Goal: Transaction & Acquisition: Purchase product/service

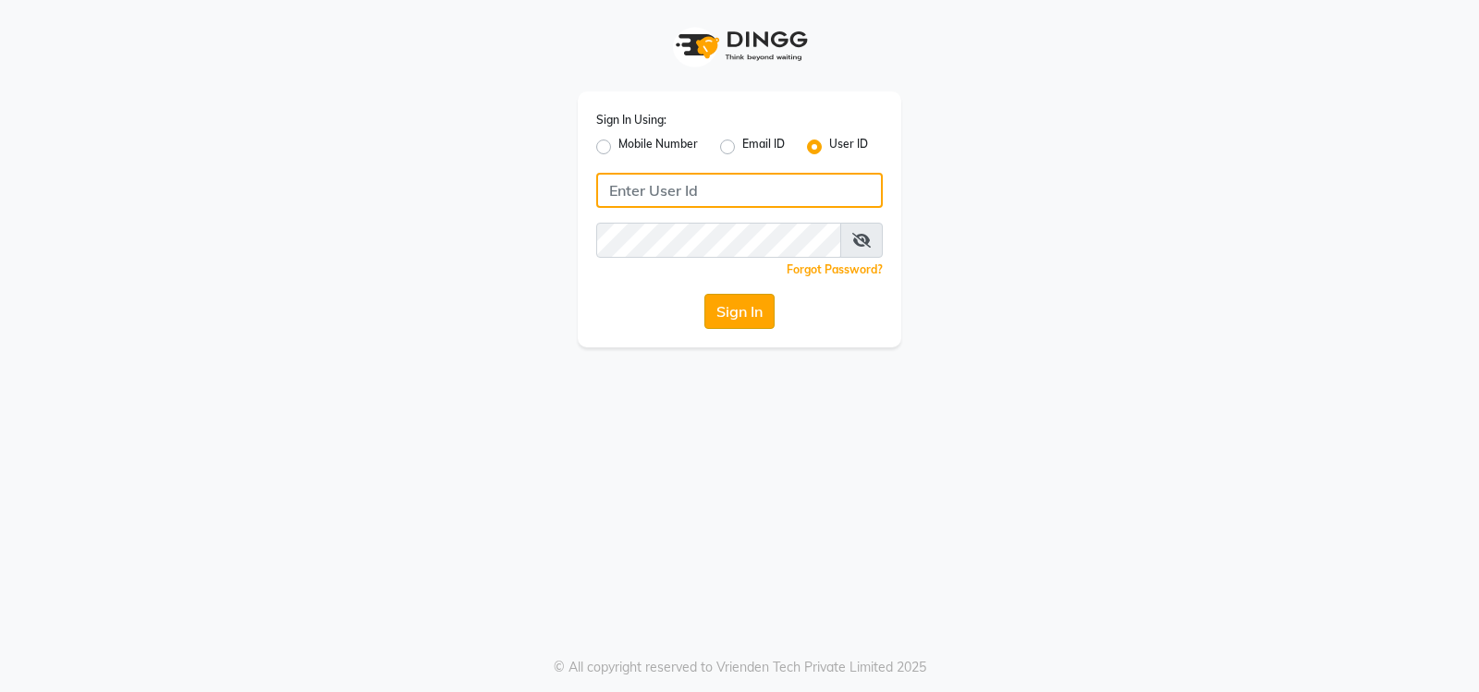
type input "volume123"
click at [736, 308] on button "Sign In" at bounding box center [739, 311] width 70 height 35
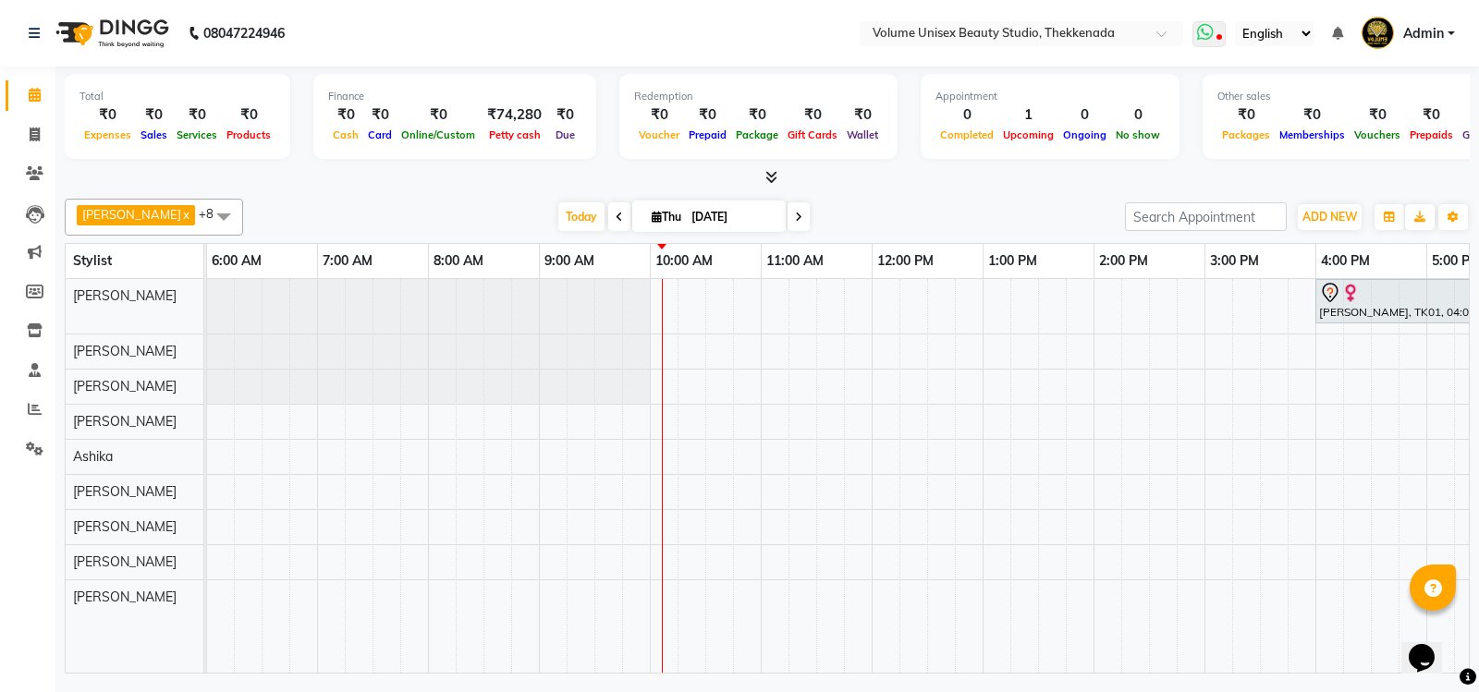
click at [1210, 36] on icon at bounding box center [1205, 32] width 17 height 18
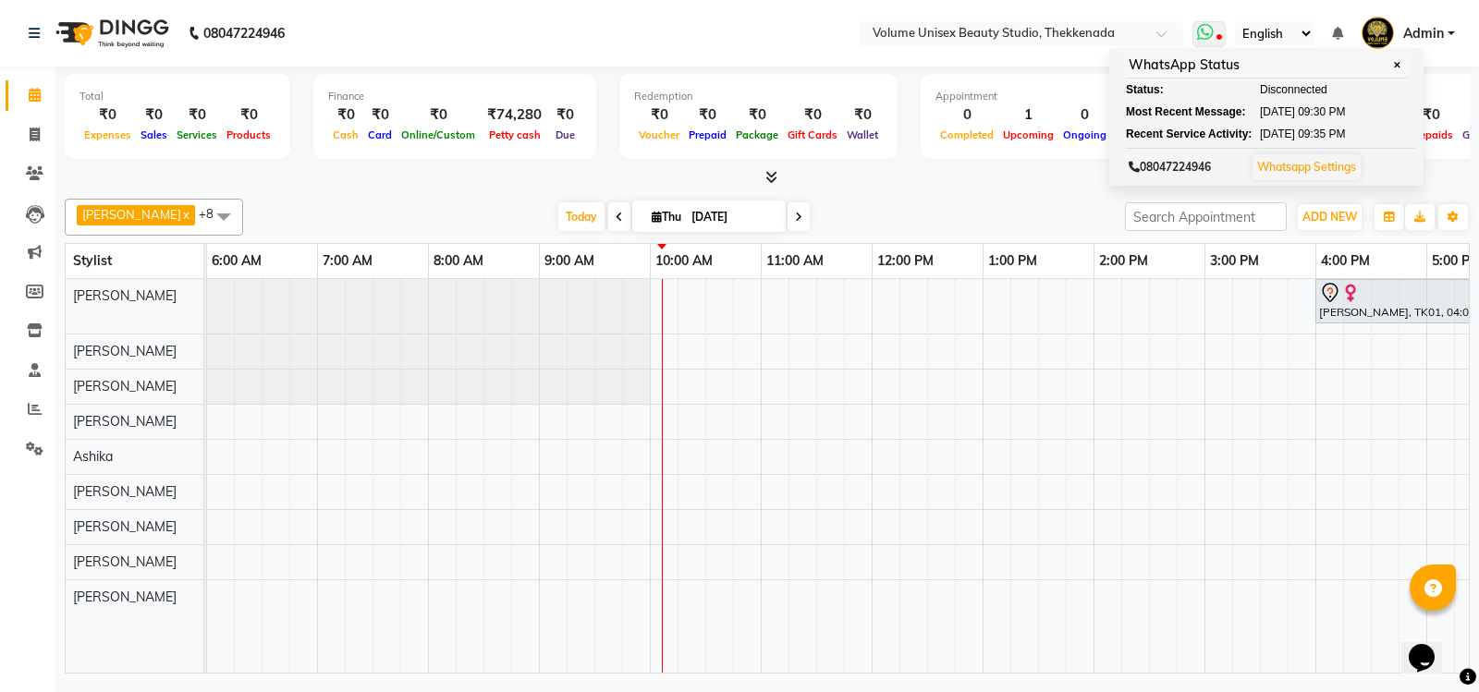
click at [1297, 172] on link "Whatsapp Settings" at bounding box center [1306, 167] width 99 height 14
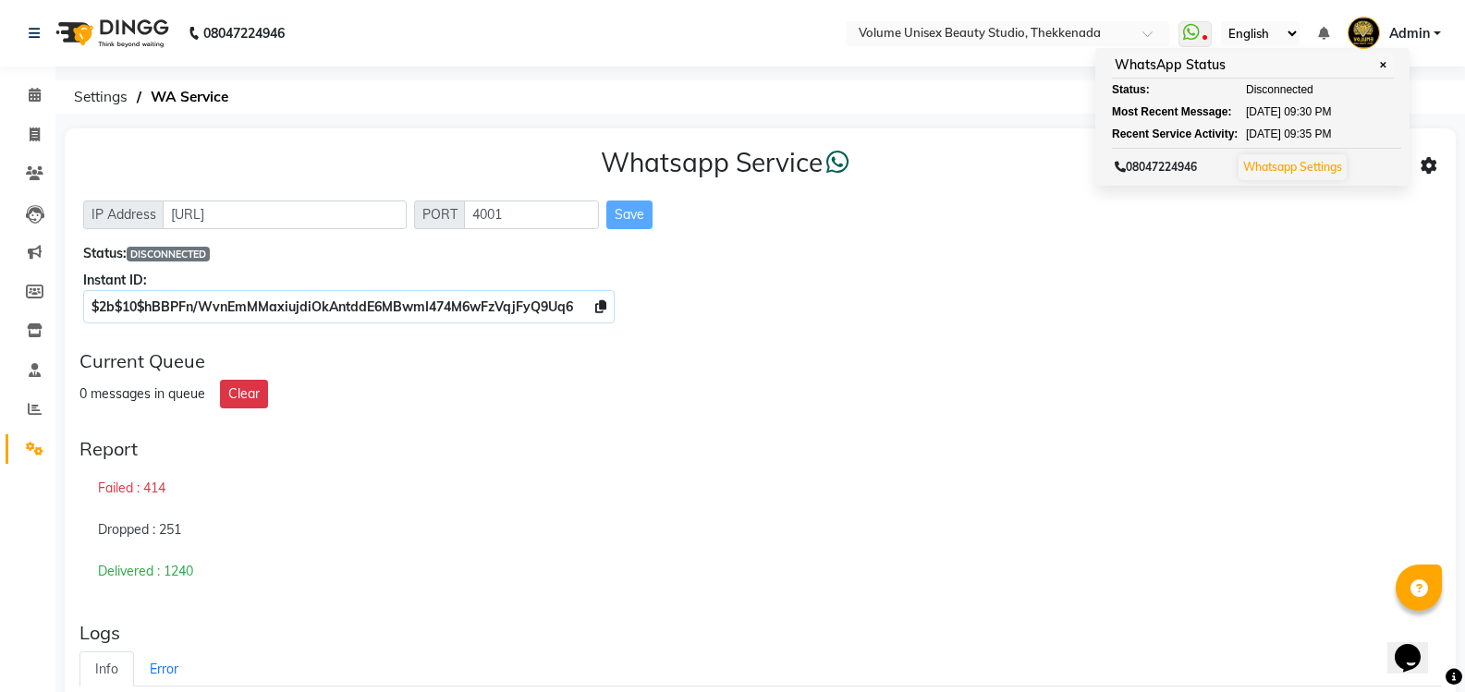
click at [1417, 654] on icon "Chat widget" at bounding box center [1407, 658] width 26 height 28
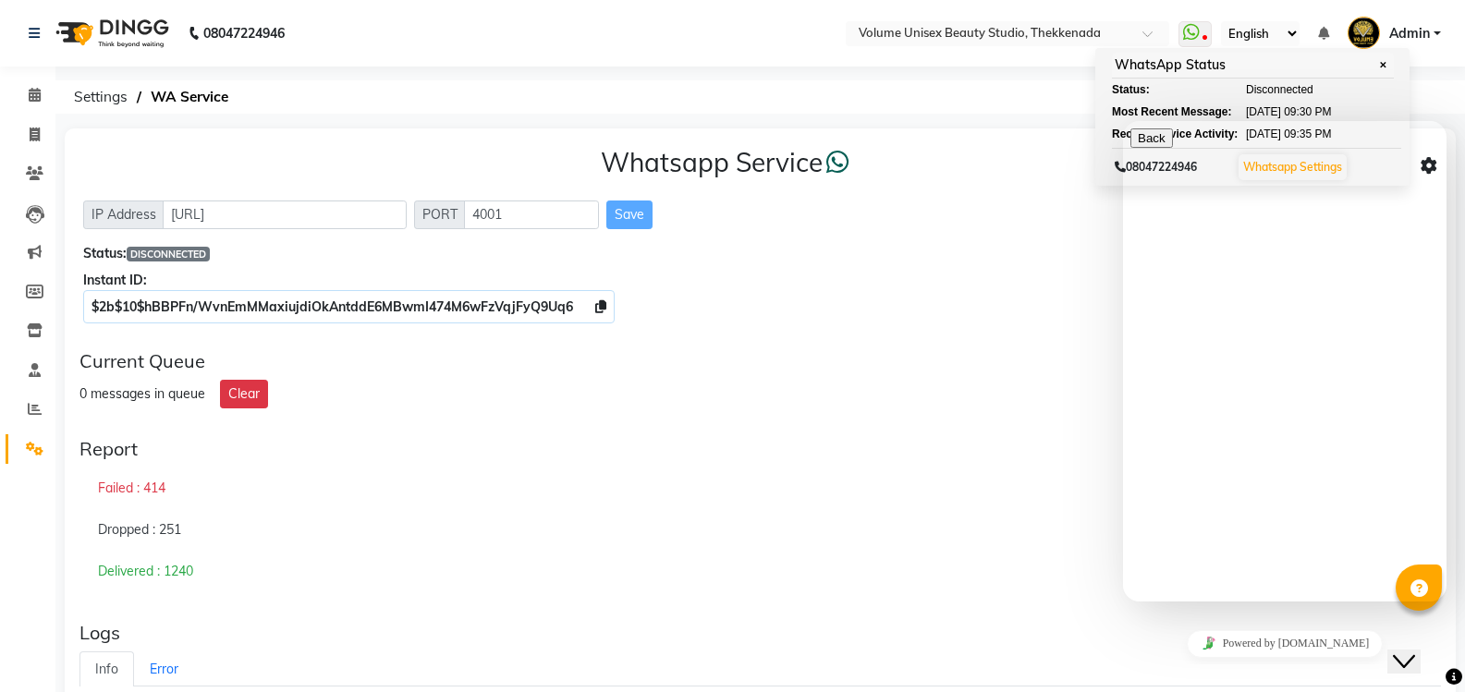
click at [1198, 667] on textarea at bounding box center [1214, 674] width 168 height 15
type textarea "W"
drag, startPoint x: 1296, startPoint y: 573, endPoint x: 1313, endPoint y: 583, distance: 19.5
click at [1298, 667] on textarea "WhatsApp Status is disconneted from 29-Aug" at bounding box center [1214, 681] width 168 height 28
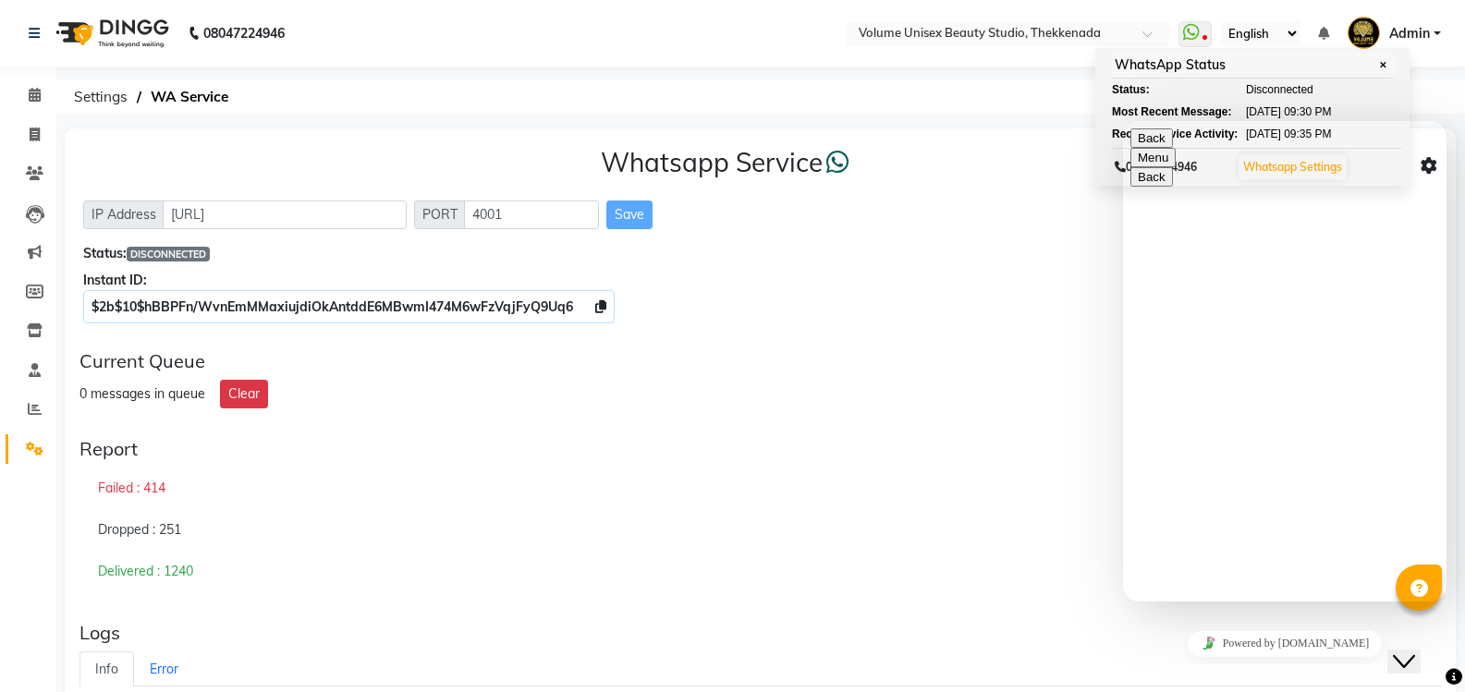
click at [1289, 667] on textarea "WhatsApp Status is disconneted from 29-Aug" at bounding box center [1214, 681] width 168 height 28
click at [1209, 667] on textarea "WhatsApp Status is disconnected from 29-Aug" at bounding box center [1214, 681] width 168 height 28
type textarea "WhatsApp Status is disconnected from 29-Aug."
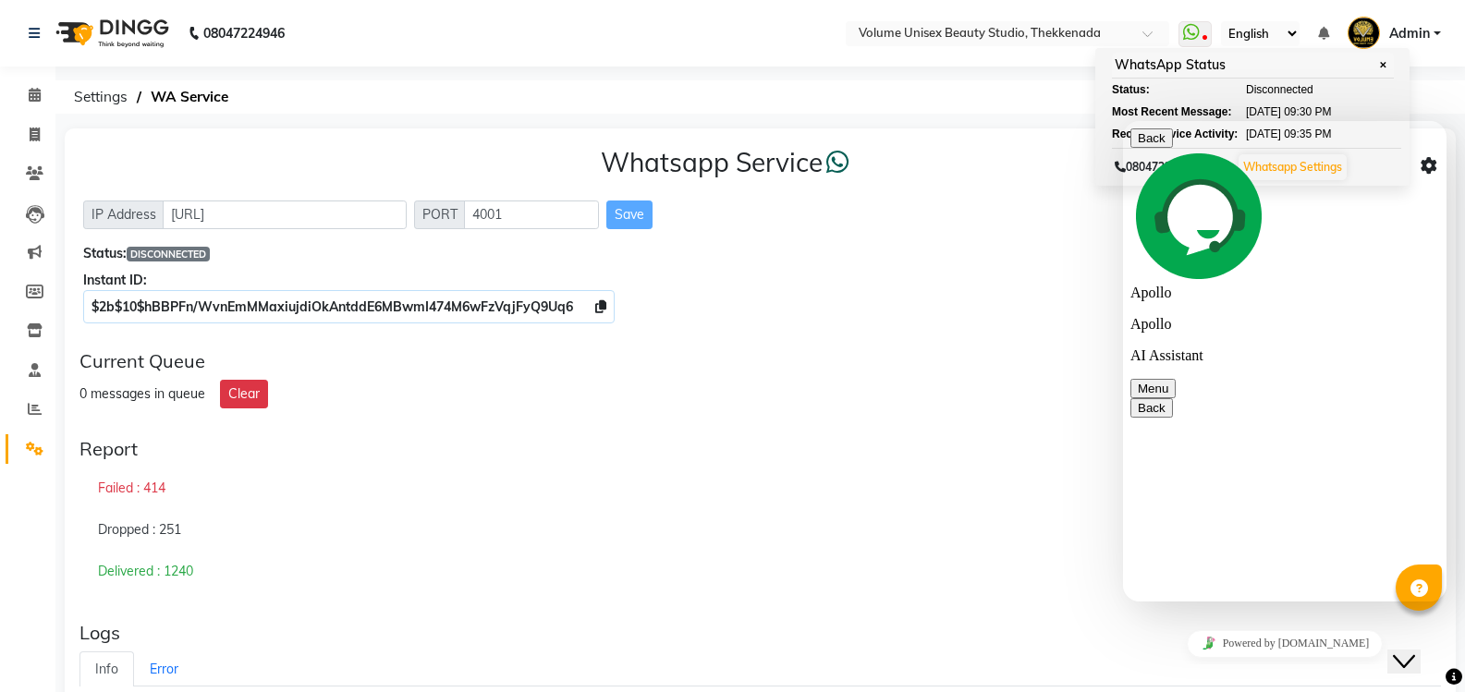
type textarea "Please do the needful"
click at [1415, 651] on icon "Close Chat This icon closes the chat window." at bounding box center [1404, 662] width 22 height 22
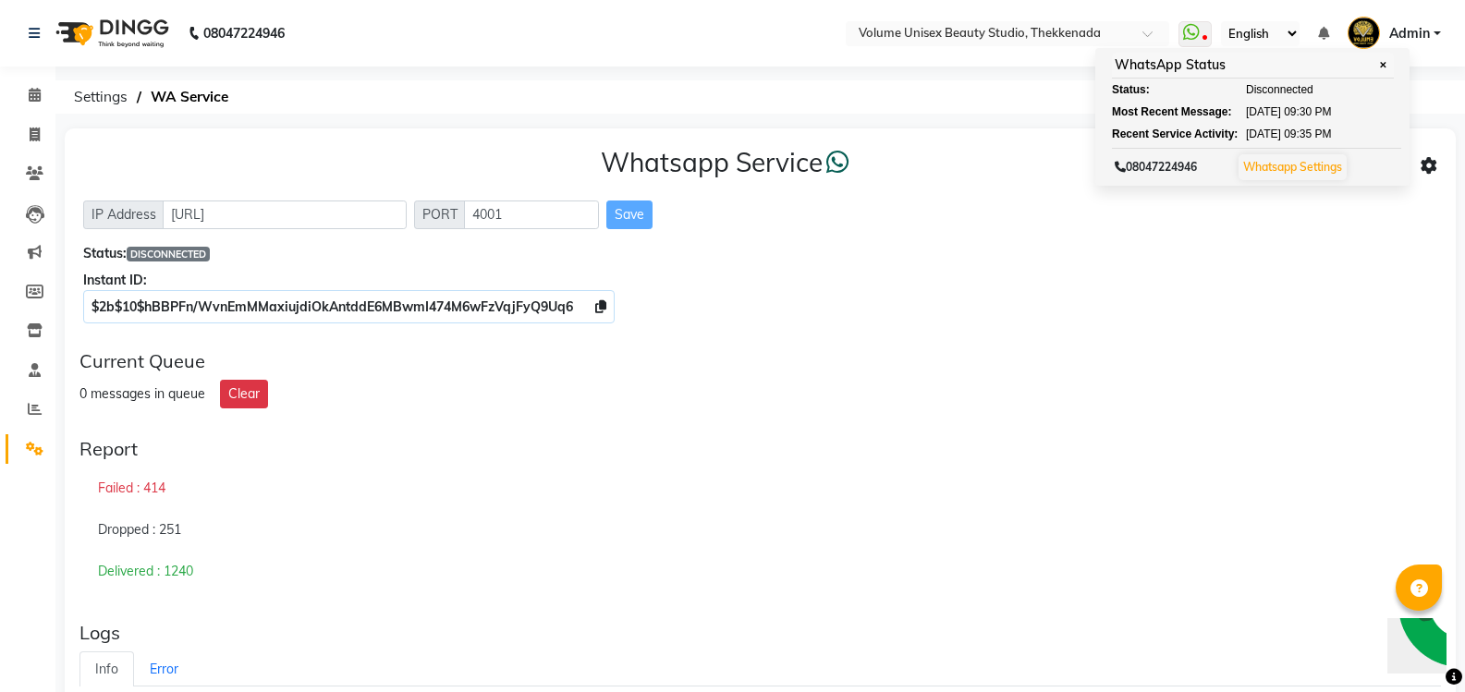
drag, startPoint x: 1091, startPoint y: 493, endPoint x: 1208, endPoint y: 516, distance: 118.7
click at [1093, 493] on div "Failed : 414" at bounding box center [759, 489] width 1361 height 43
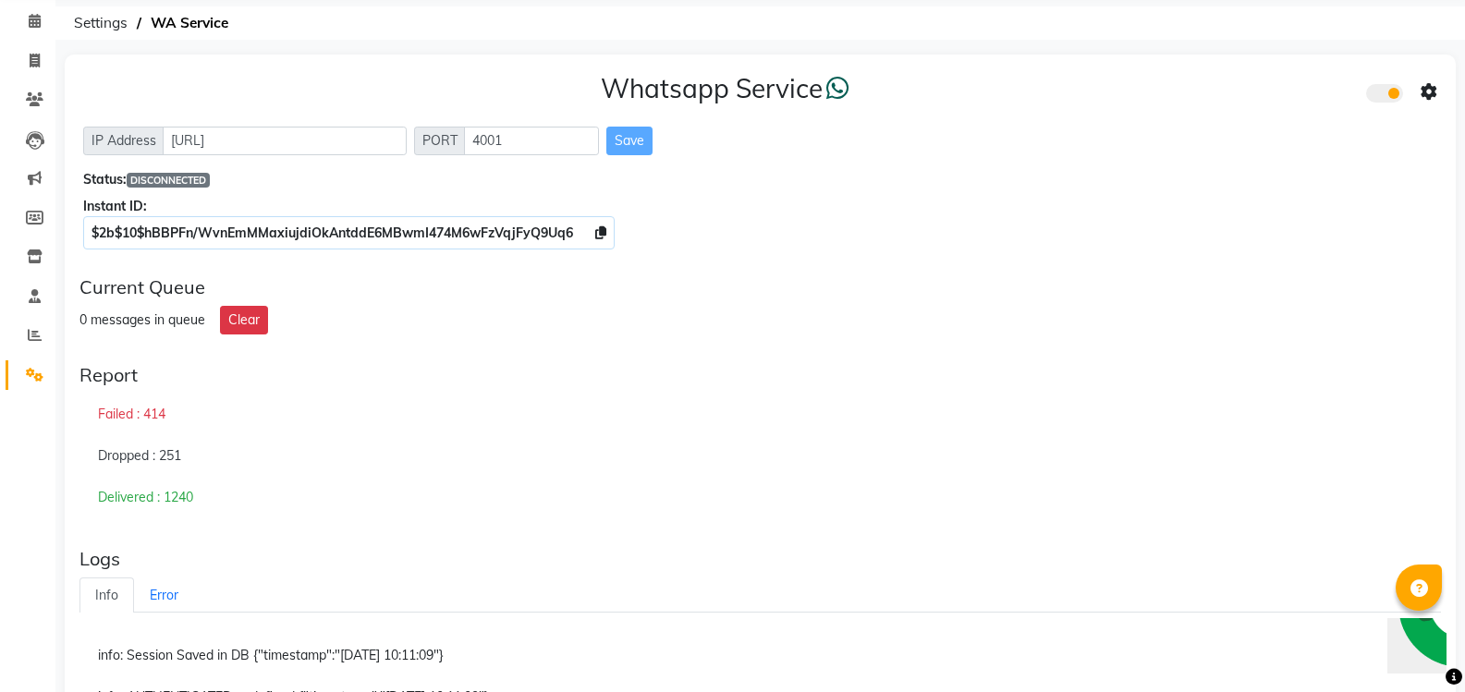
scroll to position [0, 0]
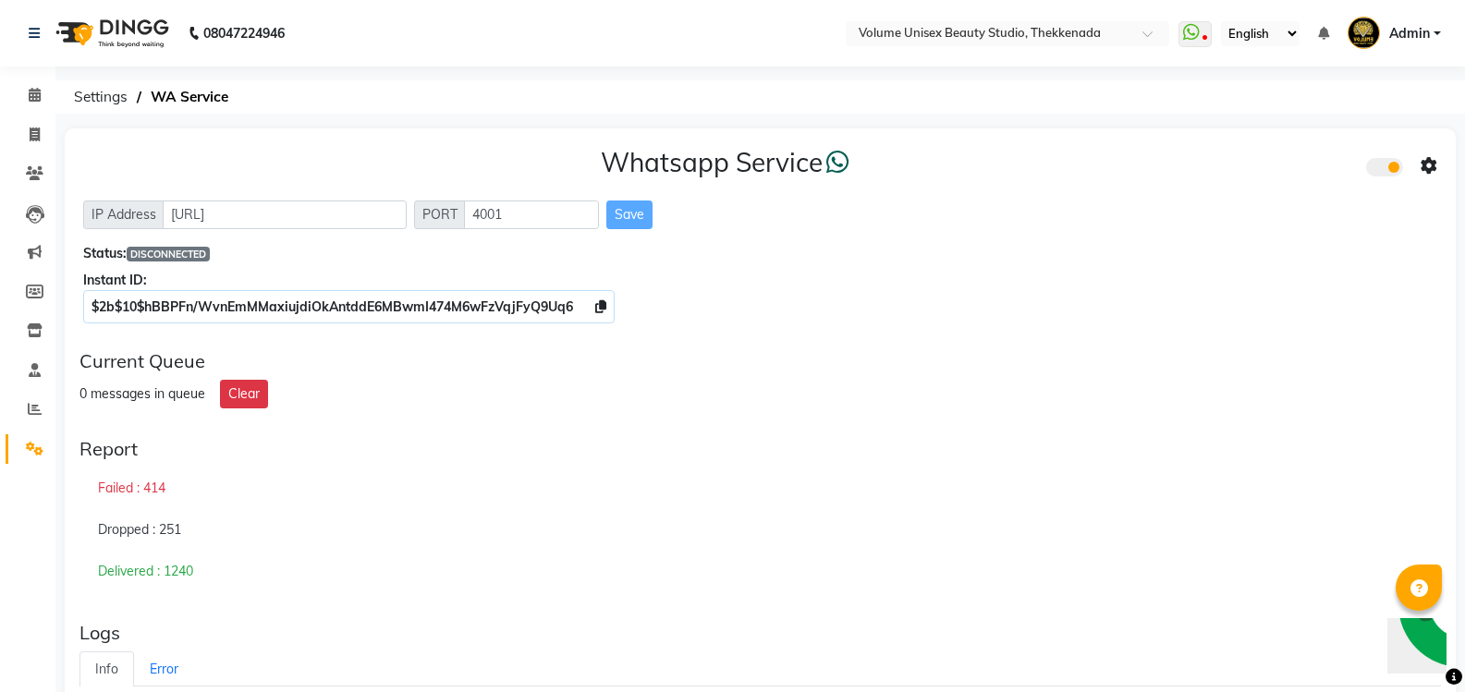
click at [900, 445] on div "Report" at bounding box center [759, 449] width 1361 height 22
click at [34, 137] on icon at bounding box center [35, 135] width 10 height 14
select select "service"
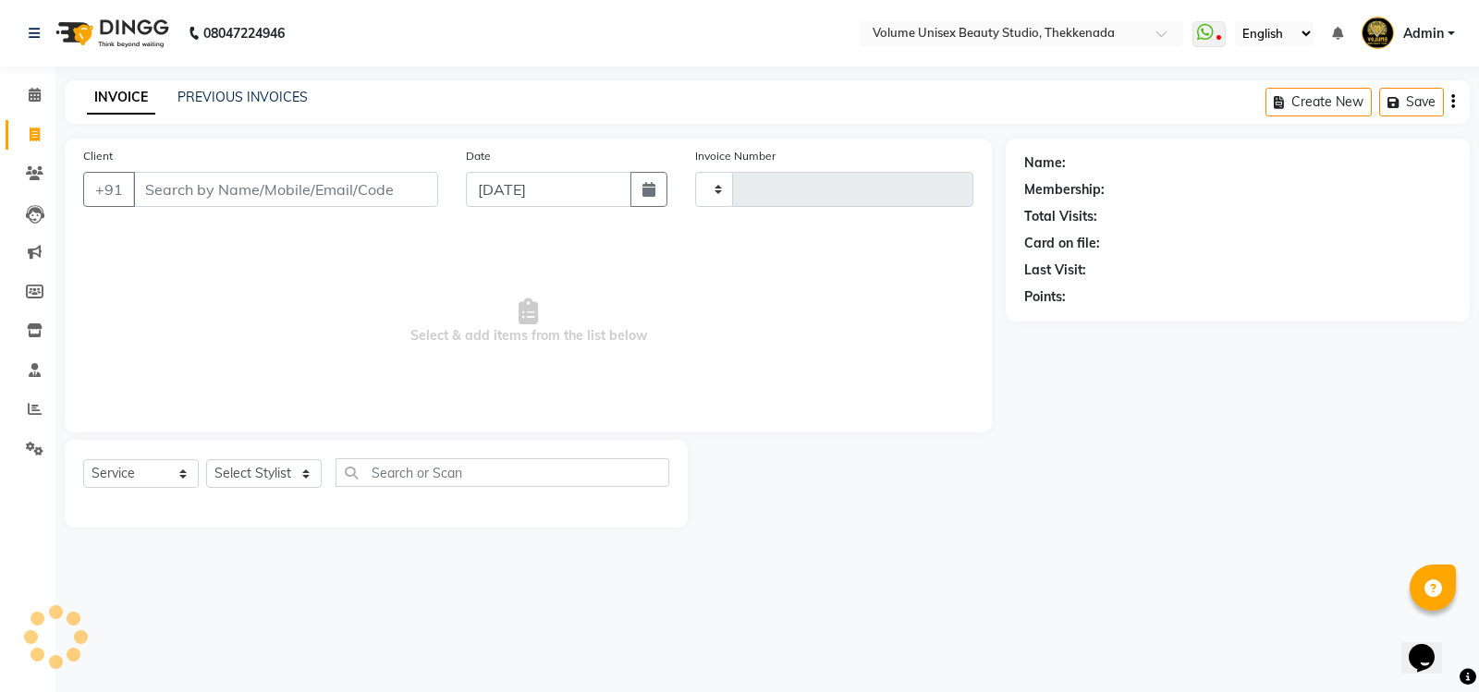
type input "0863"
select select "7432"
click at [168, 191] on input "Client" at bounding box center [285, 189] width 305 height 35
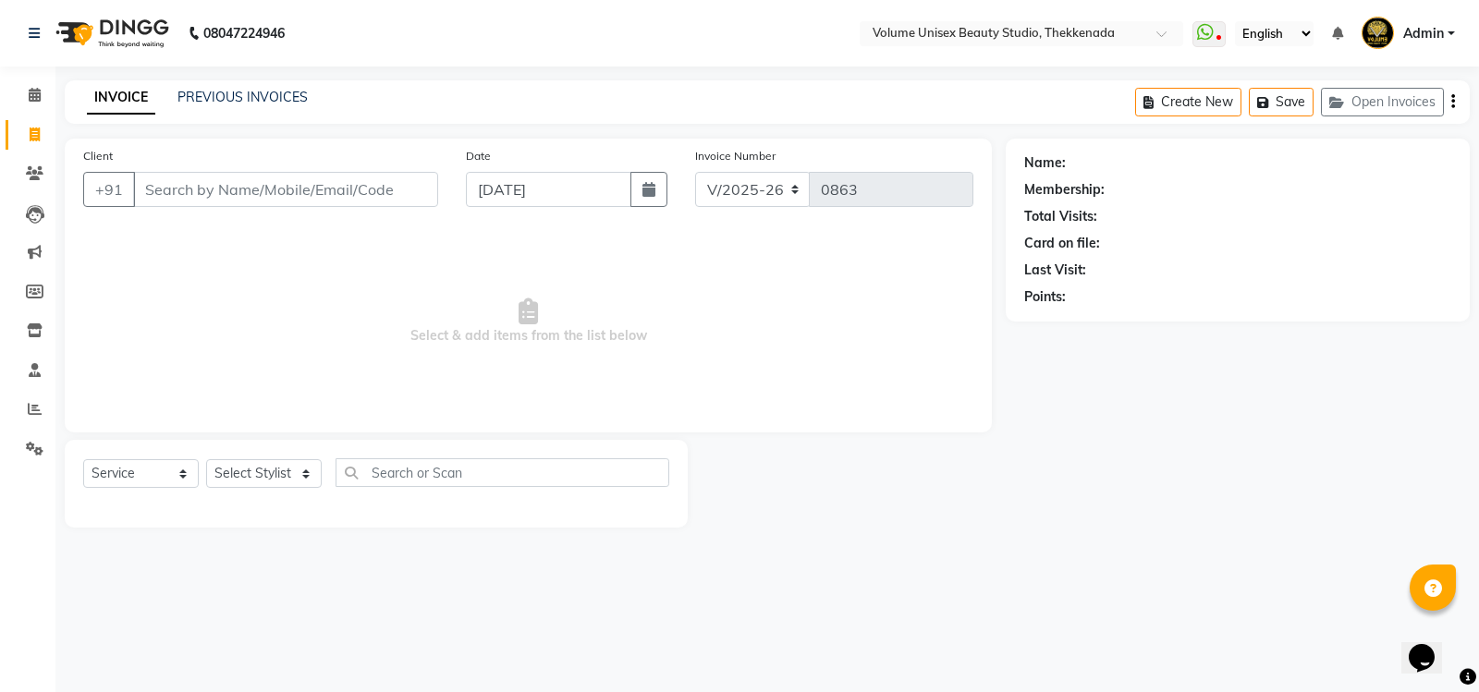
drag, startPoint x: 296, startPoint y: 298, endPoint x: 275, endPoint y: 282, distance: 25.7
click at [278, 284] on span "Select & add items from the list below" at bounding box center [528, 321] width 890 height 185
click at [142, 169] on div "Client +91" at bounding box center [260, 184] width 383 height 76
click at [156, 185] on input "Client" at bounding box center [285, 189] width 305 height 35
click at [275, 193] on input "Client" at bounding box center [285, 189] width 305 height 35
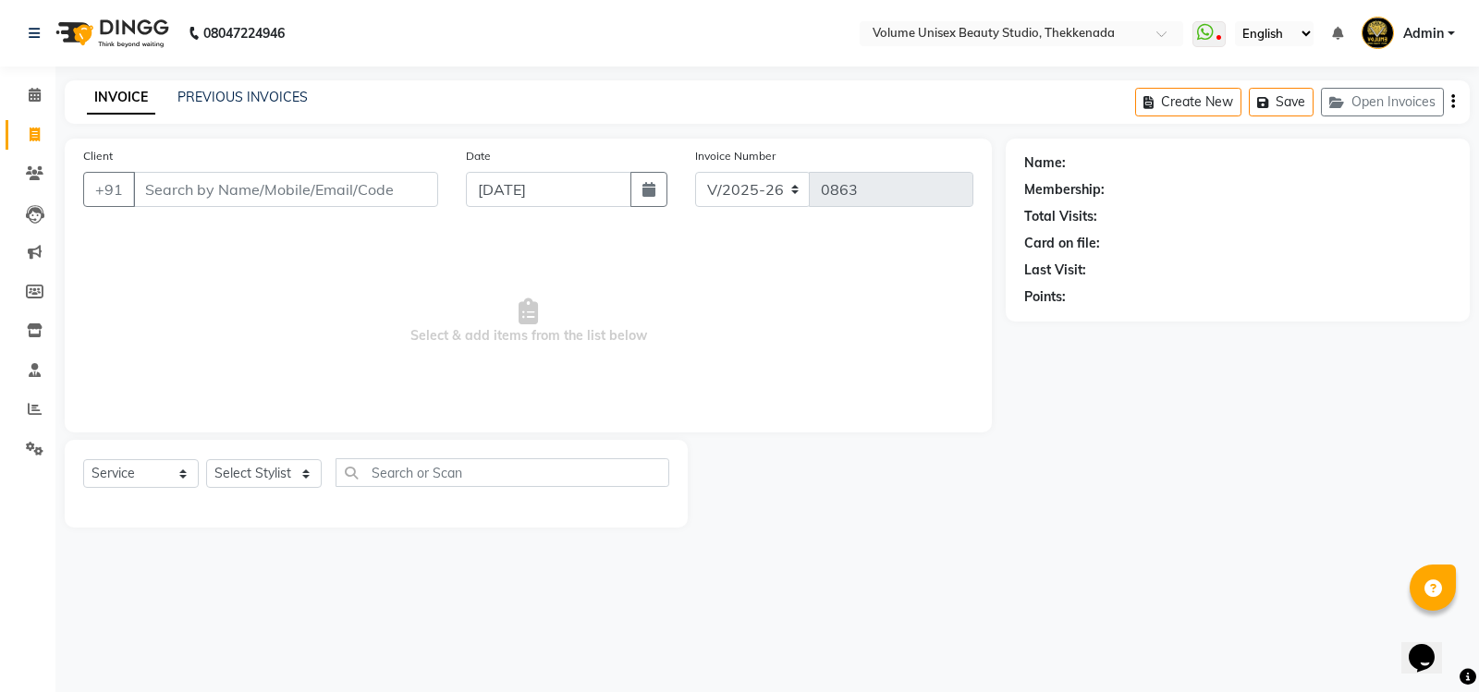
click at [1453, 102] on icon "button" at bounding box center [1453, 102] width 4 height 1
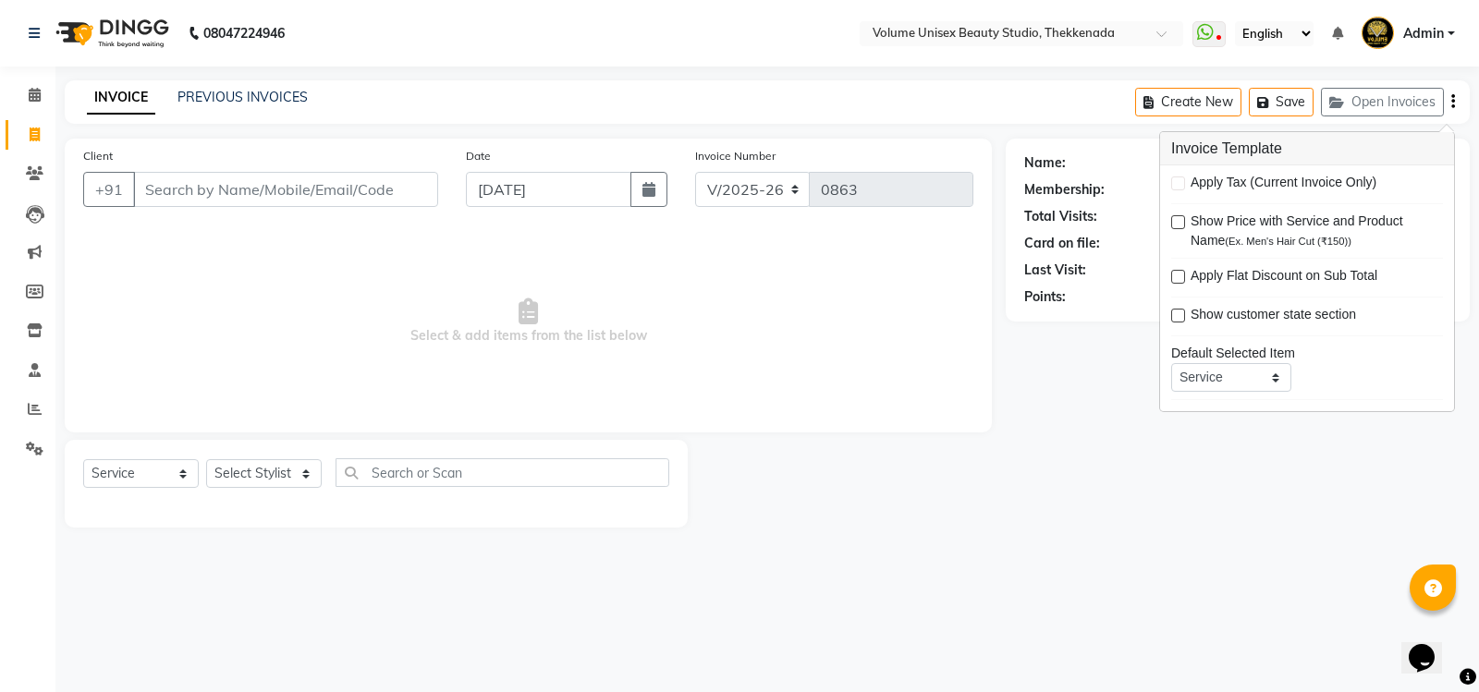
click at [1453, 102] on icon "button" at bounding box center [1453, 102] width 4 height 1
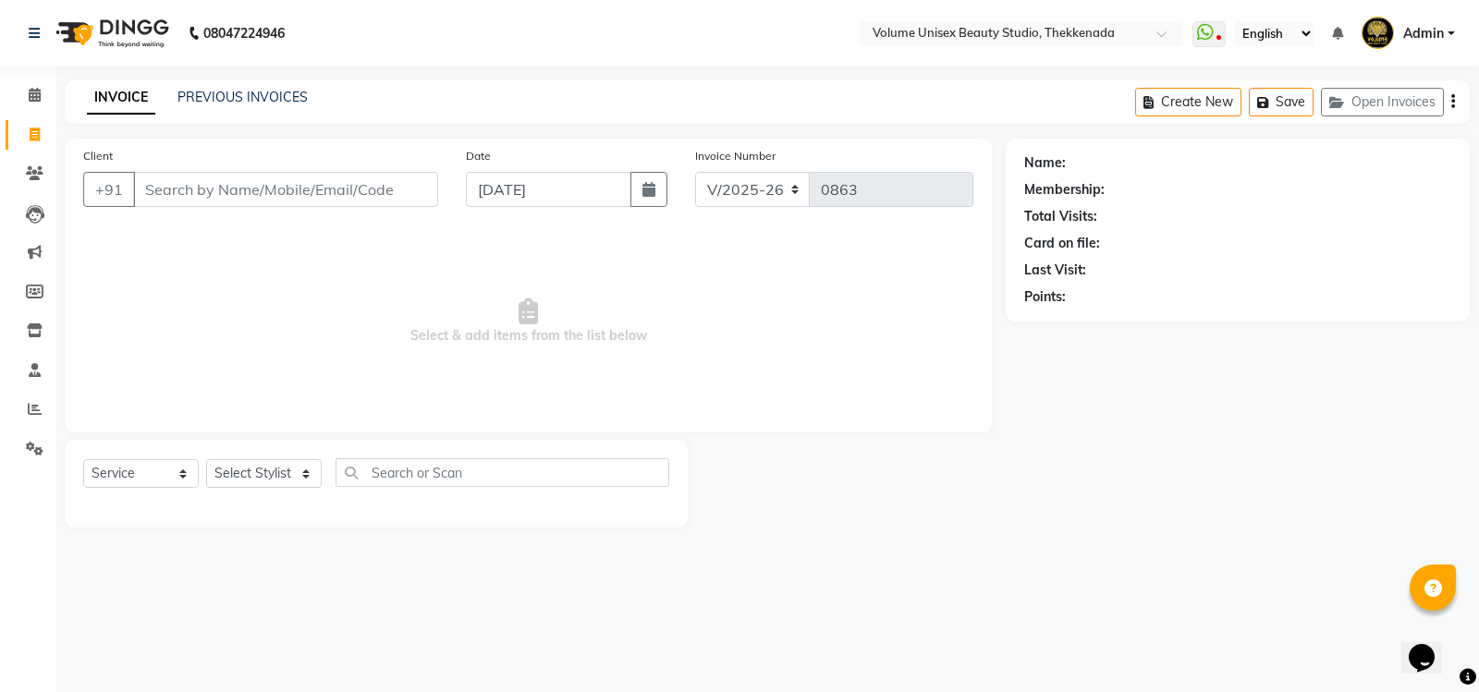
drag, startPoint x: 248, startPoint y: 364, endPoint x: 218, endPoint y: 344, distance: 35.9
click at [247, 363] on span "Select & add items from the list below" at bounding box center [528, 321] width 890 height 185
click at [216, 178] on input "Client" at bounding box center [285, 189] width 305 height 35
click at [257, 471] on select "Select Stylist [PERSON_NAME] [PERSON_NAME] [PERSON_NAME] [PERSON_NAME] [PERSON_…" at bounding box center [264, 473] width 116 height 29
click at [185, 261] on span "Select & add items from the list below" at bounding box center [528, 321] width 890 height 185
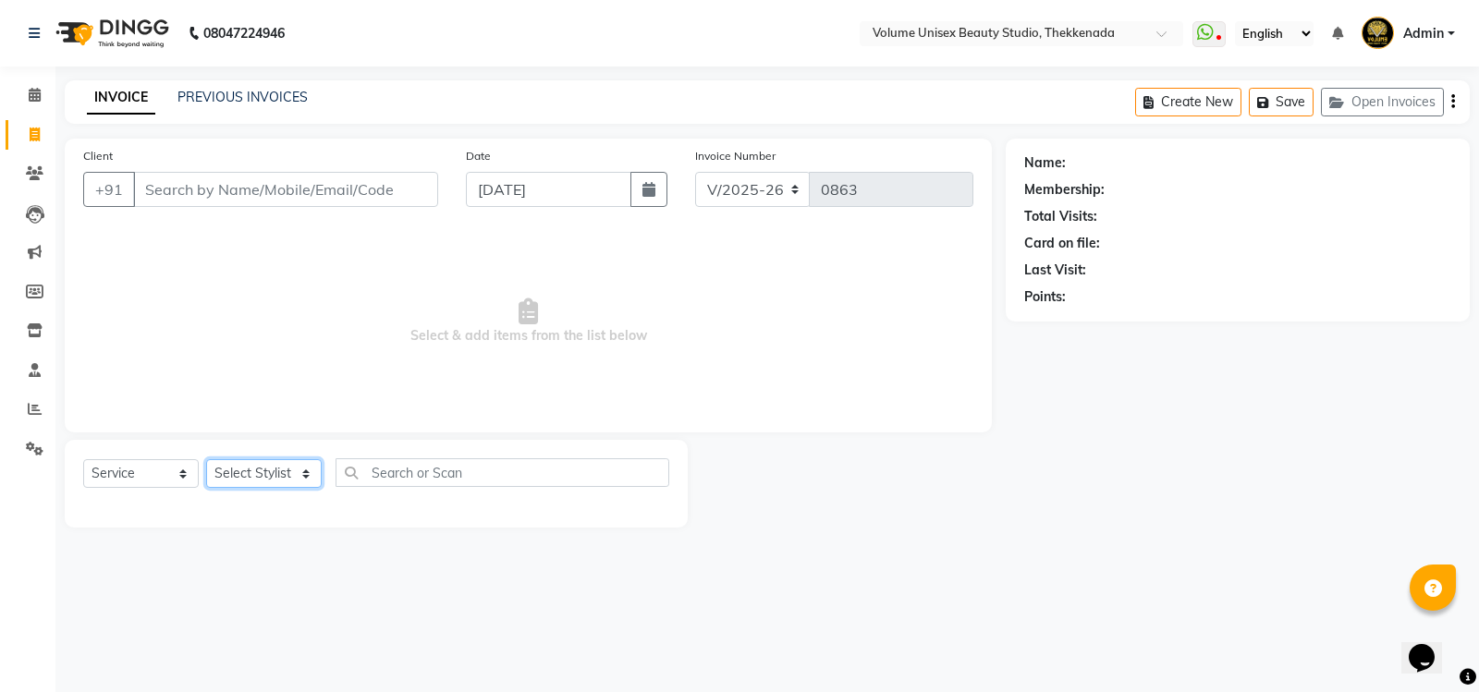
click at [257, 476] on select "Select Stylist [PERSON_NAME] [PERSON_NAME] [PERSON_NAME] [PERSON_NAME] [PERSON_…" at bounding box center [264, 473] width 116 height 29
select select "89481"
click at [206, 459] on select "Select Stylist [PERSON_NAME] [PERSON_NAME] [PERSON_NAME] [PERSON_NAME] [PERSON_…" at bounding box center [264, 473] width 116 height 29
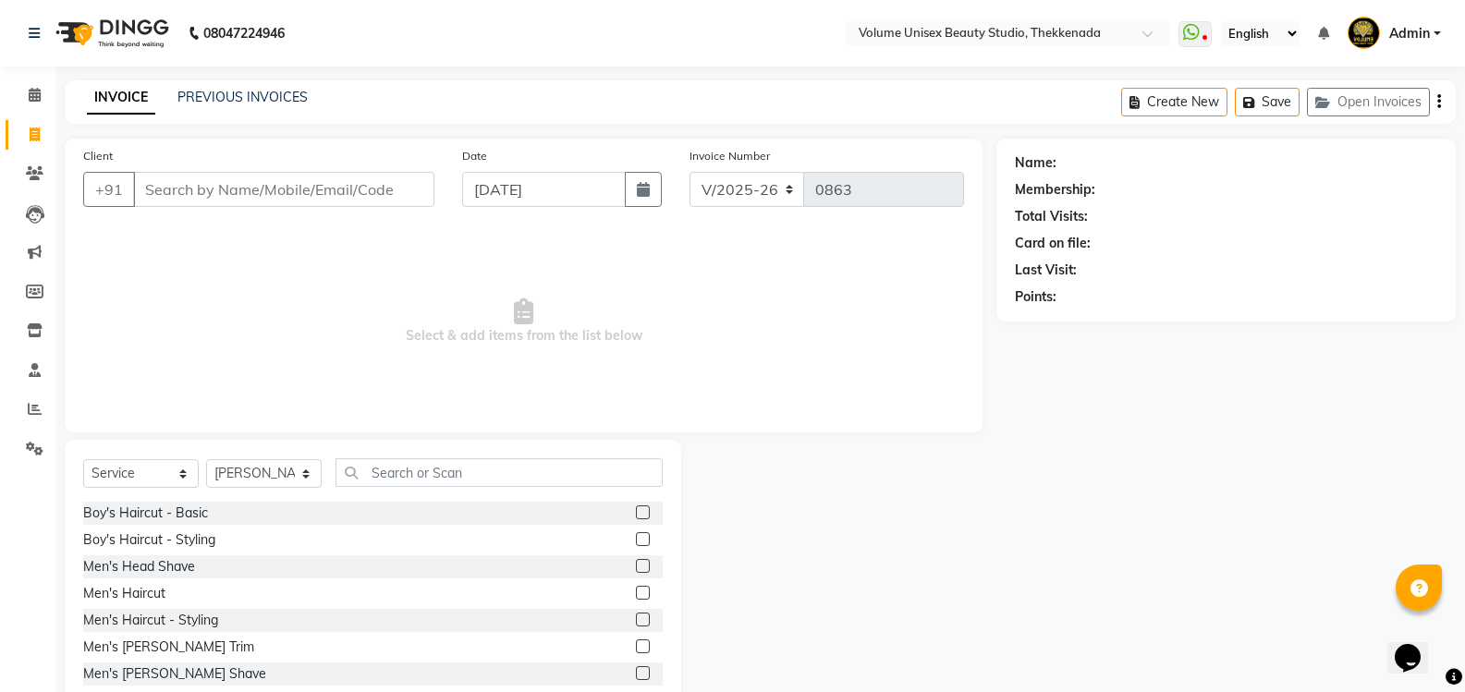
drag, startPoint x: 232, startPoint y: 302, endPoint x: 229, endPoint y: 234, distance: 68.4
click at [231, 297] on span "Select & add items from the list below" at bounding box center [523, 321] width 881 height 185
click at [252, 191] on input "Client" at bounding box center [283, 189] width 301 height 35
click at [180, 198] on input "Client" at bounding box center [283, 189] width 301 height 35
click at [185, 185] on input "Client" at bounding box center [283, 189] width 301 height 35
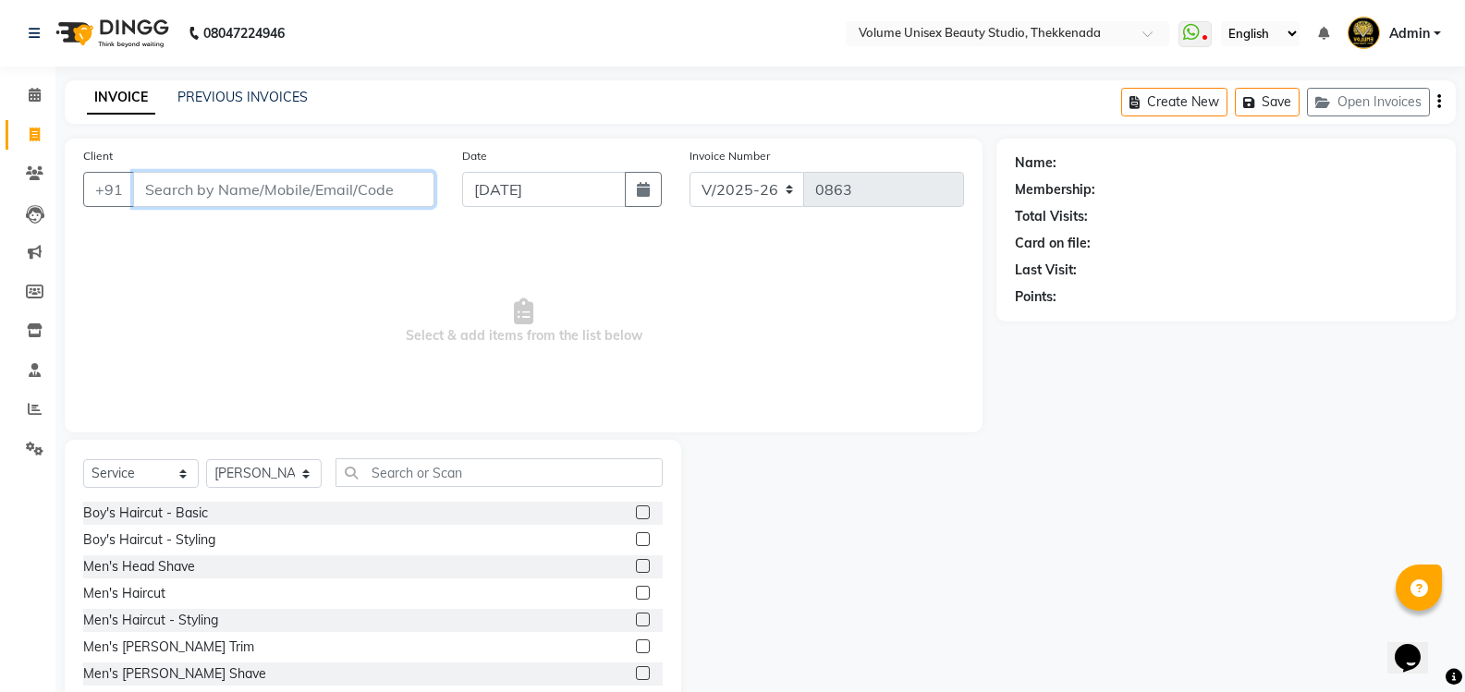
click at [185, 185] on input "Client" at bounding box center [283, 189] width 301 height 35
click at [188, 183] on input "Client" at bounding box center [283, 189] width 301 height 35
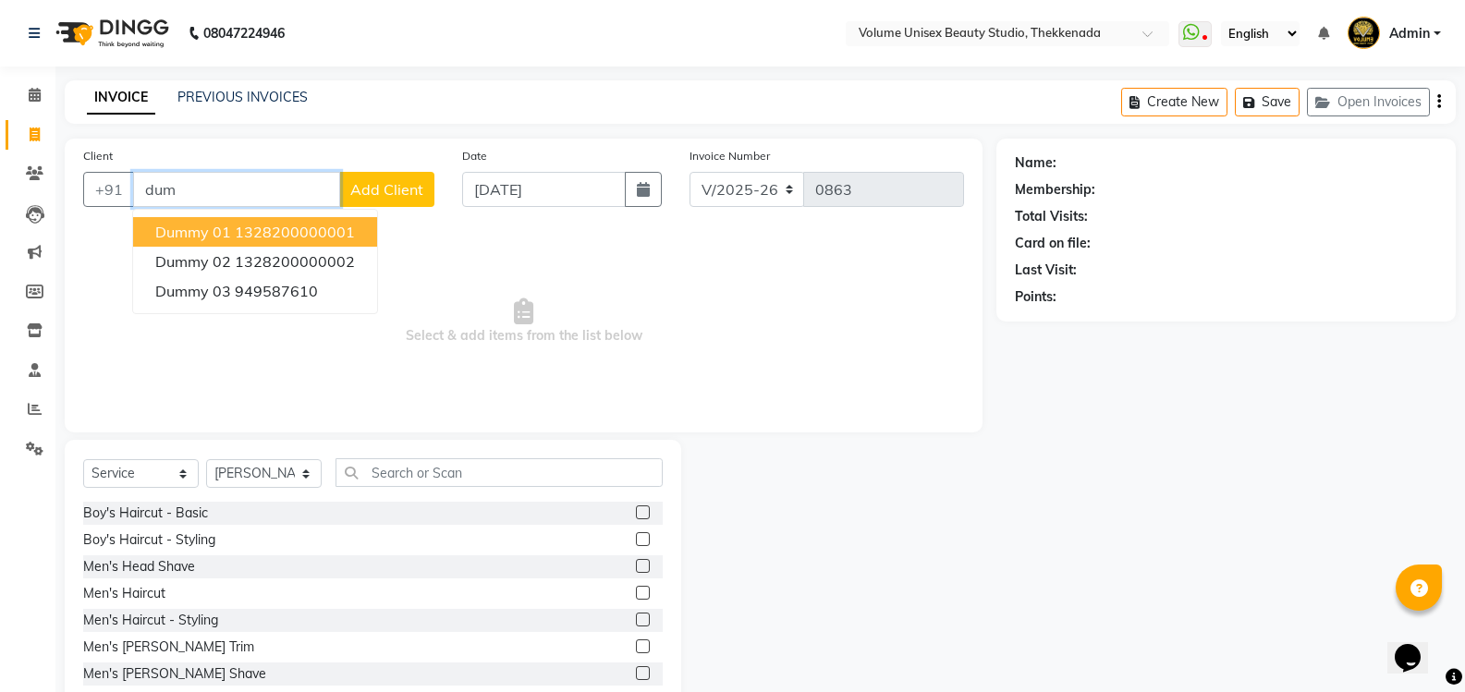
click at [205, 232] on span "Dummy 01" at bounding box center [193, 232] width 76 height 18
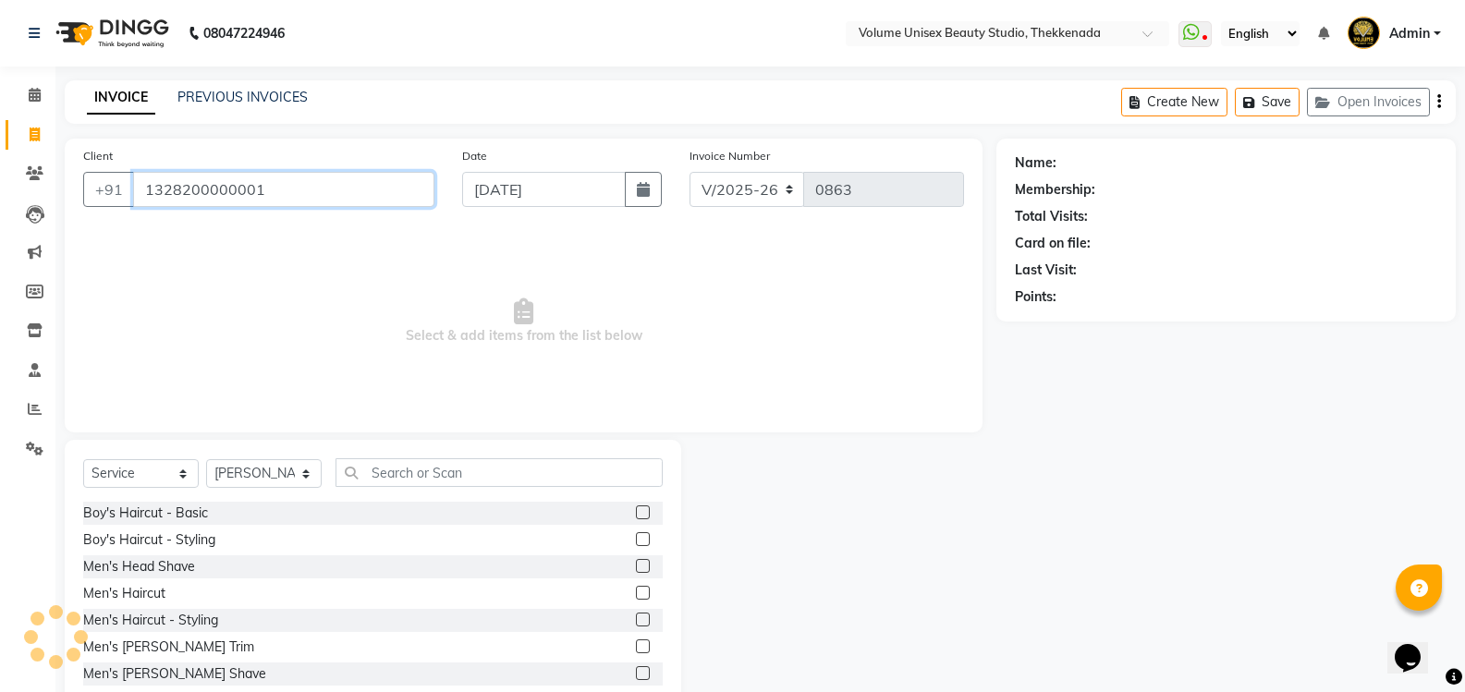
type input "1328200000001"
select select "1: Object"
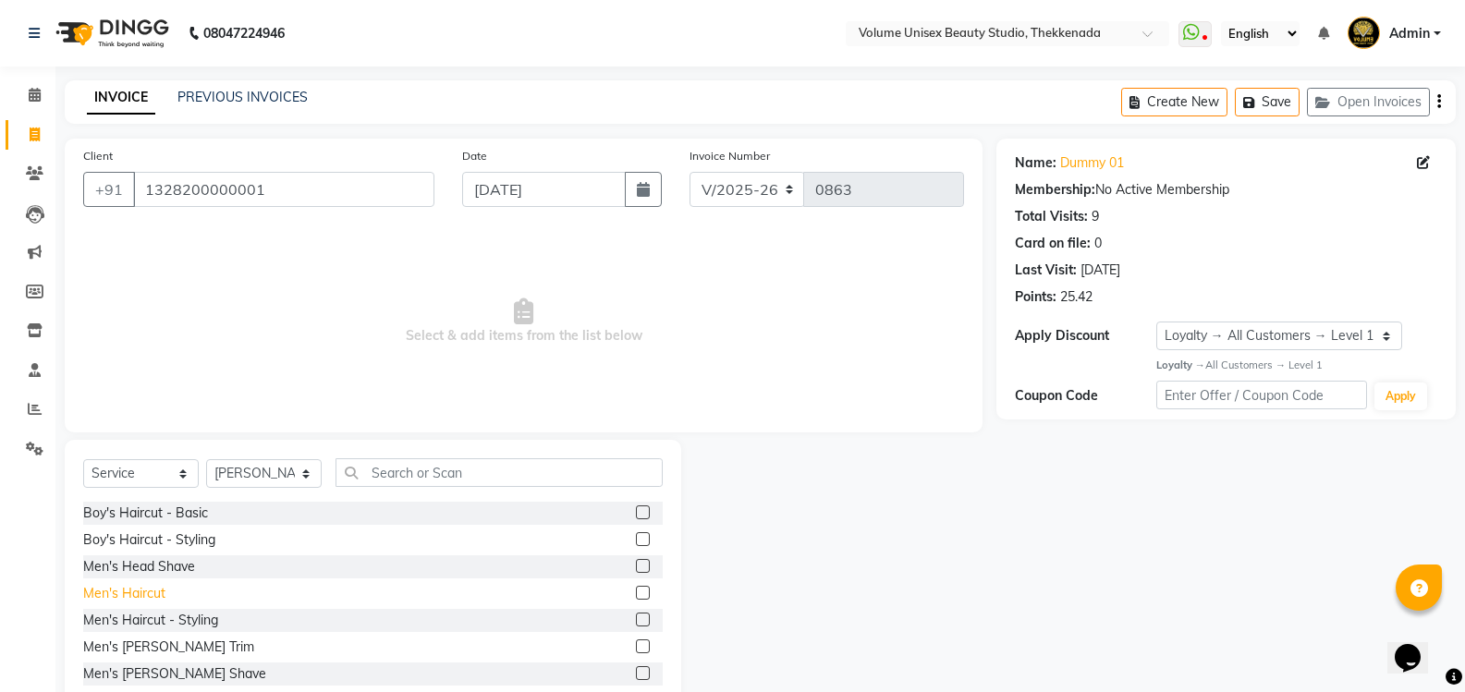
click at [158, 590] on div "Men's Haircut" at bounding box center [124, 593] width 82 height 19
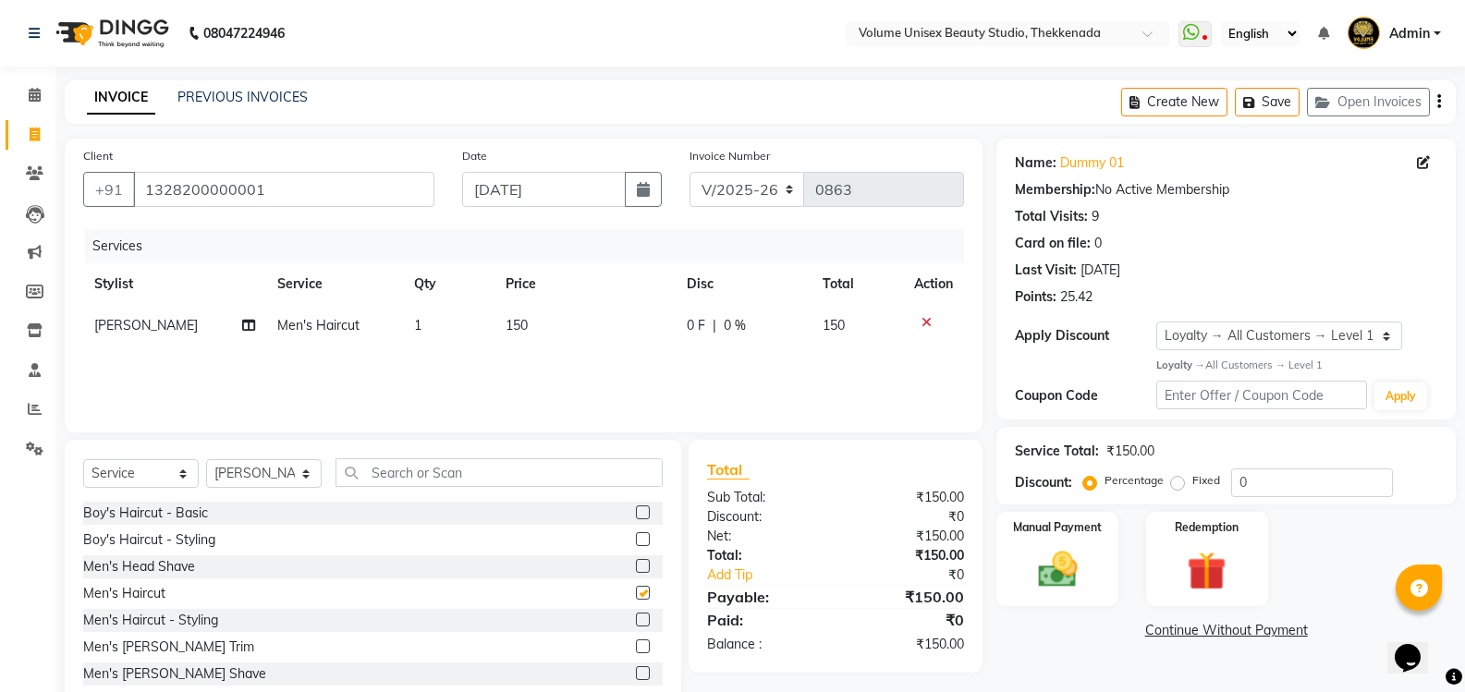
checkbox input "false"
click at [1066, 566] on img at bounding box center [1057, 569] width 66 height 47
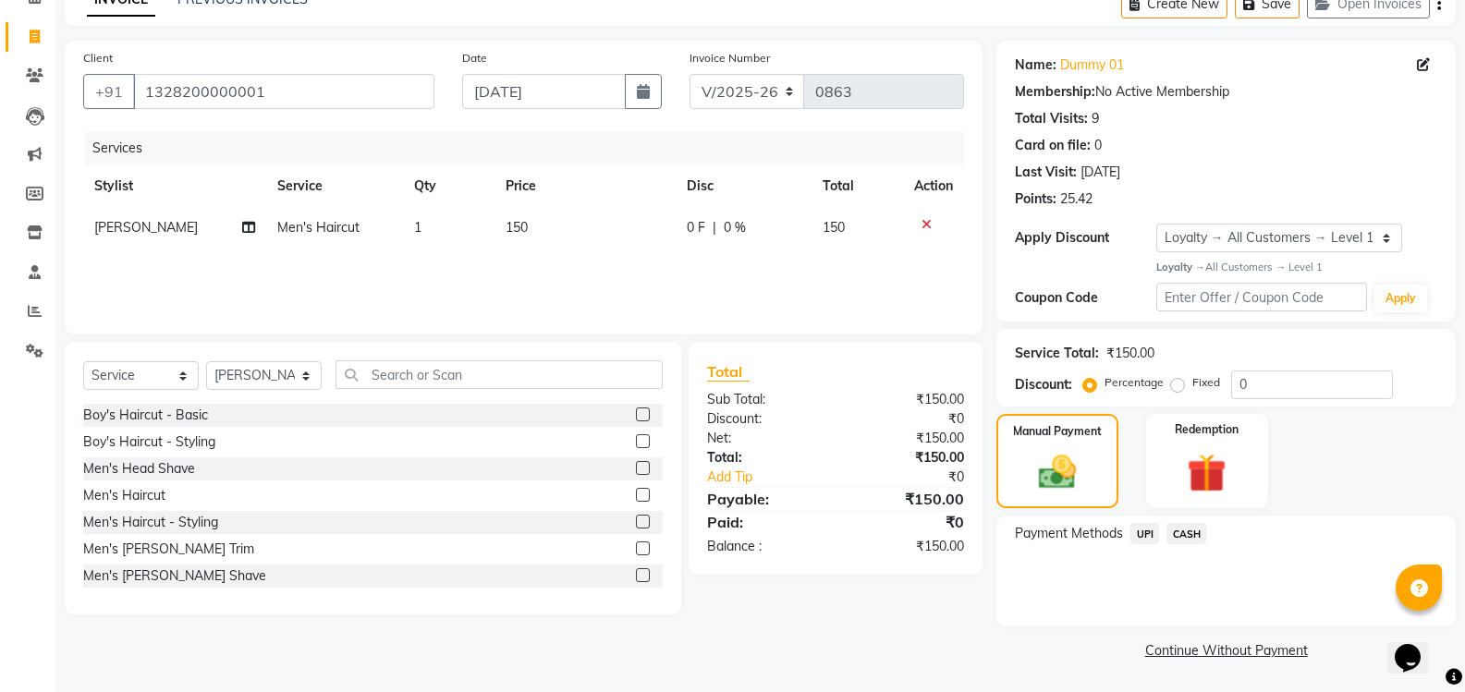
click at [1144, 530] on span "UPI" at bounding box center [1144, 533] width 29 height 21
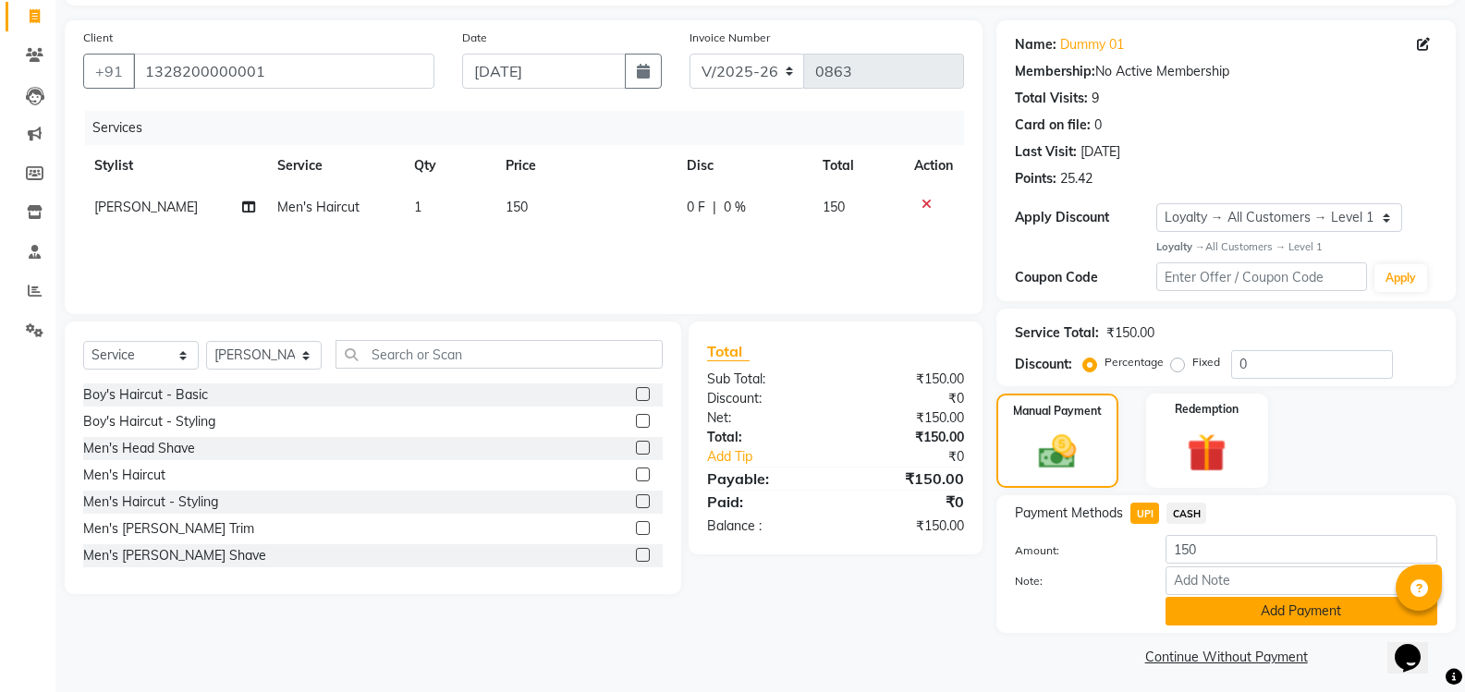
scroll to position [125, 0]
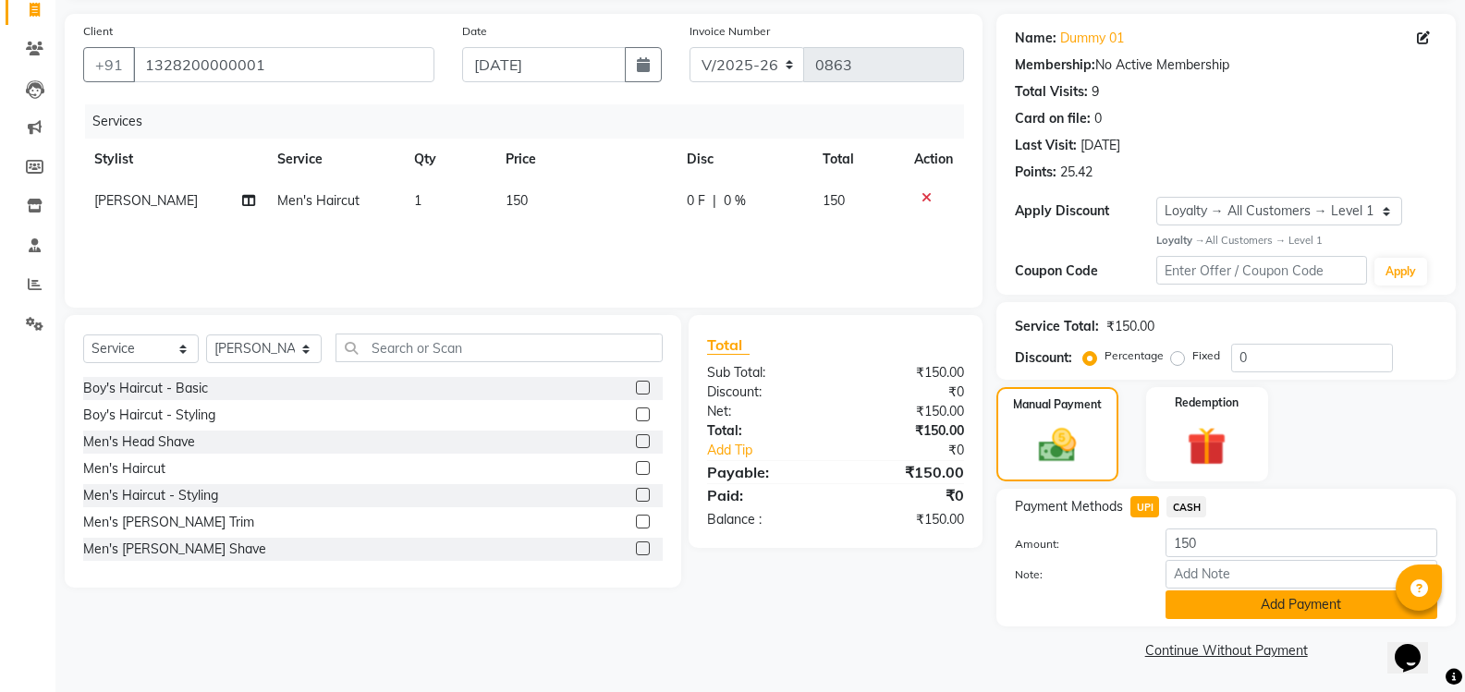
click at [1251, 607] on button "Add Payment" at bounding box center [1301, 604] width 272 height 29
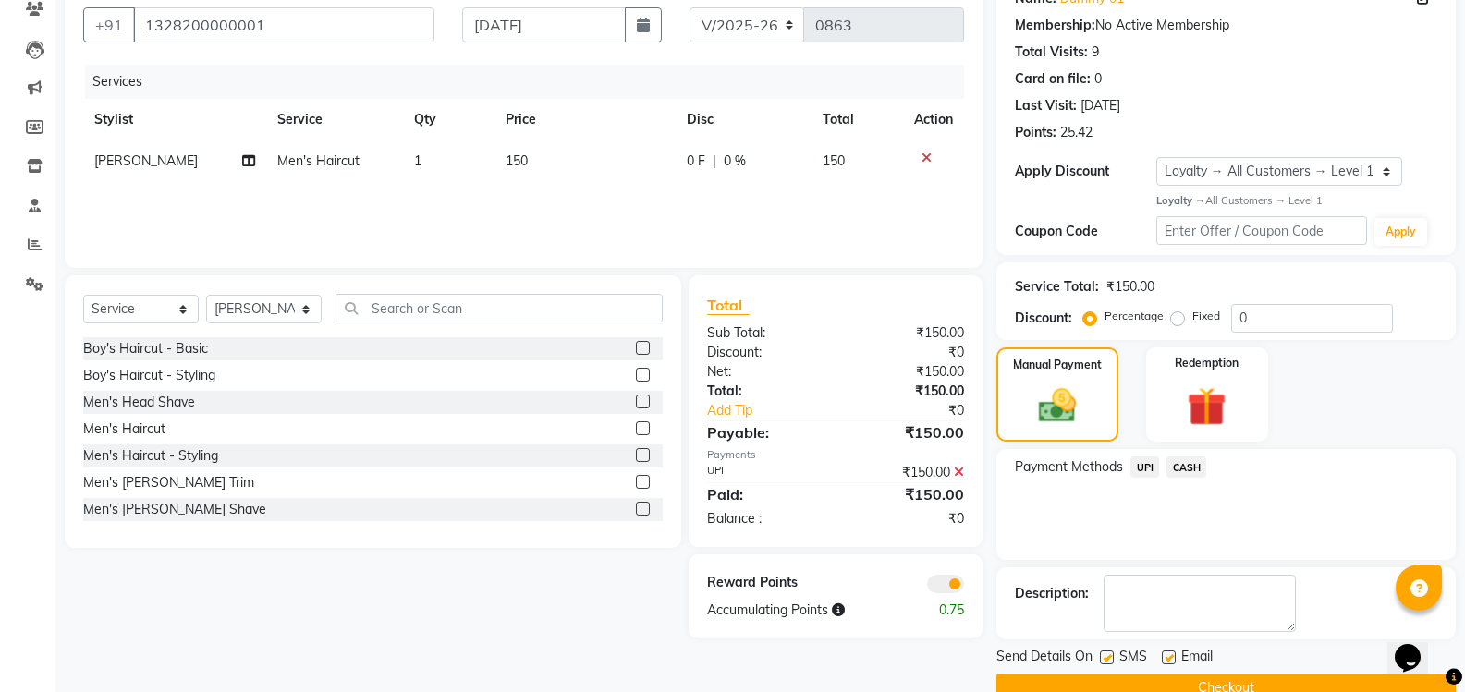
scroll to position [202, 0]
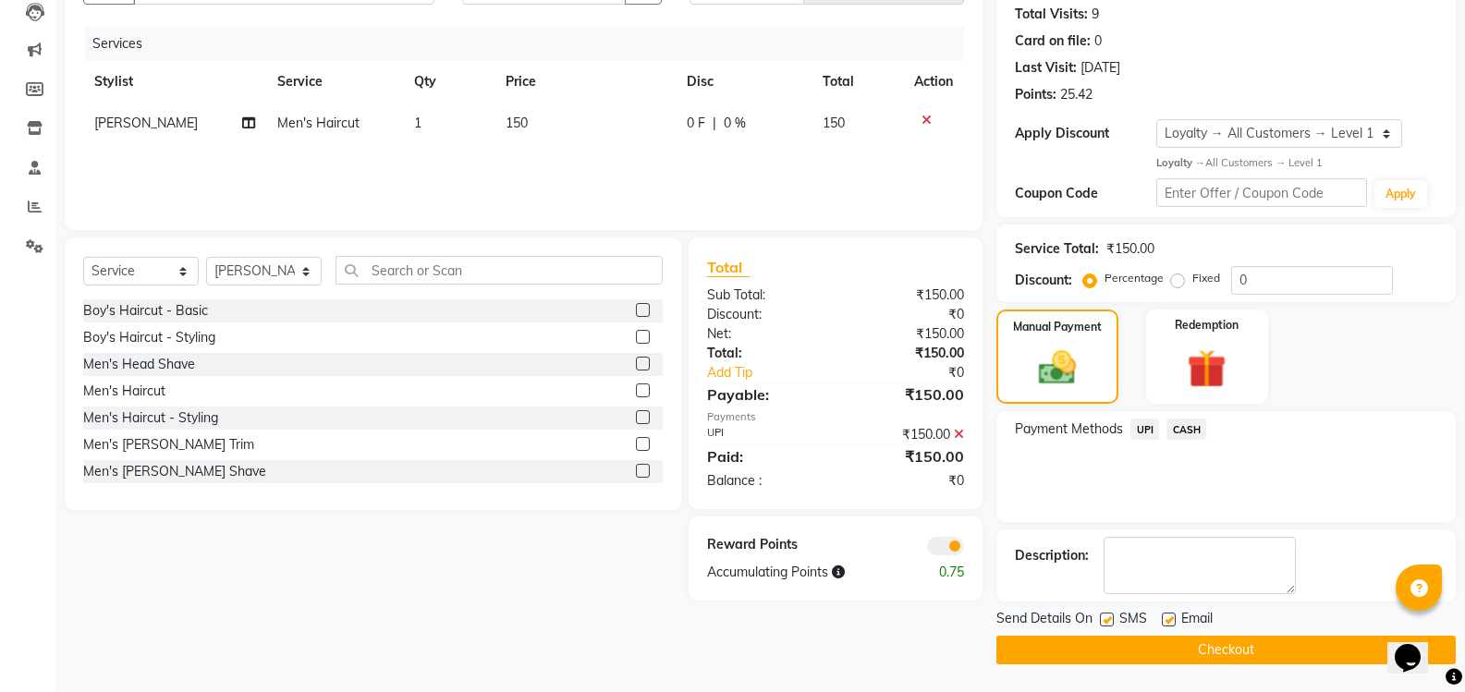
click at [1211, 658] on button "Checkout" at bounding box center [1225, 650] width 459 height 29
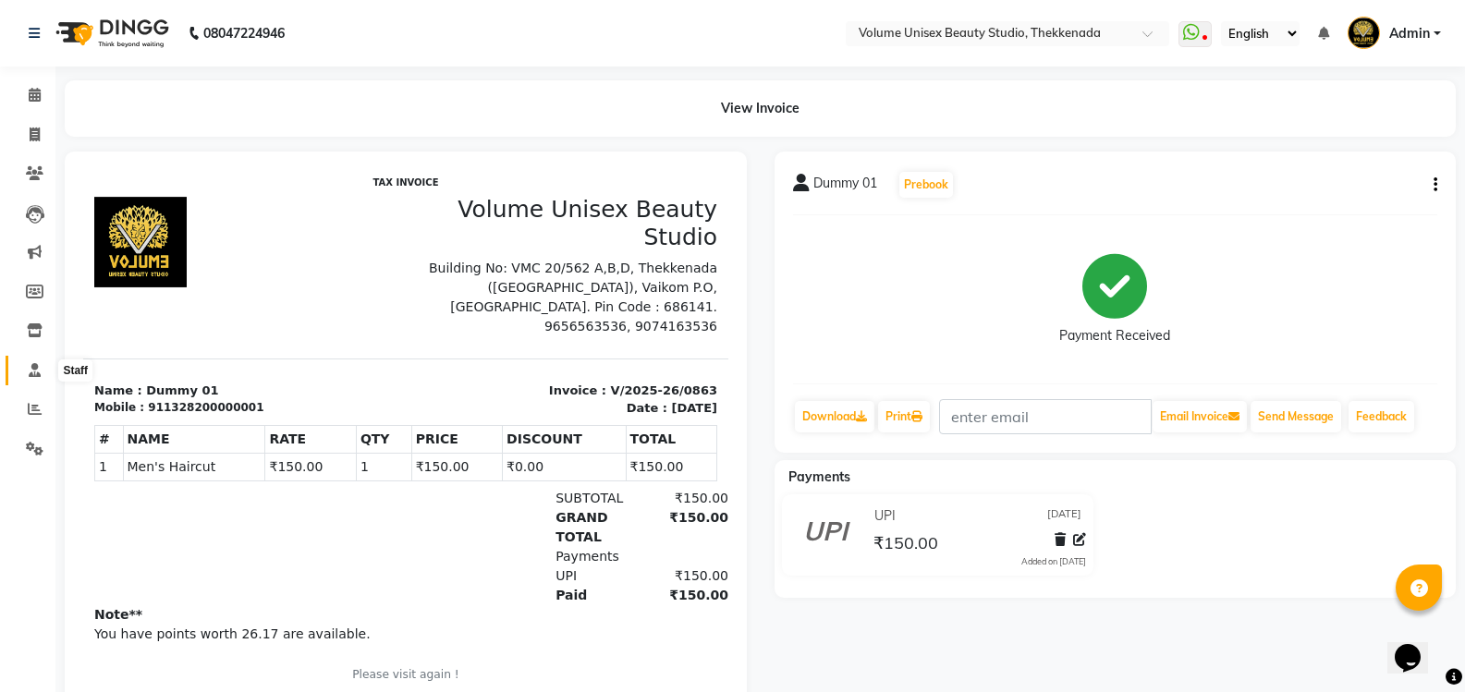
click at [30, 369] on icon at bounding box center [35, 370] width 12 height 14
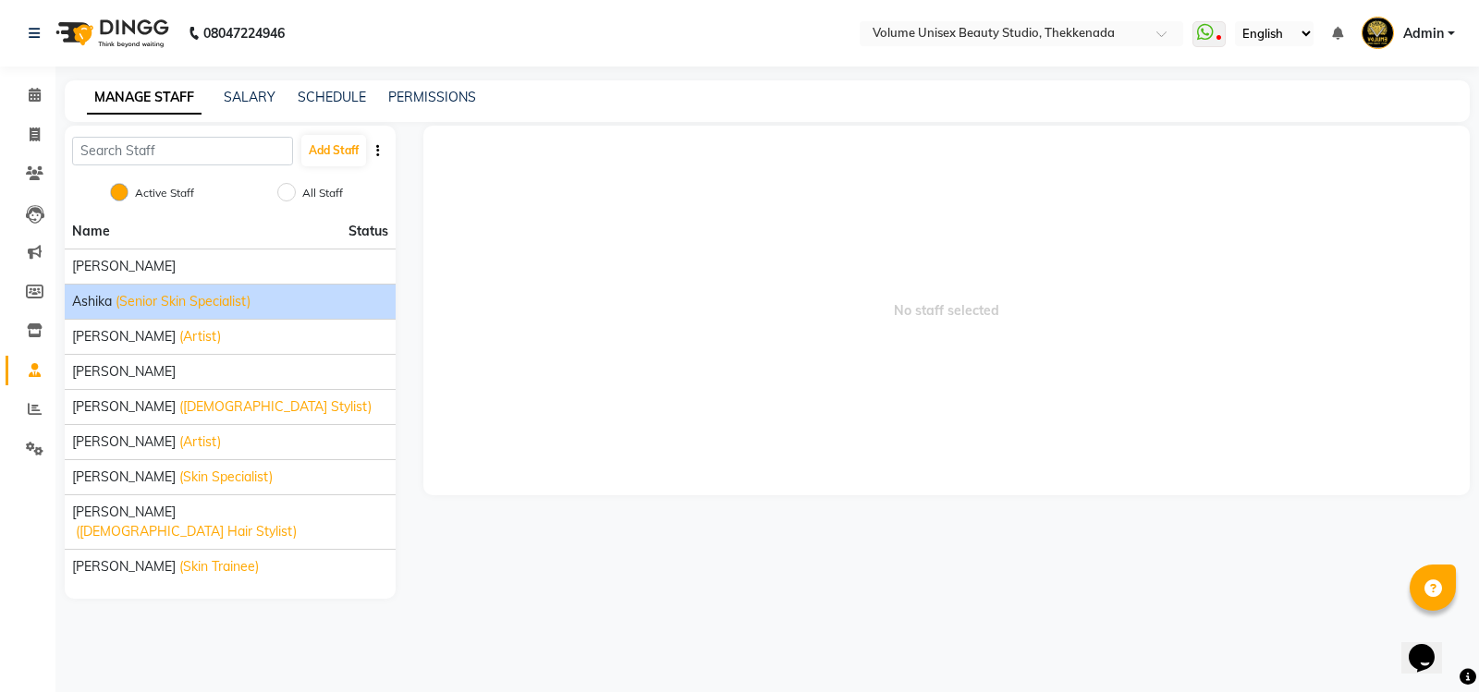
click at [92, 308] on span "Ashika" at bounding box center [92, 301] width 40 height 19
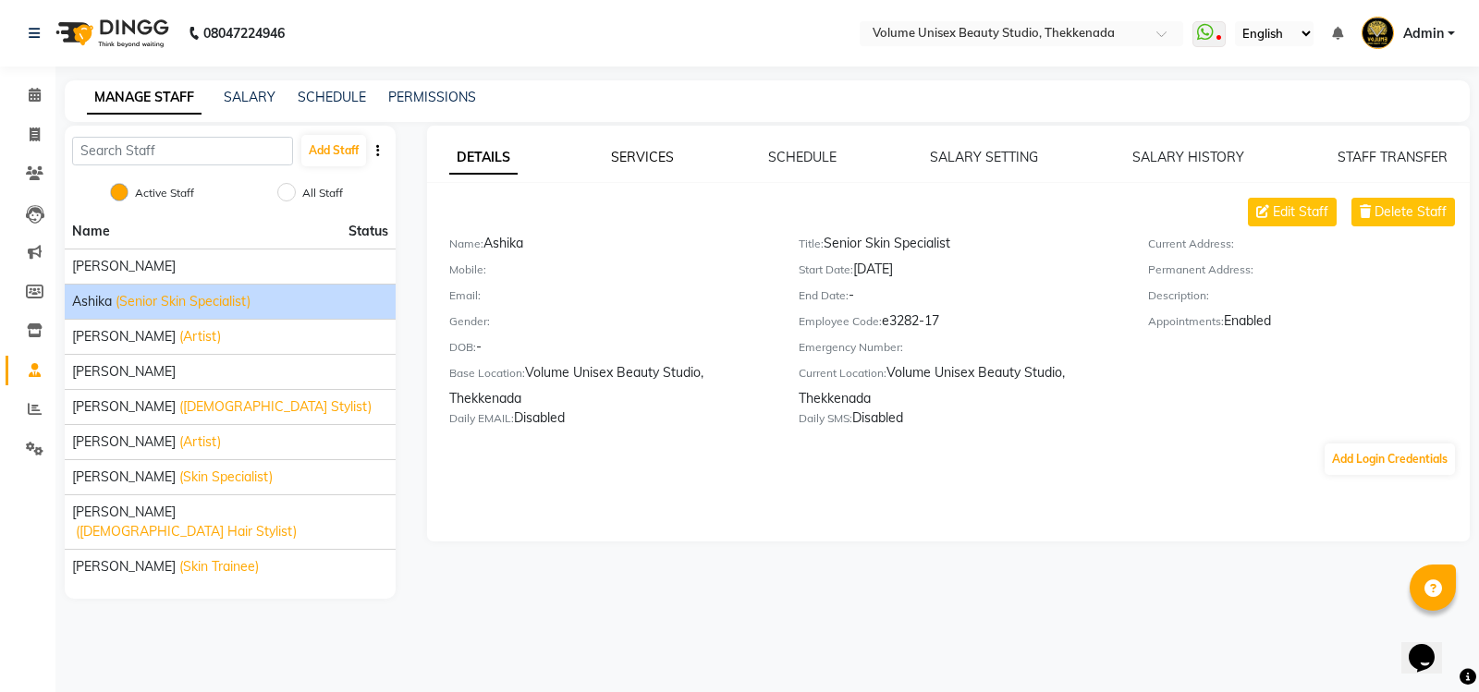
click at [625, 155] on link "SERVICES" at bounding box center [642, 157] width 63 height 17
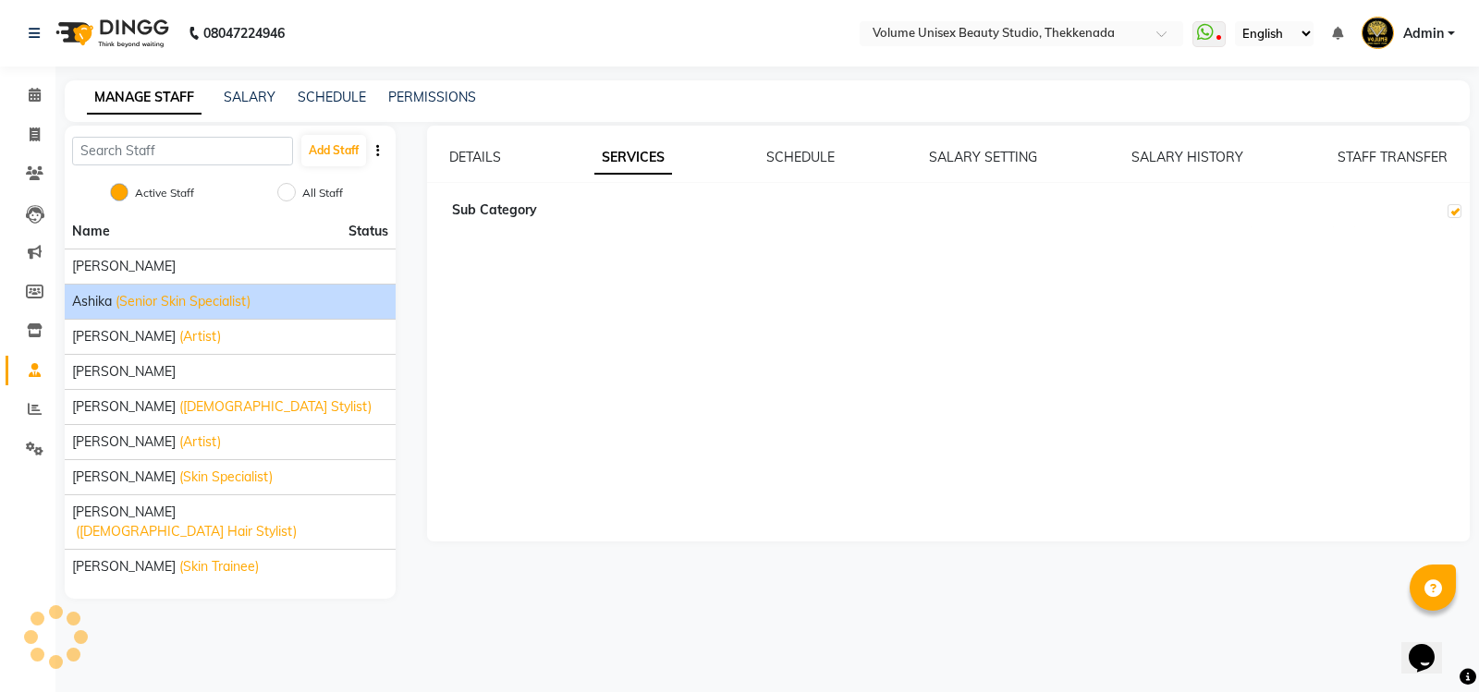
checkbox input "true"
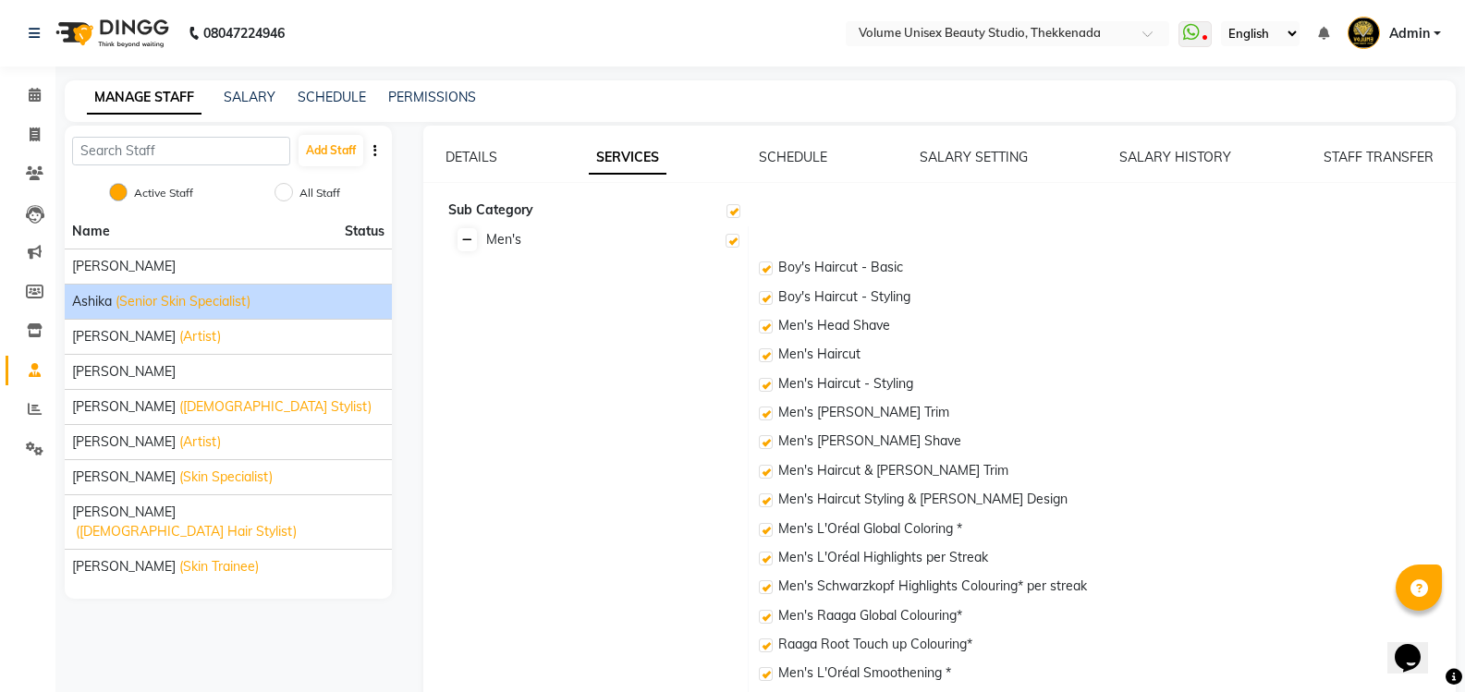
click at [465, 239] on icon at bounding box center [467, 240] width 10 height 11
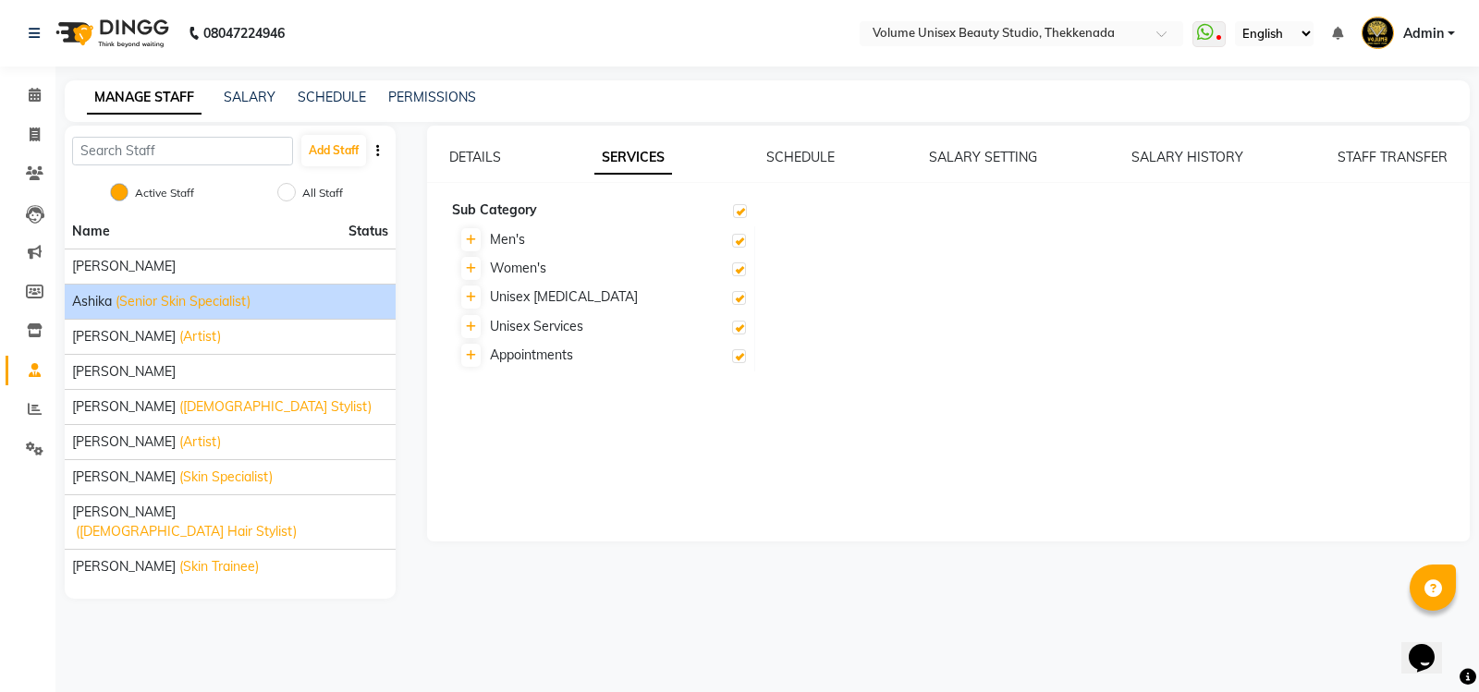
click at [480, 144] on div "DETAILS SERVICES SCHEDULE SALARY SETTING SALARY HISTORY STAFF TRANSFER Sub Cate…" at bounding box center [948, 334] width 1043 height 416
click at [476, 152] on link "DETAILS" at bounding box center [475, 157] width 52 height 17
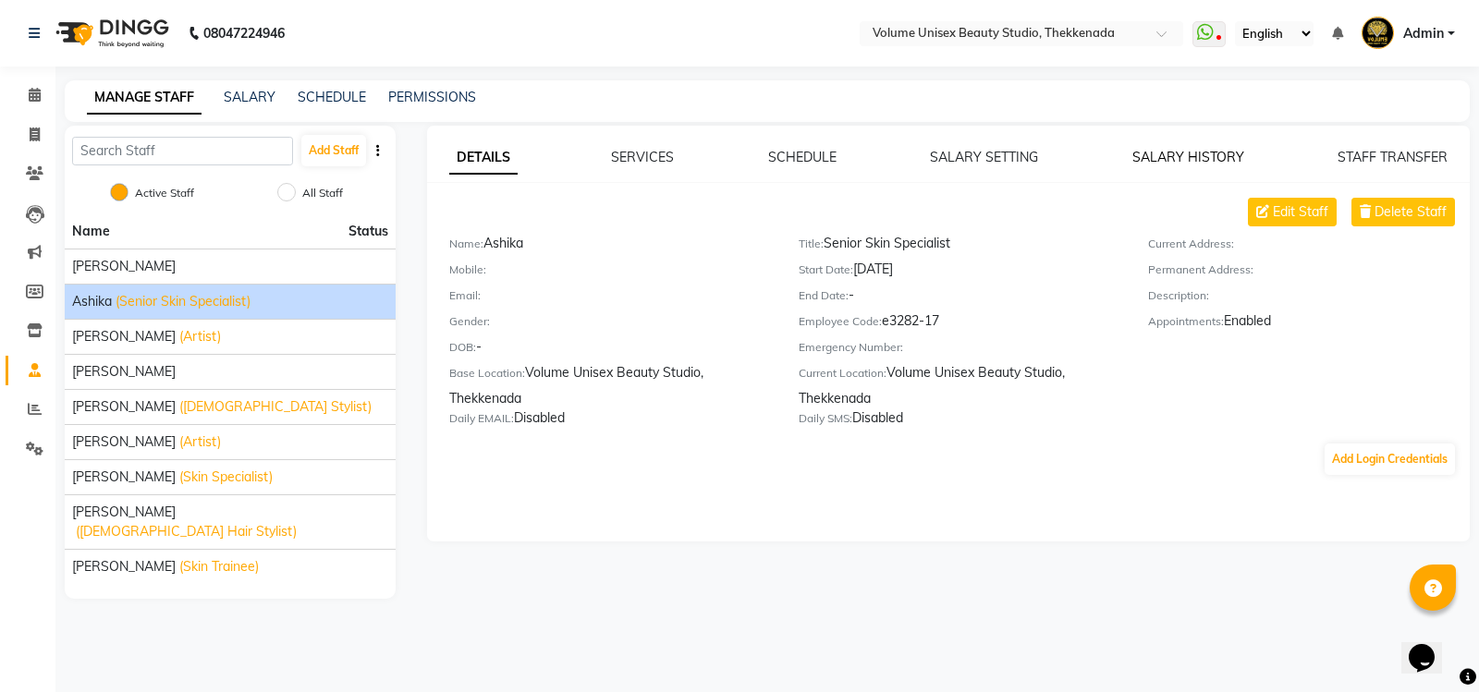
click at [1189, 157] on link "SALARY HISTORY" at bounding box center [1188, 157] width 112 height 17
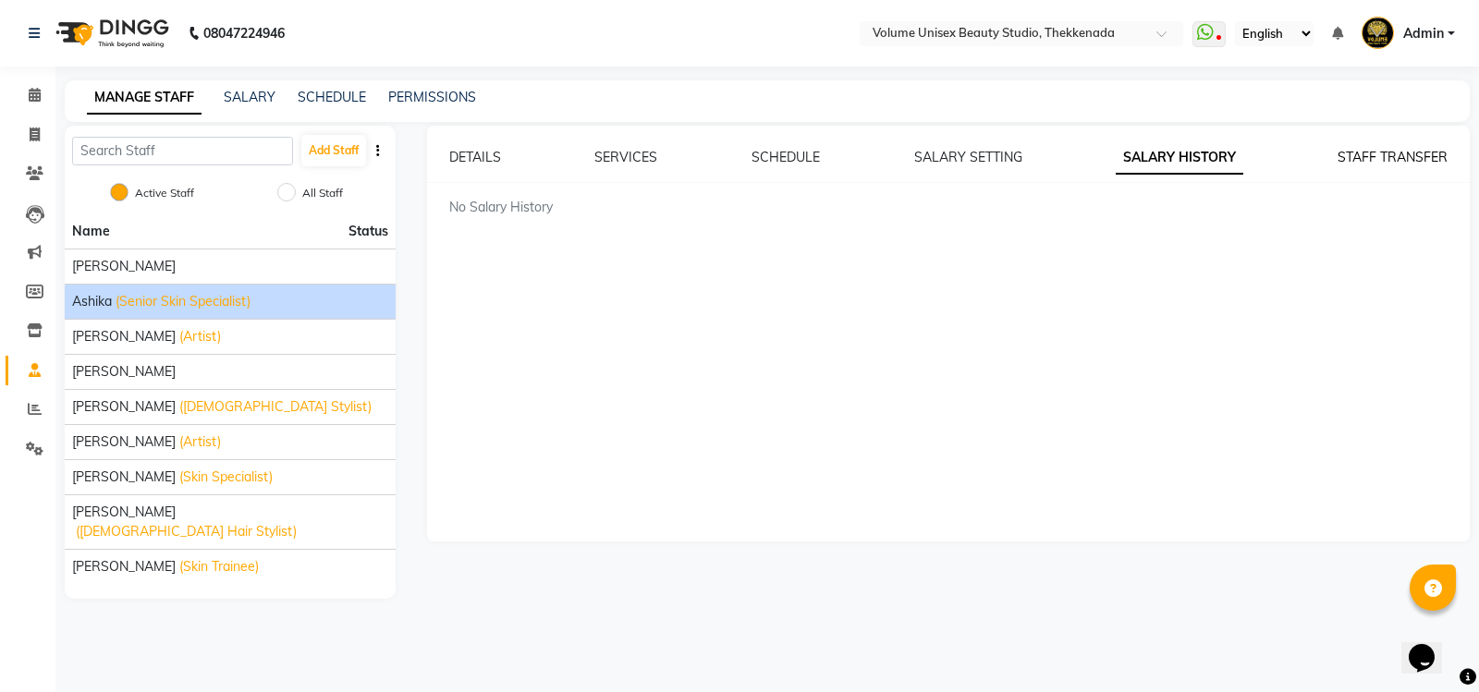
click at [1366, 151] on link "STAFF TRANSFER" at bounding box center [1392, 157] width 110 height 17
click at [1176, 155] on link "SALARY HISTORY" at bounding box center [1170, 157] width 112 height 17
click at [953, 155] on link "SALARY SETTING" at bounding box center [968, 157] width 108 height 17
click at [765, 161] on link "SCHEDULE" at bounding box center [784, 157] width 68 height 17
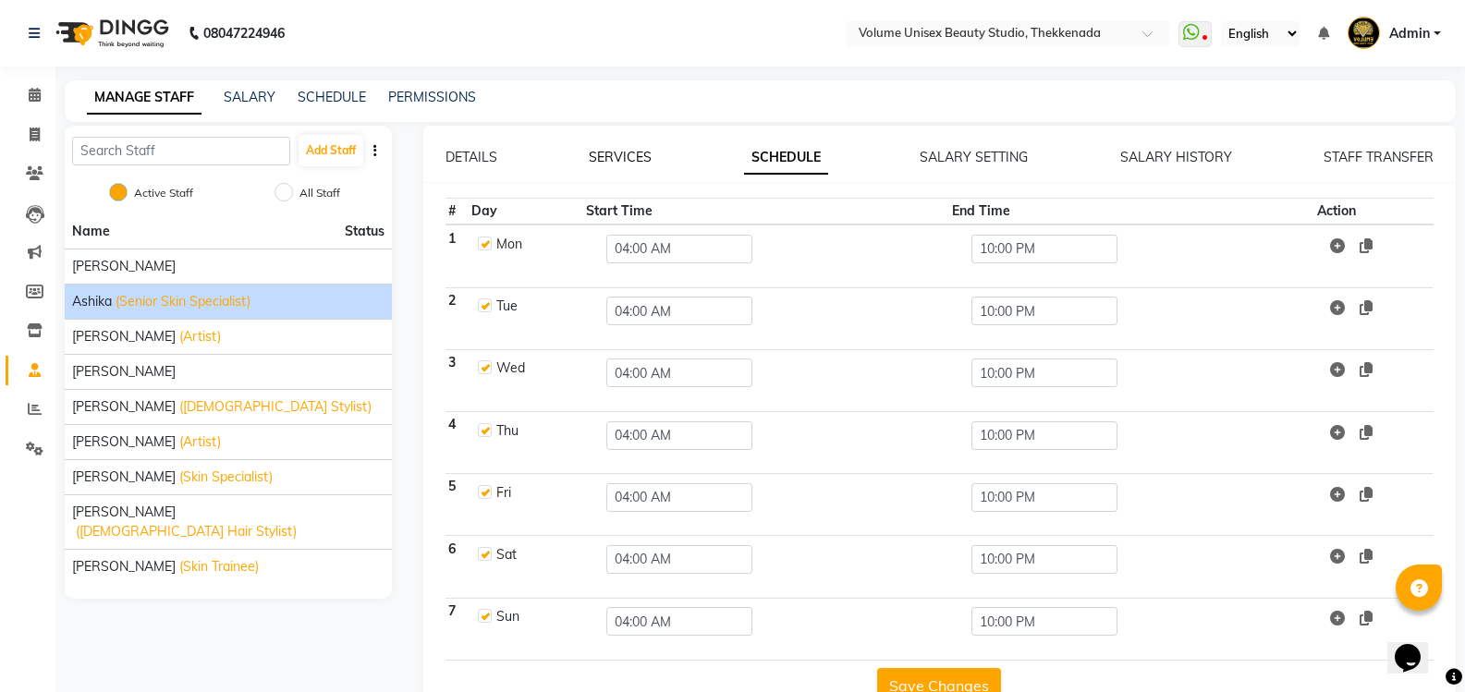
click at [623, 159] on link "SERVICES" at bounding box center [620, 157] width 63 height 17
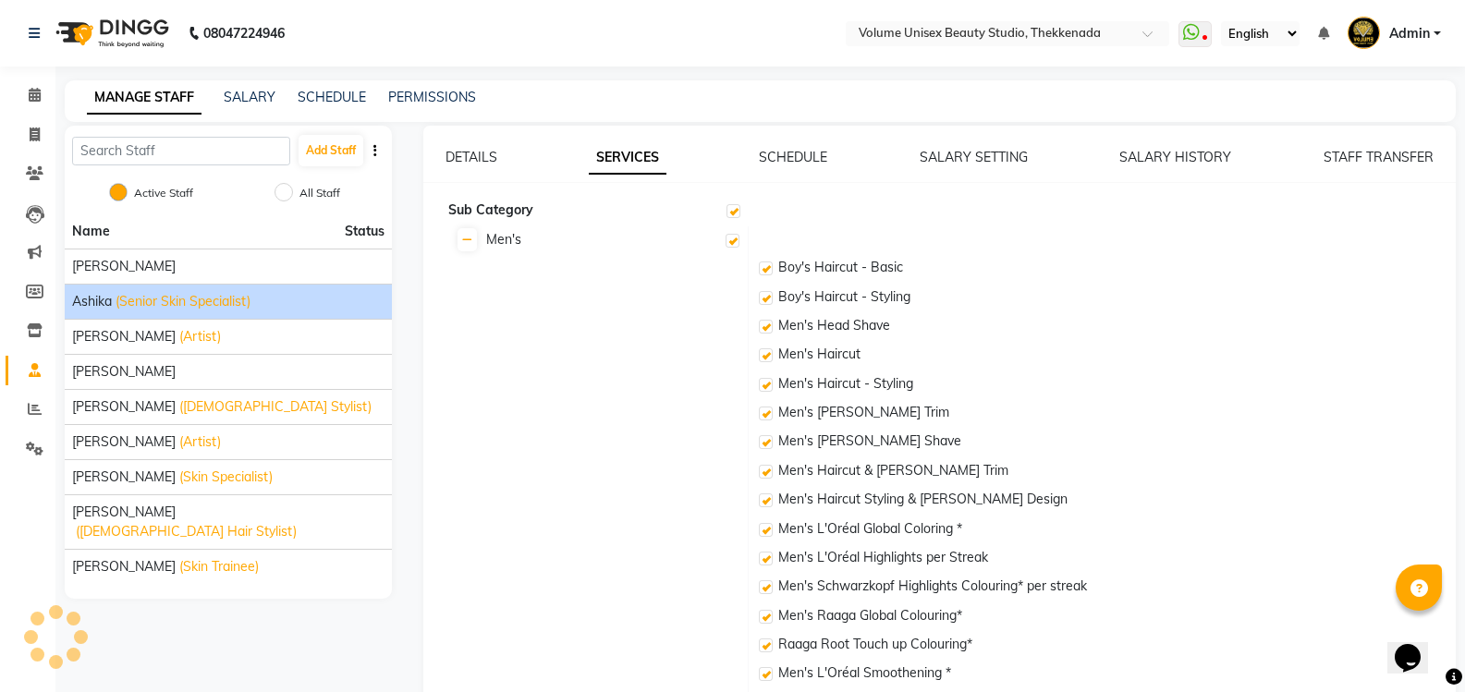
checkbox input "true"
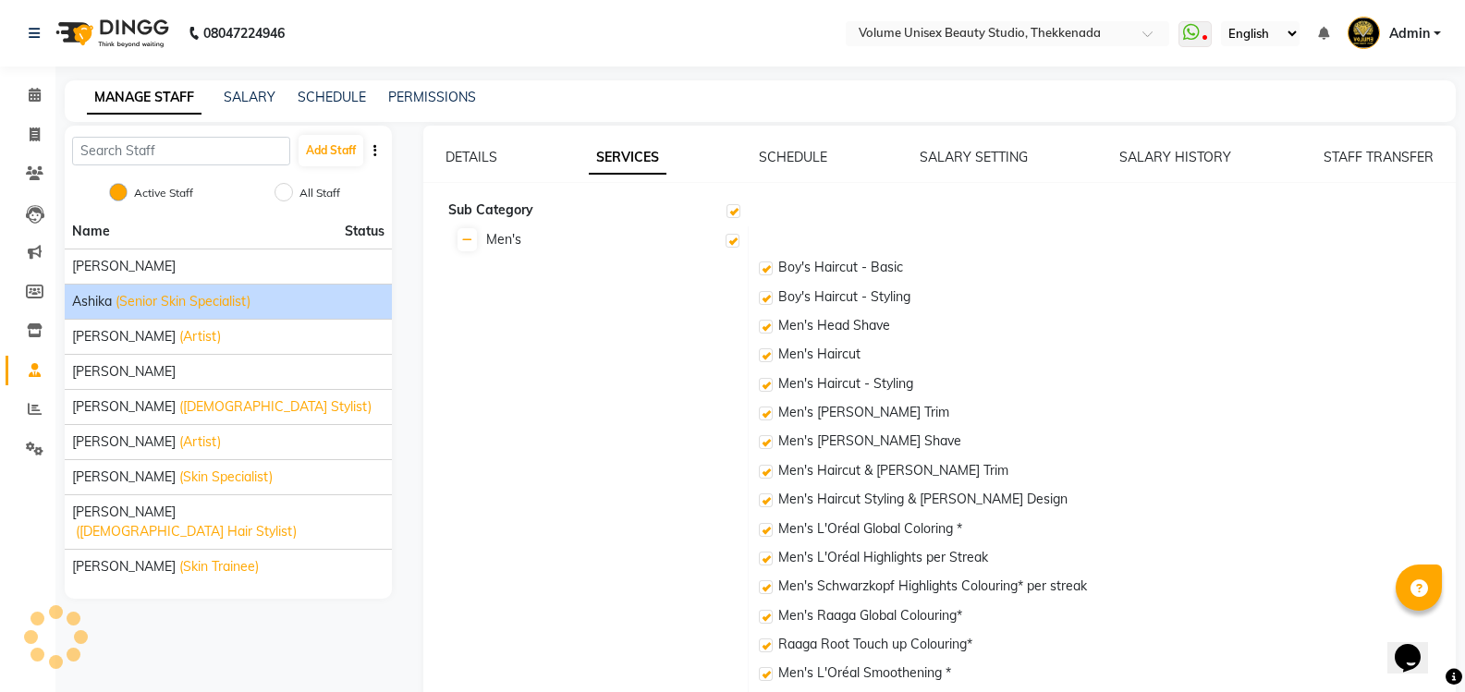
checkbox input "true"
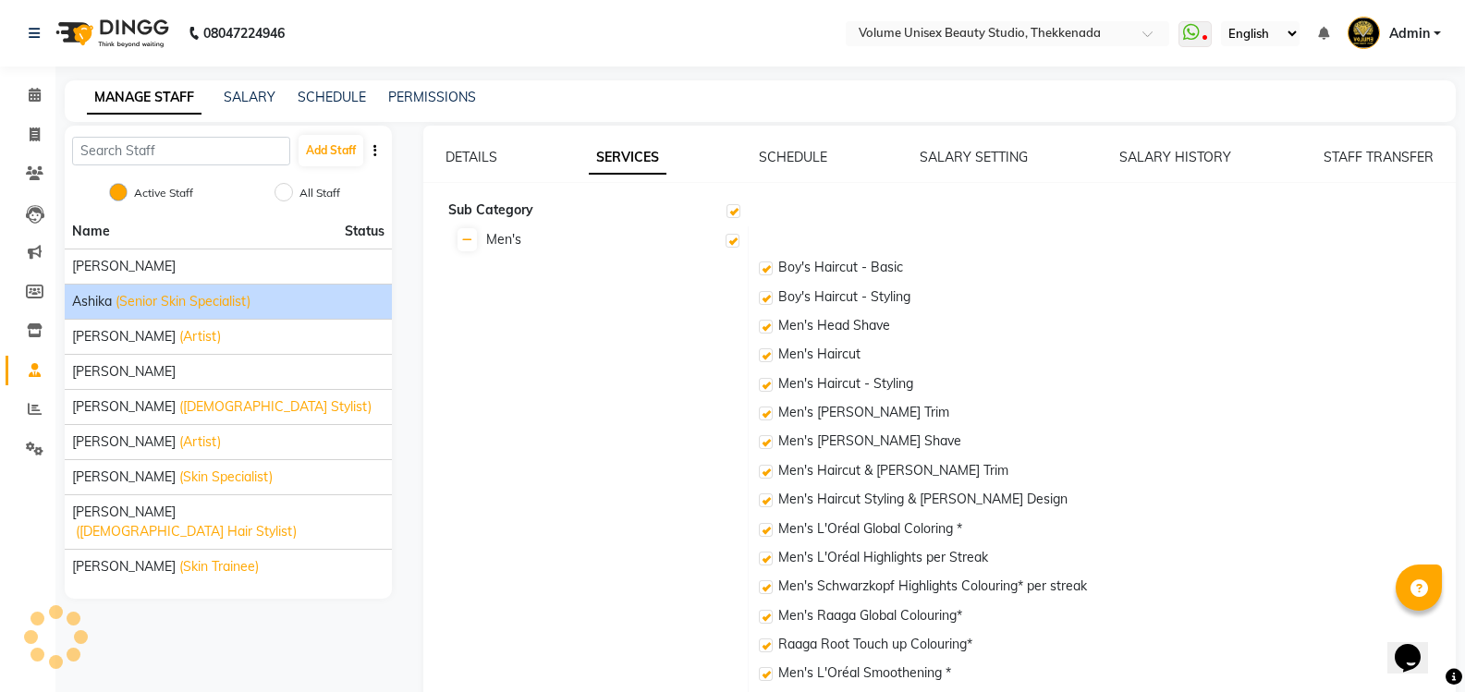
checkbox input "true"
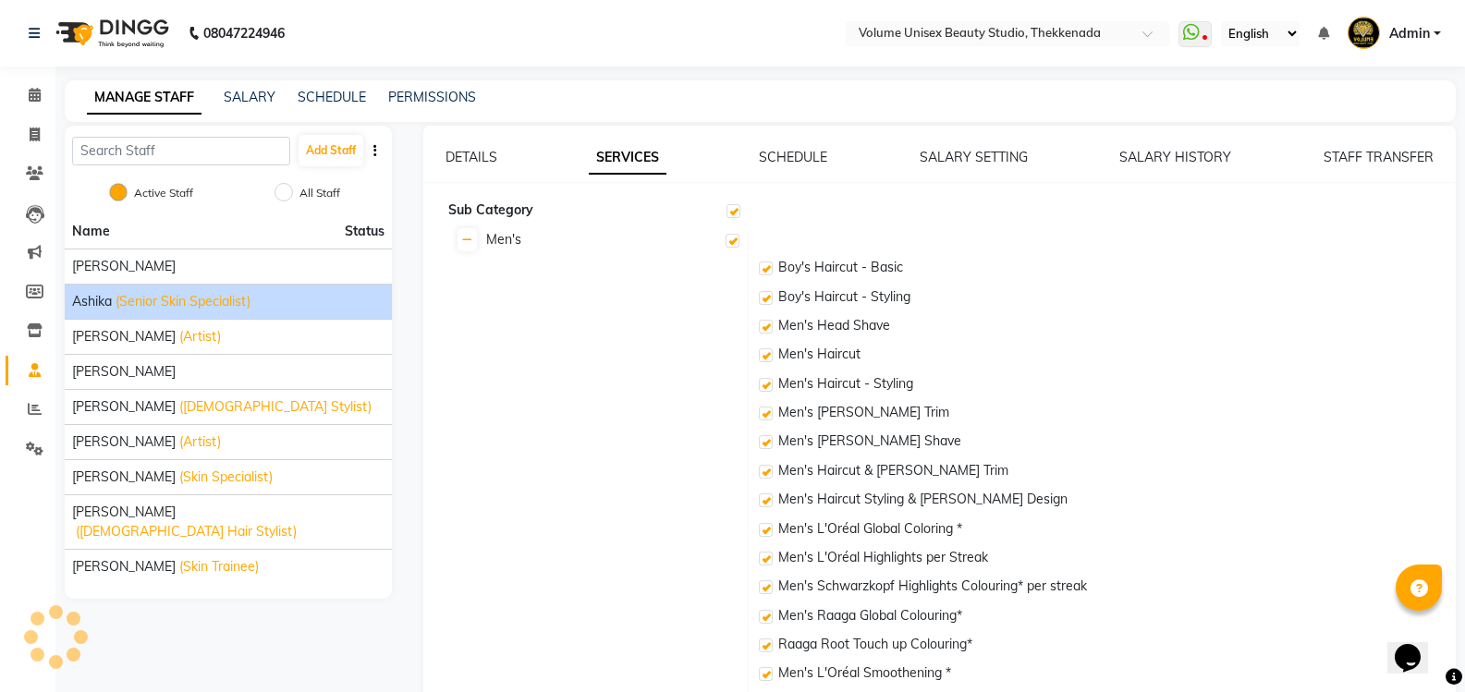
checkbox input "true"
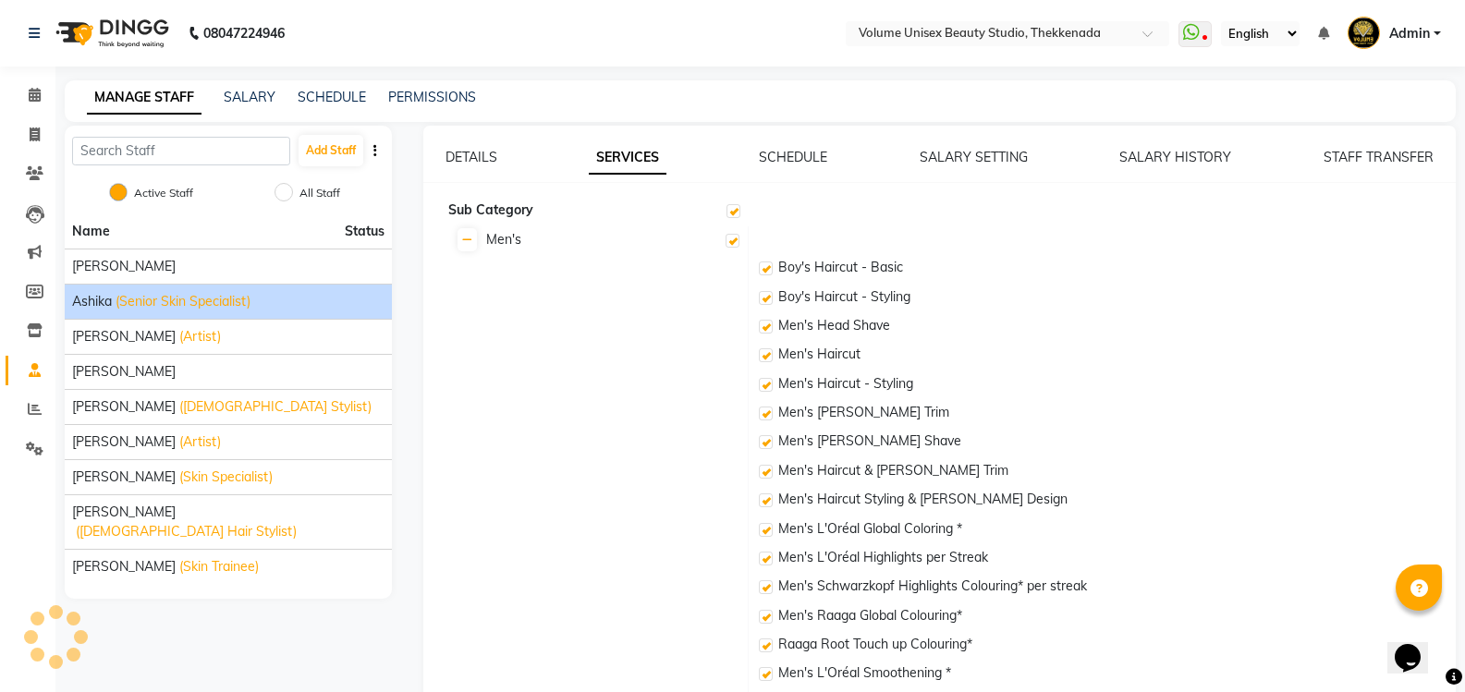
checkbox input "true"
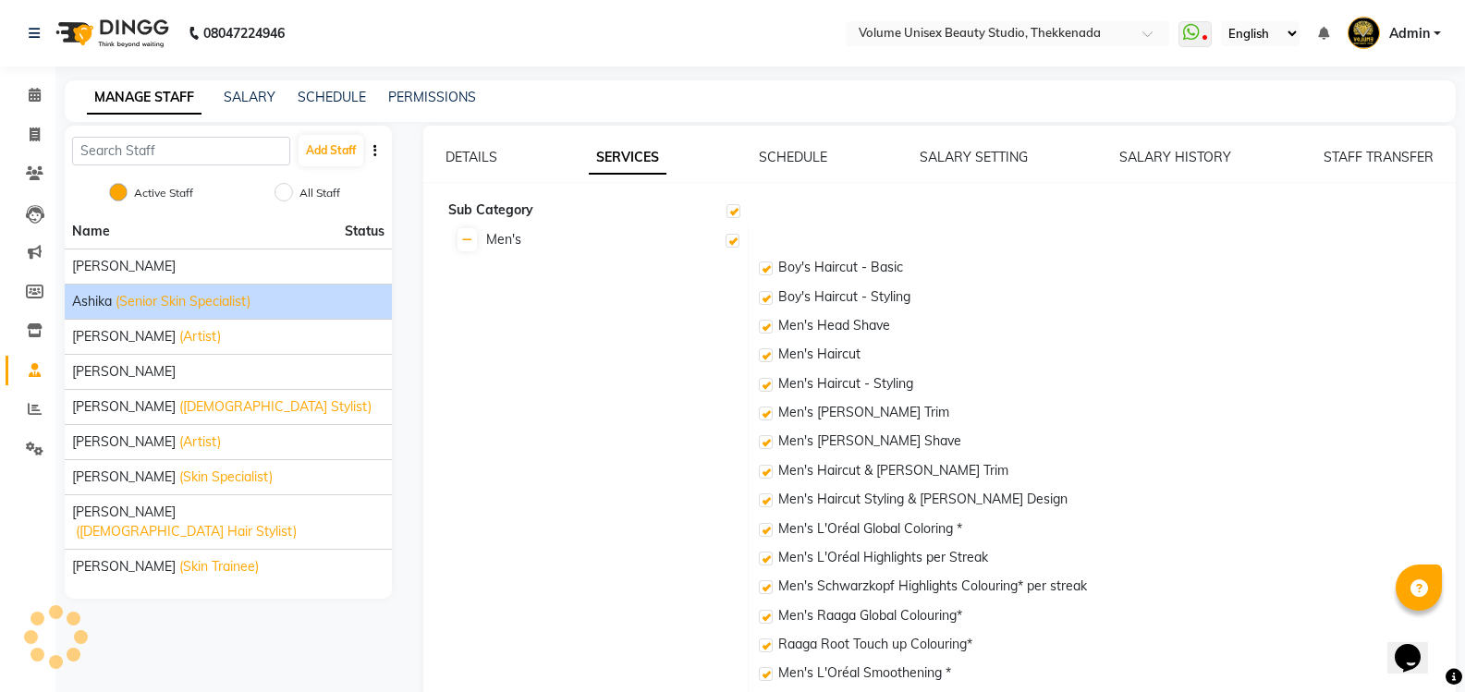
checkbox input "true"
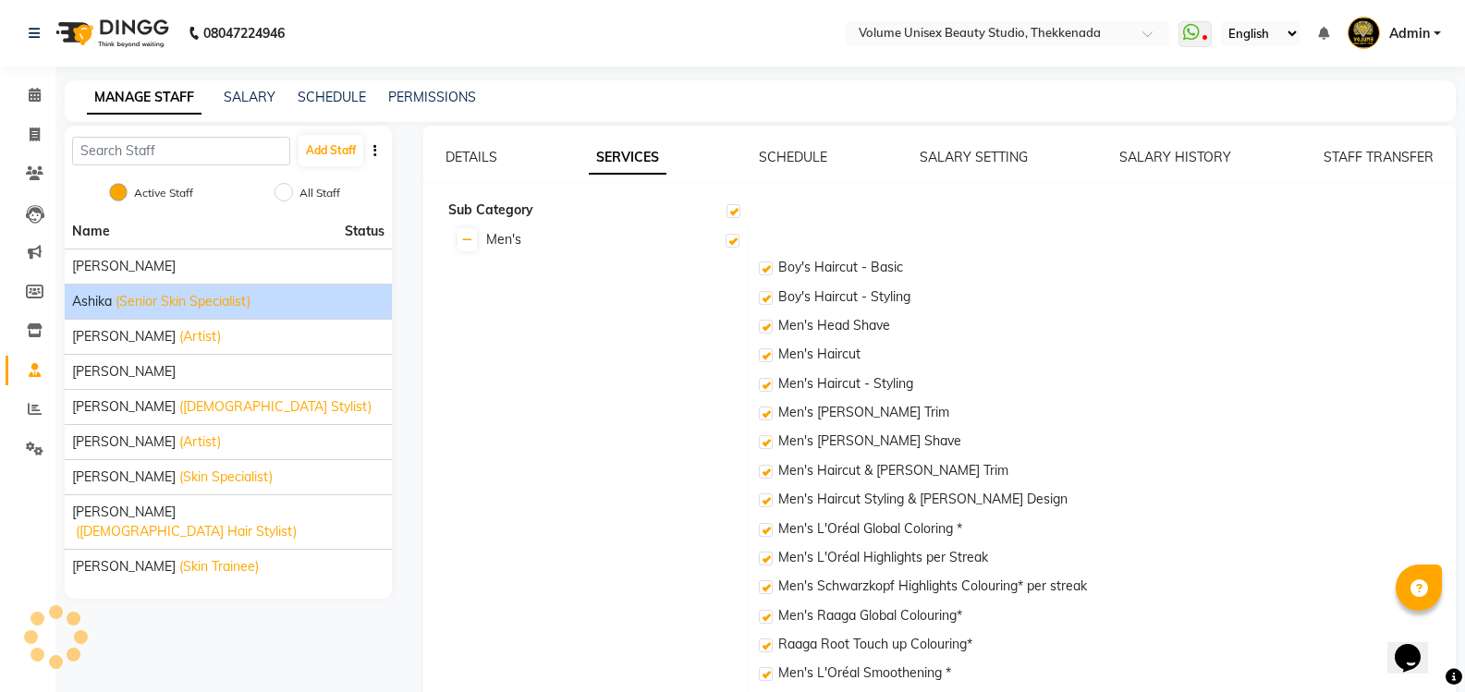
checkbox input "true"
click at [456, 155] on link "DETAILS" at bounding box center [471, 157] width 52 height 17
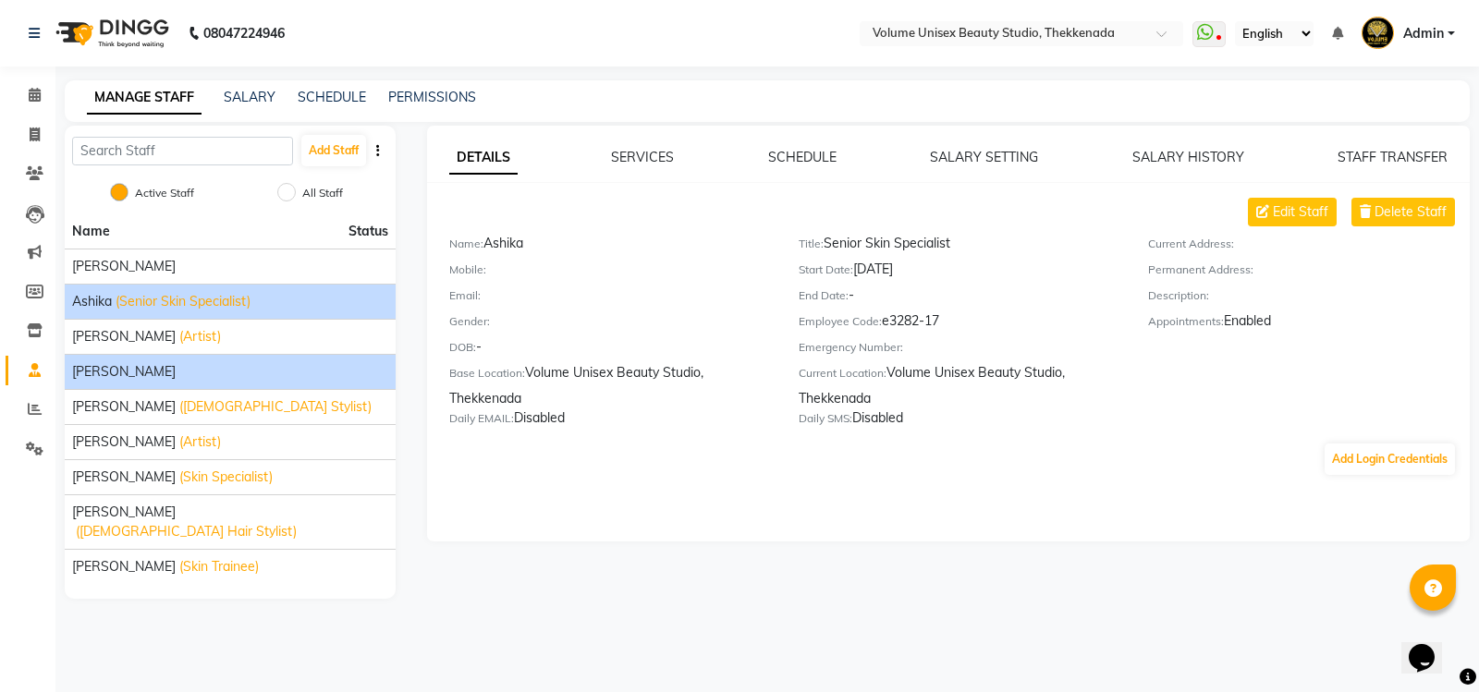
click at [176, 371] on span "[PERSON_NAME]" at bounding box center [123, 371] width 103 height 19
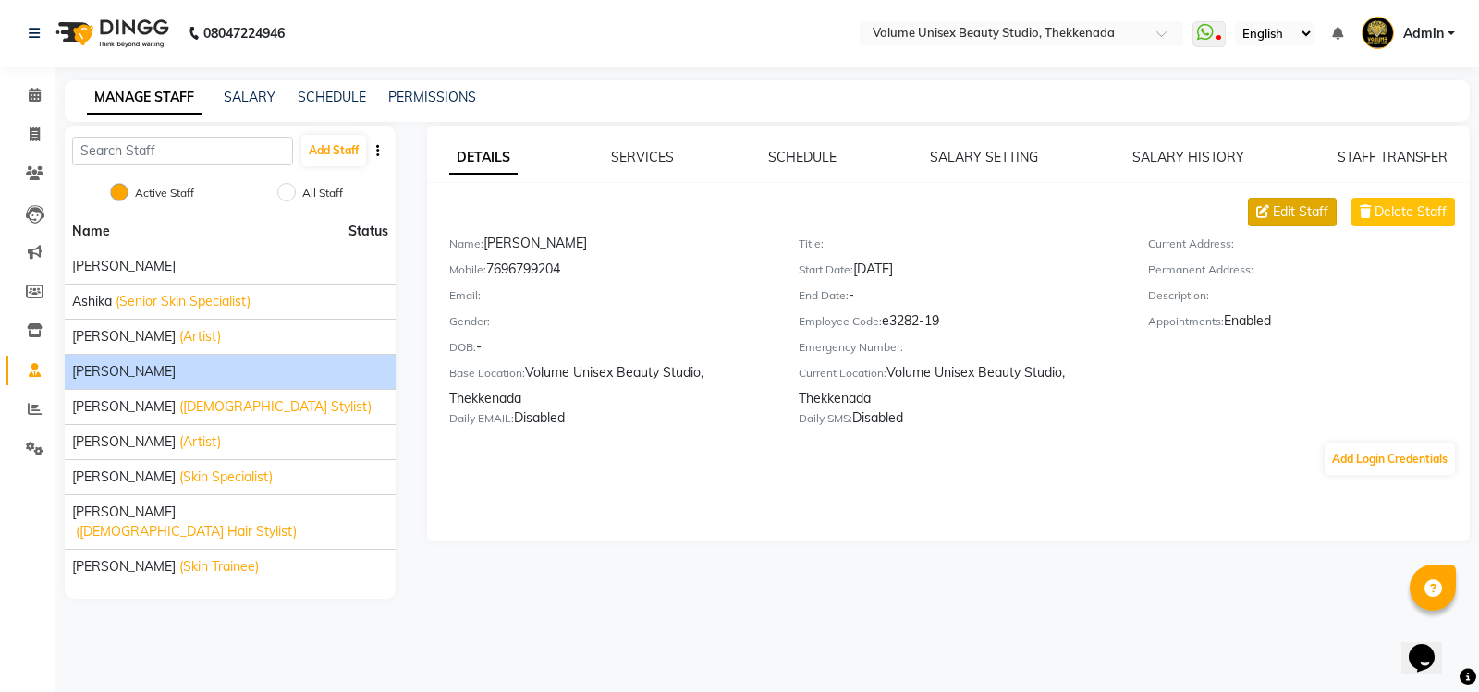
click at [1303, 217] on span "Edit Staff" at bounding box center [1299, 211] width 55 height 19
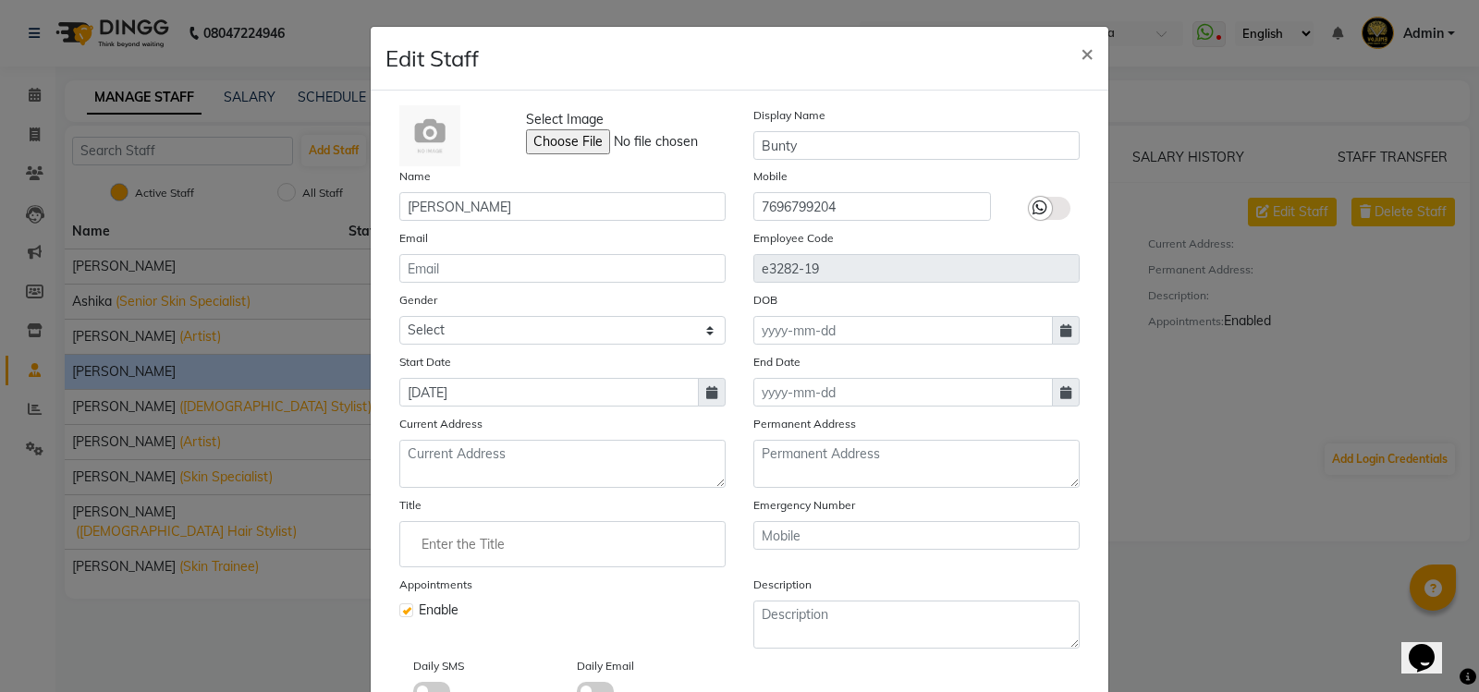
click at [492, 542] on input "Enter the Title" at bounding box center [563, 544] width 310 height 37
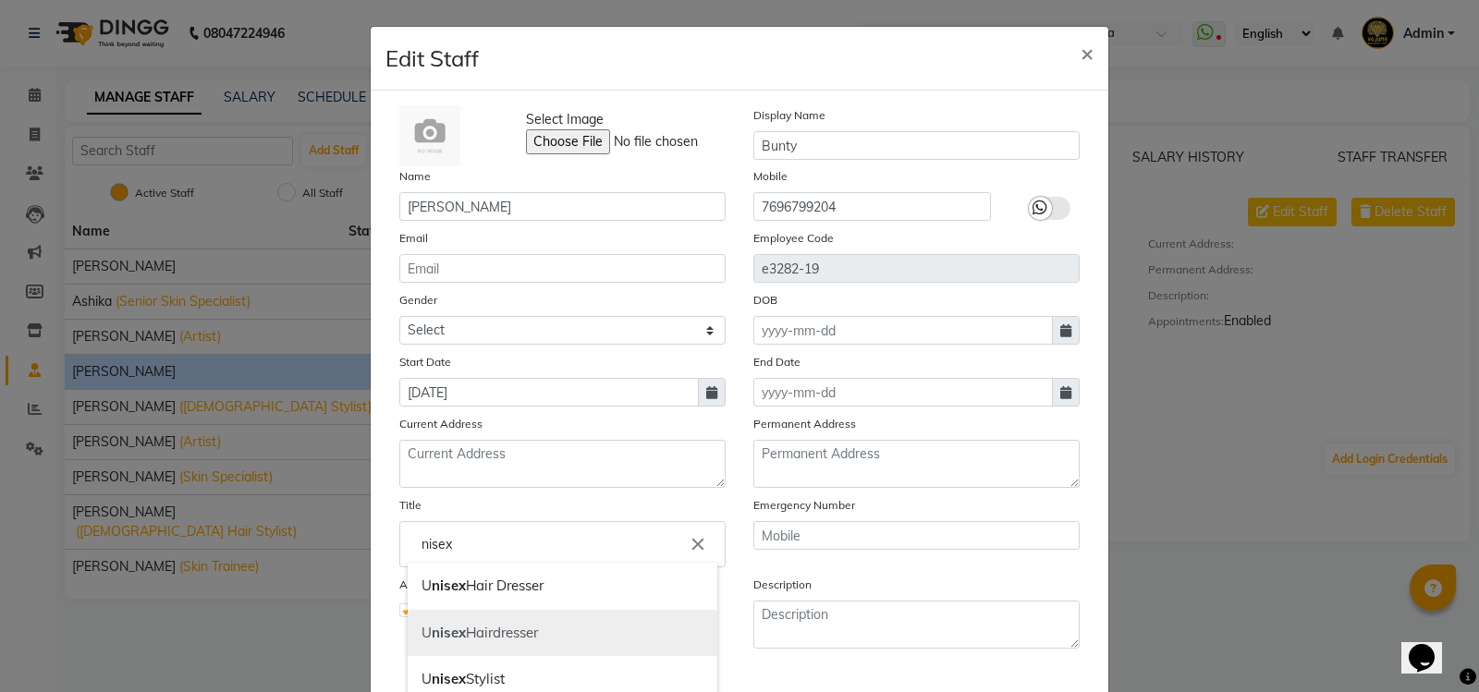
scroll to position [92, 0]
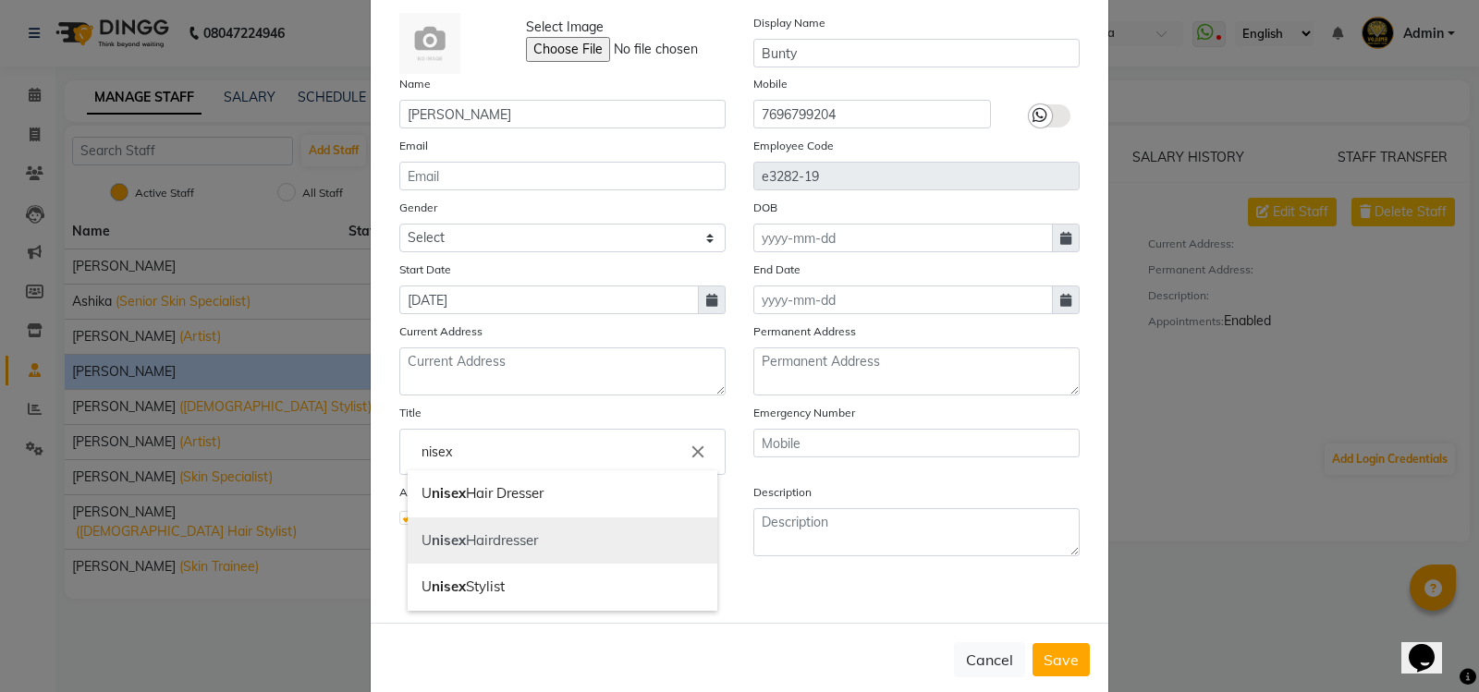
click at [501, 542] on link "U nisex Hairdresser" at bounding box center [563, 540] width 310 height 47
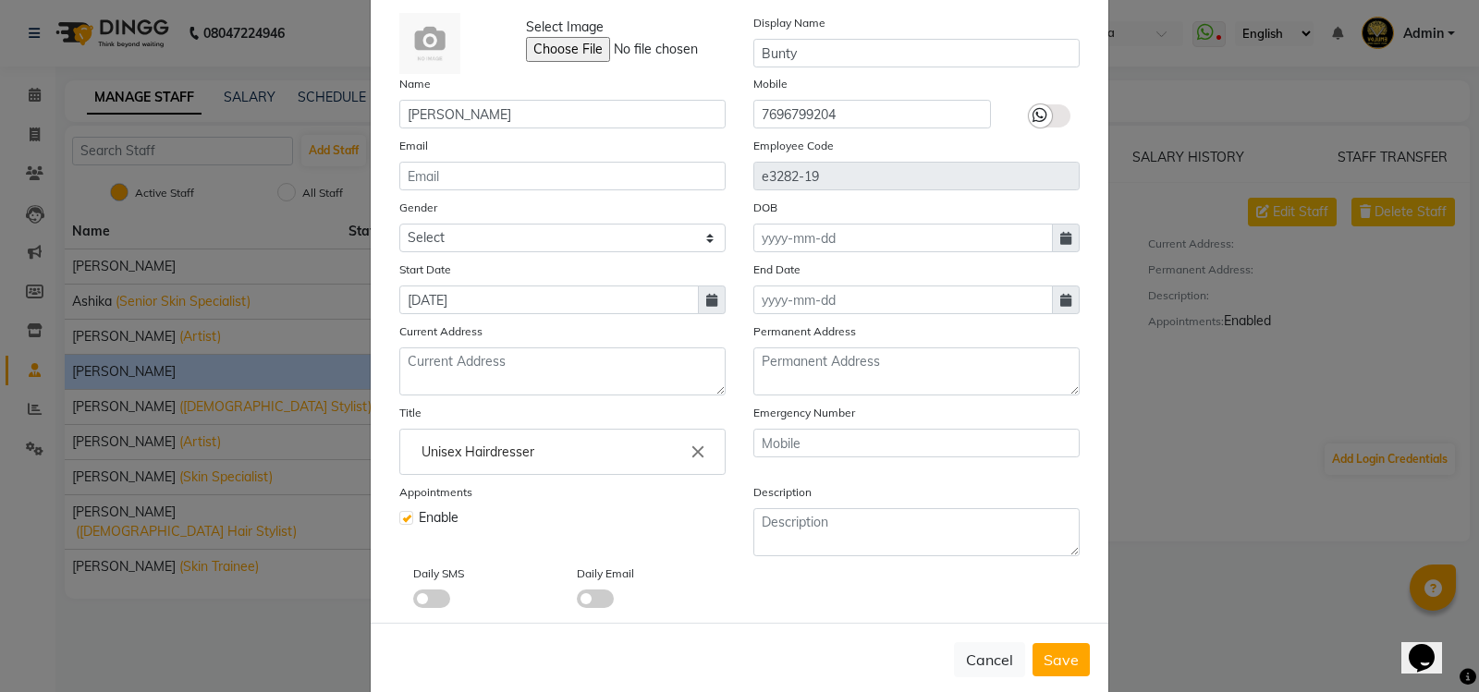
click at [529, 455] on input "Unisex Hairdresser" at bounding box center [563, 451] width 310 height 37
type input "Unisex Hair Stylist"
click at [1043, 661] on span "Save" at bounding box center [1060, 660] width 35 height 18
checkbox input "false"
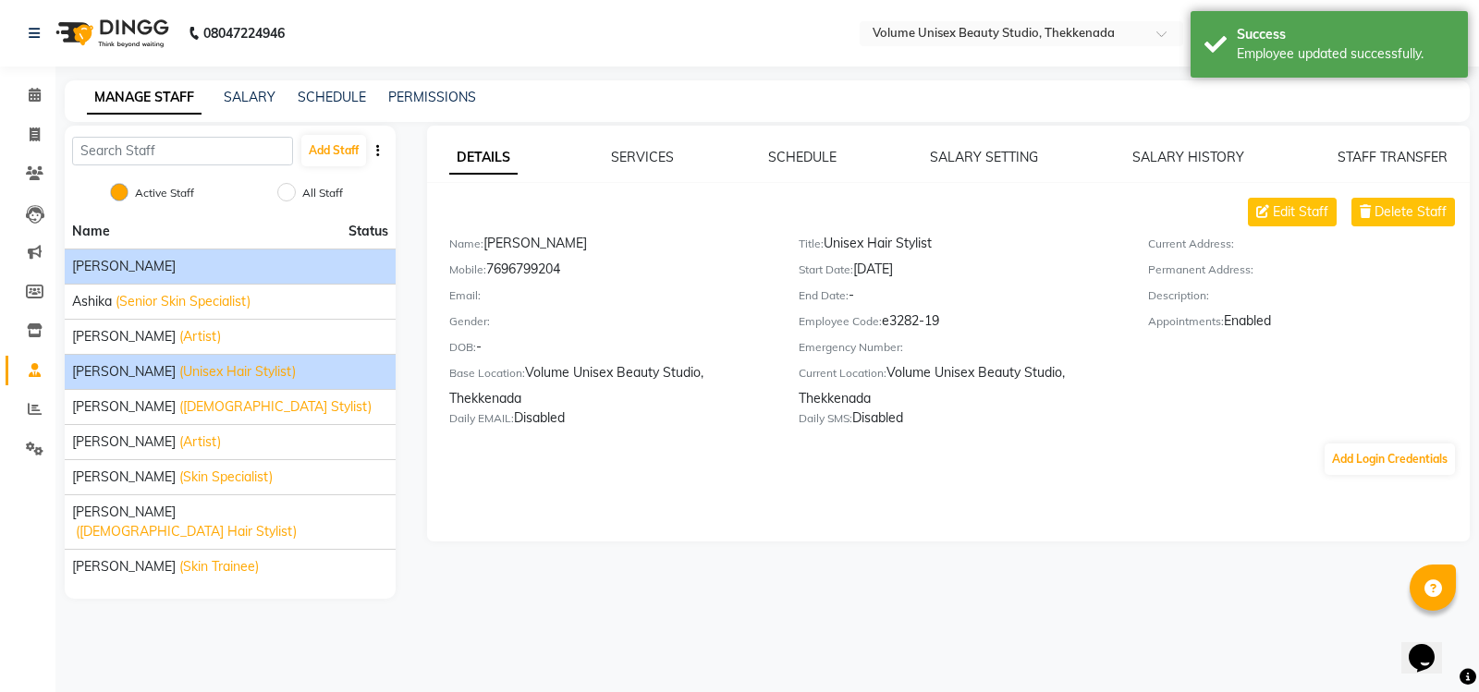
click at [153, 262] on div "[PERSON_NAME]" at bounding box center [230, 266] width 316 height 19
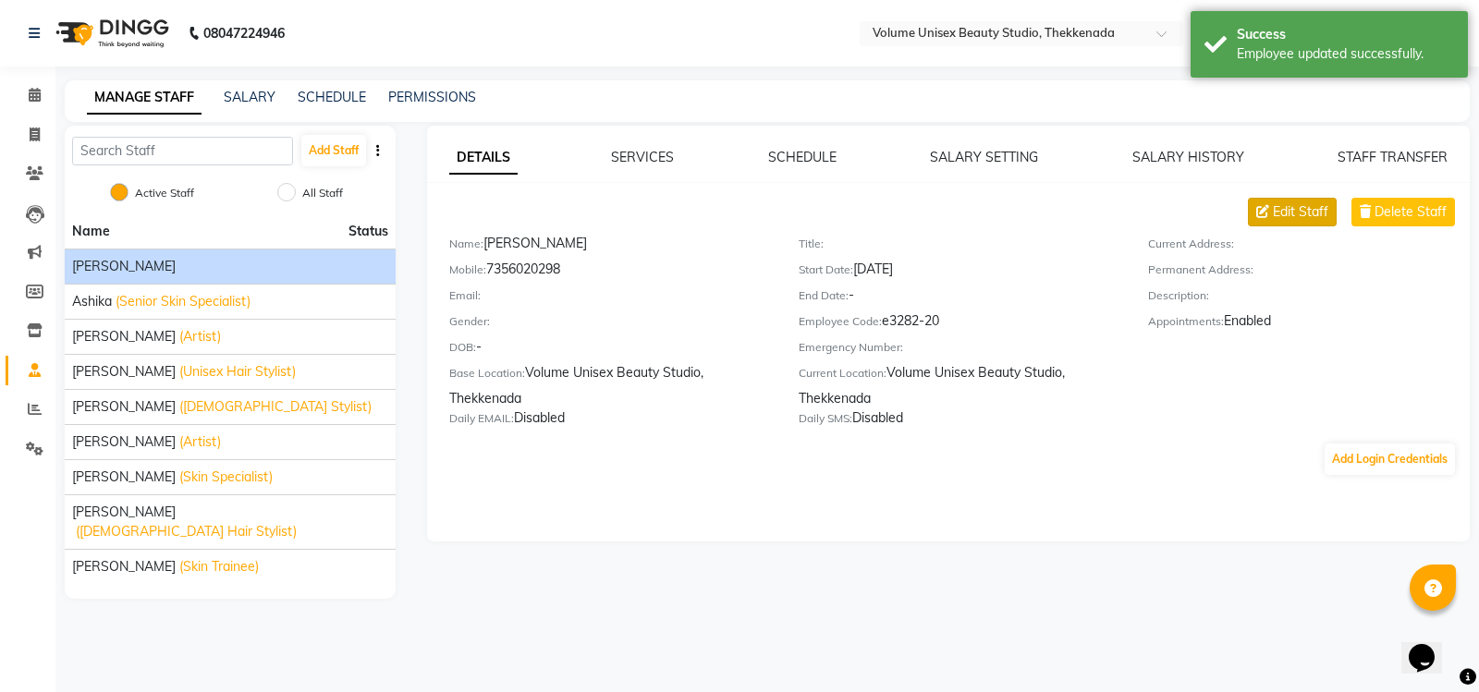
click at [1314, 213] on span "Edit Staff" at bounding box center [1299, 211] width 55 height 19
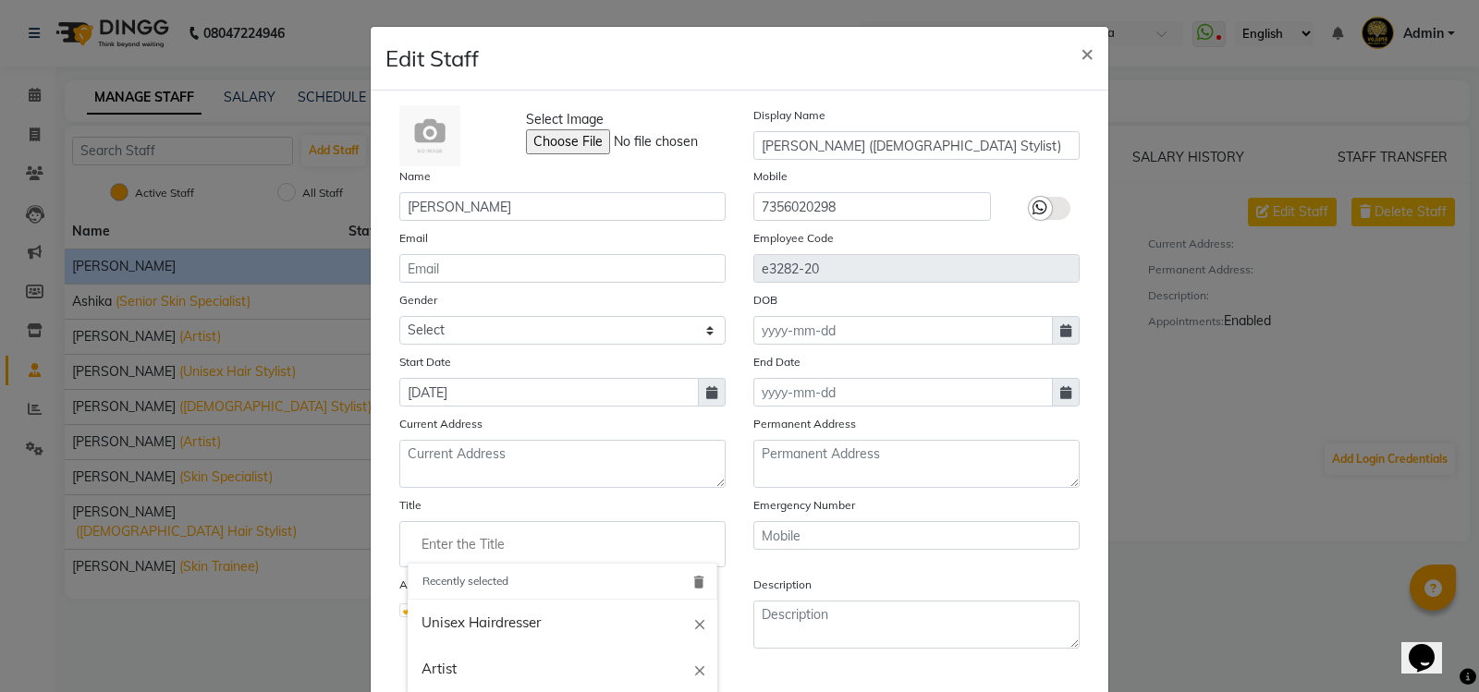
click at [487, 545] on input "Enter the Title" at bounding box center [563, 544] width 310 height 37
type input "Women's Hair Dresser"
click at [1036, 211] on div at bounding box center [739, 346] width 1479 height 692
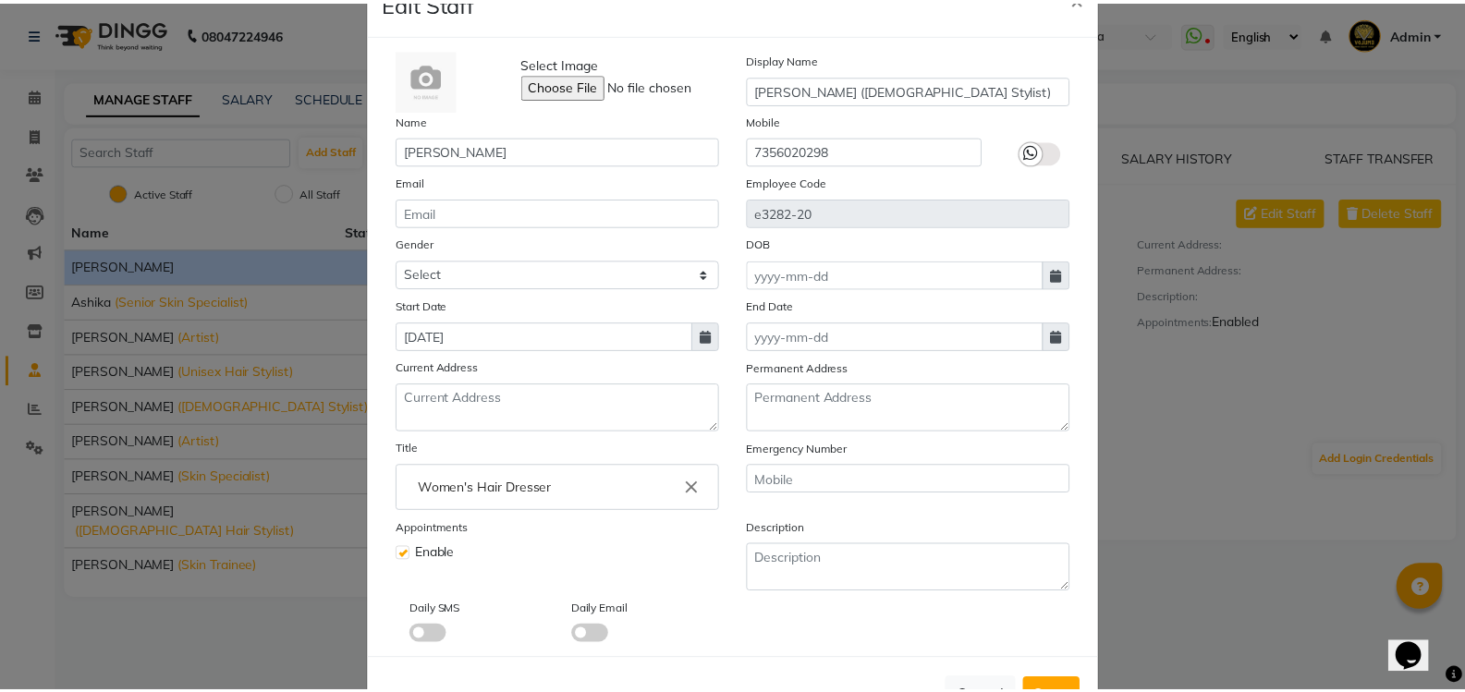
scroll to position [123, 0]
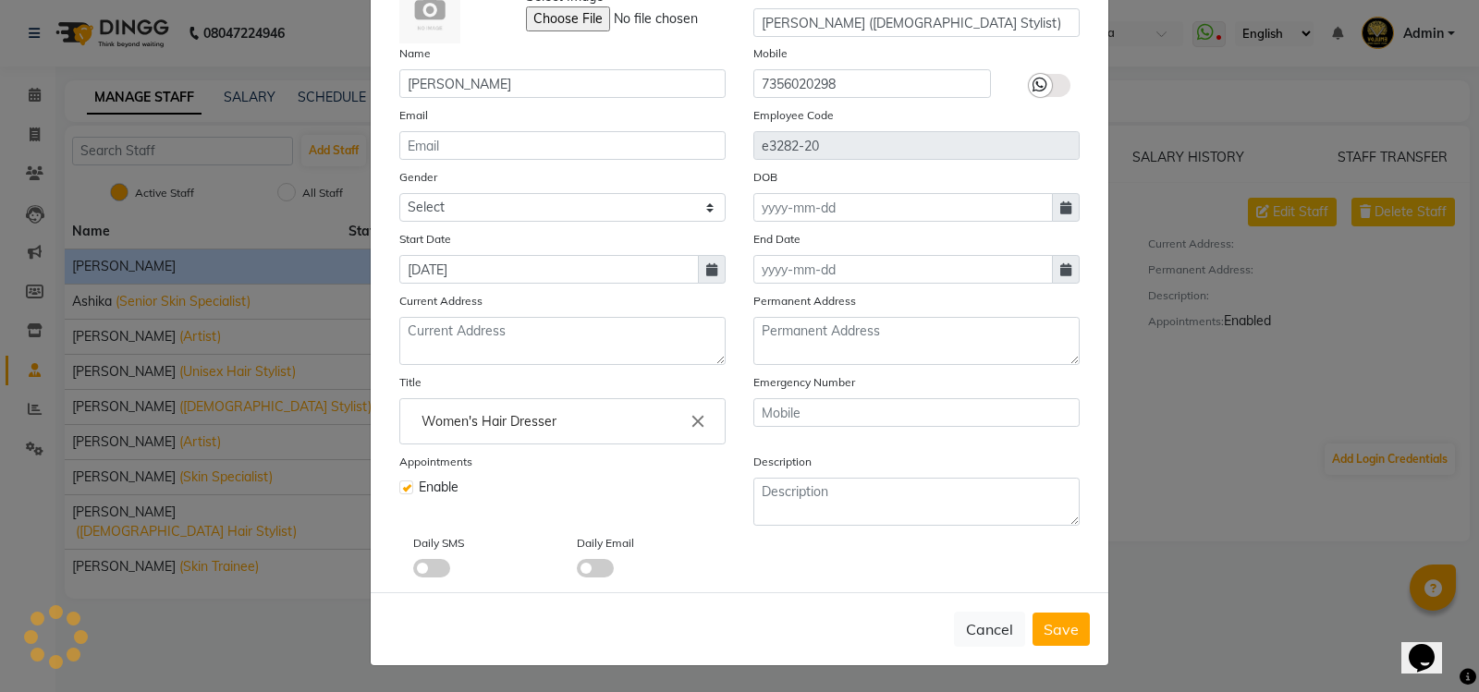
click at [1046, 628] on span "Save" at bounding box center [1060, 629] width 35 height 18
checkbox input "false"
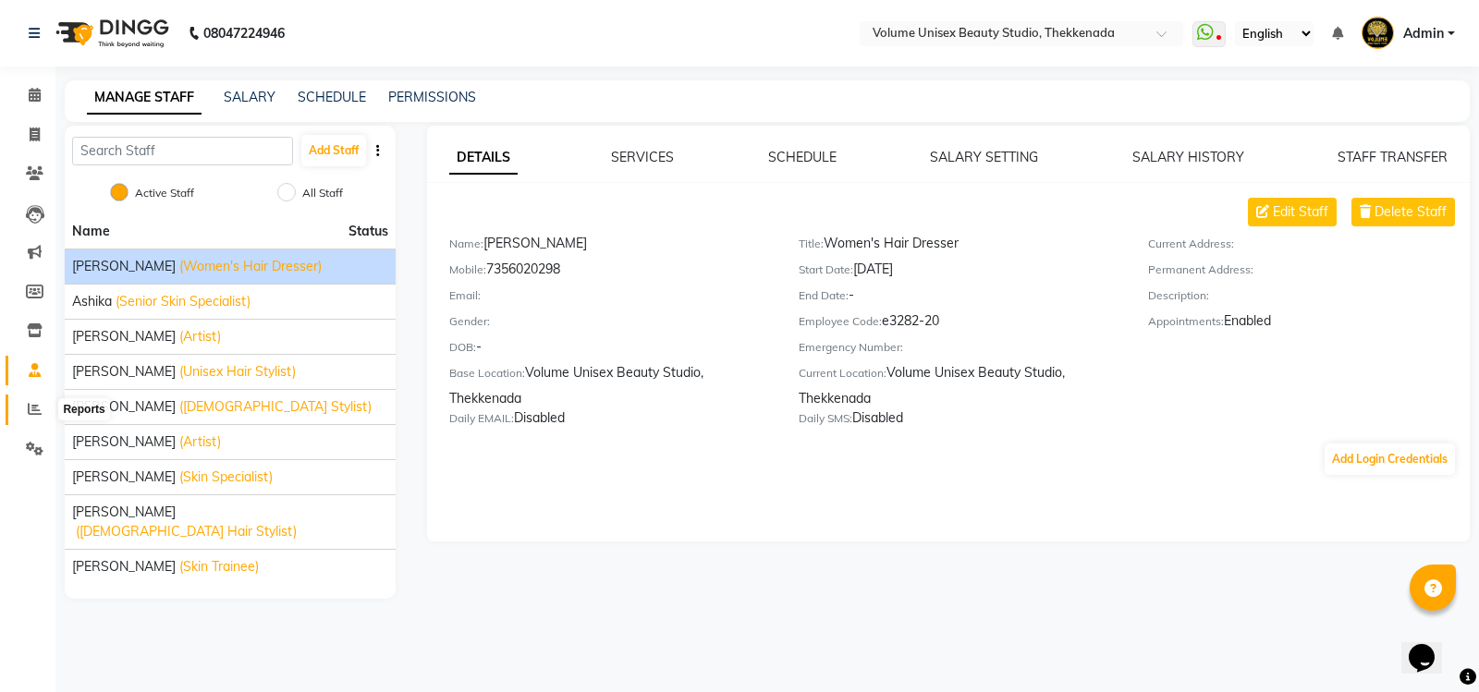
click at [30, 404] on icon at bounding box center [35, 409] width 14 height 14
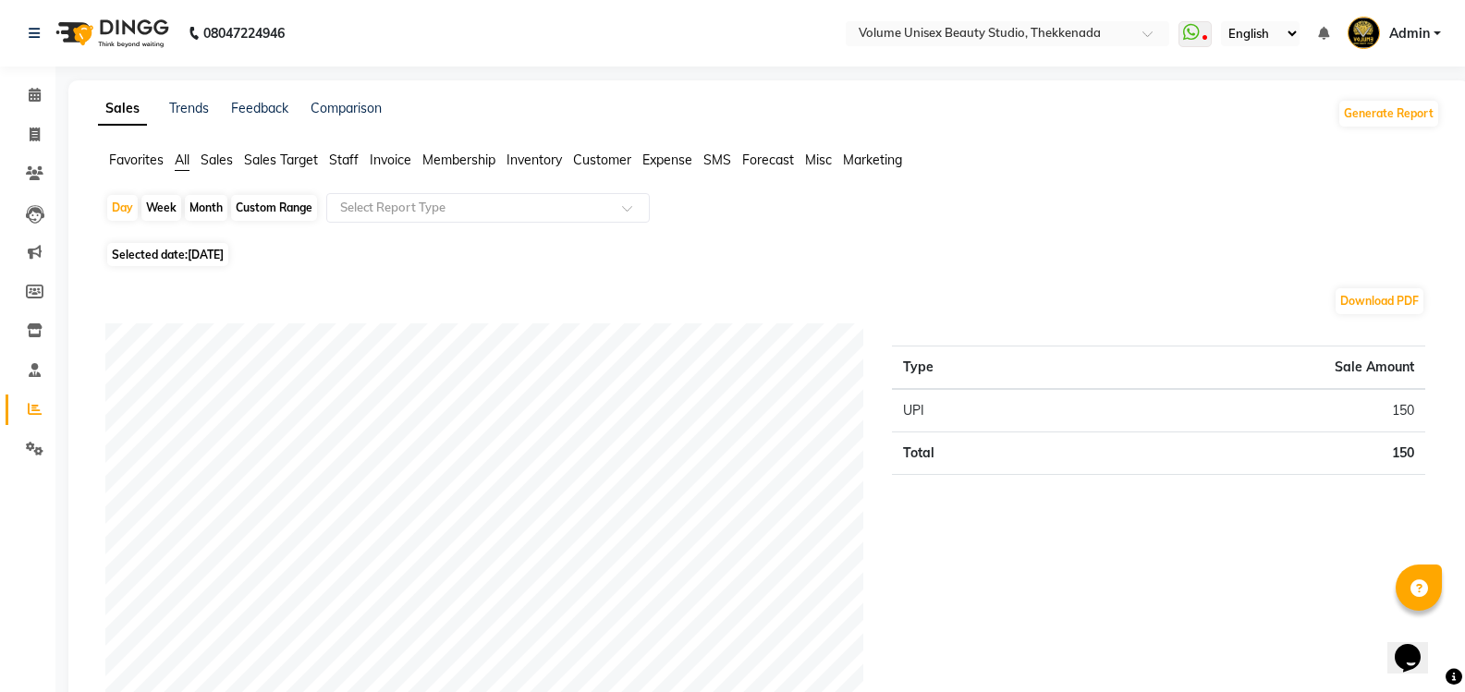
click at [339, 159] on span "Staff" at bounding box center [344, 160] width 30 height 17
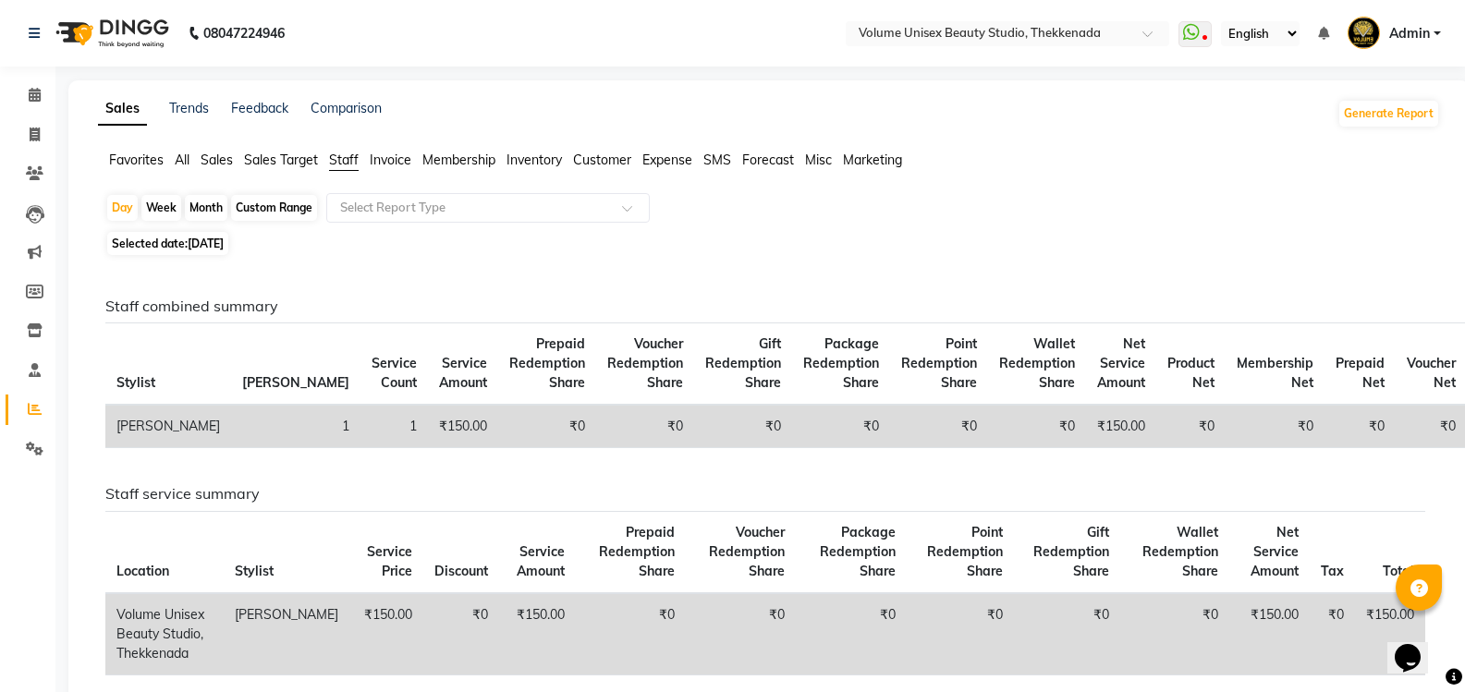
click at [209, 208] on div "Month" at bounding box center [206, 208] width 43 height 26
select select "9"
select select "2025"
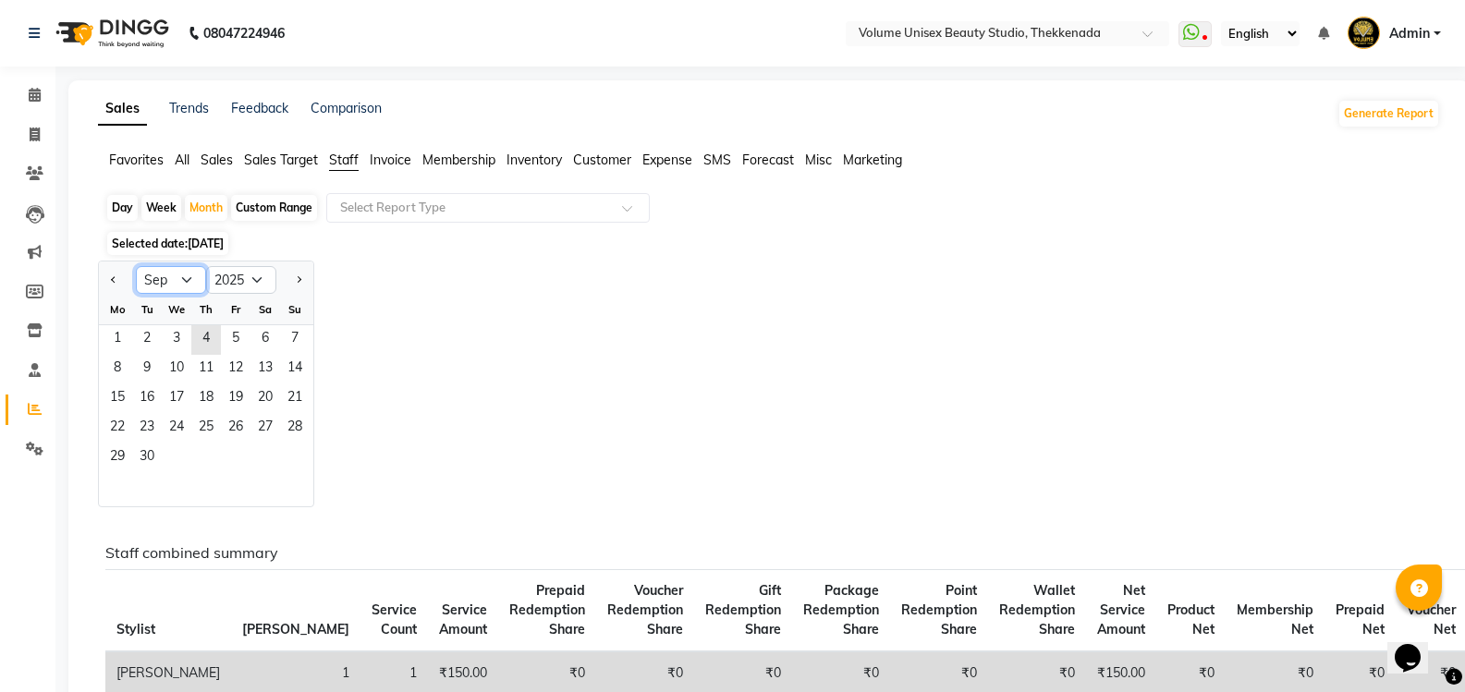
click at [183, 281] on select "Jan Feb Mar Apr May Jun [DATE] Aug Sep Oct Nov Dec" at bounding box center [171, 280] width 70 height 28
select select "8"
click at [136, 266] on select "Jan Feb Mar Apr May Jun [DATE] Aug Sep Oct Nov Dec" at bounding box center [171, 280] width 70 height 28
click at [471, 381] on div "Jan Feb Mar Apr May Jun [DATE] Aug Sep Oct Nov [DATE] 2016 2017 2018 2019 2020 …" at bounding box center [769, 384] width 1342 height 247
click at [414, 328] on div "Jan Feb Mar Apr May Jun [DATE] Aug Sep Oct Nov [DATE] 2016 2017 2018 2019 2020 …" at bounding box center [769, 384] width 1342 height 247
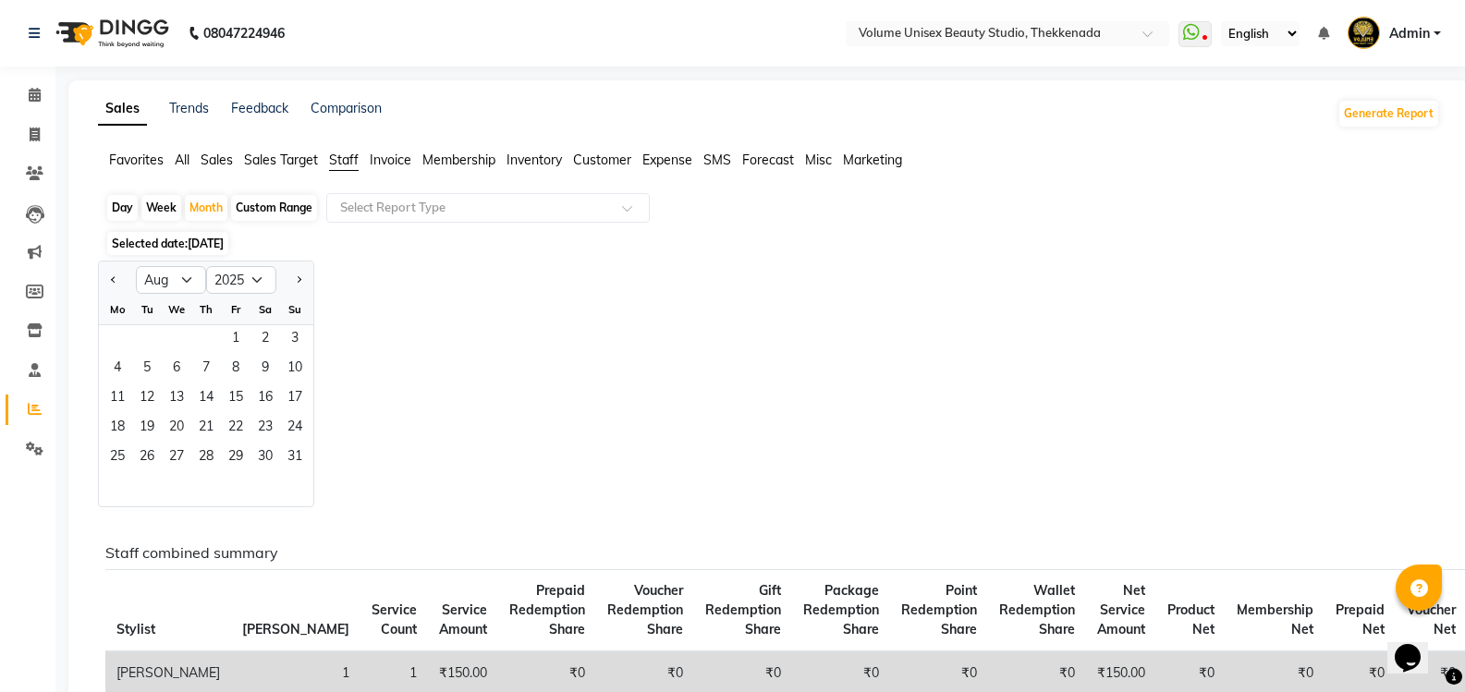
click at [395, 386] on div "Jan Feb Mar Apr May Jun [DATE] Aug Sep Oct Nov [DATE] 2016 2017 2018 2019 2020 …" at bounding box center [769, 384] width 1342 height 247
drag, startPoint x: 361, startPoint y: 451, endPoint x: 320, endPoint y: 465, distance: 43.8
click at [359, 452] on div "Jan Feb Mar Apr May Jun [DATE] Aug Sep Oct Nov [DATE] 2016 2017 2018 2019 2020 …" at bounding box center [769, 384] width 1342 height 247
click at [278, 483] on div at bounding box center [206, 489] width 214 height 33
click at [223, 485] on div at bounding box center [206, 489] width 214 height 33
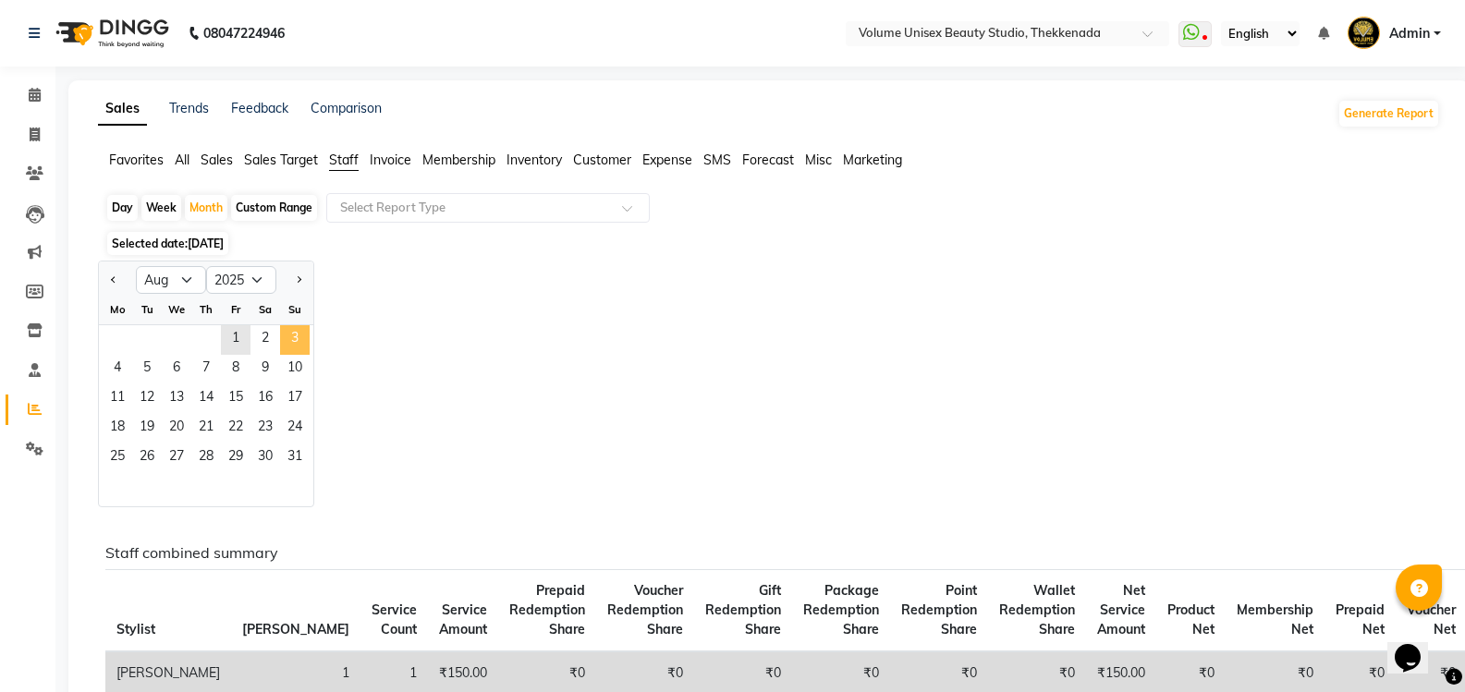
click at [299, 338] on span "3" at bounding box center [295, 340] width 30 height 30
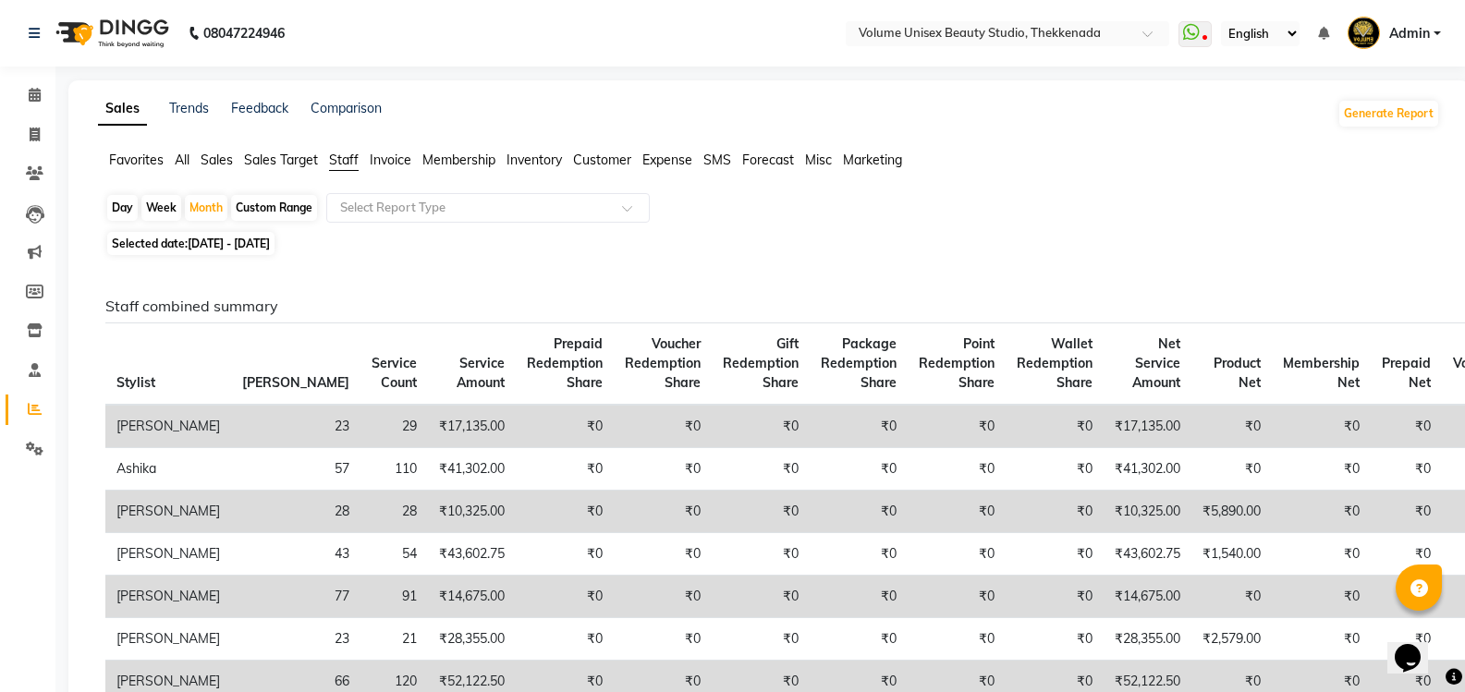
click at [270, 245] on span "[DATE] - [DATE]" at bounding box center [229, 244] width 82 height 14
select select "8"
select select "2025"
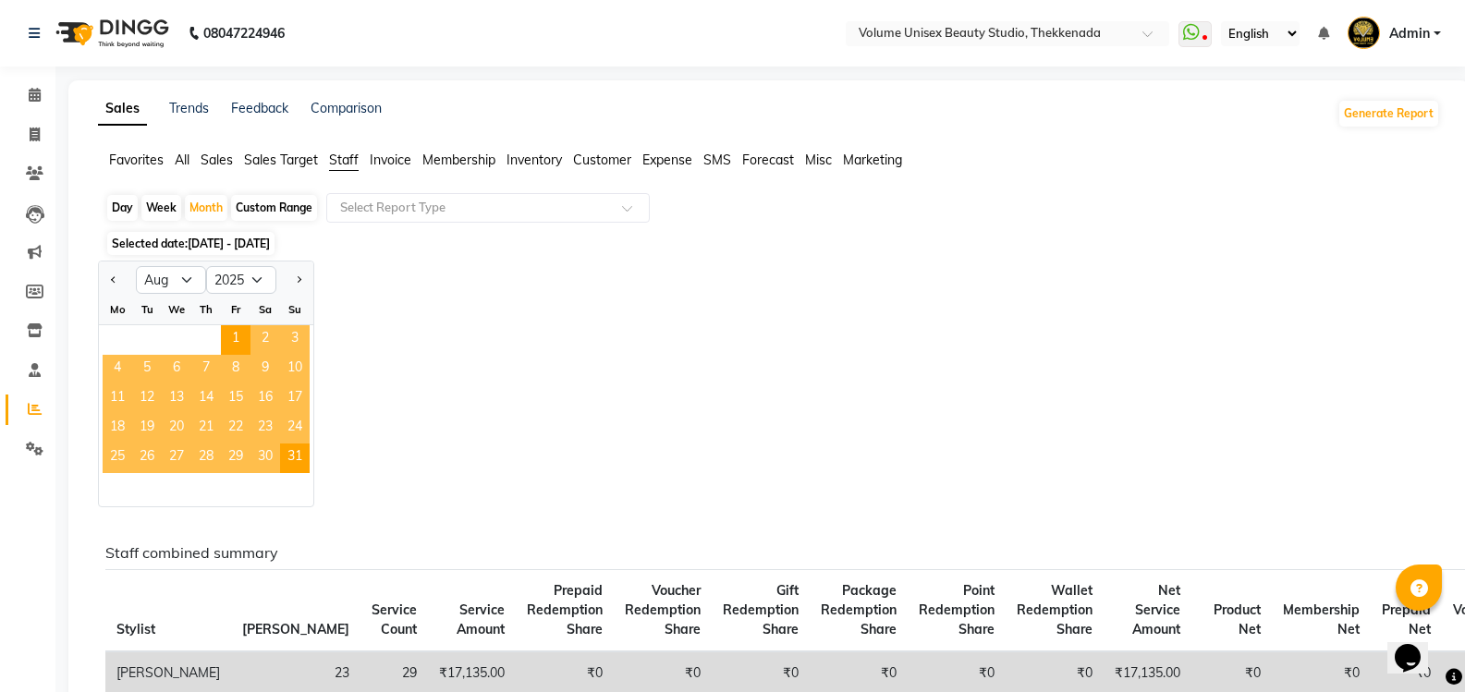
click at [235, 250] on span "Selected date: [DATE] - [DATE]" at bounding box center [190, 243] width 167 height 23
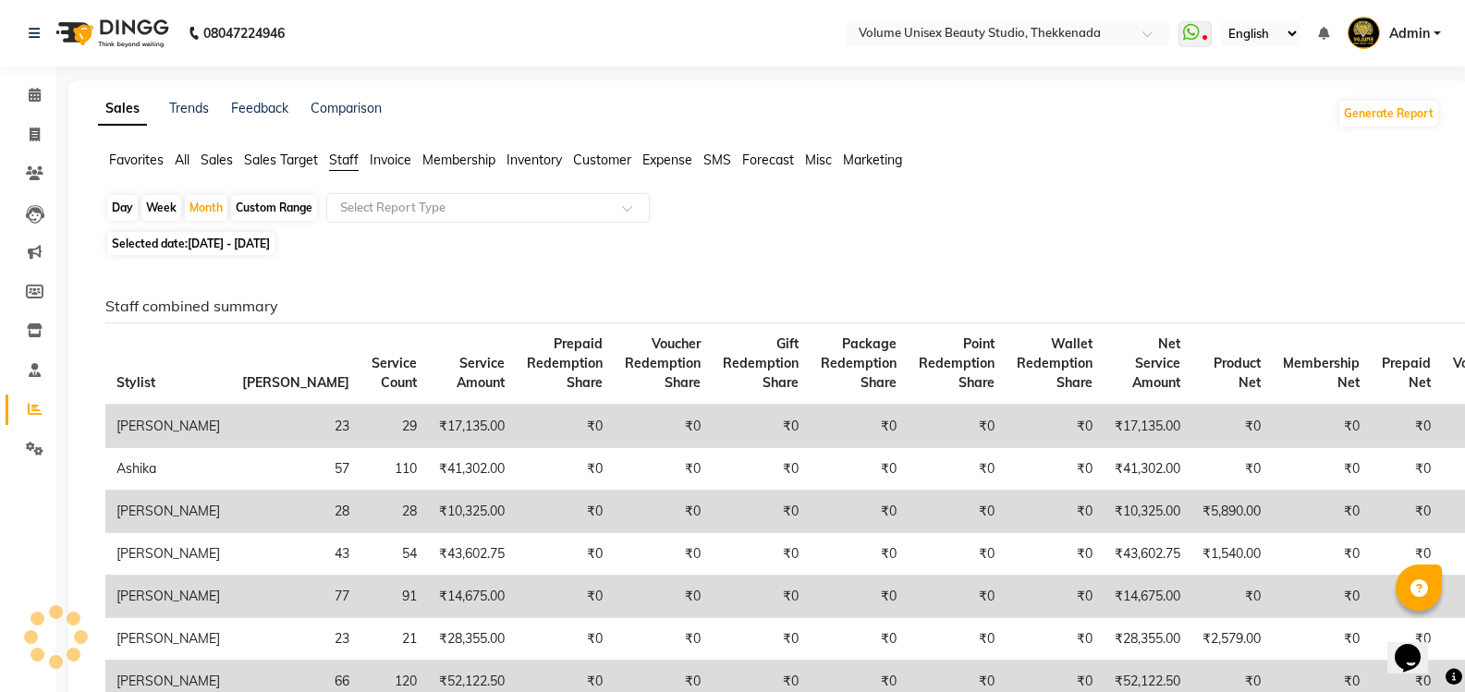
click at [213, 238] on span "[DATE] - [DATE]" at bounding box center [229, 244] width 82 height 14
select select "8"
select select "2025"
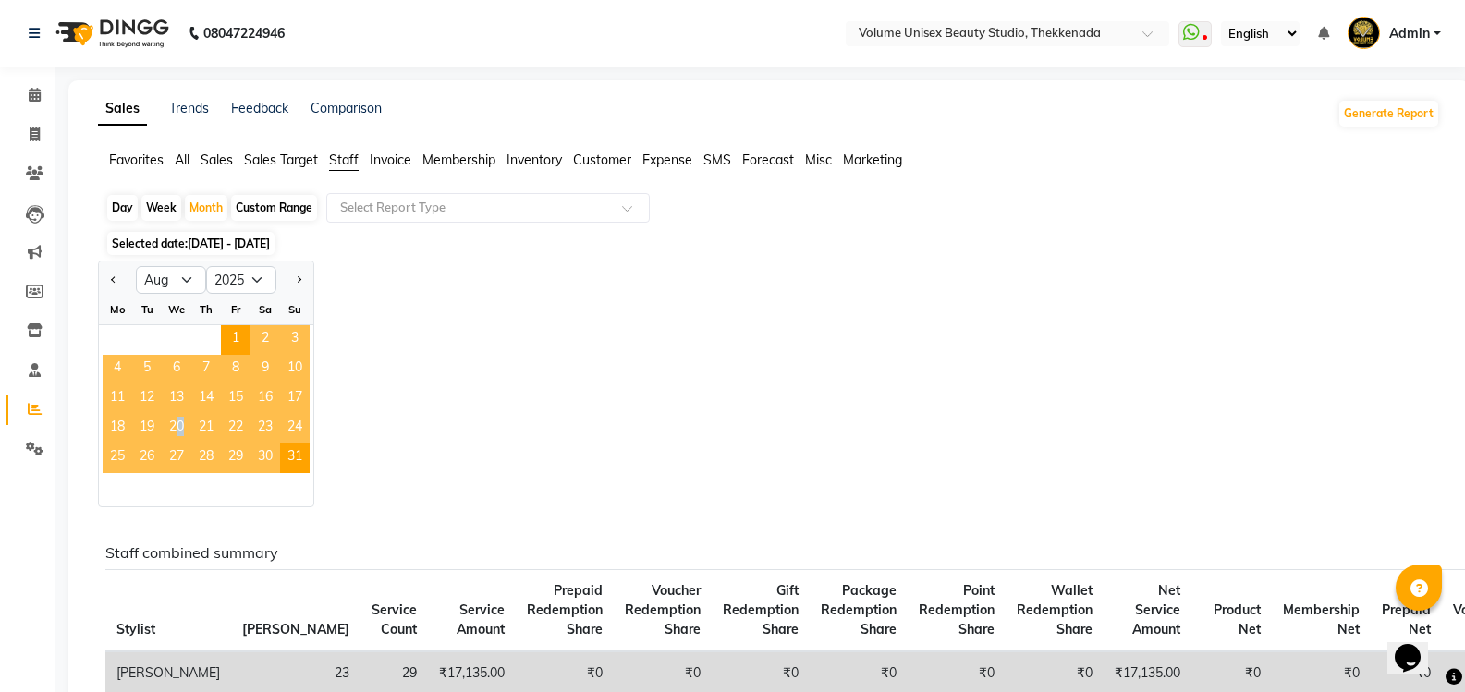
click at [176, 425] on span "20" at bounding box center [177, 429] width 30 height 30
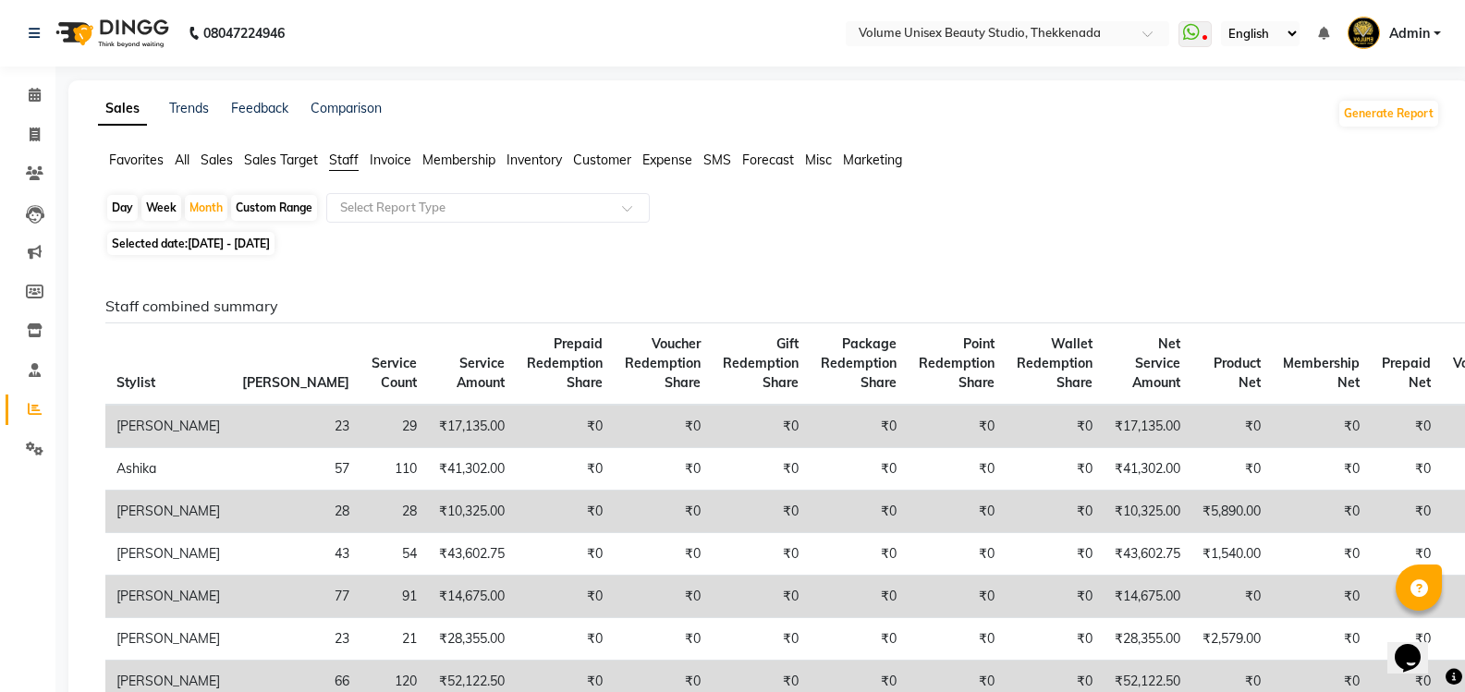
click at [181, 425] on td "[PERSON_NAME]" at bounding box center [168, 426] width 126 height 43
click at [214, 241] on span "[DATE] - [DATE]" at bounding box center [229, 244] width 82 height 14
select select "8"
select select "2025"
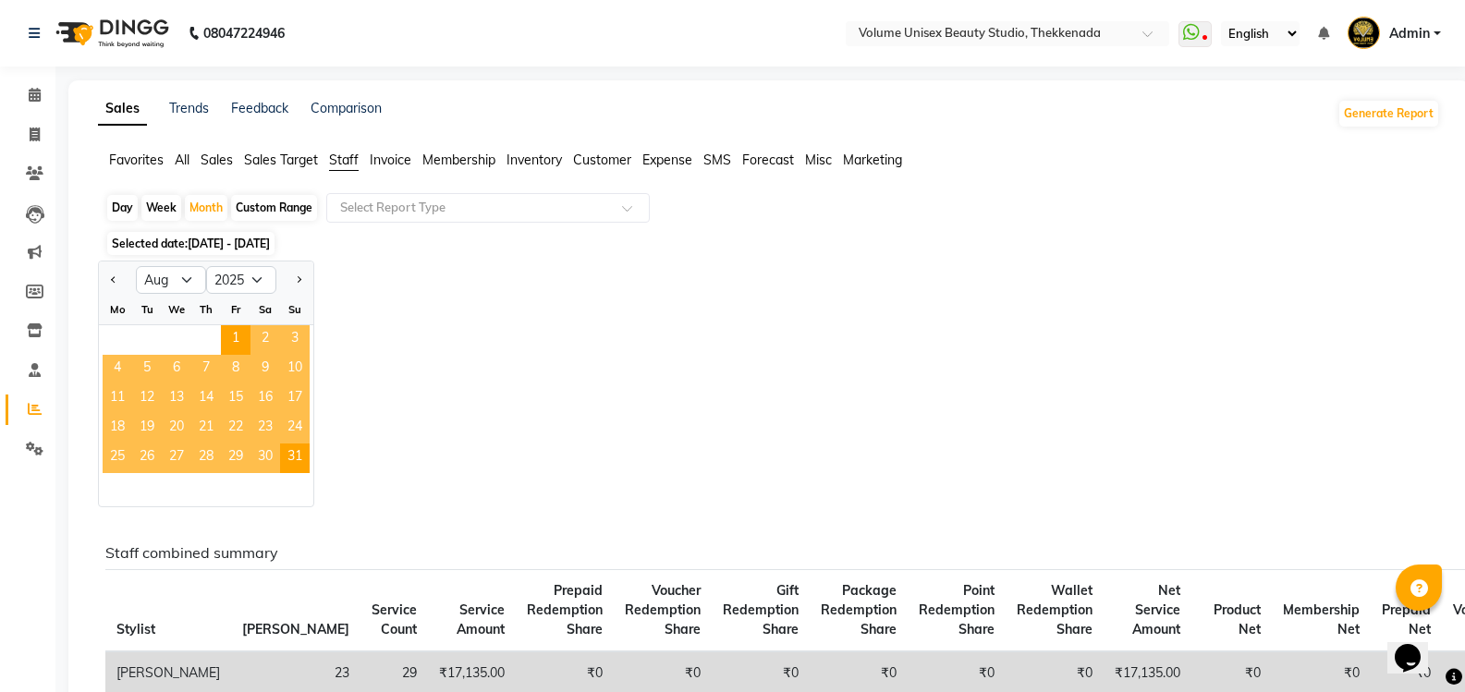
click at [164, 424] on span "20" at bounding box center [177, 429] width 30 height 30
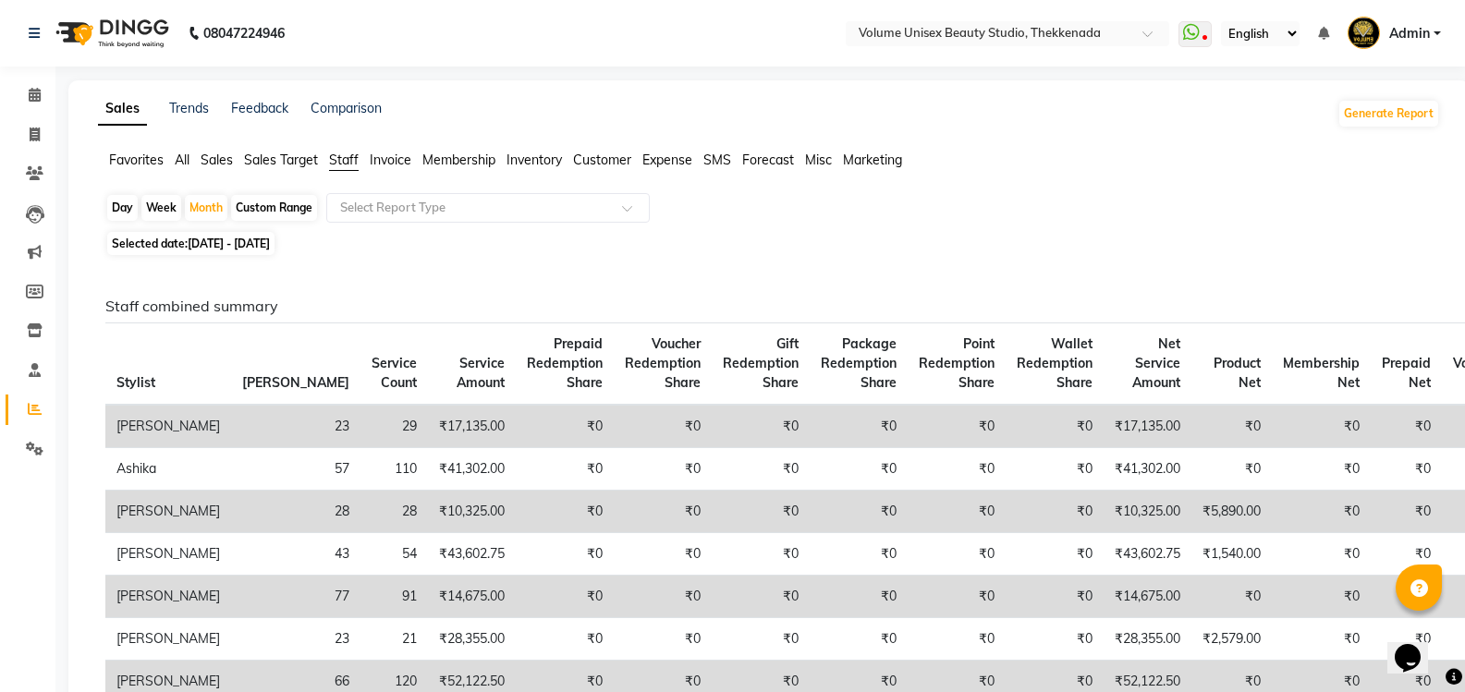
click at [173, 425] on td "[PERSON_NAME]" at bounding box center [168, 426] width 126 height 43
click at [274, 210] on div "Custom Range" at bounding box center [274, 208] width 86 height 26
select select "8"
select select "2025"
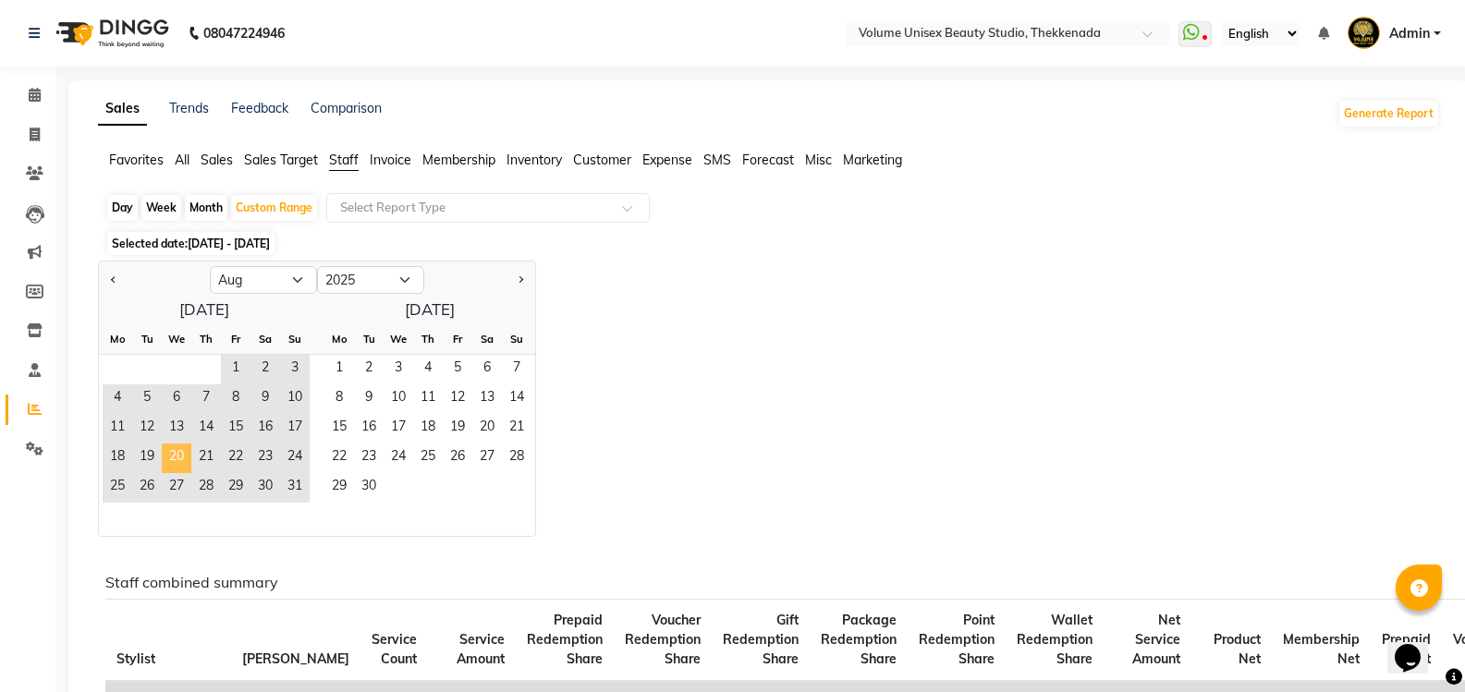
click at [178, 453] on span "20" at bounding box center [177, 459] width 30 height 30
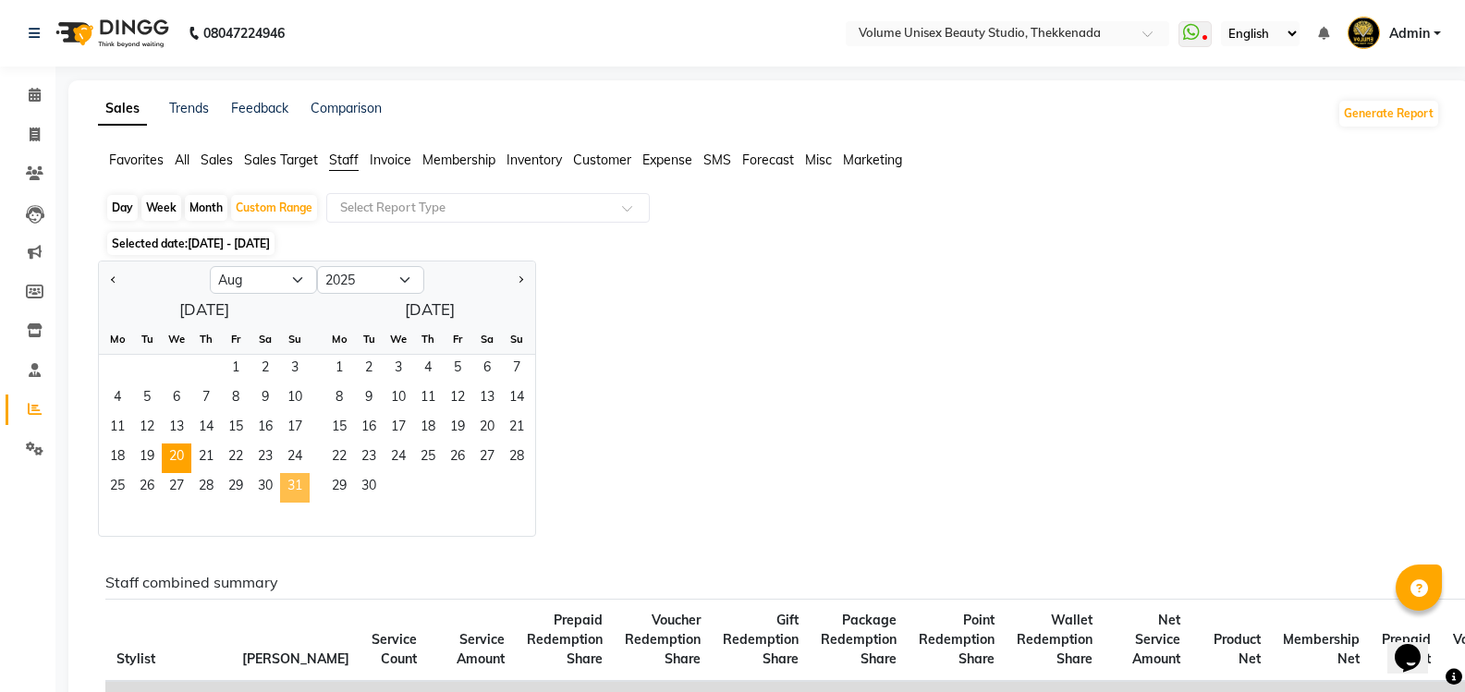
click at [292, 487] on span "31" at bounding box center [295, 488] width 30 height 30
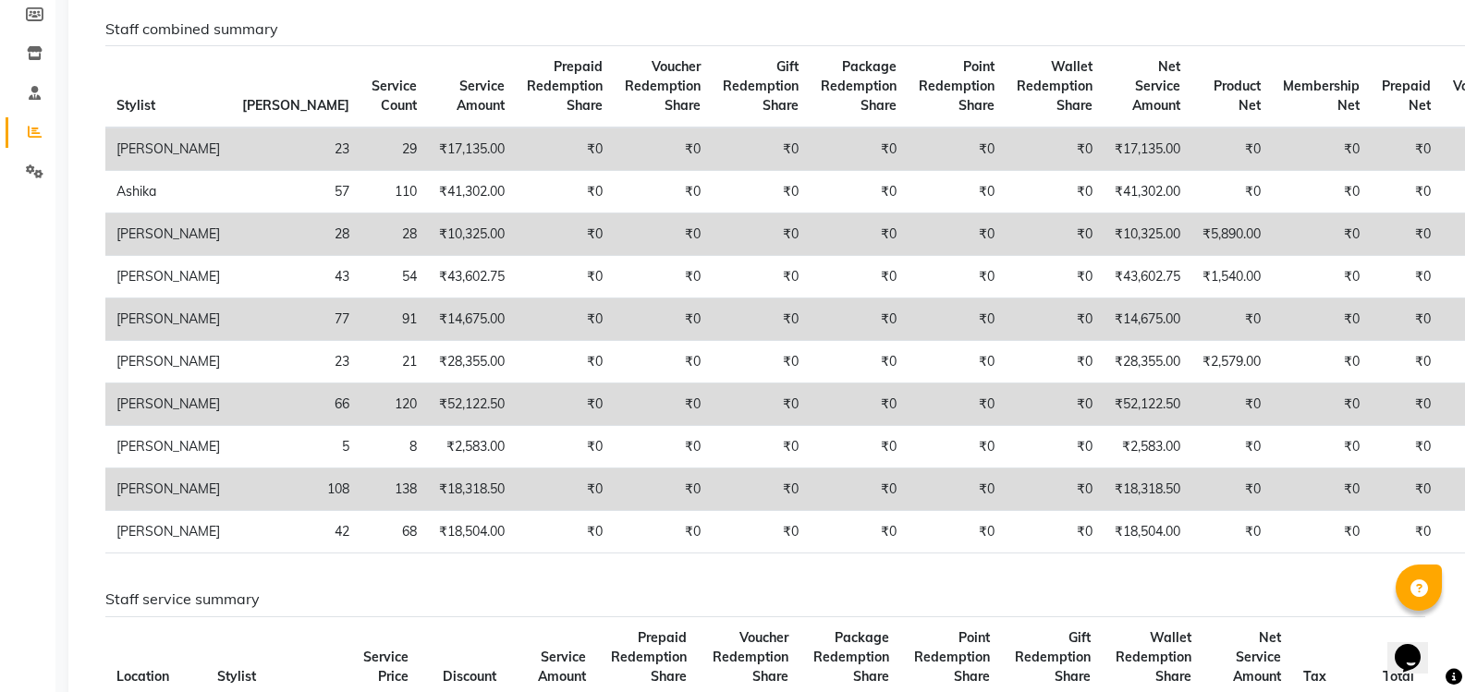
scroll to position [185, 0]
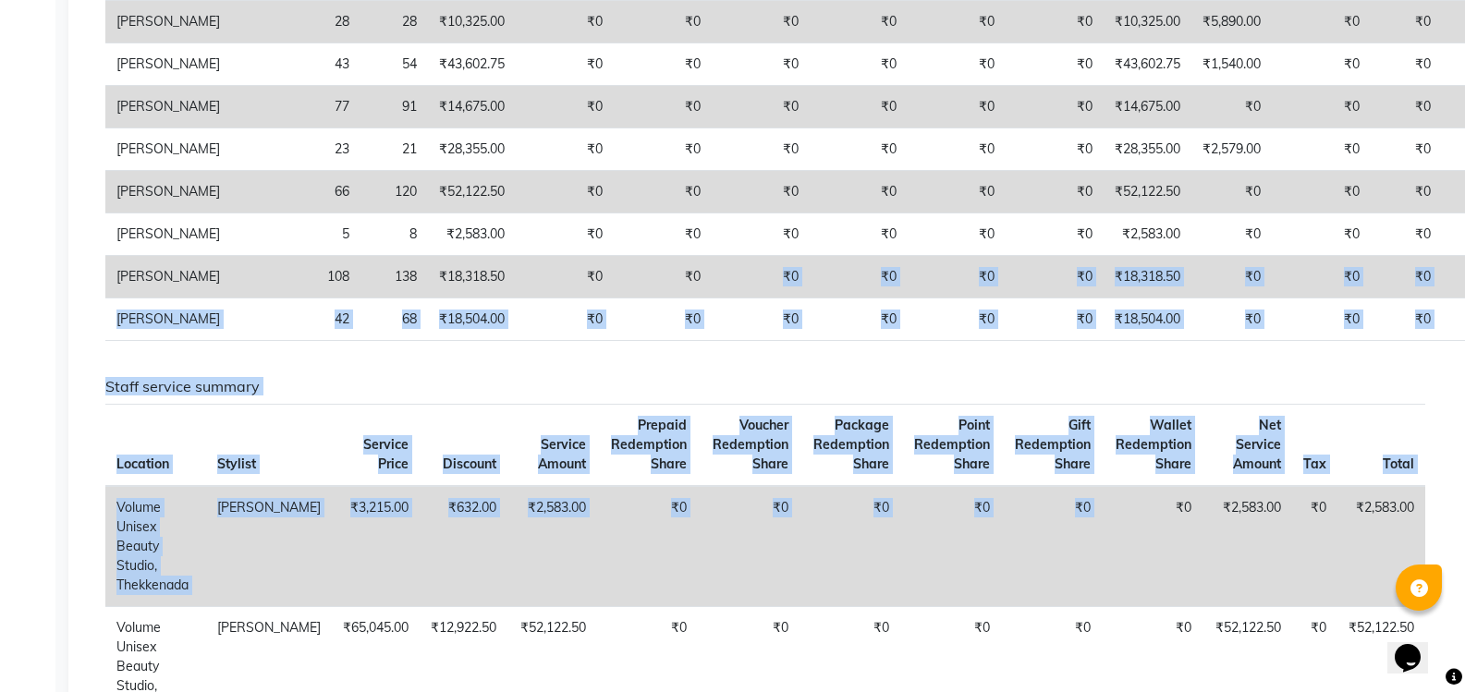
drag, startPoint x: 677, startPoint y: 679, endPoint x: 1098, endPoint y: 682, distance: 420.5
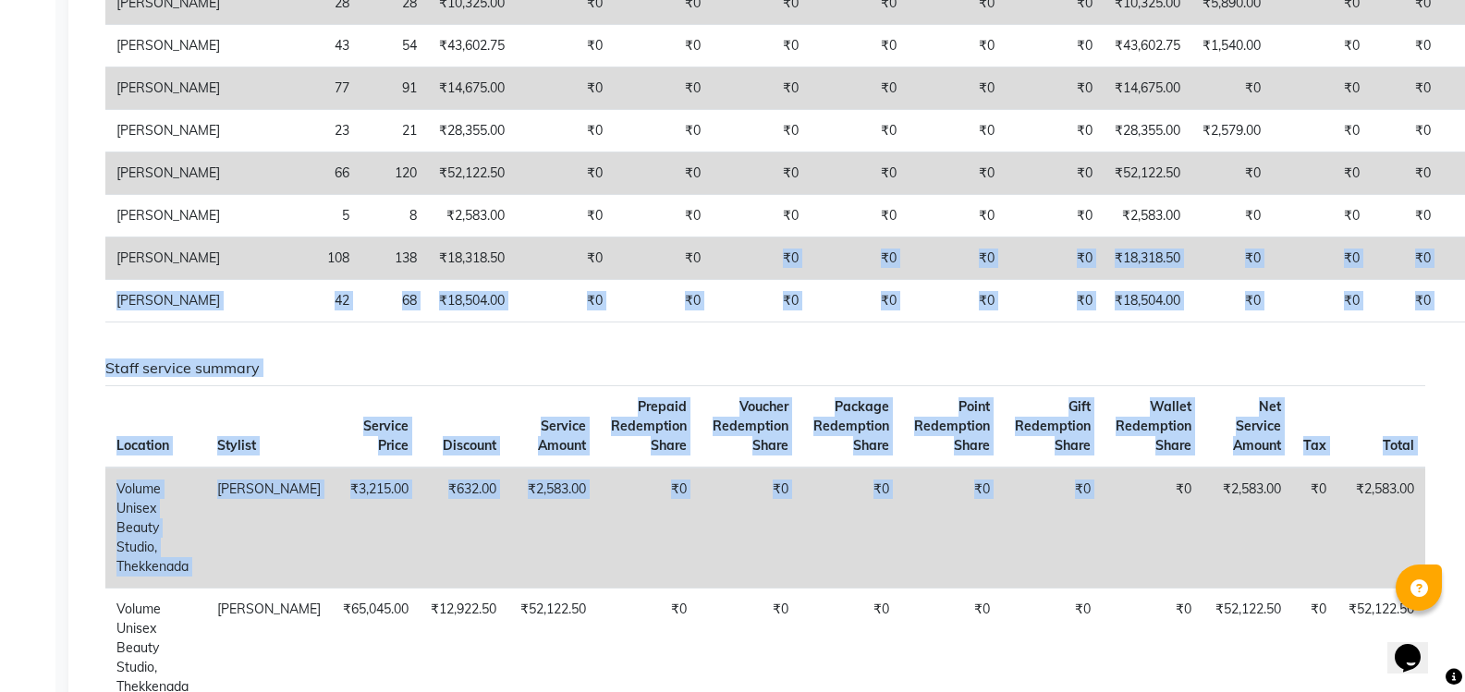
click at [1025, 337] on div "Staff combined summary Stylist Bill Count Service Count Service Amount Prepaid …" at bounding box center [764, 63] width 1347 height 548
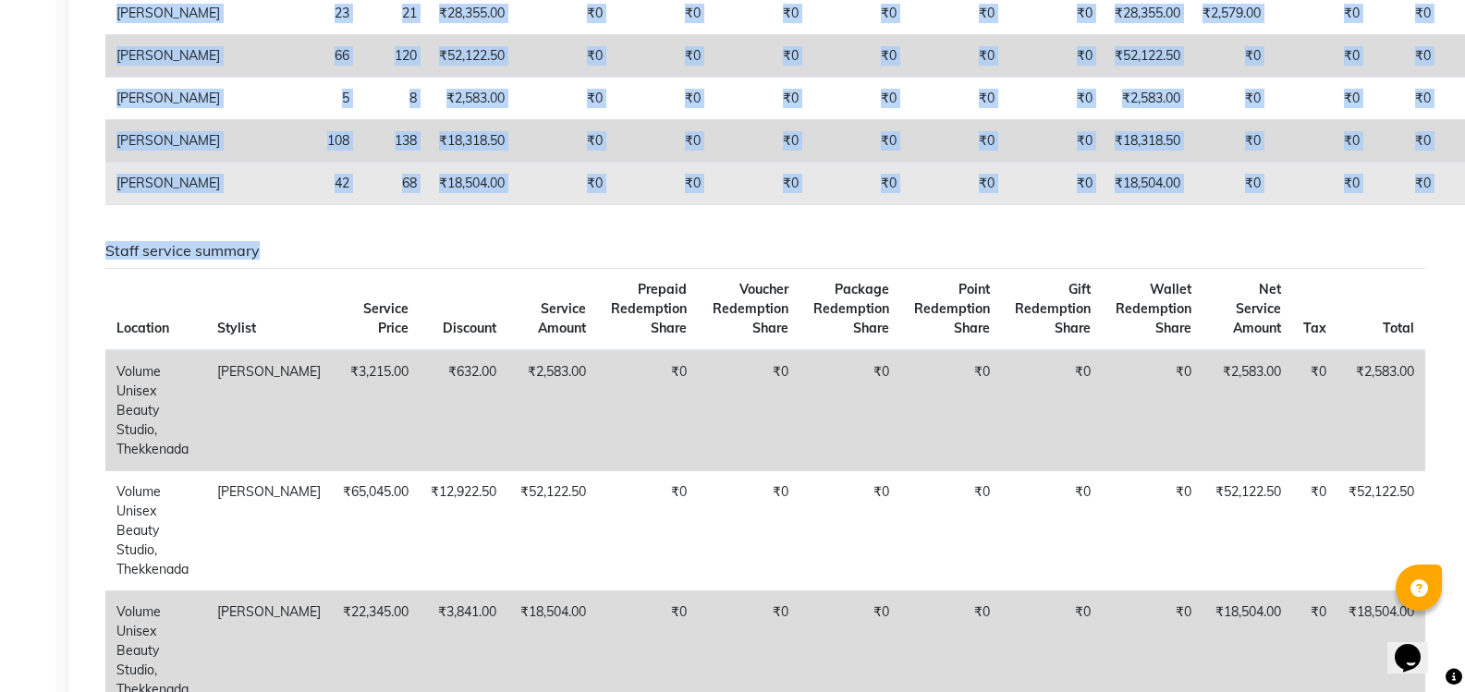
scroll to position [554, 0]
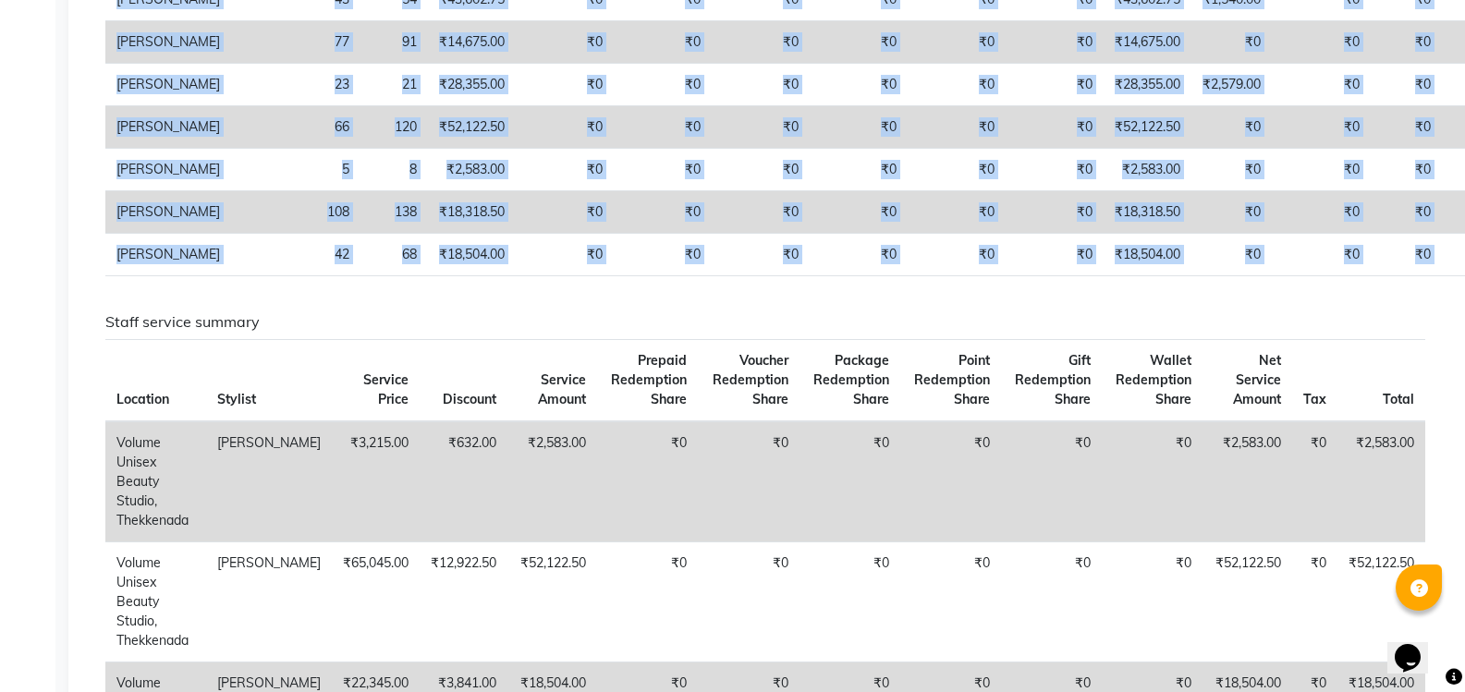
drag, startPoint x: 119, startPoint y: 111, endPoint x: 1474, endPoint y: 393, distance: 1383.7
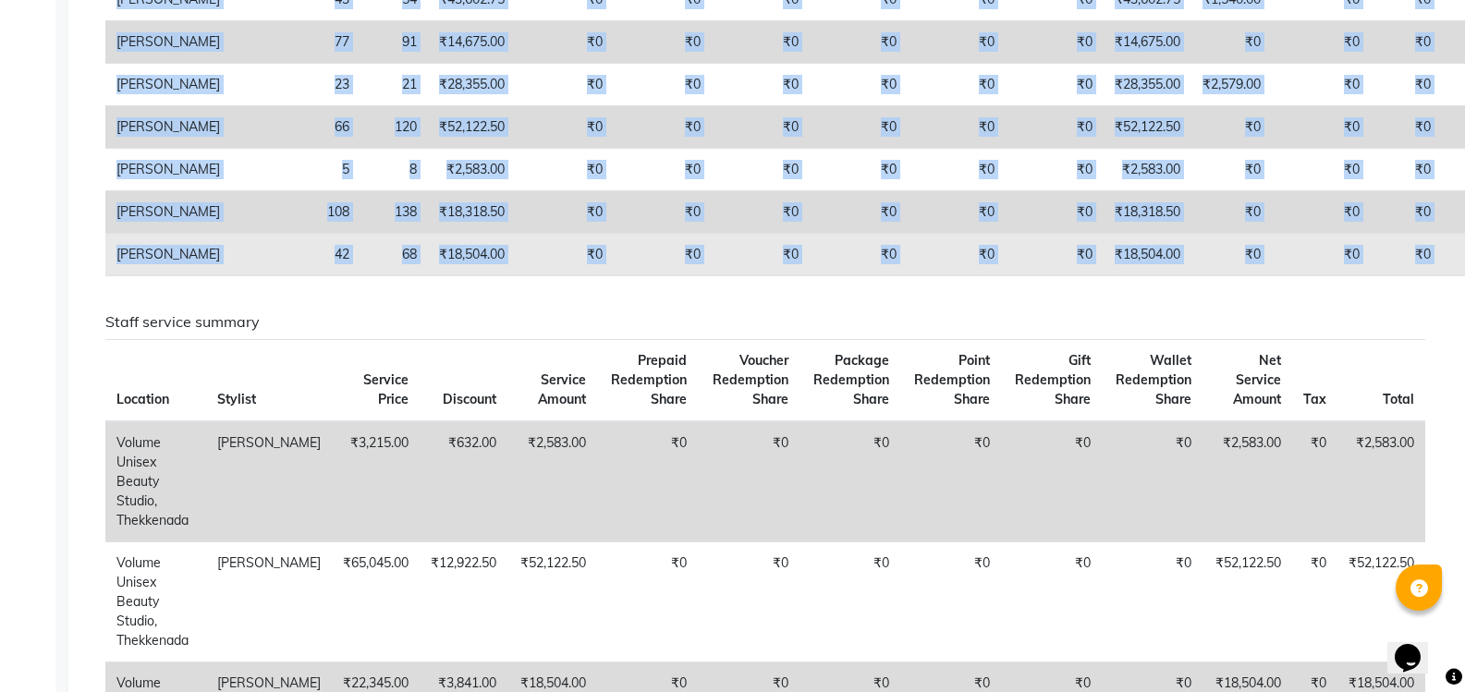
copy table "Loremip Dolo Sitam Consect Adipi Elitsed Doeius Tempori Utlaboreet Dolor Magnaa…"
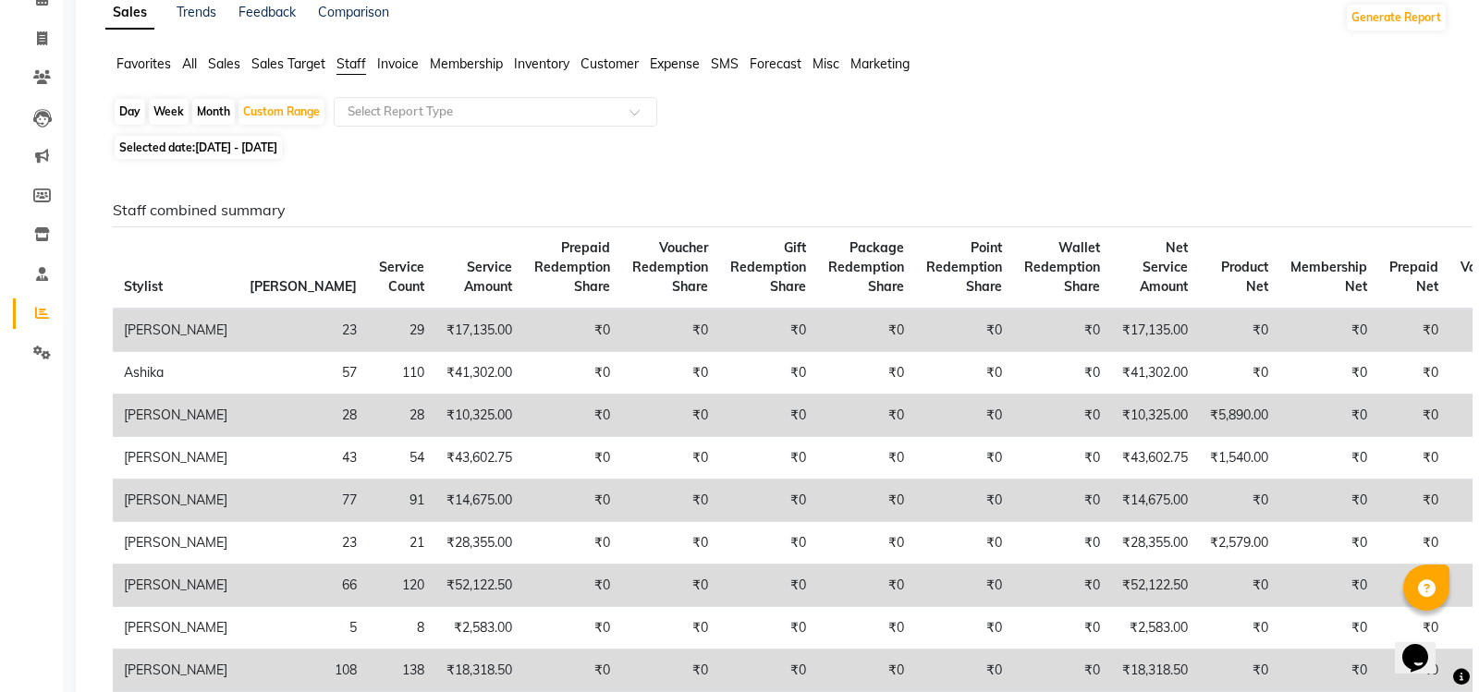
scroll to position [0, 0]
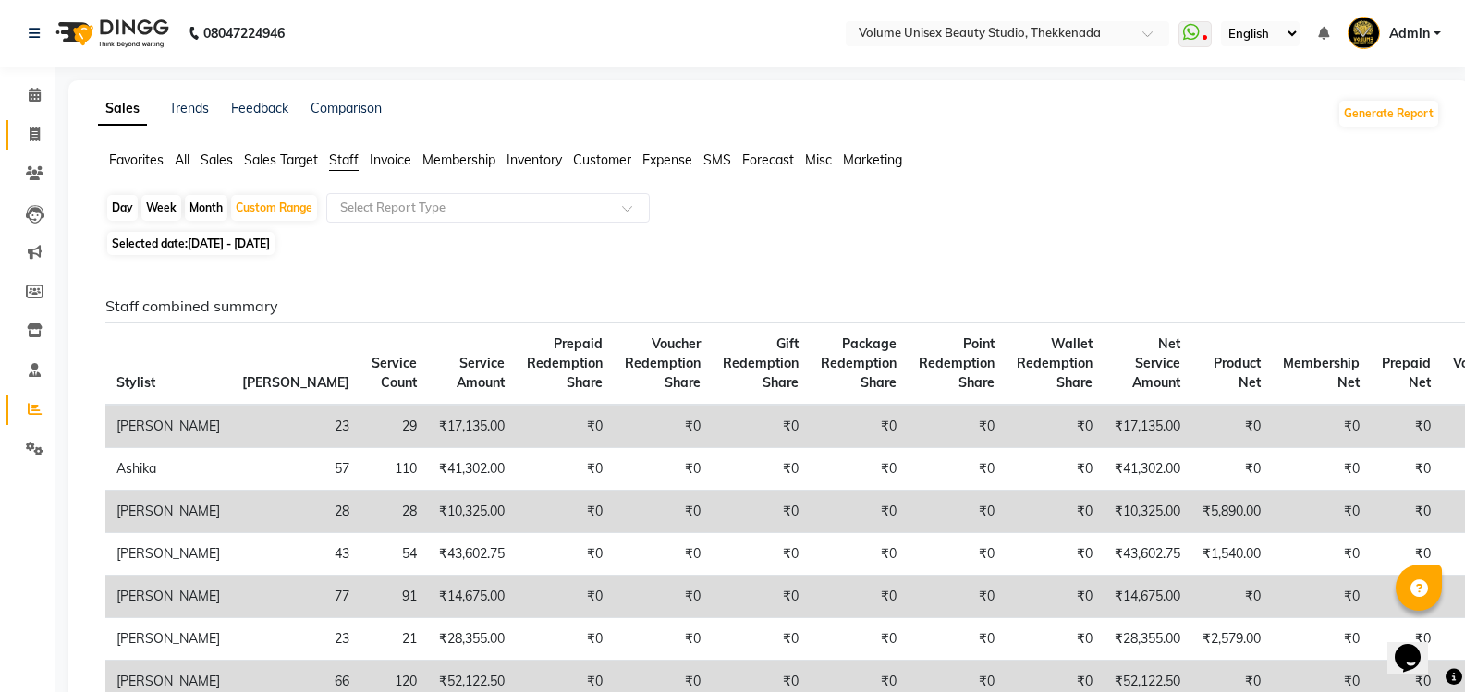
click at [31, 140] on icon at bounding box center [35, 135] width 10 height 14
select select "service"
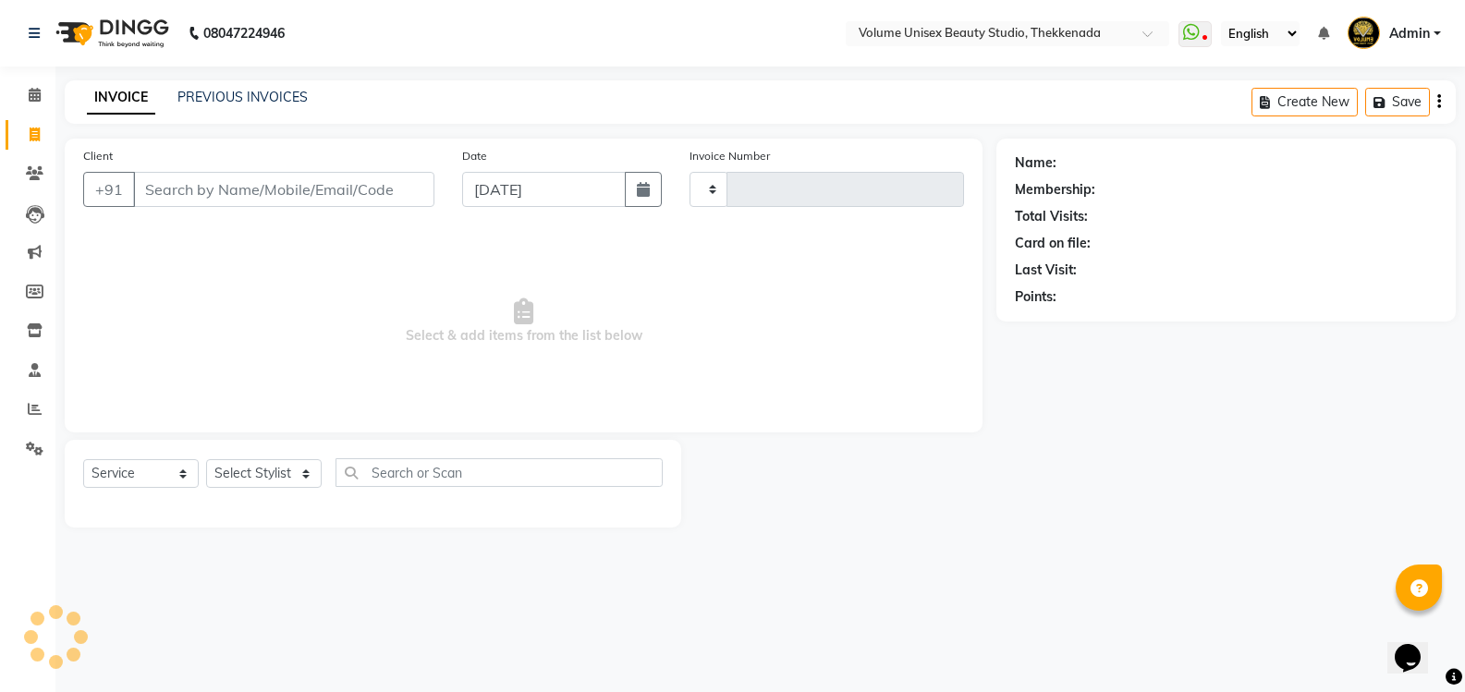
type input "0864"
select select "7432"
click at [170, 187] on input "Client" at bounding box center [285, 189] width 305 height 35
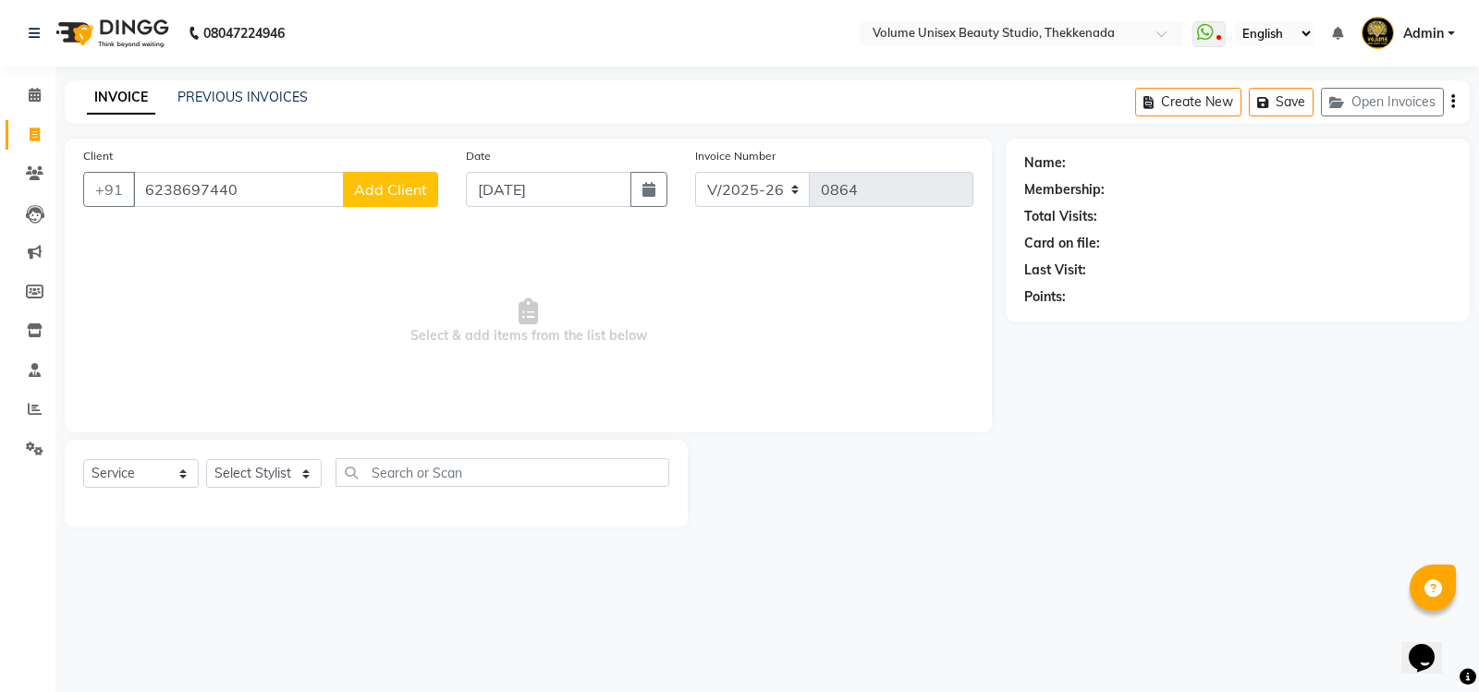
type input "6238697440"
click at [424, 192] on span "Add Client" at bounding box center [390, 189] width 73 height 18
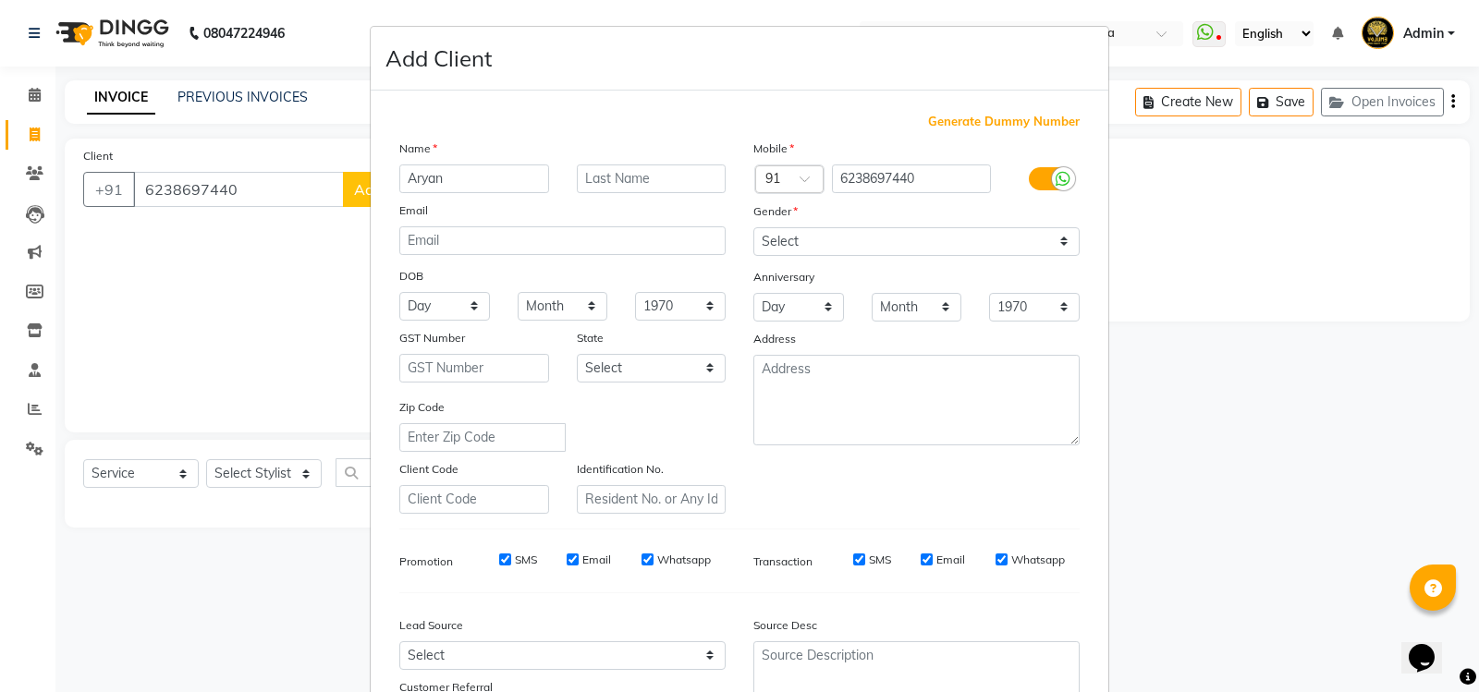
type input "Aryan"
click at [660, 174] on input "text" at bounding box center [652, 178] width 150 height 29
type input "Ahamed"
click at [825, 237] on select "Select [DEMOGRAPHIC_DATA] [DEMOGRAPHIC_DATA] Other Prefer Not To Say" at bounding box center [916, 241] width 326 height 29
select select "[DEMOGRAPHIC_DATA]"
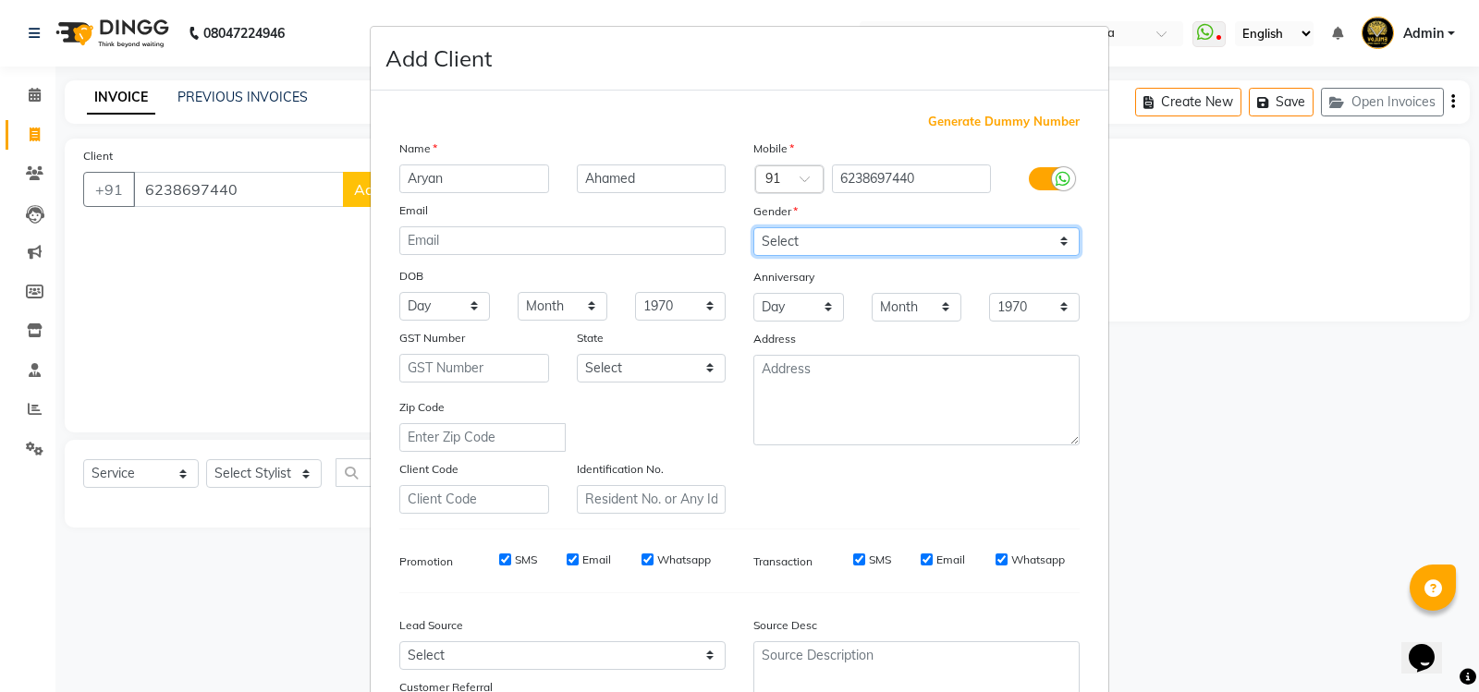
click at [753, 227] on select "Select [DEMOGRAPHIC_DATA] [DEMOGRAPHIC_DATA] Other Prefer Not To Say" at bounding box center [916, 241] width 326 height 29
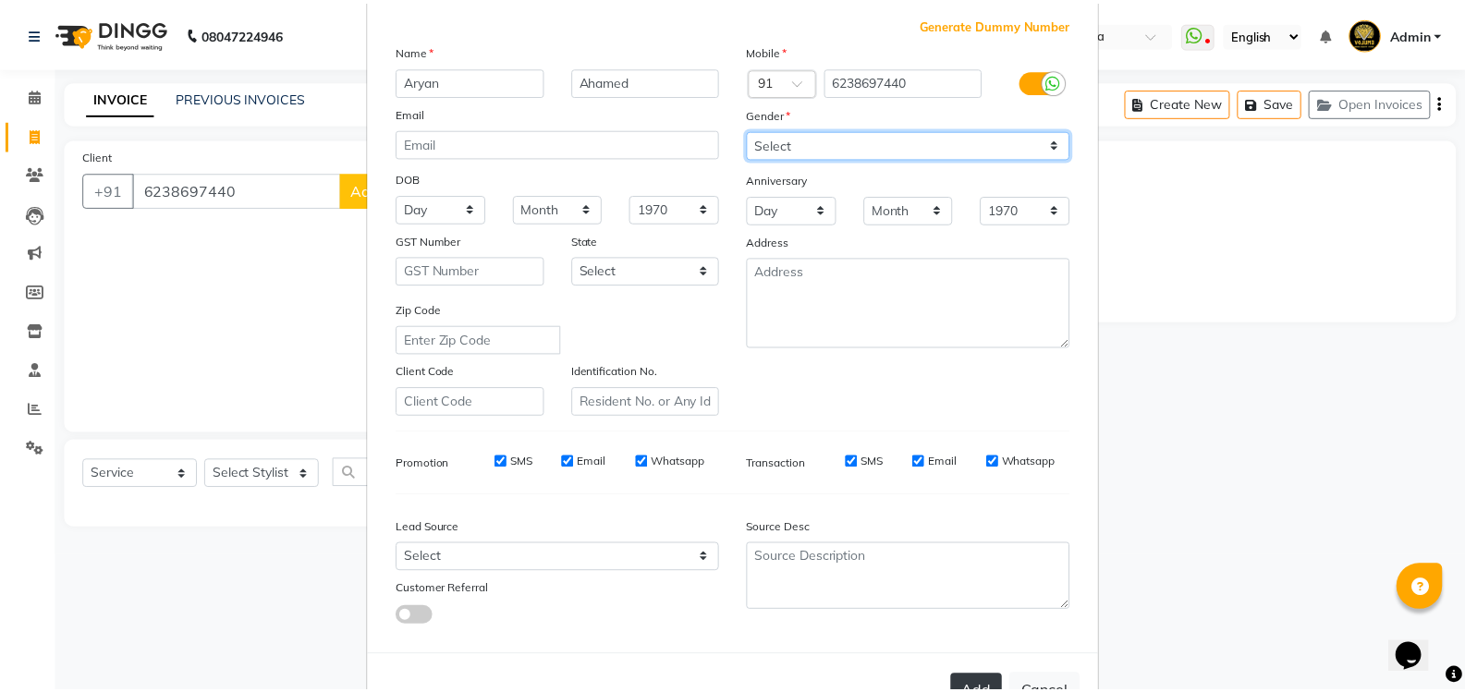
scroll to position [161, 0]
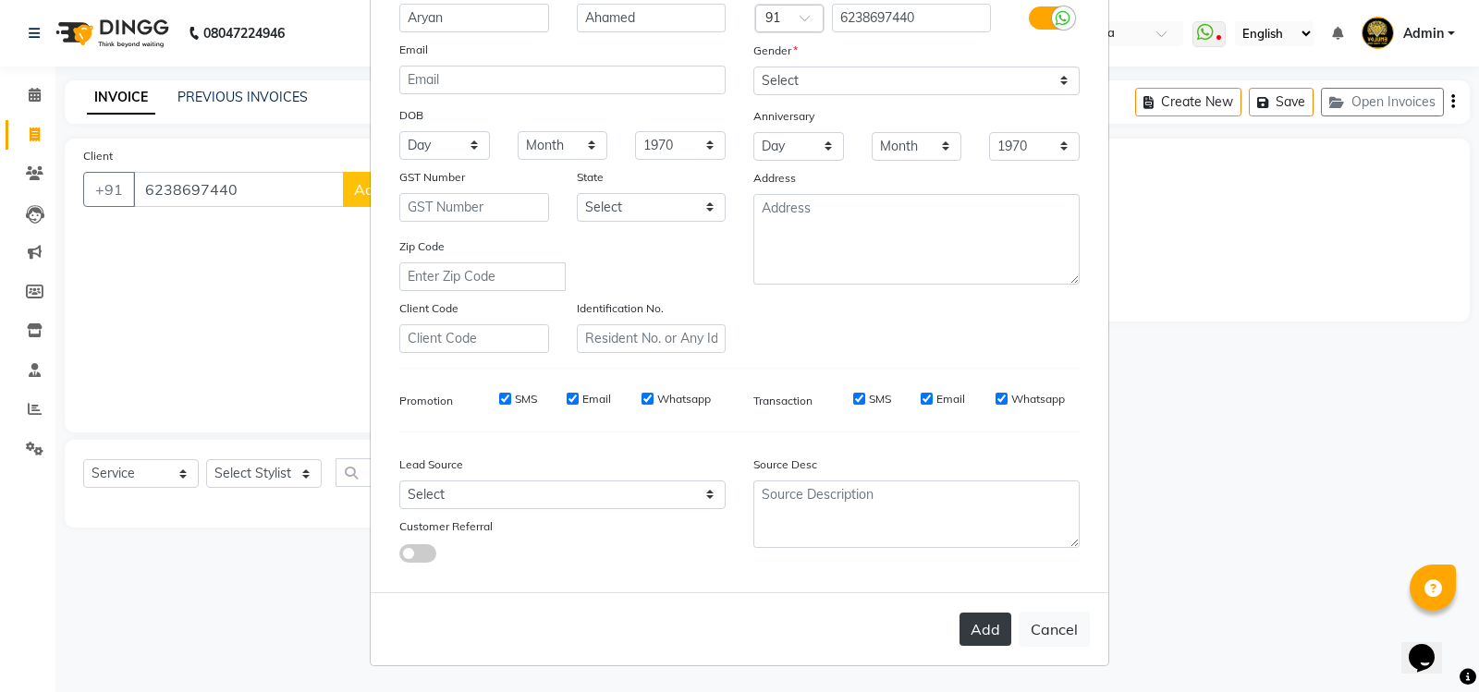
click at [972, 635] on button "Add" at bounding box center [985, 629] width 52 height 33
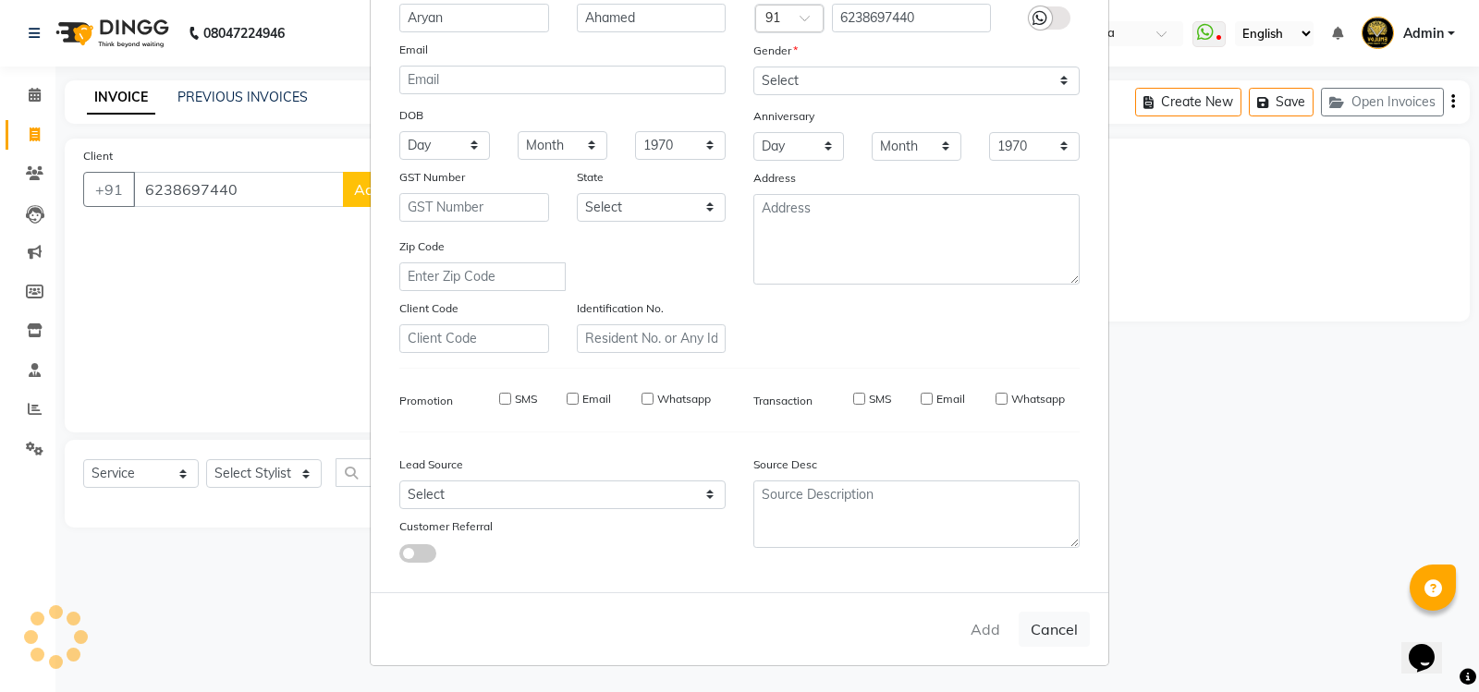
select select
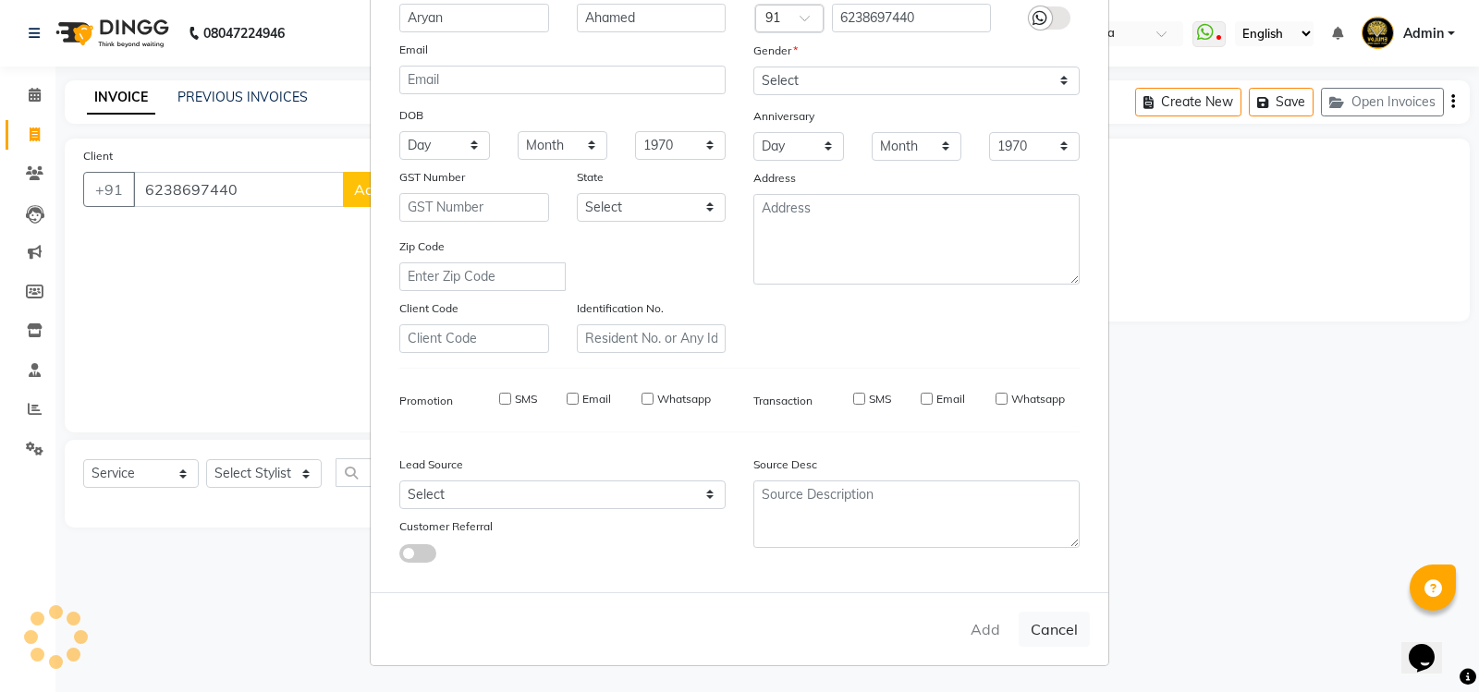
select select
checkbox input "false"
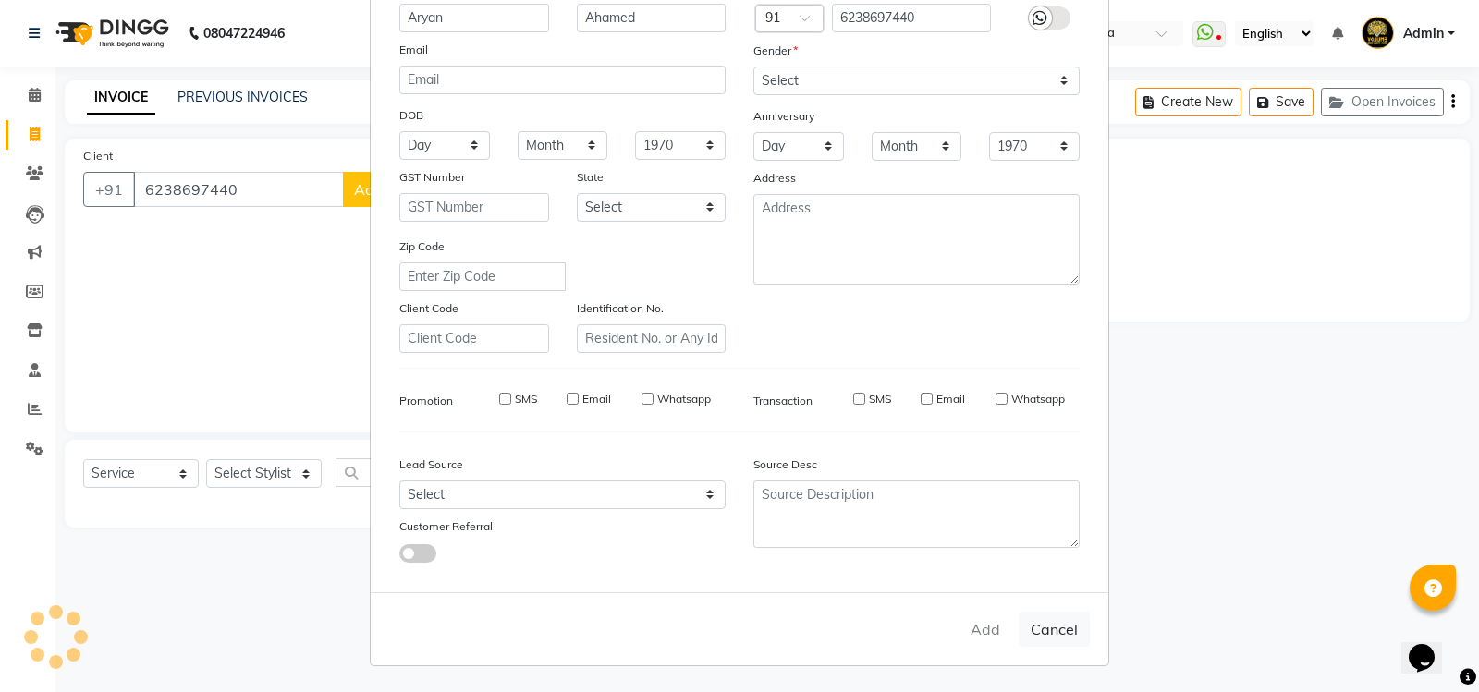
checkbox input "false"
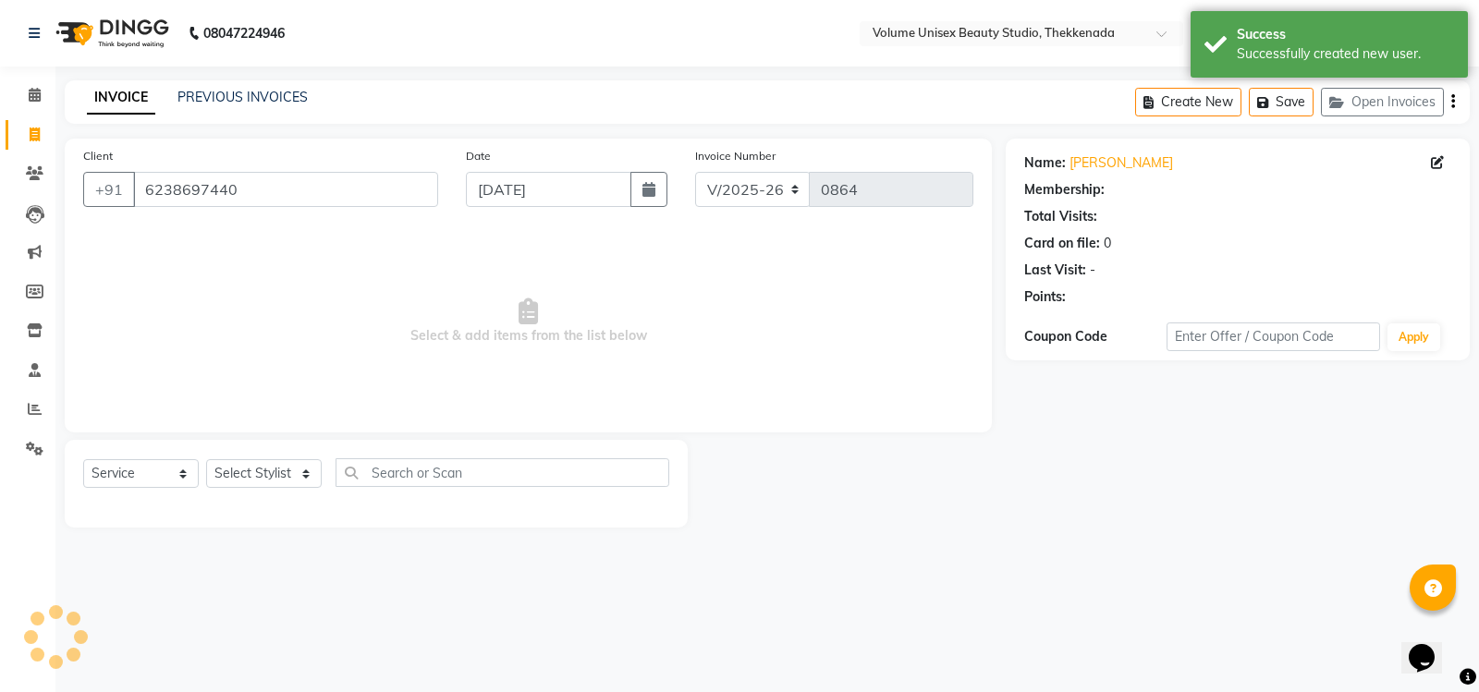
select select "1: Object"
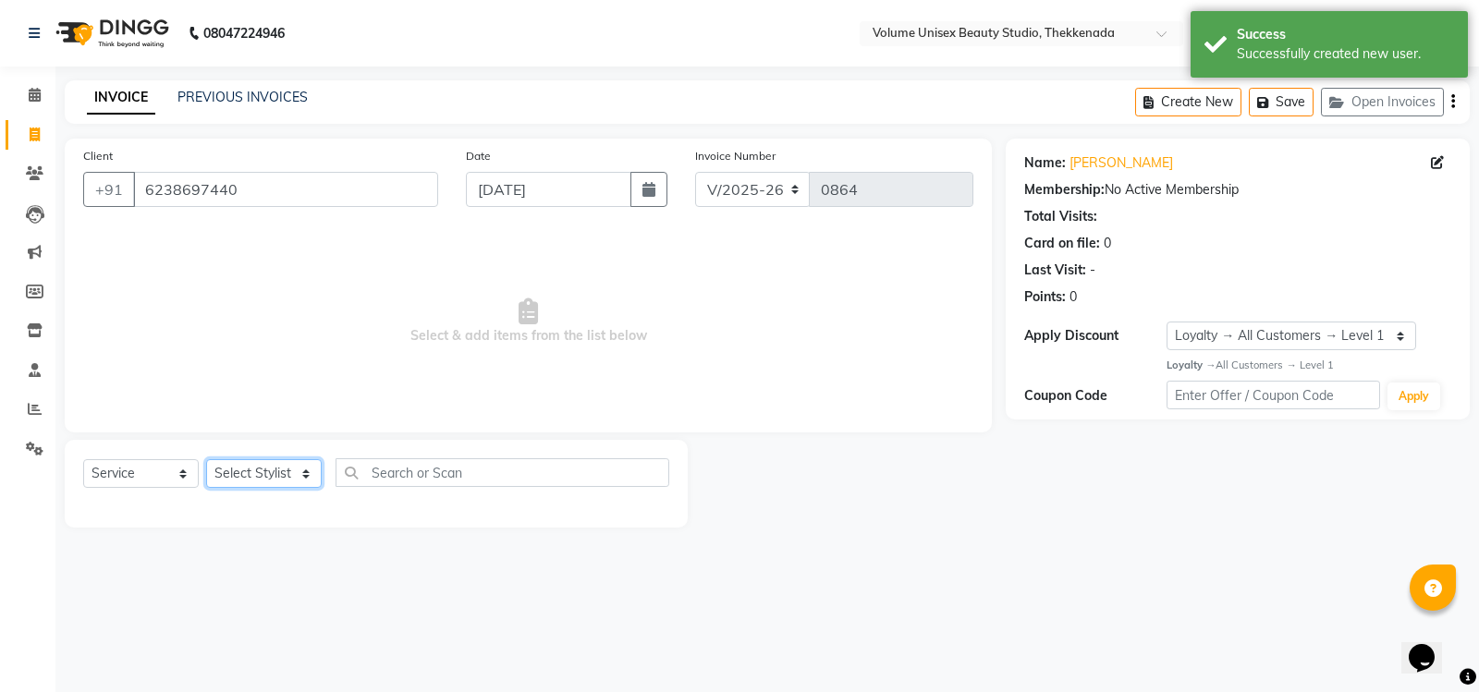
click at [250, 478] on select "Select Stylist [PERSON_NAME] [PERSON_NAME] [PERSON_NAME] [PERSON_NAME] [PERSON_…" at bounding box center [264, 473] width 116 height 29
select select "65214"
click at [206, 459] on select "Select Stylist [PERSON_NAME] [PERSON_NAME] [PERSON_NAME] [PERSON_NAME] [PERSON_…" at bounding box center [264, 473] width 116 height 29
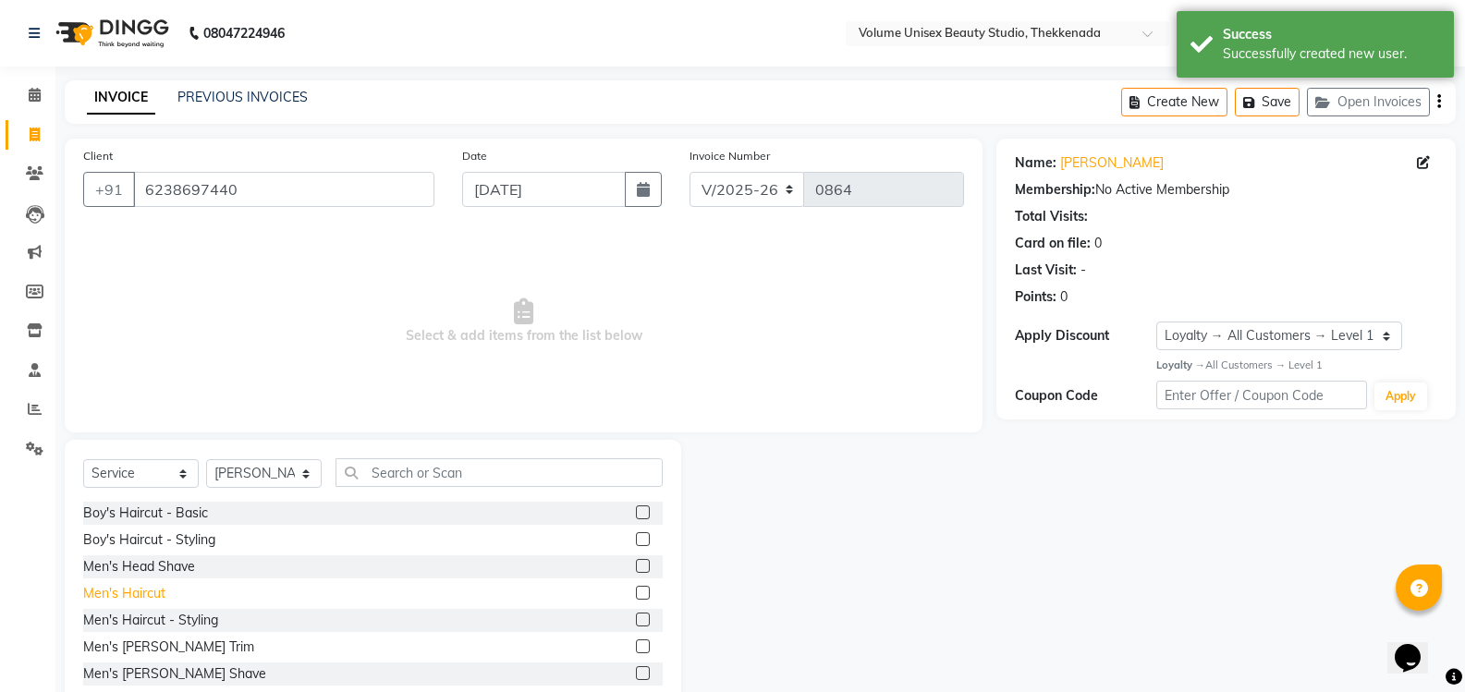
click at [140, 592] on div "Men's Haircut" at bounding box center [124, 593] width 82 height 19
checkbox input "false"
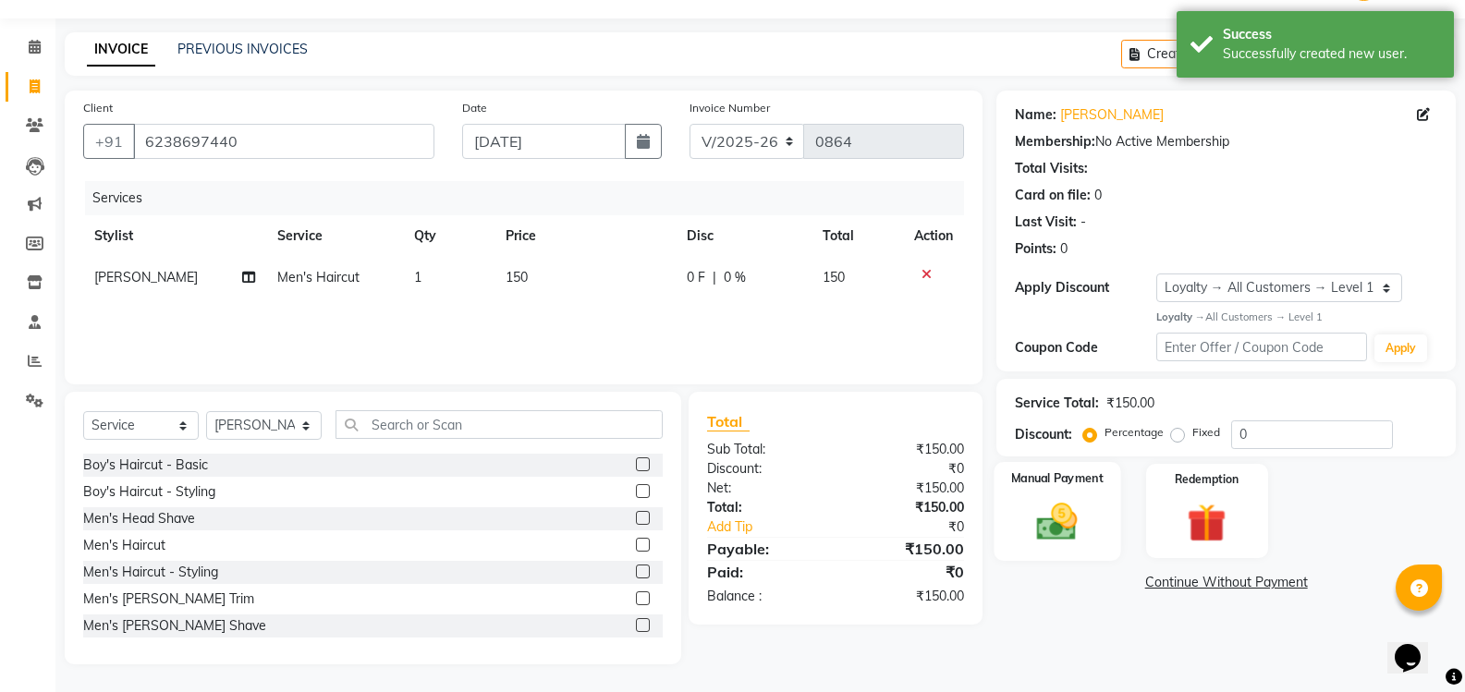
click at [1067, 516] on img at bounding box center [1057, 521] width 66 height 47
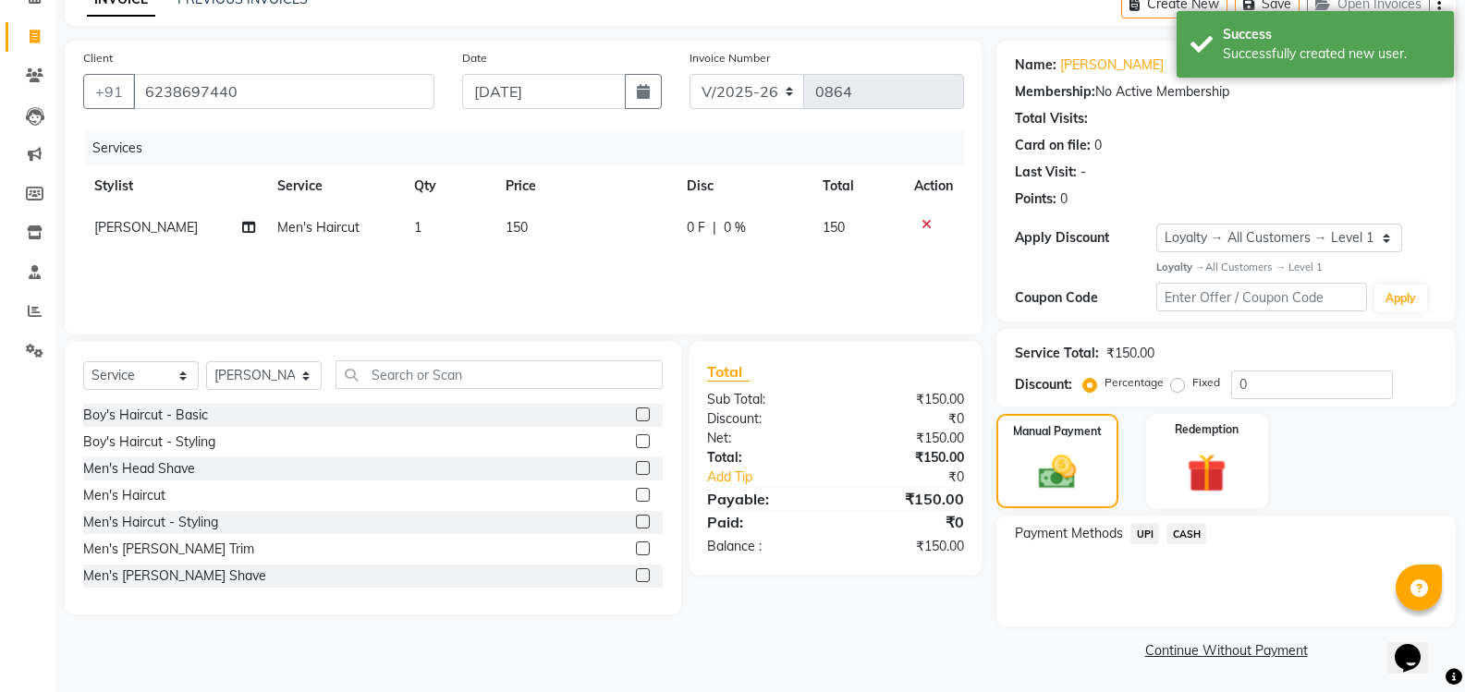
click at [1150, 535] on span "UPI" at bounding box center [1144, 533] width 29 height 21
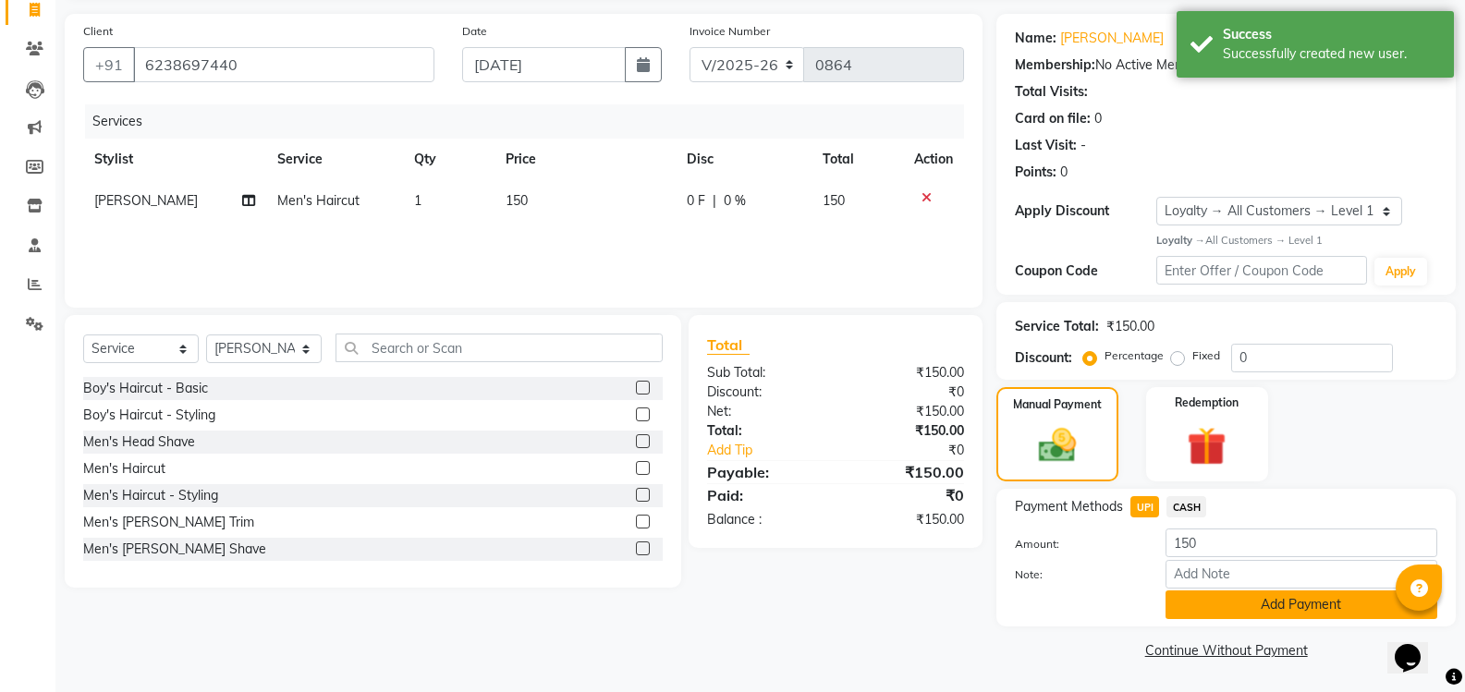
click at [1247, 595] on button "Add Payment" at bounding box center [1301, 604] width 272 height 29
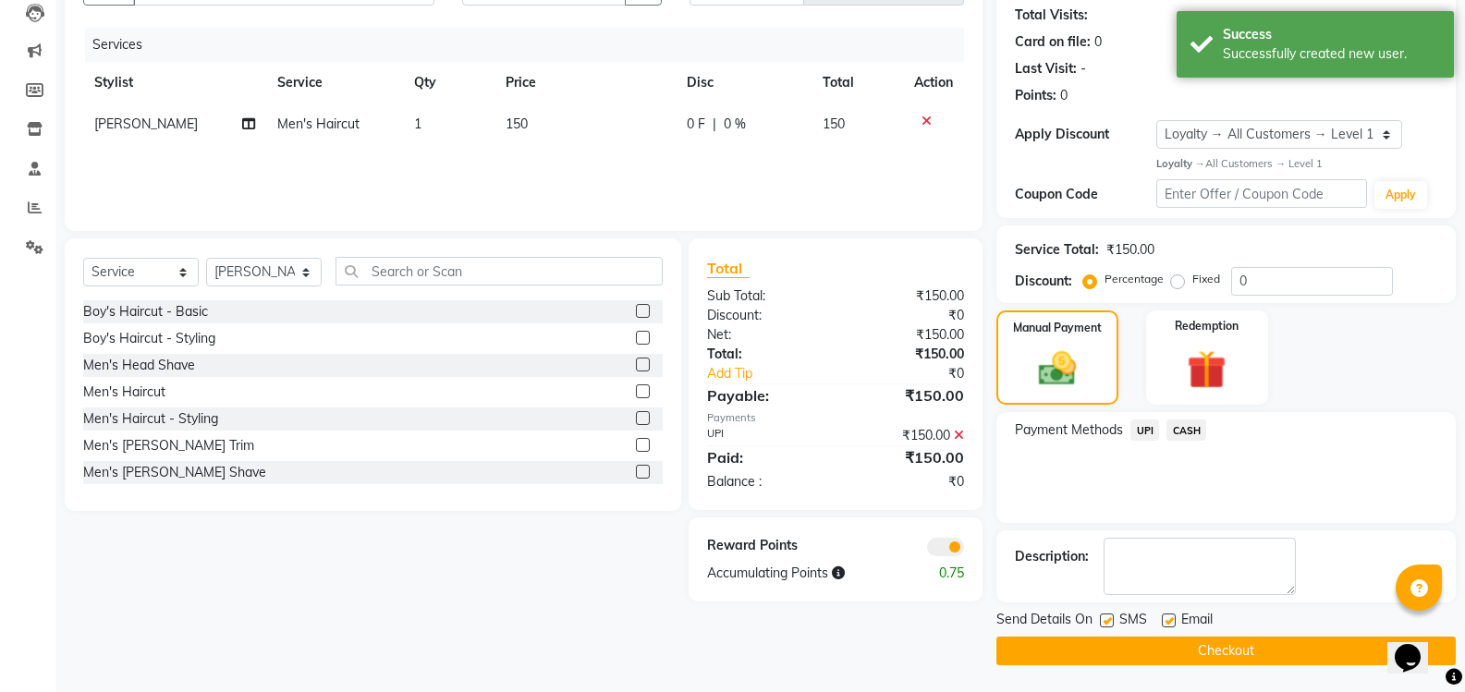
scroll to position [202, 0]
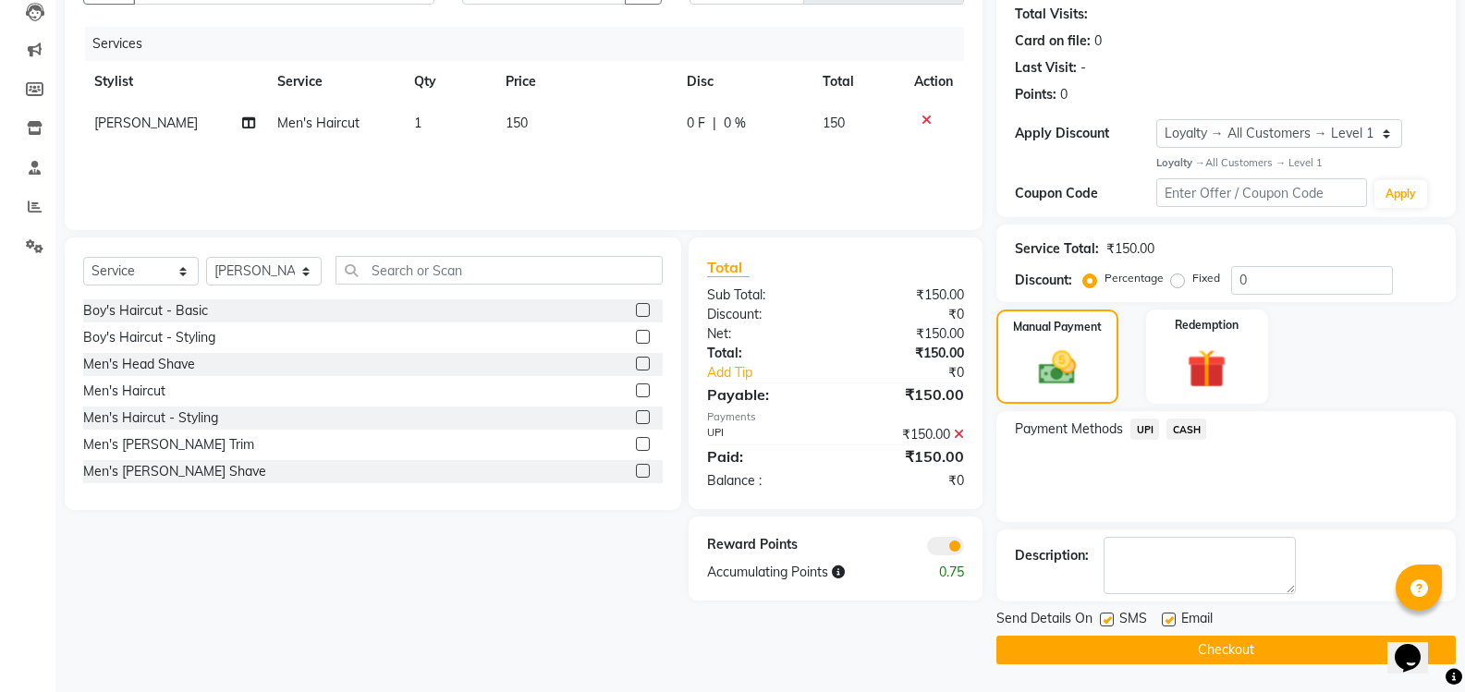
click at [1216, 651] on button "Checkout" at bounding box center [1225, 650] width 459 height 29
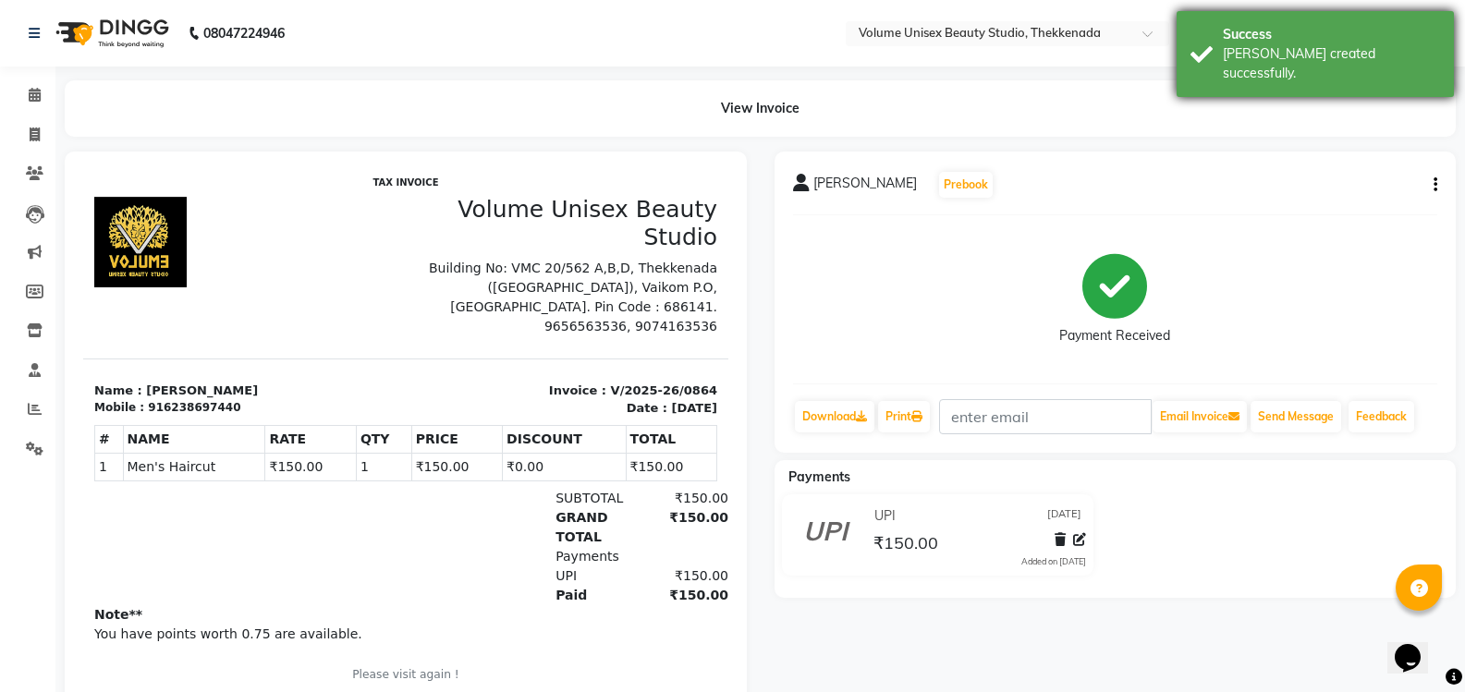
click at [1294, 30] on div "Success" at bounding box center [1331, 34] width 217 height 19
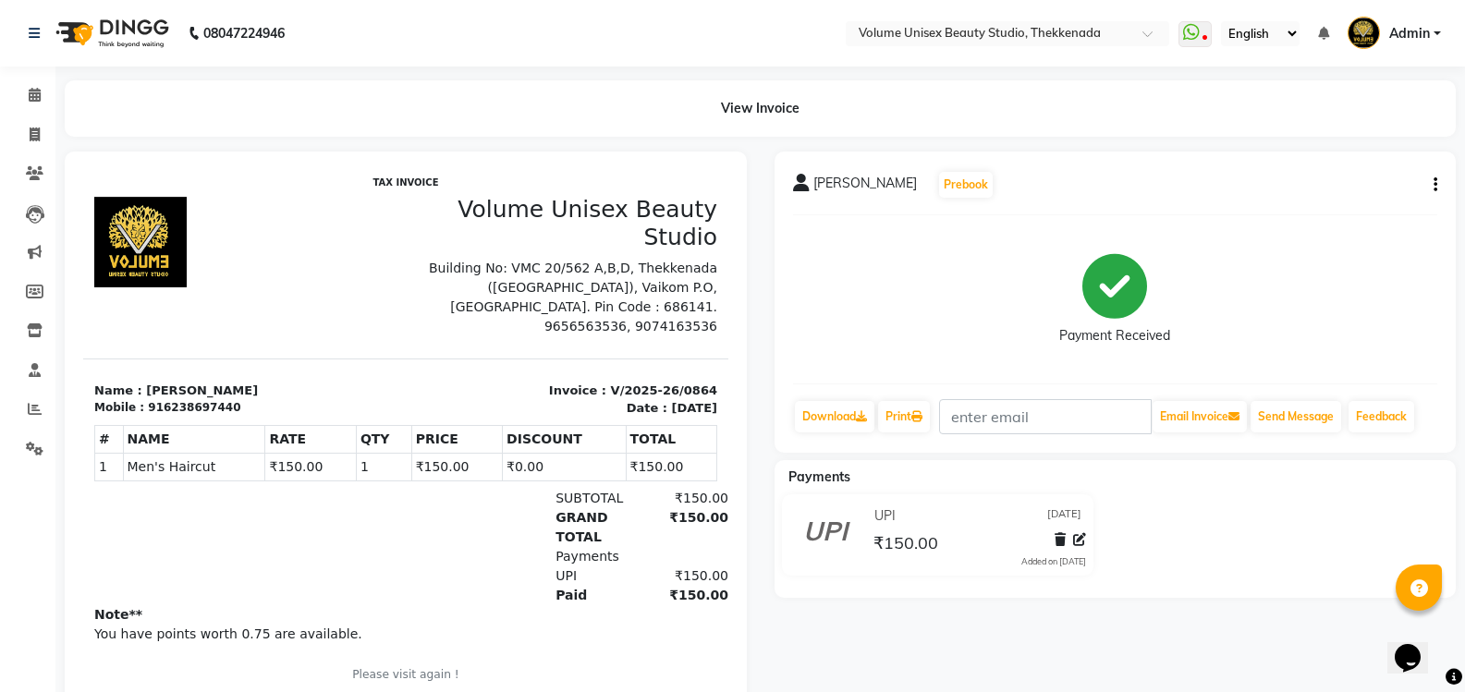
click at [1262, 114] on div "View Invoice" at bounding box center [760, 108] width 1391 height 56
click at [41, 134] on span at bounding box center [34, 135] width 32 height 21
select select "service"
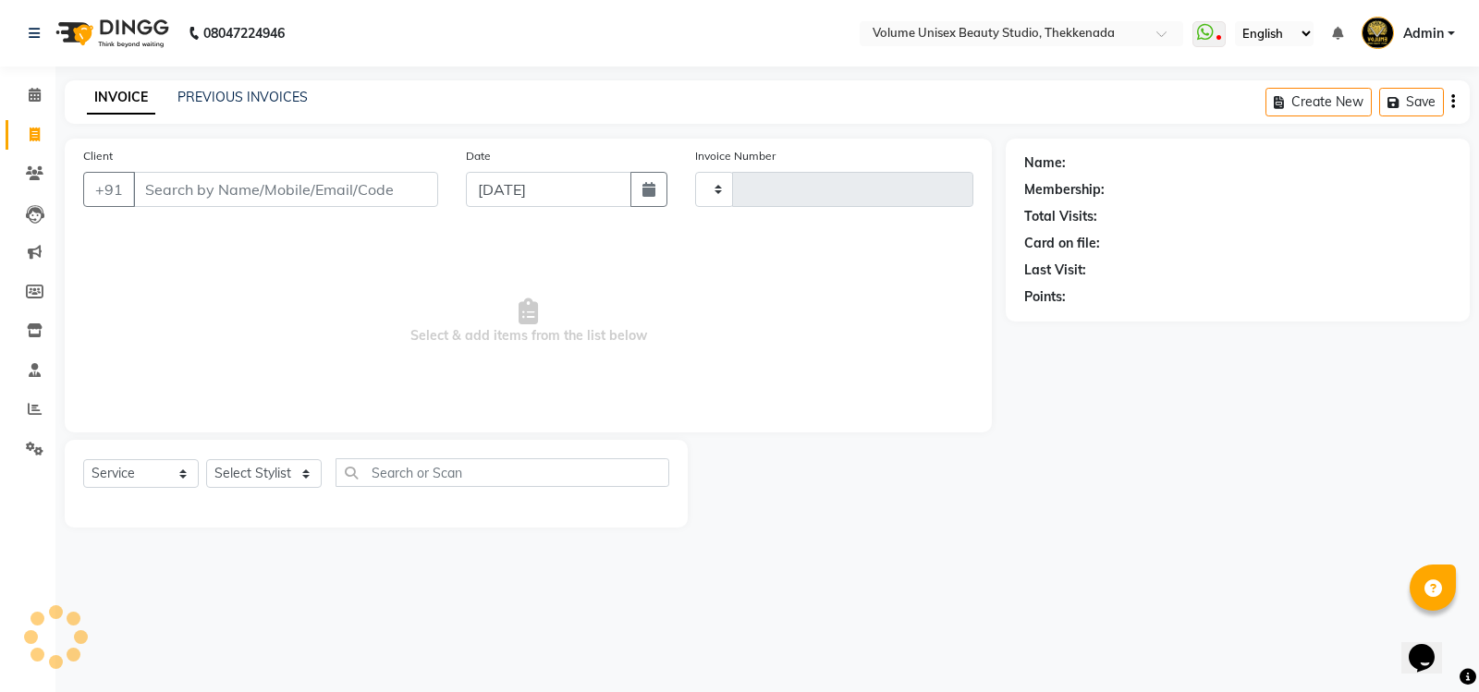
type input "0865"
select select "7432"
drag, startPoint x: 202, startPoint y: 201, endPoint x: 202, endPoint y: 174, distance: 27.7
click at [202, 198] on input "Client" at bounding box center [285, 189] width 305 height 35
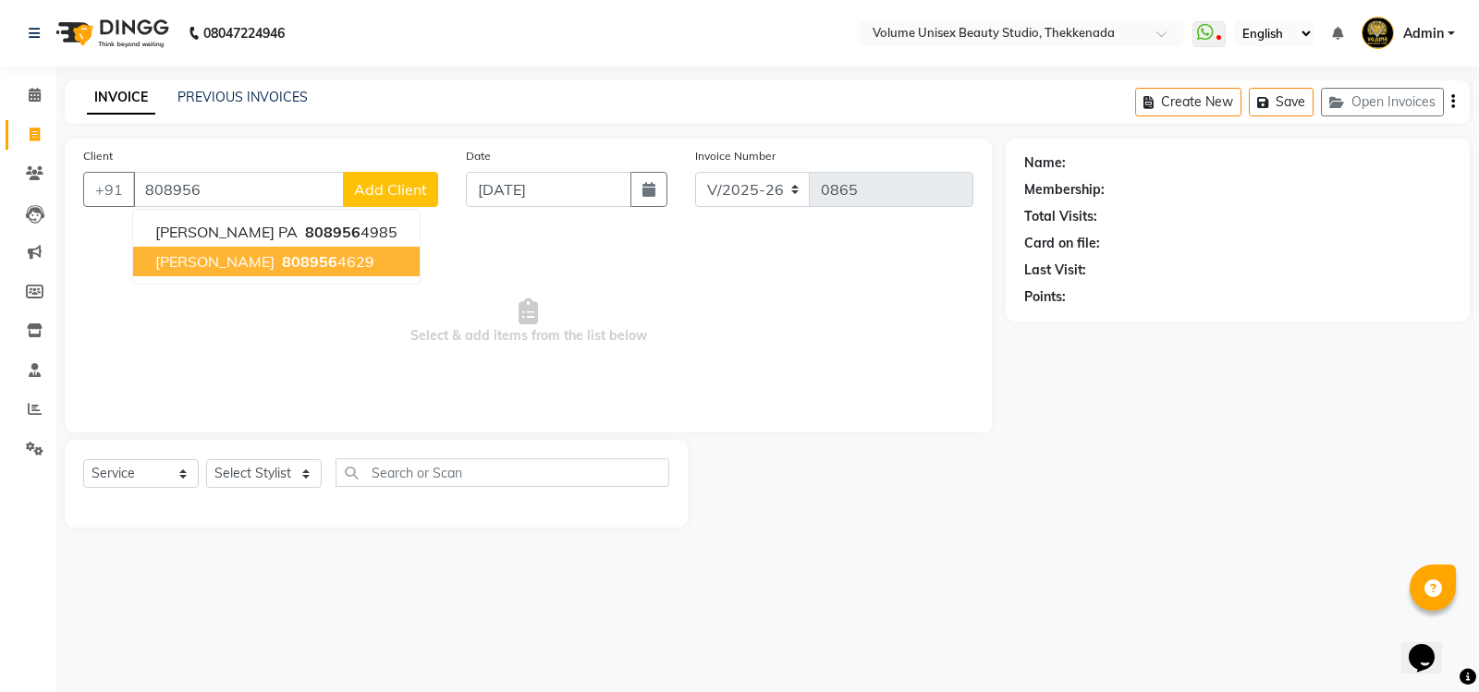
click at [230, 267] on span "[PERSON_NAME]" at bounding box center [214, 261] width 119 height 18
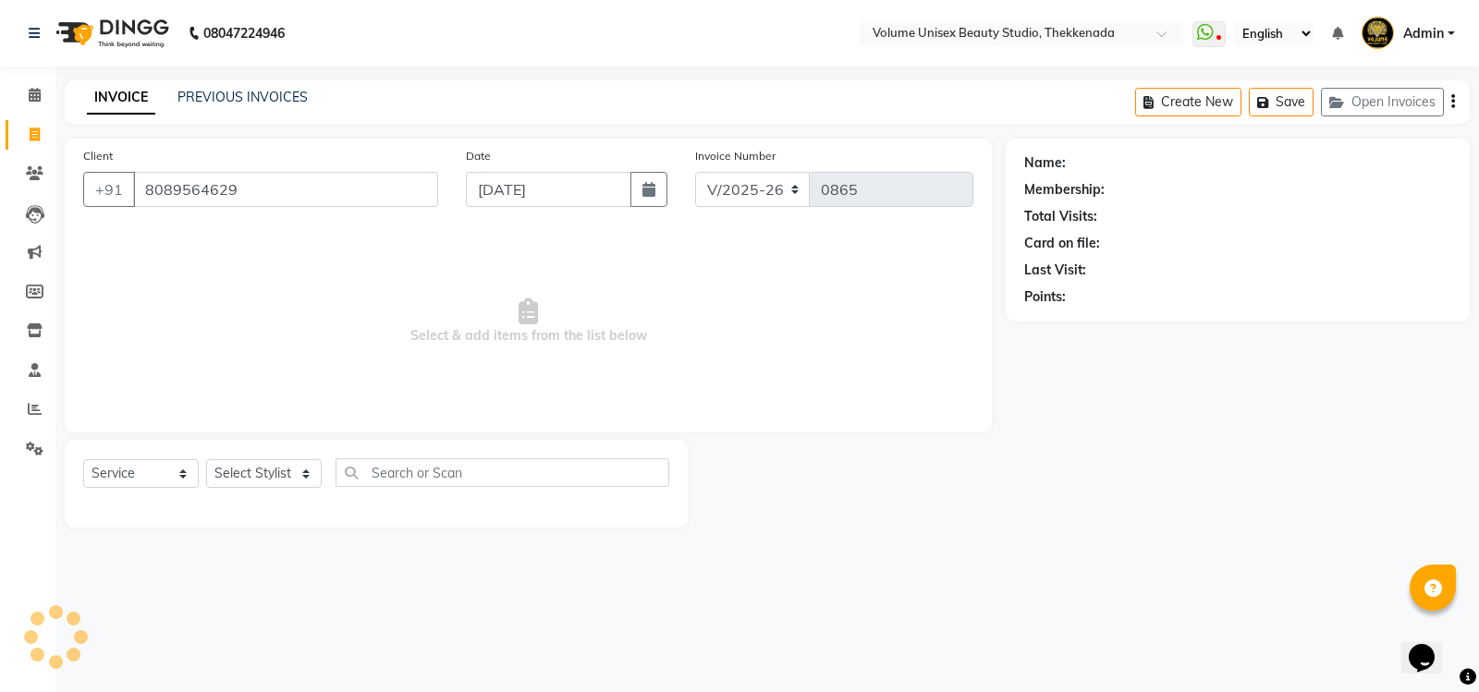
type input "8089564629"
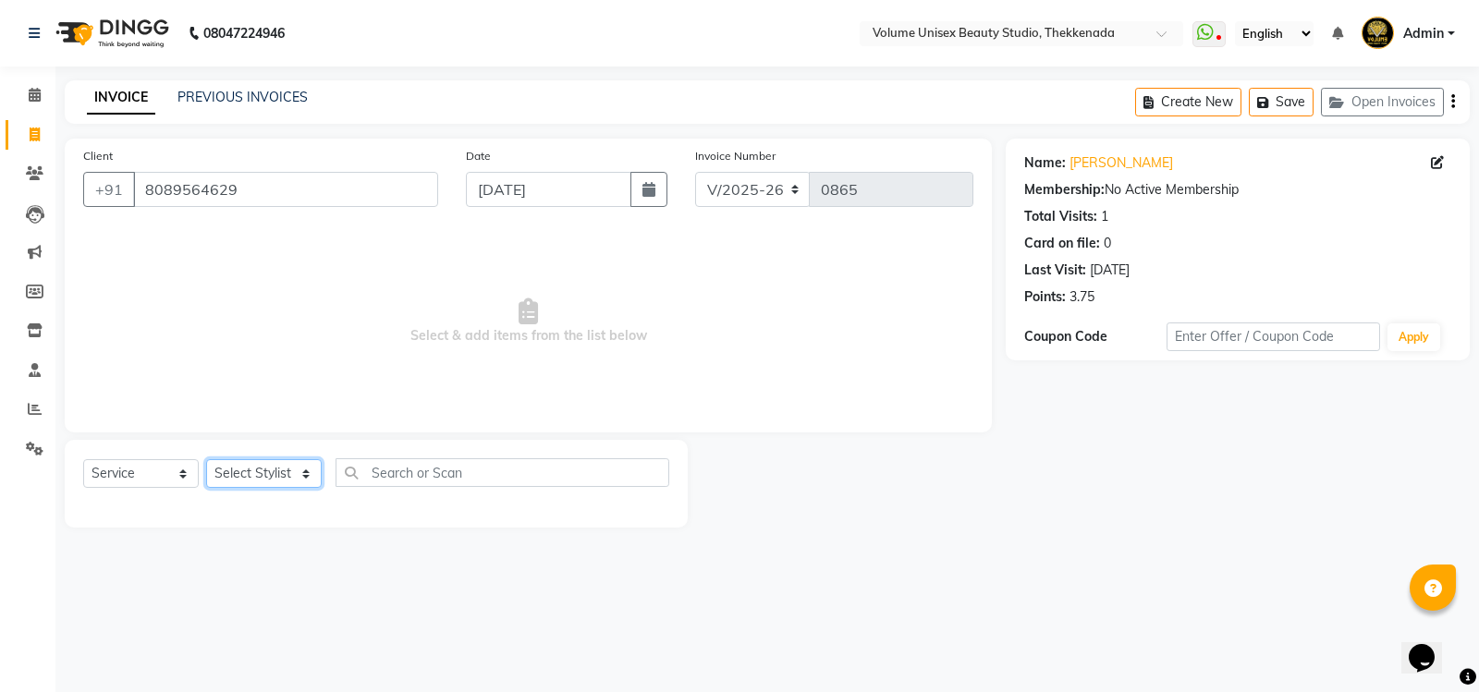
click at [254, 468] on select "Select Stylist [PERSON_NAME] [PERSON_NAME] [PERSON_NAME] [PERSON_NAME] [PERSON_…" at bounding box center [264, 473] width 116 height 29
select select "89554"
click at [206, 459] on select "Select Stylist [PERSON_NAME] [PERSON_NAME] [PERSON_NAME] [PERSON_NAME] [PERSON_…" at bounding box center [264, 473] width 116 height 29
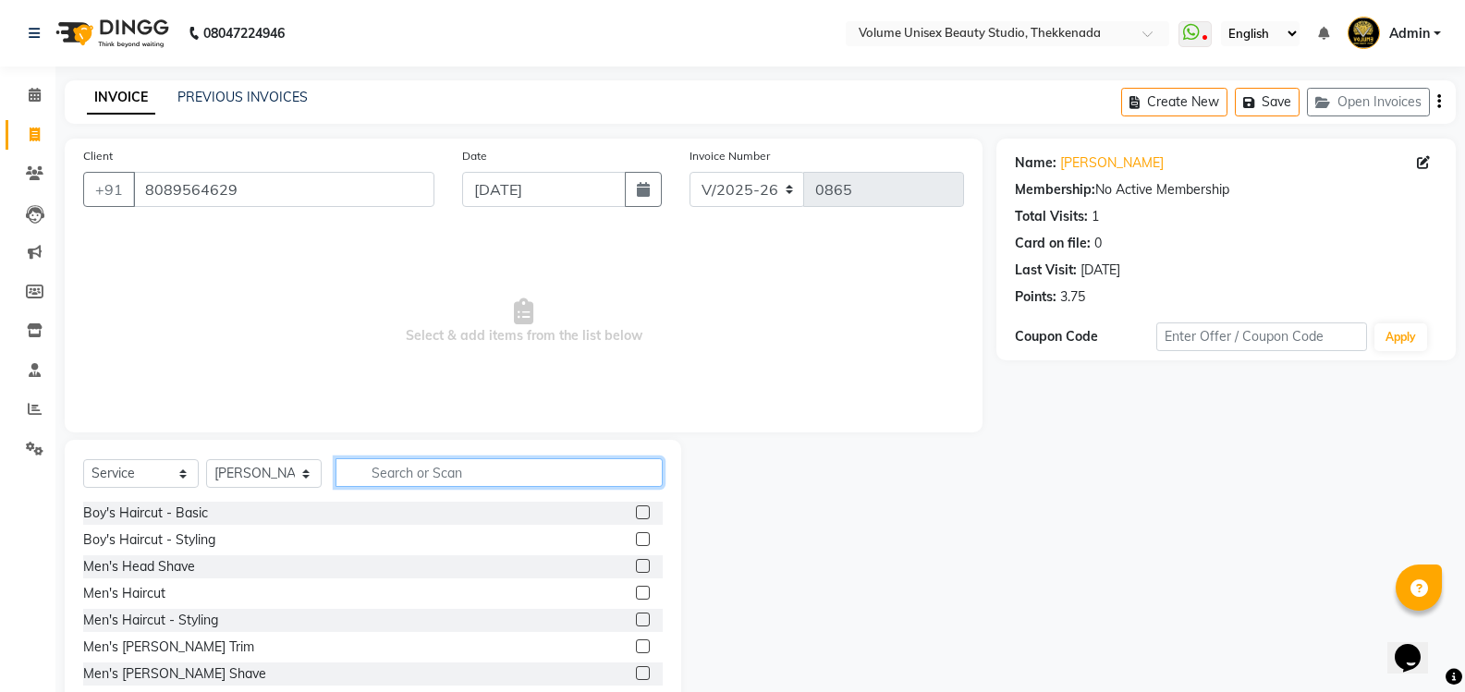
click at [381, 473] on input "text" at bounding box center [498, 472] width 327 height 29
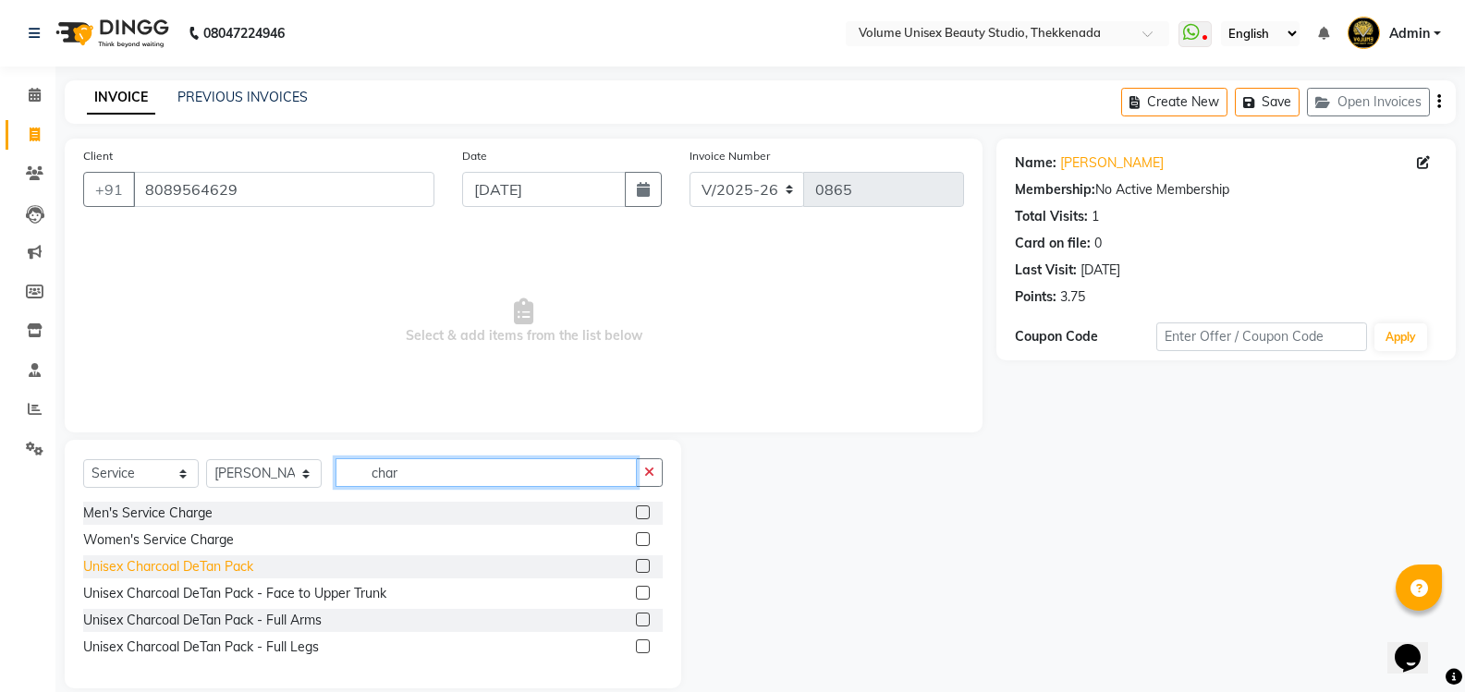
type input "char"
click at [225, 571] on div "Unisex Charcoal DeTan Pack" at bounding box center [168, 566] width 170 height 19
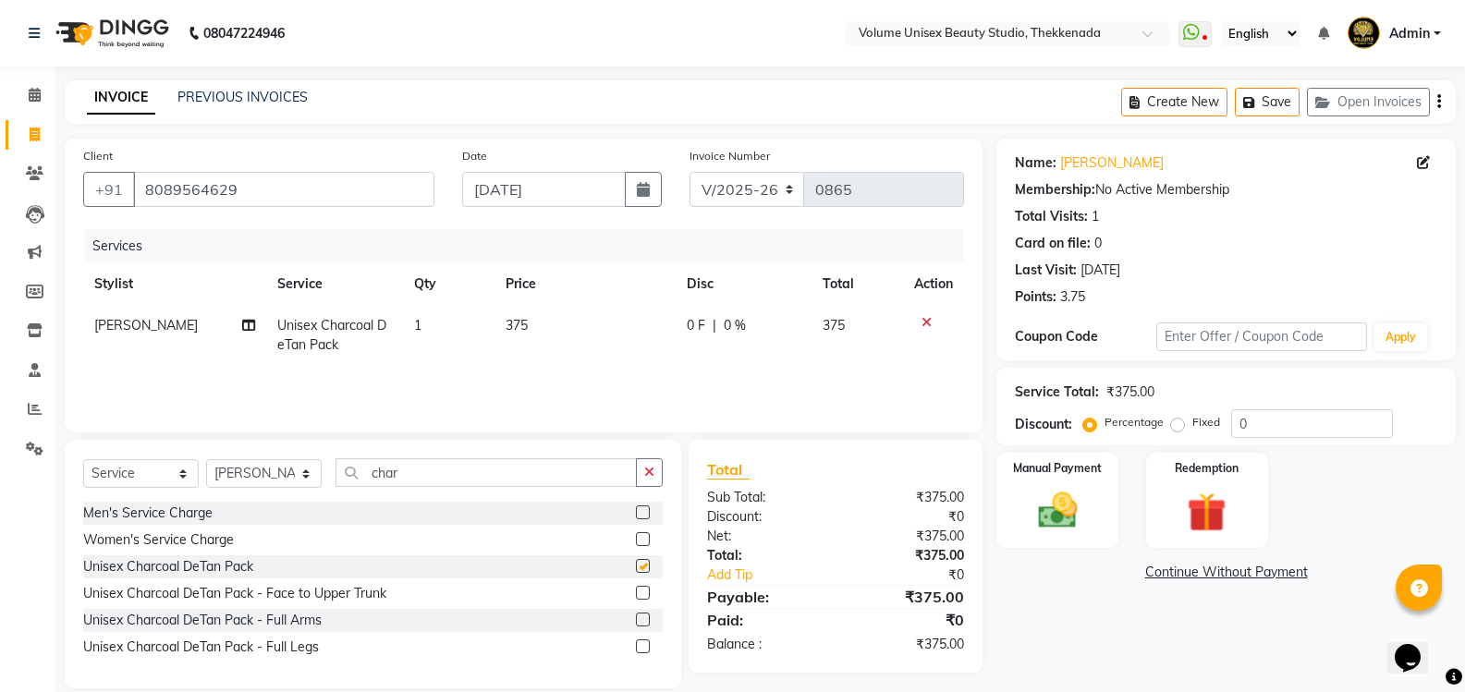
checkbox input "false"
drag, startPoint x: 433, startPoint y: 471, endPoint x: 196, endPoint y: 437, distance: 239.9
click at [196, 437] on div "Client [PHONE_NUMBER] Date [DATE] Invoice Number V/2025 V/[PHONE_NUMBER] Servic…" at bounding box center [523, 414] width 945 height 550
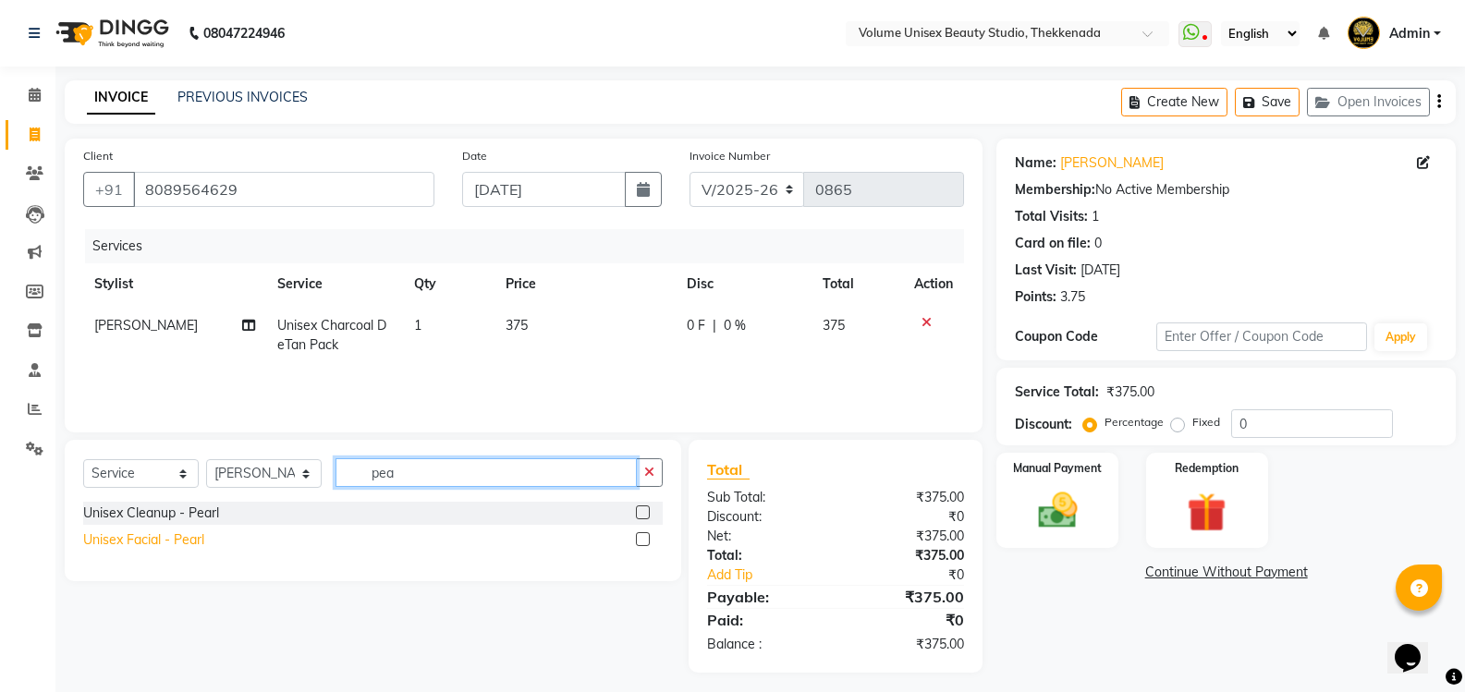
type input "pea"
click at [148, 538] on div "Unisex Facial - Pearl" at bounding box center [143, 539] width 121 height 19
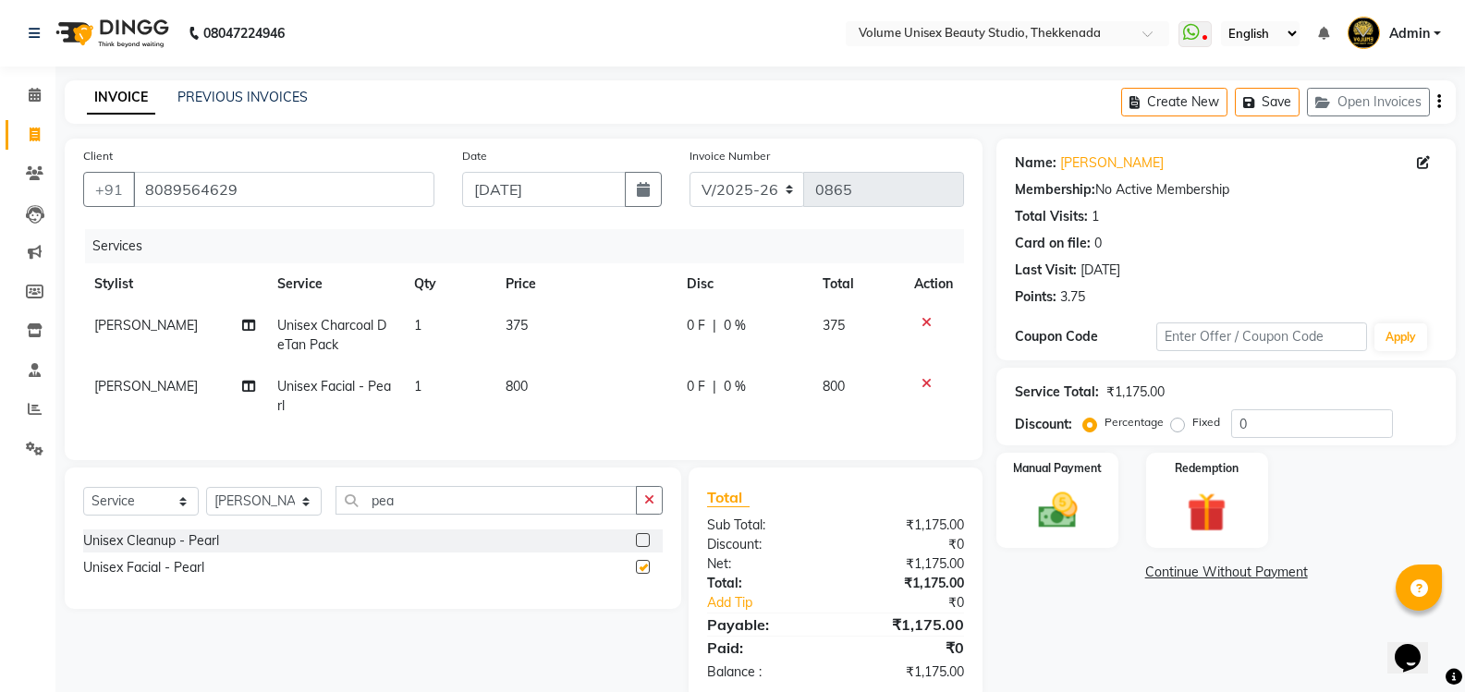
checkbox input "false"
click at [1065, 517] on img at bounding box center [1057, 510] width 66 height 47
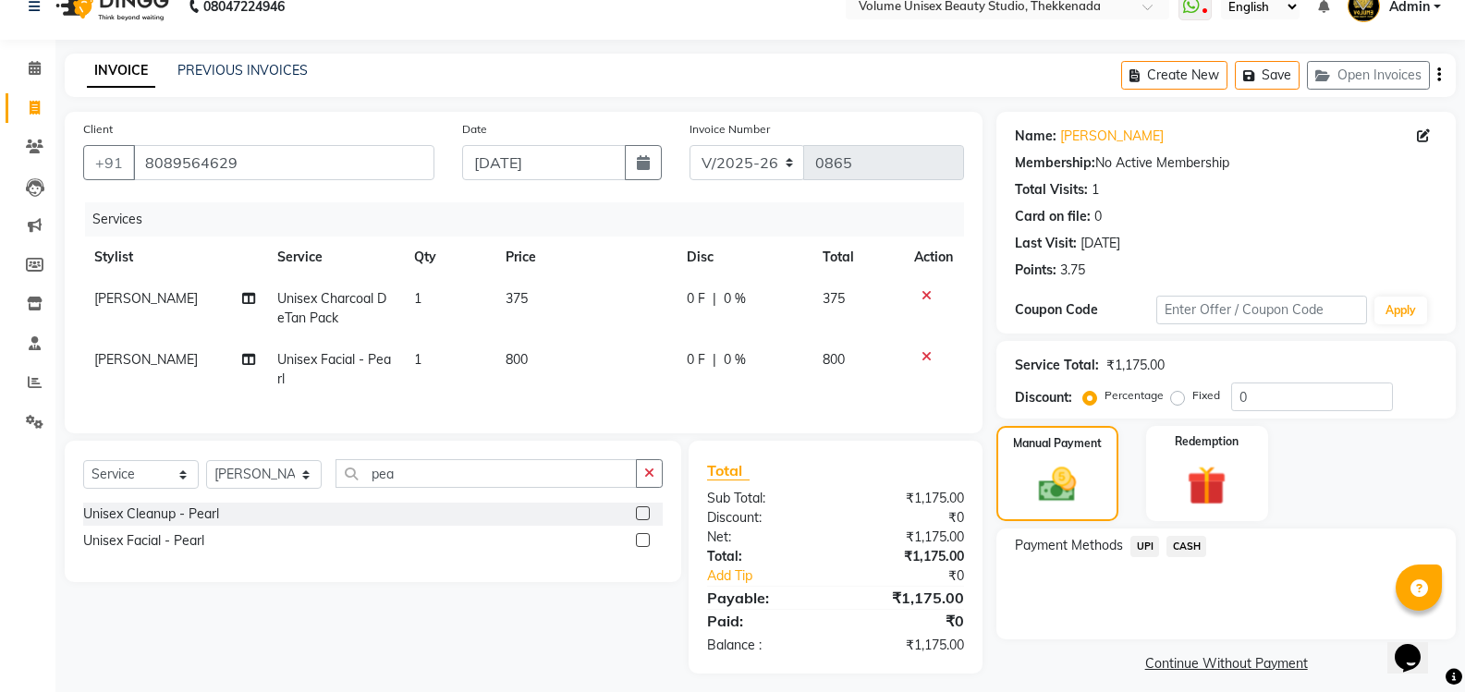
scroll to position [50, 0]
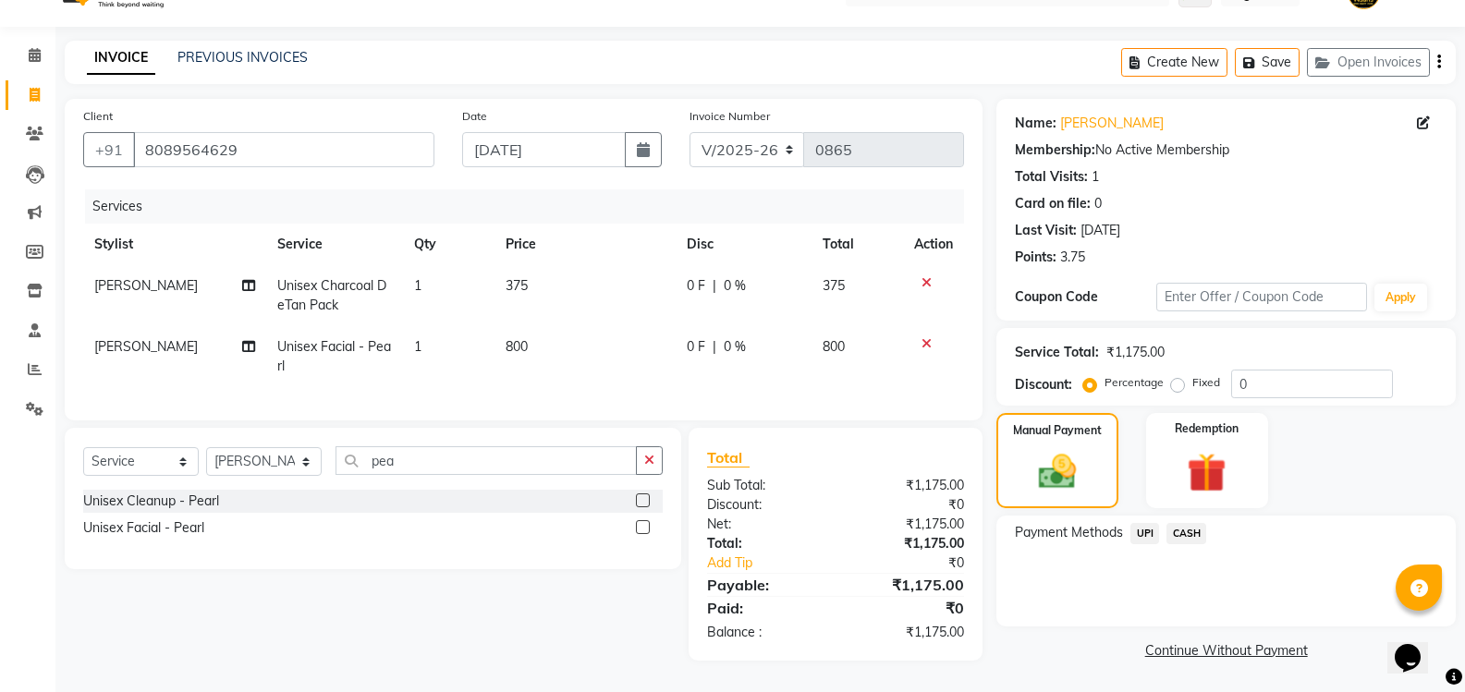
click at [1144, 523] on span "UPI" at bounding box center [1144, 533] width 29 height 21
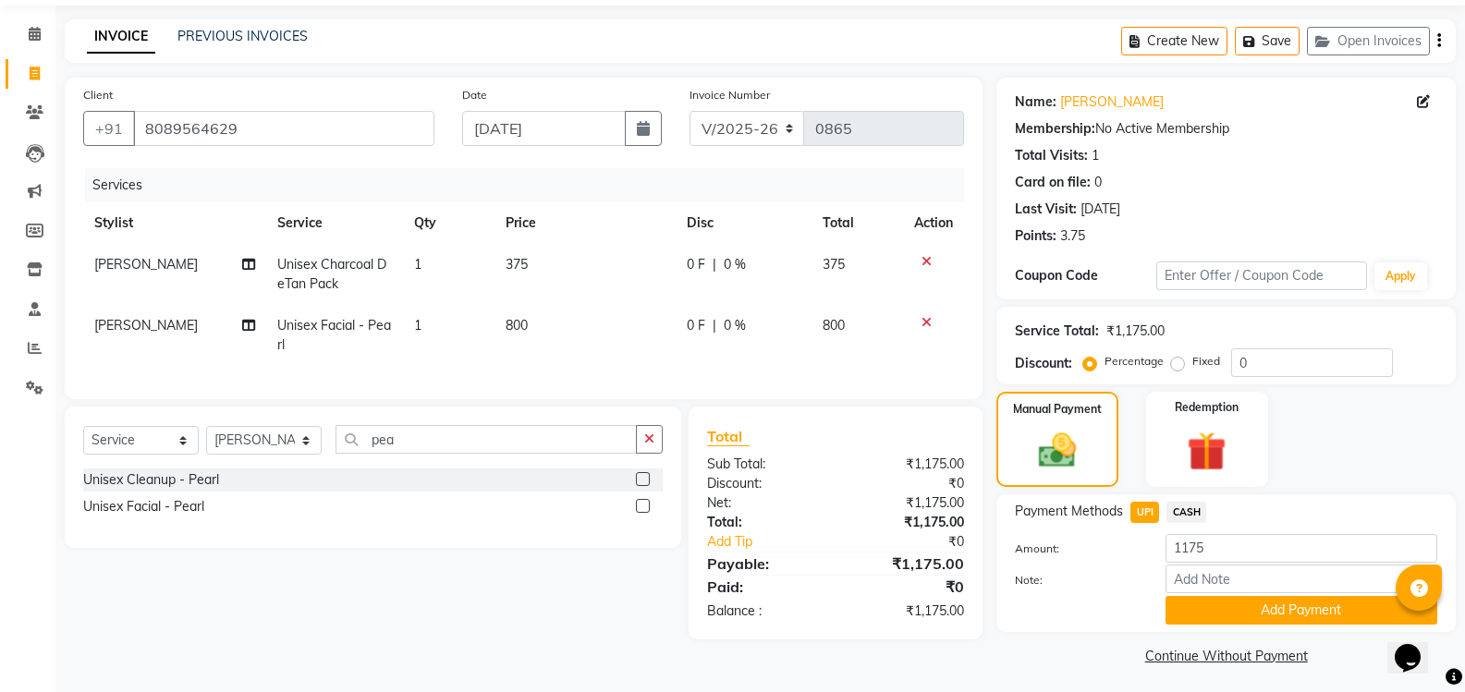
scroll to position [67, 0]
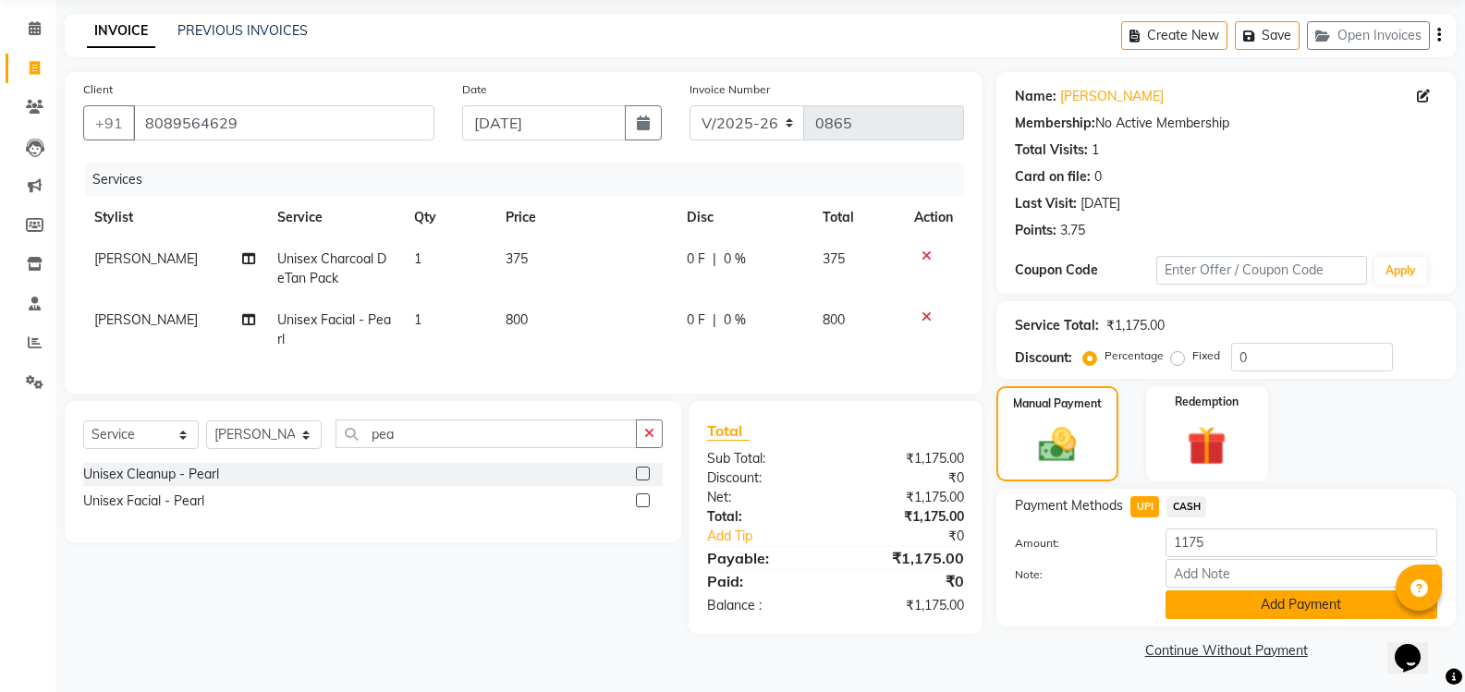
click at [1279, 606] on button "Add Payment" at bounding box center [1301, 604] width 272 height 29
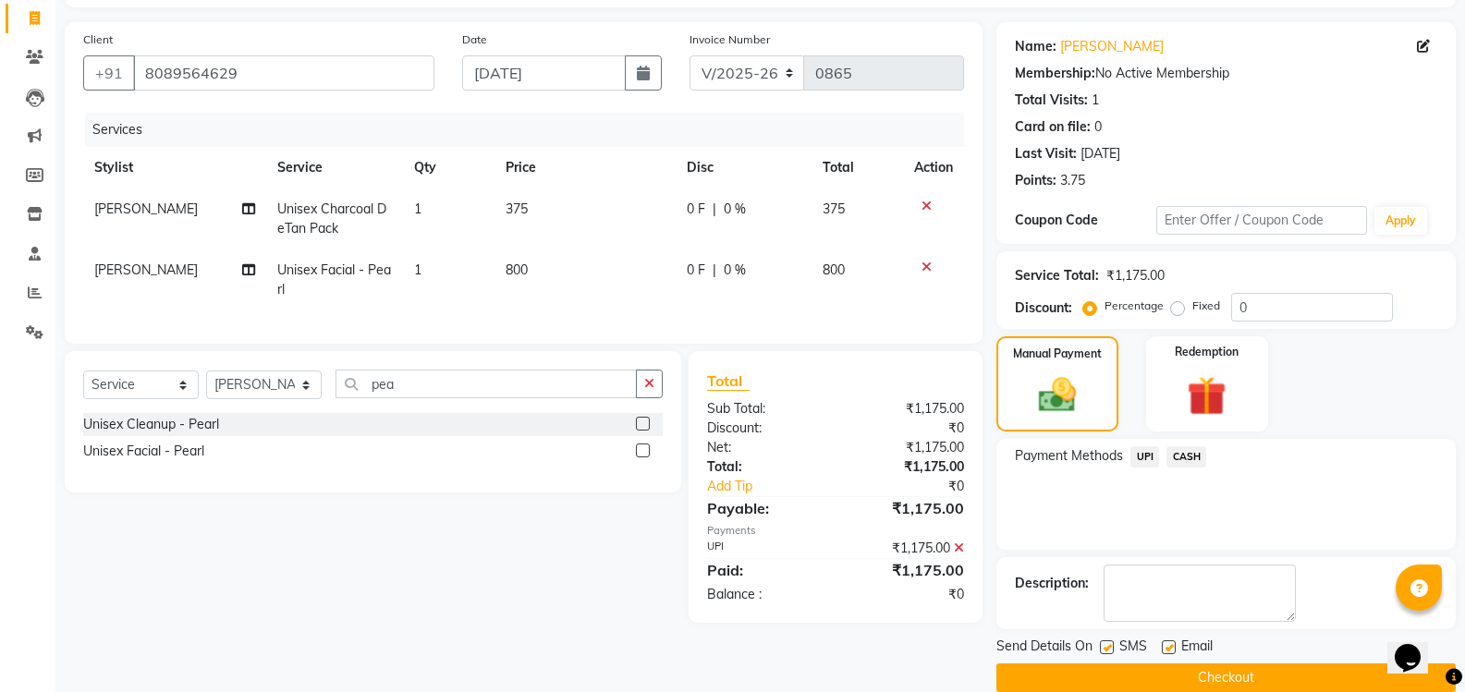
scroll to position [144, 0]
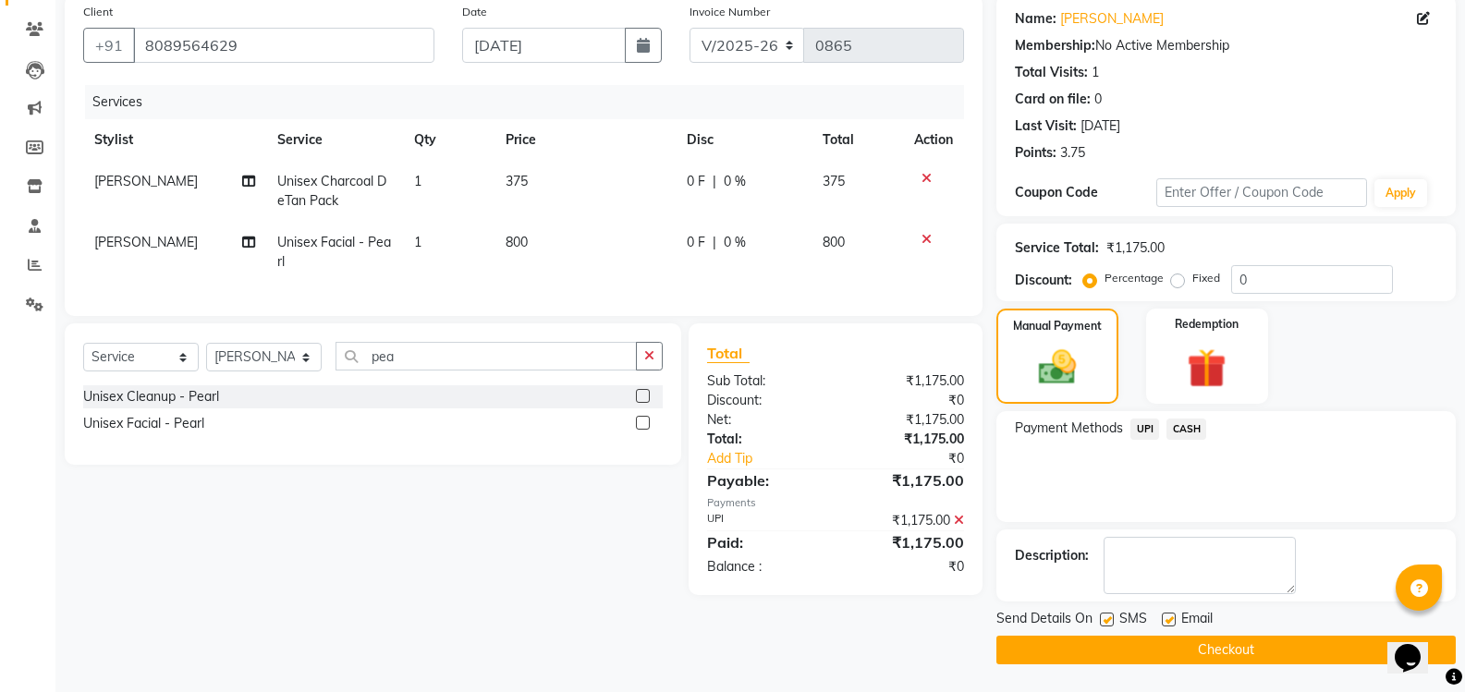
click at [1237, 652] on button "Checkout" at bounding box center [1225, 650] width 459 height 29
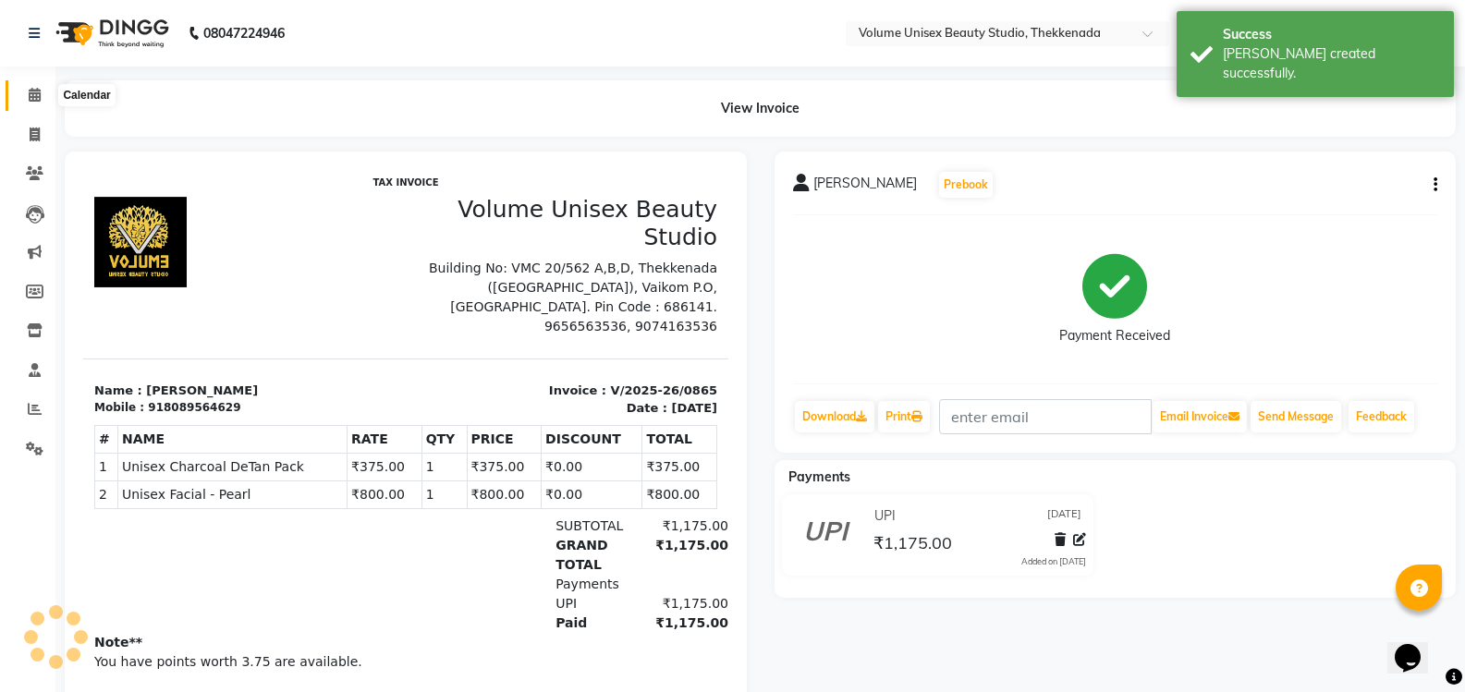
click at [35, 99] on icon at bounding box center [35, 95] width 12 height 14
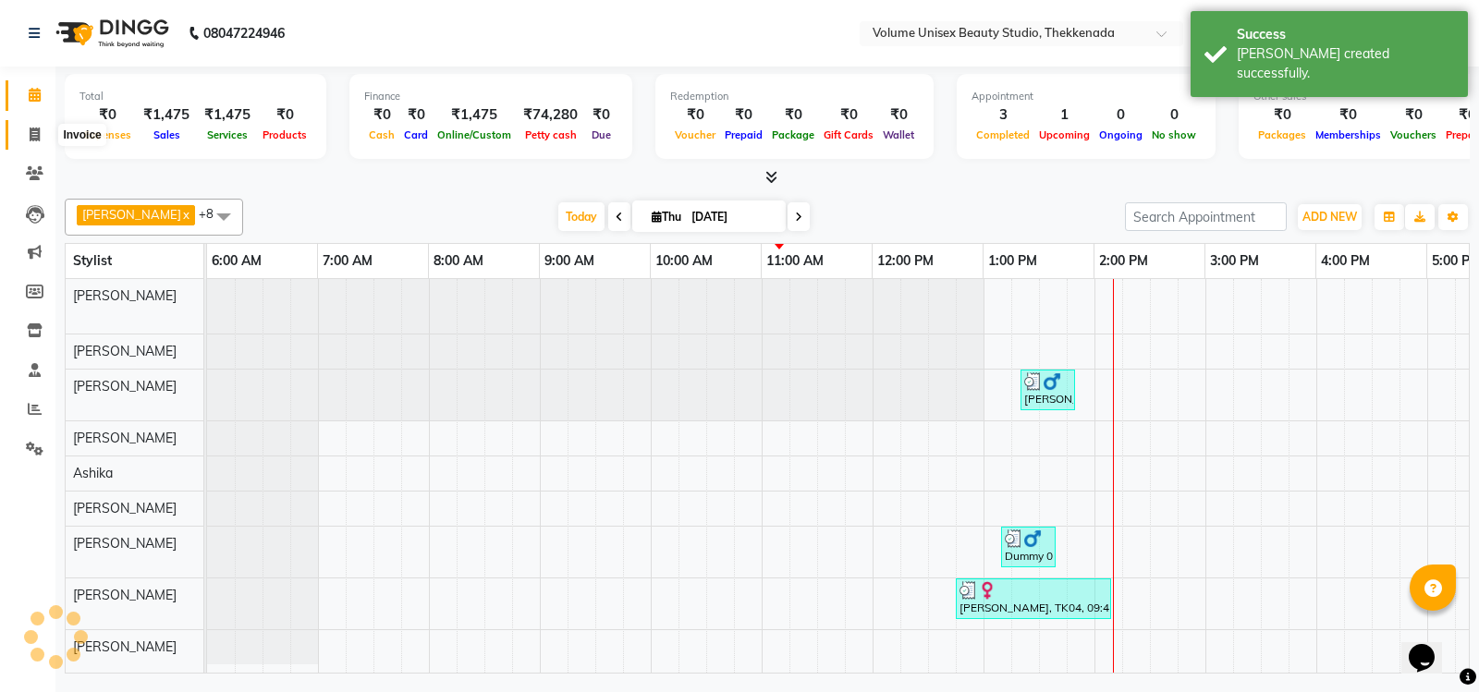
scroll to position [0, 334]
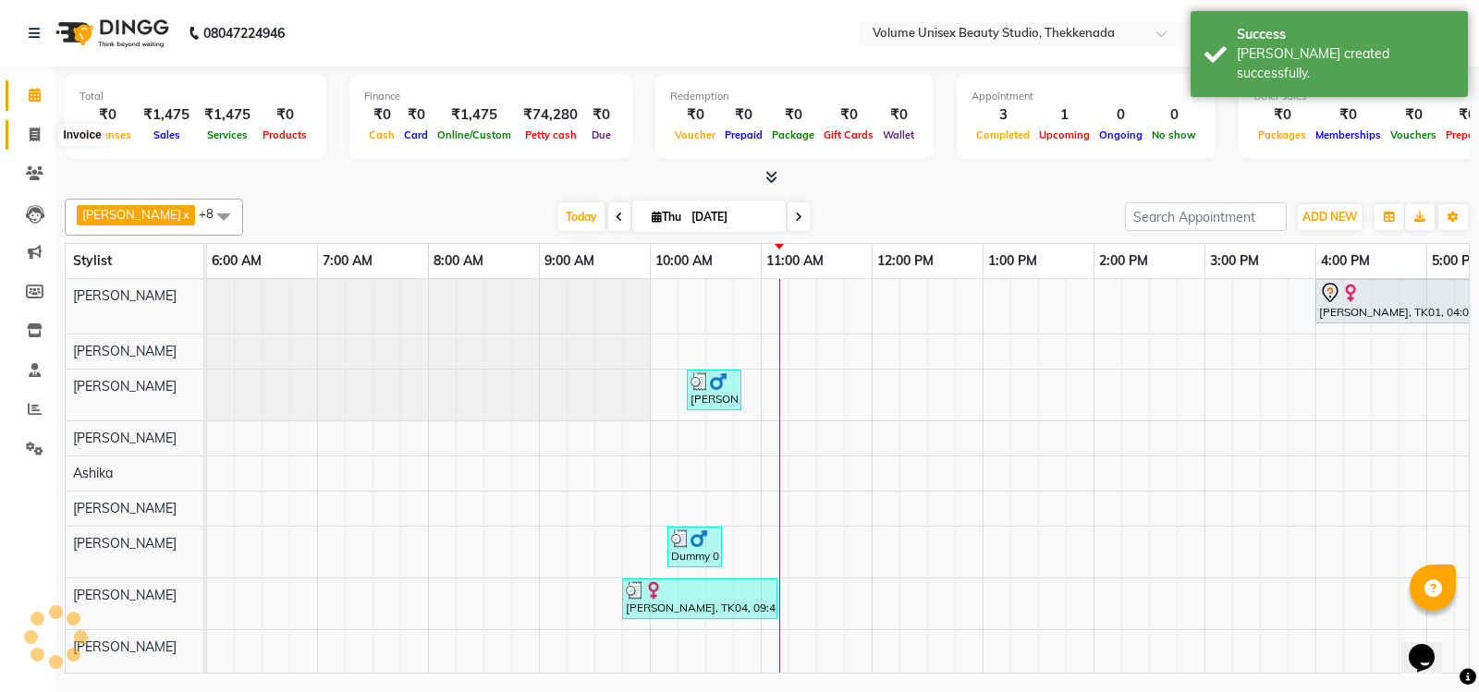
click at [25, 128] on span at bounding box center [34, 135] width 32 height 21
select select "7432"
select select "service"
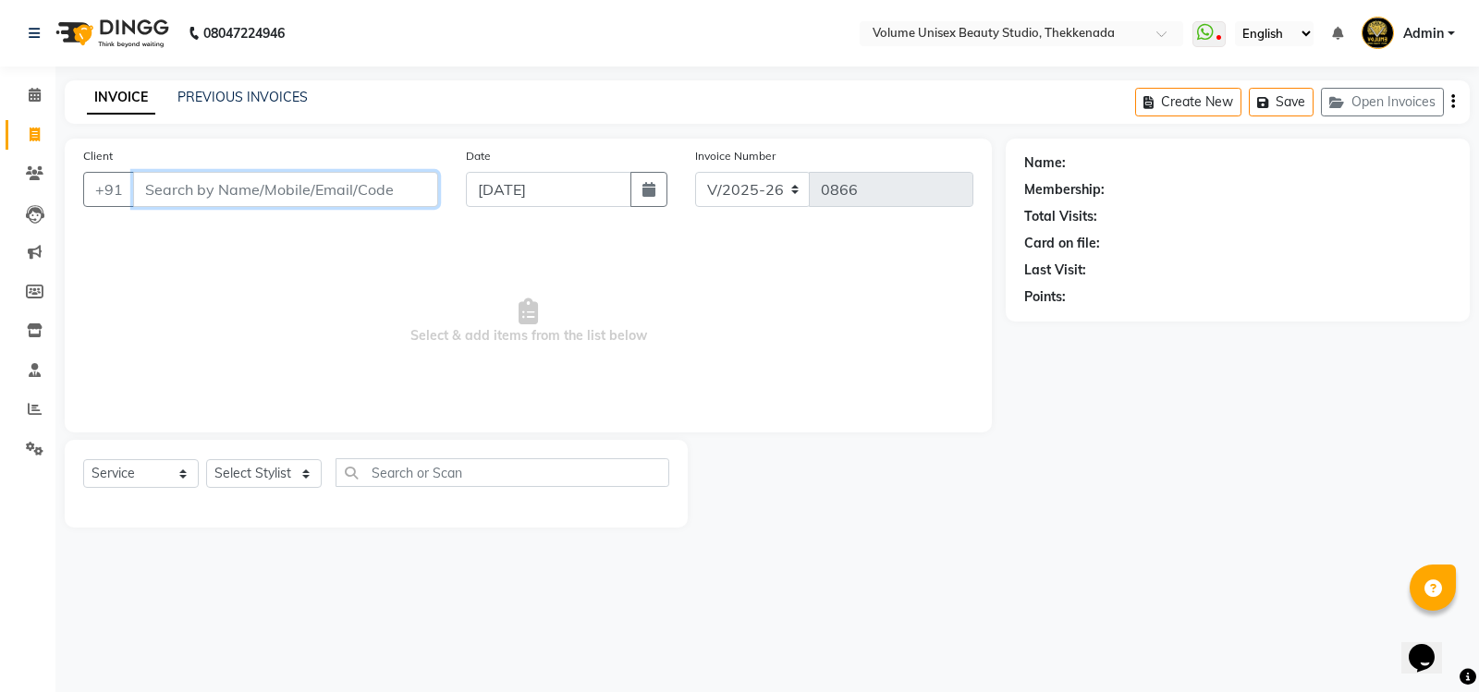
click at [184, 189] on input "Client" at bounding box center [285, 189] width 305 height 35
click at [172, 189] on input "Client" at bounding box center [285, 189] width 305 height 35
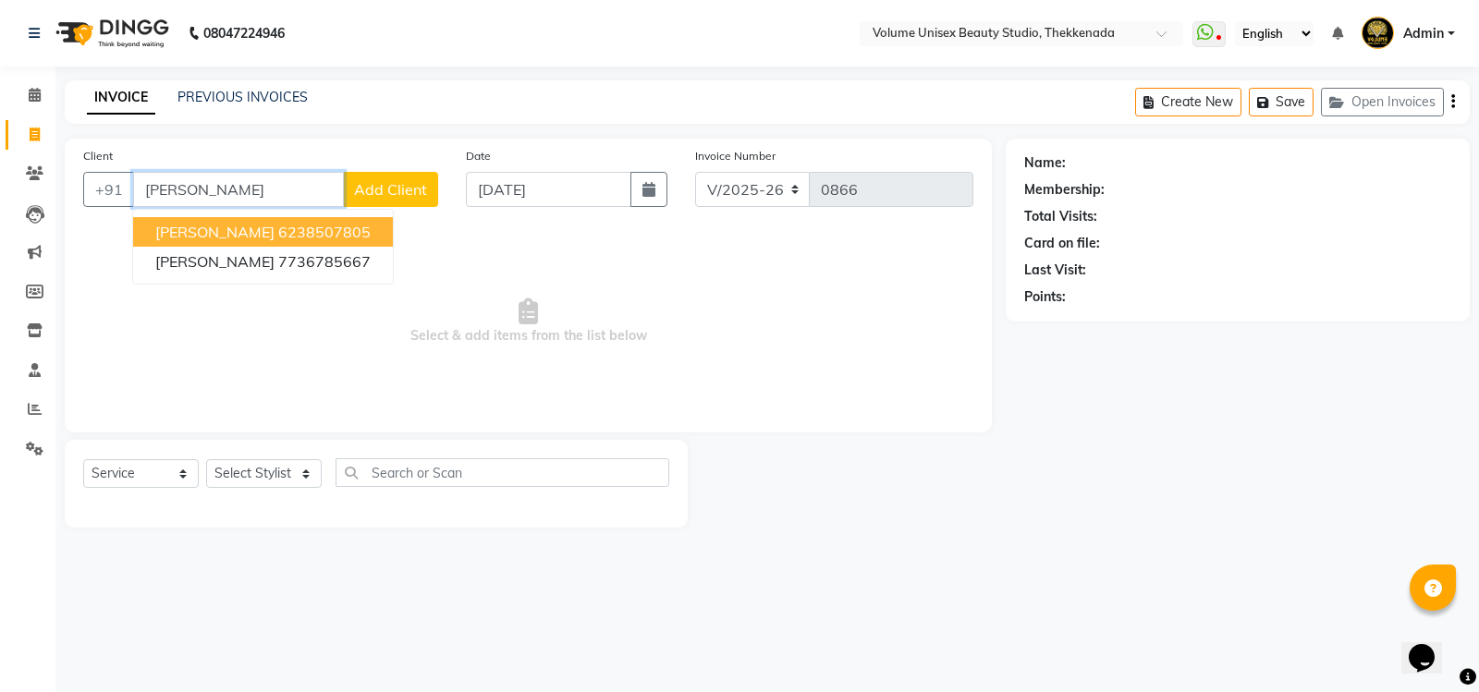
type input "[PERSON_NAME]"
click at [396, 184] on span "Add Client" at bounding box center [390, 189] width 73 height 18
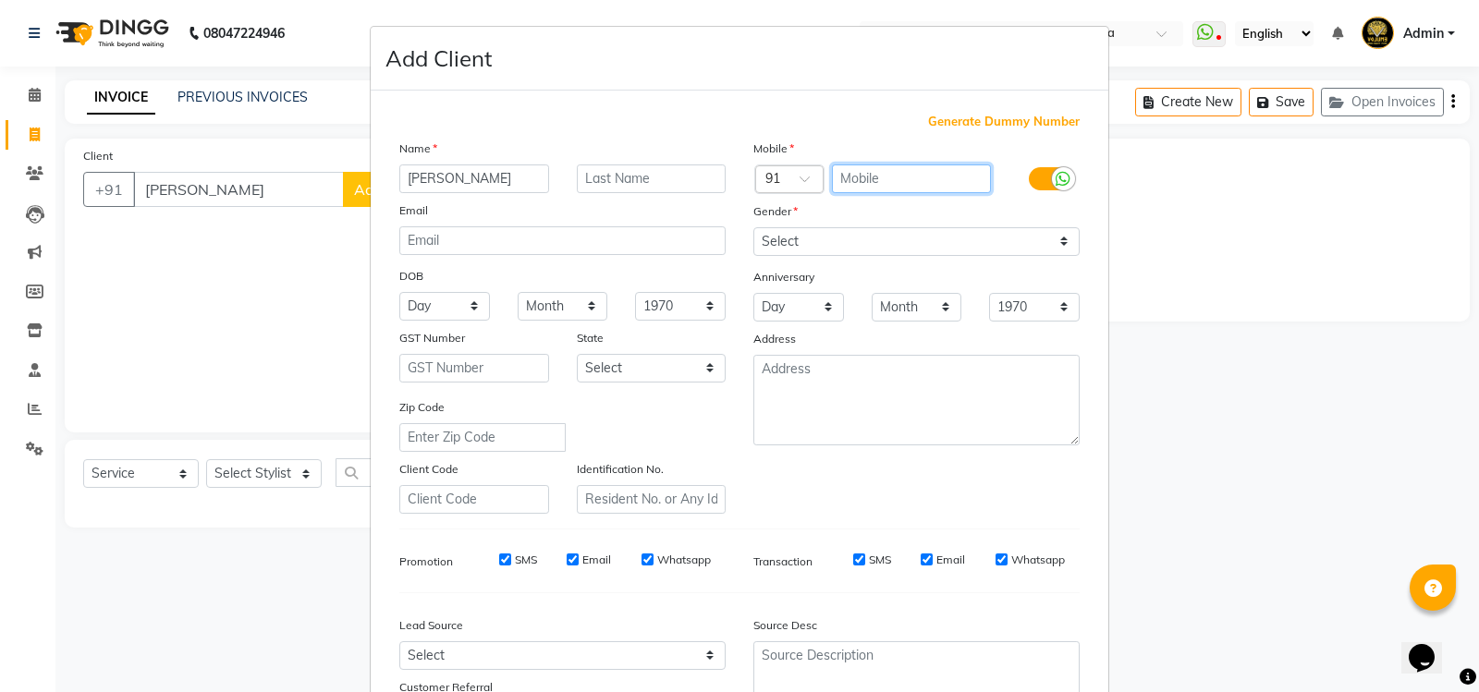
click at [846, 170] on input "text" at bounding box center [912, 178] width 160 height 29
type input "96336302351"
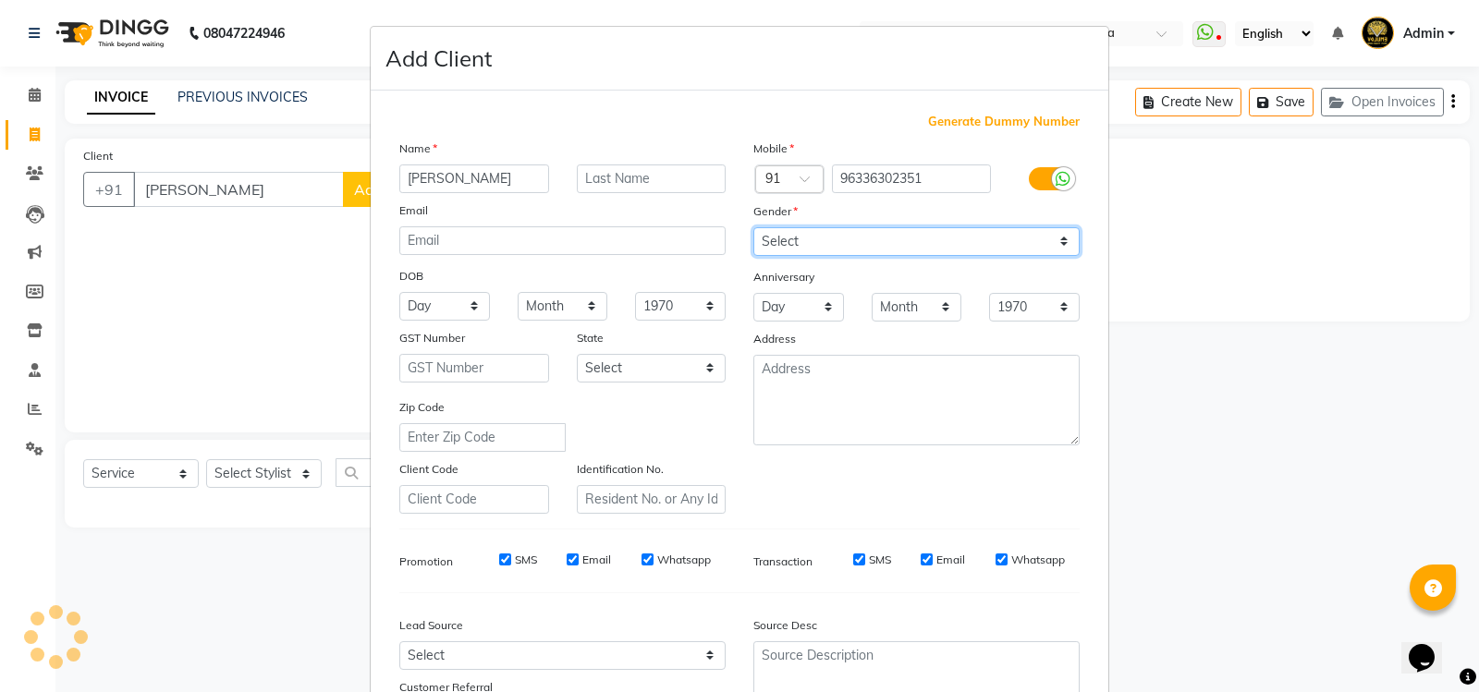
drag, startPoint x: 805, startPoint y: 236, endPoint x: 801, endPoint y: 254, distance: 18.8
click at [805, 236] on select "Select [DEMOGRAPHIC_DATA] [DEMOGRAPHIC_DATA] Other Prefer Not To Say" at bounding box center [916, 241] width 326 height 29
select select "[DEMOGRAPHIC_DATA]"
click at [753, 227] on select "Select [DEMOGRAPHIC_DATA] [DEMOGRAPHIC_DATA] Other Prefer Not To Say" at bounding box center [916, 241] width 326 height 29
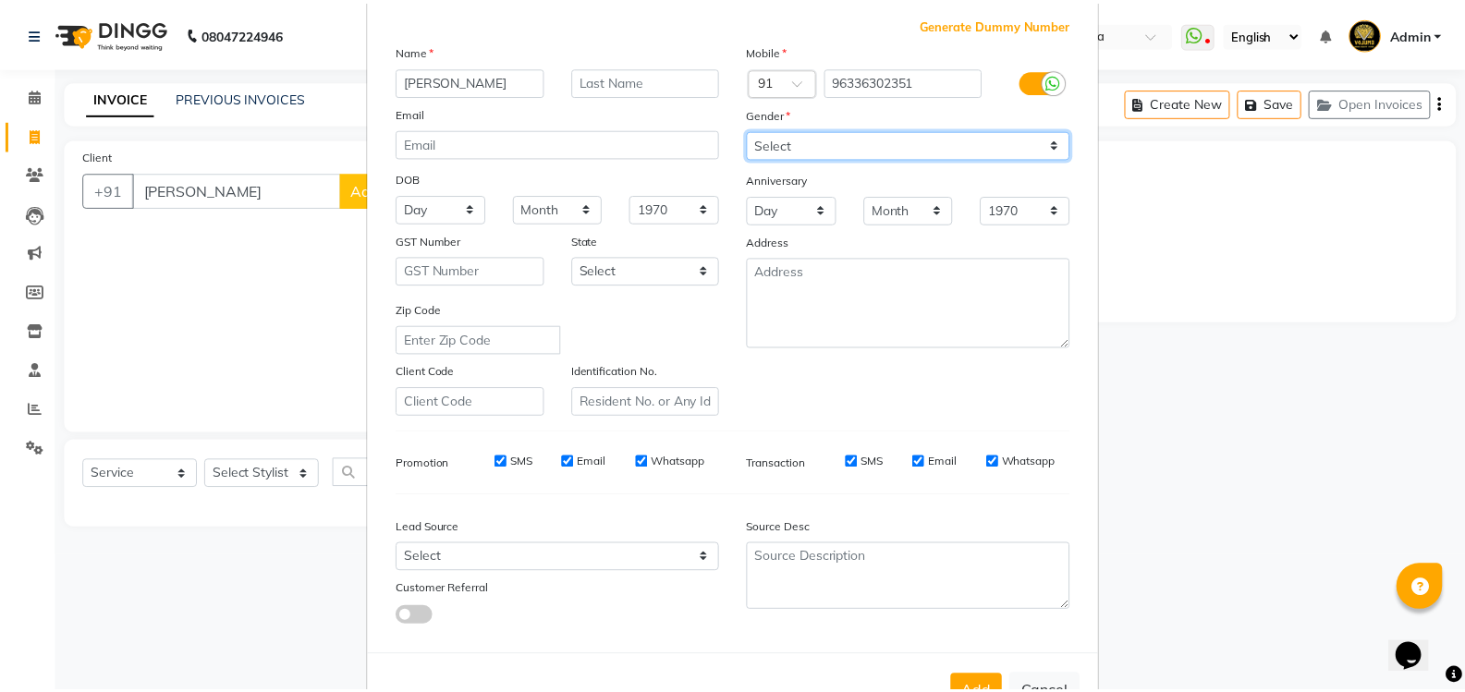
scroll to position [161, 0]
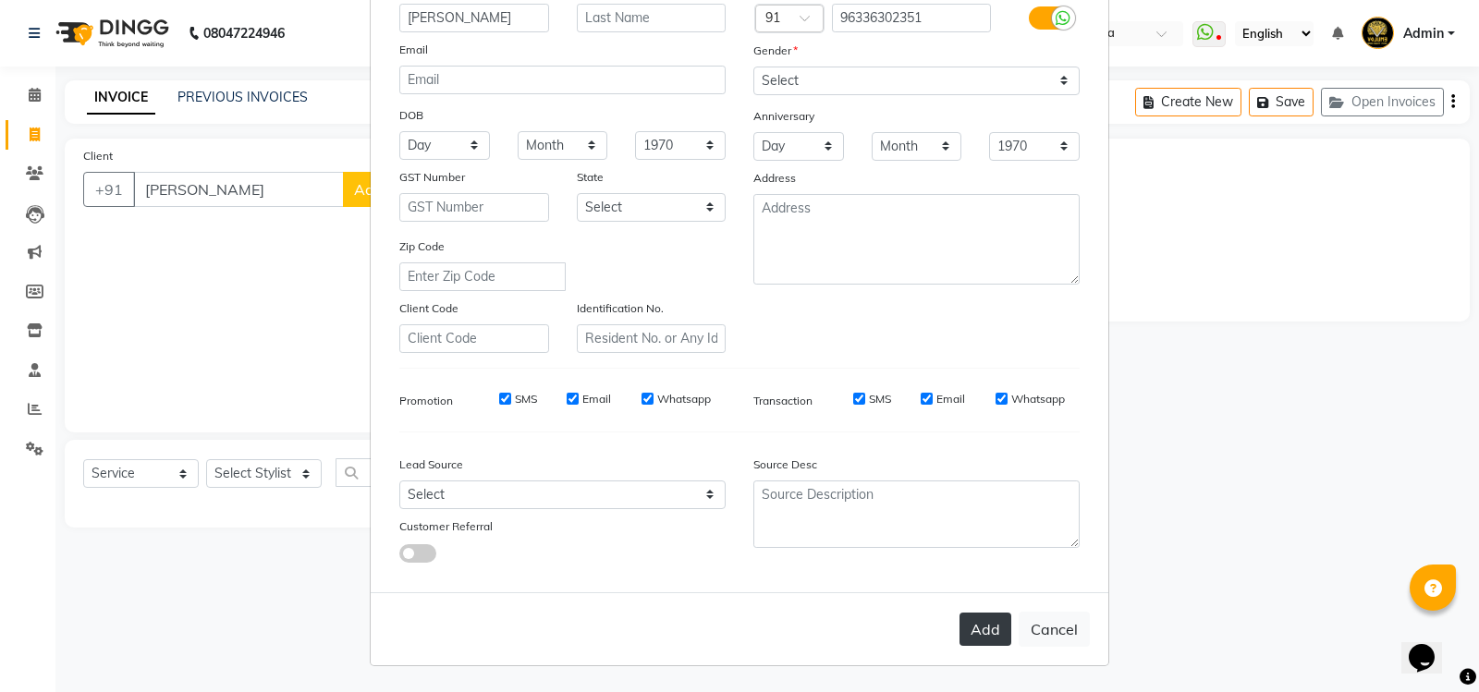
click at [985, 636] on button "Add" at bounding box center [985, 629] width 52 height 33
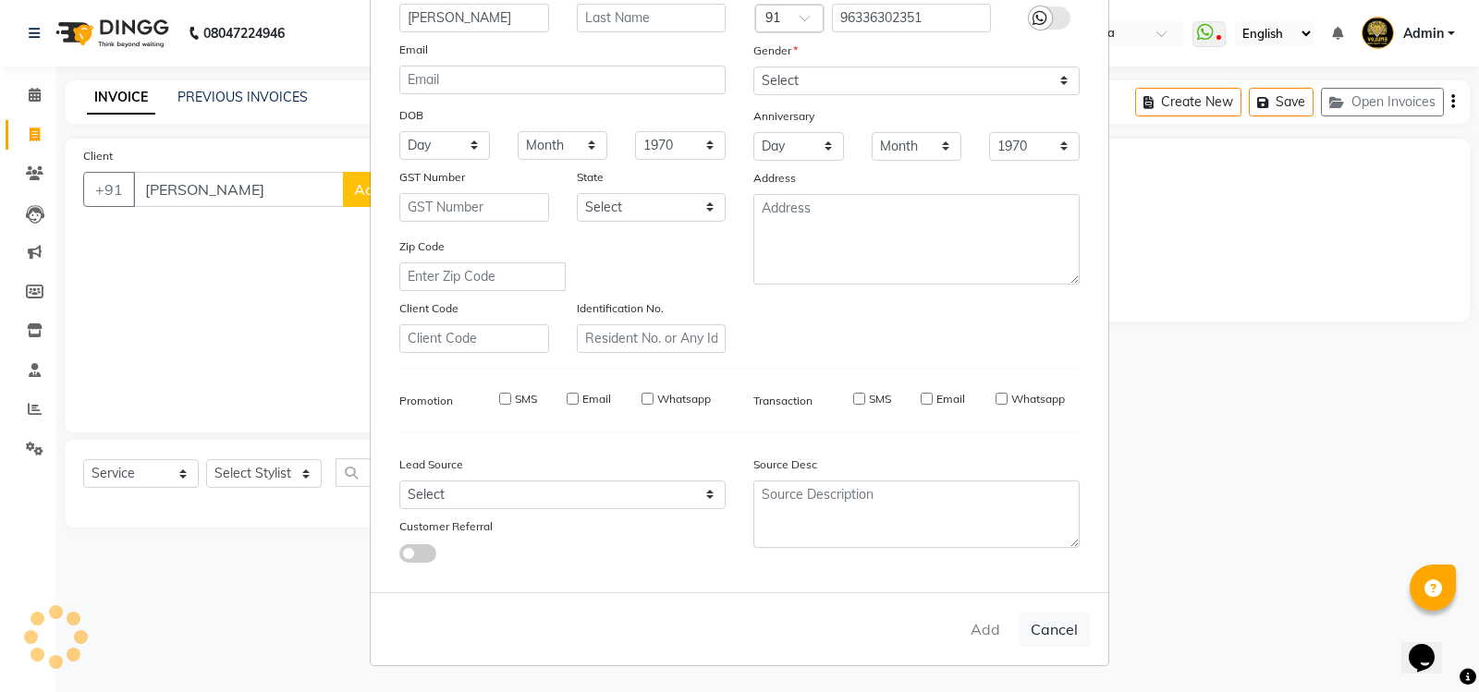
type input "96336302351"
select select
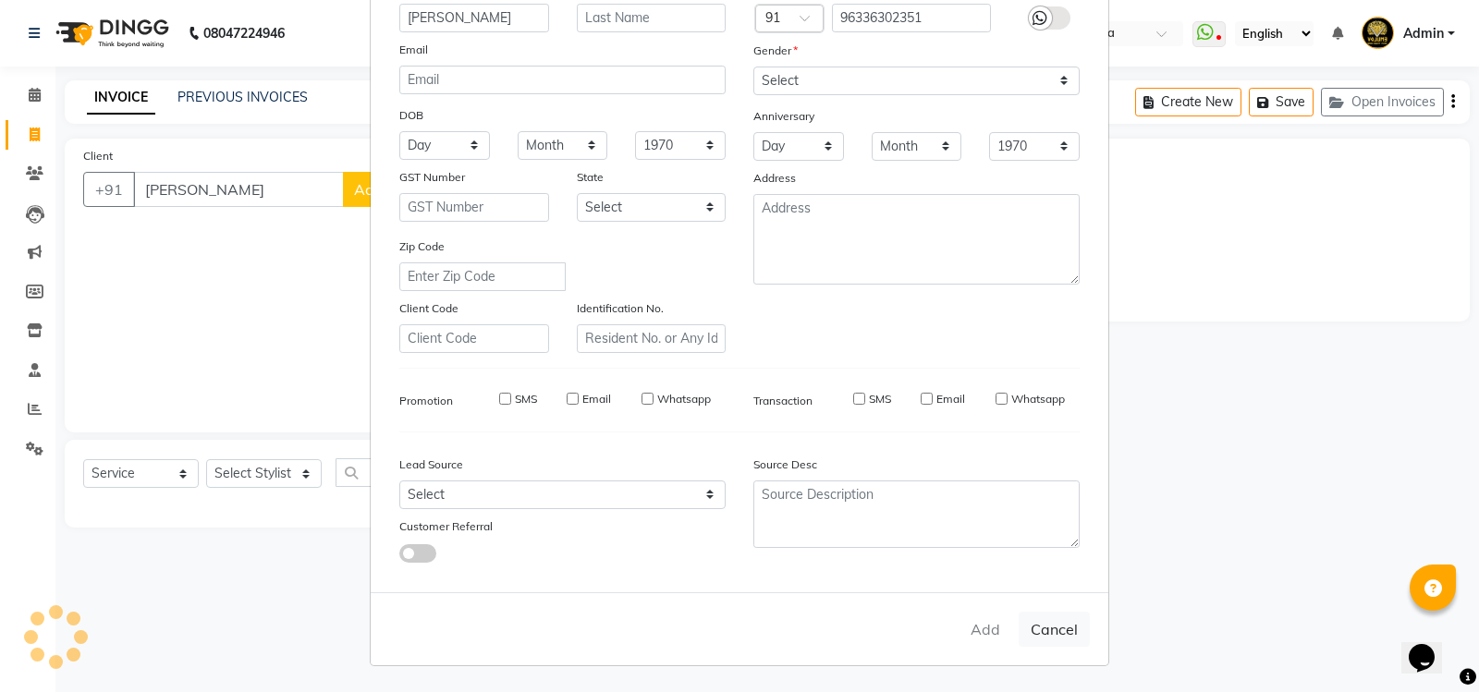
select select
checkbox input "false"
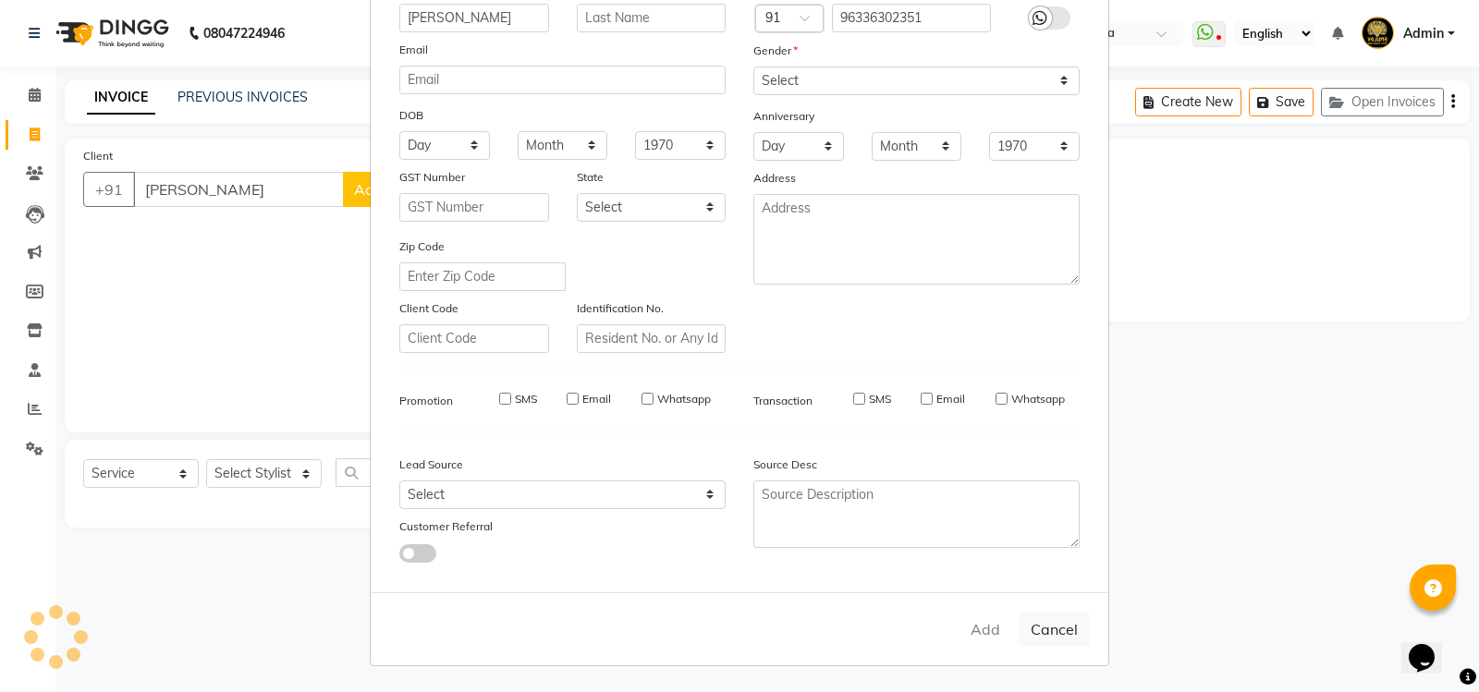
checkbox input "false"
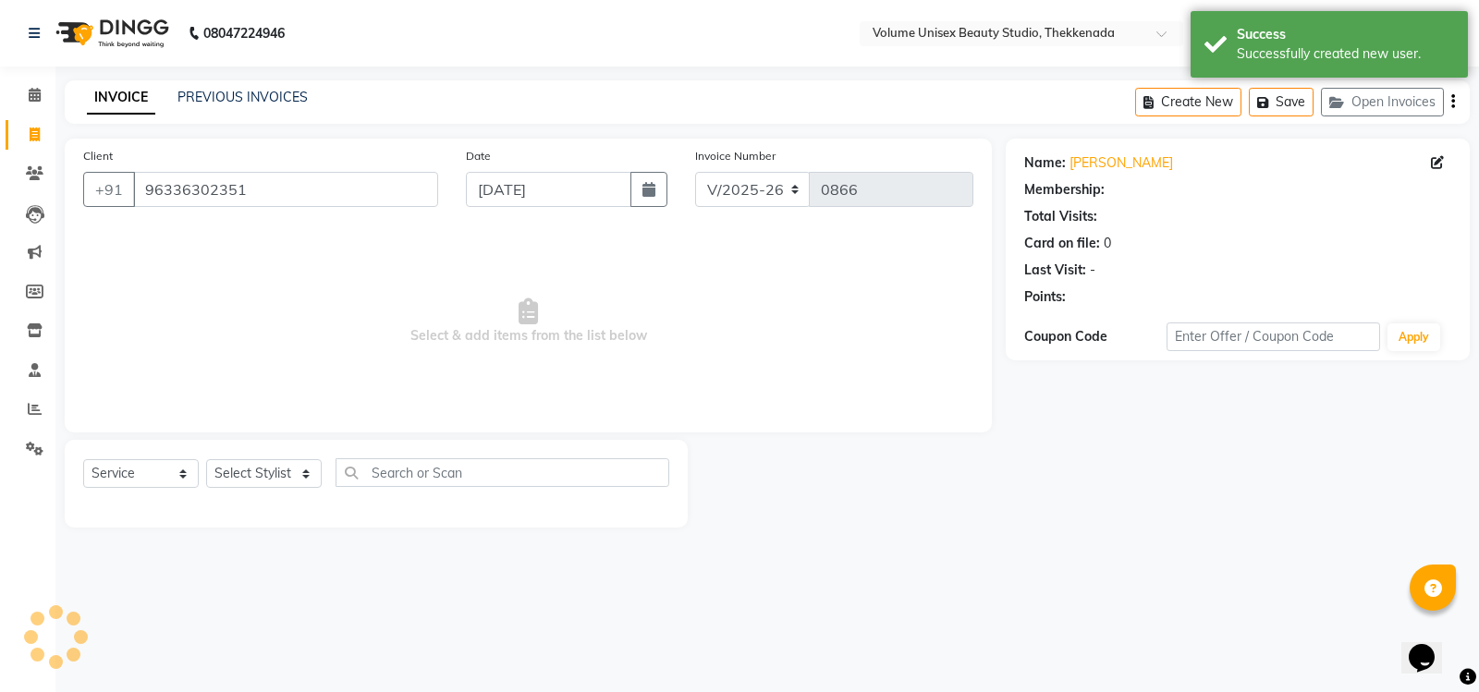
select select "1: Object"
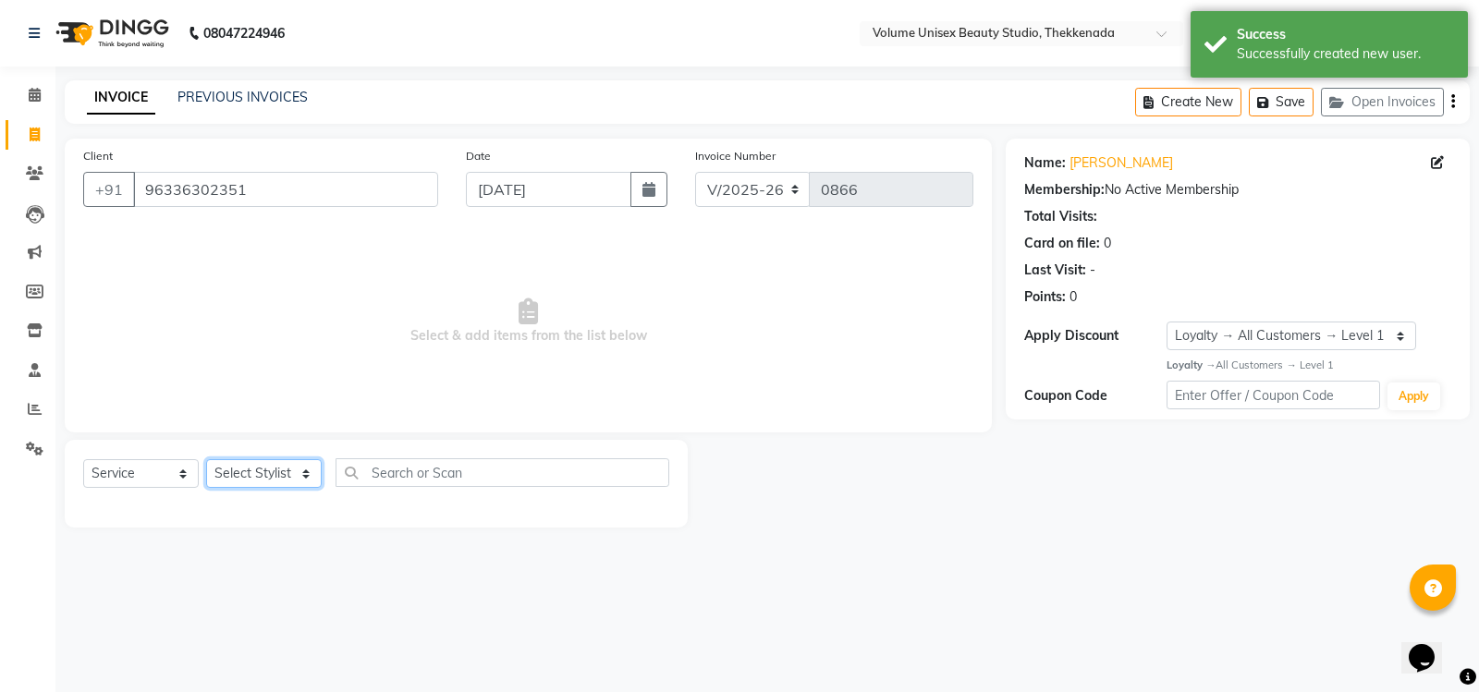
click at [253, 478] on select "Select Stylist [PERSON_NAME] [PERSON_NAME] [PERSON_NAME] [PERSON_NAME] [PERSON_…" at bounding box center [264, 473] width 116 height 29
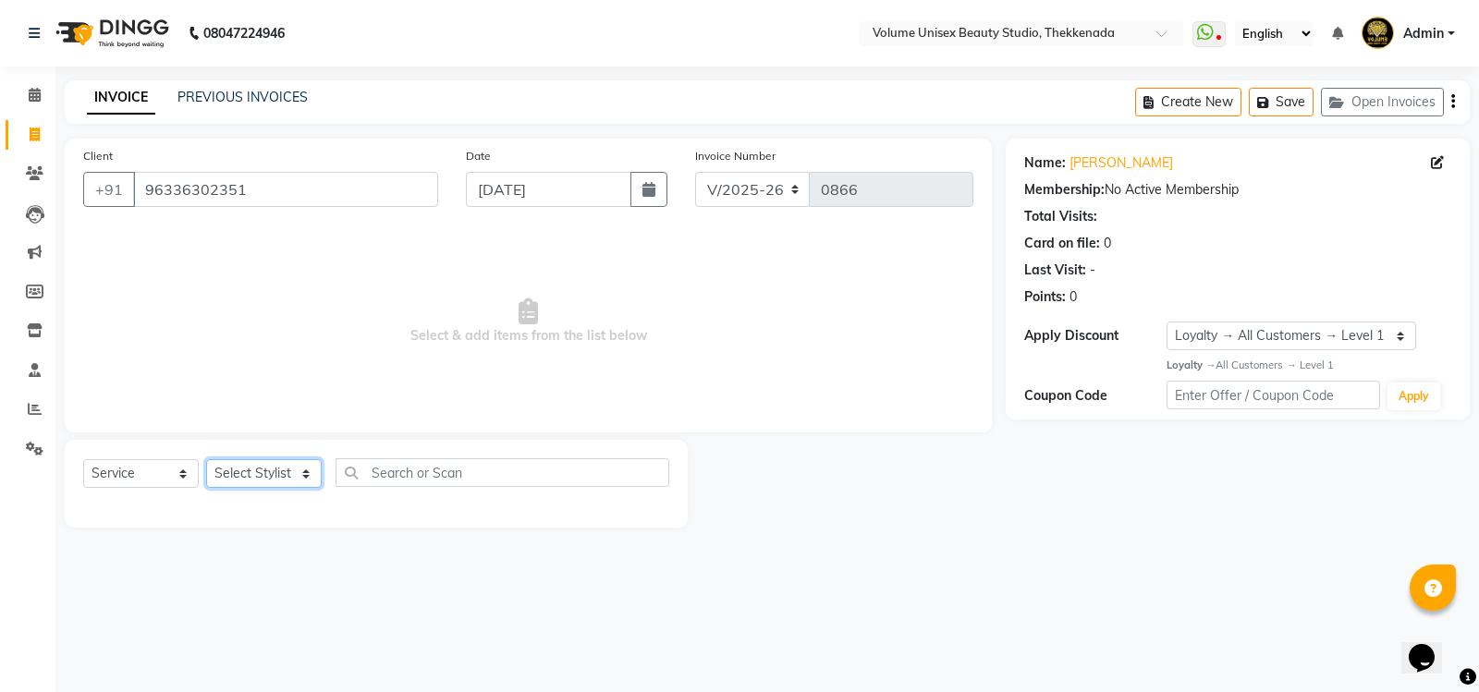
select select "65214"
click at [206, 459] on select "Select Stylist [PERSON_NAME] [PERSON_NAME] [PERSON_NAME] [PERSON_NAME] [PERSON_…" at bounding box center [264, 473] width 116 height 29
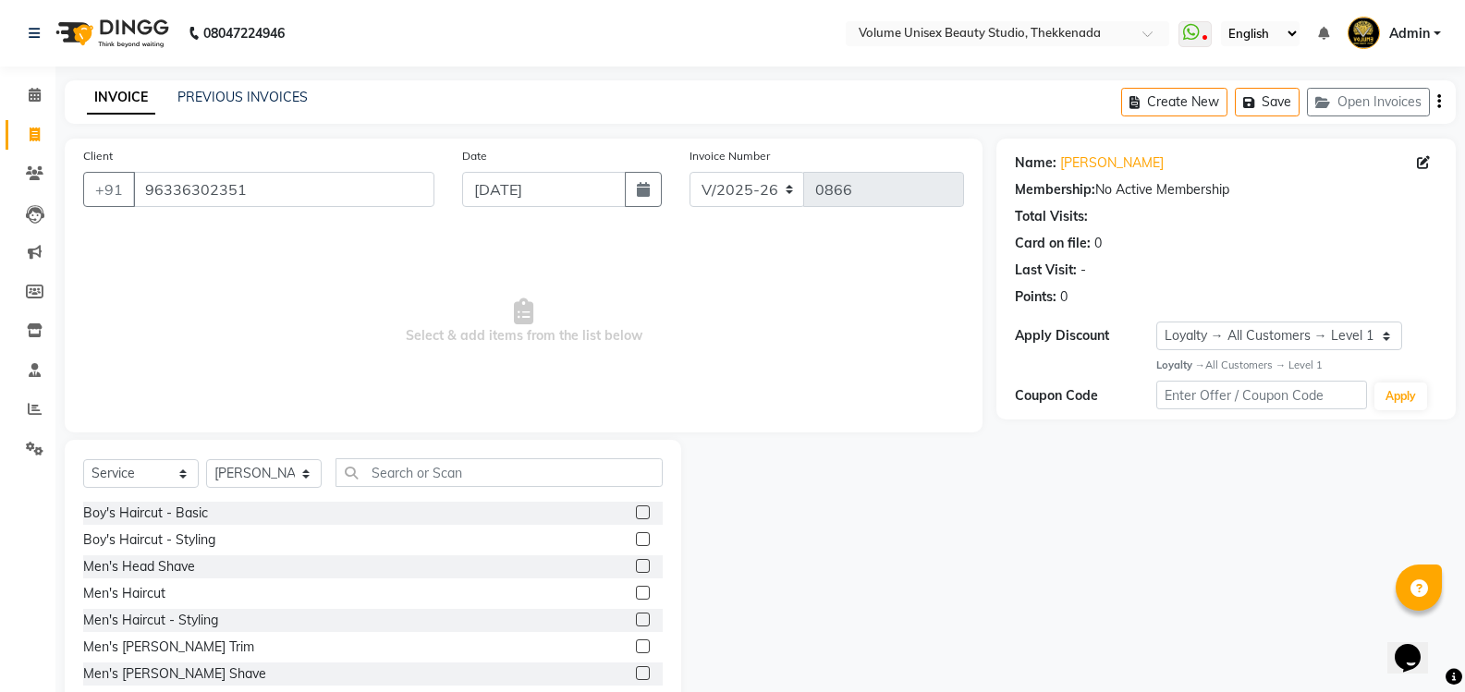
drag, startPoint x: 149, startPoint y: 586, endPoint x: 168, endPoint y: 588, distance: 19.5
click at [148, 587] on div "Men's Haircut" at bounding box center [124, 593] width 82 height 19
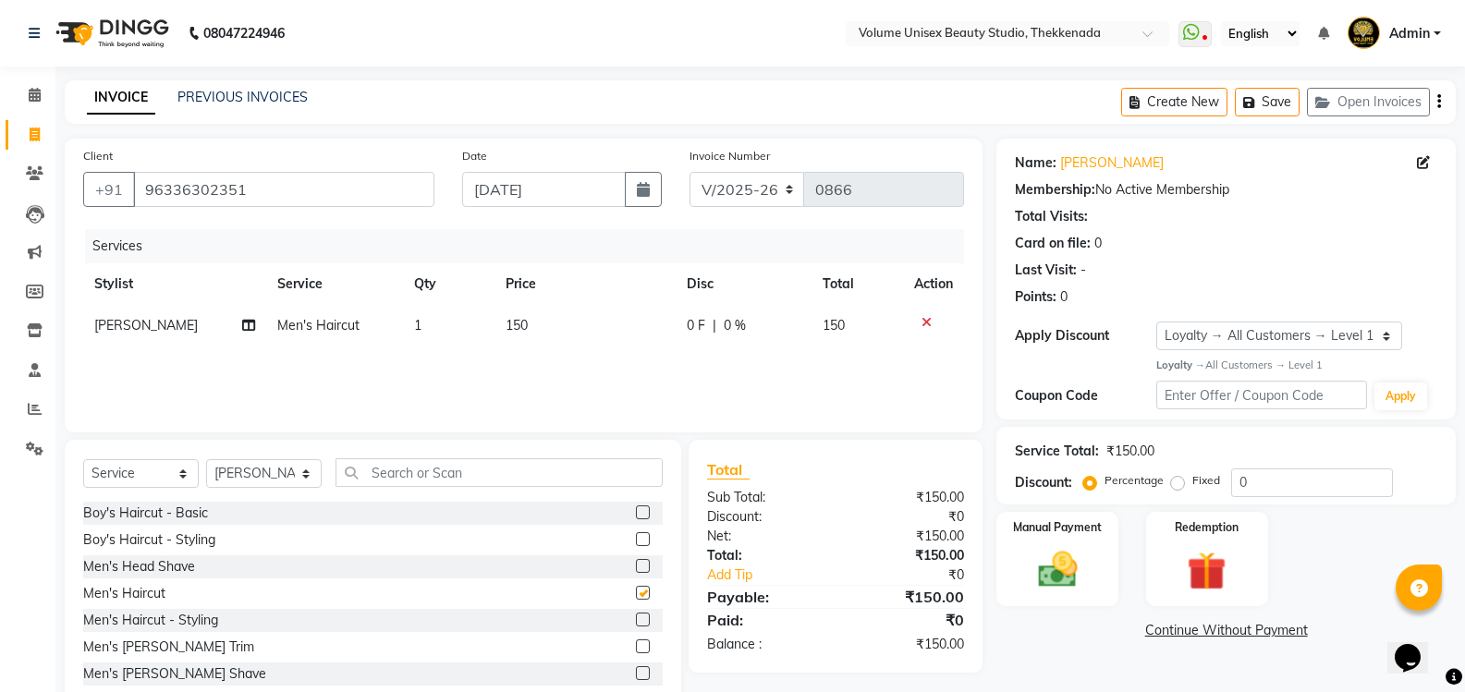
checkbox input "false"
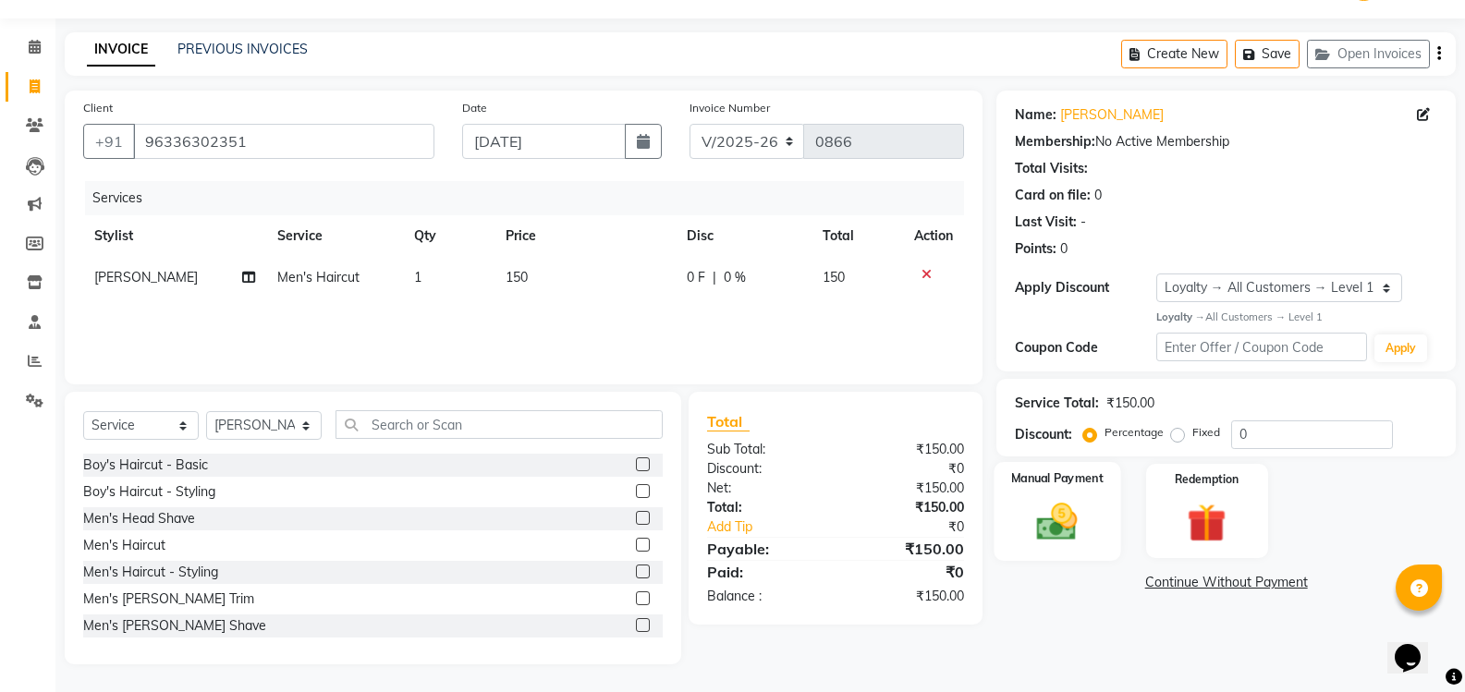
click at [1052, 517] on img at bounding box center [1057, 521] width 66 height 47
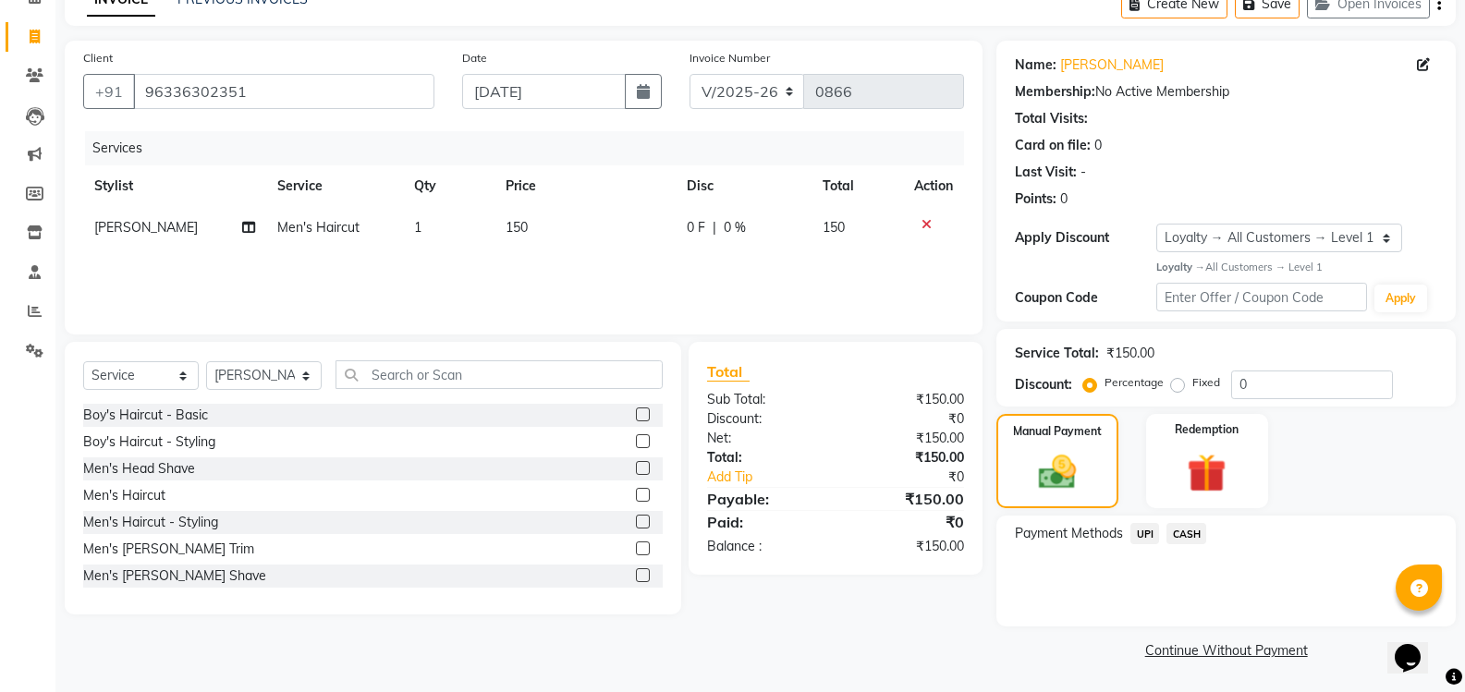
click at [1152, 530] on span "UPI" at bounding box center [1144, 533] width 29 height 21
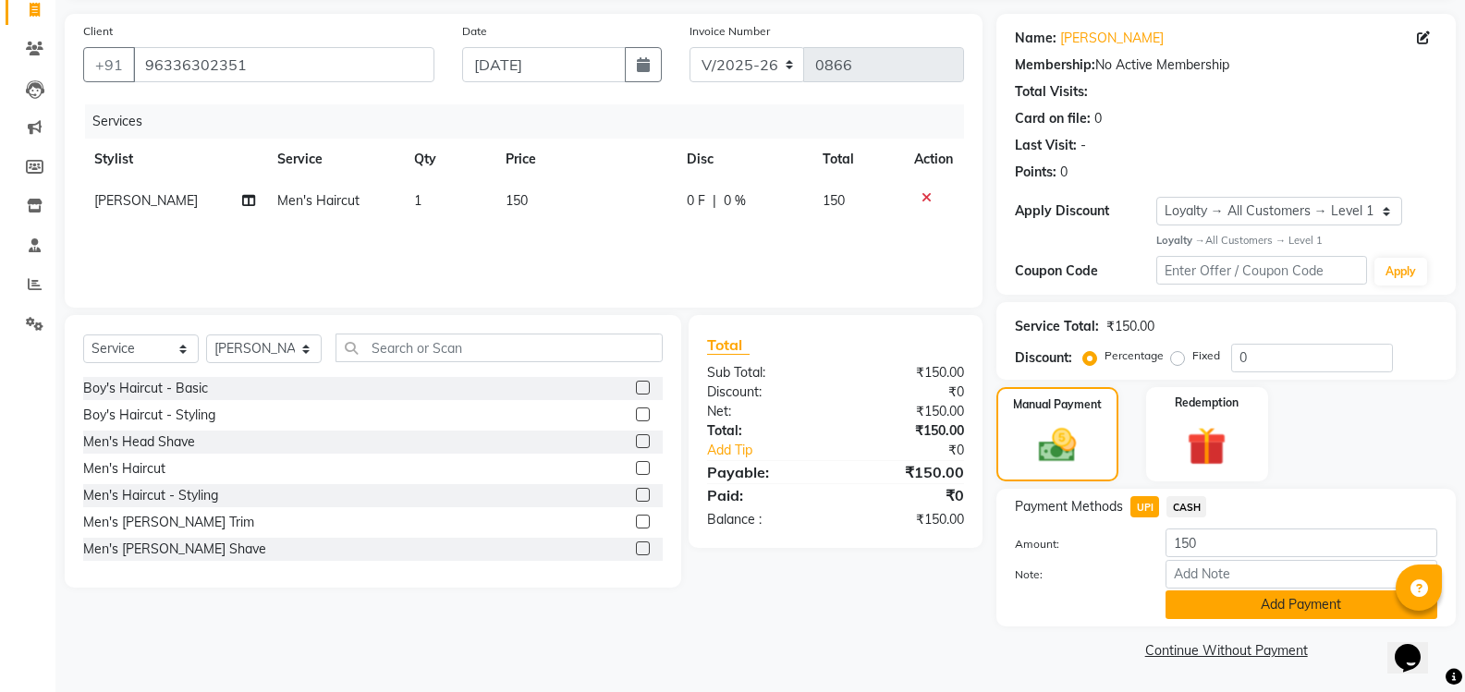
click at [1226, 608] on button "Add Payment" at bounding box center [1301, 604] width 272 height 29
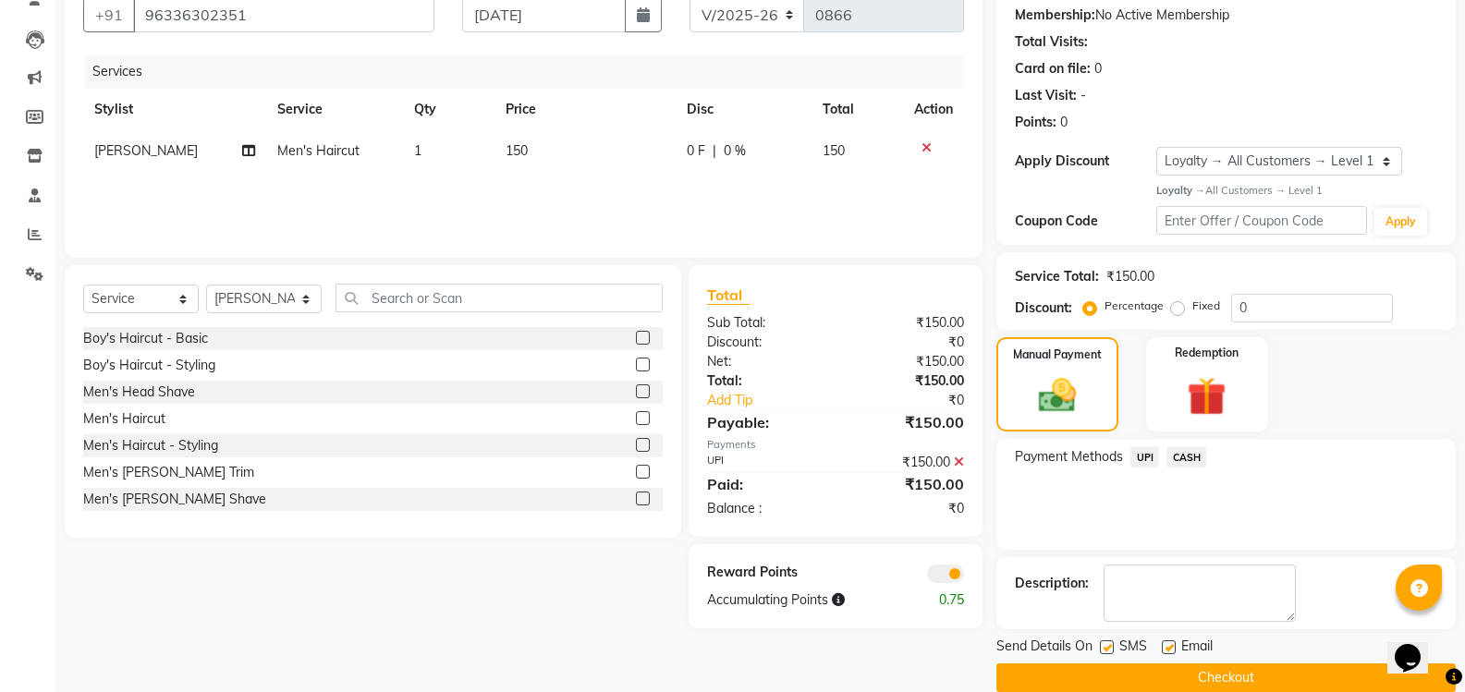
scroll to position [202, 0]
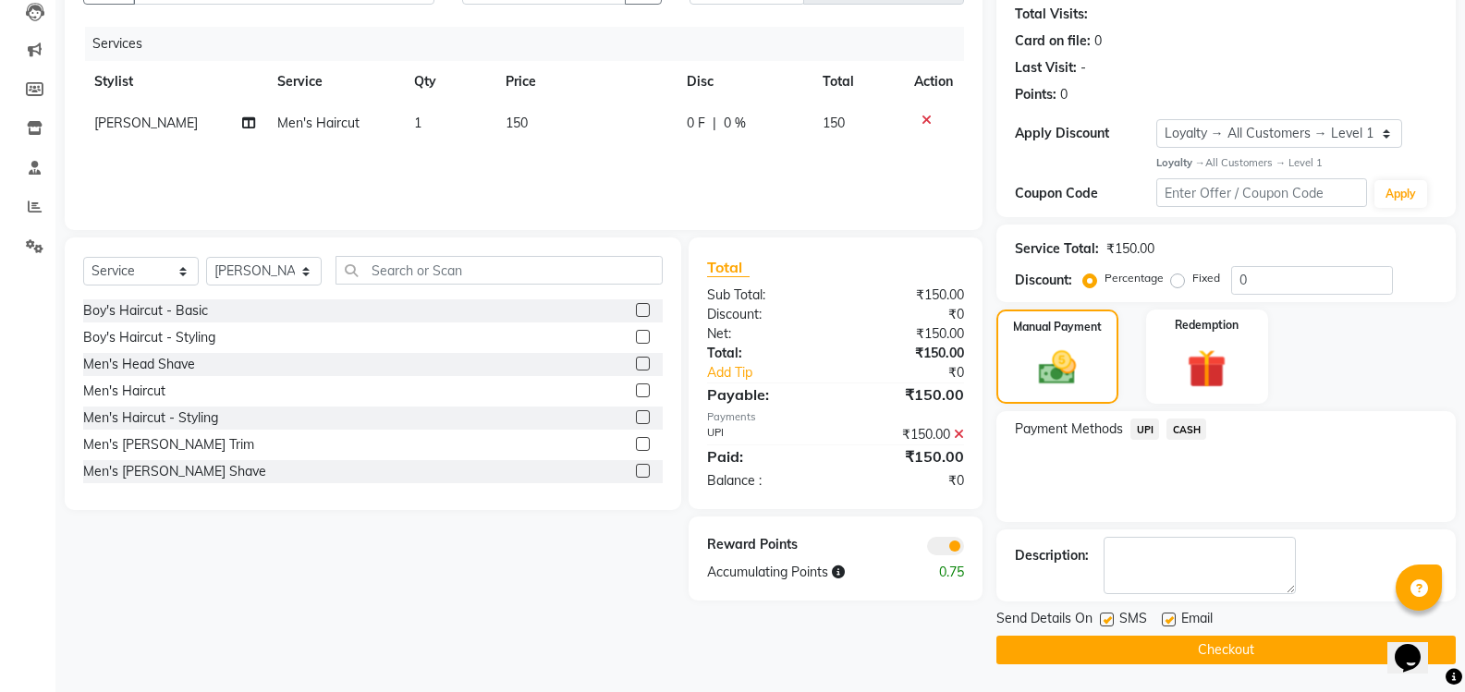
click at [1227, 663] on button "Checkout" at bounding box center [1225, 650] width 459 height 29
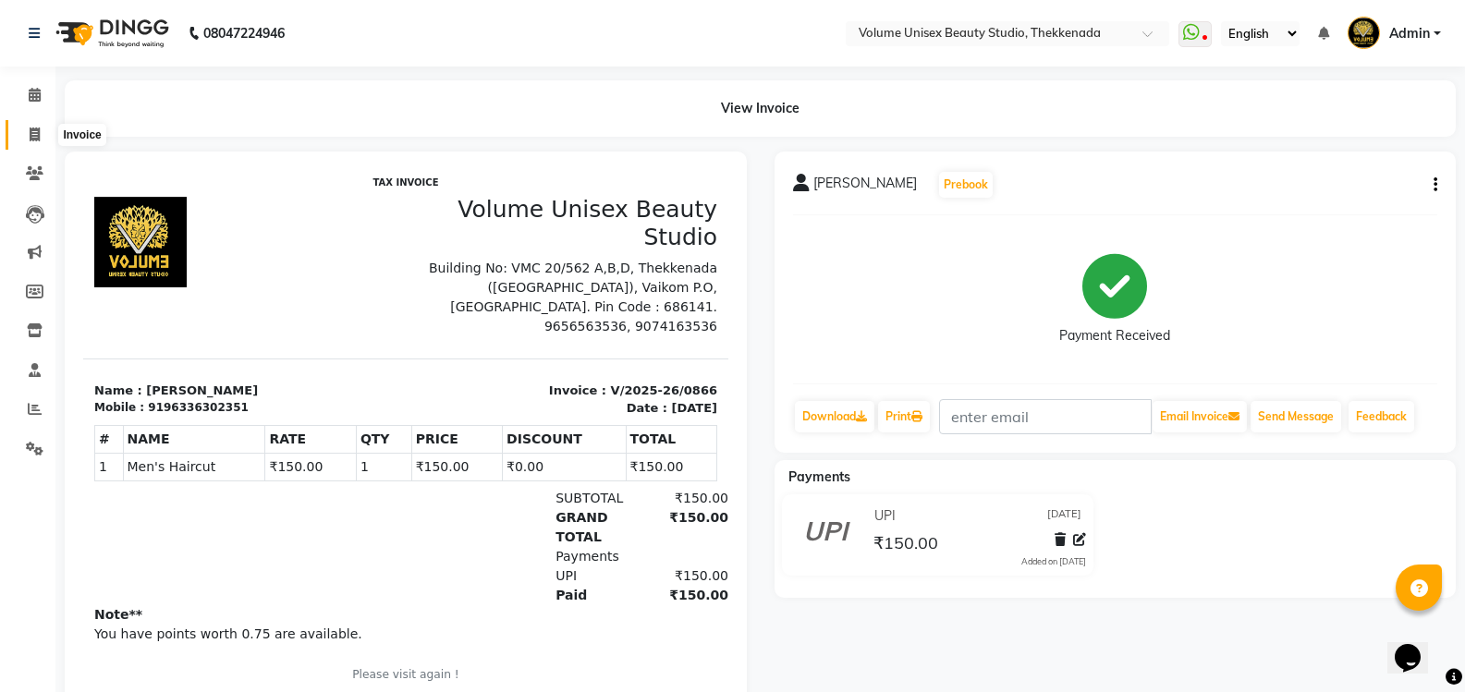
click at [35, 134] on icon at bounding box center [35, 135] width 10 height 14
select select "service"
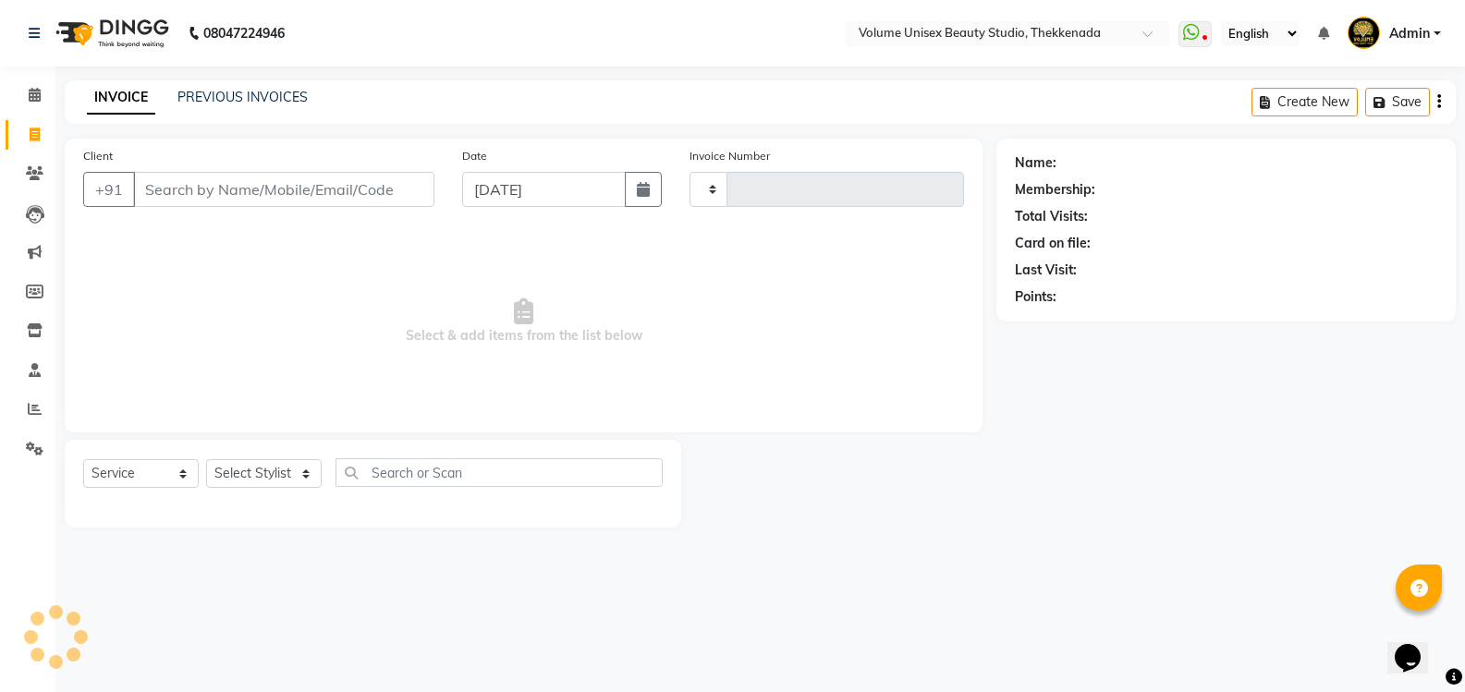
type input "0867"
select select "7432"
click at [177, 194] on input "Client" at bounding box center [285, 189] width 305 height 35
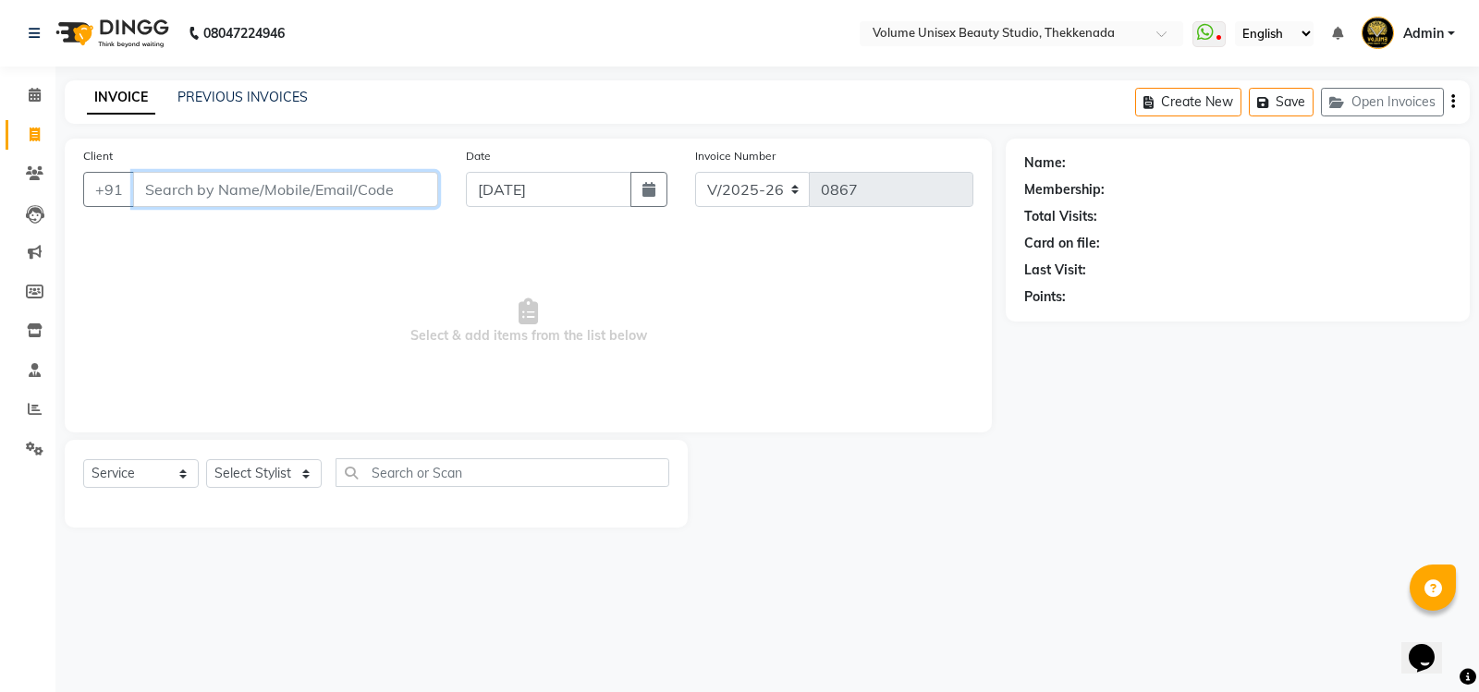
drag, startPoint x: 186, startPoint y: 194, endPoint x: 201, endPoint y: 188, distance: 17.0
click at [189, 194] on input "Client" at bounding box center [285, 189] width 305 height 35
type input "9072254639"
click at [404, 200] on button "Add Client" at bounding box center [390, 189] width 95 height 35
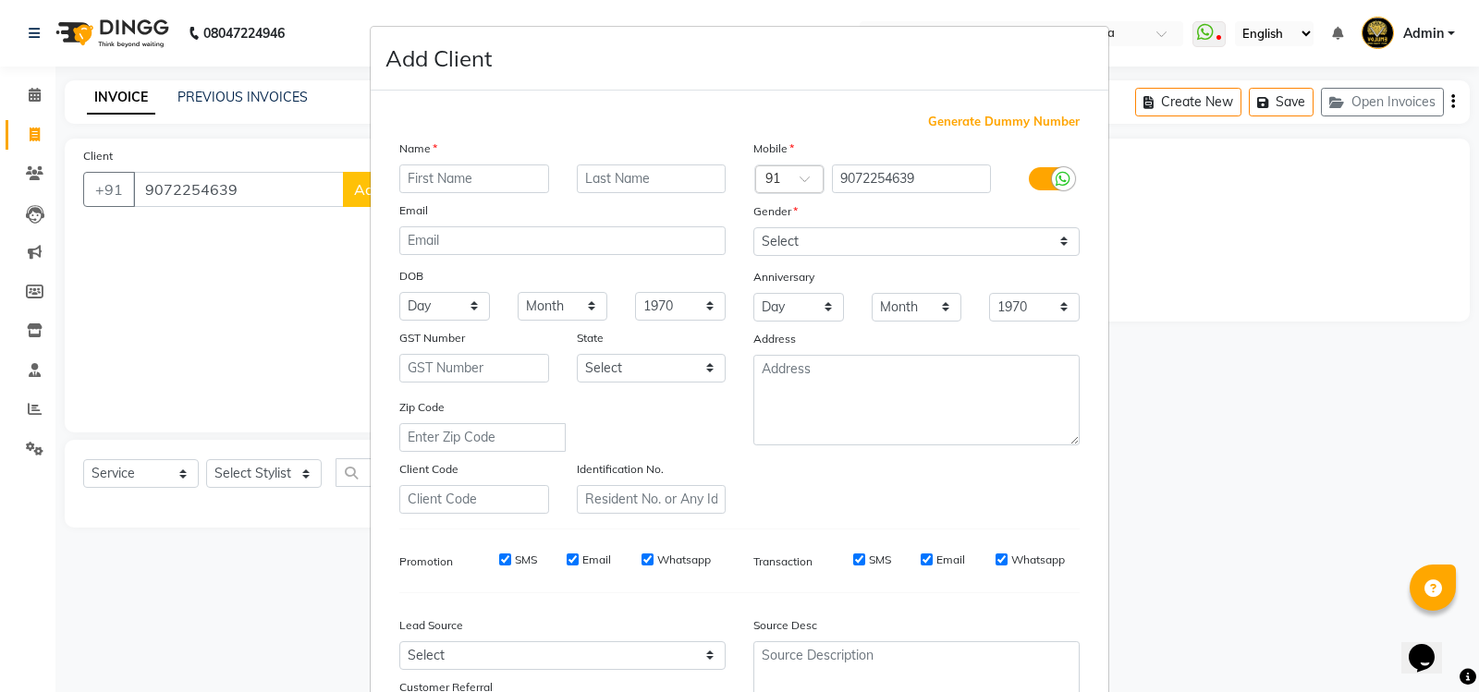
click at [445, 176] on input "text" at bounding box center [474, 178] width 150 height 29
type input "Vinny"
drag, startPoint x: 785, startPoint y: 239, endPoint x: 787, endPoint y: 252, distance: 13.2
click at [785, 239] on select "Select [DEMOGRAPHIC_DATA] [DEMOGRAPHIC_DATA] Other Prefer Not To Say" at bounding box center [916, 241] width 326 height 29
select select "[DEMOGRAPHIC_DATA]"
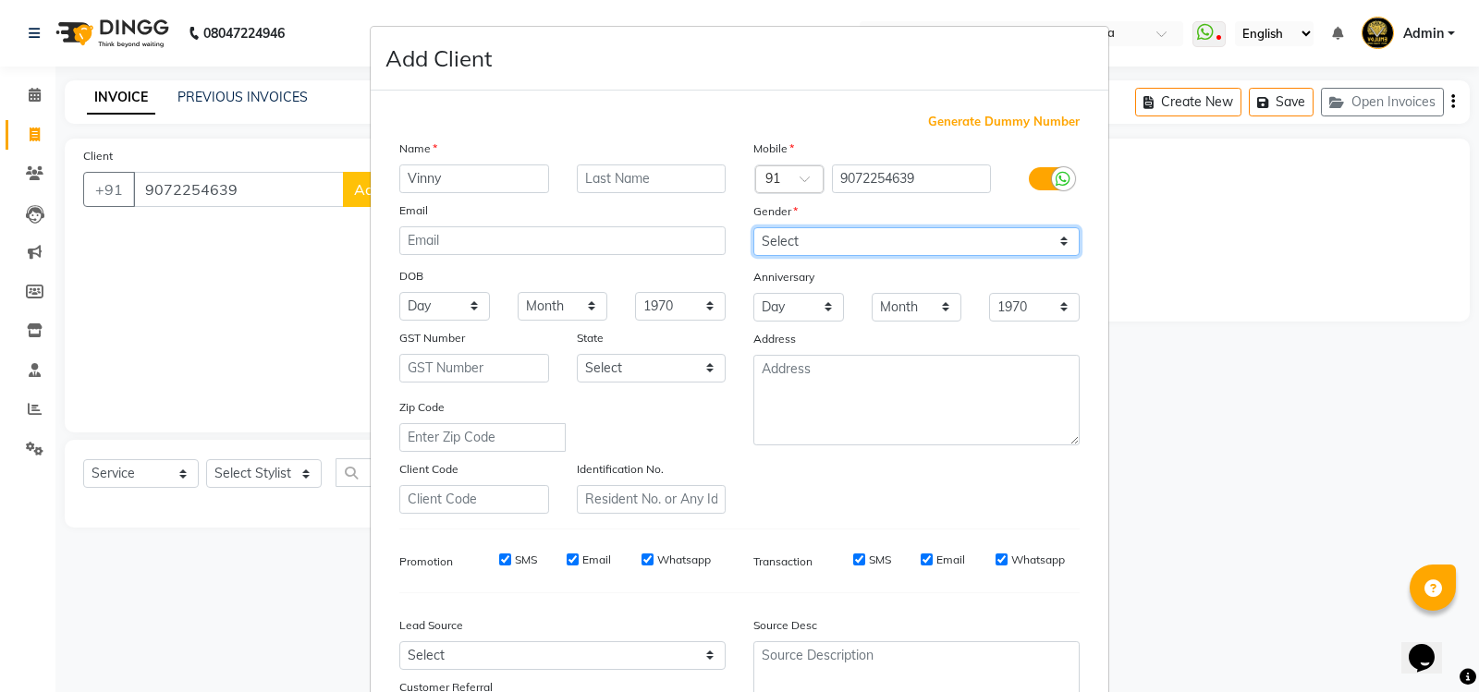
click at [753, 227] on select "Select [DEMOGRAPHIC_DATA] [DEMOGRAPHIC_DATA] Other Prefer Not To Say" at bounding box center [916, 241] width 326 height 29
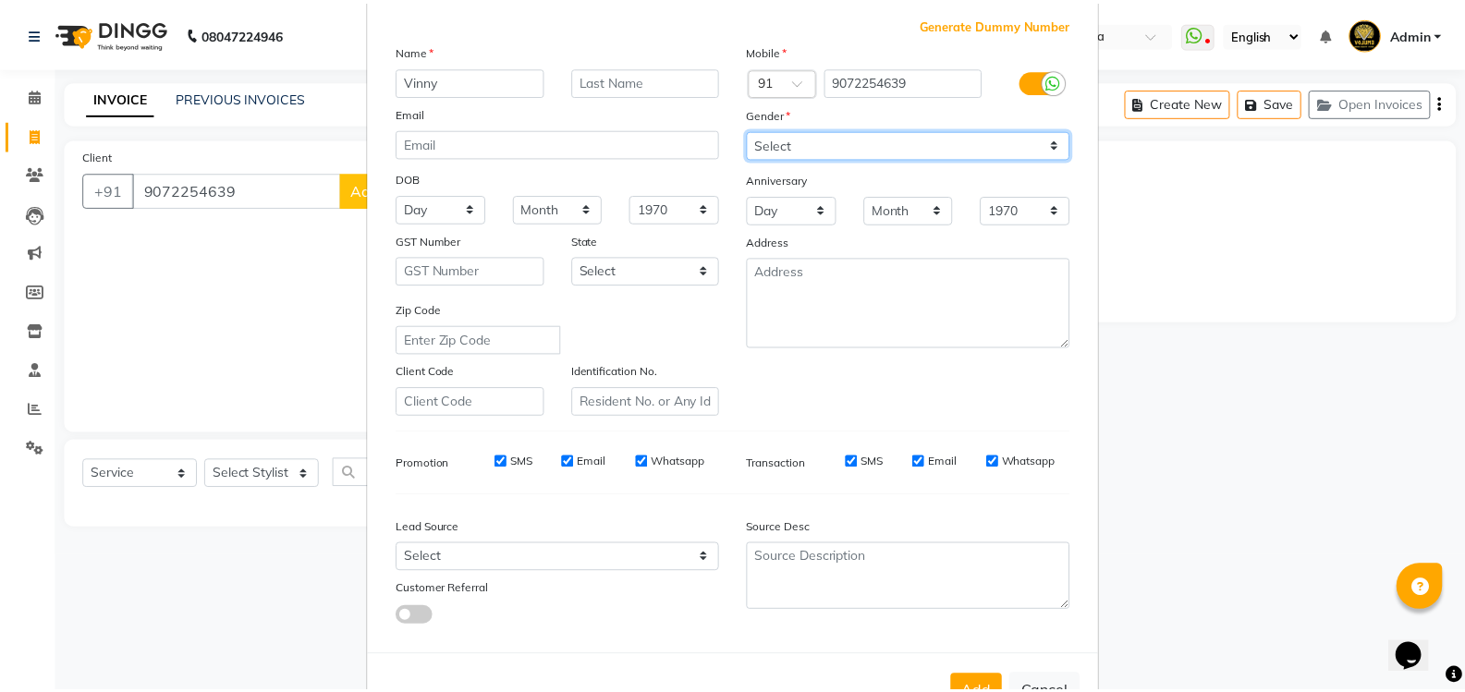
scroll to position [161, 0]
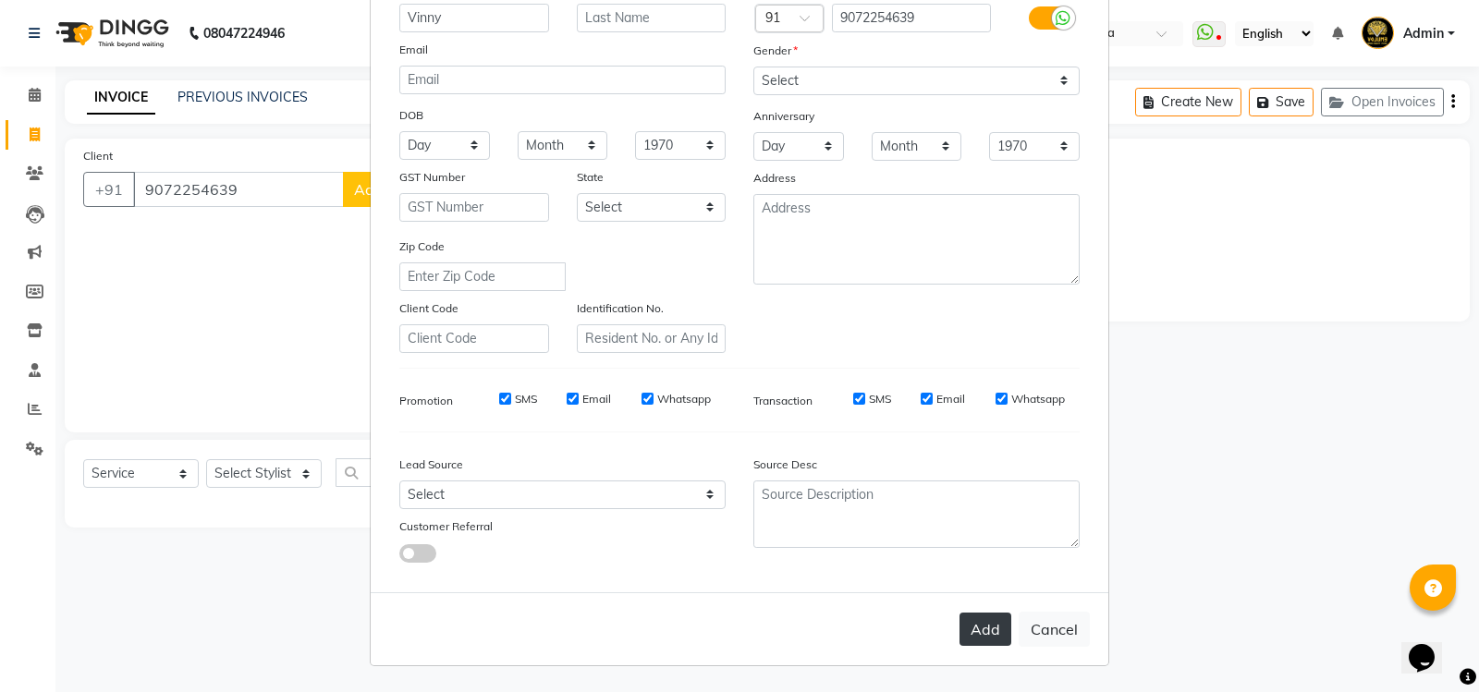
click at [986, 630] on button "Add" at bounding box center [985, 629] width 52 height 33
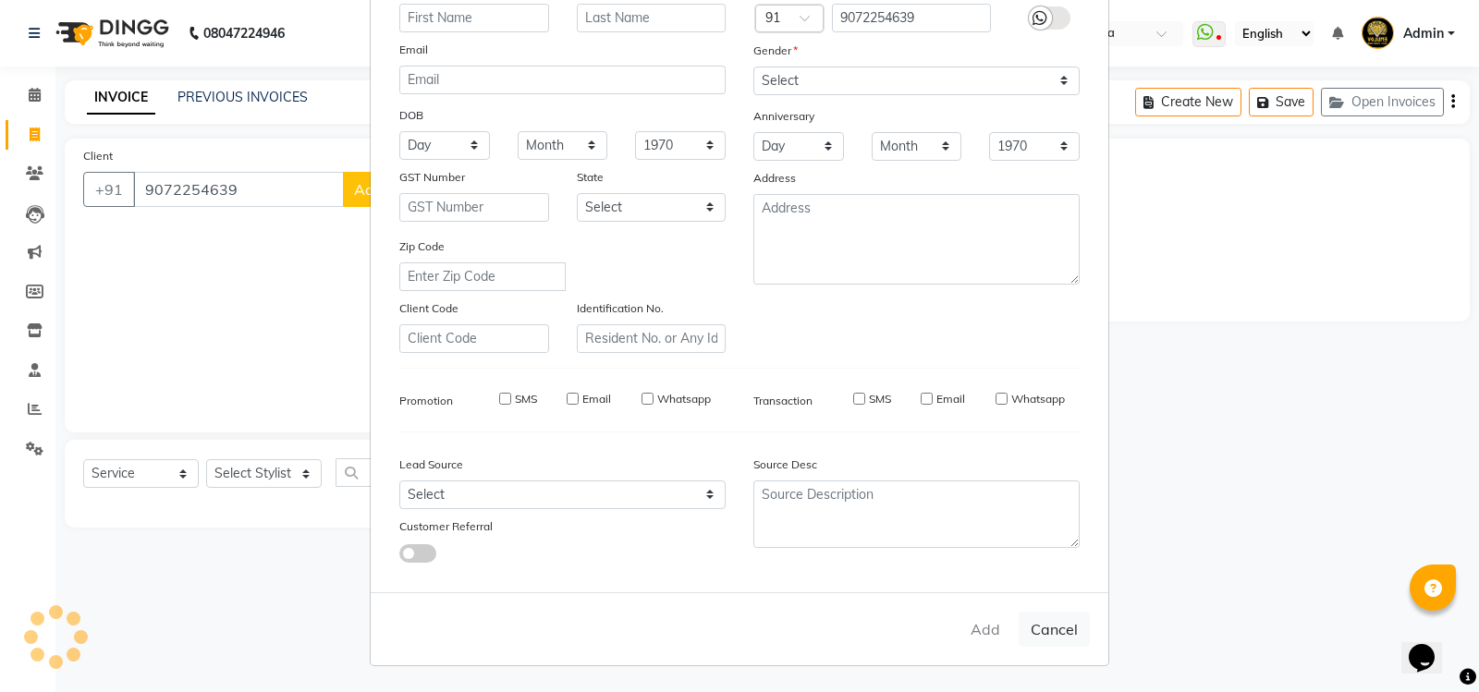
select select
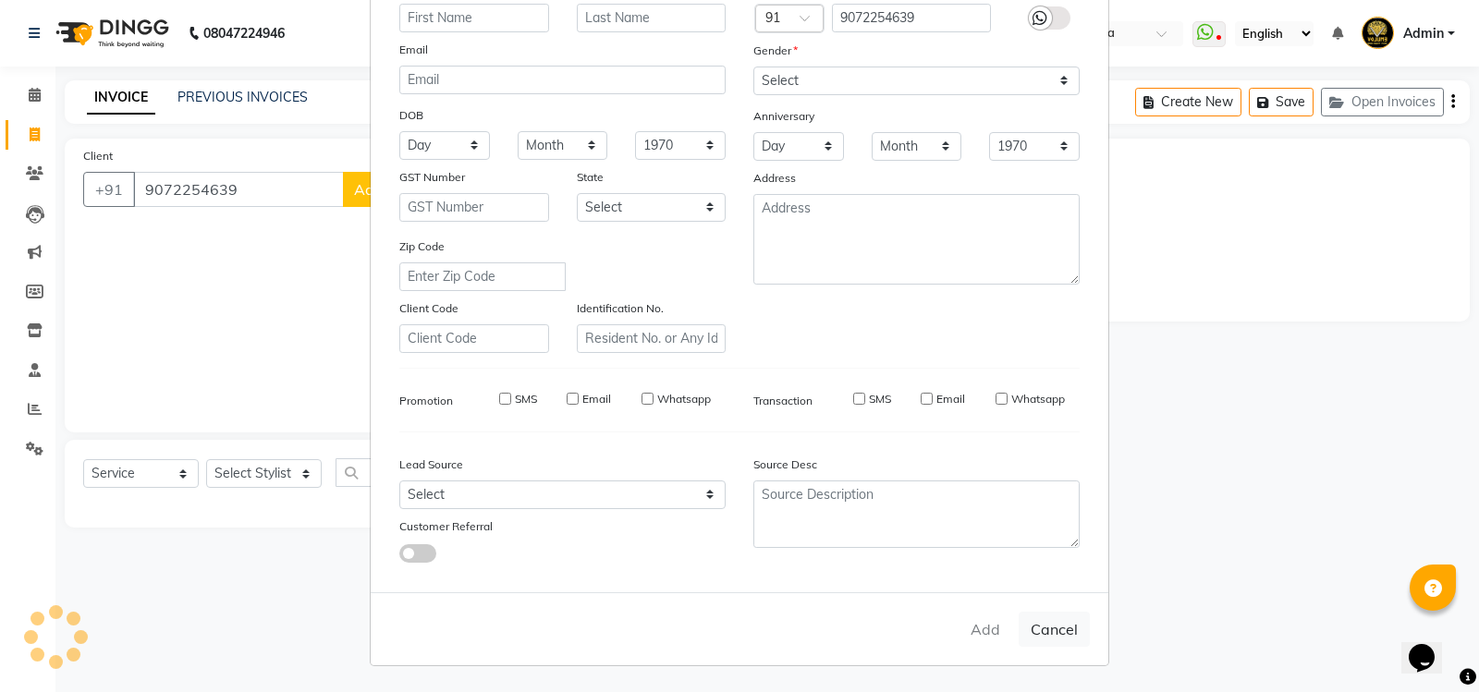
select select
checkbox input "false"
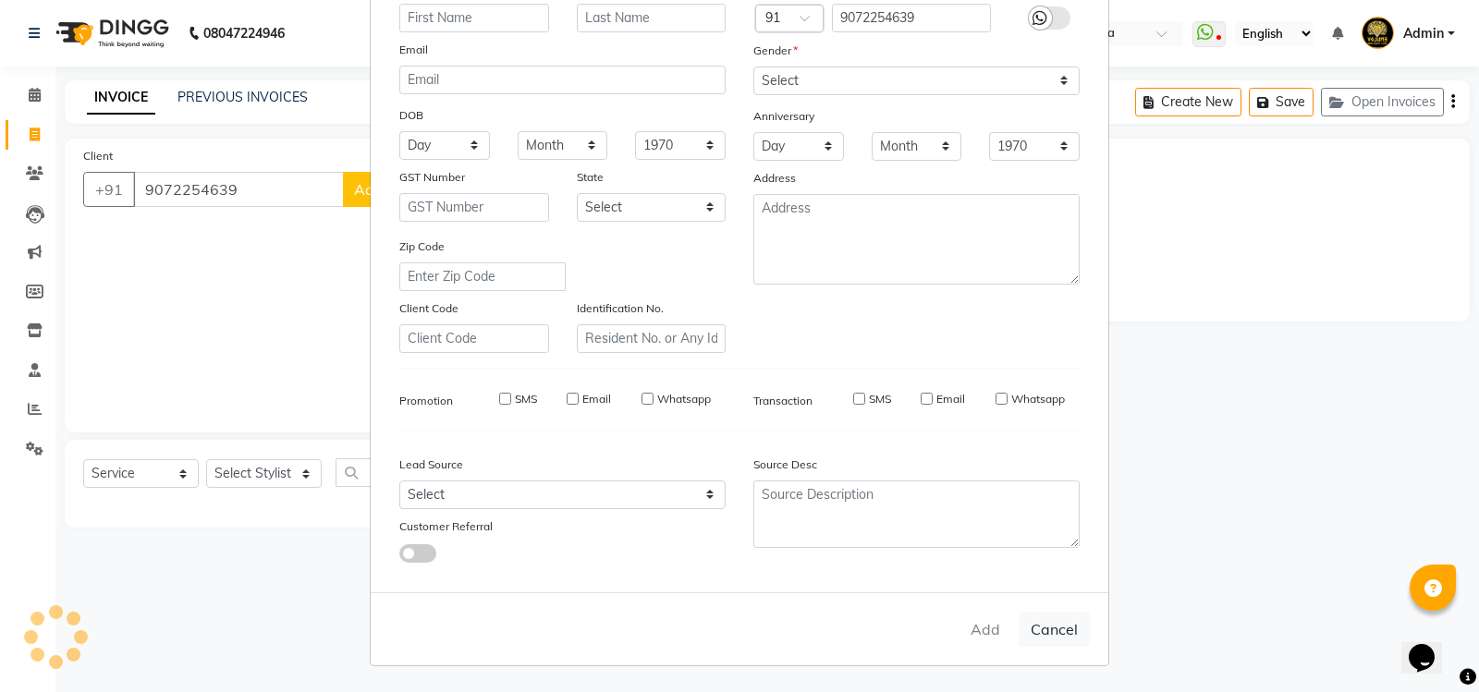
checkbox input "false"
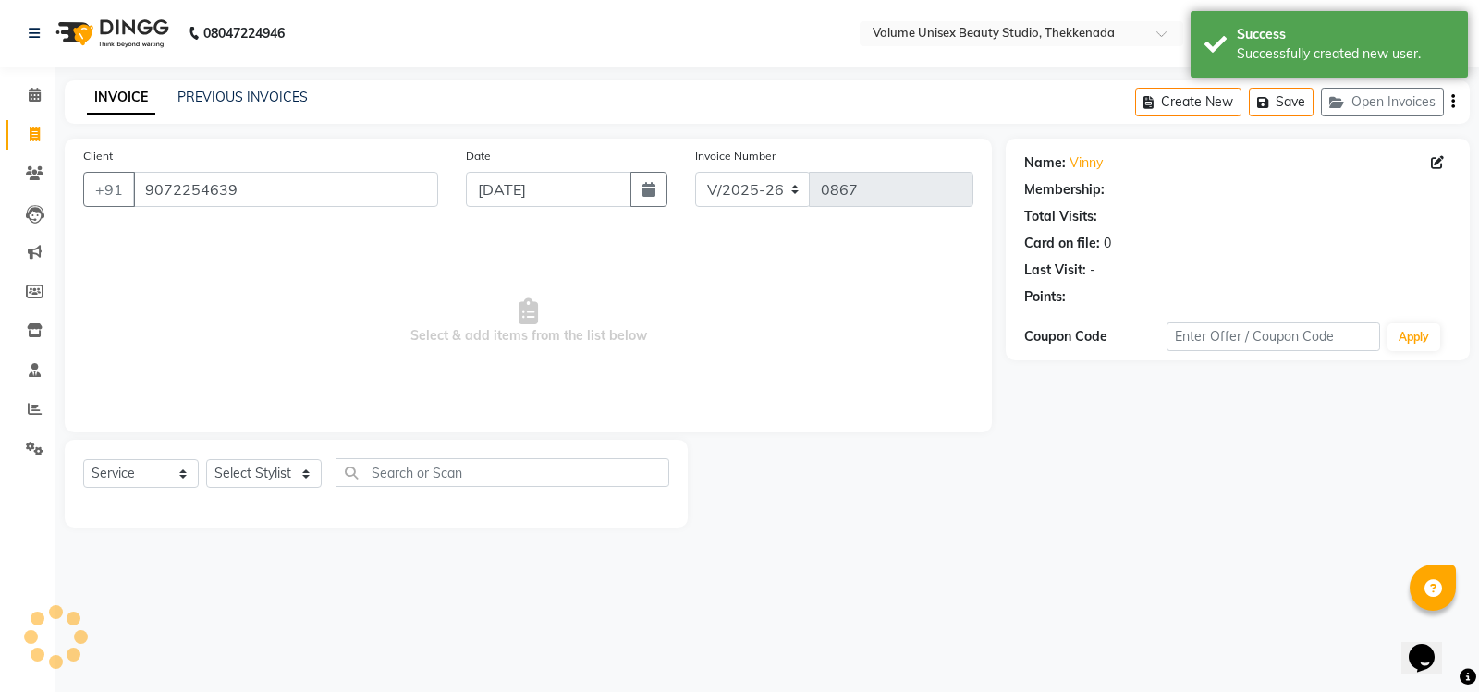
select select "1: Object"
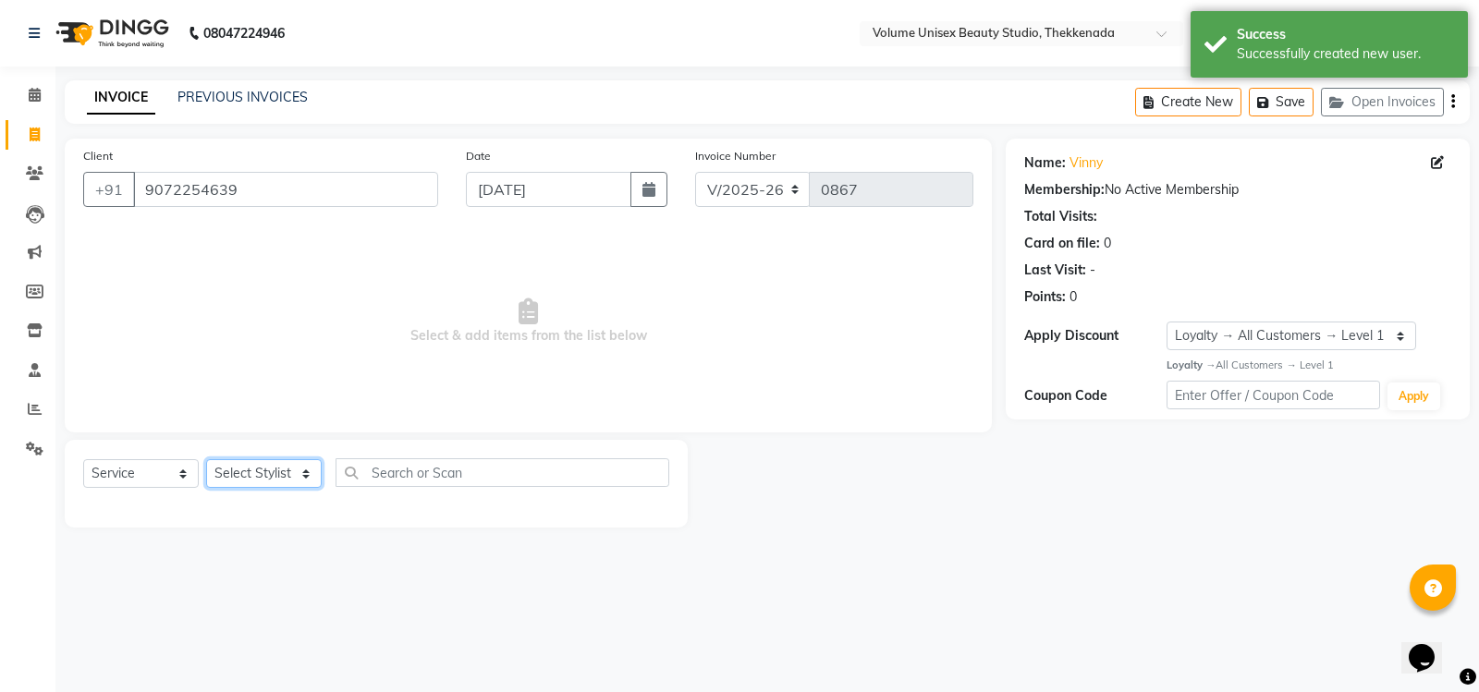
click at [270, 470] on select "Select Stylist [PERSON_NAME] [PERSON_NAME] [PERSON_NAME] [PERSON_NAME] [PERSON_…" at bounding box center [264, 473] width 116 height 29
select select "89555"
click at [206, 459] on select "Select Stylist [PERSON_NAME] [PERSON_NAME] [PERSON_NAME] [PERSON_NAME] [PERSON_…" at bounding box center [264, 473] width 116 height 29
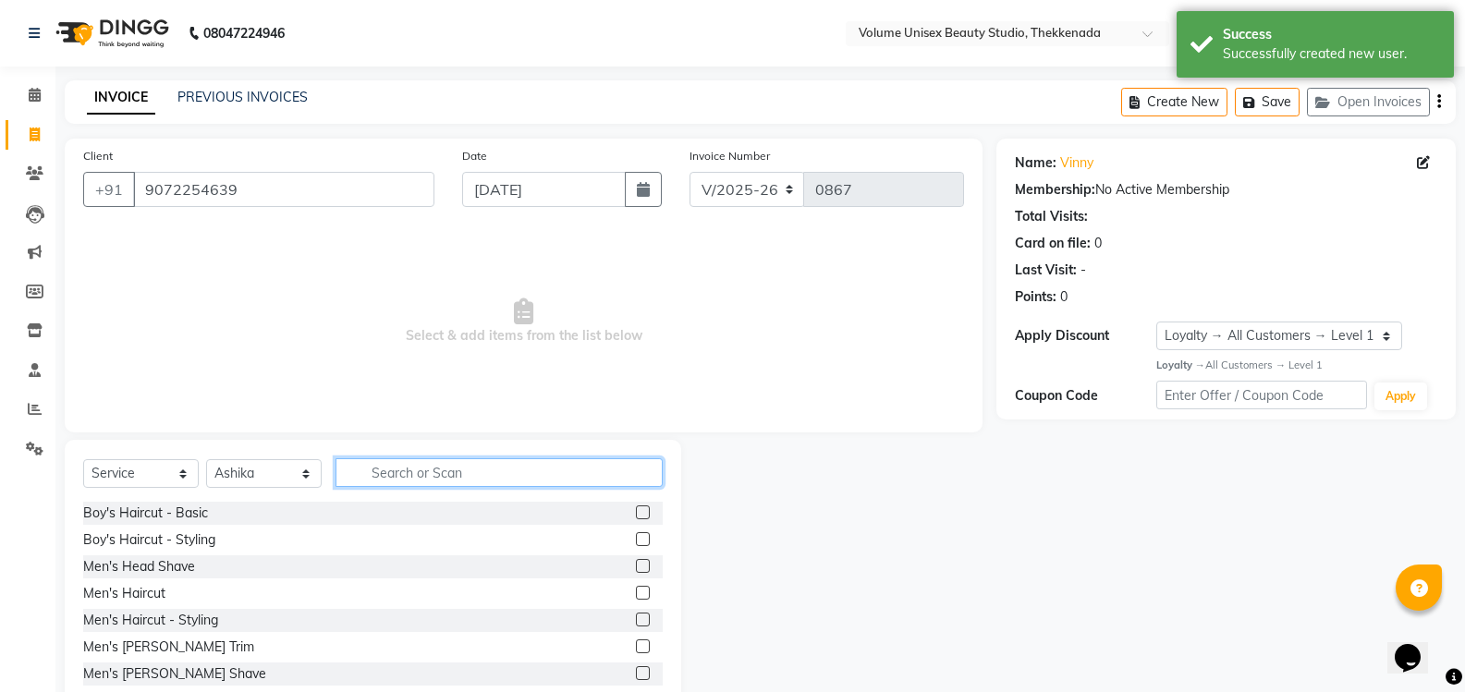
click at [377, 475] on input "text" at bounding box center [498, 472] width 327 height 29
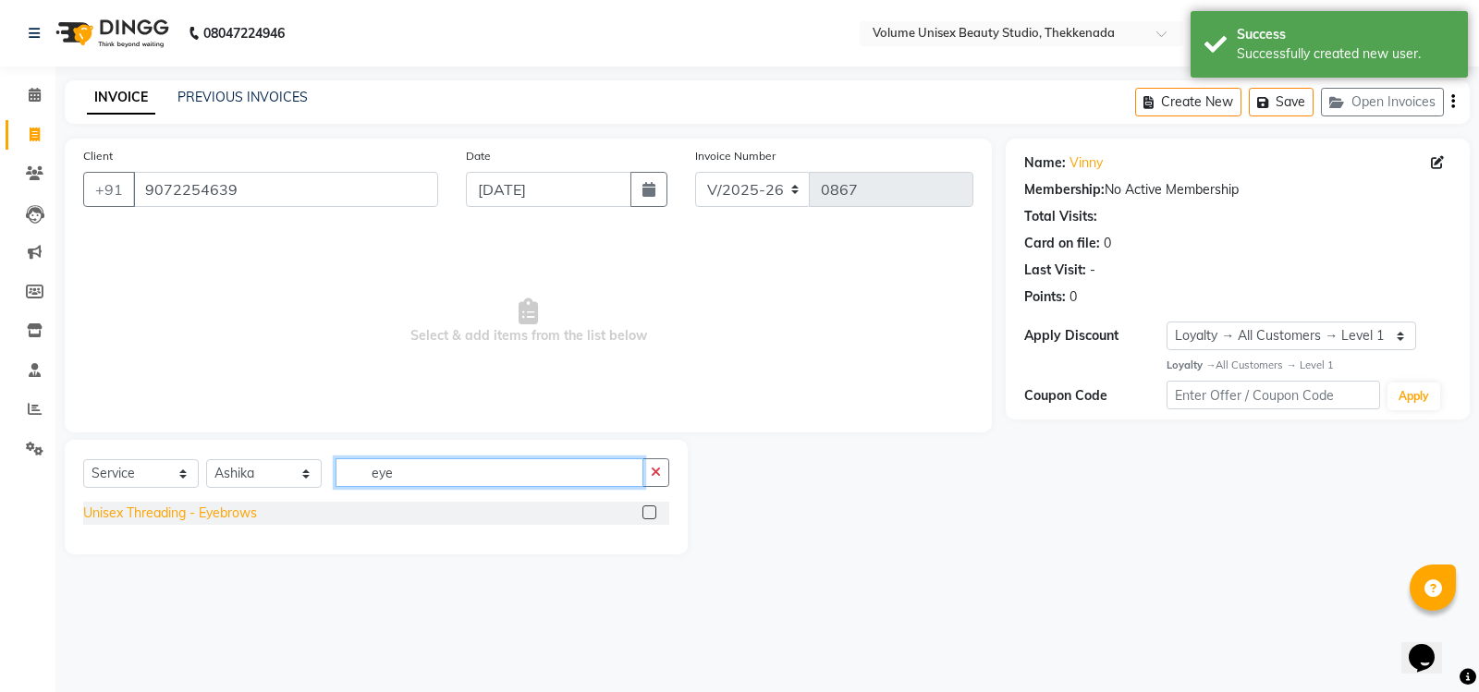
type input "eye"
drag, startPoint x: 235, startPoint y: 505, endPoint x: 253, endPoint y: 465, distance: 44.7
click at [234, 505] on div "Unisex Threading - Eyebrows" at bounding box center [170, 513] width 174 height 19
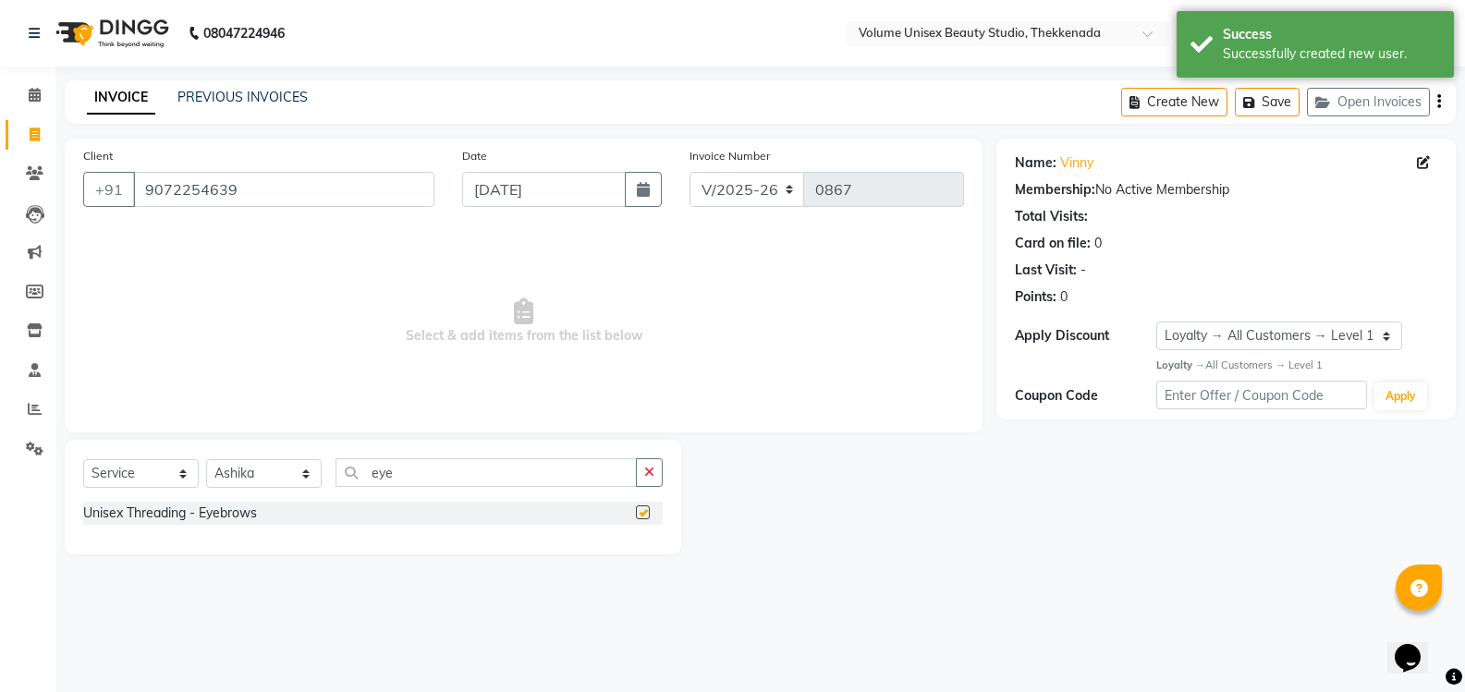
checkbox input "false"
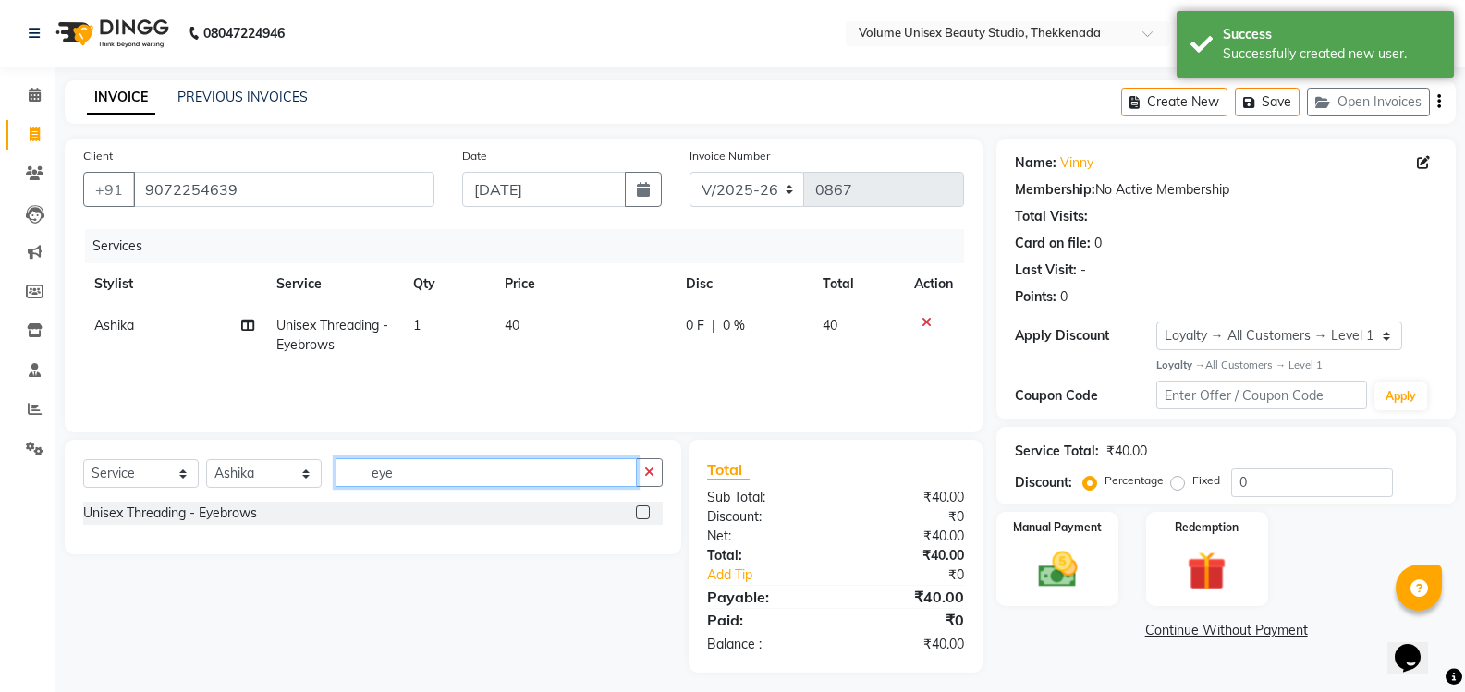
drag, startPoint x: 398, startPoint y: 475, endPoint x: 298, endPoint y: 456, distance: 102.6
click at [306, 459] on div "Select Service Product Membership Package Voucher Prepaid Gift Card Select Styl…" at bounding box center [372, 479] width 579 height 43
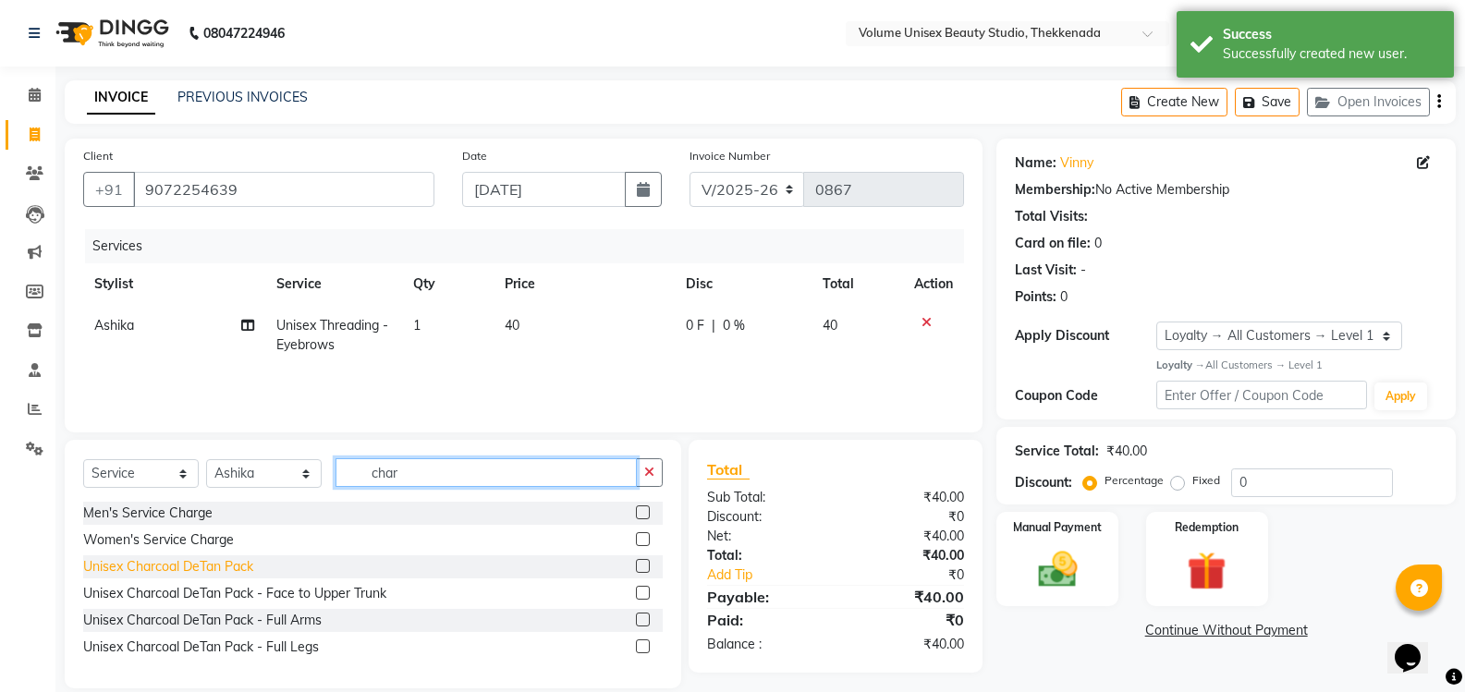
type input "char"
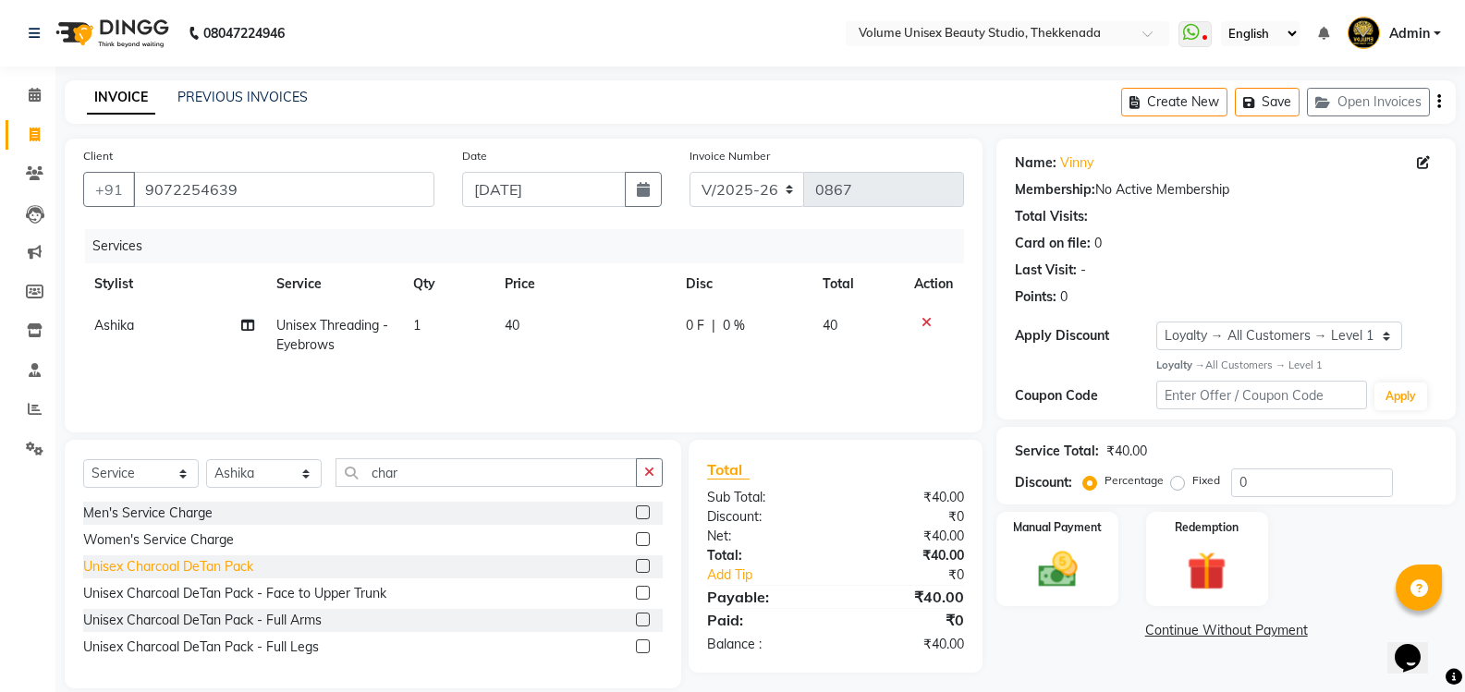
click at [213, 562] on div "Unisex Charcoal DeTan Pack" at bounding box center [168, 566] width 170 height 19
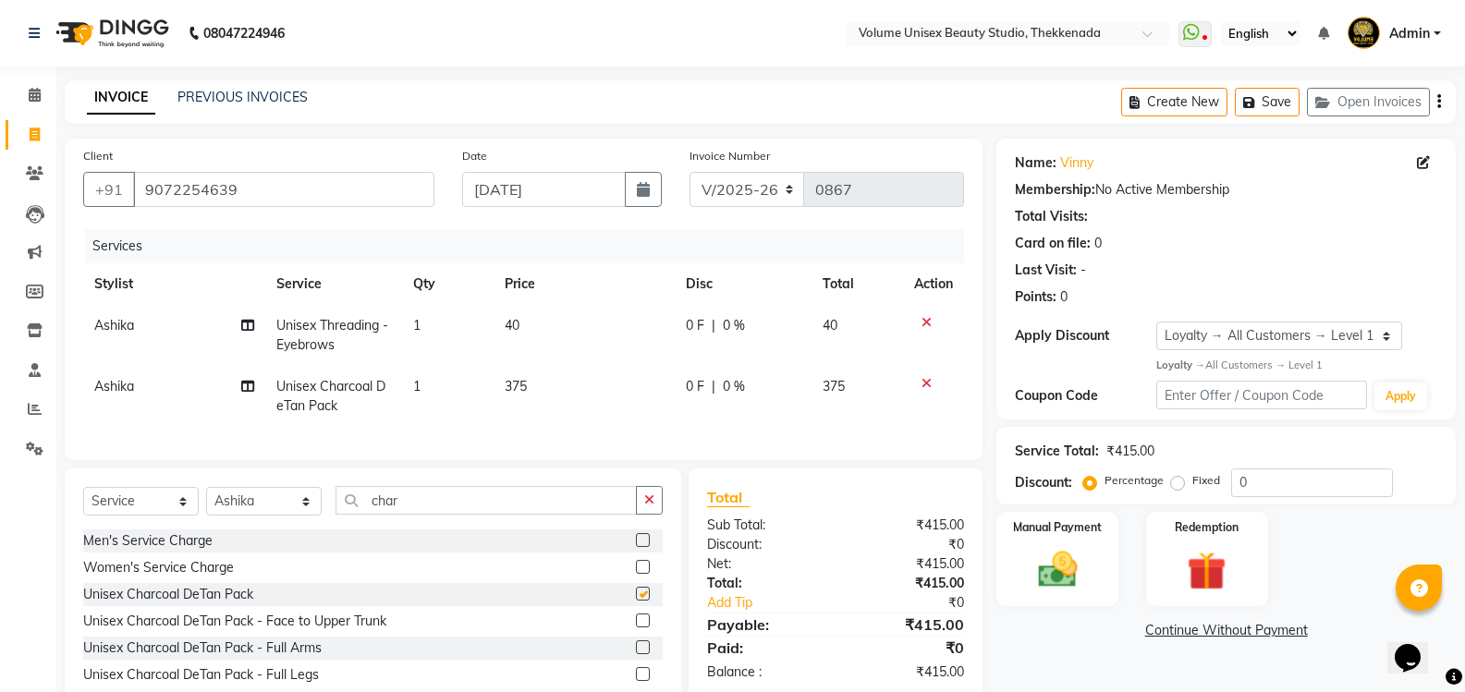
checkbox input "false"
click at [211, 456] on div "Client [PHONE_NUMBER] Date [DATE] Invoice Number V/2025 V/[PHONE_NUMBER] Servic…" at bounding box center [523, 428] width 945 height 578
click at [321, 396] on td "Unisex Charcoal DeTan Pack" at bounding box center [333, 396] width 137 height 61
select select "89555"
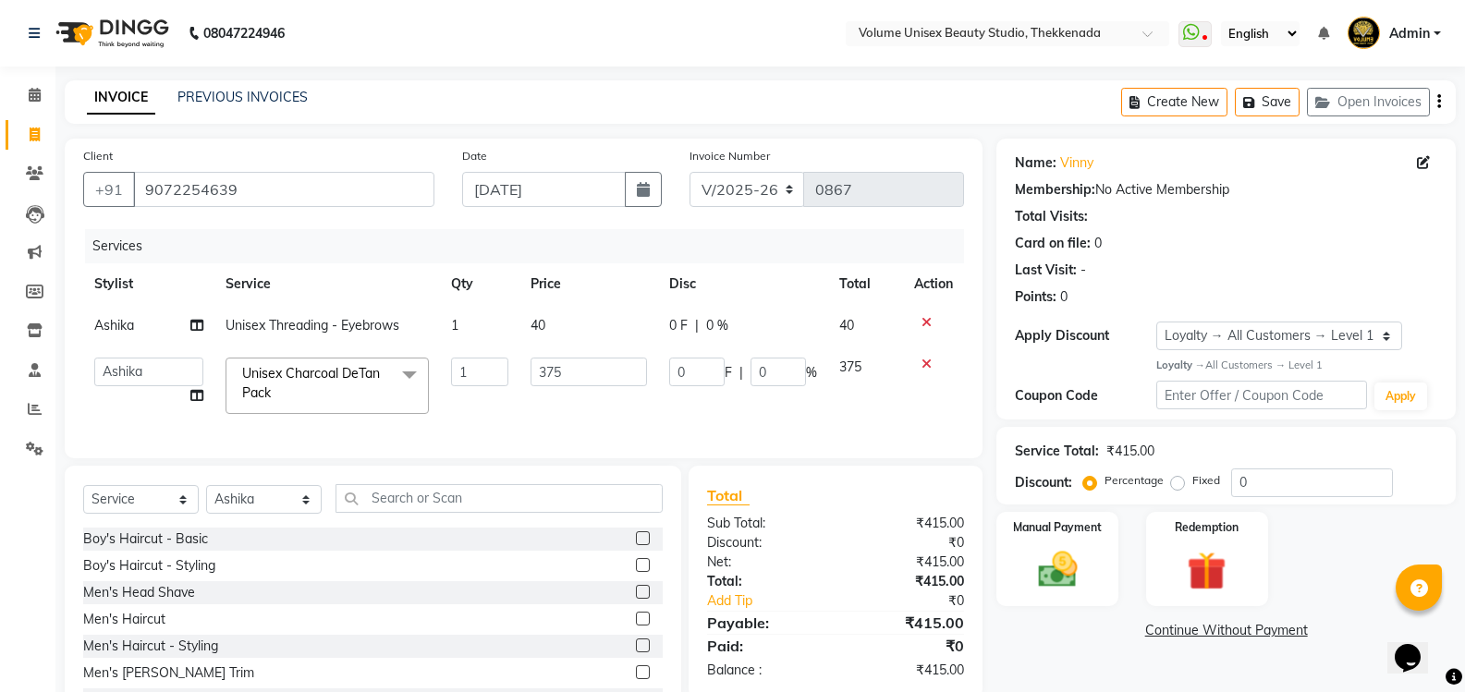
click at [409, 373] on span at bounding box center [409, 375] width 37 height 35
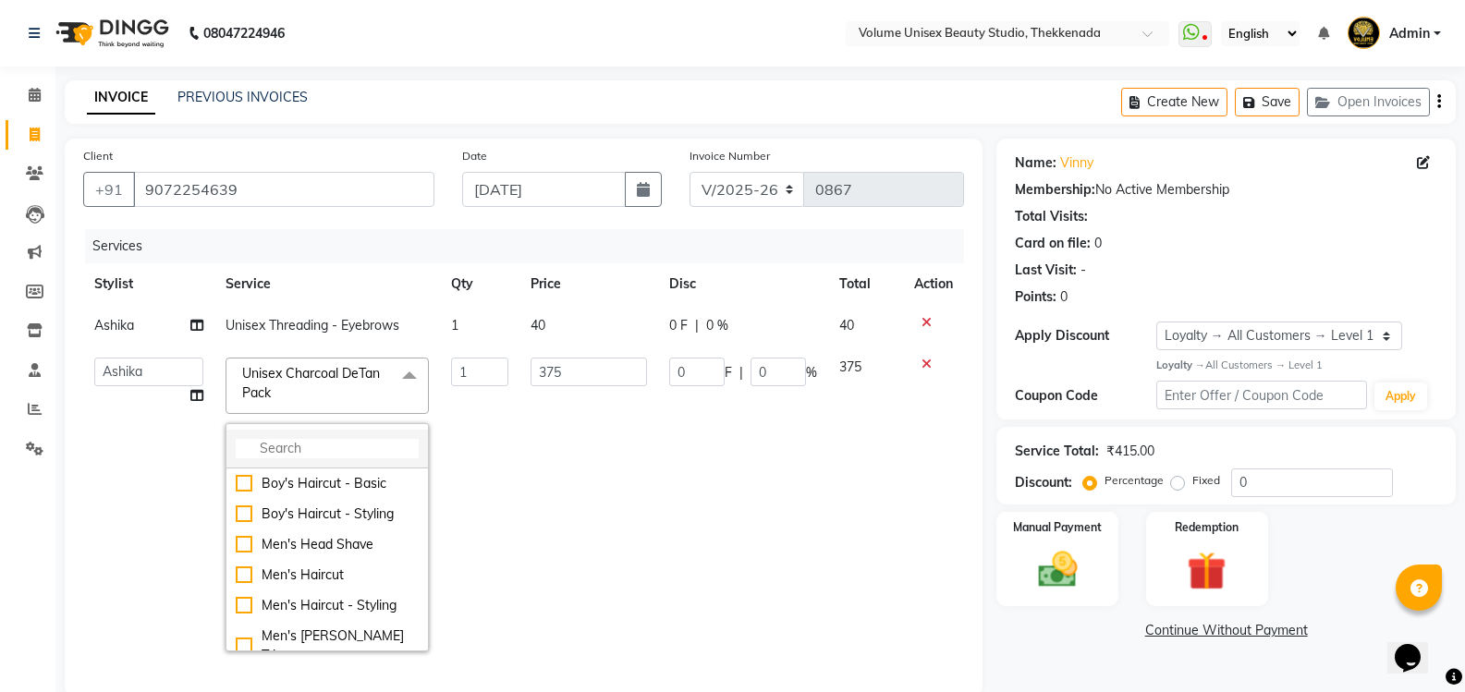
click at [296, 450] on input "multiselect-search" at bounding box center [327, 448] width 183 height 19
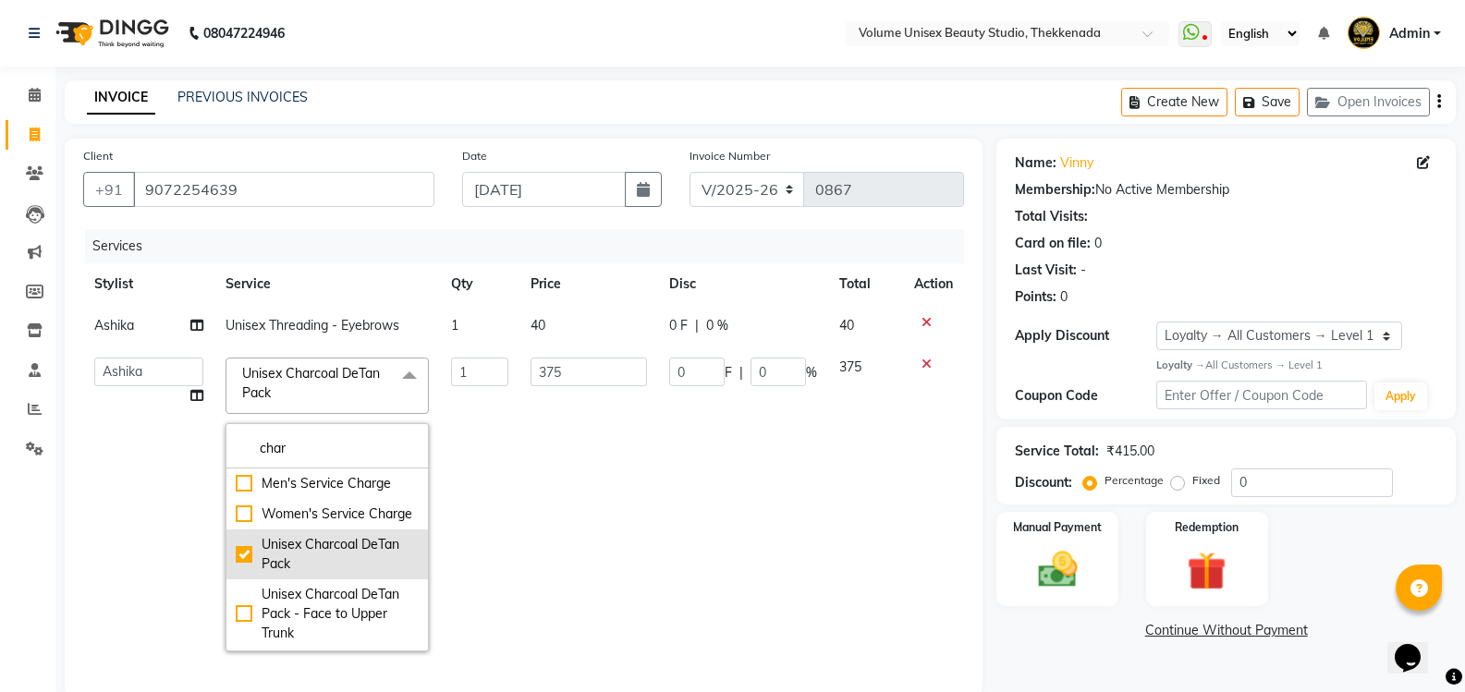
type input "char"
click at [239, 574] on div "Unisex Charcoal DeTan Pack" at bounding box center [327, 554] width 183 height 39
checkbox input "false"
type input "0"
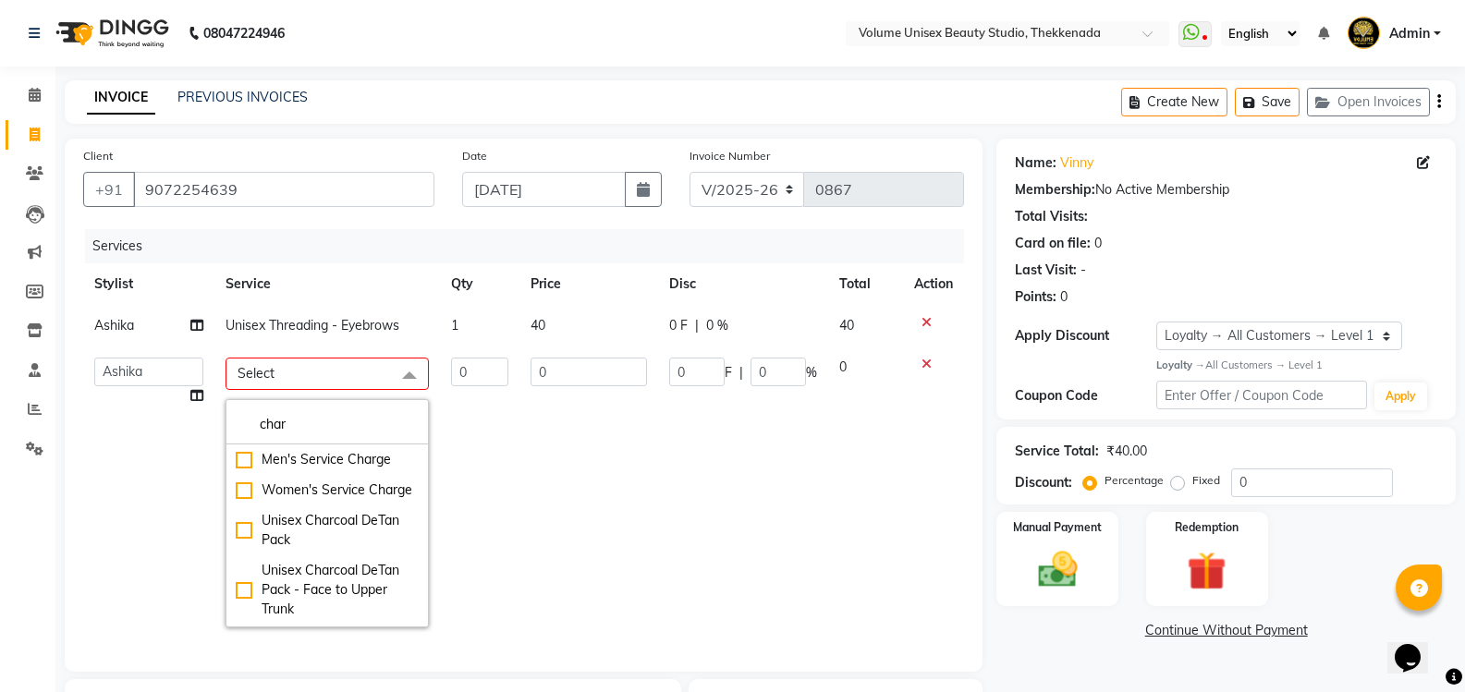
drag, startPoint x: 293, startPoint y: 419, endPoint x: 153, endPoint y: 408, distance: 140.0
click at [156, 408] on tr "[PERSON_NAME] [PERSON_NAME] [PERSON_NAME] [PERSON_NAME] [PERSON_NAME] [PERSON_N…" at bounding box center [523, 493] width 881 height 292
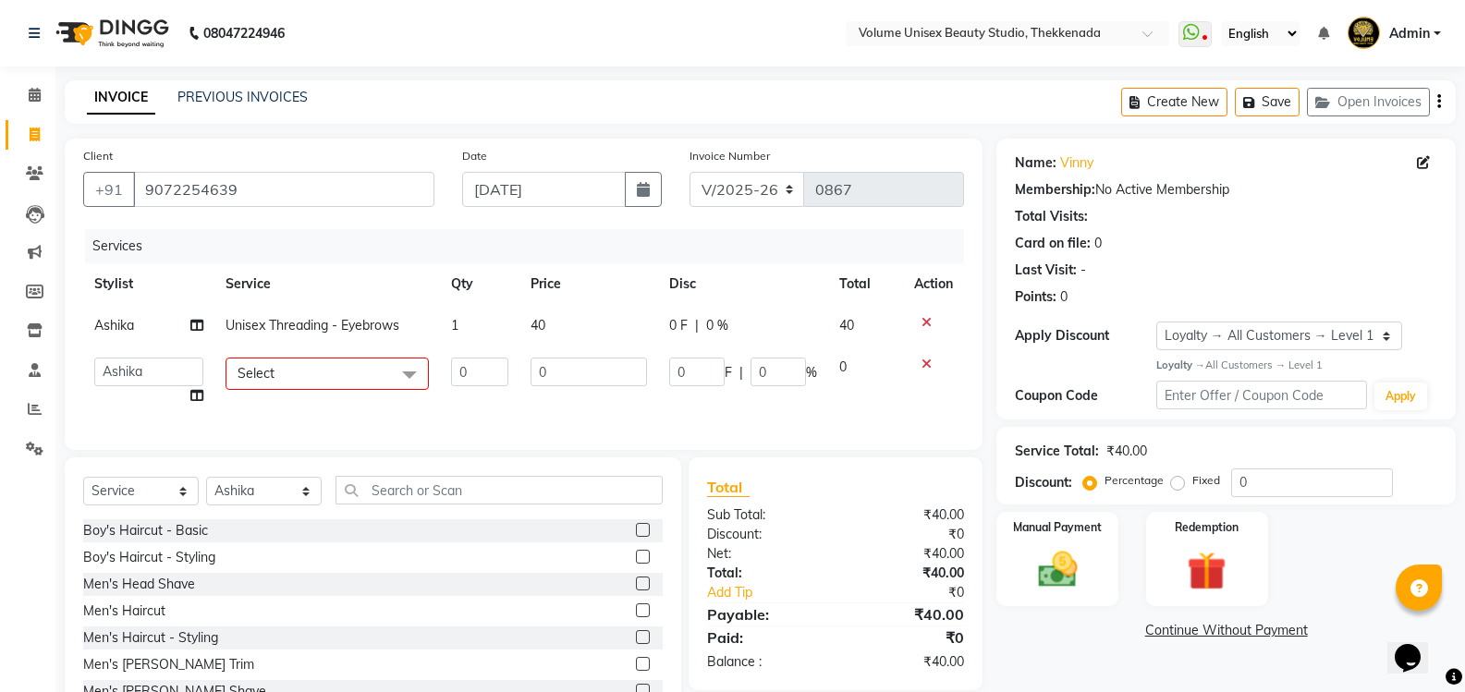
click at [311, 357] on td "Select Boy's Haircut - Basic Boy's Haircut - Styling Men's Head Shave Men's Hai…" at bounding box center [326, 382] width 225 height 70
click at [300, 366] on span "Select" at bounding box center [326, 374] width 203 height 32
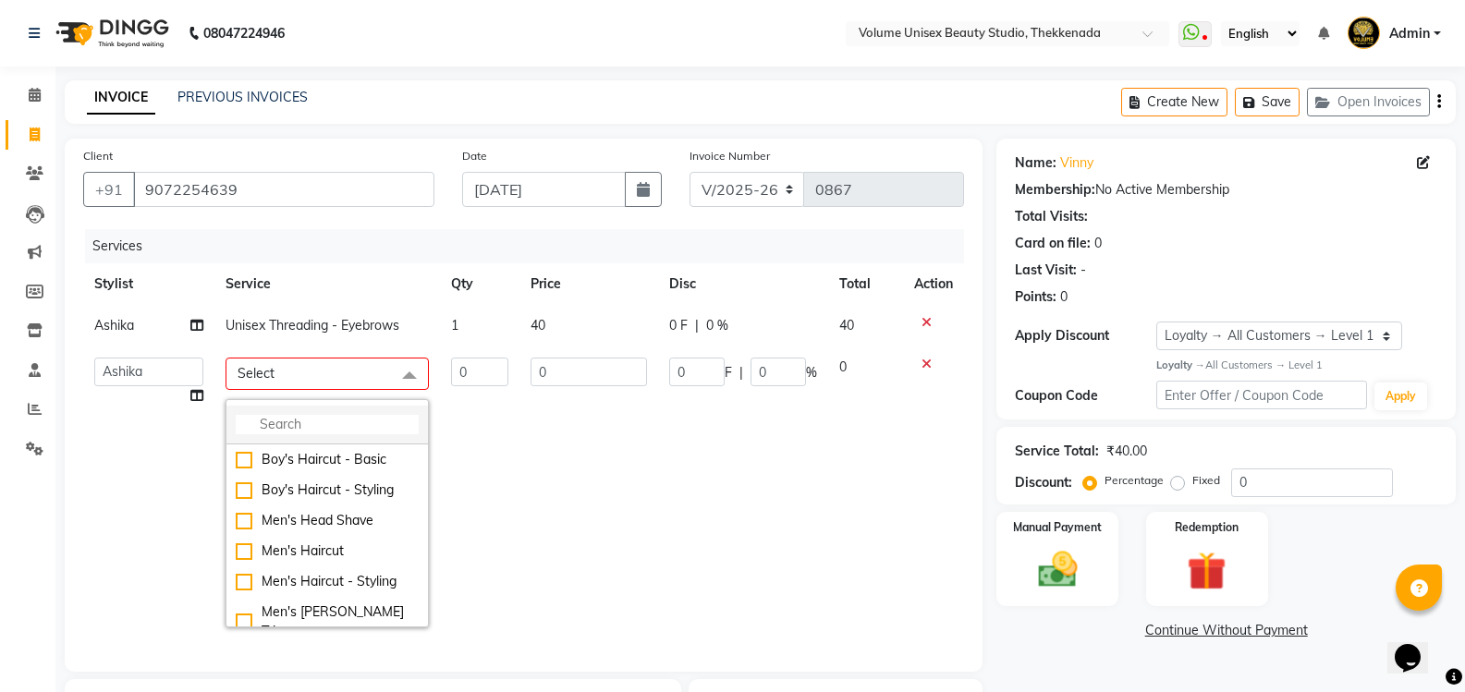
click at [279, 432] on input "multiselect-search" at bounding box center [327, 424] width 183 height 19
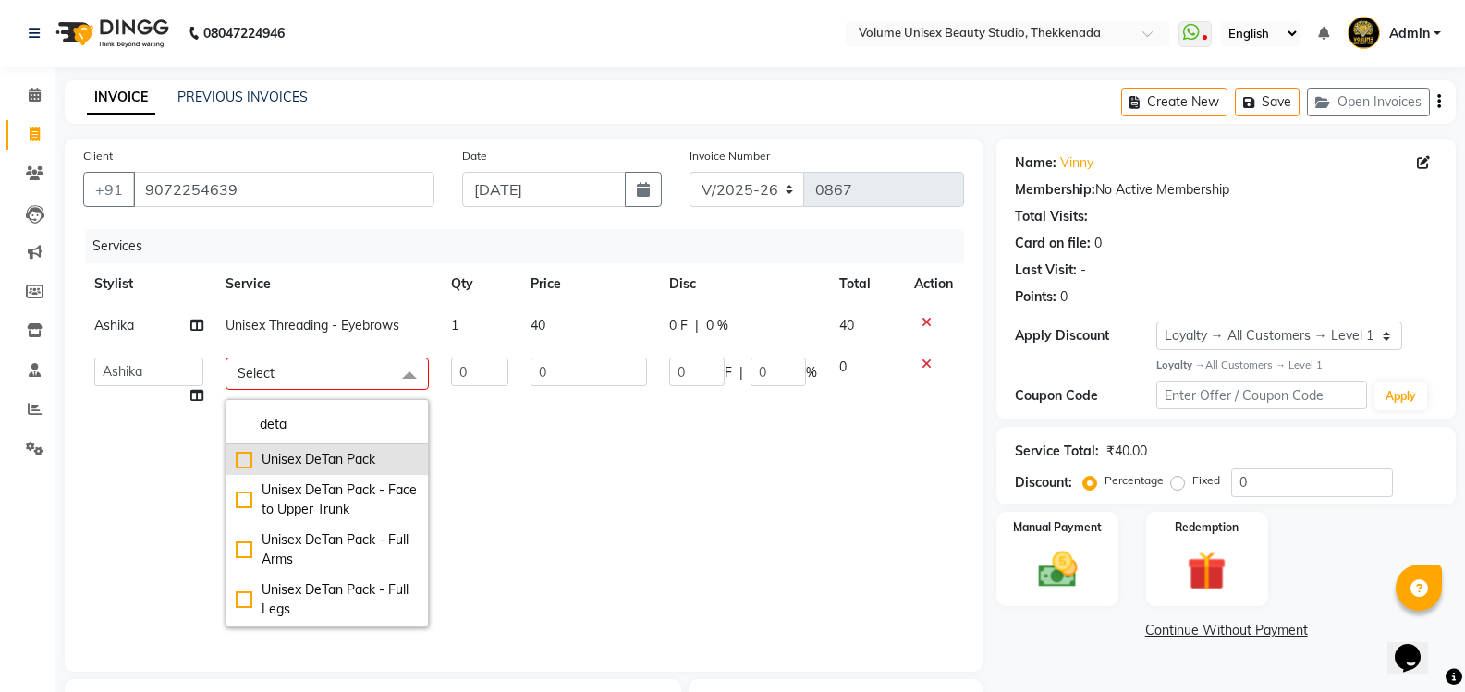
type input "deta"
click at [292, 464] on div "Unisex DeTan Pack" at bounding box center [327, 459] width 183 height 19
type input "1"
type input "300"
checkbox input "true"
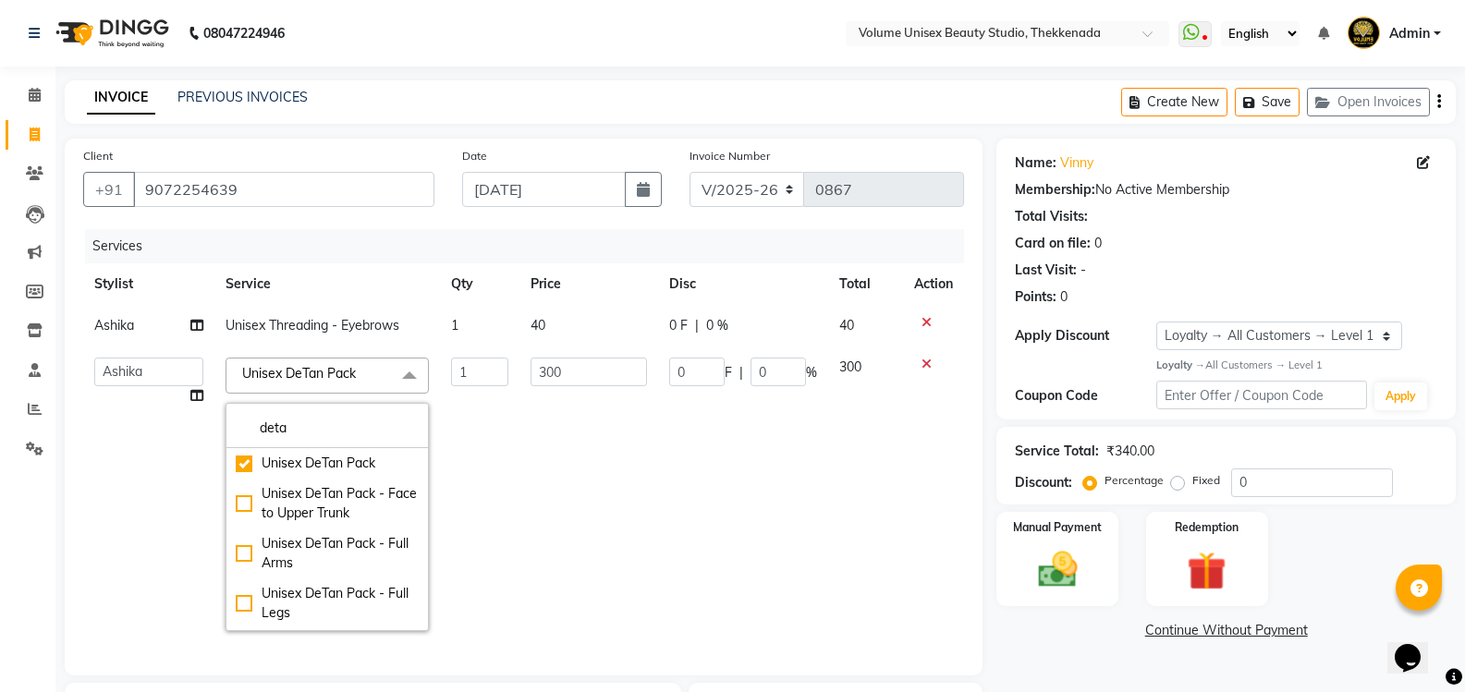
click at [584, 474] on td "300" at bounding box center [588, 495] width 138 height 296
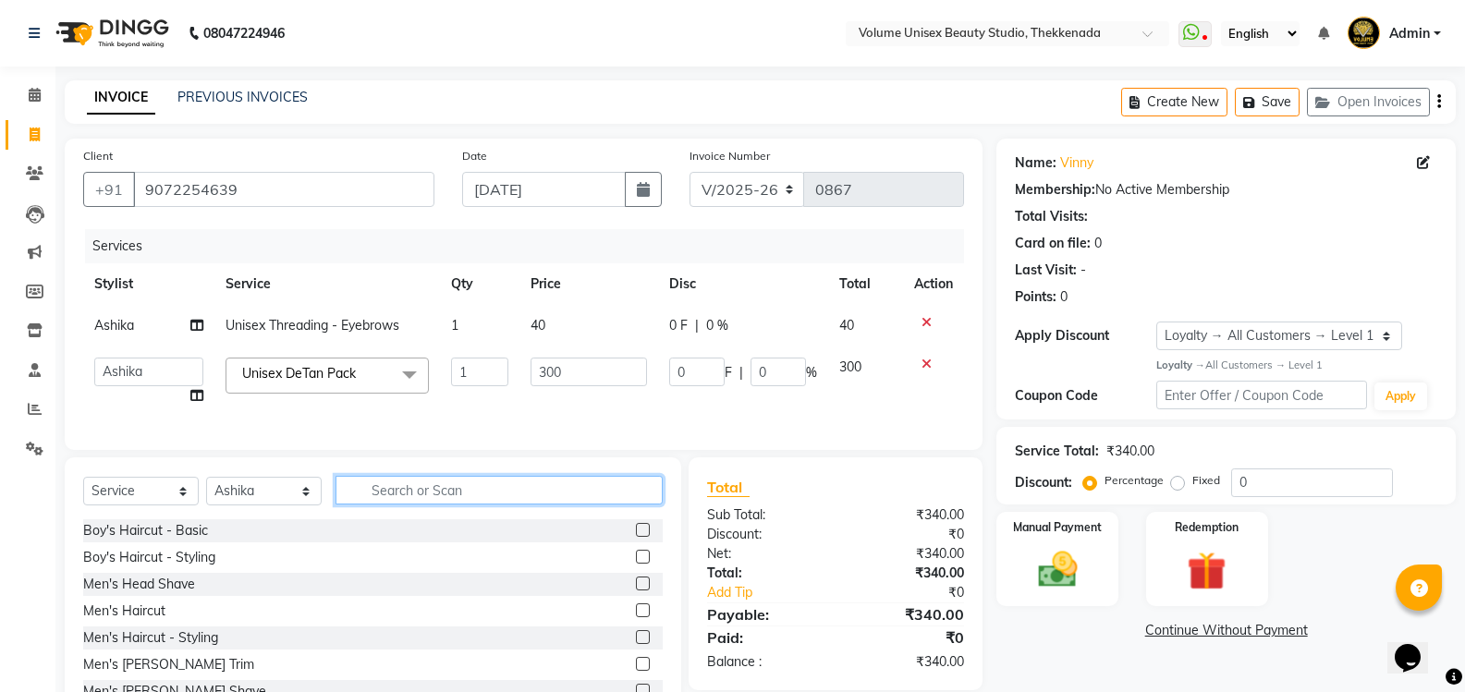
drag, startPoint x: 432, startPoint y: 506, endPoint x: 422, endPoint y: 502, distance: 10.3
click at [422, 502] on input "text" at bounding box center [498, 490] width 327 height 29
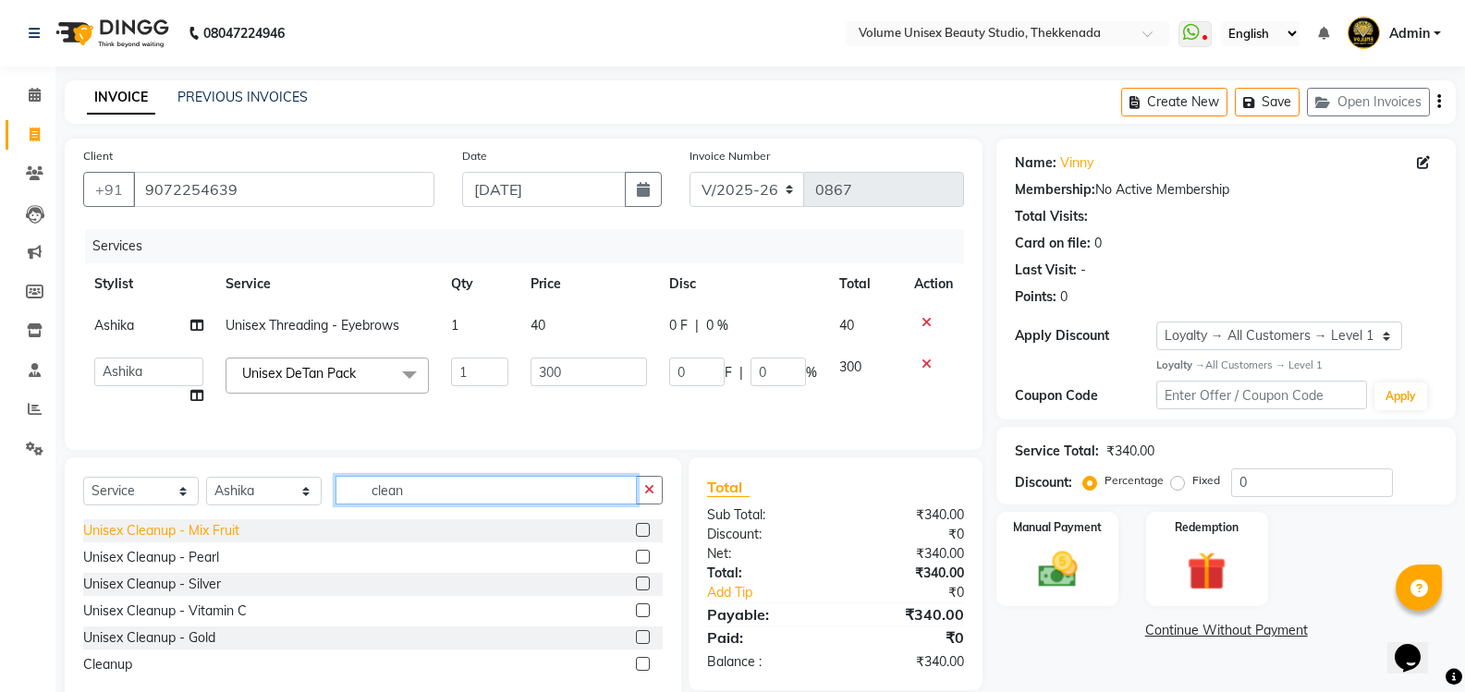
type input "clean"
click at [190, 541] on div "Unisex Cleanup - Mix Fruit" at bounding box center [161, 530] width 156 height 19
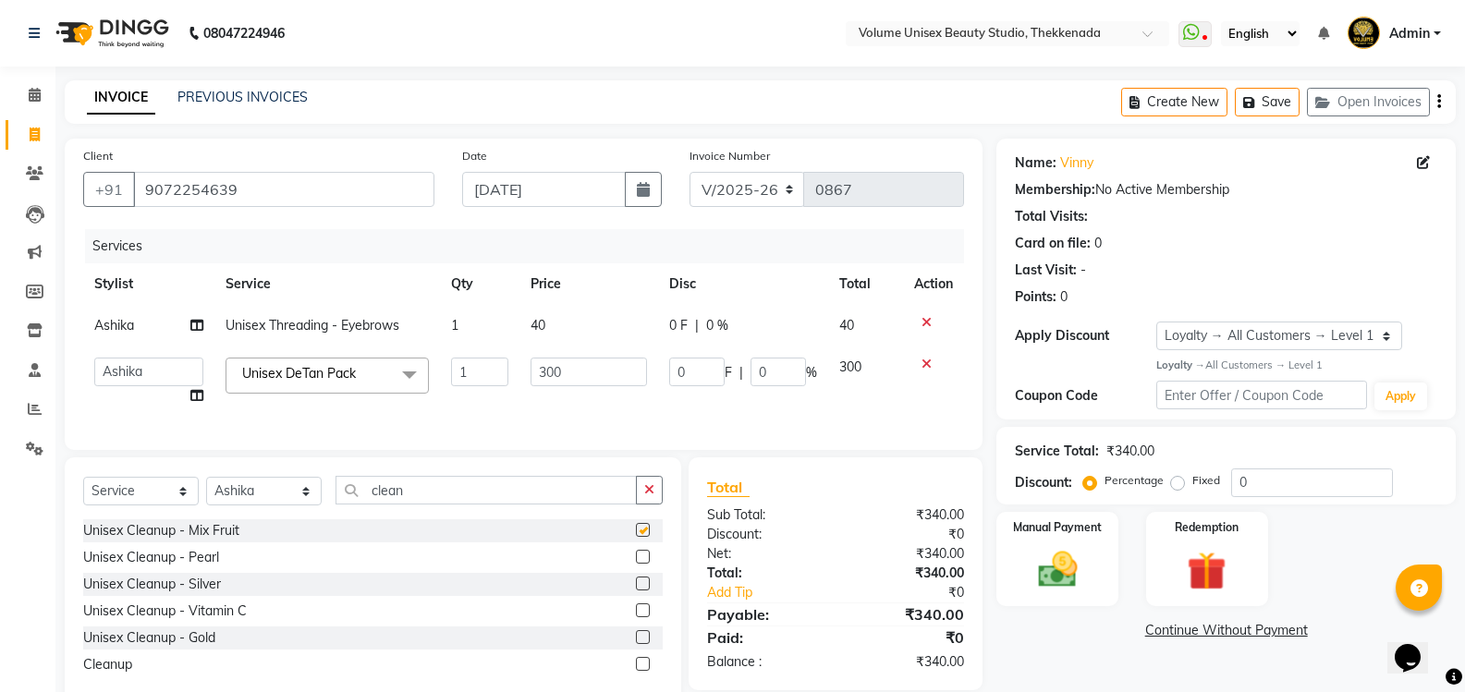
checkbox input "false"
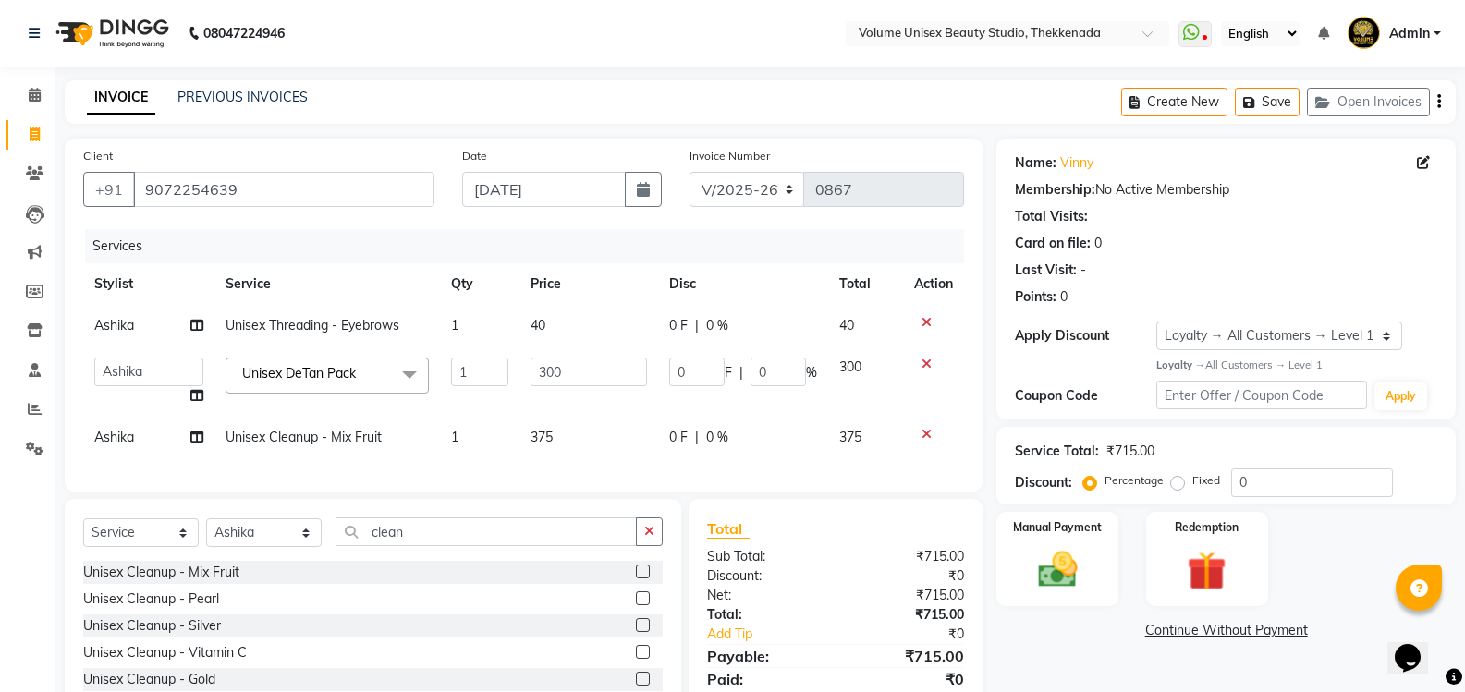
click at [1055, 630] on link "Continue Without Payment" at bounding box center [1226, 630] width 452 height 19
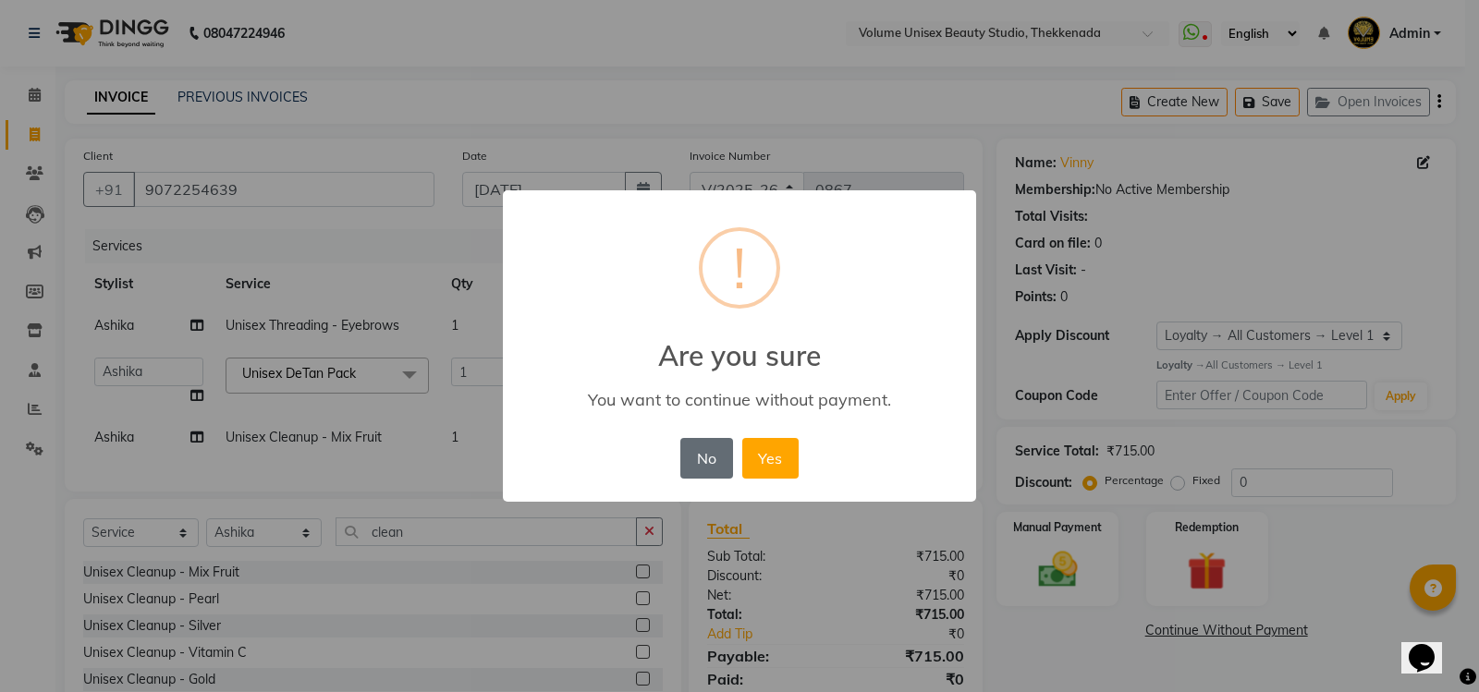
click at [704, 469] on button "No" at bounding box center [706, 458] width 52 height 41
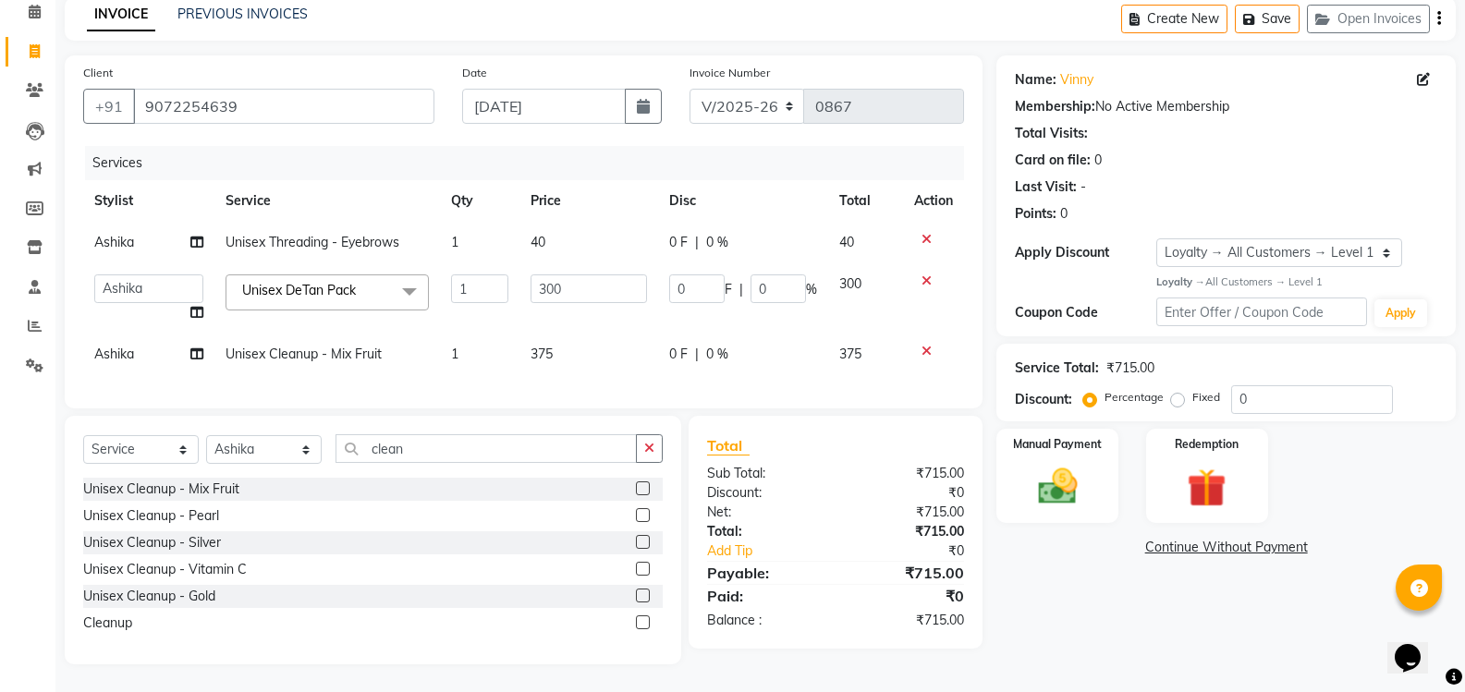
scroll to position [97, 0]
click at [1059, 488] on img at bounding box center [1057, 486] width 66 height 47
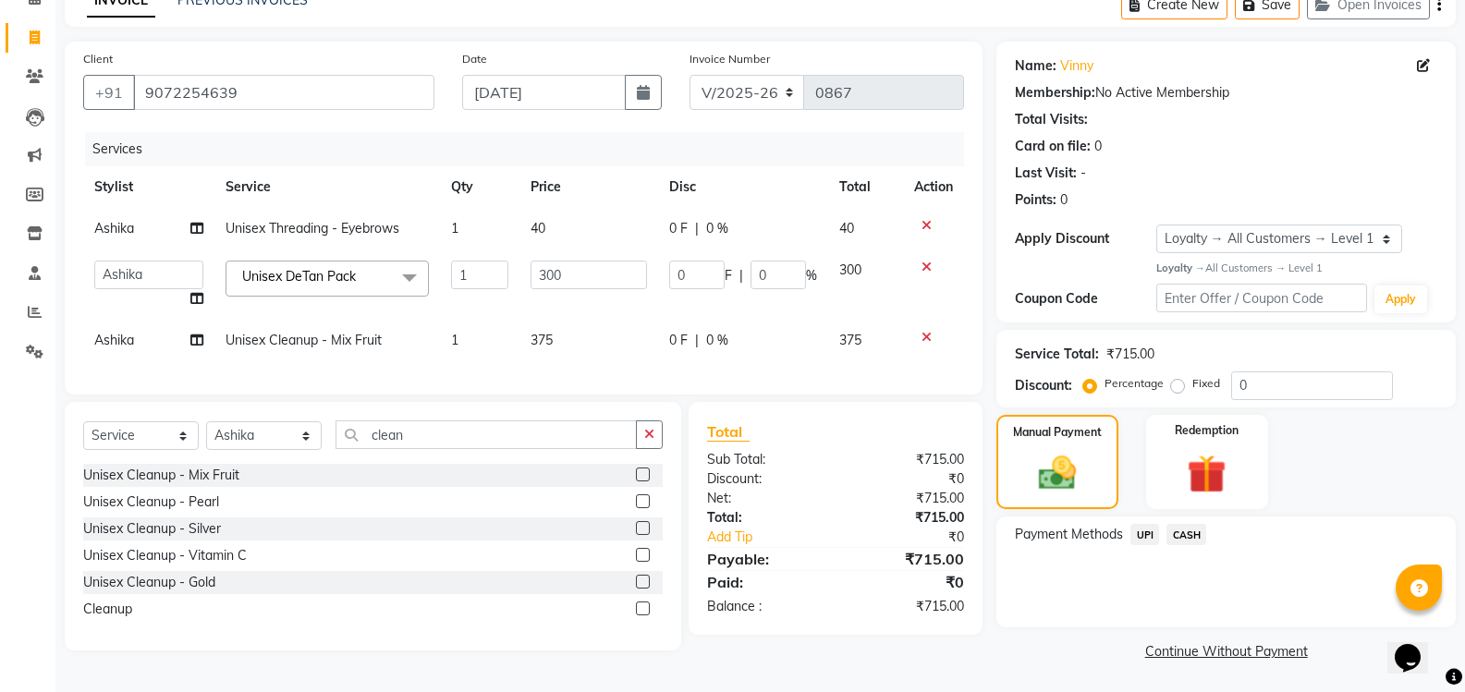
click at [1144, 531] on span "UPI" at bounding box center [1144, 534] width 29 height 21
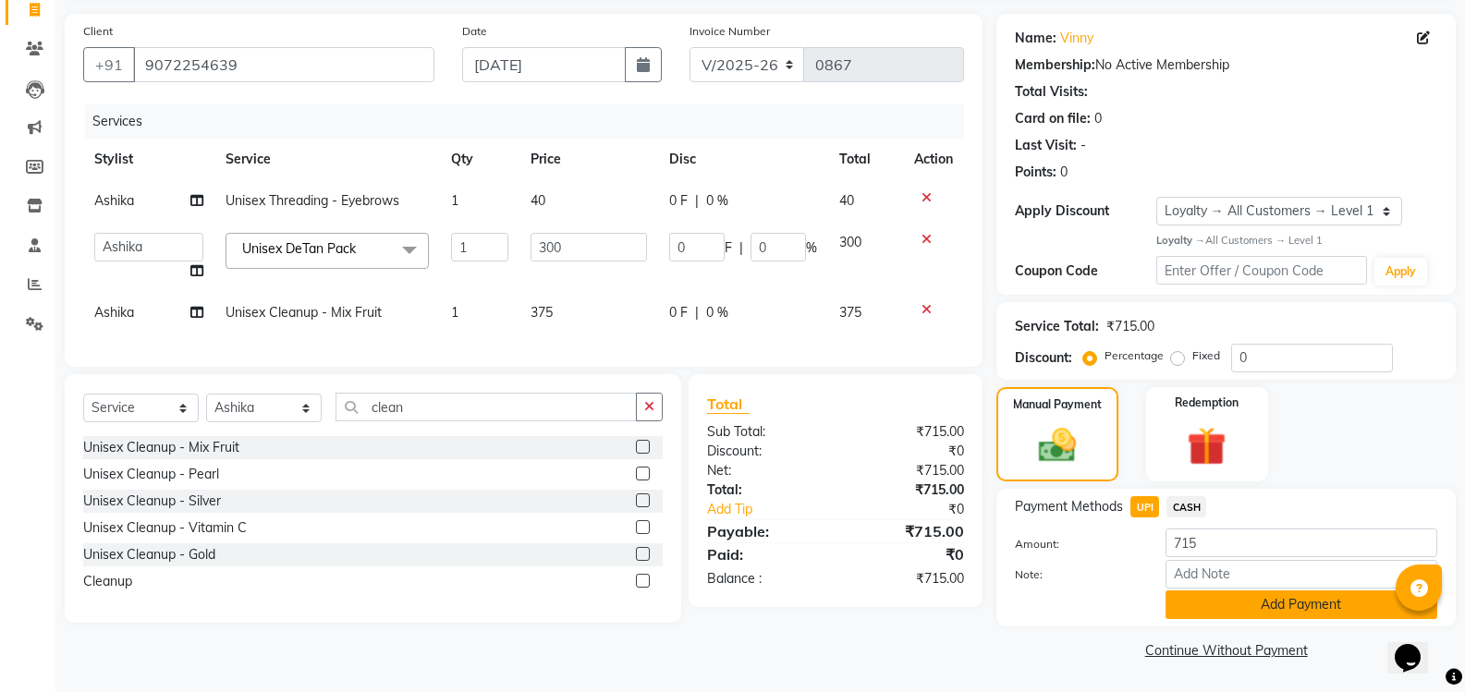
click at [1207, 608] on button "Add Payment" at bounding box center [1301, 604] width 272 height 29
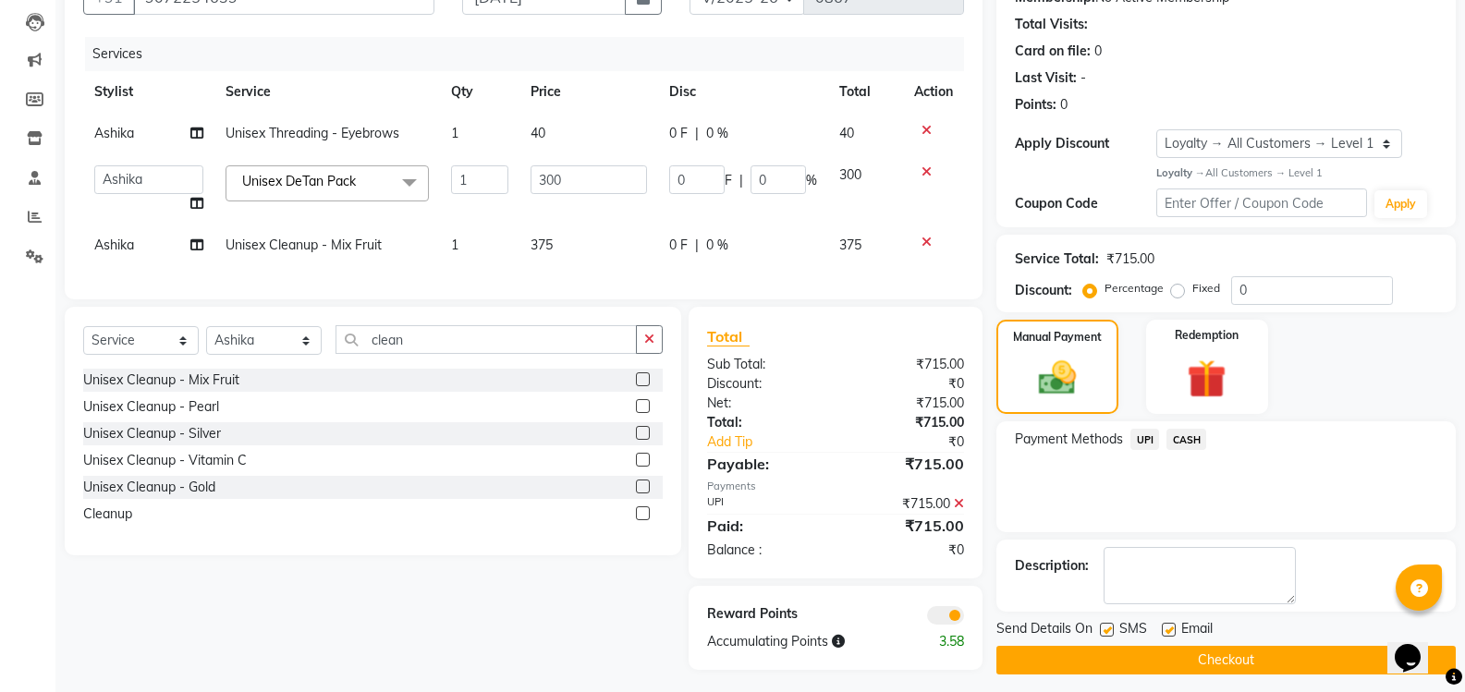
scroll to position [212, 0]
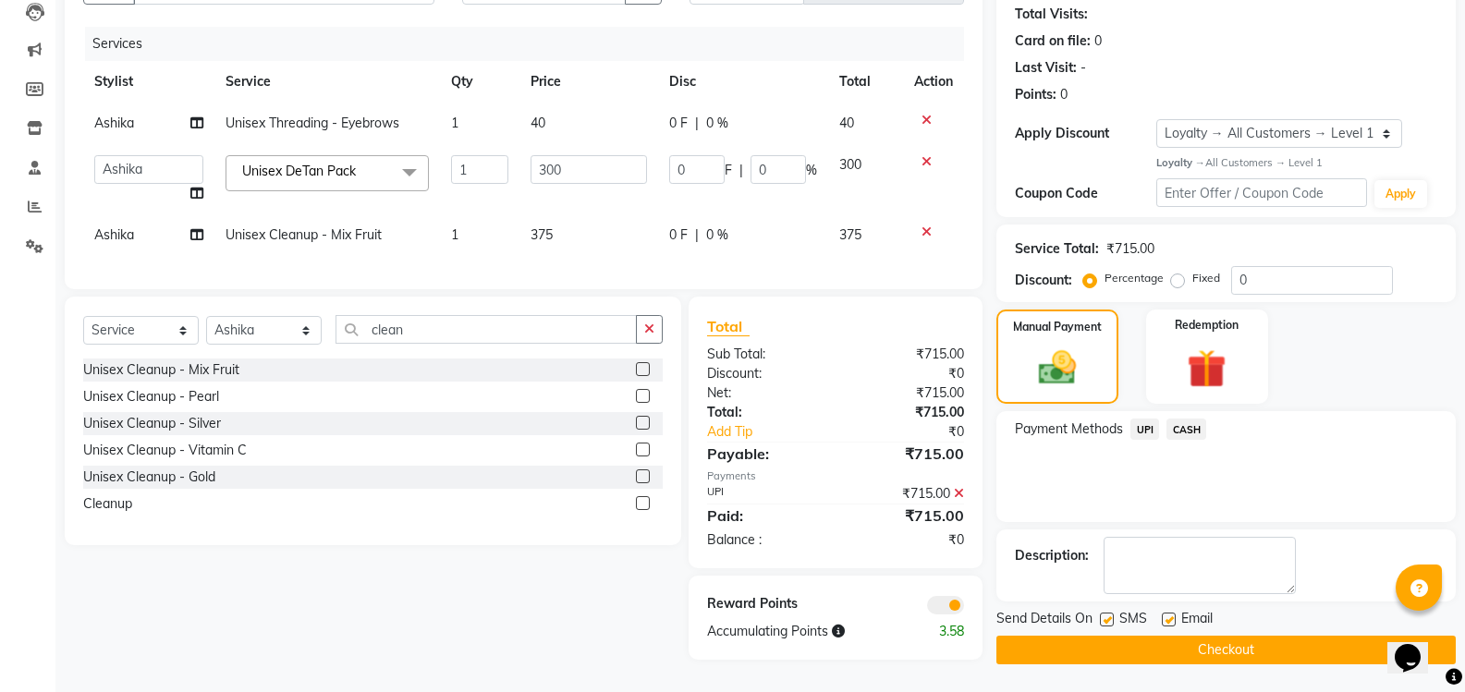
click at [1221, 641] on button "Checkout" at bounding box center [1225, 650] width 459 height 29
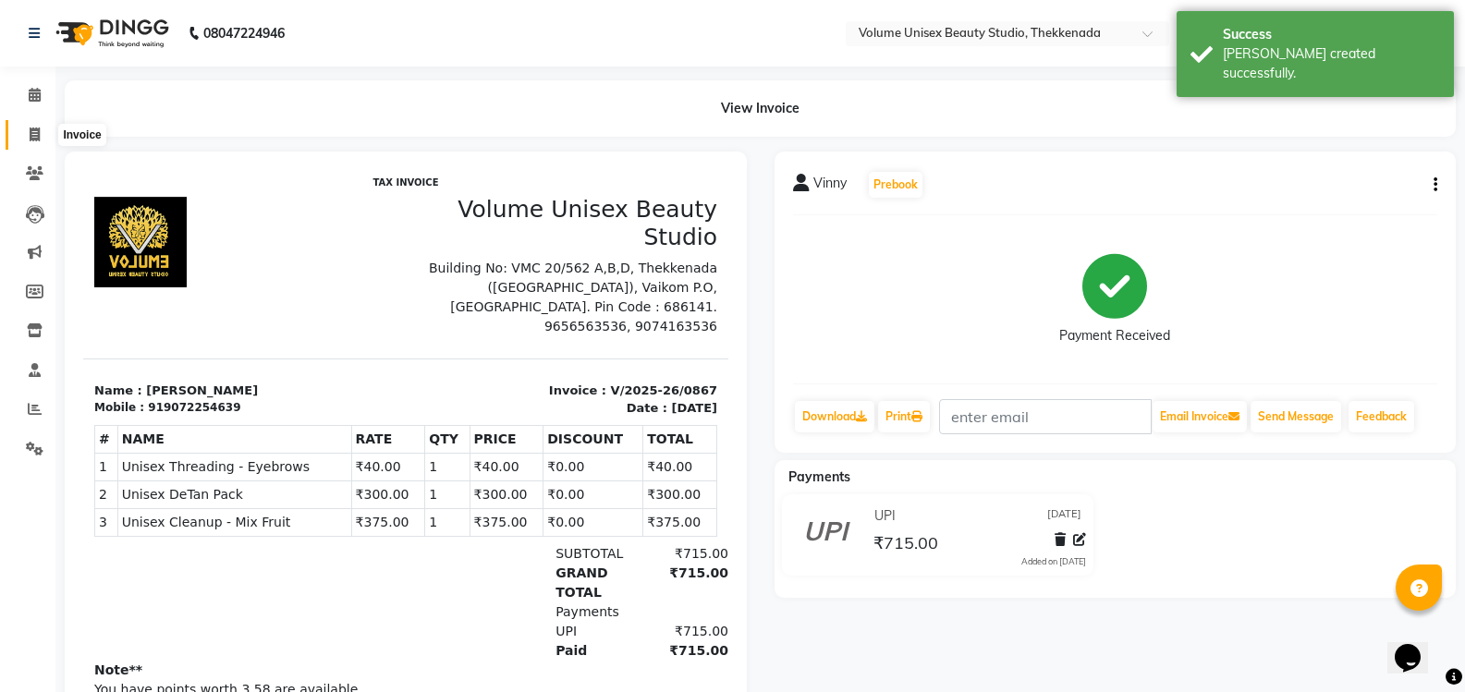
drag, startPoint x: 37, startPoint y: 136, endPoint x: 53, endPoint y: 132, distance: 16.1
click at [37, 135] on icon at bounding box center [35, 135] width 10 height 14
select select "service"
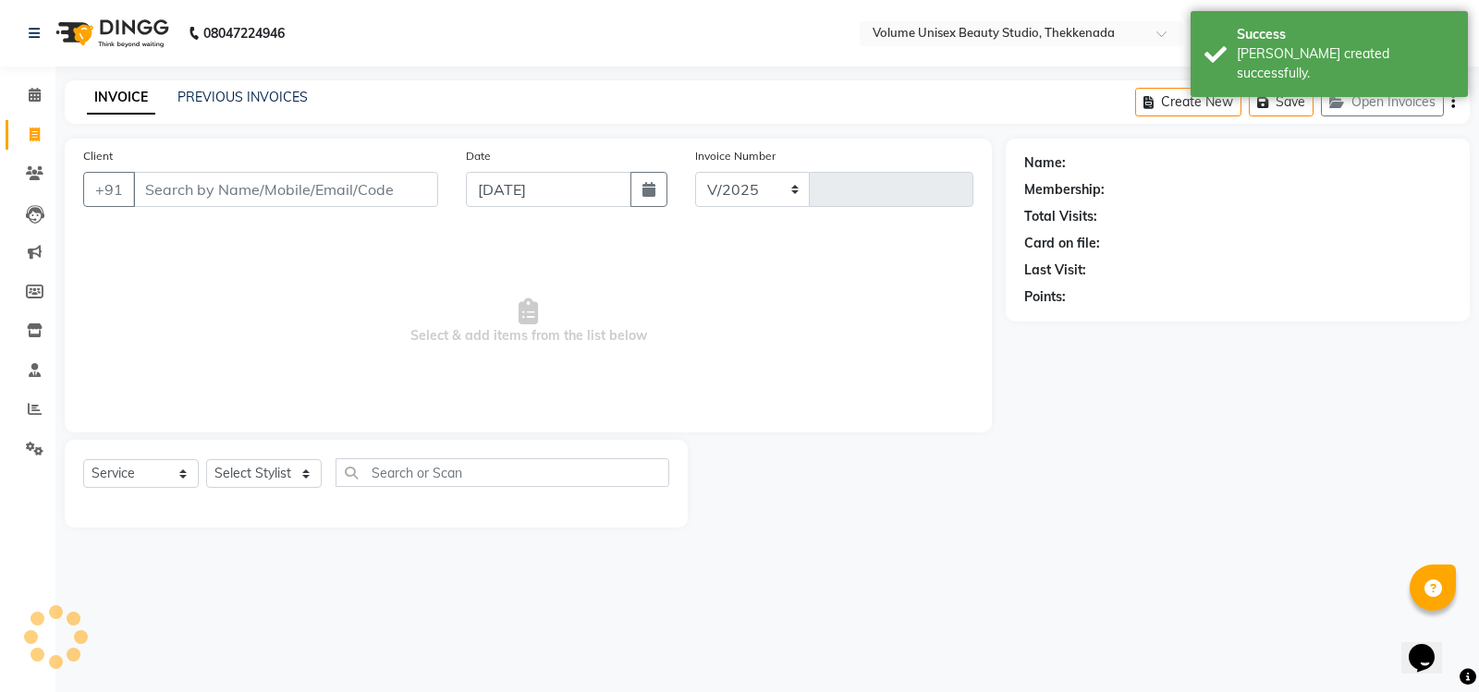
select select "7432"
type input "0868"
click at [178, 182] on input "Client" at bounding box center [285, 189] width 305 height 35
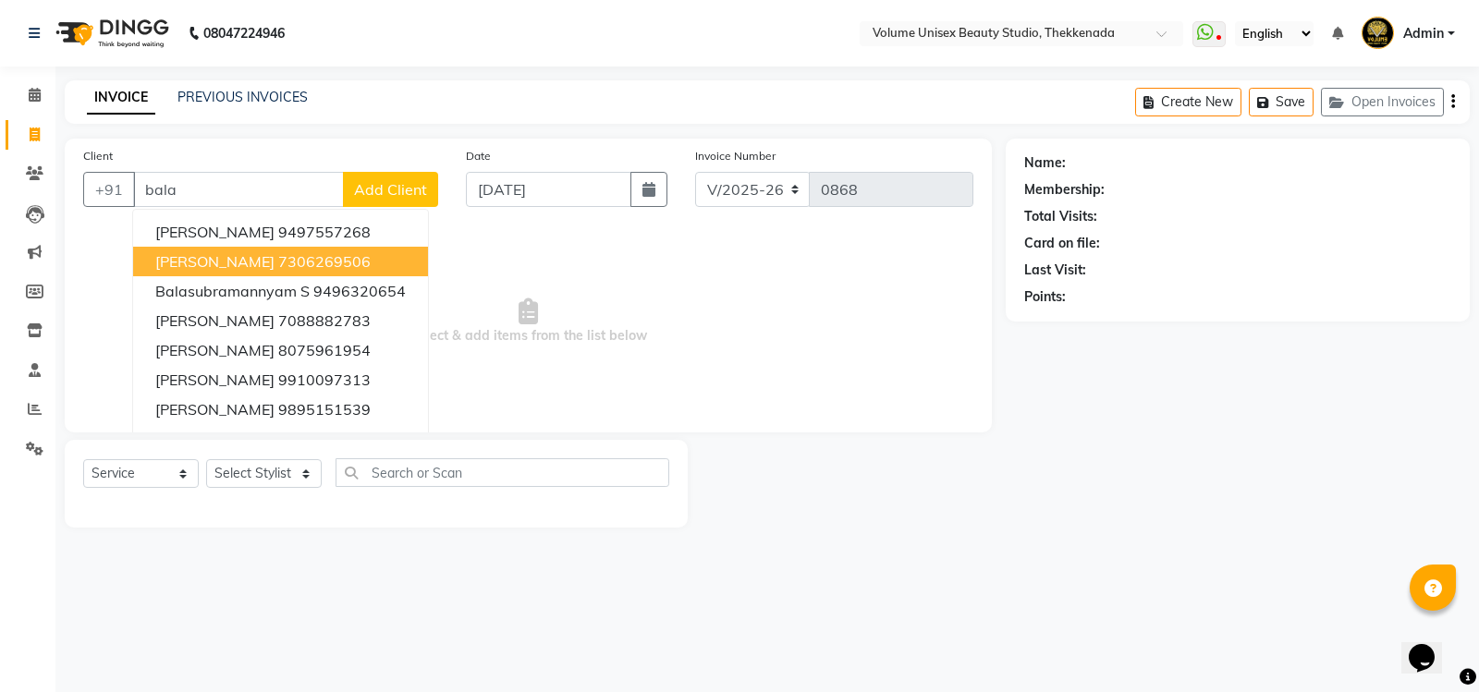
click at [371, 262] on ngb-highlight "7306269506" at bounding box center [324, 261] width 92 height 18
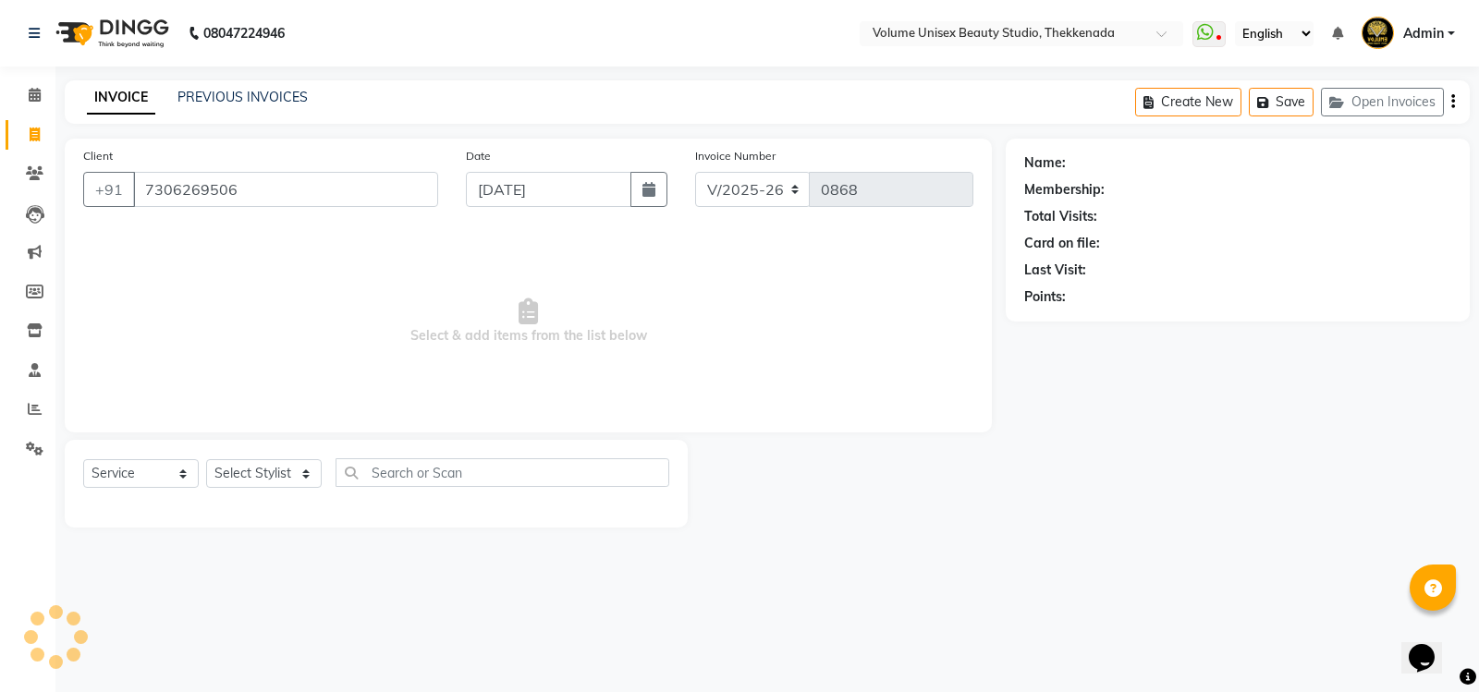
type input "7306269506"
select select "1: Object"
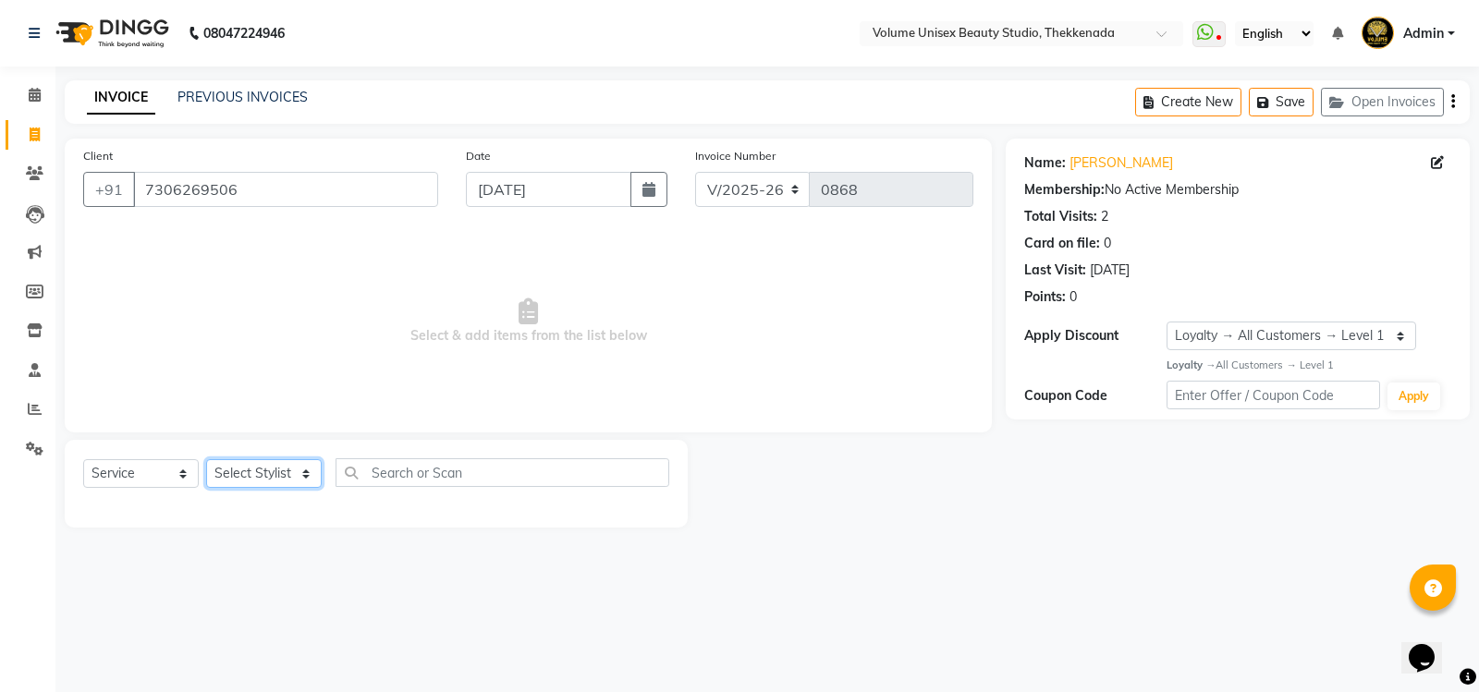
click at [253, 473] on select "Select Stylist [PERSON_NAME] [PERSON_NAME] [PERSON_NAME] [PERSON_NAME] [PERSON_…" at bounding box center [264, 473] width 116 height 29
select select "89558"
click at [206, 459] on select "Select Stylist [PERSON_NAME] [PERSON_NAME] [PERSON_NAME] [PERSON_NAME] [PERSON_…" at bounding box center [264, 473] width 116 height 29
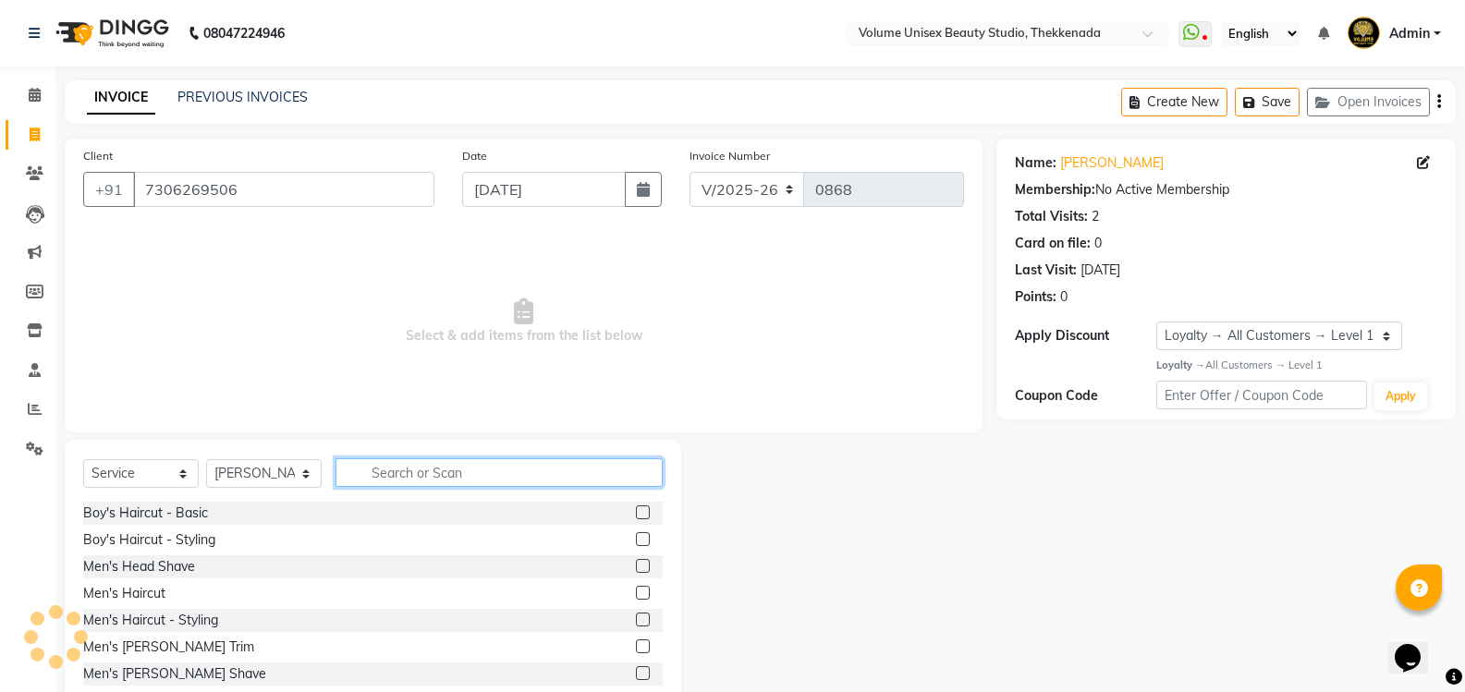
click at [418, 476] on input "text" at bounding box center [498, 472] width 327 height 29
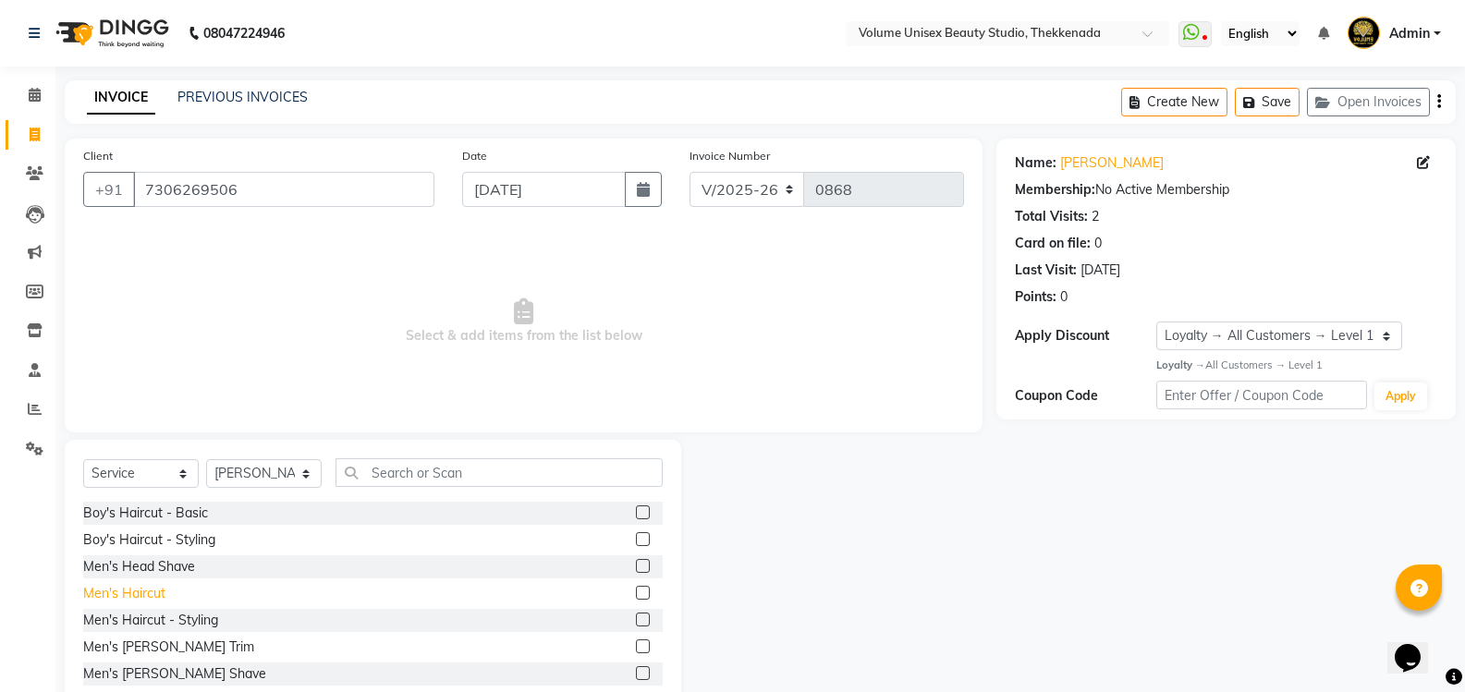
click at [132, 592] on div "Men's Haircut" at bounding box center [124, 593] width 82 height 19
checkbox input "false"
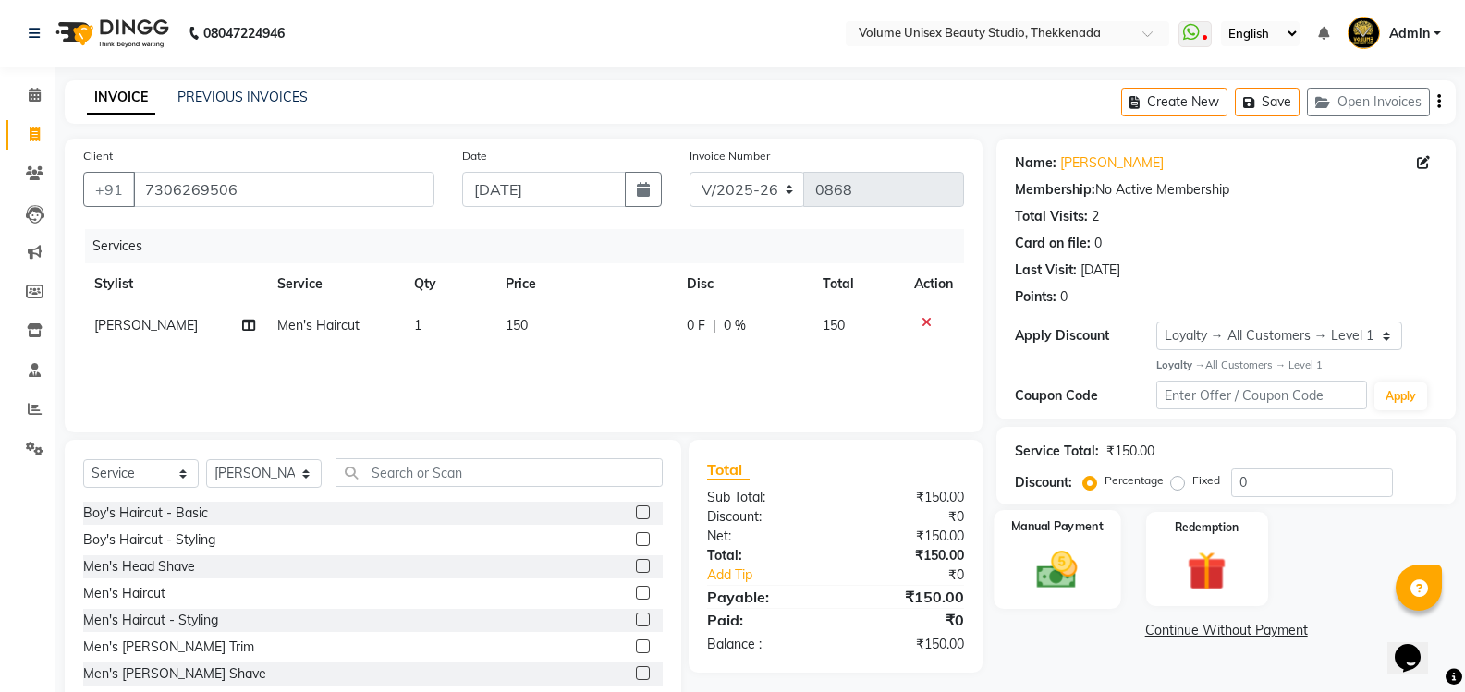
click at [1057, 568] on img at bounding box center [1057, 569] width 66 height 47
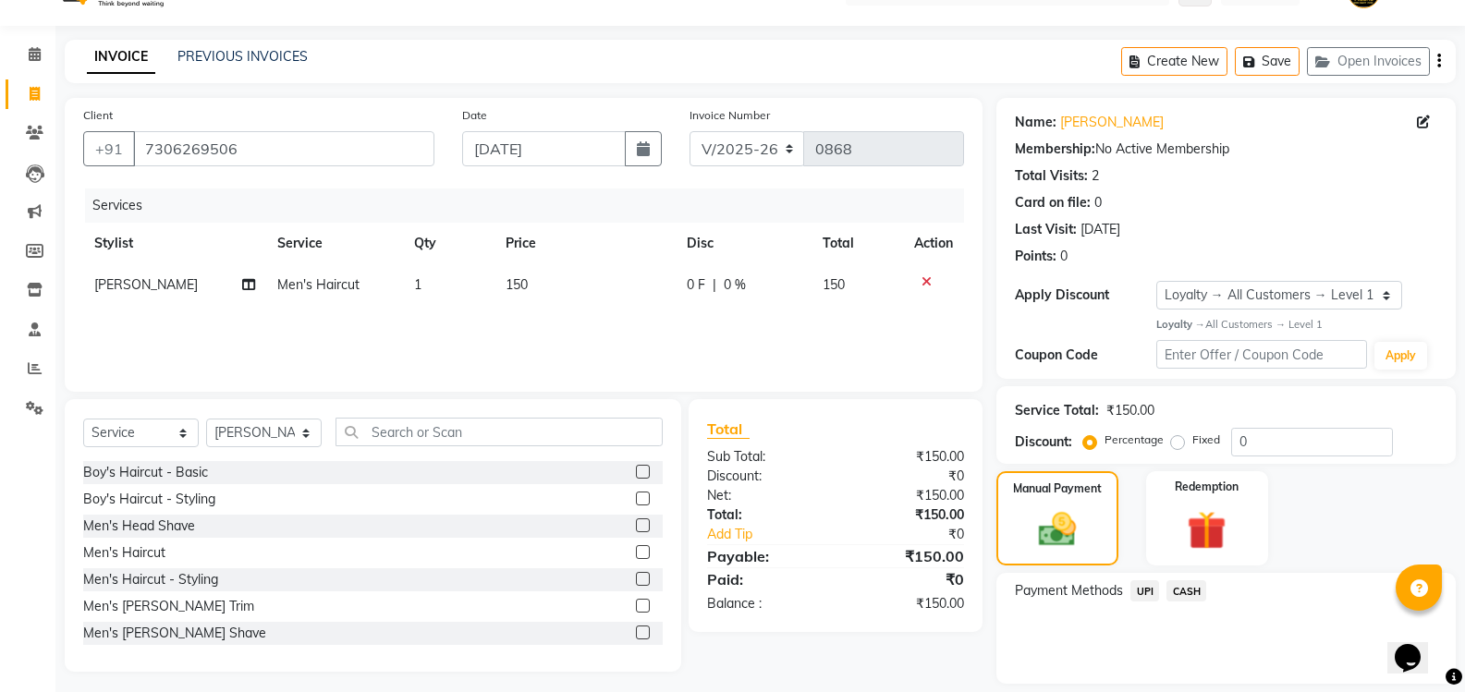
scroll to position [98, 0]
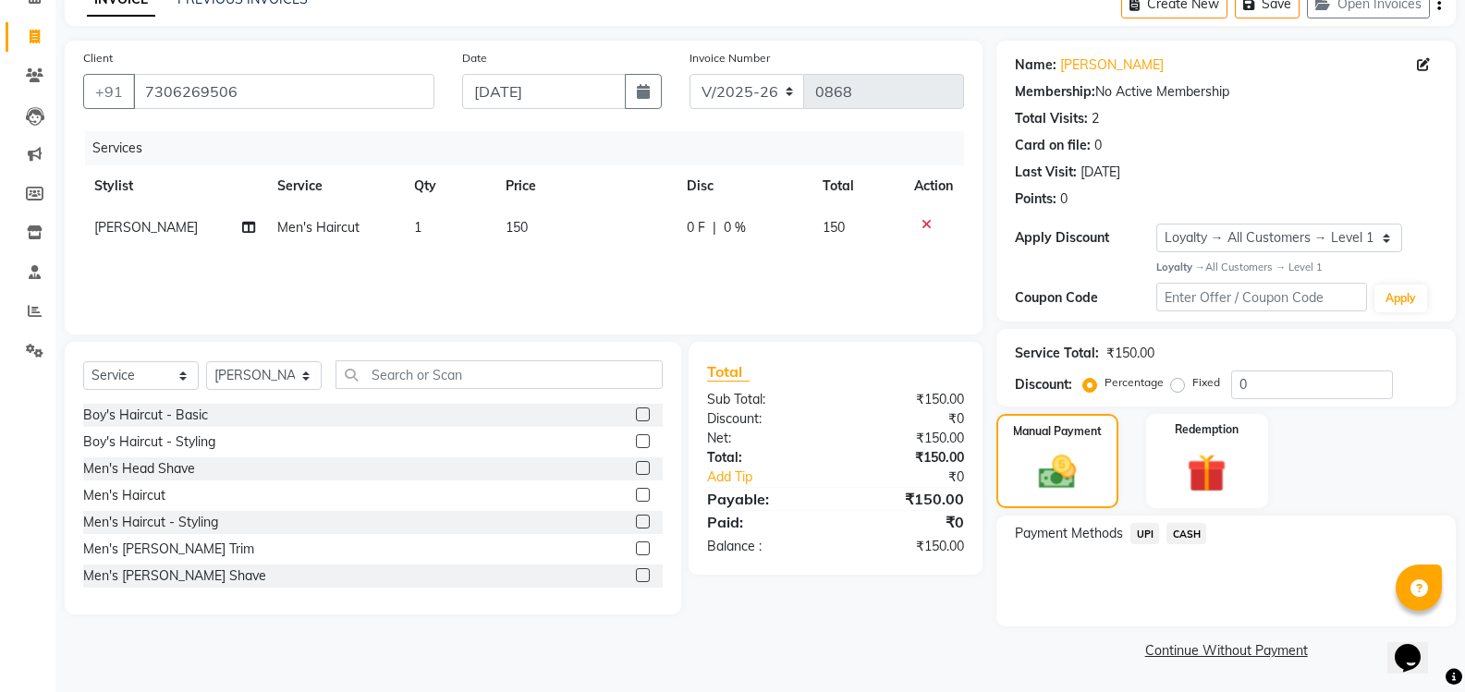
click at [1141, 532] on span "UPI" at bounding box center [1144, 533] width 29 height 21
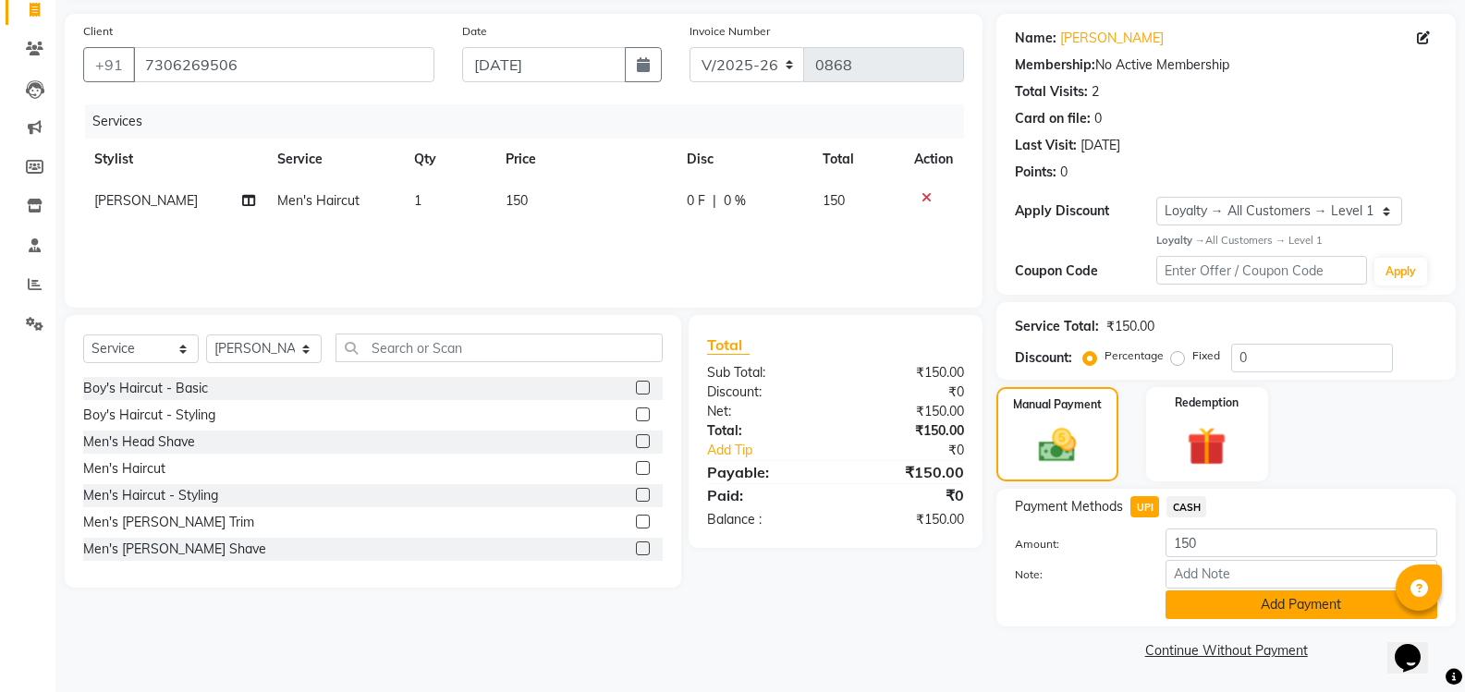
click at [1235, 603] on button "Add Payment" at bounding box center [1301, 604] width 272 height 29
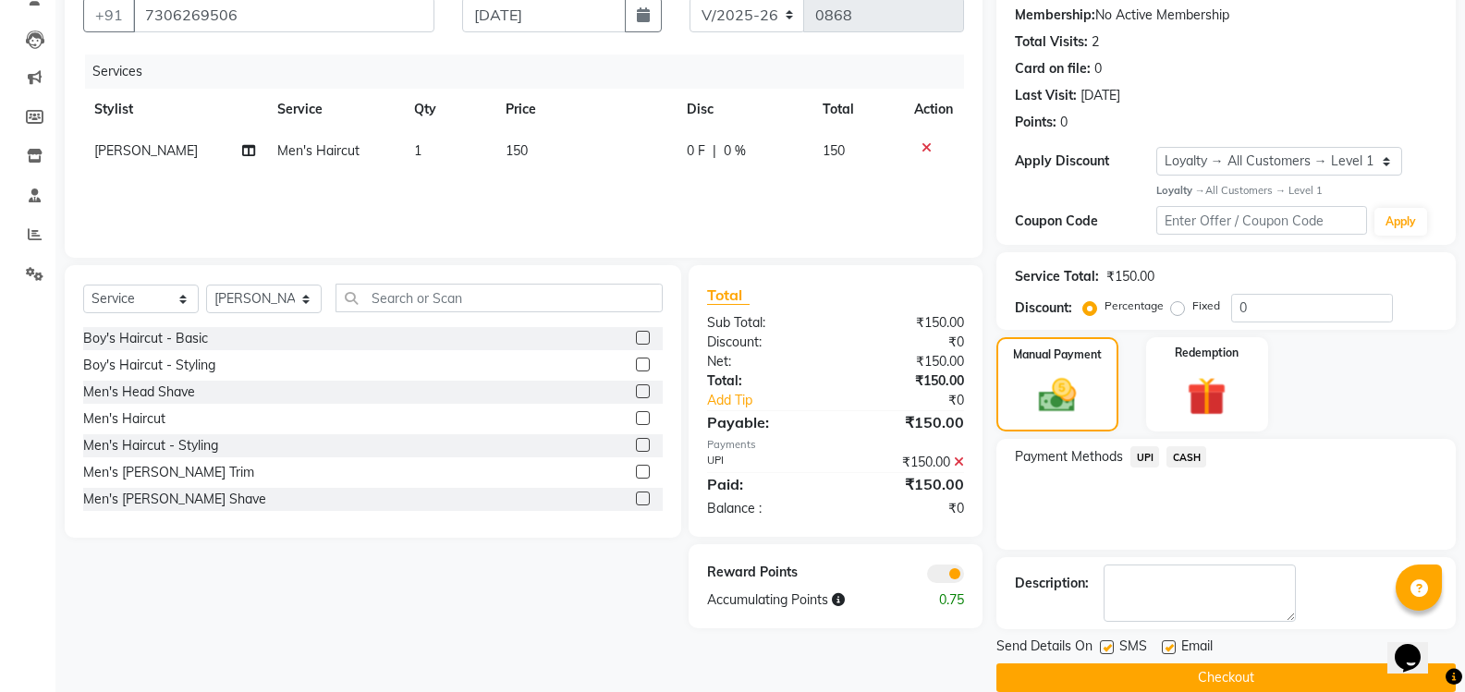
scroll to position [202, 0]
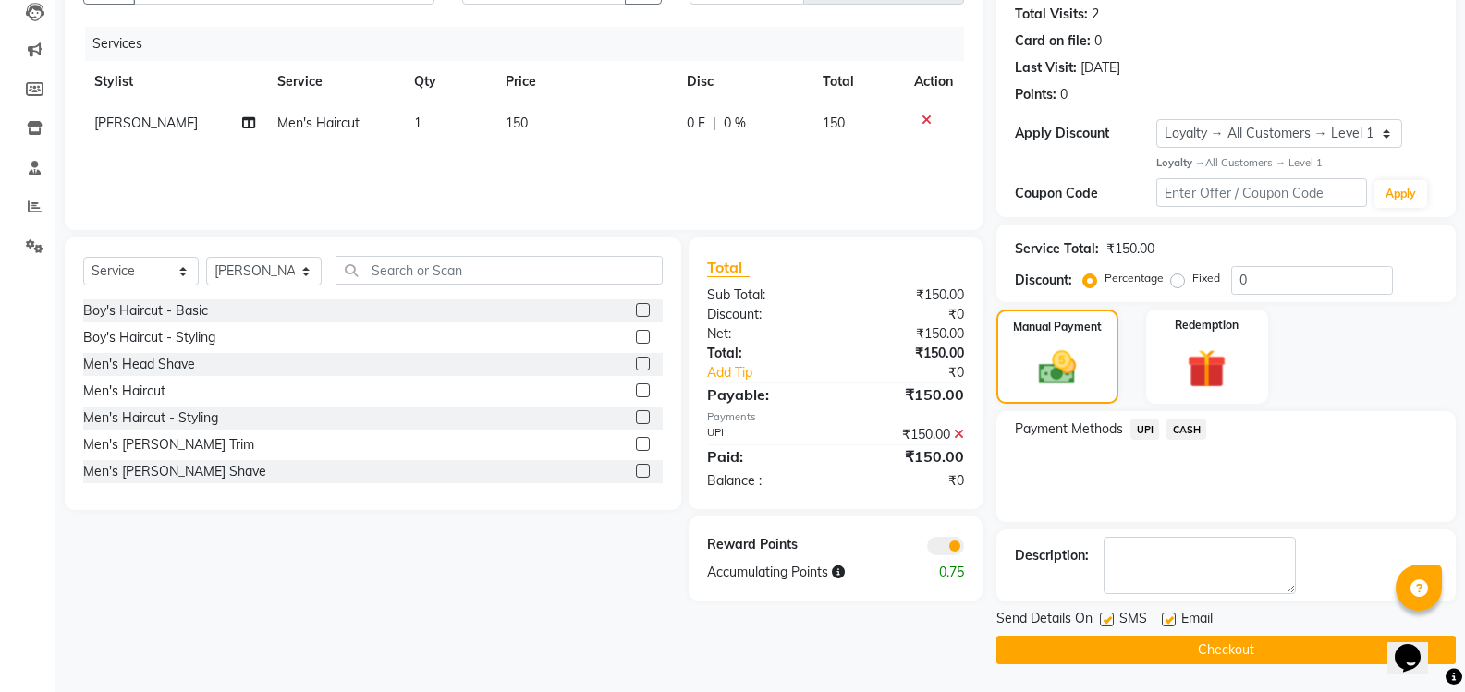
click at [1206, 647] on button "Checkout" at bounding box center [1225, 650] width 459 height 29
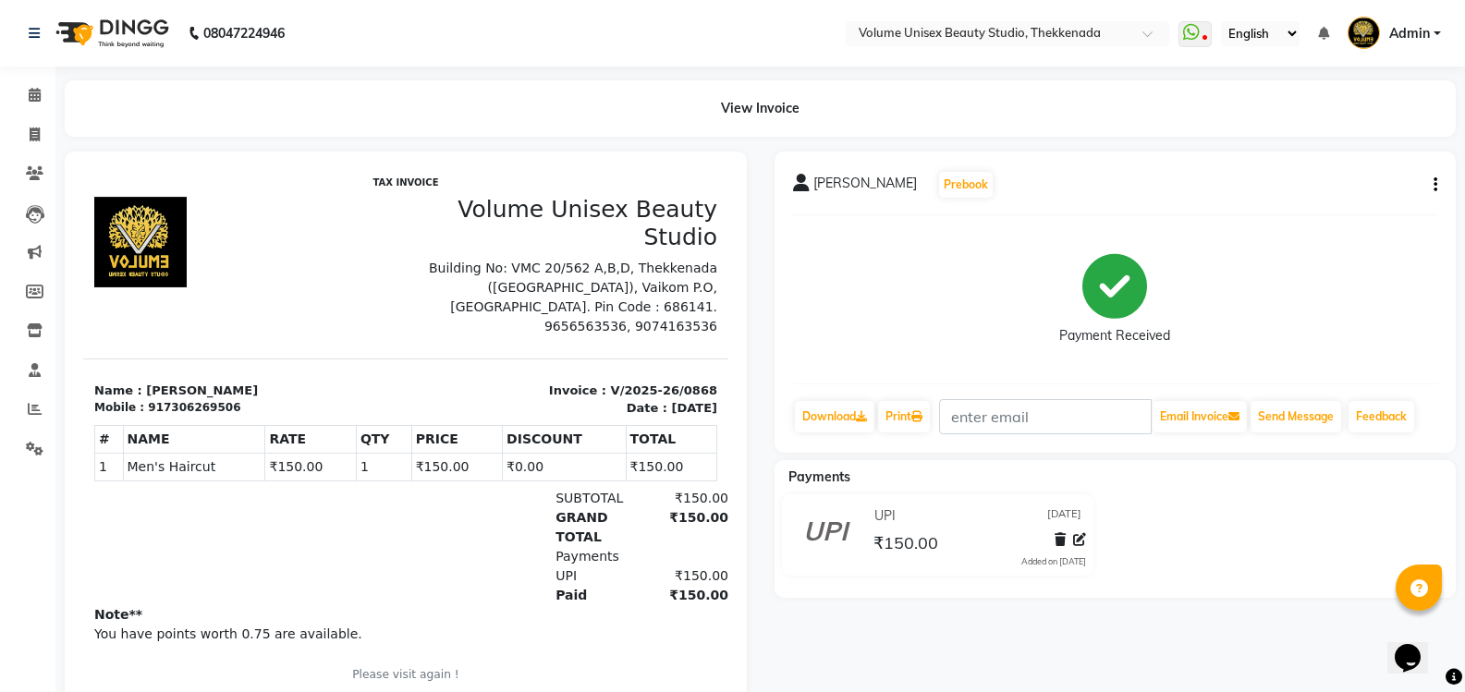
drag, startPoint x: 436, startPoint y: 533, endPoint x: 421, endPoint y: 507, distance: 29.8
click at [436, 530] on div "GRAND TOTAL ₹150.00" at bounding box center [509, 527] width 437 height 39
click at [32, 135] on icon at bounding box center [35, 135] width 10 height 14
select select "service"
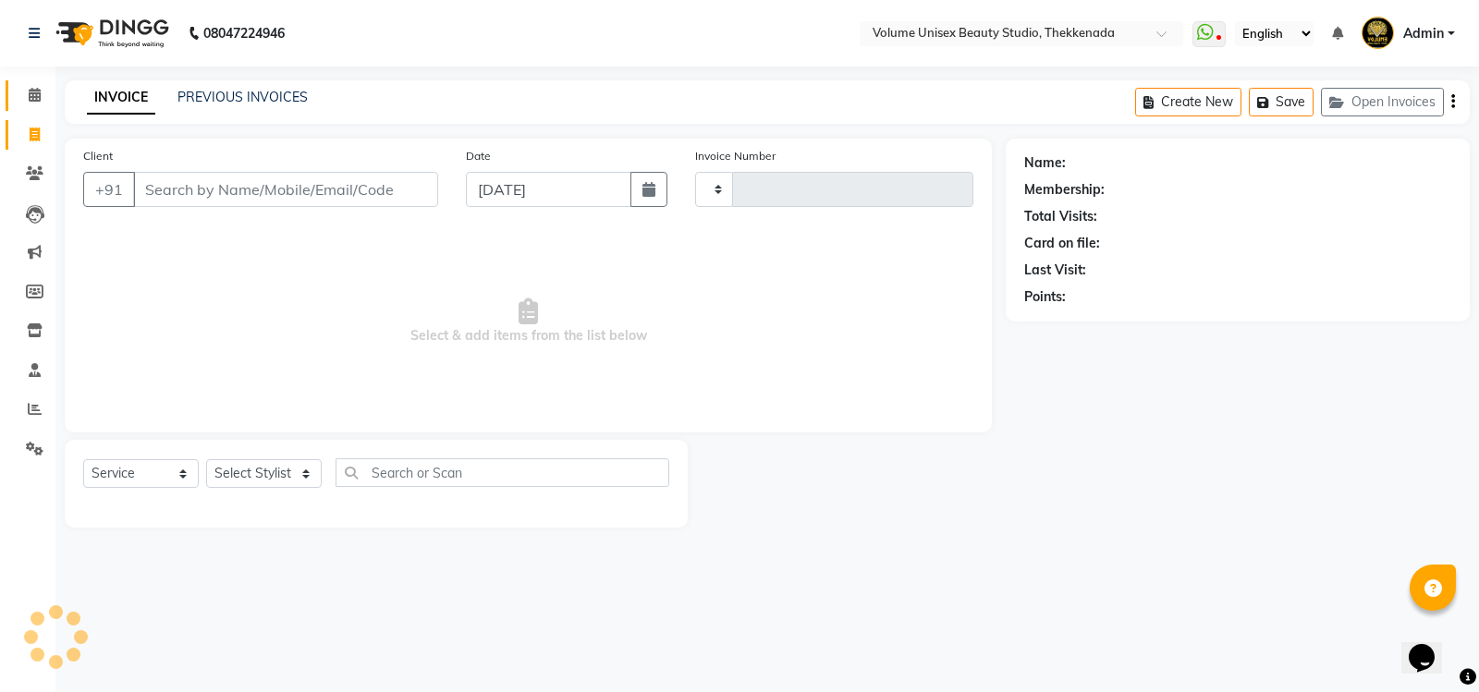
type input "0869"
select select "7432"
click at [36, 97] on icon at bounding box center [35, 95] width 12 height 14
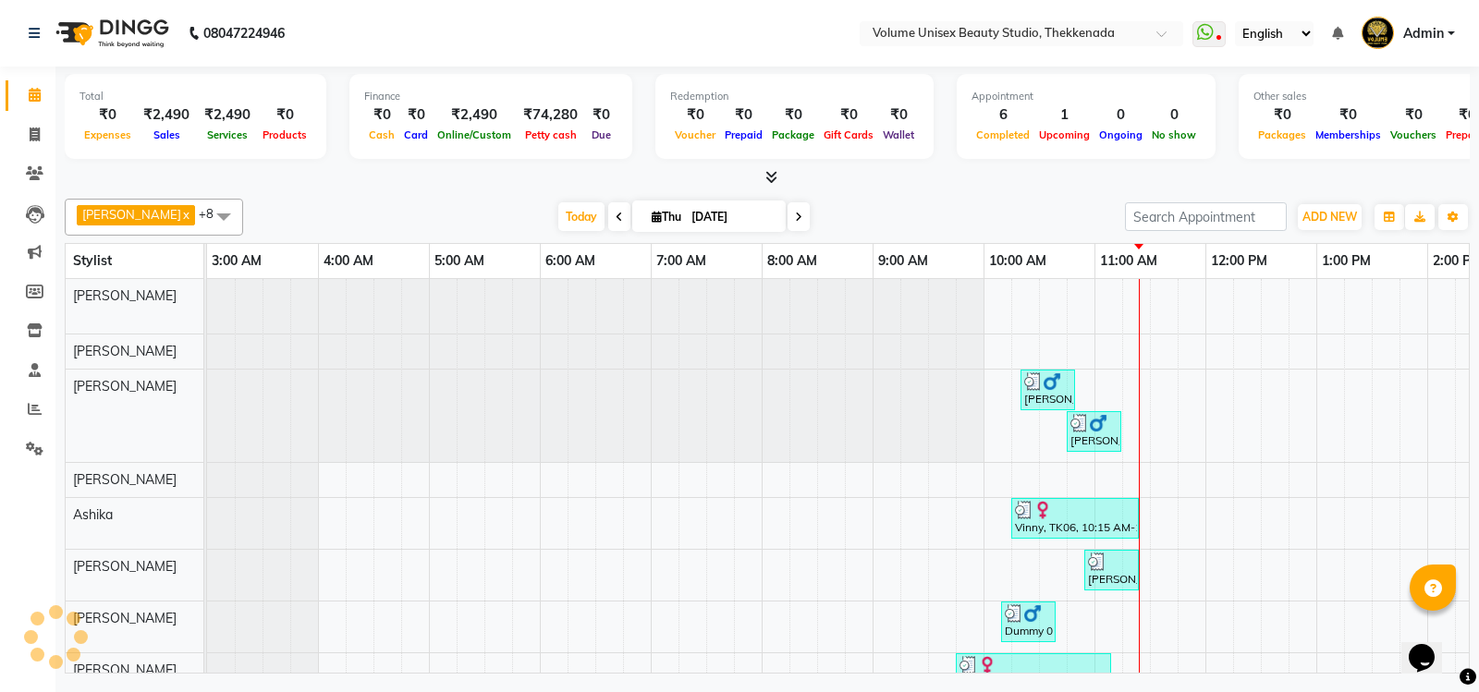
scroll to position [0, 334]
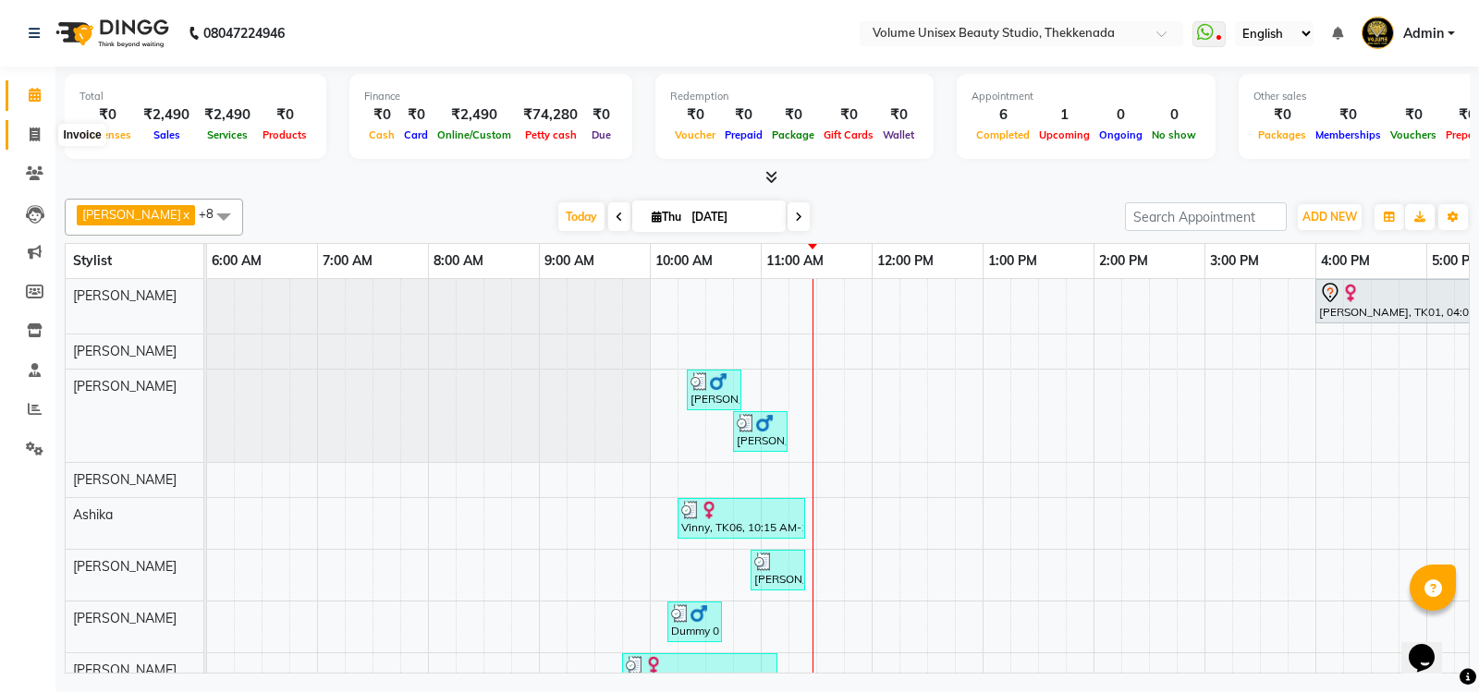
click at [34, 136] on icon at bounding box center [35, 135] width 10 height 14
select select "7432"
select select "service"
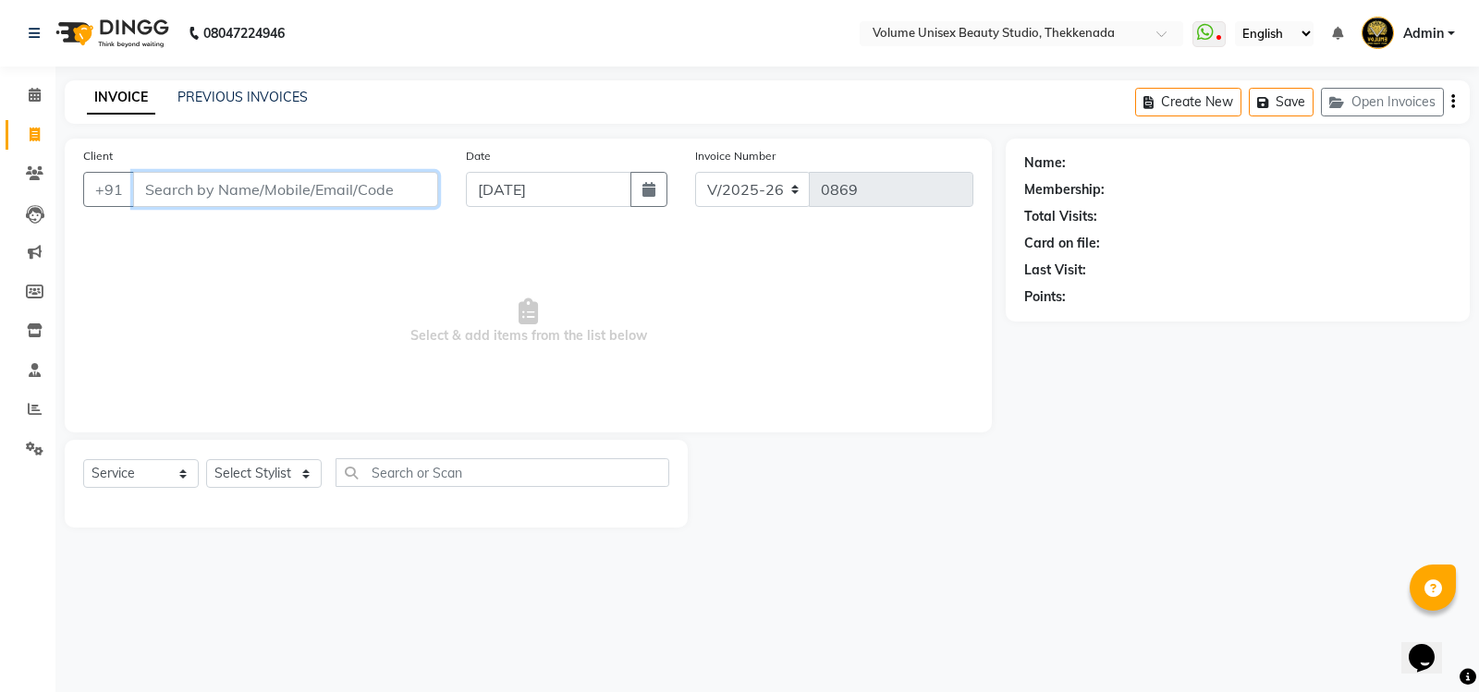
click at [247, 189] on input "Client" at bounding box center [285, 189] width 305 height 35
click at [268, 197] on input "Client" at bounding box center [285, 189] width 305 height 35
drag, startPoint x: 302, startPoint y: 475, endPoint x: 302, endPoint y: 463, distance: 12.0
click at [302, 473] on select "Select Stylist [PERSON_NAME] [PERSON_NAME] [PERSON_NAME] [PERSON_NAME] [PERSON_…" at bounding box center [264, 473] width 116 height 29
select select "89910"
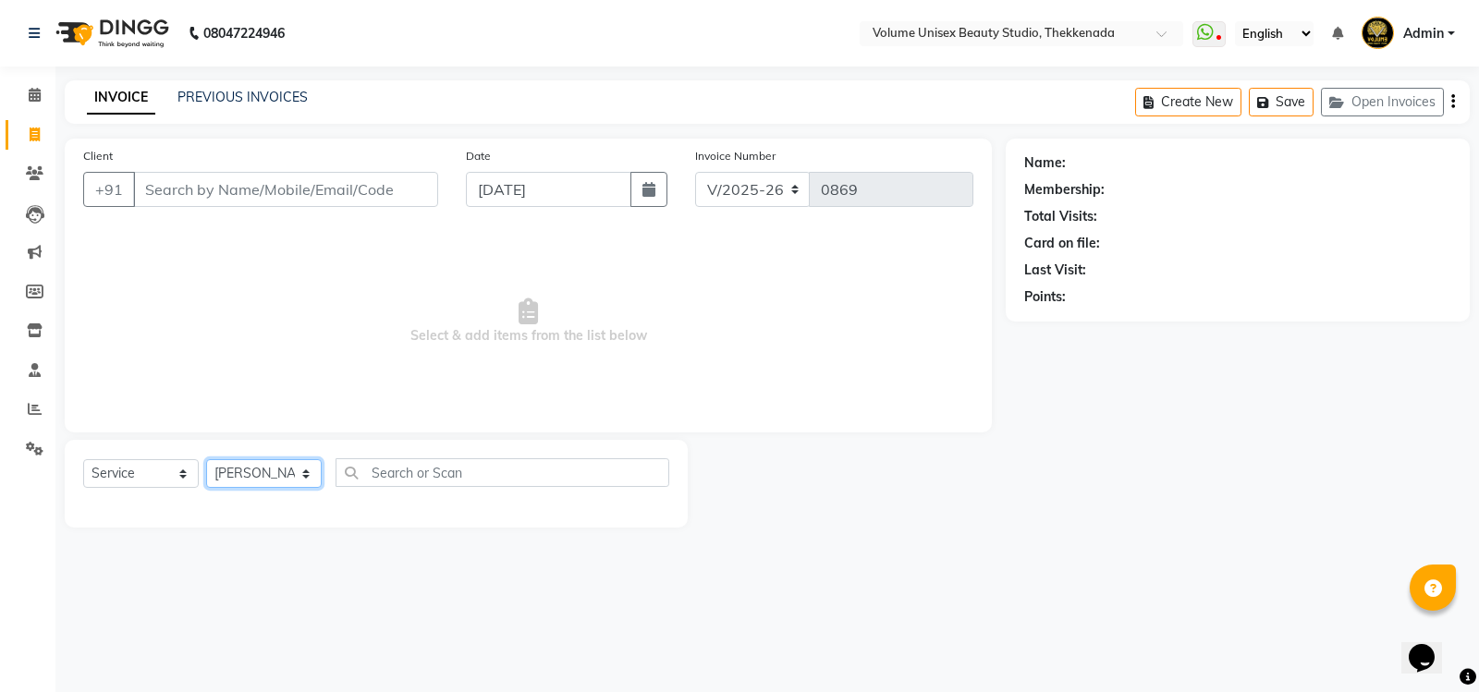
click at [206, 459] on select "Select Stylist [PERSON_NAME] [PERSON_NAME] [PERSON_NAME] [PERSON_NAME] [PERSON_…" at bounding box center [264, 473] width 116 height 29
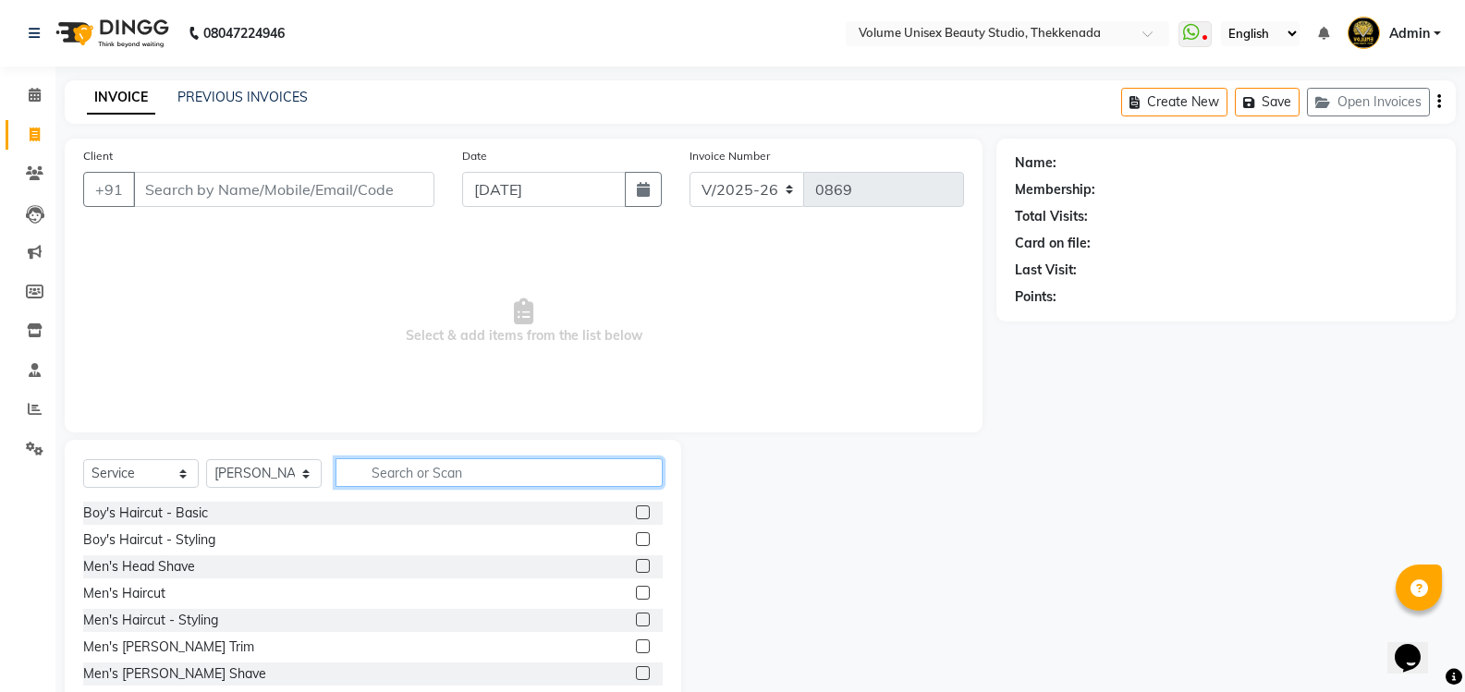
click at [410, 469] on input "text" at bounding box center [498, 472] width 327 height 29
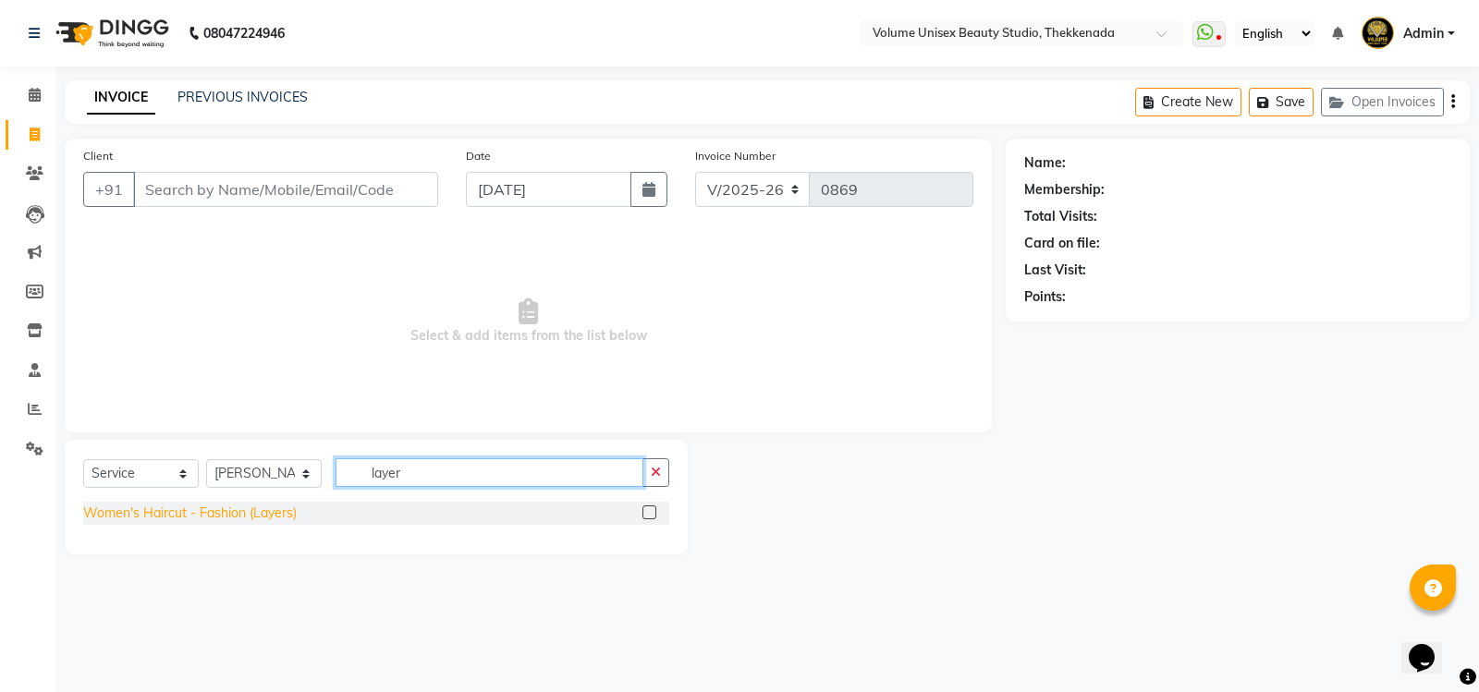
type input "layer"
click at [276, 506] on div "Women's Haircut - Fashion (Layers)" at bounding box center [189, 513] width 213 height 19
checkbox input "false"
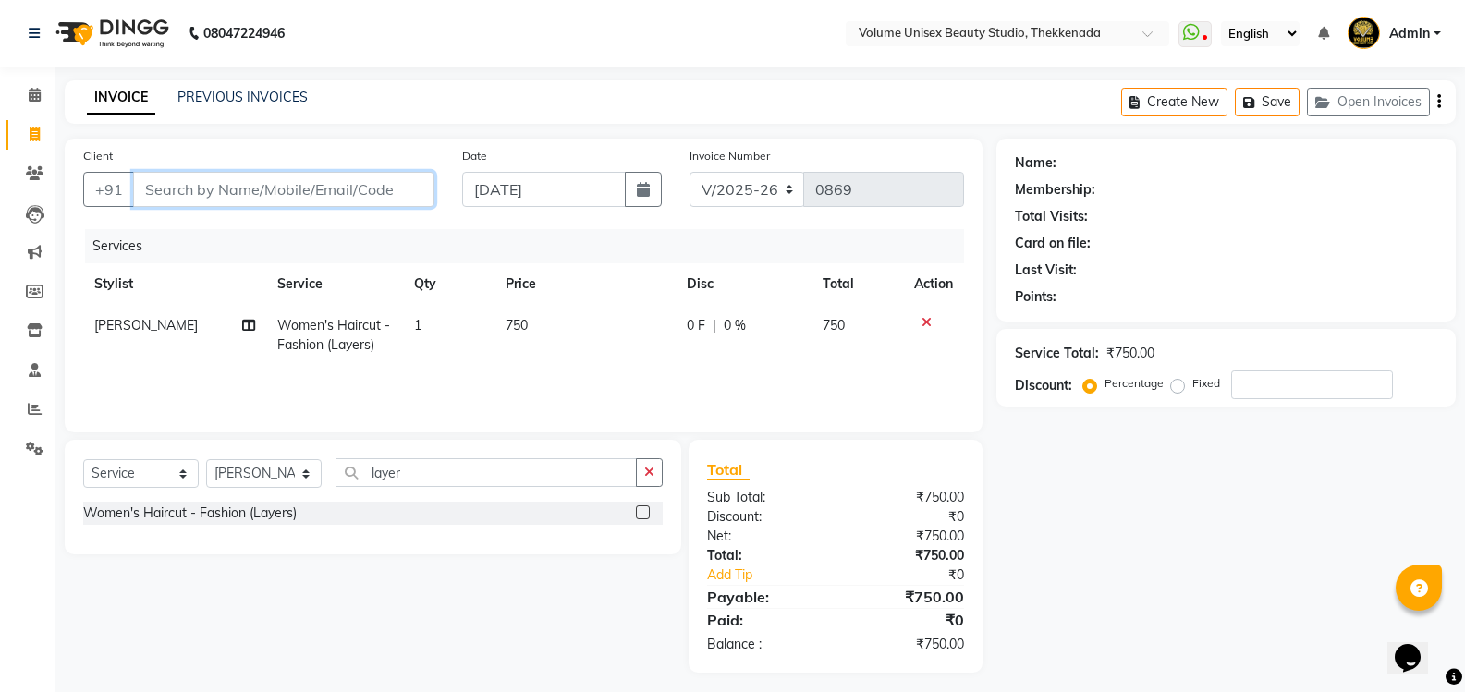
click at [262, 195] on input "Client" at bounding box center [283, 189] width 301 height 35
click at [304, 187] on input "Client" at bounding box center [283, 189] width 301 height 35
type input "7"
type input "0"
type input "7356365088"
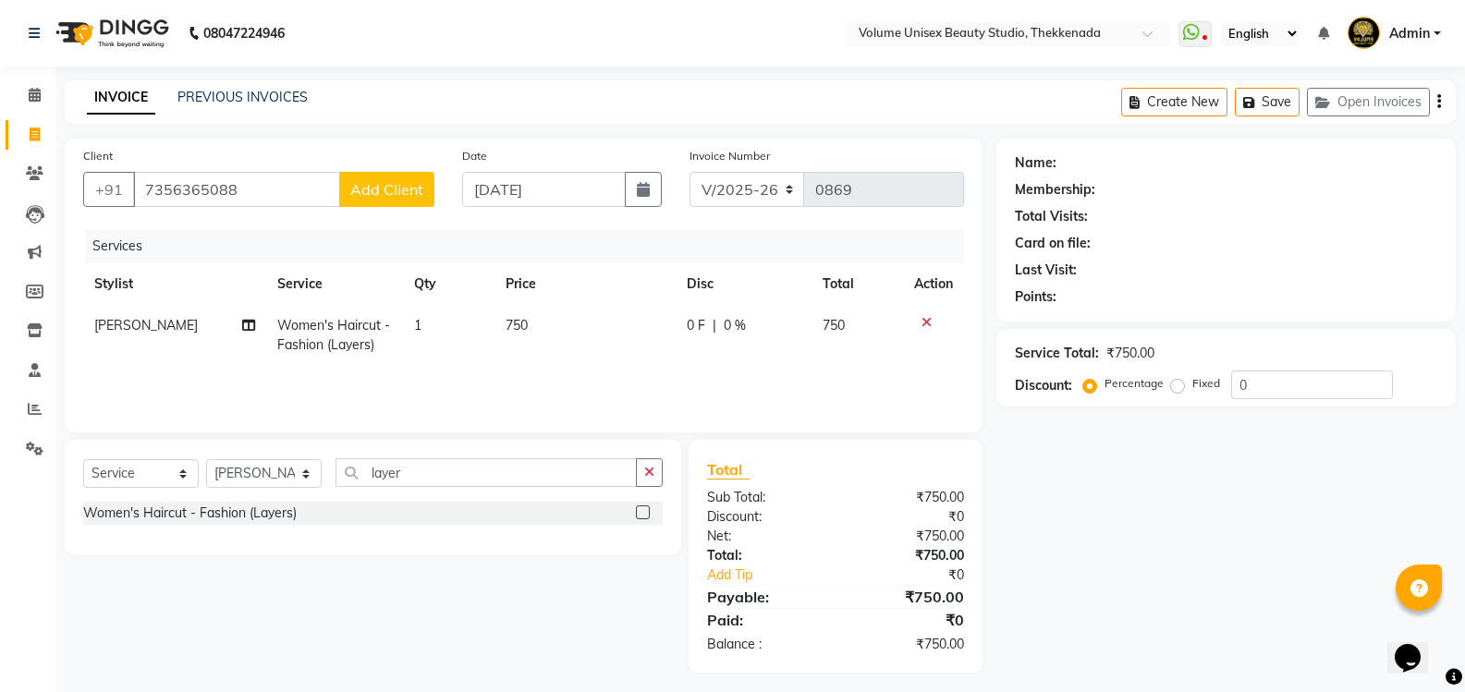
click at [377, 197] on span "Add Client" at bounding box center [386, 189] width 73 height 18
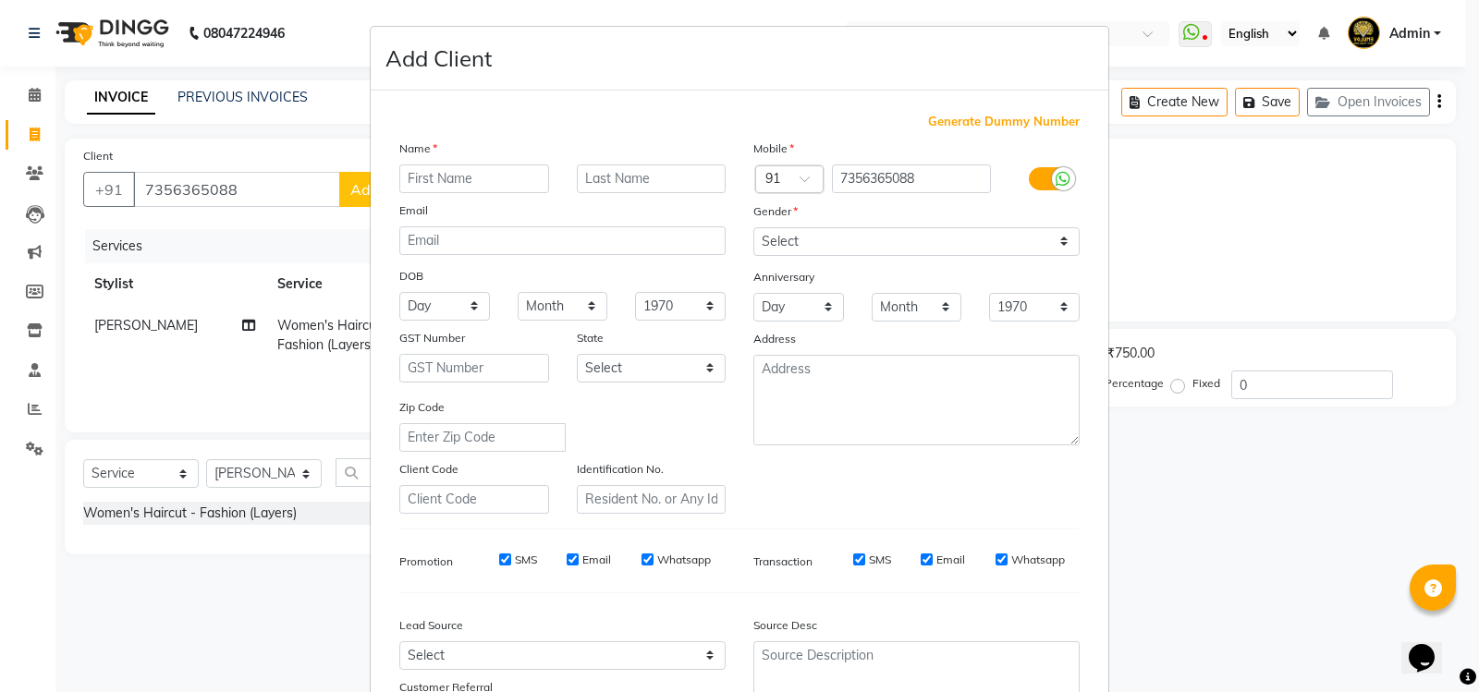
click at [411, 177] on input "text" at bounding box center [474, 178] width 150 height 29
type input "Anija"
type input "[PERSON_NAME]"
drag, startPoint x: 1061, startPoint y: 242, endPoint x: 1047, endPoint y: 245, distance: 14.1
click at [1061, 242] on select "Select [DEMOGRAPHIC_DATA] [DEMOGRAPHIC_DATA] Other Prefer Not To Say" at bounding box center [916, 241] width 326 height 29
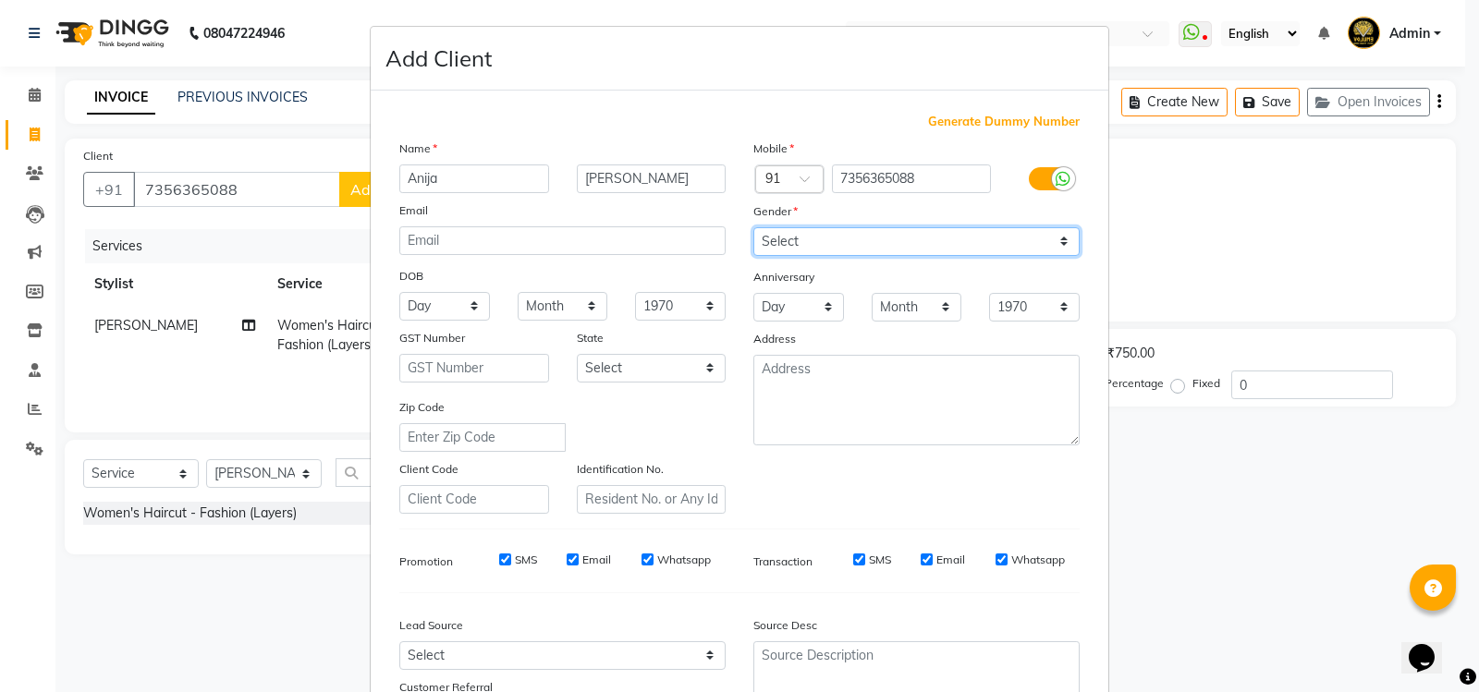
select select "[DEMOGRAPHIC_DATA]"
click at [753, 227] on select "Select [DEMOGRAPHIC_DATA] [DEMOGRAPHIC_DATA] Other Prefer Not To Say" at bounding box center [916, 241] width 326 height 29
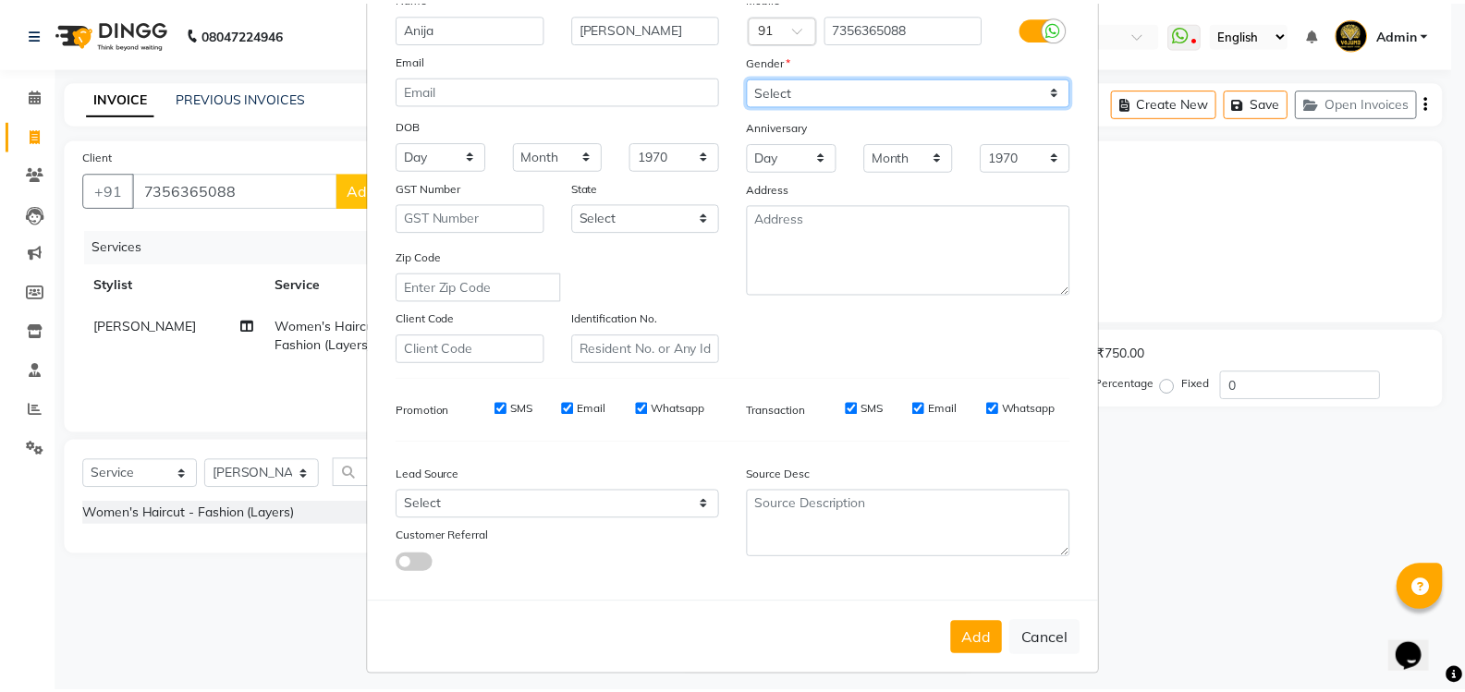
scroll to position [161, 0]
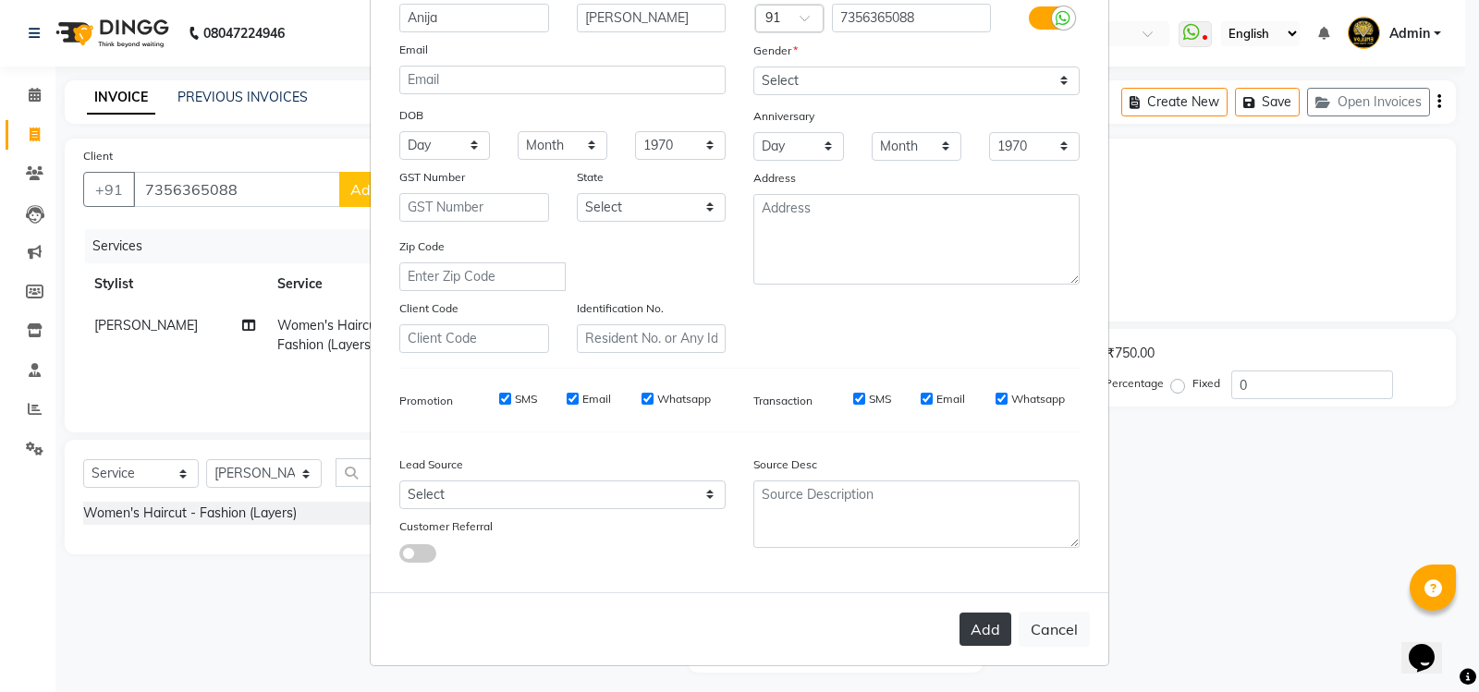
click at [971, 628] on button "Add" at bounding box center [985, 629] width 52 height 33
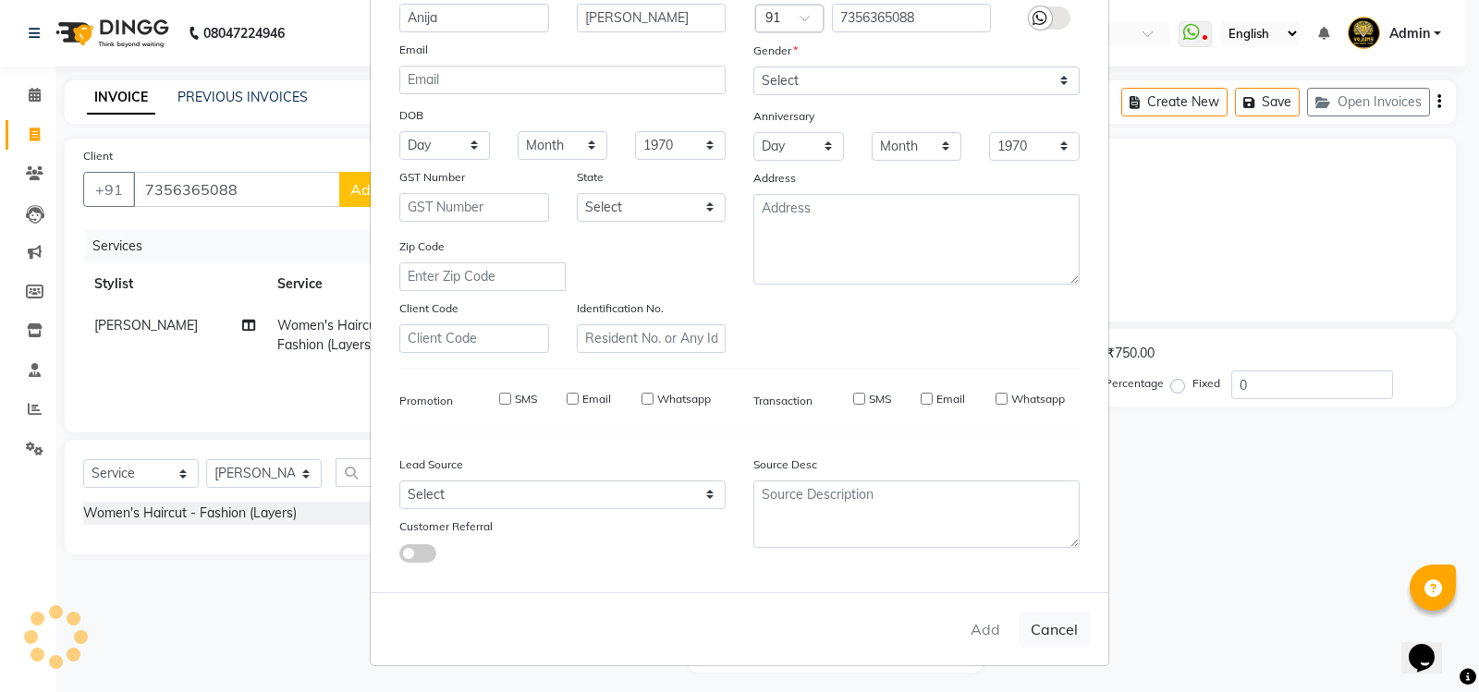
select select
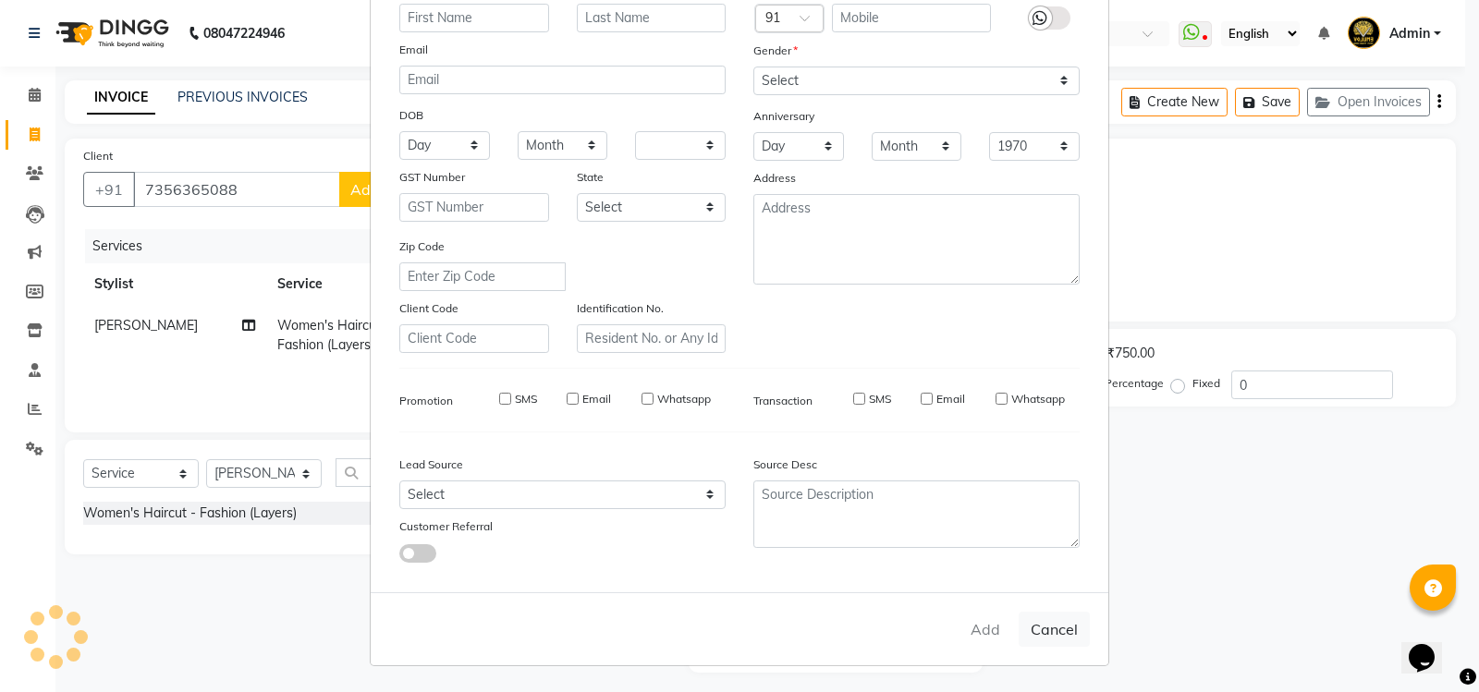
select select
checkbox input "false"
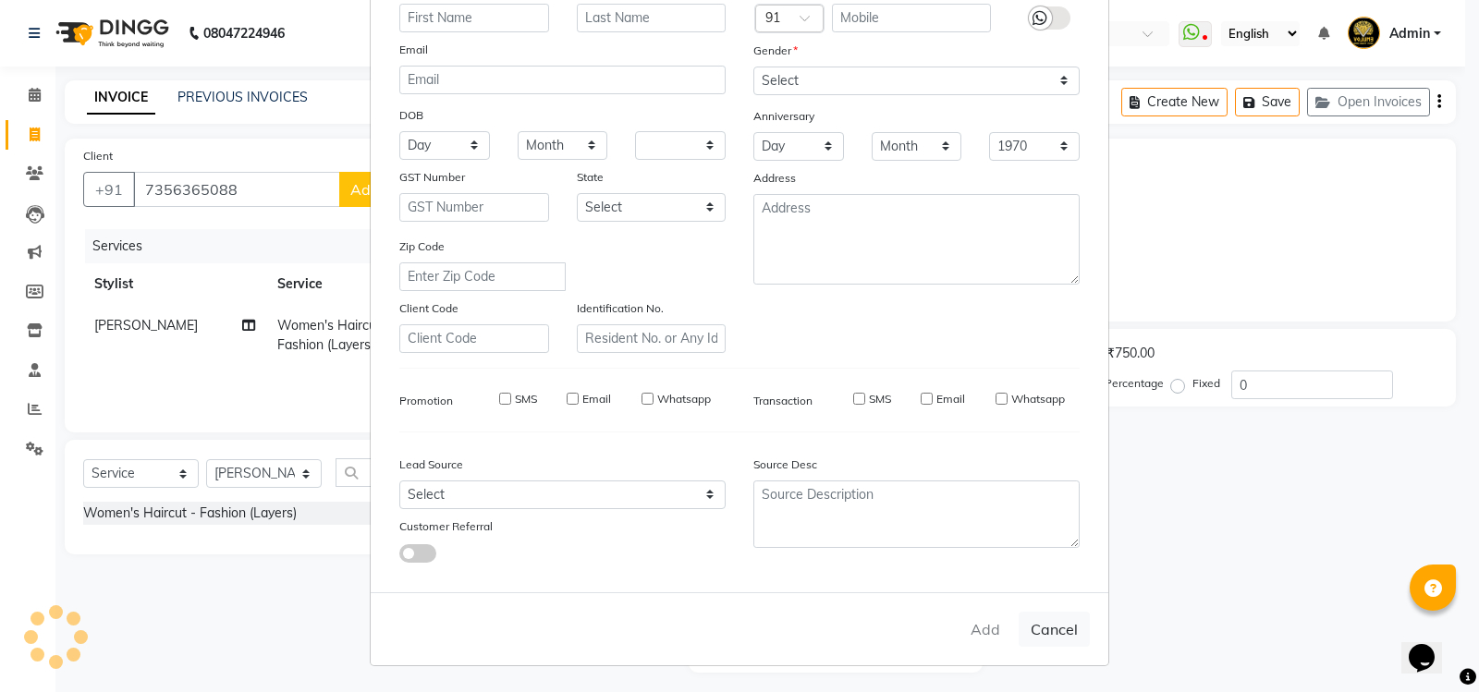
checkbox input "false"
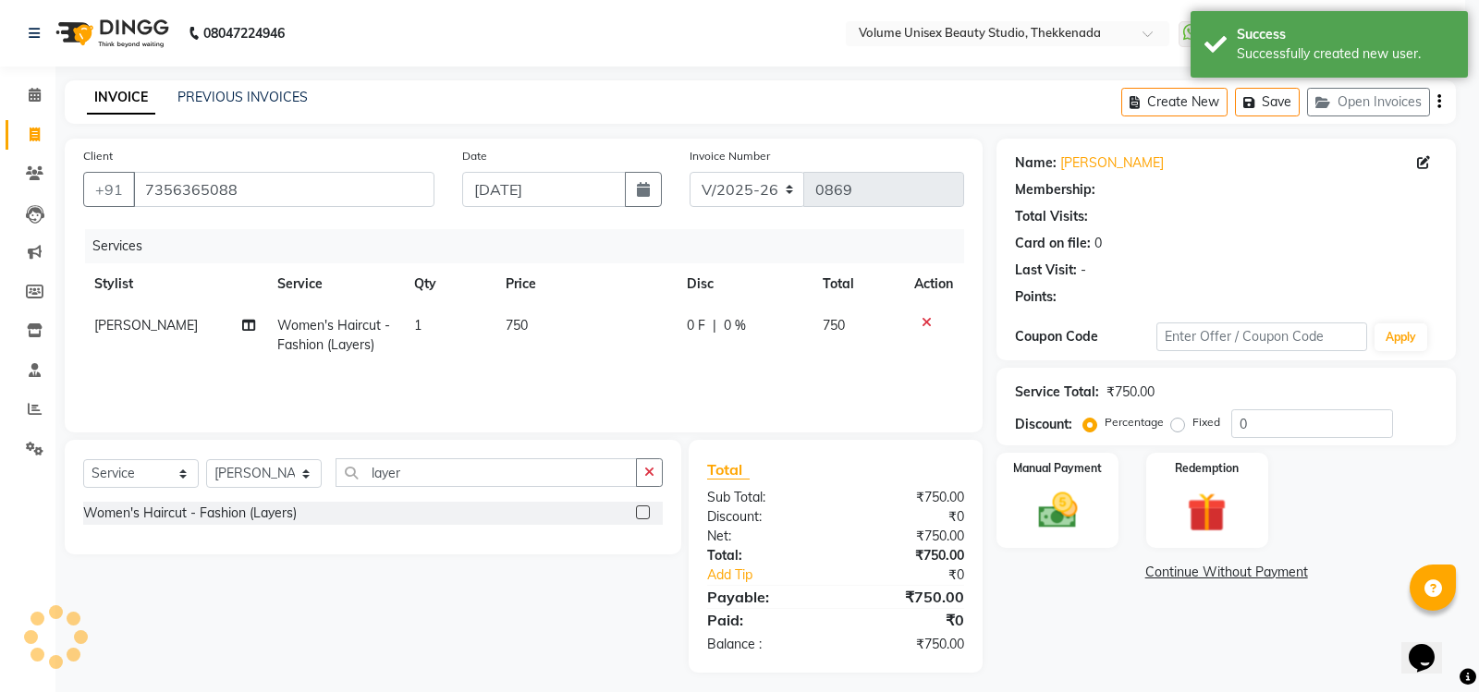
select select "1: Object"
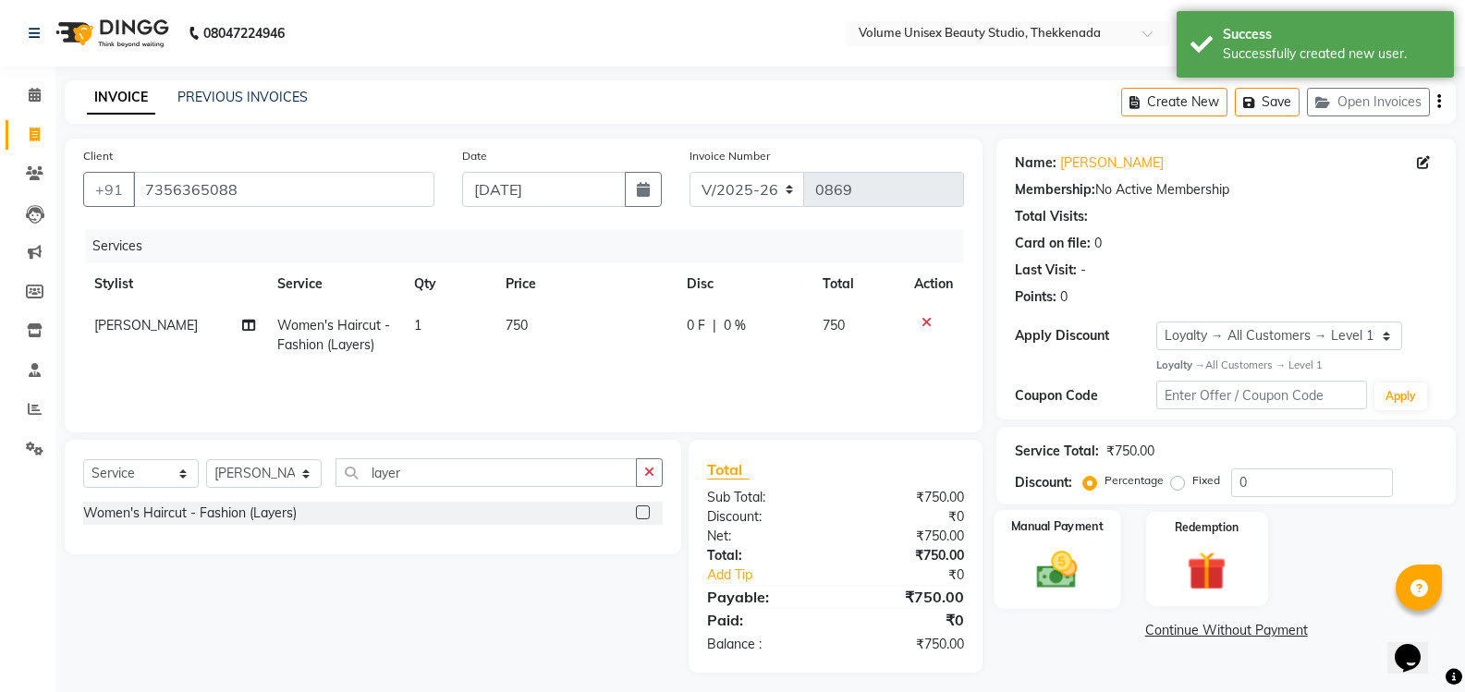
click at [1051, 576] on img at bounding box center [1057, 569] width 66 height 47
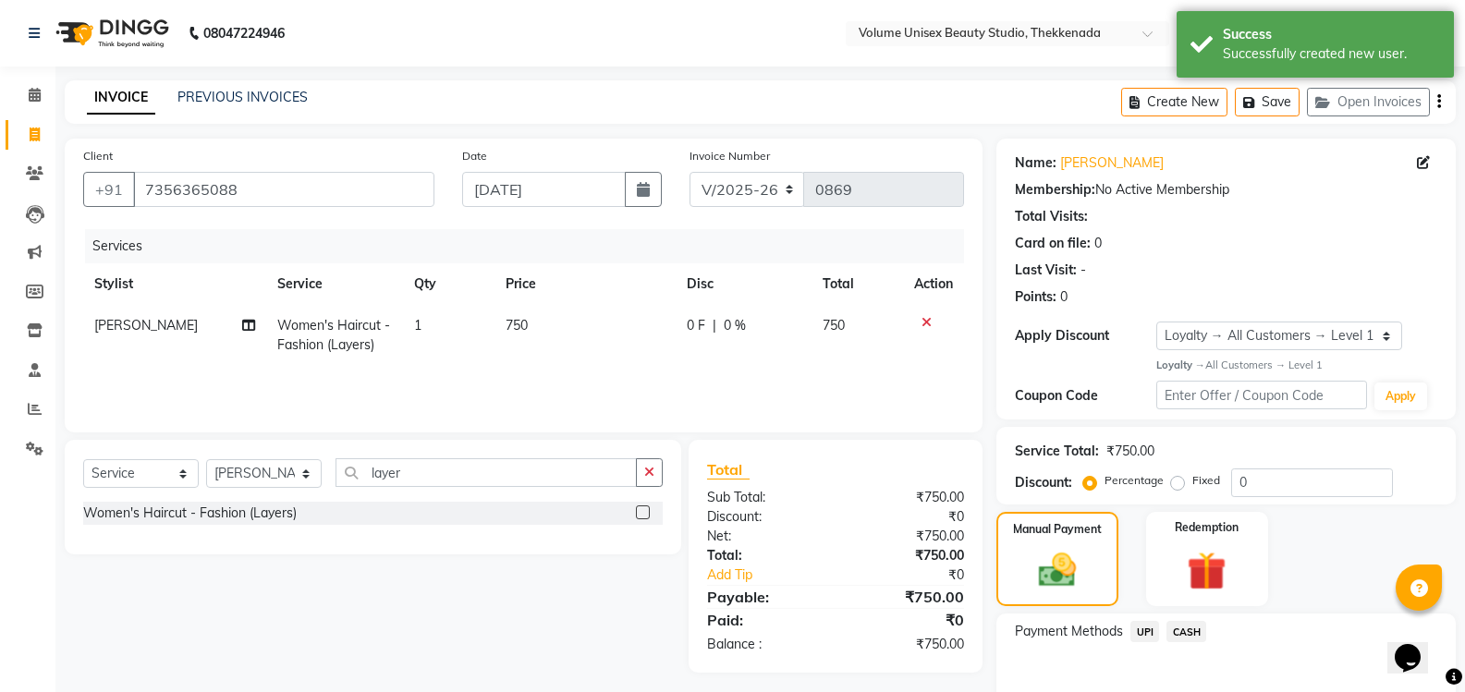
click at [1141, 633] on span "UPI" at bounding box center [1144, 631] width 29 height 21
click at [419, 473] on input "layer" at bounding box center [485, 472] width 301 height 29
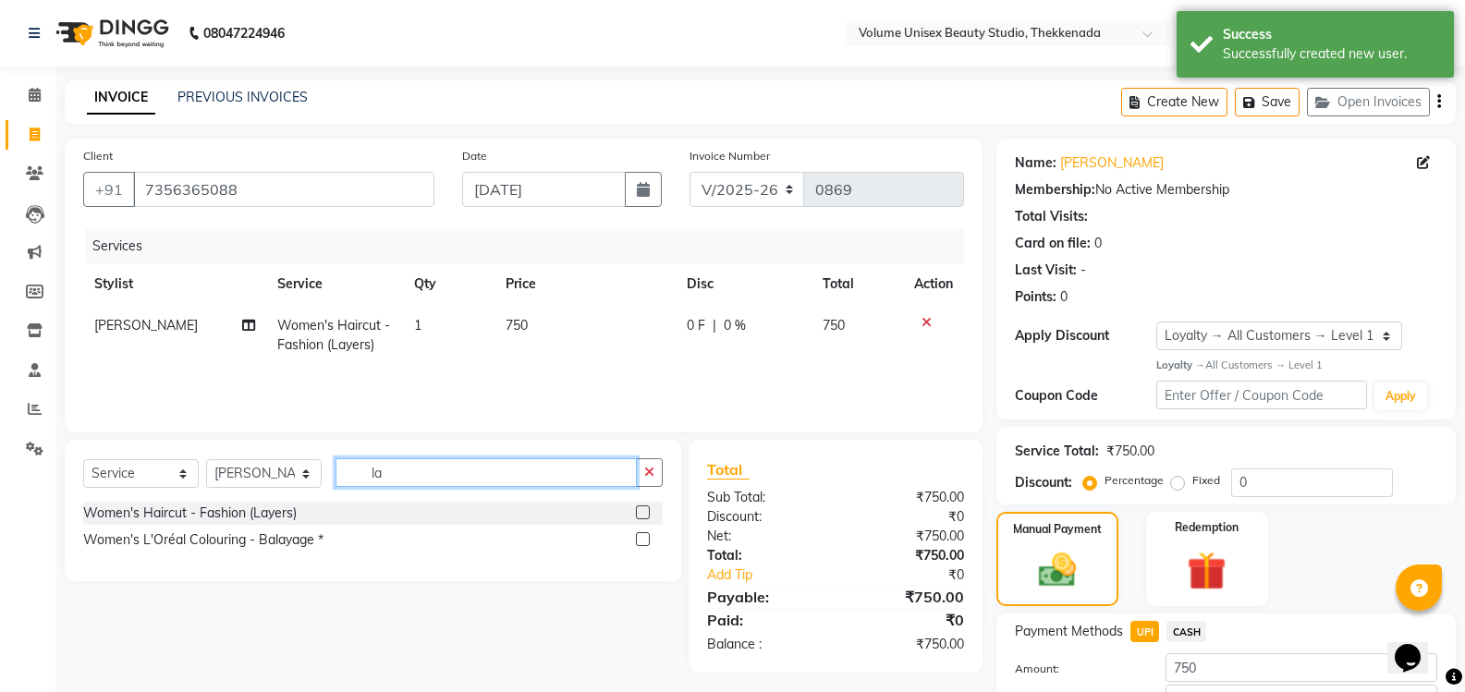
type input "l"
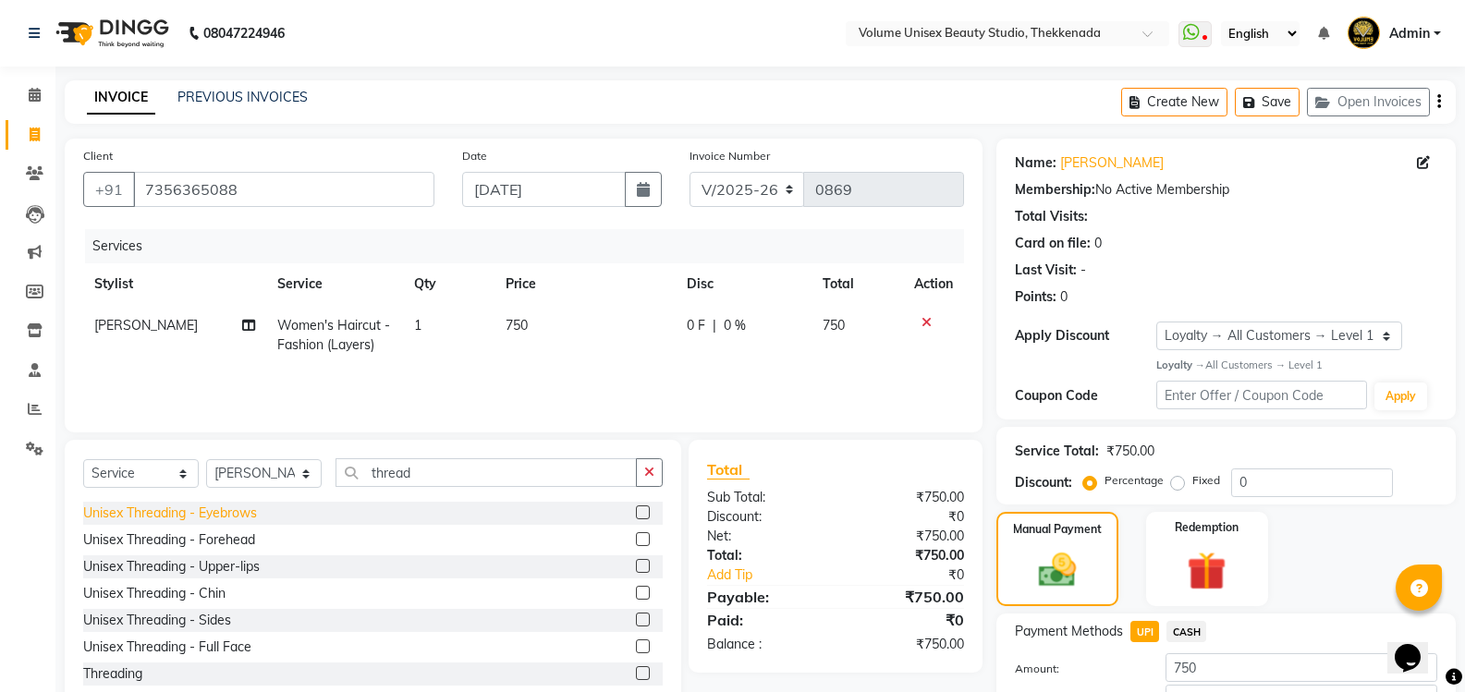
click at [227, 512] on div "Unisex Threading - Eyebrows" at bounding box center [170, 513] width 174 height 19
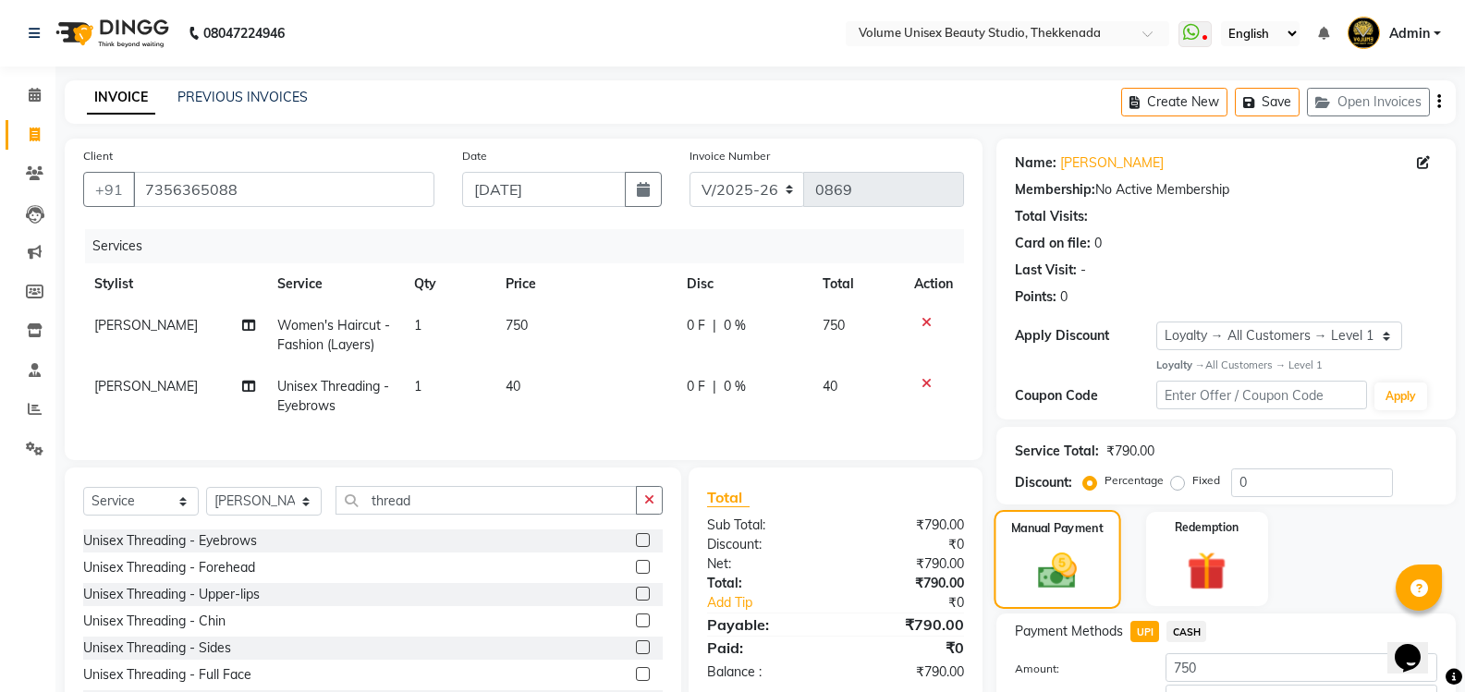
click at [1045, 545] on div "Manual Payment" at bounding box center [1057, 559] width 127 height 99
click at [1150, 630] on span "UPI" at bounding box center [1144, 631] width 29 height 21
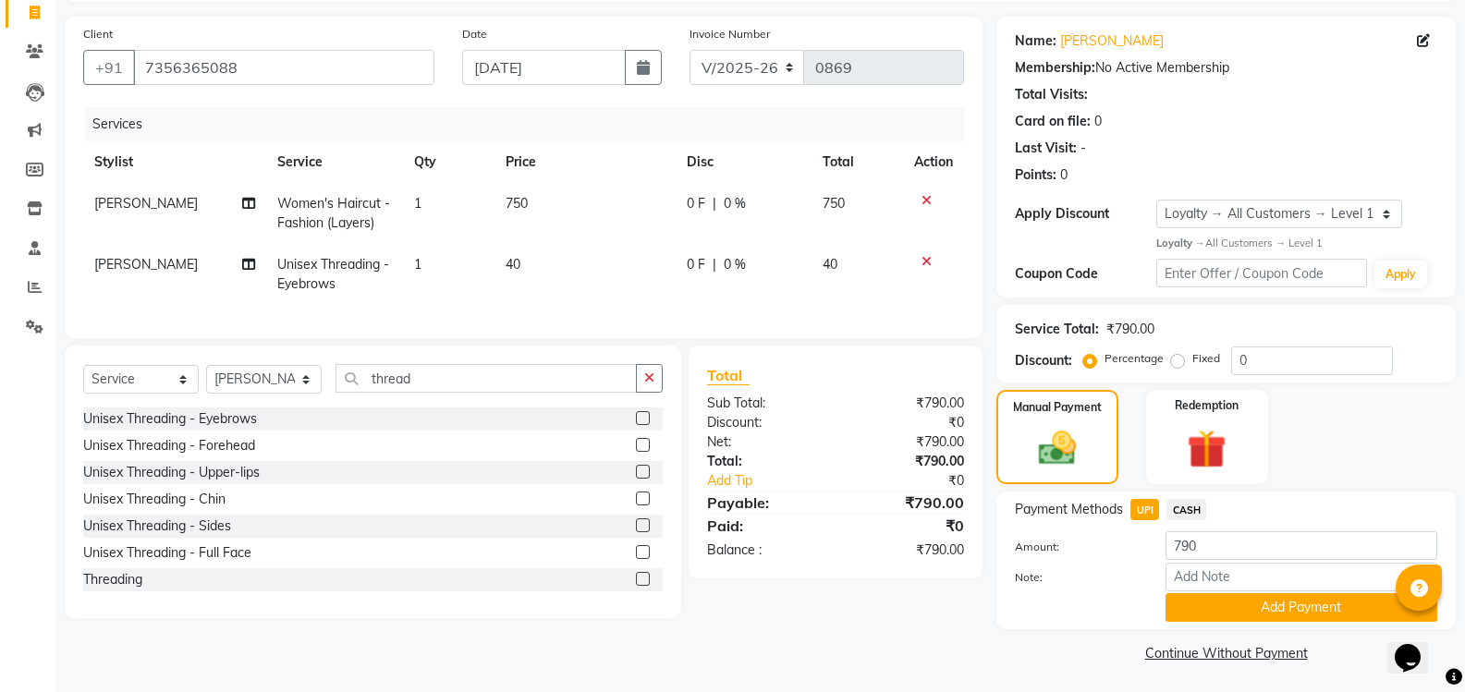
scroll to position [125, 0]
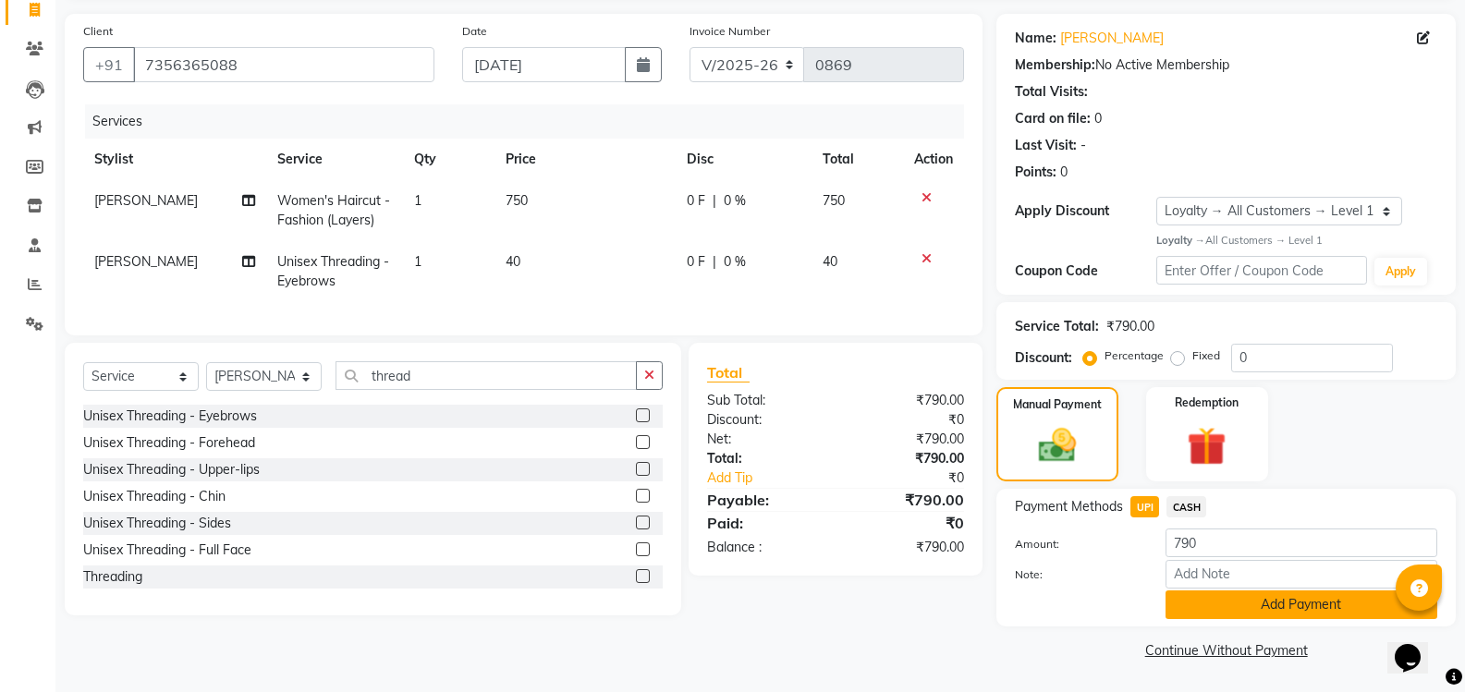
click at [1202, 611] on button "Add Payment" at bounding box center [1301, 604] width 272 height 29
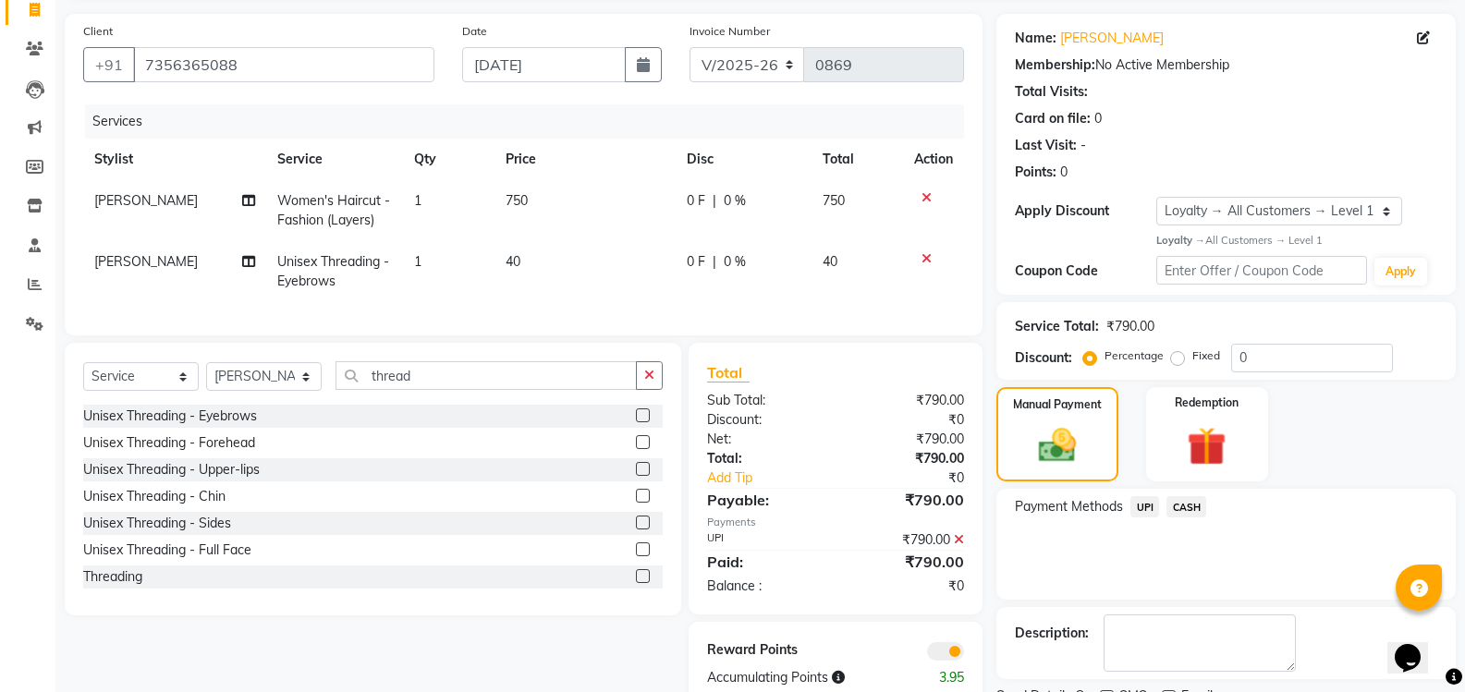
scroll to position [202, 0]
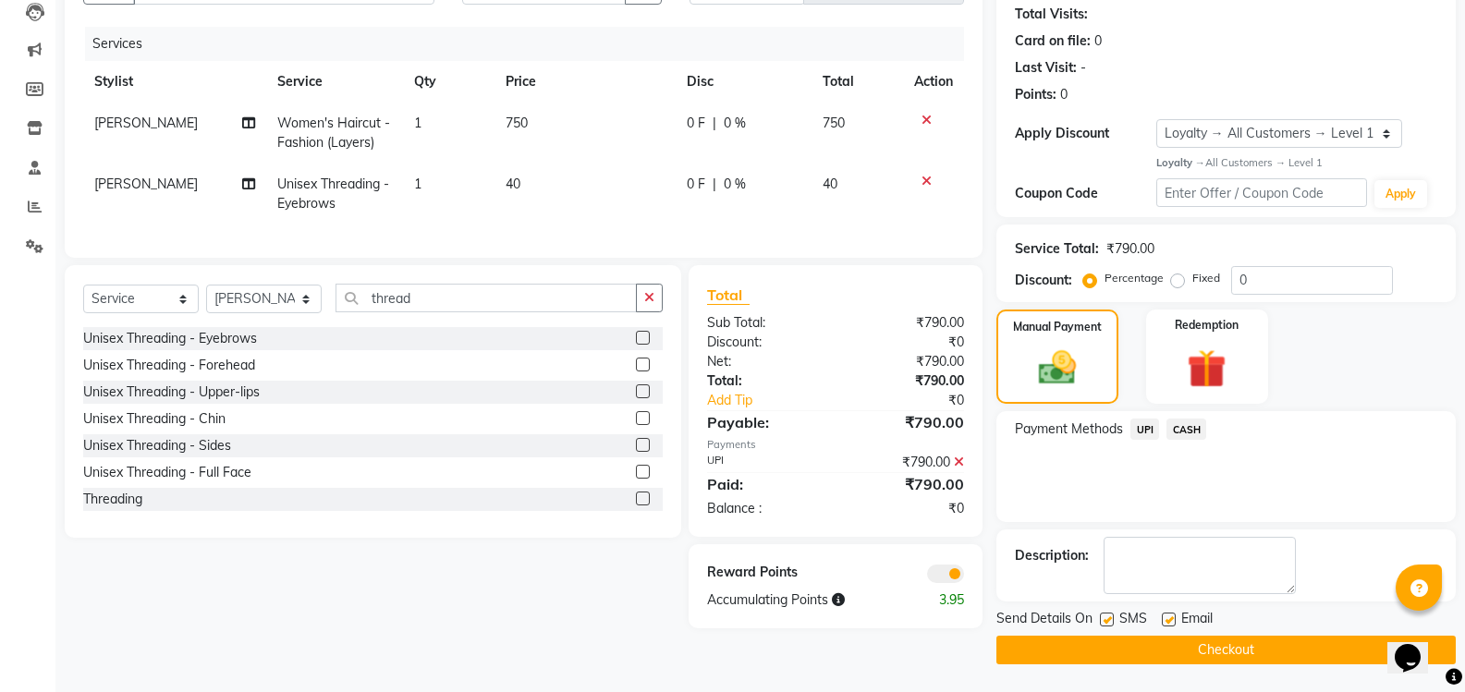
click at [1125, 649] on button "Checkout" at bounding box center [1225, 650] width 459 height 29
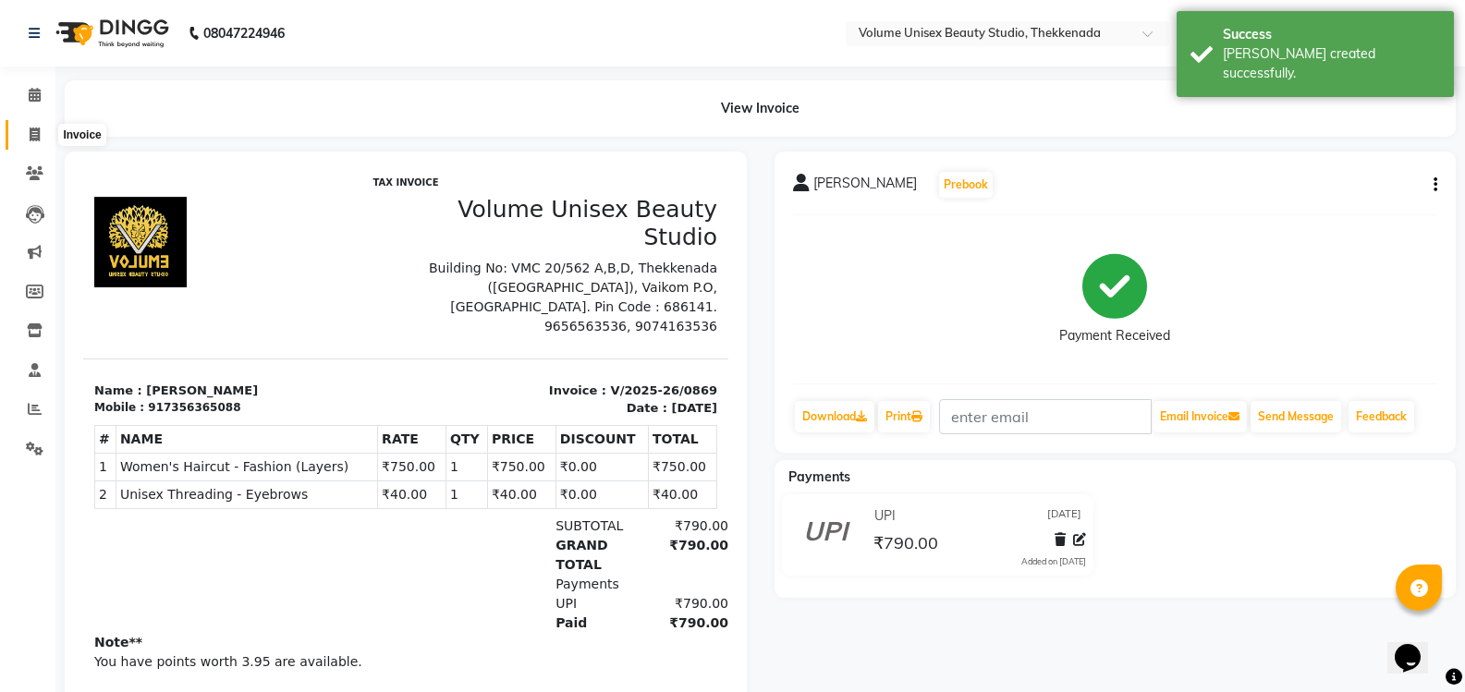
click at [35, 139] on icon at bounding box center [35, 135] width 10 height 14
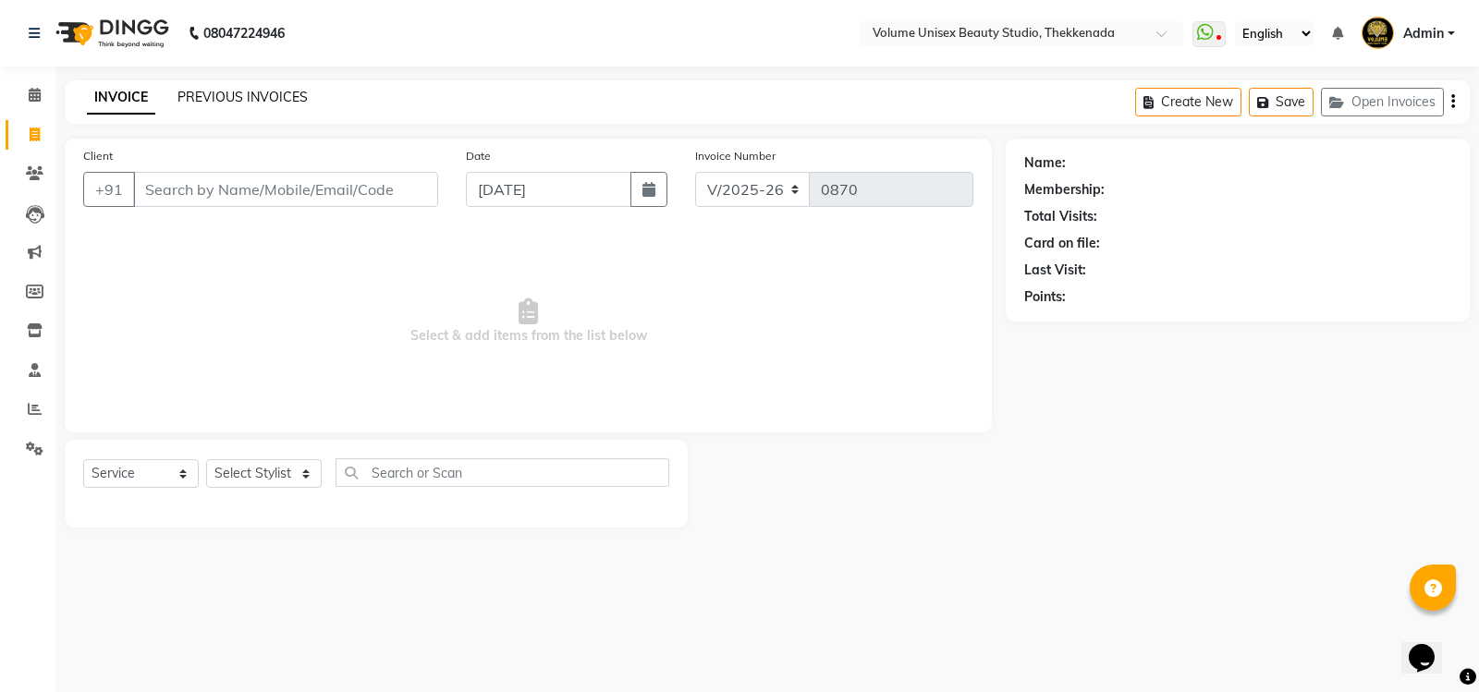
click at [238, 99] on link "PREVIOUS INVOICES" at bounding box center [242, 97] width 130 height 17
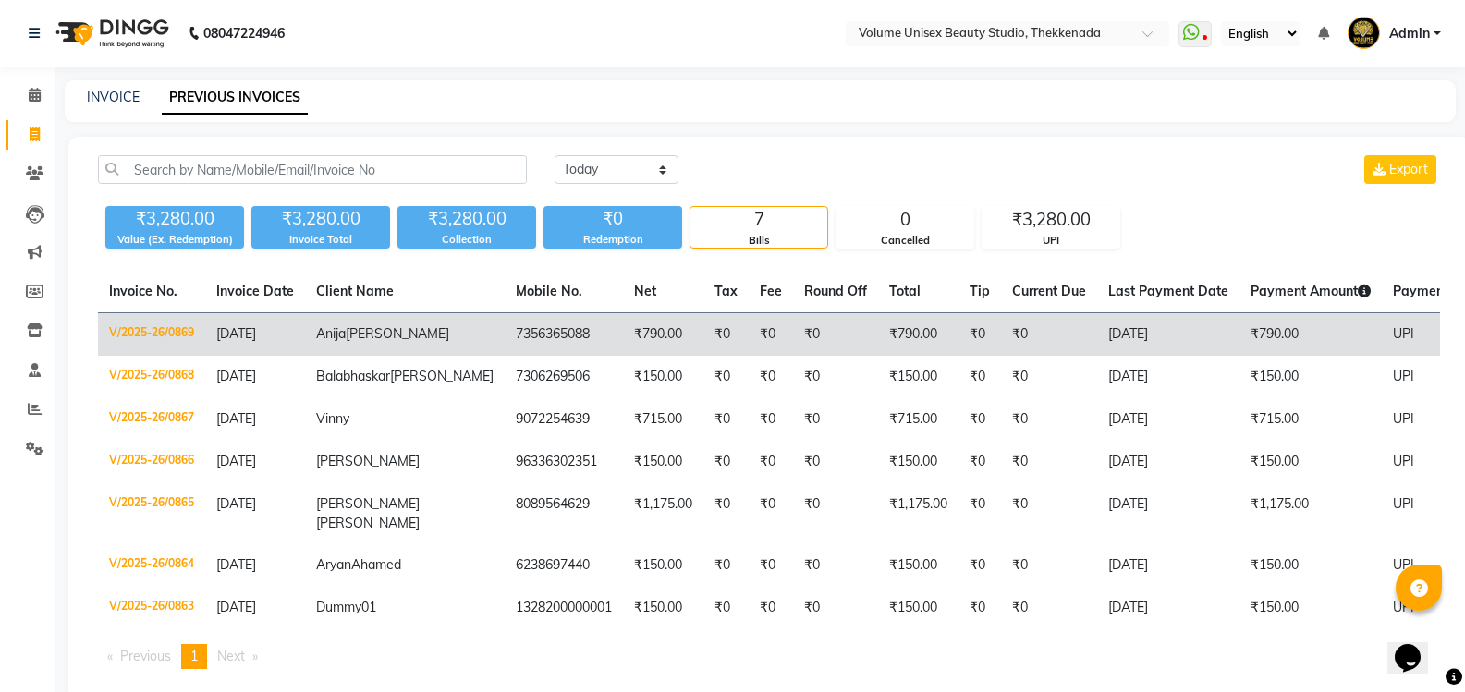
click at [347, 328] on span "[PERSON_NAME]" at bounding box center [397, 333] width 103 height 17
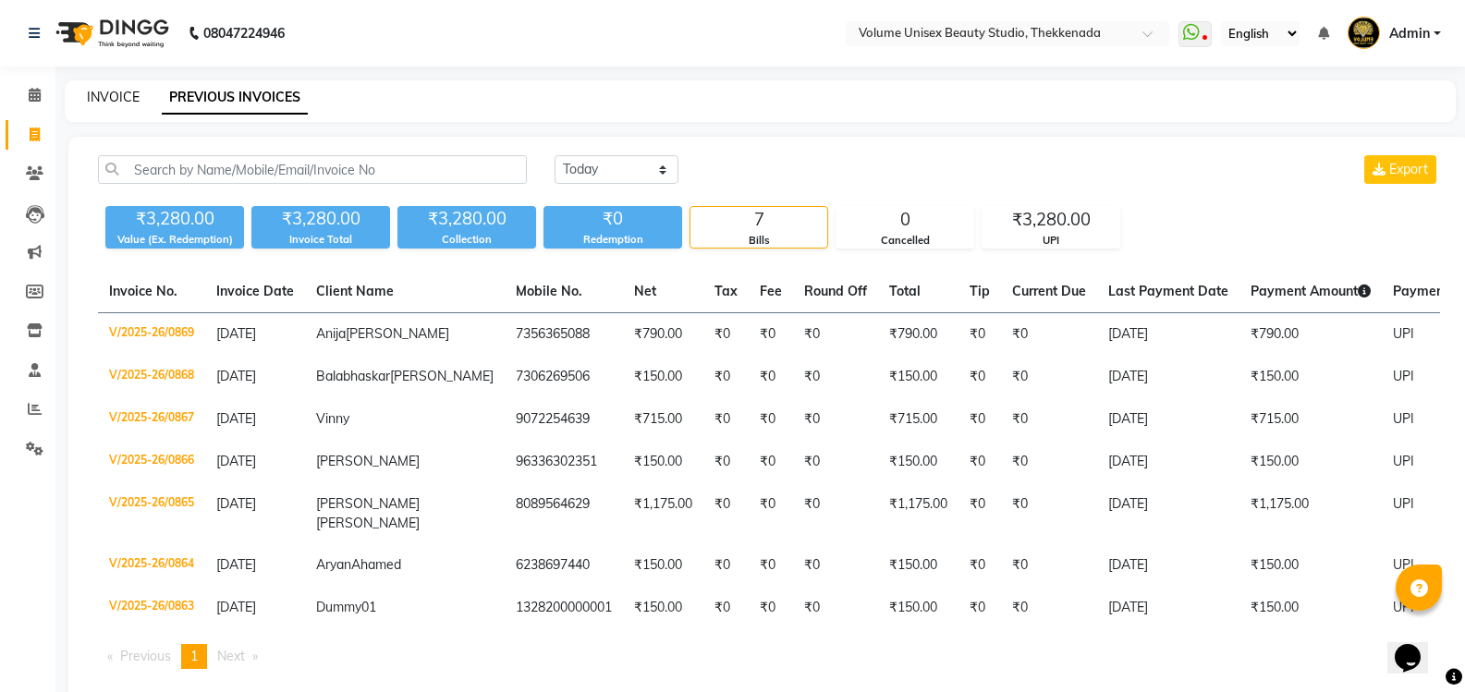
drag, startPoint x: 119, startPoint y: 95, endPoint x: 285, endPoint y: 9, distance: 186.4
click at [118, 94] on link "INVOICE" at bounding box center [113, 97] width 53 height 17
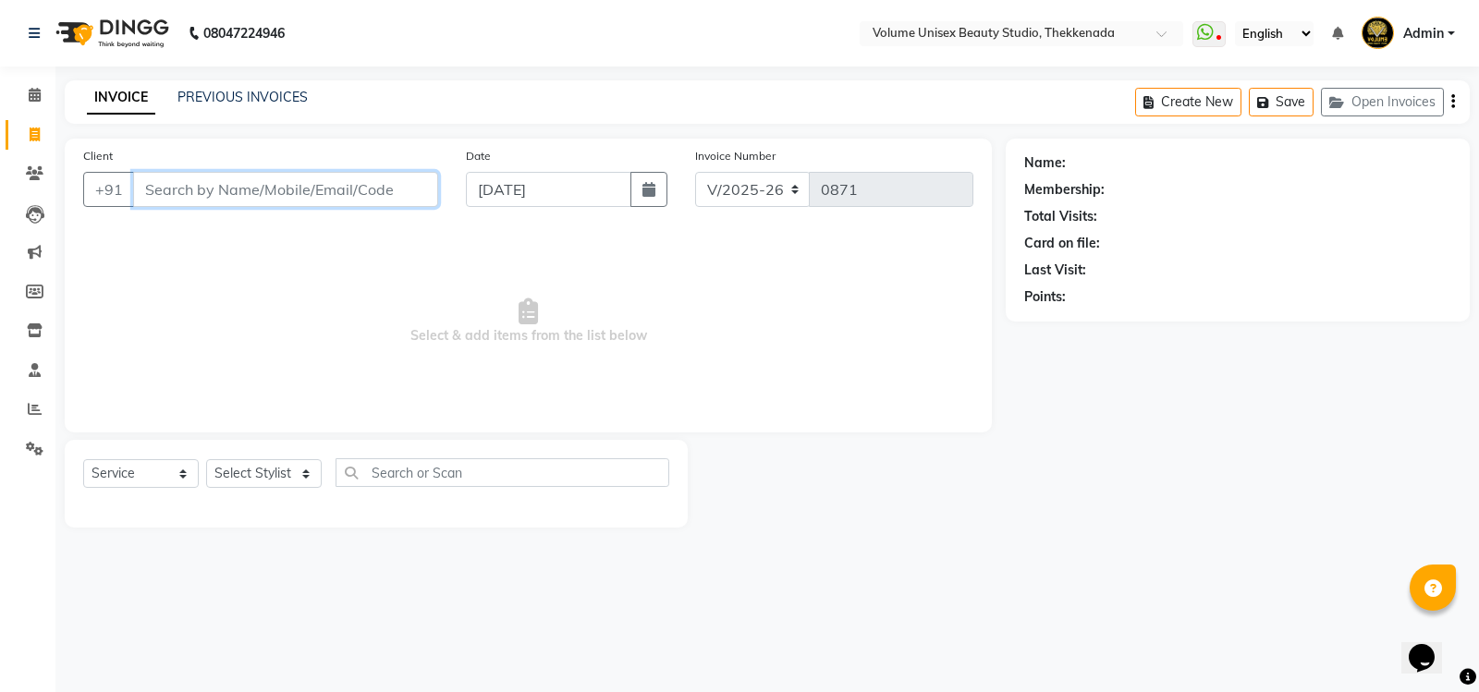
click at [286, 189] on input "Client" at bounding box center [285, 189] width 305 height 35
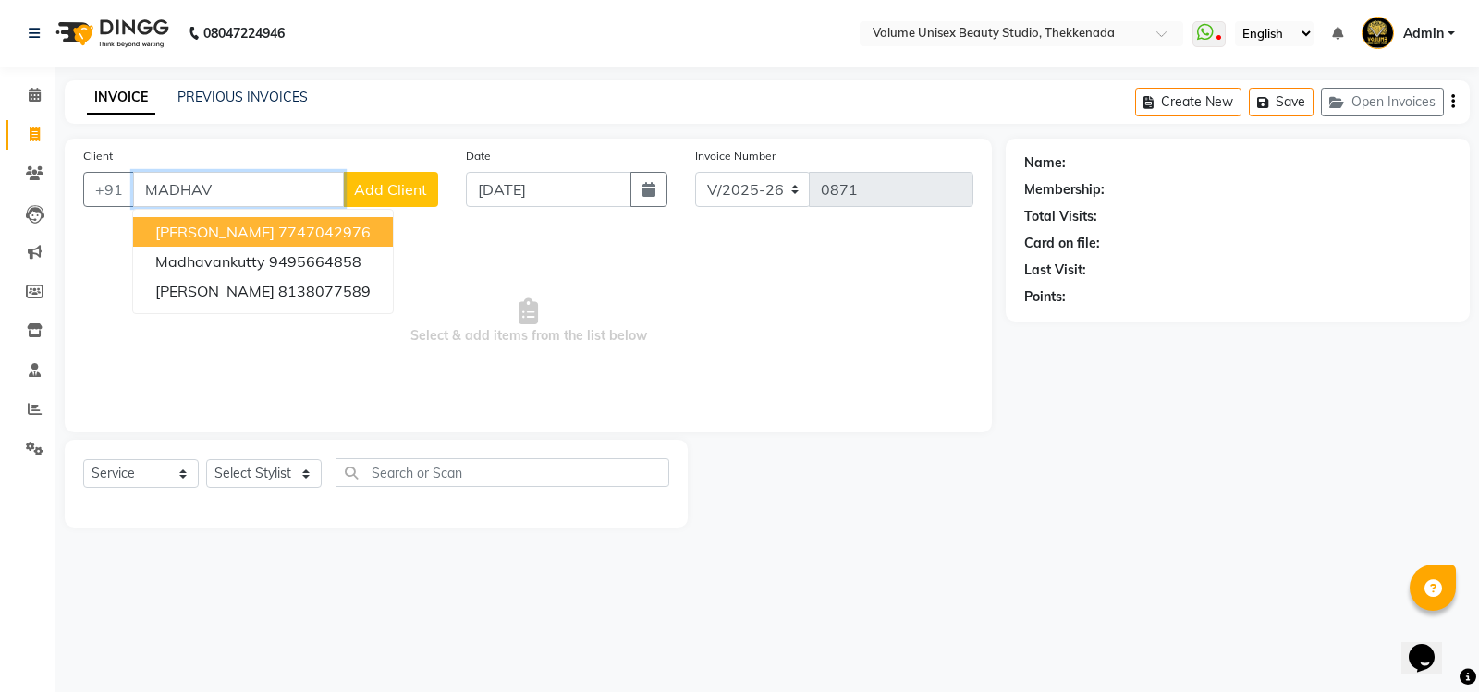
click at [231, 236] on span "[PERSON_NAME]" at bounding box center [214, 232] width 119 height 18
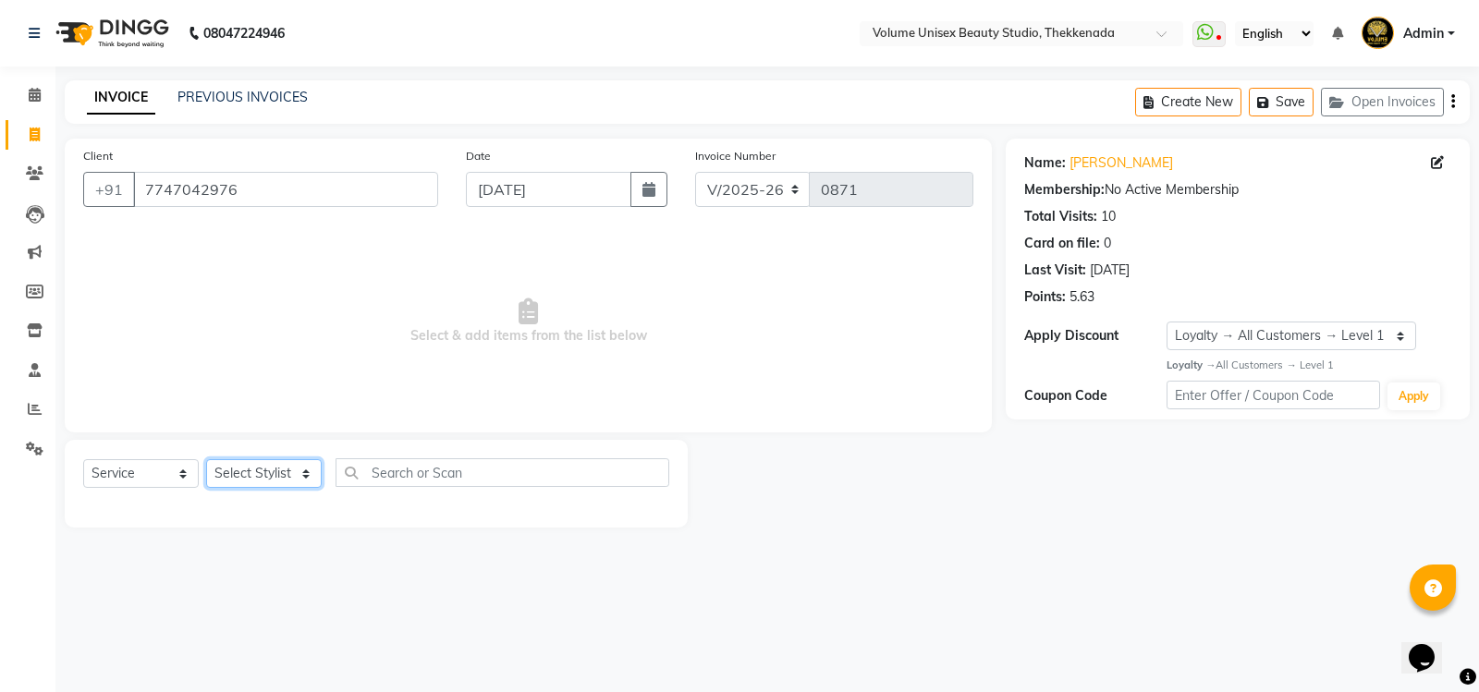
click at [310, 474] on select "Select Stylist [PERSON_NAME] [PERSON_NAME] [PERSON_NAME] [PERSON_NAME] [PERSON_…" at bounding box center [264, 473] width 116 height 29
click at [206, 459] on select "Select Stylist [PERSON_NAME] [PERSON_NAME] [PERSON_NAME] [PERSON_NAME] [PERSON_…" at bounding box center [264, 473] width 116 height 29
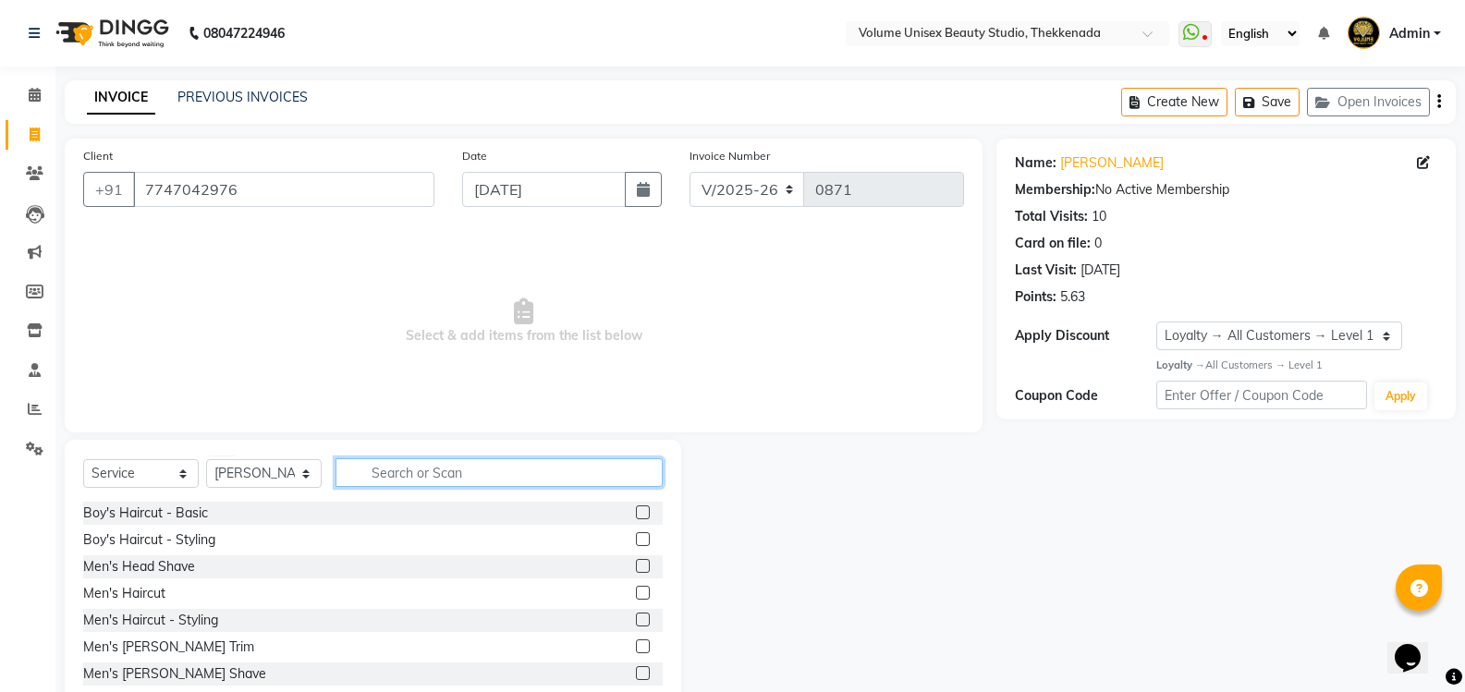
click at [413, 474] on input "text" at bounding box center [498, 472] width 327 height 29
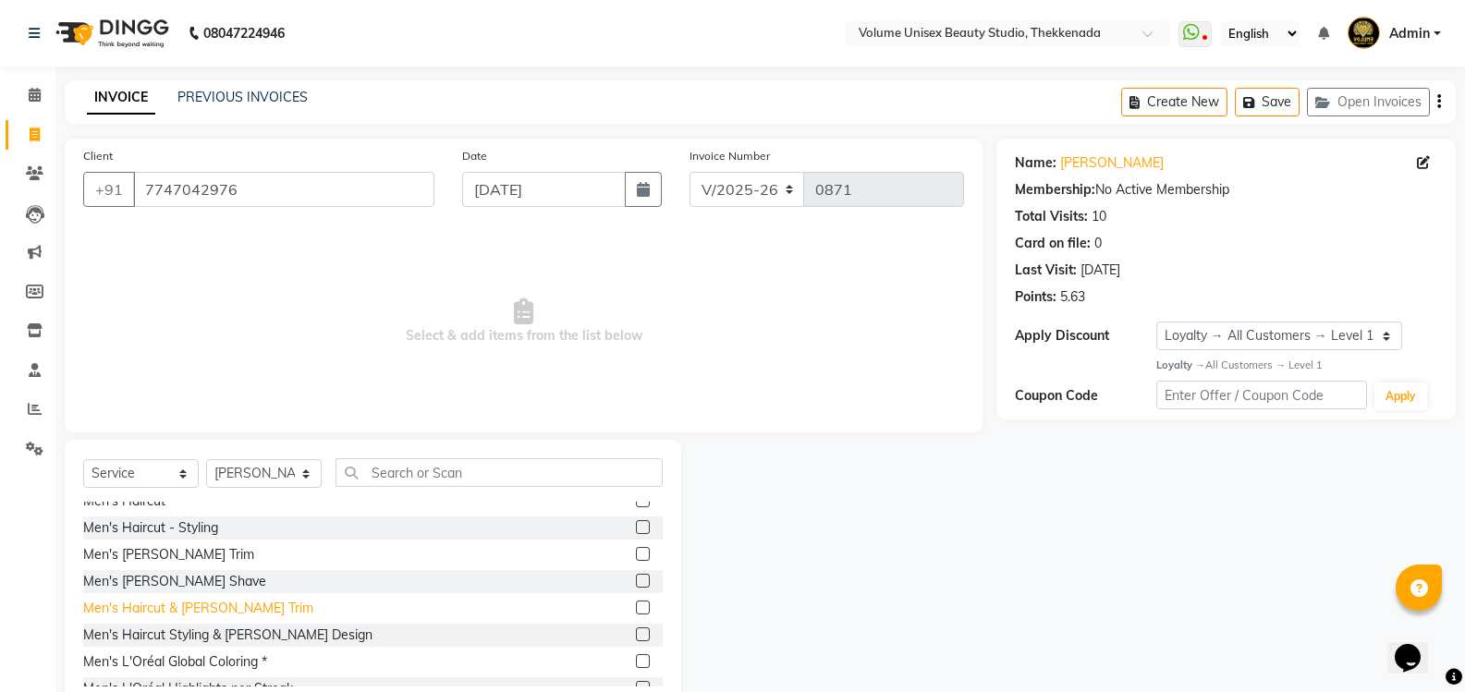
click at [227, 603] on div "Men's Haircut & [PERSON_NAME] Trim" at bounding box center [198, 608] width 230 height 19
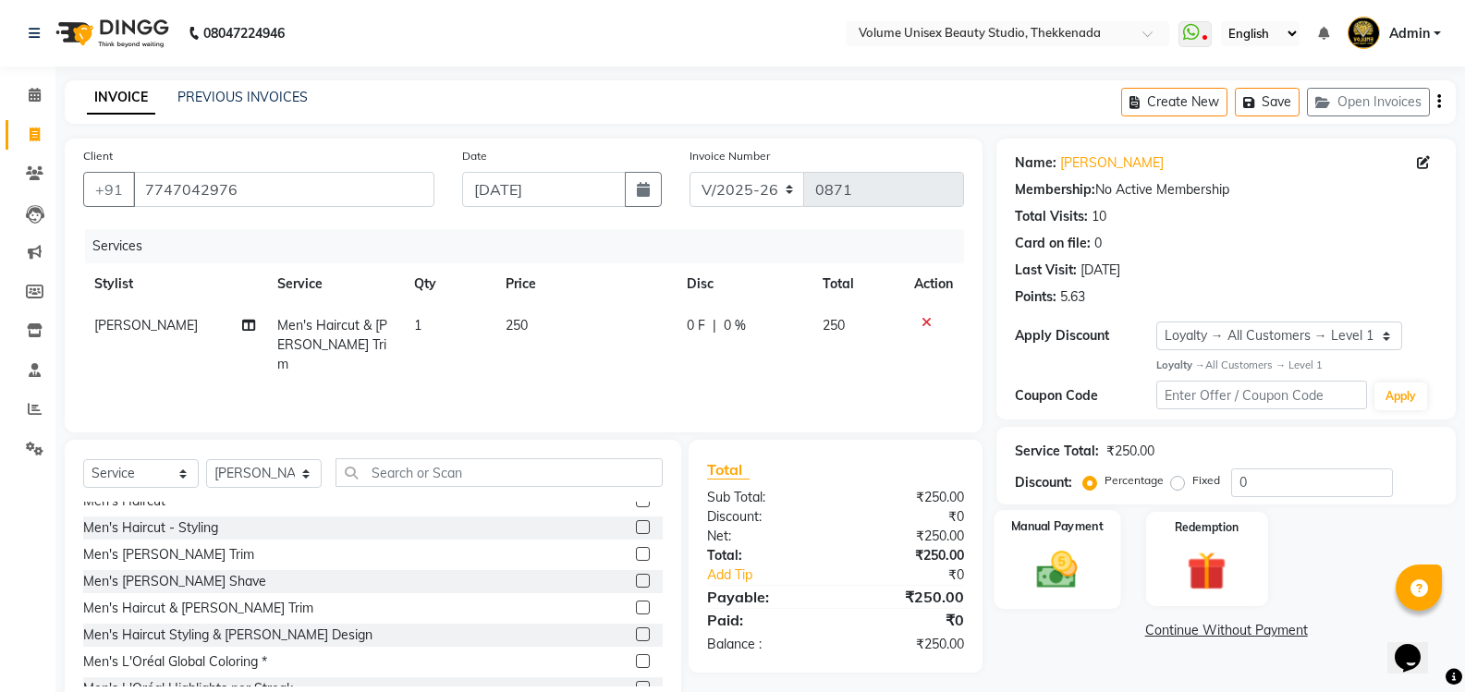
click at [1065, 578] on img at bounding box center [1057, 569] width 66 height 47
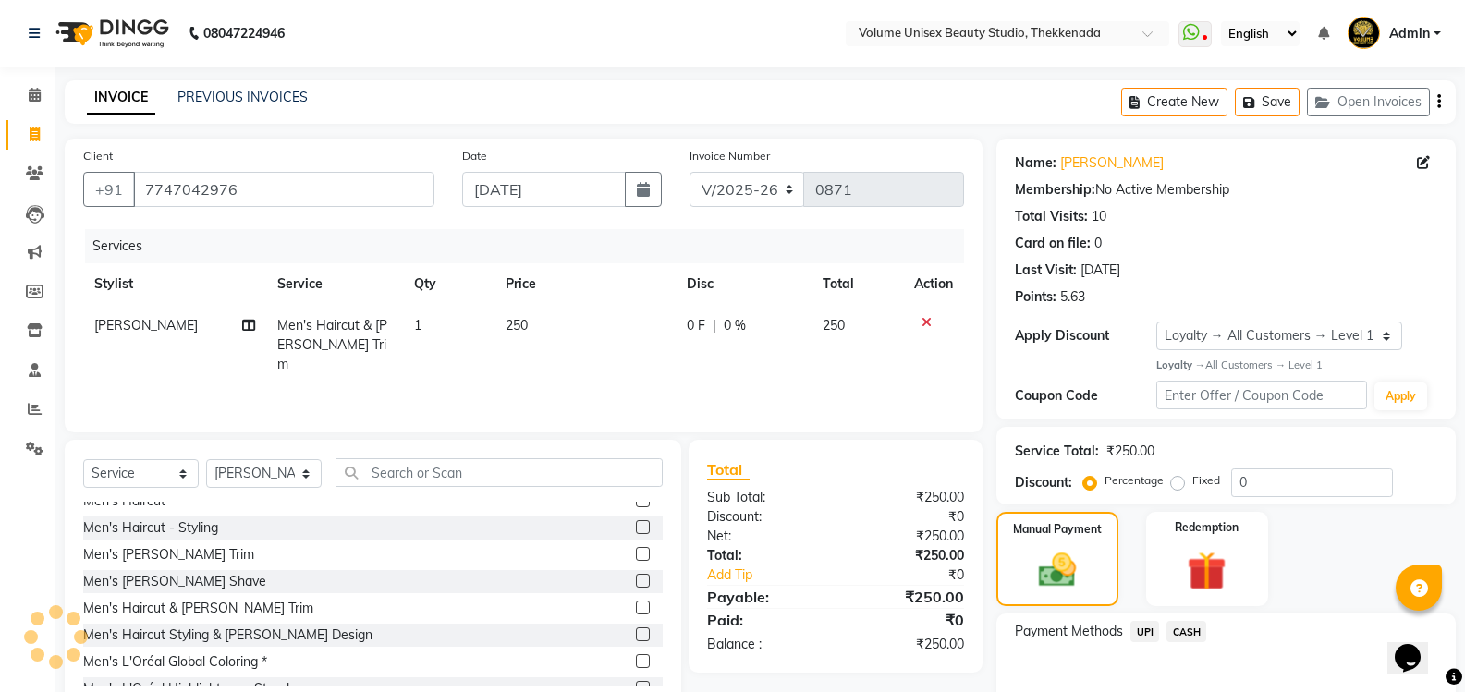
click at [1150, 628] on span "UPI" at bounding box center [1144, 631] width 29 height 21
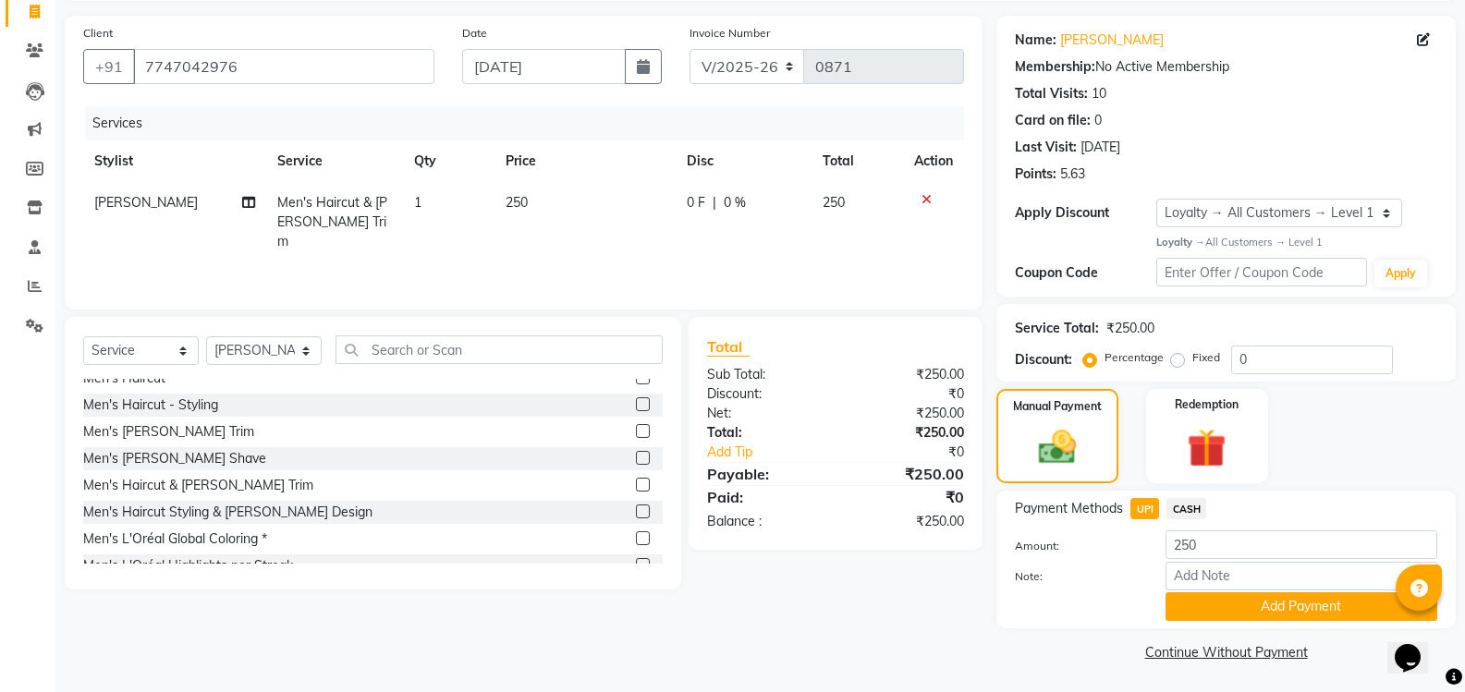
scroll to position [125, 0]
click at [1241, 611] on button "Add Payment" at bounding box center [1301, 604] width 272 height 29
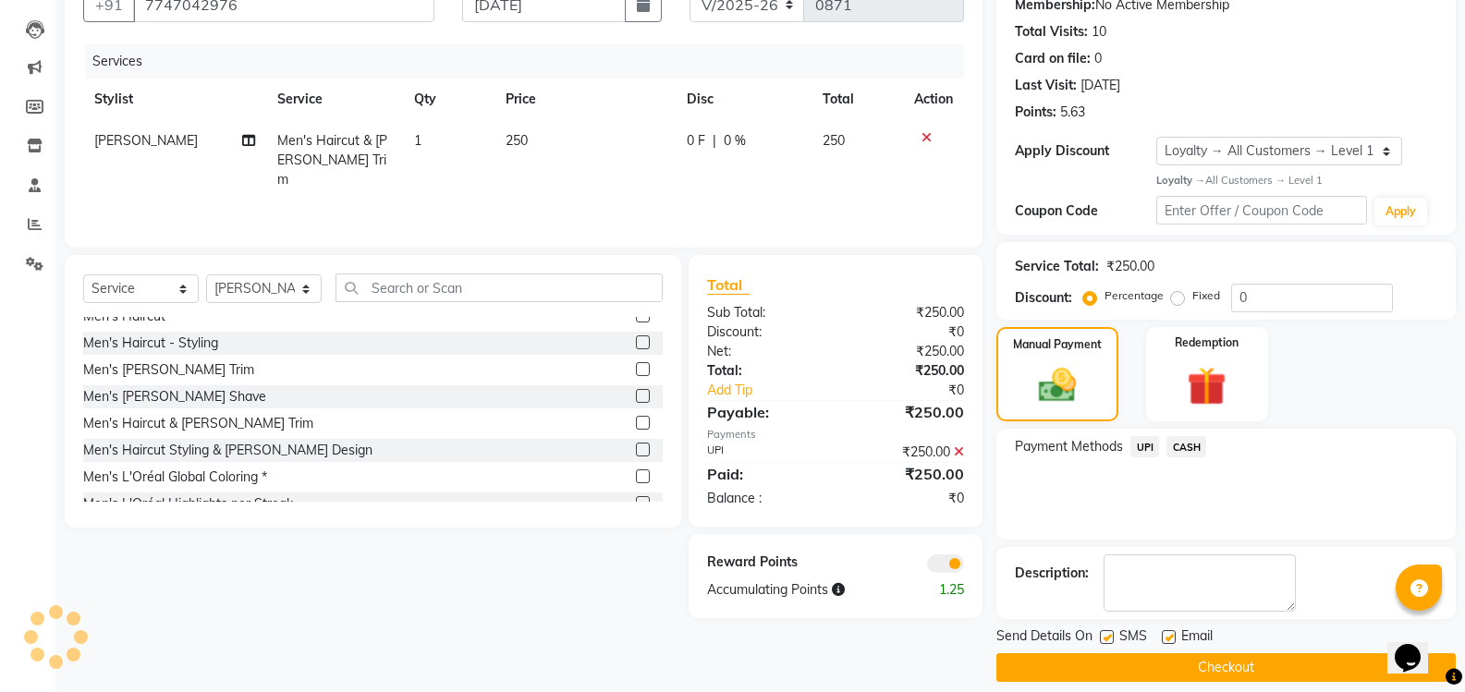
scroll to position [202, 0]
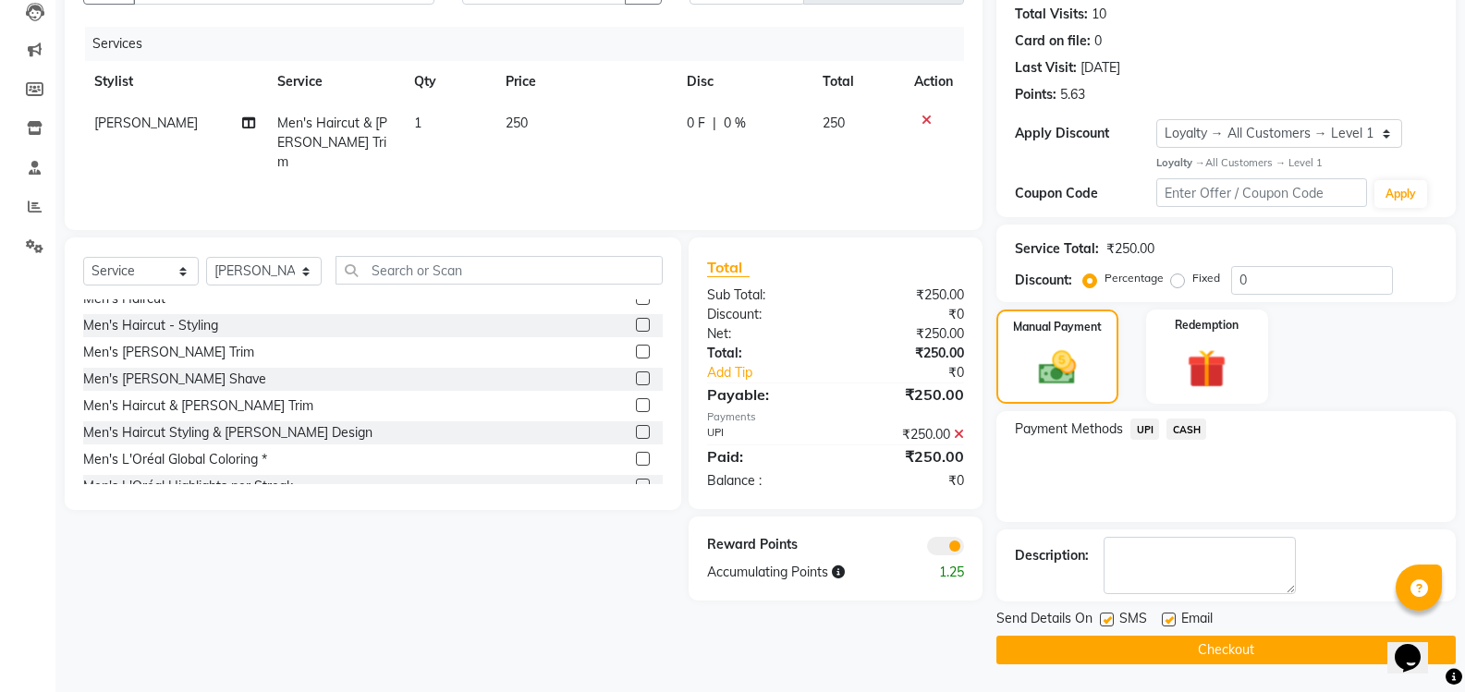
click at [1170, 639] on button "Checkout" at bounding box center [1225, 650] width 459 height 29
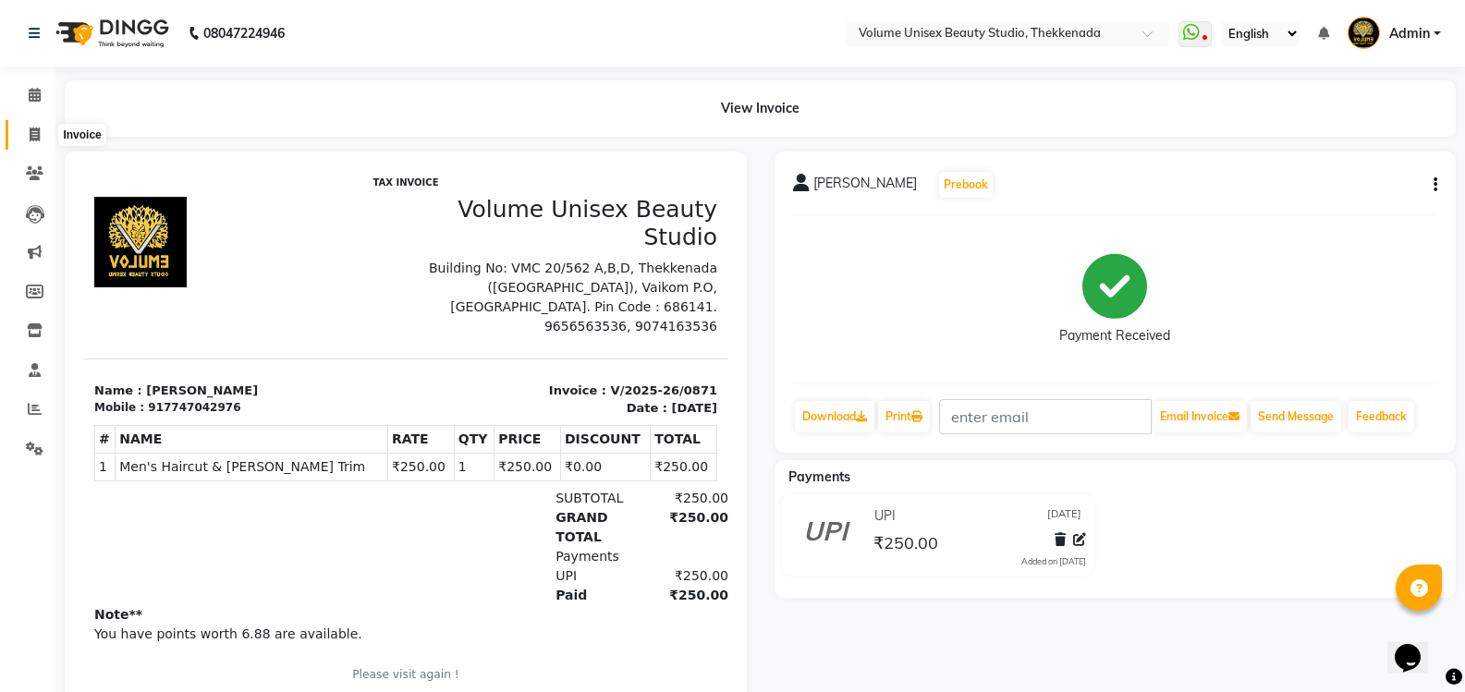
click at [27, 135] on span at bounding box center [34, 135] width 32 height 21
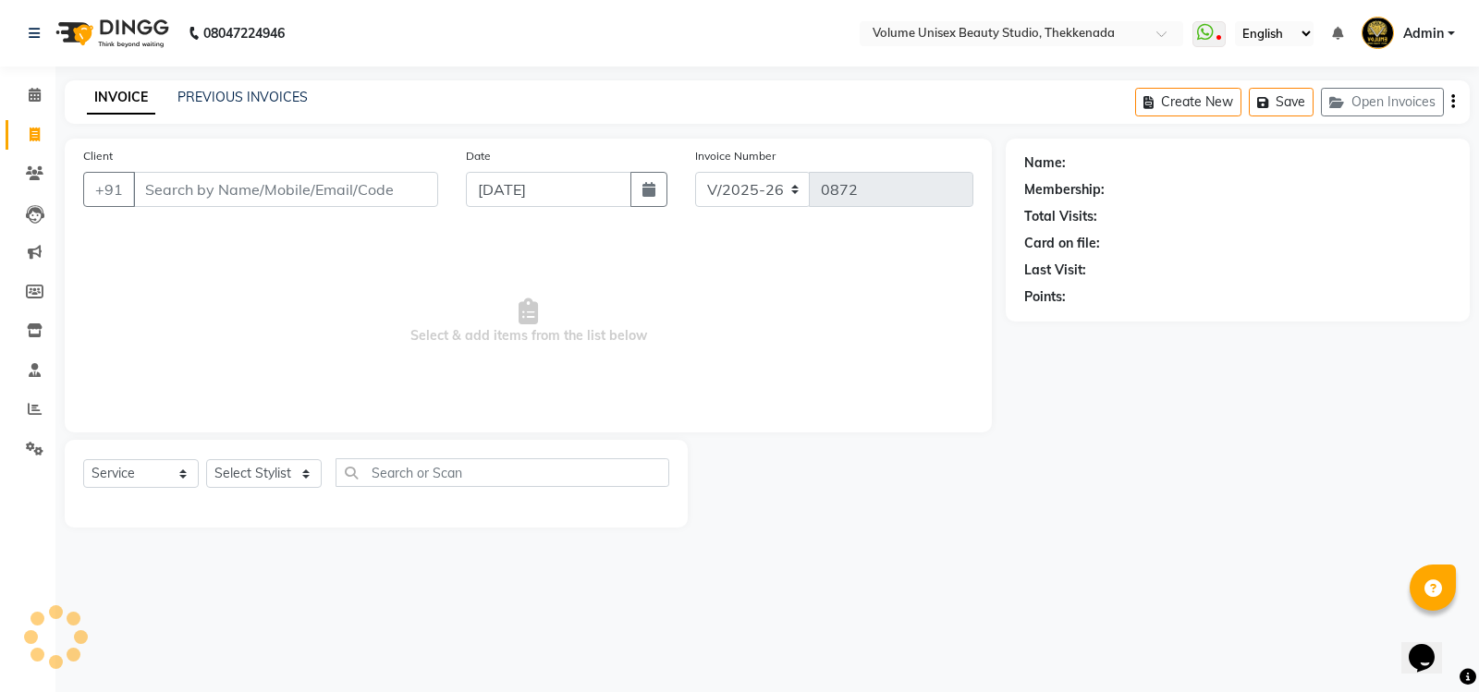
click at [199, 88] on div "INVOICE PREVIOUS INVOICES Create New Save Open Invoices" at bounding box center [767, 101] width 1405 height 43
click at [251, 105] on div "PREVIOUS INVOICES" at bounding box center [242, 97] width 130 height 19
click at [251, 94] on link "PREVIOUS INVOICES" at bounding box center [242, 97] width 130 height 17
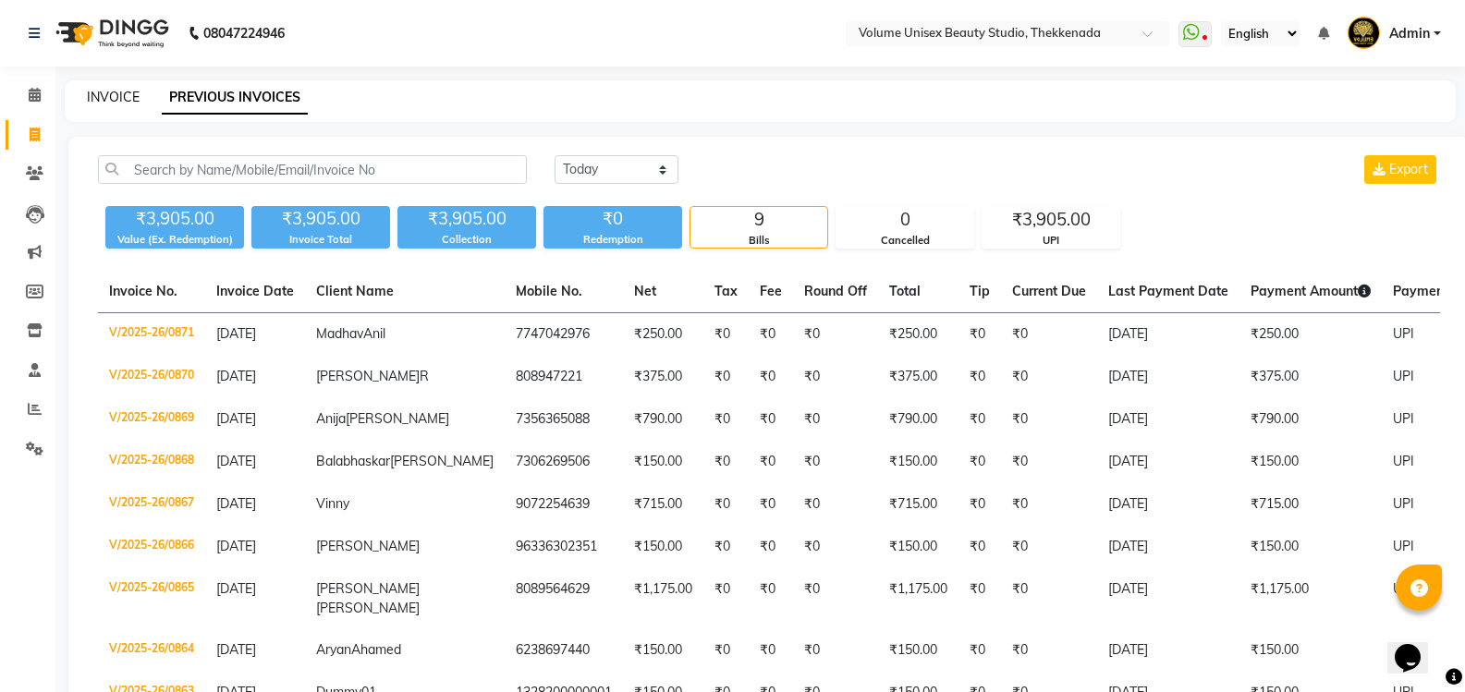
click at [104, 94] on link "INVOICE" at bounding box center [113, 97] width 53 height 17
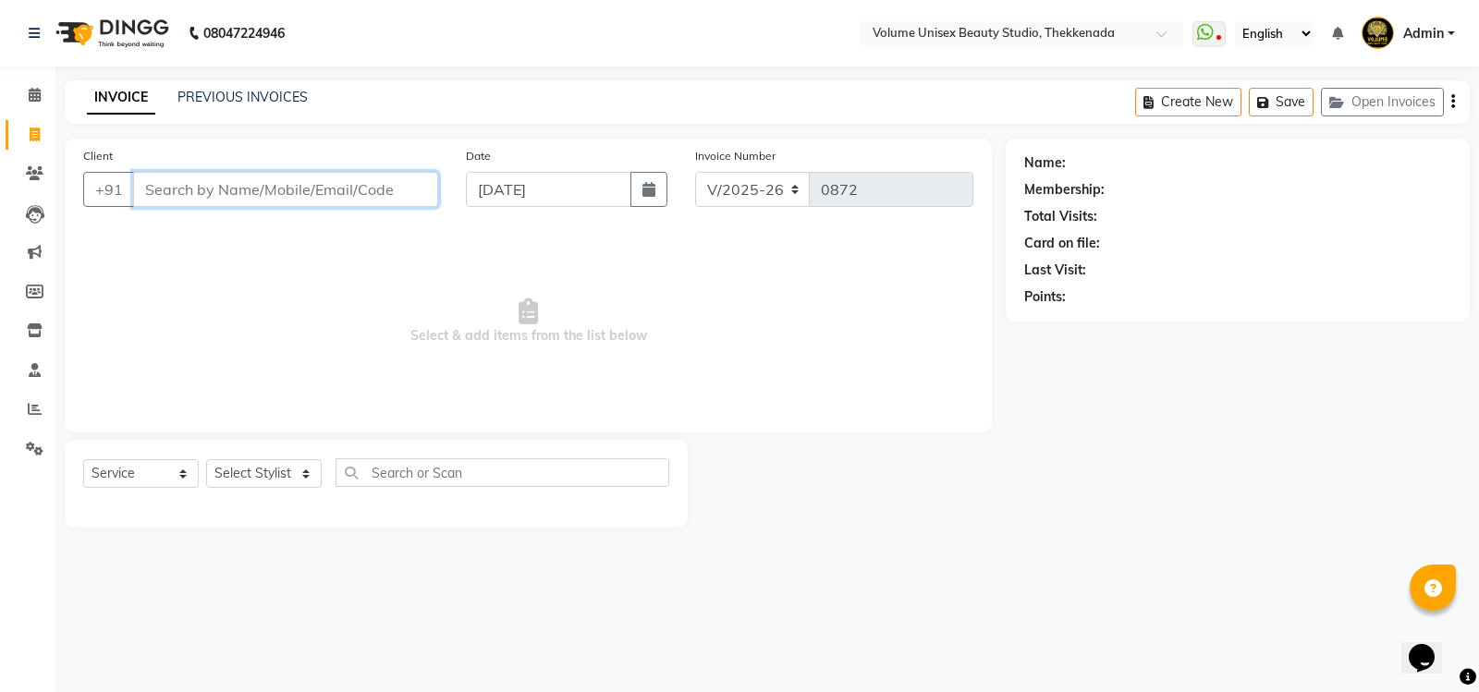
click at [284, 190] on input "Client" at bounding box center [285, 189] width 305 height 35
click at [292, 179] on input "Client" at bounding box center [285, 189] width 305 height 35
click at [384, 196] on span "Add Client" at bounding box center [390, 189] width 73 height 18
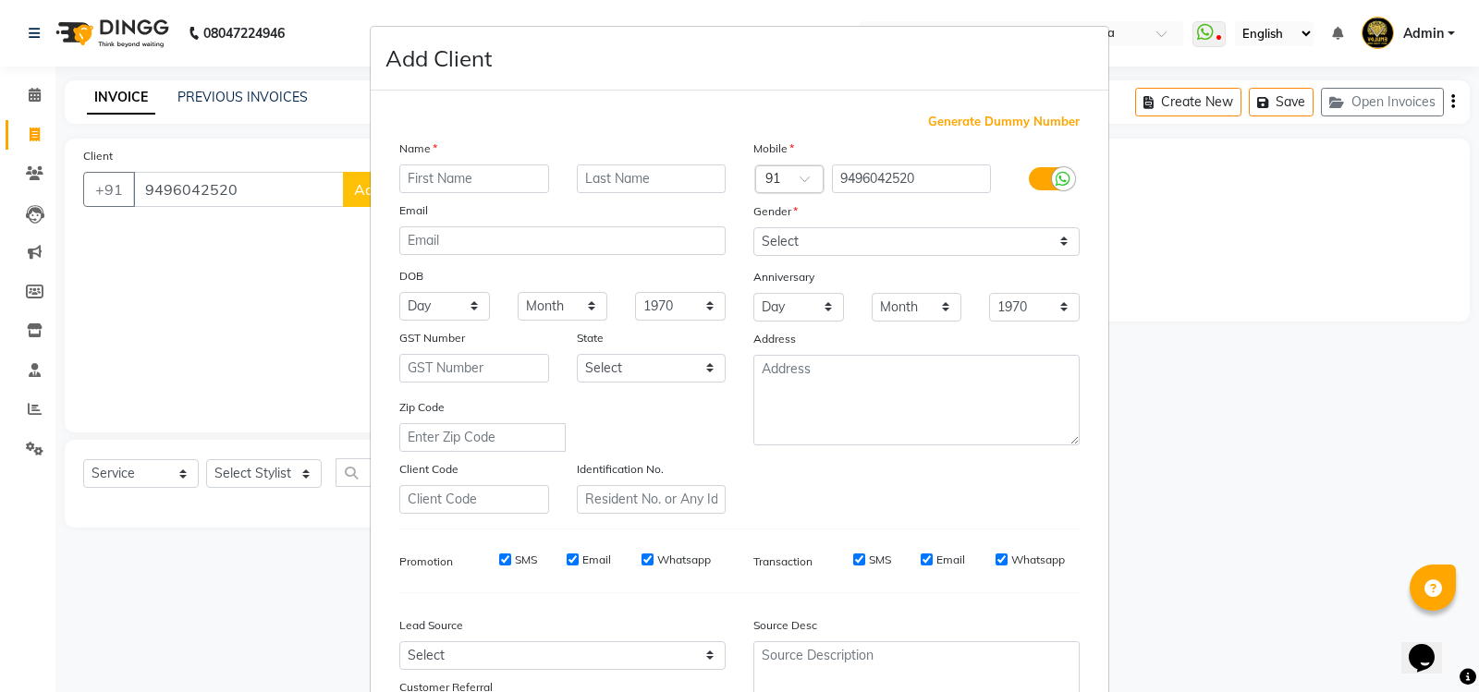
click at [420, 175] on input "text" at bounding box center [474, 178] width 150 height 29
click at [1060, 240] on select "Select [DEMOGRAPHIC_DATA] [DEMOGRAPHIC_DATA] Other Prefer Not To Say" at bounding box center [916, 241] width 326 height 29
click at [753, 227] on select "Select [DEMOGRAPHIC_DATA] [DEMOGRAPHIC_DATA] Other Prefer Not To Say" at bounding box center [916, 241] width 326 height 29
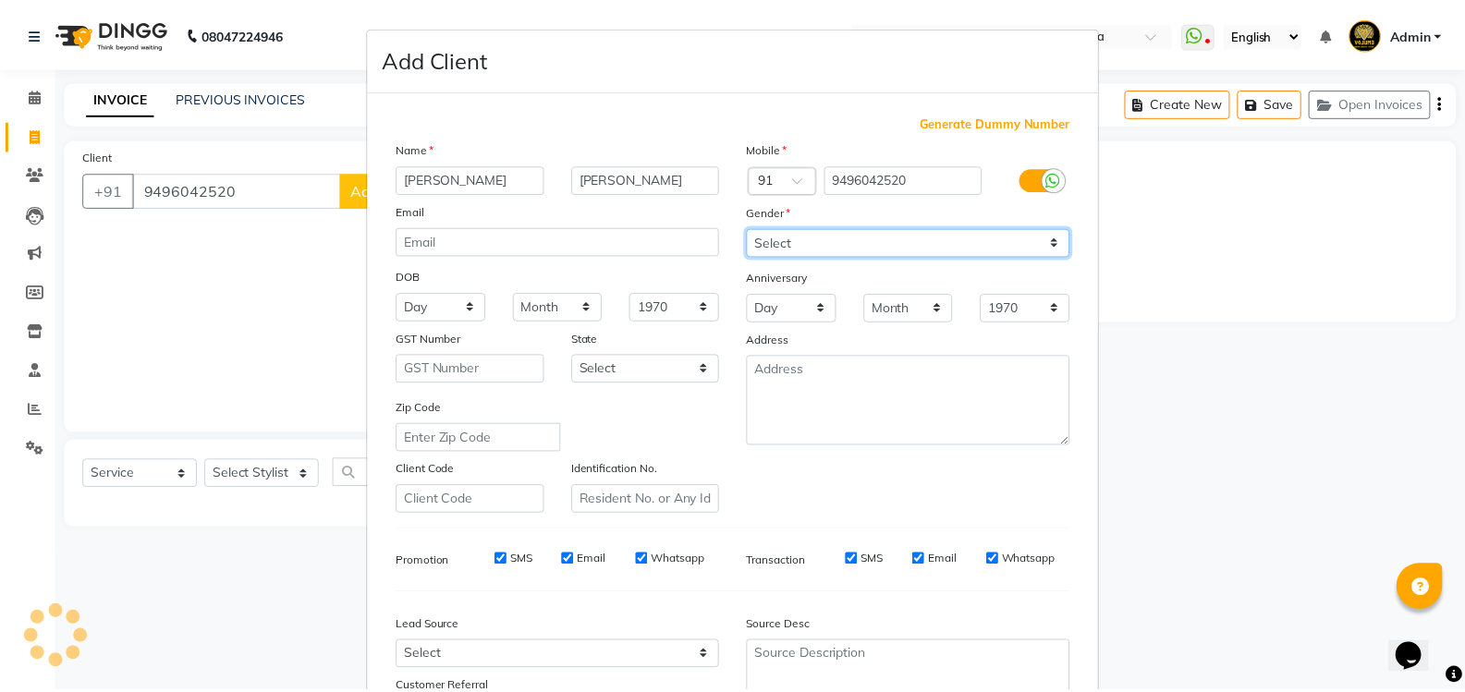
scroll to position [161, 0]
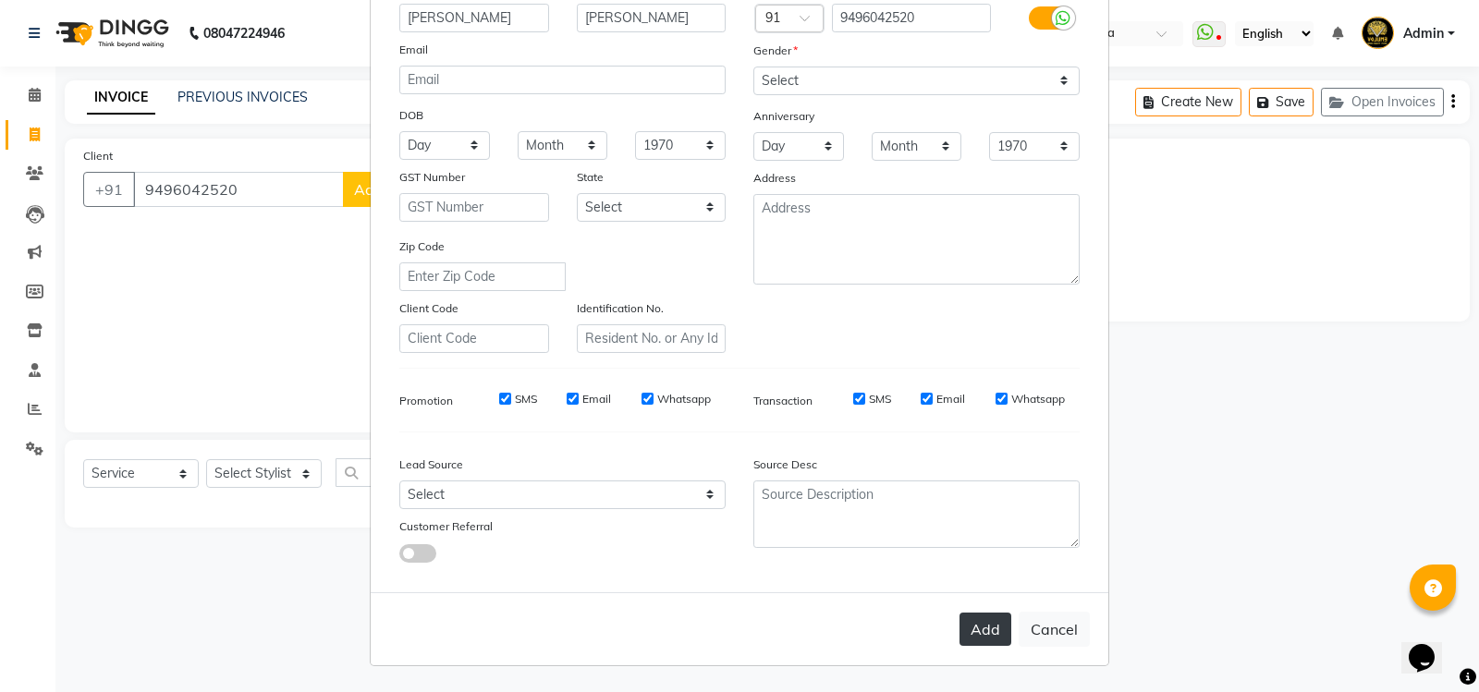
click at [988, 633] on button "Add" at bounding box center [985, 629] width 52 height 33
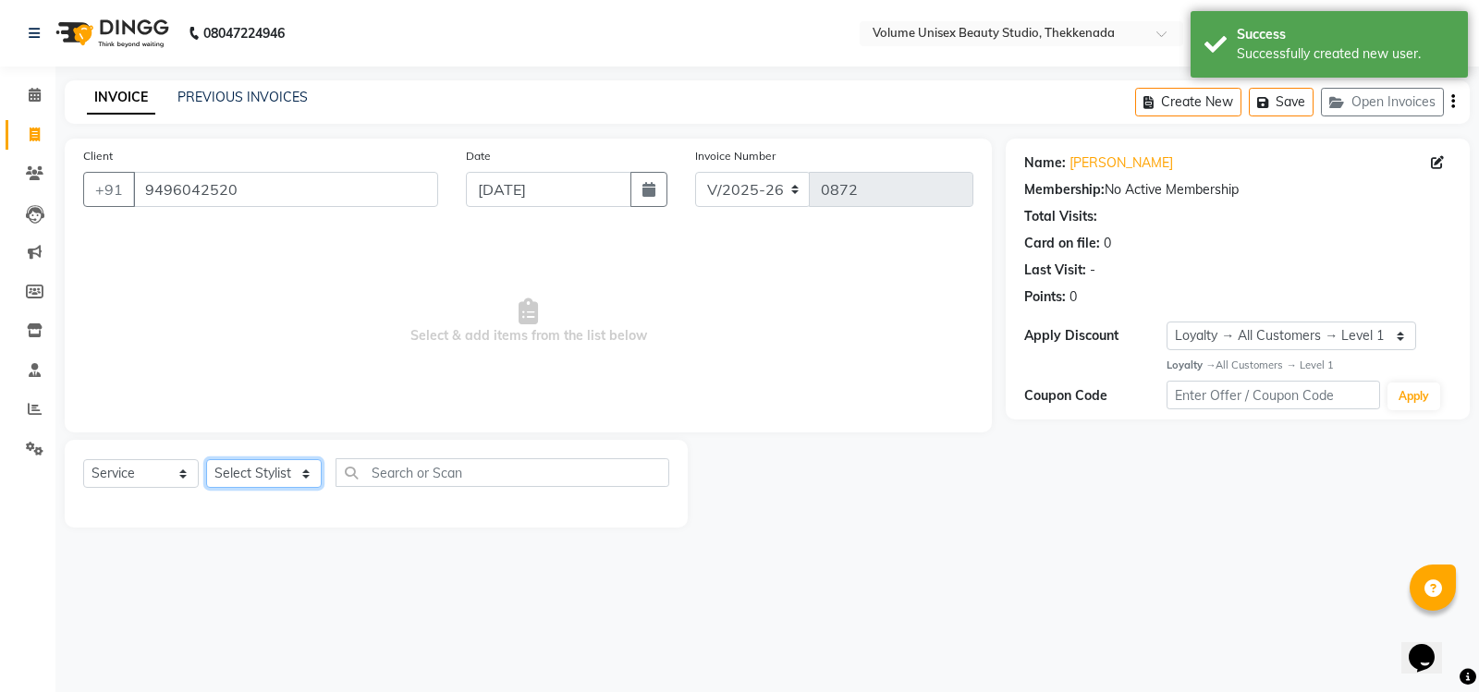
click at [304, 474] on select "Select Stylist [PERSON_NAME] [PERSON_NAME] [PERSON_NAME] [PERSON_NAME] [PERSON_…" at bounding box center [264, 473] width 116 height 29
click at [206, 459] on select "Select Stylist [PERSON_NAME] [PERSON_NAME] [PERSON_NAME] [PERSON_NAME] [PERSON_…" at bounding box center [264, 473] width 116 height 29
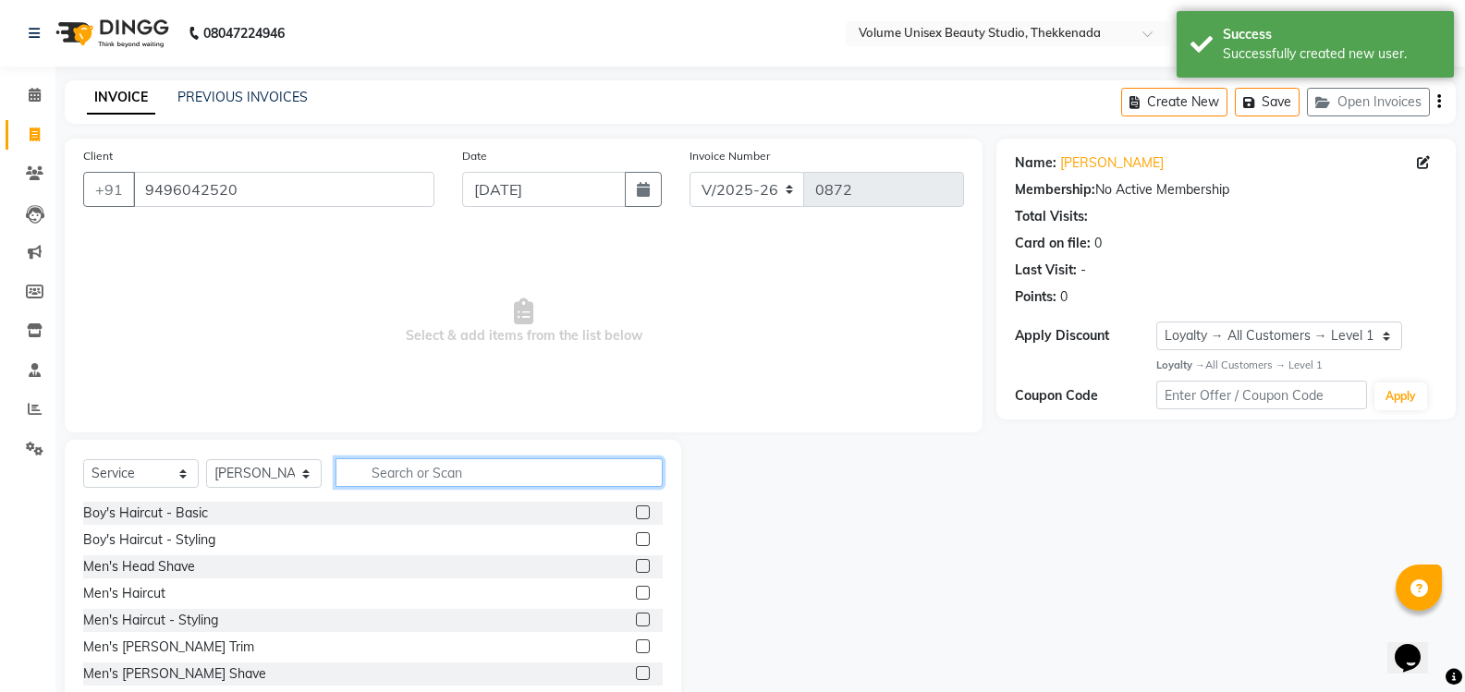
click at [417, 462] on input "text" at bounding box center [498, 472] width 327 height 29
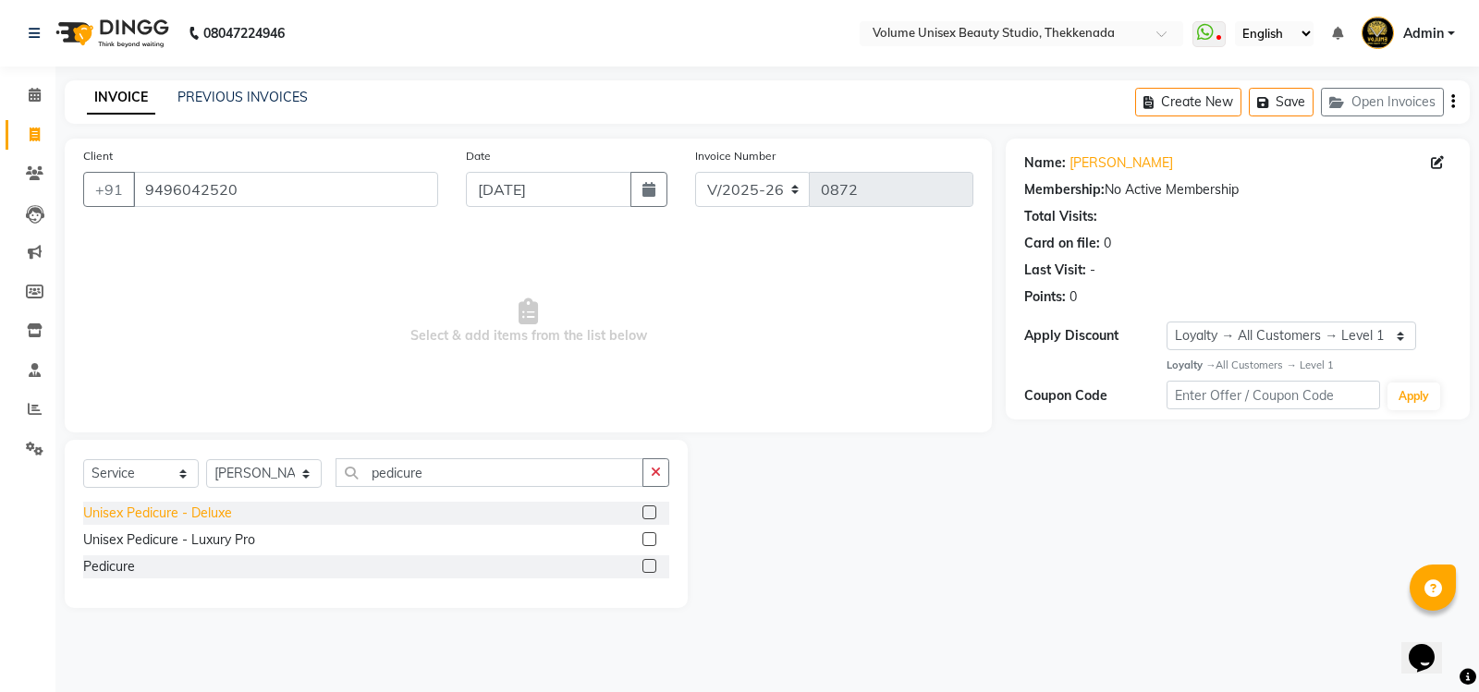
click at [182, 518] on div "Unisex Pedicure - Deluxe" at bounding box center [157, 513] width 149 height 19
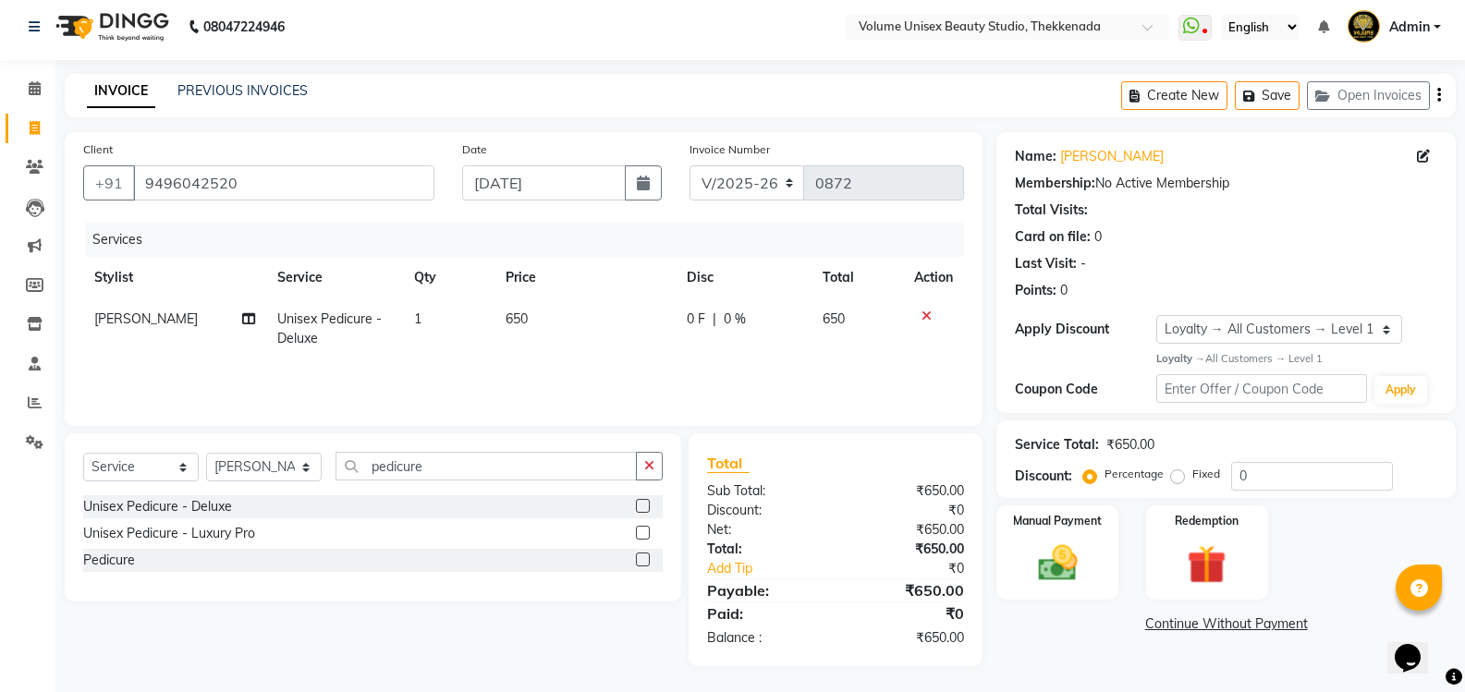
scroll to position [8, 0]
click at [1057, 555] on img at bounding box center [1057, 561] width 66 height 47
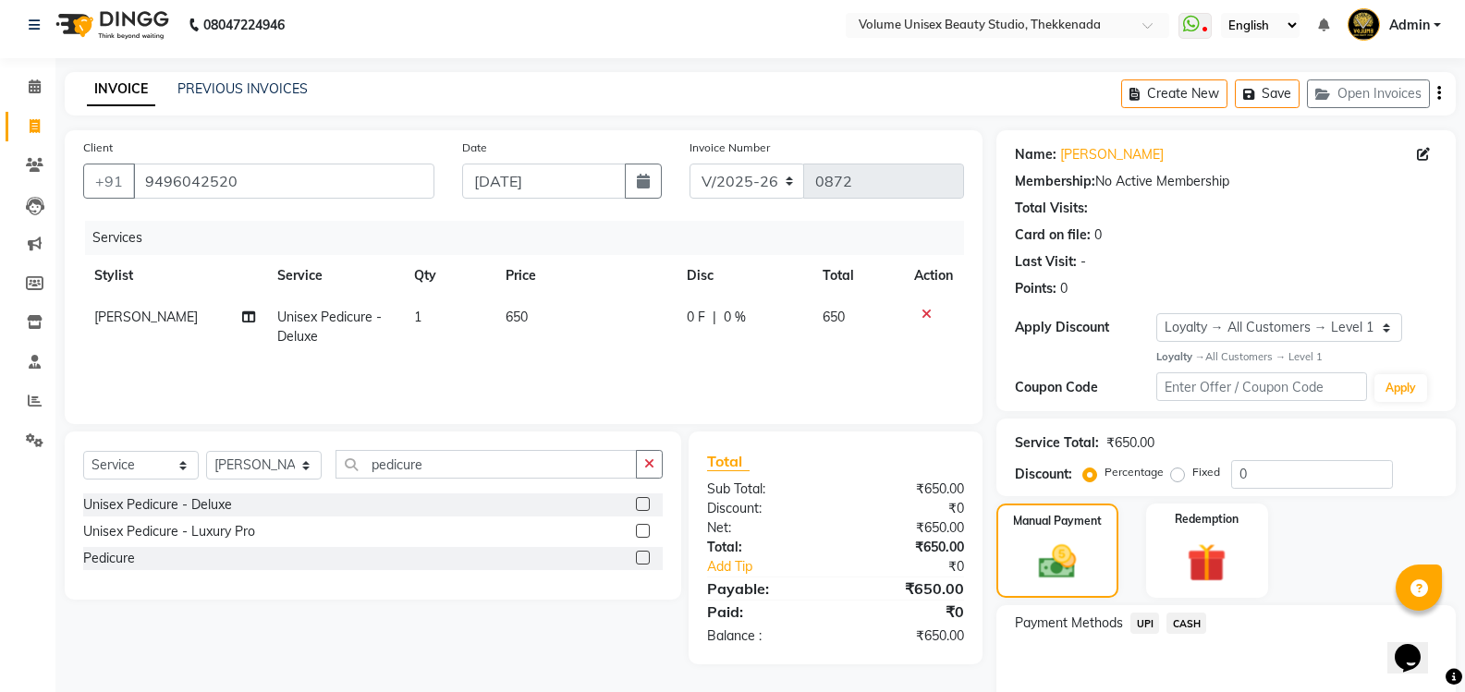
click at [1153, 623] on span "UPI" at bounding box center [1144, 623] width 29 height 21
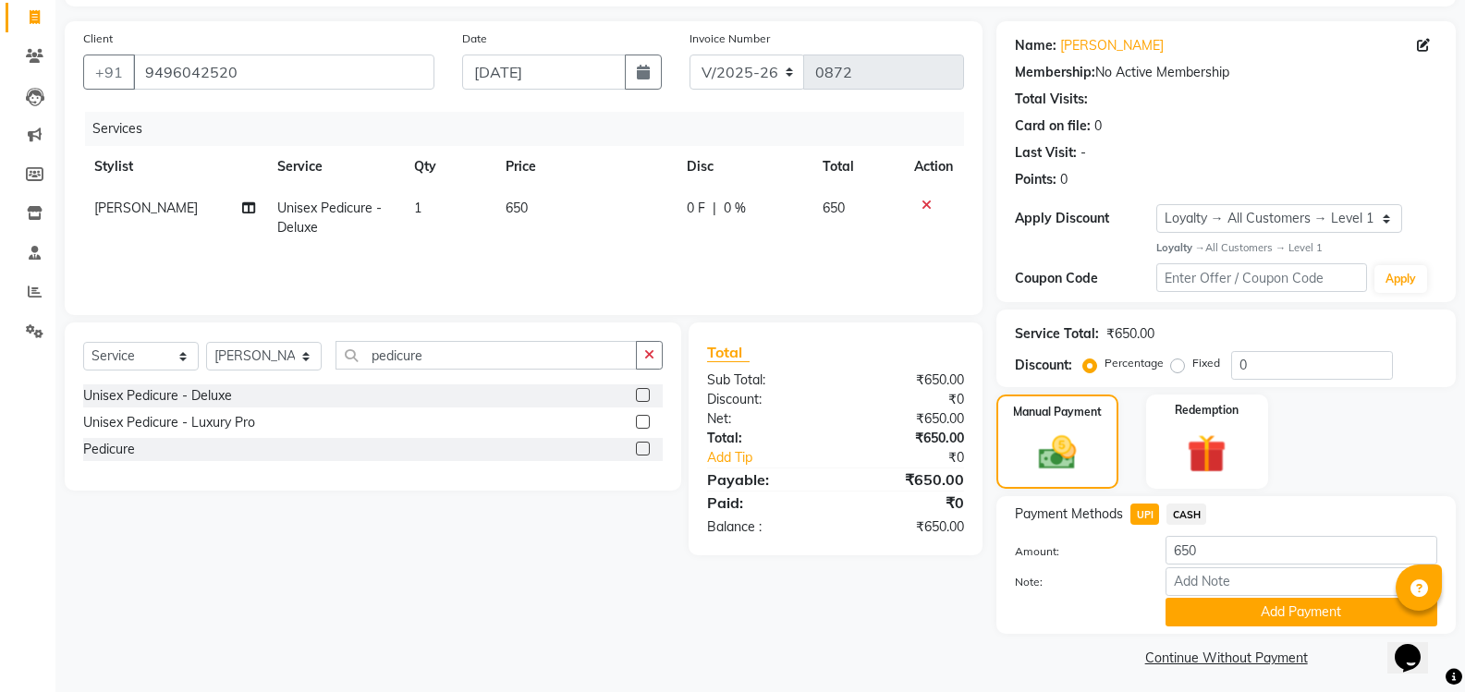
scroll to position [125, 0]
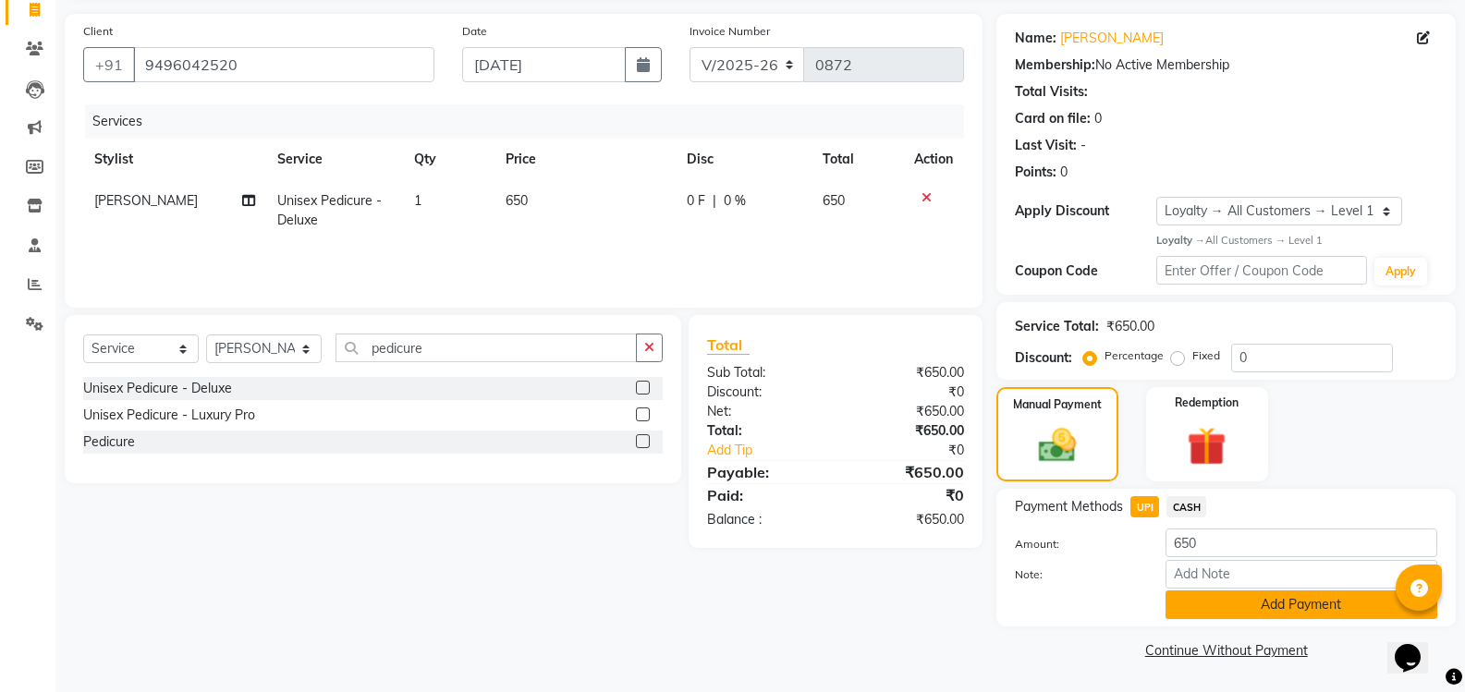
click at [1255, 604] on button "Add Payment" at bounding box center [1301, 604] width 272 height 29
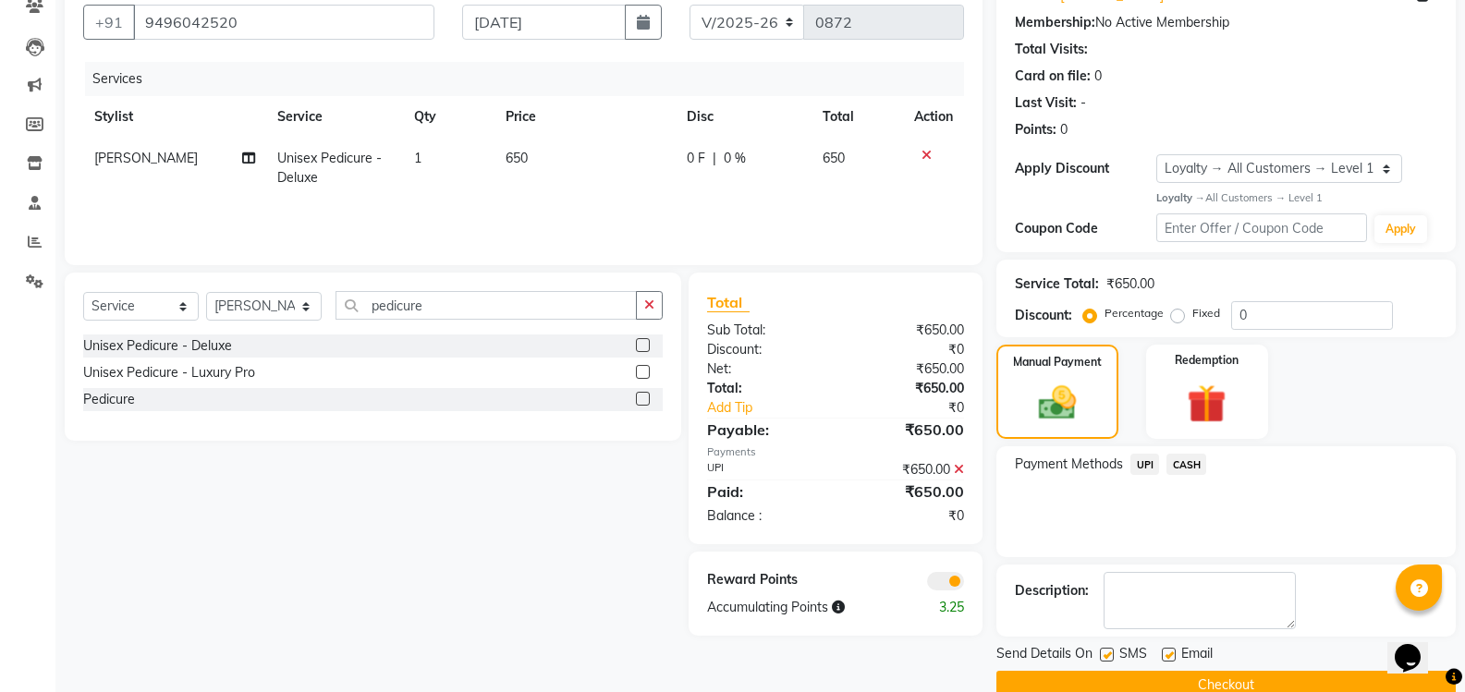
scroll to position [202, 0]
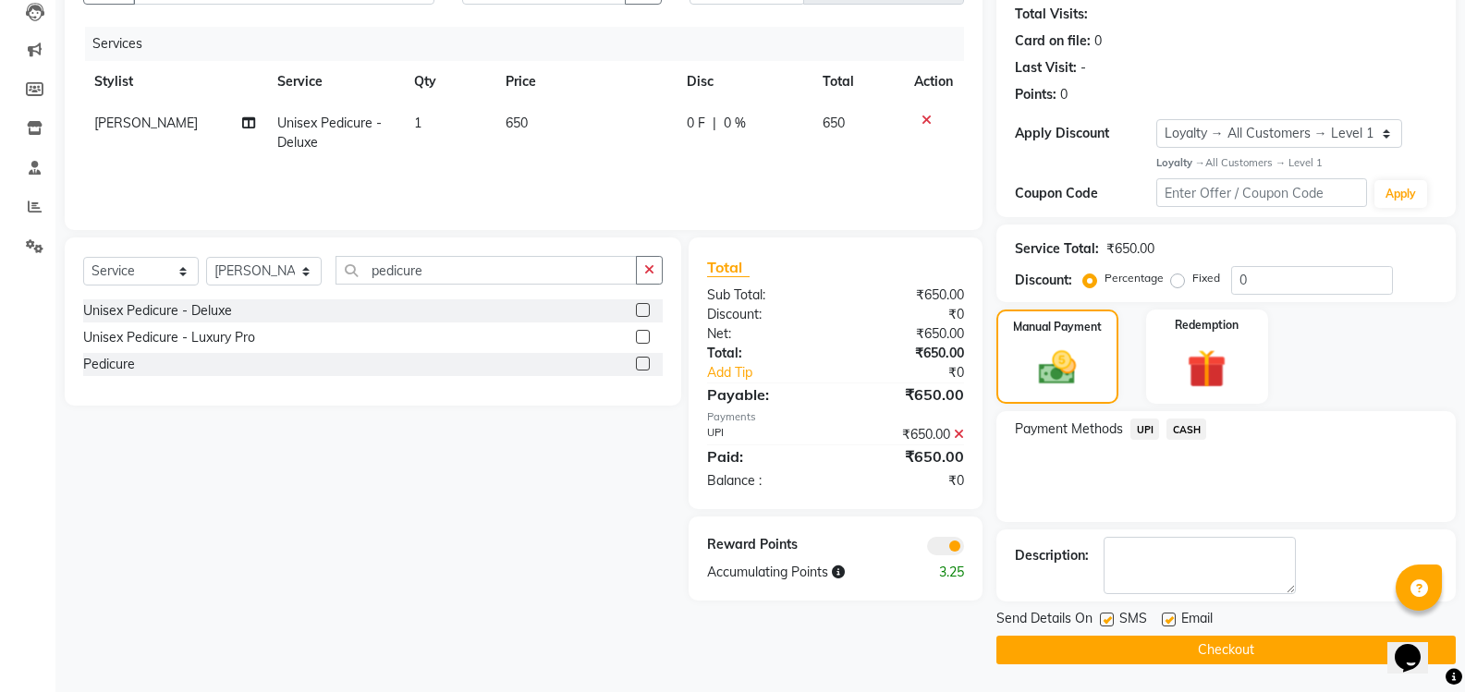
click at [1206, 647] on button "Checkout" at bounding box center [1225, 650] width 459 height 29
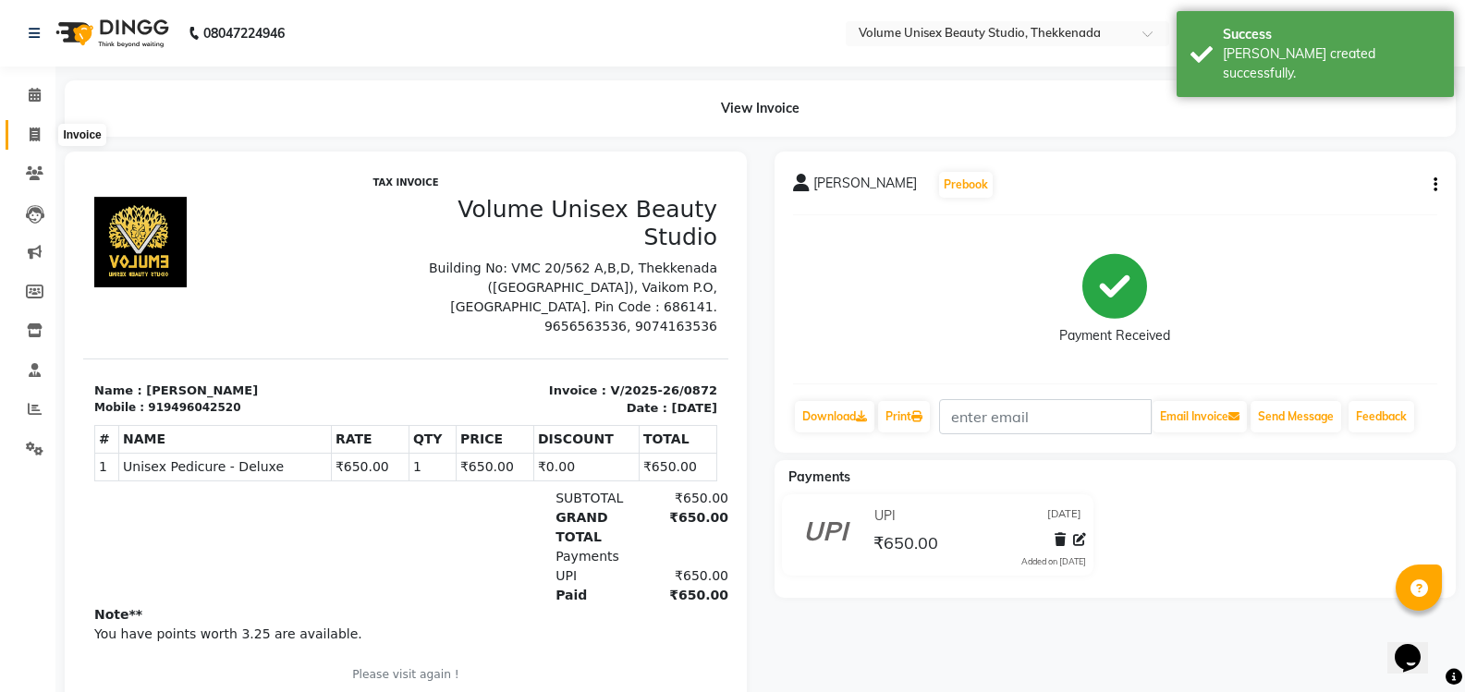
click at [37, 133] on icon at bounding box center [35, 135] width 10 height 14
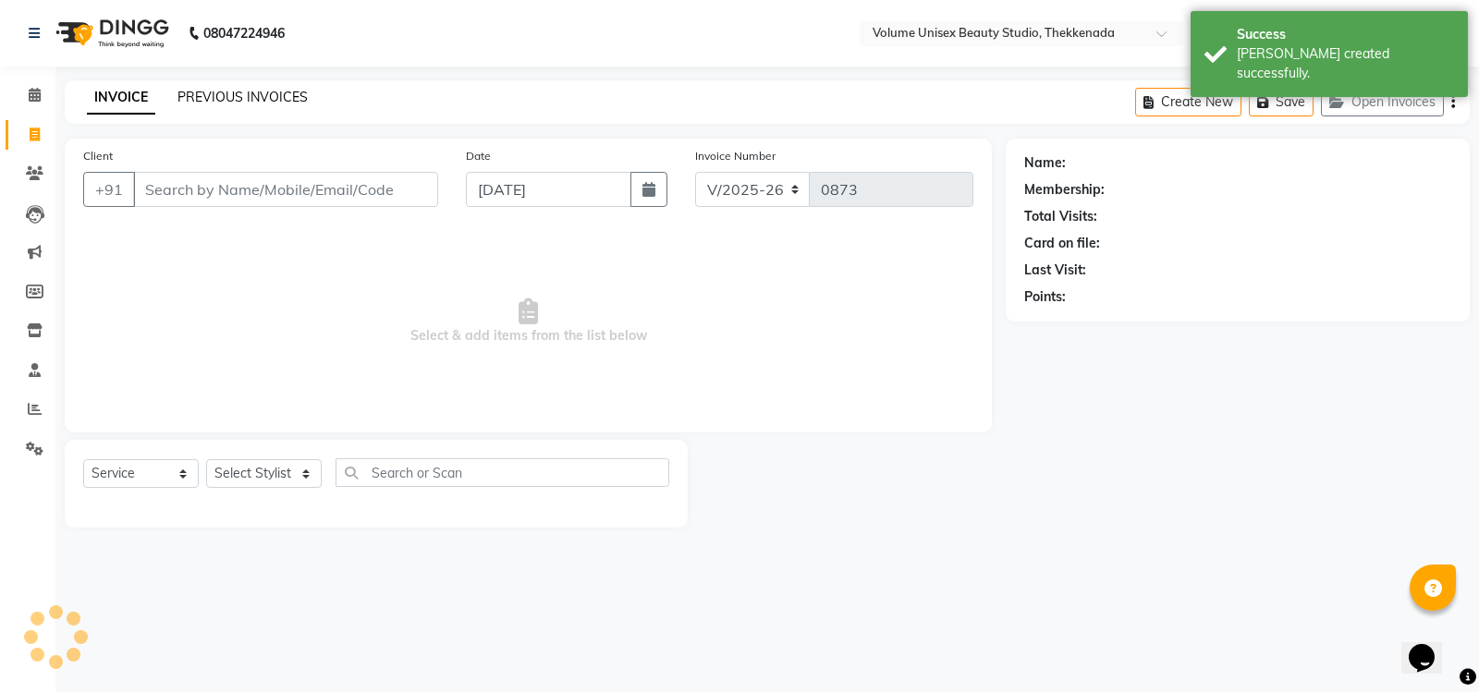
click at [215, 98] on link "PREVIOUS INVOICES" at bounding box center [242, 97] width 130 height 17
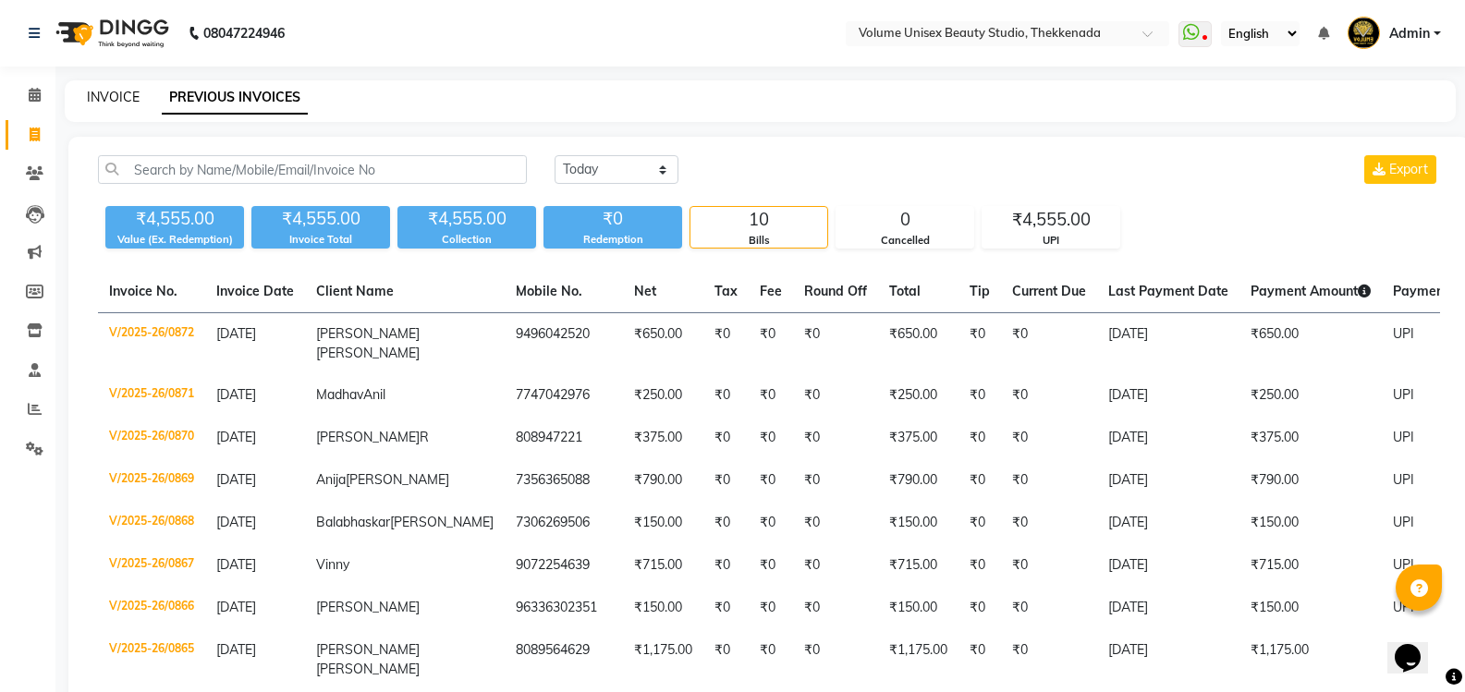
click at [107, 95] on link "INVOICE" at bounding box center [113, 97] width 53 height 17
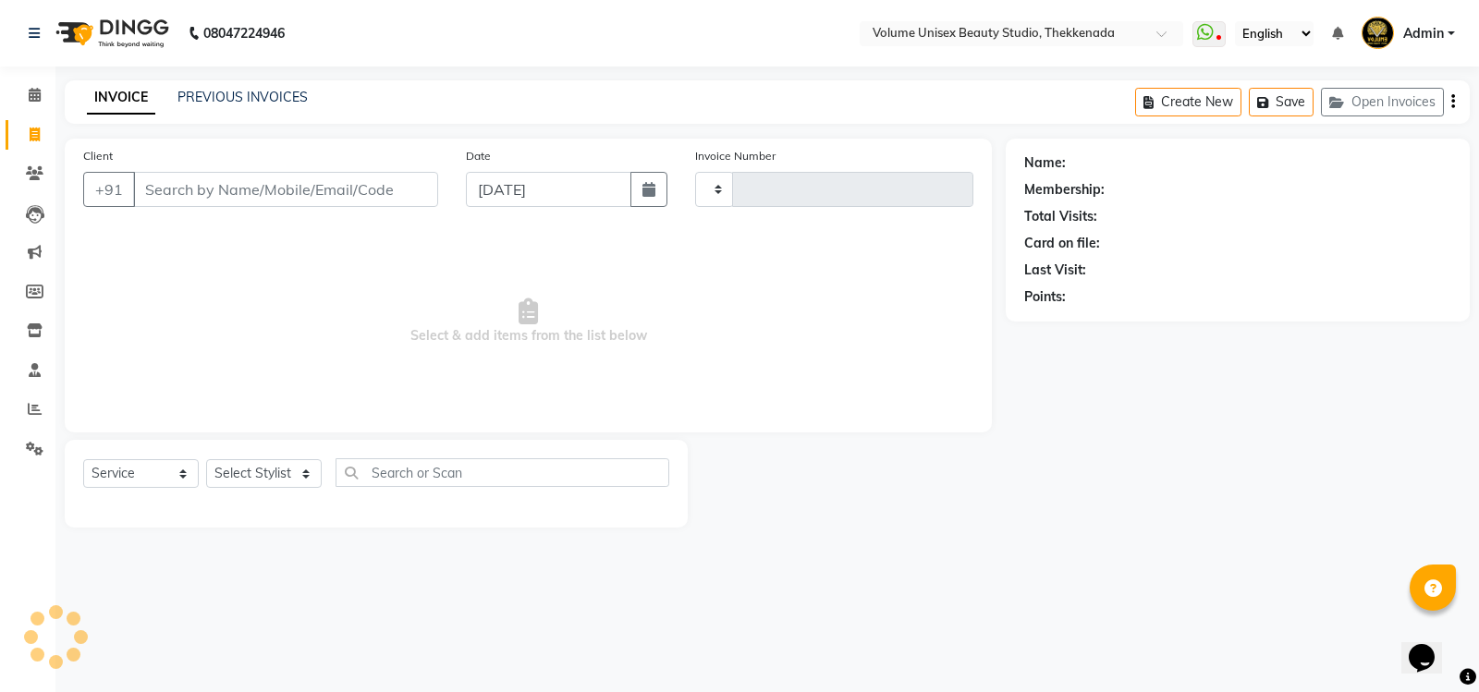
click at [248, 190] on input "Client" at bounding box center [285, 189] width 305 height 35
click at [420, 189] on span "Add Client" at bounding box center [390, 189] width 73 height 18
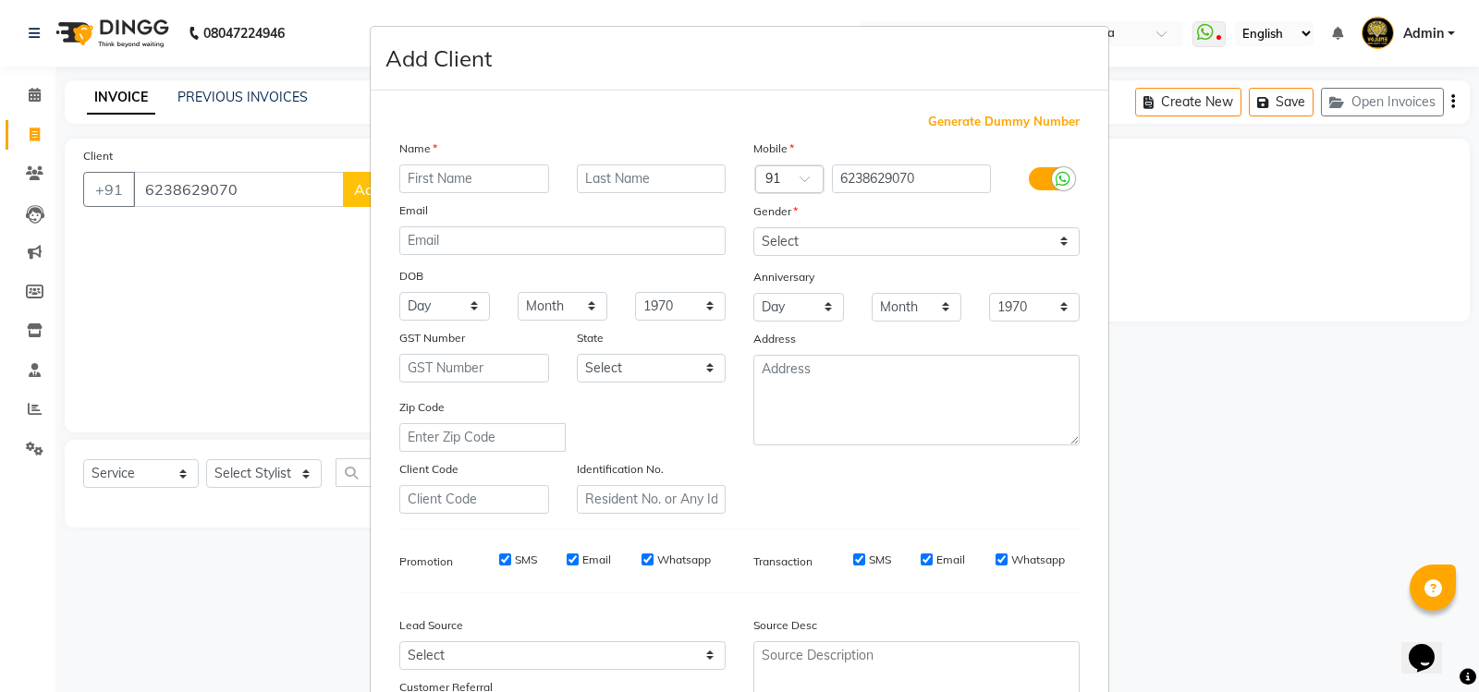
click at [454, 179] on input "text" at bounding box center [474, 178] width 150 height 29
click at [1059, 240] on select "Select [DEMOGRAPHIC_DATA] [DEMOGRAPHIC_DATA] Other Prefer Not To Say" at bounding box center [916, 241] width 326 height 29
click at [753, 227] on select "Select [DEMOGRAPHIC_DATA] [DEMOGRAPHIC_DATA] Other Prefer Not To Say" at bounding box center [916, 241] width 326 height 29
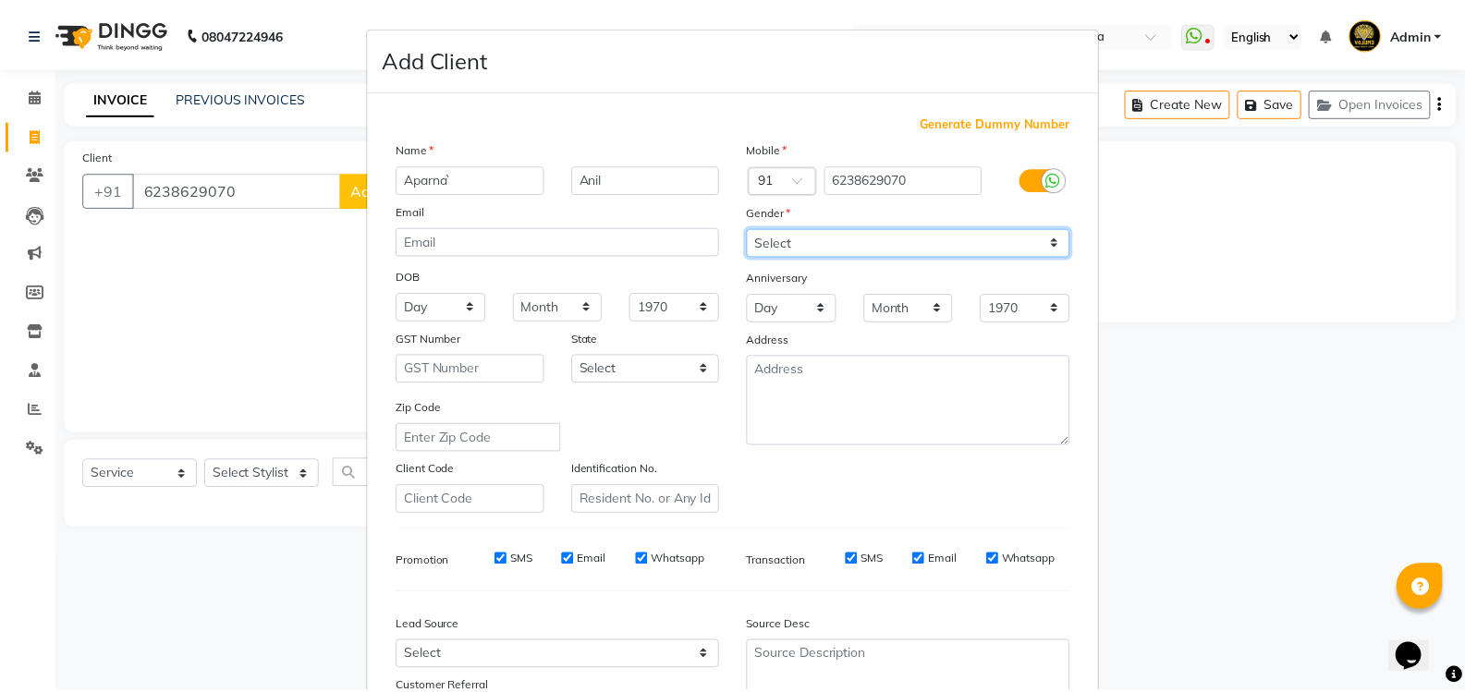
scroll to position [161, 0]
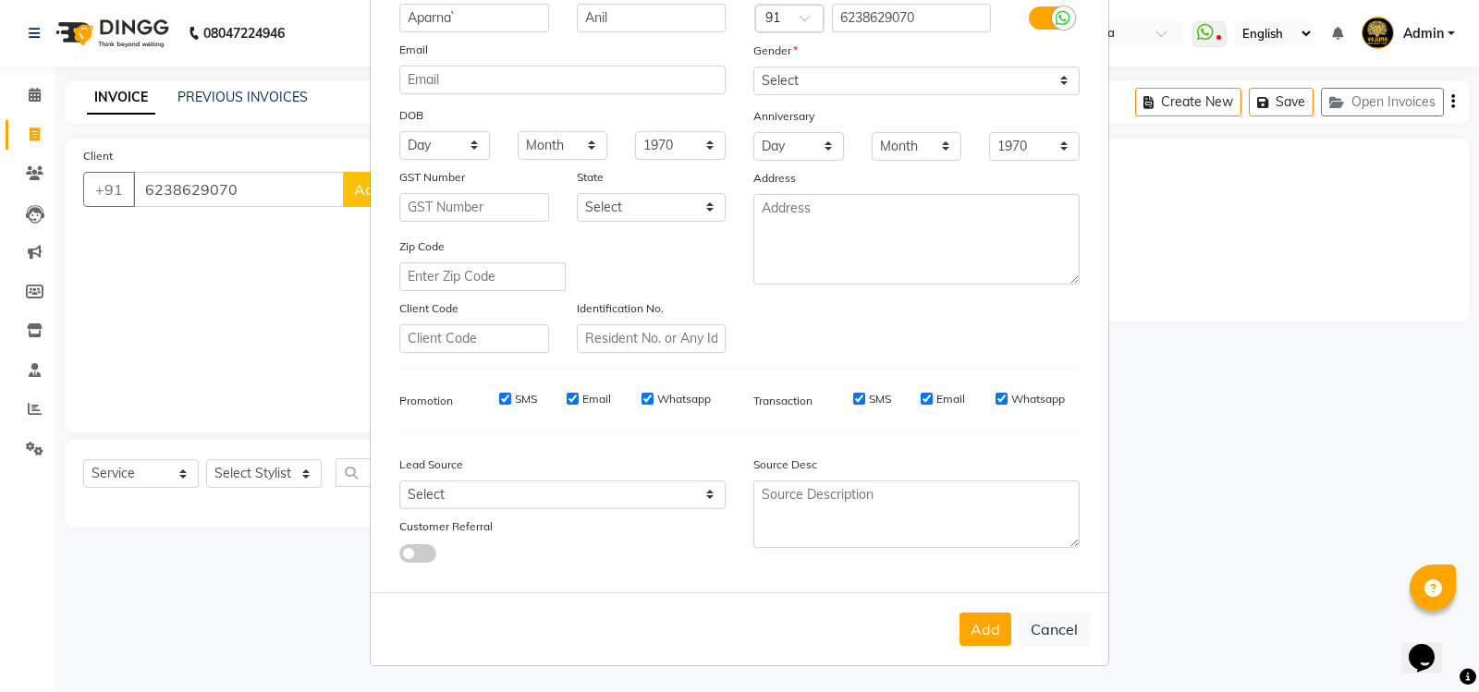
drag, startPoint x: 985, startPoint y: 638, endPoint x: 943, endPoint y: 633, distance: 41.8
click at [985, 637] on button "Add" at bounding box center [985, 629] width 52 height 33
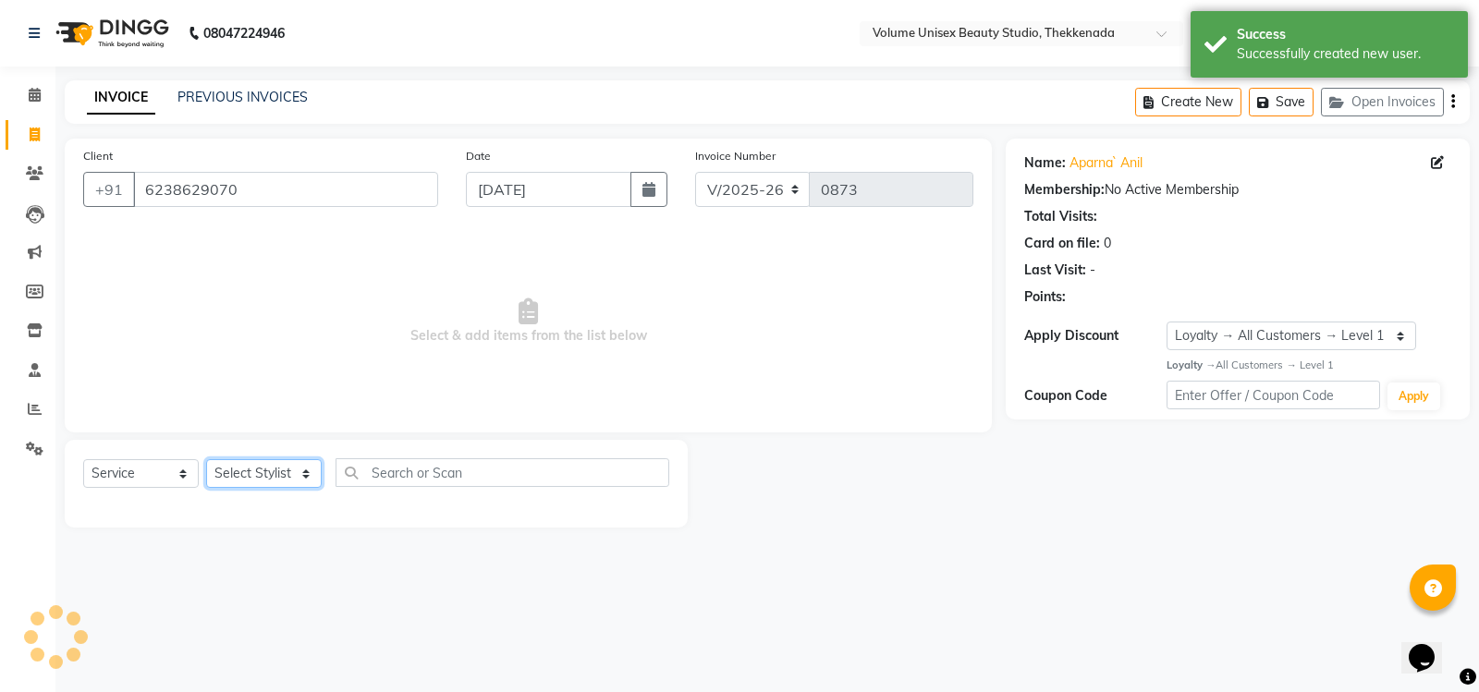
click at [307, 480] on select "Select Stylist [PERSON_NAME] [PERSON_NAME] [PERSON_NAME] [PERSON_NAME] [PERSON_…" at bounding box center [264, 473] width 116 height 29
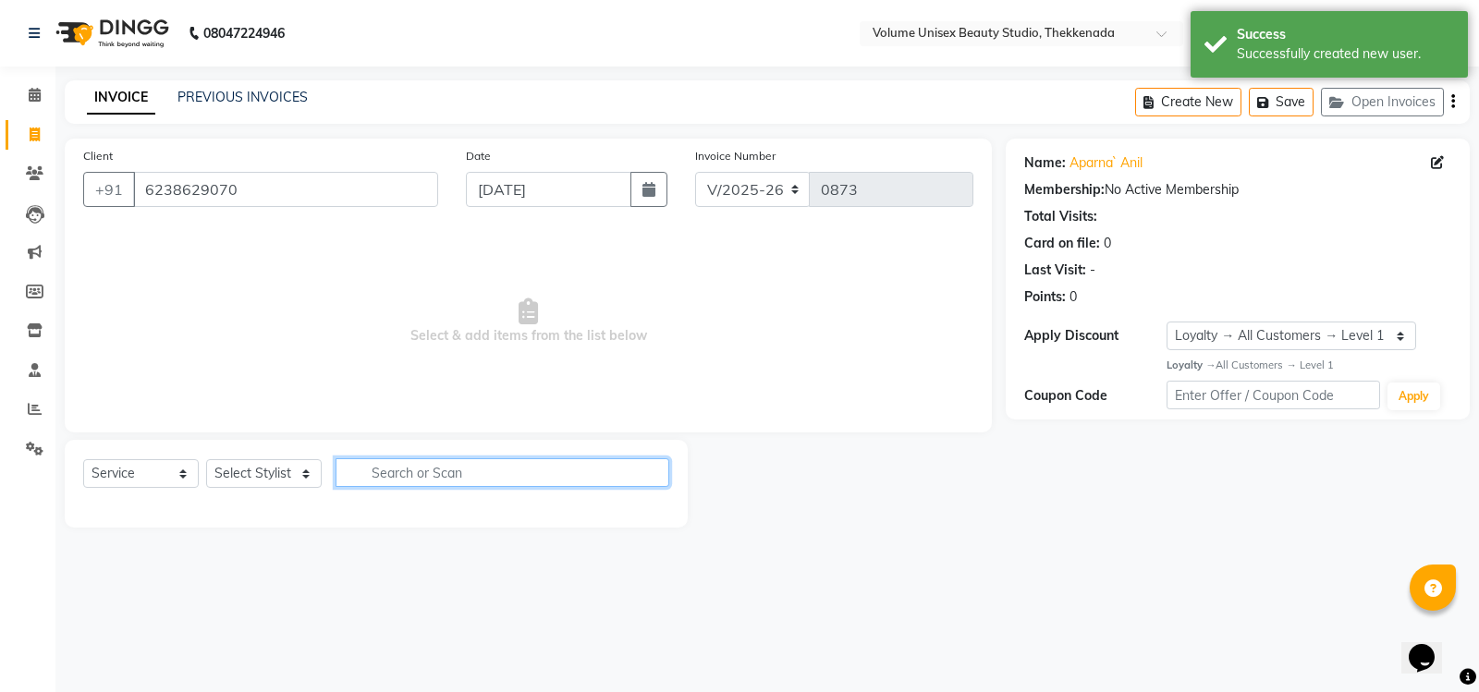
click at [411, 478] on input "text" at bounding box center [502, 472] width 334 height 29
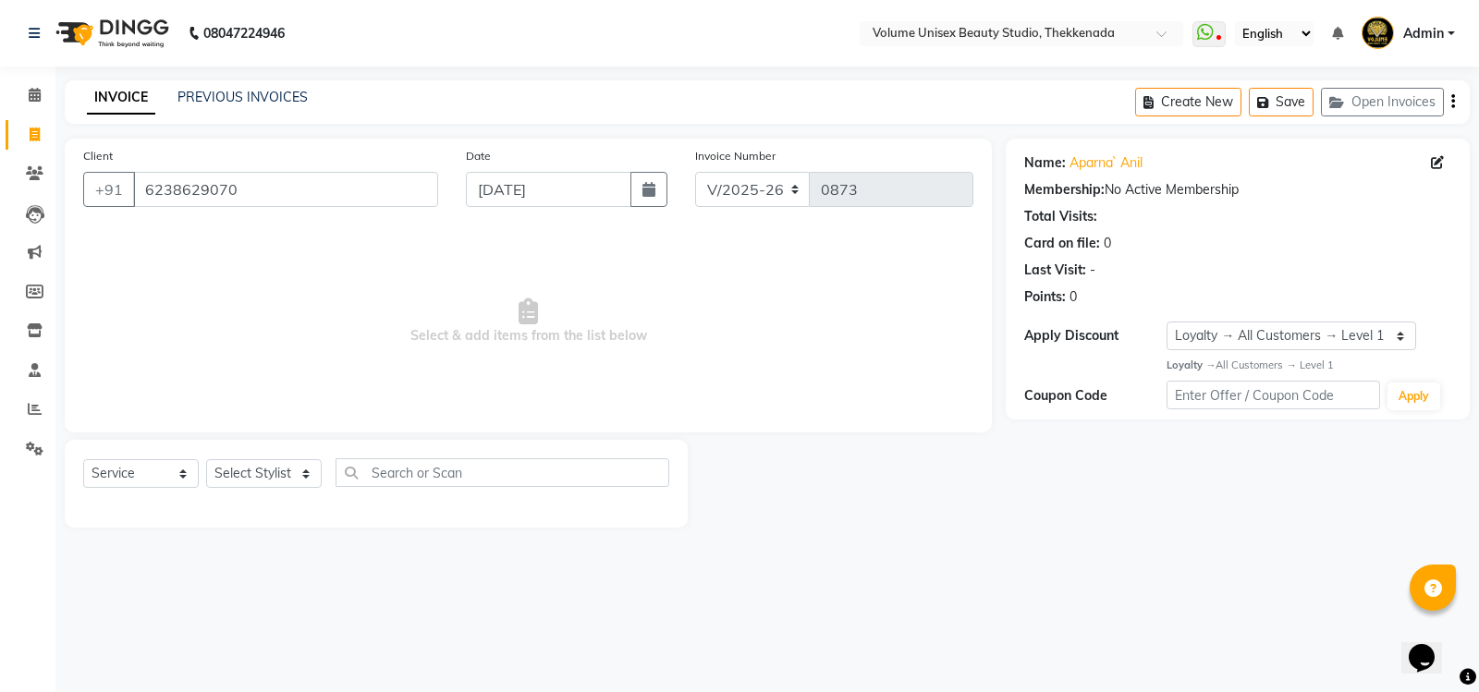
click at [420, 487] on div "Select Service Product Membership Package Voucher Prepaid Gift Card Select Styl…" at bounding box center [376, 479] width 586 height 43
drag, startPoint x: 419, startPoint y: 480, endPoint x: 378, endPoint y: 469, distance: 41.9
click at [411, 476] on input "text" at bounding box center [502, 472] width 334 height 29
click at [306, 477] on select "Select Stylist [PERSON_NAME] [PERSON_NAME] [PERSON_NAME] [PERSON_NAME] [PERSON_…" at bounding box center [264, 473] width 116 height 29
click at [206, 459] on select "Select Stylist [PERSON_NAME] [PERSON_NAME] [PERSON_NAME] [PERSON_NAME] [PERSON_…" at bounding box center [264, 473] width 116 height 29
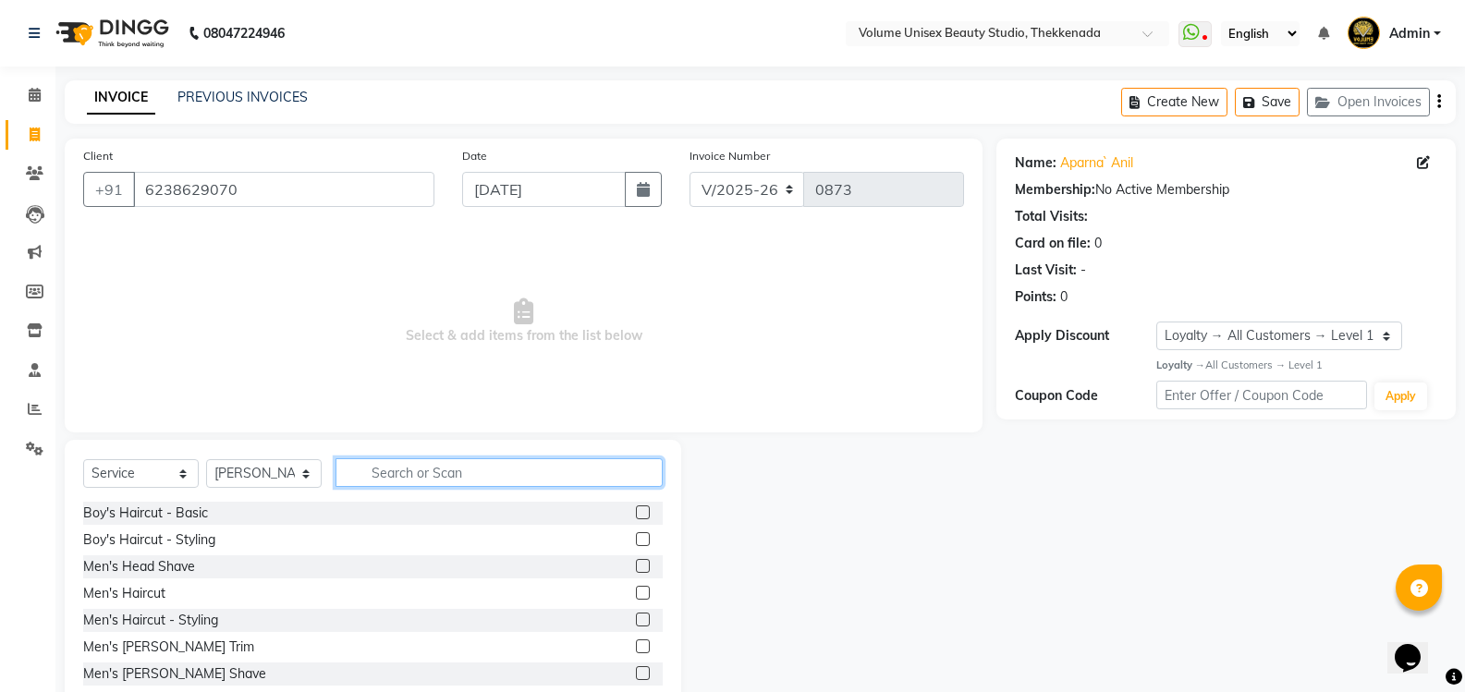
click at [399, 475] on input "text" at bounding box center [498, 472] width 327 height 29
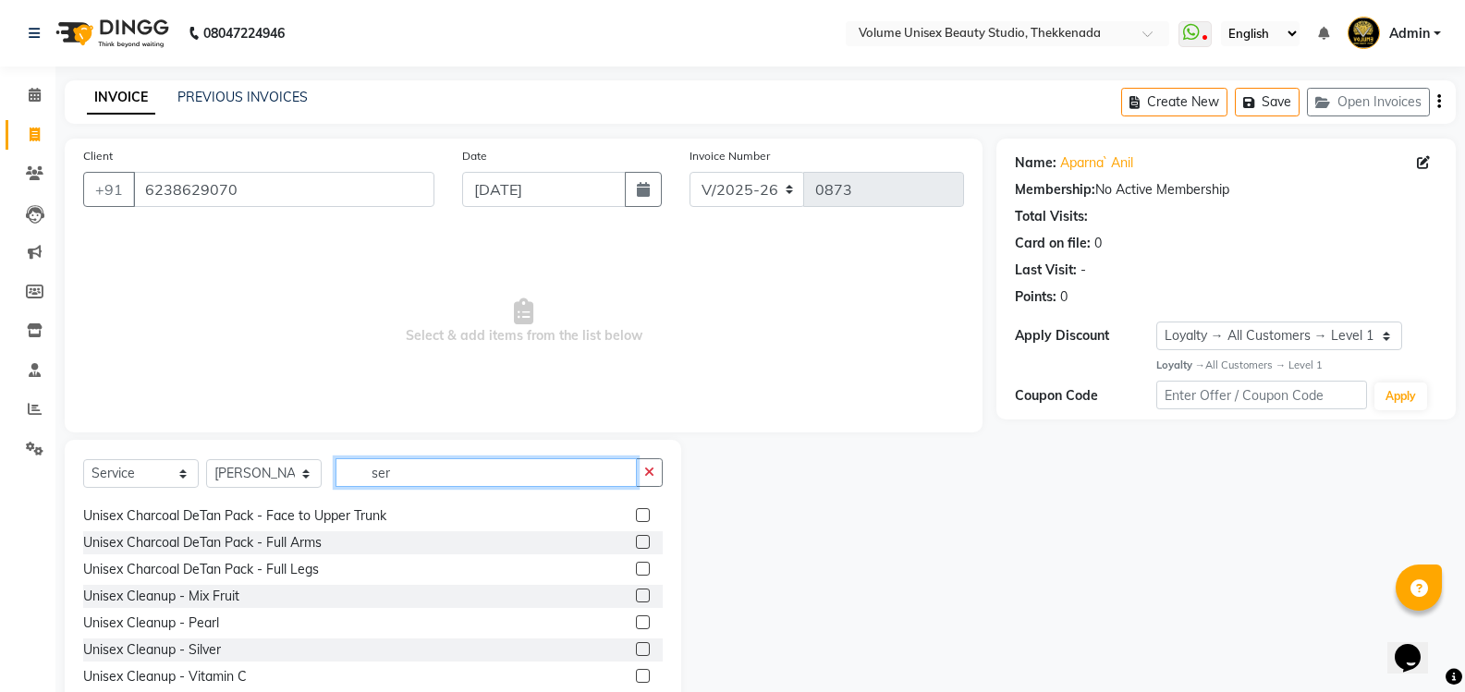
scroll to position [0, 0]
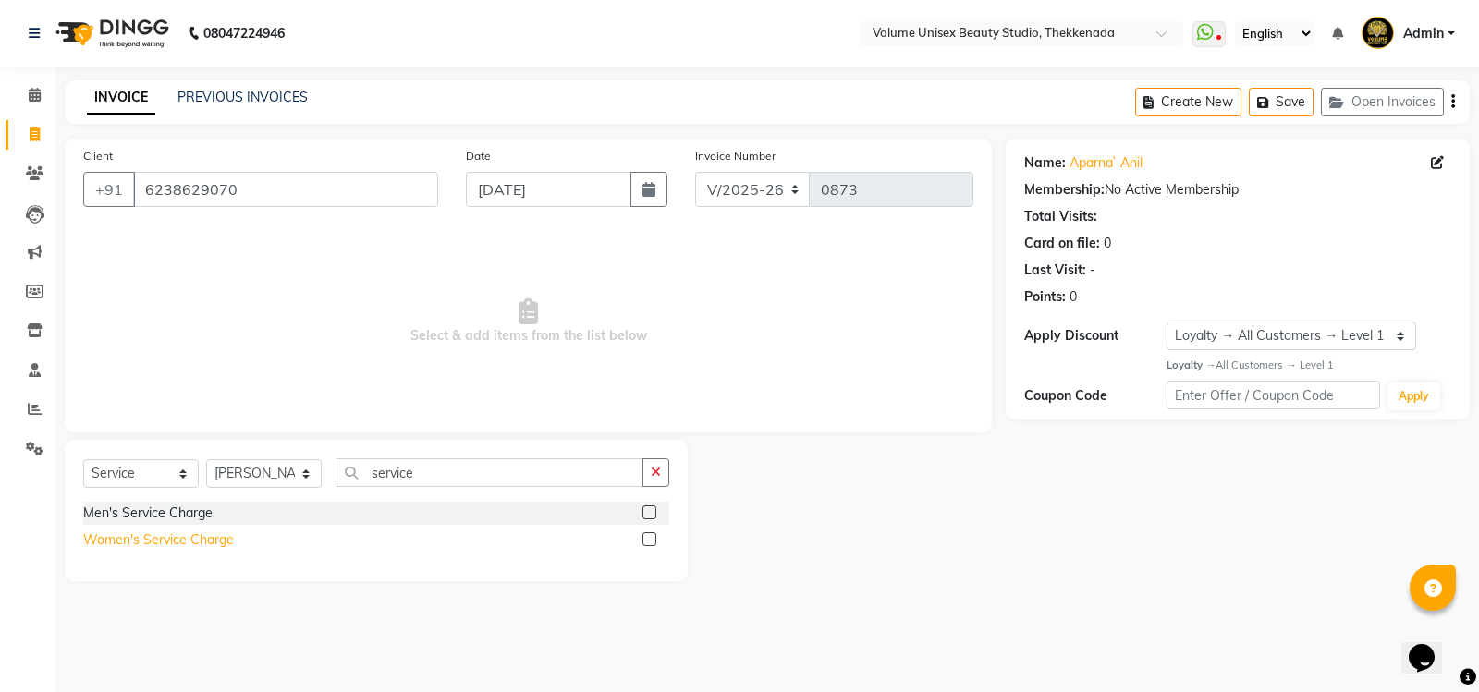
click at [192, 538] on div "Women's Service Charge" at bounding box center [158, 539] width 151 height 19
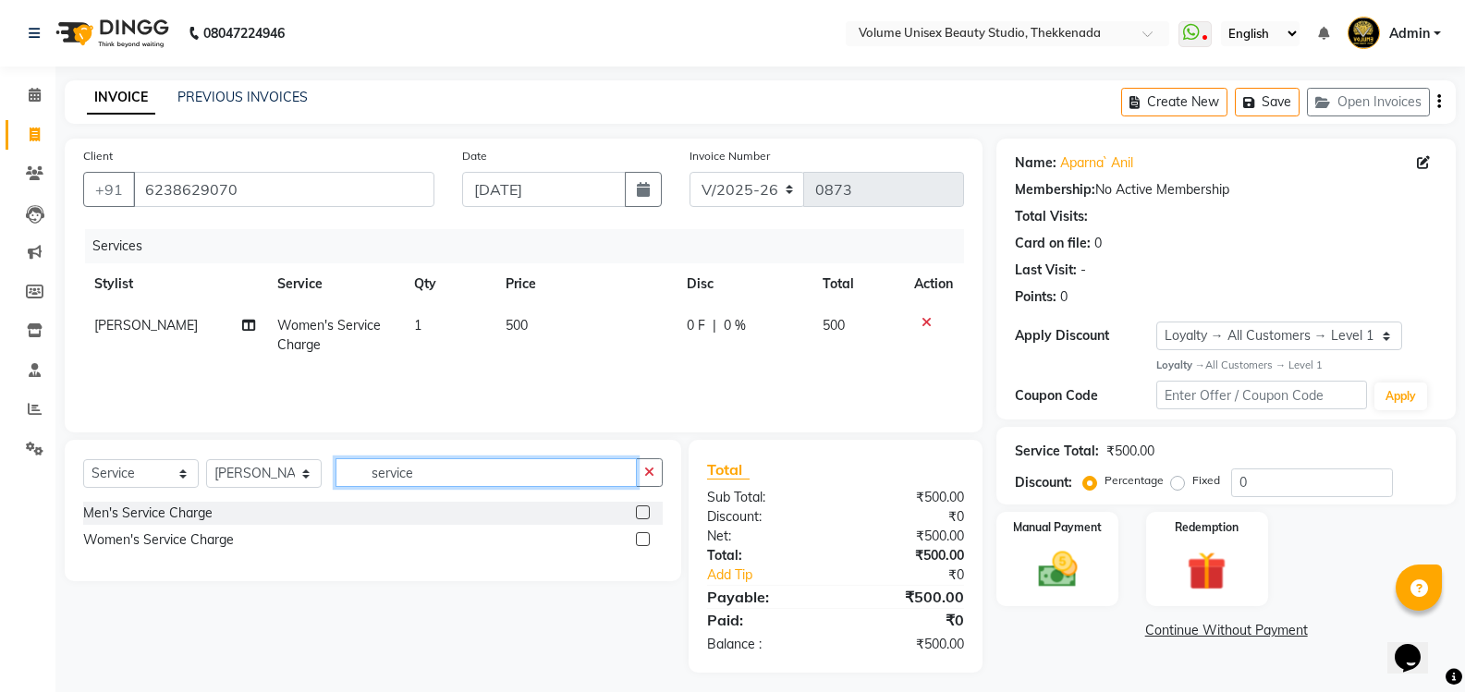
drag, startPoint x: 420, startPoint y: 478, endPoint x: 373, endPoint y: 475, distance: 47.2
click at [373, 475] on input "service" at bounding box center [485, 472] width 301 height 29
click at [242, 534] on div "Women's Hair Wash + Blowout" at bounding box center [177, 539] width 189 height 19
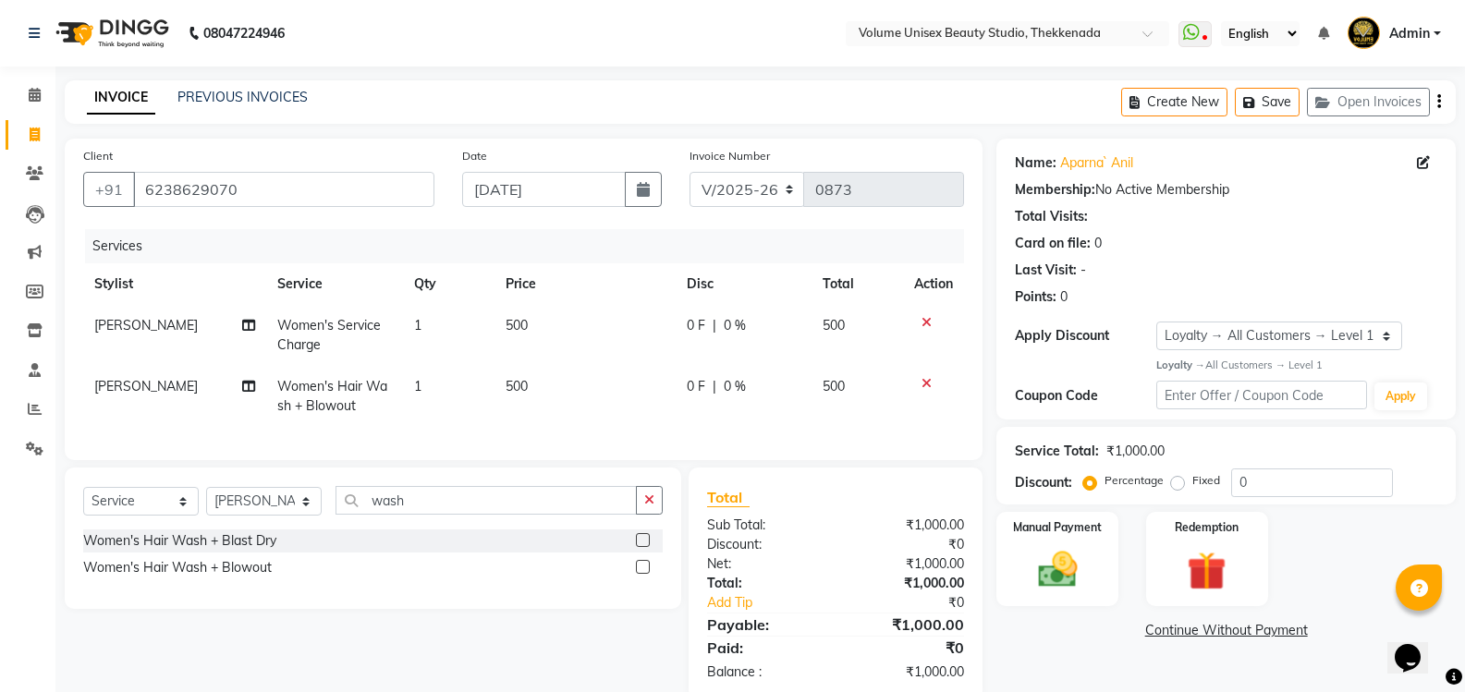
click at [925, 324] on icon at bounding box center [926, 322] width 10 height 13
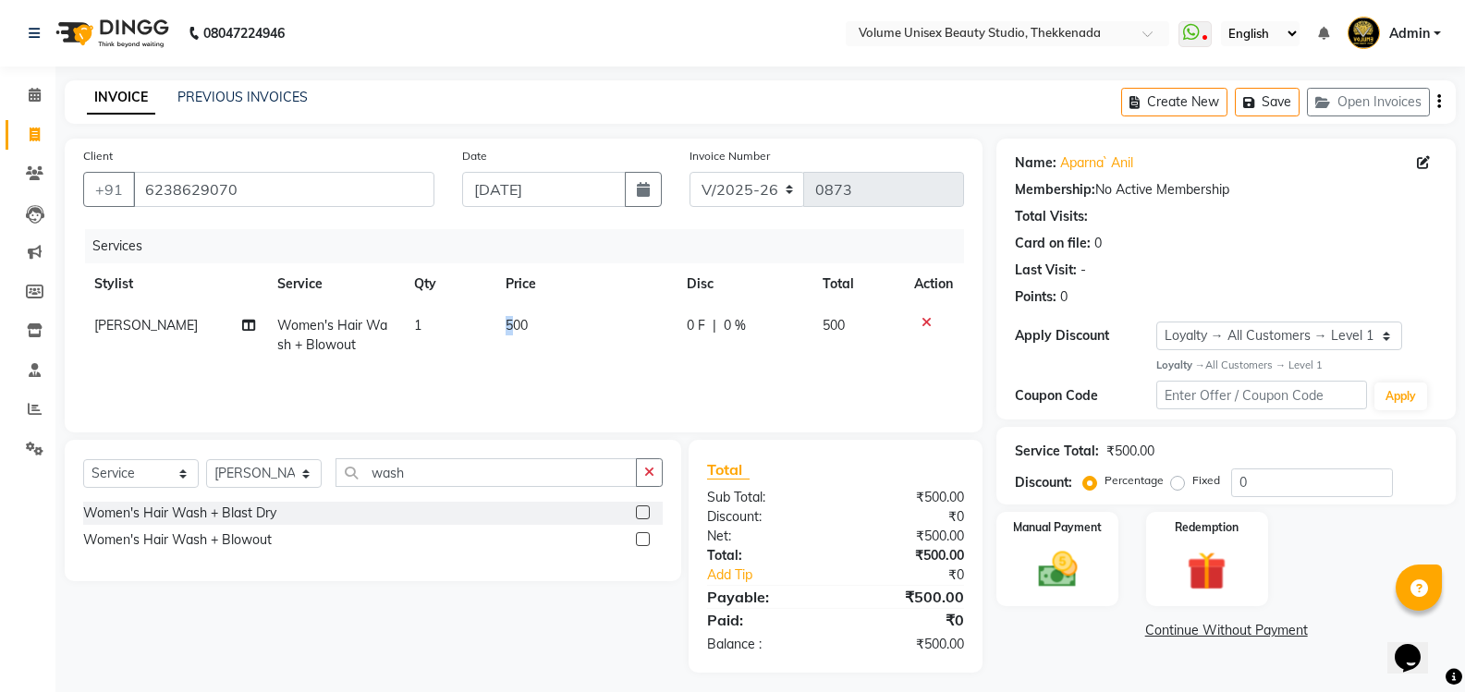
drag, startPoint x: 507, startPoint y: 323, endPoint x: 521, endPoint y: 323, distance: 13.9
click at [514, 323] on span "500" at bounding box center [516, 325] width 22 height 17
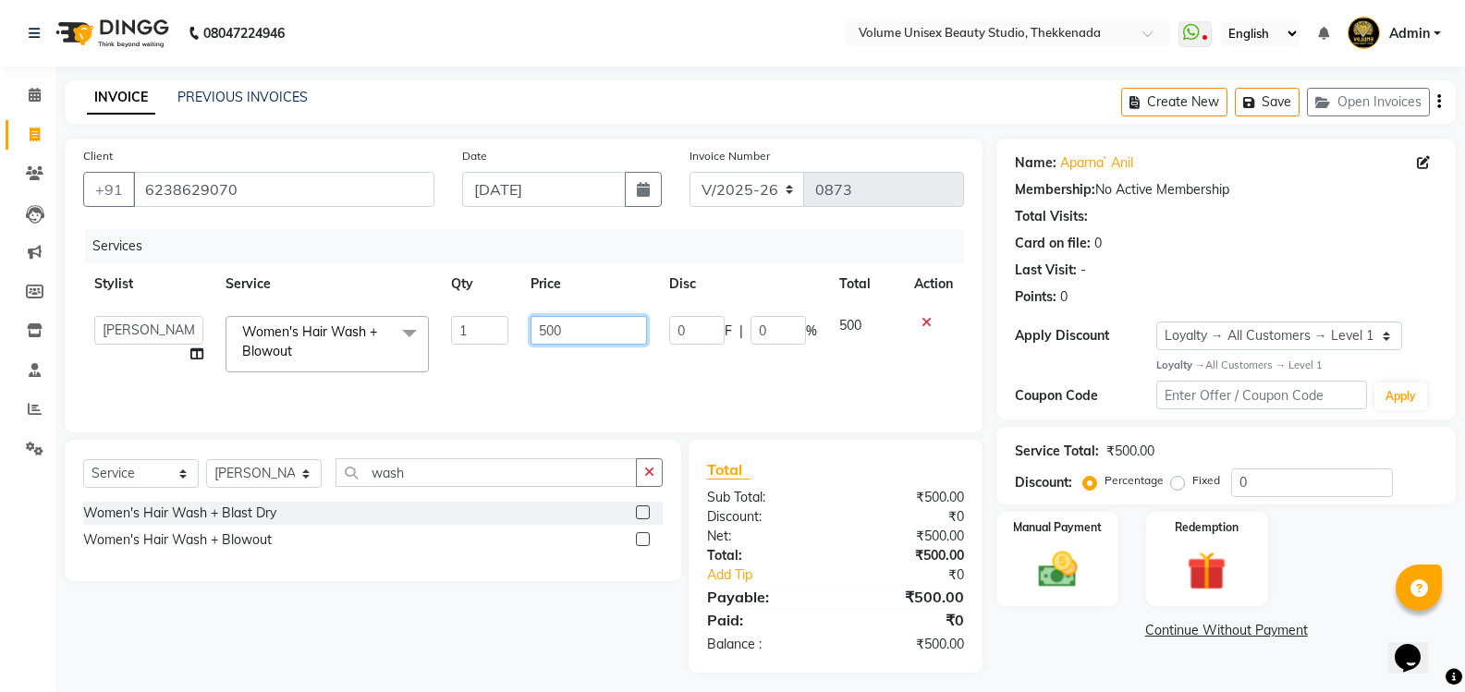
click at [551, 330] on input "500" at bounding box center [588, 330] width 116 height 29
click at [548, 323] on input "500" at bounding box center [588, 330] width 116 height 29
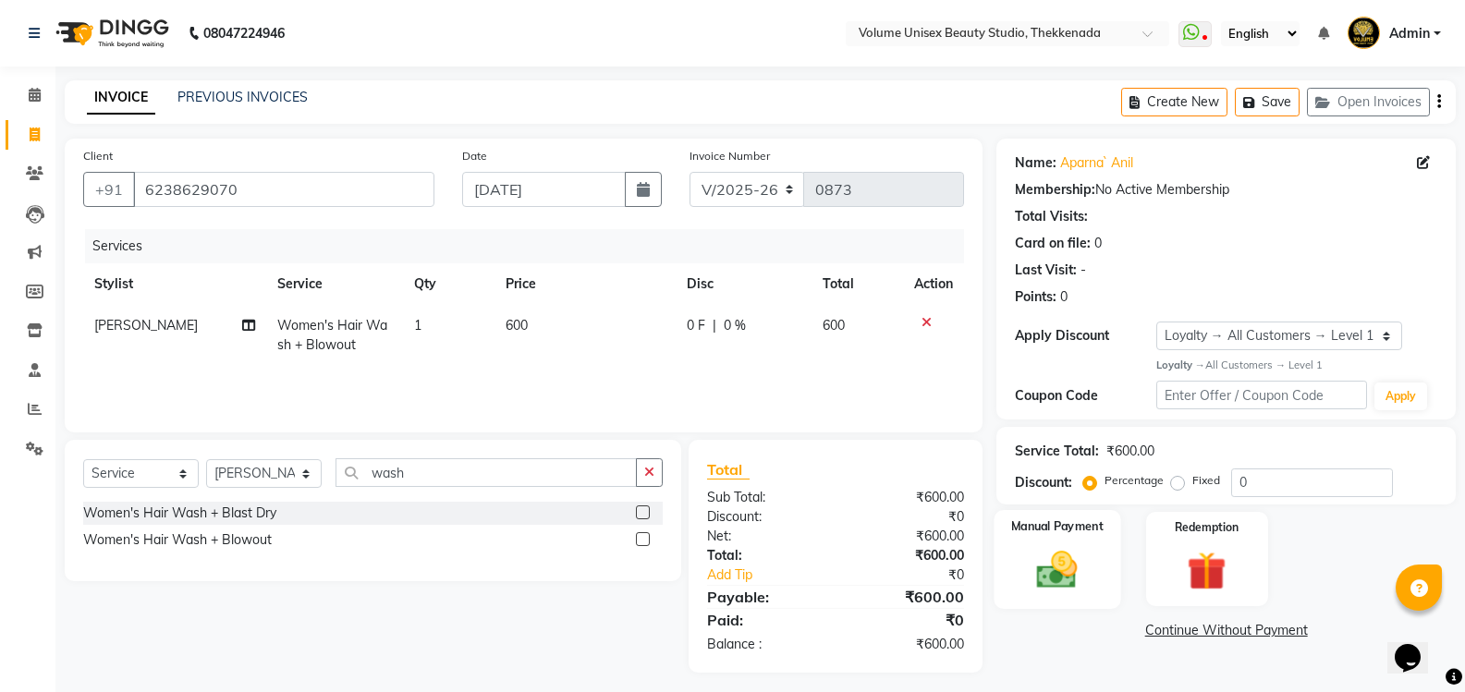
click at [1056, 577] on img at bounding box center [1057, 569] width 66 height 47
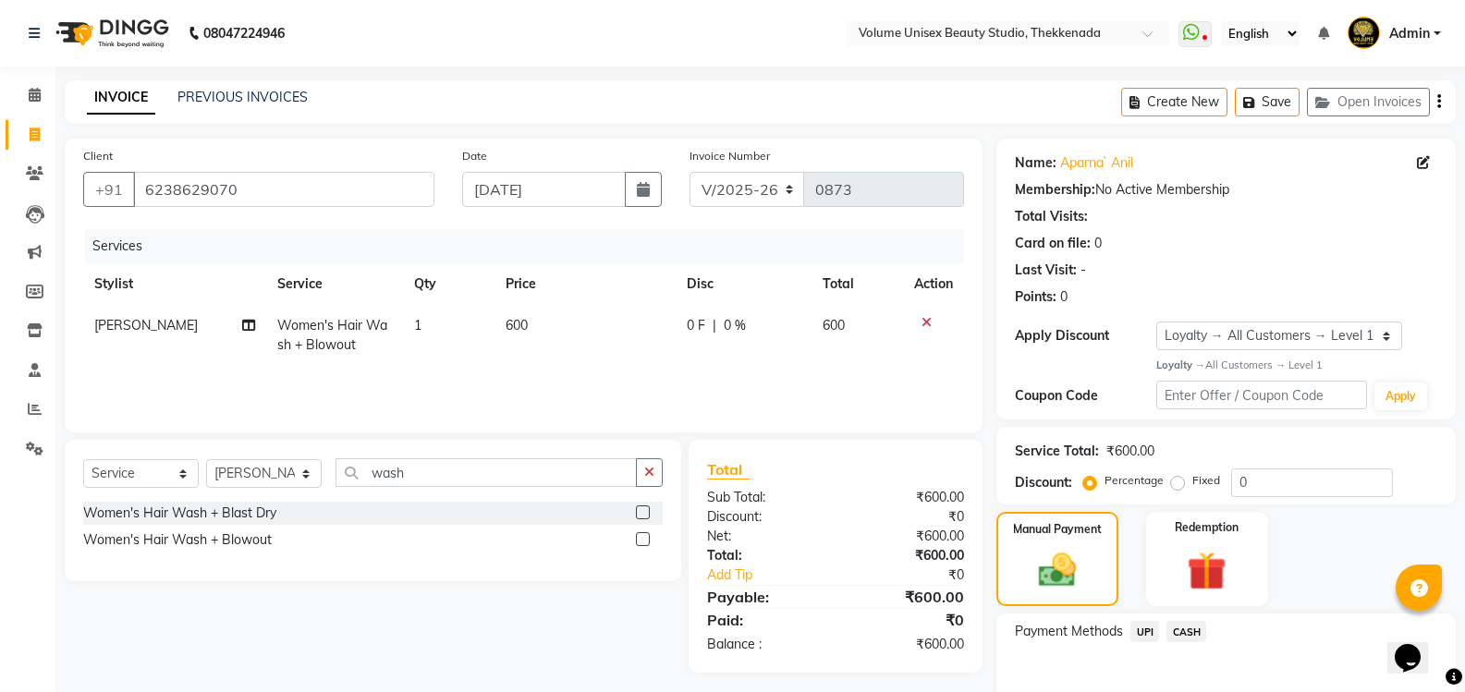
click at [1142, 631] on span "UPI" at bounding box center [1144, 631] width 29 height 21
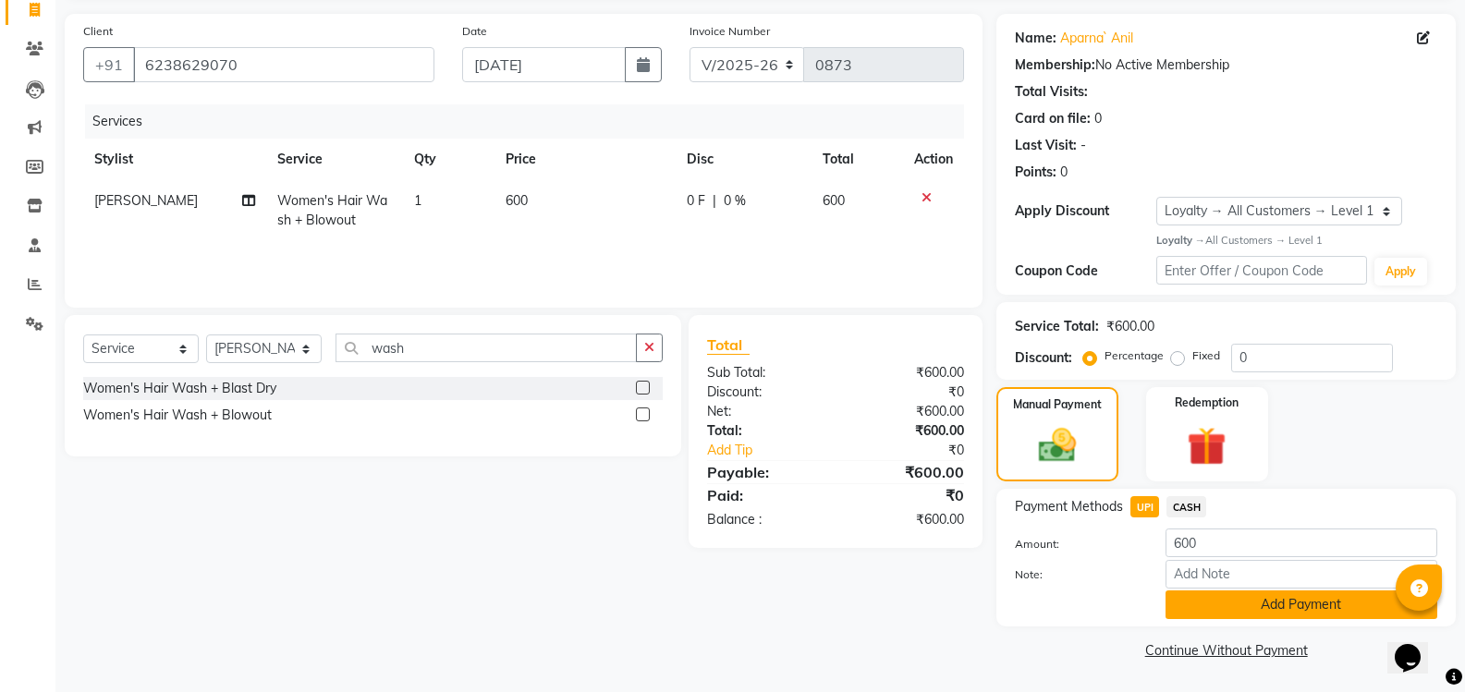
click at [1195, 611] on button "Add Payment" at bounding box center [1301, 604] width 272 height 29
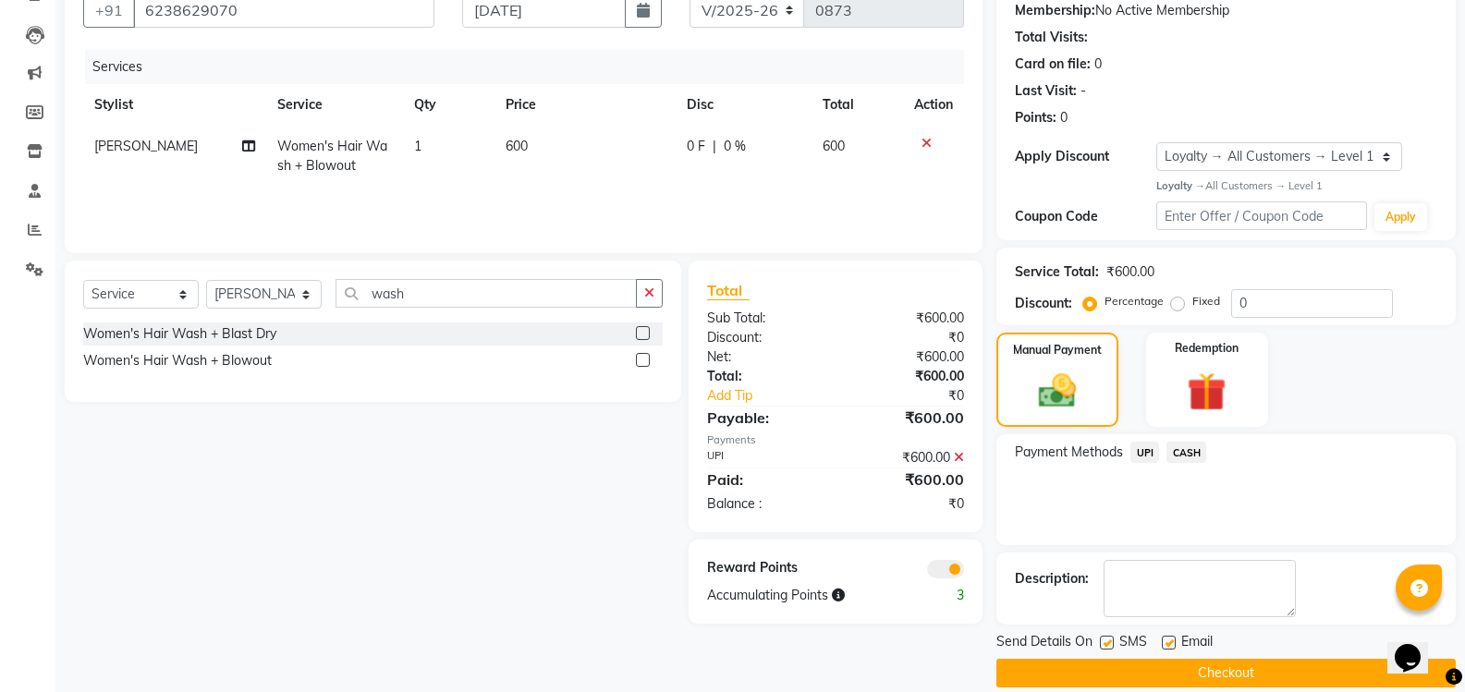
scroll to position [202, 0]
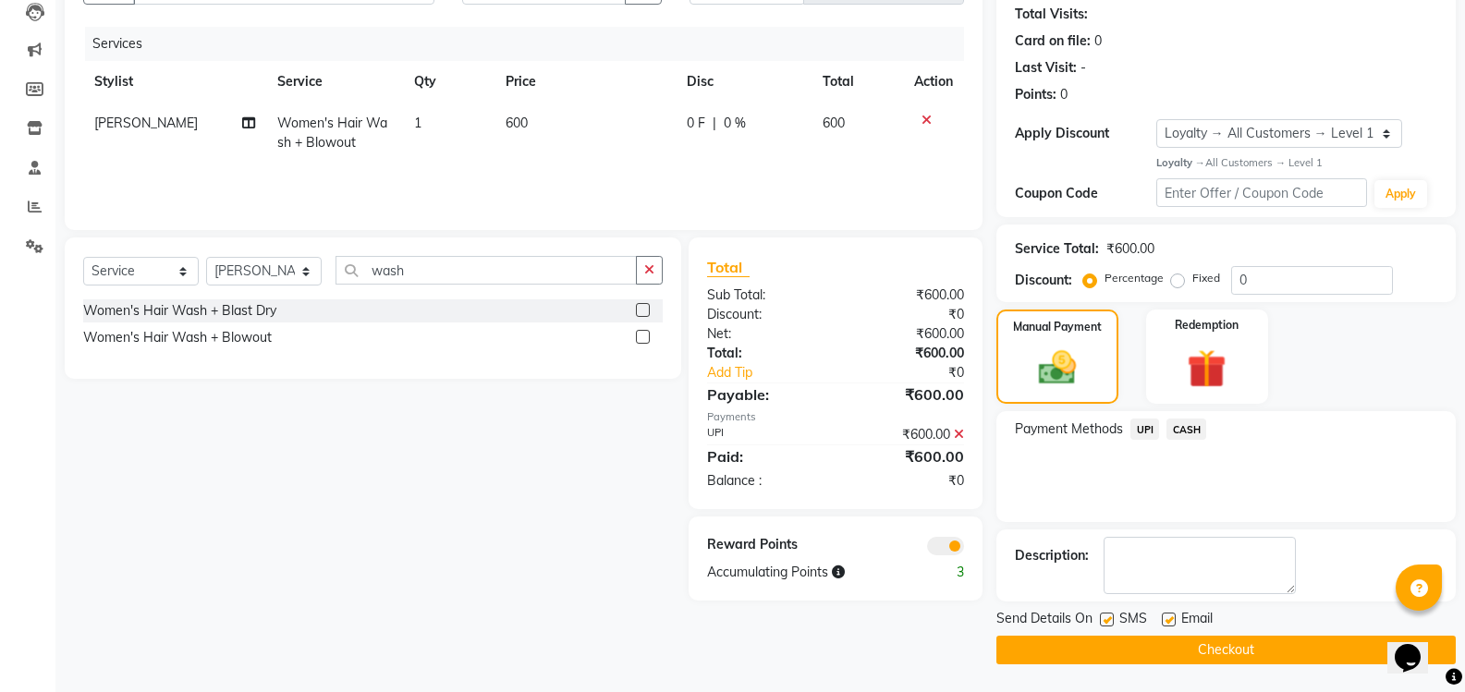
click at [1183, 652] on button "Checkout" at bounding box center [1225, 650] width 459 height 29
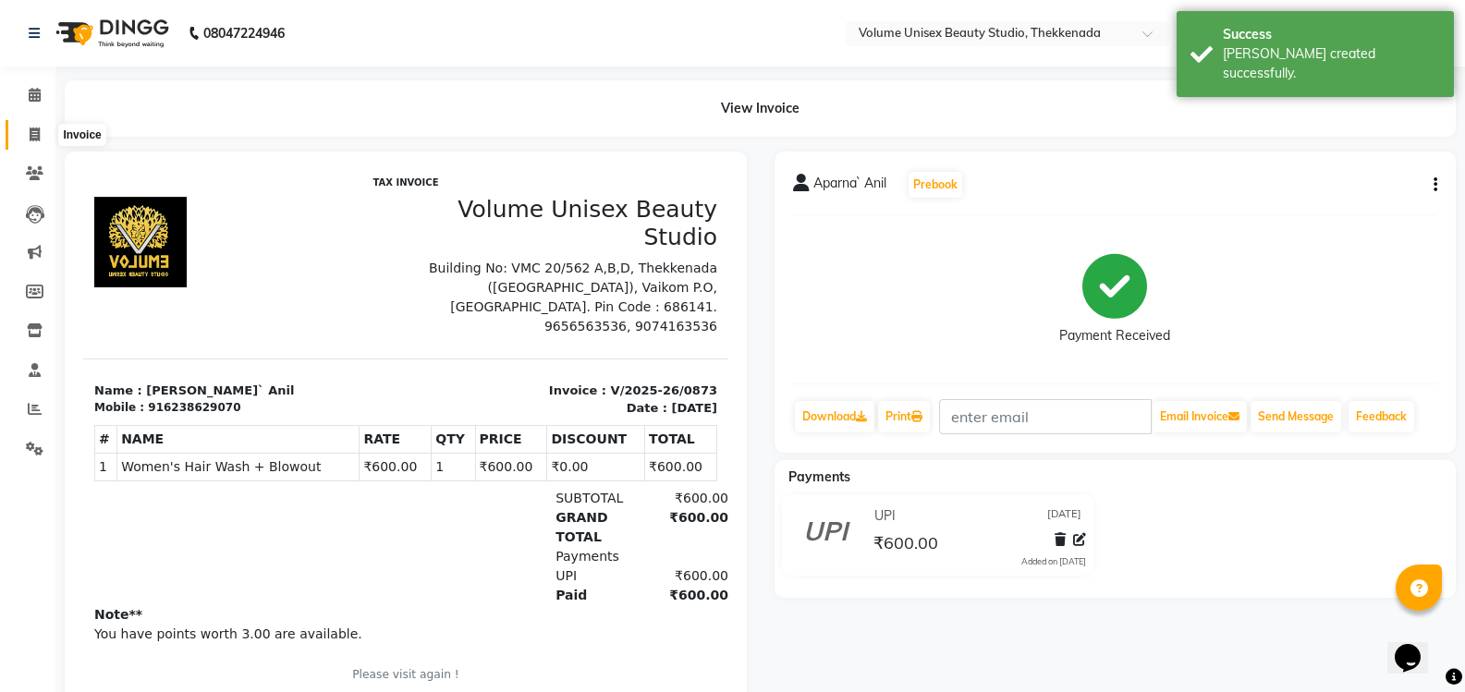
click at [32, 135] on icon at bounding box center [35, 135] width 10 height 14
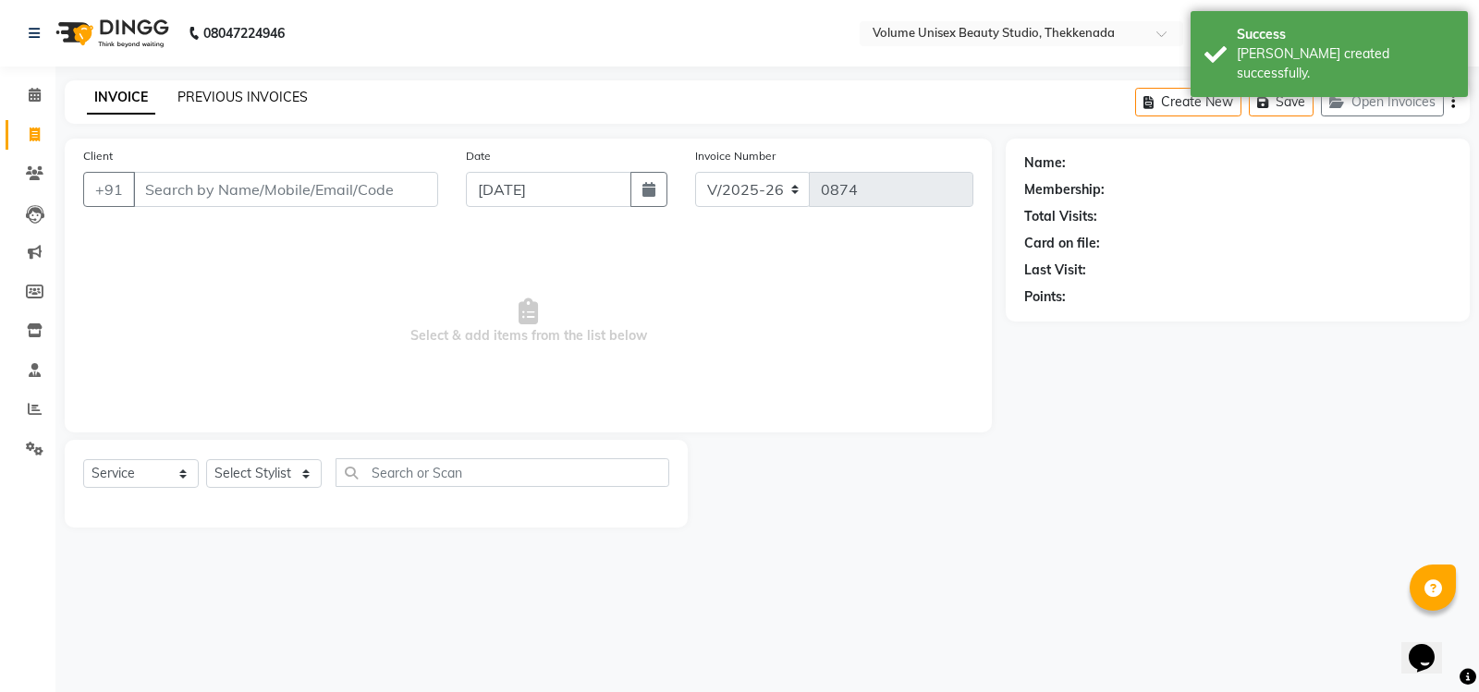
click at [256, 96] on link "PREVIOUS INVOICES" at bounding box center [242, 97] width 130 height 17
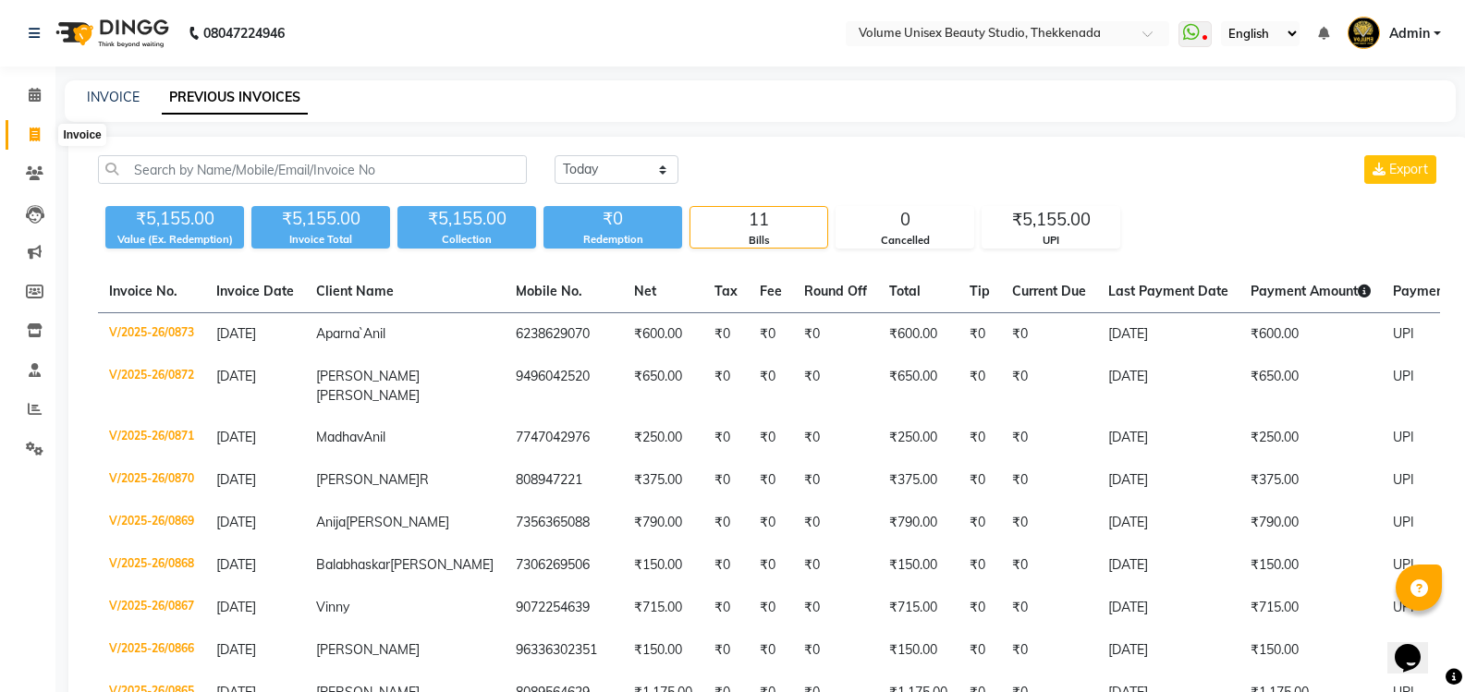
click at [31, 133] on icon at bounding box center [35, 135] width 10 height 14
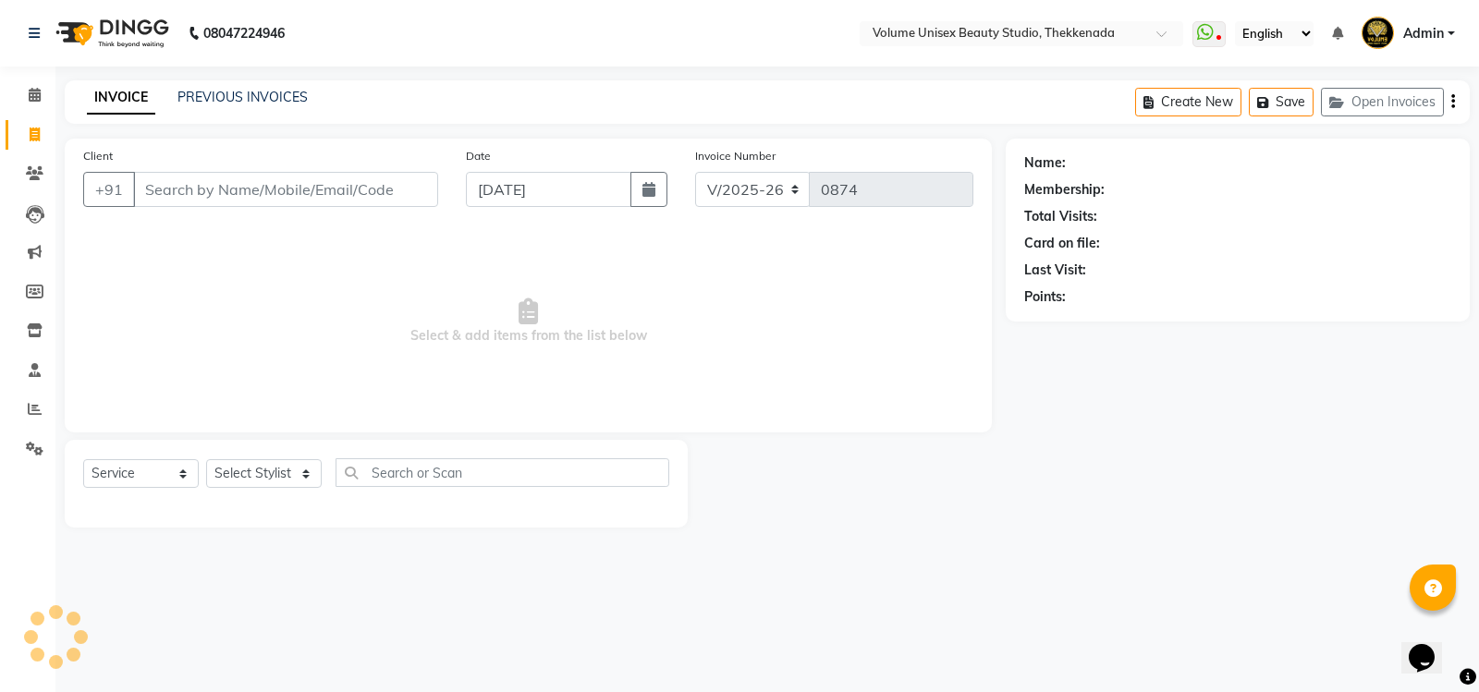
click at [225, 189] on input "Client" at bounding box center [285, 189] width 305 height 35
click at [397, 160] on div "Client [PHONE_NUMBER] Add Client" at bounding box center [260, 184] width 383 height 76
click at [390, 182] on span "Add Client" at bounding box center [390, 189] width 73 height 18
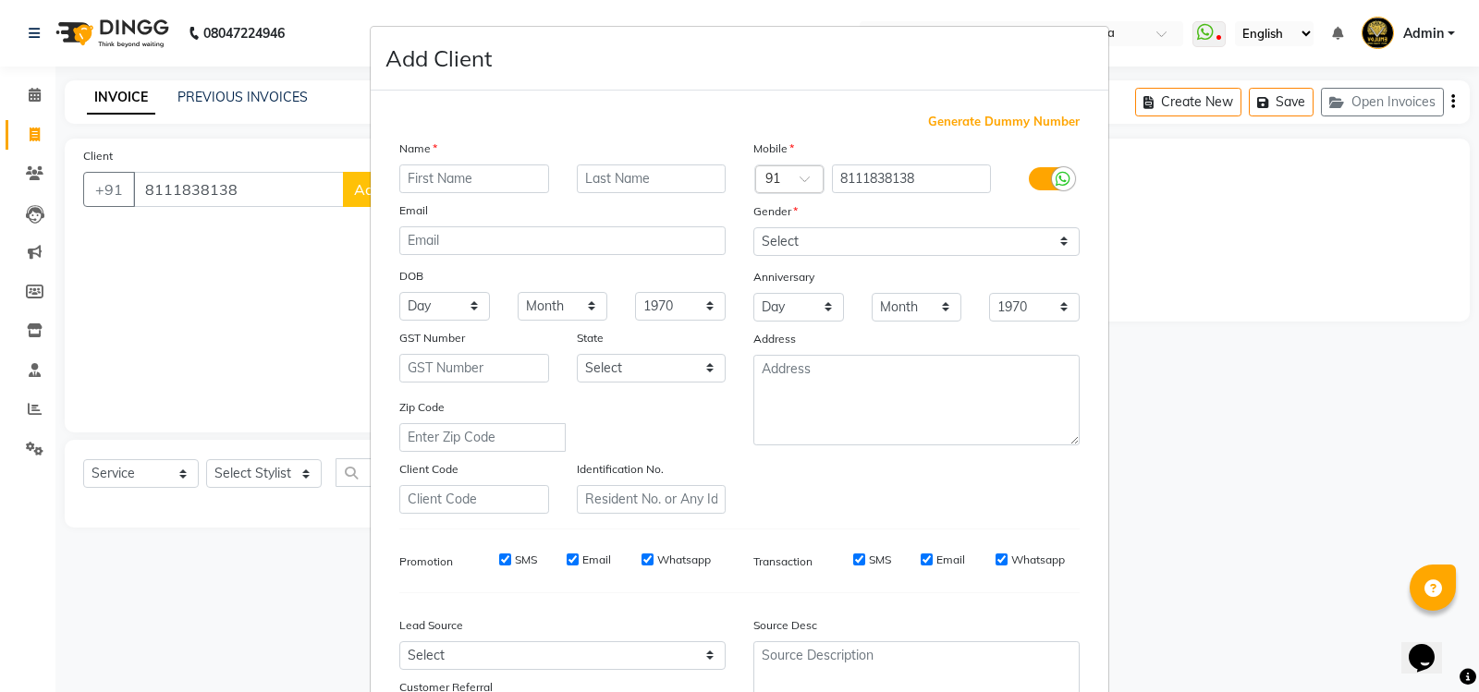
click at [411, 177] on input "text" at bounding box center [474, 178] width 150 height 29
click at [1059, 244] on select "Select [DEMOGRAPHIC_DATA] [DEMOGRAPHIC_DATA] Other Prefer Not To Say" at bounding box center [916, 241] width 326 height 29
click at [753, 227] on select "Select [DEMOGRAPHIC_DATA] [DEMOGRAPHIC_DATA] Other Prefer Not To Say" at bounding box center [916, 241] width 326 height 29
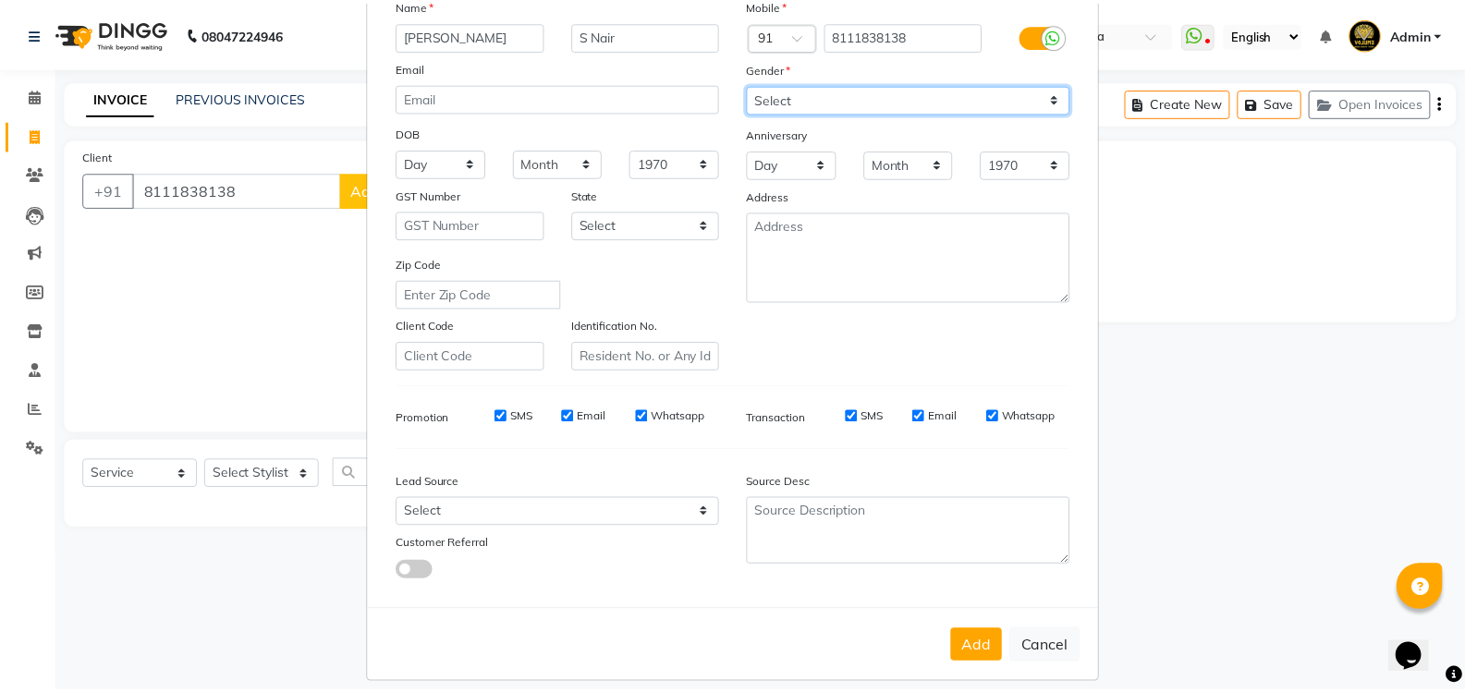
scroll to position [161, 0]
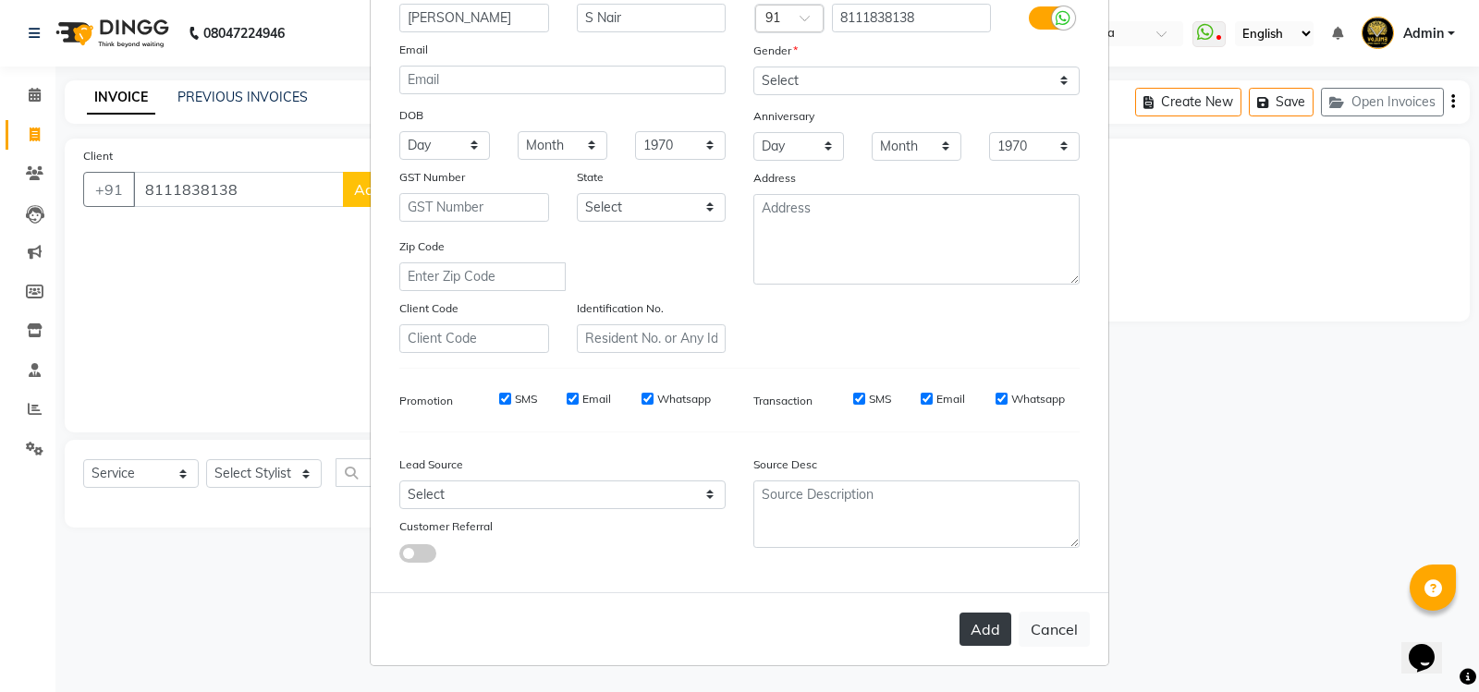
click at [979, 636] on button "Add" at bounding box center [985, 629] width 52 height 33
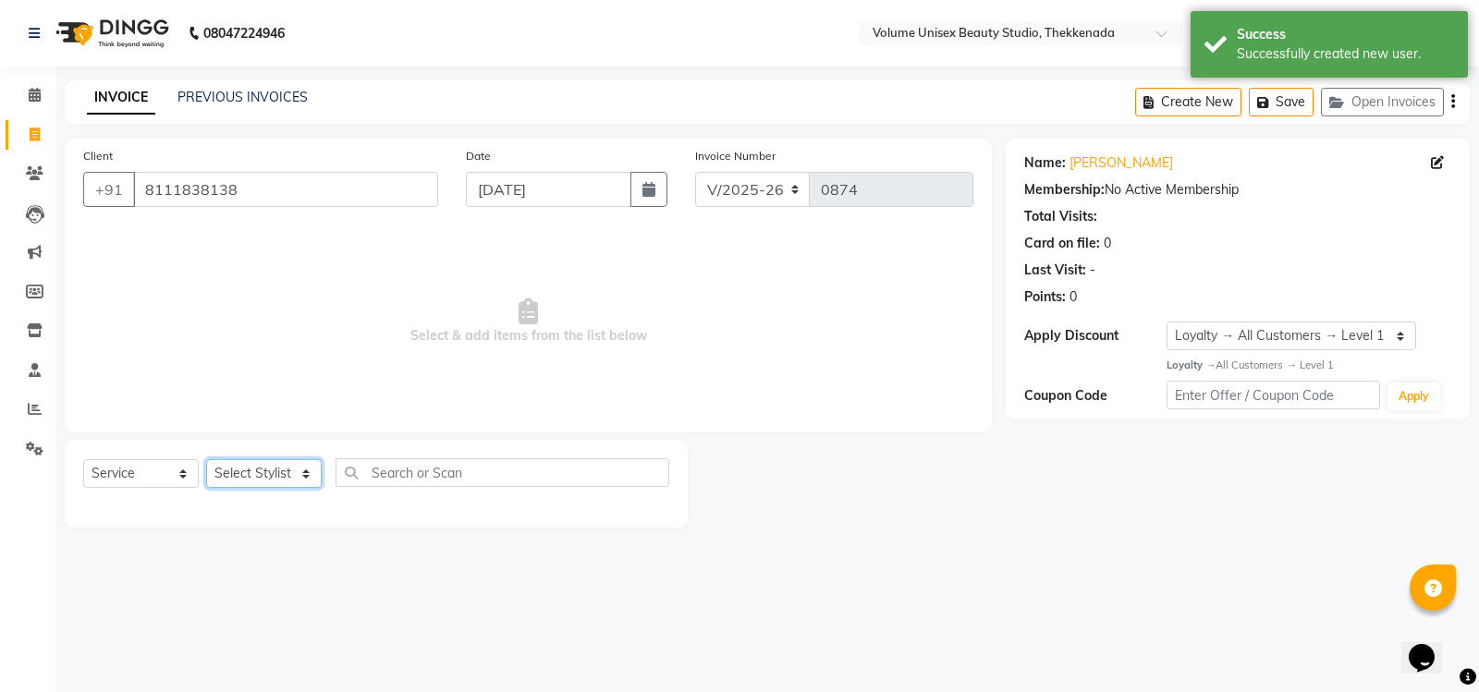
click at [305, 475] on select "Select Stylist [PERSON_NAME] [PERSON_NAME] [PERSON_NAME] [PERSON_NAME] [PERSON_…" at bounding box center [264, 473] width 116 height 29
click at [206, 459] on select "Select Stylist [PERSON_NAME] [PERSON_NAME] [PERSON_NAME] [PERSON_NAME] [PERSON_…" at bounding box center [264, 473] width 116 height 29
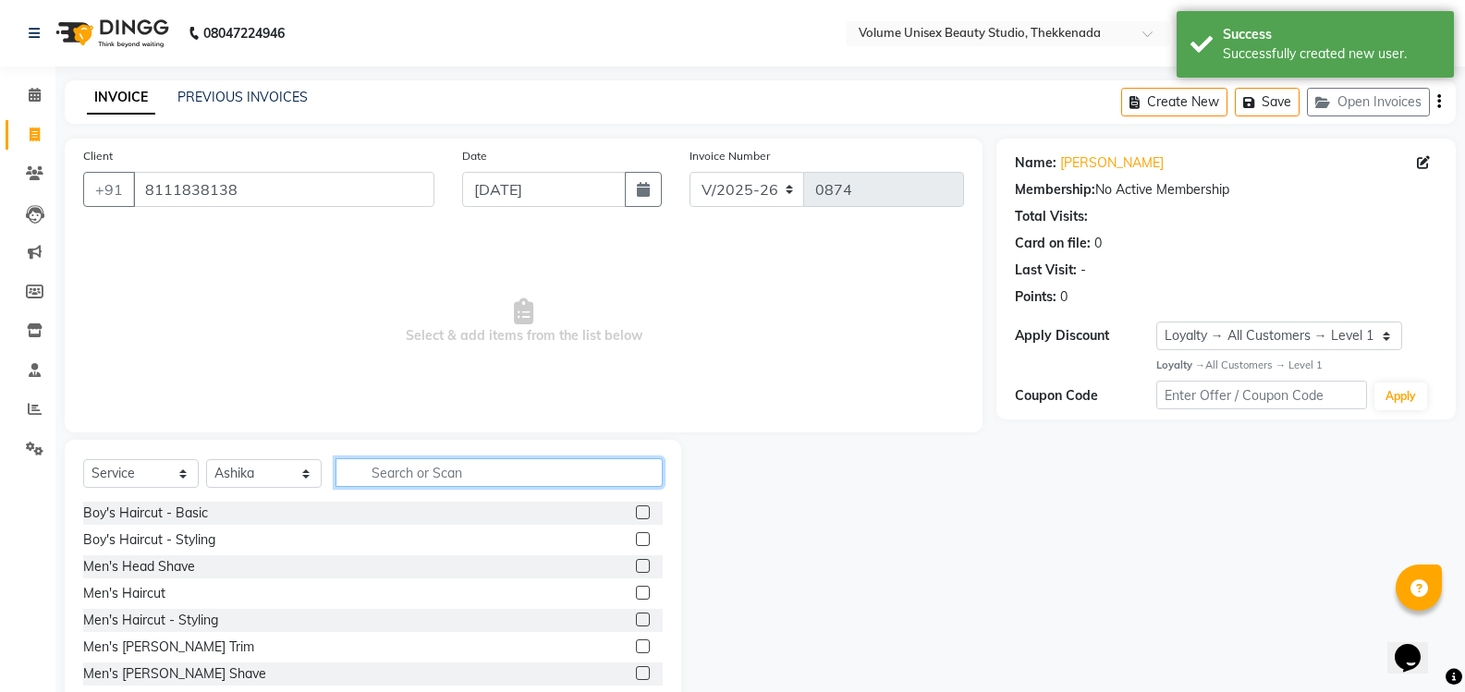
click at [447, 470] on input "text" at bounding box center [498, 472] width 327 height 29
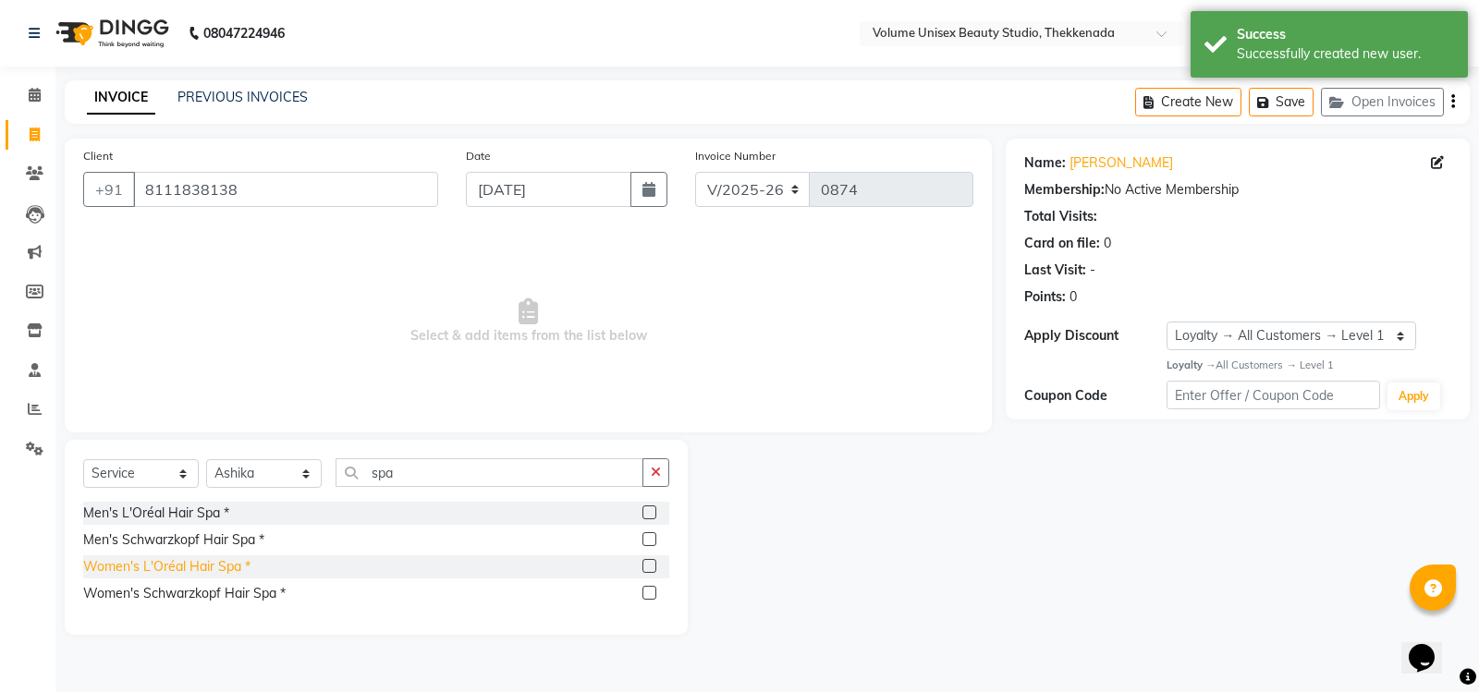
click at [198, 570] on div "Women's L'Oréal Hair Spa *" at bounding box center [166, 566] width 167 height 19
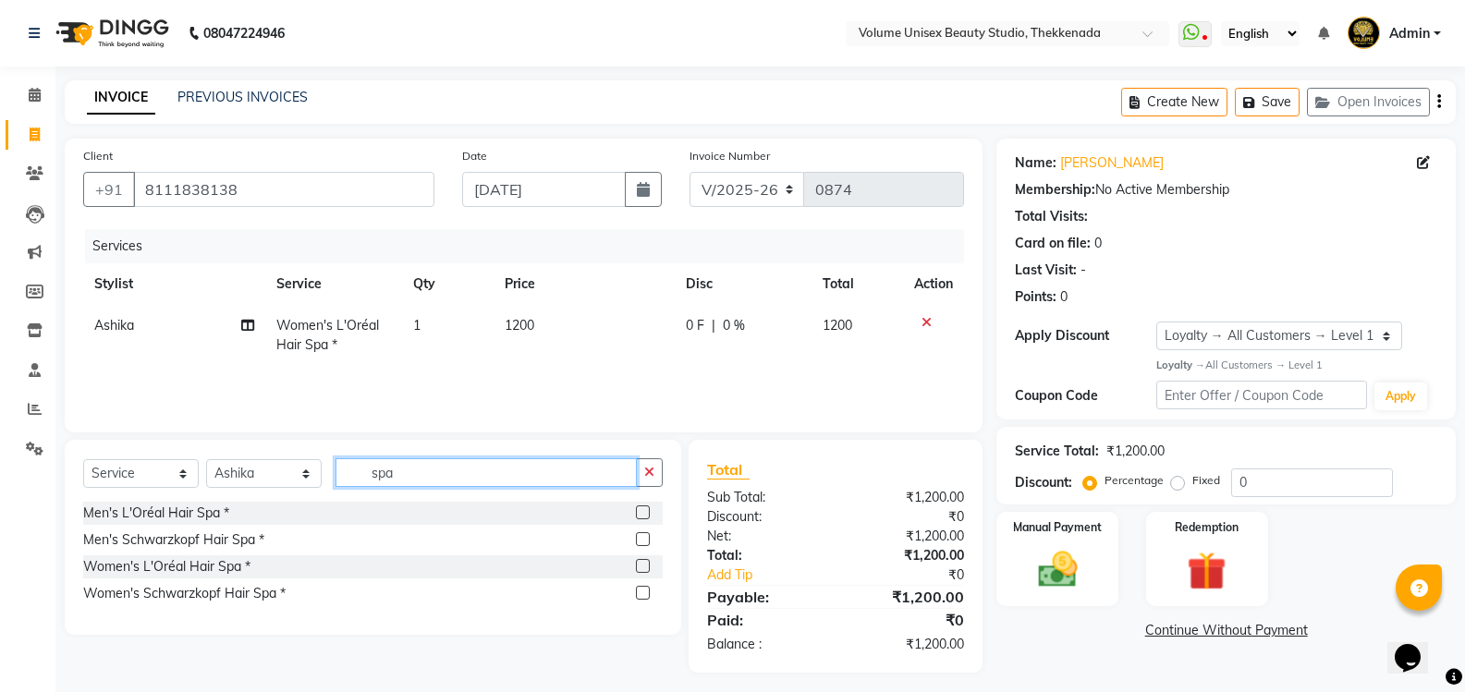
click at [404, 477] on input "spa" at bounding box center [485, 472] width 301 height 29
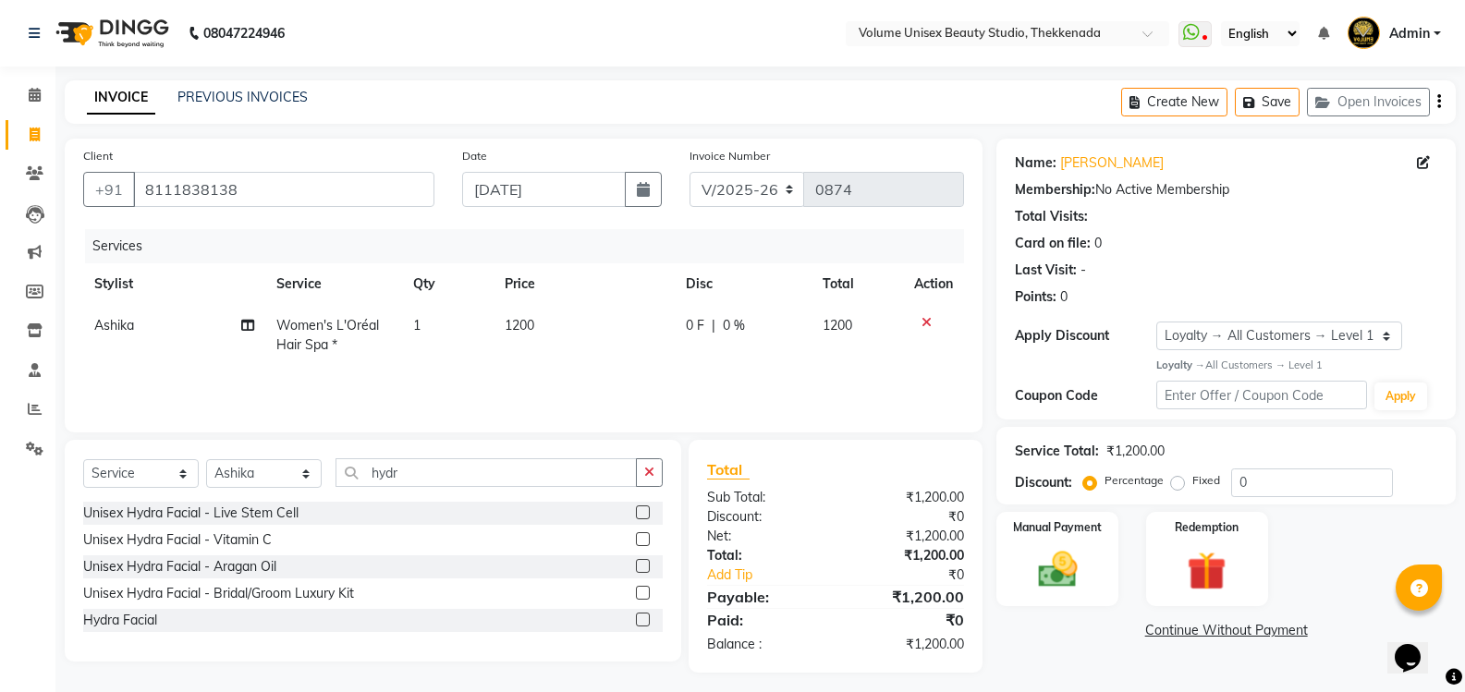
drag, startPoint x: 131, startPoint y: 623, endPoint x: 225, endPoint y: 505, distance: 149.9
click at [131, 618] on div "Hydra Facial" at bounding box center [120, 620] width 74 height 19
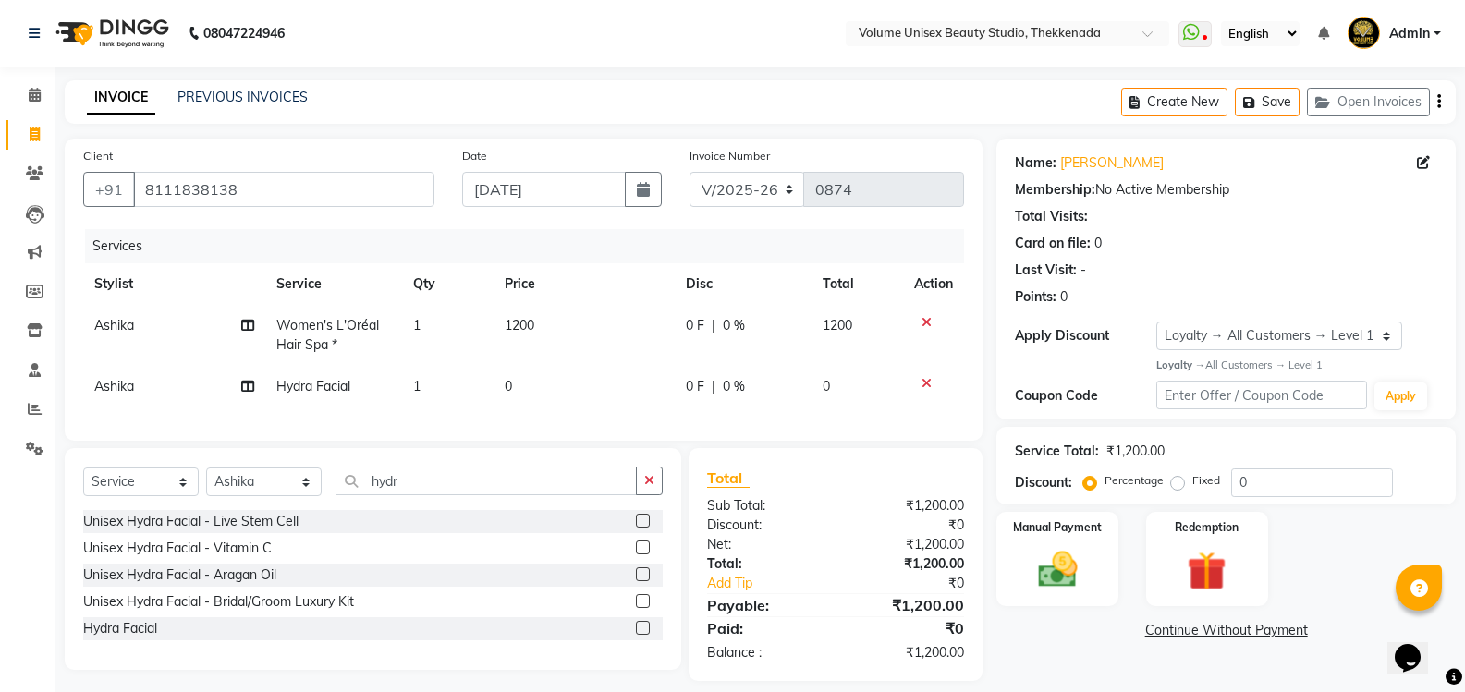
click at [517, 388] on td "0" at bounding box center [584, 387] width 182 height 42
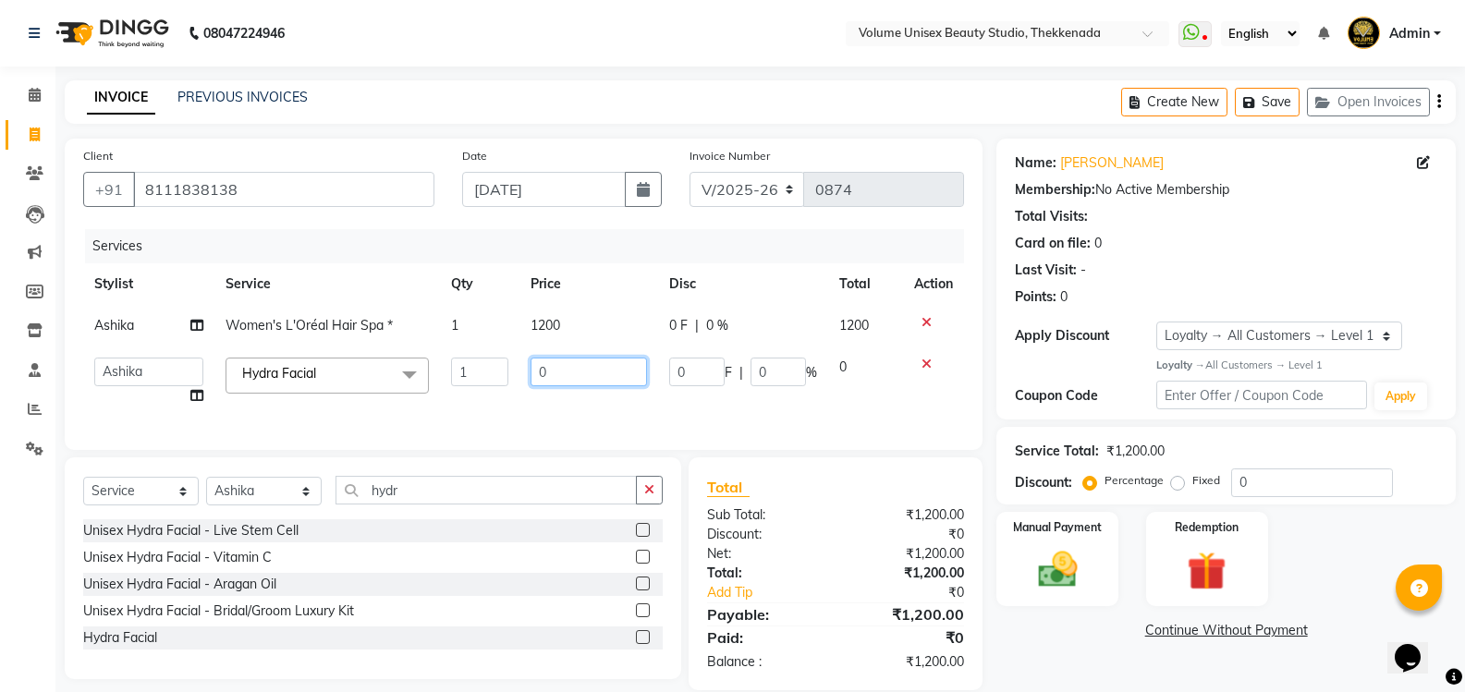
click at [560, 364] on input "0" at bounding box center [588, 372] width 116 height 29
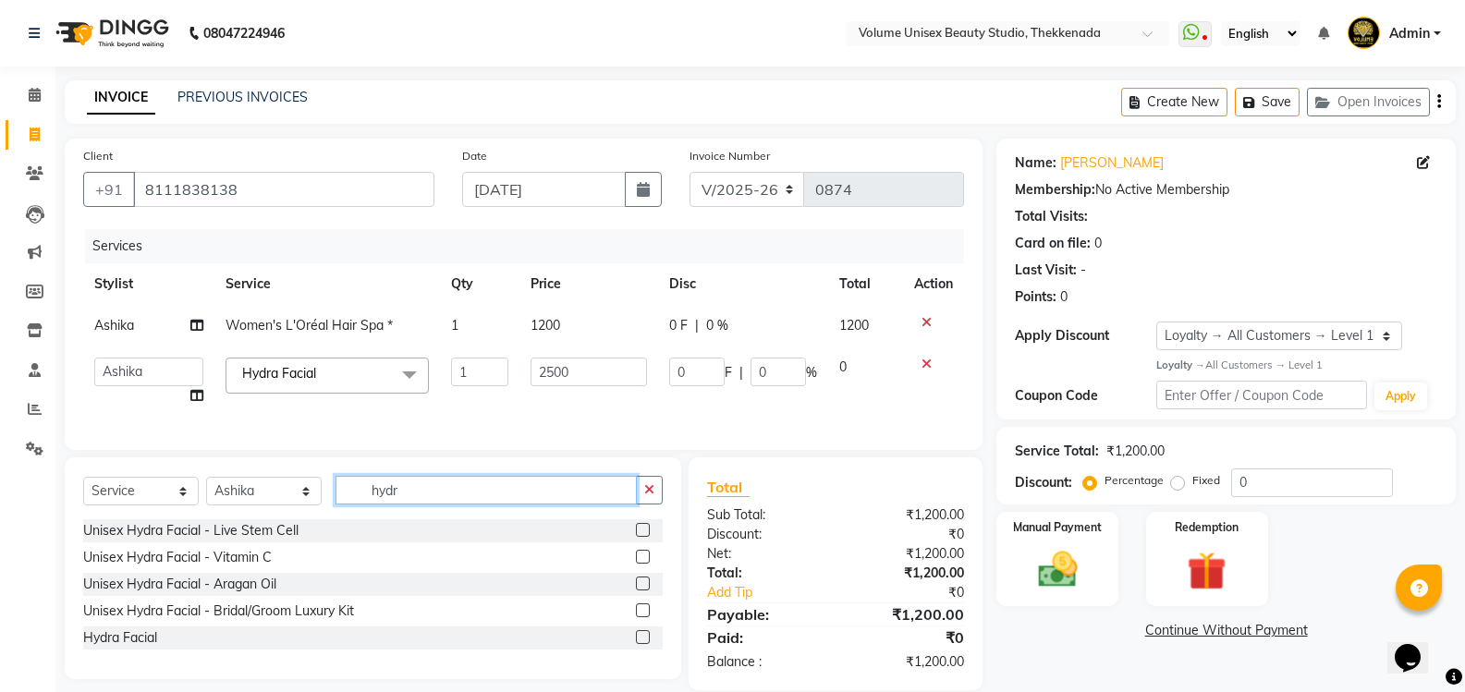
click at [448, 503] on input "hydr" at bounding box center [485, 490] width 301 height 29
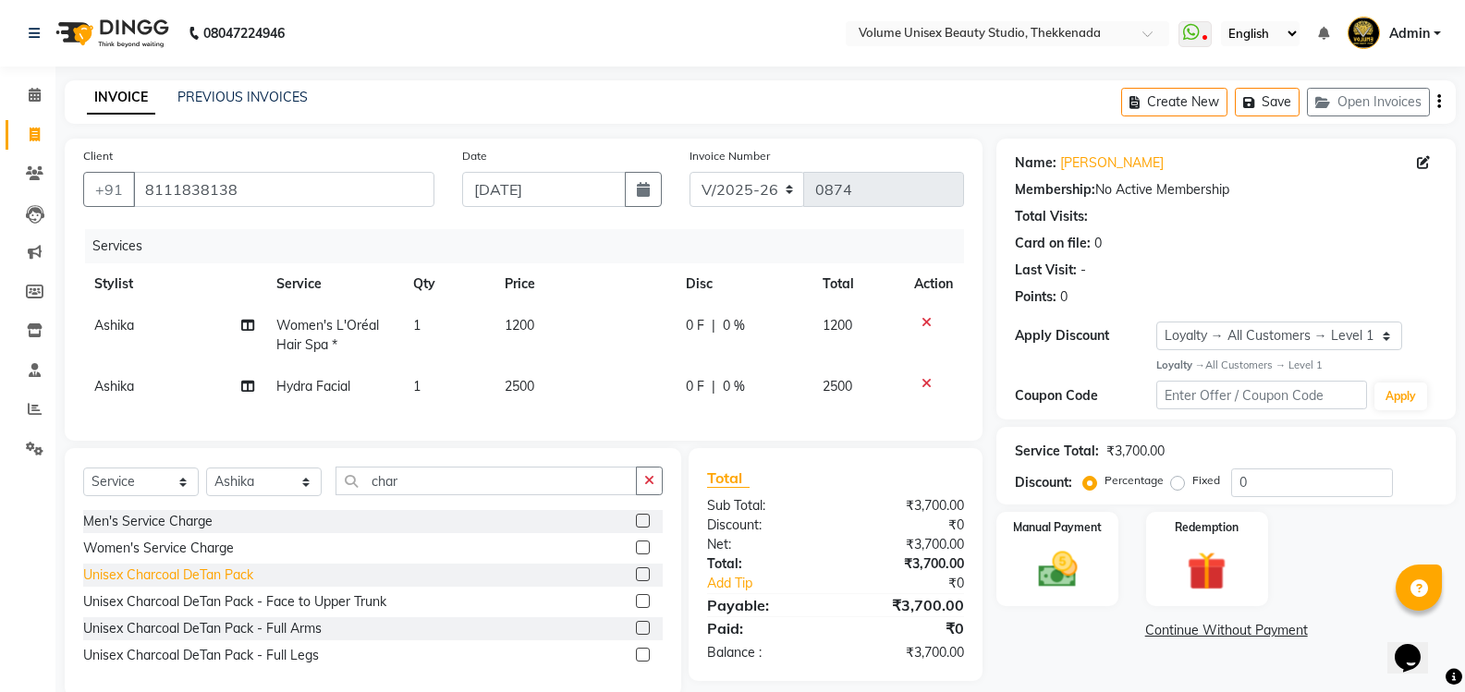
click at [168, 585] on div "Unisex Charcoal DeTan Pack" at bounding box center [168, 575] width 170 height 19
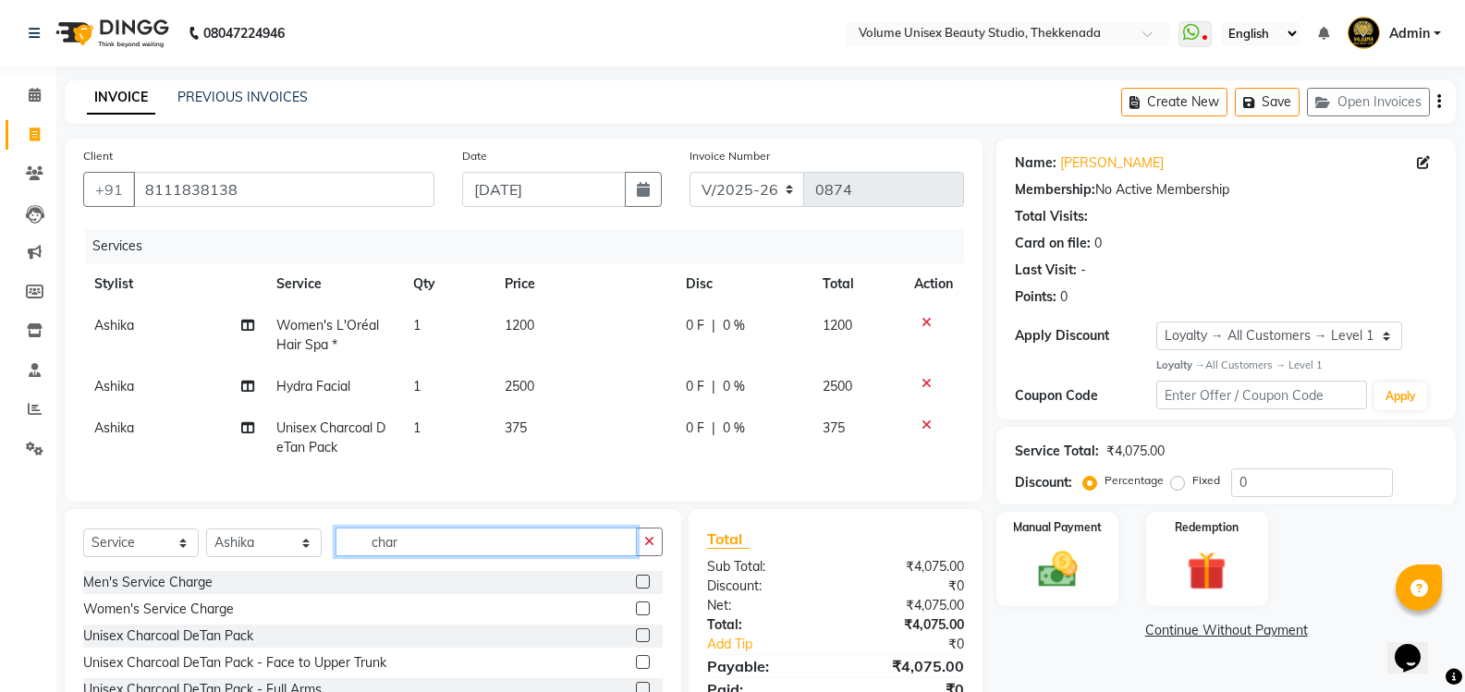
click at [434, 554] on input "char" at bounding box center [485, 542] width 301 height 29
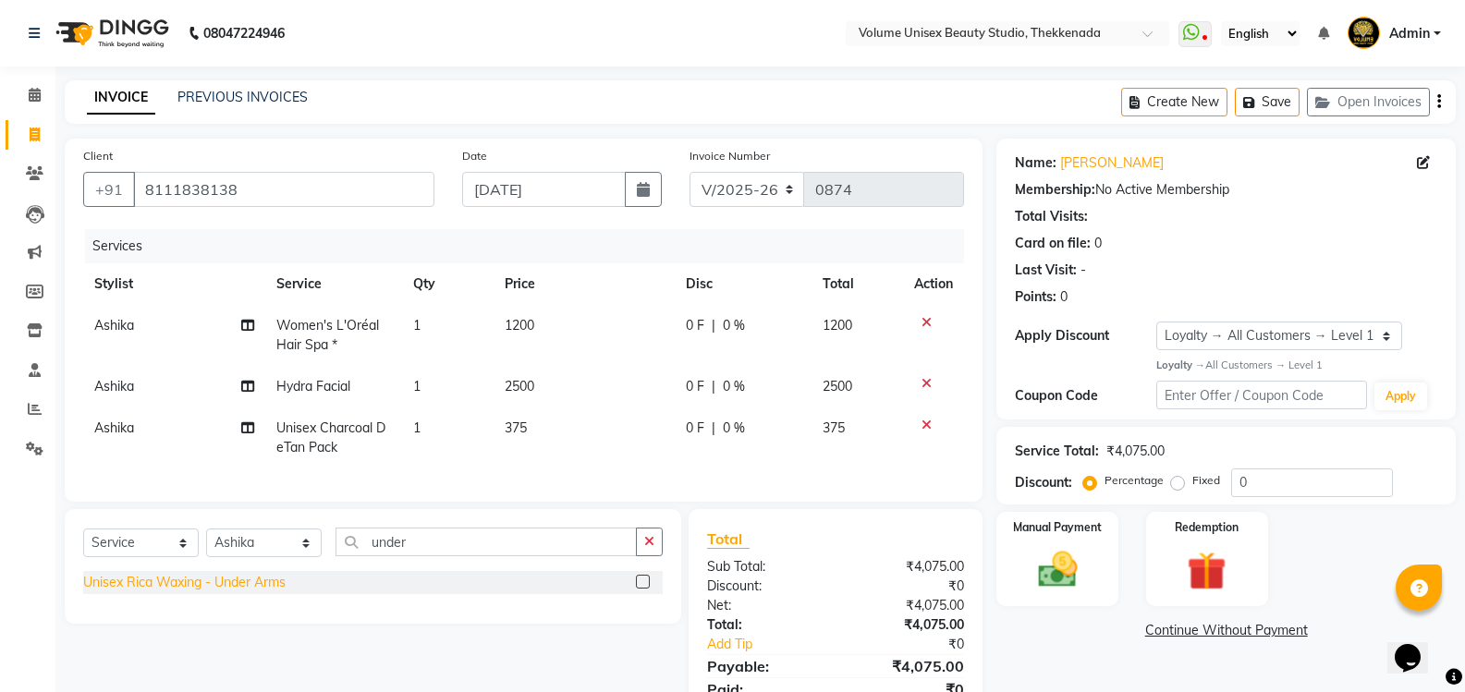
click at [253, 592] on div "Unisex Rica Waxing - Under Arms" at bounding box center [184, 582] width 202 height 19
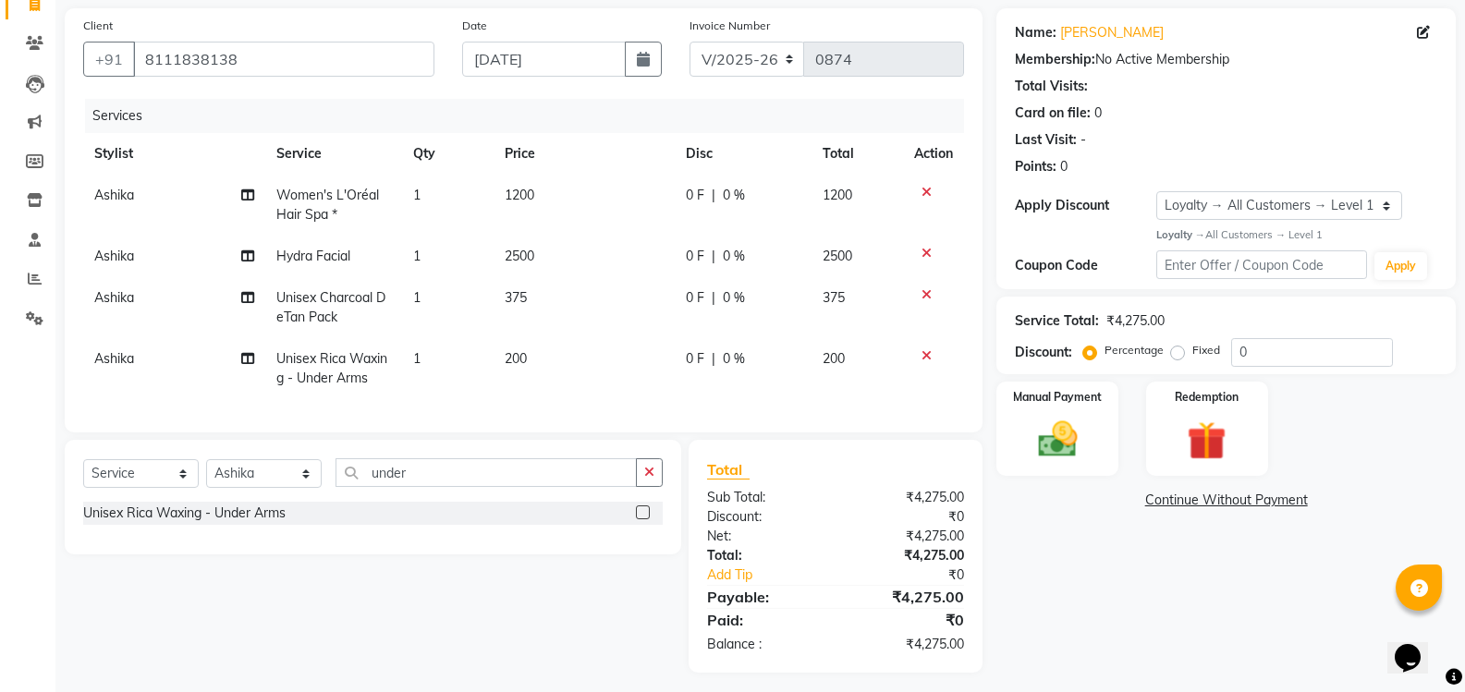
scroll to position [152, 0]
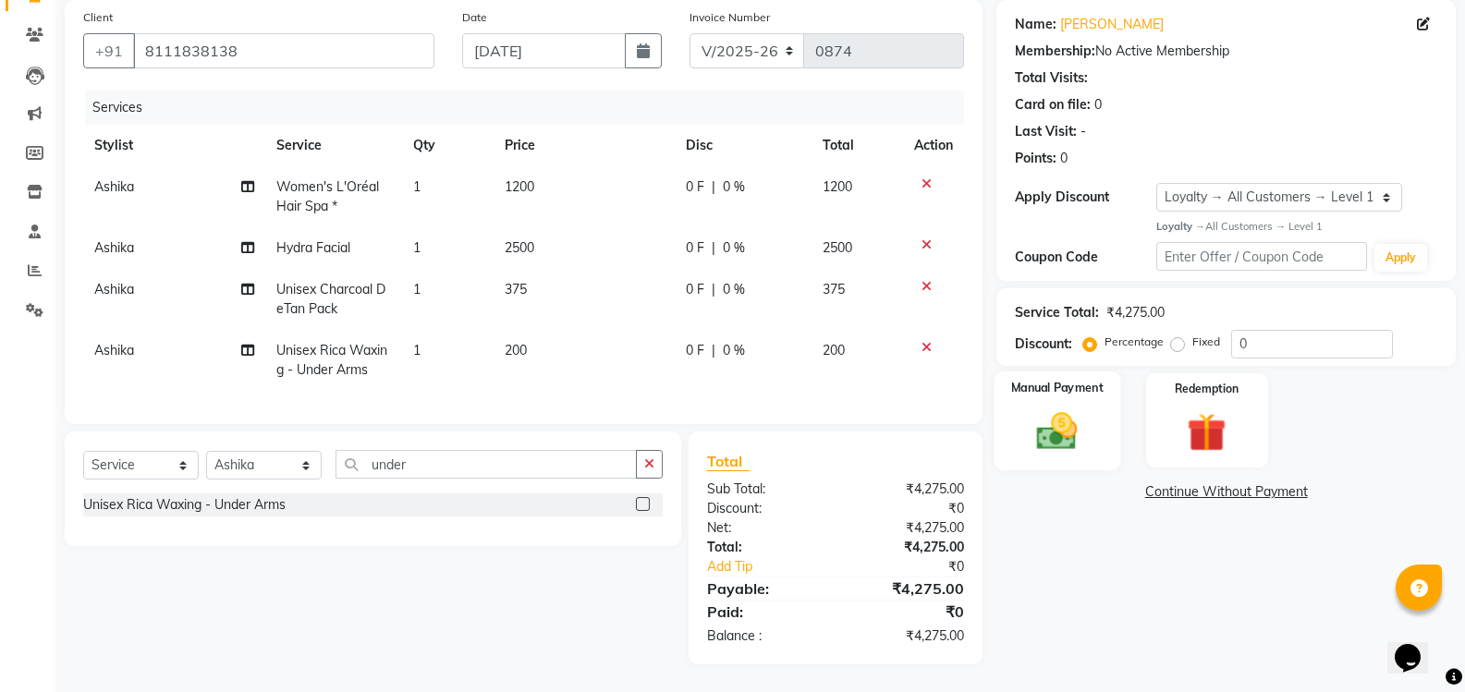
click at [1069, 418] on img at bounding box center [1057, 431] width 66 height 47
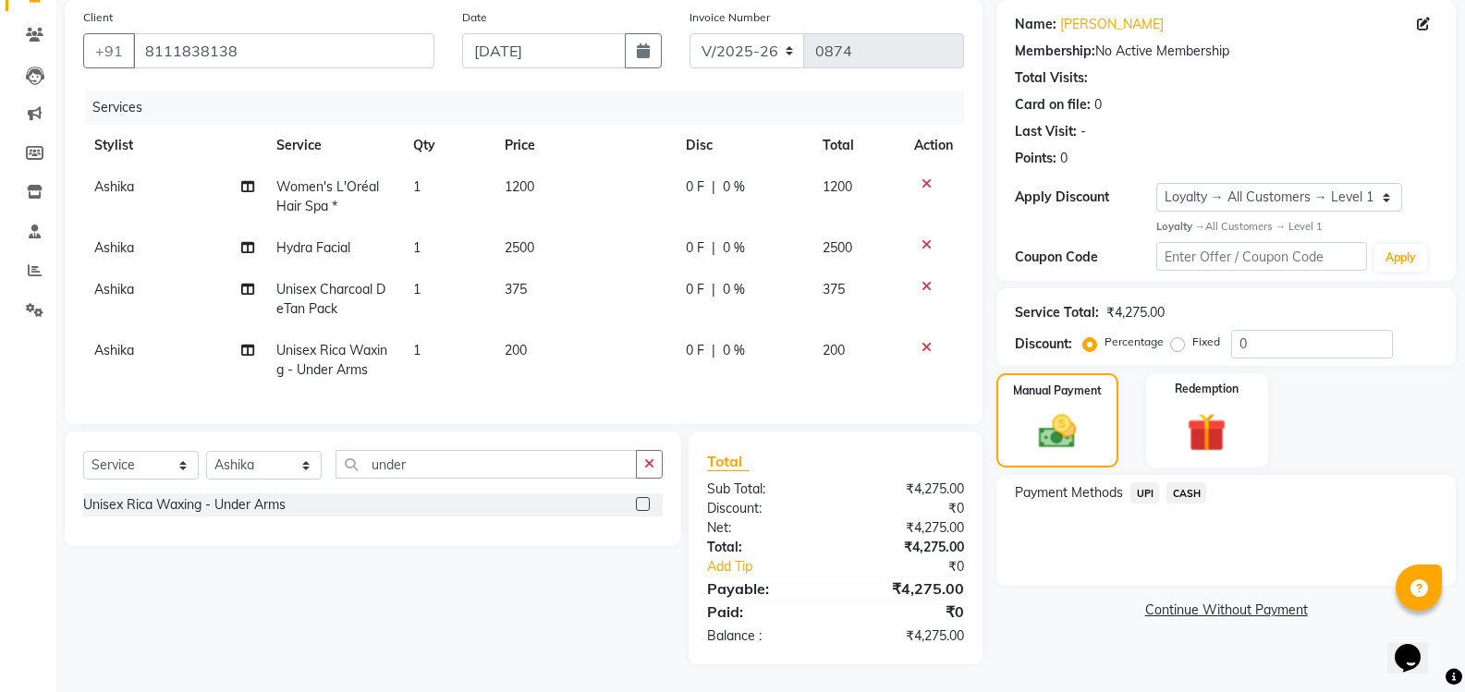
click at [1149, 482] on span "UPI" at bounding box center [1144, 492] width 29 height 21
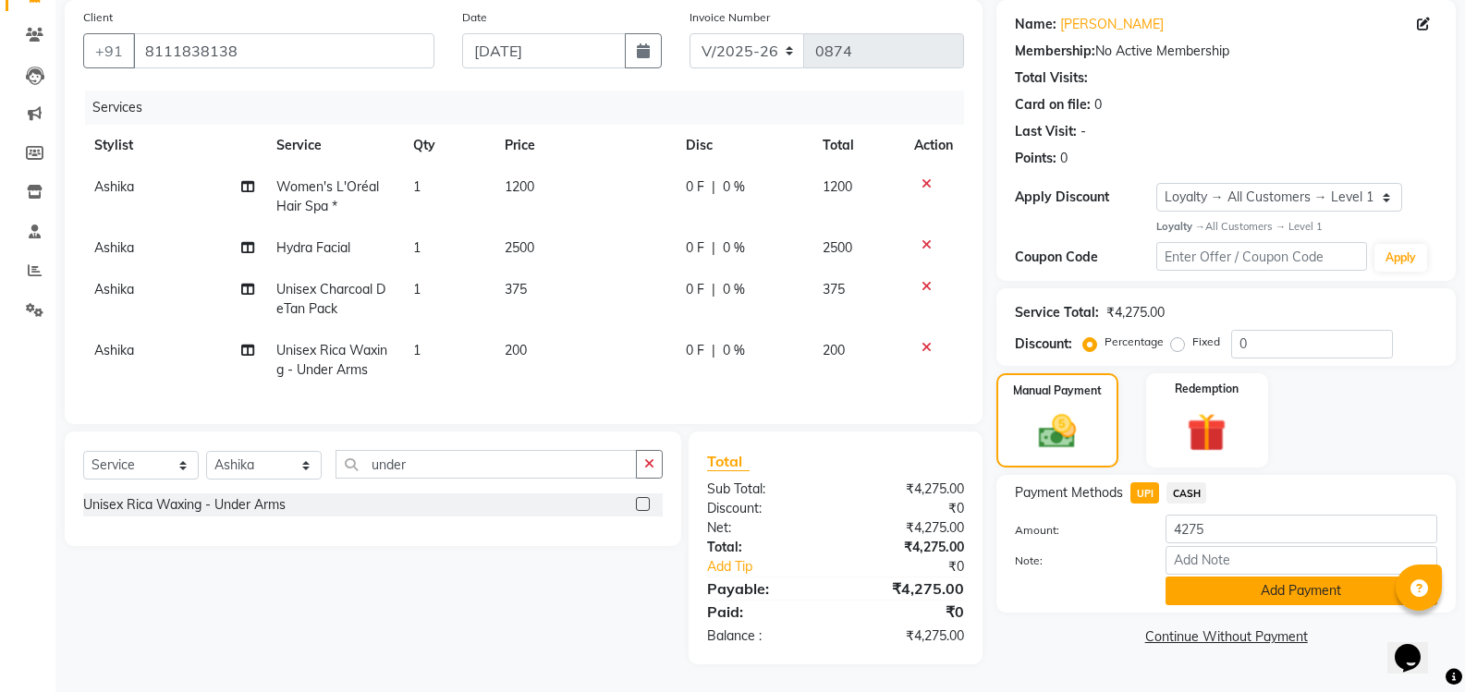
click at [1251, 577] on button "Add Payment" at bounding box center [1301, 591] width 272 height 29
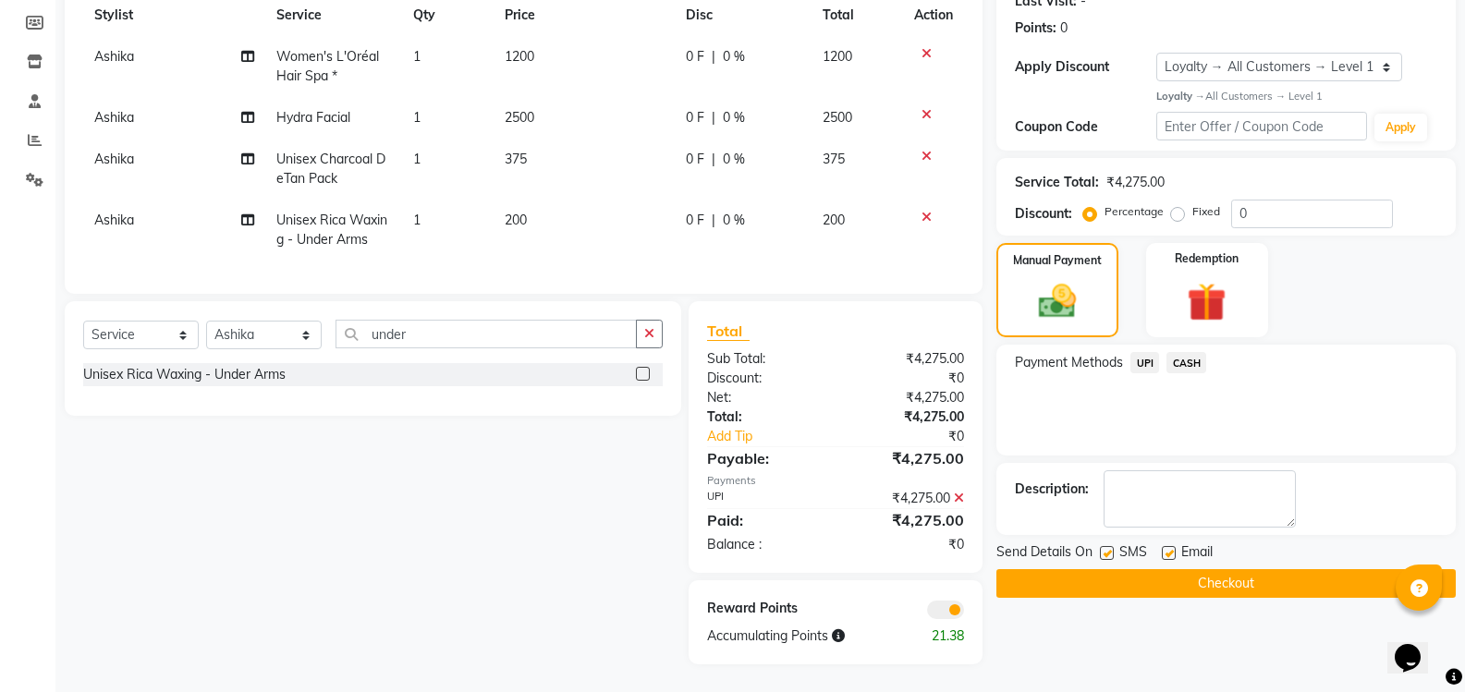
scroll to position [283, 0]
click at [1252, 578] on button "Checkout" at bounding box center [1225, 583] width 459 height 29
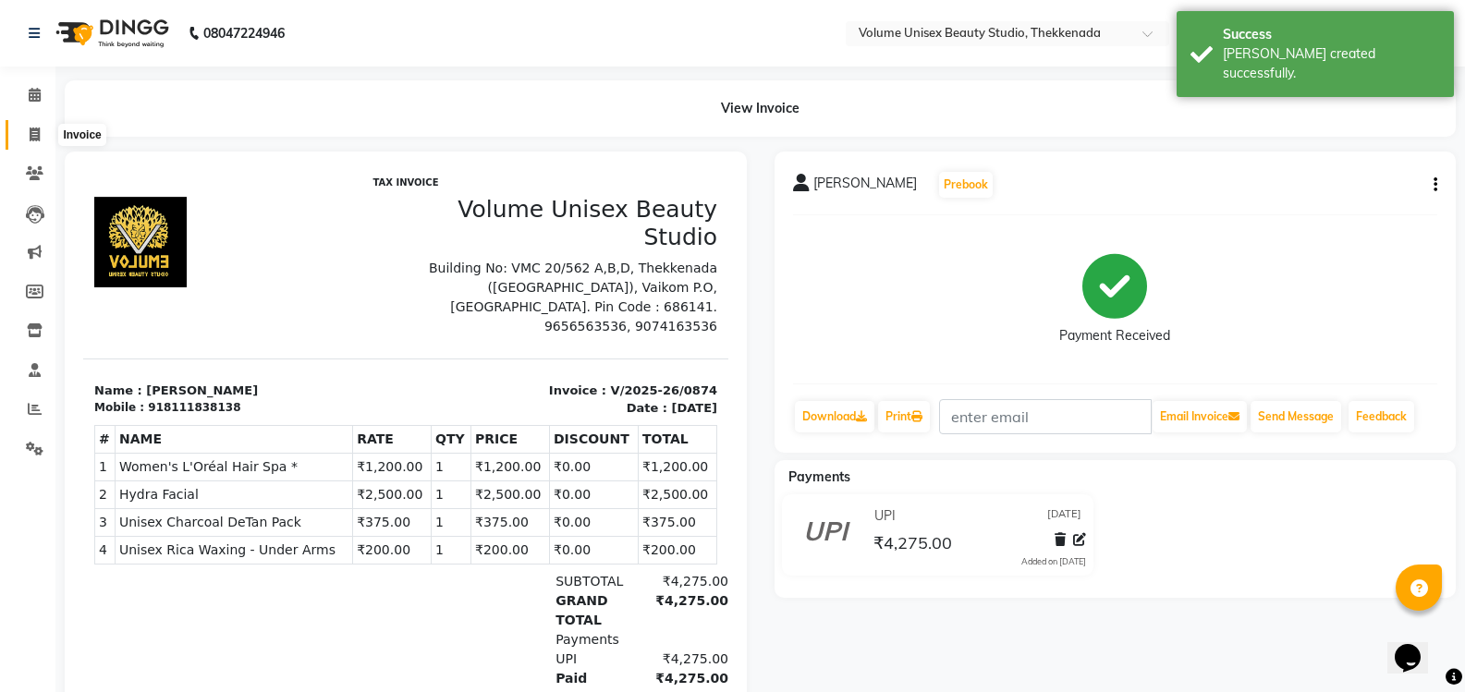
click at [34, 138] on icon at bounding box center [35, 135] width 10 height 14
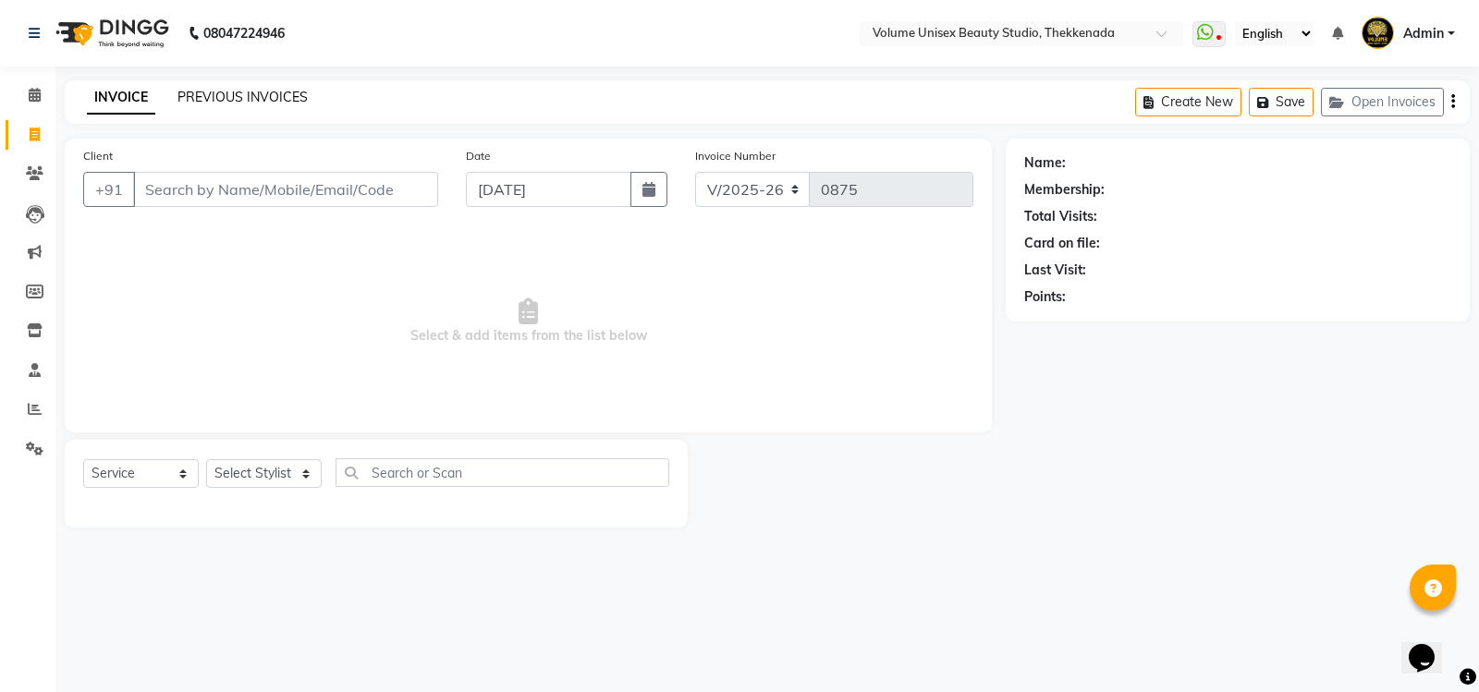
click at [235, 99] on link "PREVIOUS INVOICES" at bounding box center [242, 97] width 130 height 17
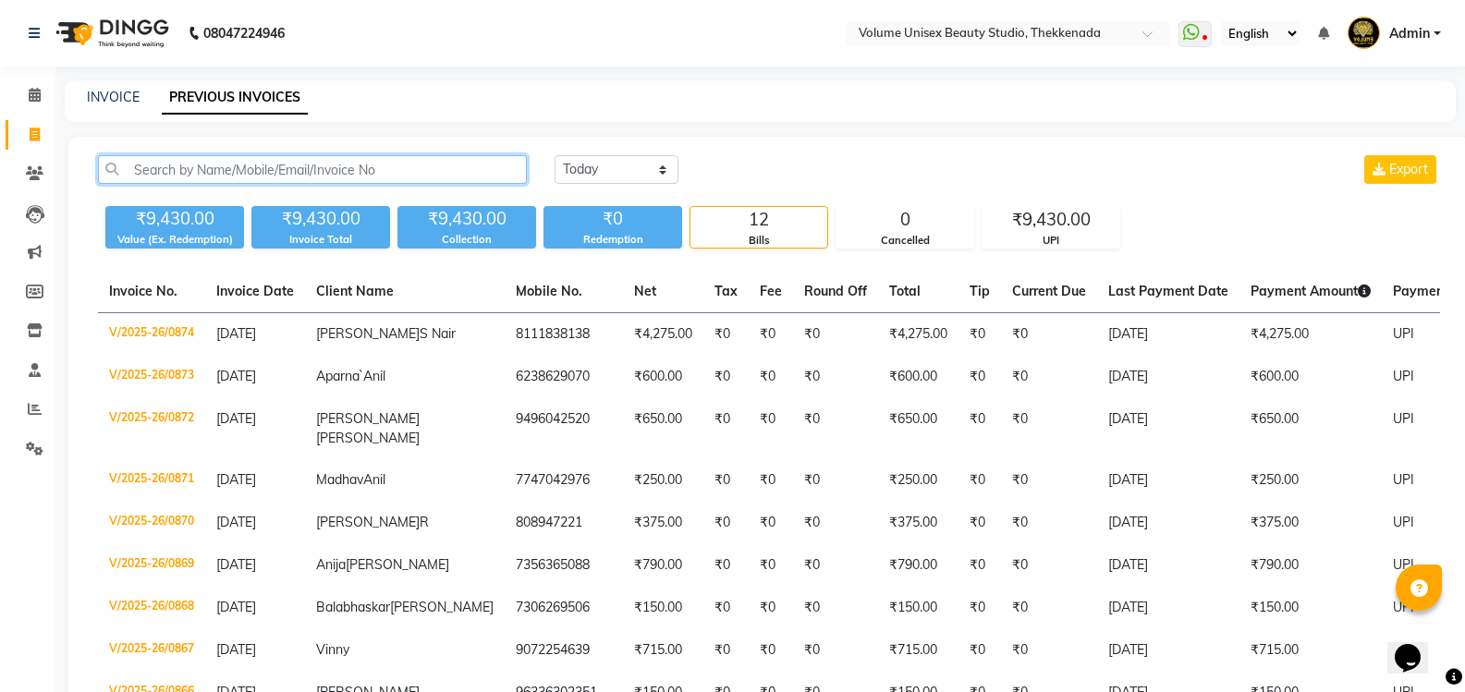
click at [182, 173] on input "text" at bounding box center [312, 169] width 429 height 29
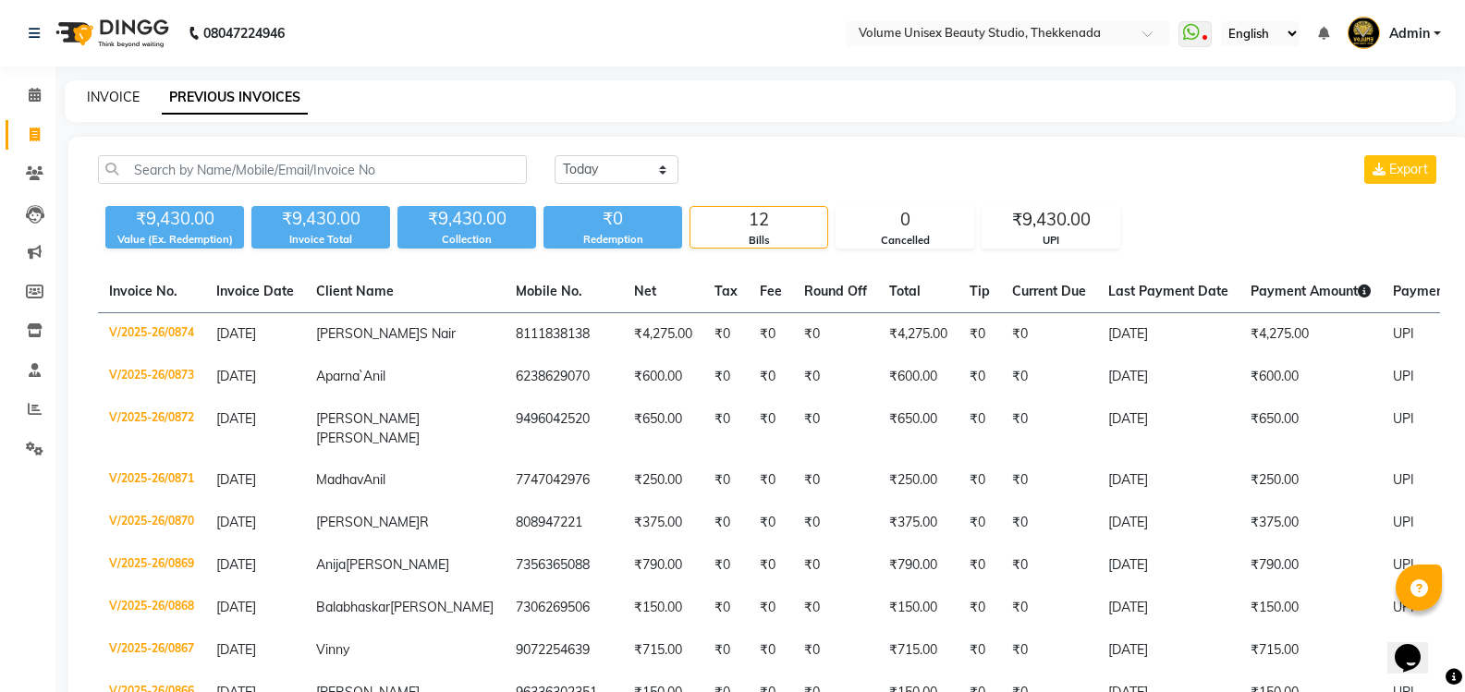
click at [113, 94] on link "INVOICE" at bounding box center [113, 97] width 53 height 17
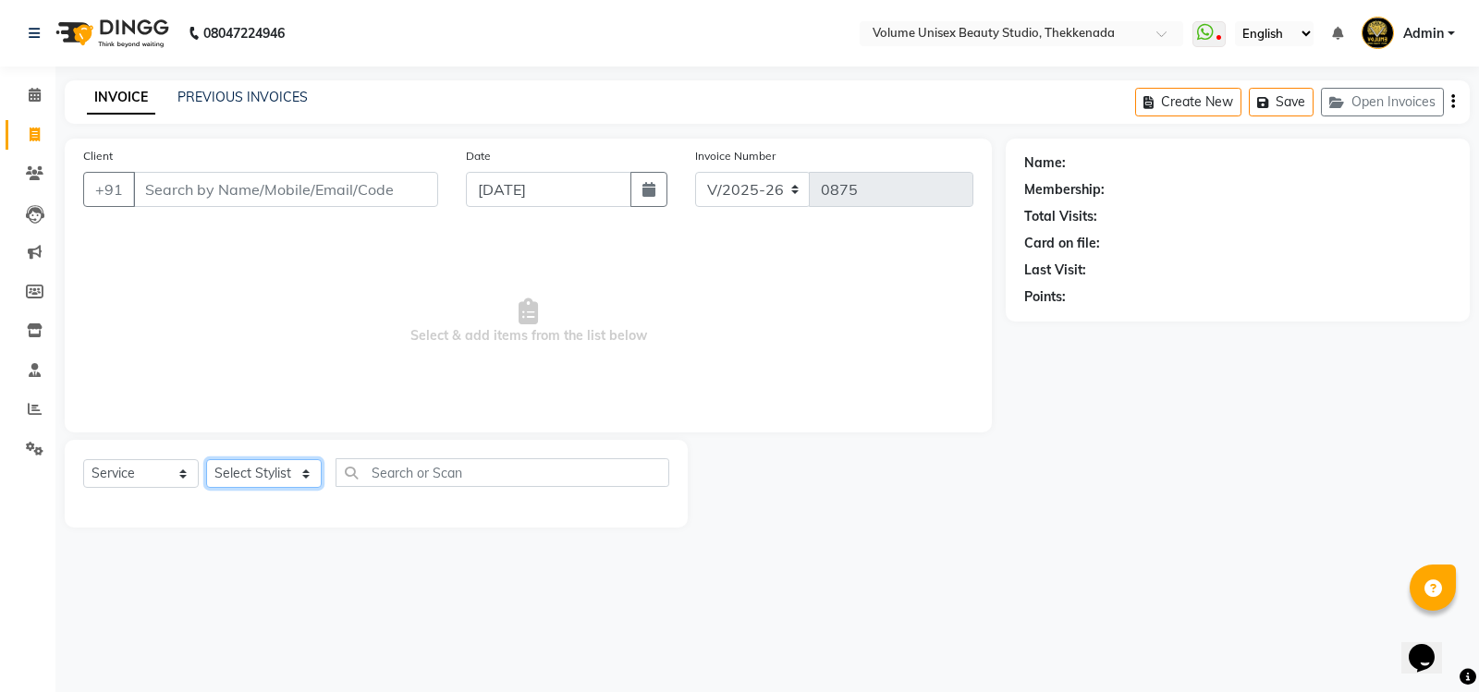
click at [310, 480] on select "Select Stylist [PERSON_NAME] [PERSON_NAME] [PERSON_NAME] [PERSON_NAME] [PERSON_…" at bounding box center [264, 473] width 116 height 29
click at [206, 459] on select "Select Stylist [PERSON_NAME] [PERSON_NAME] [PERSON_NAME] [PERSON_NAME] [PERSON_…" at bounding box center [264, 473] width 116 height 29
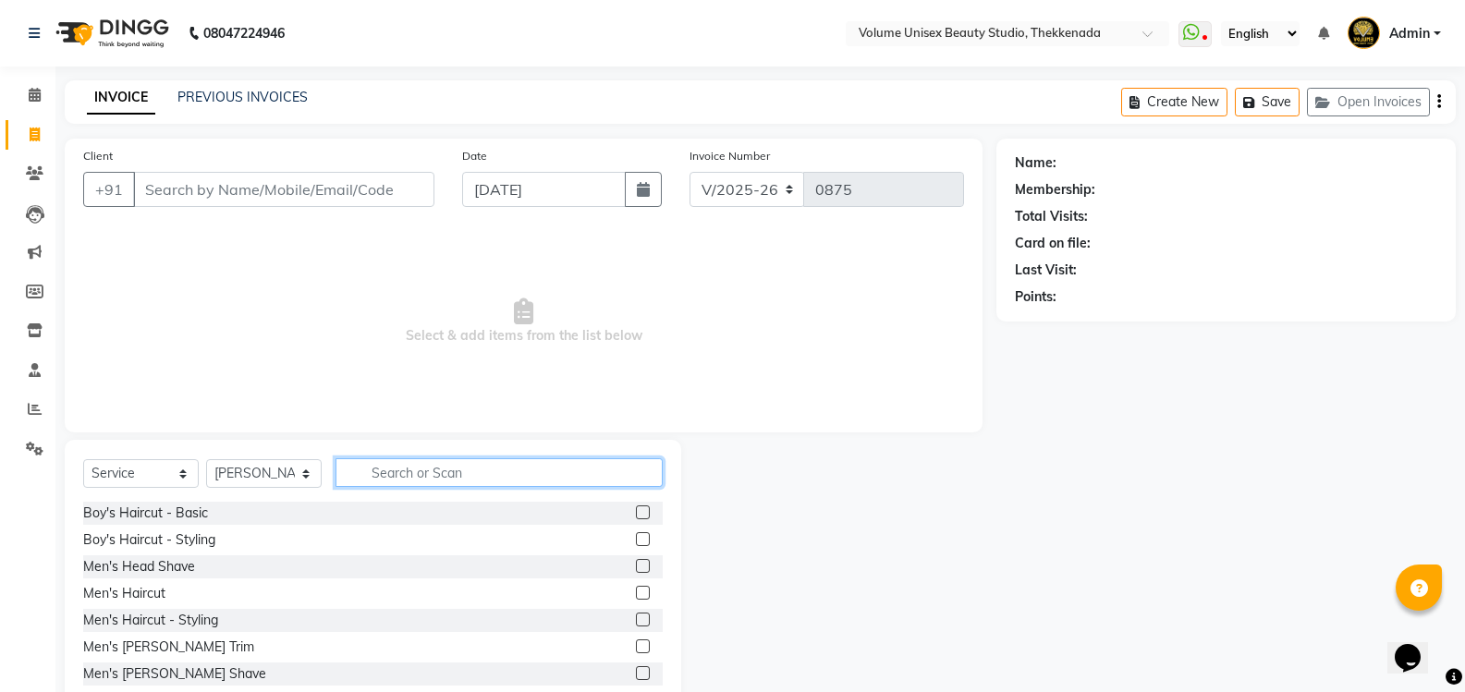
drag, startPoint x: 400, startPoint y: 472, endPoint x: 404, endPoint y: 463, distance: 10.0
click at [402, 470] on input "text" at bounding box center [498, 472] width 327 height 29
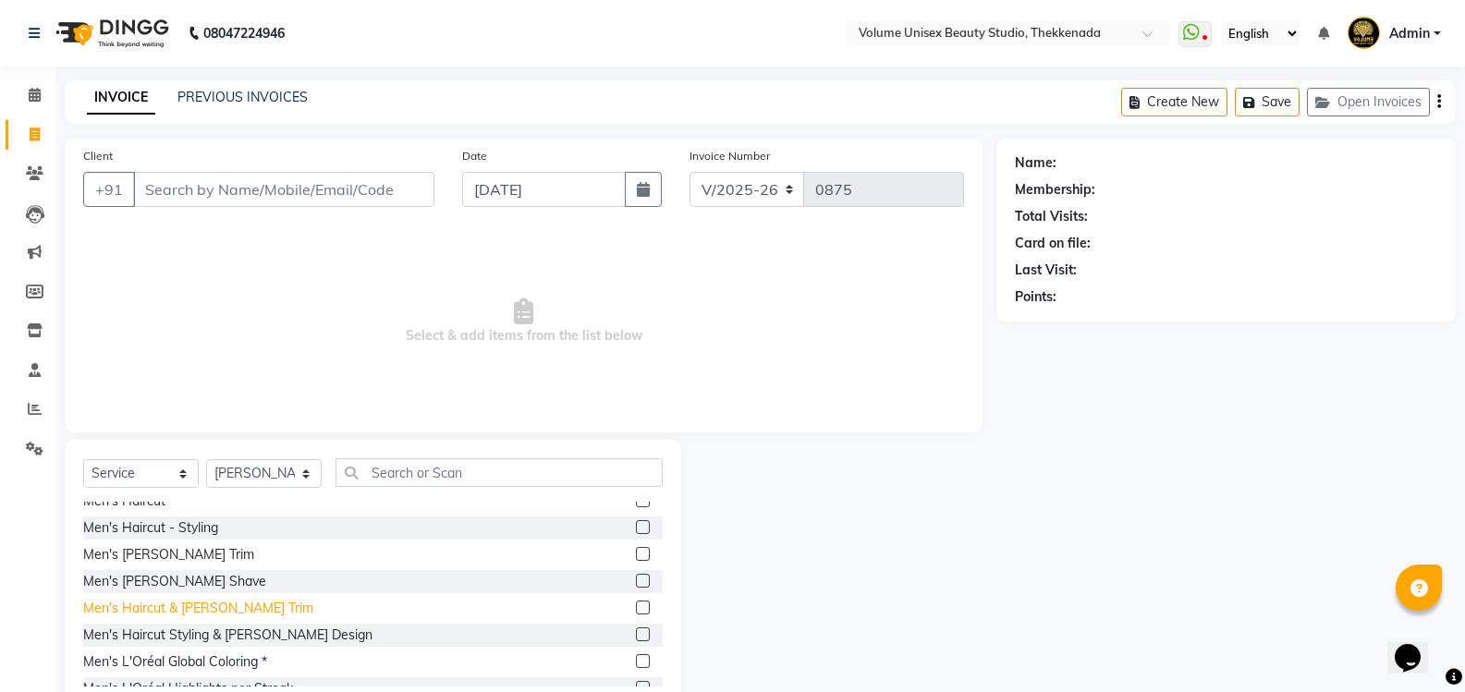
click at [189, 613] on div "Men's Haircut & [PERSON_NAME] Trim" at bounding box center [198, 608] width 230 height 19
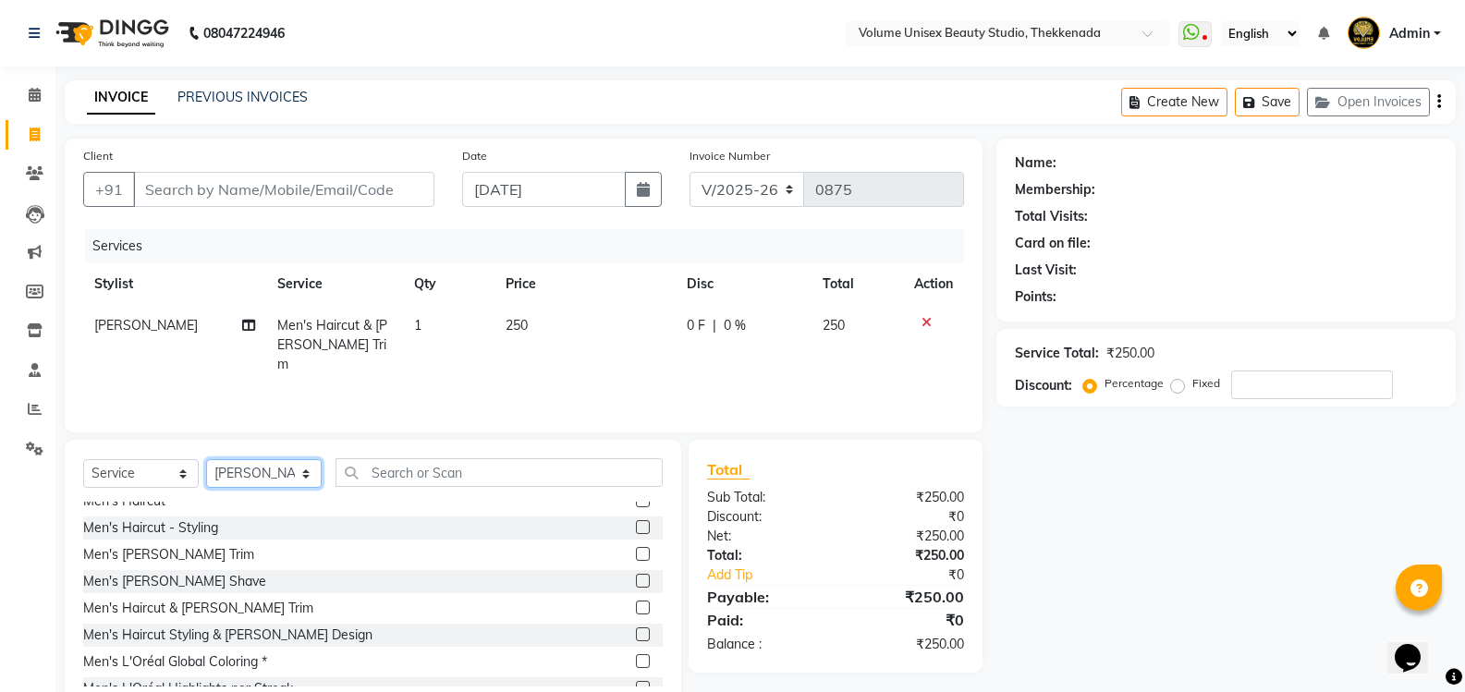
click at [307, 474] on select "Select Stylist [PERSON_NAME] [PERSON_NAME] [PERSON_NAME] [PERSON_NAME] [PERSON_…" at bounding box center [264, 473] width 116 height 29
click at [206, 459] on select "Select Stylist [PERSON_NAME] [PERSON_NAME] [PERSON_NAME] [PERSON_NAME] [PERSON_…" at bounding box center [264, 473] width 116 height 29
click at [405, 469] on input "text" at bounding box center [498, 472] width 327 height 29
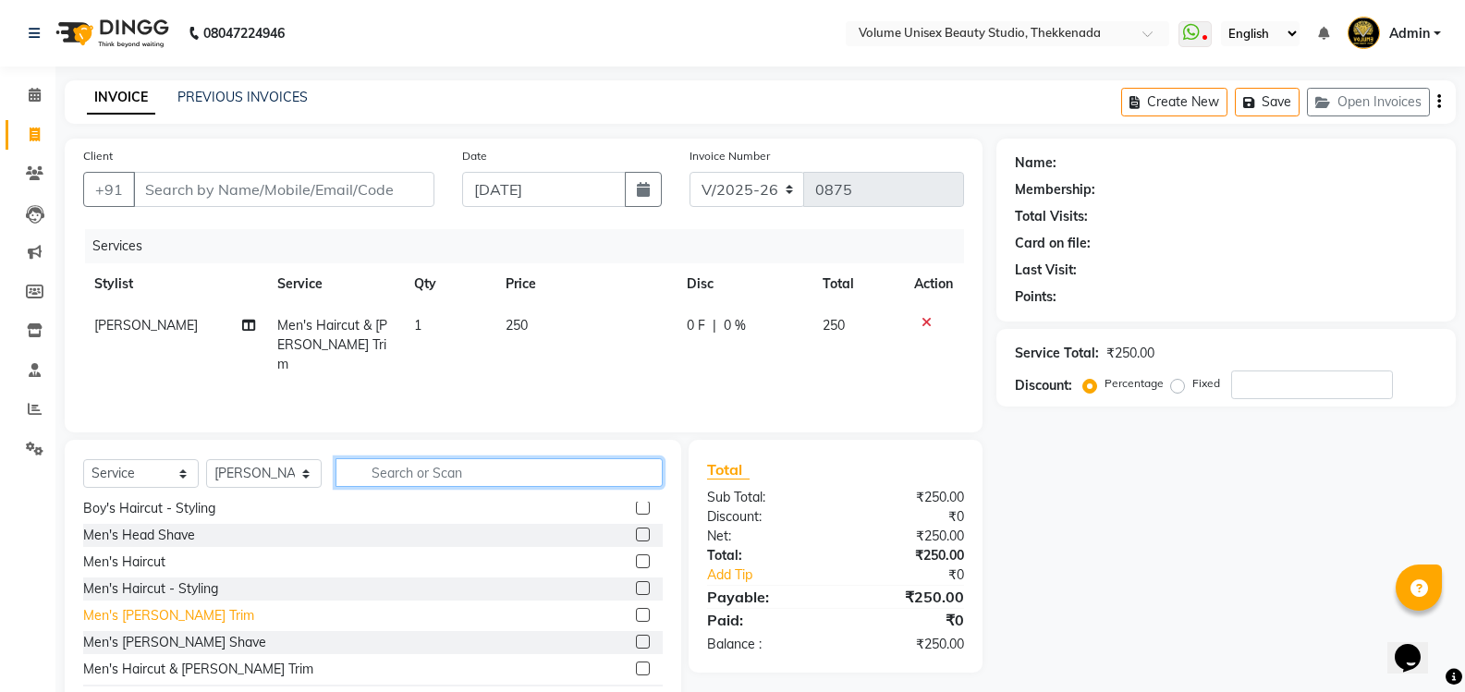
scroll to position [0, 0]
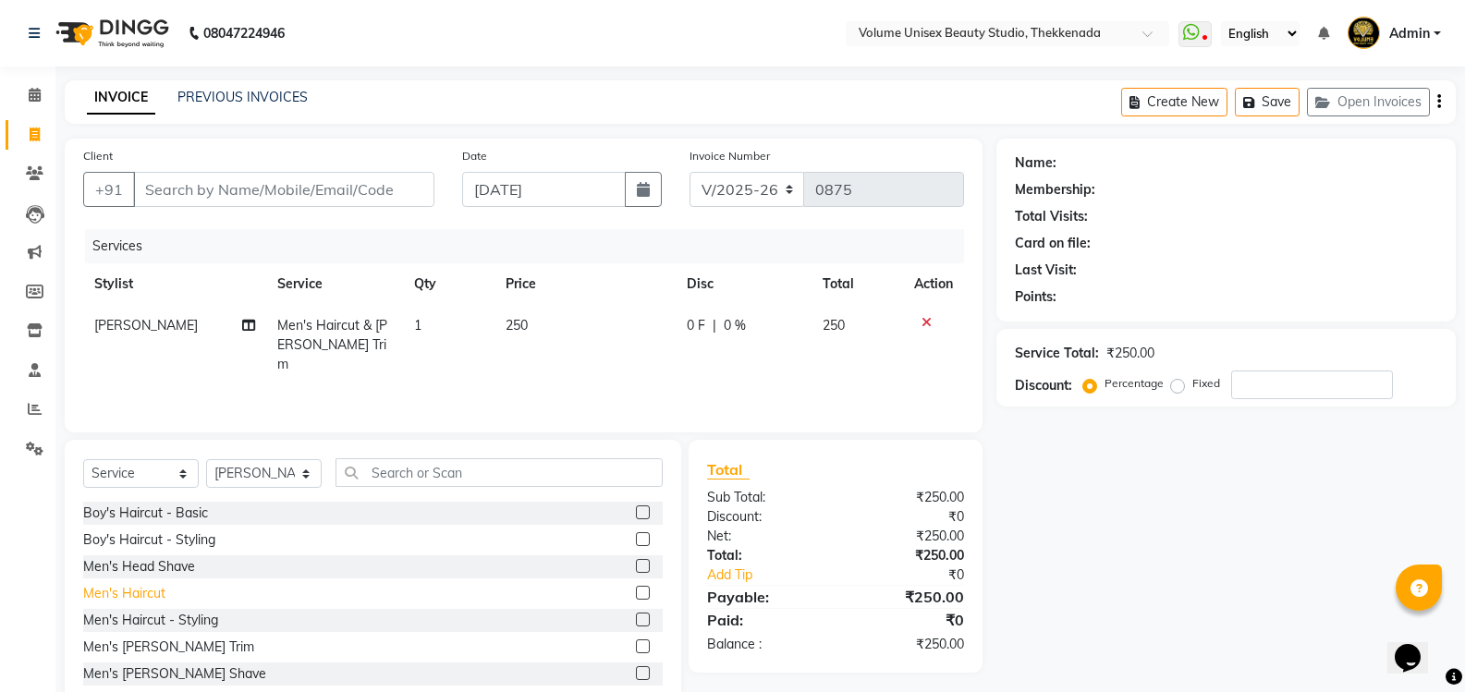
click at [139, 590] on div "Men's Haircut" at bounding box center [124, 593] width 82 height 19
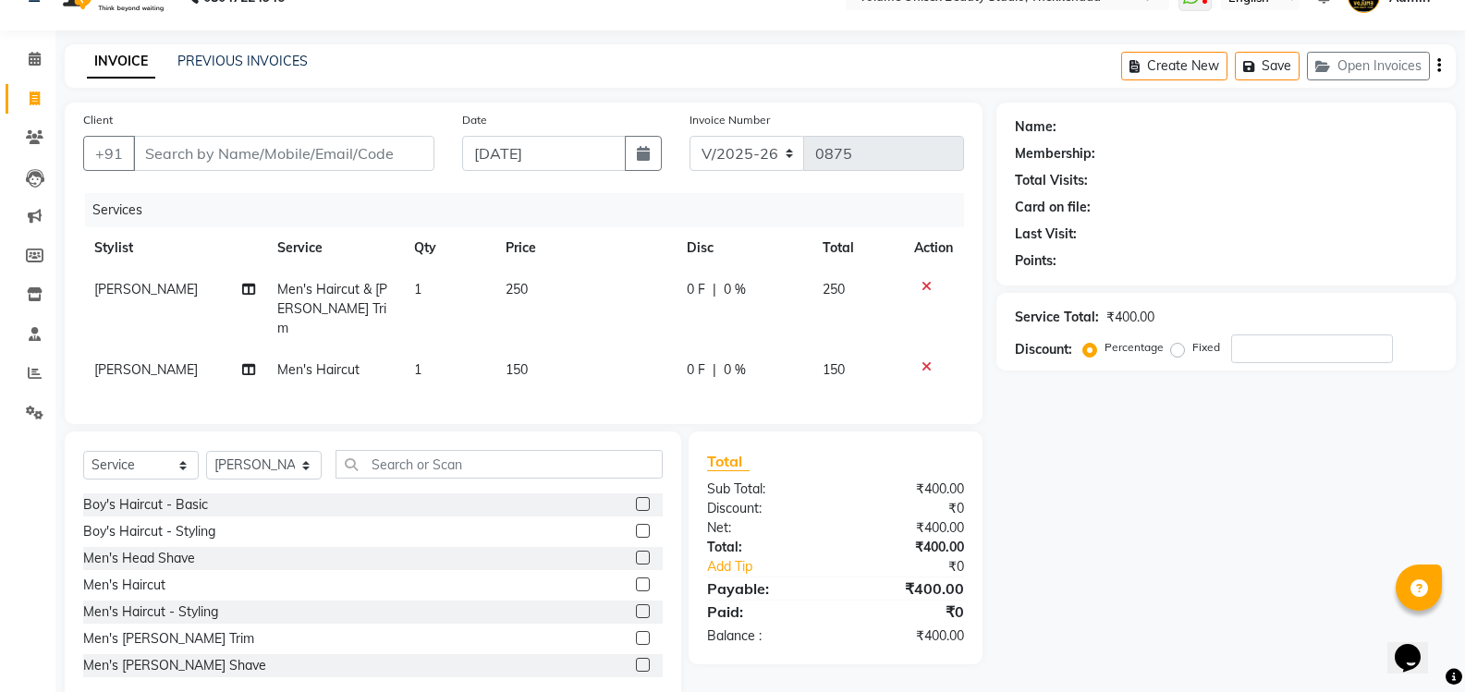
scroll to position [70, 0]
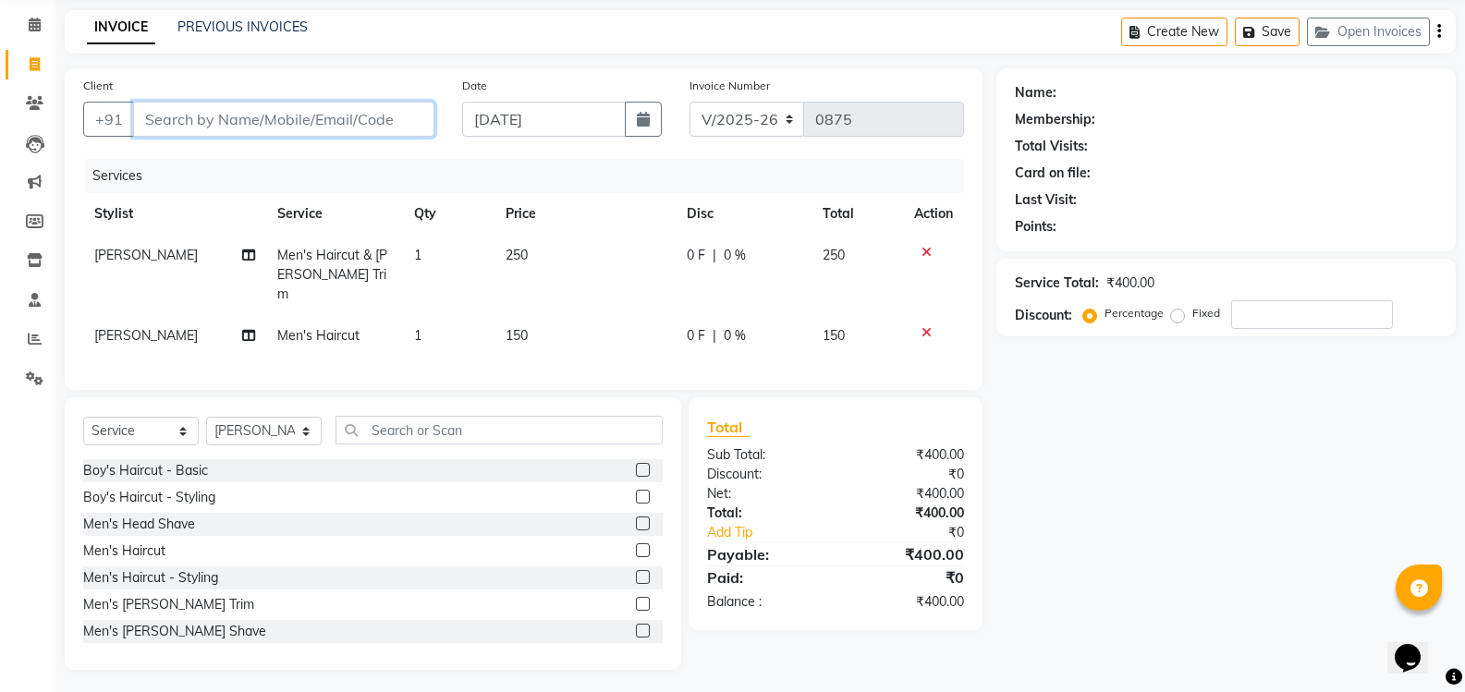
click at [331, 124] on input "Client" at bounding box center [283, 119] width 301 height 35
click at [38, 24] on icon at bounding box center [35, 25] width 12 height 14
click at [1049, 572] on div "Name: Membership: Total Visits: Card on file: Last Visit: Points: Service Total…" at bounding box center [1232, 369] width 473 height 602
click at [27, 301] on span at bounding box center [34, 300] width 32 height 21
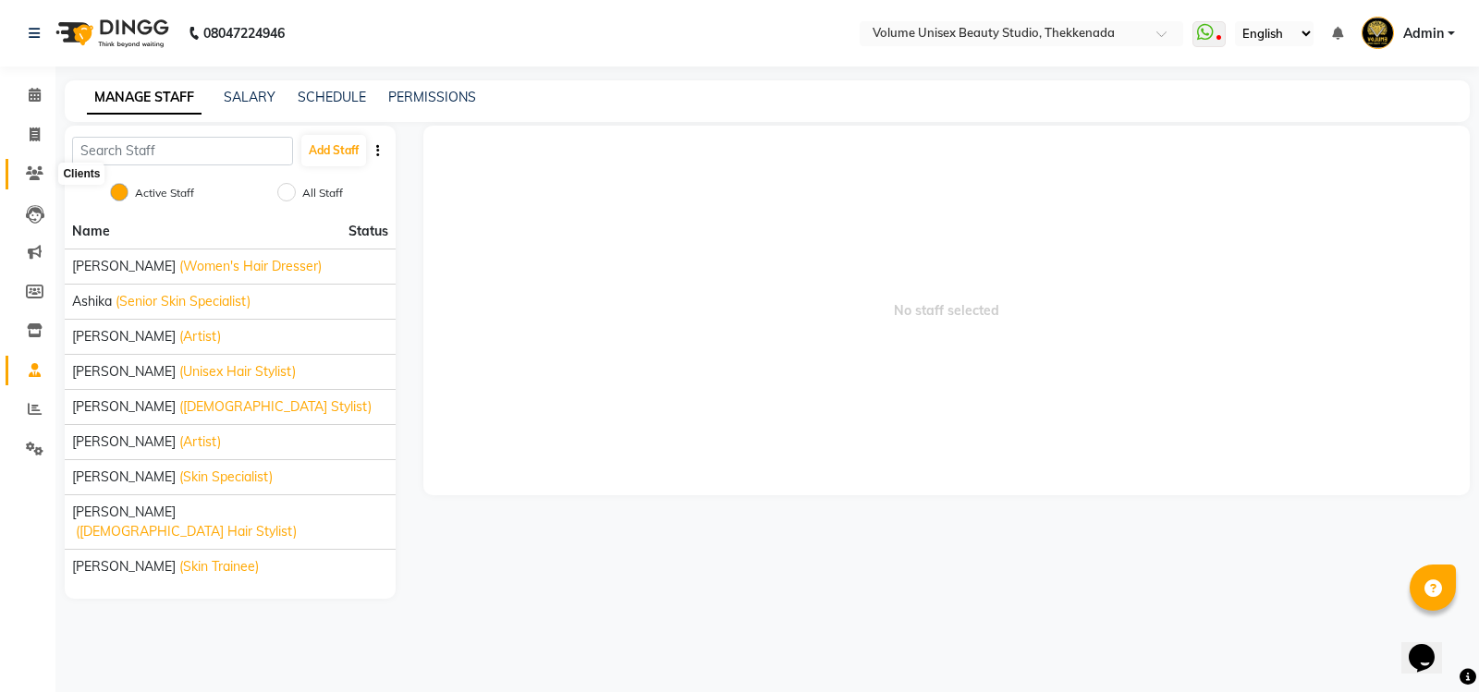
click at [28, 182] on span at bounding box center [34, 174] width 32 height 21
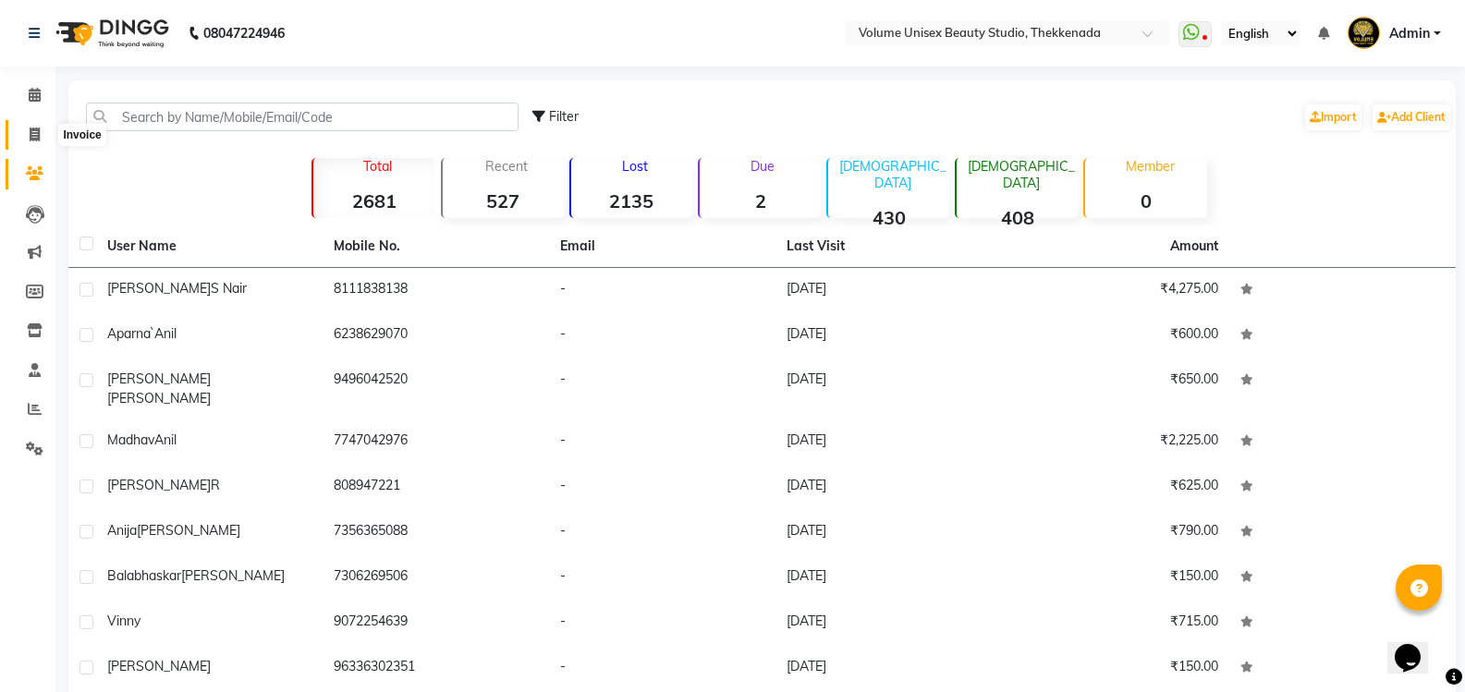
click at [41, 137] on span at bounding box center [34, 135] width 32 height 21
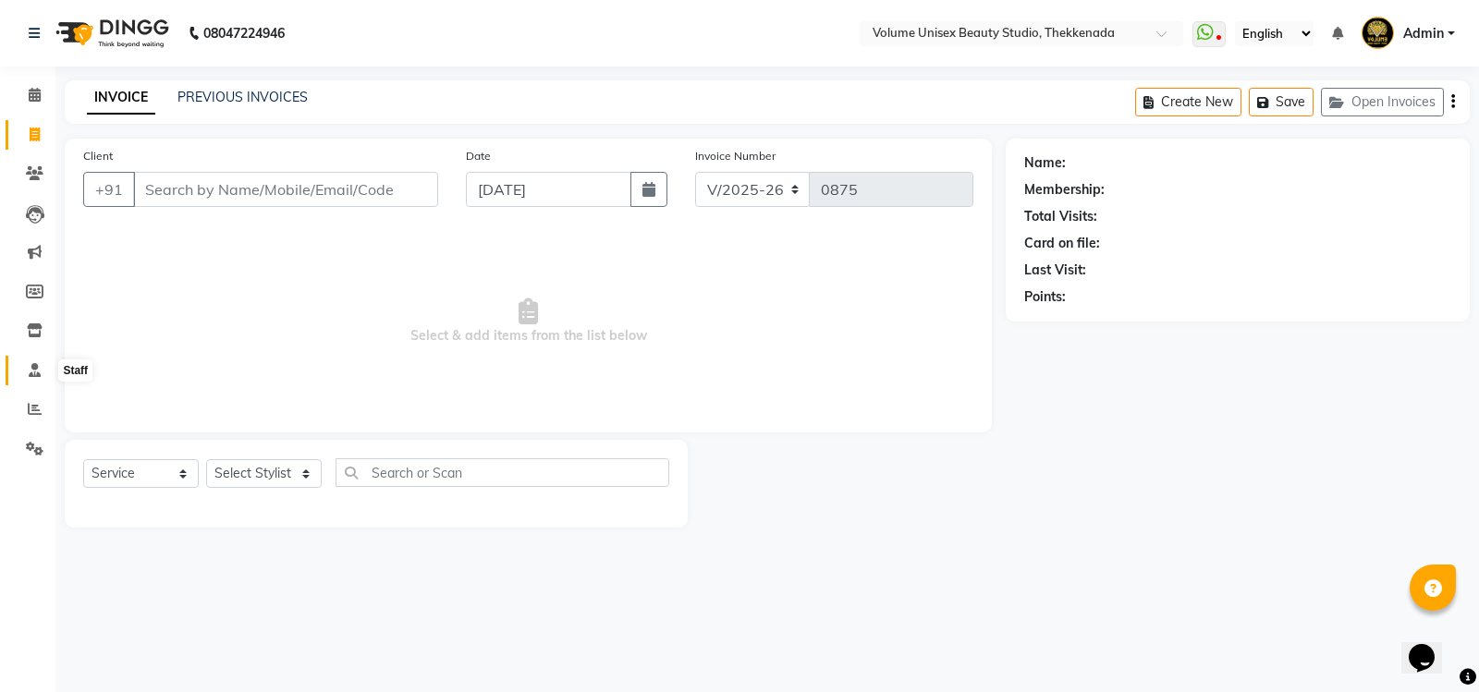
click at [40, 373] on icon at bounding box center [35, 370] width 12 height 14
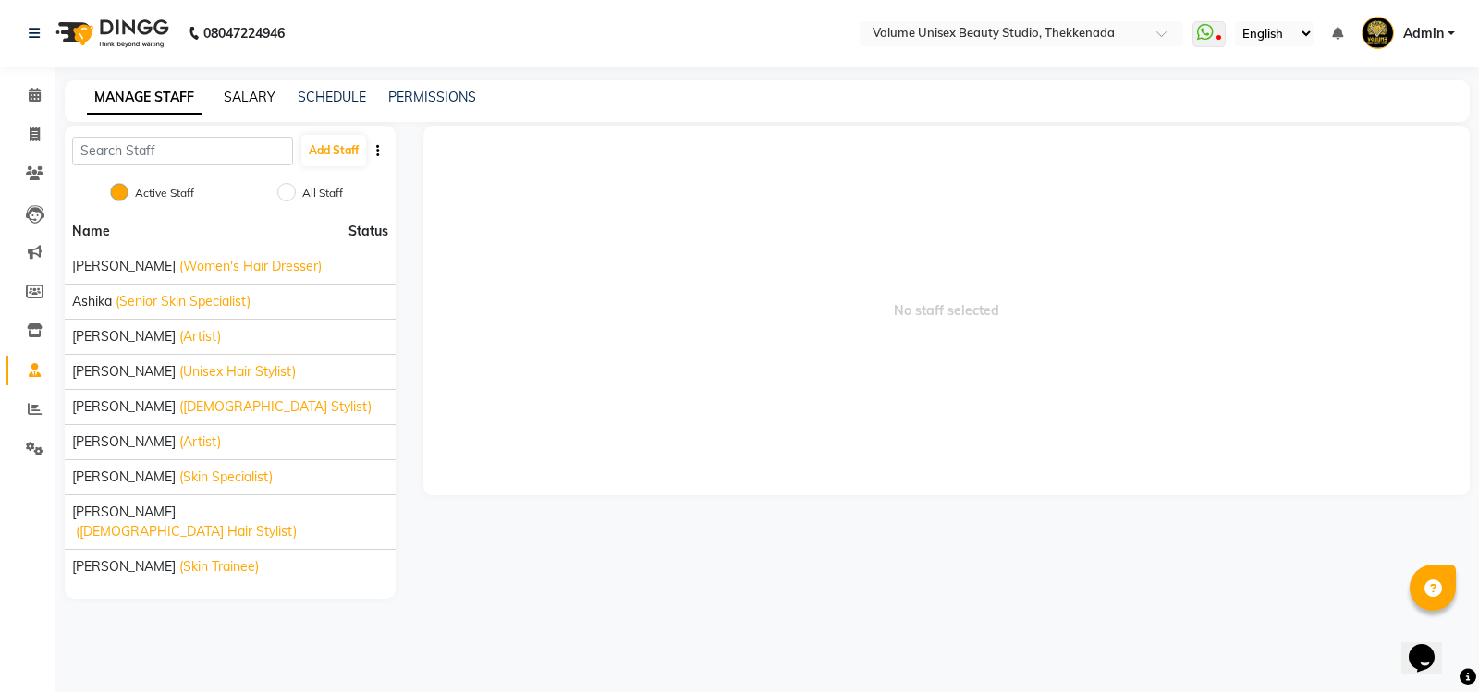
click at [250, 99] on link "SALARY" at bounding box center [250, 97] width 52 height 17
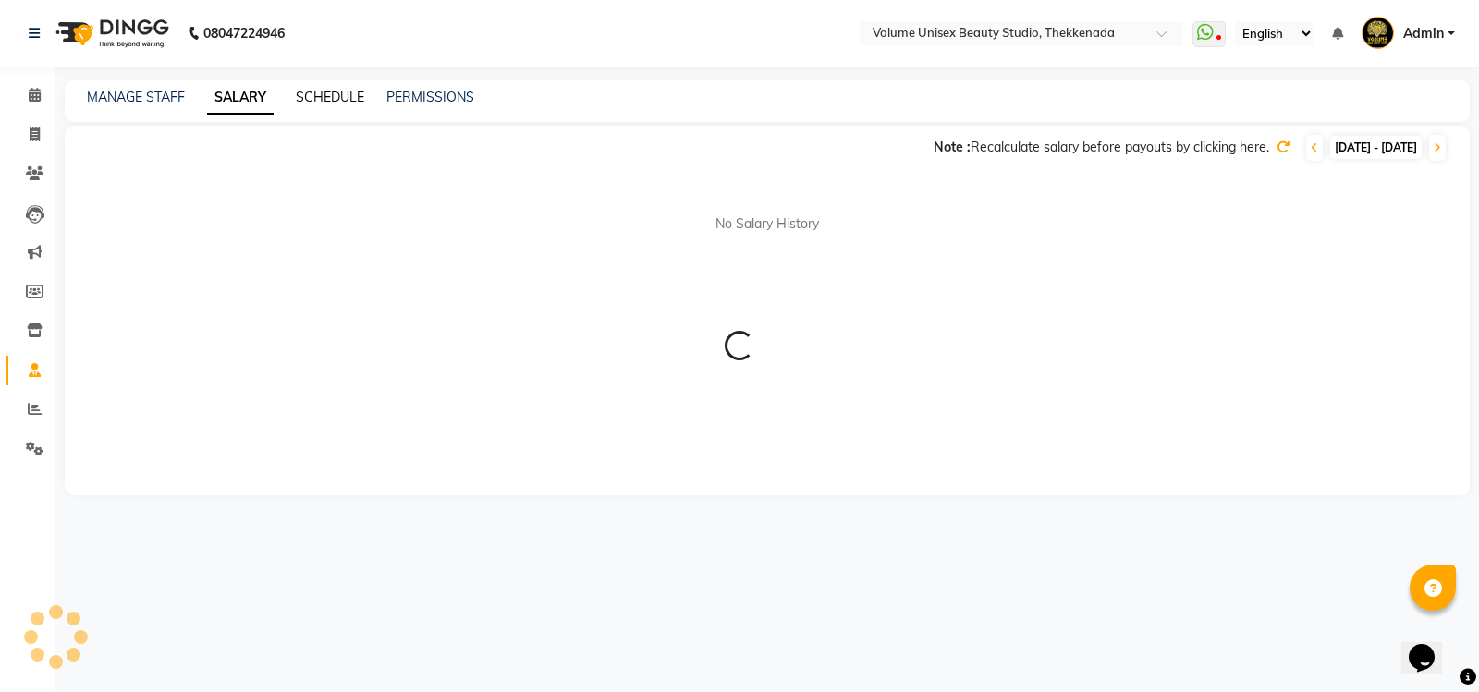
click at [326, 94] on link "SCHEDULE" at bounding box center [330, 97] width 68 height 17
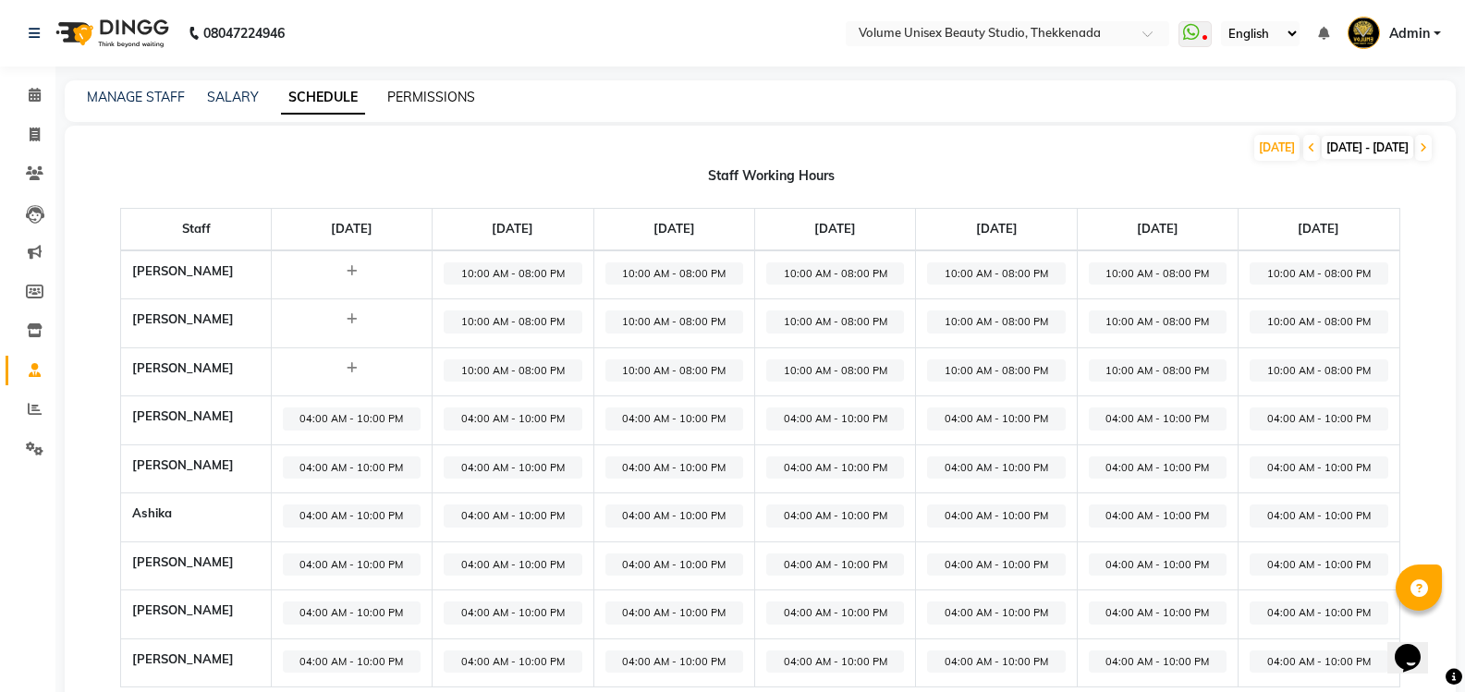
click at [414, 96] on link "PERMISSIONS" at bounding box center [431, 97] width 88 height 17
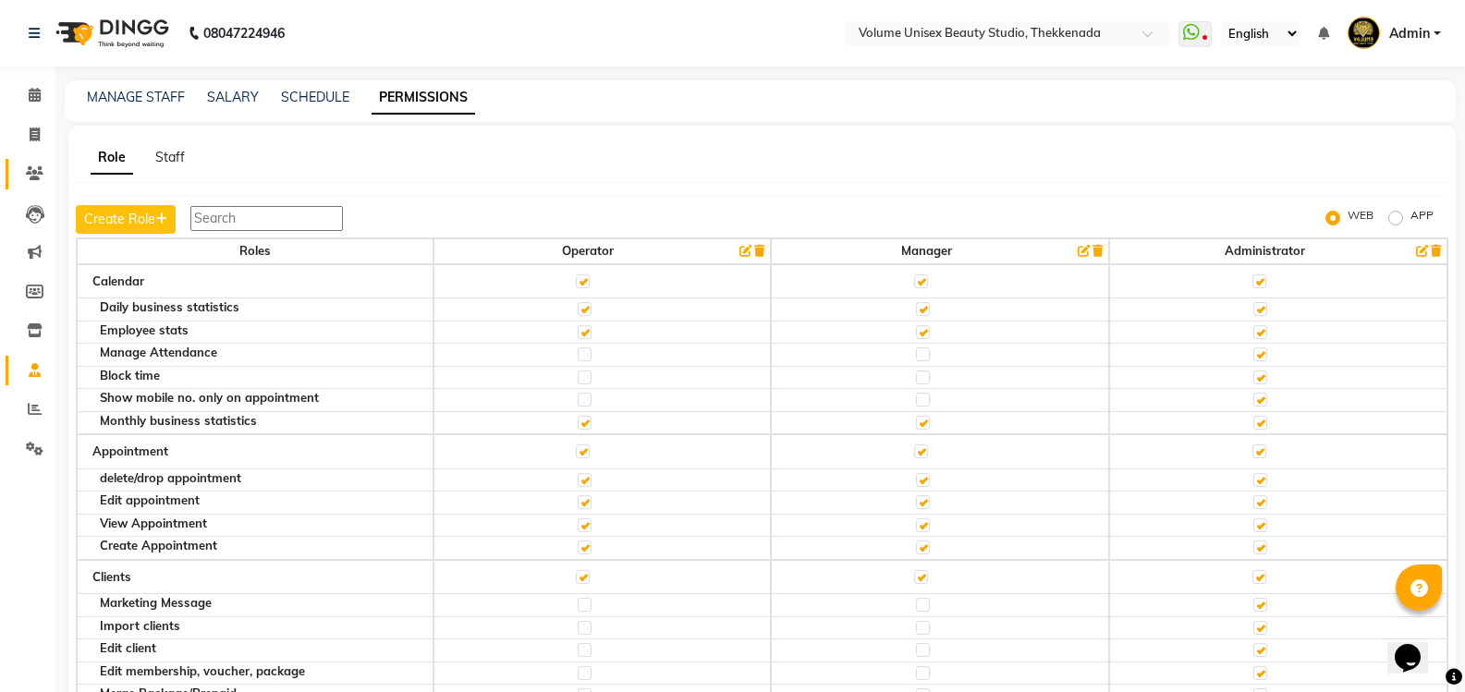
click at [26, 172] on icon at bounding box center [35, 173] width 18 height 14
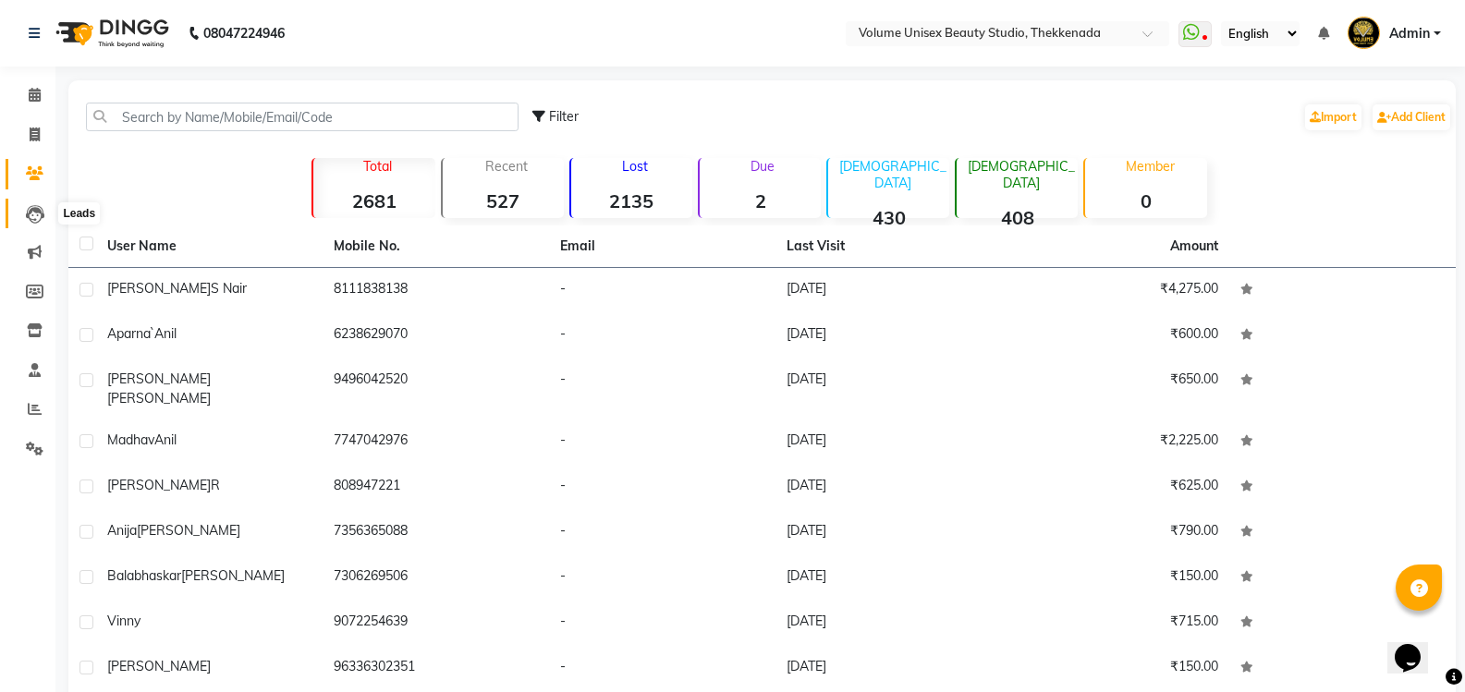
click at [39, 213] on icon at bounding box center [35, 214] width 18 height 18
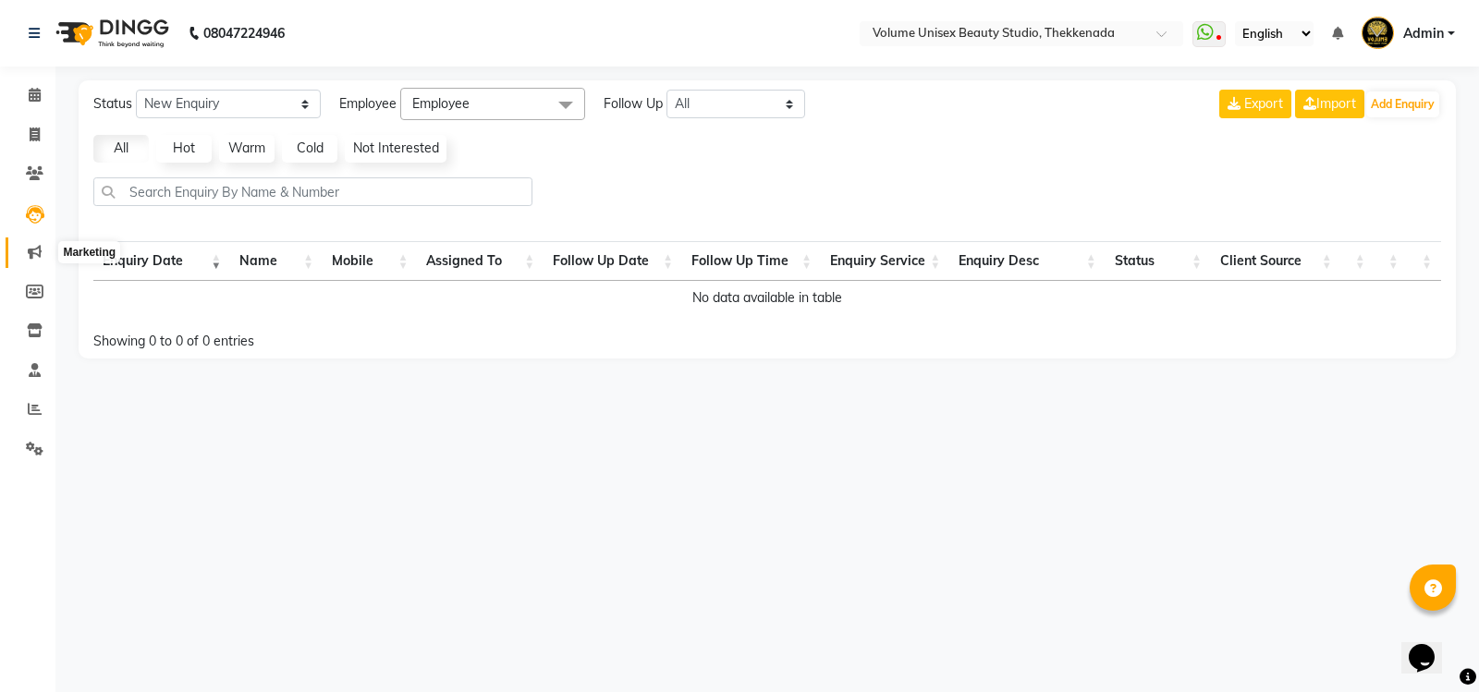
click at [37, 248] on icon at bounding box center [35, 252] width 14 height 14
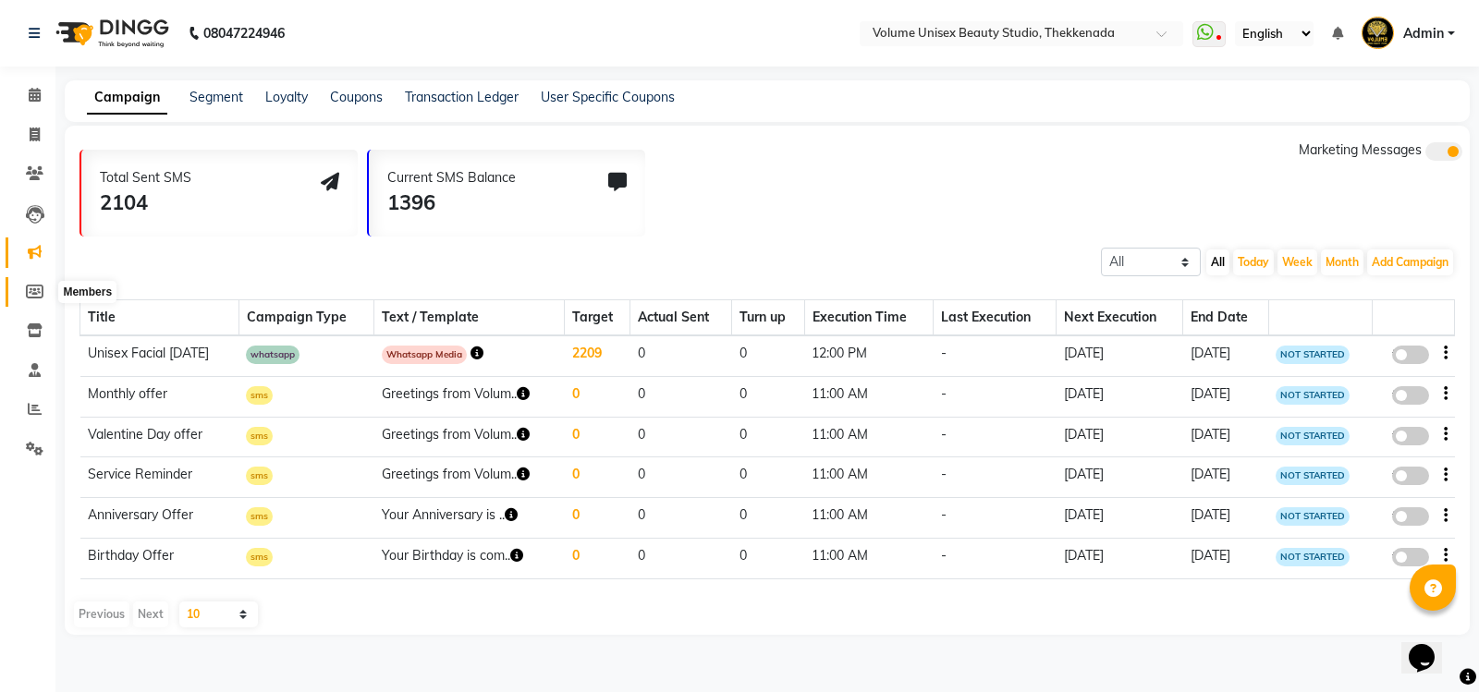
click at [36, 296] on icon at bounding box center [35, 292] width 18 height 14
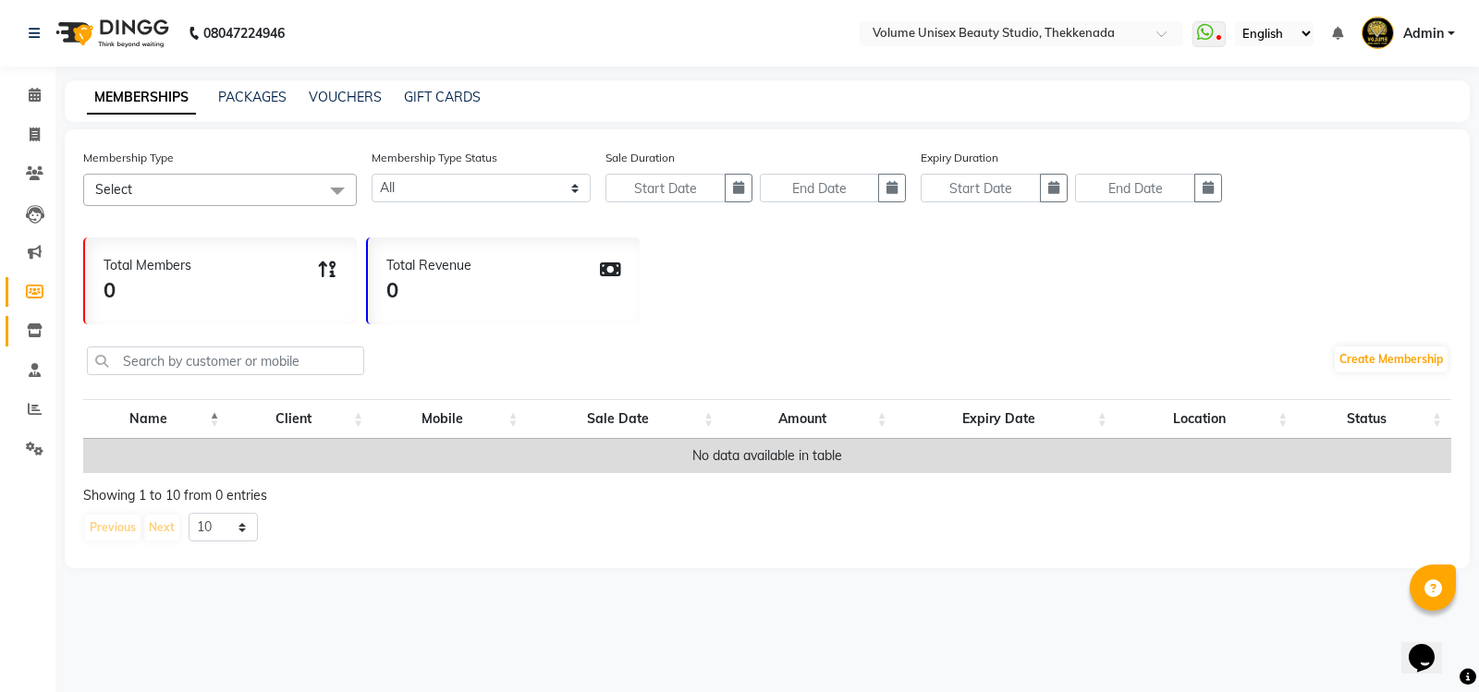
click at [42, 346] on link "Inventory" at bounding box center [28, 331] width 44 height 30
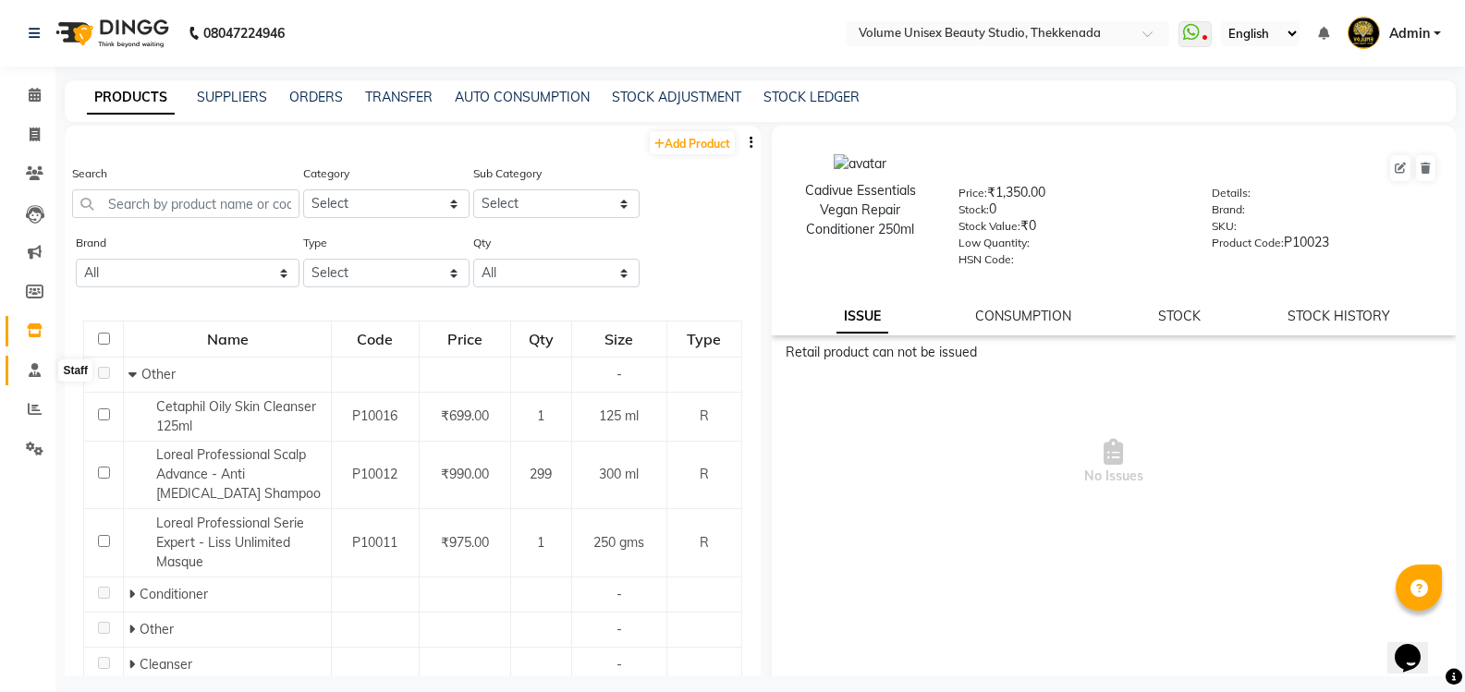
click at [41, 377] on span at bounding box center [34, 370] width 32 height 21
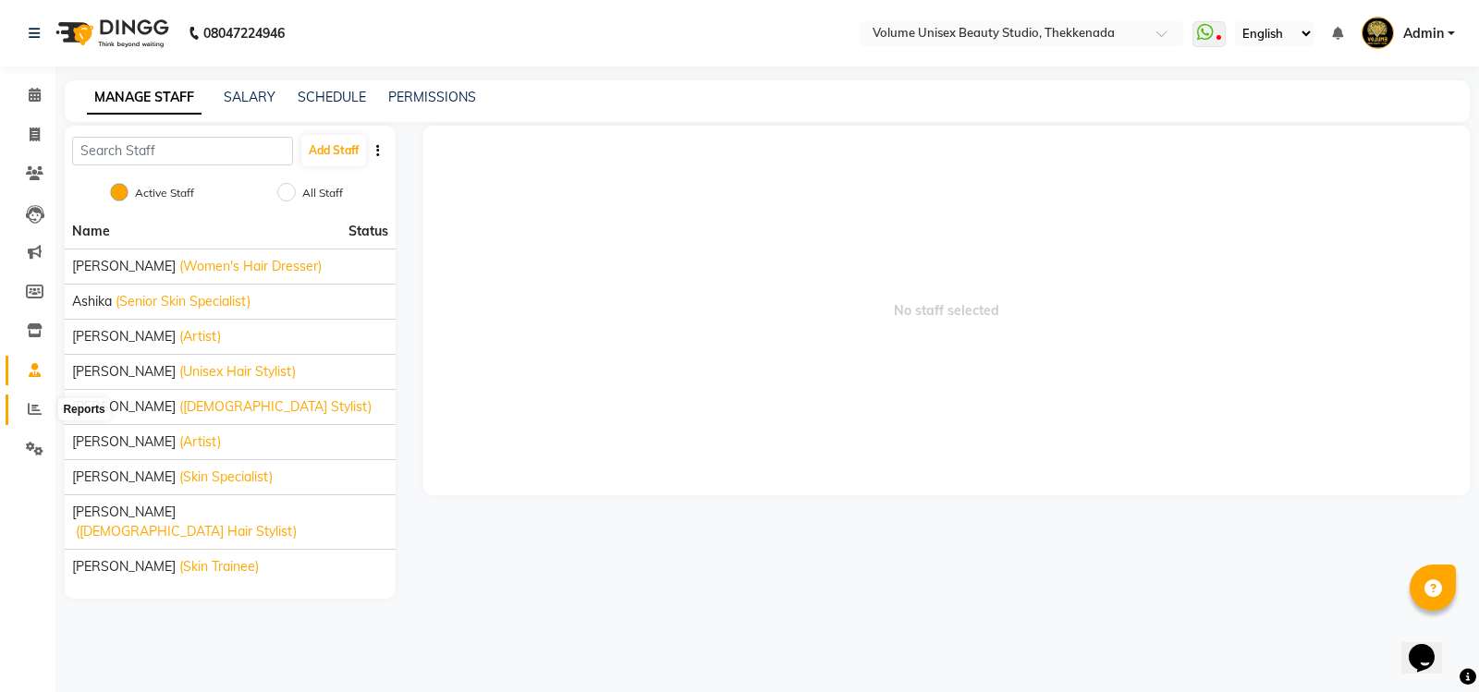
click at [33, 408] on icon at bounding box center [35, 409] width 14 height 14
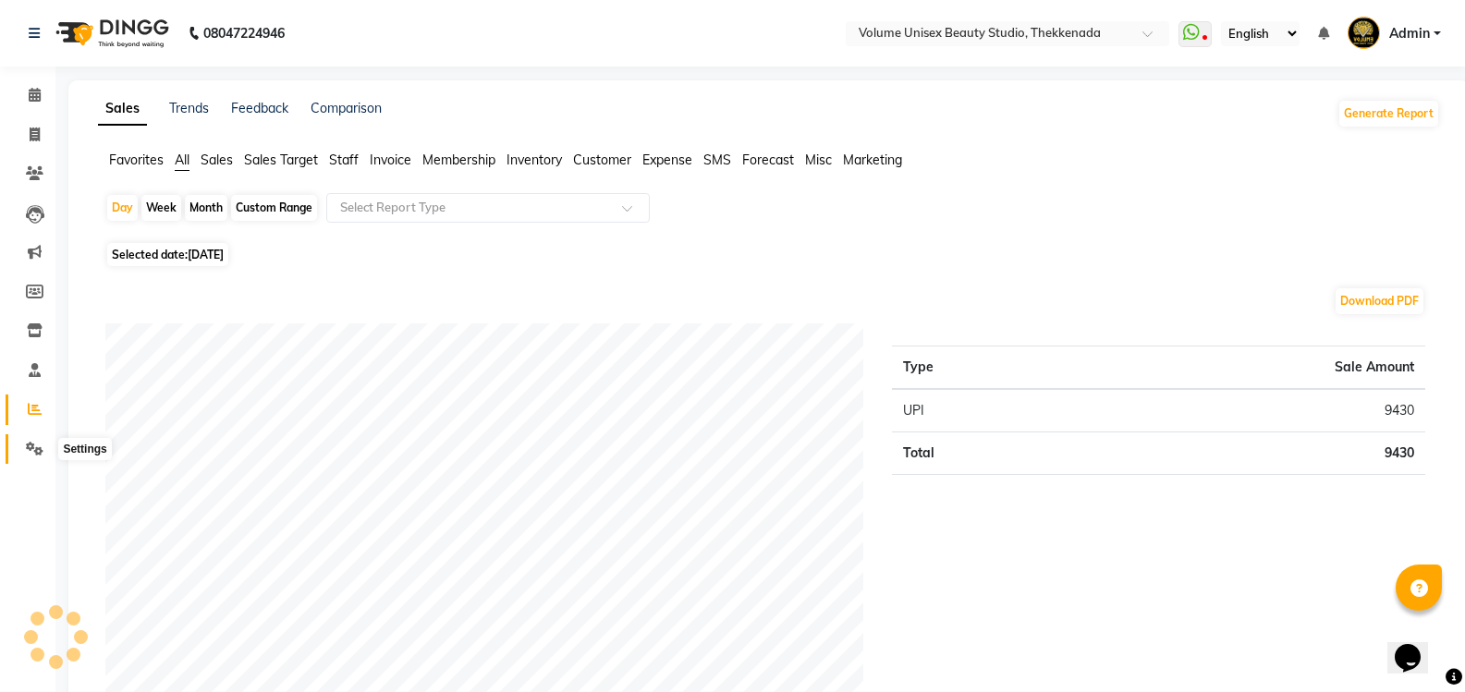
click at [35, 456] on span at bounding box center [34, 449] width 32 height 21
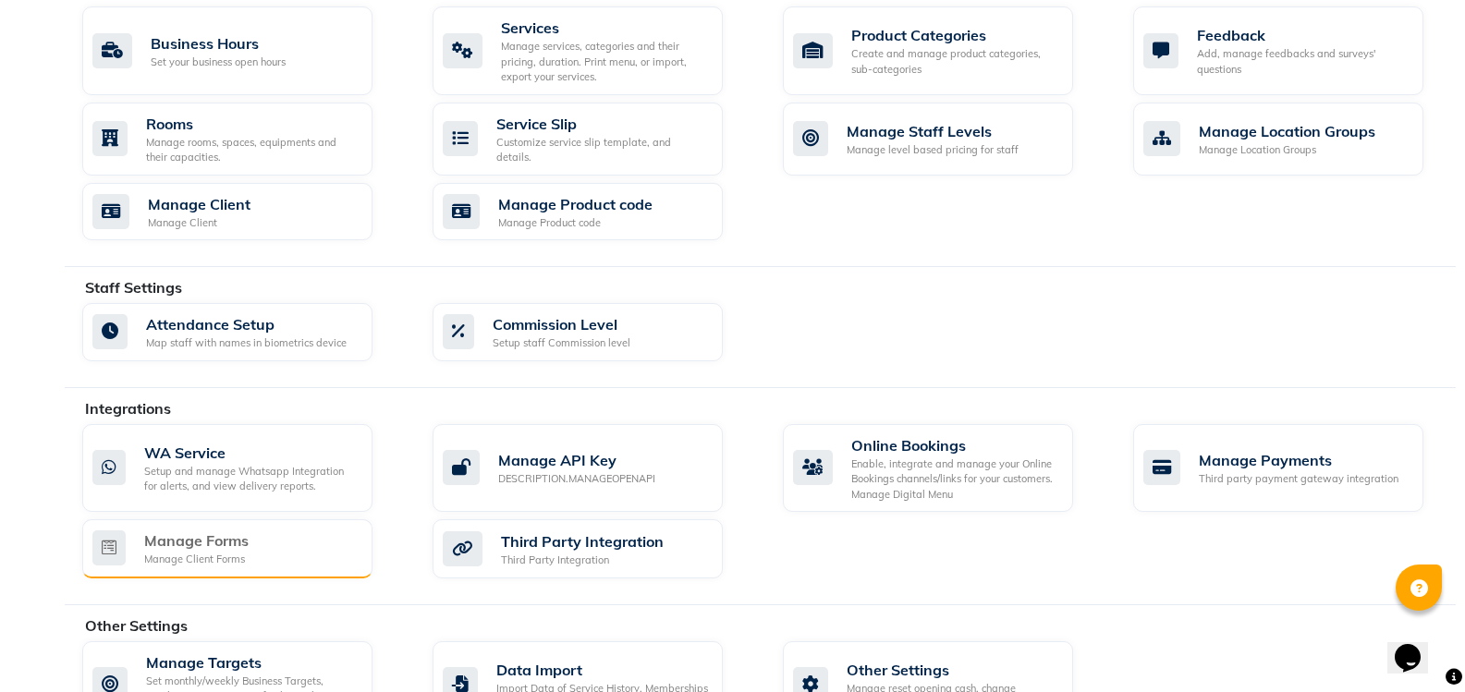
scroll to position [739, 0]
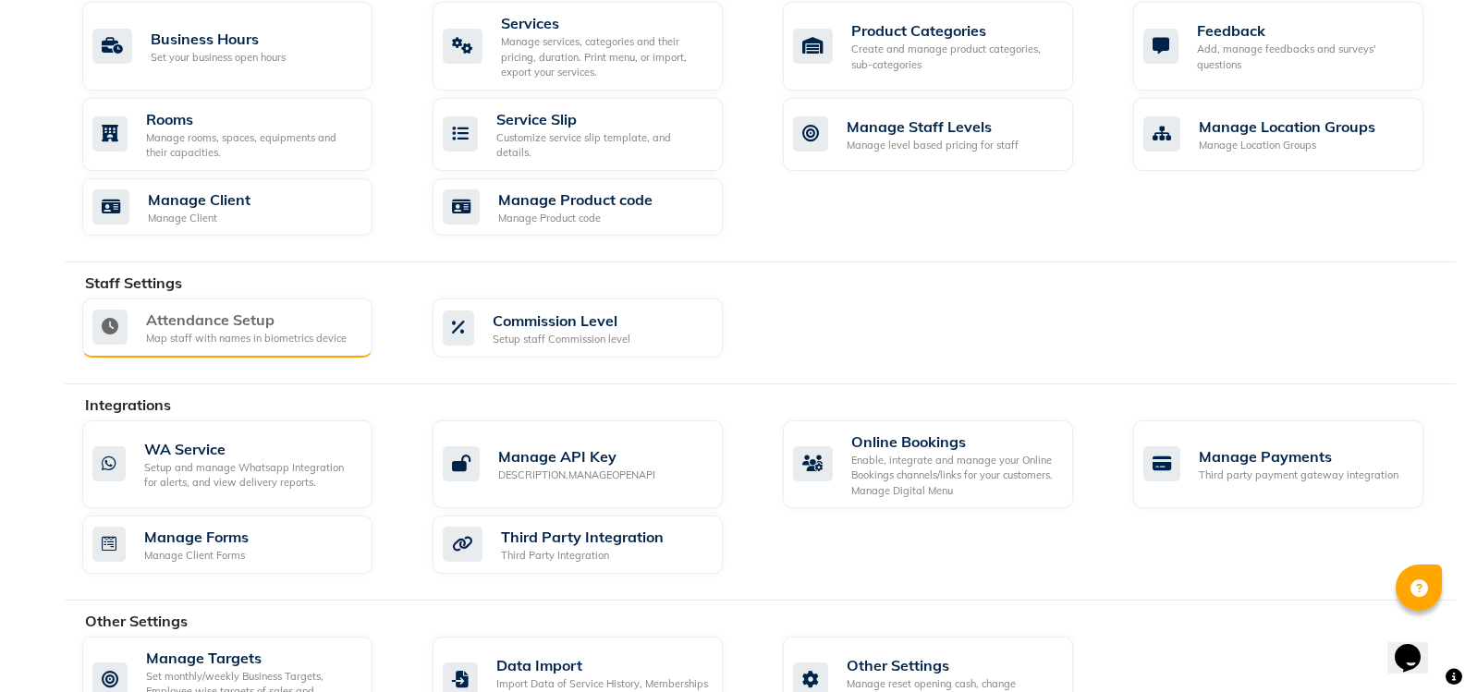
click at [243, 334] on div "Map staff with names in biometrics device" at bounding box center [246, 339] width 201 height 16
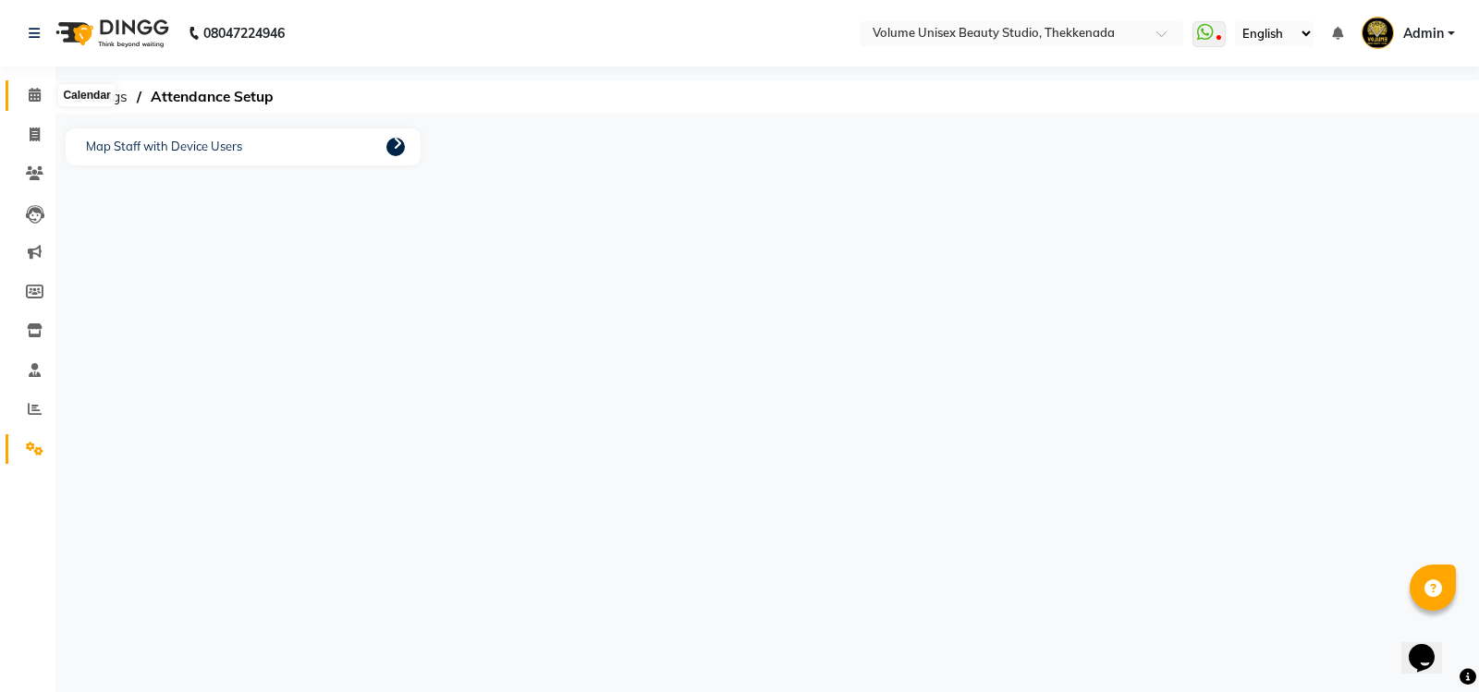
click at [35, 87] on span at bounding box center [34, 95] width 32 height 21
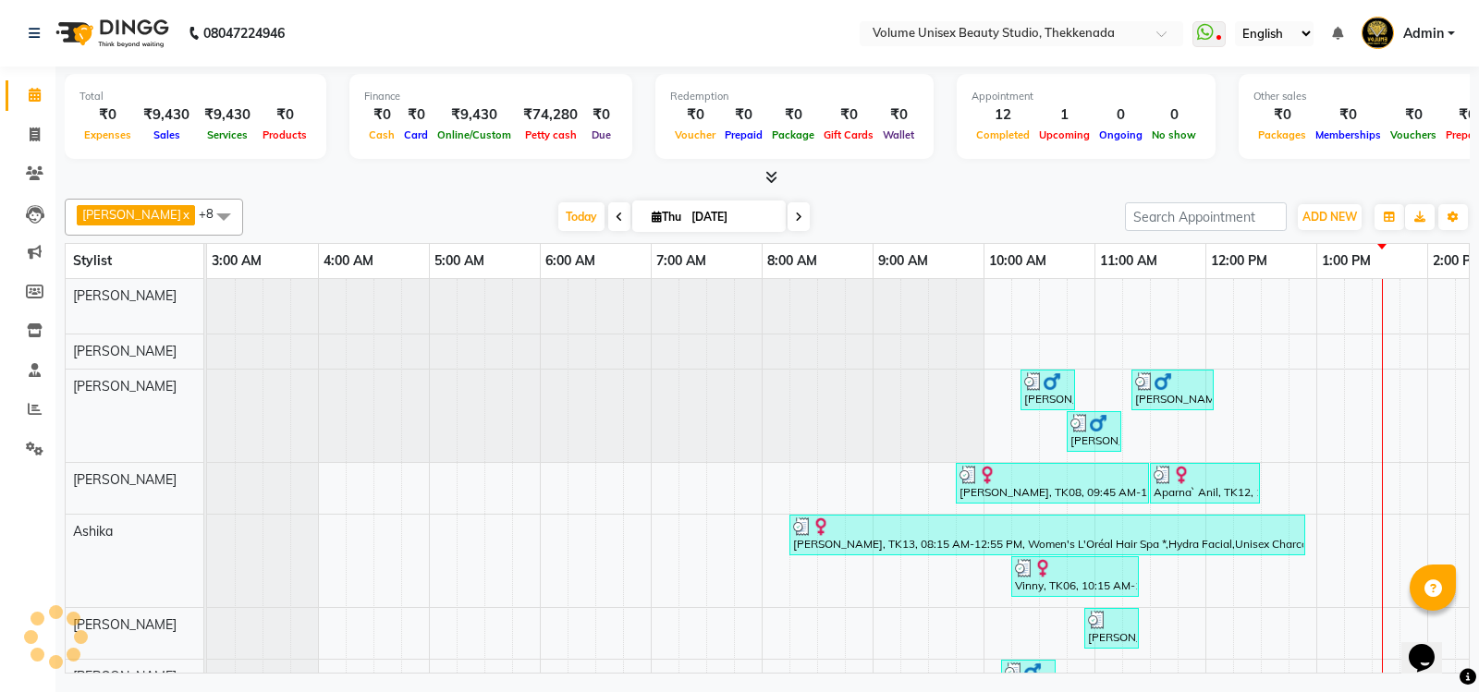
scroll to position [0, 334]
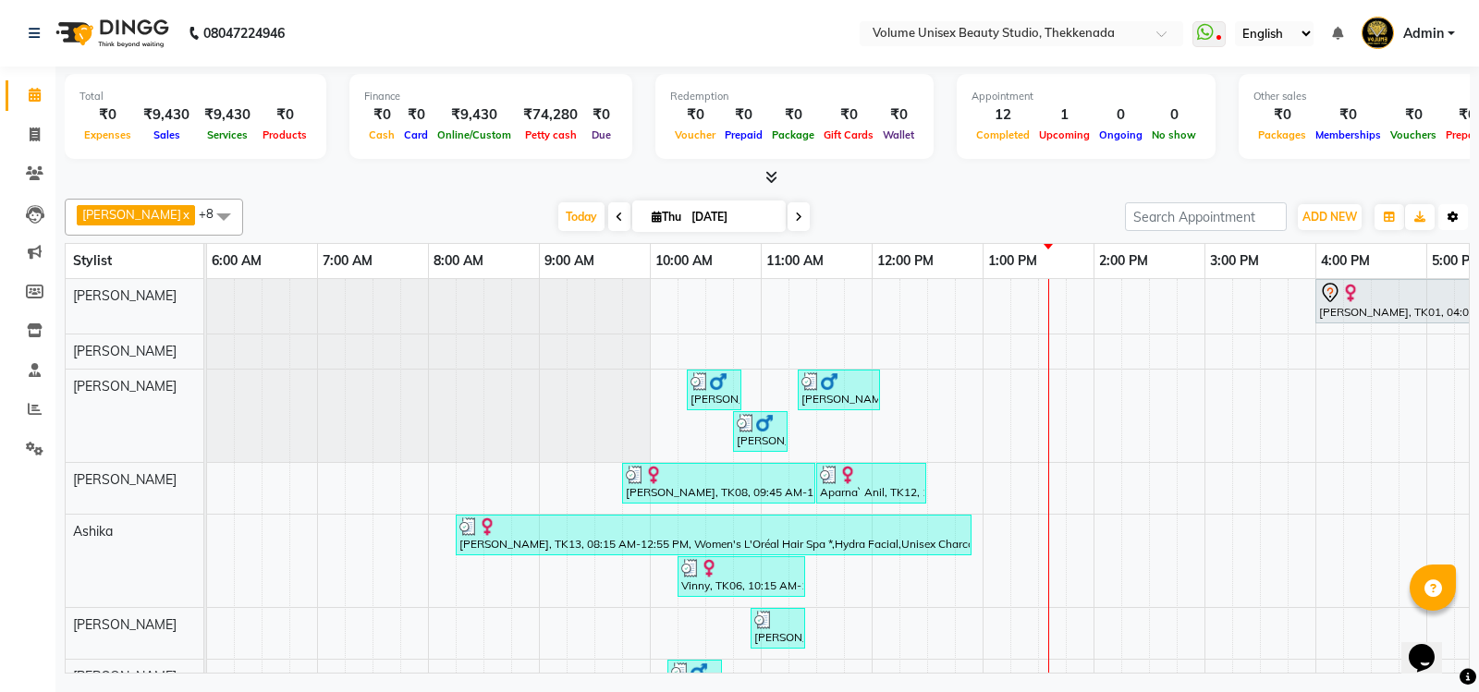
click at [1451, 222] on icon "button" at bounding box center [1452, 217] width 11 height 11
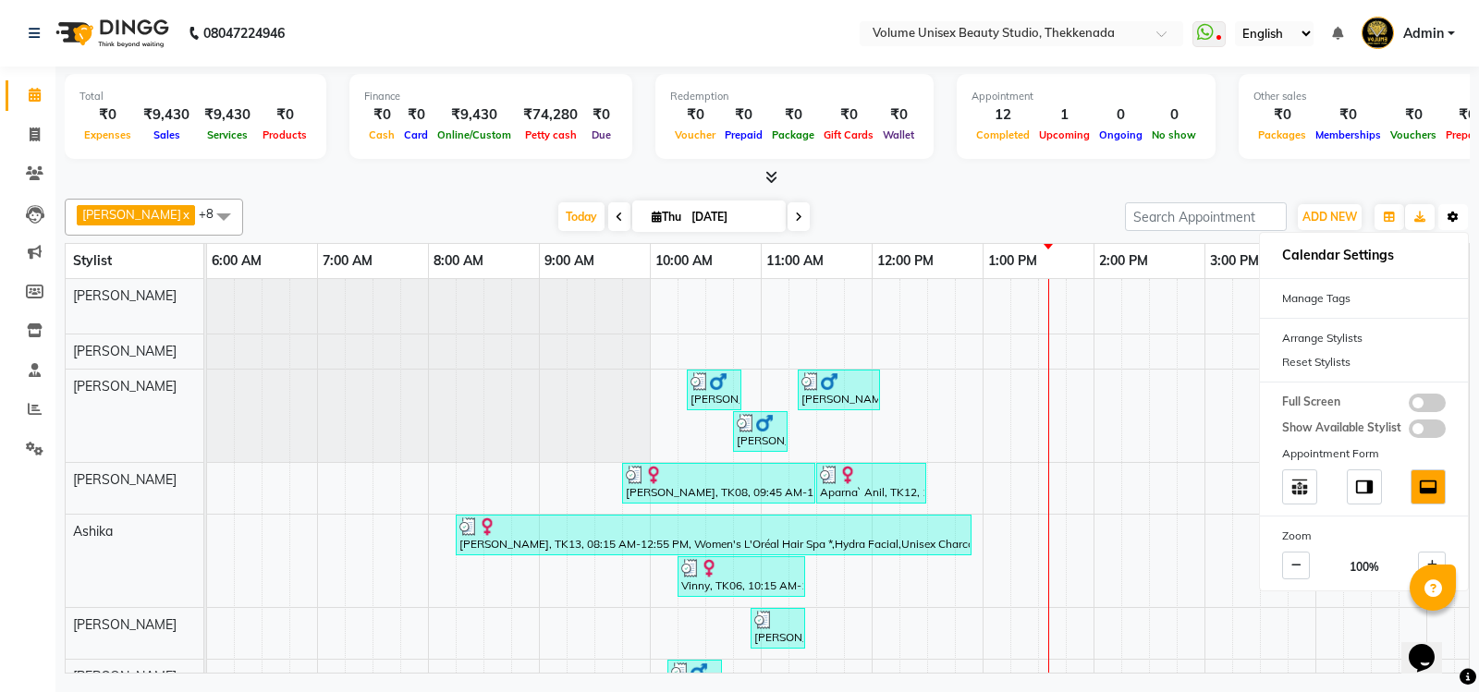
click at [1451, 222] on icon "button" at bounding box center [1452, 217] width 11 height 11
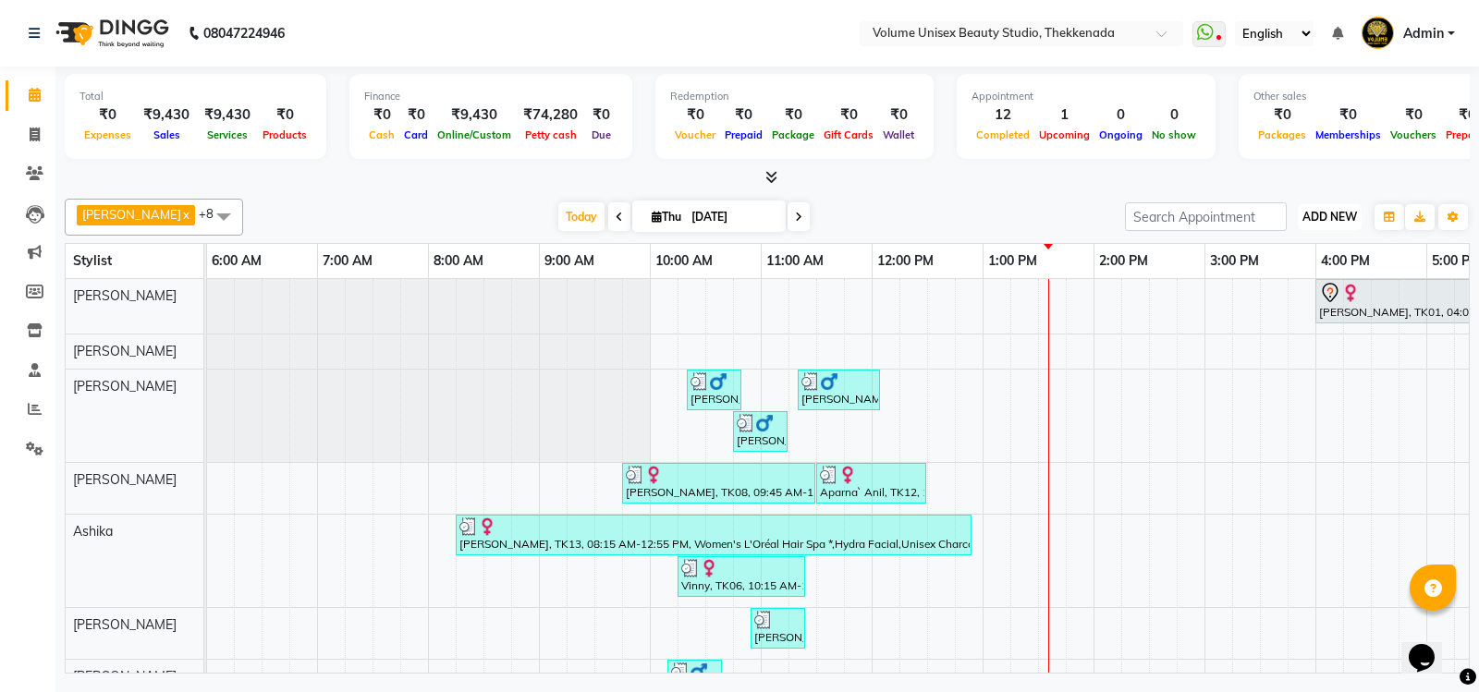
click at [1345, 222] on span "ADD NEW" at bounding box center [1329, 217] width 55 height 14
click at [1062, 195] on div "[PERSON_NAME] x [PERSON_NAME] x [PERSON_NAME] x [PERSON_NAME] x [PERSON_NAME] x…" at bounding box center [767, 432] width 1405 height 482
click at [127, 292] on span "[PERSON_NAME]" at bounding box center [124, 295] width 103 height 17
click at [300, 194] on div "[PERSON_NAME] x [PERSON_NAME] x [PERSON_NAME] x [PERSON_NAME] x [PERSON_NAME] x…" at bounding box center [767, 432] width 1405 height 482
click at [1440, 33] on span "Admin" at bounding box center [1423, 33] width 41 height 19
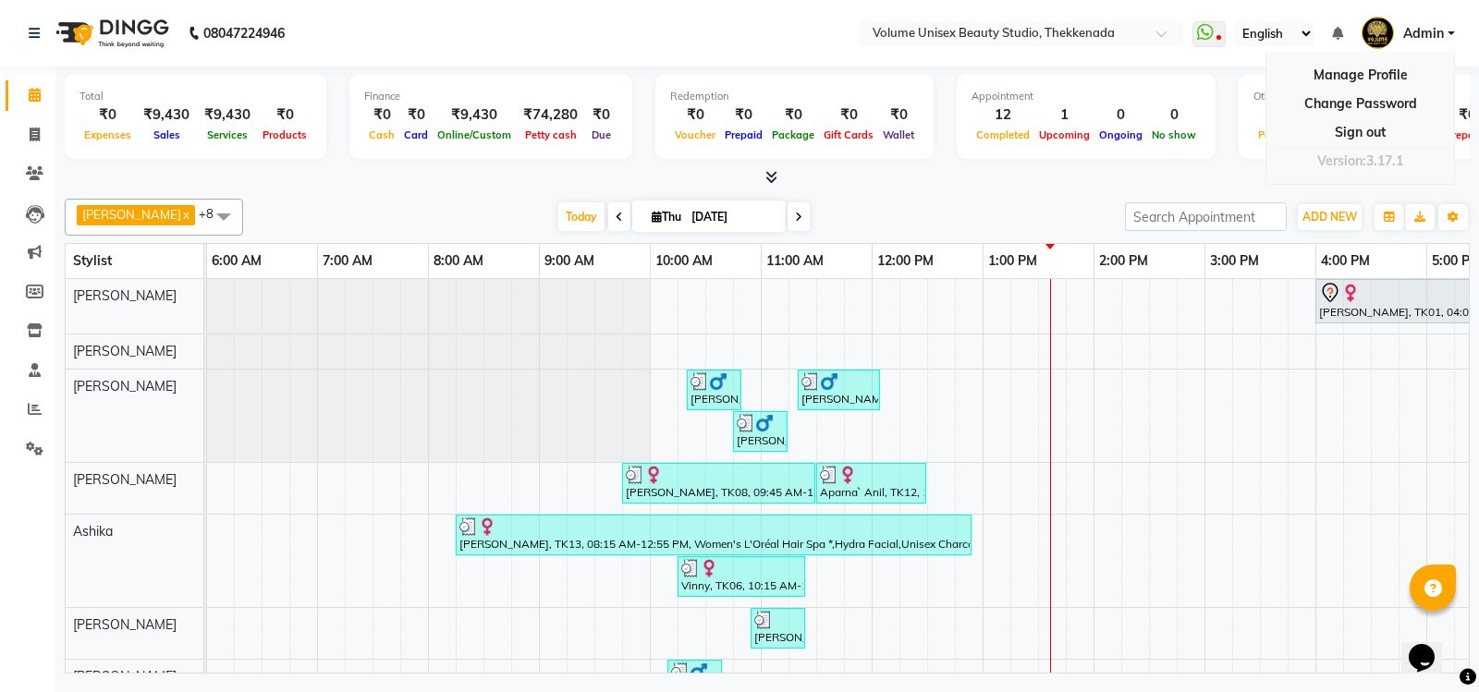
click at [1440, 33] on span "Admin" at bounding box center [1423, 33] width 41 height 19
click at [28, 29] on div "08047224946" at bounding box center [157, 33] width 284 height 52
click at [33, 35] on icon at bounding box center [34, 33] width 11 height 13
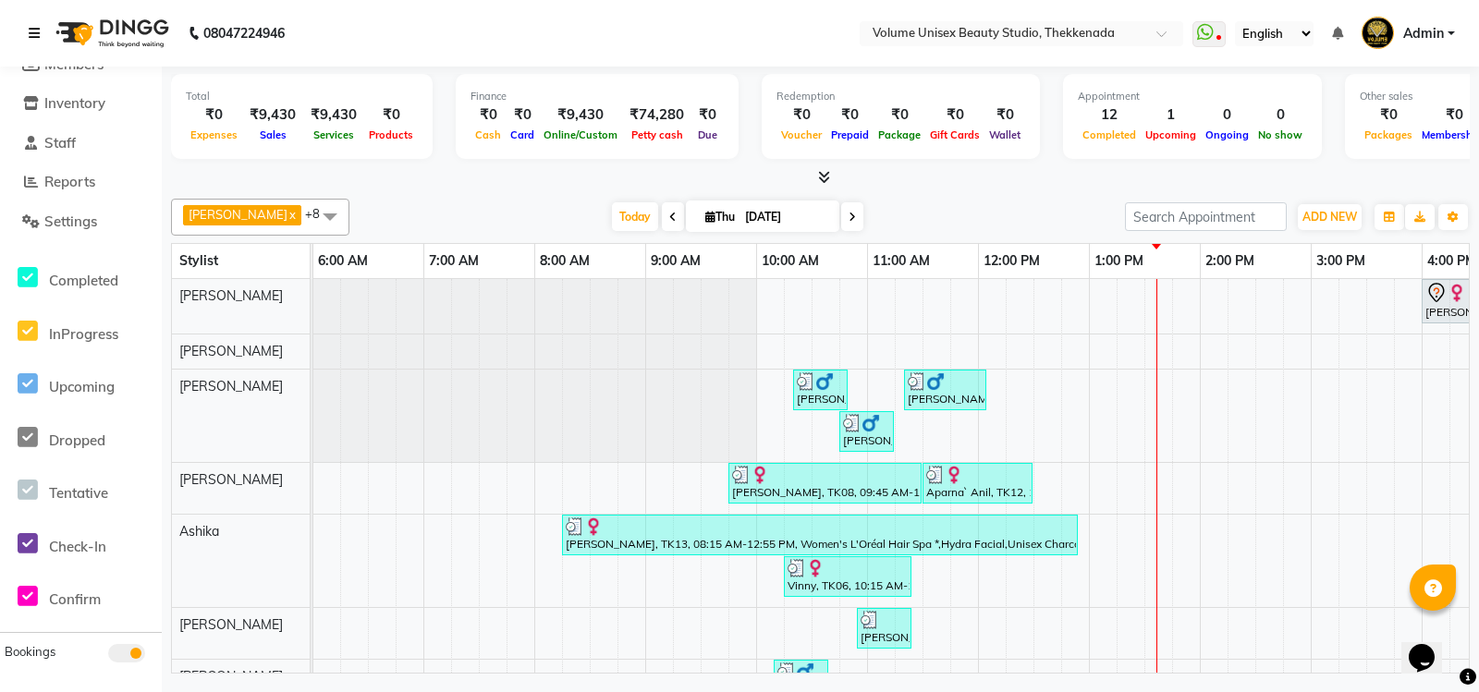
scroll to position [0, 0]
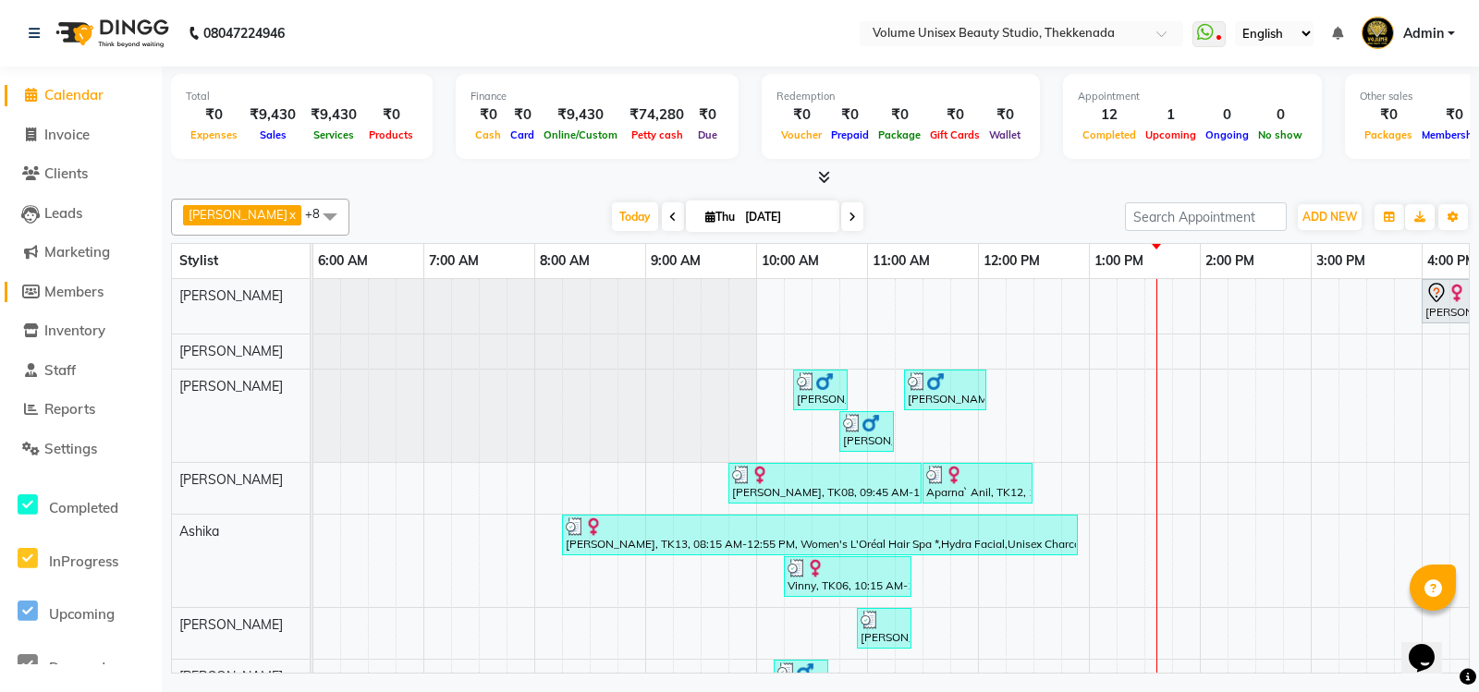
click at [84, 293] on span "Members" at bounding box center [73, 292] width 59 height 18
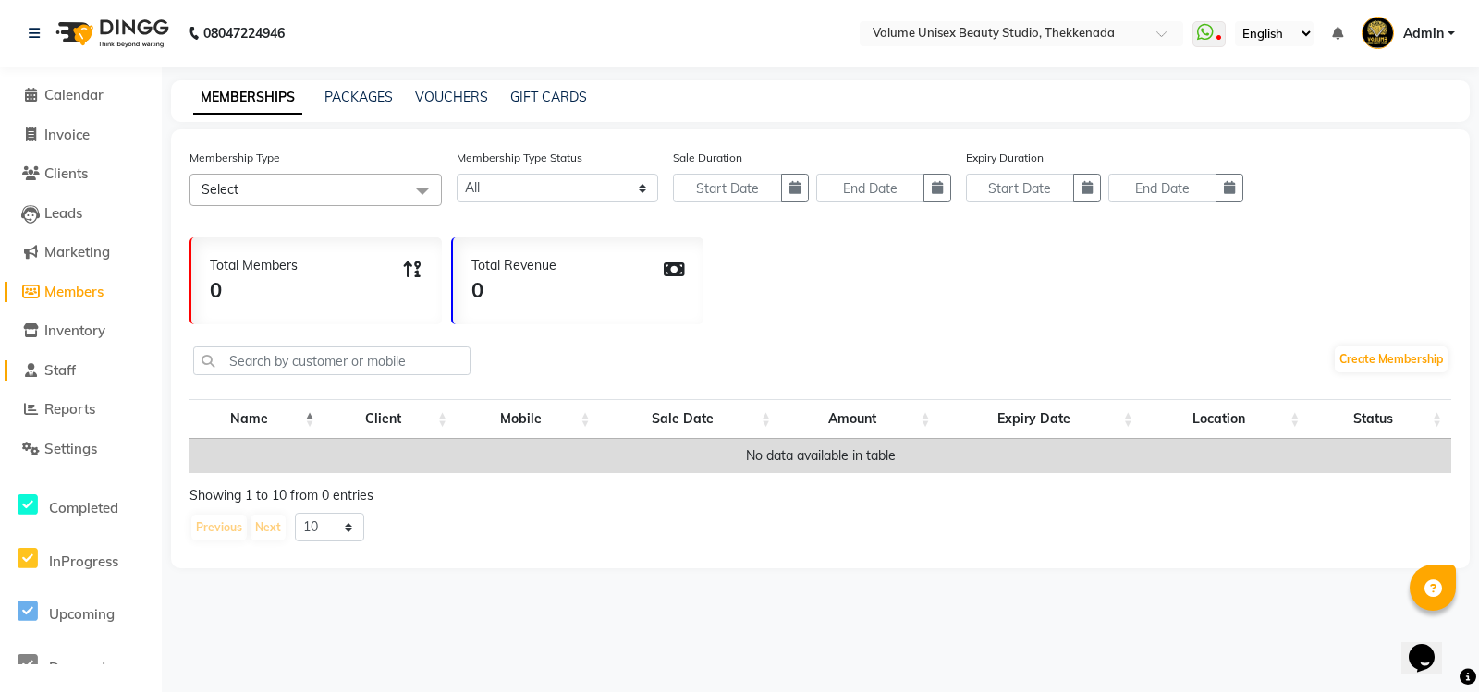
click at [76, 369] on span "Staff" at bounding box center [59, 370] width 31 height 18
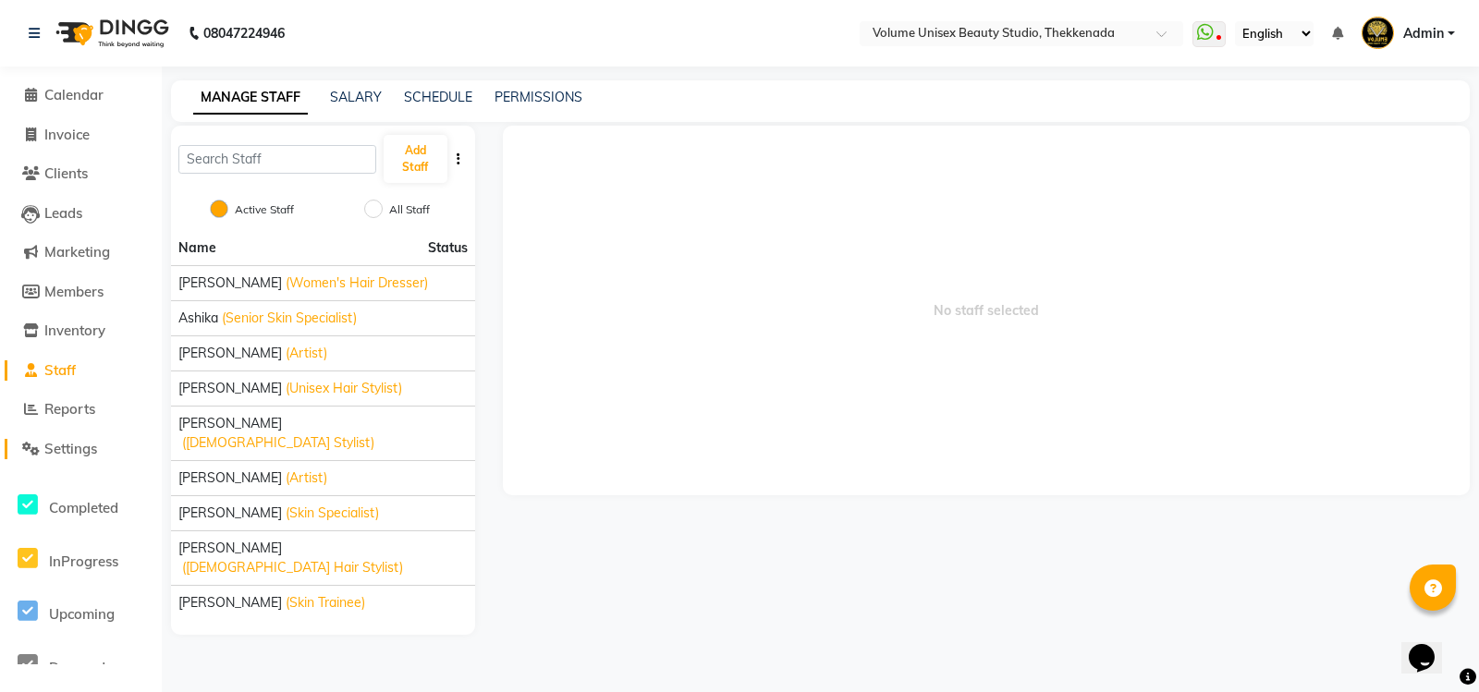
click at [68, 452] on span "Settings" at bounding box center [70, 449] width 53 height 18
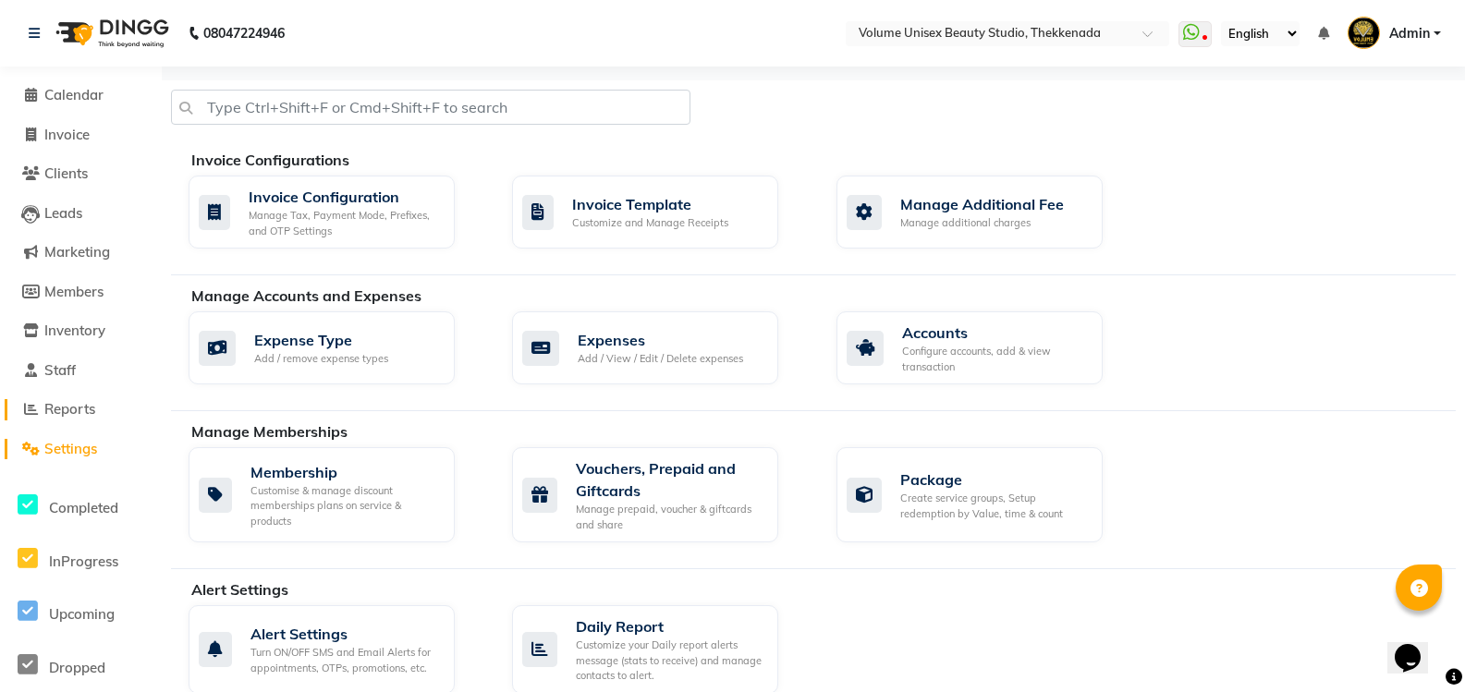
click at [68, 417] on span "Reports" at bounding box center [69, 409] width 51 height 18
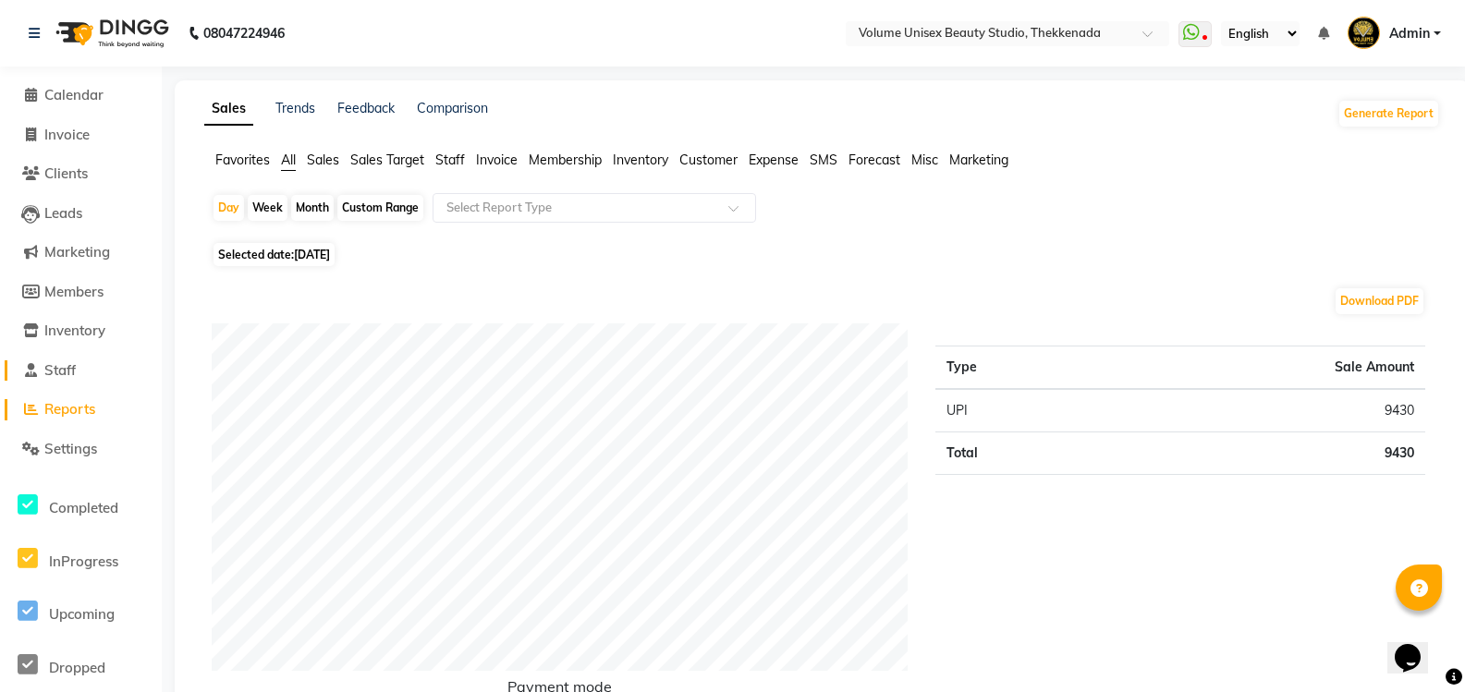
click at [76, 370] on span "Staff" at bounding box center [59, 370] width 31 height 18
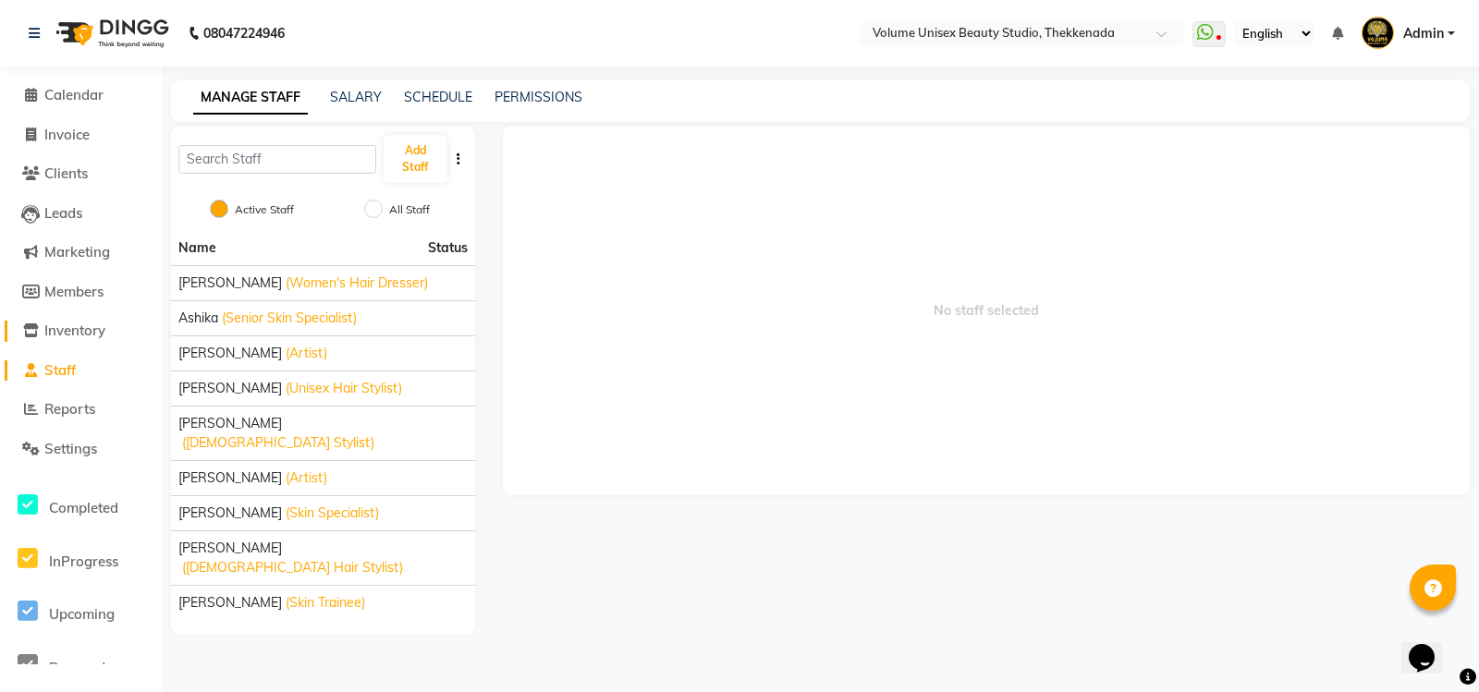
click at [77, 335] on span "Inventory" at bounding box center [74, 331] width 61 height 18
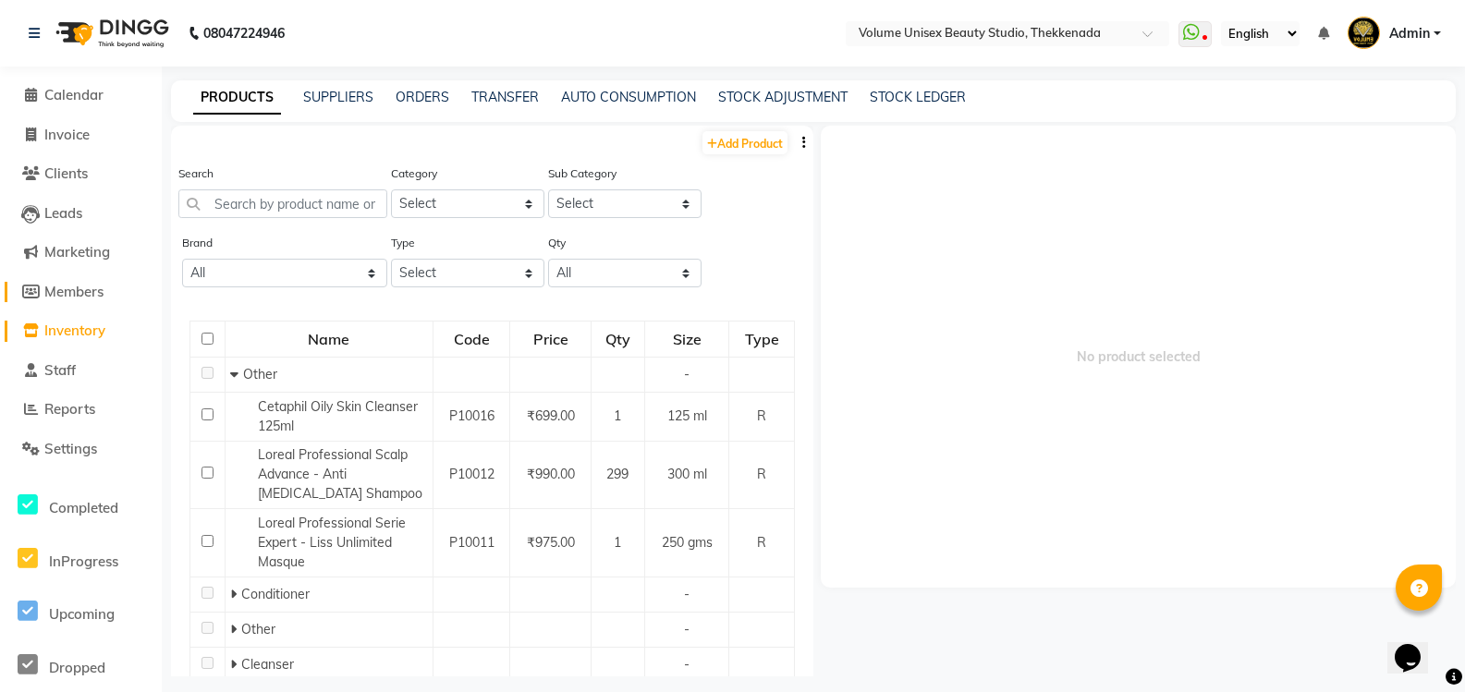
click at [75, 286] on span "Members" at bounding box center [73, 292] width 59 height 18
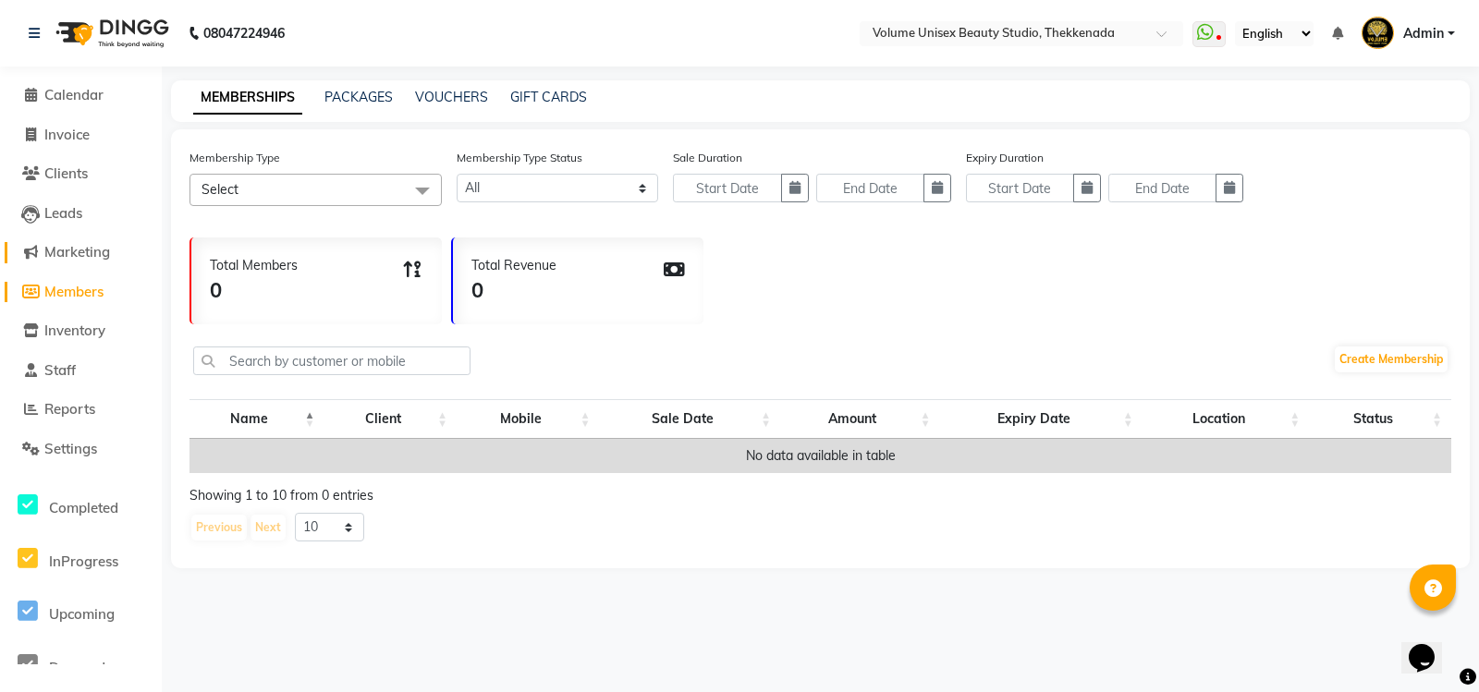
click at [72, 254] on span "Marketing" at bounding box center [77, 252] width 66 height 18
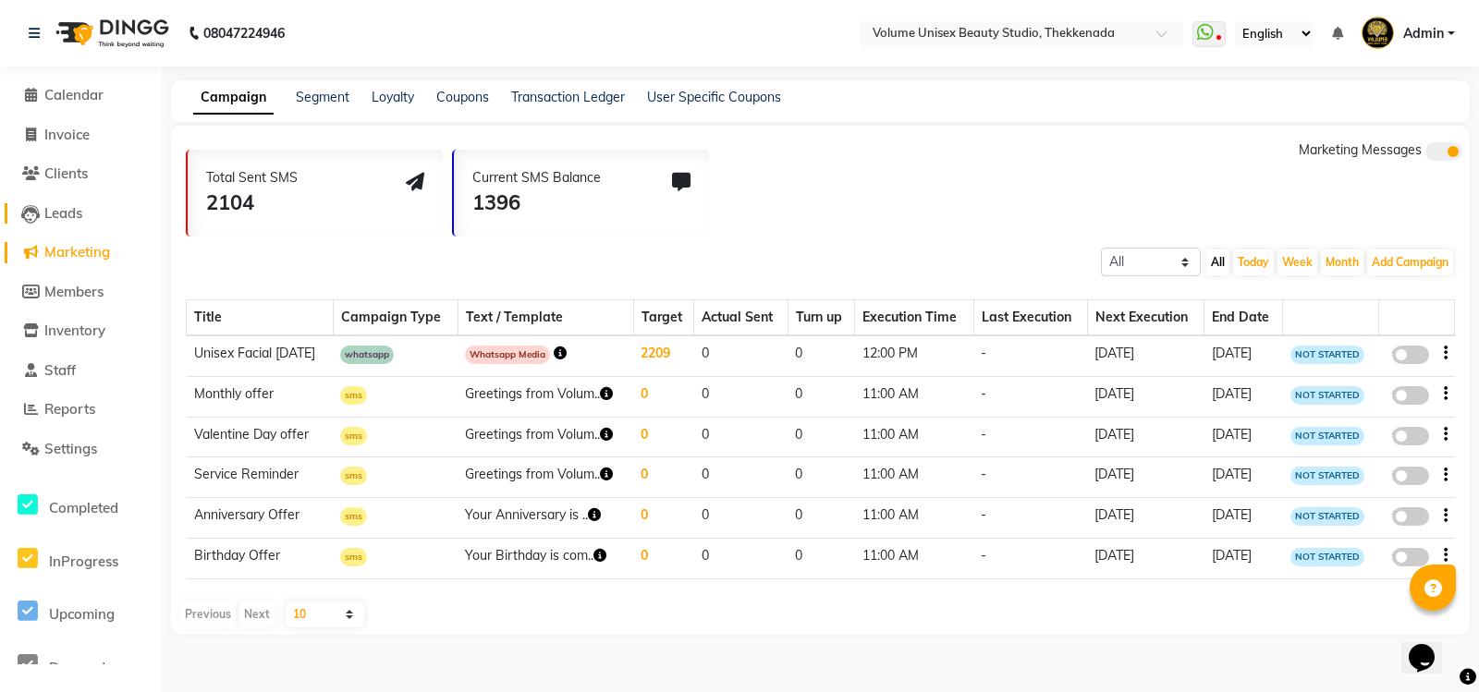
click at [60, 219] on span "Leads" at bounding box center [63, 213] width 38 height 18
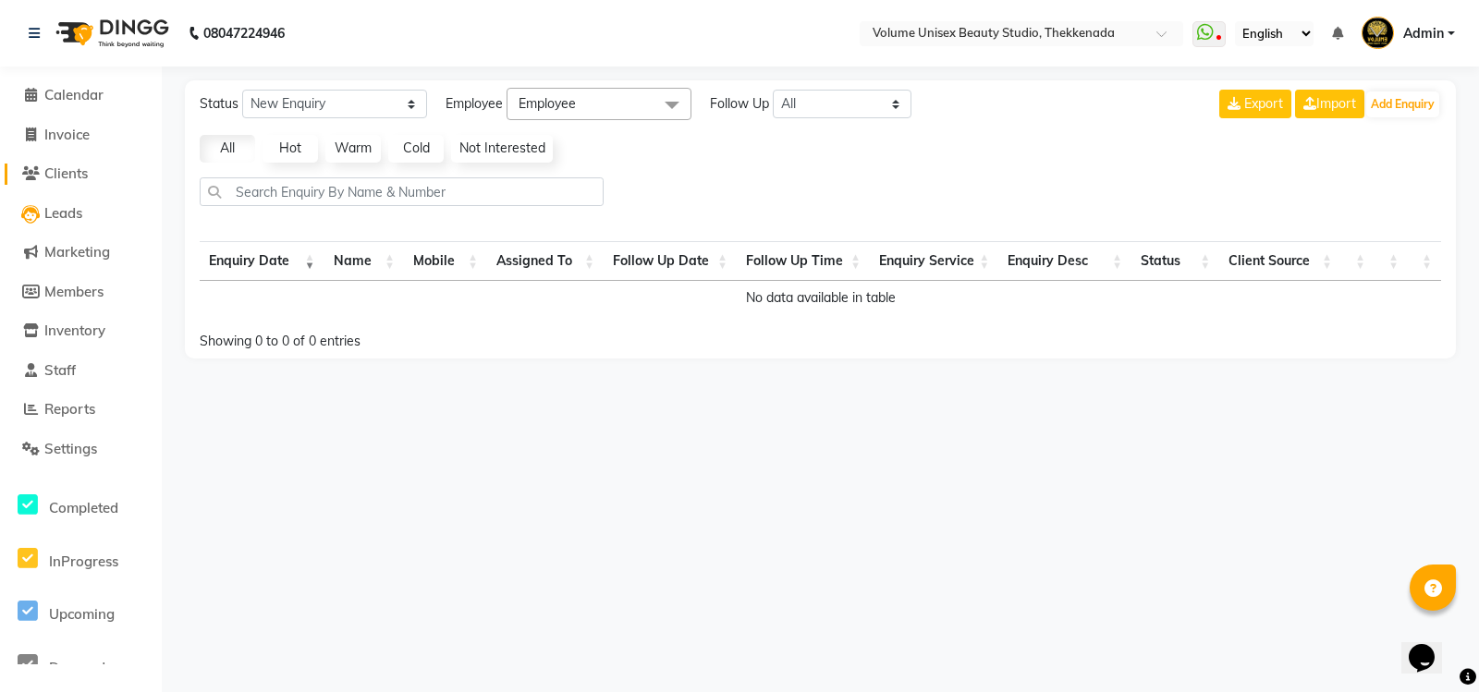
click at [86, 182] on link "Clients" at bounding box center [81, 174] width 152 height 21
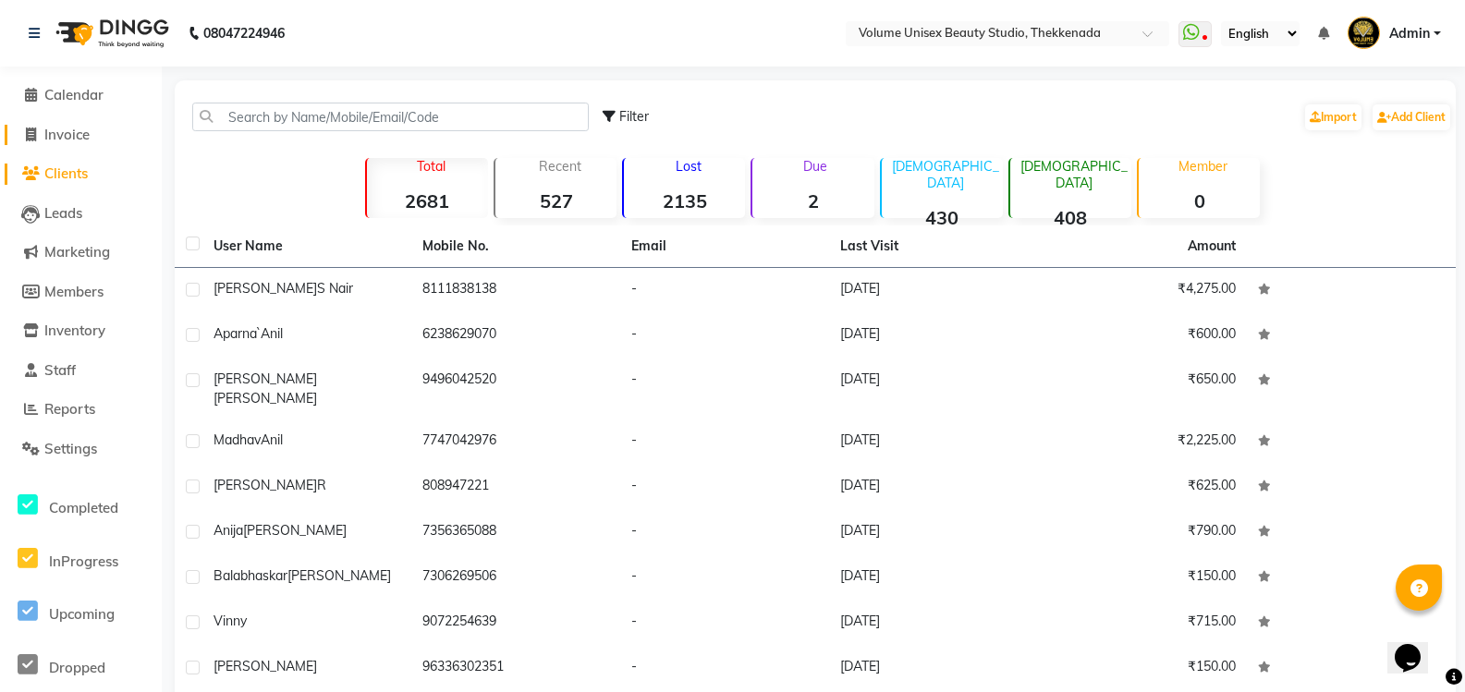
click at [65, 144] on link "Invoice" at bounding box center [81, 135] width 152 height 21
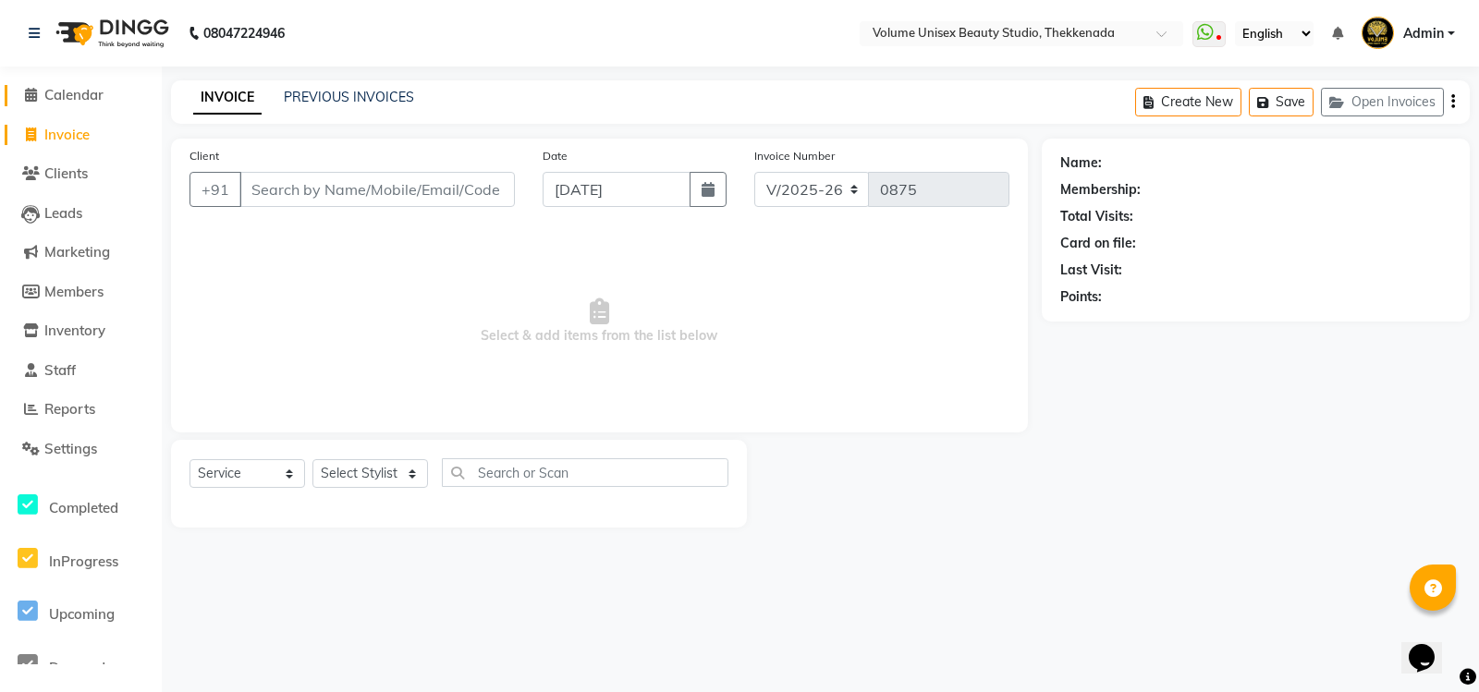
click at [67, 88] on span "Calendar" at bounding box center [73, 95] width 59 height 18
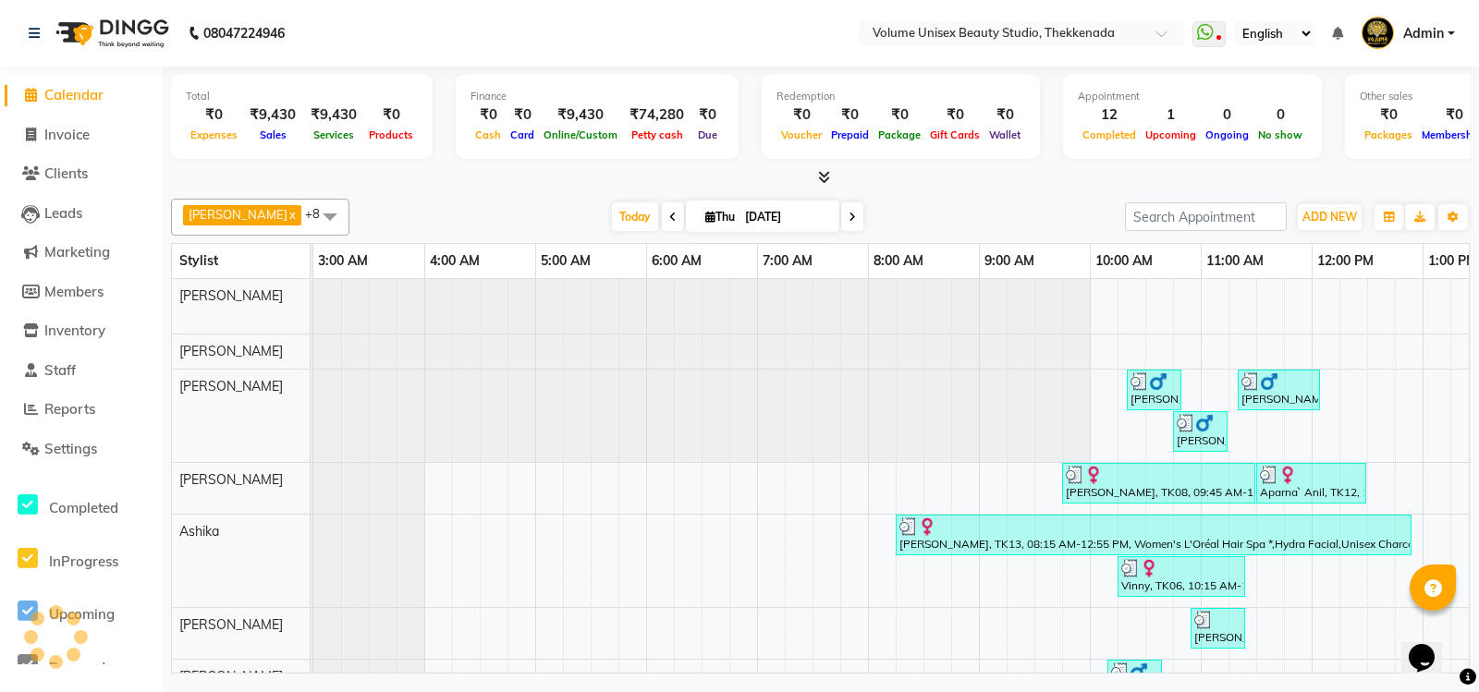
scroll to position [0, 334]
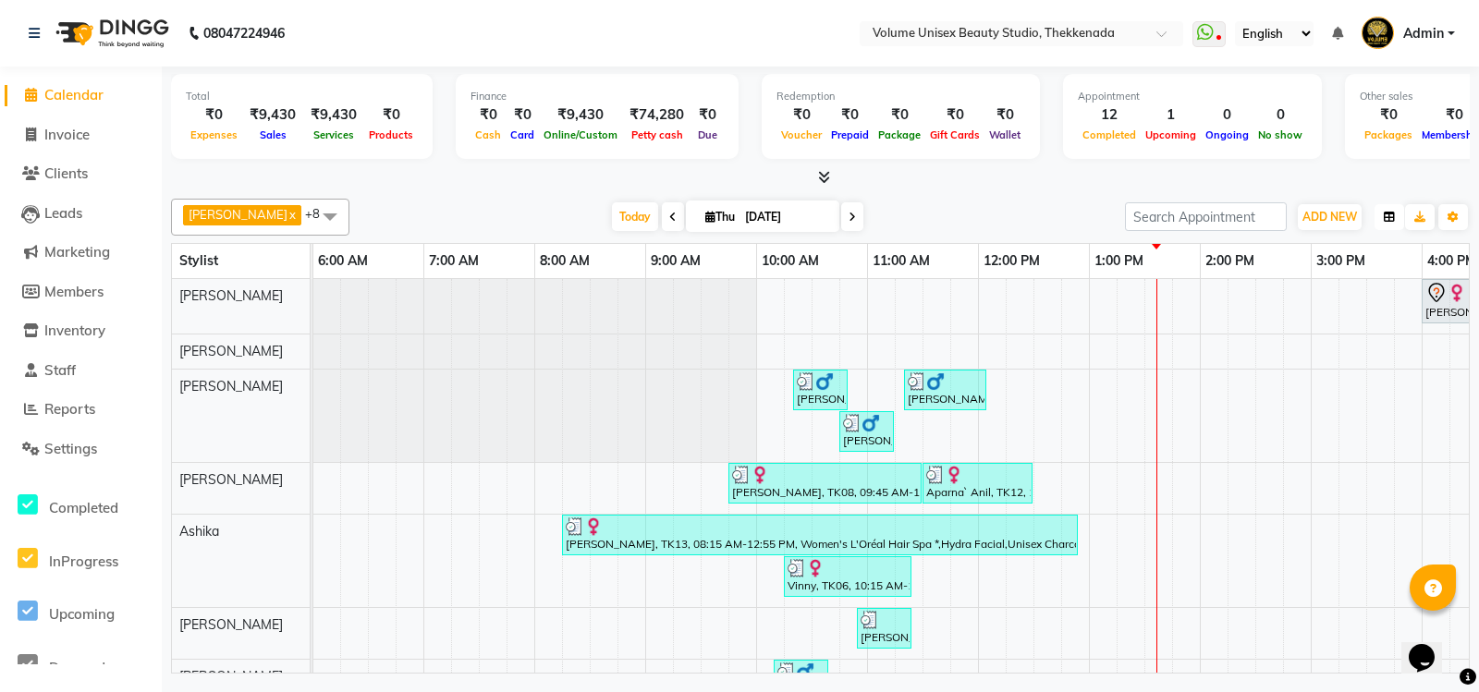
click at [1388, 219] on icon "button" at bounding box center [1388, 217] width 11 height 11
click at [1332, 223] on span "ADD NEW" at bounding box center [1329, 217] width 55 height 14
click at [1263, 321] on link "Add Attendance" at bounding box center [1287, 324] width 146 height 24
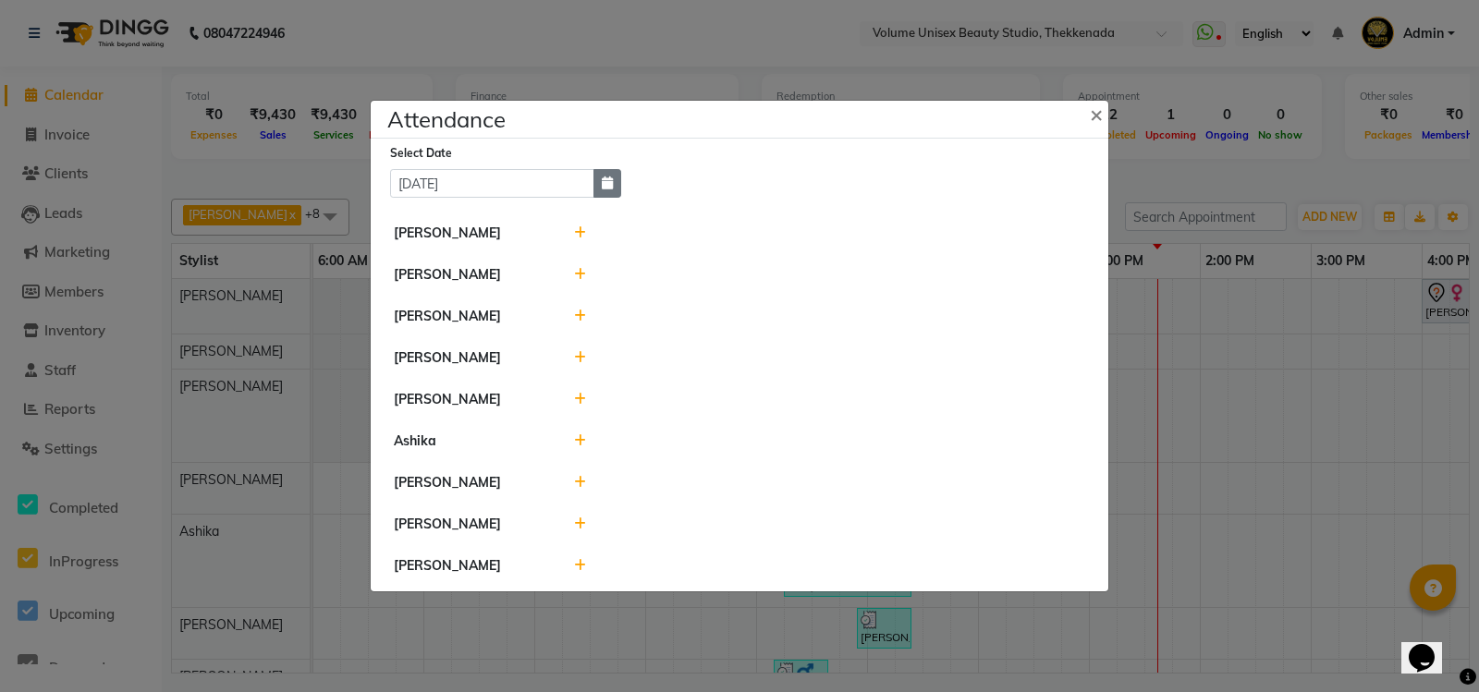
click at [607, 176] on icon "button" at bounding box center [607, 182] width 11 height 13
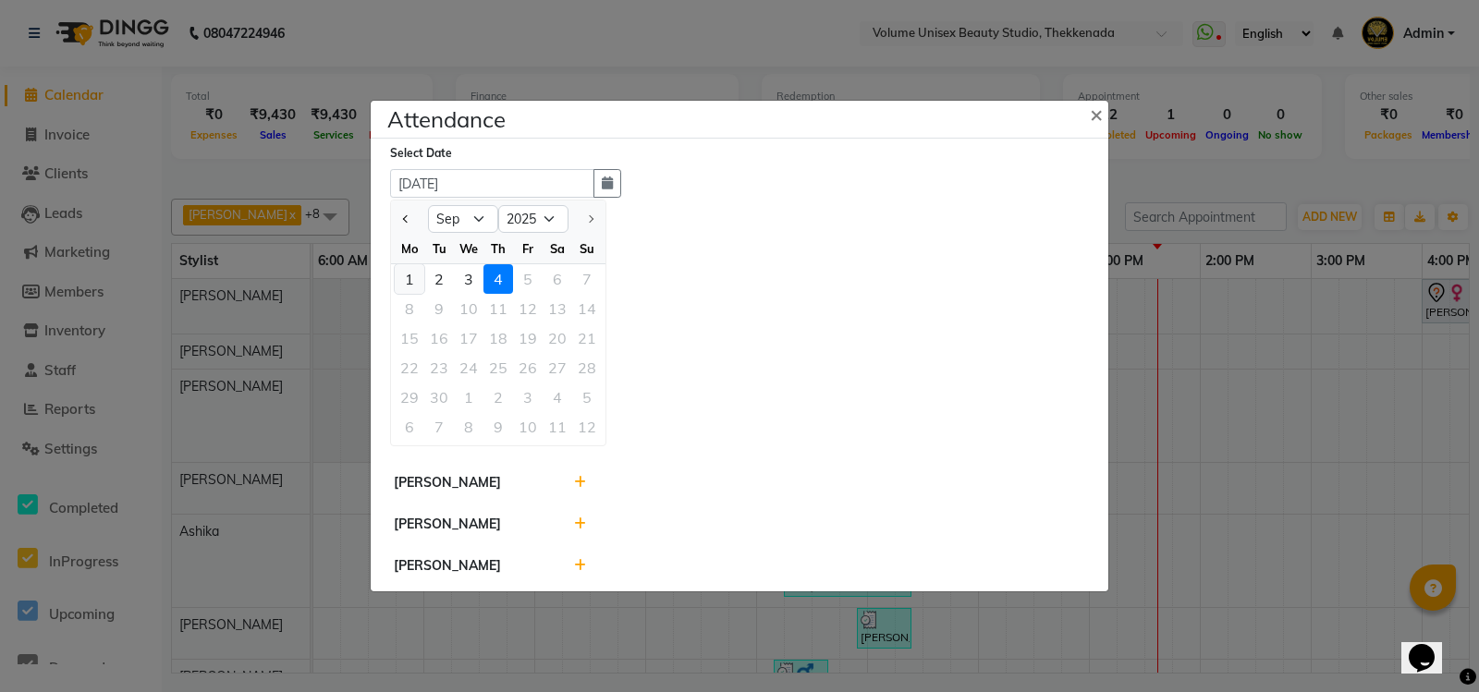
click at [407, 272] on div "1" at bounding box center [410, 279] width 30 height 30
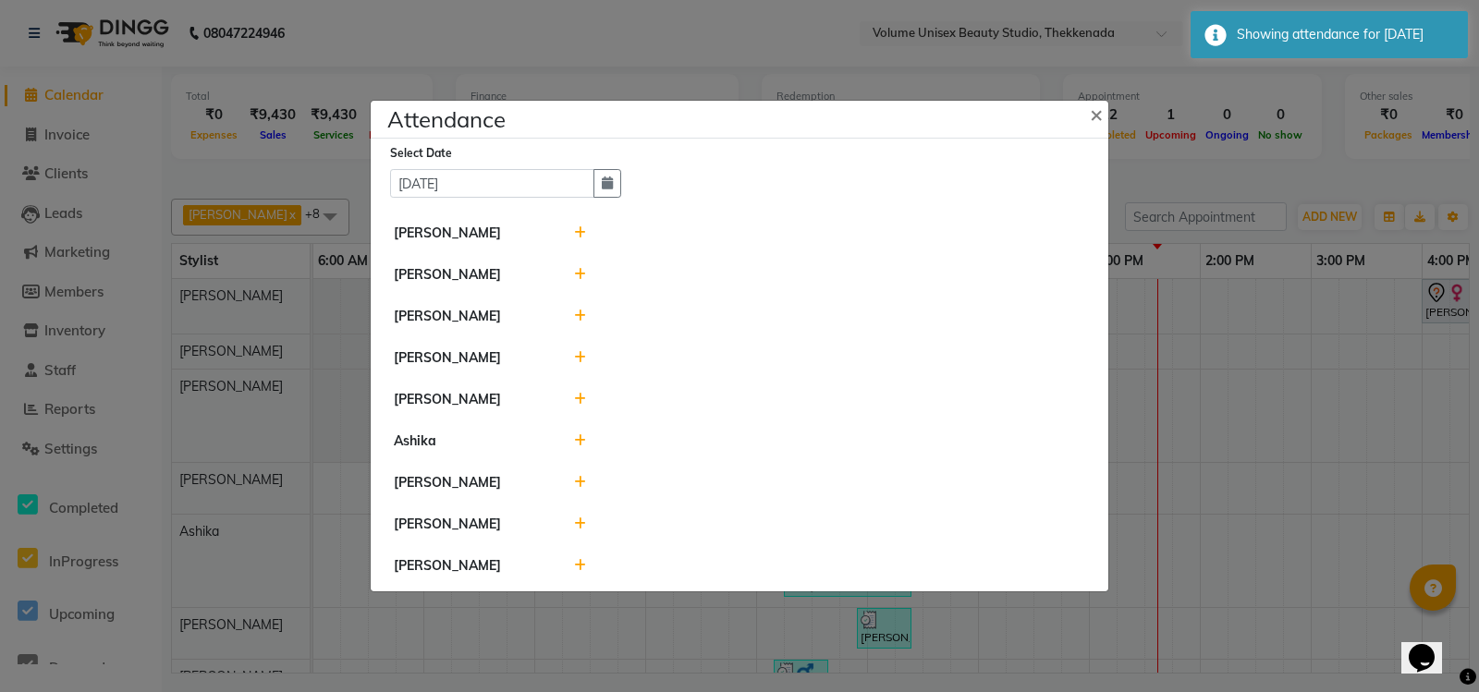
click at [578, 268] on icon at bounding box center [580, 274] width 12 height 13
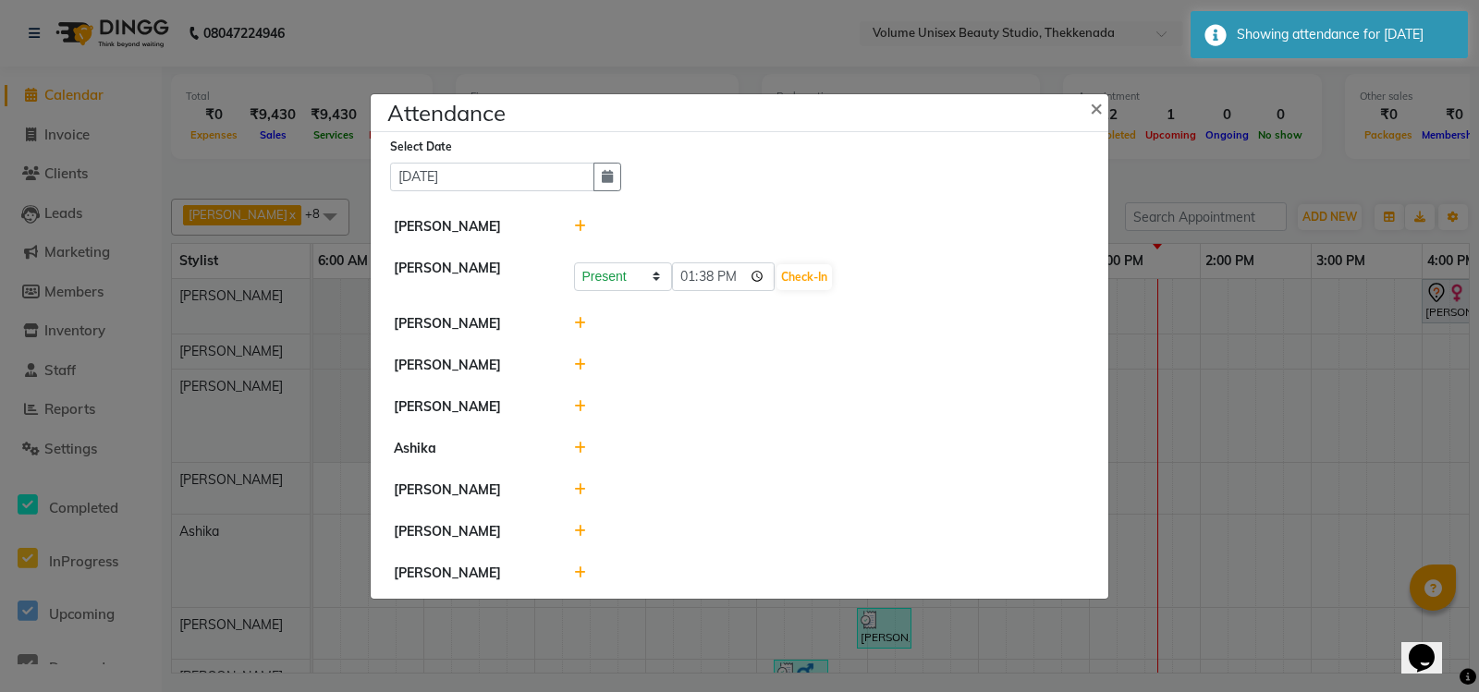
click at [627, 303] on li "[PERSON_NAME]" at bounding box center [739, 324] width 728 height 43
click at [577, 317] on icon at bounding box center [580, 323] width 12 height 13
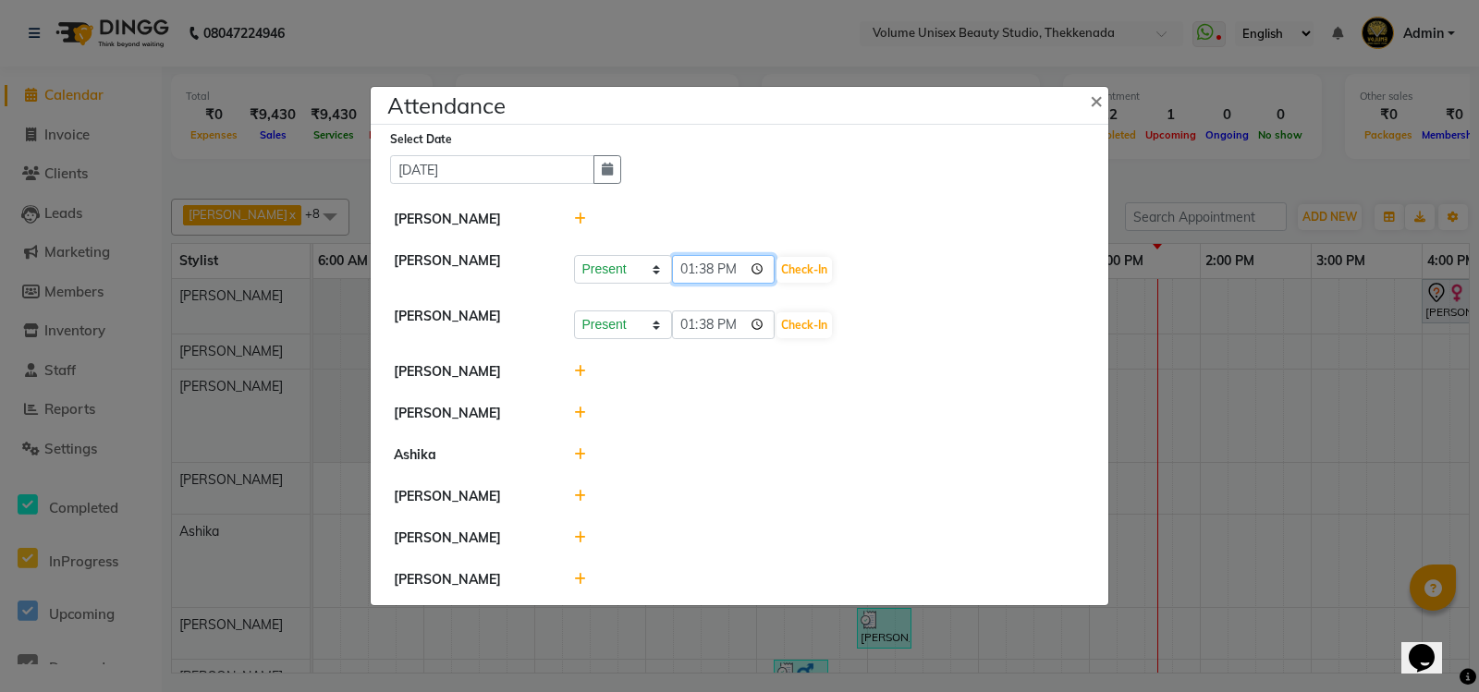
click at [704, 259] on input "13:38" at bounding box center [723, 269] width 103 height 29
click at [685, 258] on input "13:38" at bounding box center [723, 269] width 103 height 29
click at [812, 257] on button "Check-In" at bounding box center [803, 270] width 55 height 26
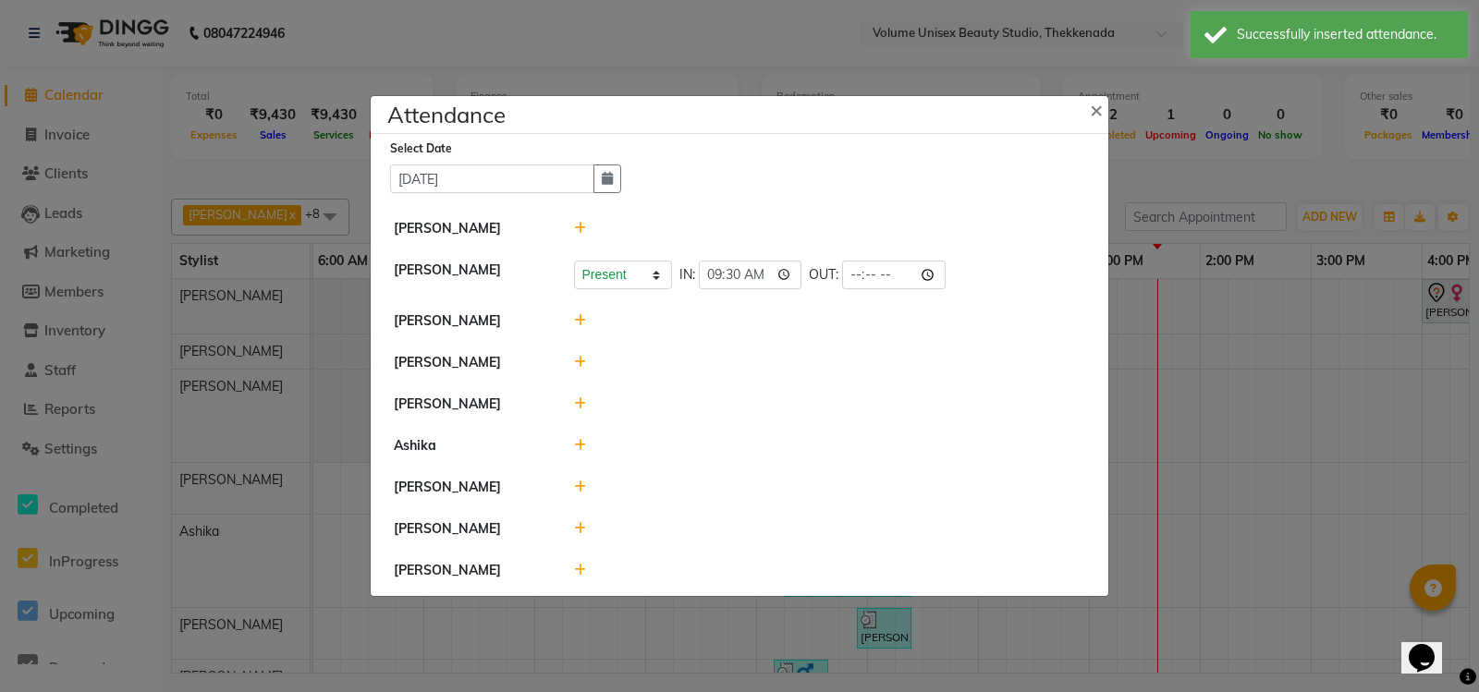
click at [579, 314] on icon at bounding box center [580, 320] width 12 height 13
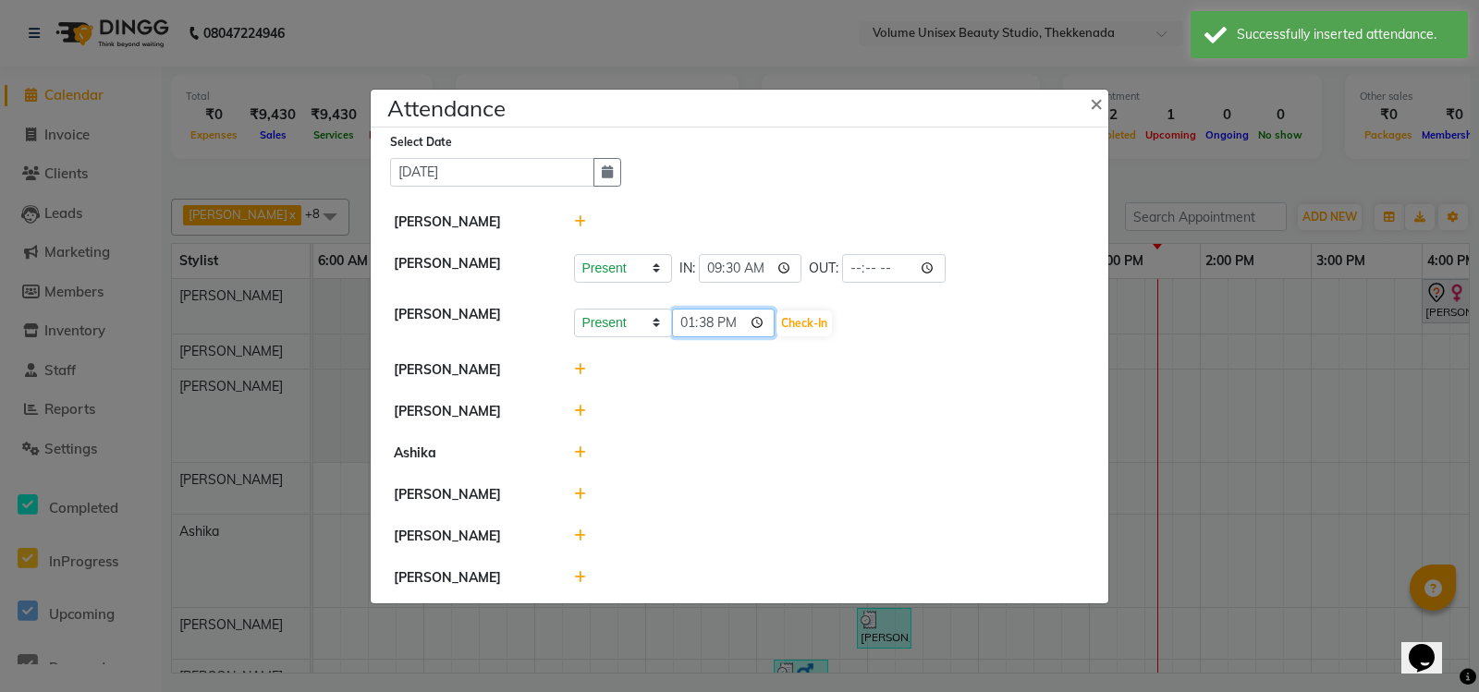
click at [690, 315] on input "13:38" at bounding box center [723, 323] width 103 height 29
click at [811, 310] on button "Check-In" at bounding box center [803, 323] width 55 height 26
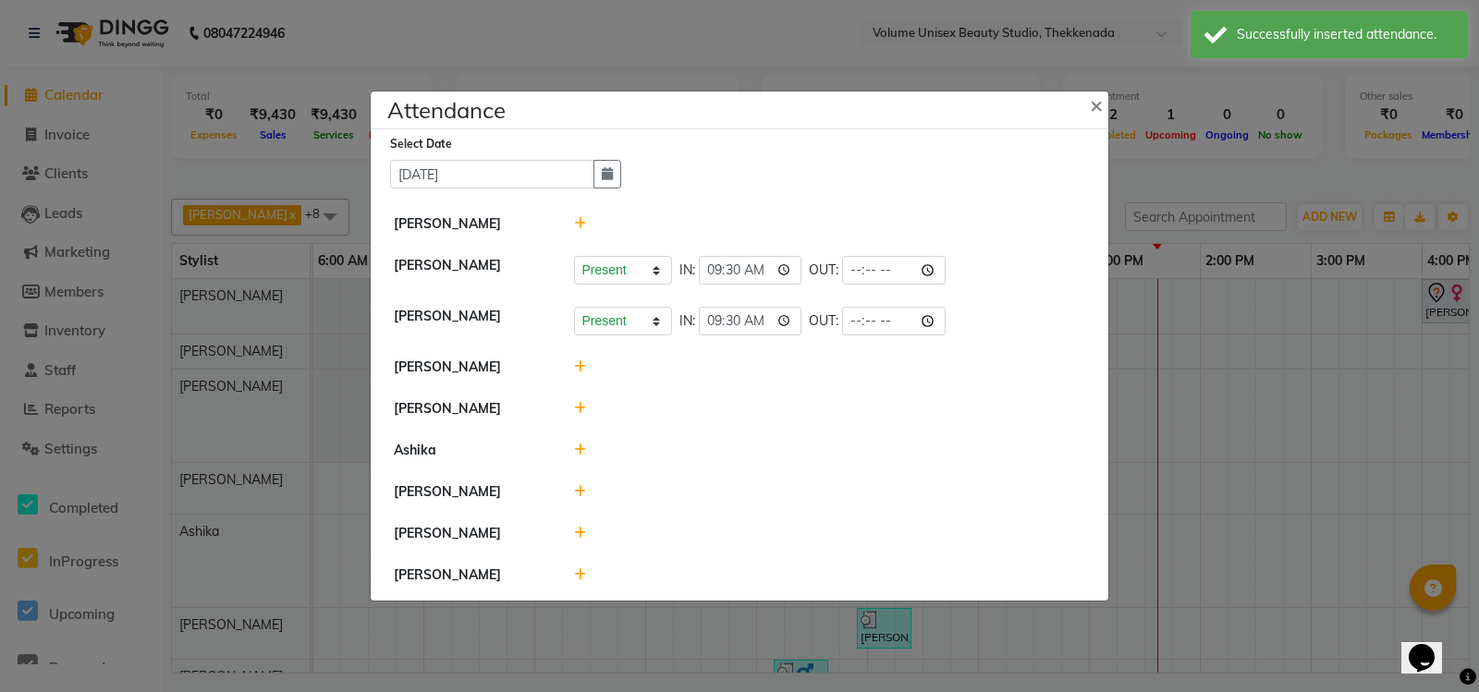
click at [577, 360] on icon at bounding box center [580, 366] width 12 height 13
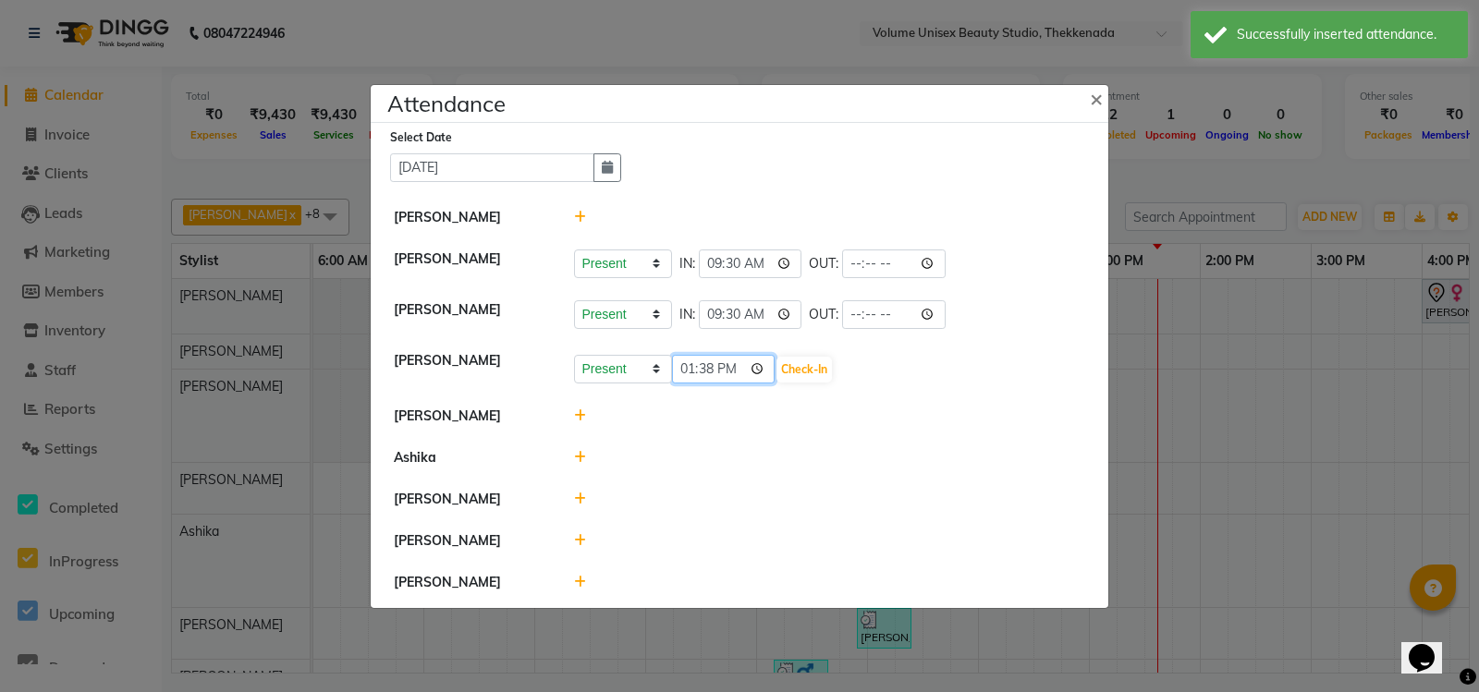
click at [690, 361] on input "13:38" at bounding box center [723, 369] width 103 height 29
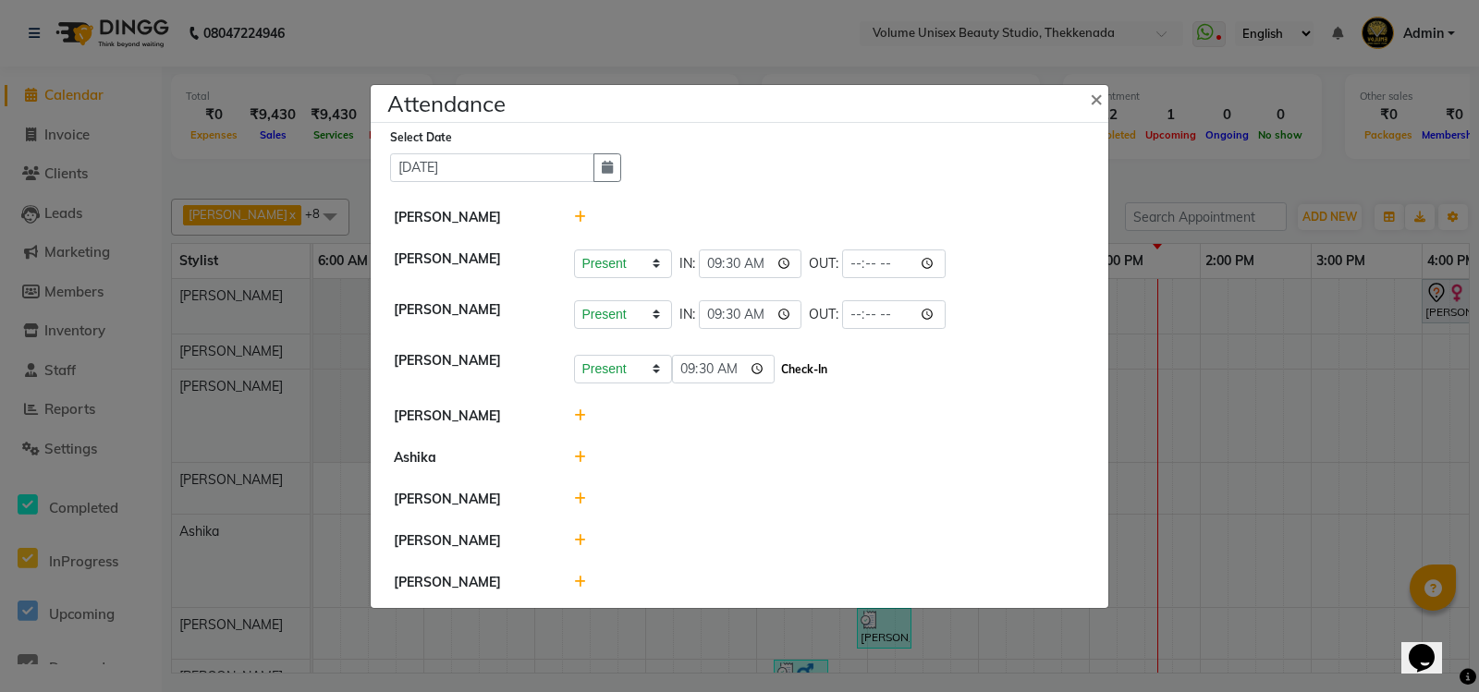
click at [818, 359] on button "Check-In" at bounding box center [803, 370] width 55 height 26
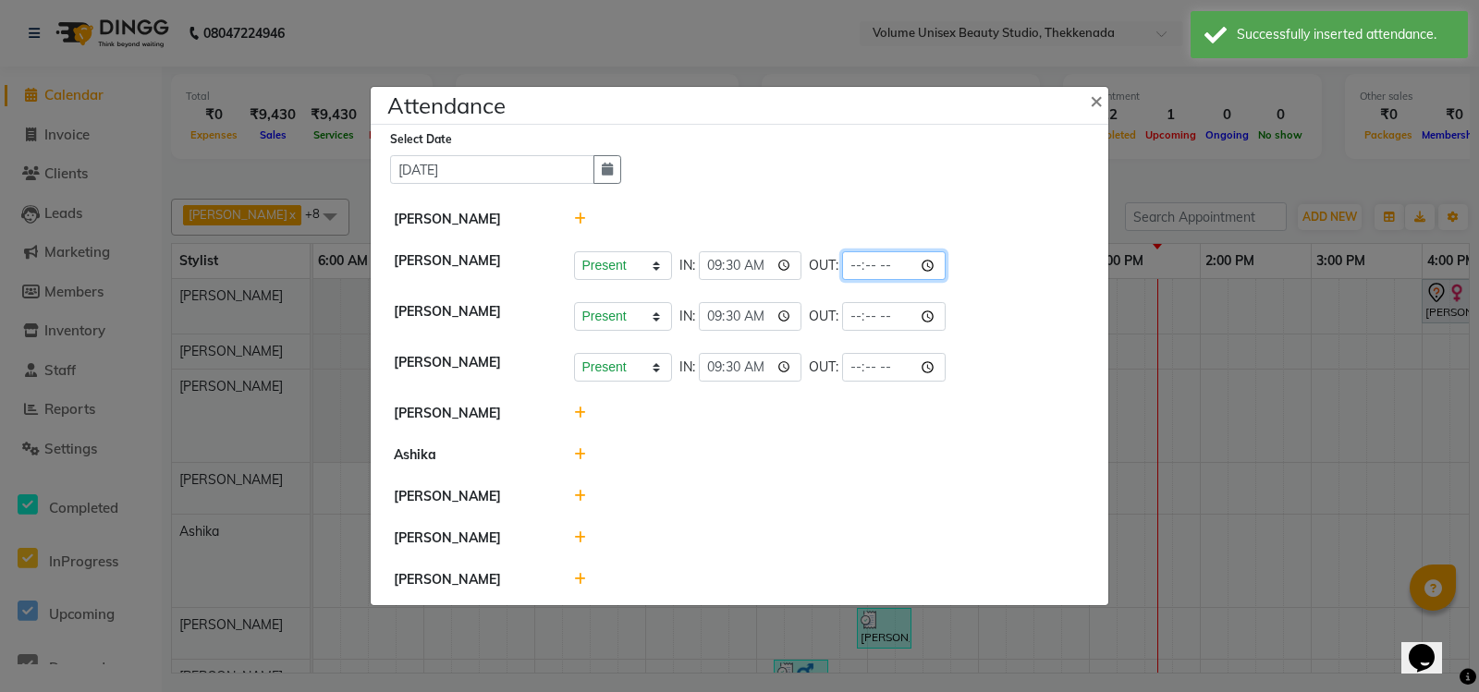
click at [940, 257] on input "time" at bounding box center [893, 265] width 103 height 29
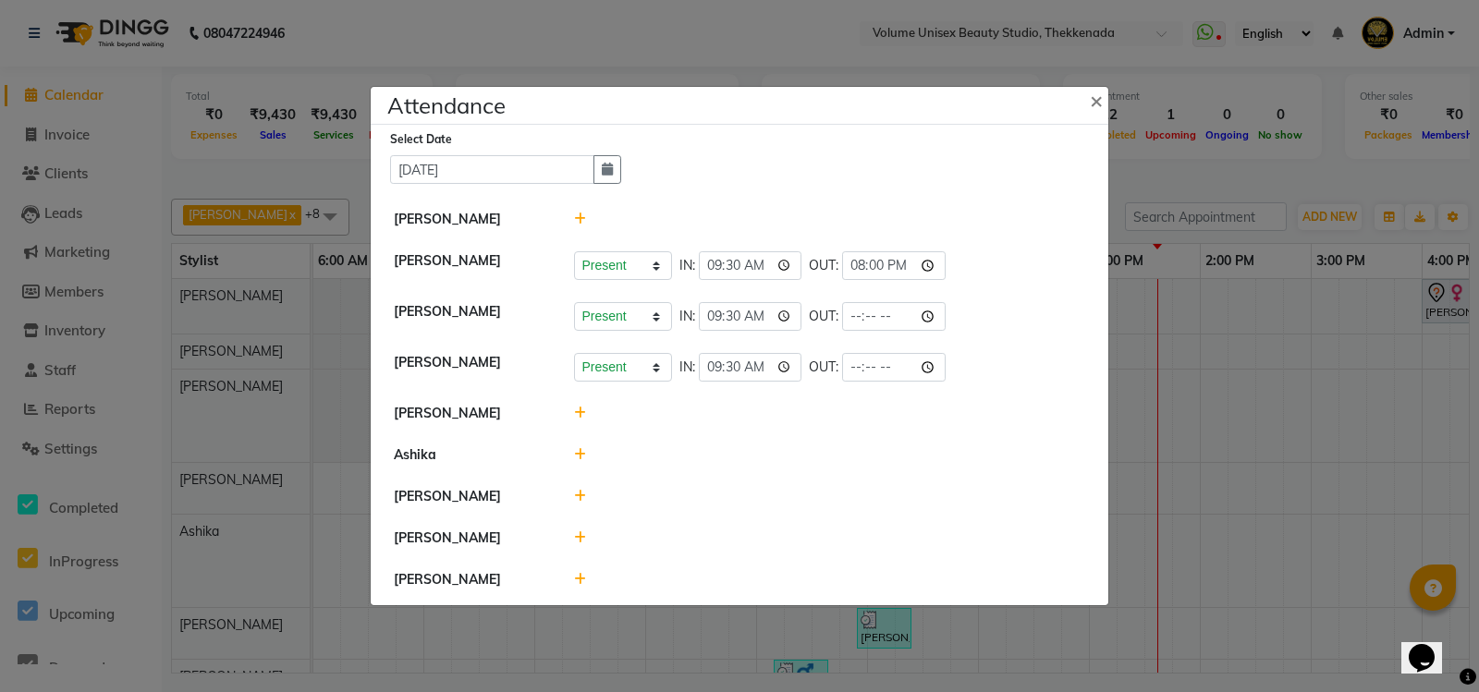
click at [1017, 342] on li "[PERSON_NAME] Present Absent Late Half Day Weekly Off IN: 09:30 OUT:" at bounding box center [739, 368] width 728 height 52
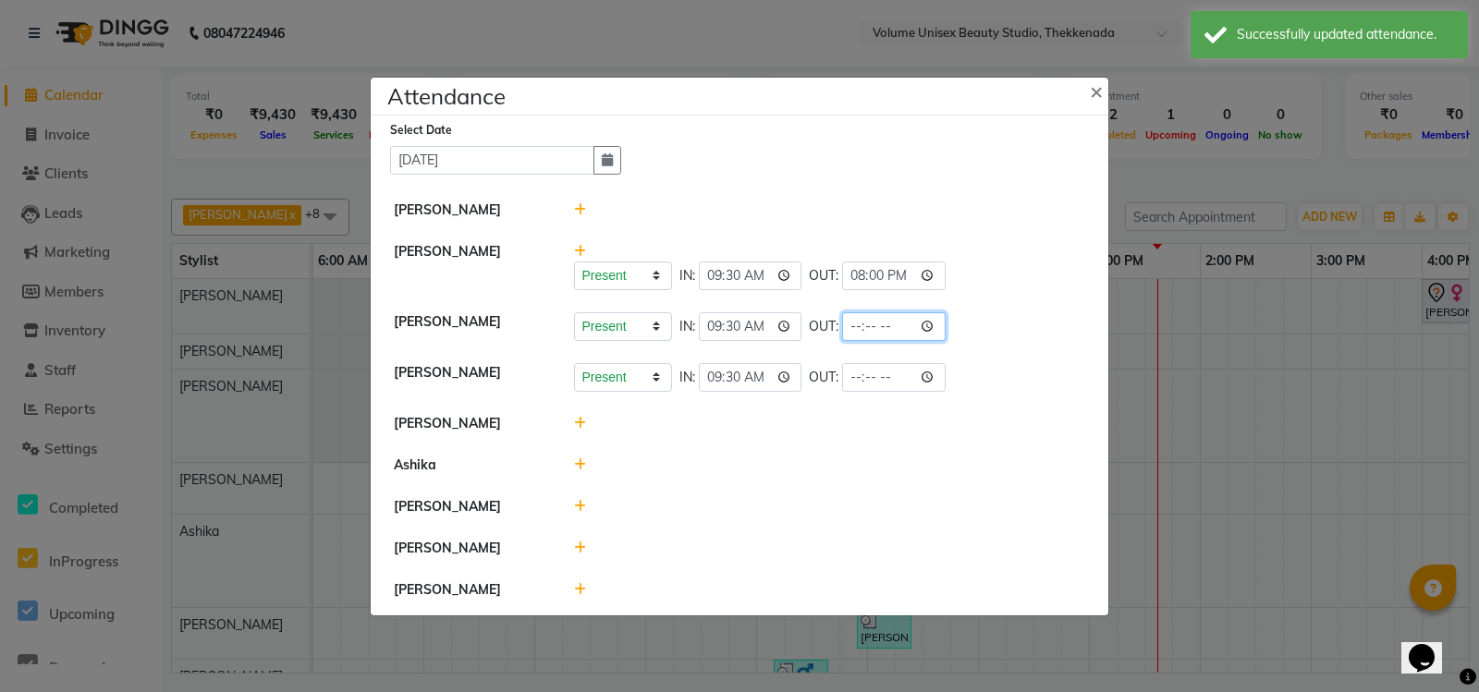
click at [936, 315] on input "time" at bounding box center [893, 326] width 103 height 29
click at [1010, 275] on div "Present Absent Late Half Day Weekly Off IN: 09:30 OUT: 20:00" at bounding box center [830, 276] width 512 height 29
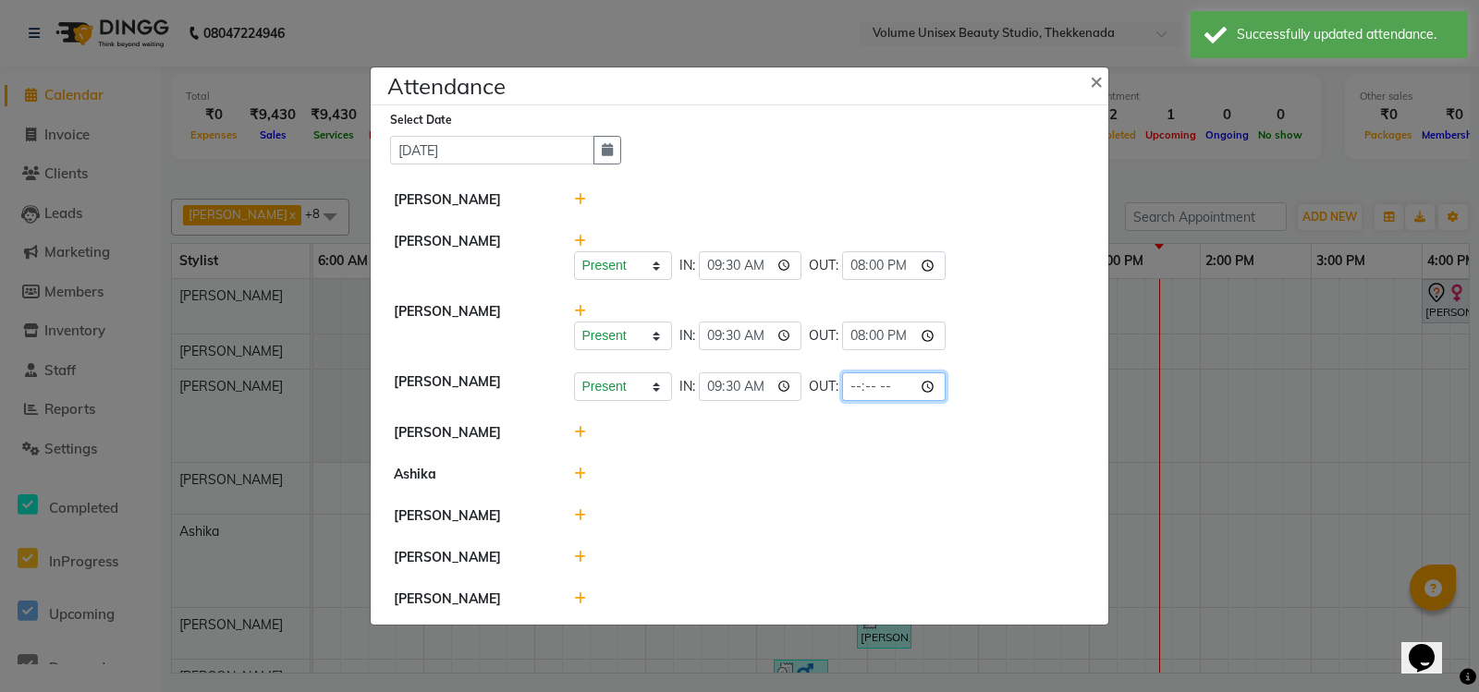
click at [934, 376] on input "time" at bounding box center [893, 386] width 103 height 29
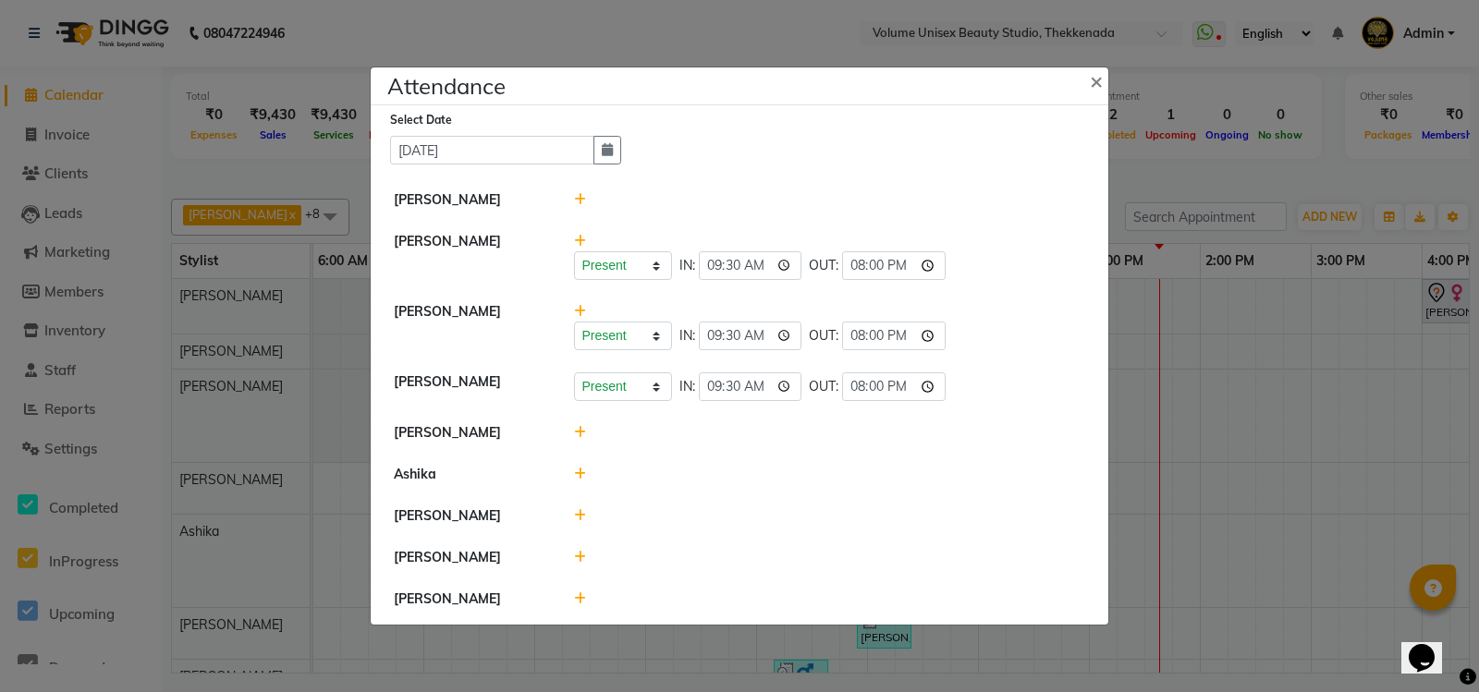
click at [1055, 412] on li "[PERSON_NAME]" at bounding box center [739, 433] width 728 height 43
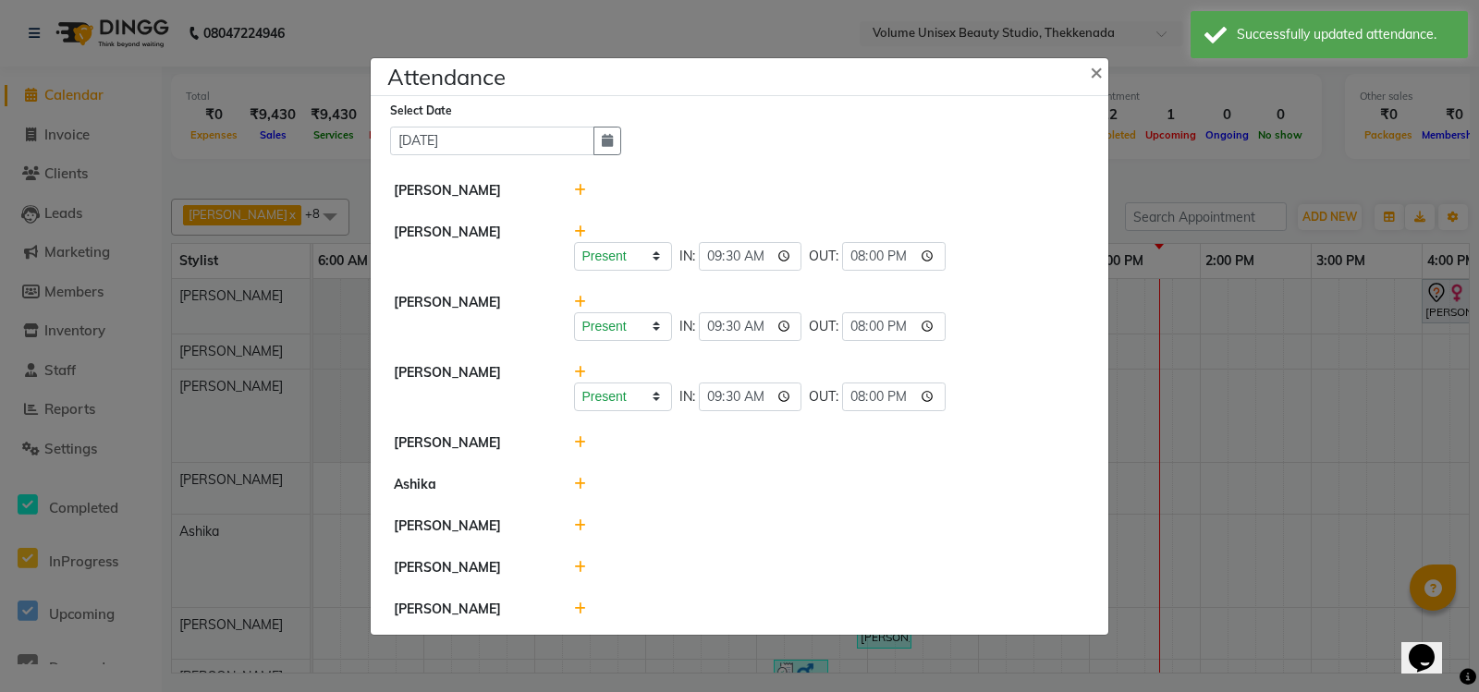
click at [580, 436] on icon at bounding box center [580, 442] width 12 height 13
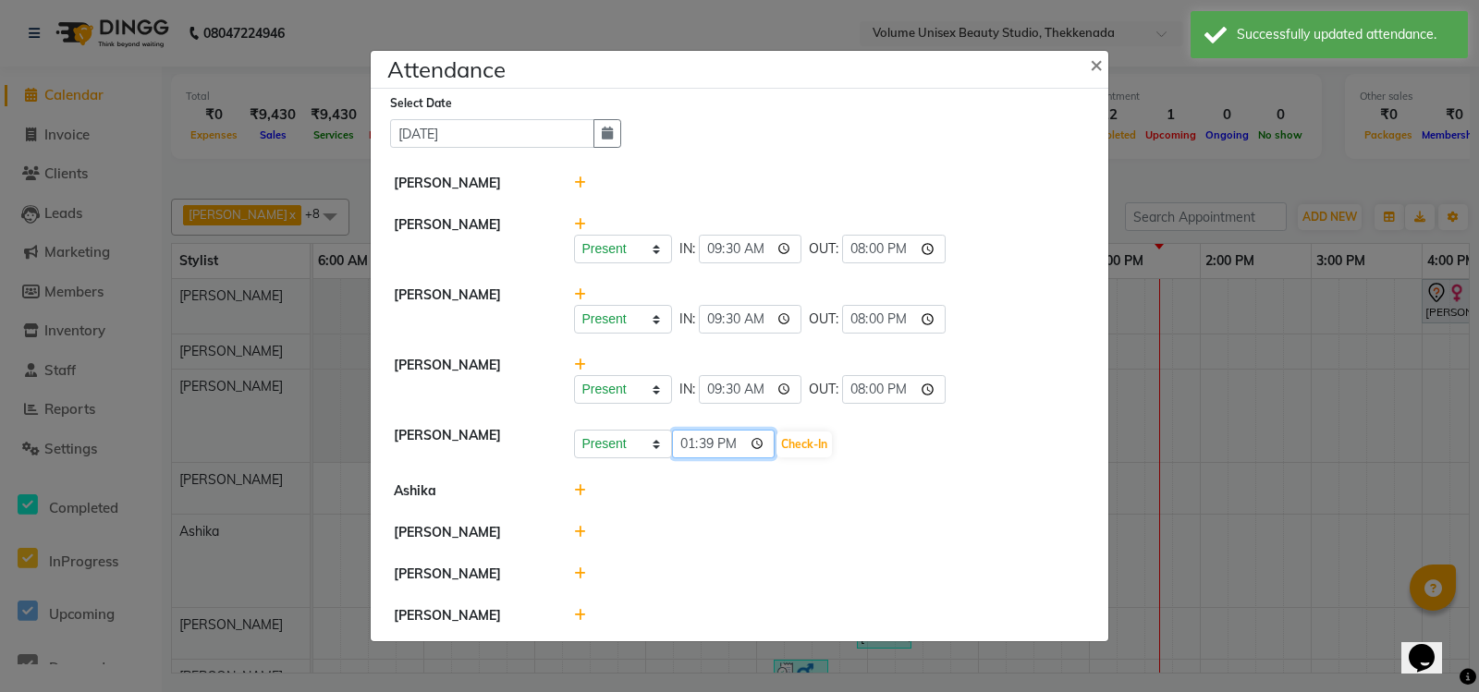
click at [691, 435] on input "13:39" at bounding box center [723, 444] width 103 height 29
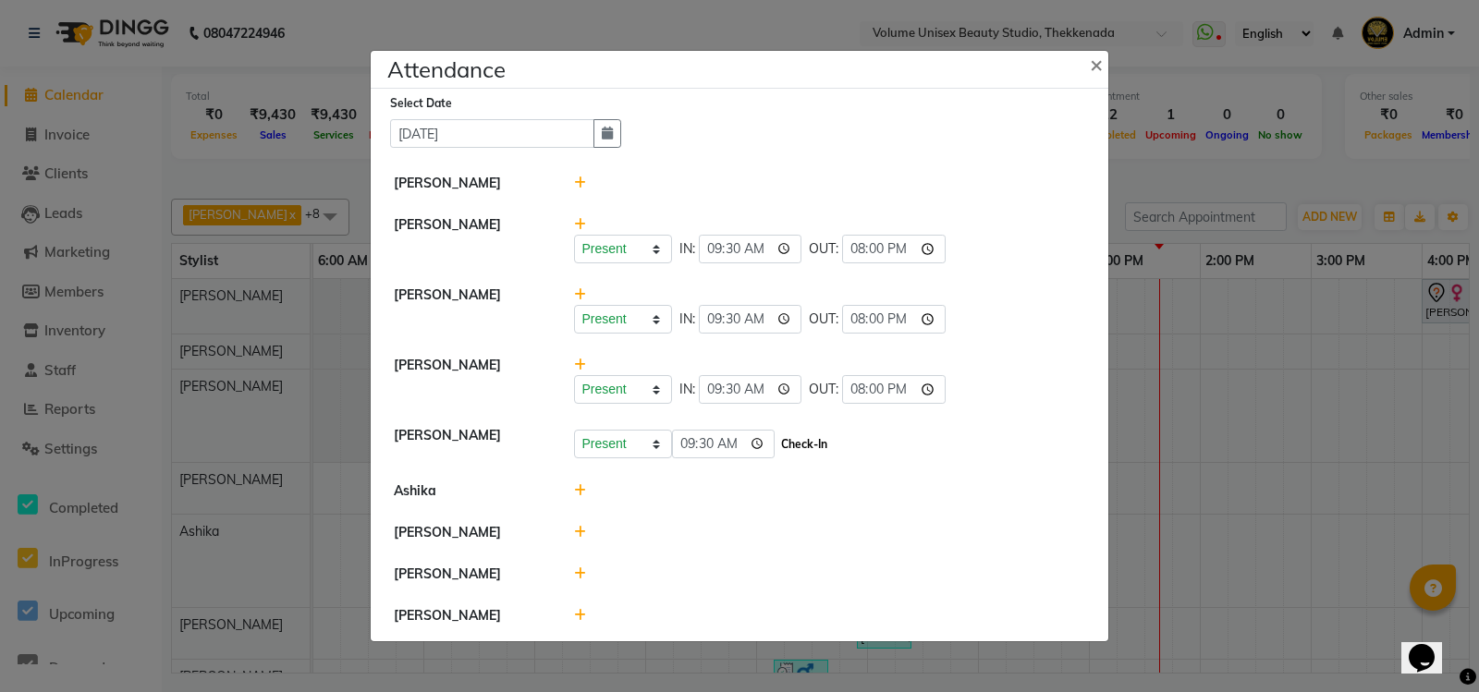
click at [808, 433] on button "Check-In" at bounding box center [803, 445] width 55 height 26
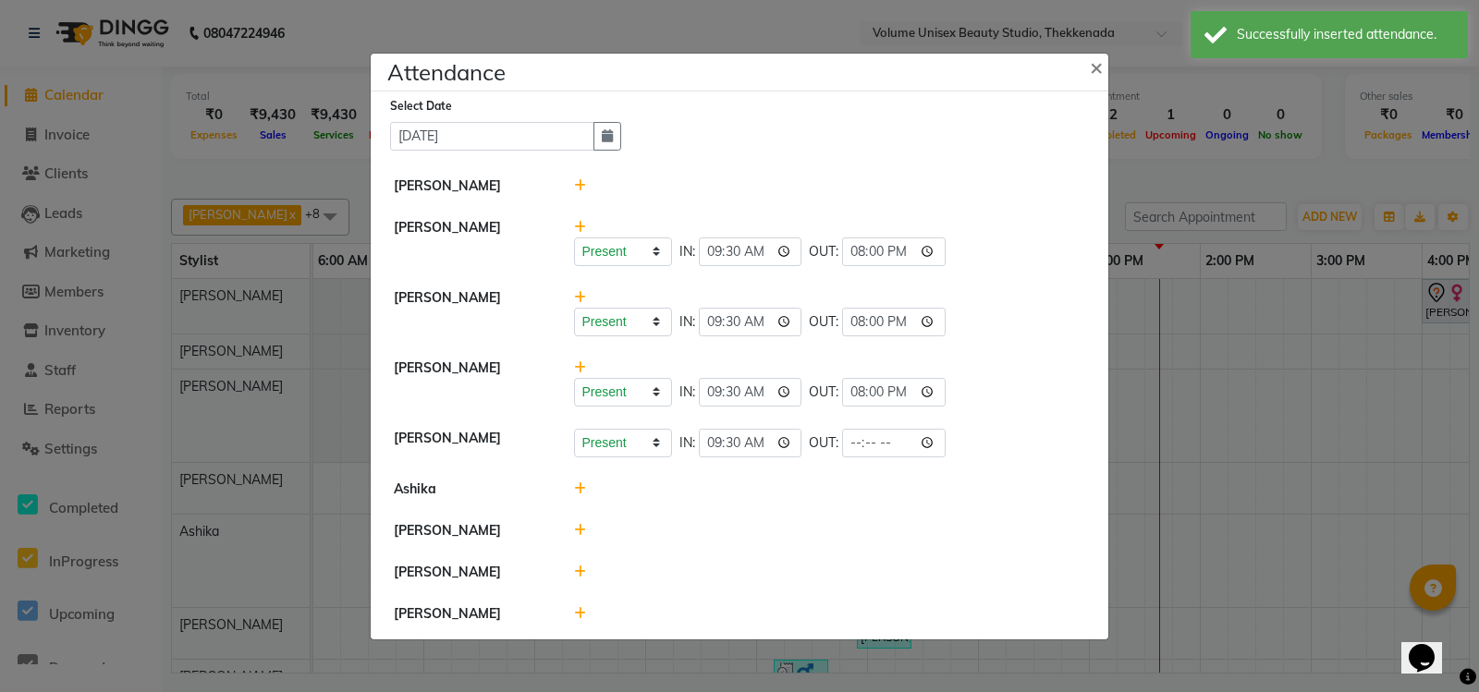
click at [579, 483] on icon at bounding box center [580, 488] width 12 height 13
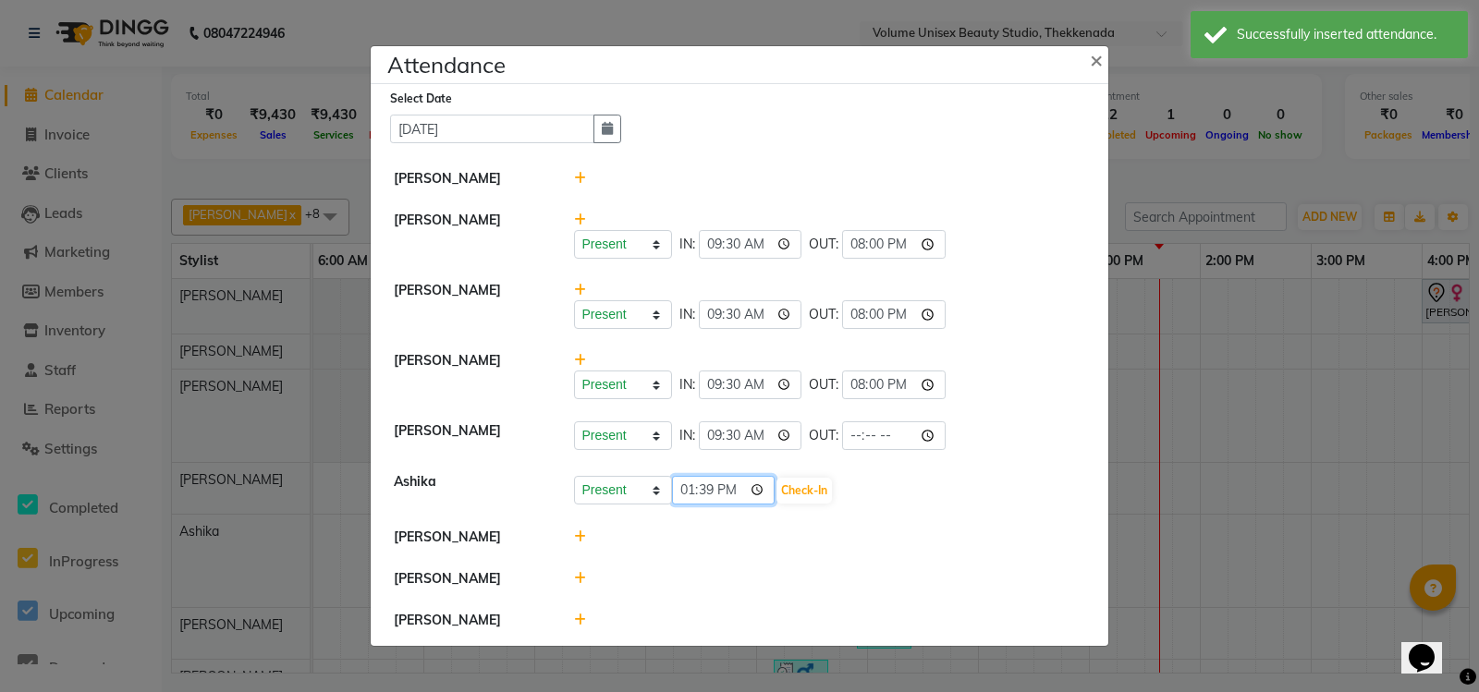
click at [687, 480] on input "13:39" at bounding box center [723, 490] width 103 height 29
click at [811, 481] on button "Check-In" at bounding box center [803, 491] width 55 height 26
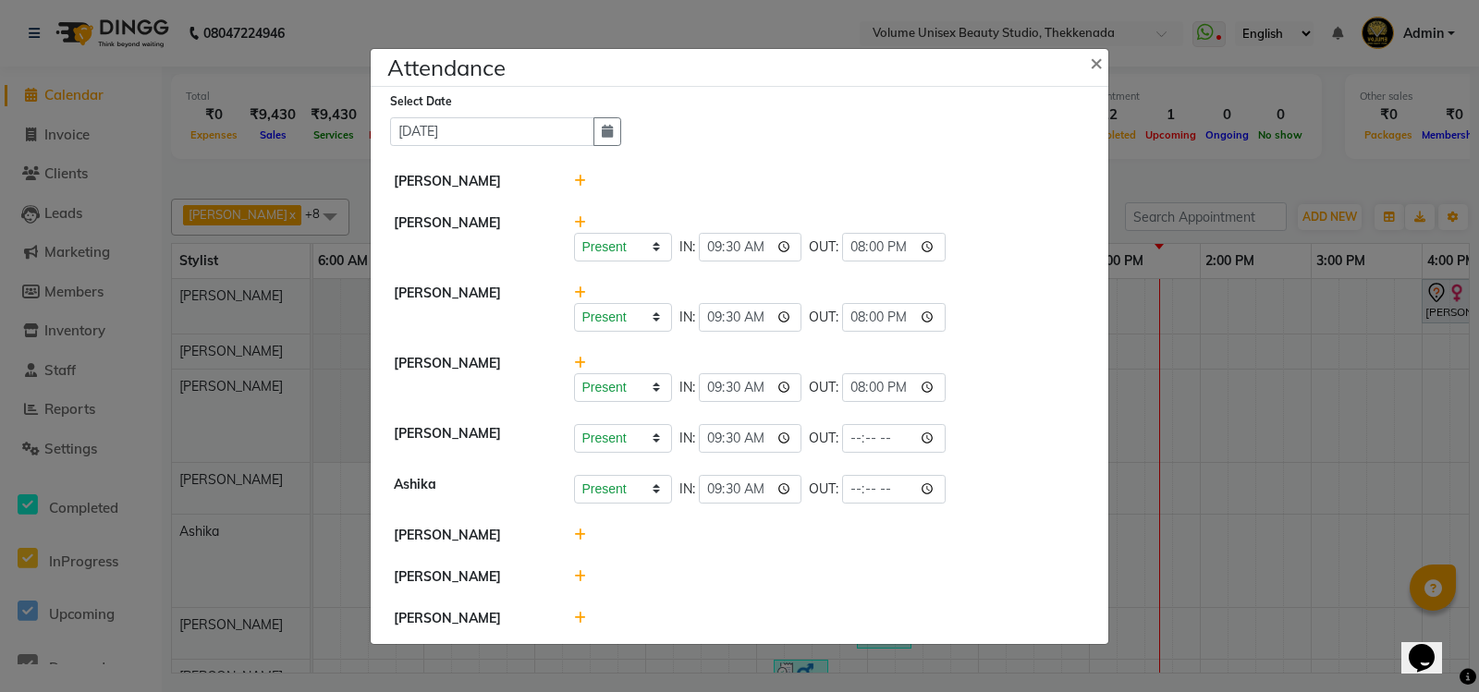
click at [577, 570] on icon at bounding box center [580, 576] width 12 height 13
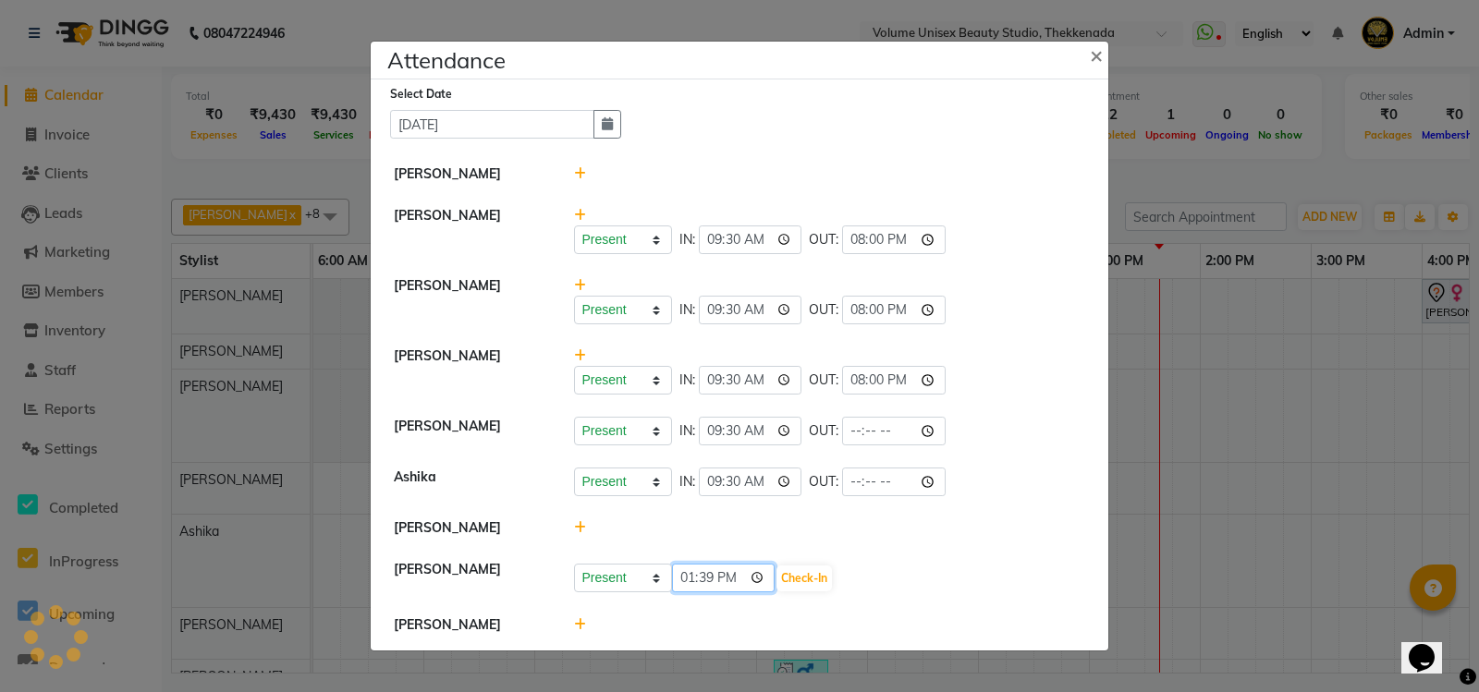
click at [684, 579] on input "13:39" at bounding box center [723, 578] width 103 height 29
click at [808, 571] on button "Check-In" at bounding box center [803, 579] width 55 height 26
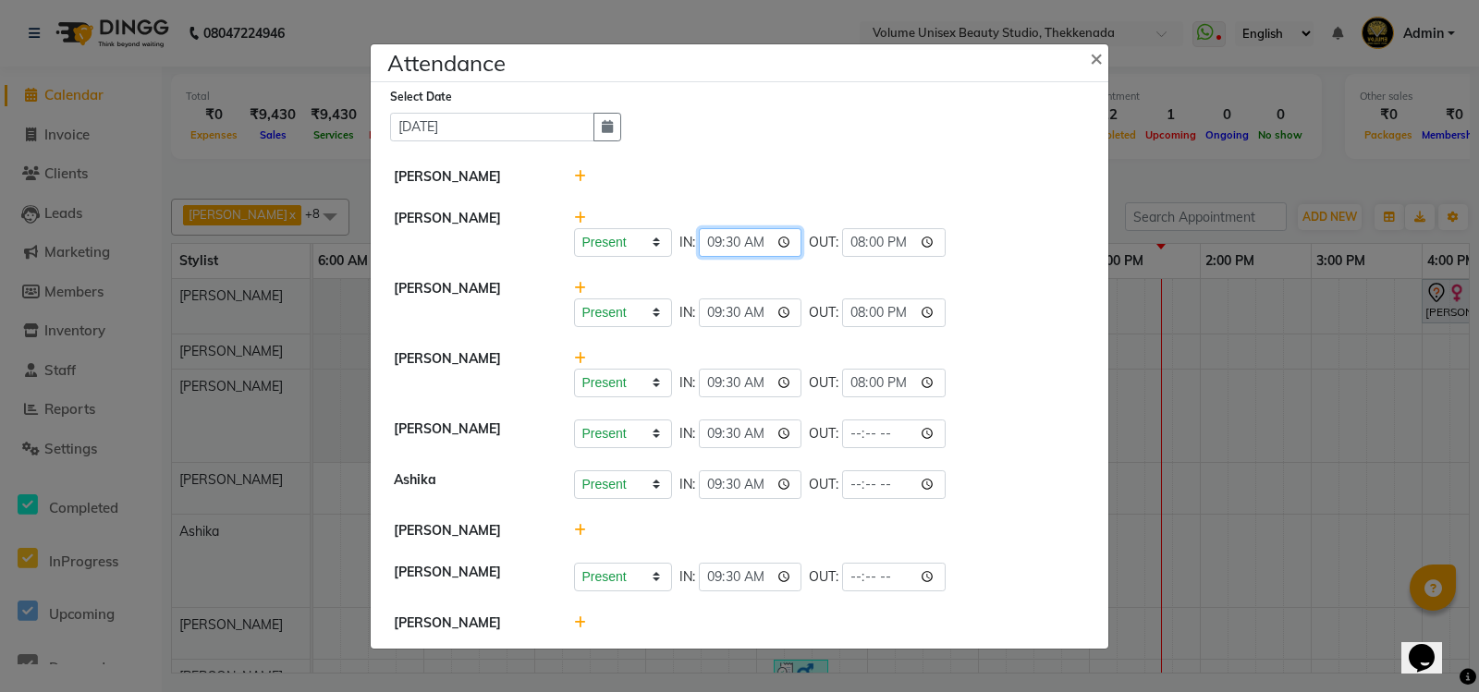
click at [724, 237] on input "09:30" at bounding box center [750, 242] width 103 height 29
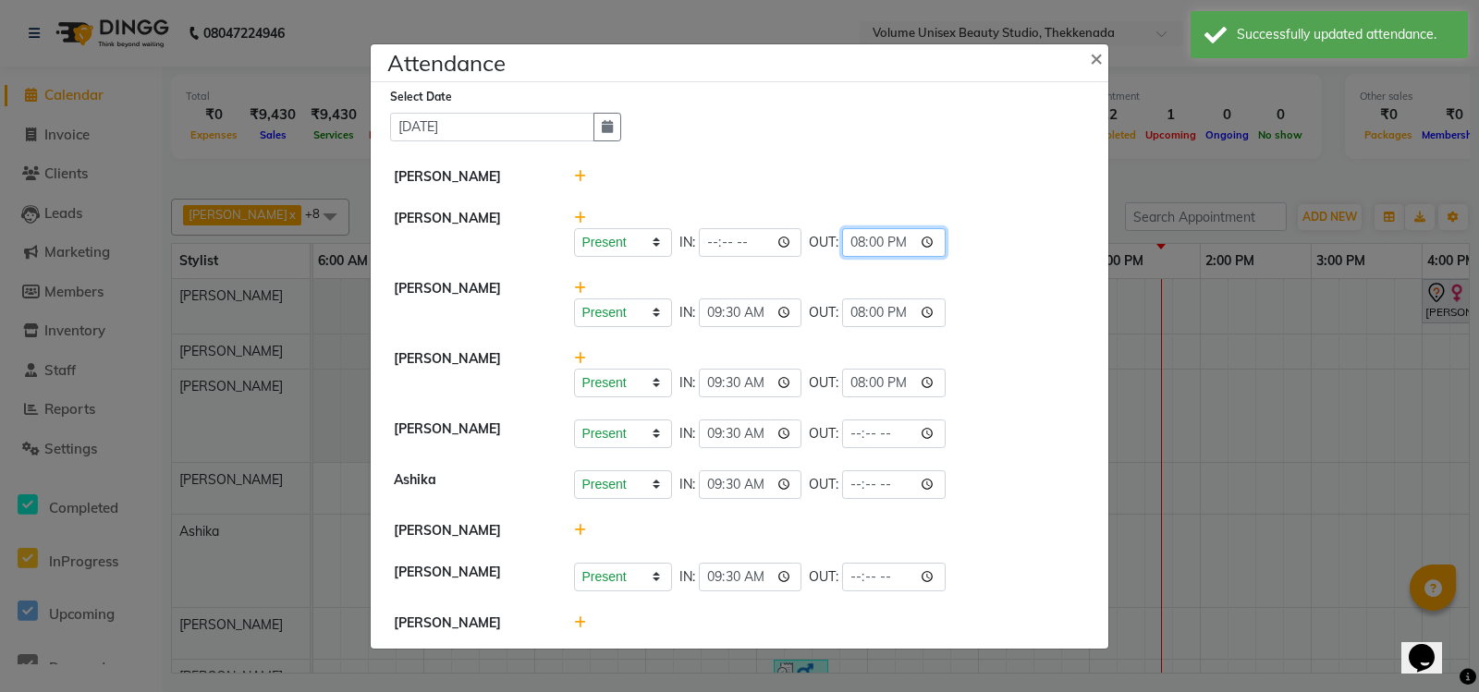
click at [861, 236] on input "20:00" at bounding box center [893, 242] width 103 height 29
click at [652, 236] on select "Present Absent Late Half Day Weekly Off" at bounding box center [623, 242] width 98 height 29
click at [663, 231] on select "Present Absent Late Half Day Weekly Off" at bounding box center [623, 242] width 98 height 29
click at [574, 228] on select "Present Absent Late Half Day Weekly Off" at bounding box center [623, 242] width 98 height 29
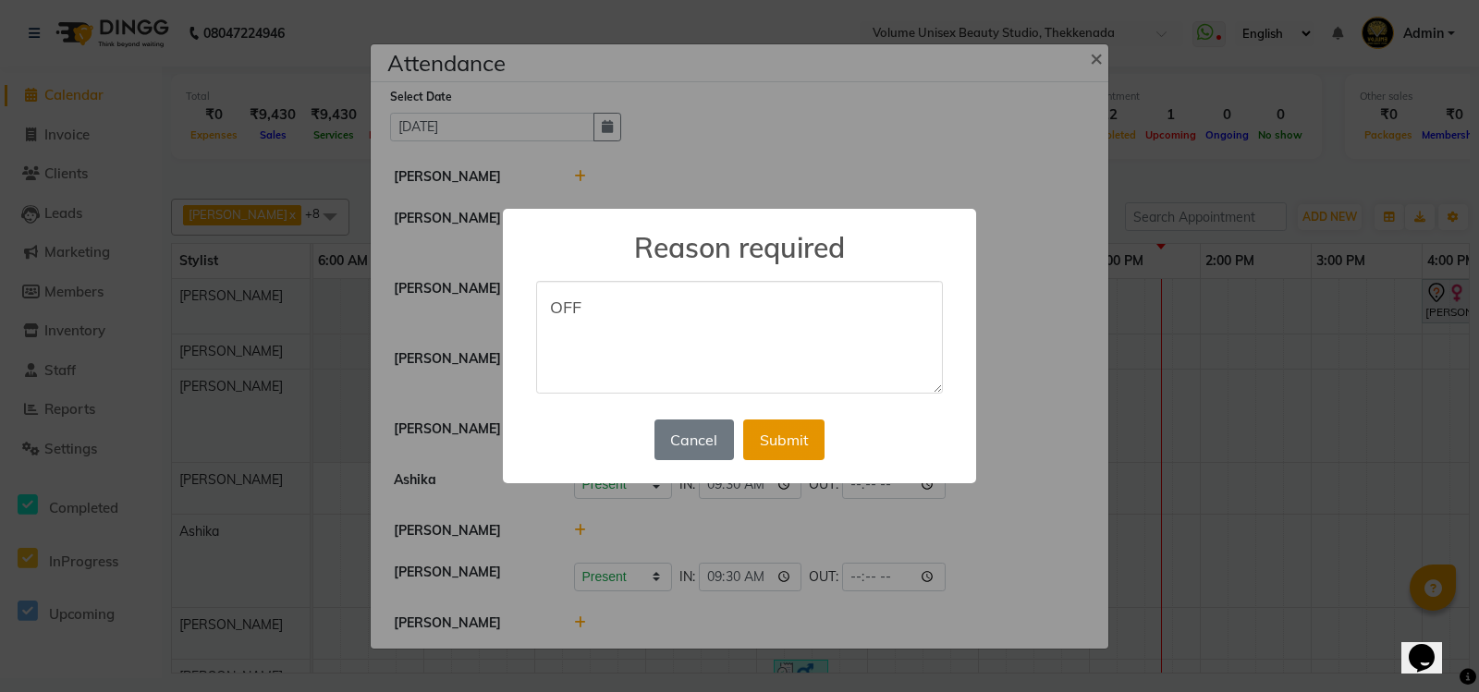
click at [793, 441] on button "Submit" at bounding box center [783, 440] width 81 height 41
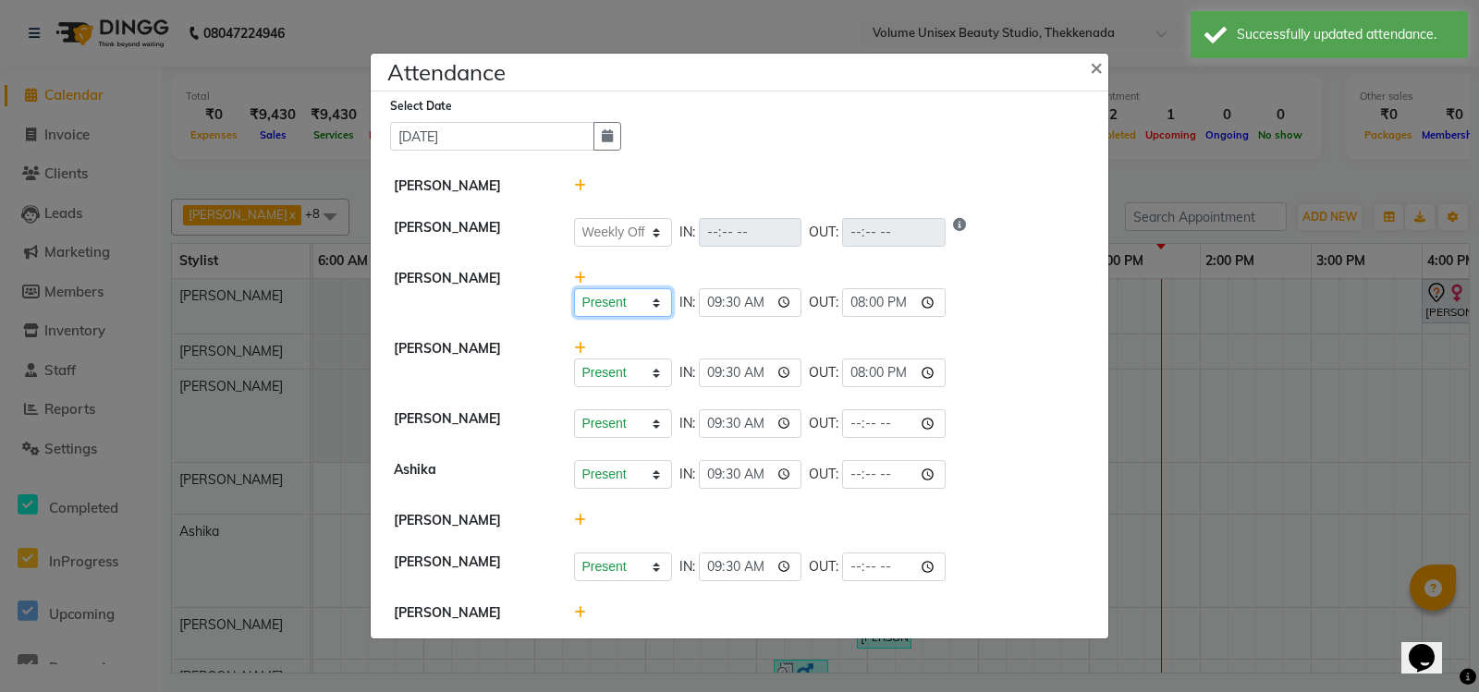
click at [646, 298] on select "Present Absent Late Half Day Weekly Off" at bounding box center [623, 302] width 98 height 29
click at [574, 288] on select "Present Absent Late Half Day Weekly Off" at bounding box center [623, 302] width 98 height 29
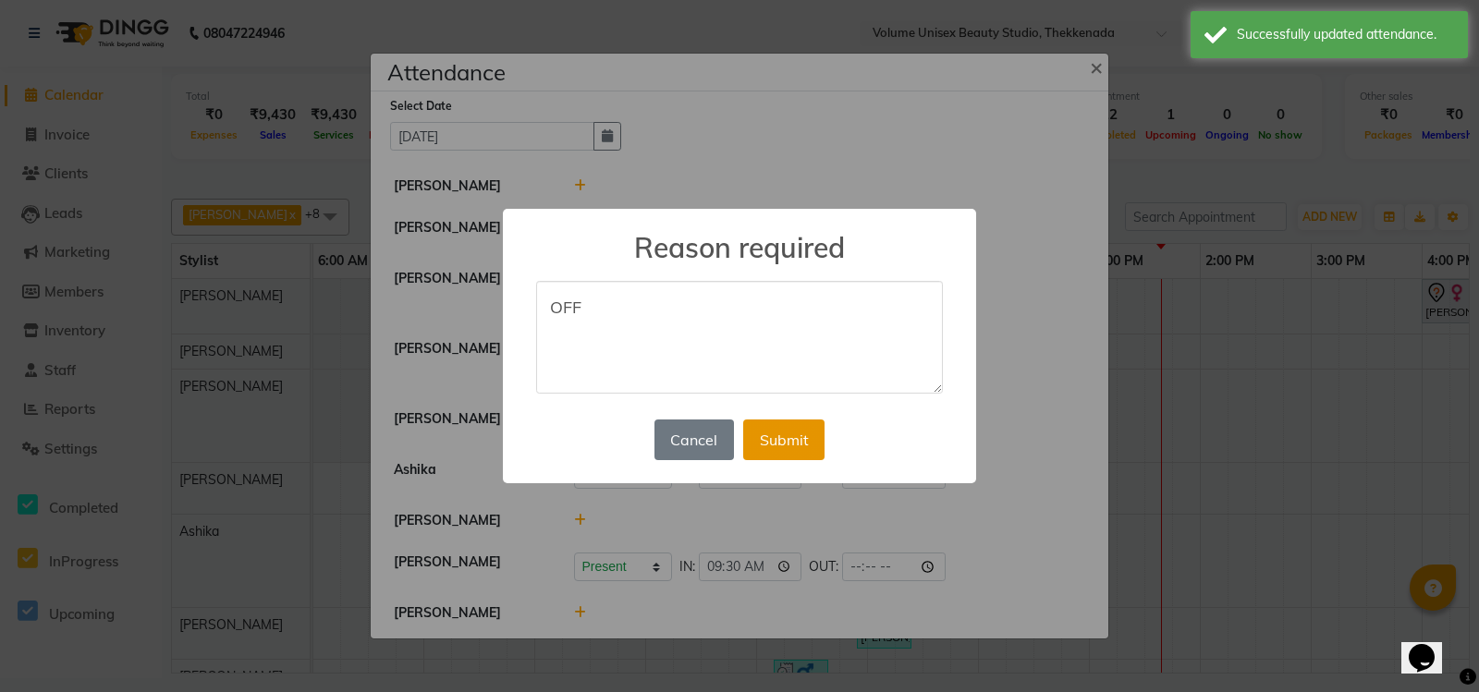
click at [778, 431] on button "Submit" at bounding box center [783, 440] width 81 height 41
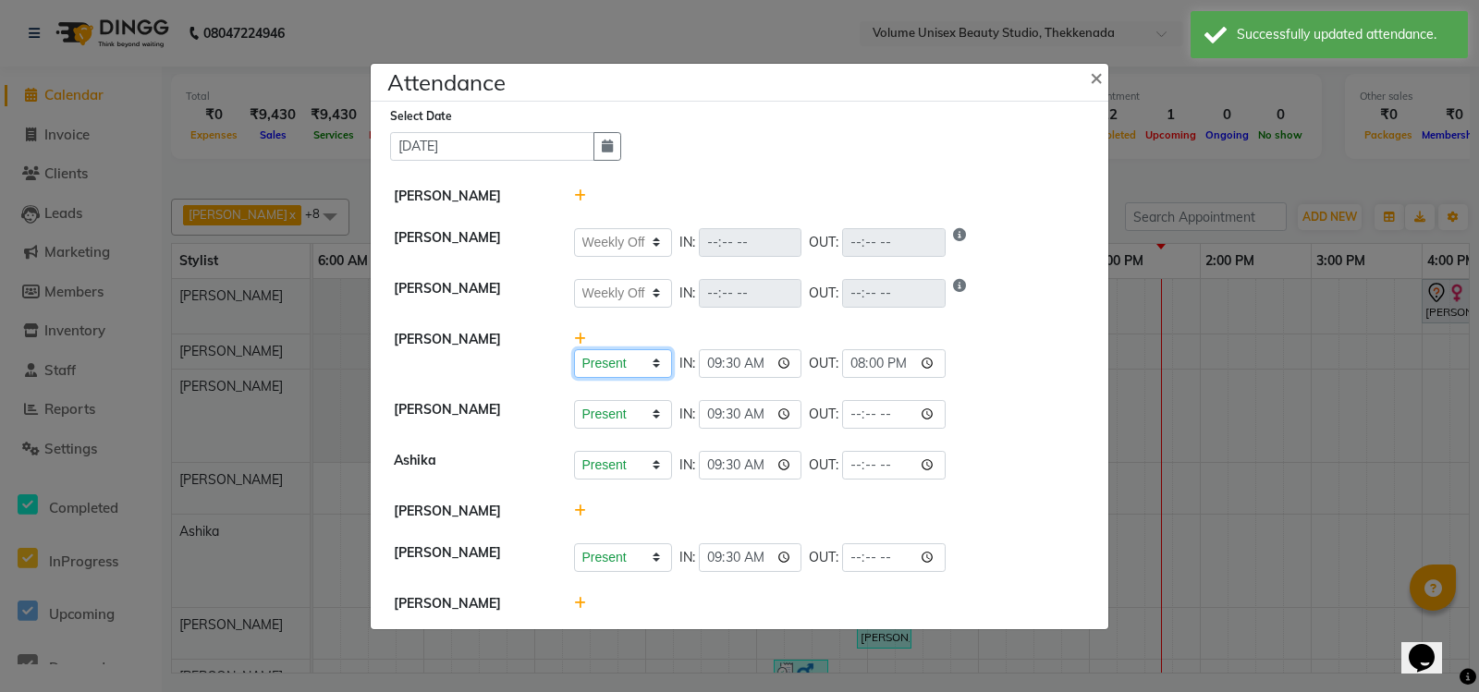
click at [639, 364] on select "Present Absent Late Half Day Weekly Off" at bounding box center [623, 363] width 98 height 29
click at [574, 349] on select "Present Absent Late Half Day Weekly Off" at bounding box center [623, 363] width 98 height 29
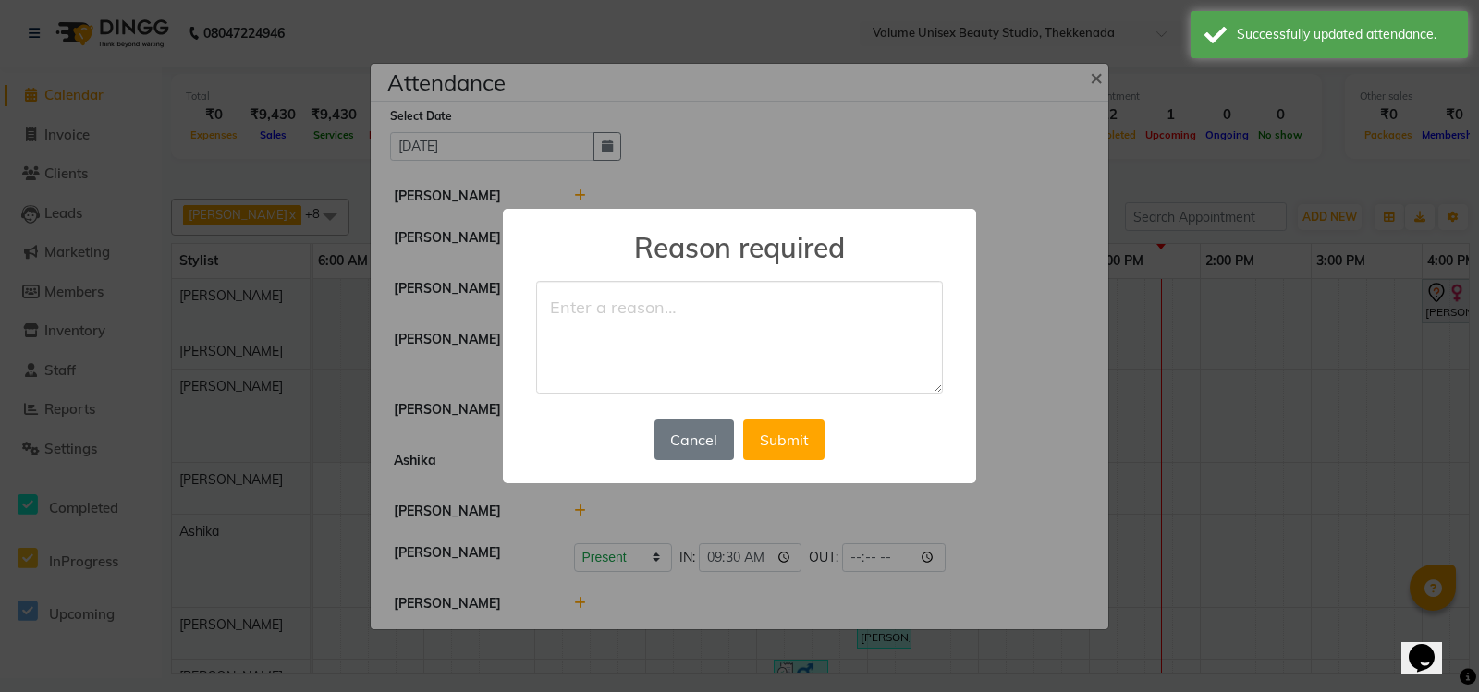
click at [630, 339] on textarea at bounding box center [739, 337] width 407 height 113
click at [796, 444] on button "Submit" at bounding box center [783, 440] width 81 height 41
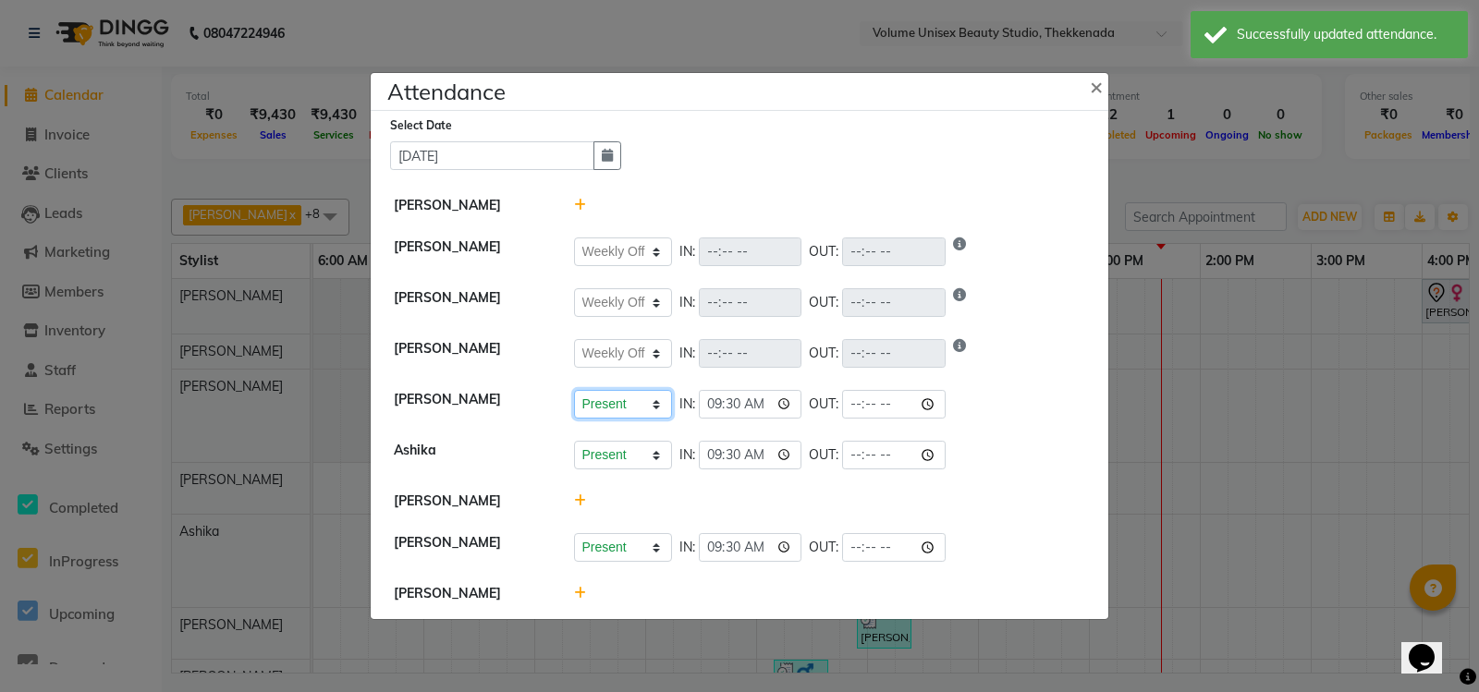
click at [638, 406] on select "Present Absent Late Half Day Weekly Off" at bounding box center [623, 404] width 98 height 29
click at [574, 390] on select "Present Absent Late Half Day Weekly Off" at bounding box center [623, 404] width 98 height 29
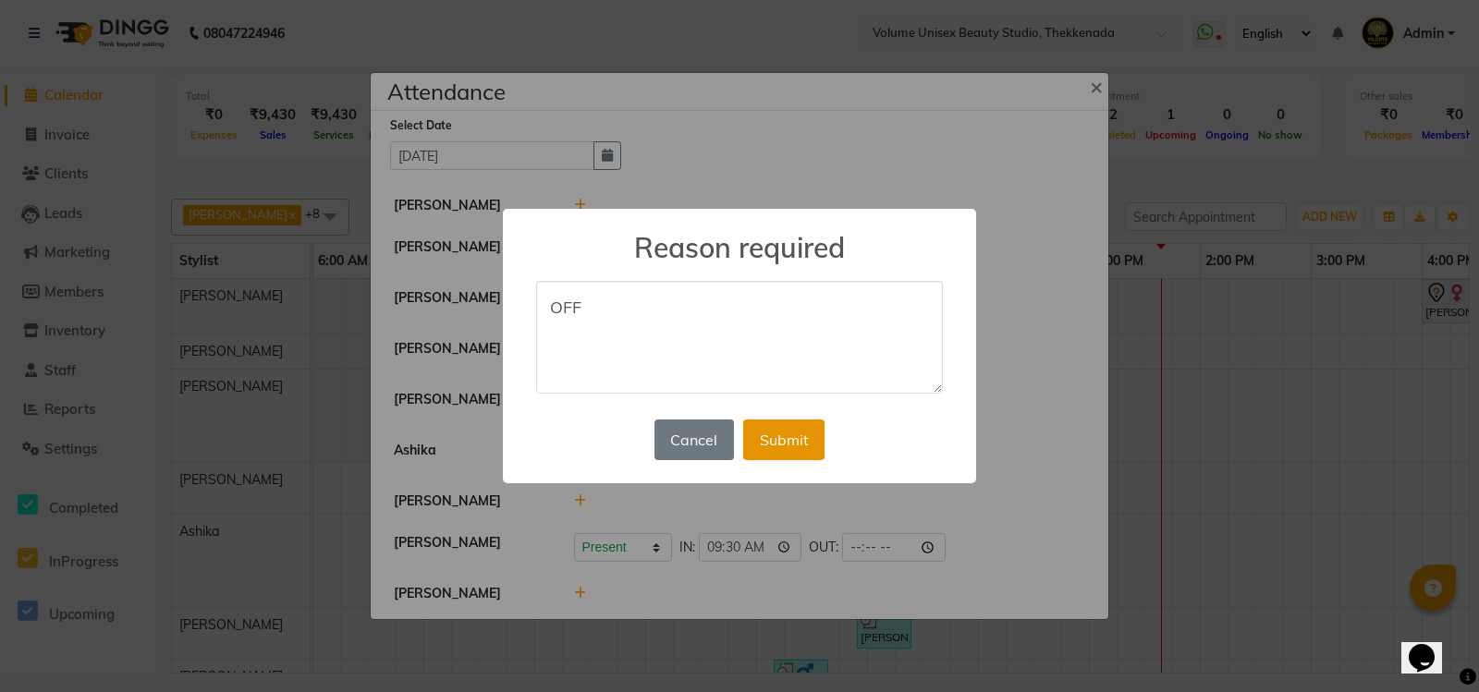
click at [773, 434] on button "Submit" at bounding box center [783, 440] width 81 height 41
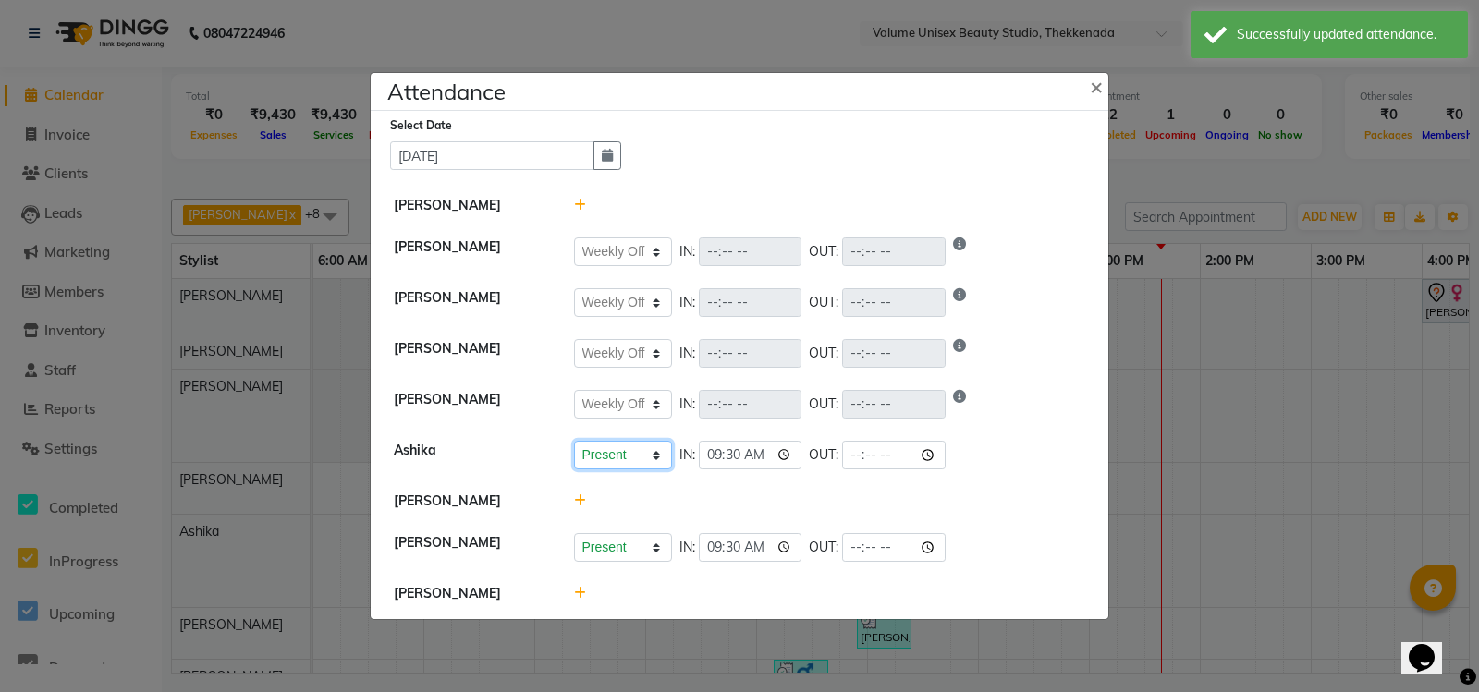
click at [651, 456] on select "Present Absent Late Half Day Weekly Off" at bounding box center [623, 455] width 98 height 29
click at [574, 441] on select "Present Absent Late Half Day Weekly Off" at bounding box center [623, 455] width 98 height 29
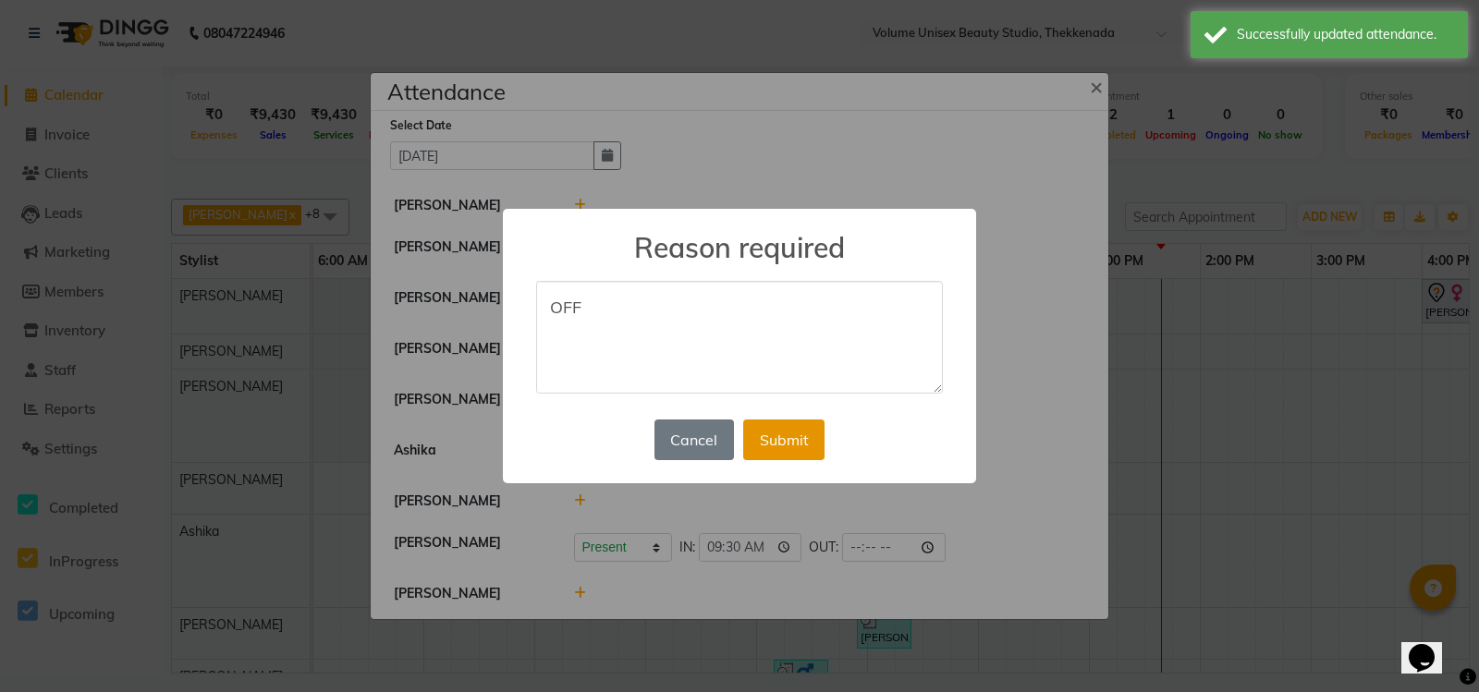
click at [770, 432] on button "Submit" at bounding box center [783, 440] width 81 height 41
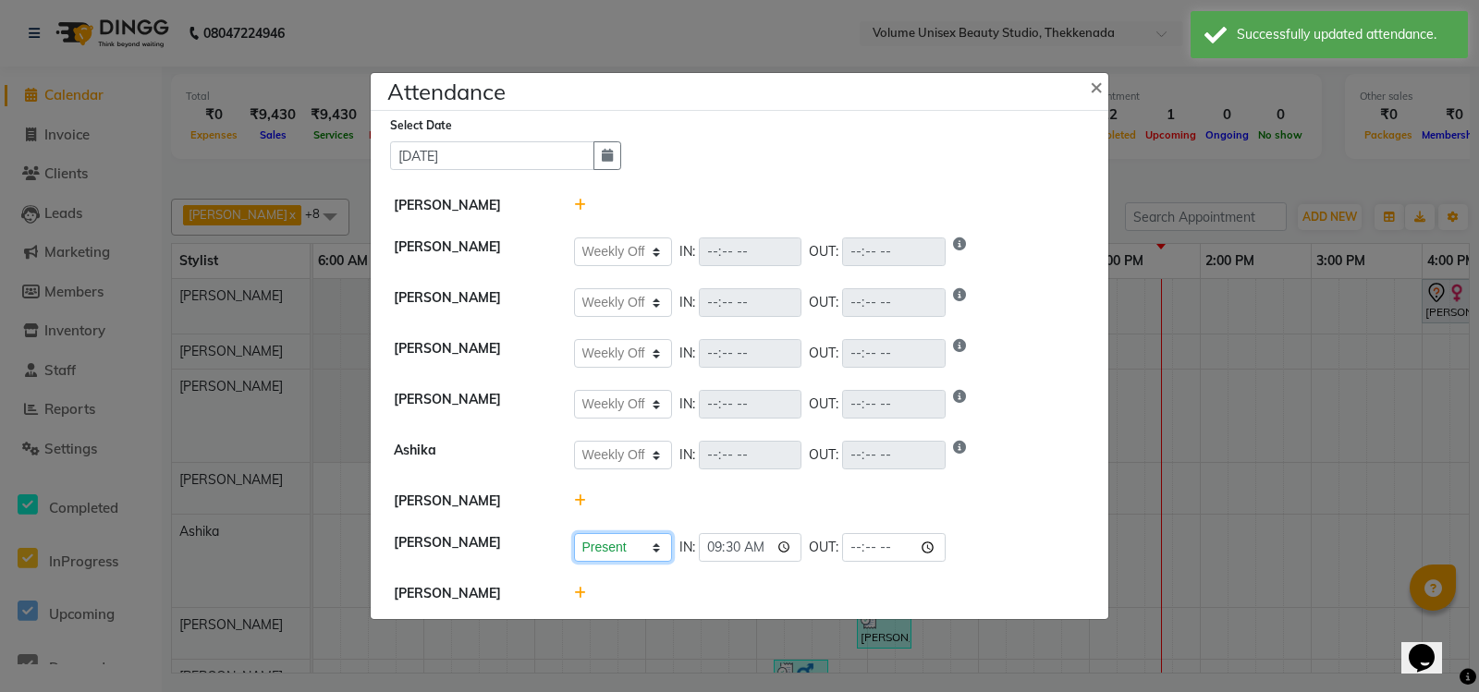
click at [638, 544] on select "Present Absent Late Half Day Weekly Off" at bounding box center [623, 547] width 98 height 29
click at [574, 533] on select "Present Absent Late Half Day Weekly Off" at bounding box center [623, 547] width 98 height 29
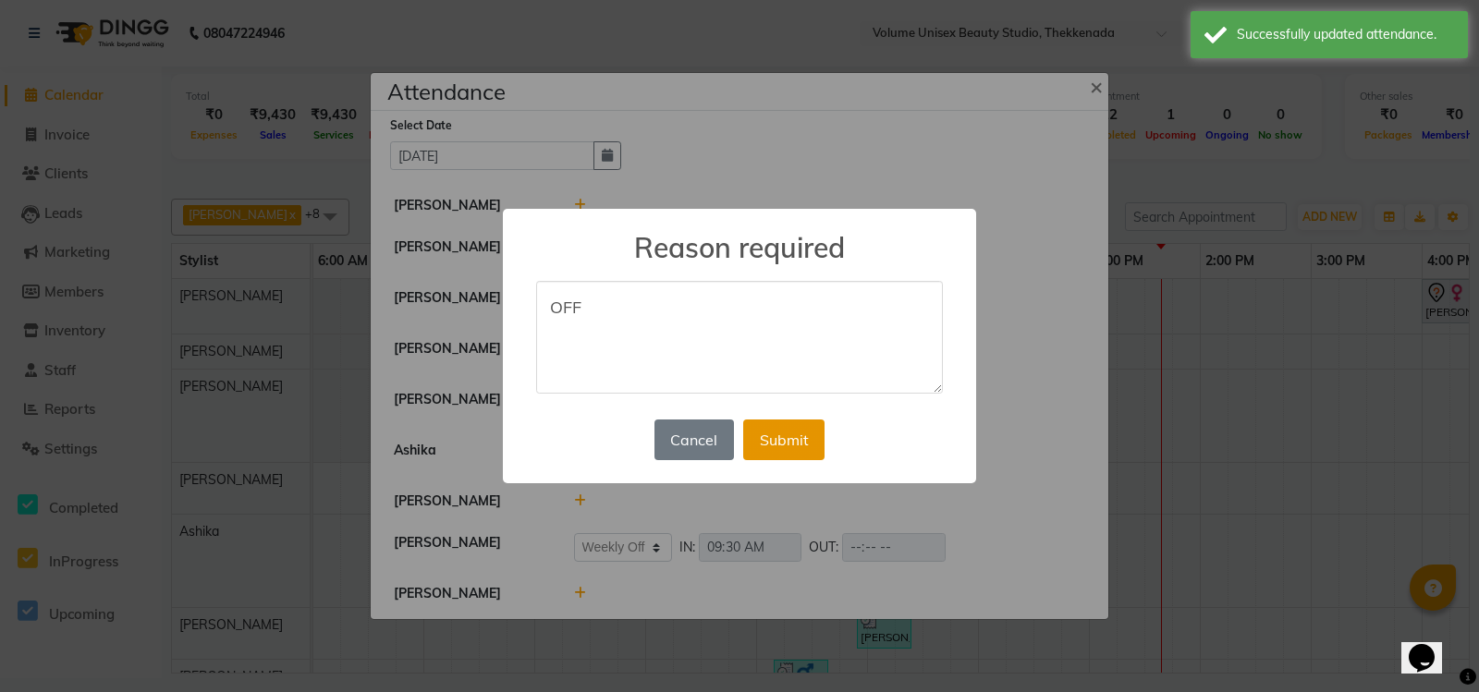
click at [780, 422] on button "Submit" at bounding box center [783, 440] width 81 height 41
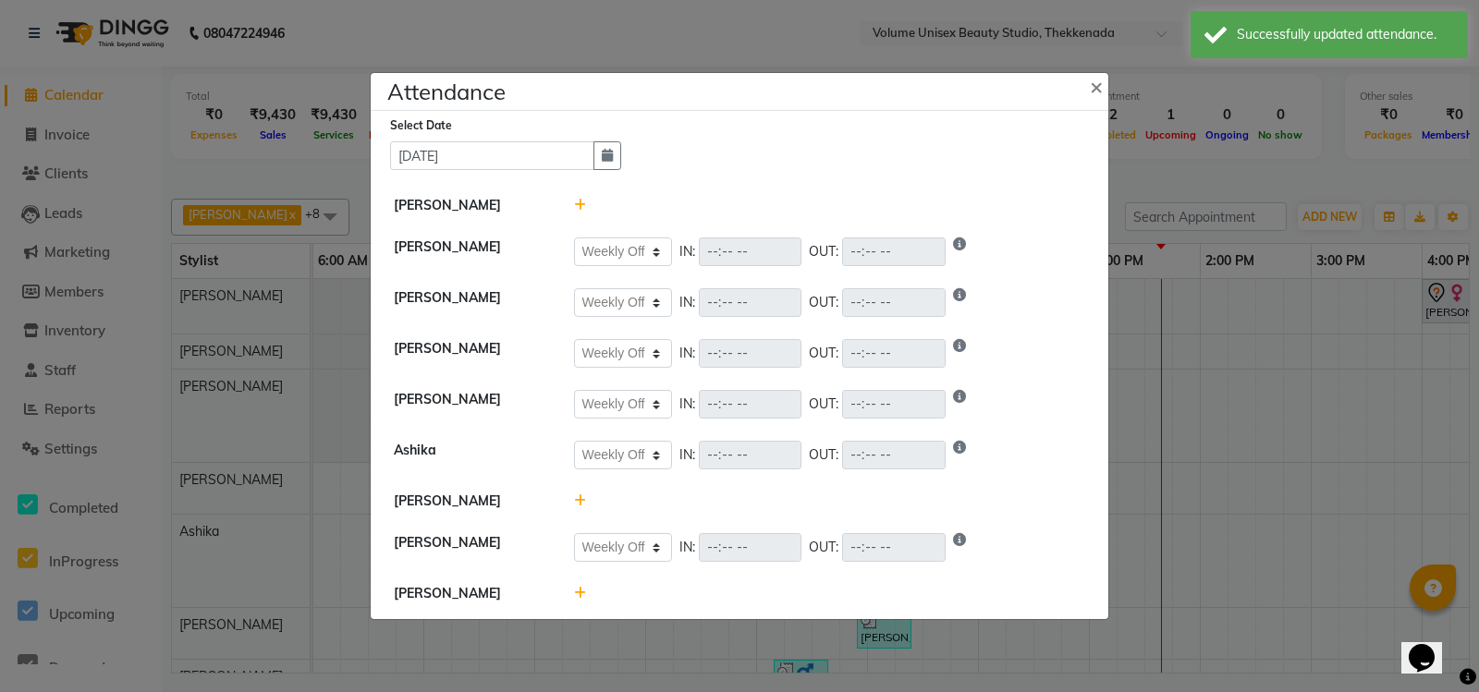
click at [586, 492] on div at bounding box center [830, 501] width 540 height 19
click at [582, 498] on icon at bounding box center [580, 500] width 12 height 13
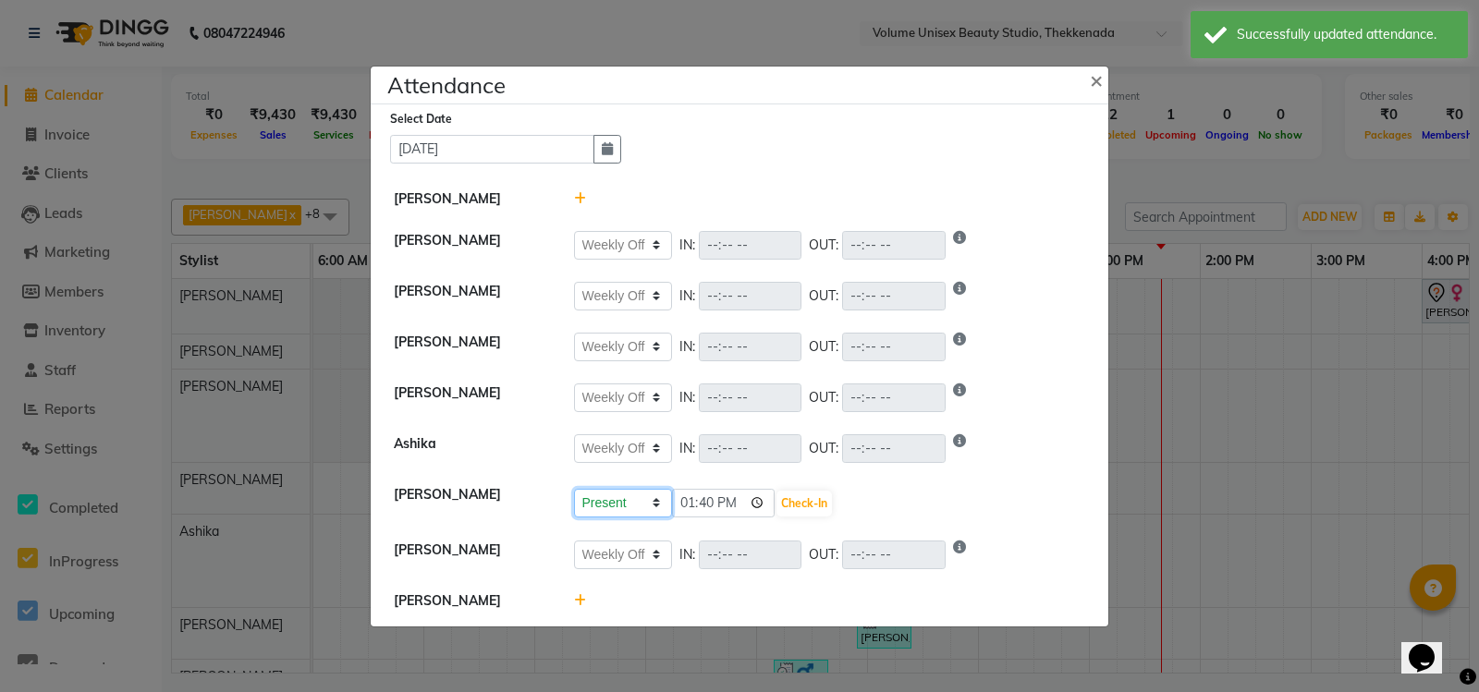
click at [615, 501] on select "Present Absent Late Half Day Weekly Off" at bounding box center [623, 503] width 98 height 29
click at [574, 489] on select "Present Absent Late Half Day Weekly Off" at bounding box center [623, 503] width 98 height 29
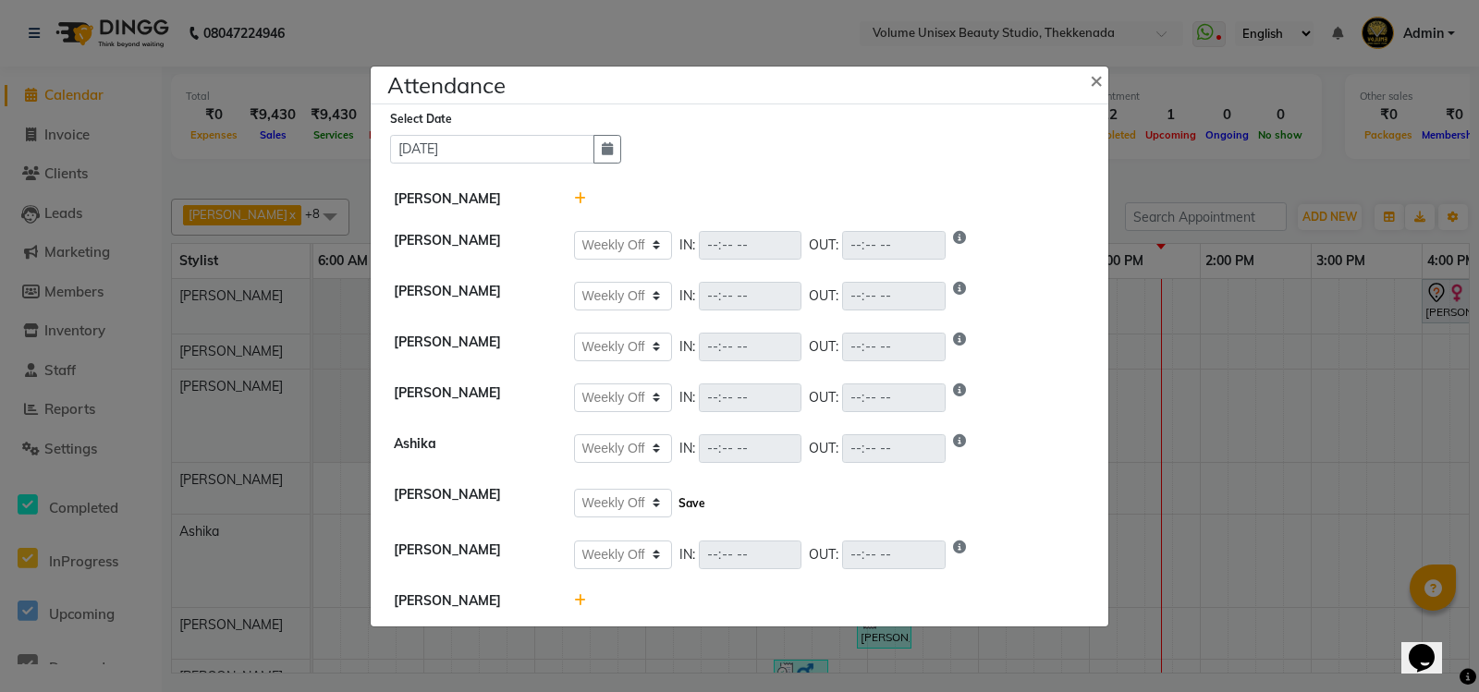
click at [686, 496] on button "Save" at bounding box center [692, 504] width 36 height 26
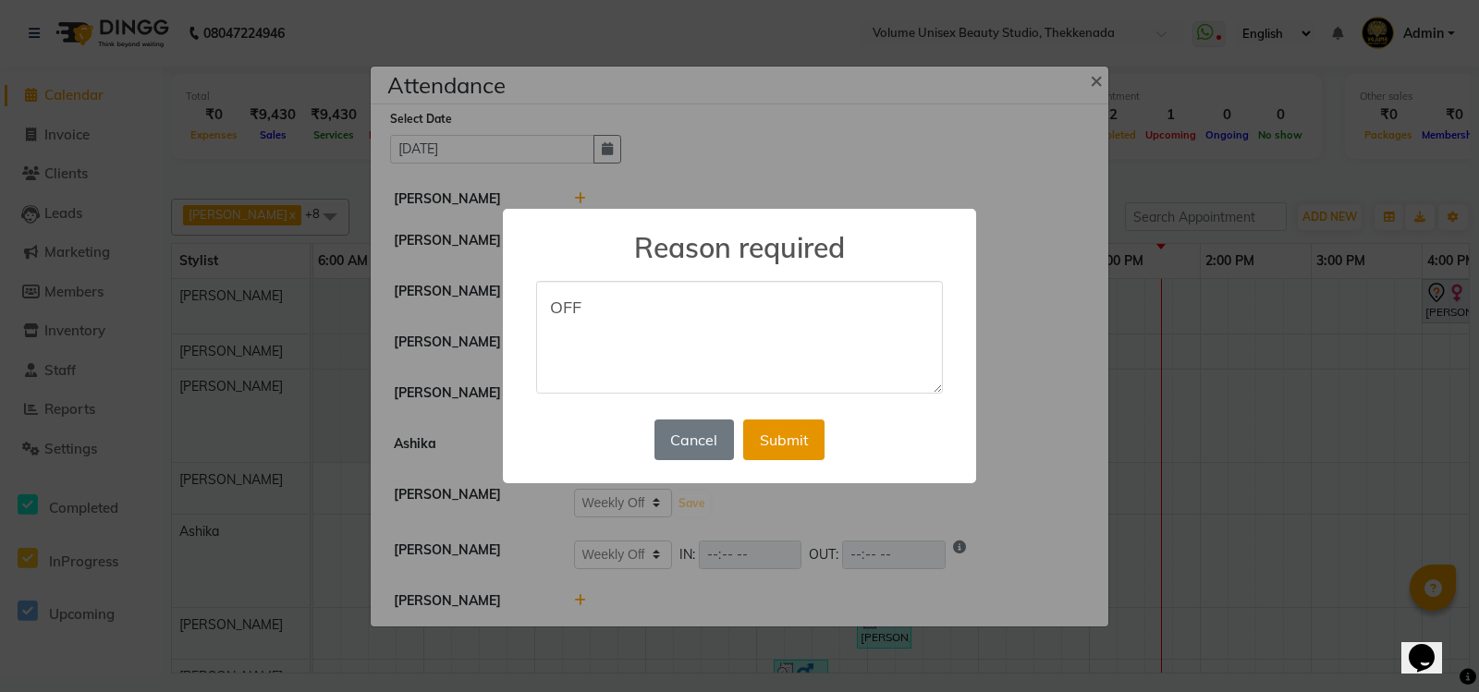
click at [797, 438] on button "Submit" at bounding box center [783, 440] width 81 height 41
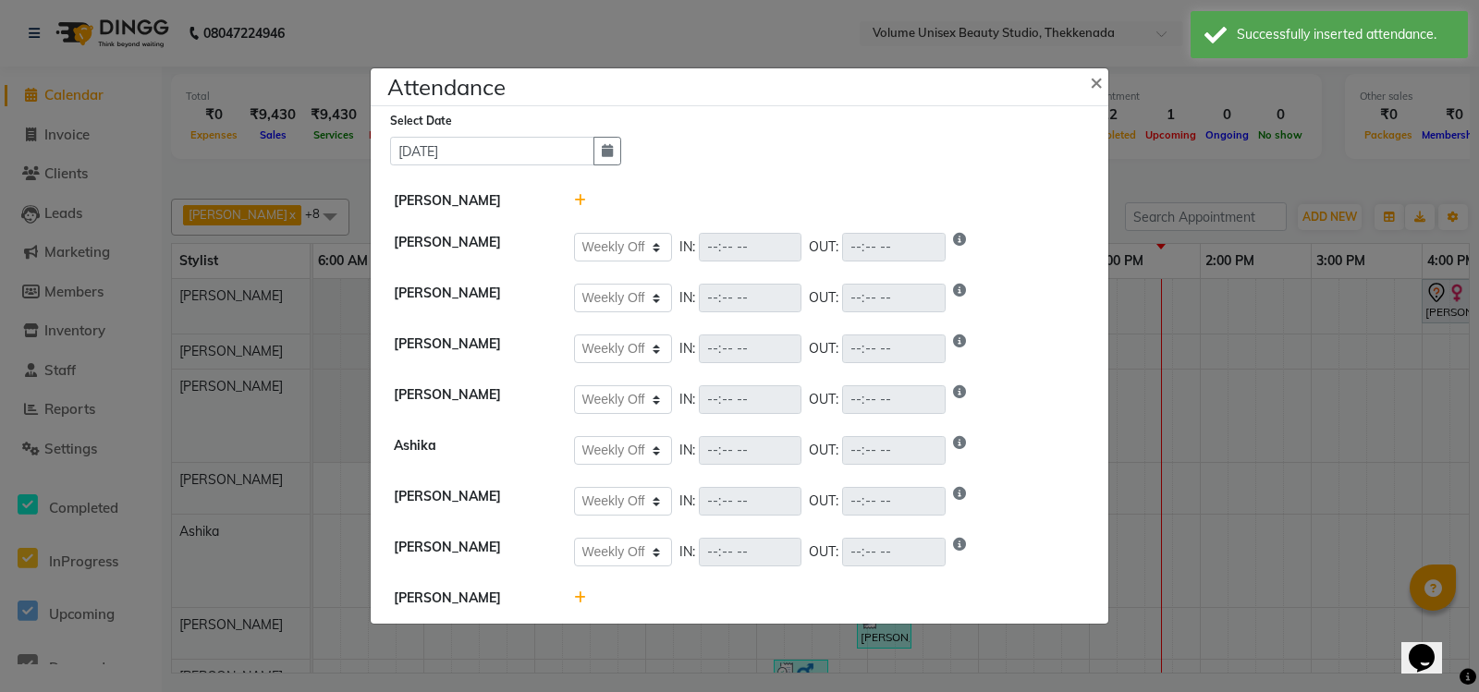
click at [584, 602] on icon at bounding box center [580, 597] width 12 height 13
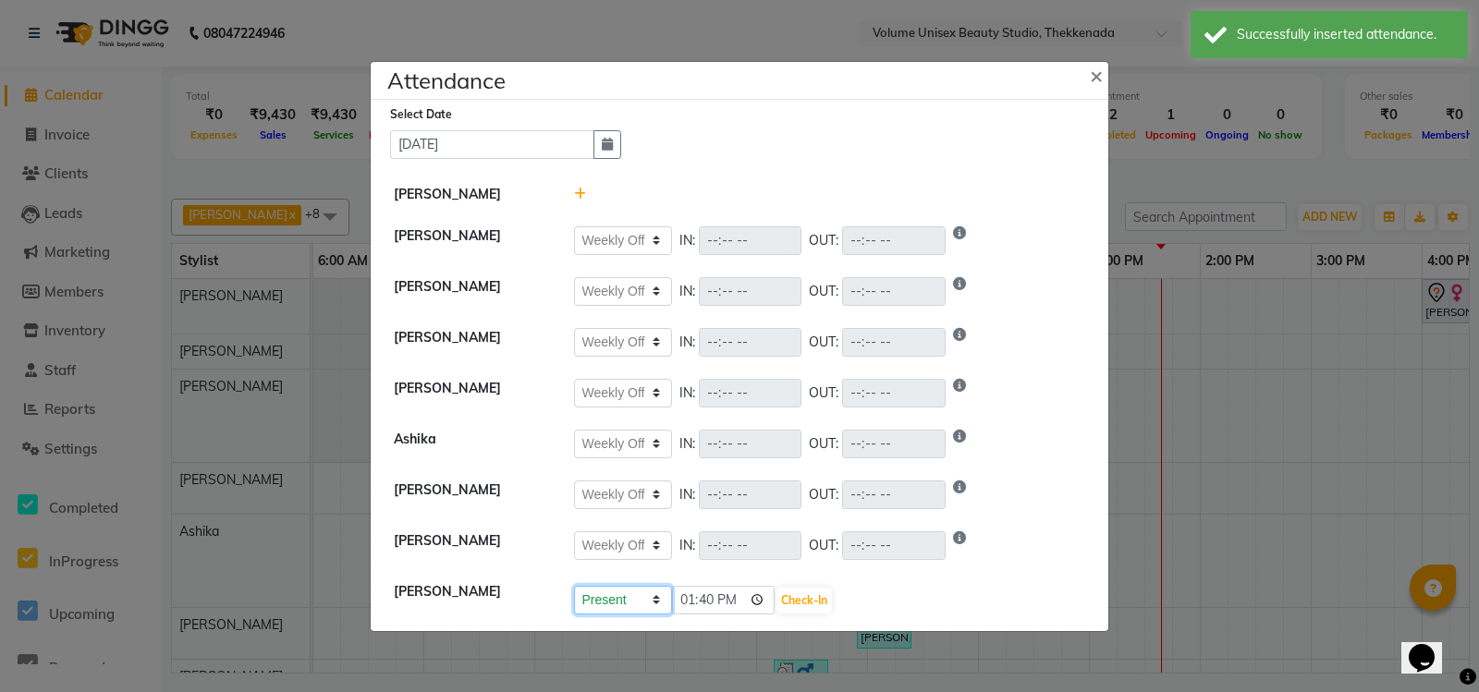
click at [651, 602] on select "Present Absent Late Half Day Weekly Off" at bounding box center [623, 600] width 98 height 29
click at [574, 590] on select "Present Absent Late Half Day Weekly Off" at bounding box center [623, 600] width 98 height 29
click at [690, 602] on button "Save" at bounding box center [692, 601] width 36 height 26
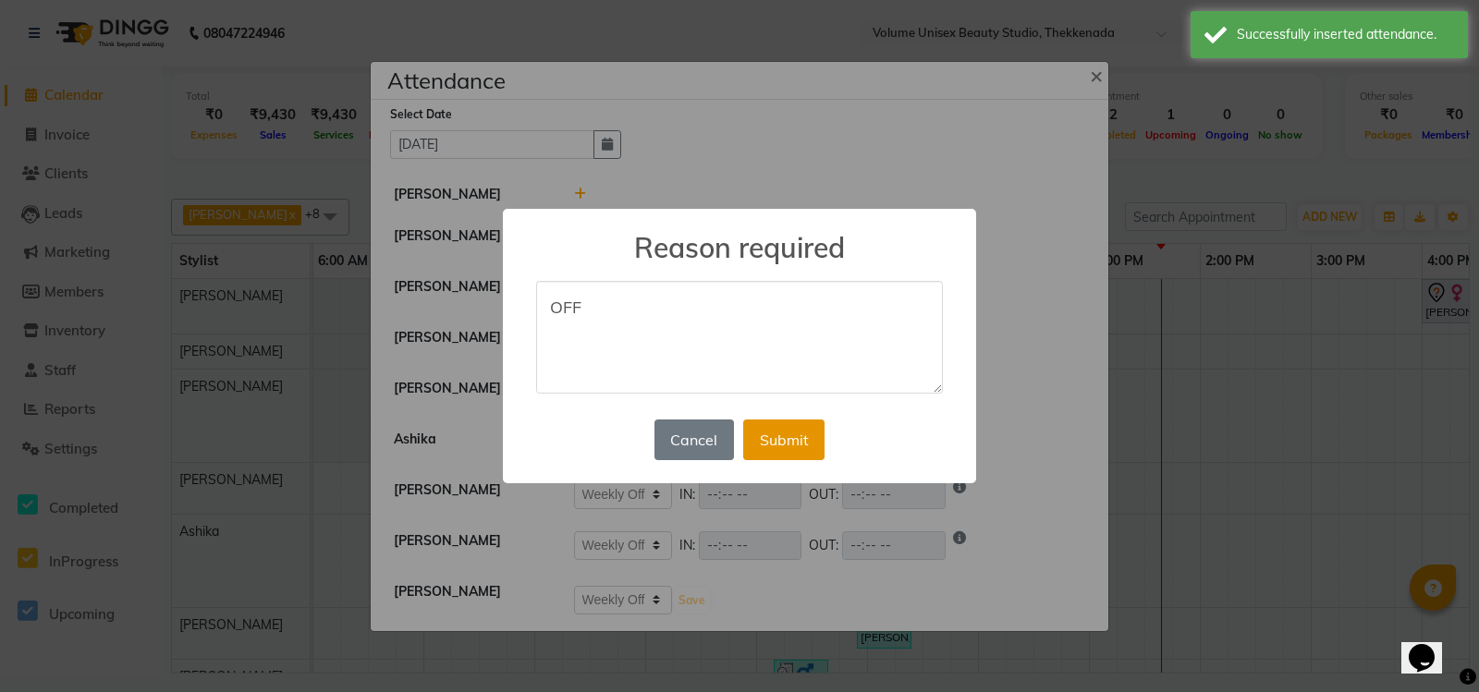
click at [778, 439] on button "Submit" at bounding box center [783, 440] width 81 height 41
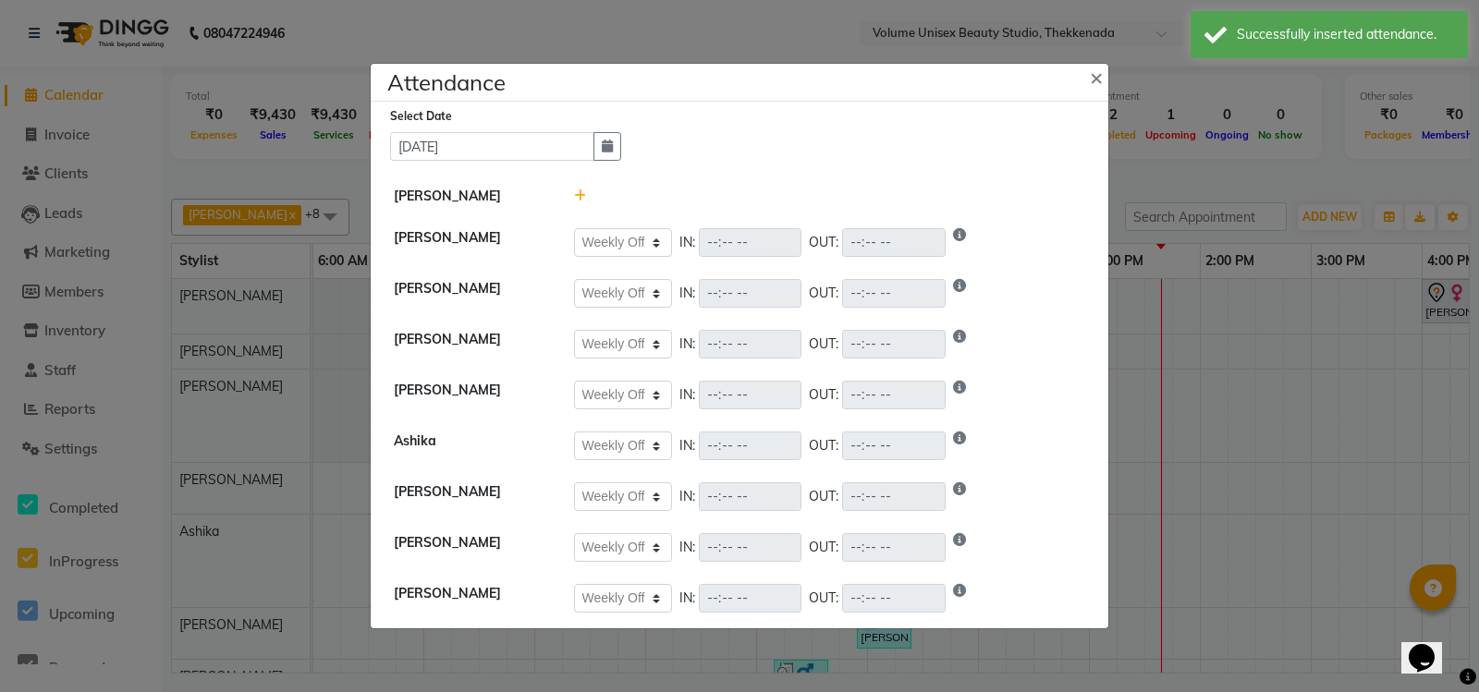
click at [580, 189] on icon at bounding box center [580, 195] width 12 height 13
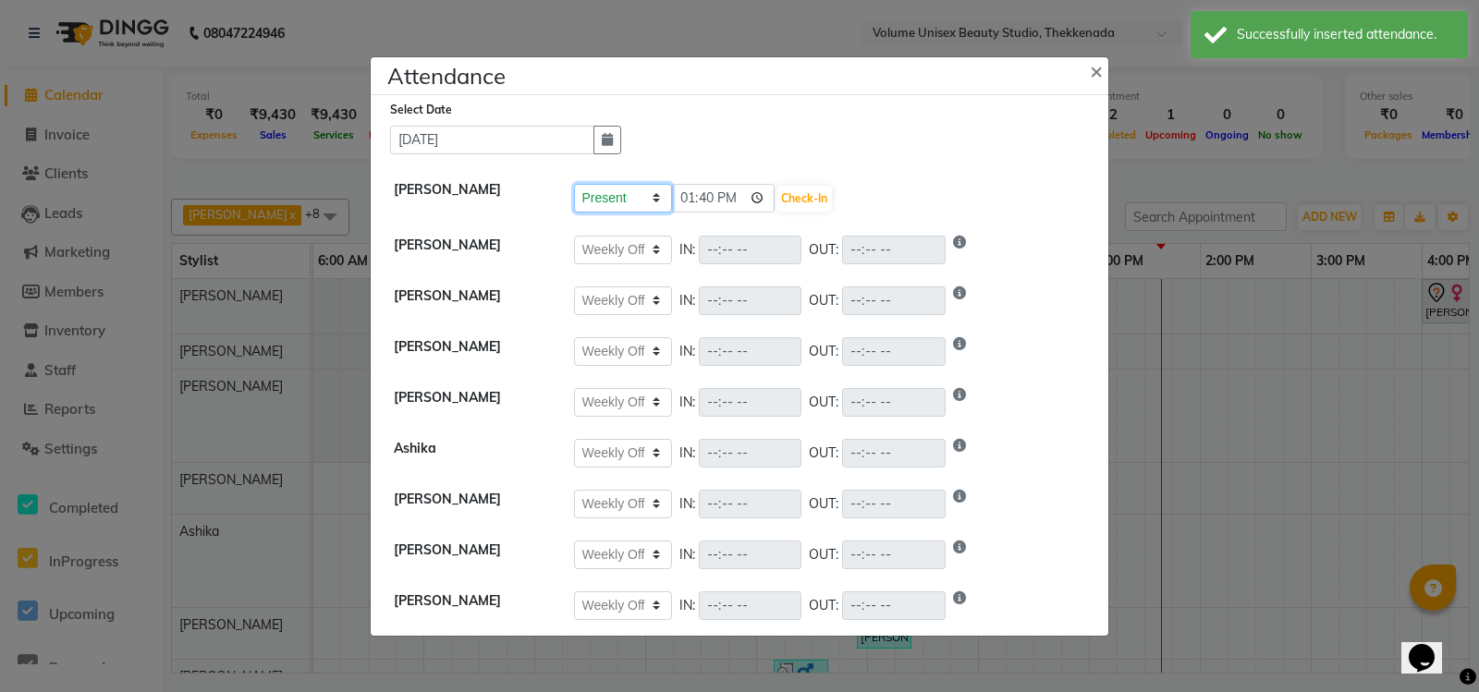
click at [623, 201] on select "Present Absent Late Half Day Weekly Off" at bounding box center [623, 198] width 98 height 29
click at [574, 184] on select "Present Absent Late Half Day Weekly Off" at bounding box center [623, 198] width 98 height 29
click at [690, 200] on button "Save" at bounding box center [692, 199] width 36 height 26
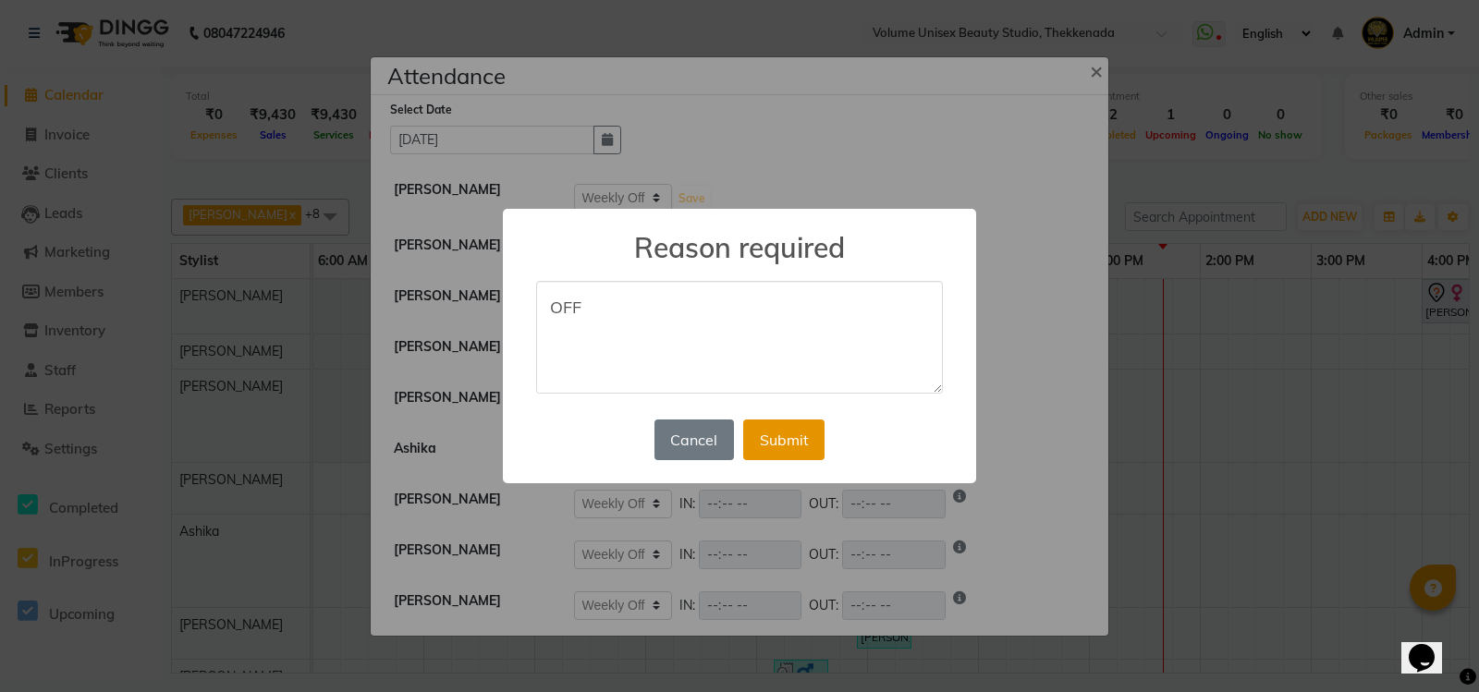
click at [777, 434] on button "Submit" at bounding box center [783, 440] width 81 height 41
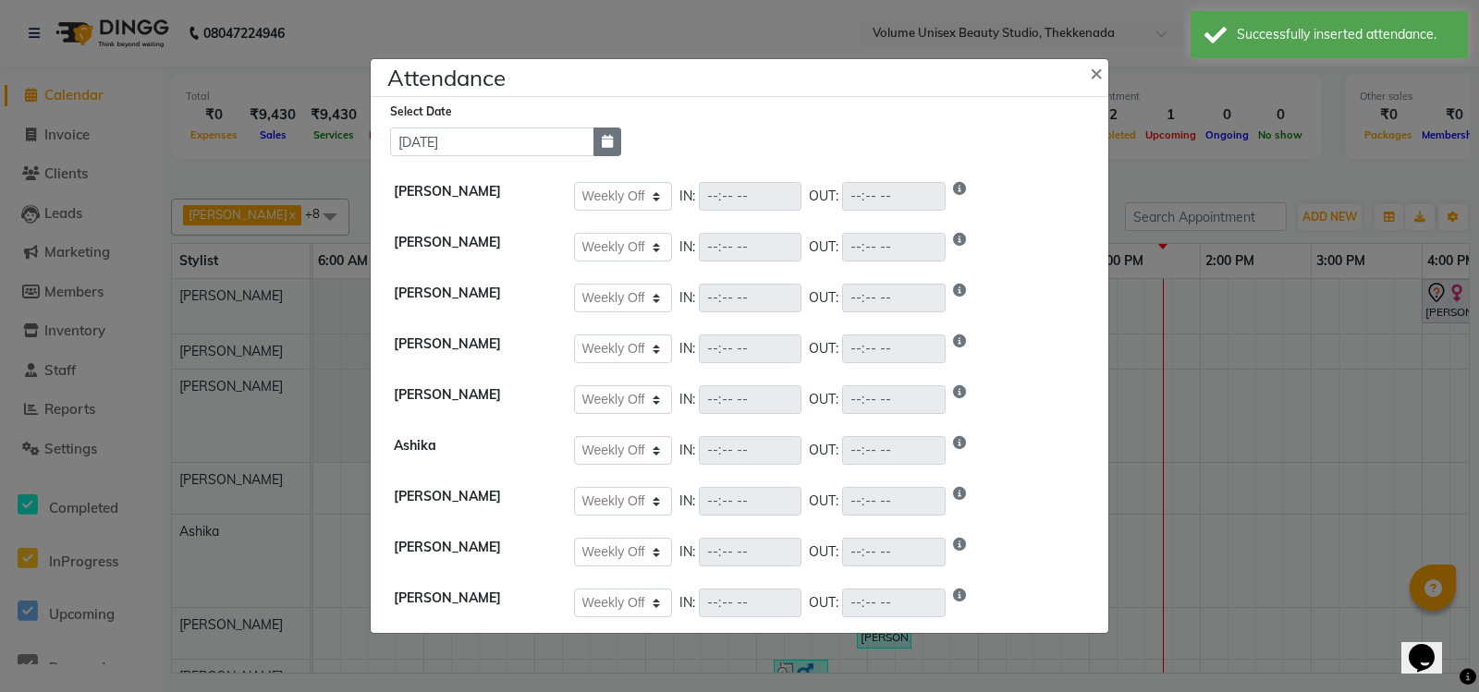
click at [606, 137] on icon "button" at bounding box center [607, 141] width 11 height 13
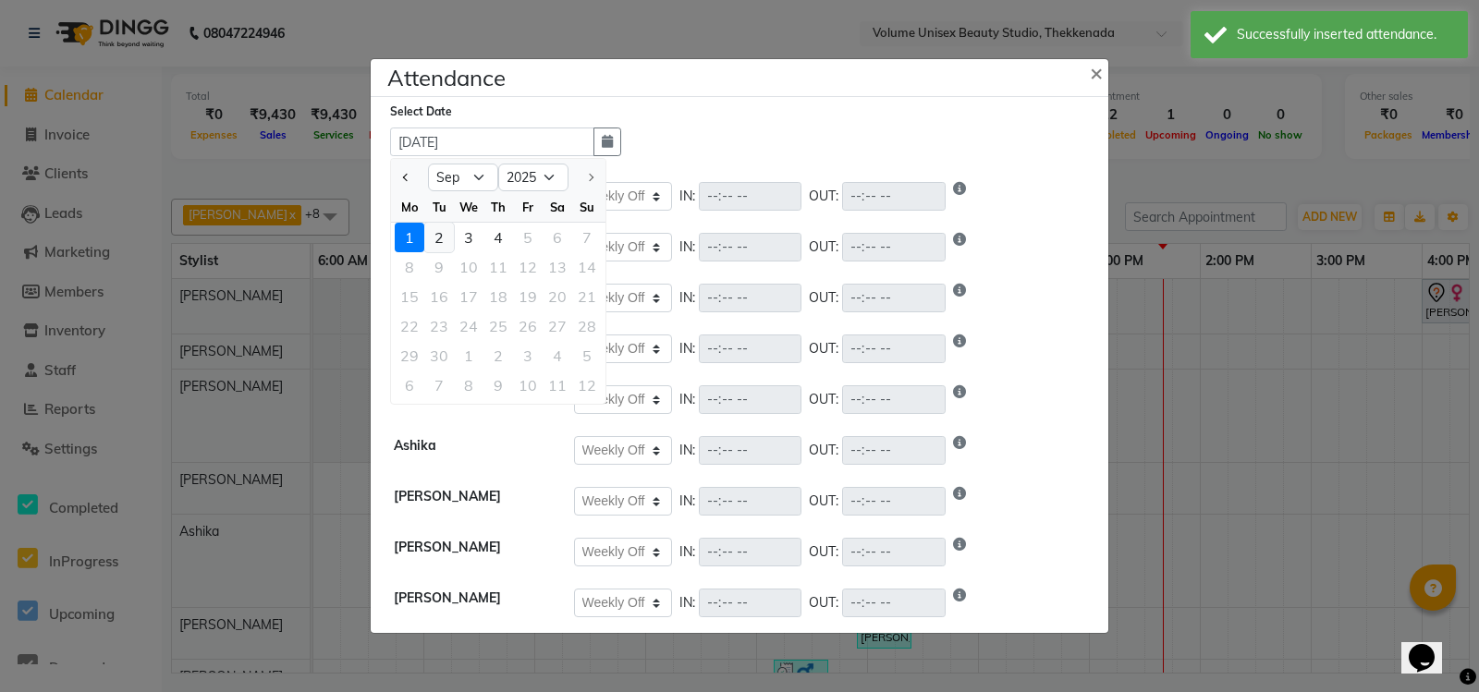
click at [442, 237] on div "2" at bounding box center [439, 238] width 30 height 30
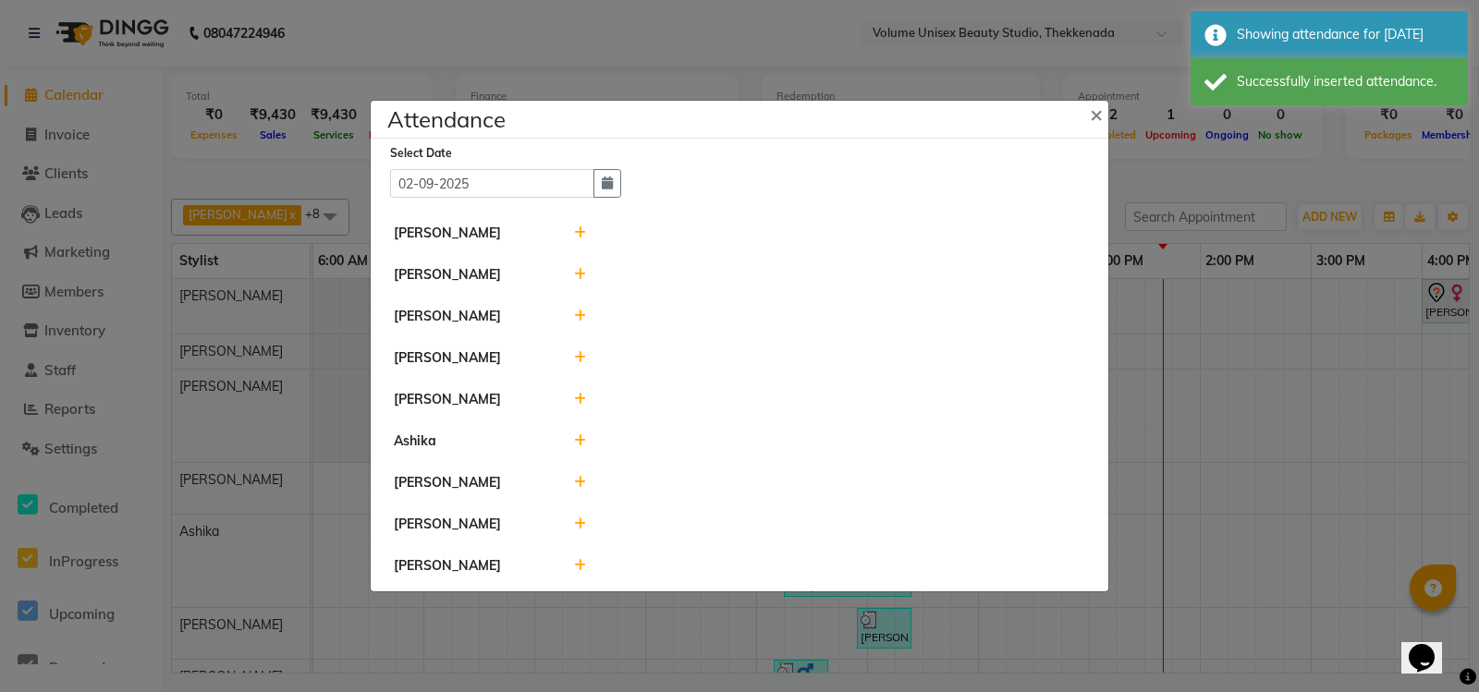
click at [577, 226] on icon at bounding box center [580, 232] width 12 height 13
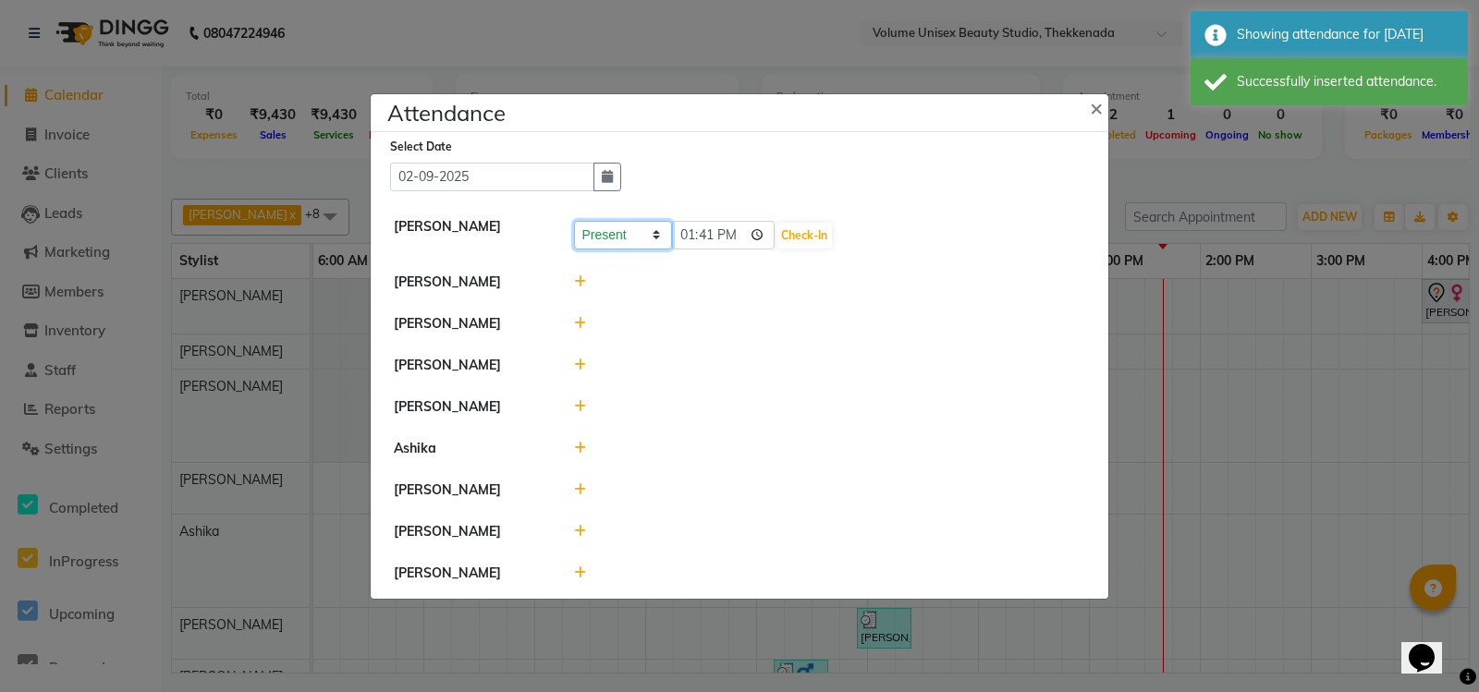
click at [625, 227] on select "Present Absent Late Half Day Weekly Off" at bounding box center [623, 235] width 98 height 29
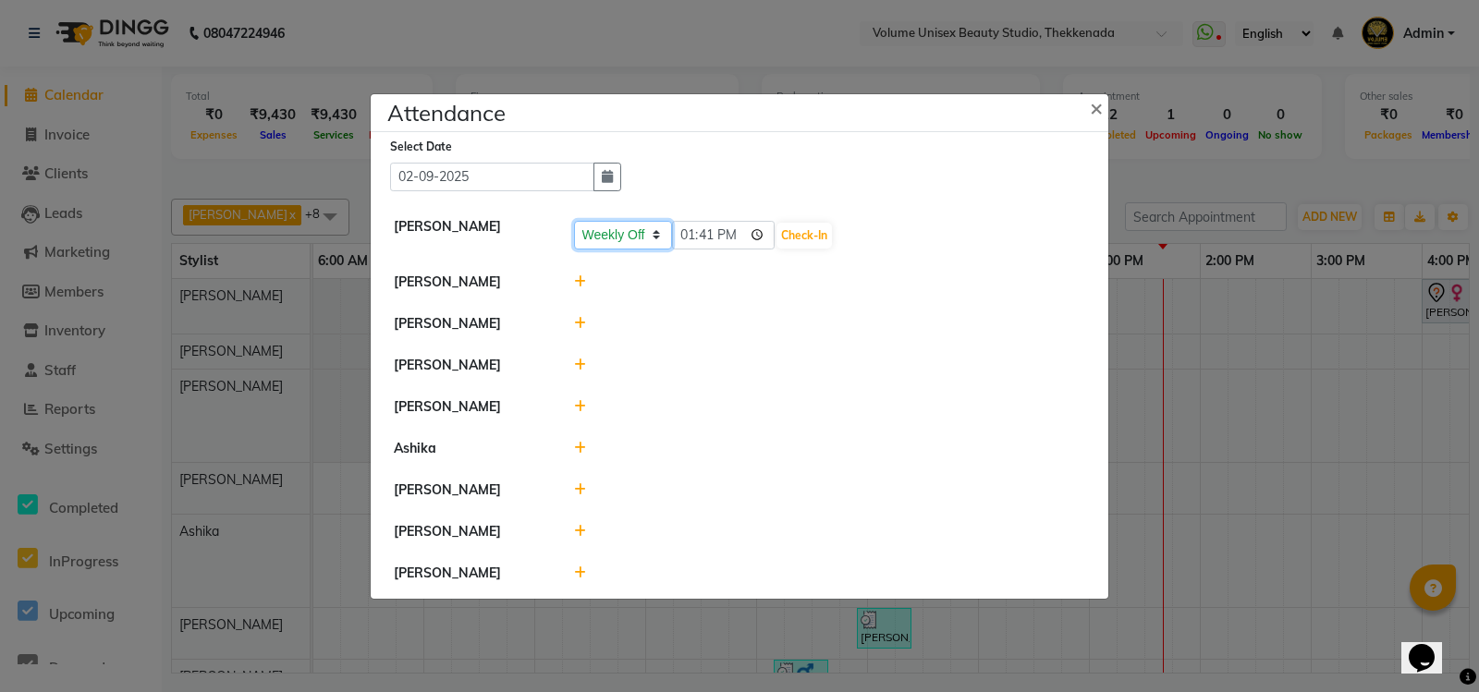
click at [574, 221] on select "Present Absent Late Half Day Weekly Off" at bounding box center [623, 235] width 98 height 29
click at [692, 223] on button "Save" at bounding box center [692, 236] width 36 height 26
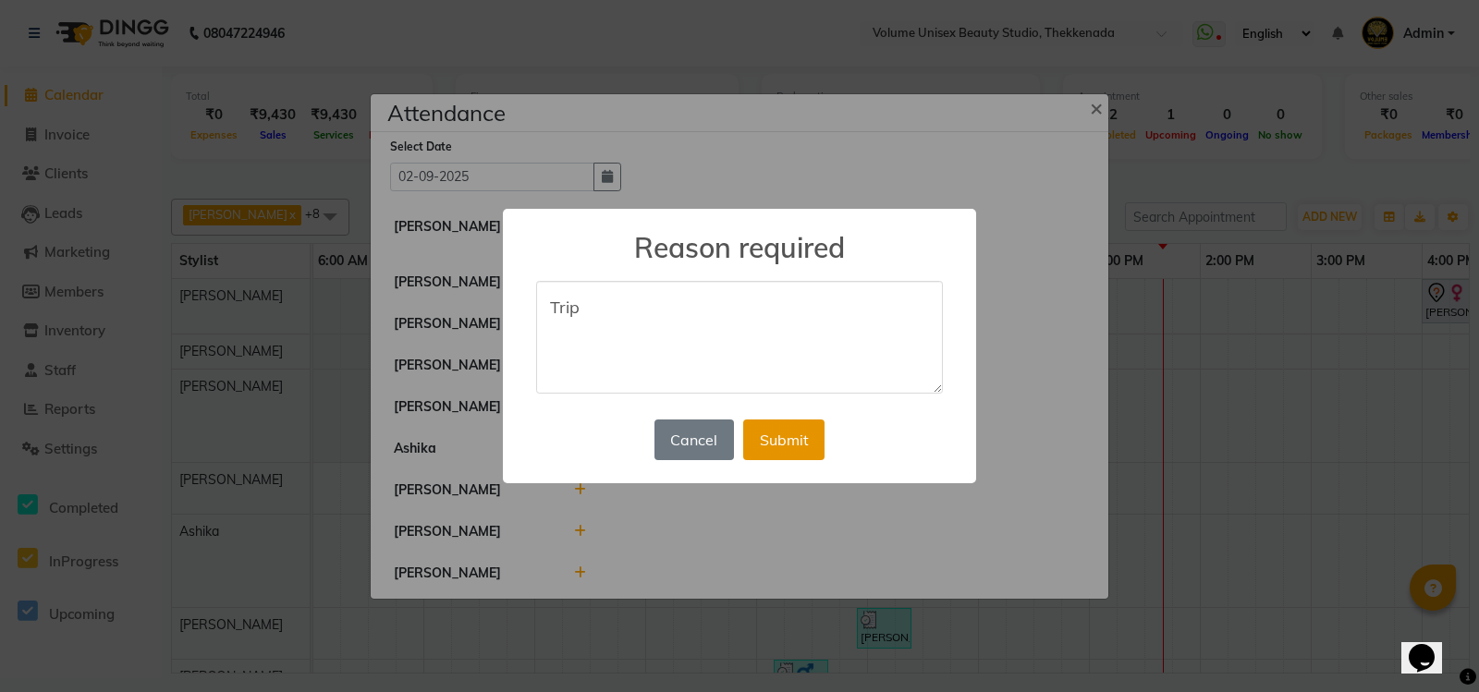
click at [773, 455] on button "Submit" at bounding box center [783, 440] width 81 height 41
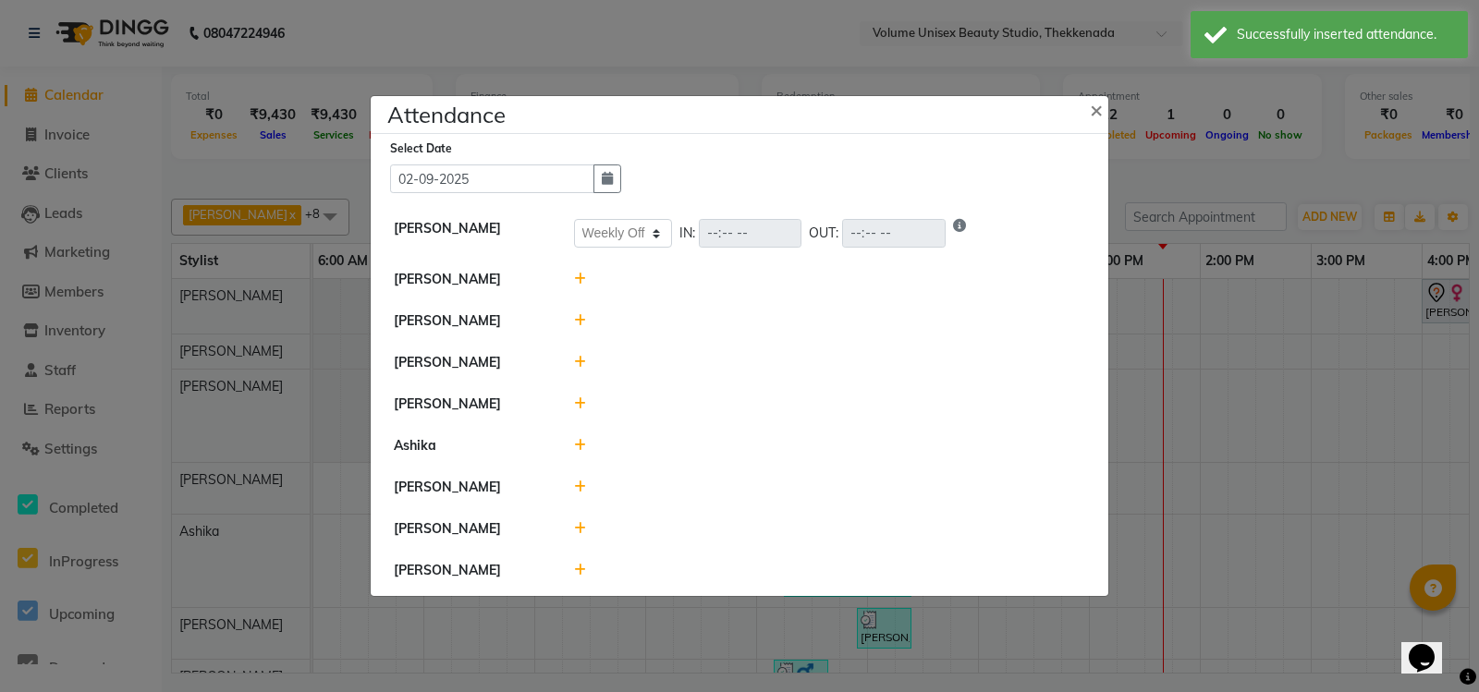
click at [579, 273] on icon at bounding box center [580, 279] width 12 height 13
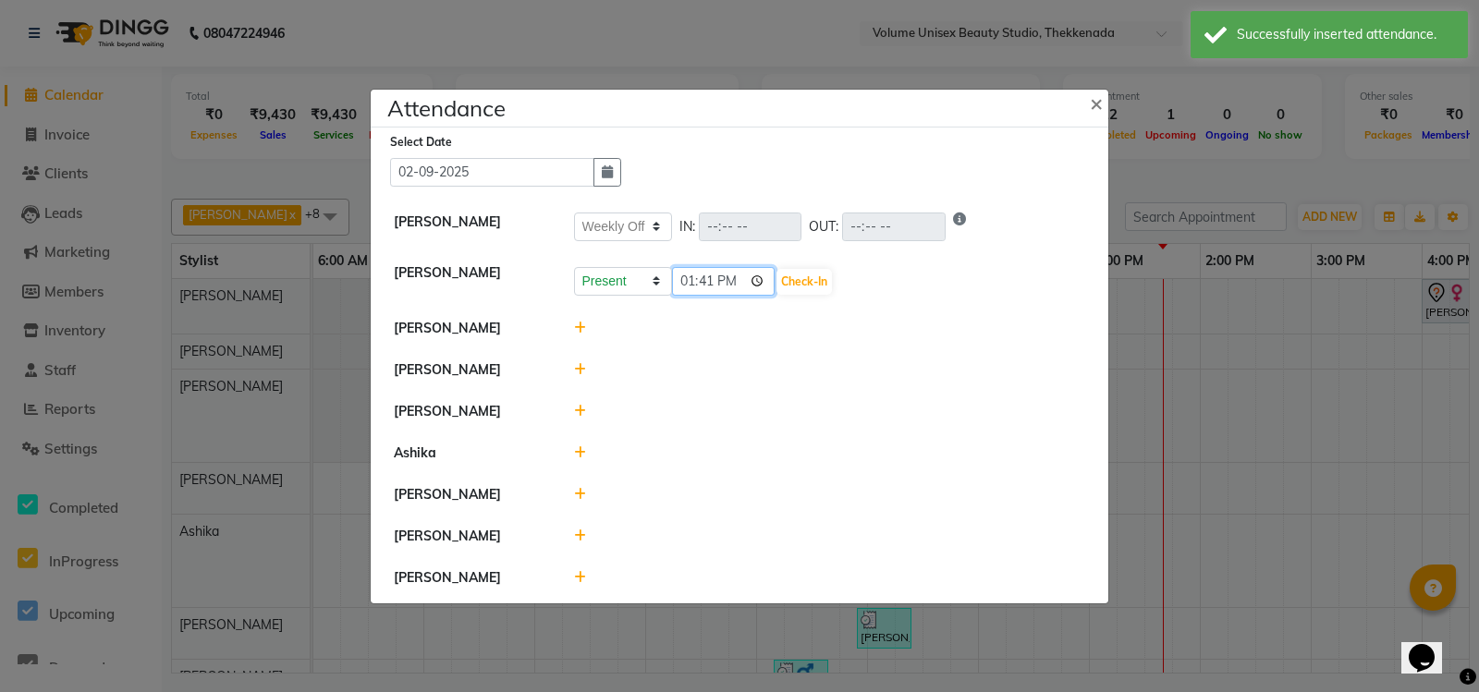
click at [691, 276] on input "13:41" at bounding box center [723, 281] width 103 height 29
click at [794, 272] on button "Check-In" at bounding box center [803, 282] width 55 height 26
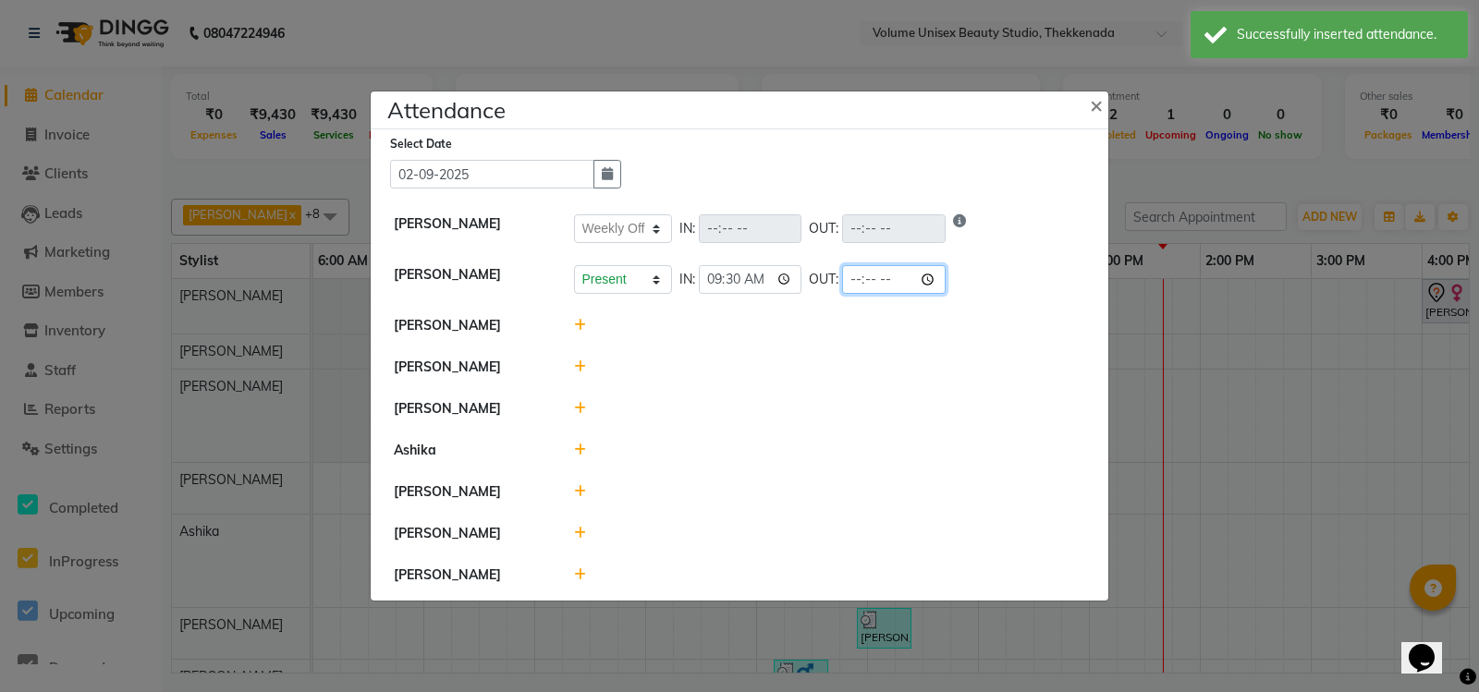
click at [934, 266] on input "time" at bounding box center [893, 279] width 103 height 29
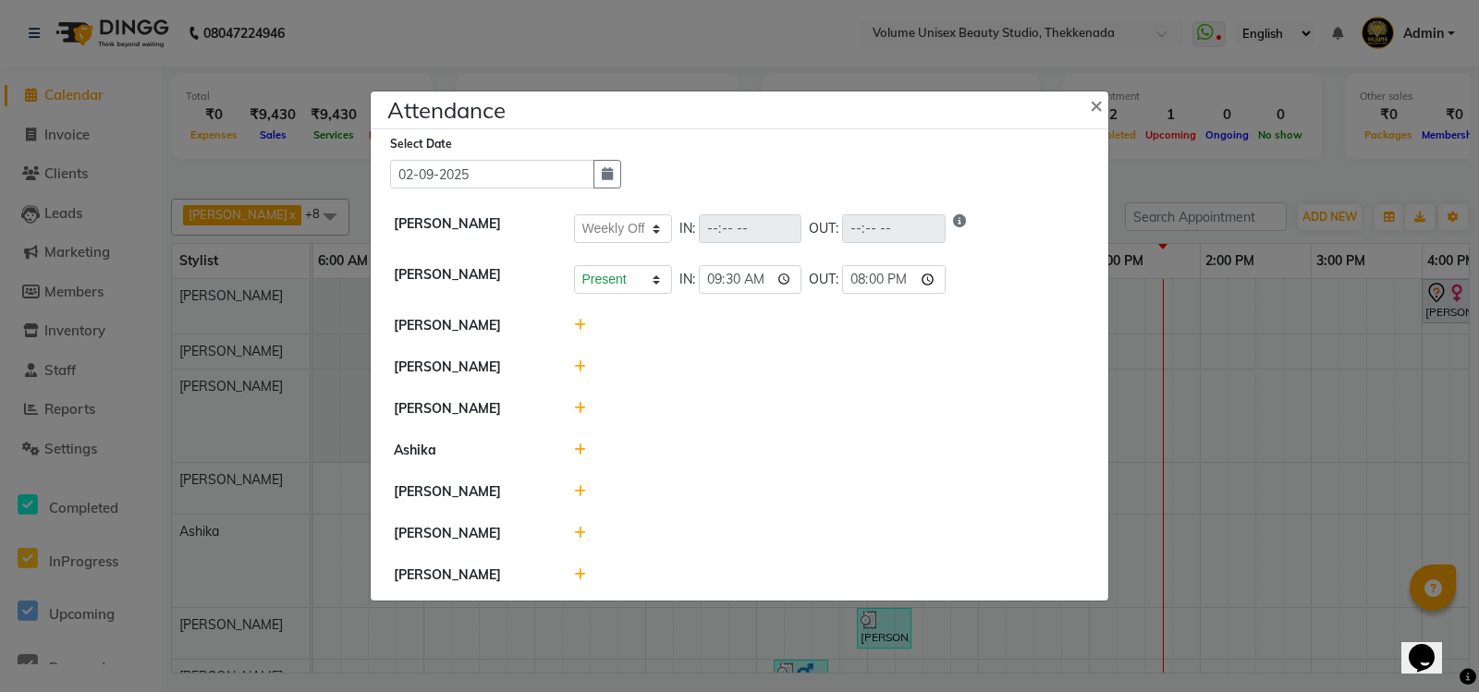
click at [1076, 305] on li "[PERSON_NAME]" at bounding box center [739, 326] width 728 height 43
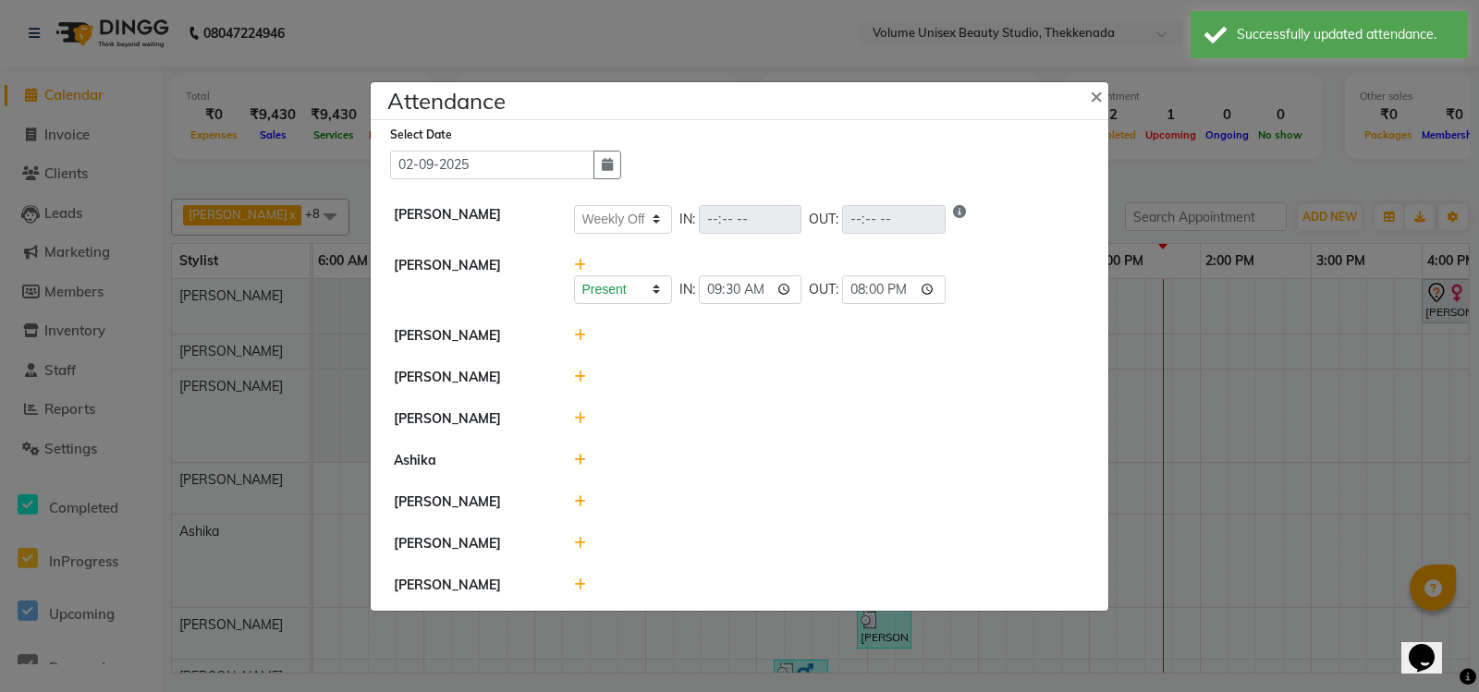
click at [581, 329] on icon at bounding box center [580, 335] width 12 height 13
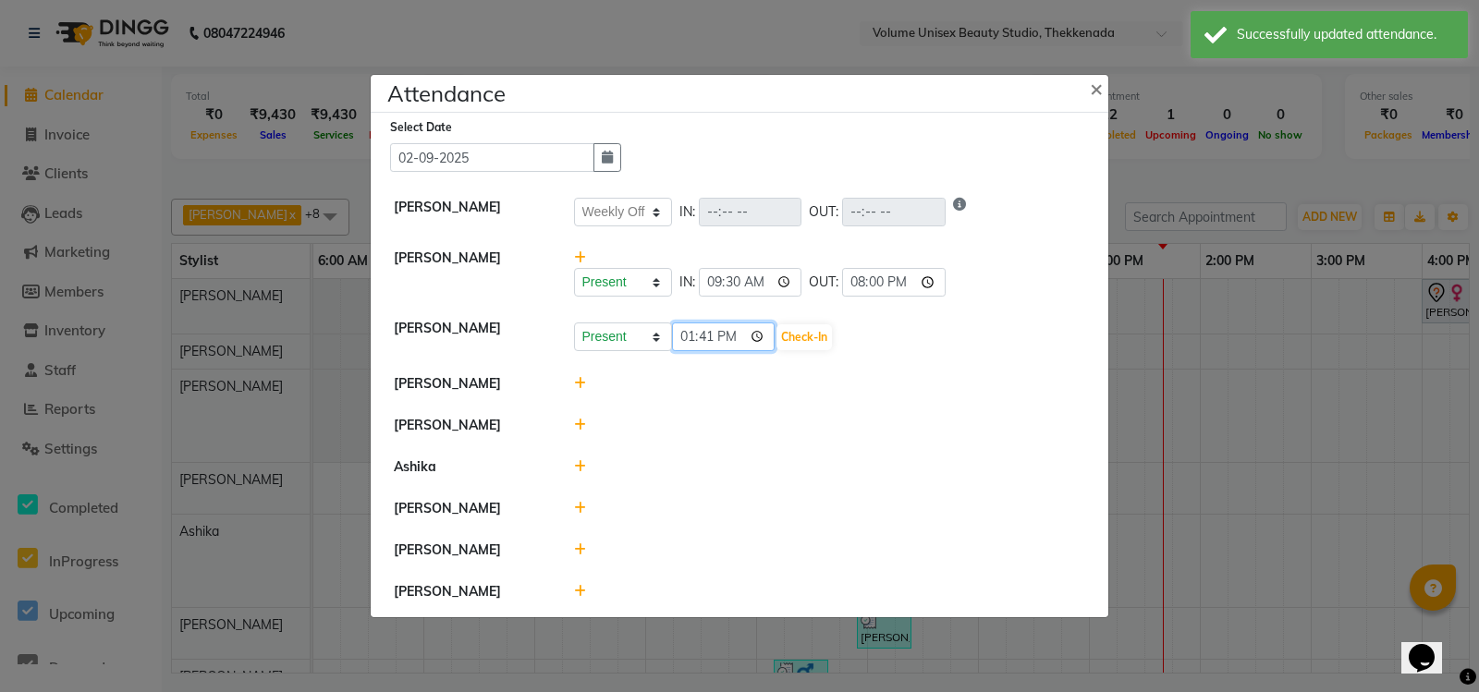
click at [694, 332] on input "13:41" at bounding box center [723, 337] width 103 height 29
click at [817, 326] on button "Check-In" at bounding box center [803, 337] width 55 height 26
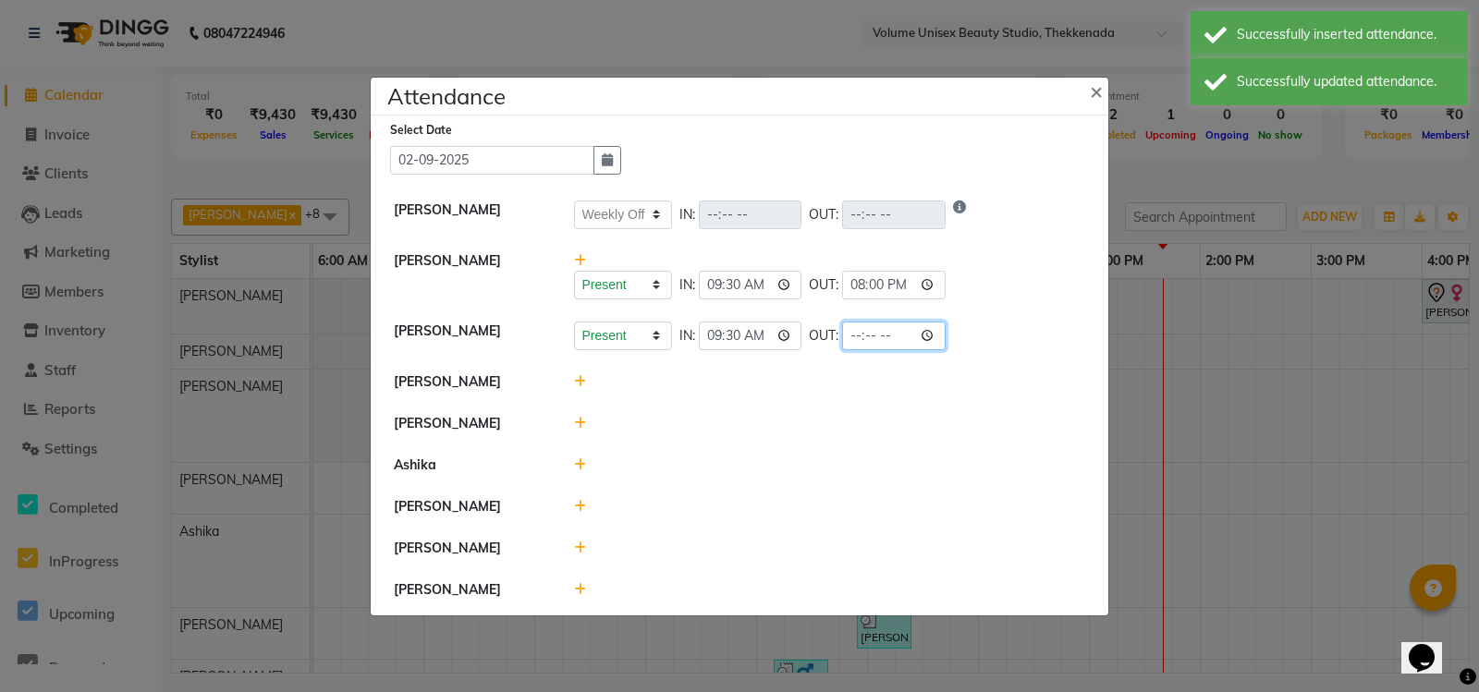
click at [936, 326] on input "time" at bounding box center [893, 336] width 103 height 29
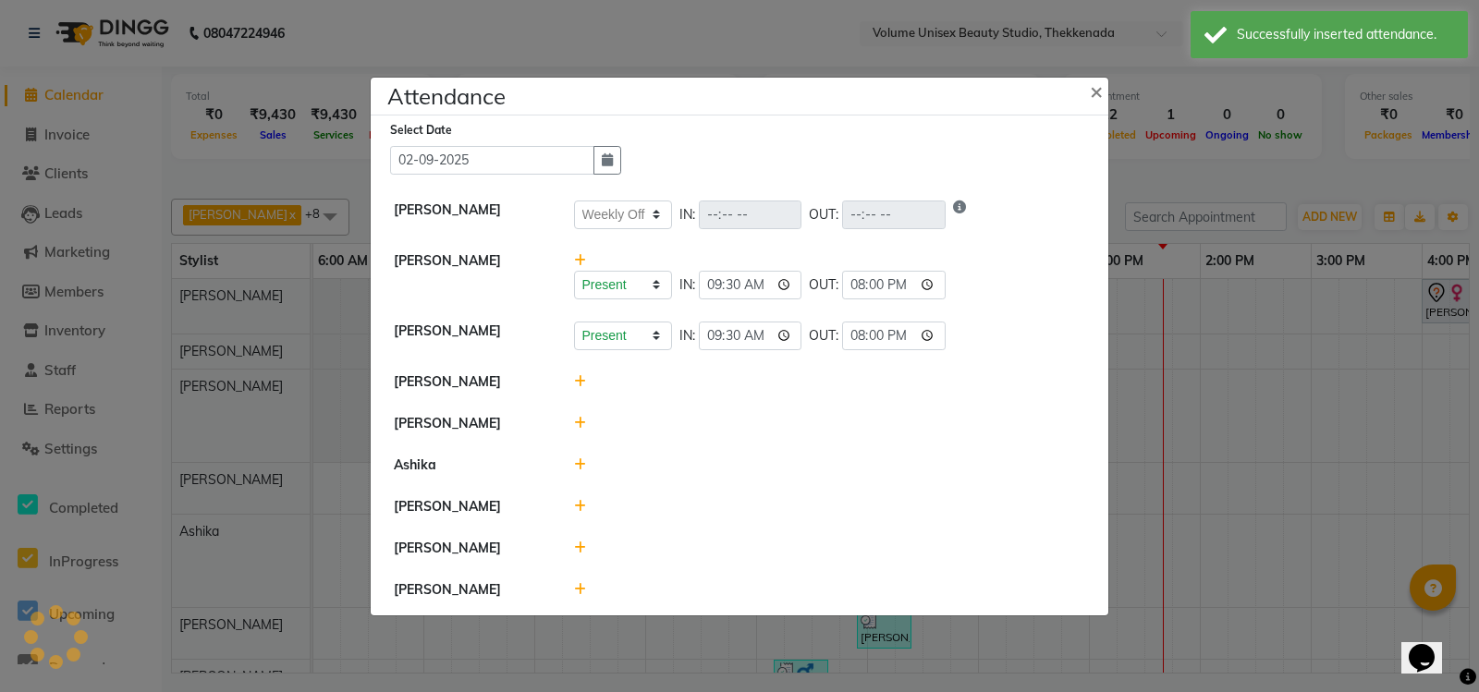
click at [1049, 361] on li "[PERSON_NAME]" at bounding box center [739, 382] width 728 height 43
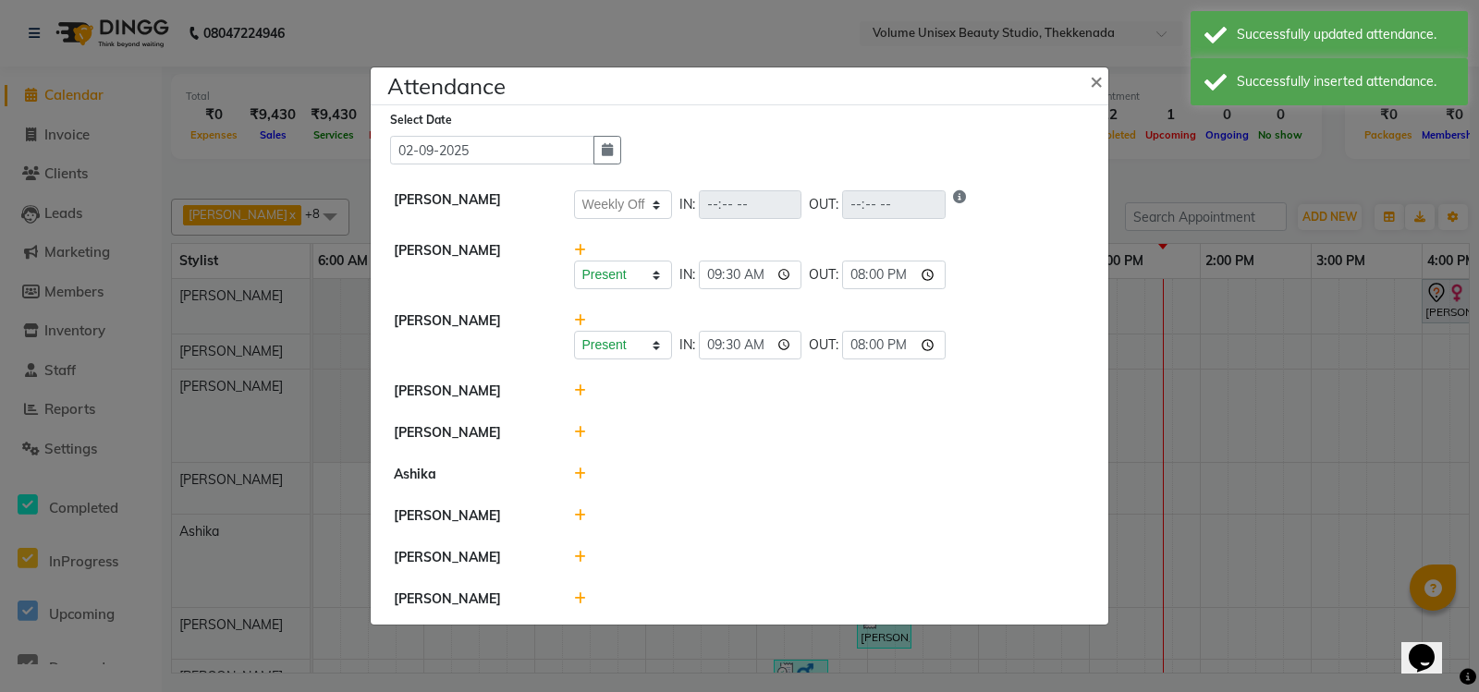
click at [580, 384] on icon at bounding box center [580, 390] width 12 height 13
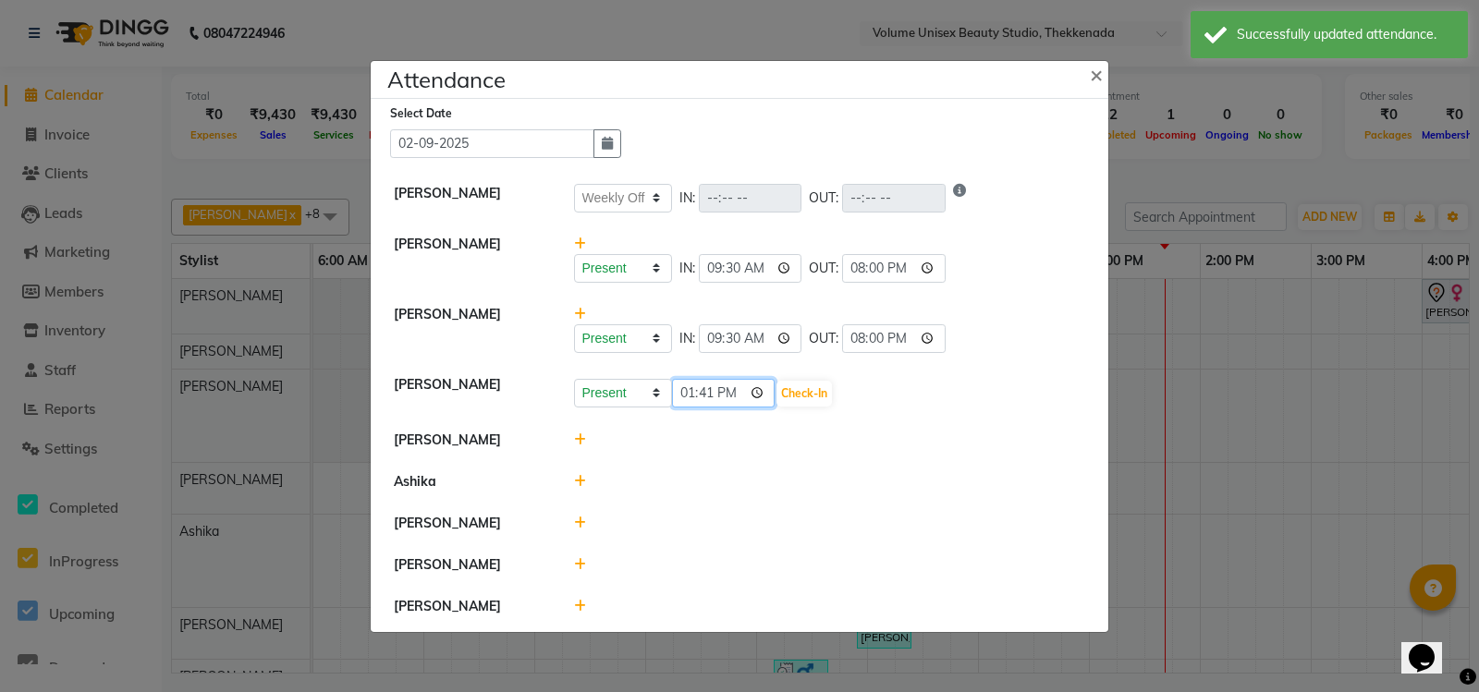
click at [685, 388] on input "13:41" at bounding box center [723, 393] width 103 height 29
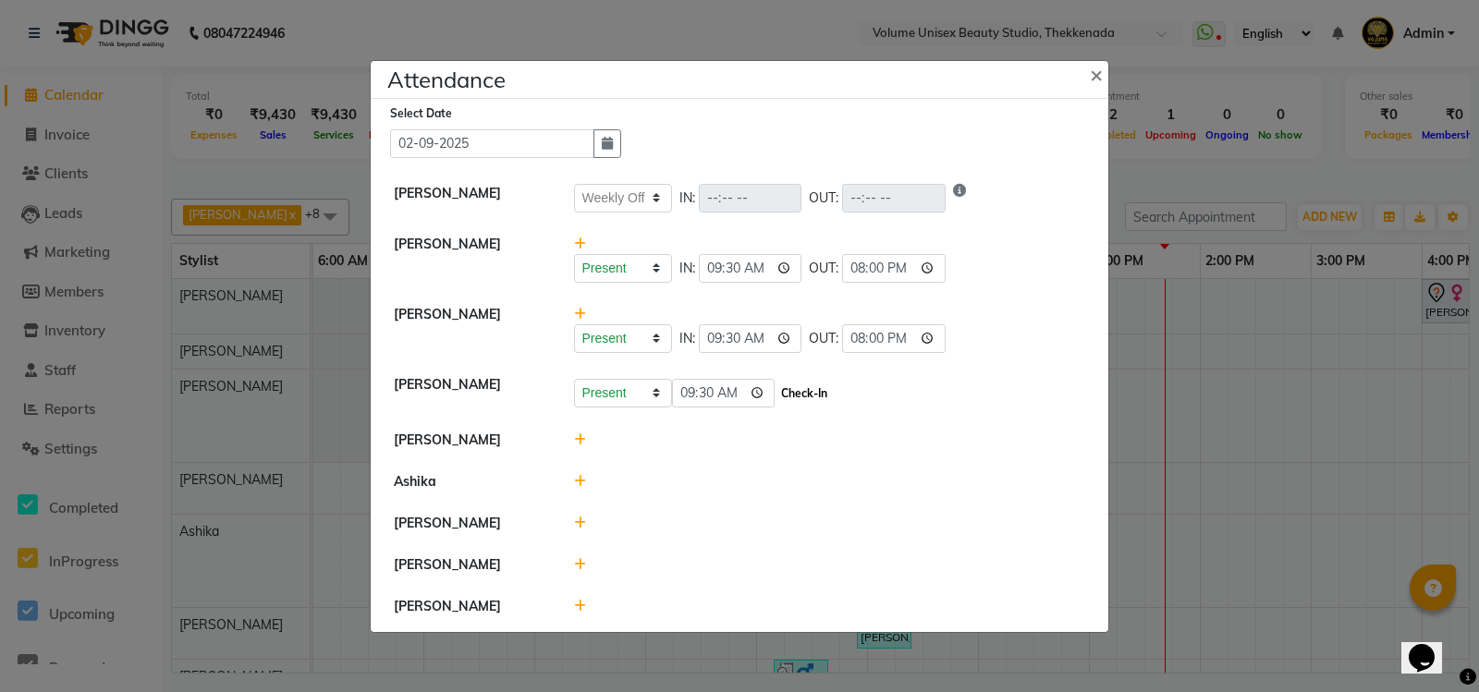
click at [809, 385] on button "Check-In" at bounding box center [803, 394] width 55 height 26
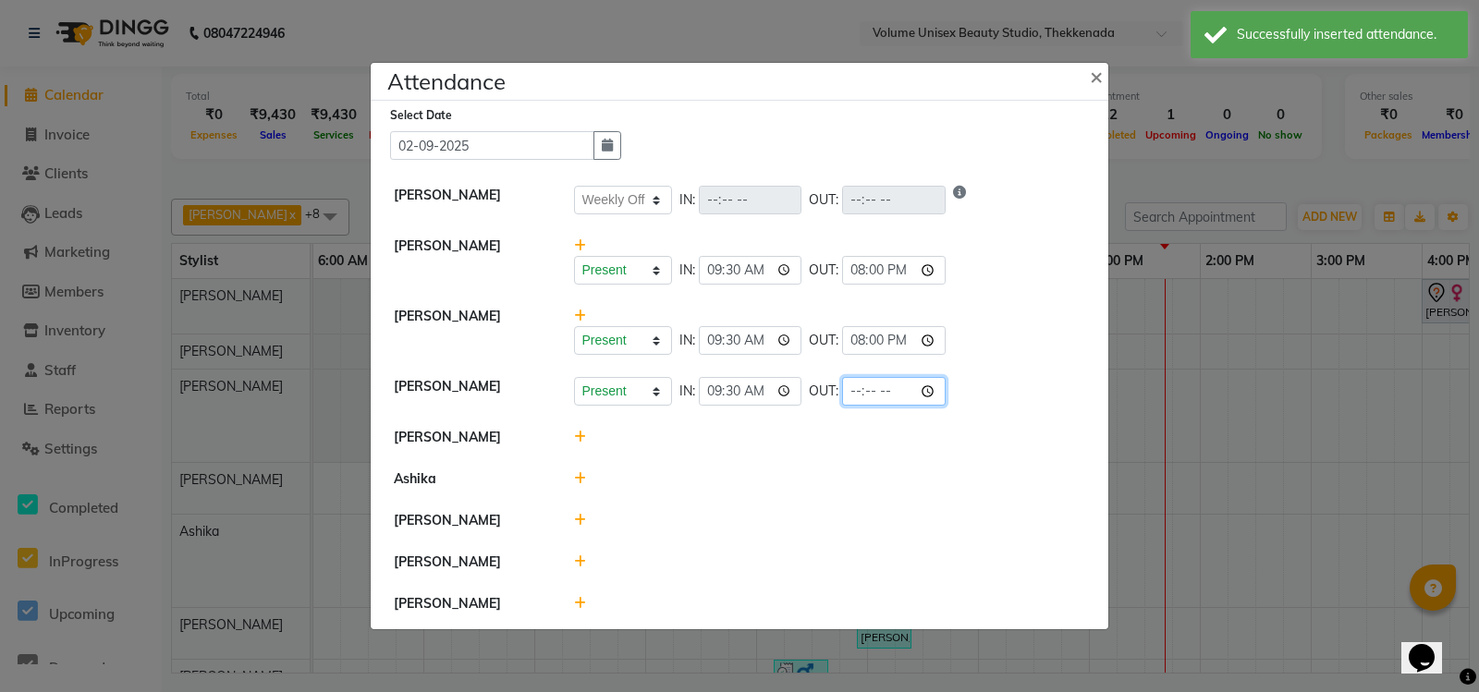
click at [858, 377] on input "time" at bounding box center [893, 391] width 103 height 29
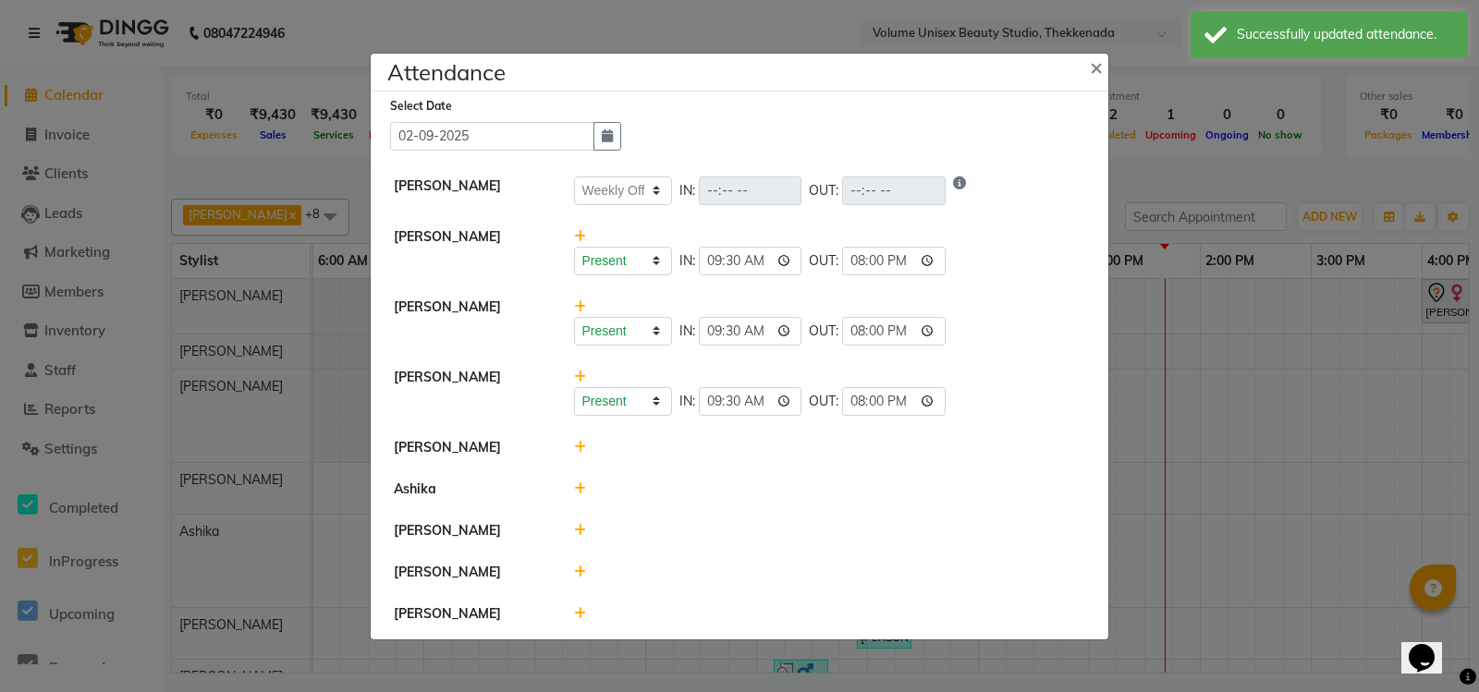
click at [578, 441] on icon at bounding box center [580, 447] width 12 height 13
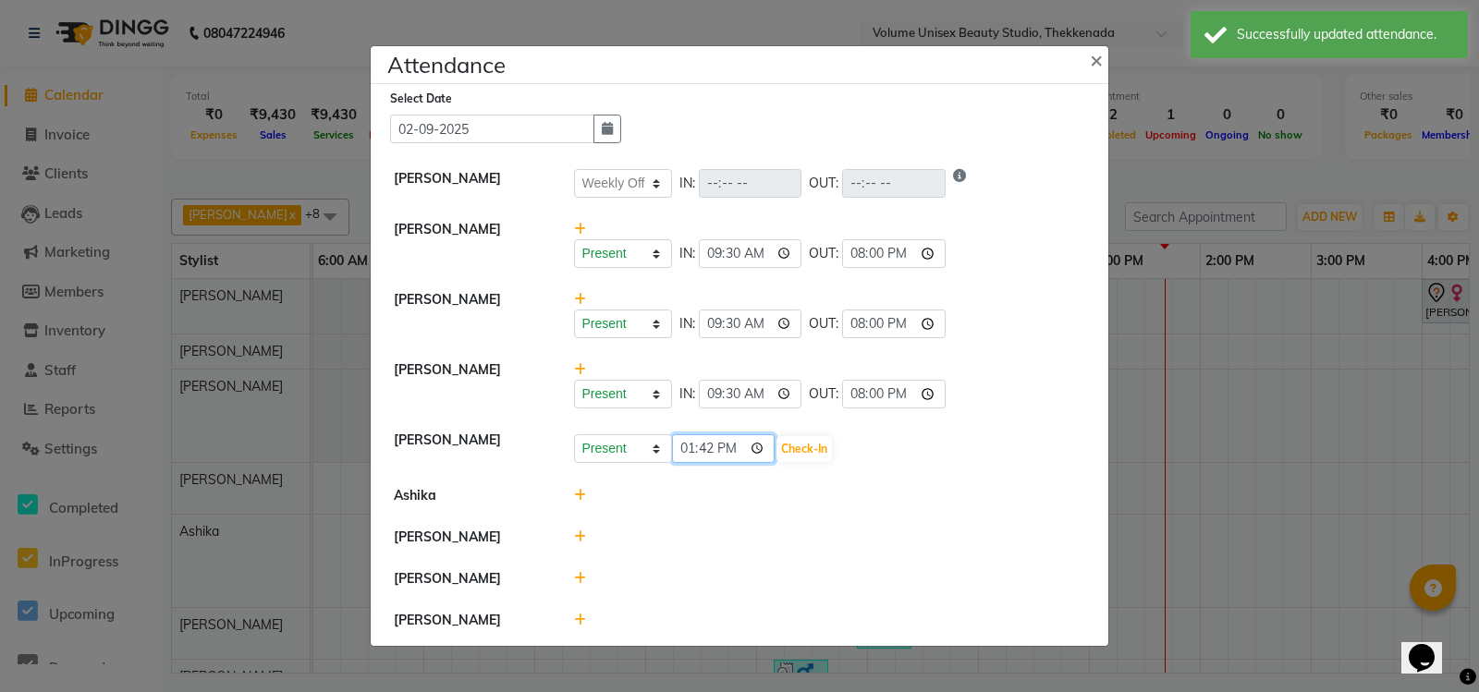
click at [684, 445] on input "13:42" at bounding box center [723, 448] width 103 height 29
click at [726, 435] on input "21:30" at bounding box center [723, 448] width 103 height 29
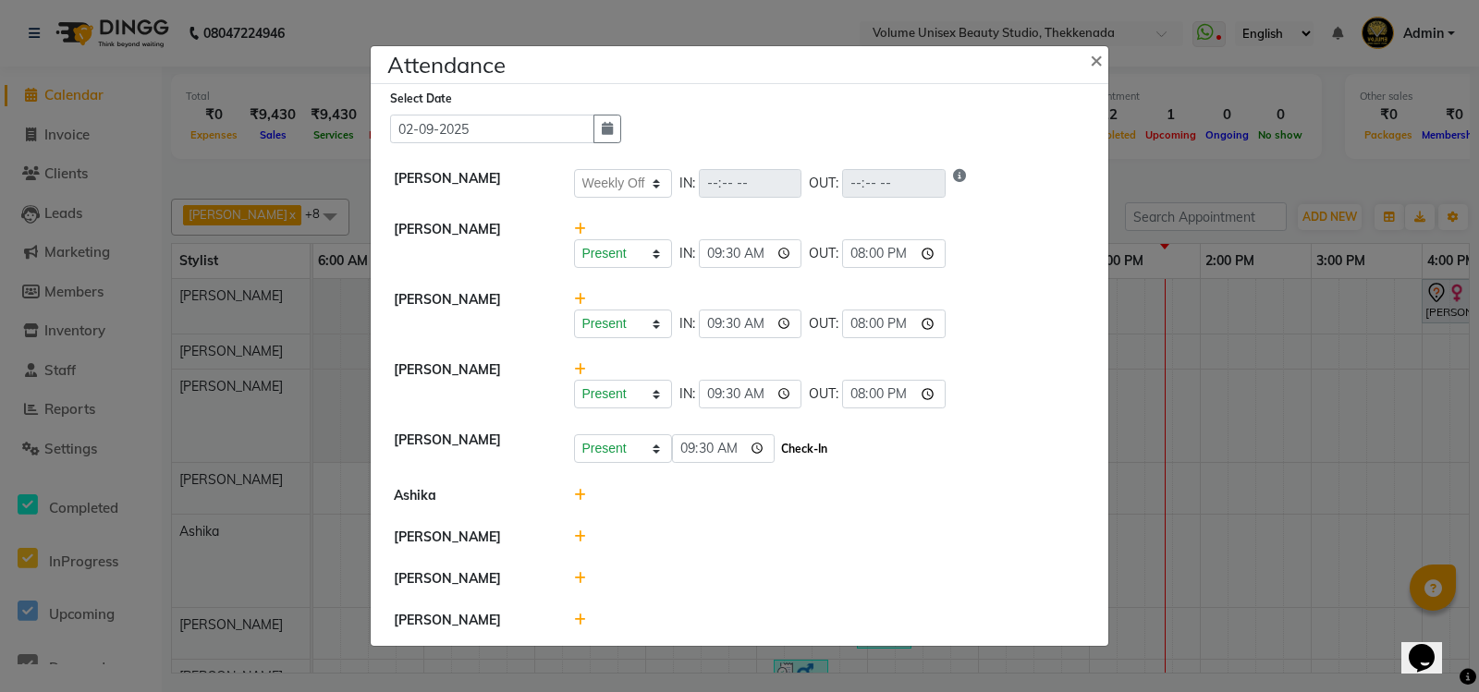
click at [806, 440] on button "Check-In" at bounding box center [803, 449] width 55 height 26
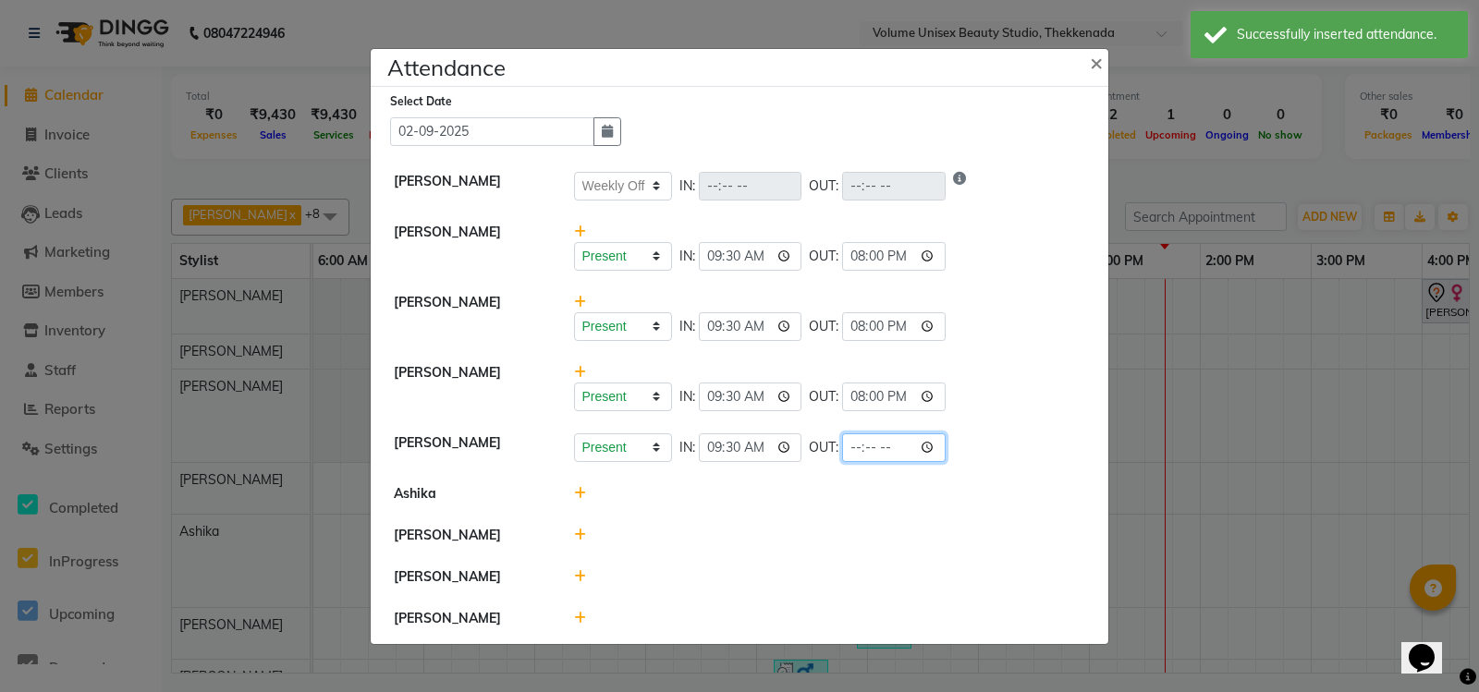
click at [861, 439] on input "time" at bounding box center [893, 447] width 103 height 29
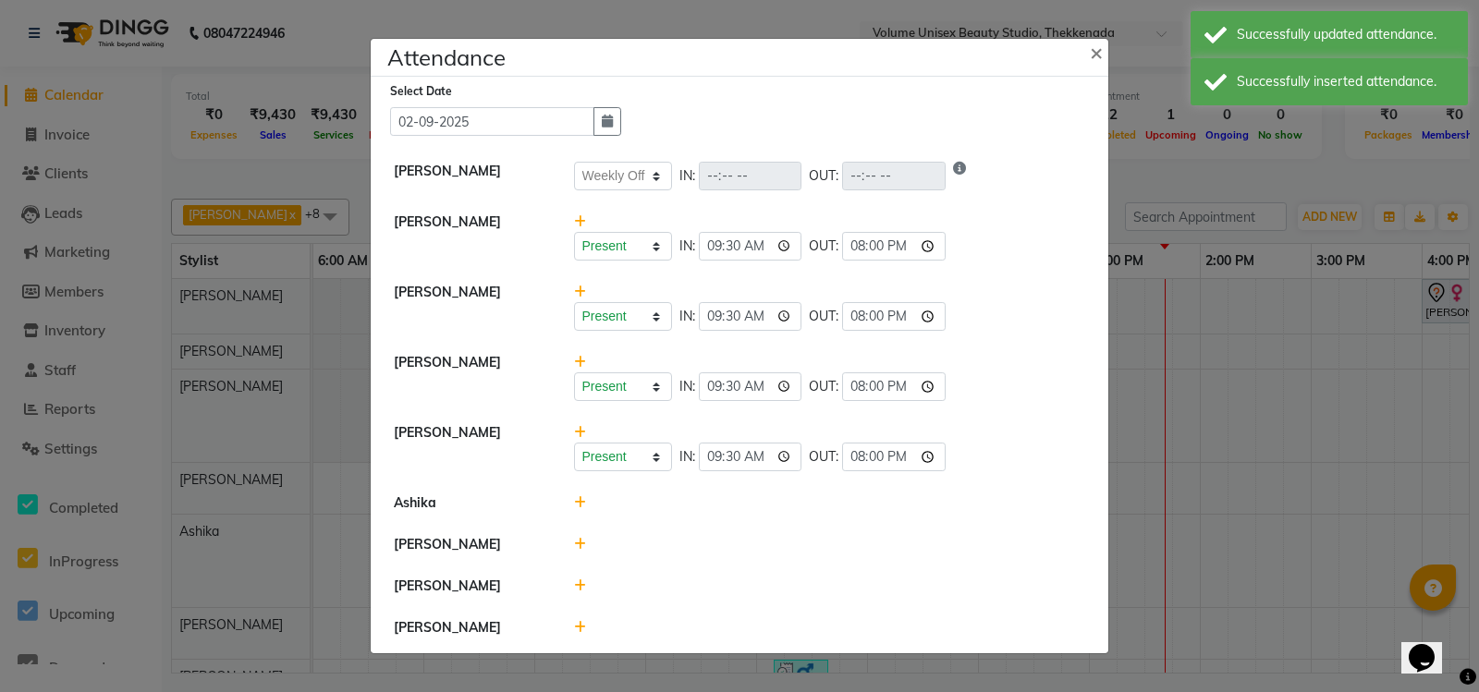
click at [578, 496] on icon at bounding box center [580, 502] width 12 height 13
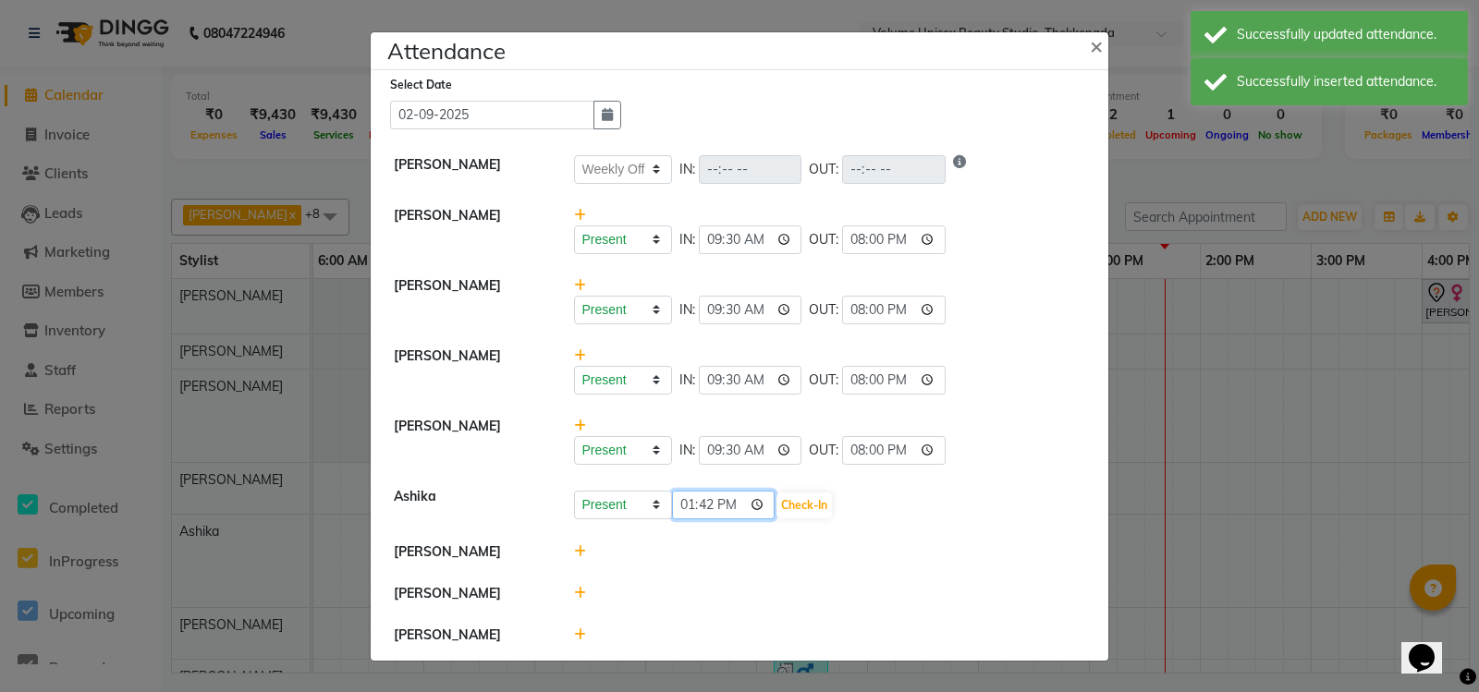
click at [676, 505] on input "13:42" at bounding box center [723, 505] width 103 height 29
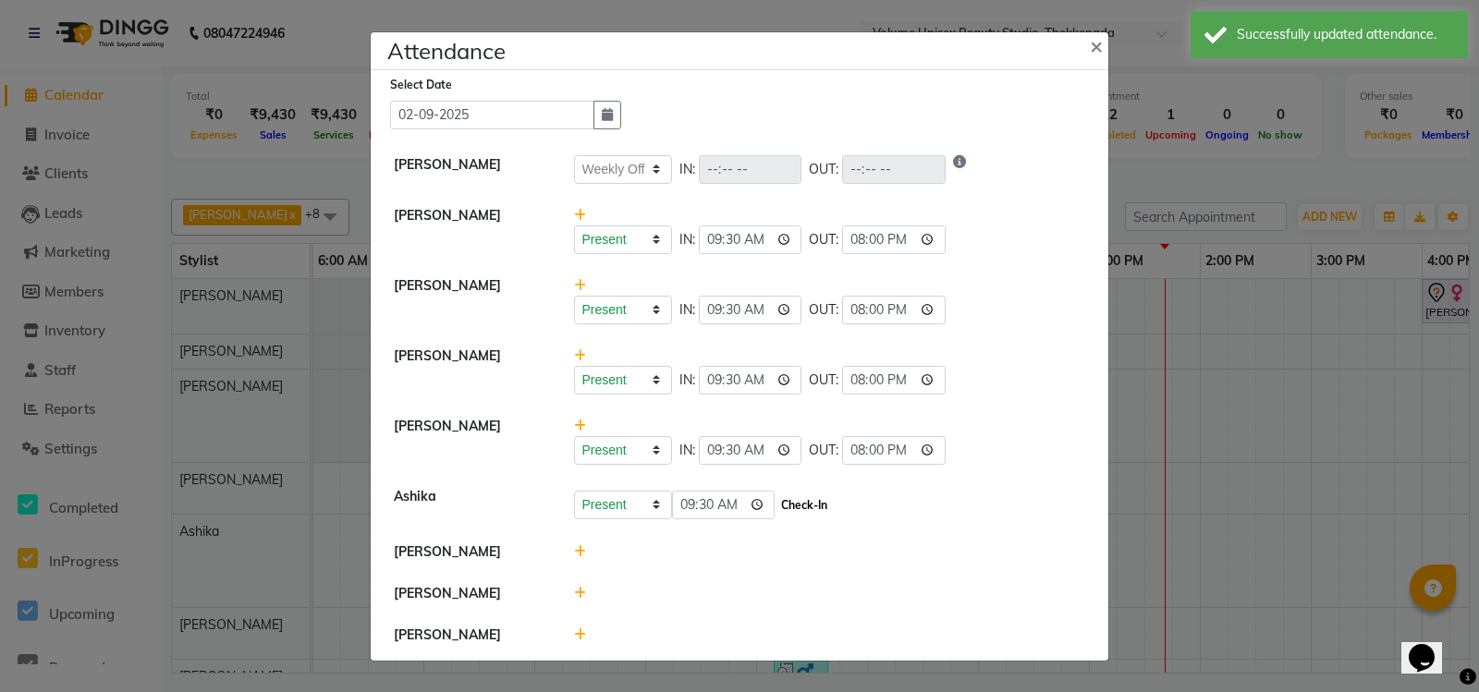
click at [789, 505] on button "Check-In" at bounding box center [803, 506] width 55 height 26
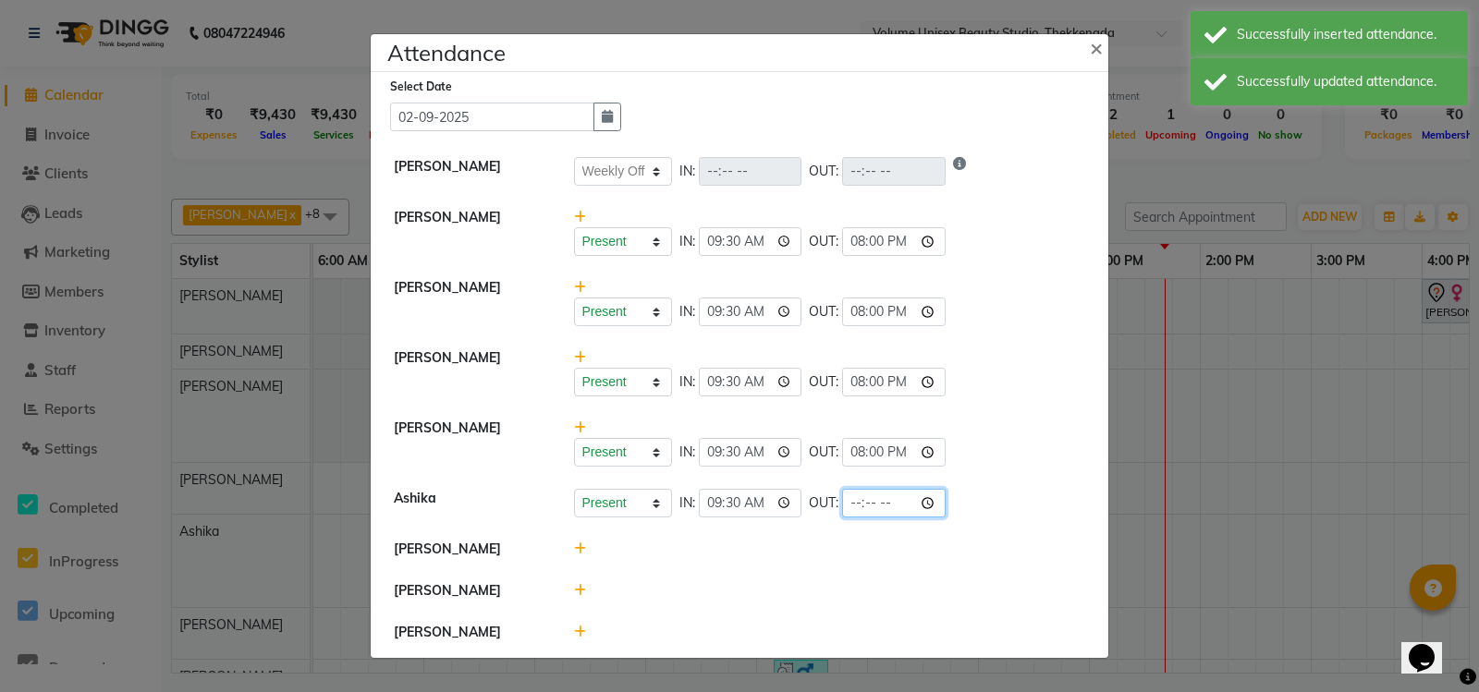
click at [846, 495] on input "time" at bounding box center [893, 503] width 103 height 29
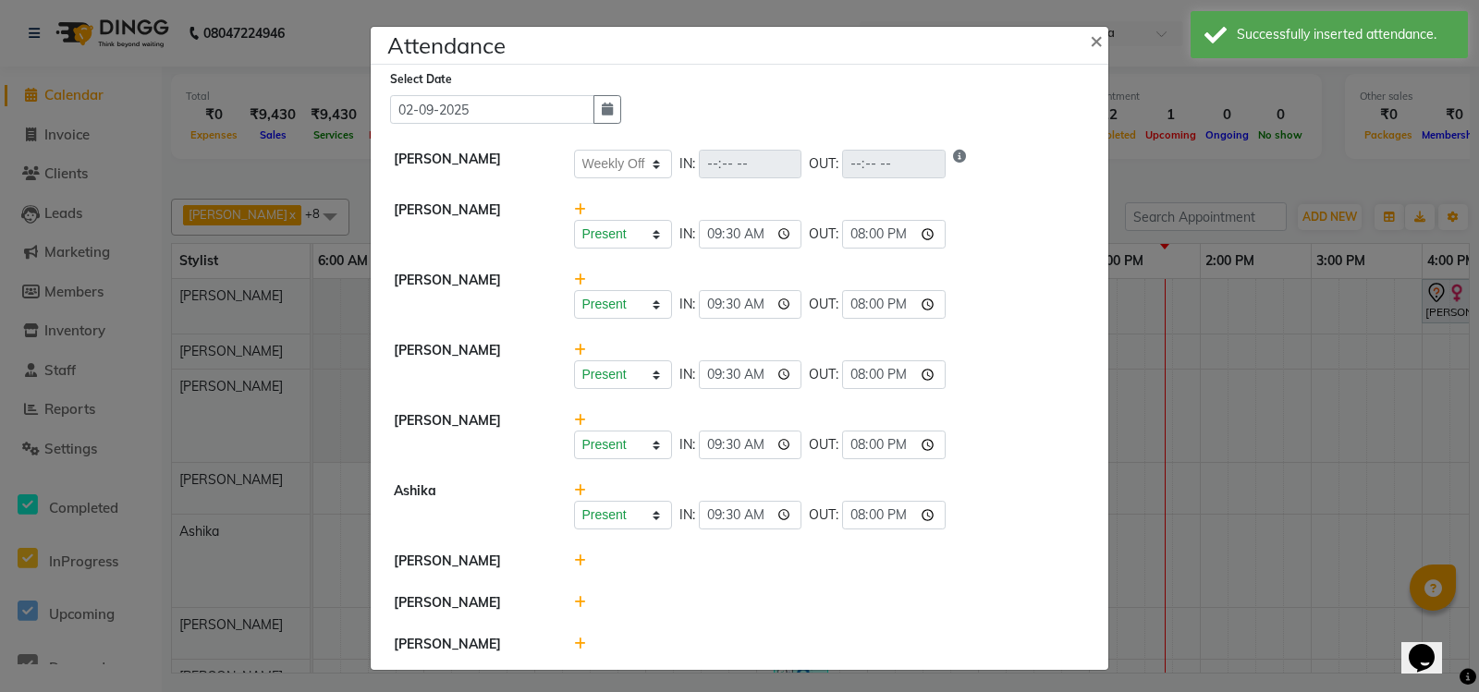
click at [574, 602] on icon at bounding box center [580, 602] width 12 height 13
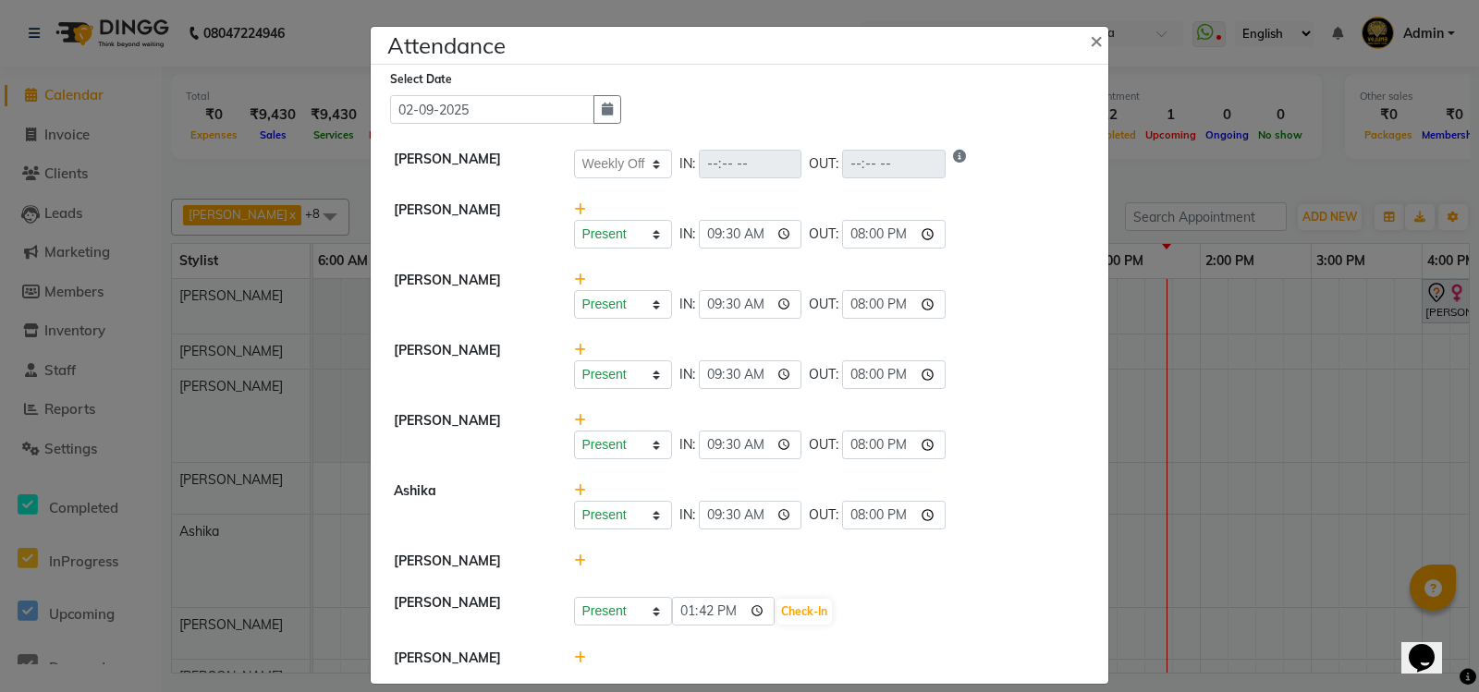
click at [627, 627] on div "Present Absent Late Half Day Weekly Off 13:42 Check-In" at bounding box center [830, 609] width 540 height 33
click at [574, 660] on icon at bounding box center [580, 657] width 12 height 13
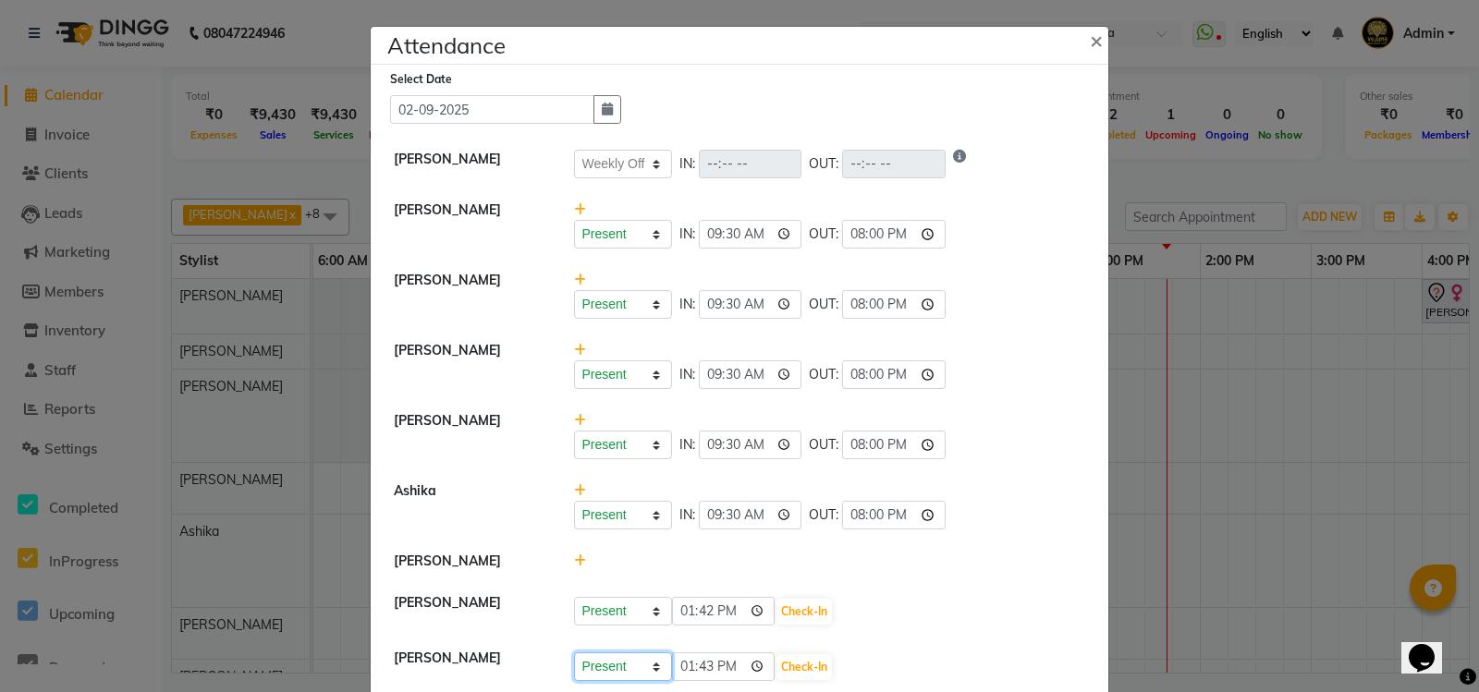
click at [635, 676] on select "Present Absent Late Half Day Weekly Off" at bounding box center [623, 666] width 98 height 29
click at [574, 658] on select "Present Absent Late Half Day Weekly Off" at bounding box center [623, 666] width 98 height 29
click at [677, 675] on button "Save" at bounding box center [692, 667] width 36 height 26
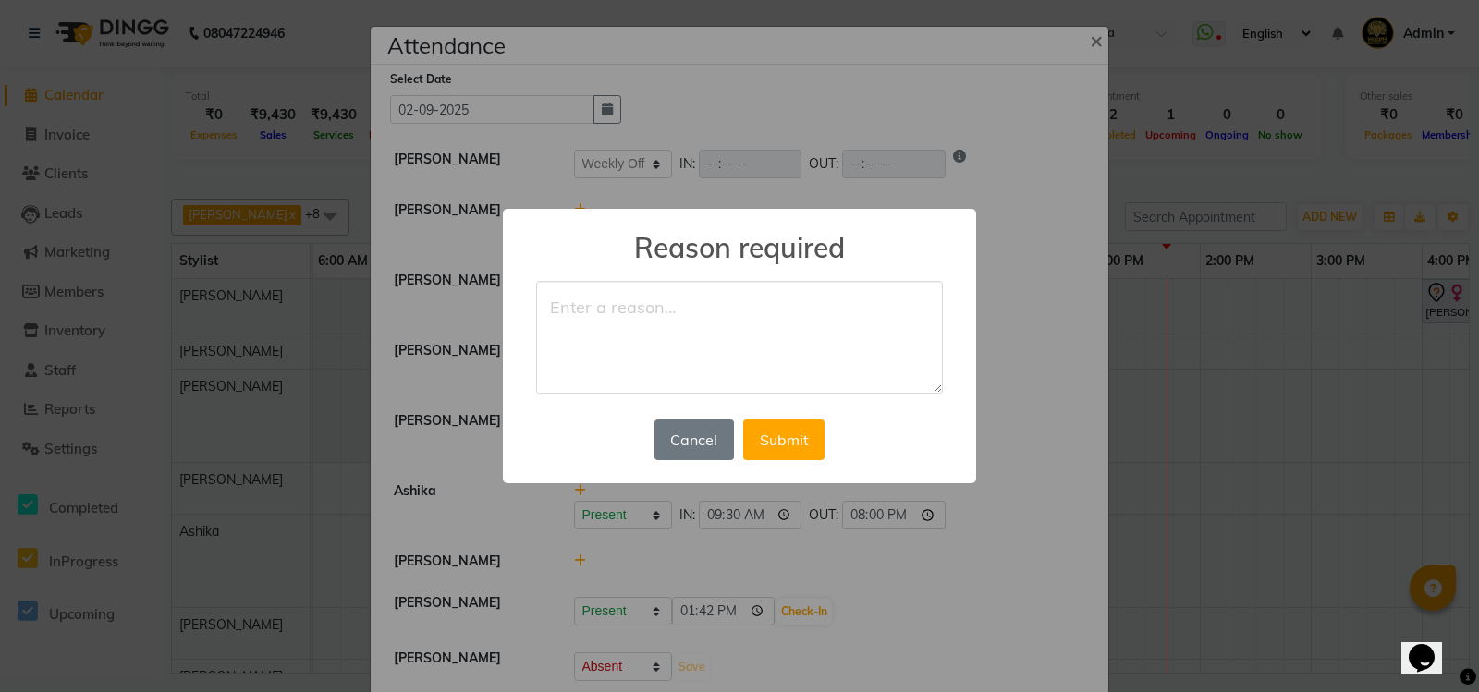
click at [627, 307] on textarea at bounding box center [739, 337] width 407 height 113
click at [781, 449] on button "Submit" at bounding box center [783, 440] width 81 height 41
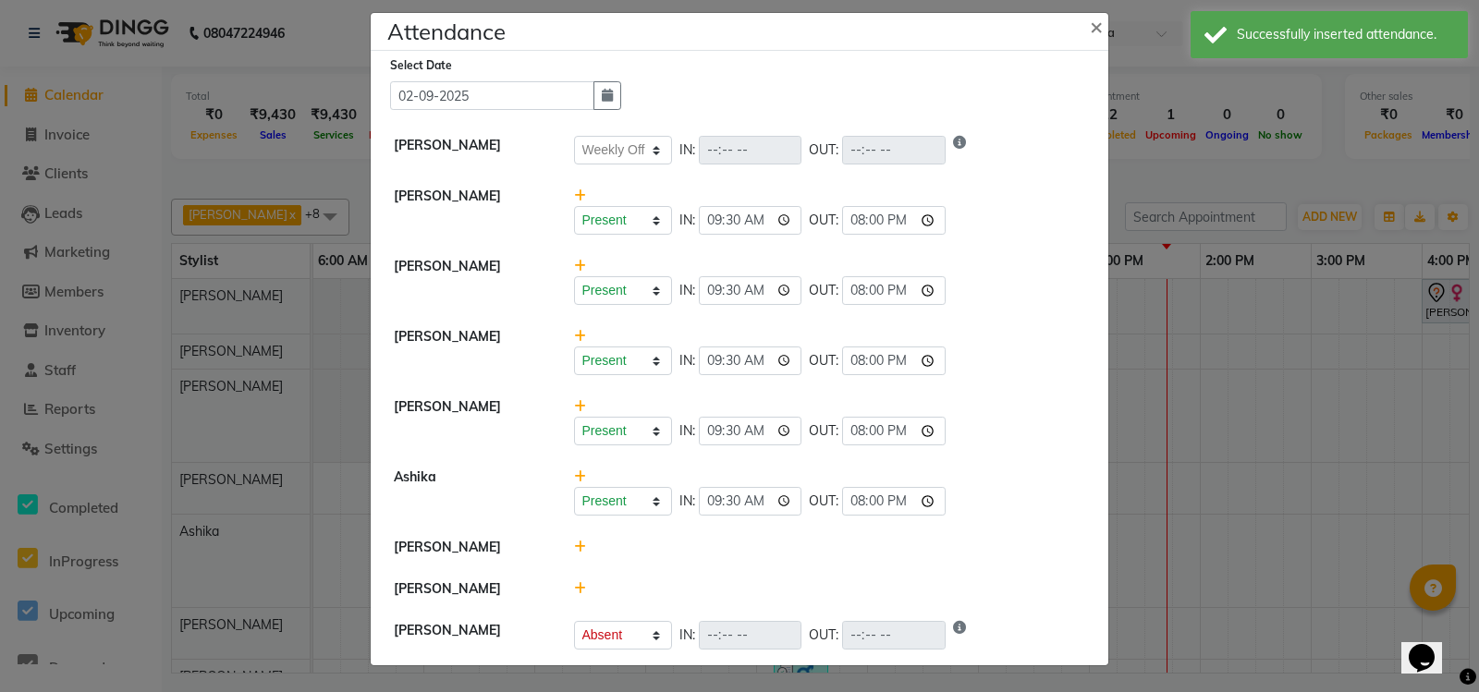
scroll to position [33, 0]
click at [574, 582] on icon at bounding box center [580, 588] width 12 height 13
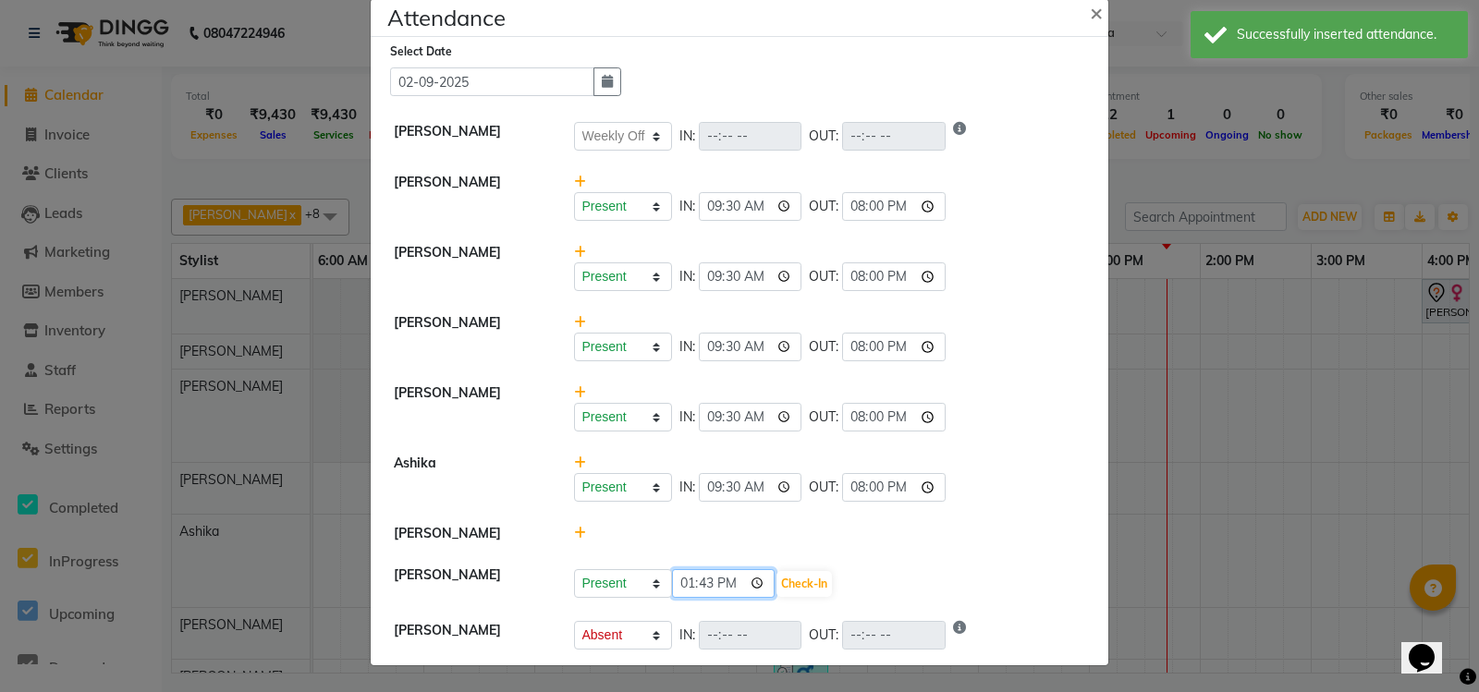
click at [686, 581] on input "13:43" at bounding box center [723, 583] width 103 height 29
click at [790, 578] on button "Check-In" at bounding box center [803, 584] width 55 height 26
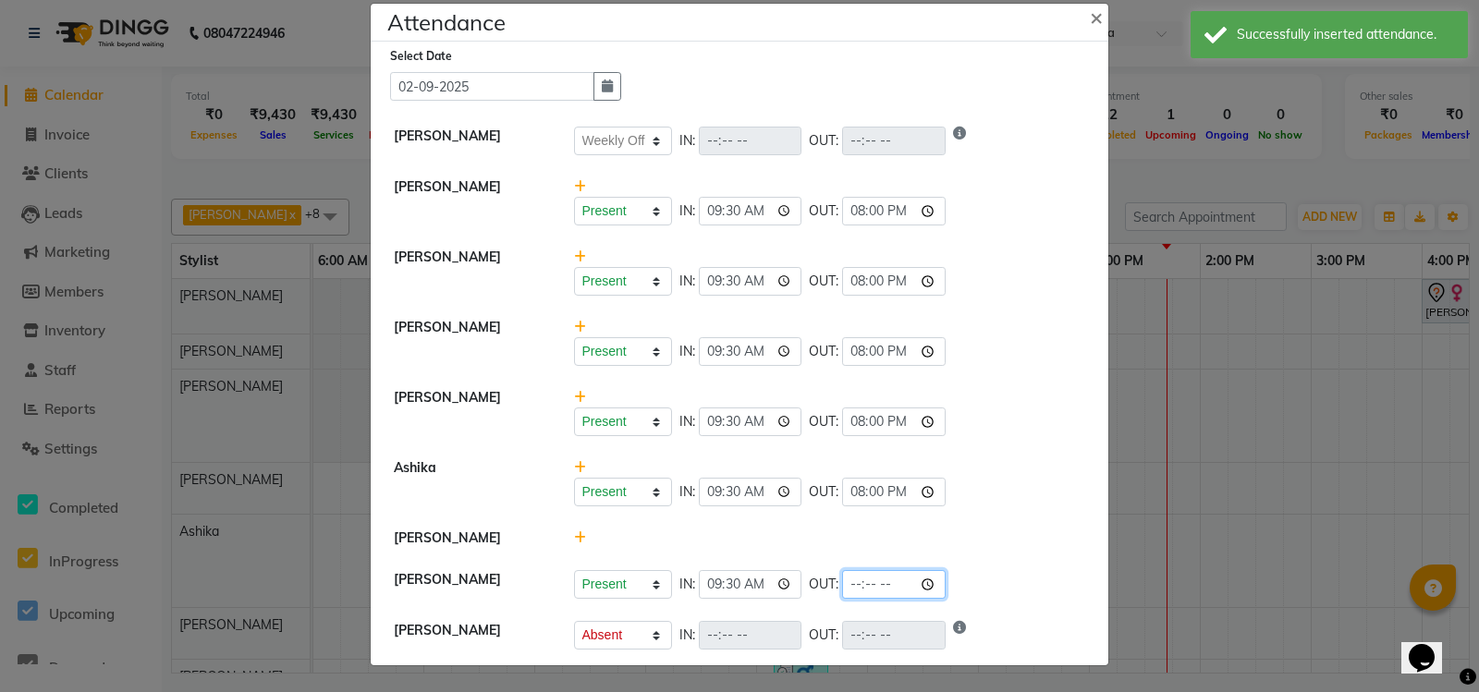
click at [849, 573] on input "time" at bounding box center [893, 584] width 103 height 29
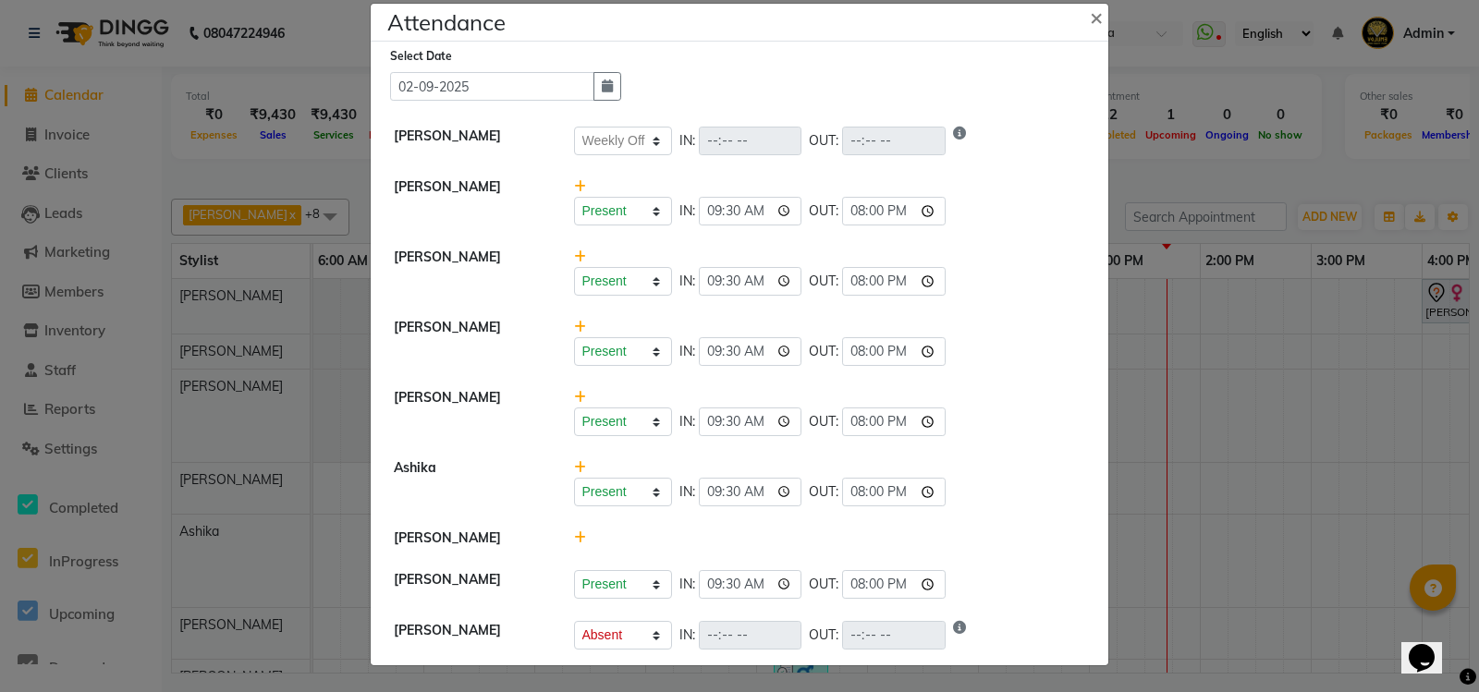
click at [574, 531] on icon at bounding box center [580, 537] width 12 height 13
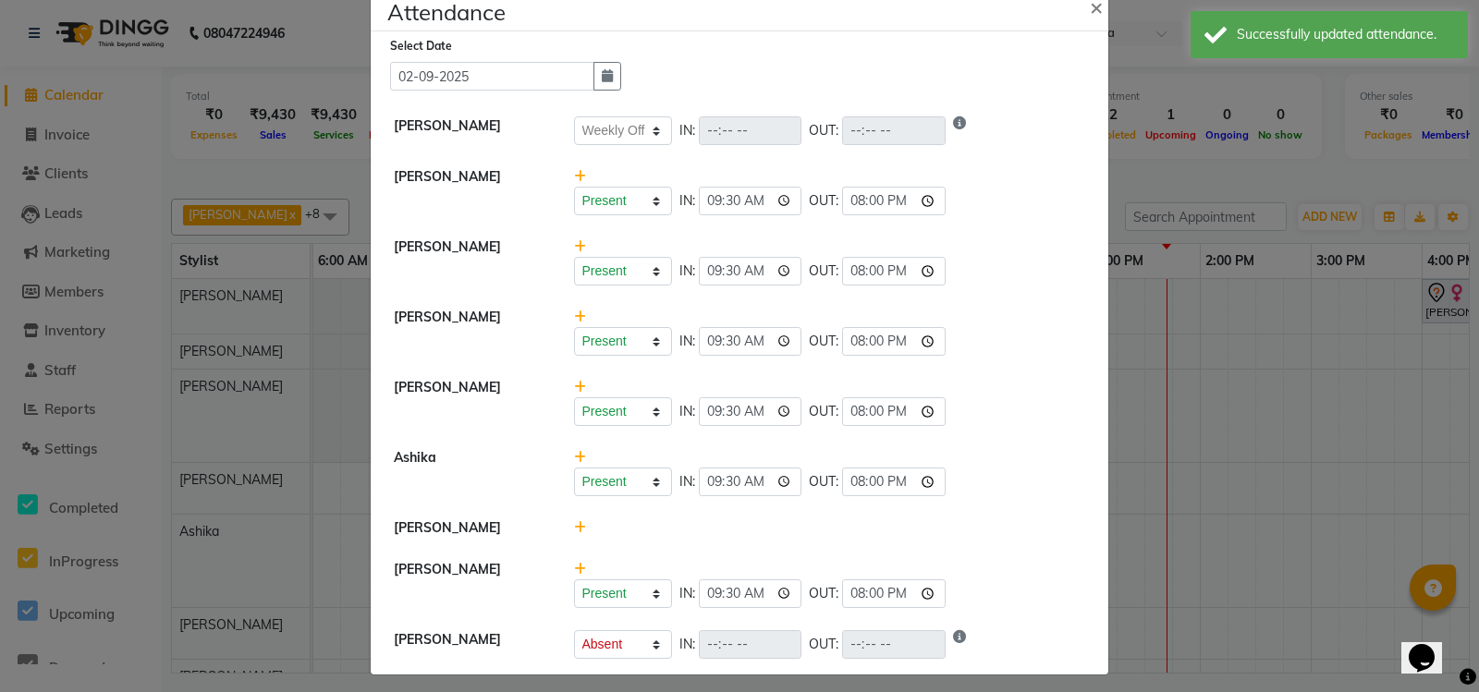
click at [574, 527] on icon at bounding box center [580, 527] width 12 height 13
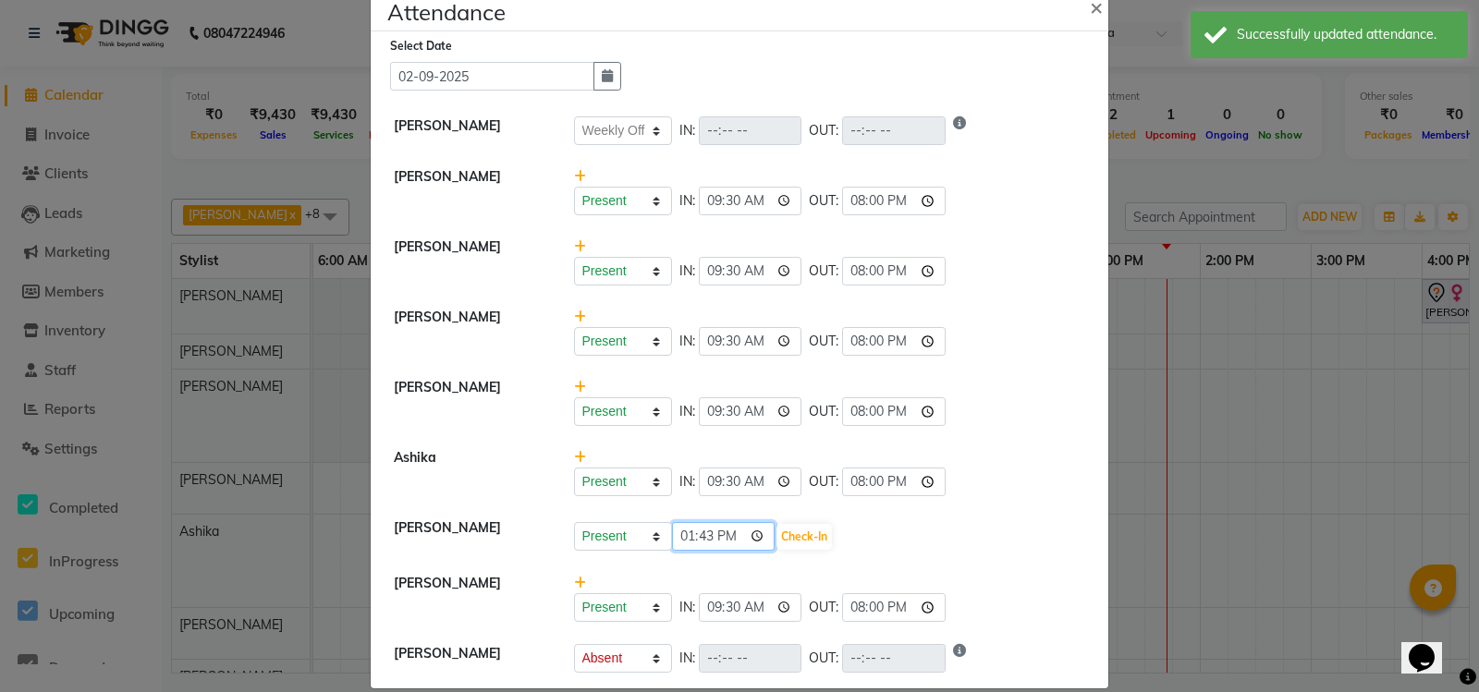
click at [683, 538] on input "13:43" at bounding box center [723, 536] width 103 height 29
click at [786, 538] on button "Check-In" at bounding box center [803, 537] width 55 height 26
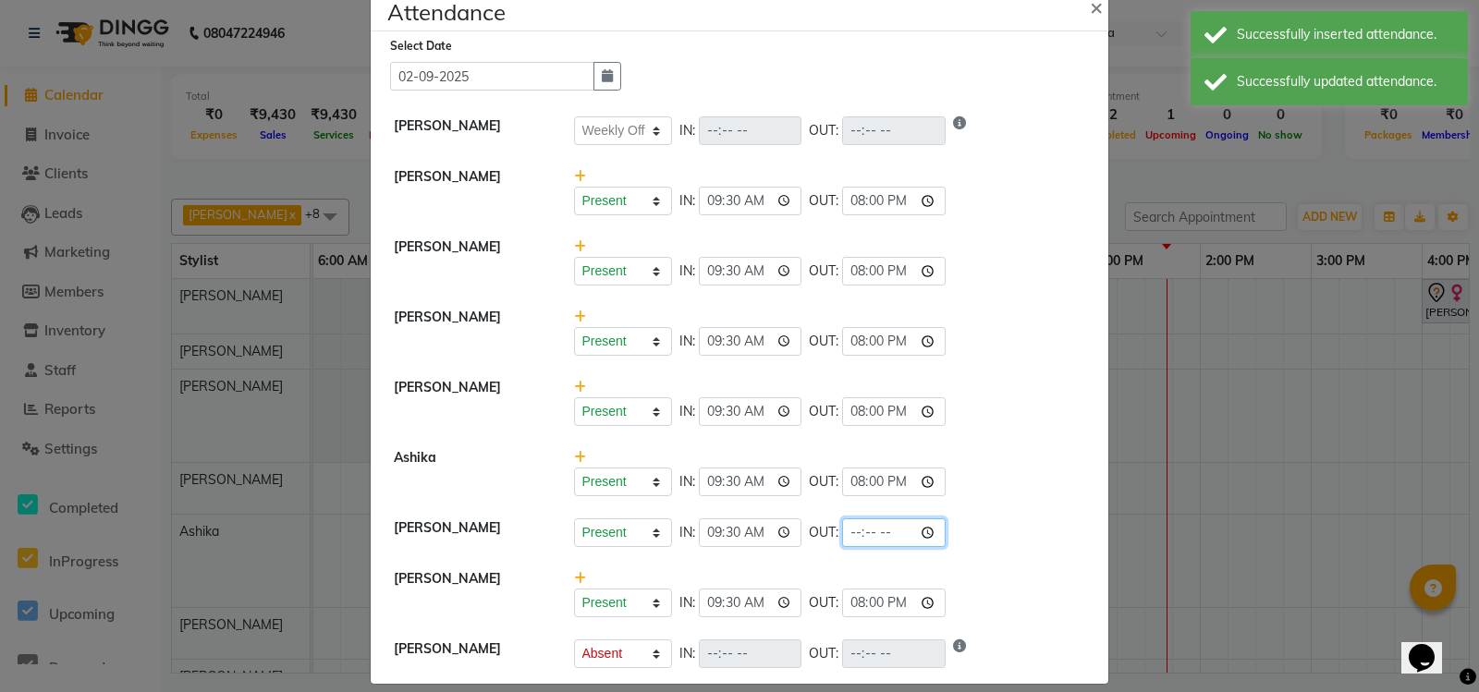
click at [855, 536] on input "time" at bounding box center [893, 532] width 103 height 29
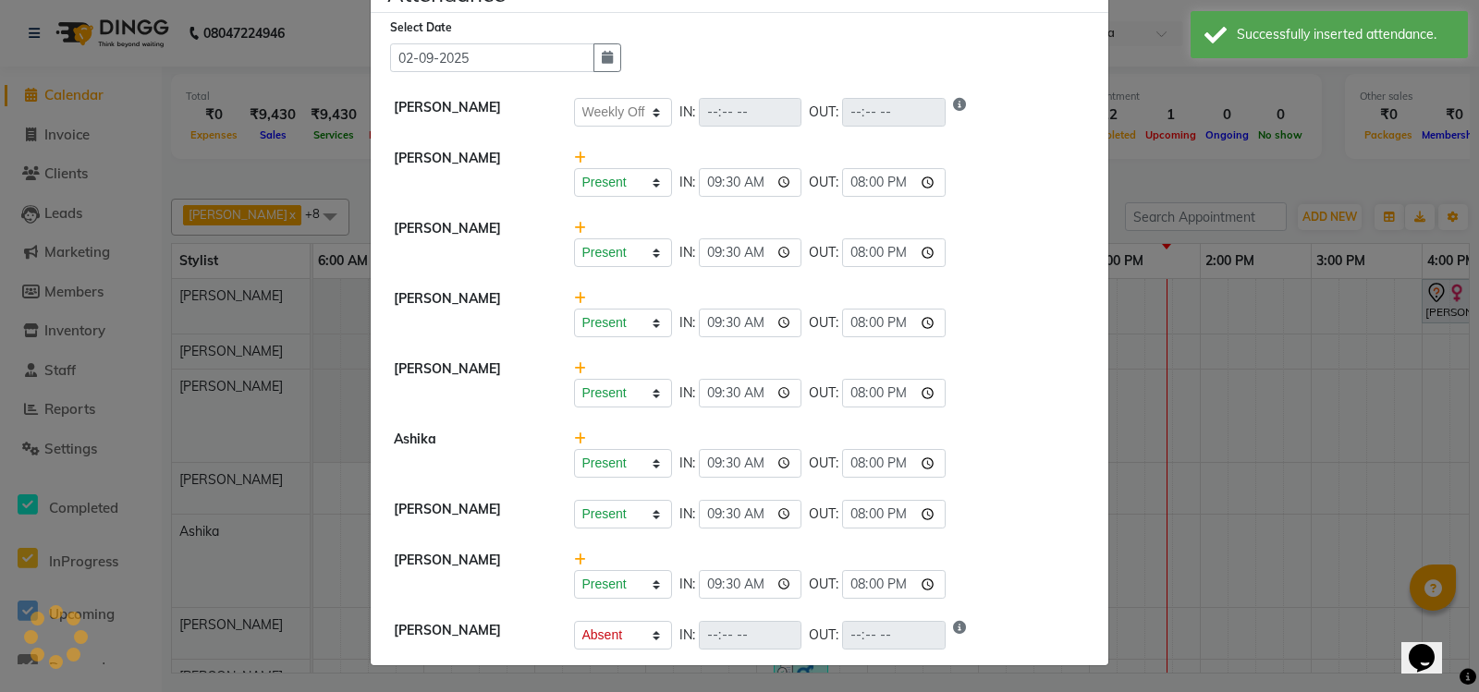
click at [1027, 469] on div "Present Absent Late Half Day Weekly Off IN: 09:30 OUT: 20:00" at bounding box center [830, 463] width 512 height 29
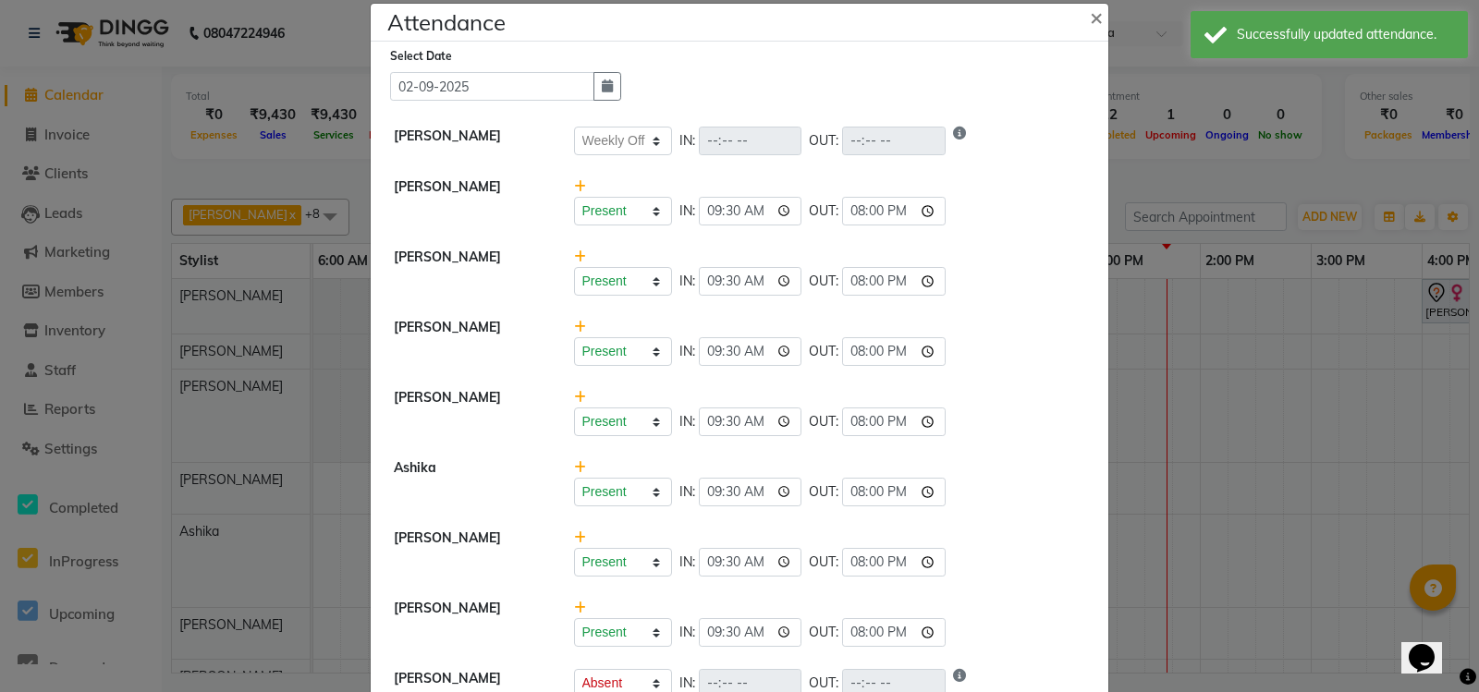
scroll to position [0, 0]
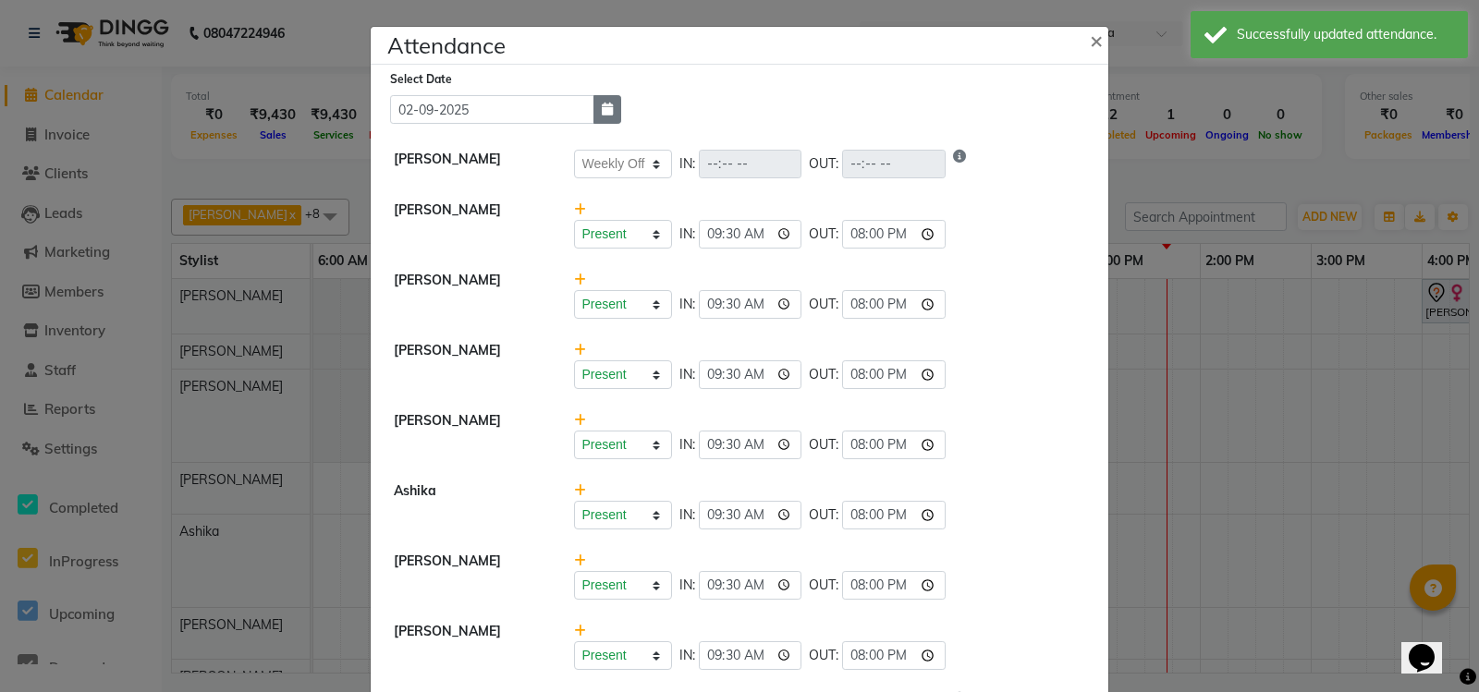
click at [602, 104] on icon "button" at bounding box center [607, 109] width 11 height 13
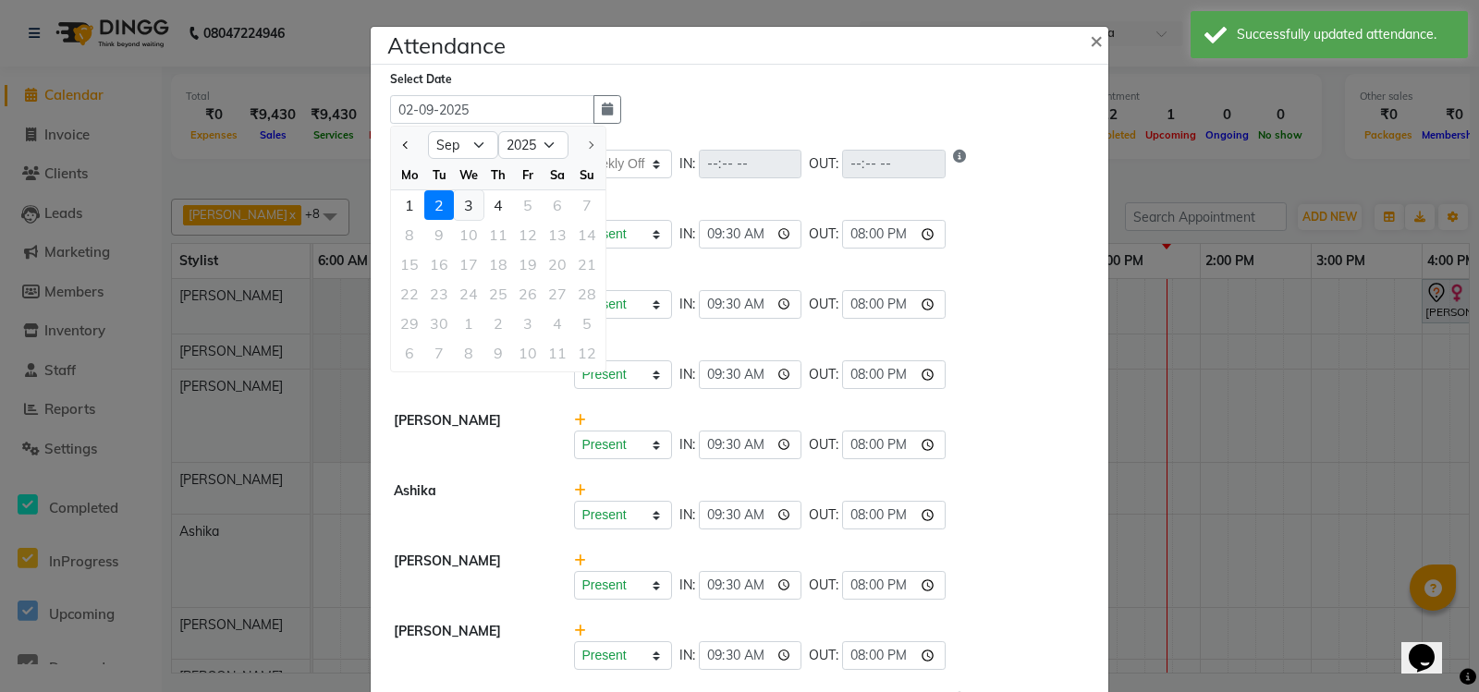
click at [462, 204] on div "3" at bounding box center [469, 205] width 30 height 30
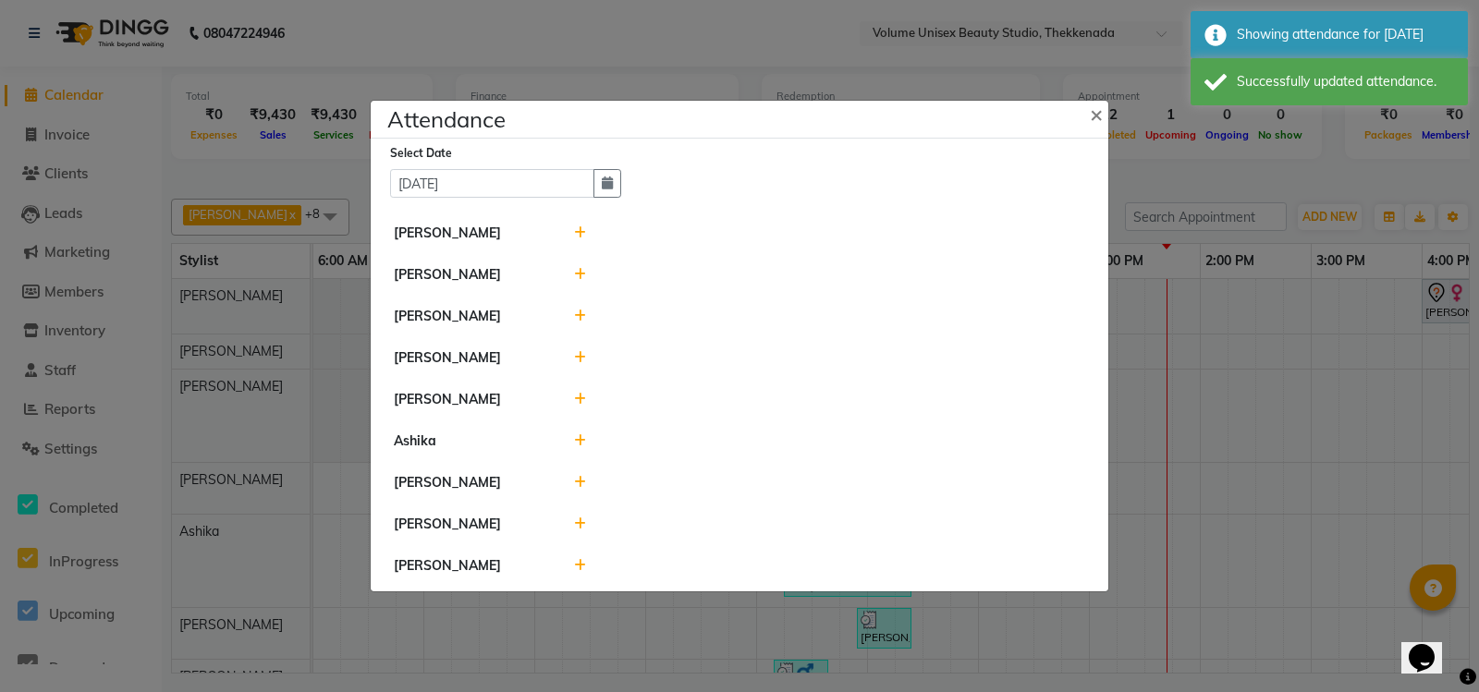
click at [579, 226] on icon at bounding box center [580, 232] width 12 height 13
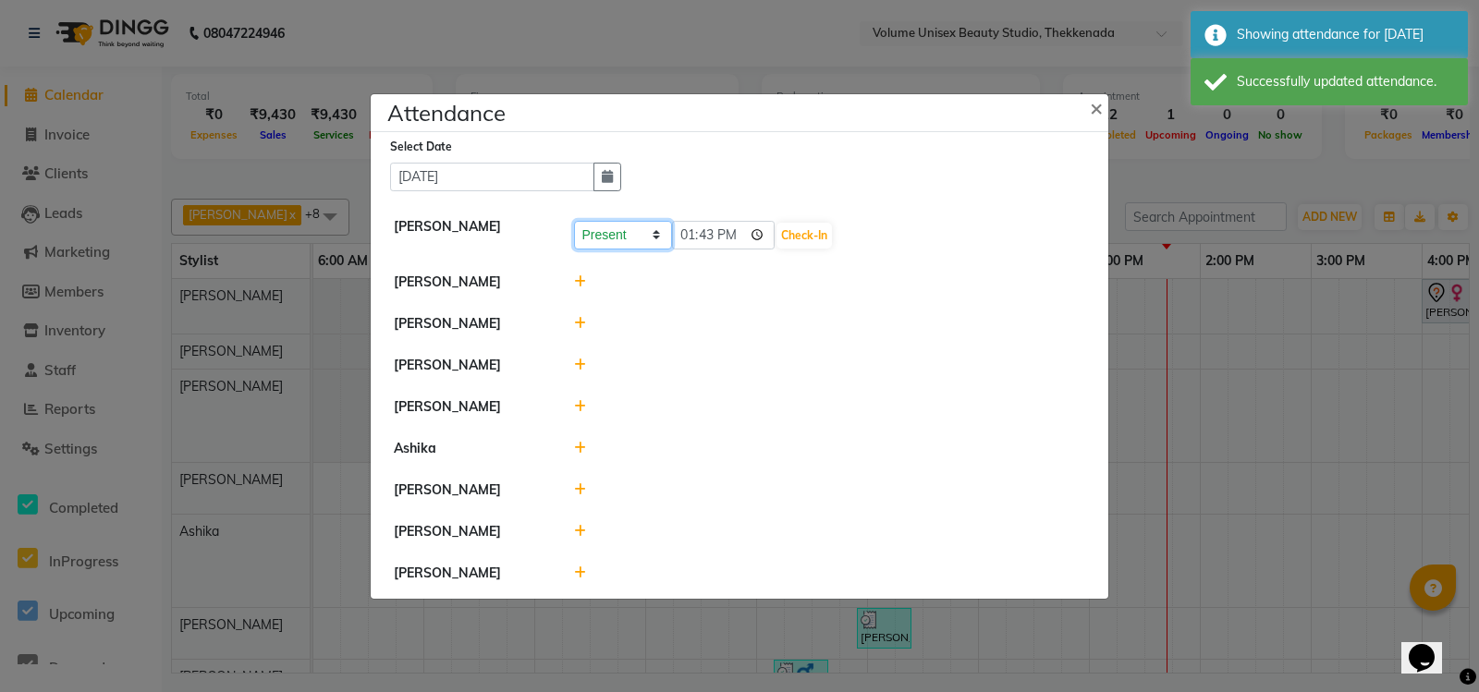
click at [612, 229] on select "Present Absent Late Half Day Weekly Off" at bounding box center [623, 235] width 98 height 29
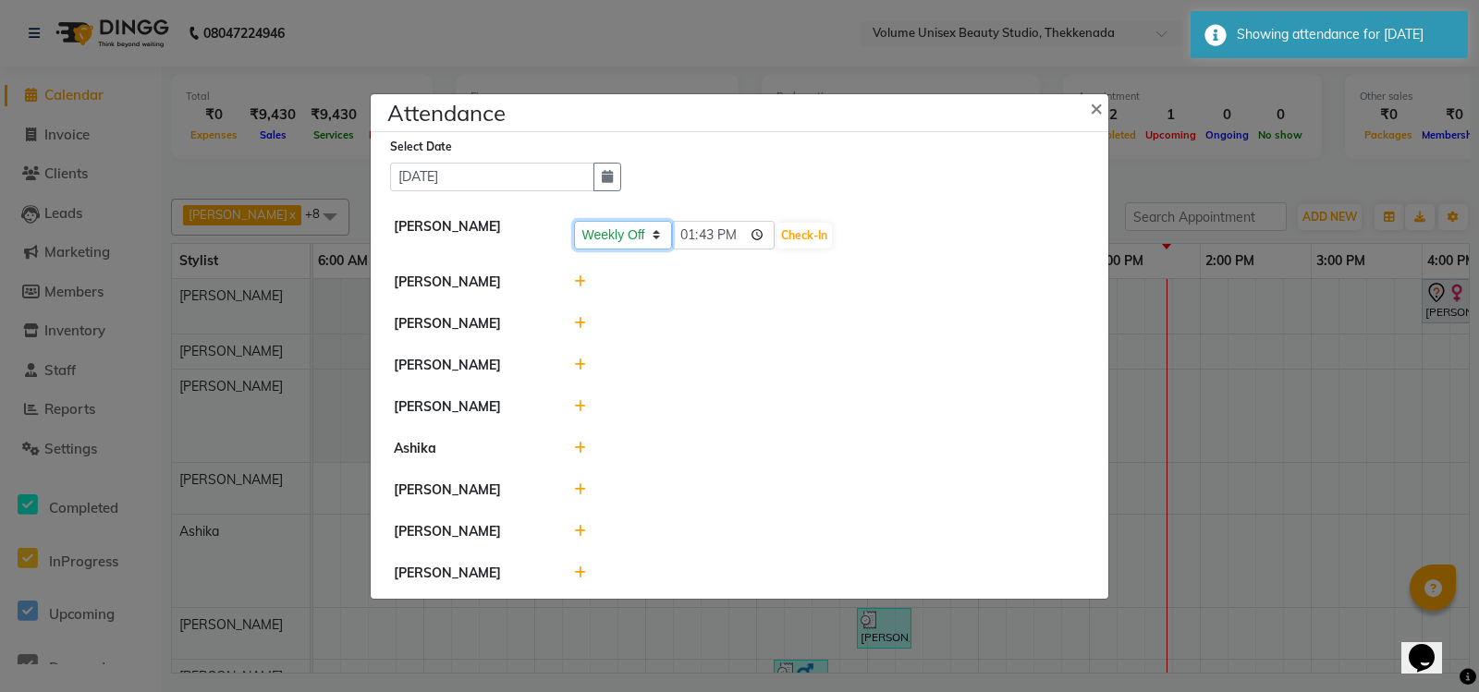
click at [574, 221] on select "Present Absent Late Half Day Weekly Off" at bounding box center [623, 235] width 98 height 29
click at [691, 224] on button "Save" at bounding box center [692, 236] width 36 height 26
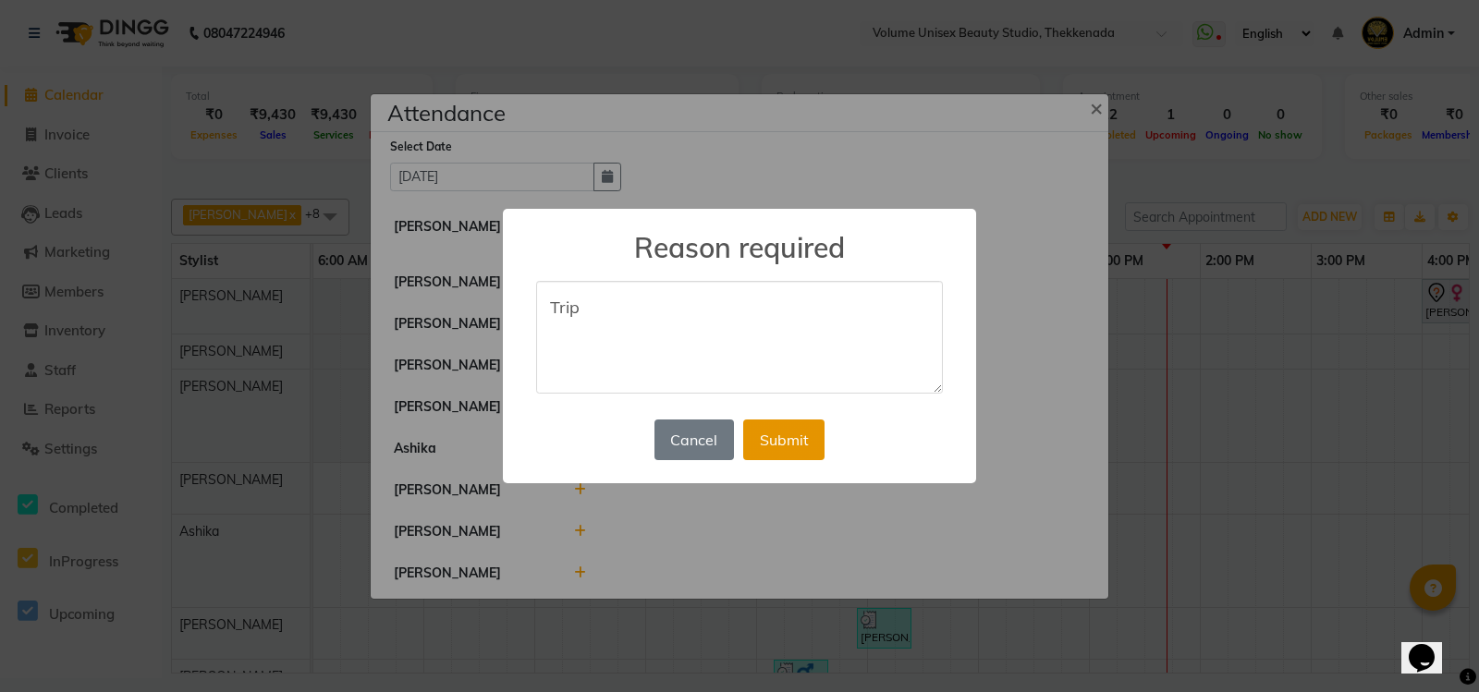
click at [816, 445] on button "Submit" at bounding box center [783, 440] width 81 height 41
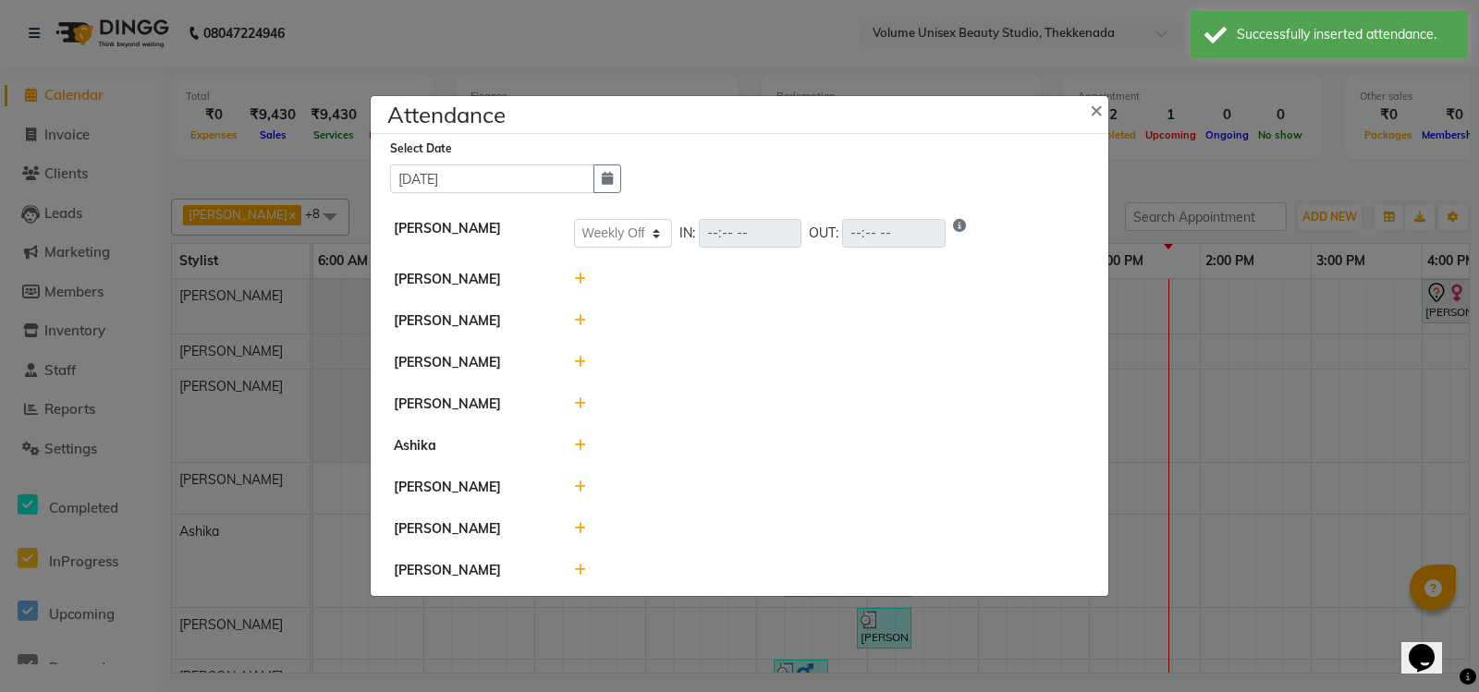
click at [575, 273] on icon at bounding box center [580, 279] width 12 height 13
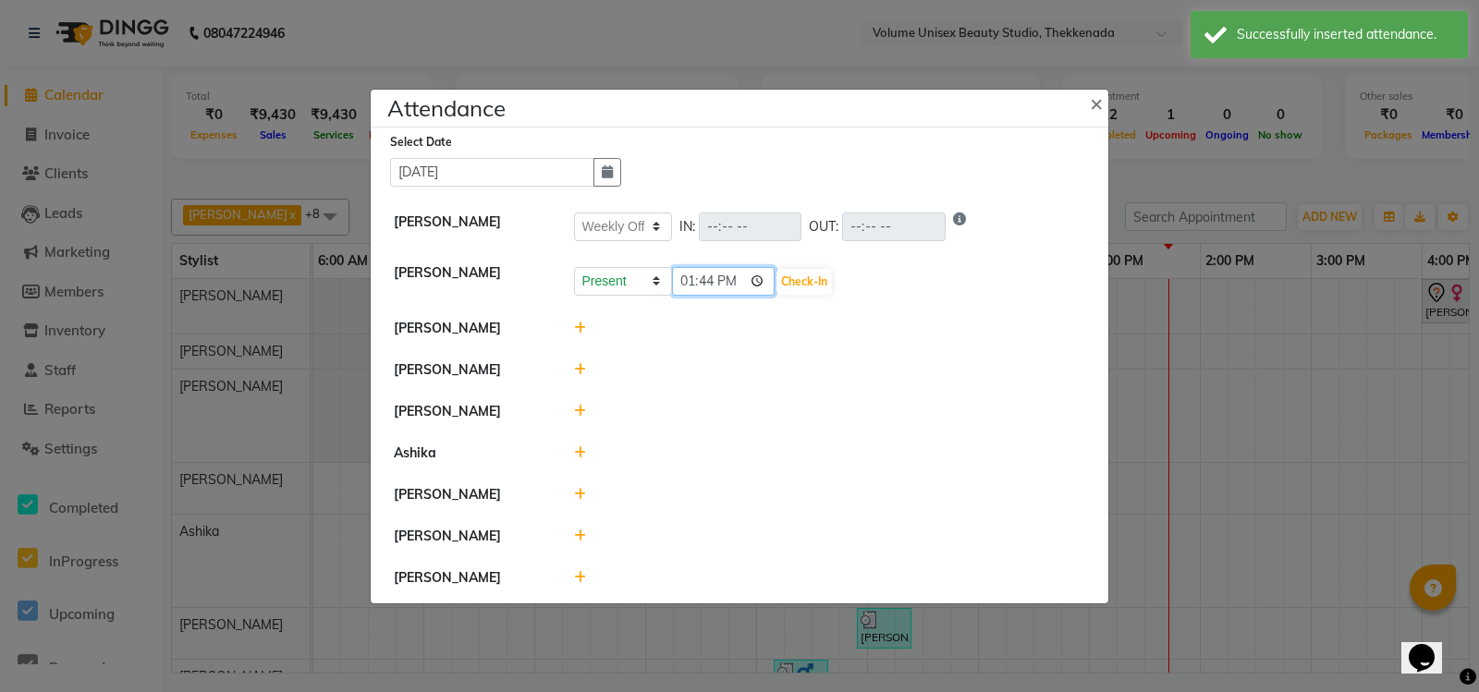
click at [689, 276] on input "13:44" at bounding box center [723, 281] width 103 height 29
click at [816, 269] on button "Check-In" at bounding box center [803, 282] width 55 height 26
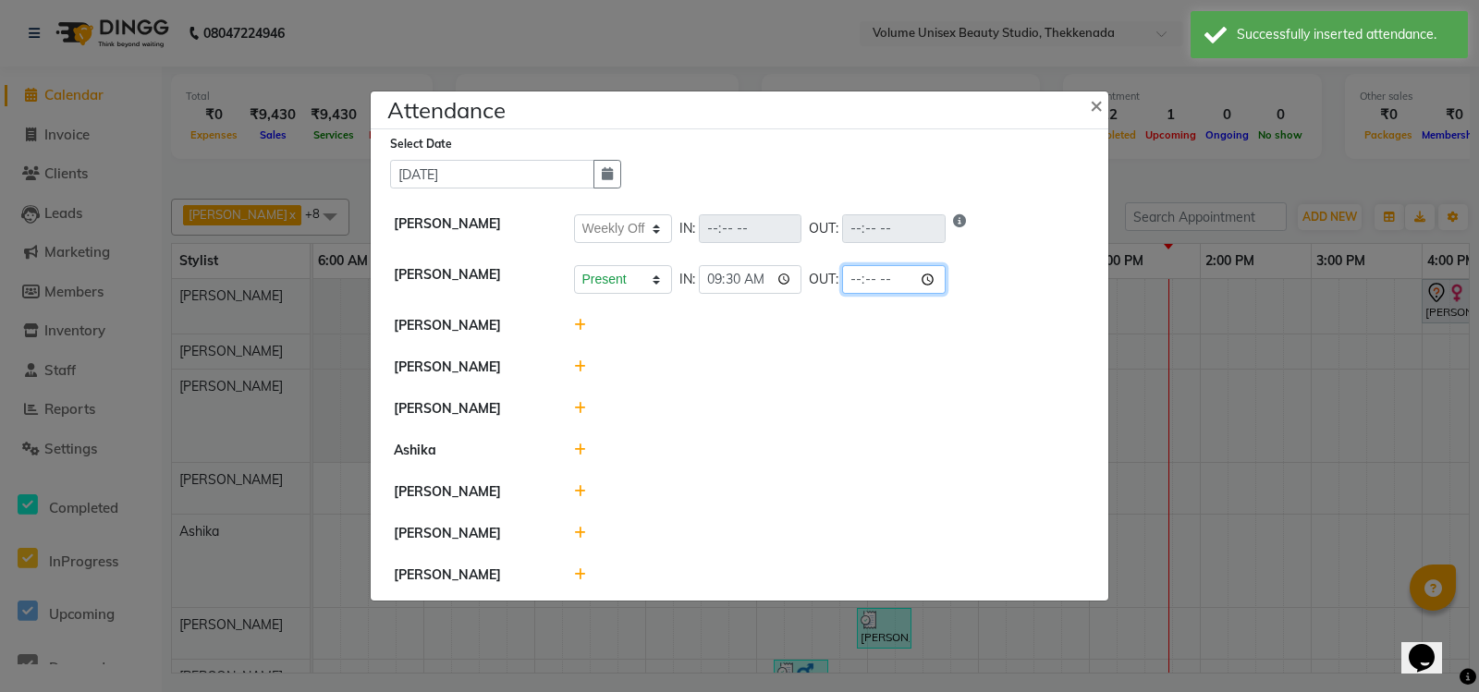
click at [862, 273] on input "time" at bounding box center [893, 279] width 103 height 29
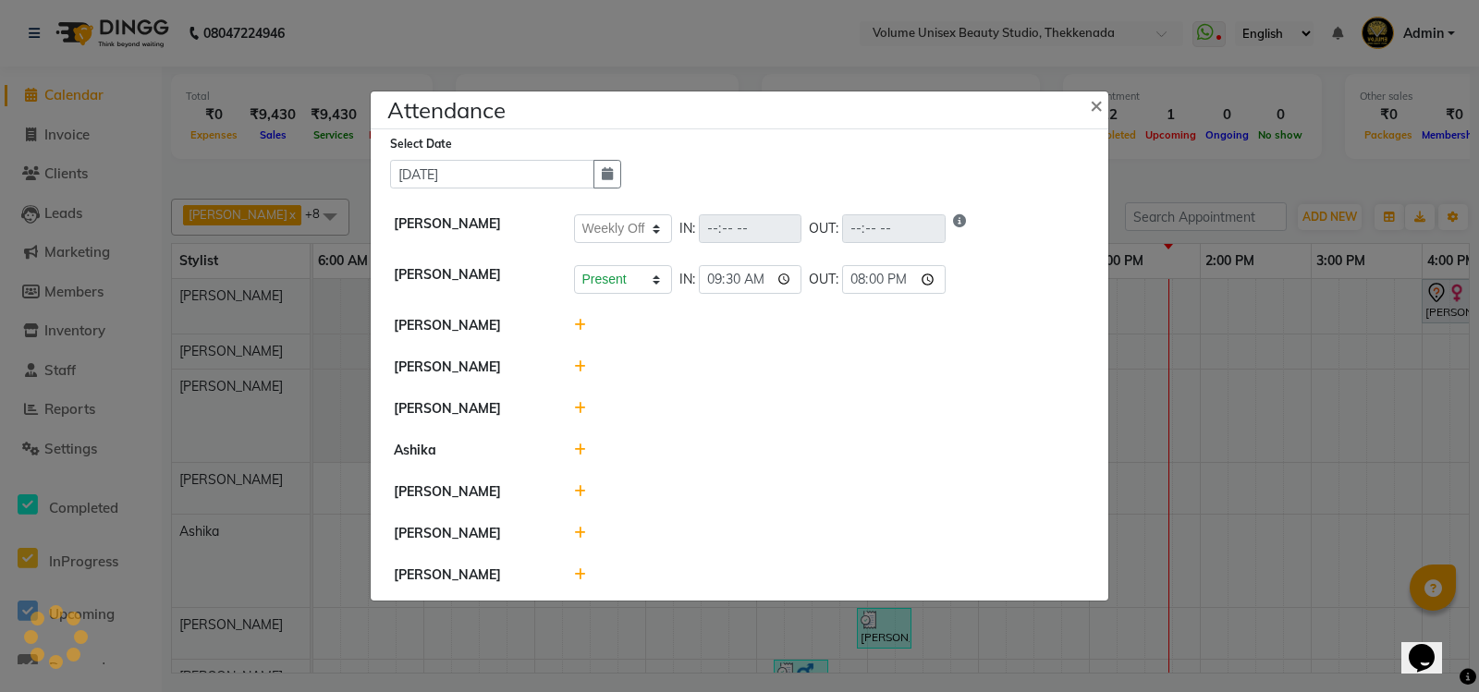
click at [571, 316] on div at bounding box center [830, 325] width 540 height 19
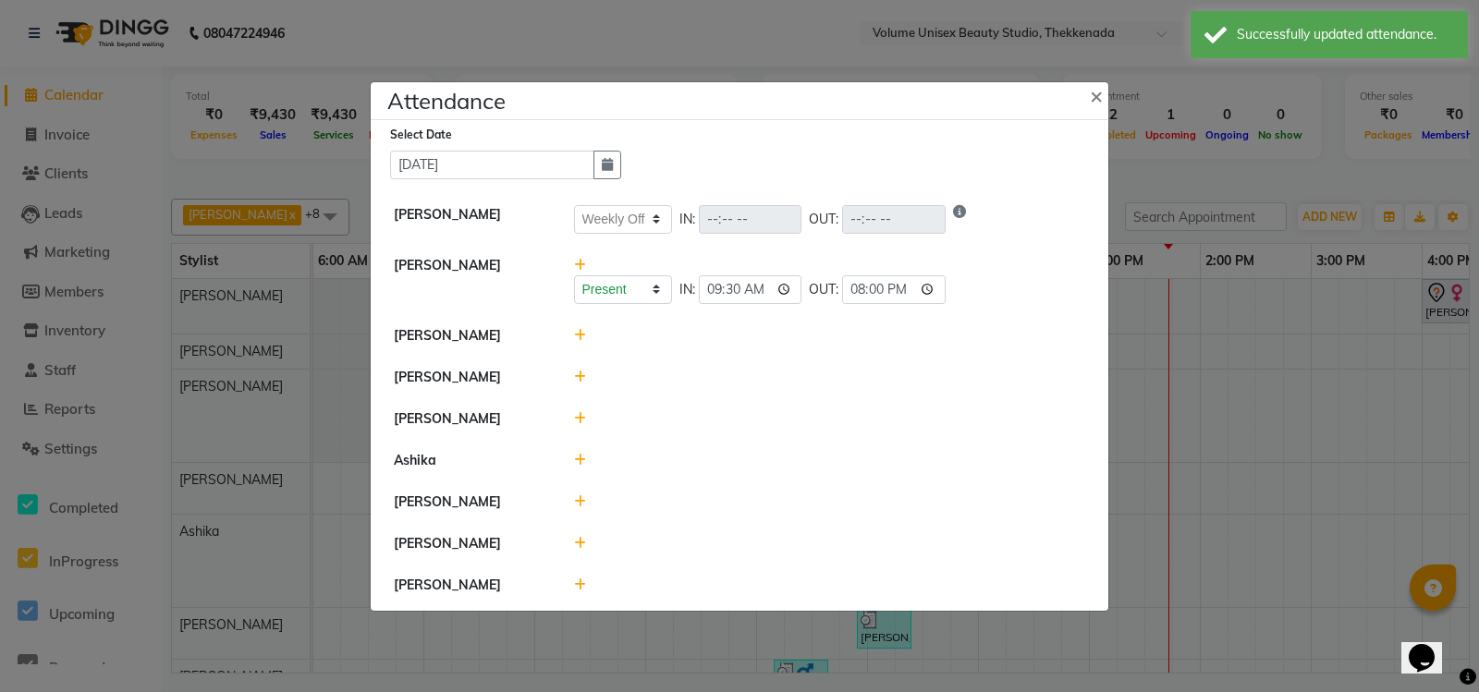
click at [575, 329] on icon at bounding box center [580, 335] width 12 height 13
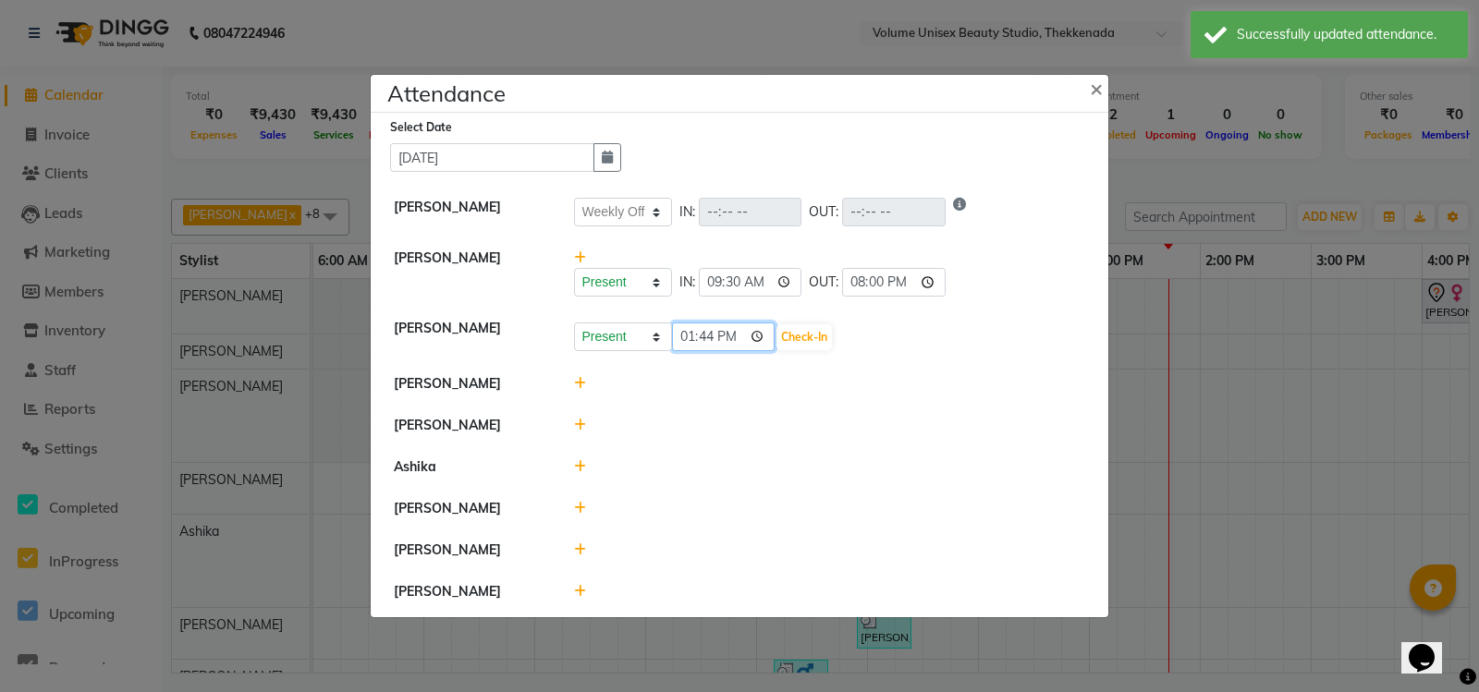
click at [686, 331] on input "13:44" at bounding box center [723, 337] width 103 height 29
click at [810, 324] on button "Check-In" at bounding box center [803, 337] width 55 height 26
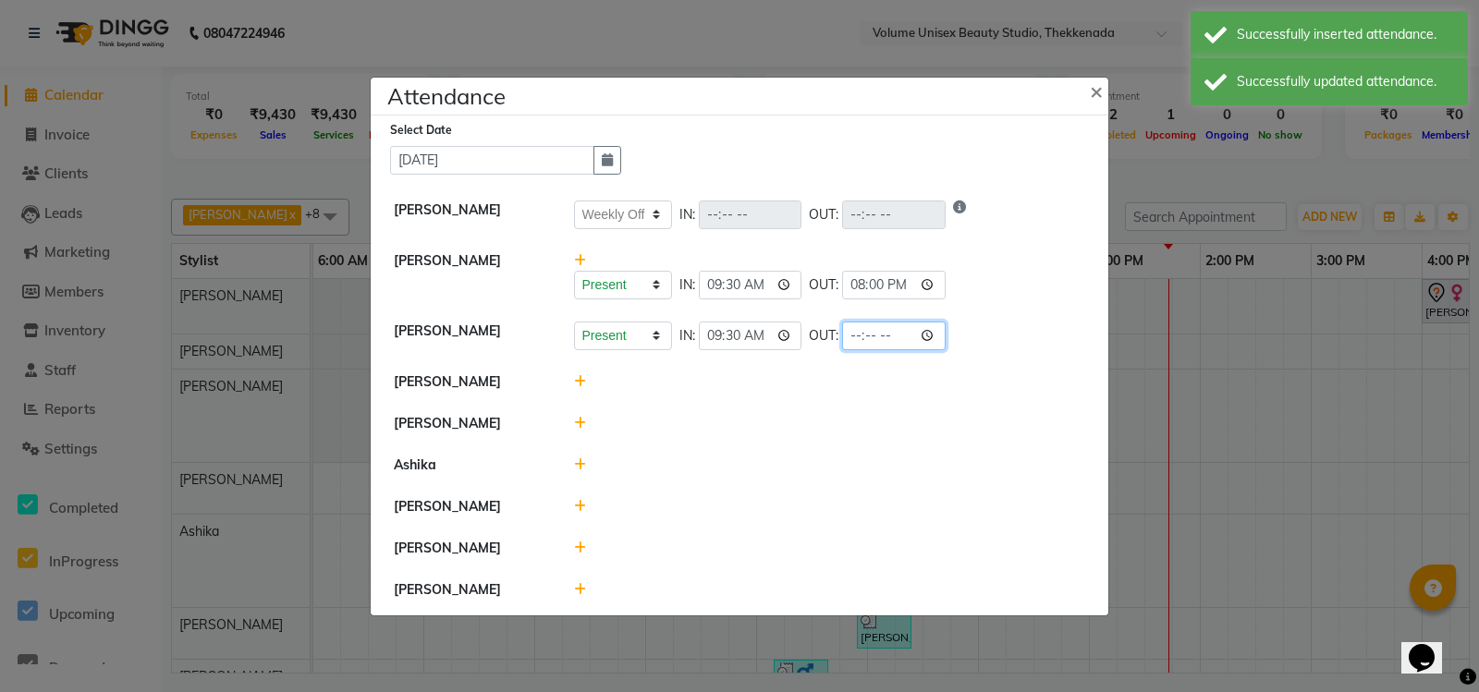
click at [856, 327] on input "time" at bounding box center [893, 336] width 103 height 29
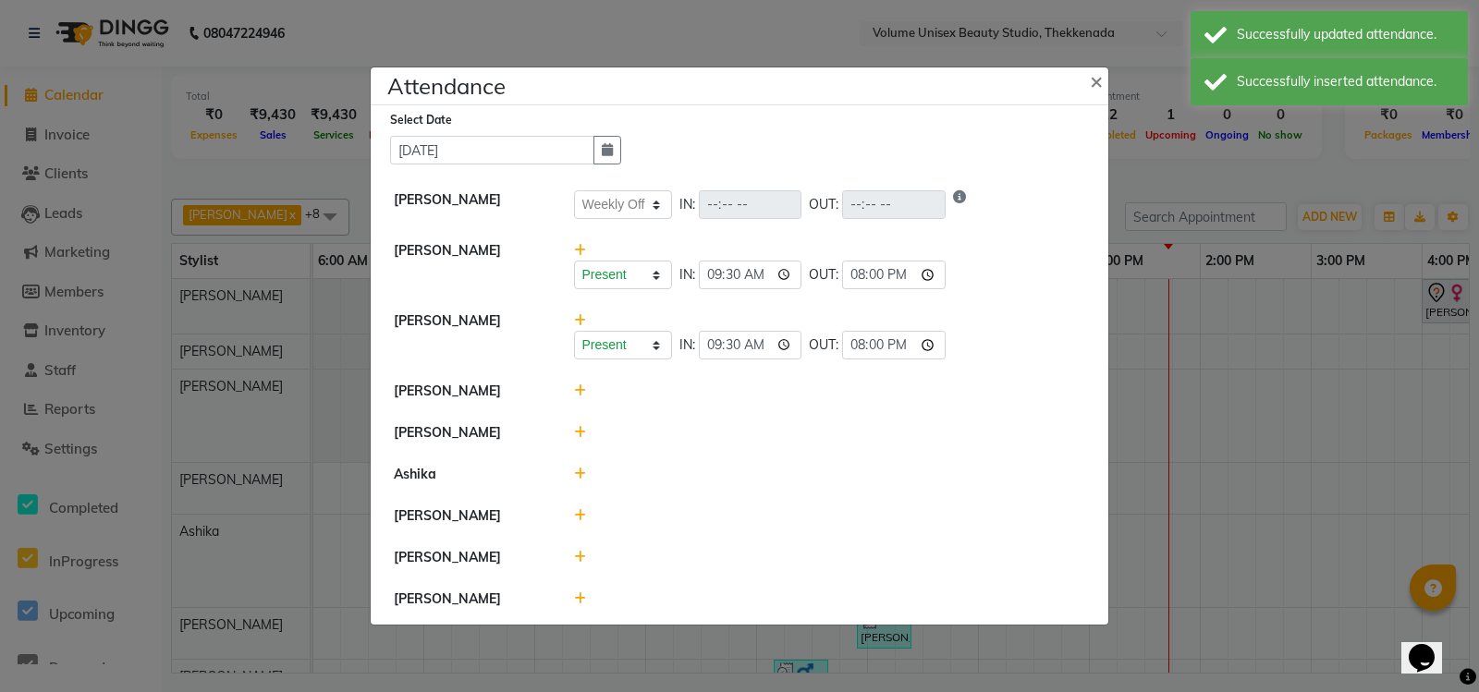
click at [576, 384] on icon at bounding box center [580, 390] width 12 height 13
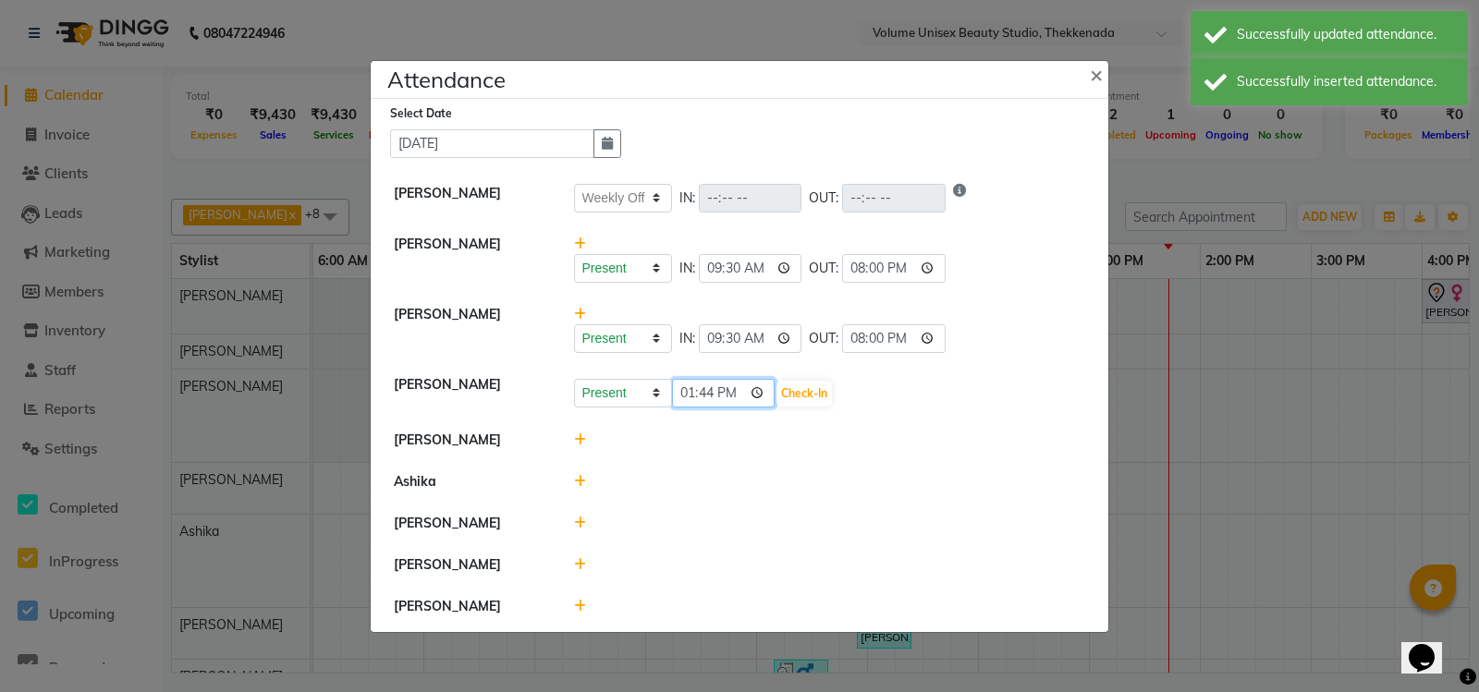
click at [688, 383] on input "13:44" at bounding box center [723, 393] width 103 height 29
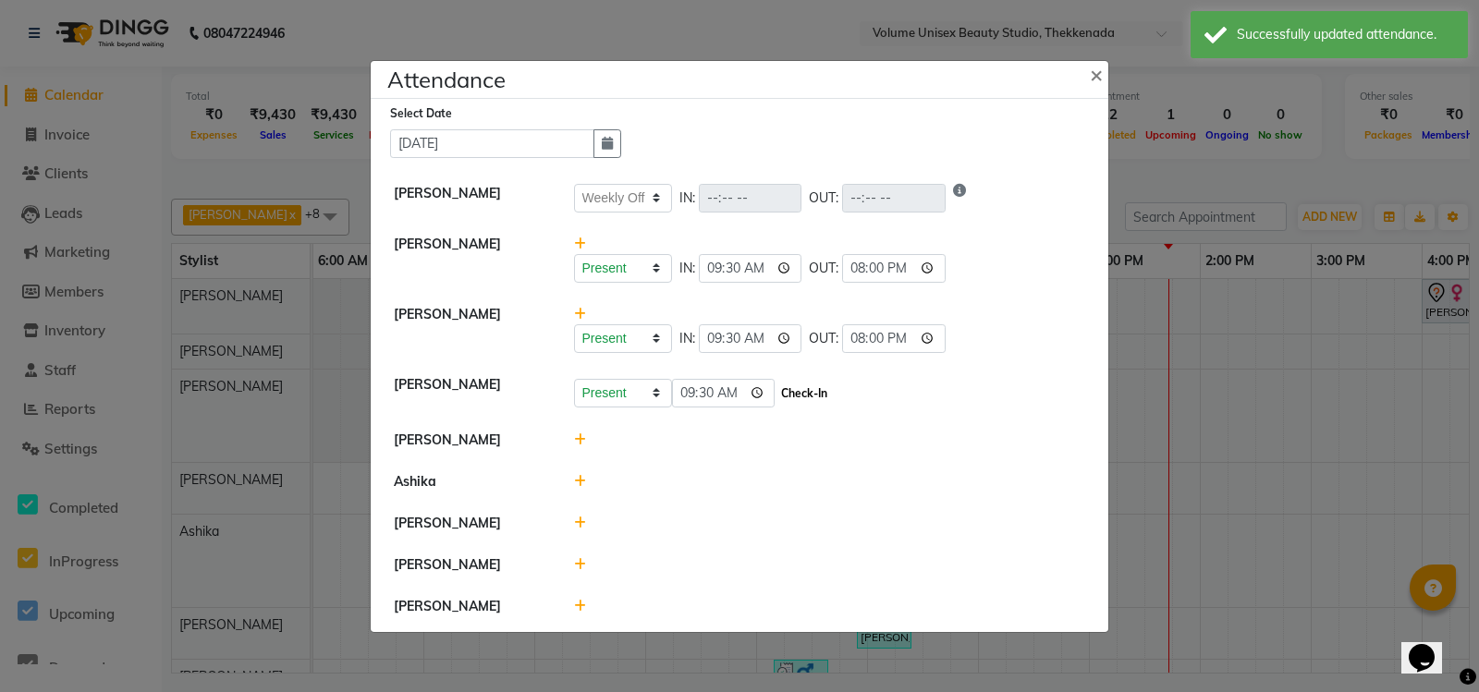
click at [796, 381] on button "Check-In" at bounding box center [803, 394] width 55 height 26
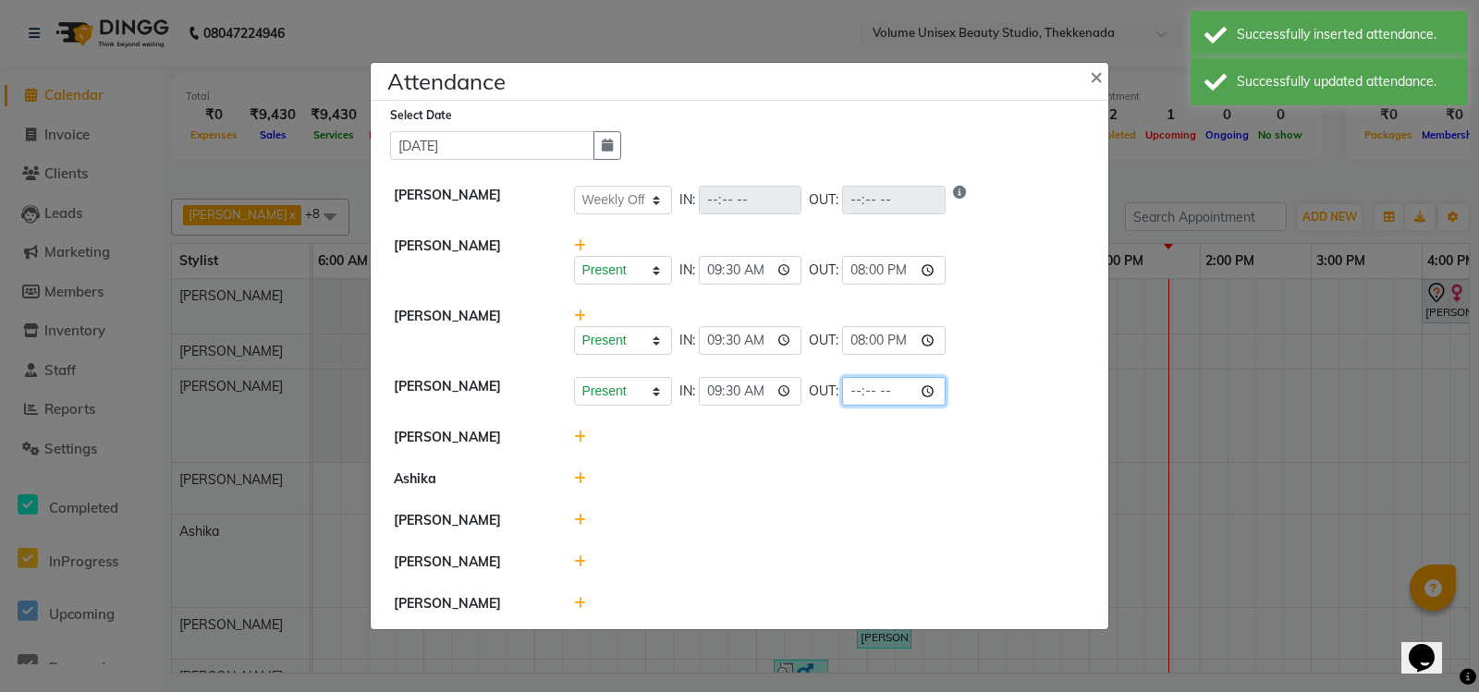
click at [856, 384] on input "time" at bounding box center [893, 391] width 103 height 29
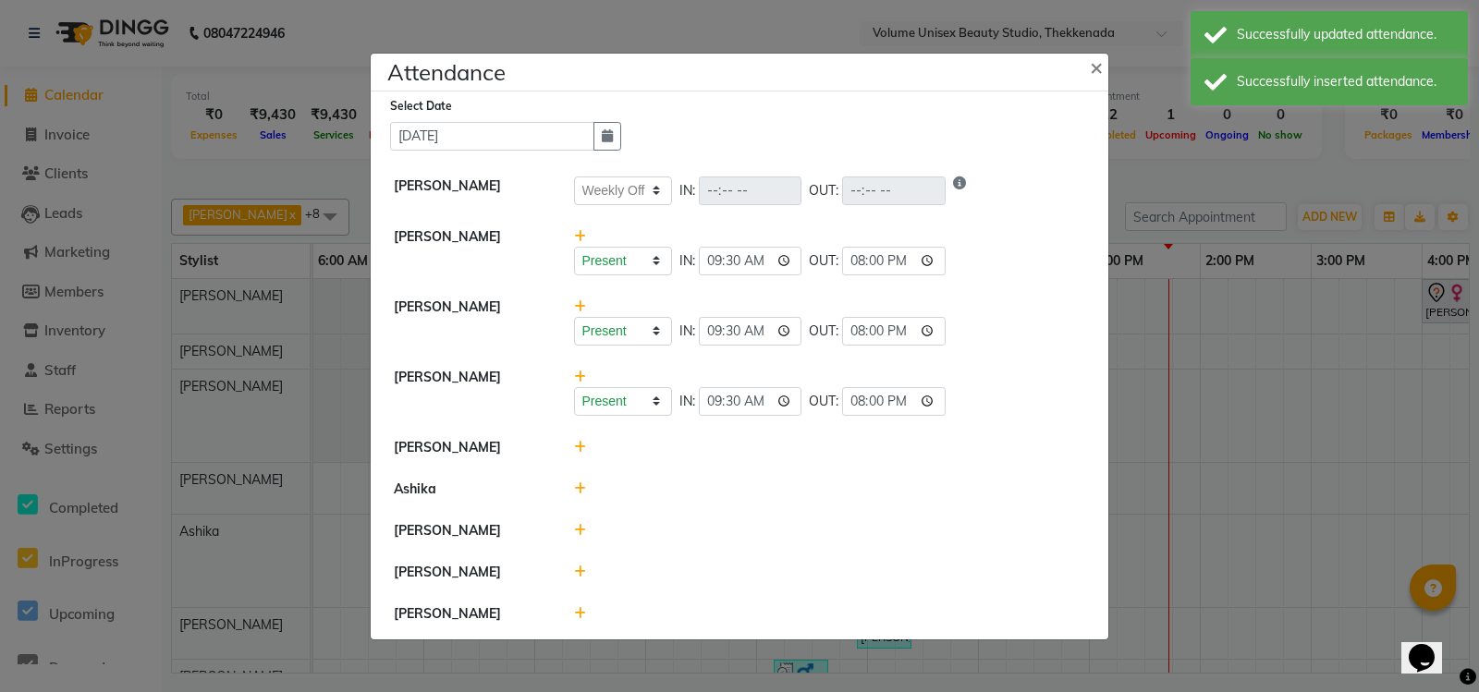
click at [578, 441] on icon at bounding box center [580, 447] width 12 height 13
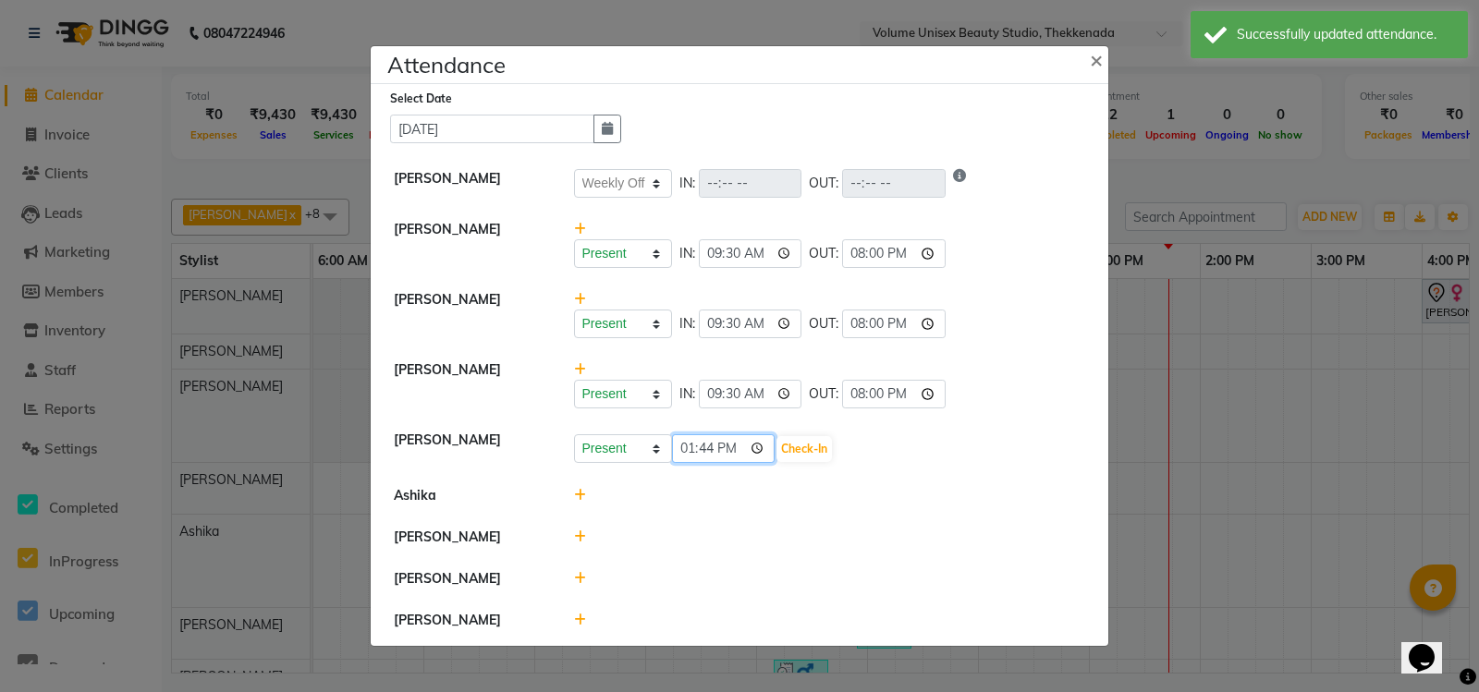
click at [690, 436] on input "13:44" at bounding box center [723, 448] width 103 height 29
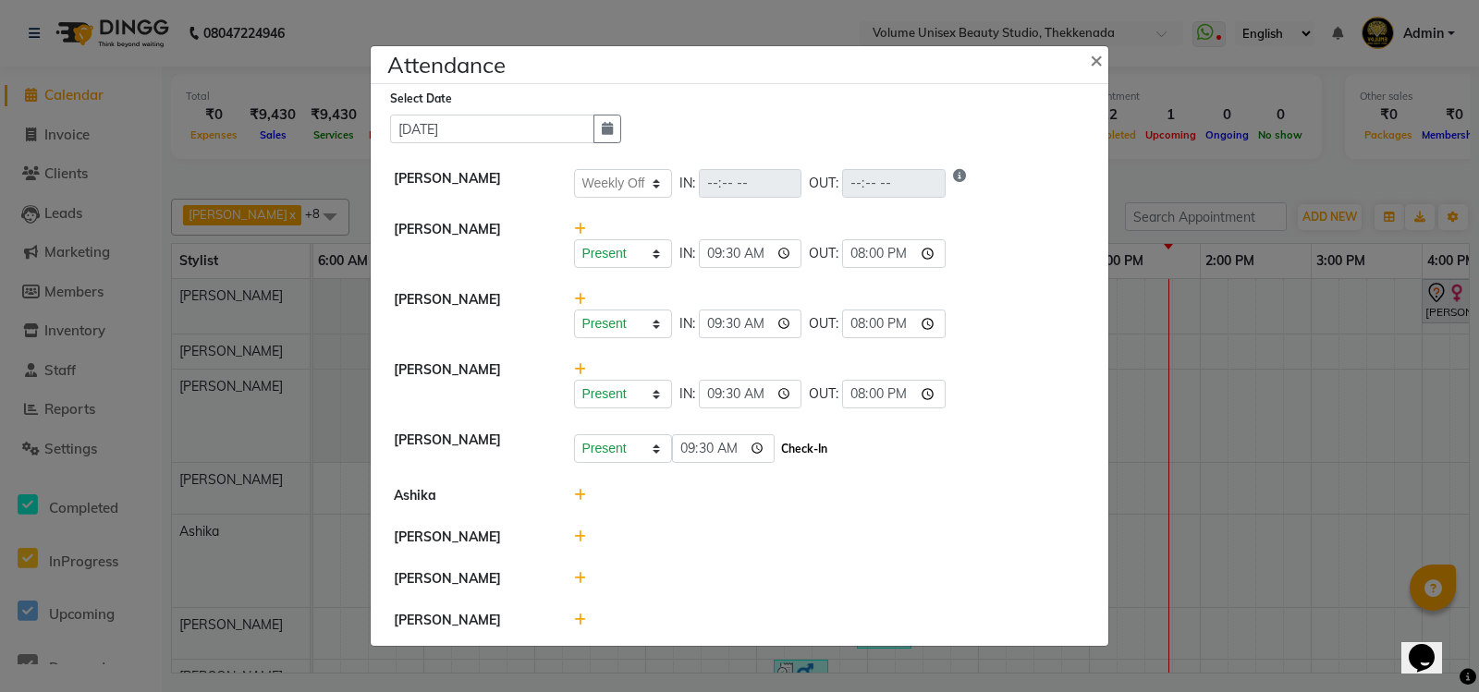
click at [816, 440] on button "Check-In" at bounding box center [803, 449] width 55 height 26
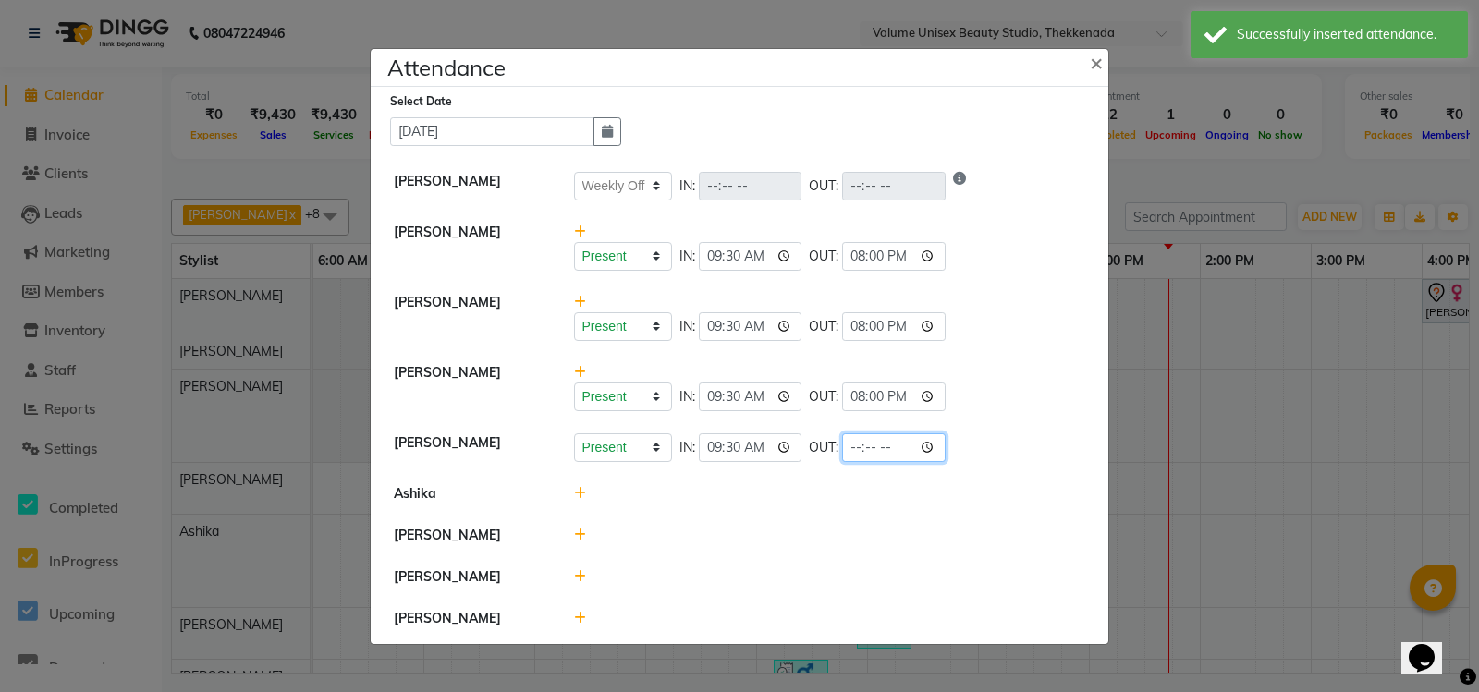
click at [860, 433] on input "time" at bounding box center [893, 447] width 103 height 29
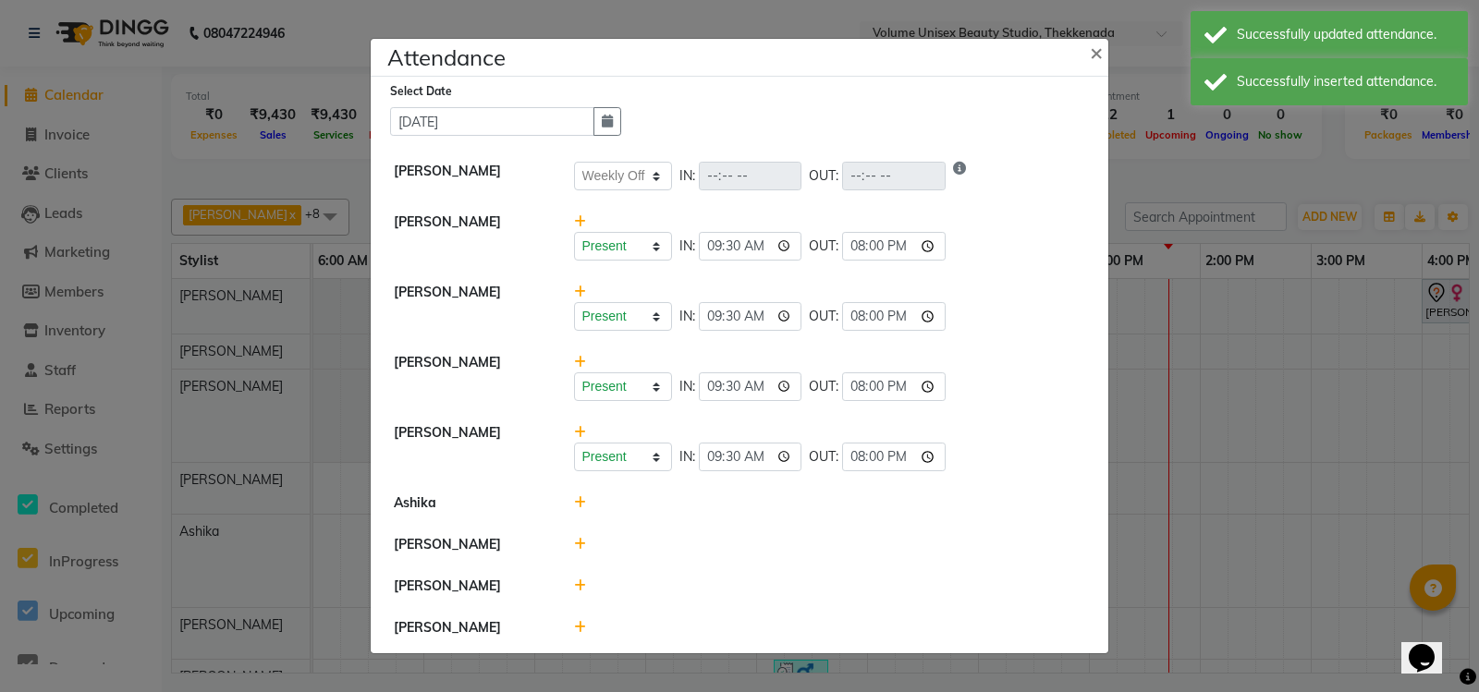
click at [580, 496] on icon at bounding box center [580, 502] width 12 height 13
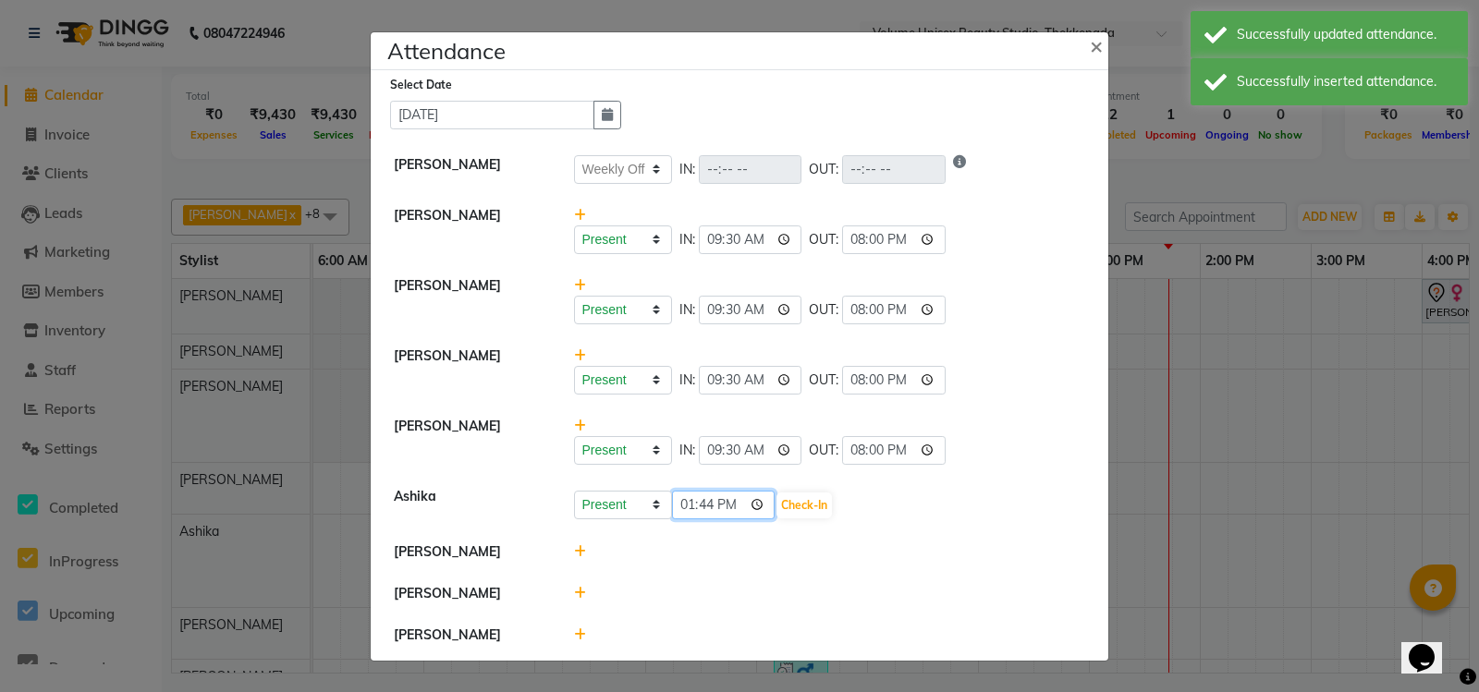
click at [687, 507] on input "13:44" at bounding box center [723, 505] width 103 height 29
click at [817, 495] on button "Check-In" at bounding box center [803, 506] width 55 height 26
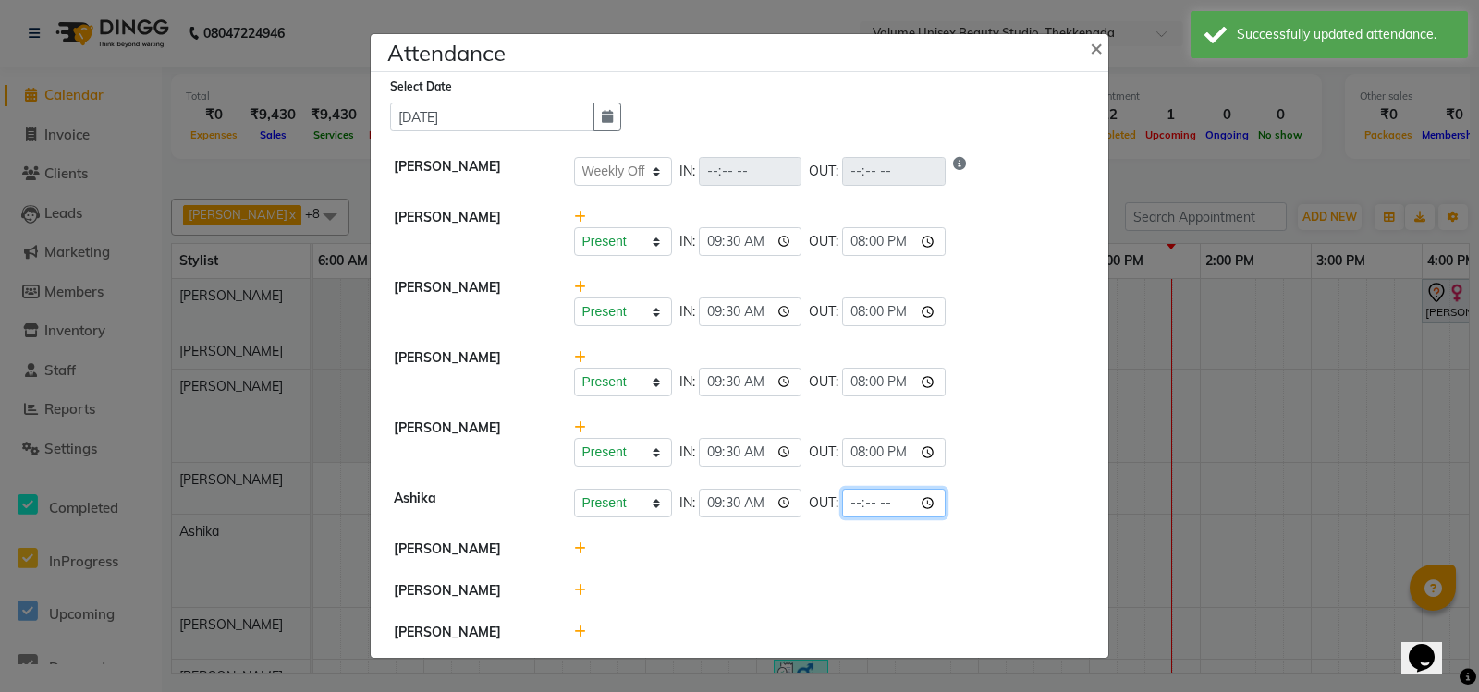
click at [844, 501] on input "time" at bounding box center [893, 503] width 103 height 29
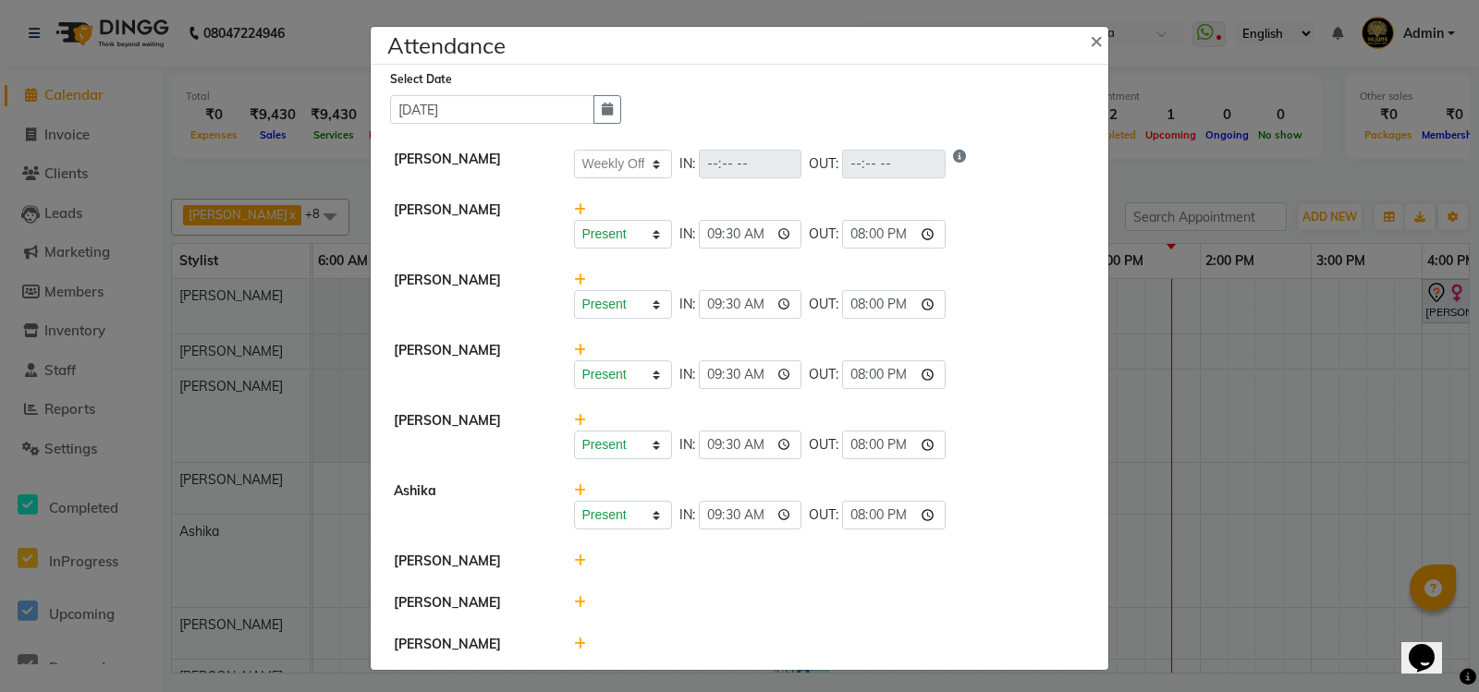
click at [574, 565] on icon at bounding box center [580, 560] width 12 height 13
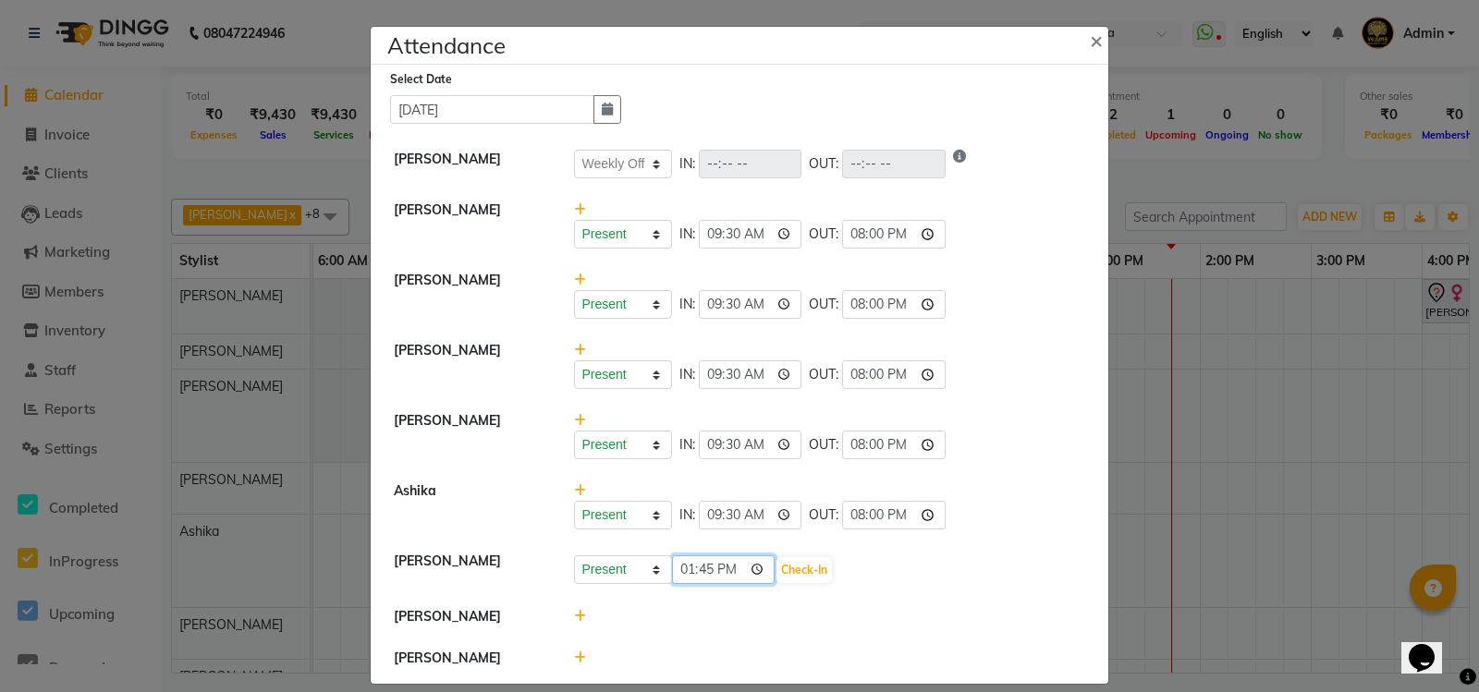
click at [681, 567] on input "13:45" at bounding box center [723, 569] width 103 height 29
click at [807, 572] on button "Check-In" at bounding box center [803, 570] width 55 height 26
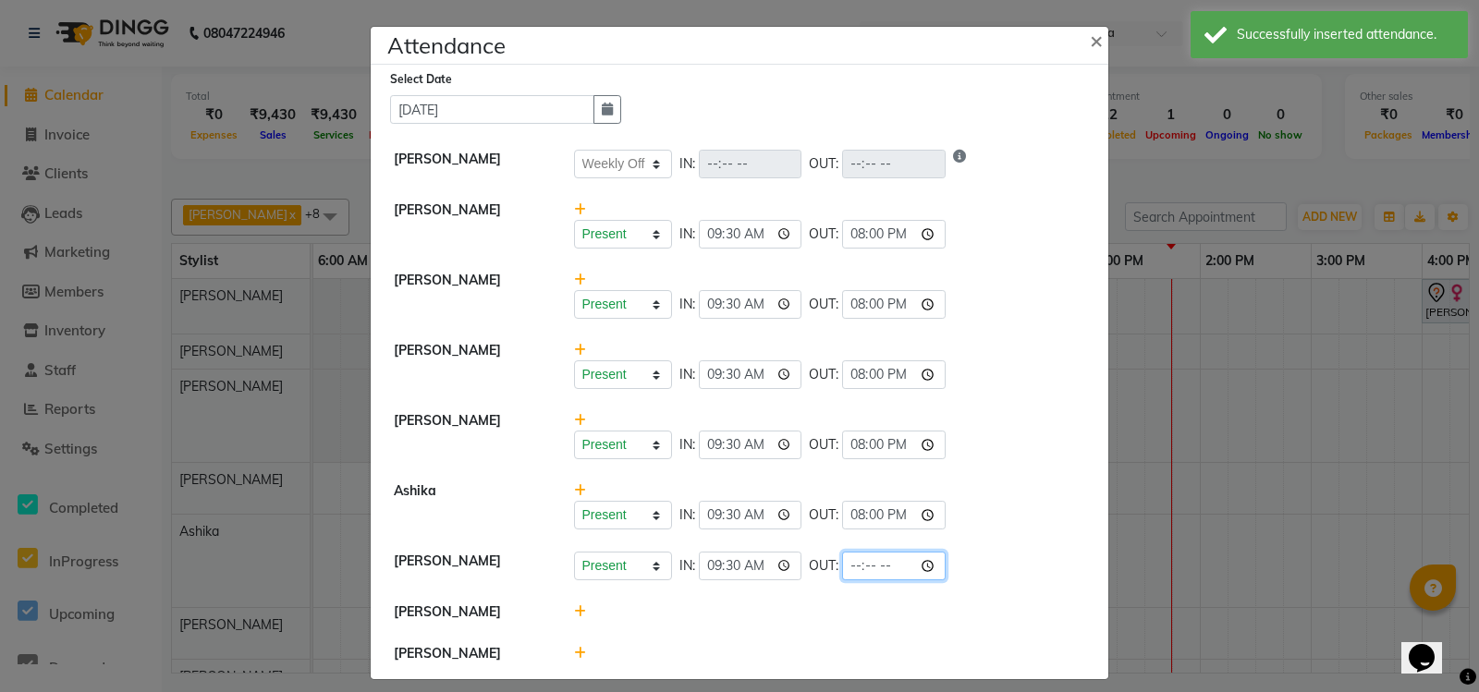
click at [852, 568] on input "time" at bounding box center [893, 566] width 103 height 29
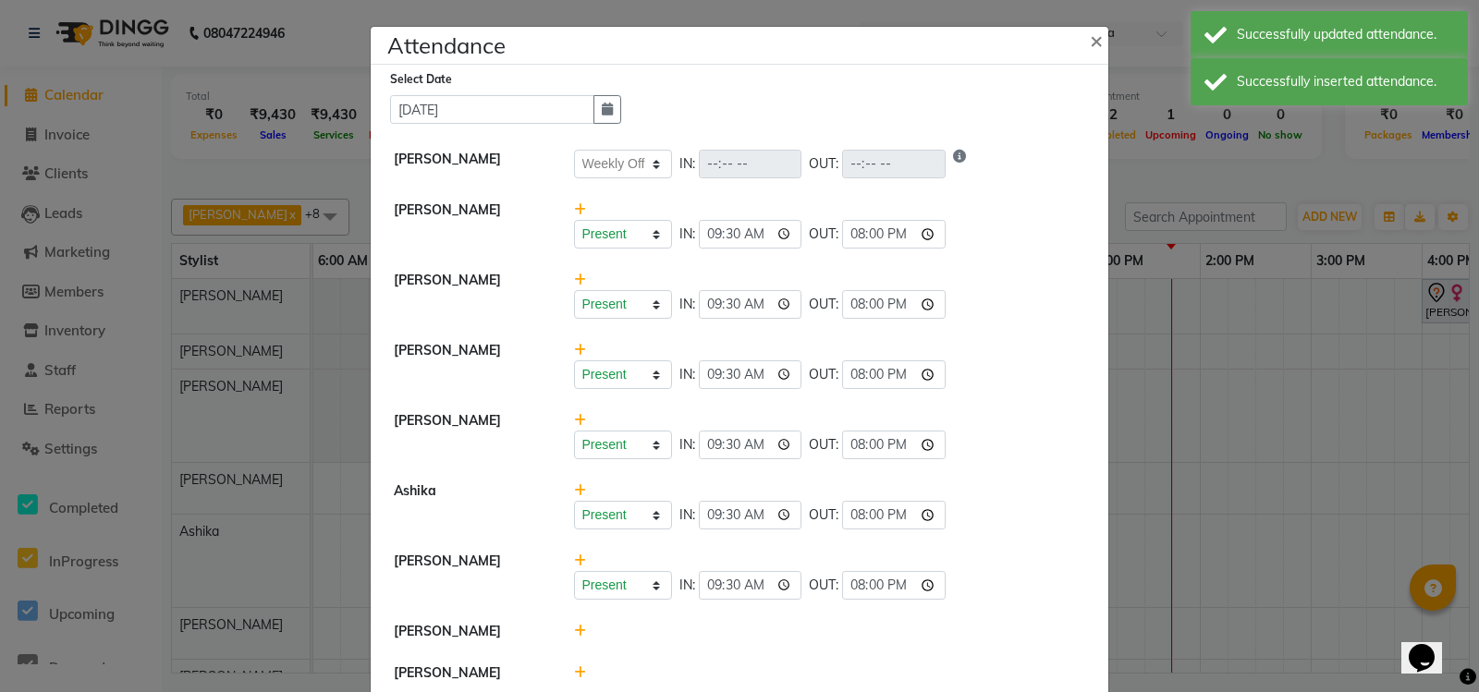
click at [574, 633] on icon at bounding box center [580, 631] width 12 height 13
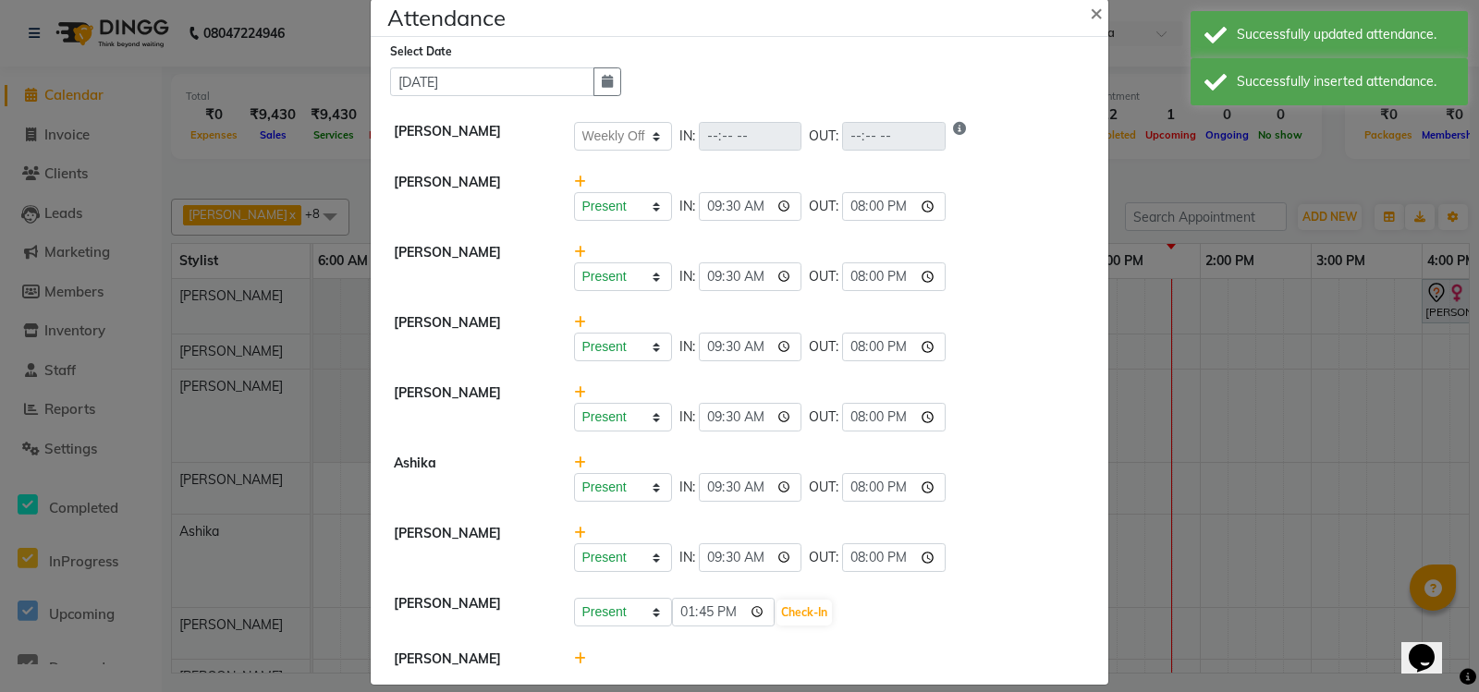
scroll to position [53, 0]
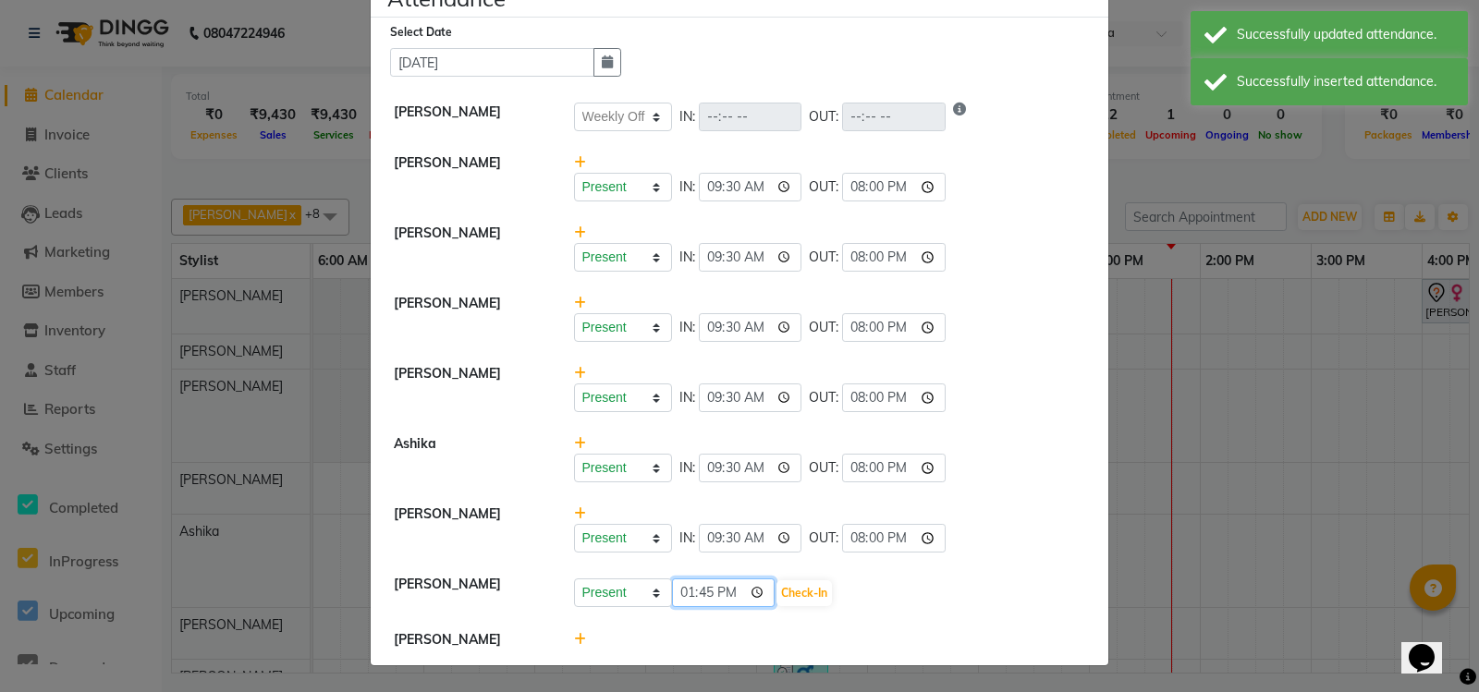
click at [673, 591] on input "13:45" at bounding box center [723, 592] width 103 height 29
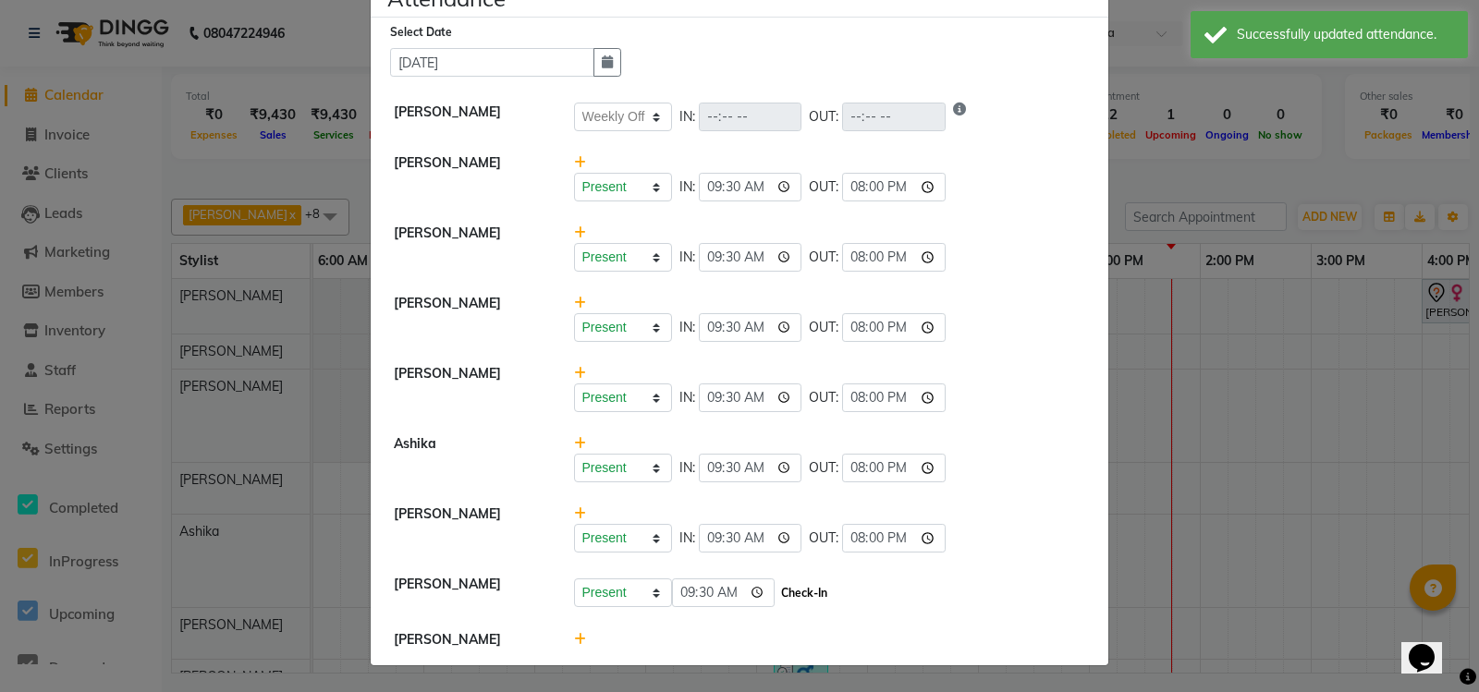
click at [808, 584] on button "Check-In" at bounding box center [803, 593] width 55 height 26
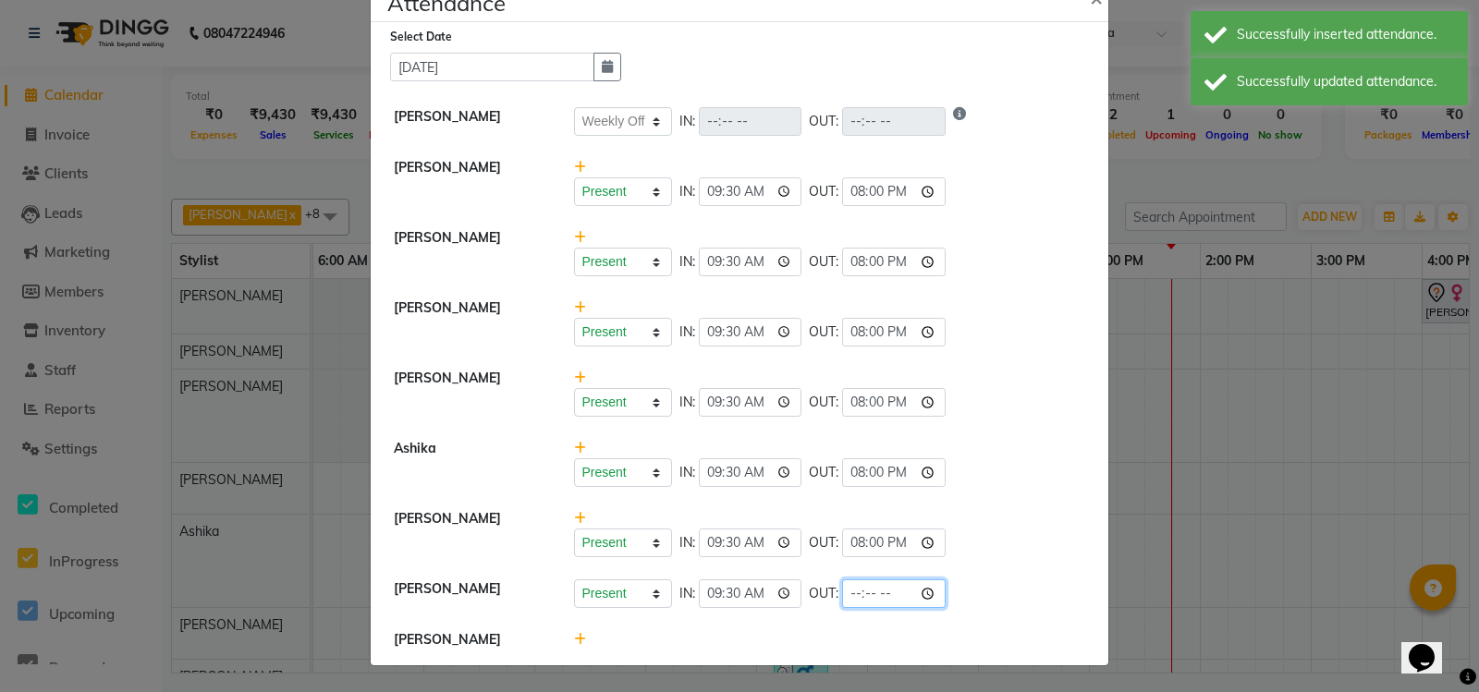
click at [856, 579] on input "time" at bounding box center [893, 593] width 103 height 29
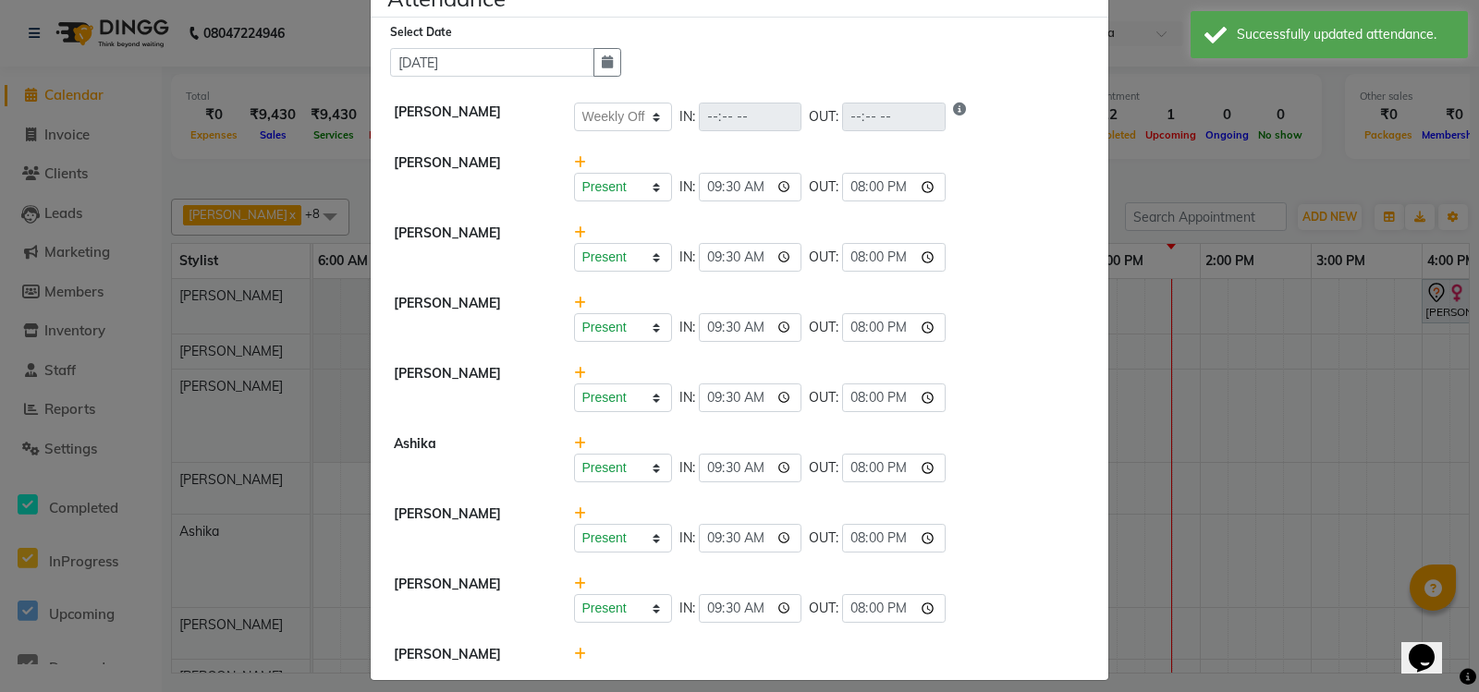
scroll to position [62, 0]
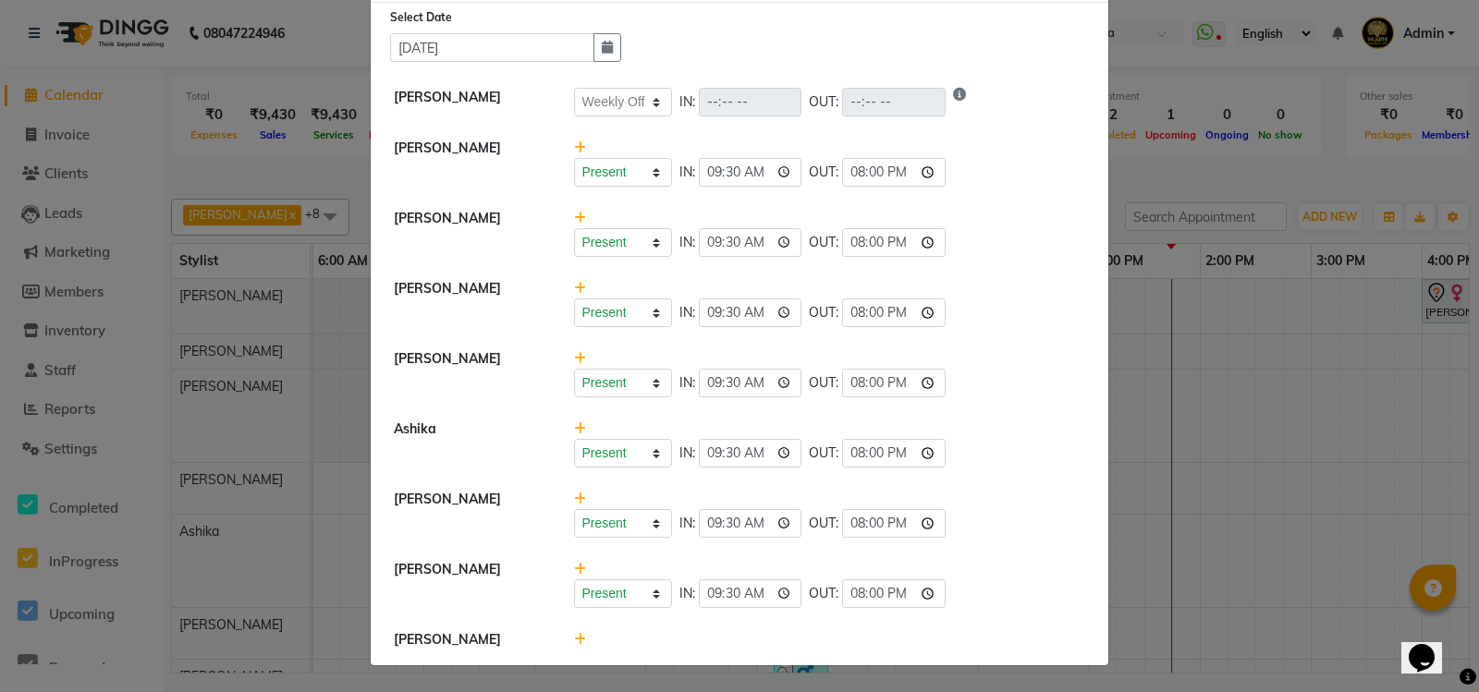
click at [574, 642] on icon at bounding box center [580, 639] width 12 height 13
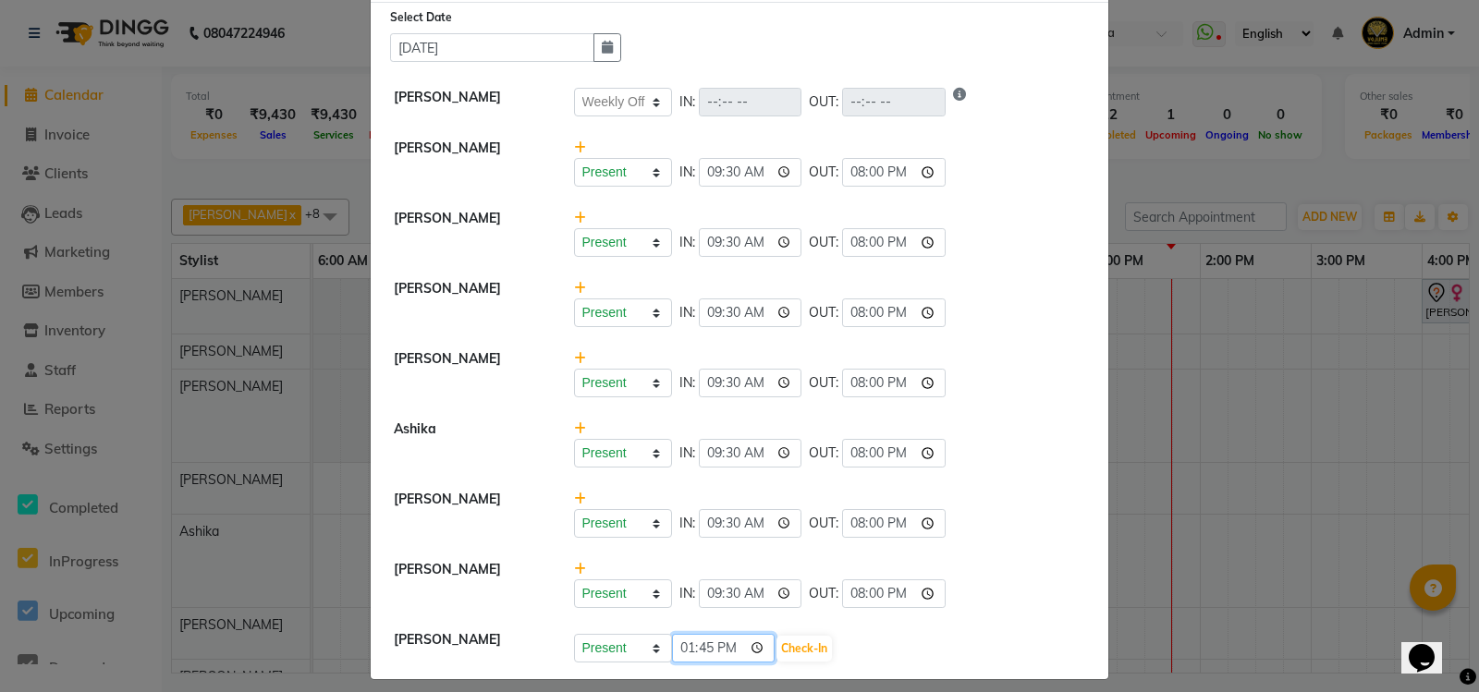
click at [682, 651] on input "13:45" at bounding box center [723, 648] width 103 height 29
click at [797, 648] on button "Check-In" at bounding box center [803, 649] width 55 height 26
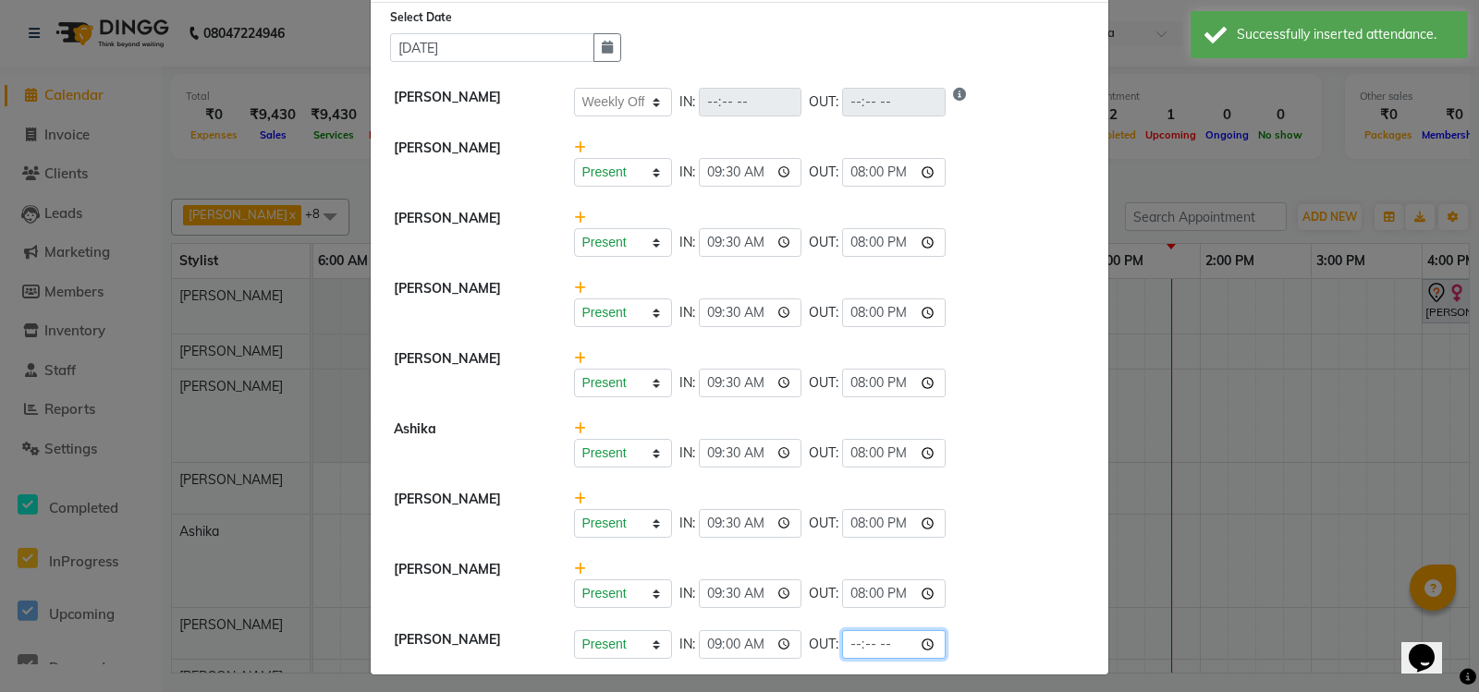
click at [854, 642] on input "time" at bounding box center [893, 644] width 103 height 29
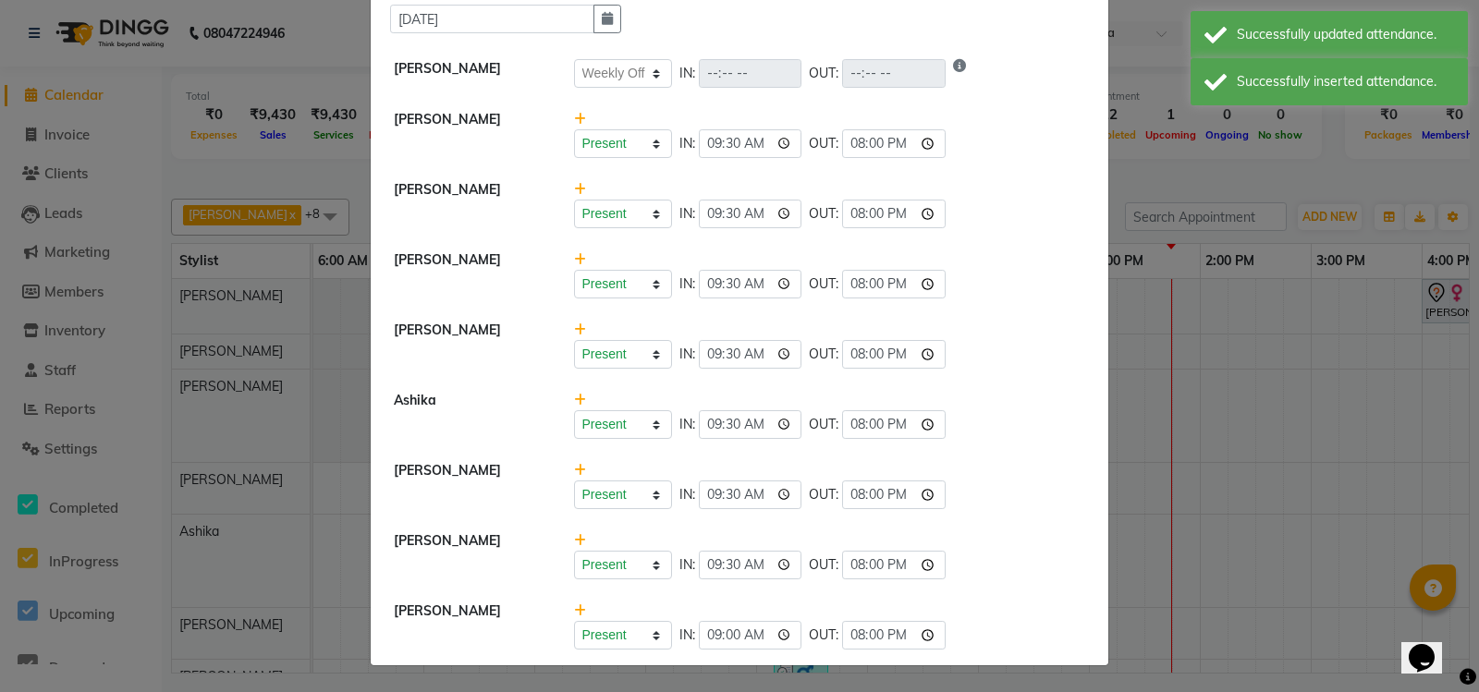
scroll to position [0, 0]
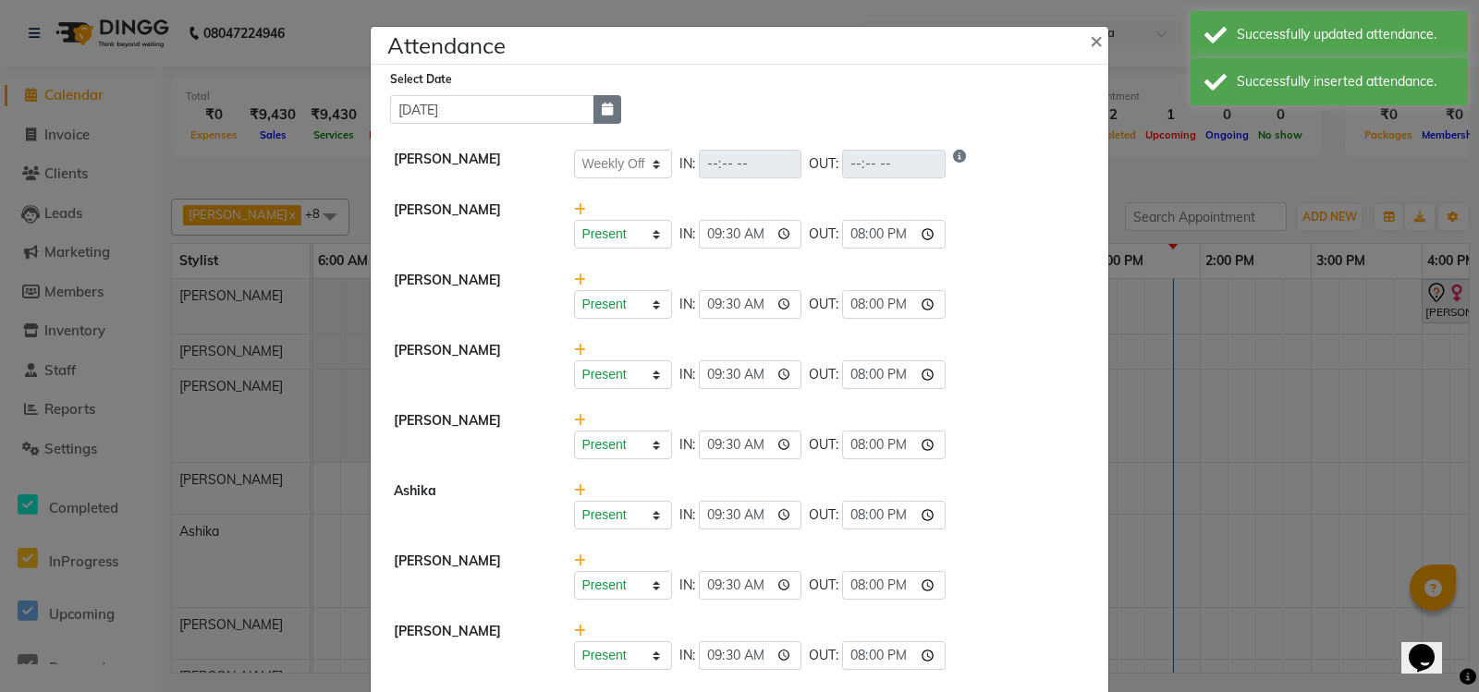
click at [602, 114] on icon "button" at bounding box center [607, 109] width 11 height 13
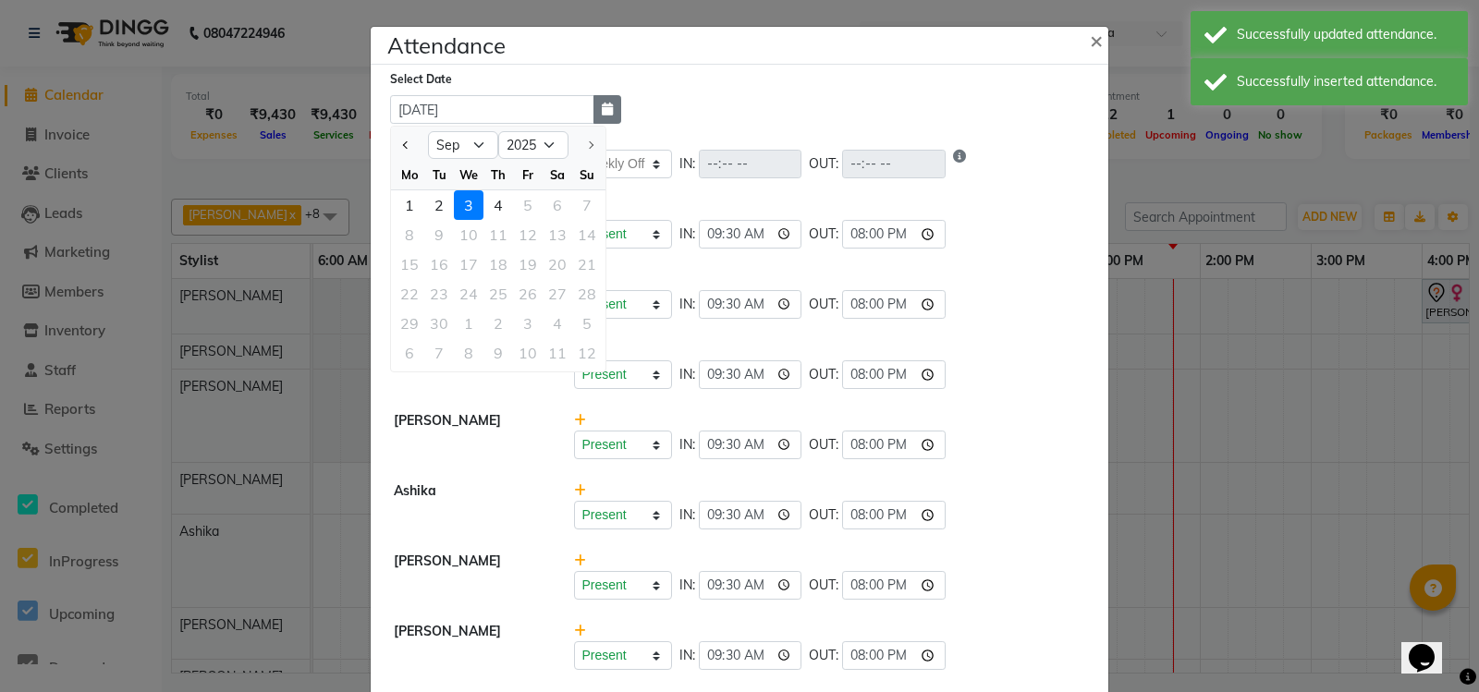
click at [602, 114] on icon "button" at bounding box center [607, 109] width 11 height 13
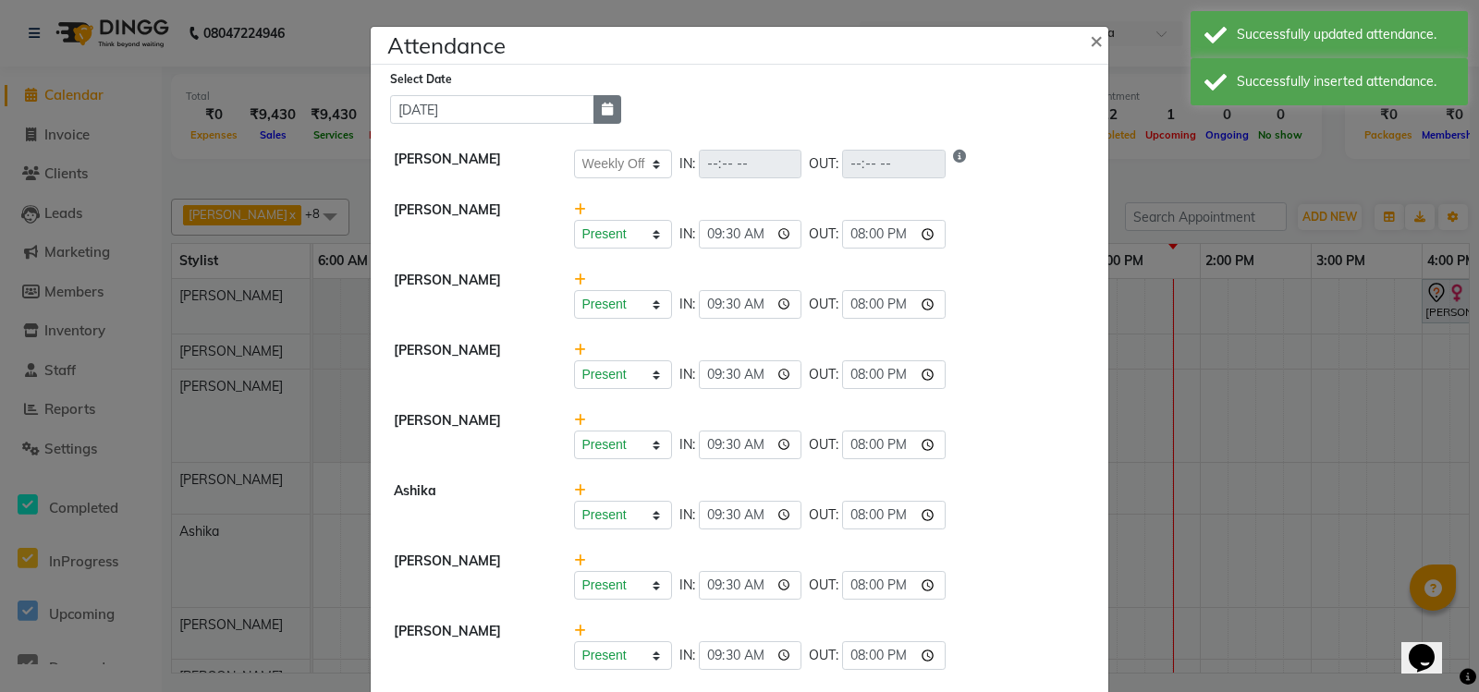
click at [602, 114] on icon "button" at bounding box center [607, 109] width 11 height 13
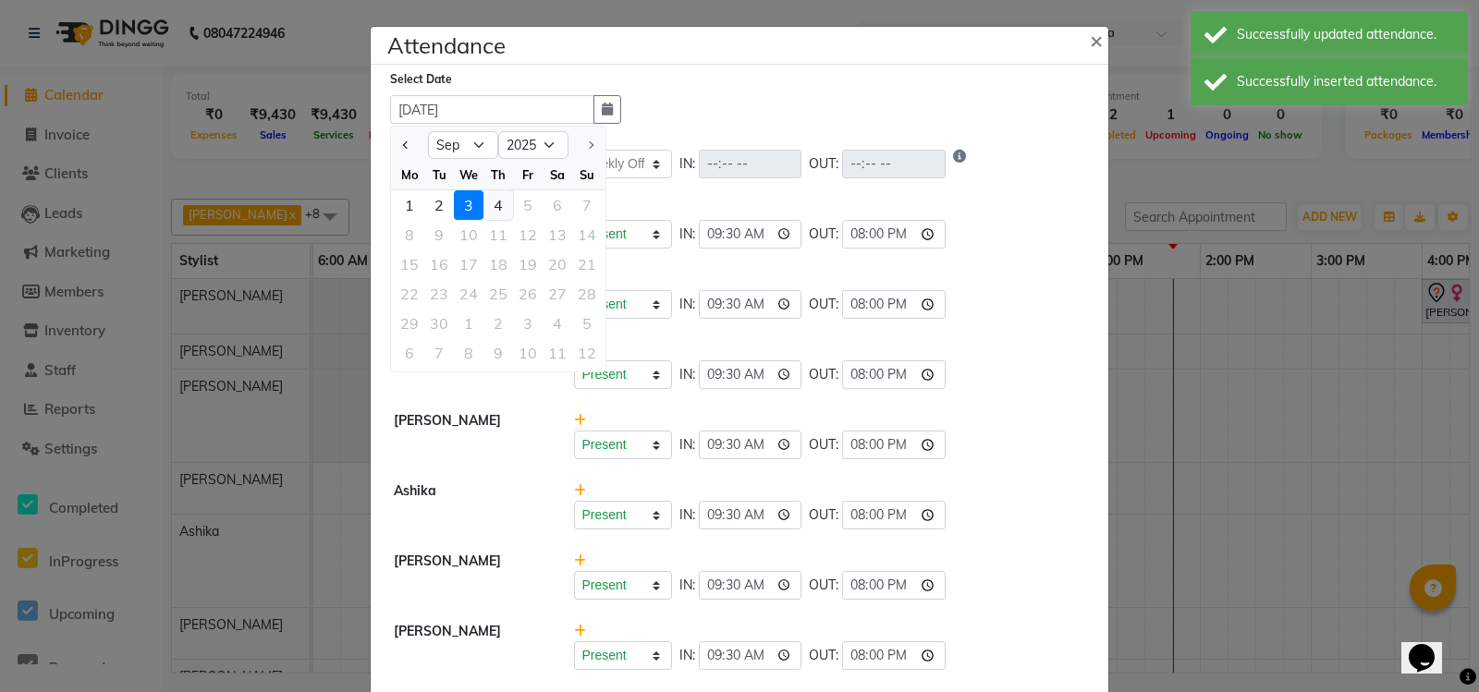
click at [487, 211] on div "4" at bounding box center [498, 205] width 30 height 30
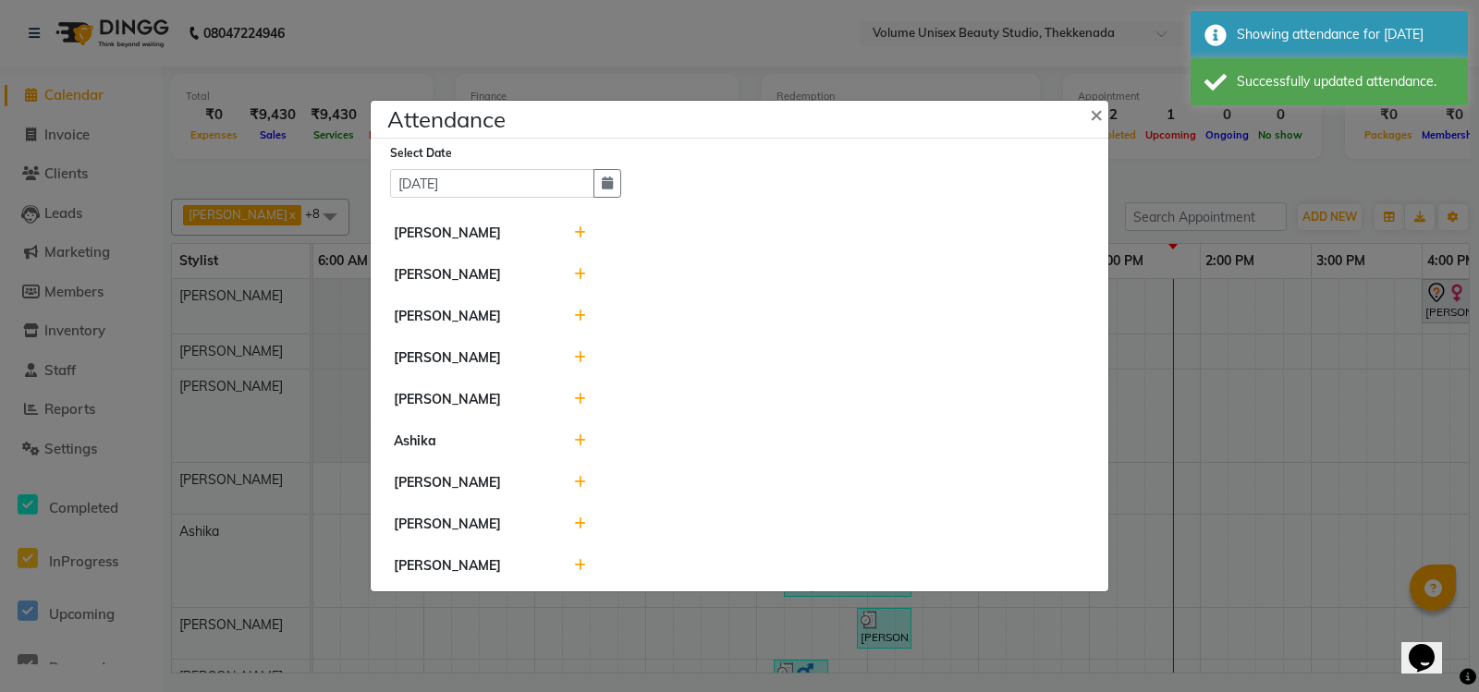
click at [574, 226] on icon at bounding box center [580, 232] width 12 height 13
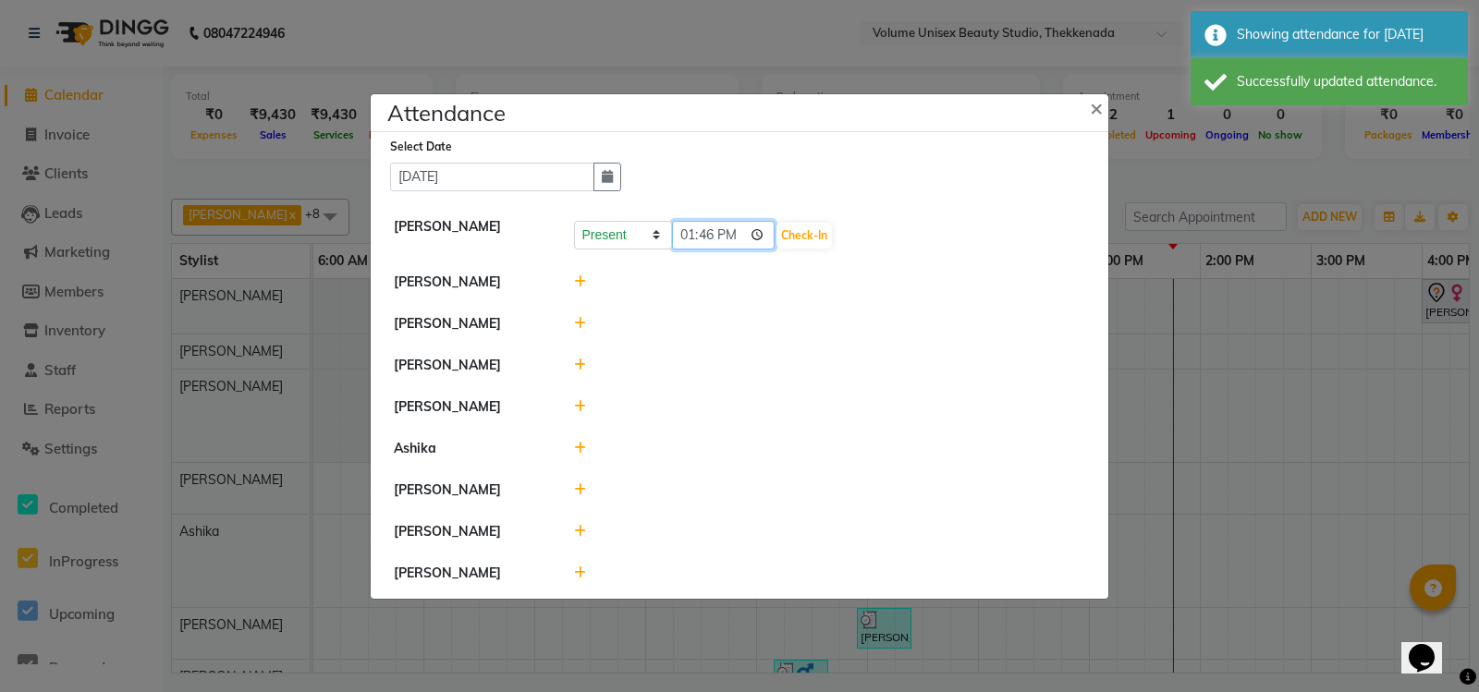
click at [686, 227] on input "13:46" at bounding box center [723, 235] width 103 height 29
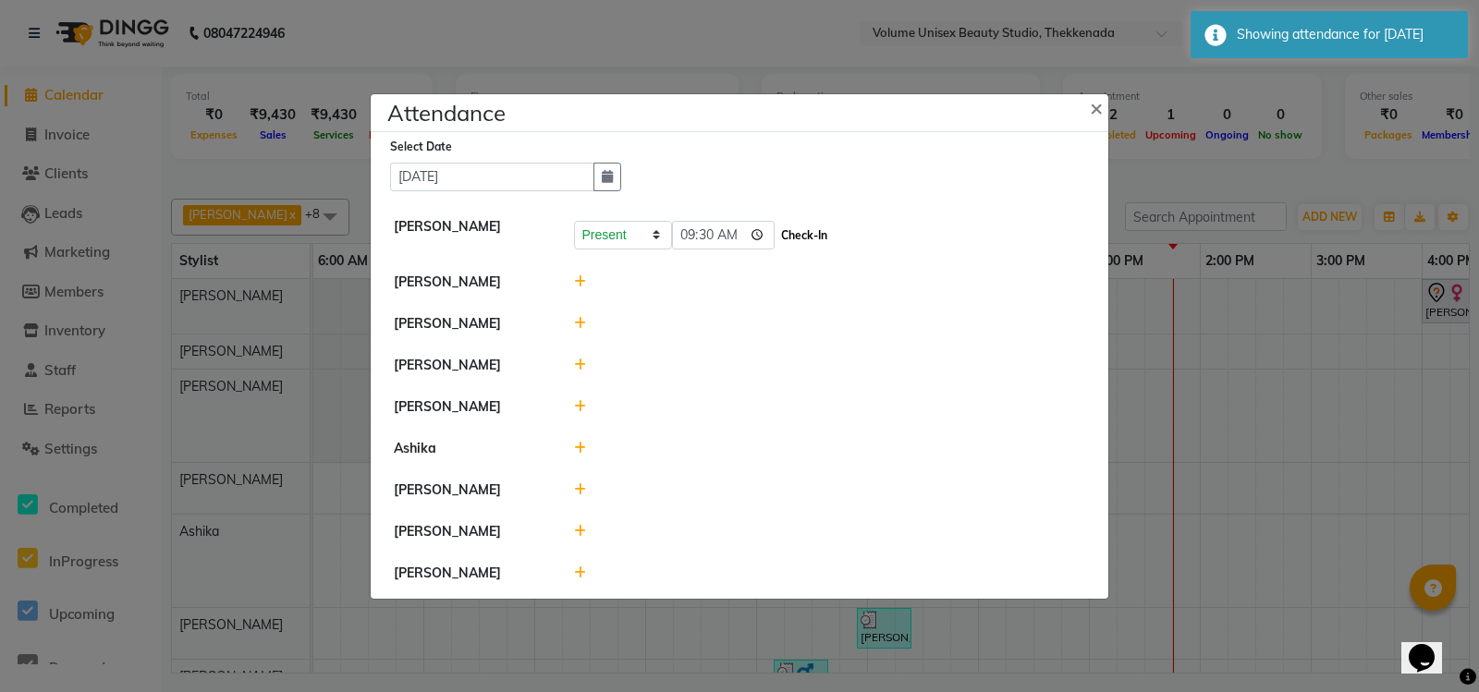
click at [818, 229] on button "Check-In" at bounding box center [803, 236] width 55 height 26
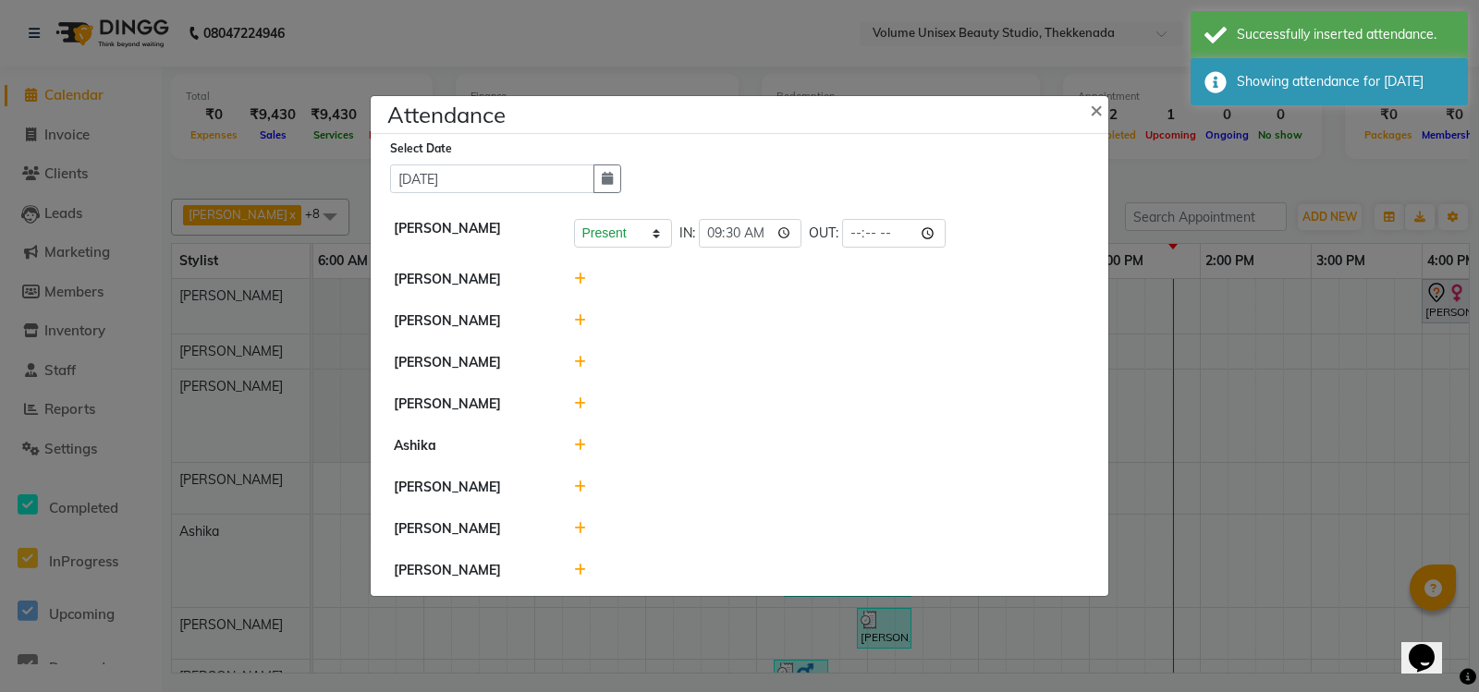
click at [585, 270] on div at bounding box center [830, 279] width 540 height 19
click at [583, 273] on icon at bounding box center [580, 279] width 12 height 13
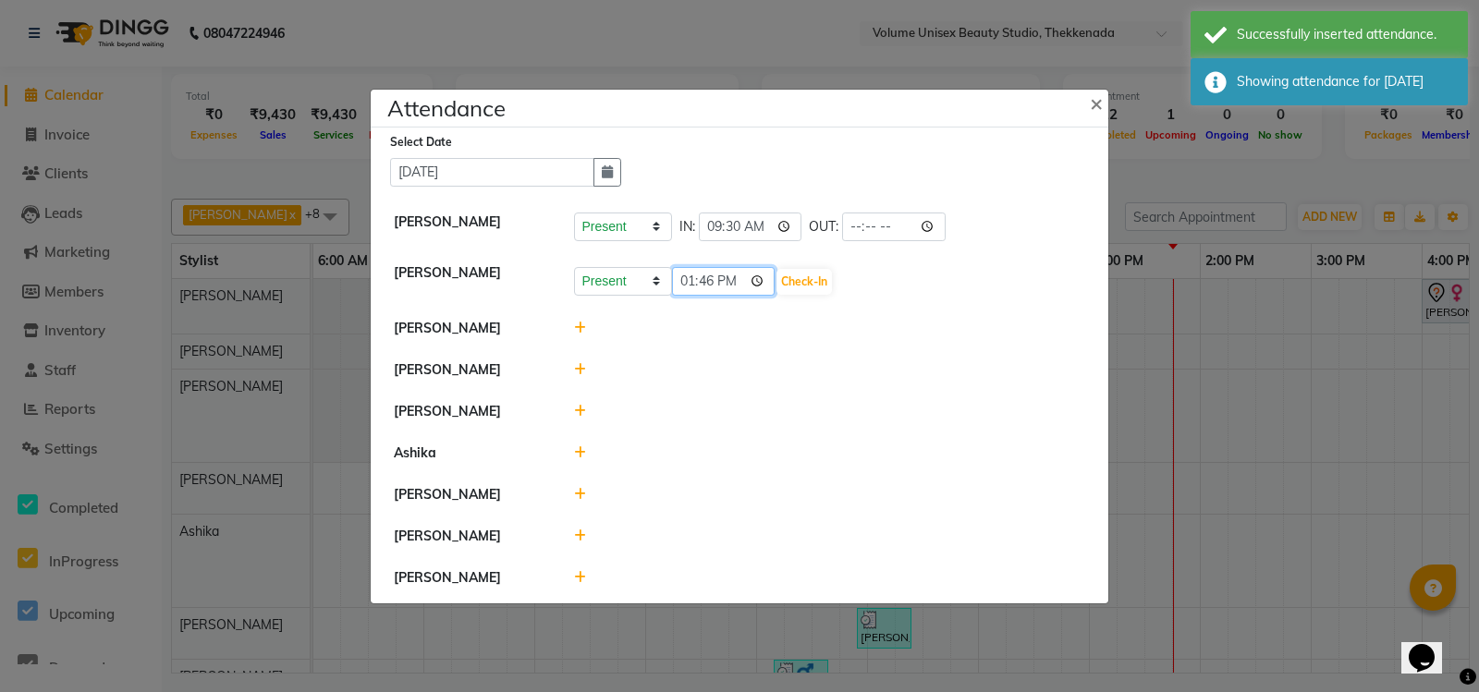
click at [688, 275] on input "13:46" at bounding box center [723, 281] width 103 height 29
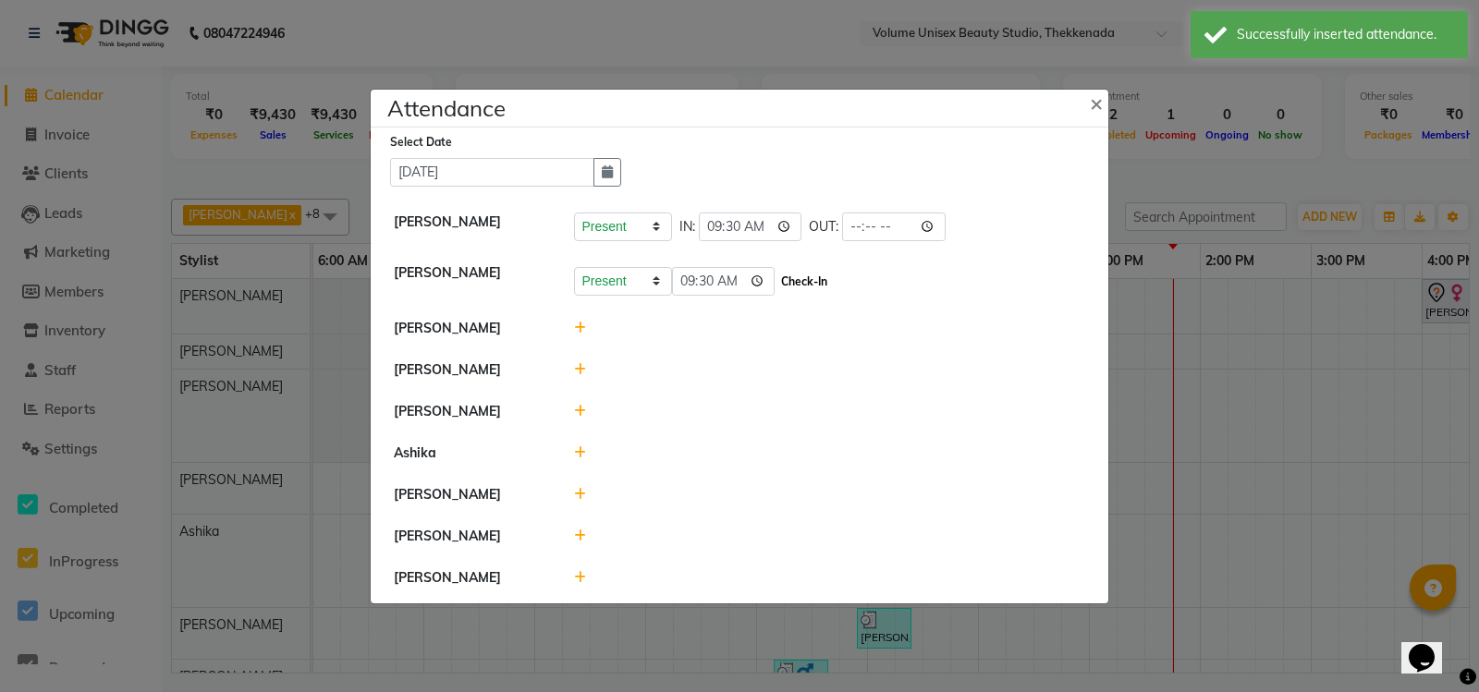
click at [818, 274] on button "Check-In" at bounding box center [803, 282] width 55 height 26
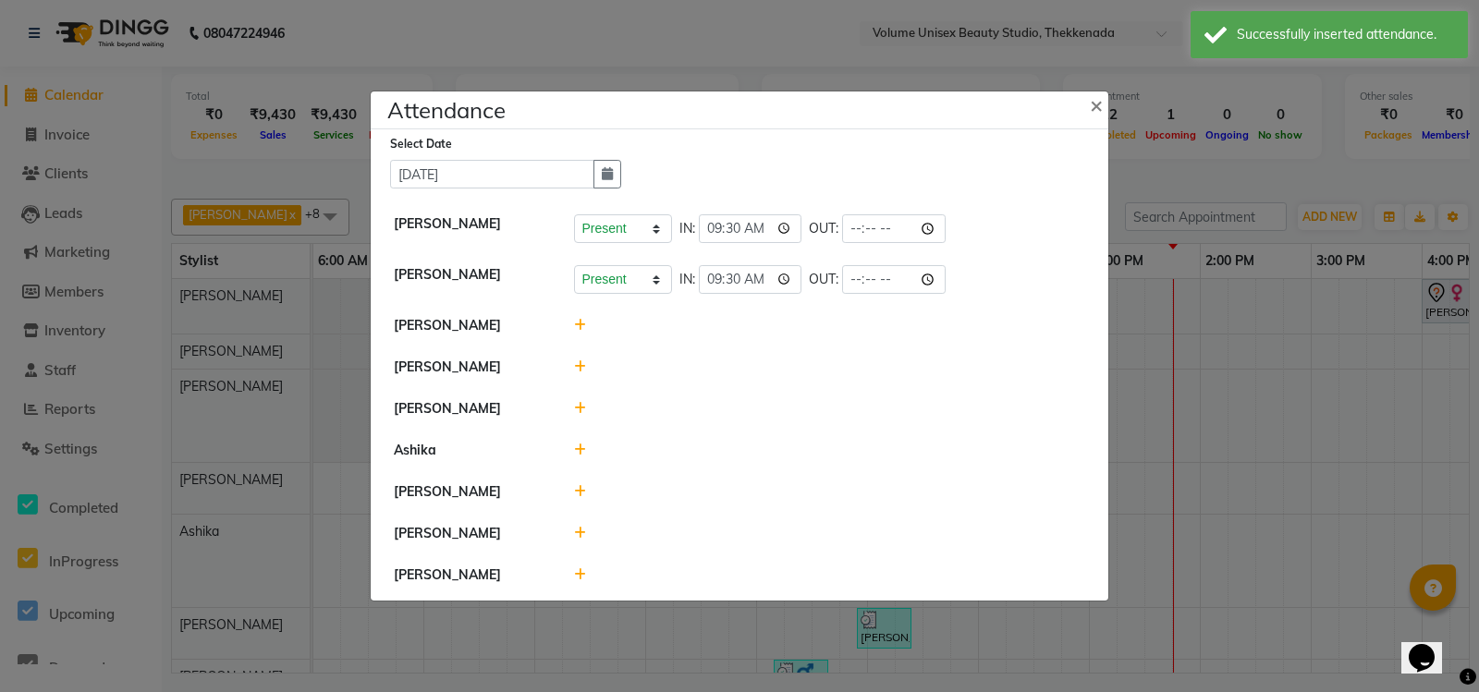
click at [579, 319] on icon at bounding box center [580, 325] width 12 height 13
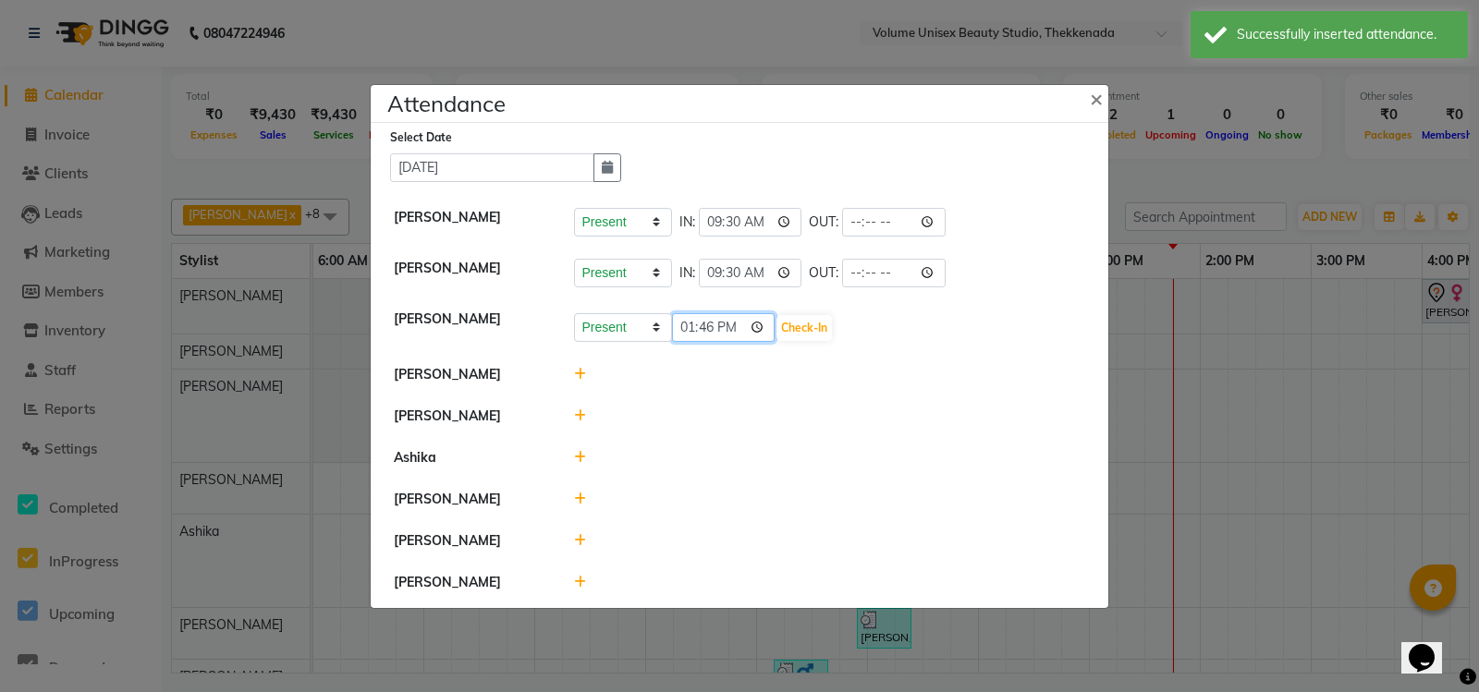
click at [689, 322] on input "13:46" at bounding box center [723, 327] width 103 height 29
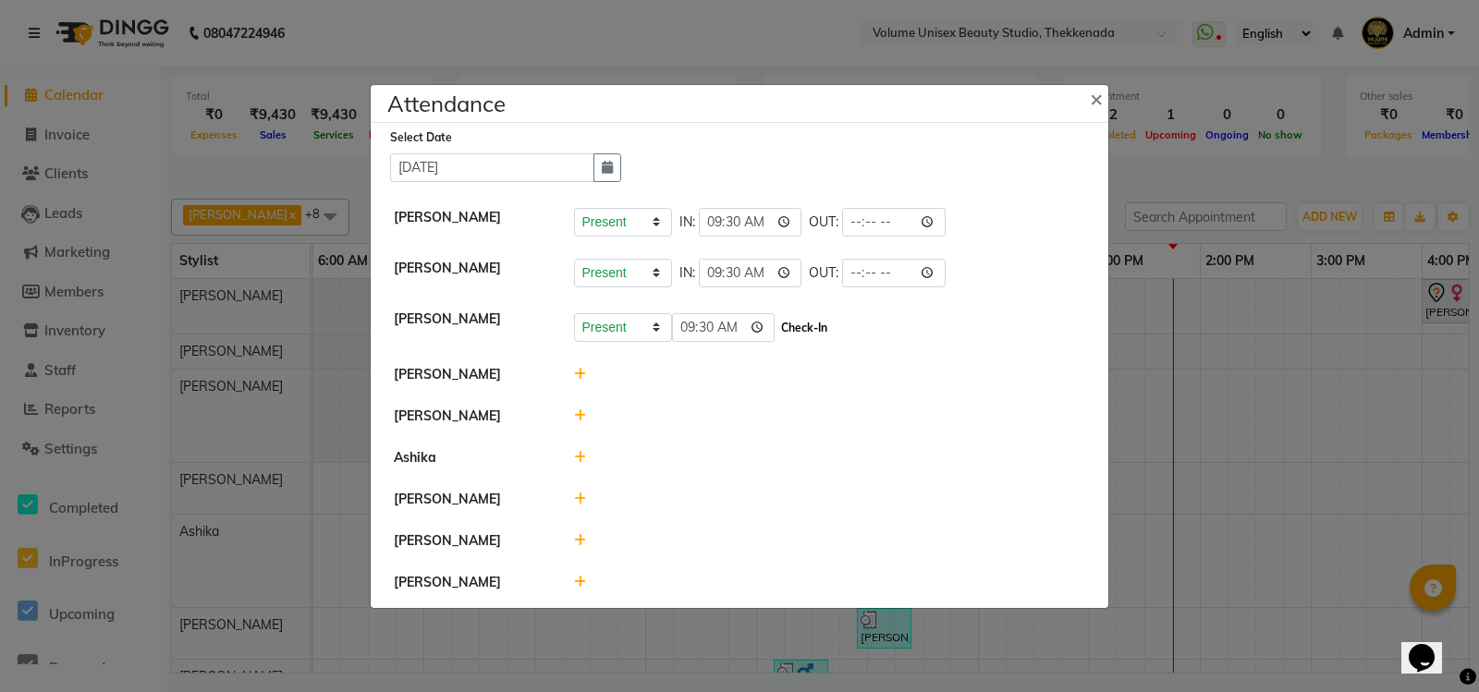
click at [798, 315] on button "Check-In" at bounding box center [803, 328] width 55 height 26
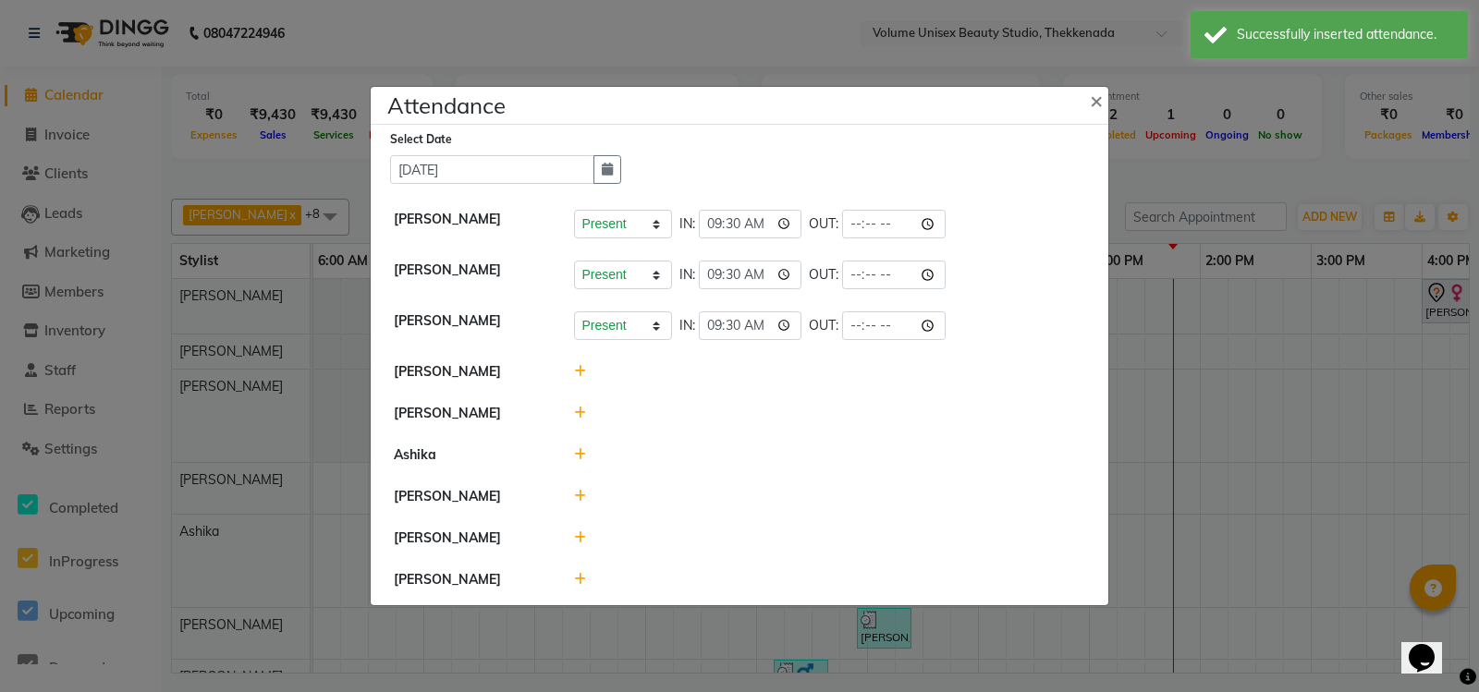
click at [579, 365] on icon at bounding box center [580, 371] width 12 height 13
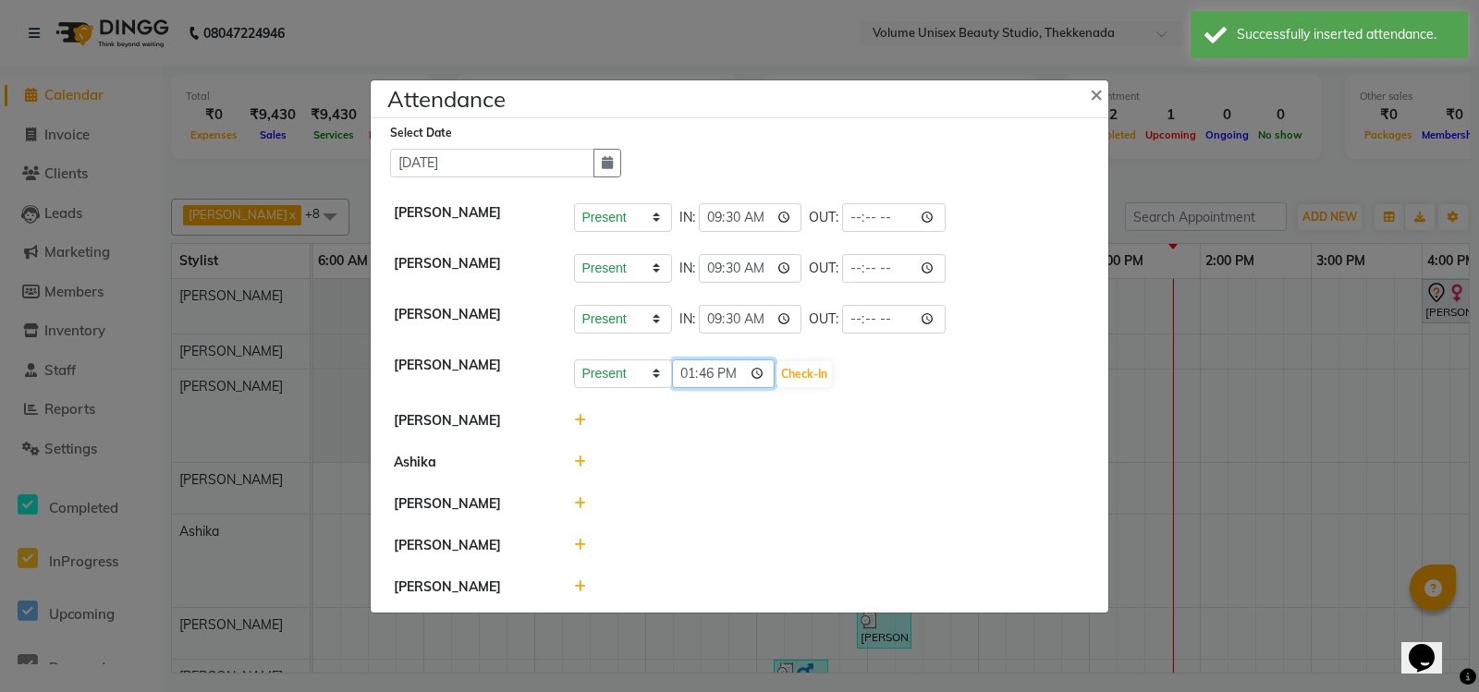
click at [689, 370] on input "13:46" at bounding box center [723, 373] width 103 height 29
click at [819, 364] on button "Check-In" at bounding box center [803, 374] width 55 height 26
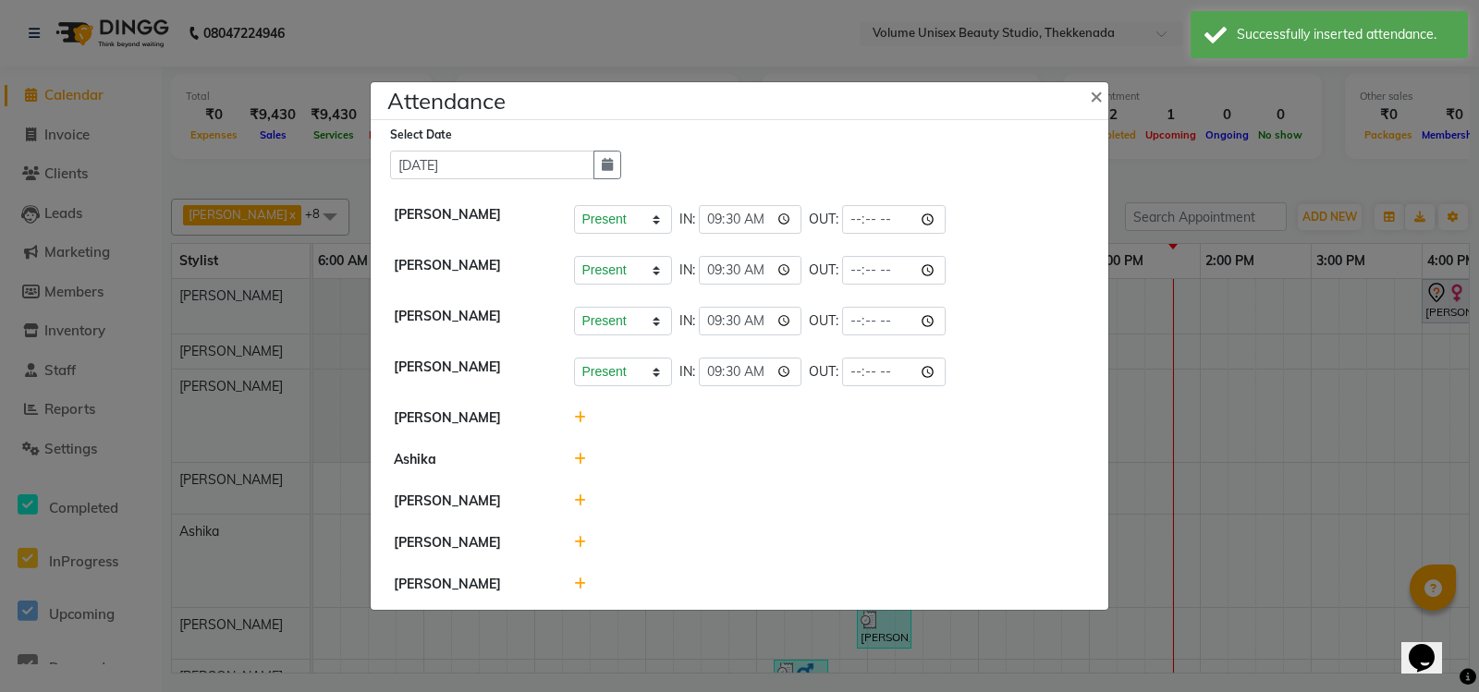
click at [579, 411] on icon at bounding box center [580, 417] width 12 height 13
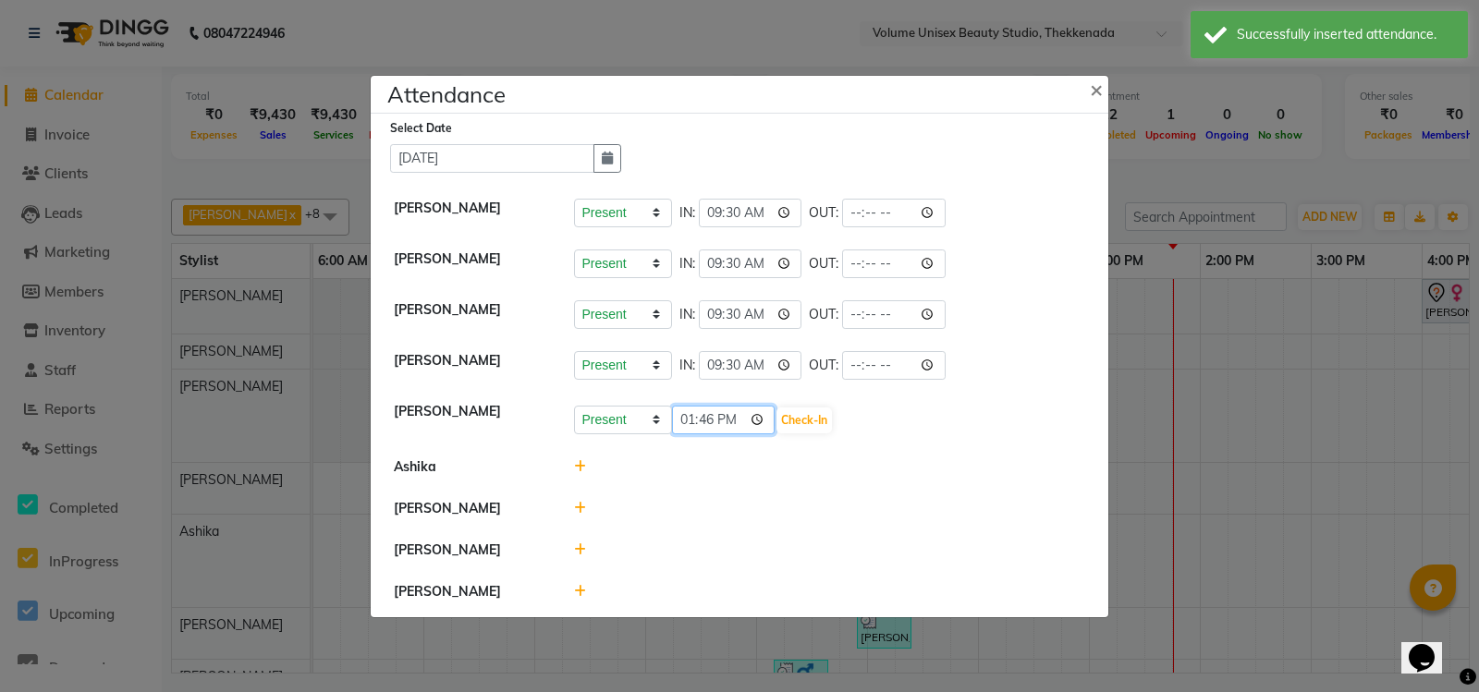
click at [695, 414] on input "13:46" at bounding box center [723, 420] width 103 height 29
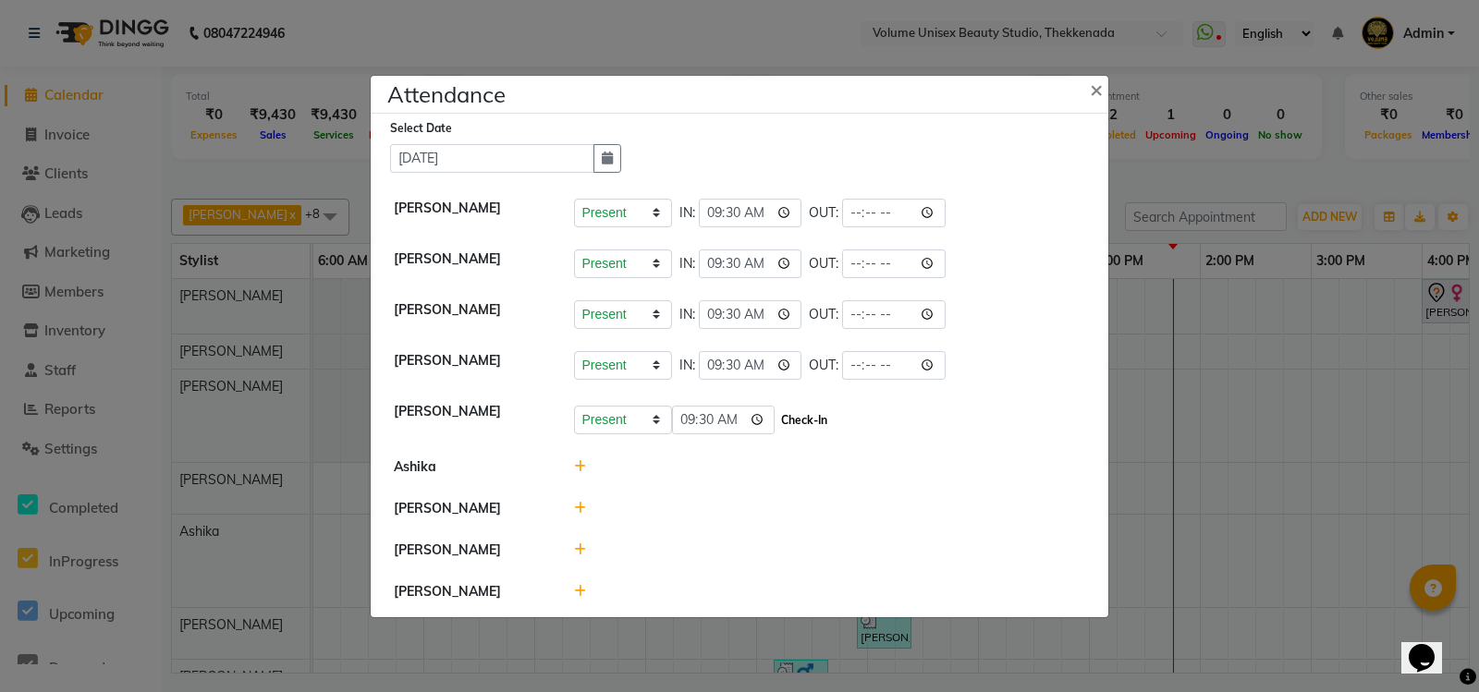
click at [812, 408] on button "Check-In" at bounding box center [803, 421] width 55 height 26
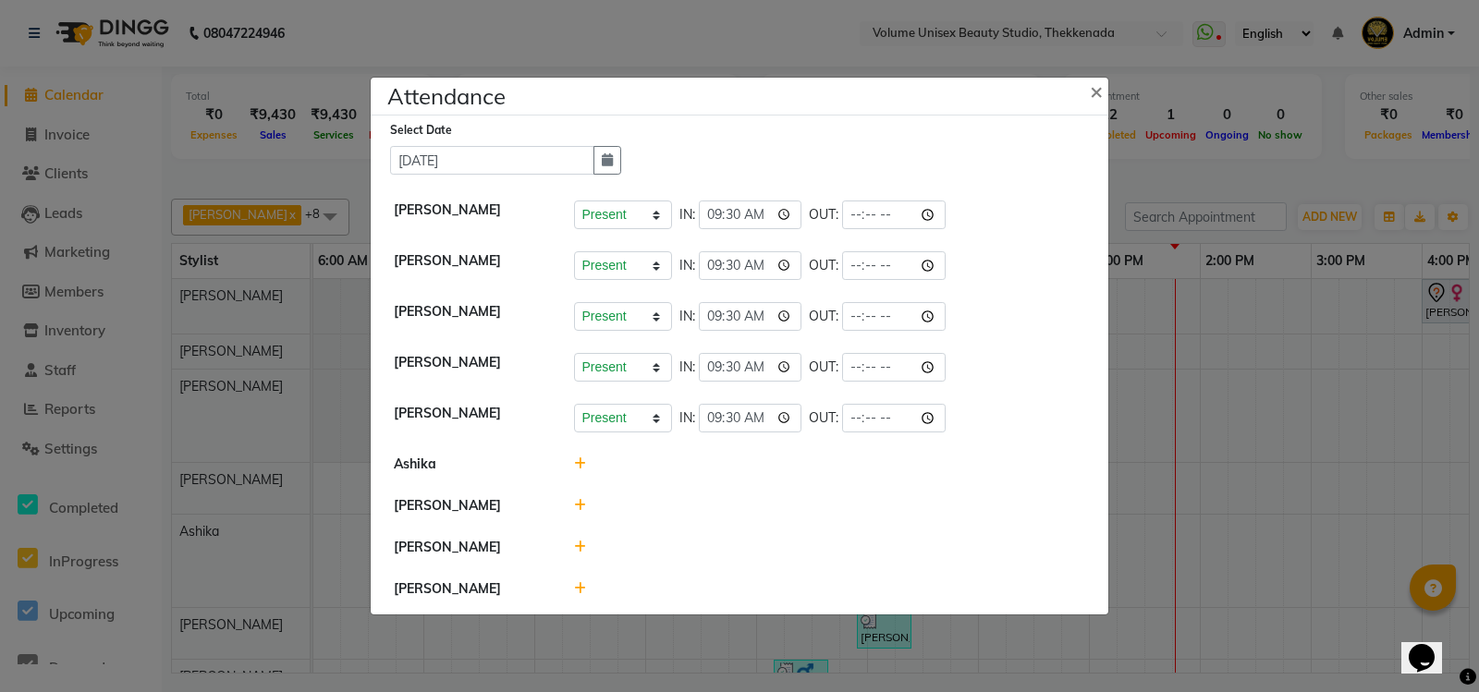
click at [586, 455] on div at bounding box center [830, 464] width 540 height 19
click at [578, 457] on icon at bounding box center [580, 463] width 12 height 13
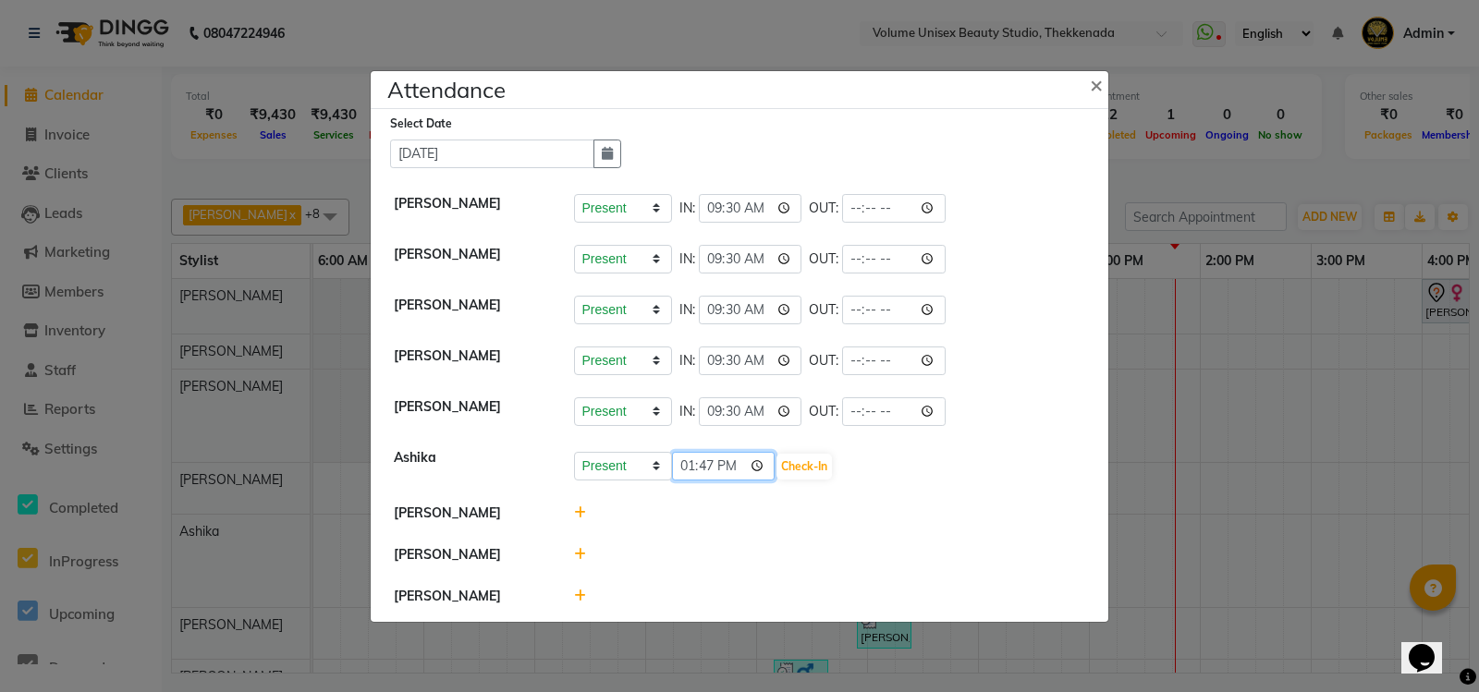
click at [682, 458] on input "13:47" at bounding box center [723, 466] width 103 height 29
click at [804, 454] on button "Check-In" at bounding box center [803, 467] width 55 height 26
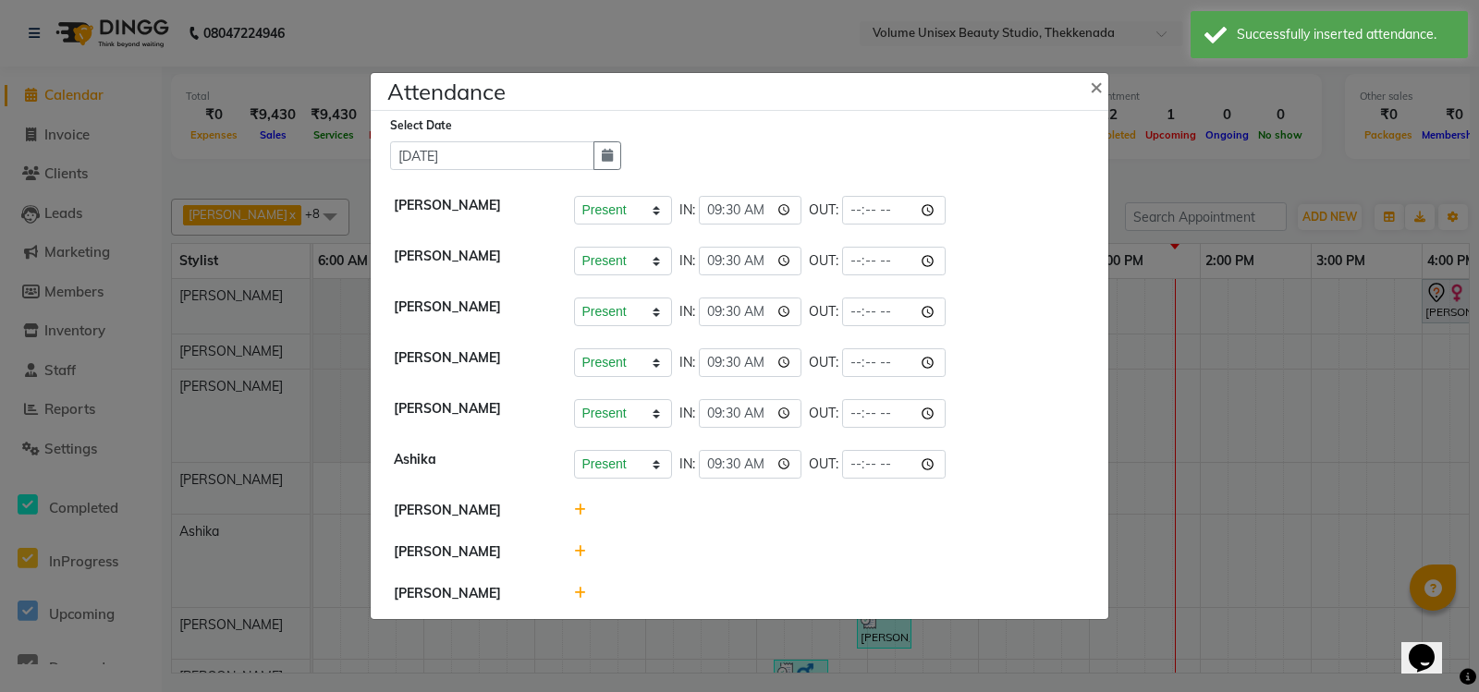
click at [576, 504] on icon at bounding box center [580, 510] width 12 height 13
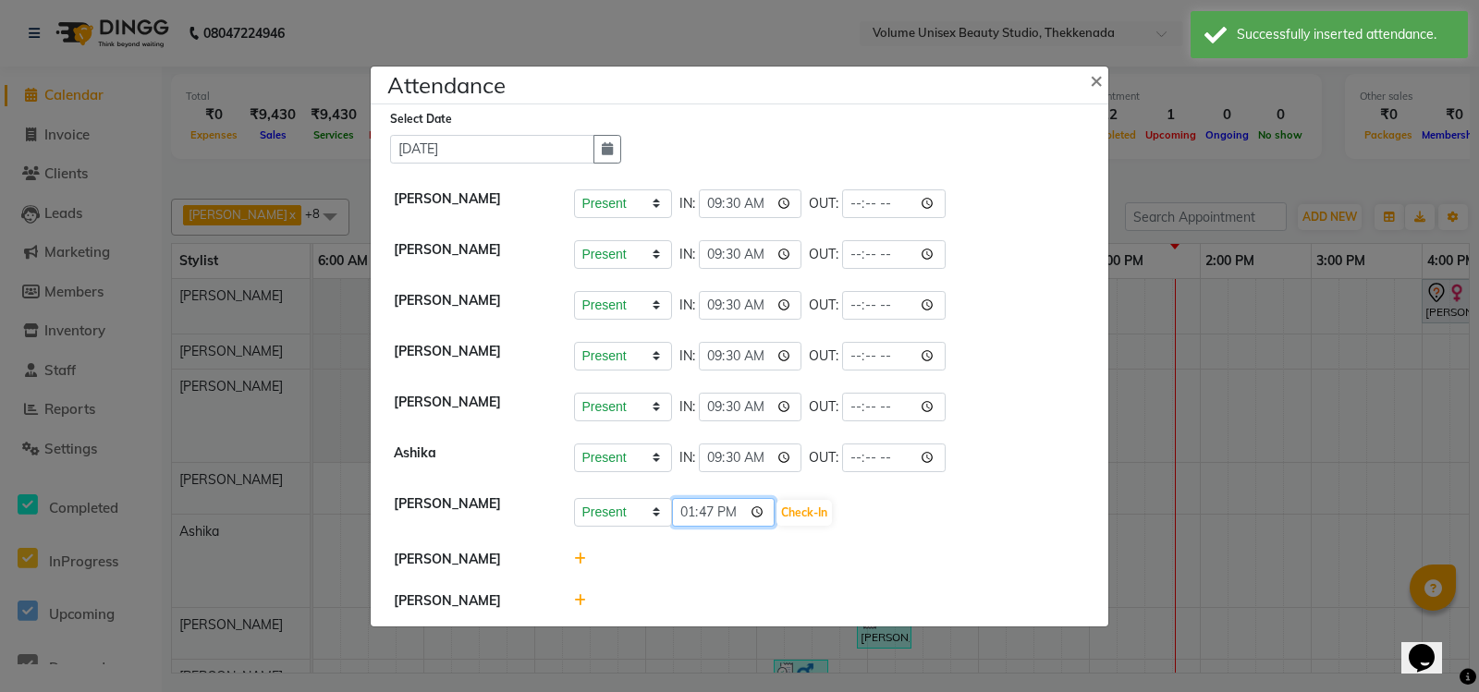
click at [684, 501] on input "13:47" at bounding box center [723, 512] width 103 height 29
click at [685, 508] on input "21:30" at bounding box center [723, 512] width 103 height 29
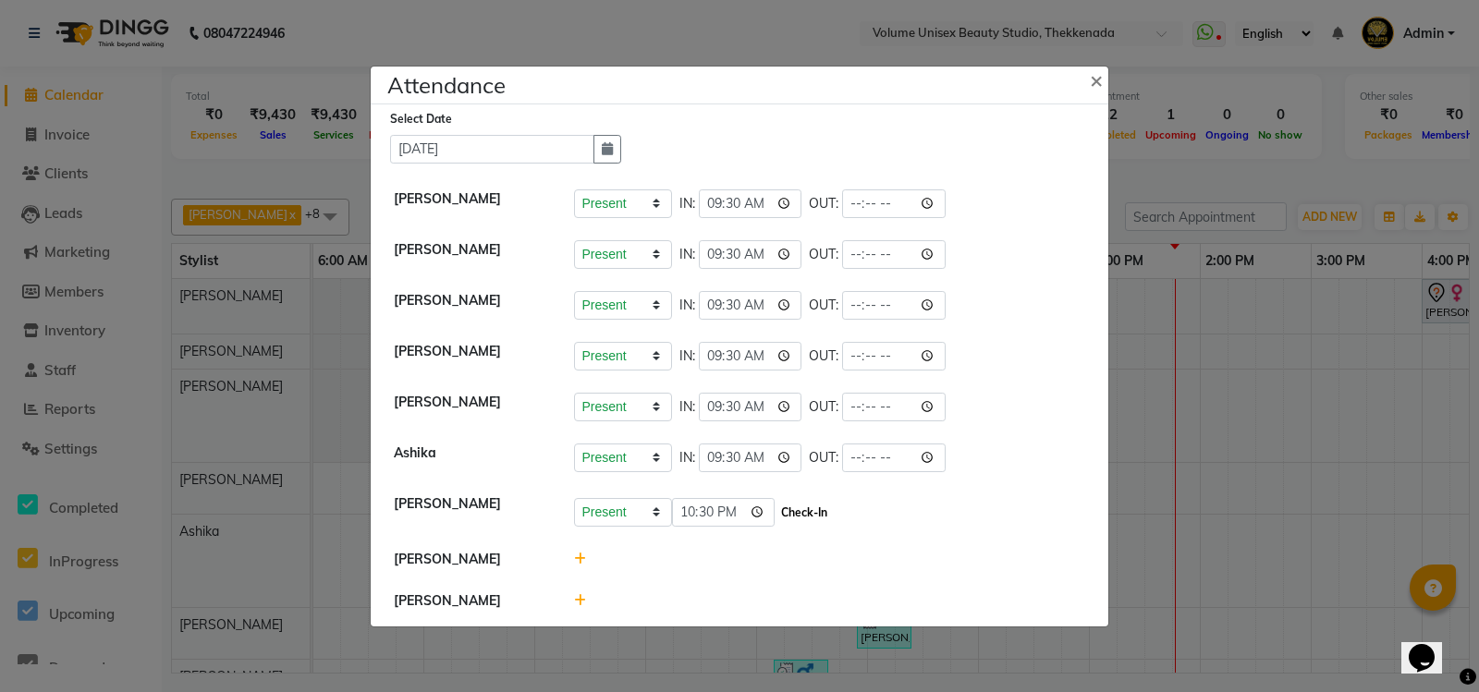
click at [799, 503] on button "Check-In" at bounding box center [803, 513] width 55 height 26
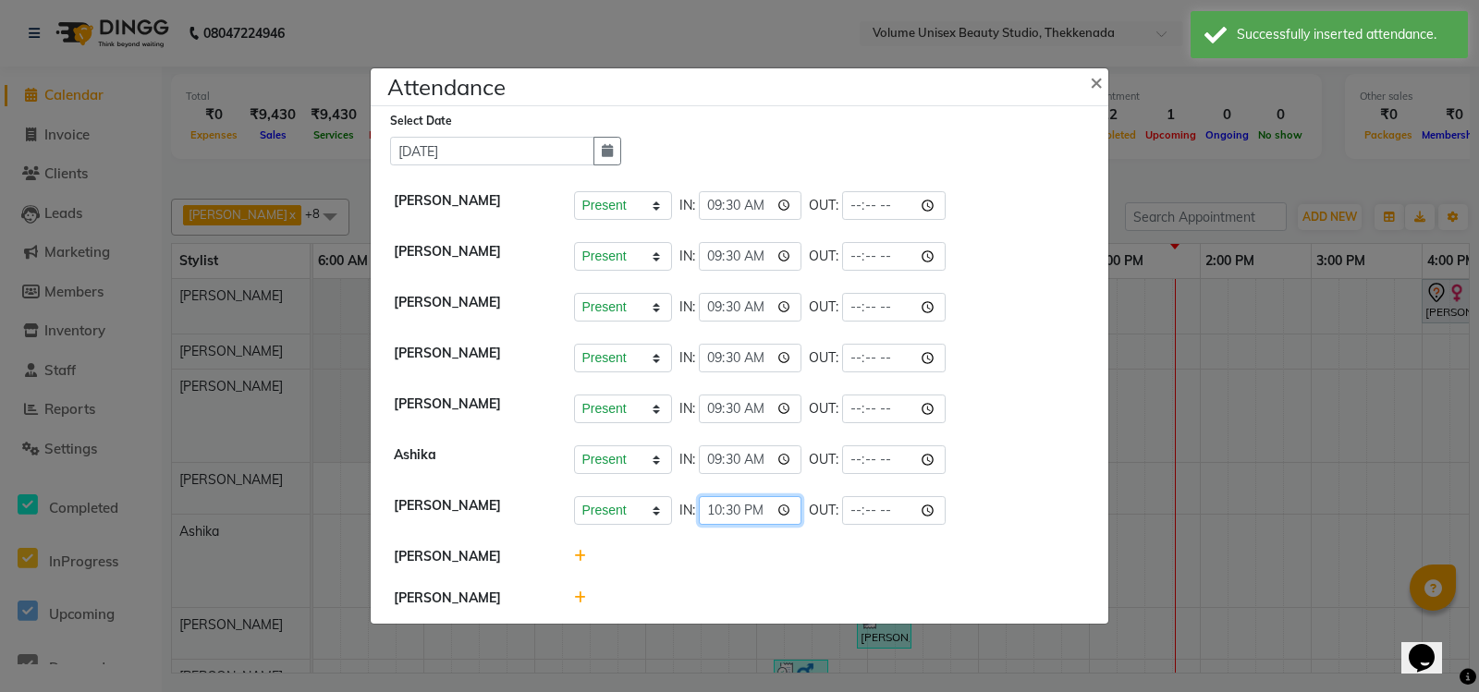
click at [719, 505] on input "22:30" at bounding box center [750, 510] width 103 height 29
click at [717, 505] on input "23:30" at bounding box center [750, 510] width 103 height 29
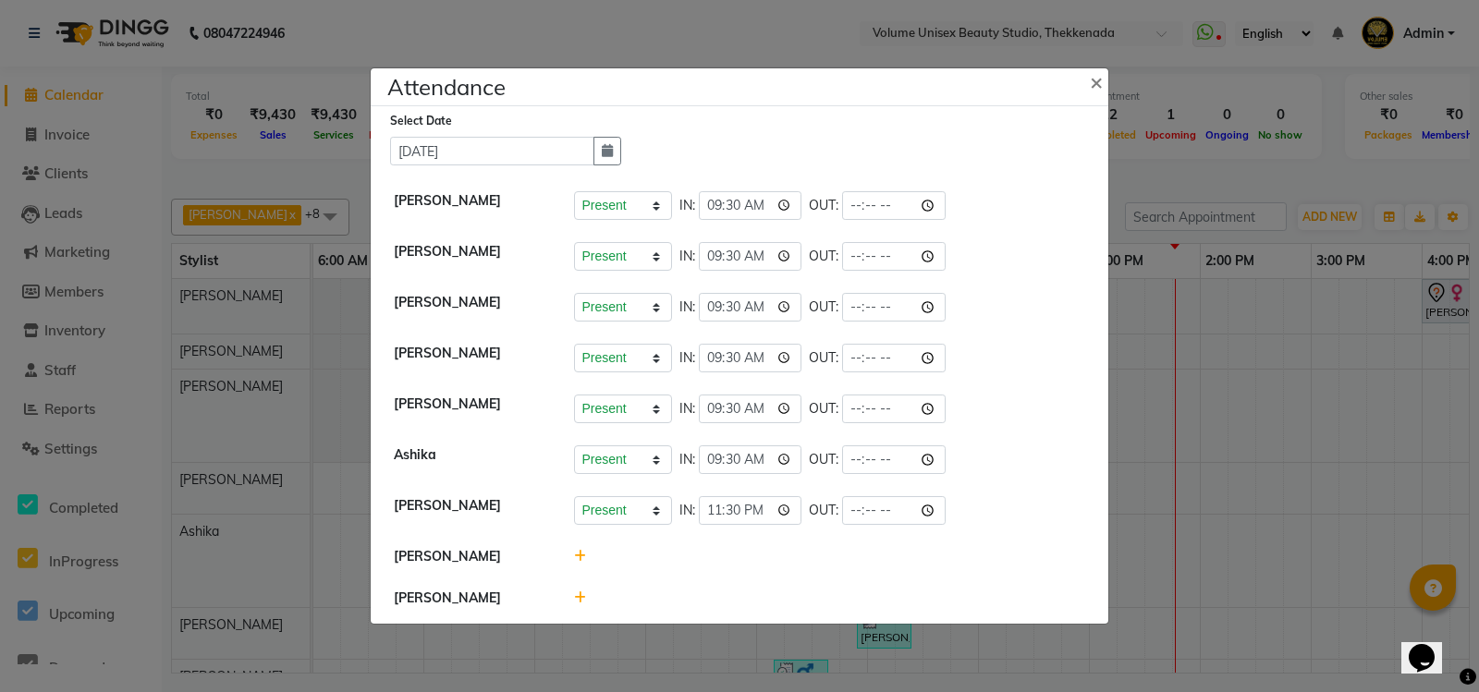
click at [689, 547] on div at bounding box center [830, 556] width 540 height 19
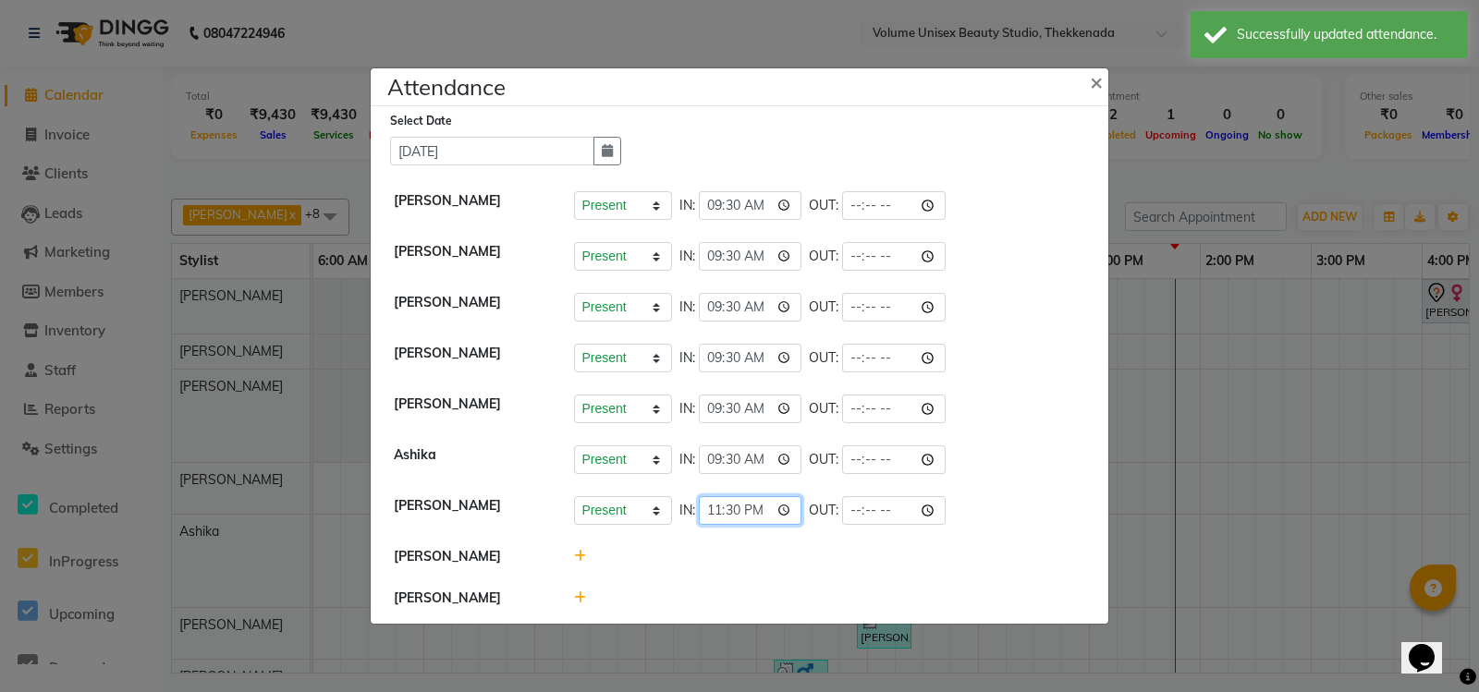
click at [757, 499] on input "23:30" at bounding box center [750, 510] width 103 height 29
click at [580, 550] on icon at bounding box center [580, 556] width 12 height 13
click at [576, 550] on icon at bounding box center [580, 556] width 12 height 13
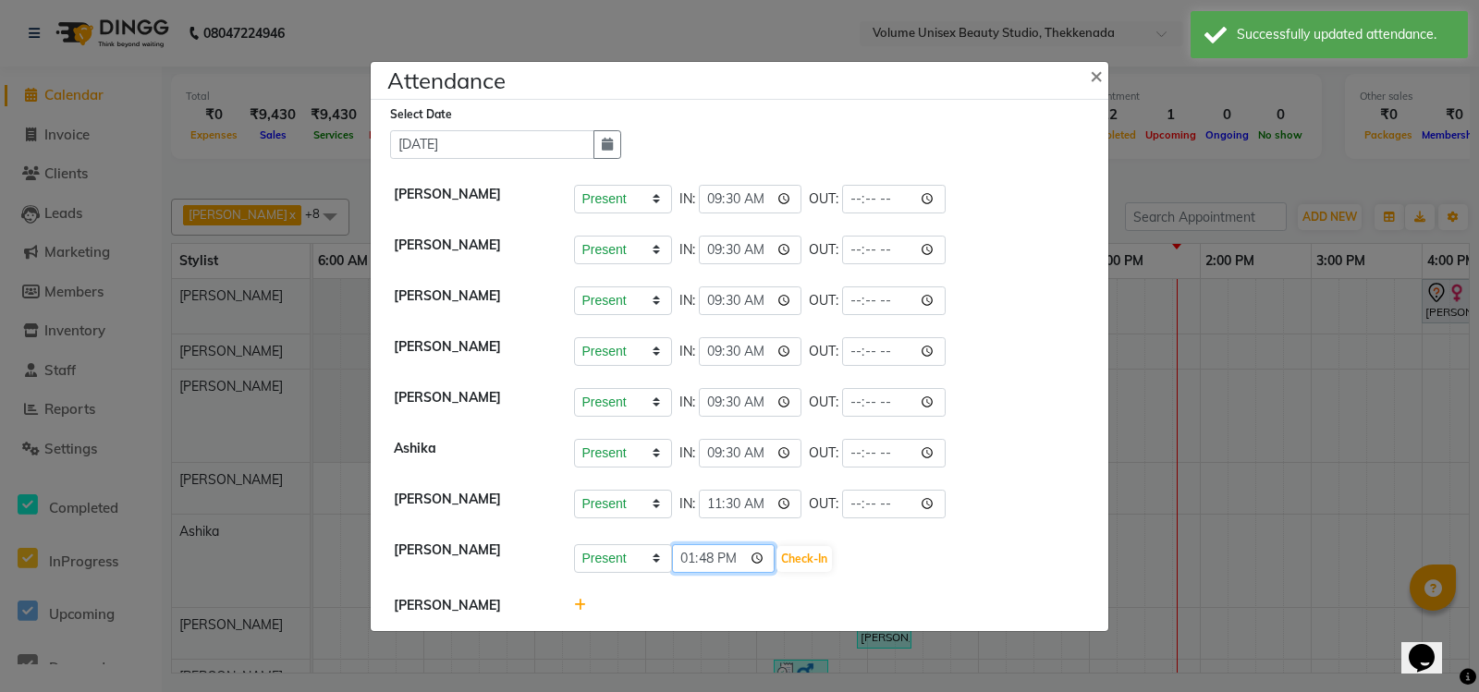
click at [698, 548] on input "13:48" at bounding box center [723, 558] width 103 height 29
click at [693, 551] on input "13:48" at bounding box center [723, 558] width 103 height 29
click at [831, 552] on button "Check-In" at bounding box center [803, 559] width 55 height 26
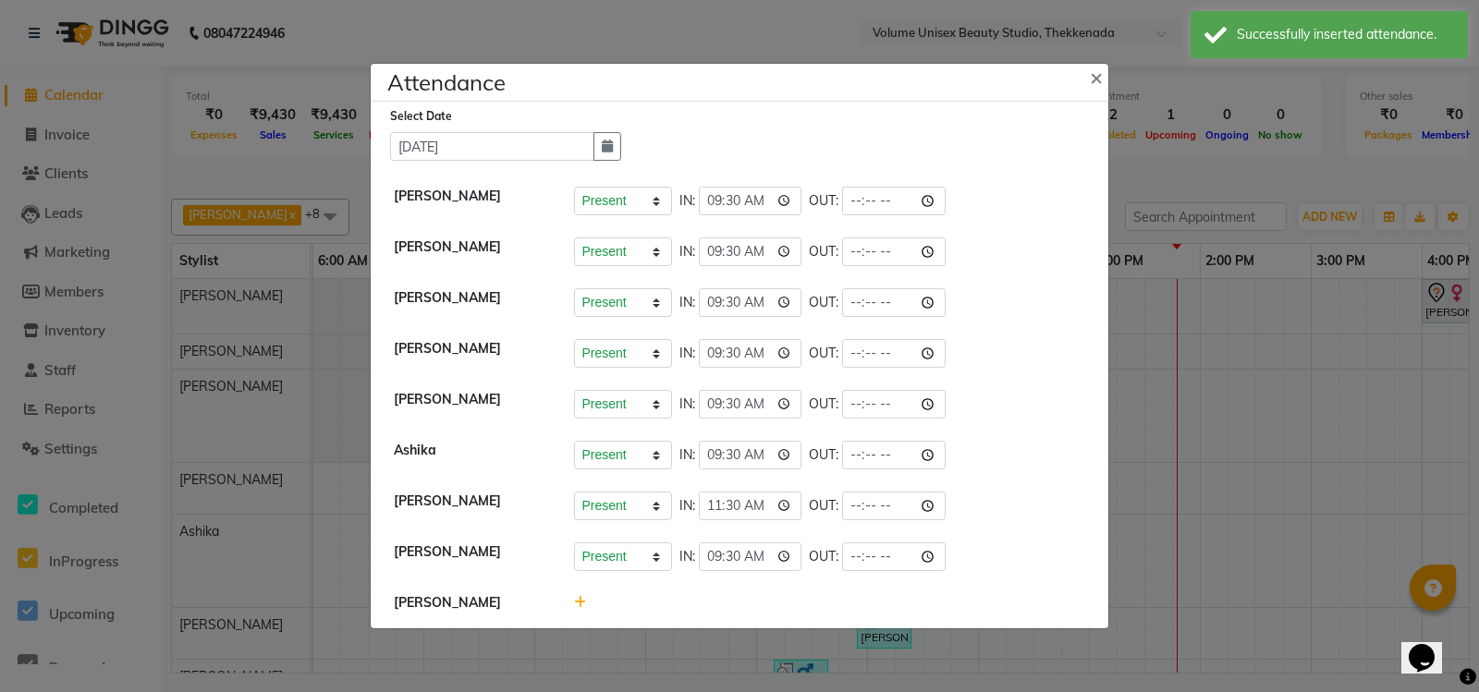
click at [577, 605] on icon at bounding box center [580, 602] width 12 height 13
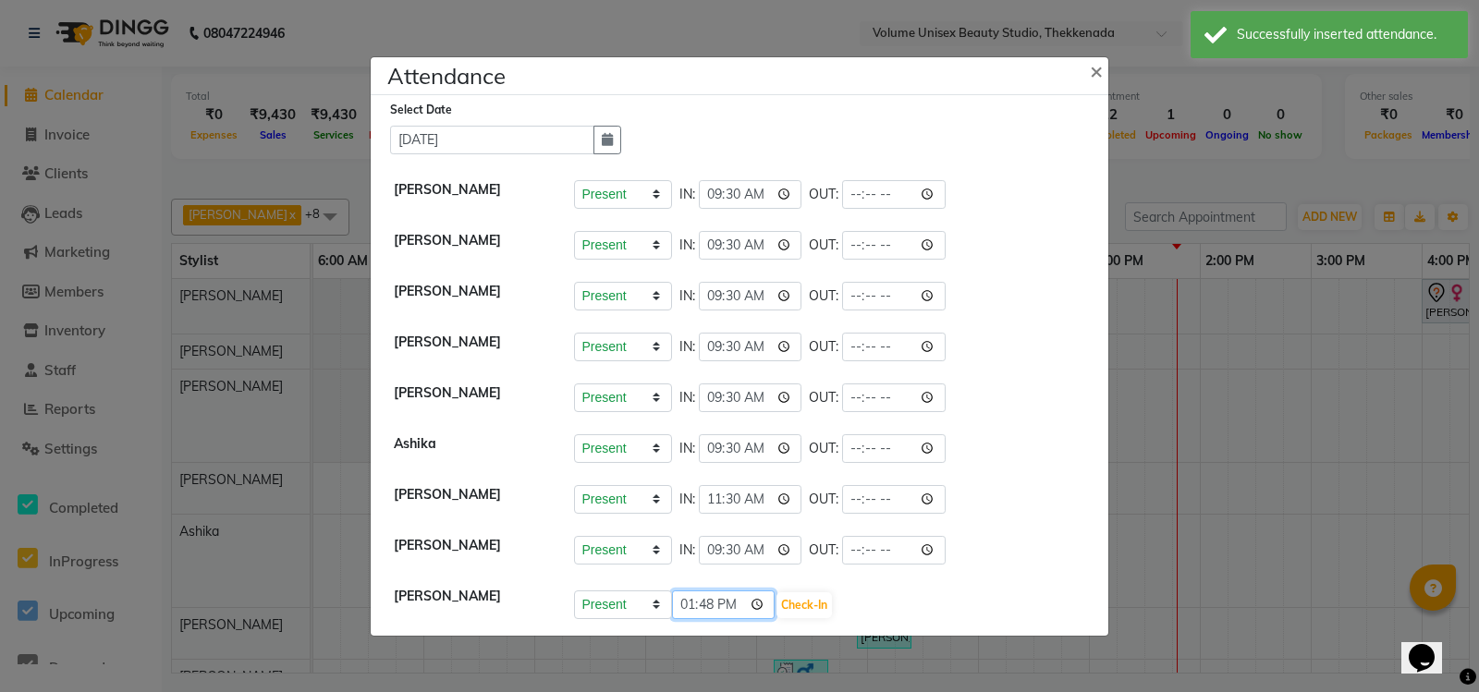
click at [688, 607] on input "13:48" at bounding box center [723, 604] width 103 height 29
click at [805, 606] on button "Check-In" at bounding box center [803, 605] width 55 height 26
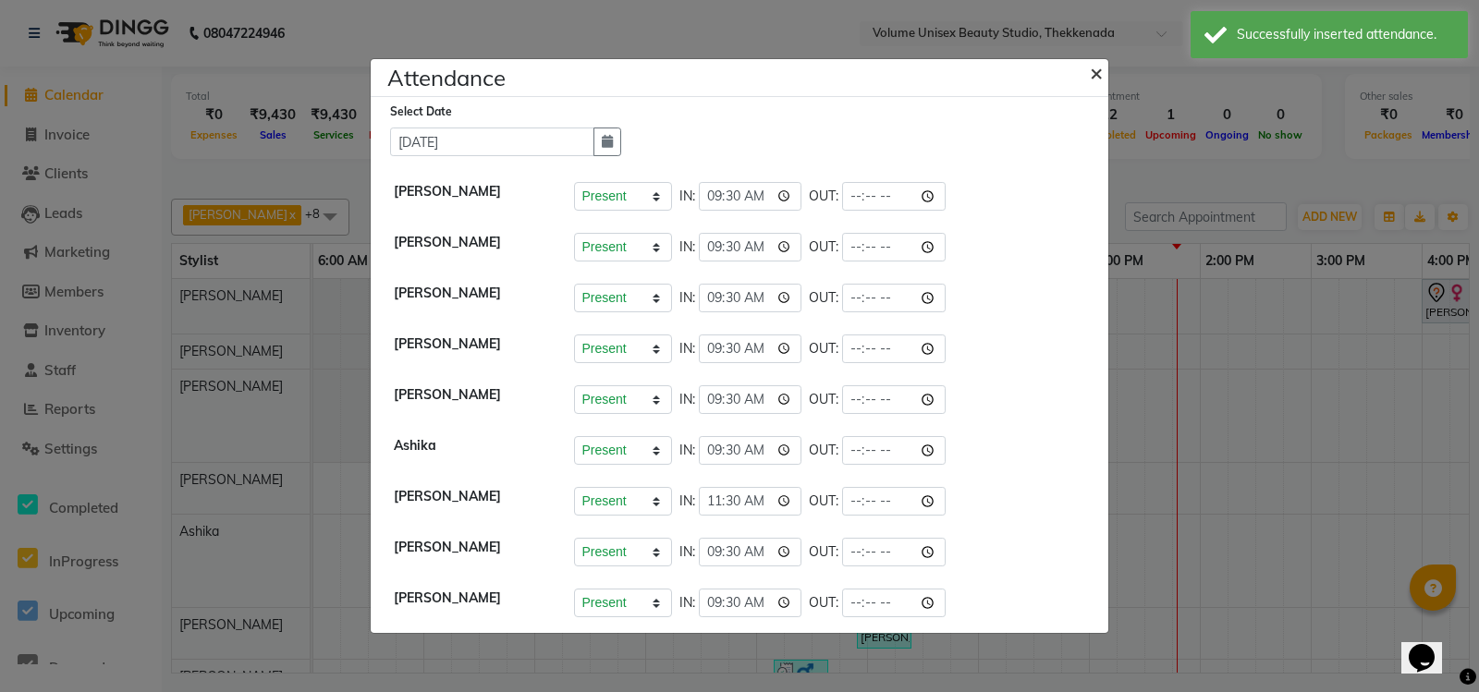
click at [1093, 67] on span "×" at bounding box center [1095, 72] width 13 height 28
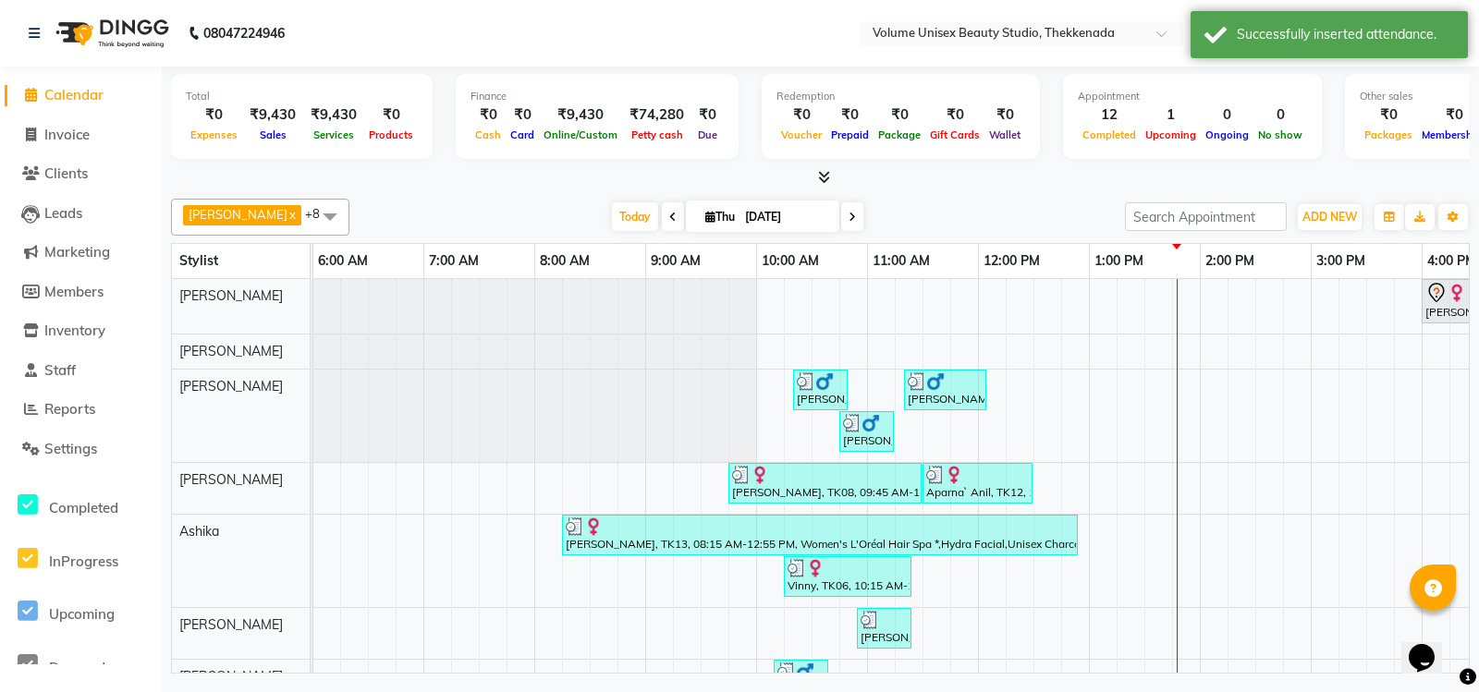
click at [1158, 57] on nav "08047224946 Select Location × Volume Unisex Beauty Studio, Thekkenada WhatsApp …" at bounding box center [739, 33] width 1479 height 67
click at [1251, 41] on div "Successfully inserted attendance." at bounding box center [1344, 34] width 217 height 19
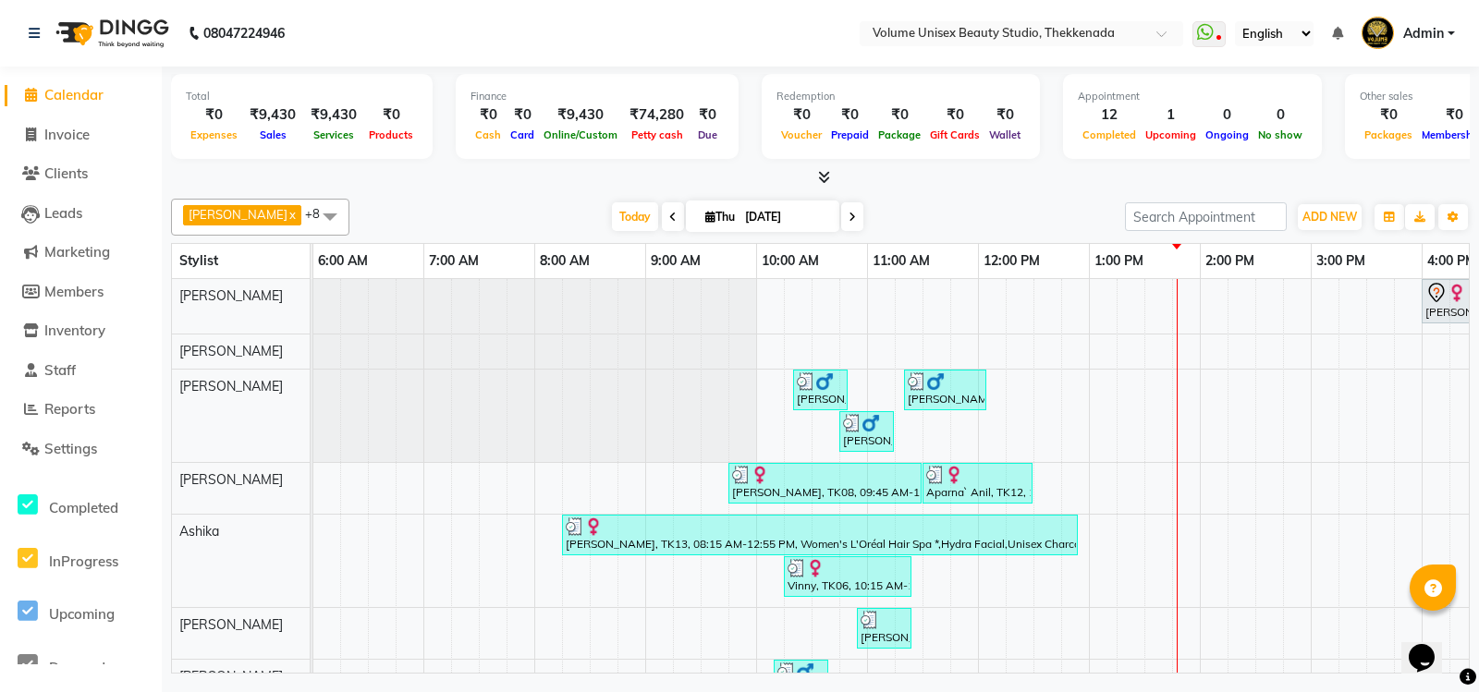
click at [1230, 62] on nav "08047224946 Select Location × Volume Unisex Beauty Studio, Thekkenada WhatsApp …" at bounding box center [739, 33] width 1479 height 67
click at [70, 375] on span "Staff" at bounding box center [59, 370] width 31 height 18
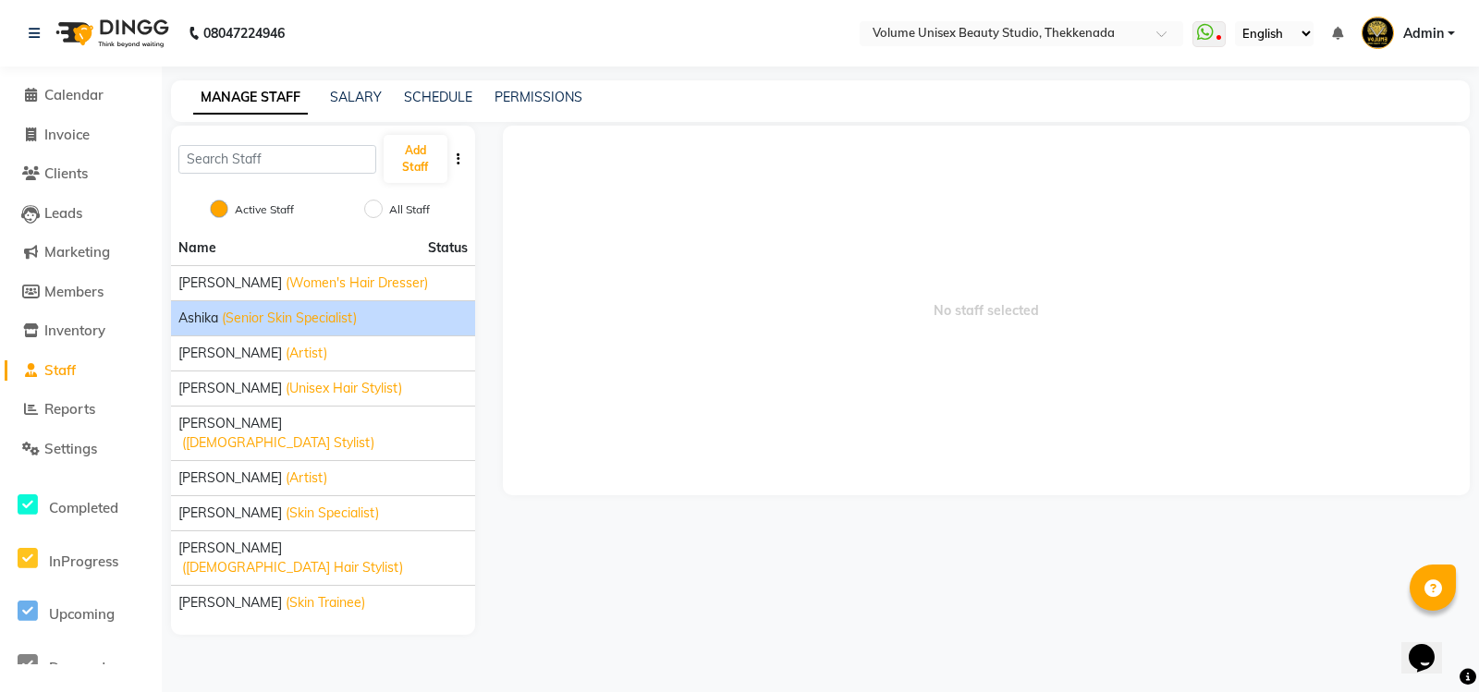
click at [258, 315] on span "(Senior Skin Specialist)" at bounding box center [289, 318] width 135 height 19
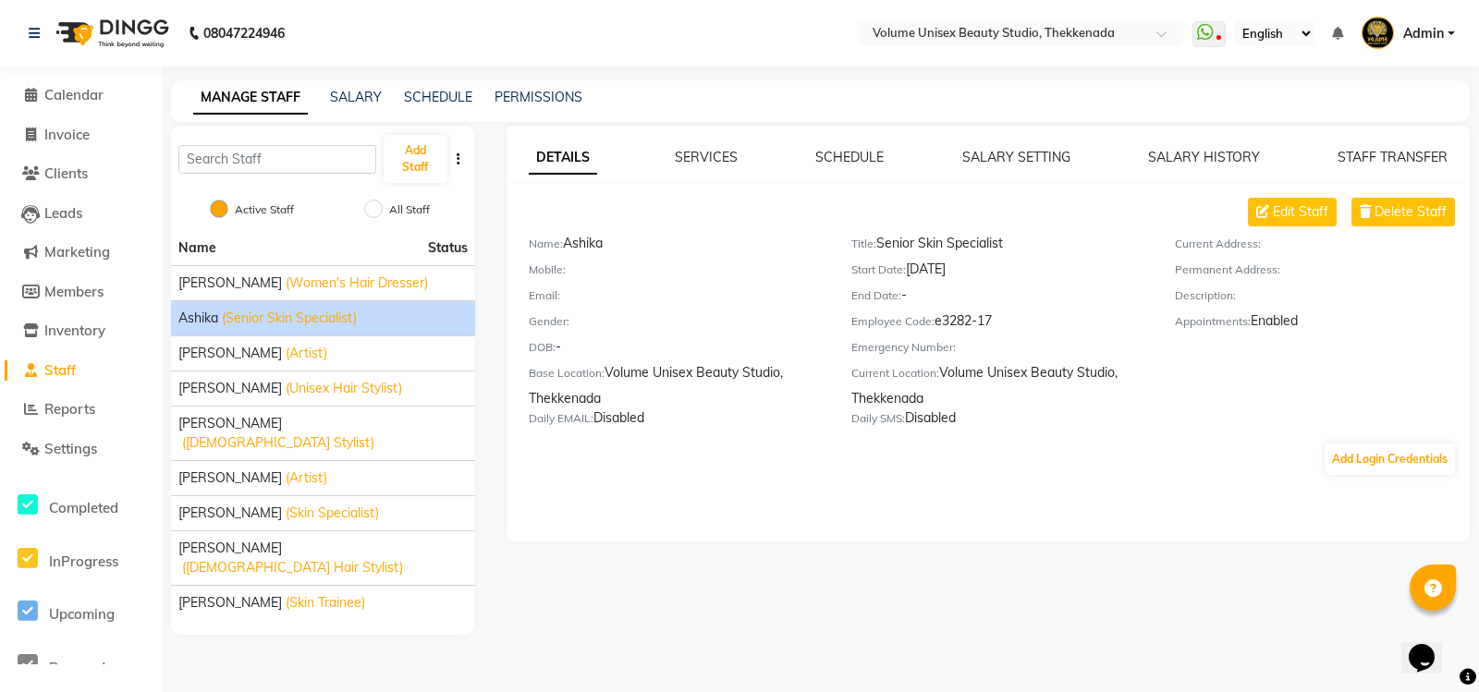
drag, startPoint x: 881, startPoint y: 242, endPoint x: 1008, endPoint y: 238, distance: 127.6
click at [1008, 238] on div "Title: Senior Skin Specialist" at bounding box center [998, 247] width 295 height 26
copy div "Senior Skin Specialist"
click at [225, 504] on span "[PERSON_NAME]" at bounding box center [229, 513] width 103 height 19
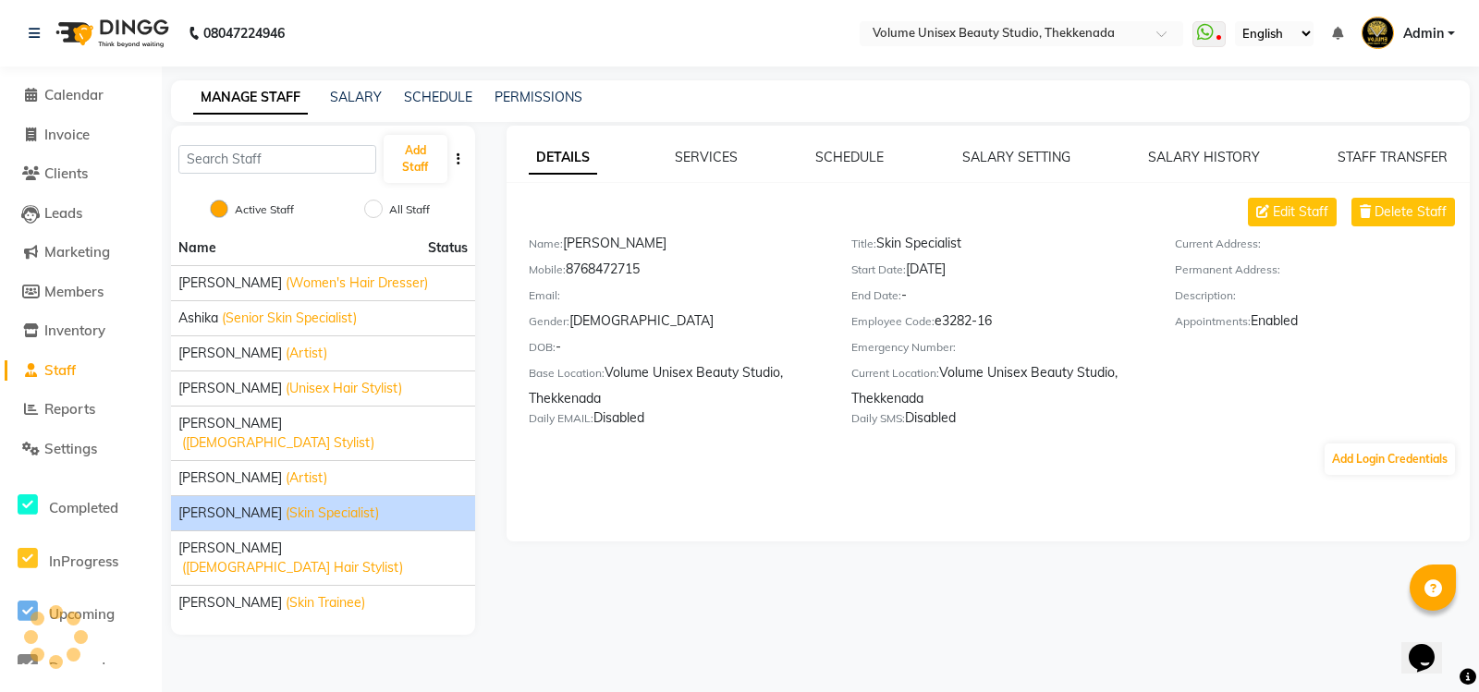
drag, startPoint x: 880, startPoint y: 241, endPoint x: 968, endPoint y: 239, distance: 88.7
click at [968, 239] on div "Title: Skin Specialist" at bounding box center [998, 247] width 295 height 26
copy div "Skin Specialist"
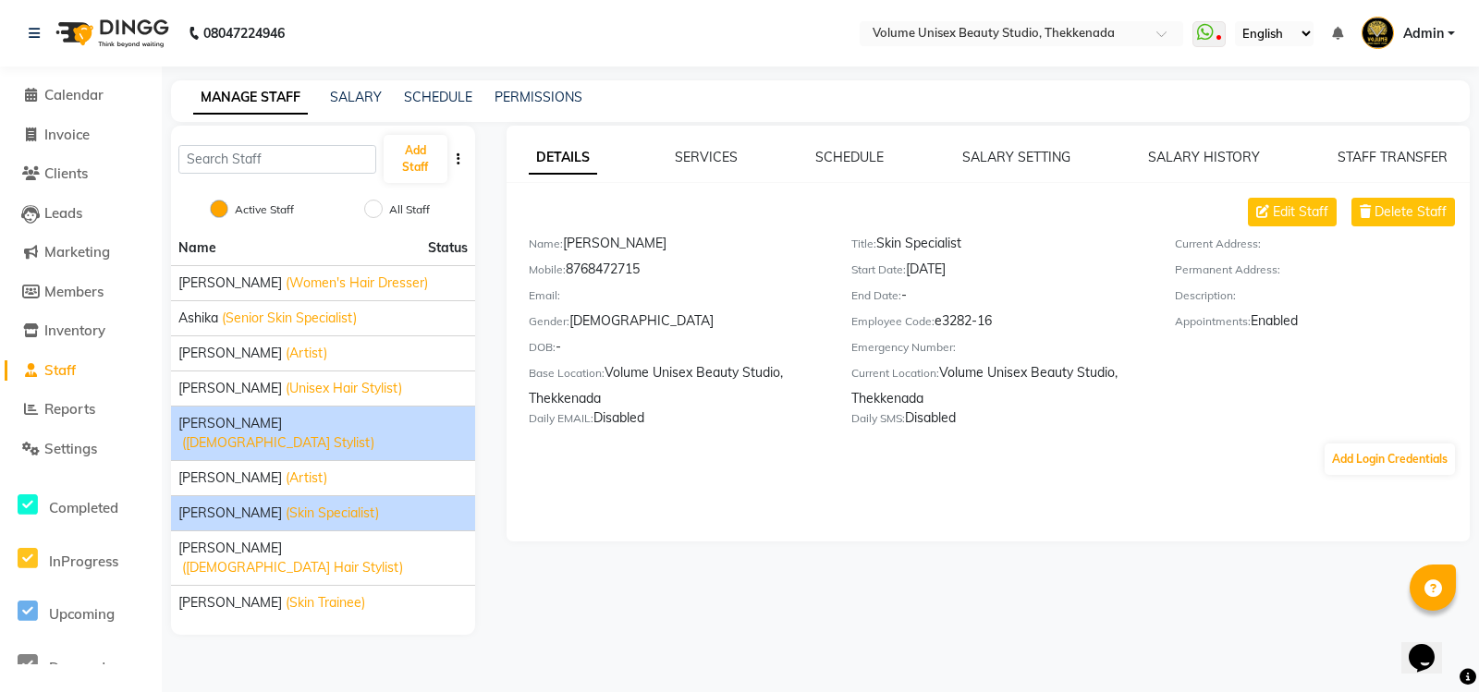
click at [261, 420] on span "[PERSON_NAME]" at bounding box center [229, 423] width 103 height 19
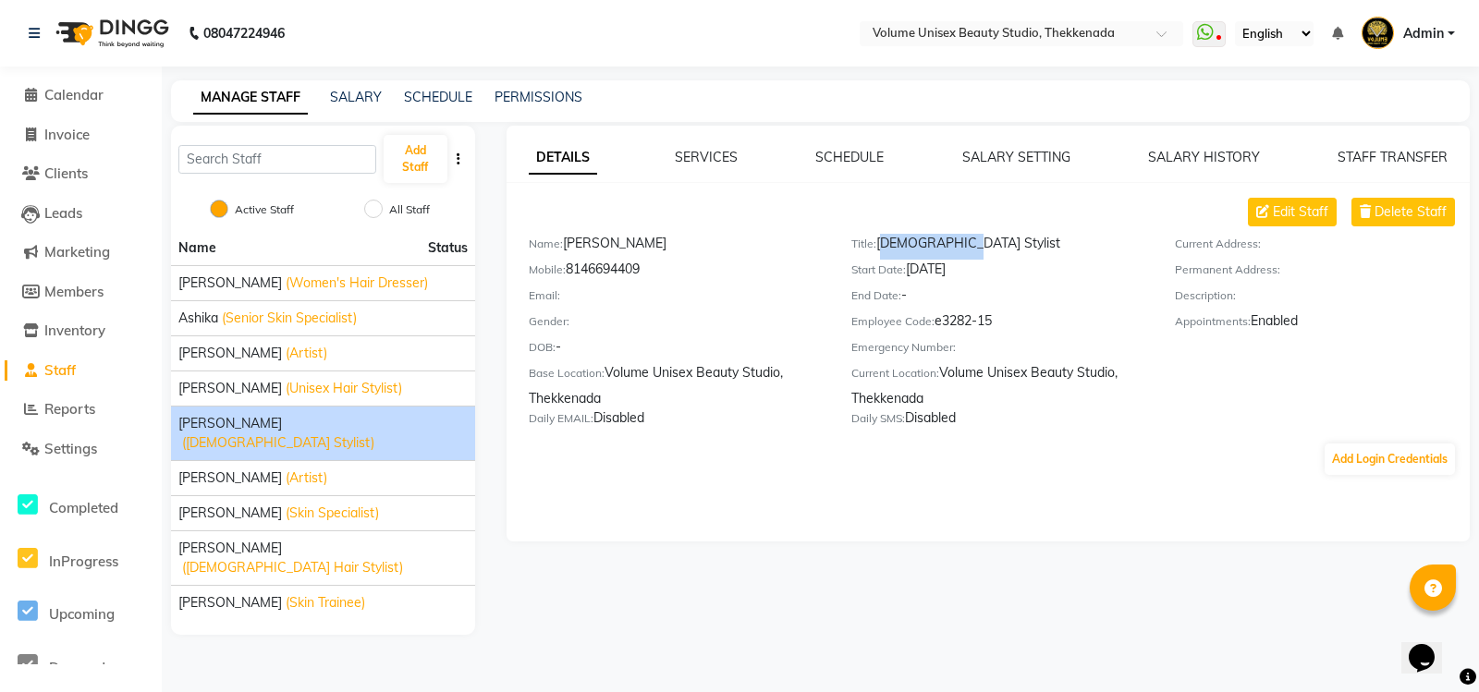
drag, startPoint x: 882, startPoint y: 239, endPoint x: 964, endPoint y: 235, distance: 82.4
click at [964, 235] on div "Title: [DEMOGRAPHIC_DATA] Stylist" at bounding box center [998, 247] width 295 height 26
copy div "[DEMOGRAPHIC_DATA] Stylist"
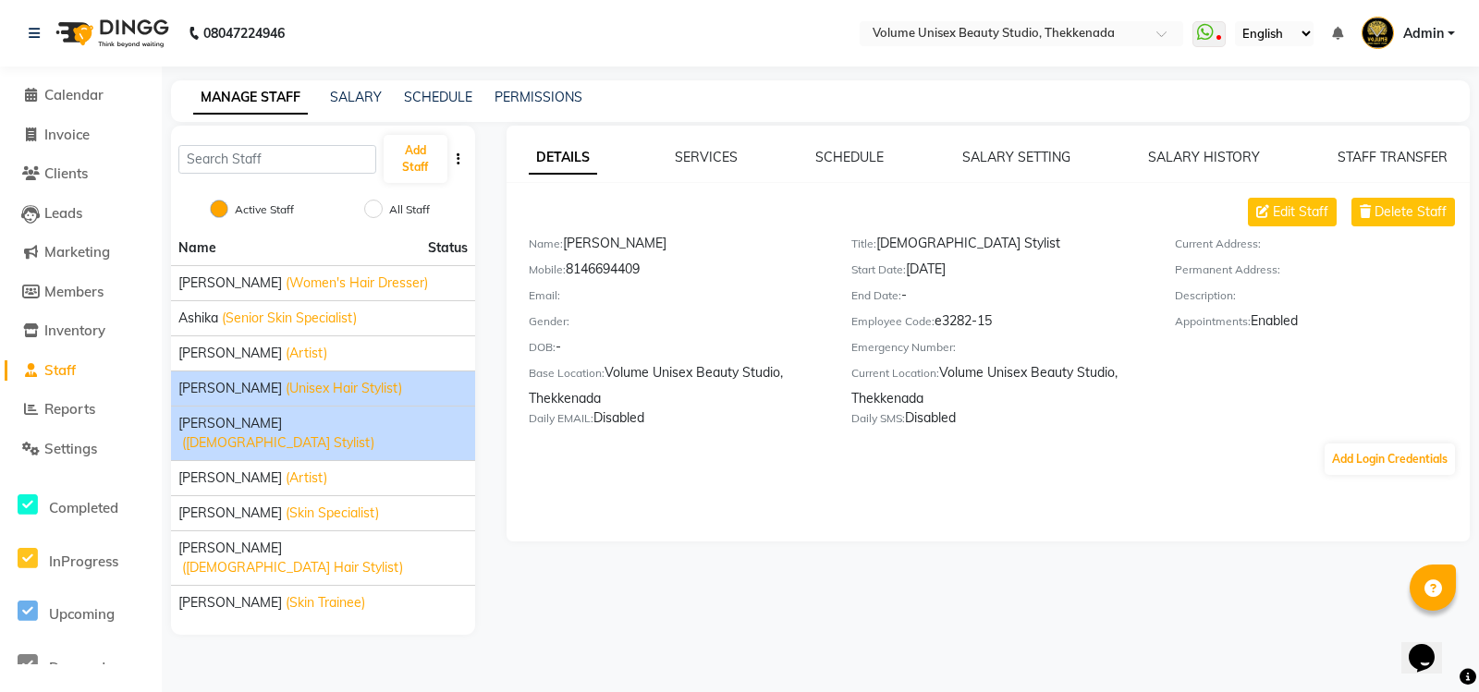
click at [339, 391] on span "(Unisex Hair Stylist)" at bounding box center [344, 388] width 116 height 19
click at [323, 433] on span "([DEMOGRAPHIC_DATA] Stylist)" at bounding box center [278, 442] width 192 height 19
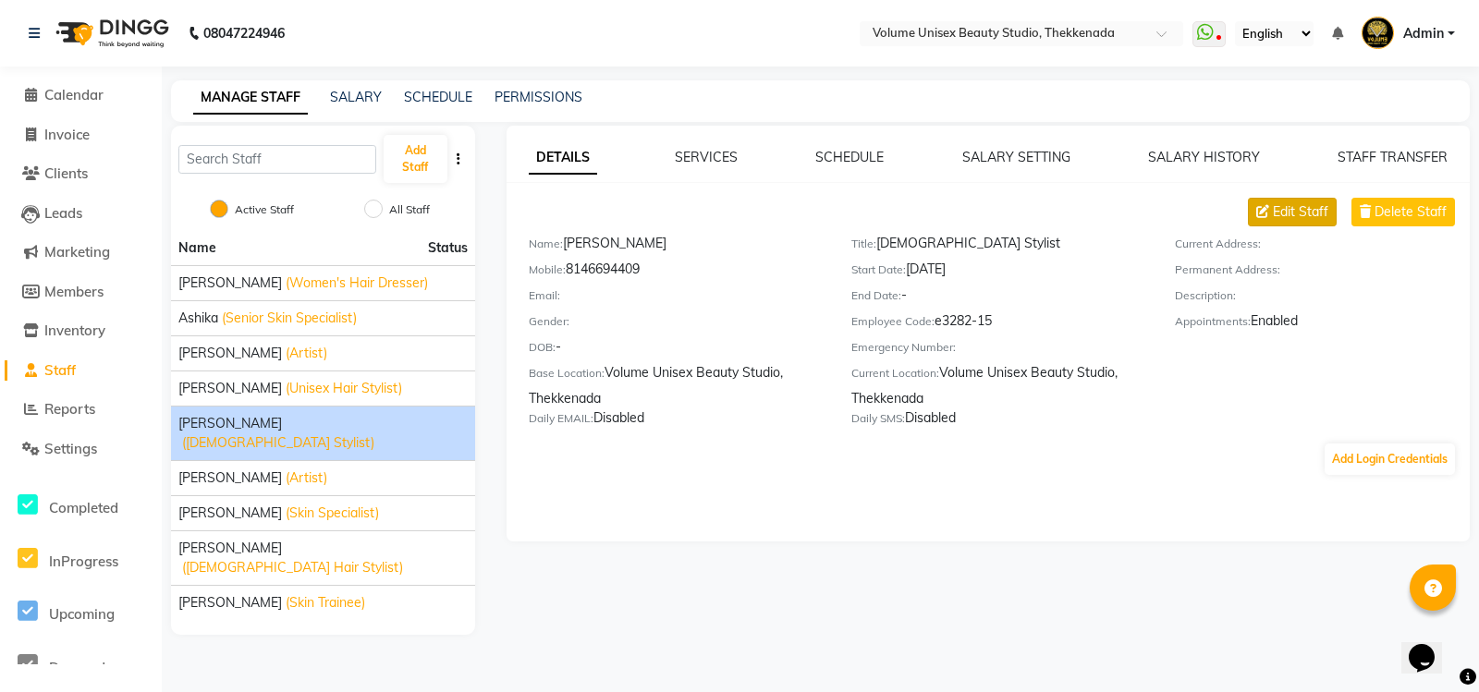
click at [1296, 211] on span "Edit Staff" at bounding box center [1299, 211] width 55 height 19
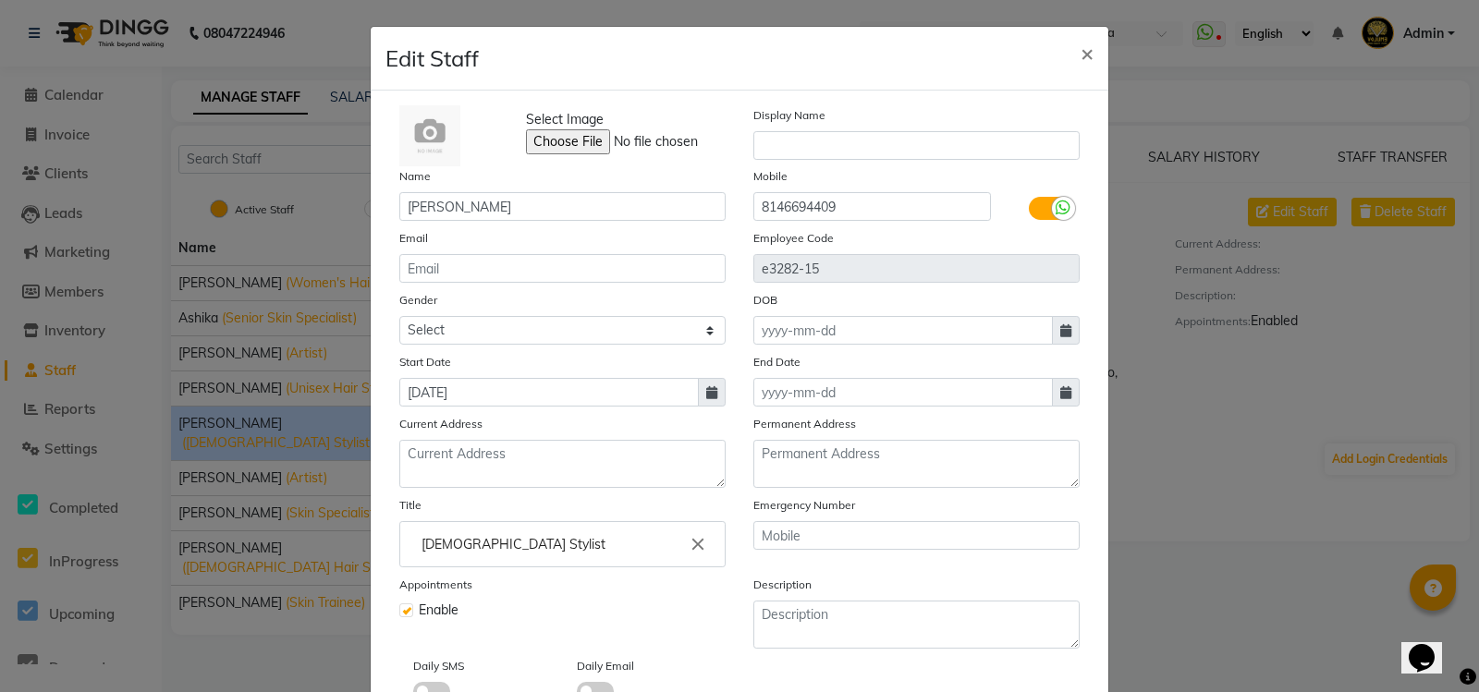
drag, startPoint x: 445, startPoint y: 545, endPoint x: 489, endPoint y: 544, distance: 43.4
click at [445, 544] on input "[DEMOGRAPHIC_DATA] Stylist" at bounding box center [563, 544] width 310 height 37
click at [616, 588] on b "Stylist" at bounding box center [637, 586] width 43 height 18
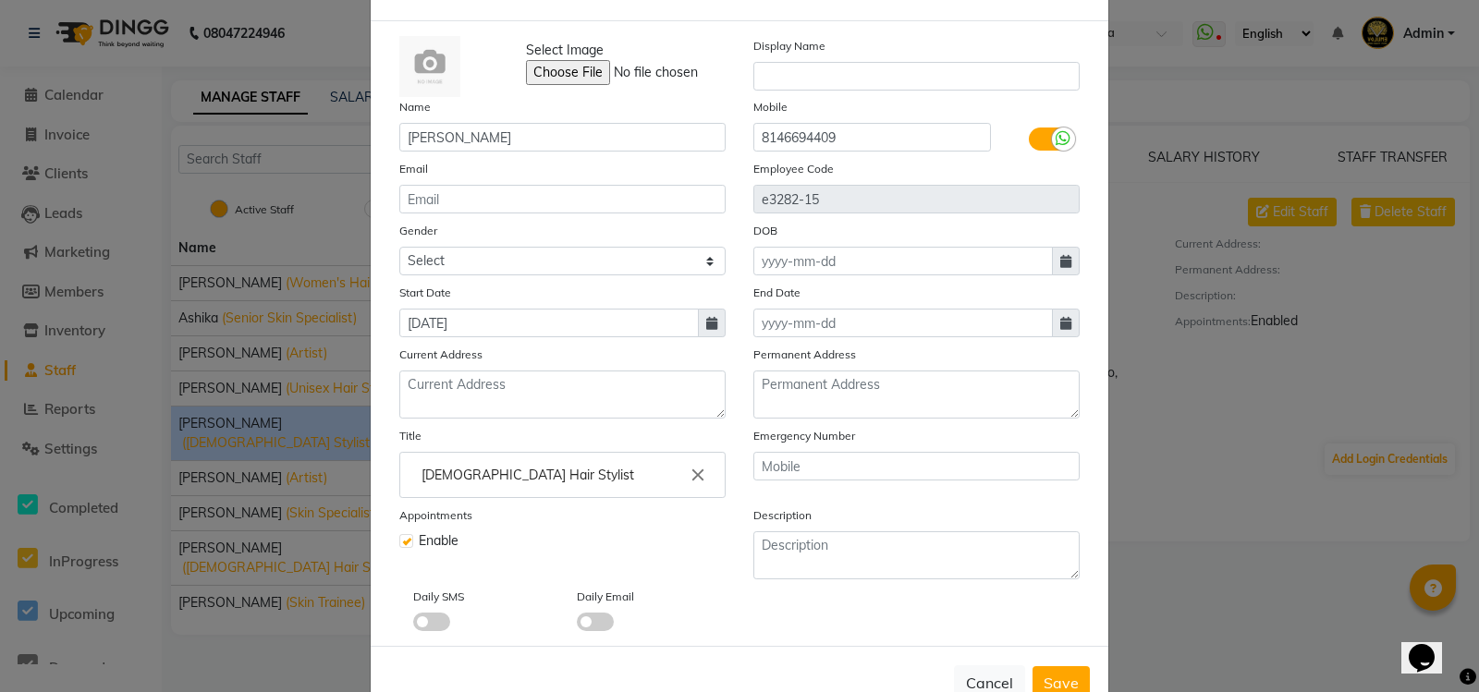
scroll to position [123, 0]
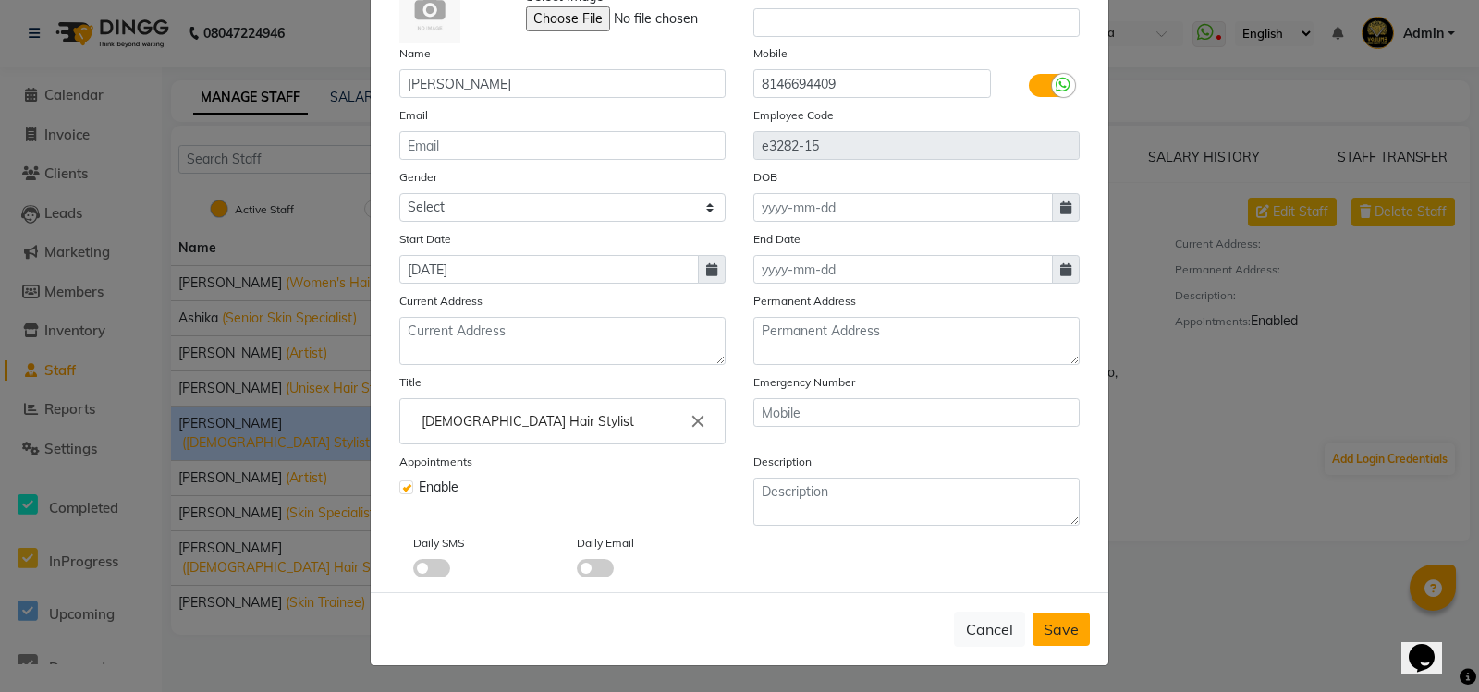
click at [1035, 623] on button "Save" at bounding box center [1060, 629] width 57 height 33
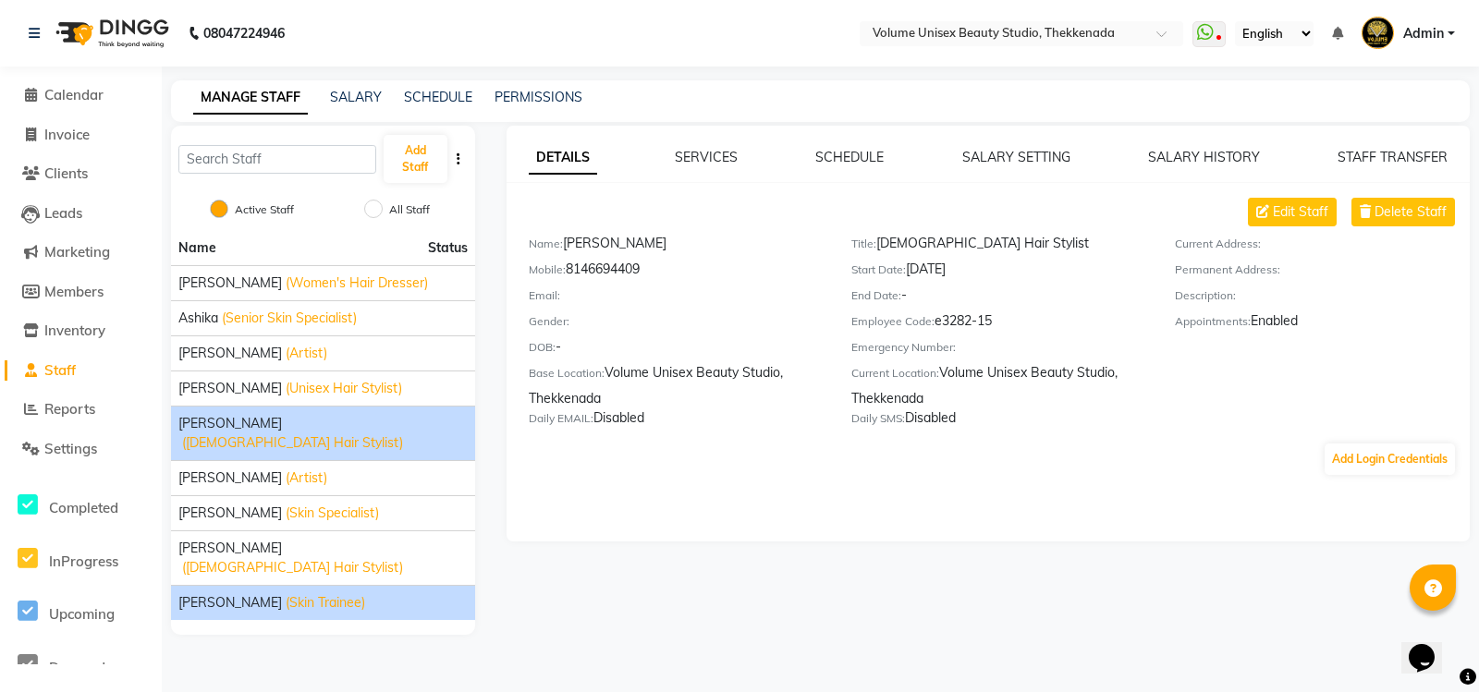
click at [229, 593] on span "[PERSON_NAME]" at bounding box center [229, 602] width 103 height 19
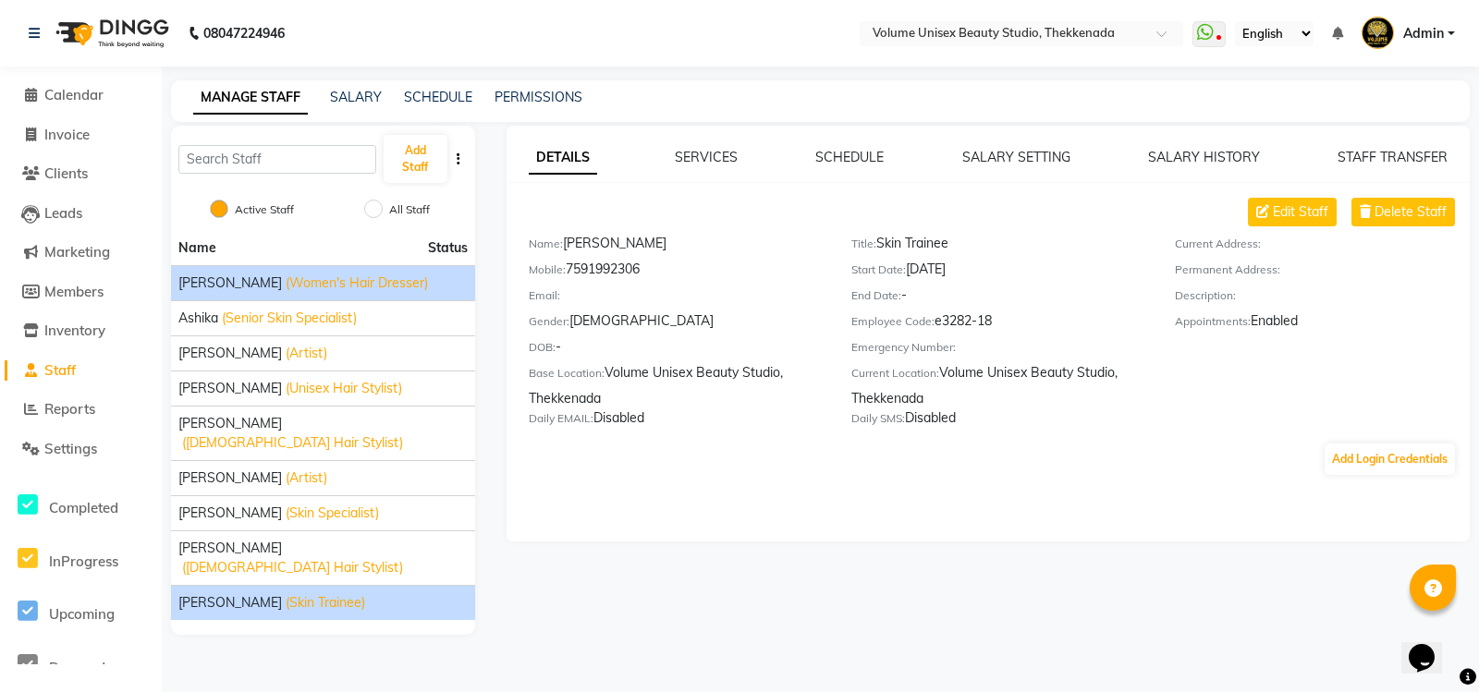
click at [206, 283] on span "[PERSON_NAME]" at bounding box center [229, 283] width 103 height 19
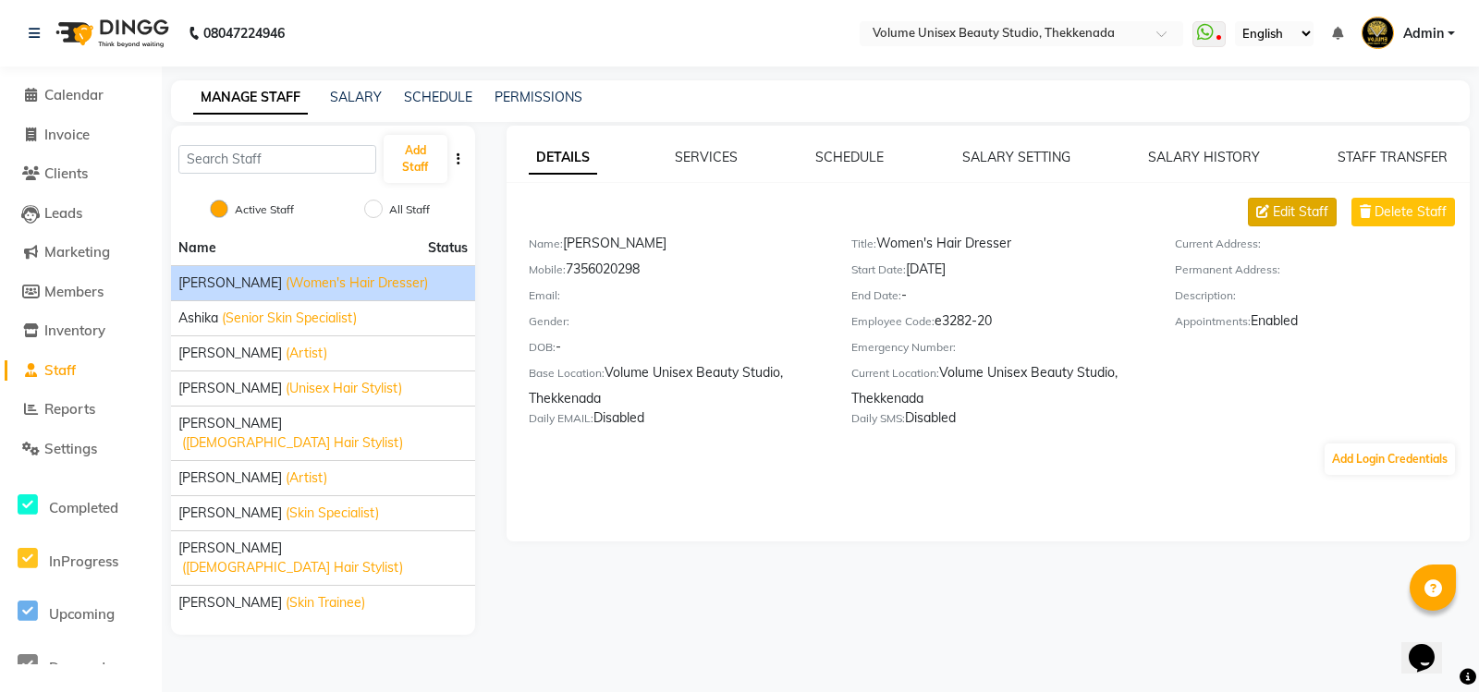
click at [1297, 208] on span "Edit Staff" at bounding box center [1299, 211] width 55 height 19
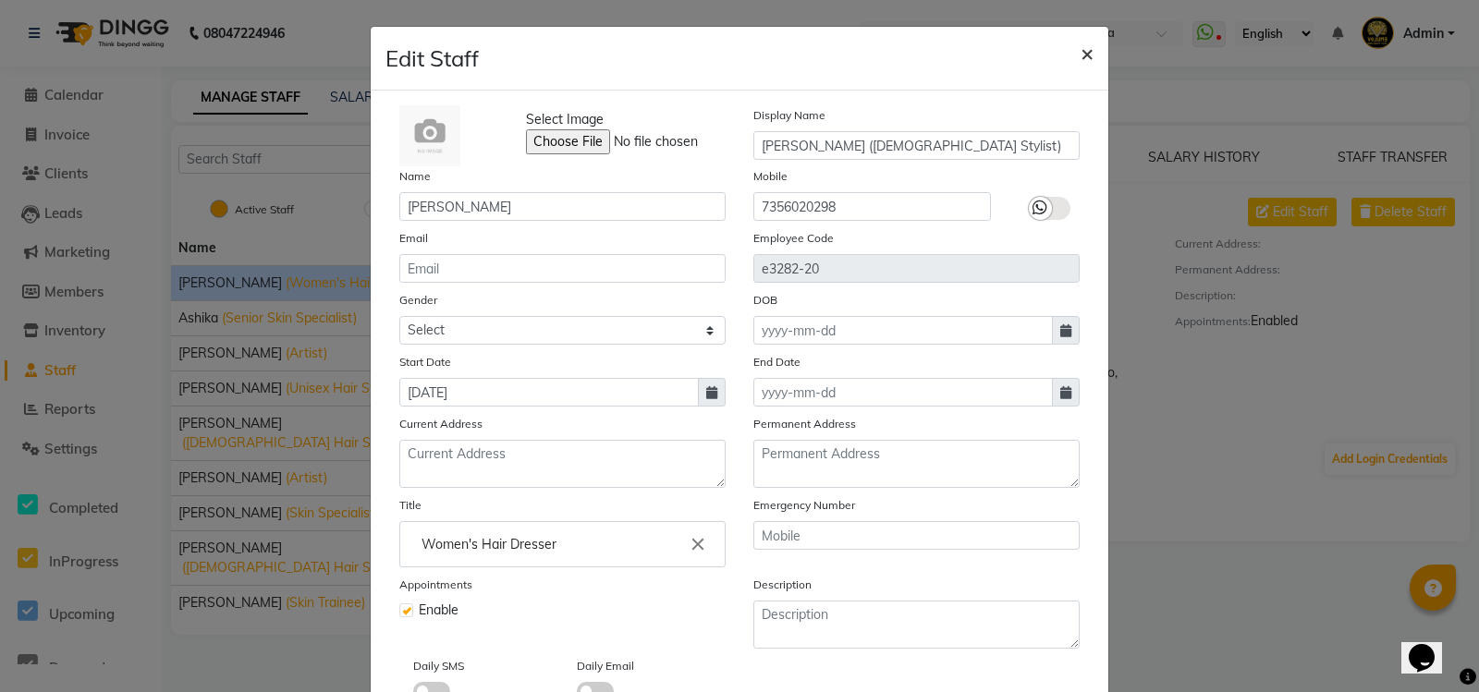
click at [1080, 52] on span "×" at bounding box center [1086, 53] width 13 height 28
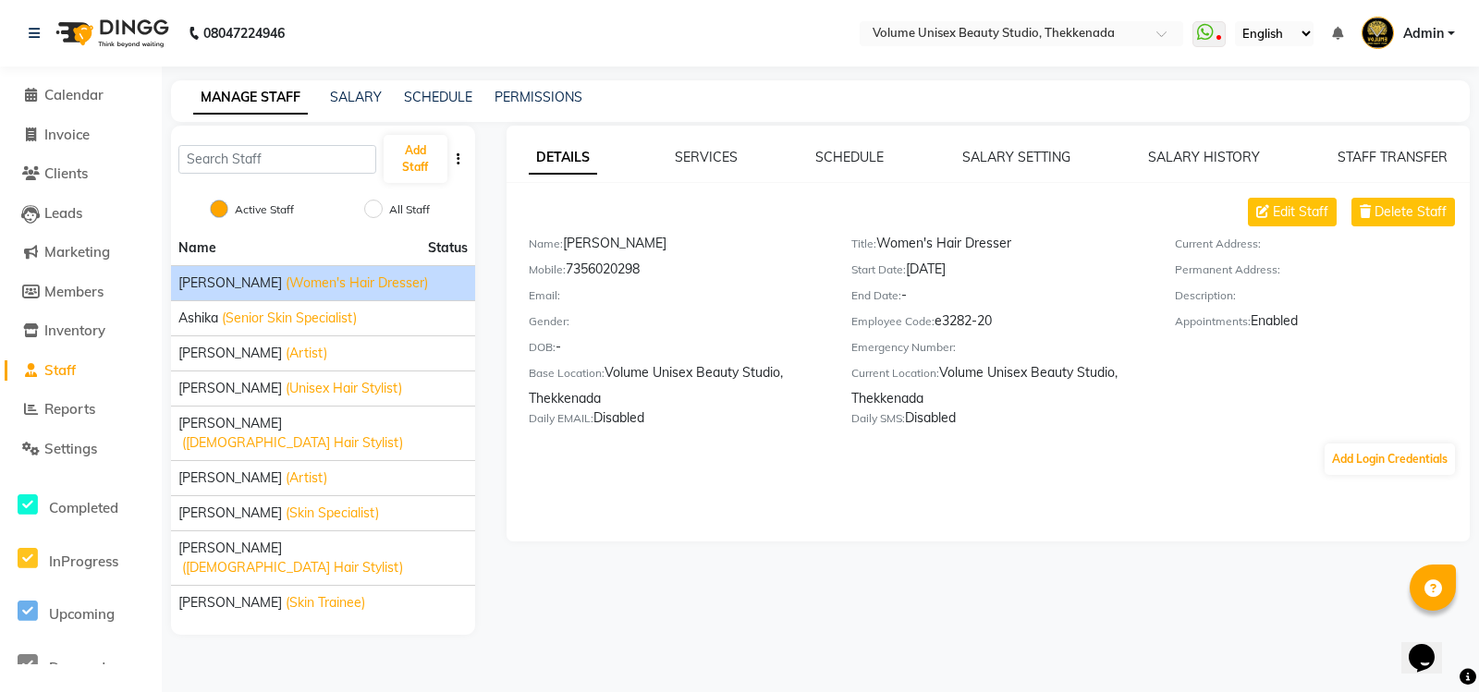
drag, startPoint x: 879, startPoint y: 239, endPoint x: 1014, endPoint y: 234, distance: 135.0
click at [1014, 234] on div "Title: Women's Hair Dresser" at bounding box center [998, 247] width 295 height 26
copy div "Women's Hair Dresser"
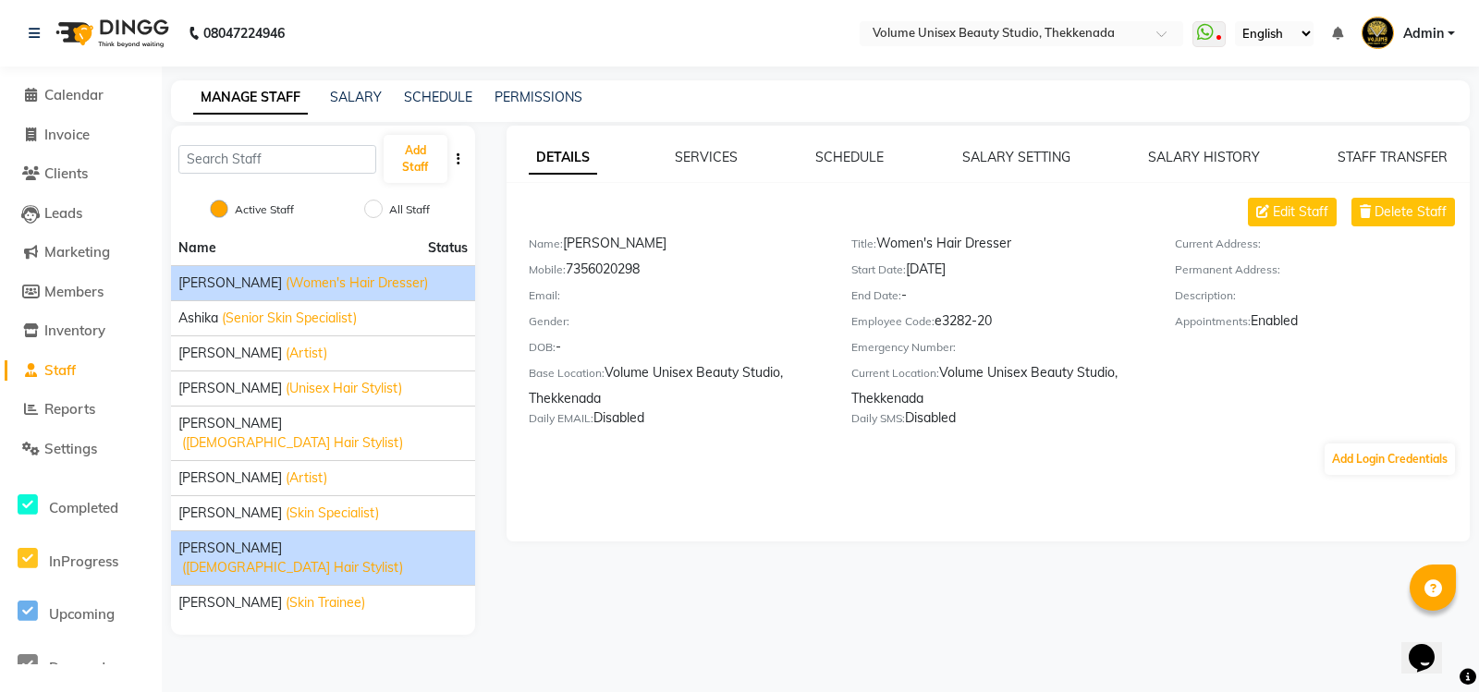
click at [264, 539] on span "[PERSON_NAME]" at bounding box center [229, 548] width 103 height 19
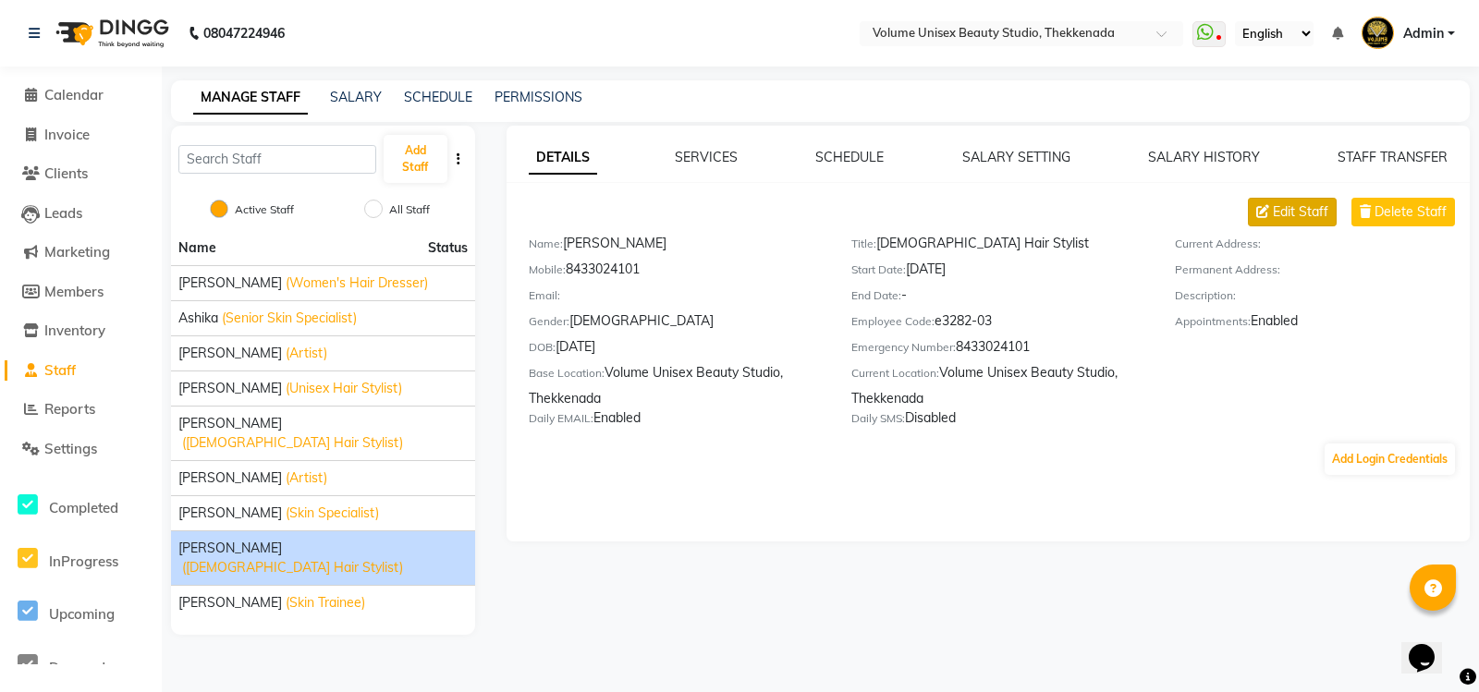
click at [1311, 207] on span "Edit Staff" at bounding box center [1299, 211] width 55 height 19
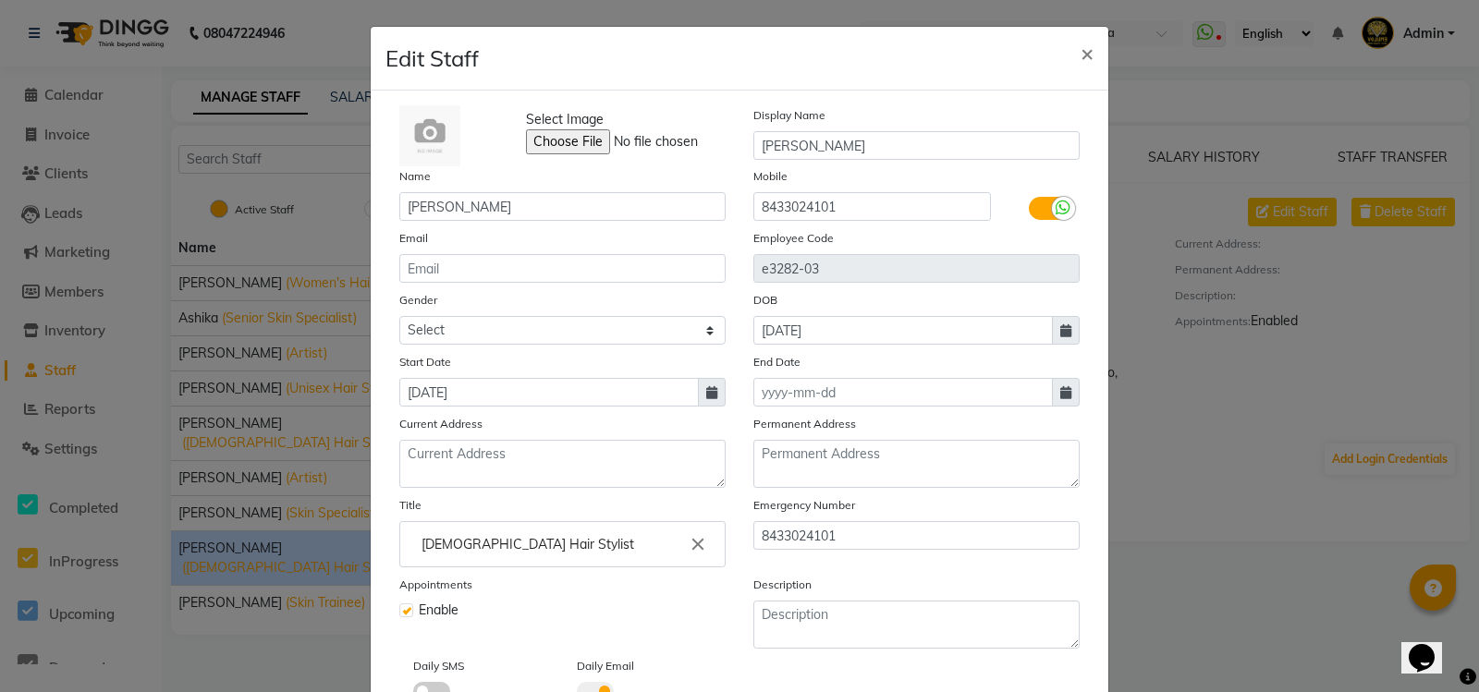
click at [399, 521] on ng-autocomplete "[DEMOGRAPHIC_DATA] Hair Stylist close" at bounding box center [562, 544] width 326 height 46
paste input "en's"
click at [1069, 599] on div at bounding box center [739, 346] width 1479 height 692
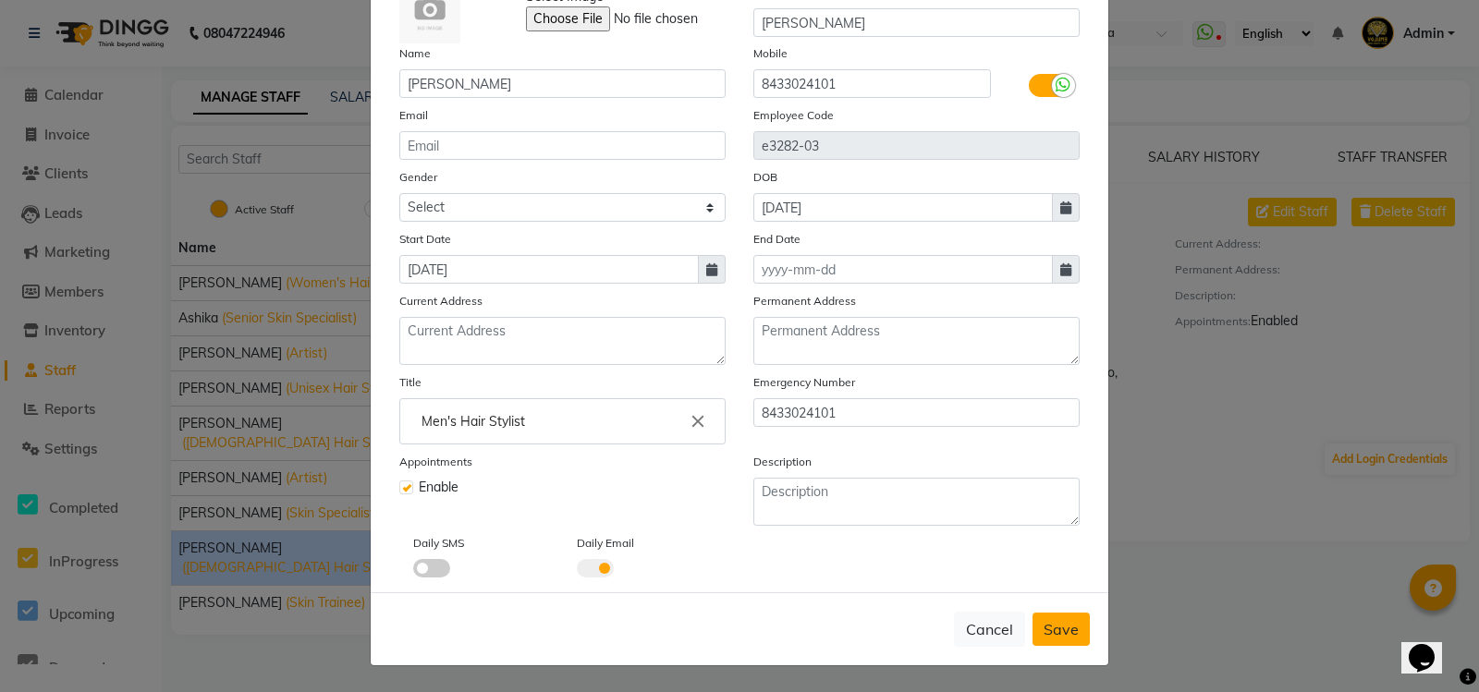
click at [1055, 617] on button "Save" at bounding box center [1060, 629] width 57 height 33
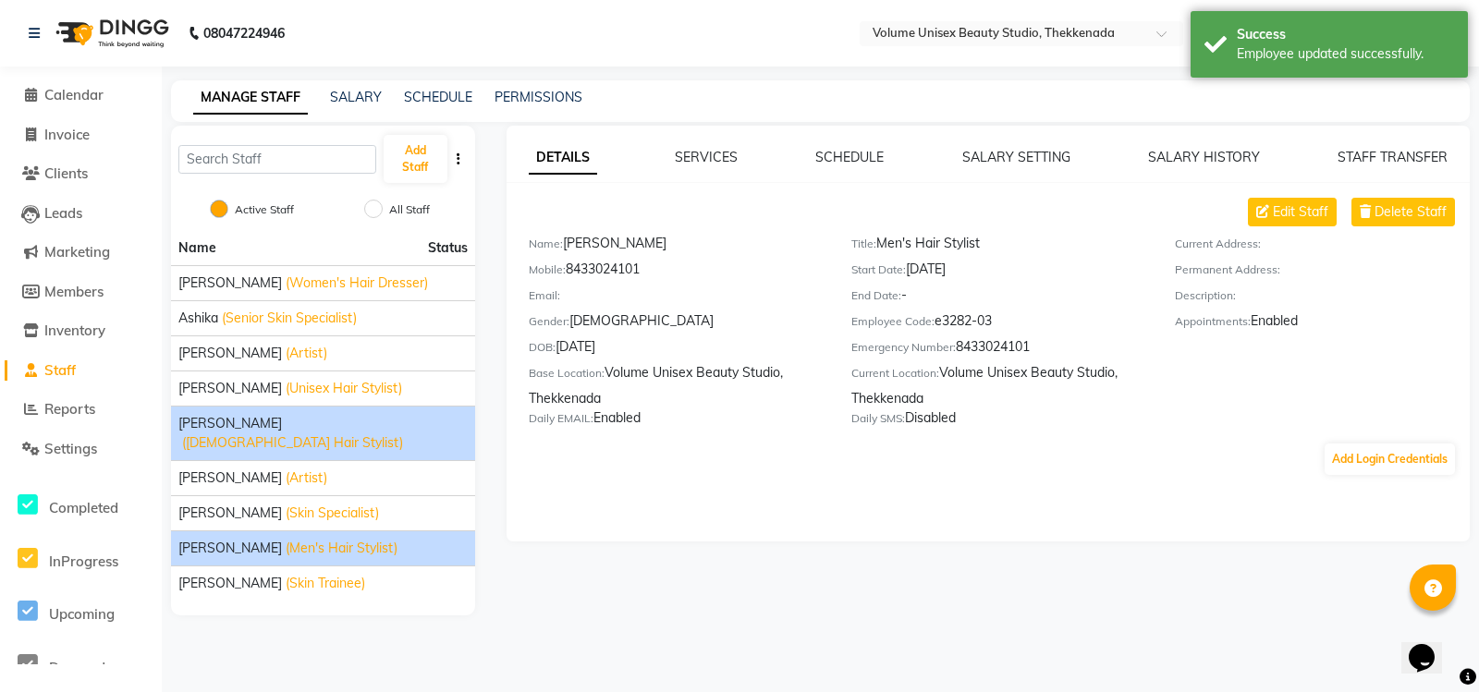
click at [283, 433] on span "([DEMOGRAPHIC_DATA] Hair Stylist)" at bounding box center [292, 442] width 221 height 19
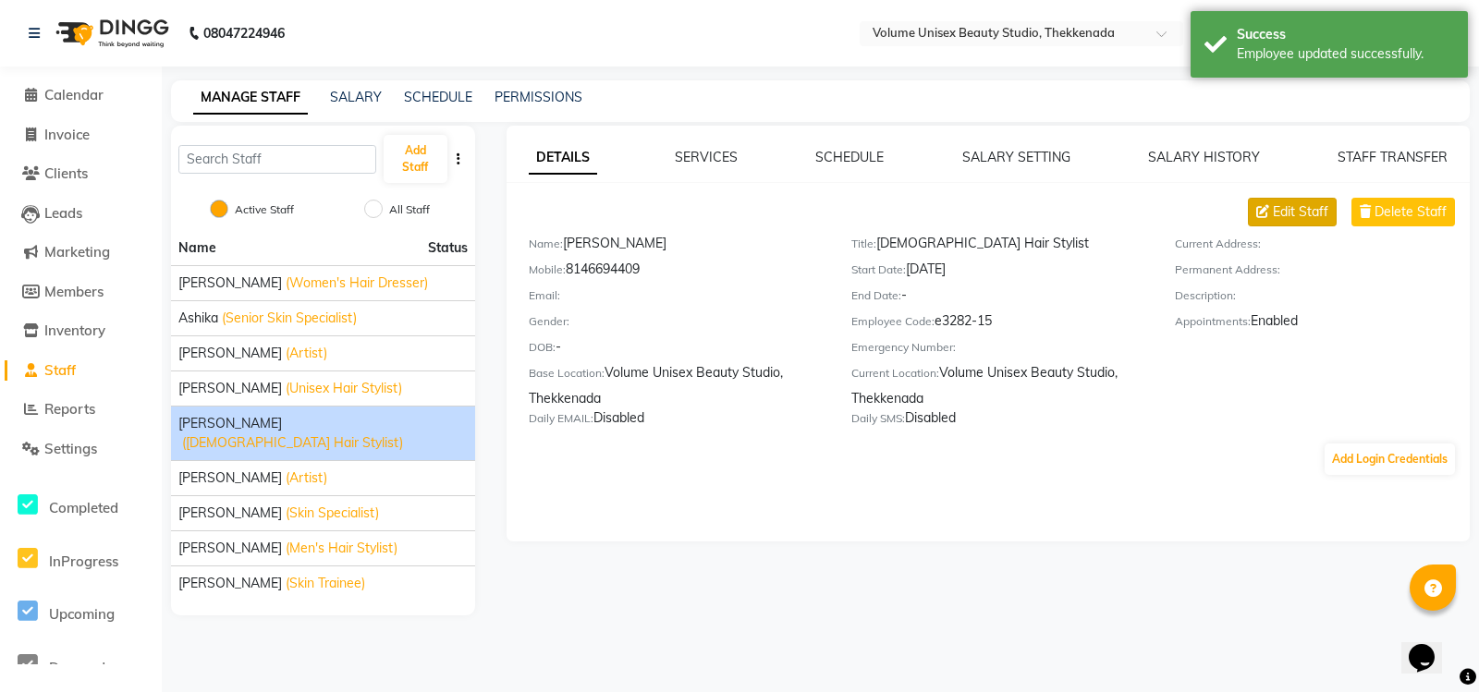
click at [1309, 213] on span "Edit Staff" at bounding box center [1299, 211] width 55 height 19
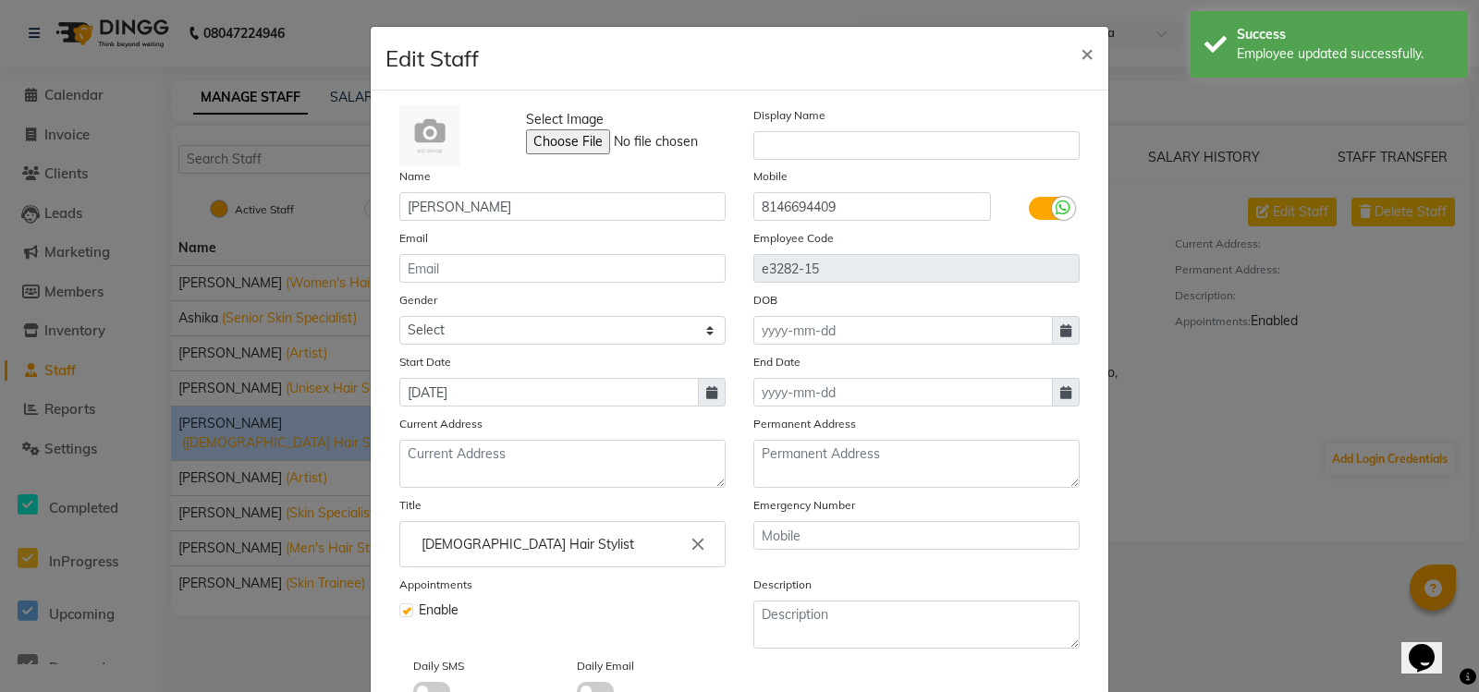
click at [399, 544] on ng-autocomplete "[DEMOGRAPHIC_DATA] Hair Stylist close" at bounding box center [562, 544] width 326 height 46
paste input "en's"
drag, startPoint x: 586, startPoint y: 549, endPoint x: 624, endPoint y: 548, distance: 37.9
click at [586, 548] on input "Men's Hair Stylist" at bounding box center [563, 544] width 310 height 37
click at [1066, 564] on div at bounding box center [739, 346] width 1479 height 692
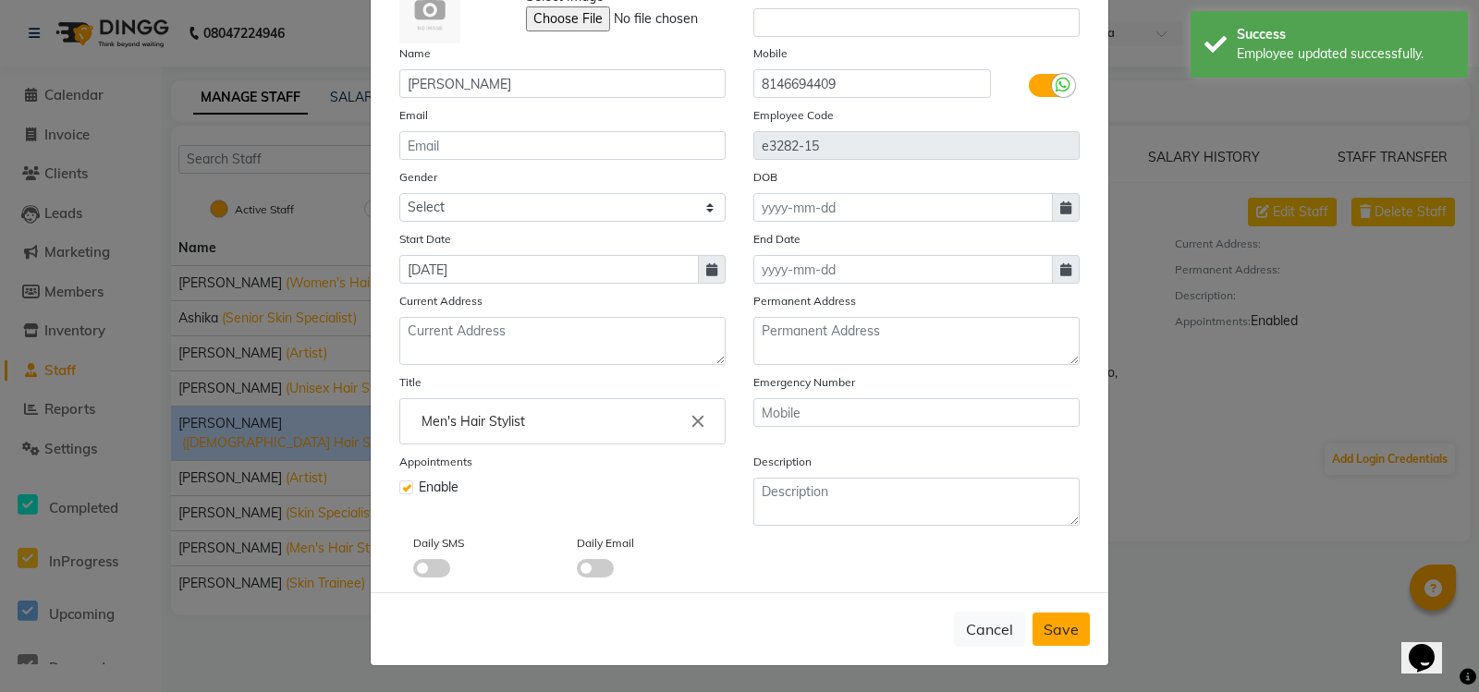
click at [1065, 634] on span "Save" at bounding box center [1060, 629] width 35 height 18
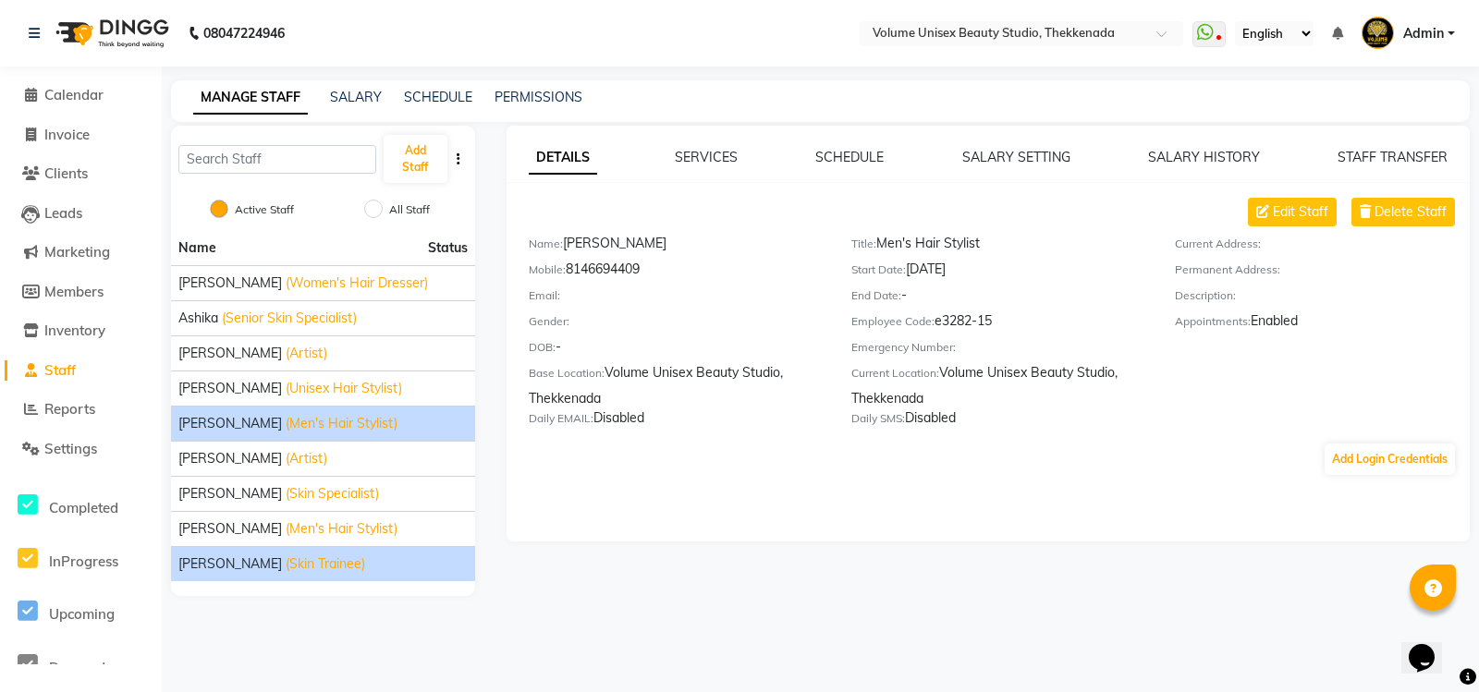
click at [313, 565] on span "(Skin Trainee)" at bounding box center [325, 563] width 79 height 19
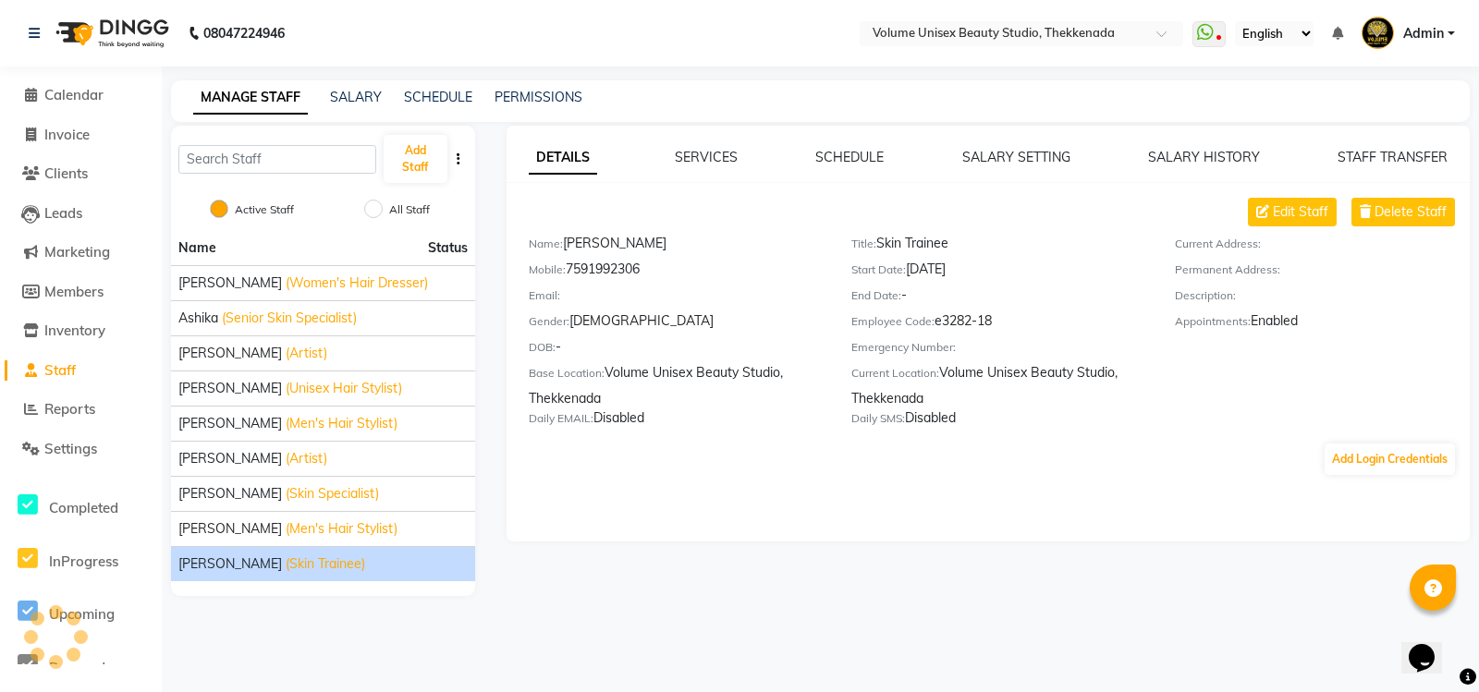
drag, startPoint x: 951, startPoint y: 239, endPoint x: 881, endPoint y: 238, distance: 70.2
click at [881, 238] on div "Title: Skin Trainee" at bounding box center [998, 247] width 295 height 26
copy div "Skin Trainee"
click at [79, 134] on span "Invoice" at bounding box center [66, 135] width 45 height 18
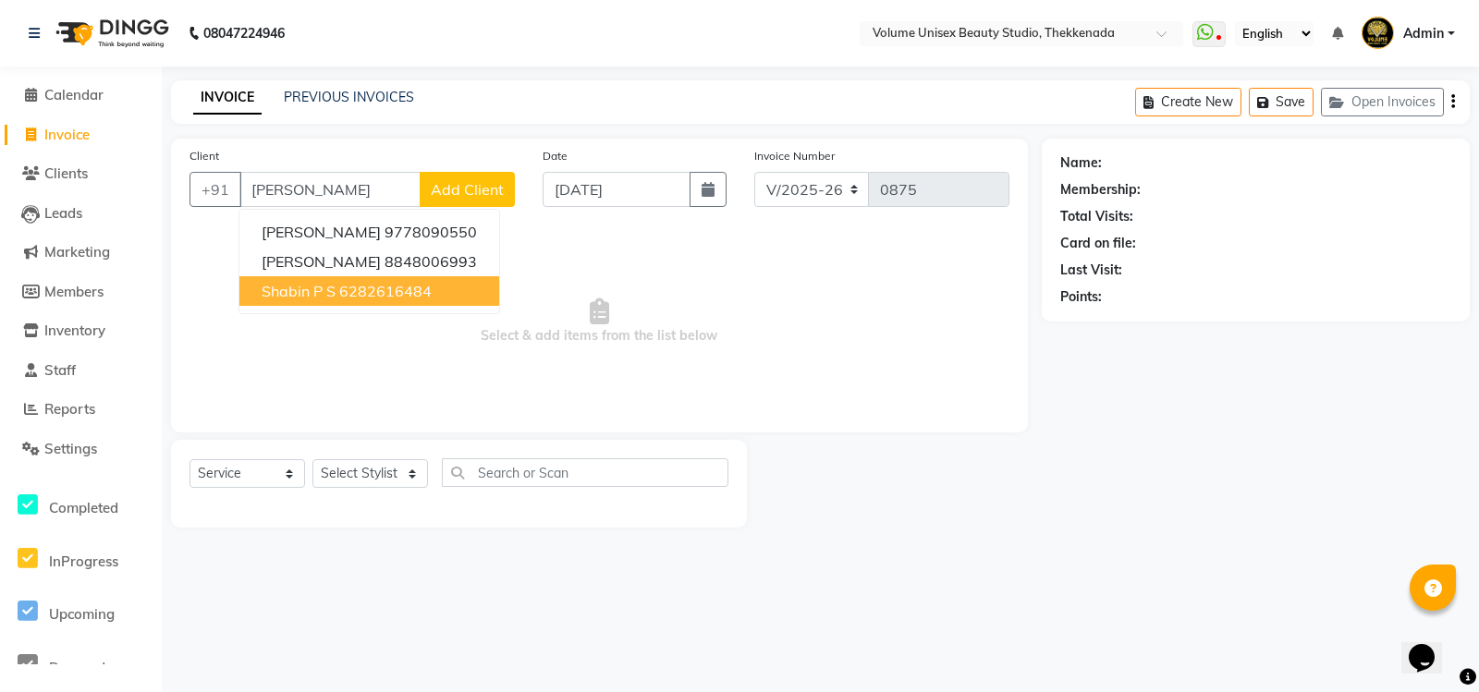
click at [359, 294] on ngb-highlight "6282616484" at bounding box center [385, 291] width 92 height 18
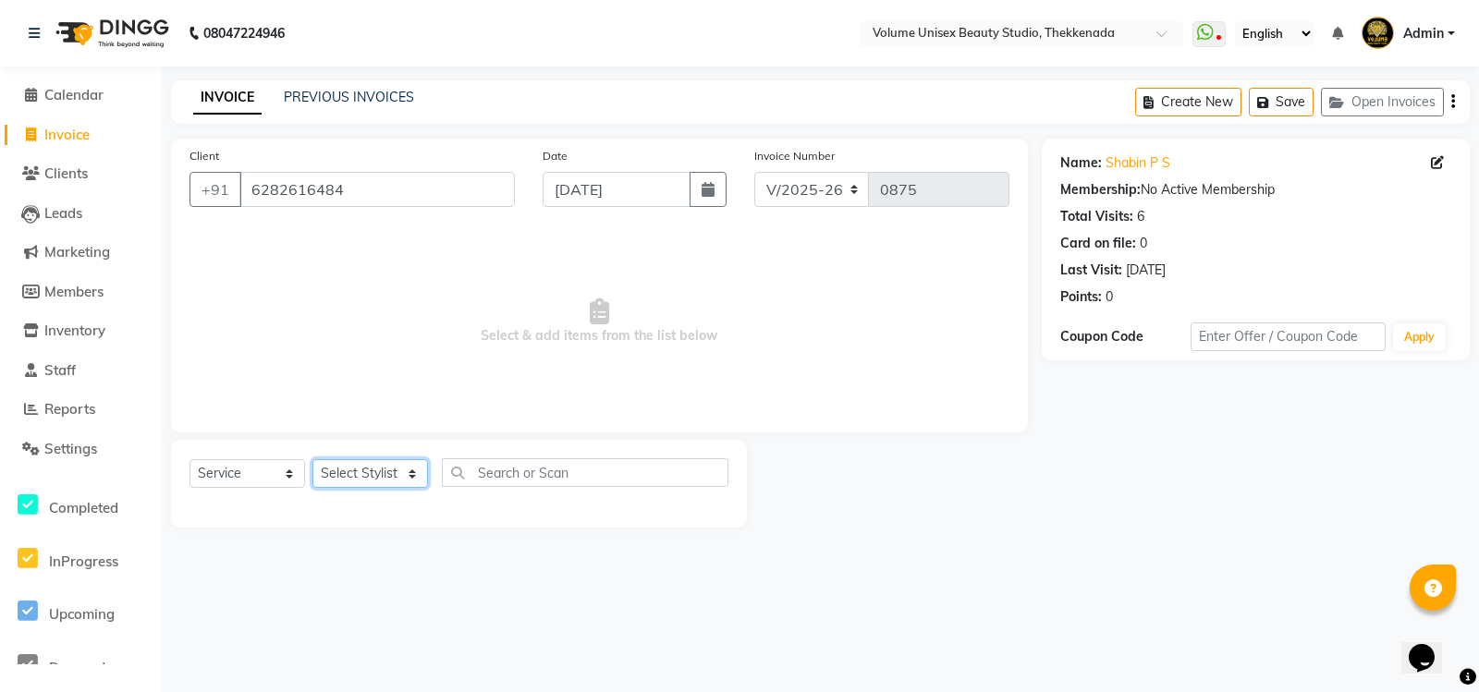
click at [376, 480] on select "Select Stylist [PERSON_NAME] [PERSON_NAME] [PERSON_NAME] [PERSON_NAME] [PERSON_…" at bounding box center [370, 473] width 116 height 29
click at [312, 459] on select "Select Stylist [PERSON_NAME] [PERSON_NAME] [PERSON_NAME] [PERSON_NAME] [PERSON_…" at bounding box center [370, 473] width 116 height 29
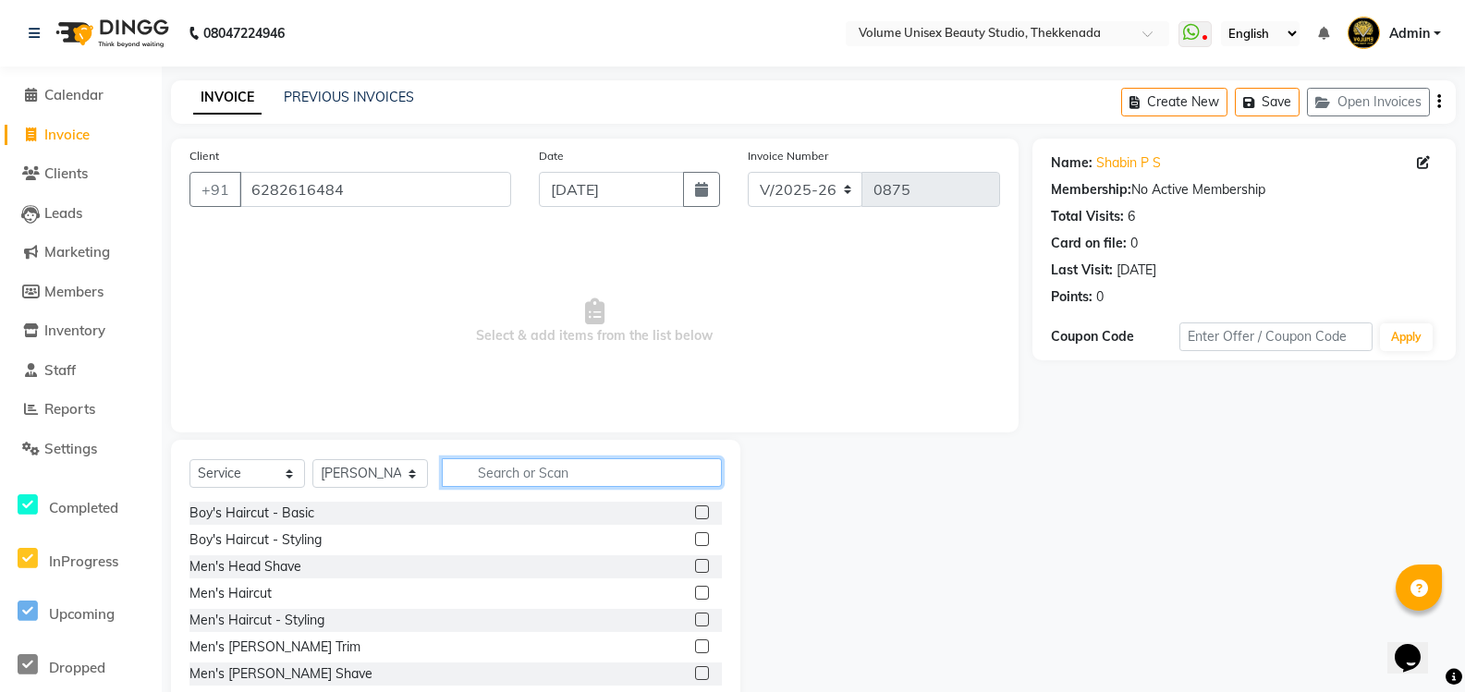
click at [482, 473] on input "text" at bounding box center [582, 472] width 280 height 29
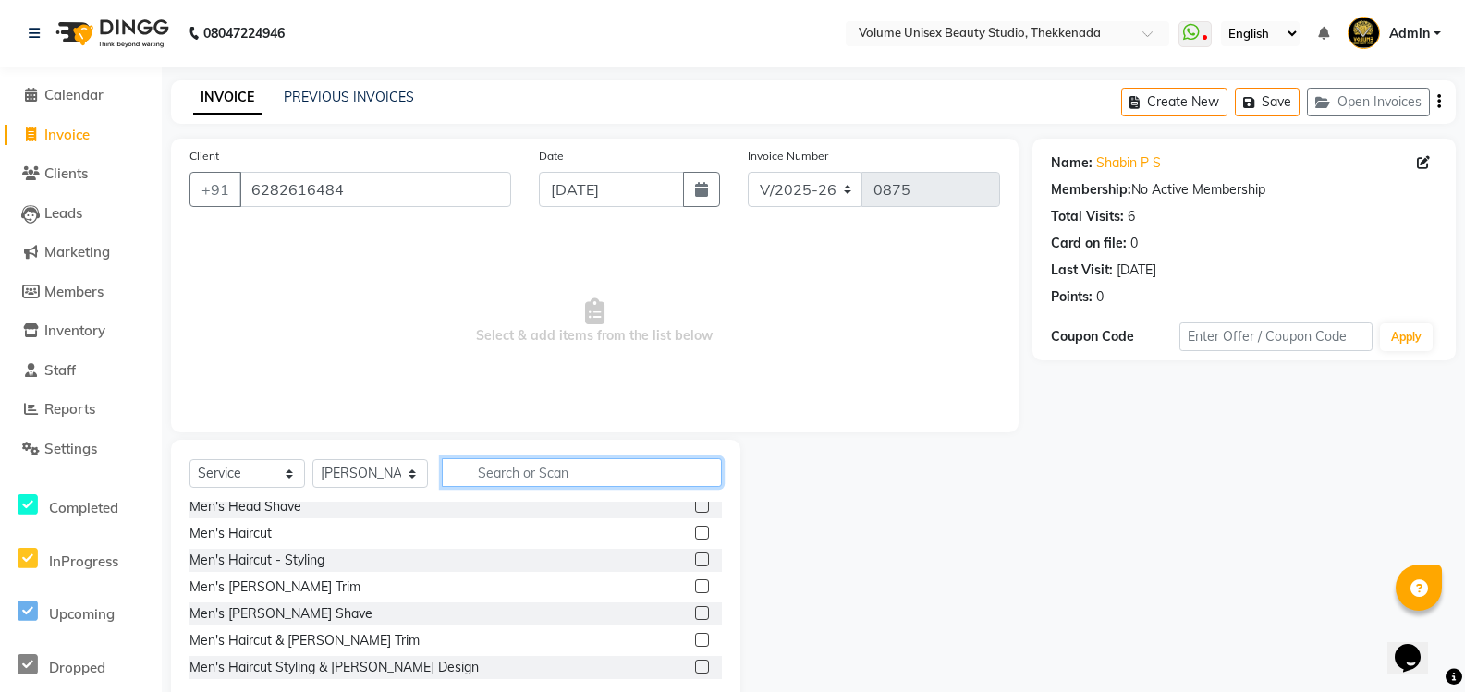
scroll to position [92, 0]
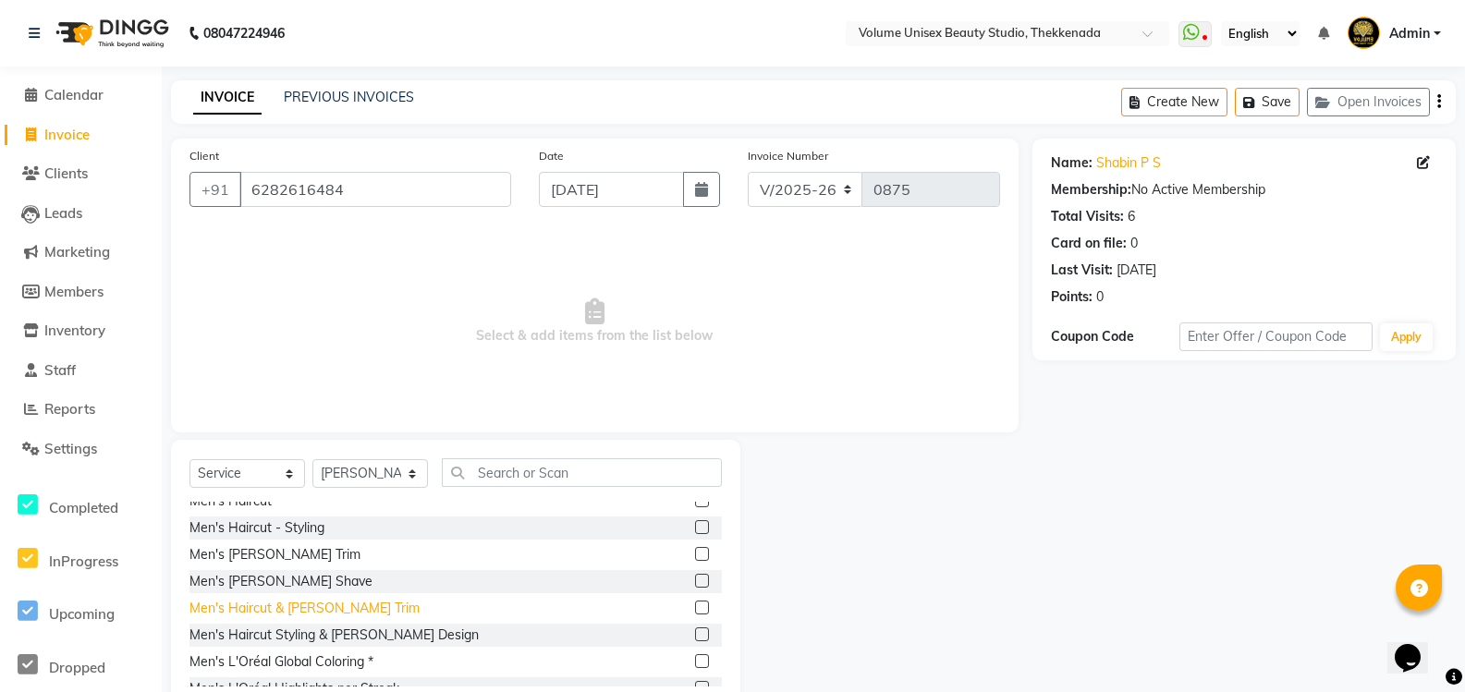
click at [317, 607] on div "Men's Haircut & [PERSON_NAME] Trim" at bounding box center [304, 608] width 230 height 19
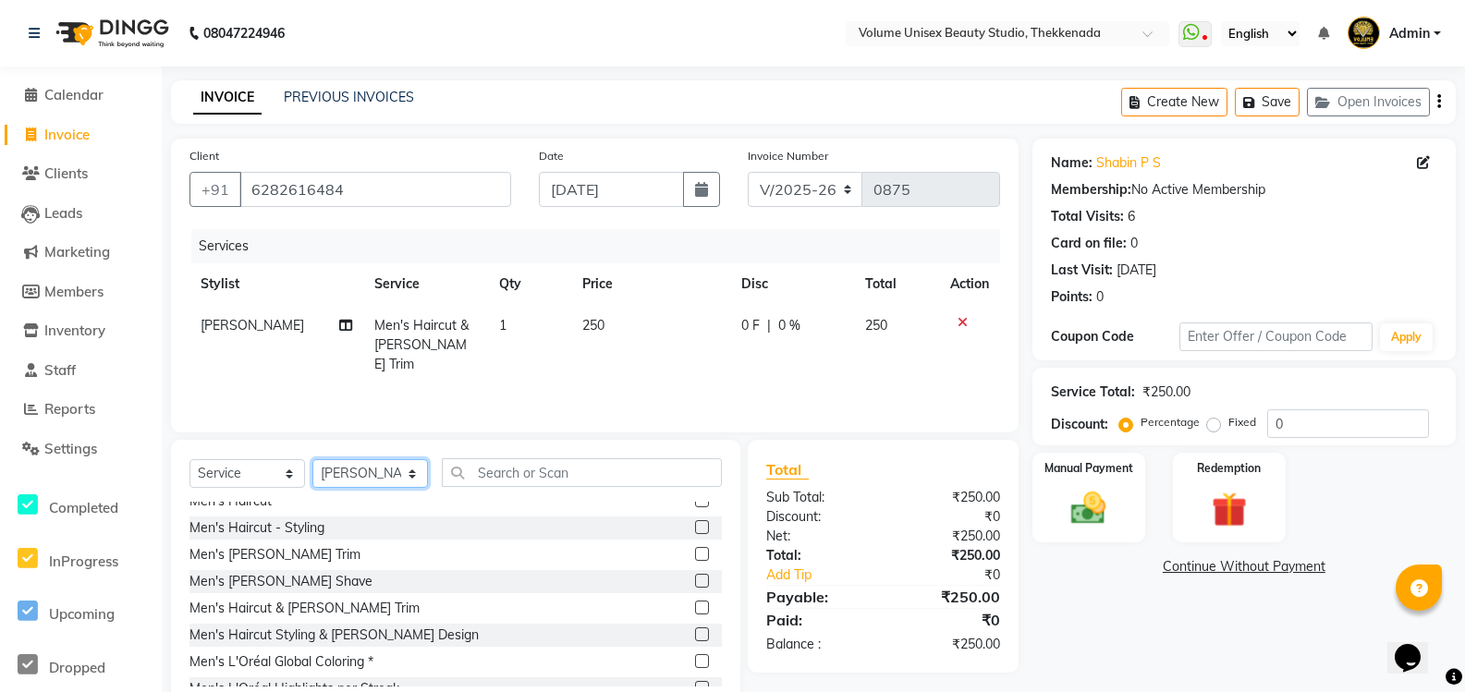
click at [359, 477] on select "Select Stylist [PERSON_NAME] [PERSON_NAME] [PERSON_NAME] [PERSON_NAME] [PERSON_…" at bounding box center [370, 473] width 116 height 29
click at [312, 459] on select "Select Stylist [PERSON_NAME] [PERSON_NAME] [PERSON_NAME] [PERSON_NAME] [PERSON_…" at bounding box center [370, 473] width 116 height 29
click at [413, 475] on select "Select Stylist [PERSON_NAME] [PERSON_NAME] [PERSON_NAME] [PERSON_NAME] [PERSON_…" at bounding box center [370, 473] width 116 height 29
click at [312, 459] on select "Select Stylist [PERSON_NAME] [PERSON_NAME] [PERSON_NAME] [PERSON_NAME] [PERSON_…" at bounding box center [370, 473] width 116 height 29
click at [486, 473] on input "text" at bounding box center [582, 472] width 280 height 29
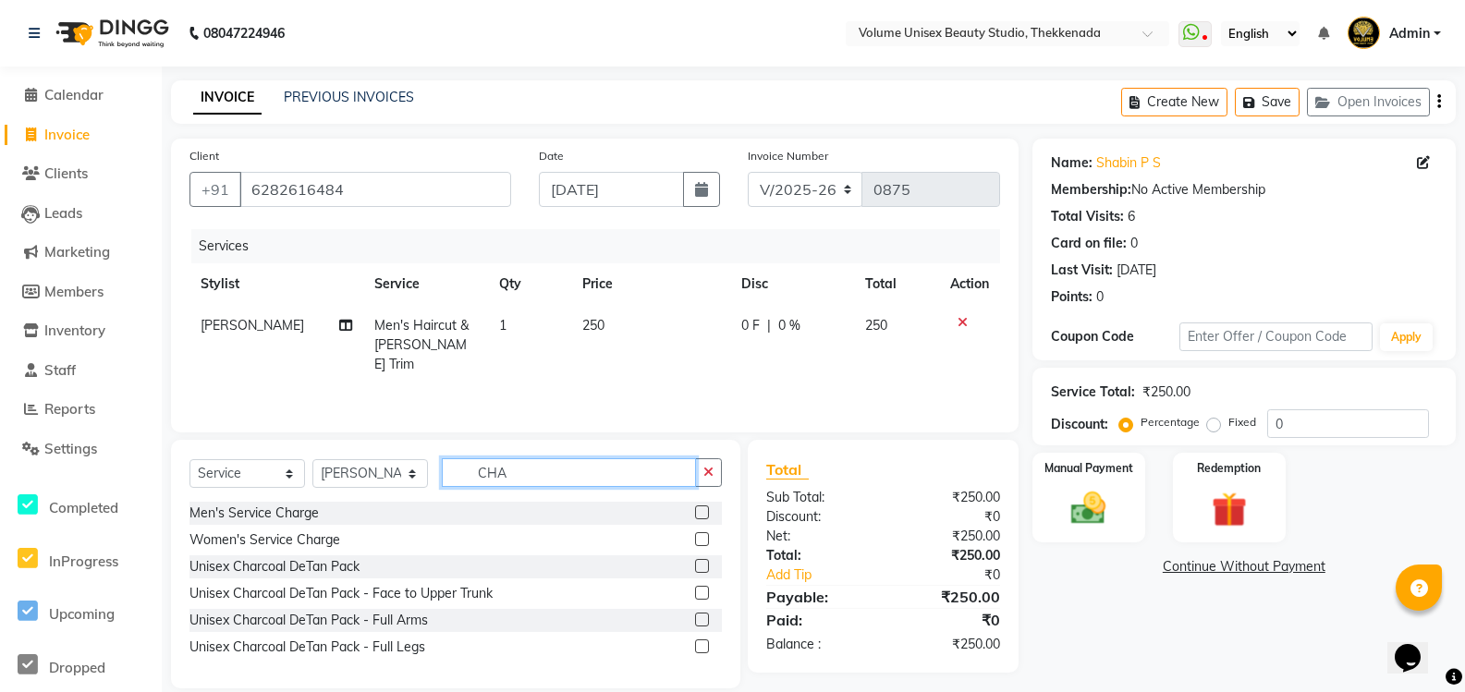
scroll to position [0, 0]
click at [328, 570] on div "Unisex Charcoal DeTan Pack" at bounding box center [274, 566] width 170 height 19
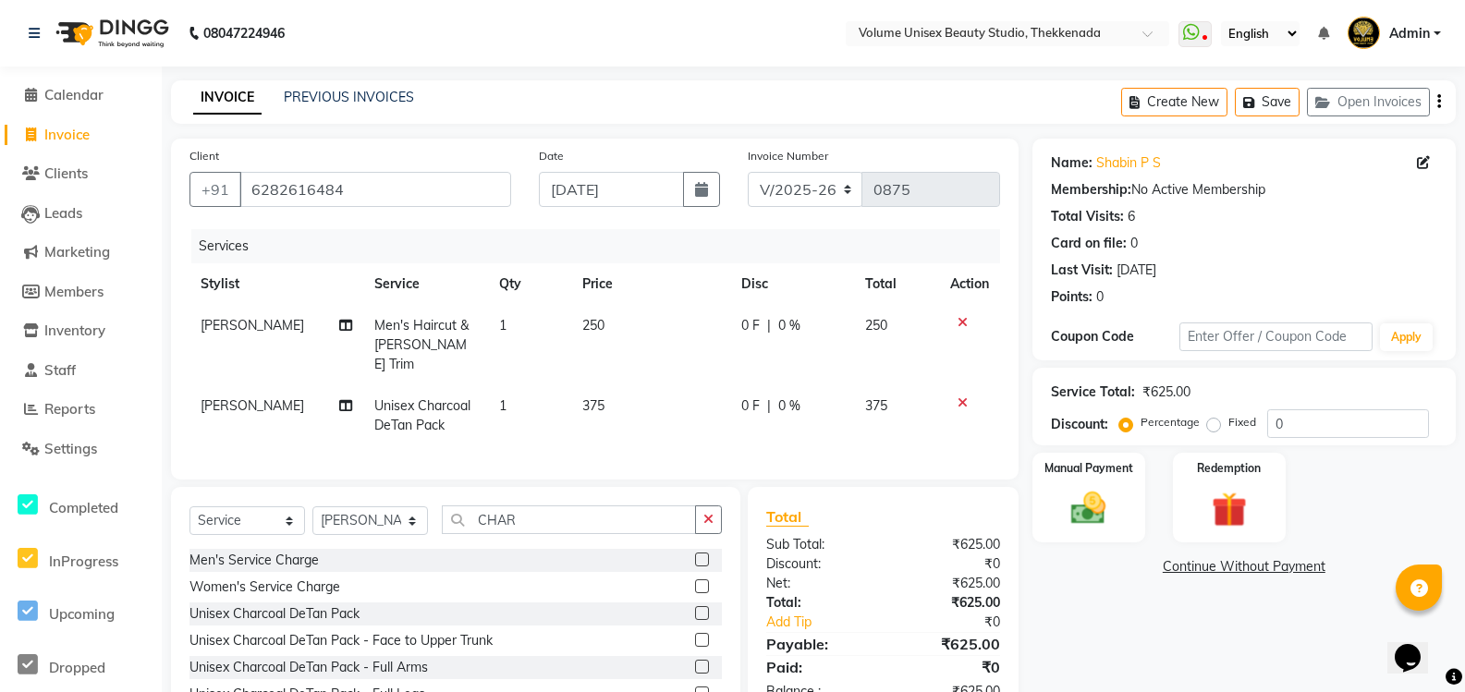
click at [433, 474] on div "Client [PHONE_NUMBER] Date [DATE] Invoice Number V/2025 V/[PHONE_NUMBER] Servic…" at bounding box center [594, 437] width 875 height 597
click at [395, 515] on select "Select Stylist [PERSON_NAME] [PERSON_NAME] [PERSON_NAME] [PERSON_NAME] [PERSON_…" at bounding box center [370, 520] width 116 height 29
click at [312, 506] on select "Select Stylist [PERSON_NAME] [PERSON_NAME] [PERSON_NAME] [PERSON_NAME] [PERSON_…" at bounding box center [370, 520] width 116 height 29
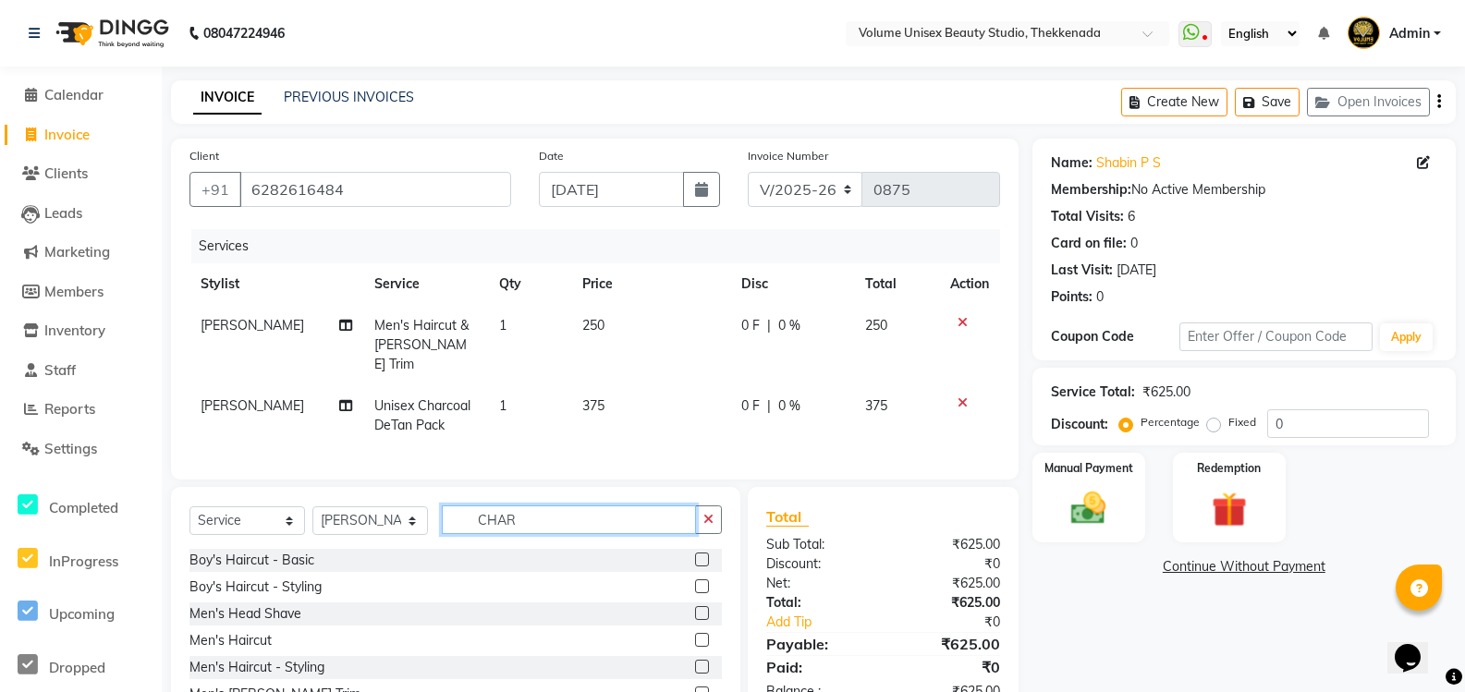
drag, startPoint x: 517, startPoint y: 515, endPoint x: 337, endPoint y: 507, distance: 180.3
click at [339, 507] on div "Select Service Product Membership Package Voucher Prepaid Gift Card Select Styl…" at bounding box center [455, 526] width 532 height 43
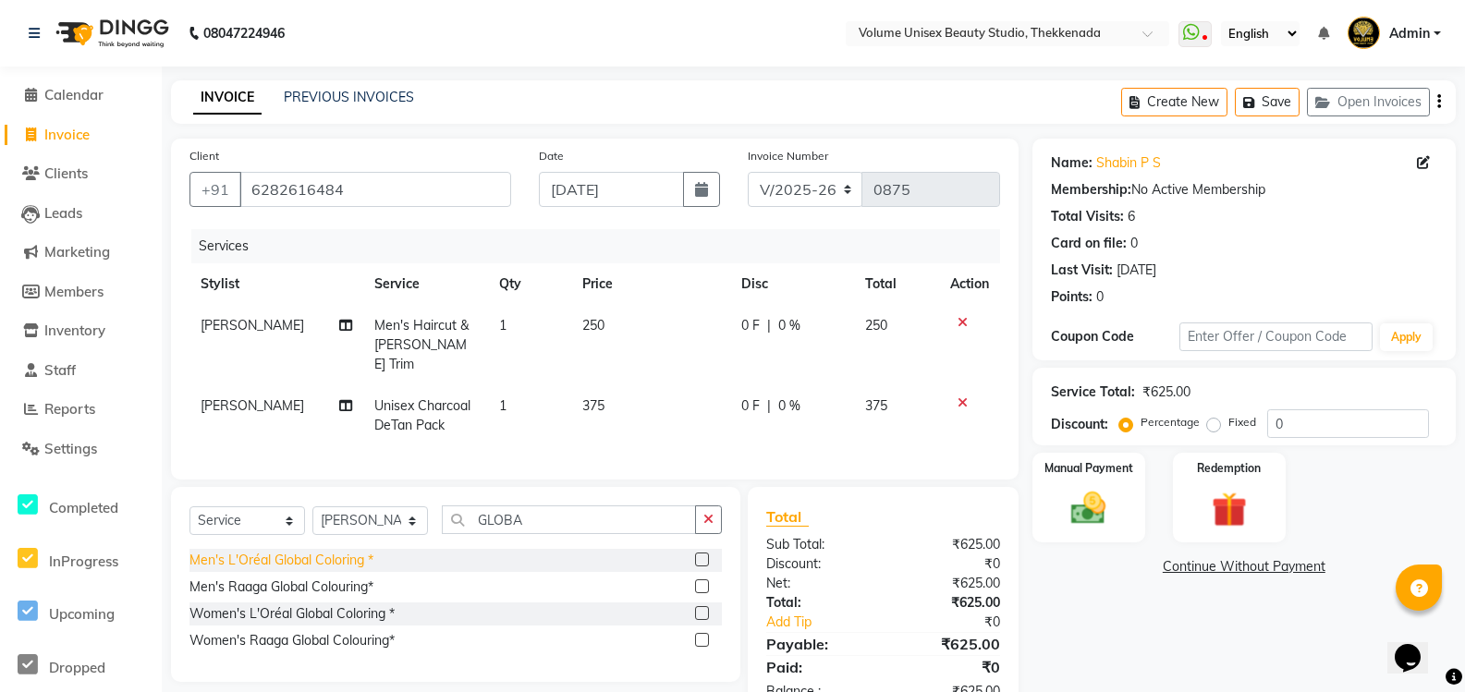
click at [280, 558] on div "Men's L'Oréal Global Coloring *" at bounding box center [281, 560] width 184 height 19
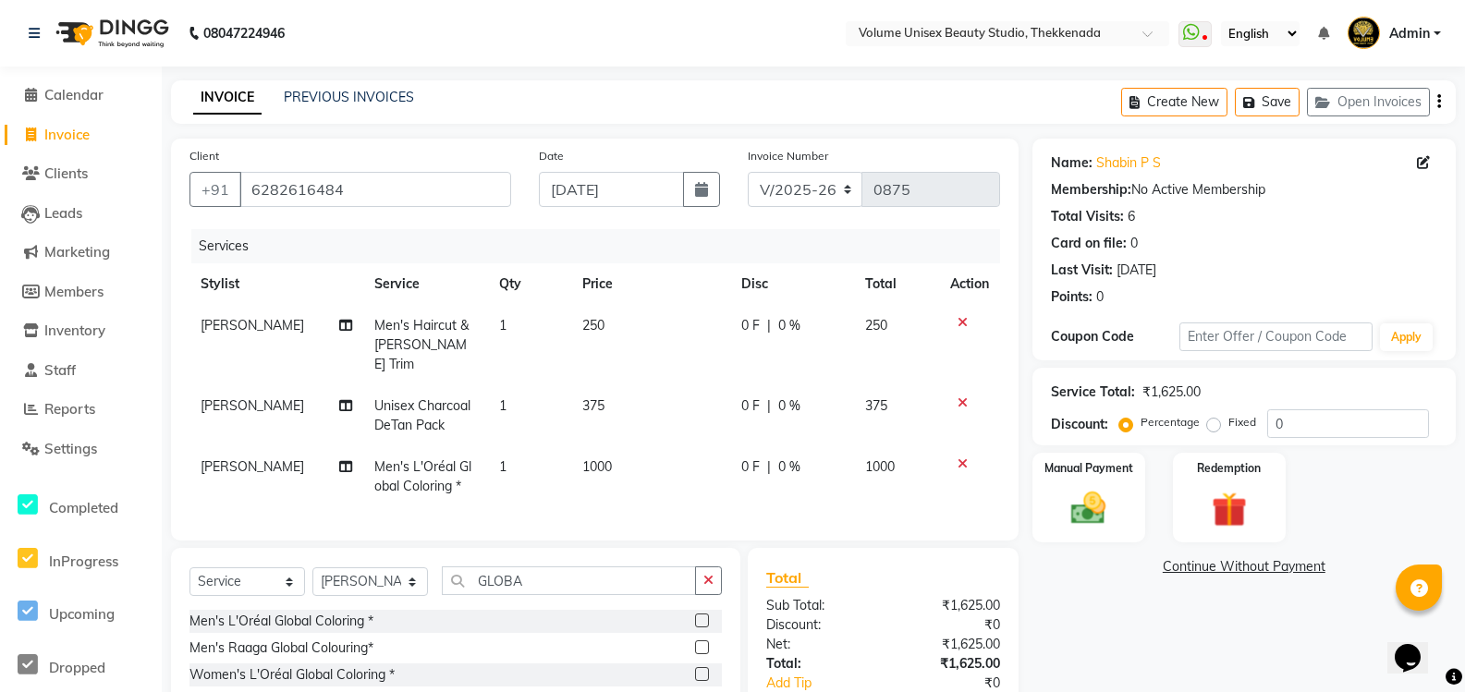
click at [617, 446] on td "1000" at bounding box center [650, 476] width 159 height 61
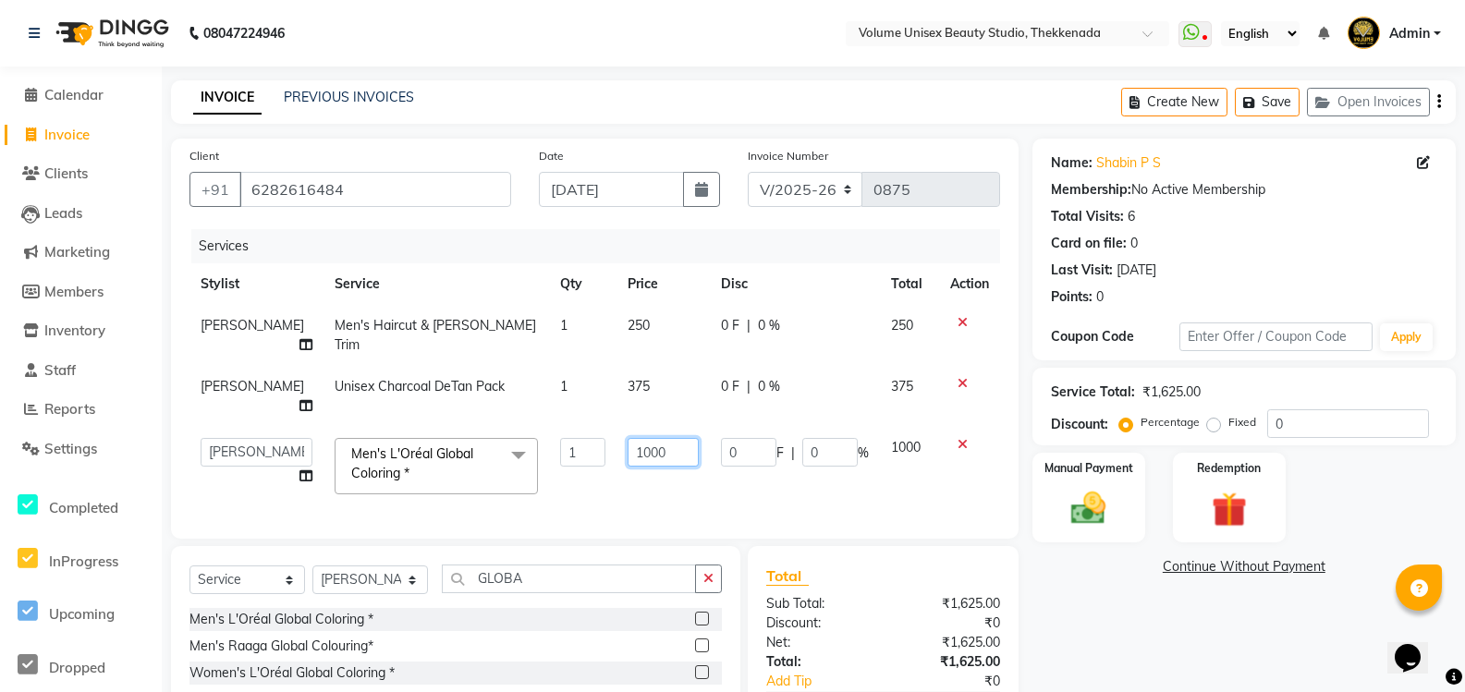
drag, startPoint x: 655, startPoint y: 454, endPoint x: 540, endPoint y: 454, distance: 115.5
click at [542, 454] on tr "[PERSON_NAME] [PERSON_NAME] [PERSON_NAME] [PERSON_NAME] [PERSON_NAME] [PERSON_N…" at bounding box center [594, 466] width 810 height 79
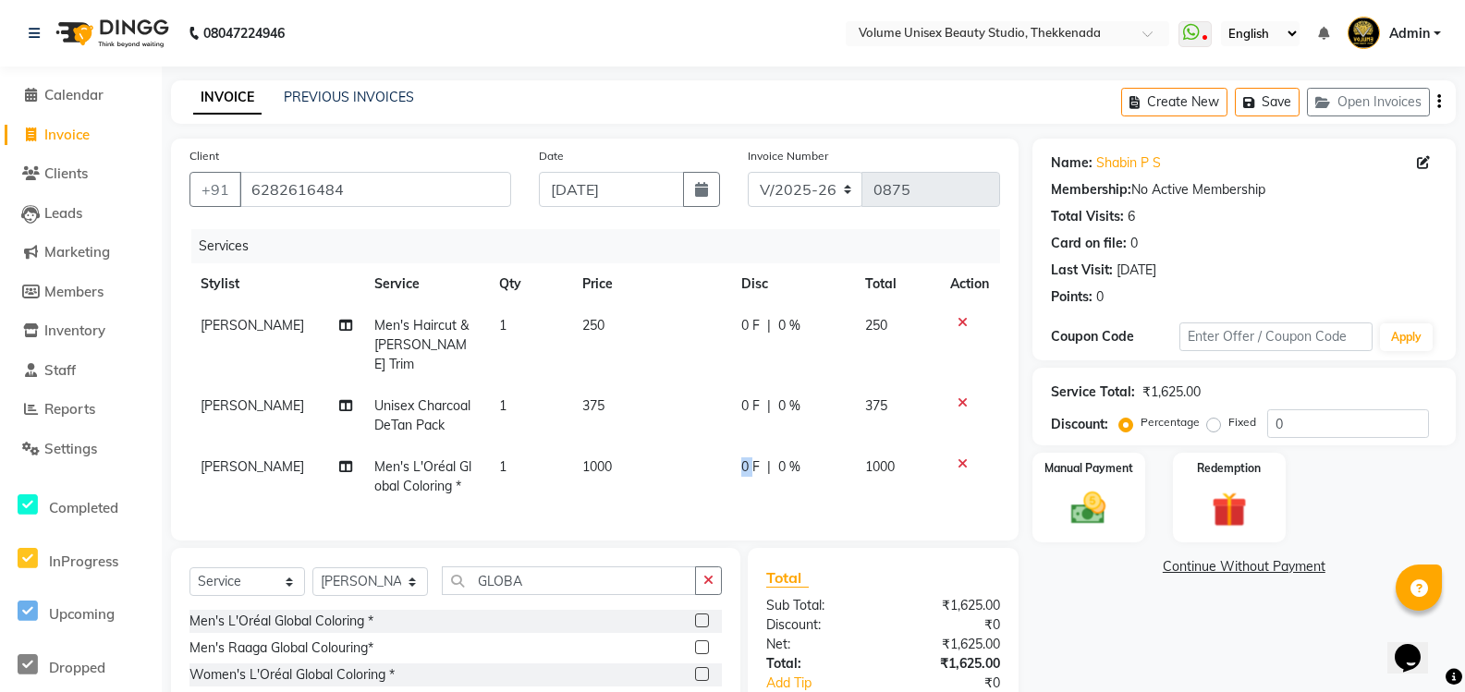
drag, startPoint x: 751, startPoint y: 443, endPoint x: 719, endPoint y: 443, distance: 32.3
click at [719, 446] on tr "[PERSON_NAME] Men's L'Oréal Global Coloring * 1 1000 0 F | 0 % 1000" at bounding box center [594, 476] width 810 height 61
click at [738, 460] on td "0 F | 0 %" at bounding box center [791, 476] width 123 height 61
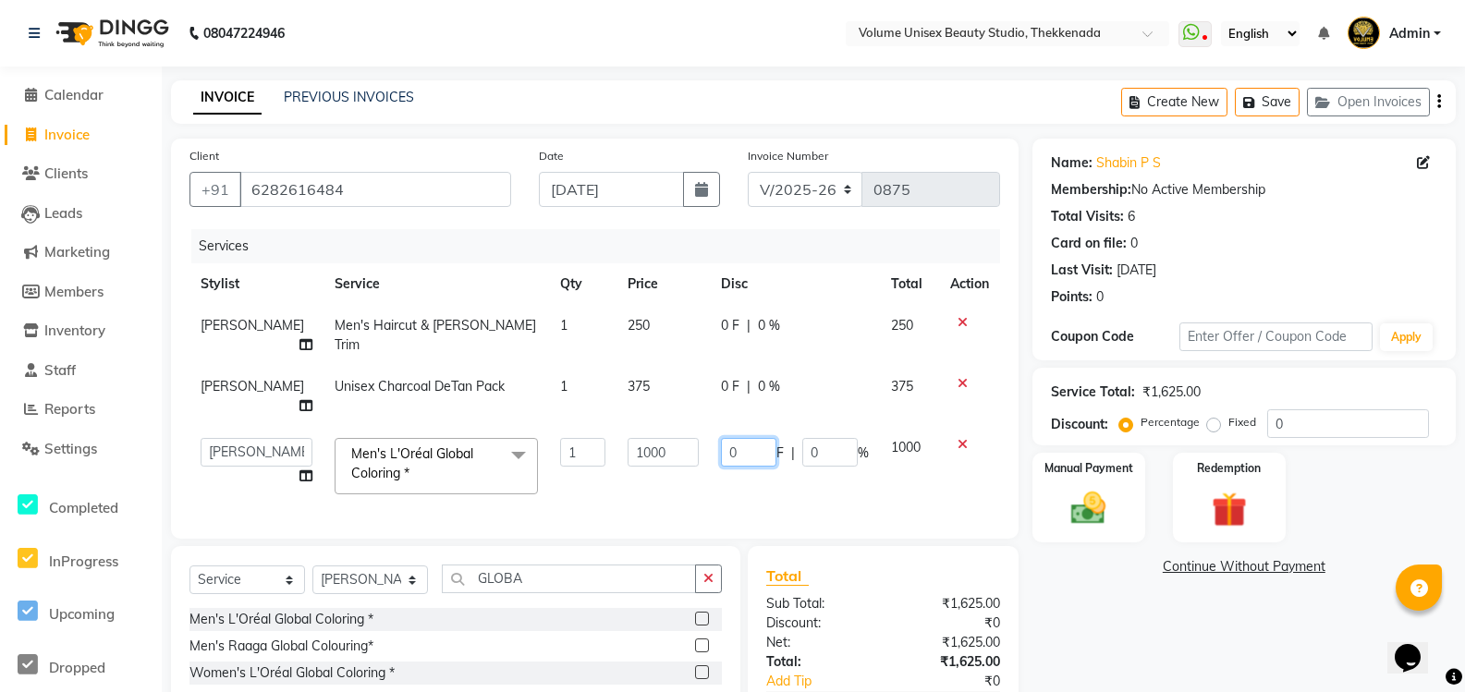
click at [735, 452] on input "0" at bounding box center [748, 452] width 55 height 29
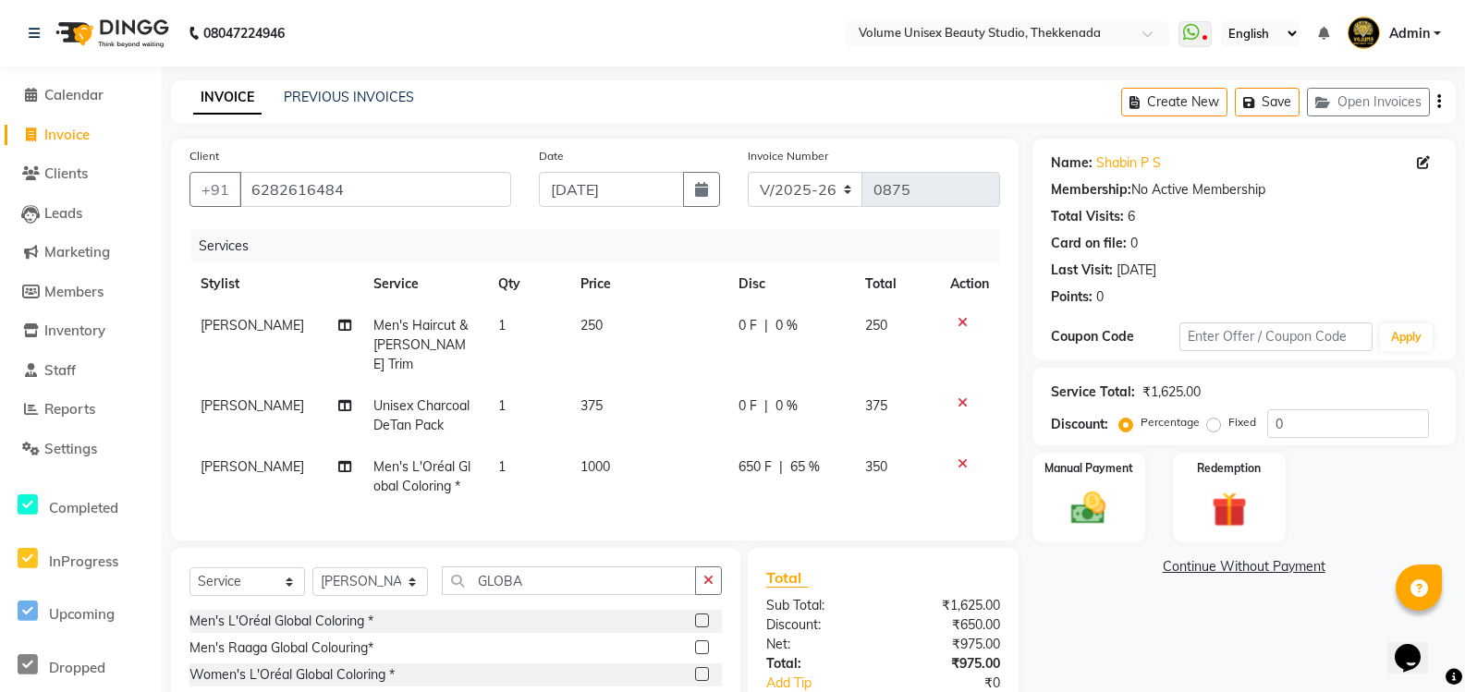
drag, startPoint x: 1147, startPoint y: 390, endPoint x: 1249, endPoint y: 371, distance: 104.2
click at [1248, 371] on div "Service Total: ₹1,625.00 Discount: Percentage Fixed 0" at bounding box center [1243, 407] width 423 height 78
click at [1249, 371] on div "Service Total: ₹1,625.00 Discount: Percentage Fixed 0" at bounding box center [1243, 407] width 423 height 78
click at [1094, 511] on img at bounding box center [1088, 509] width 59 height 42
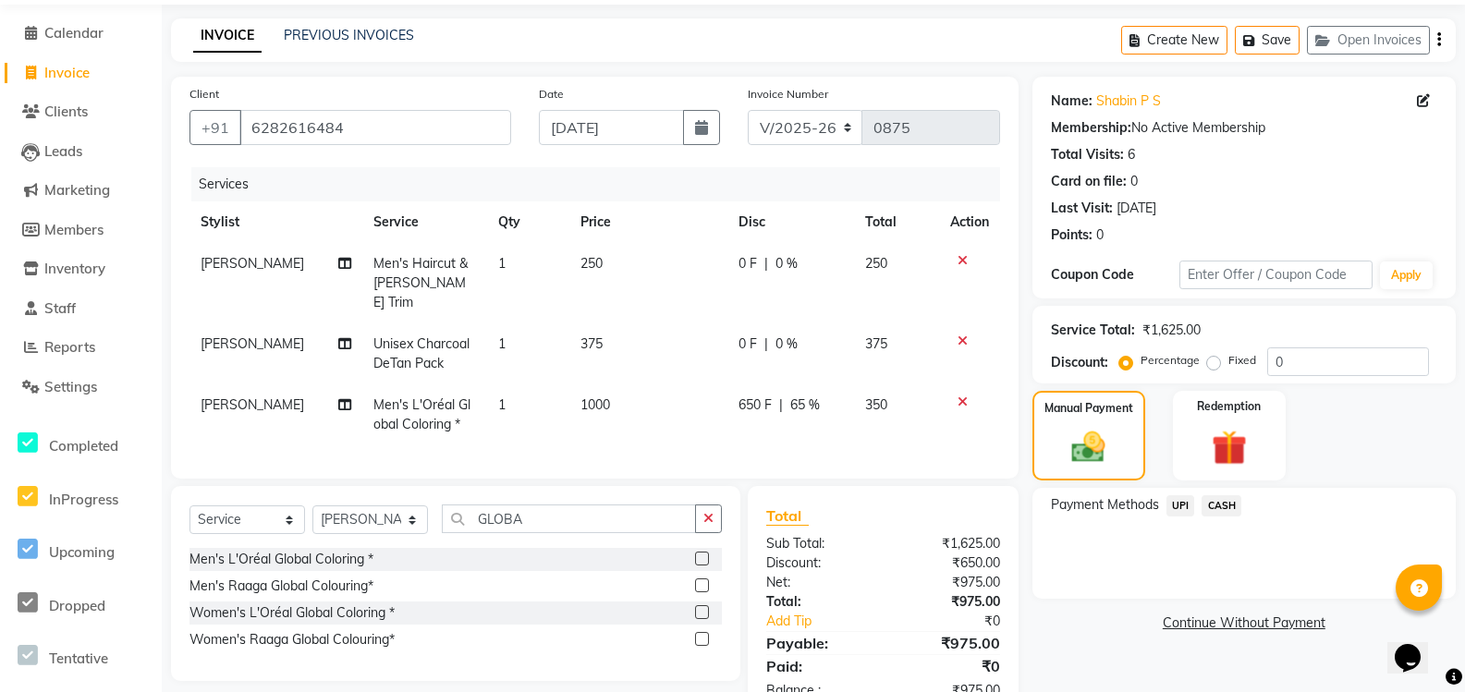
scroll to position [111, 0]
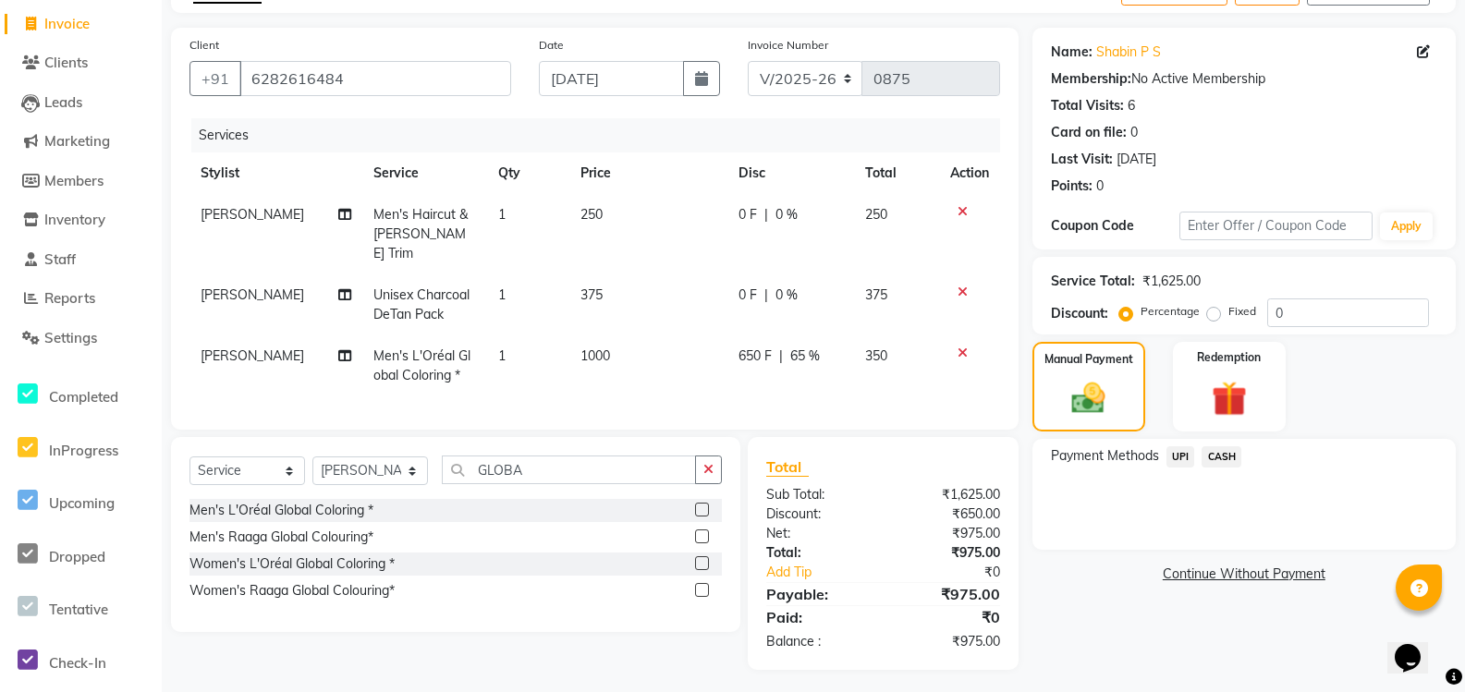
click at [1178, 455] on span "UPI" at bounding box center [1180, 456] width 29 height 21
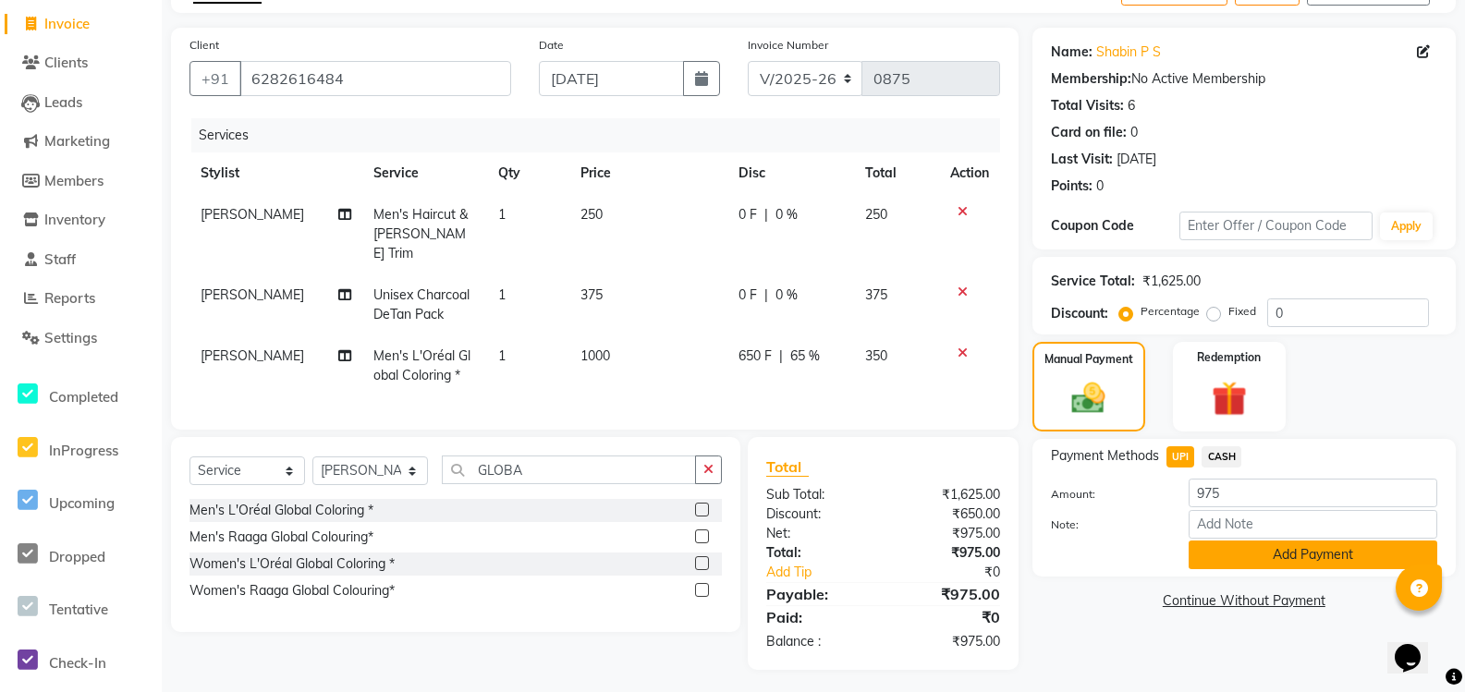
click at [1258, 554] on button "Add Payment" at bounding box center [1312, 555] width 249 height 29
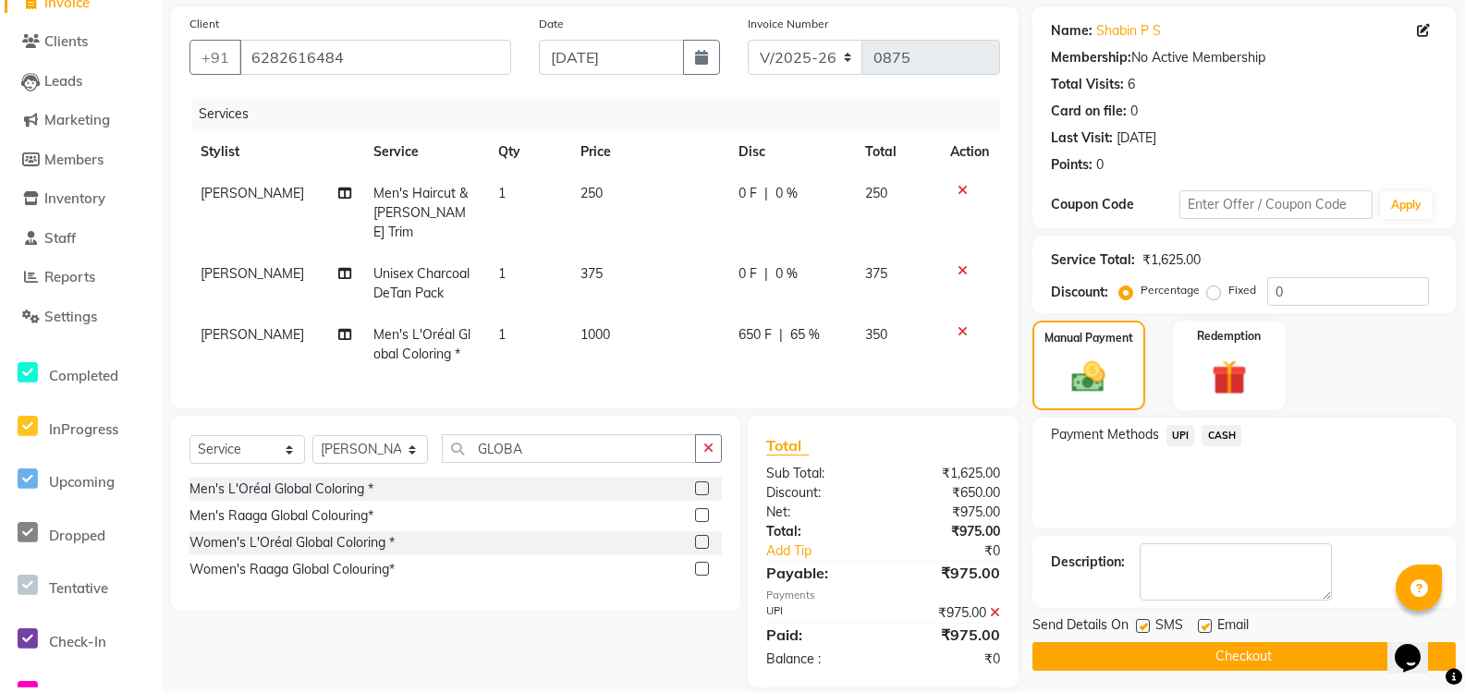
scroll to position [150, 0]
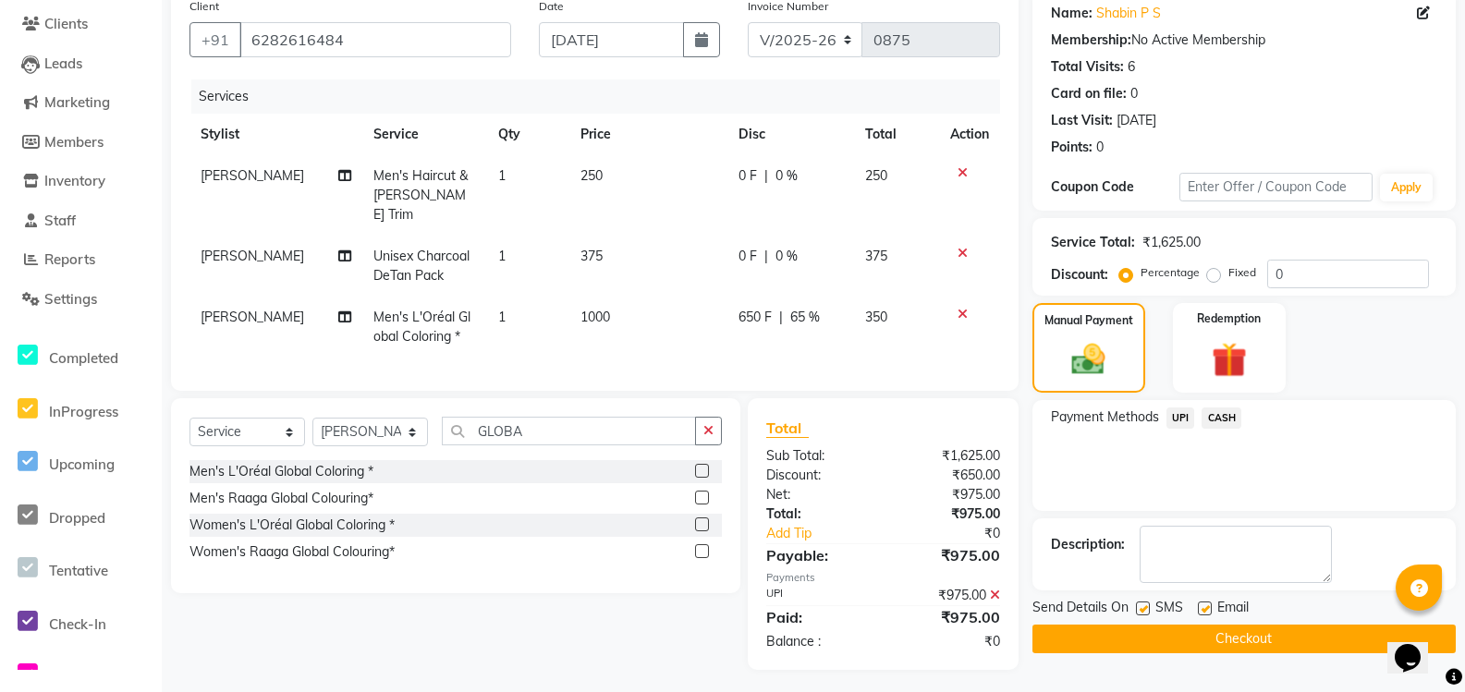
click at [1222, 621] on span "Email" at bounding box center [1232, 609] width 31 height 23
click at [1220, 640] on button "Checkout" at bounding box center [1243, 639] width 423 height 29
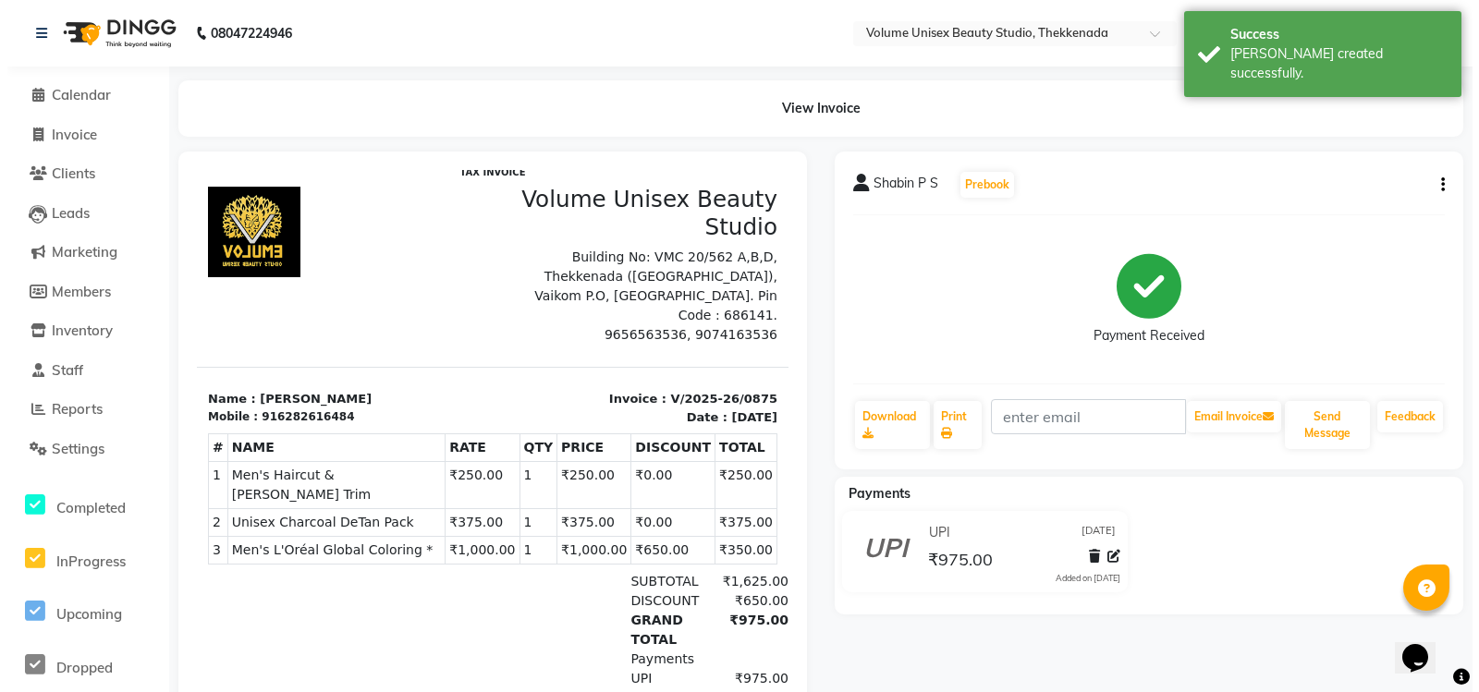
scroll to position [15, 0]
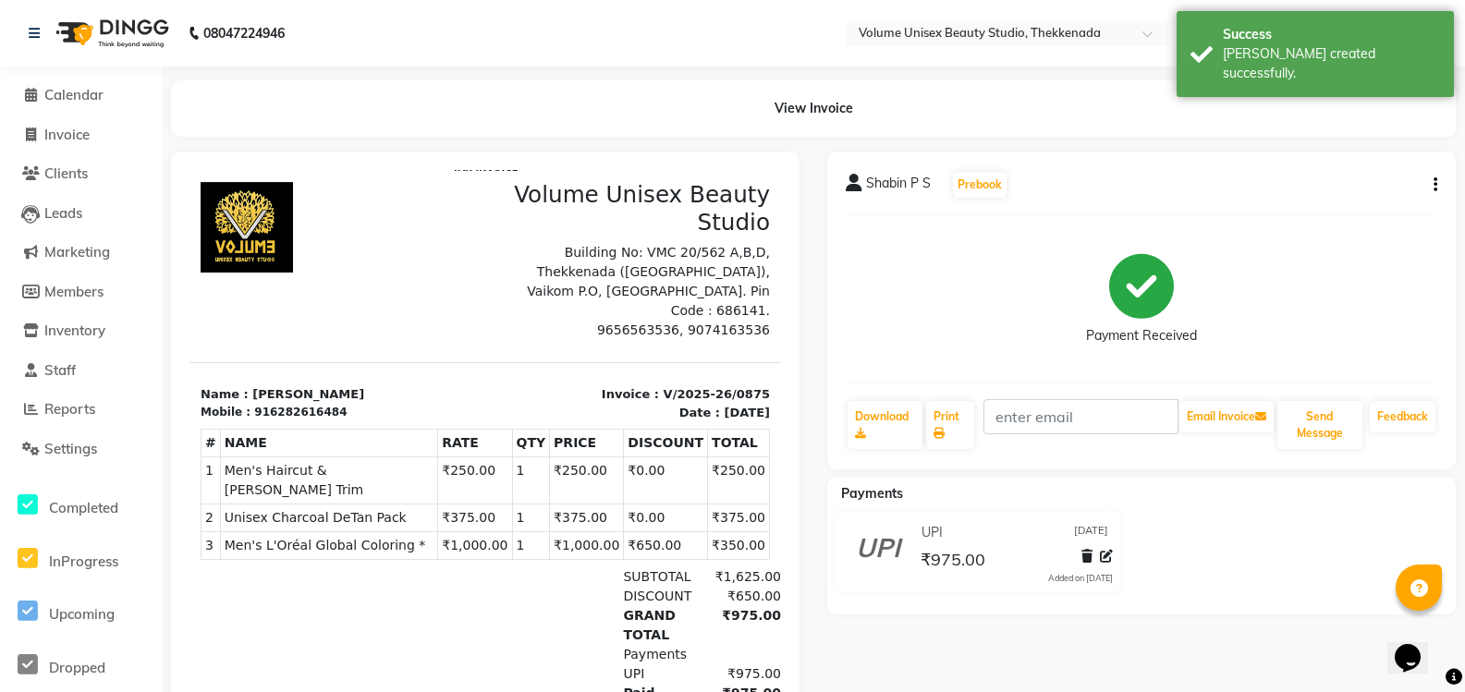
click at [113, 23] on img at bounding box center [110, 33] width 127 height 52
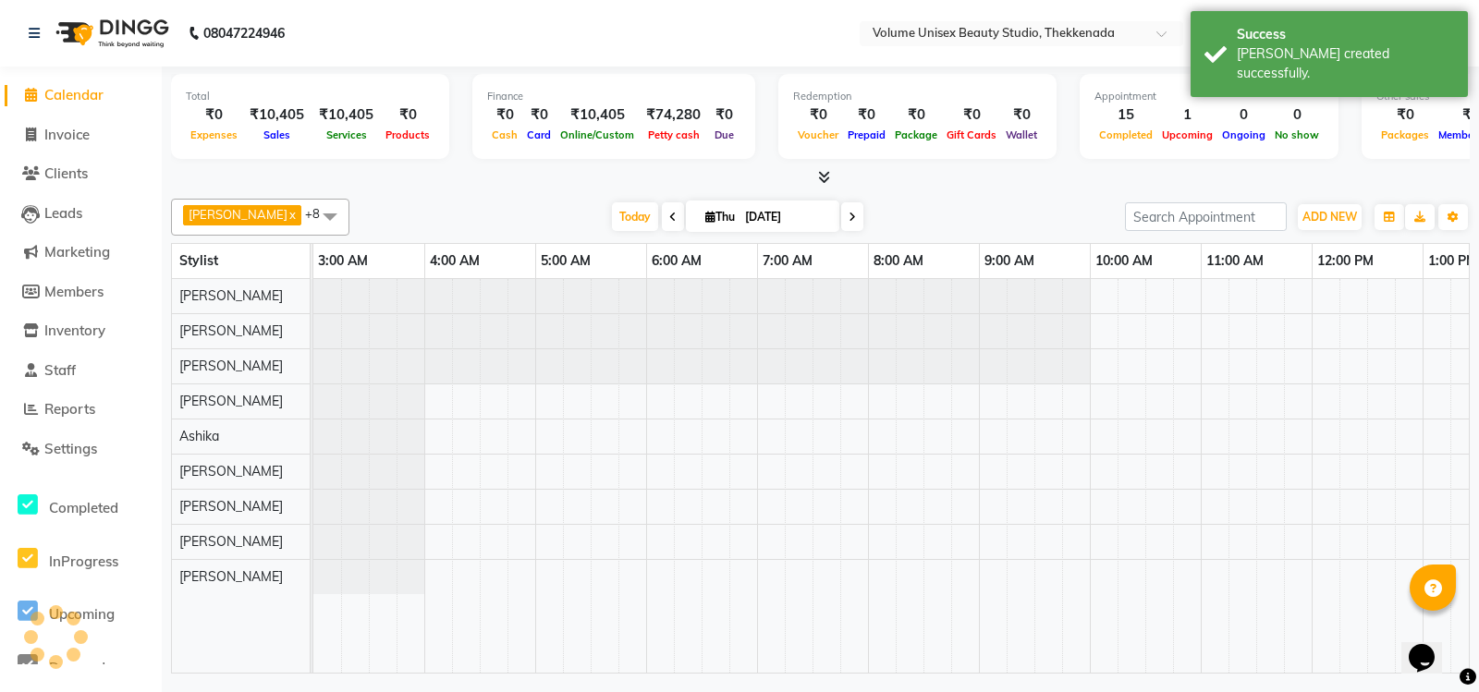
scroll to position [0, 334]
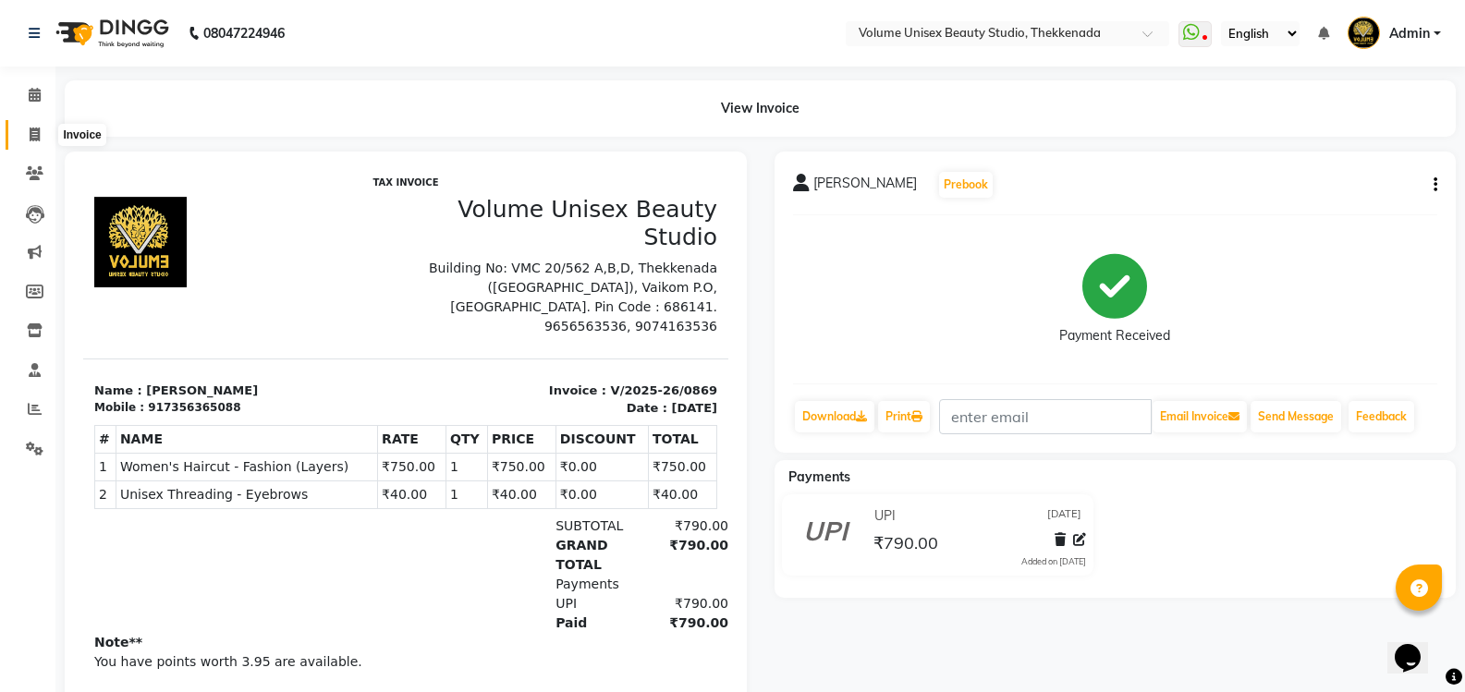
click at [30, 134] on icon at bounding box center [35, 135] width 10 height 14
select select "7432"
select select "service"
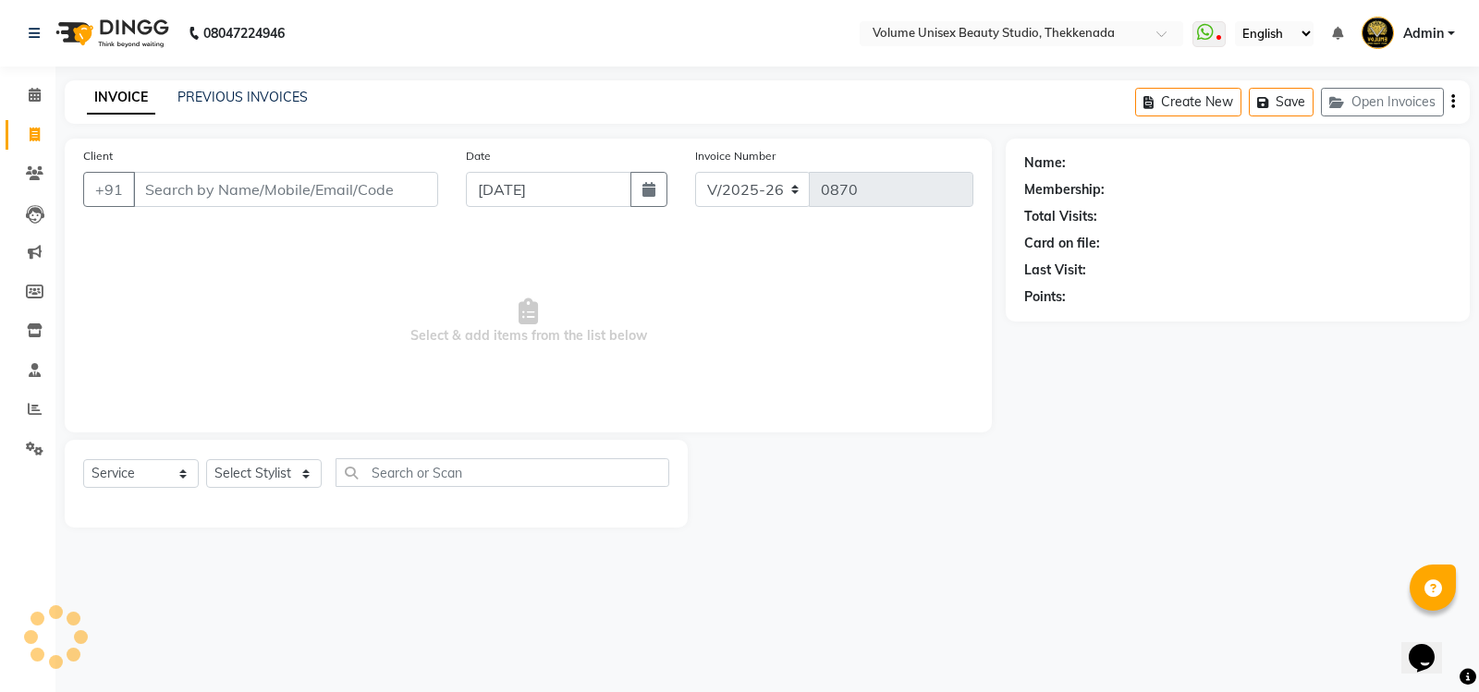
click at [201, 194] on input "Client" at bounding box center [285, 189] width 305 height 35
click at [299, 479] on select "Select Stylist [PERSON_NAME] [PERSON_NAME] [PERSON_NAME] [PERSON_NAME] [PERSON_…" at bounding box center [264, 473] width 116 height 29
select select "89554"
click at [206, 459] on select "Select Stylist [PERSON_NAME] [PERSON_NAME] [PERSON_NAME] [PERSON_NAME] [PERSON_…" at bounding box center [264, 473] width 116 height 29
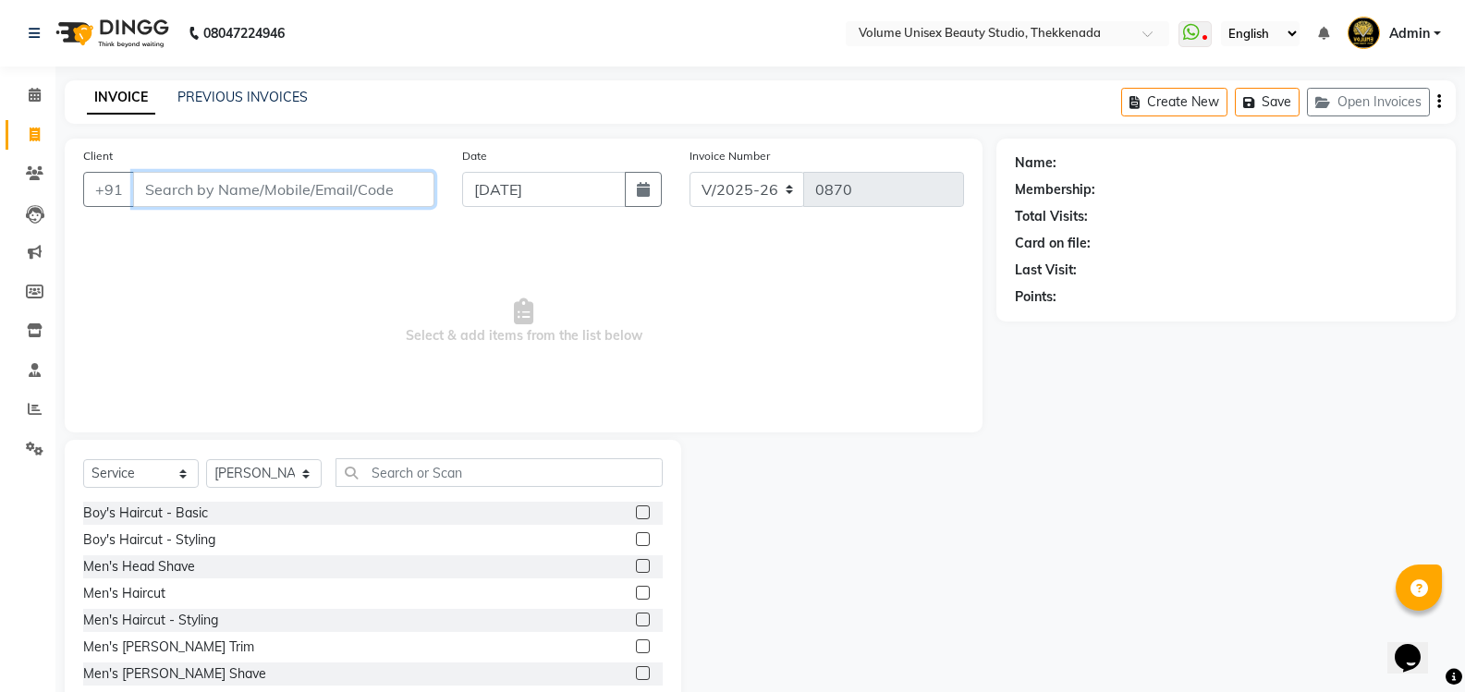
click at [207, 189] on input "Client" at bounding box center [283, 189] width 301 height 35
click at [310, 480] on select "Select Stylist [PERSON_NAME] [PERSON_NAME] [PERSON_NAME] [PERSON_NAME] [PERSON_…" at bounding box center [264, 473] width 116 height 29
click at [207, 187] on input "Client" at bounding box center [283, 189] width 301 height 35
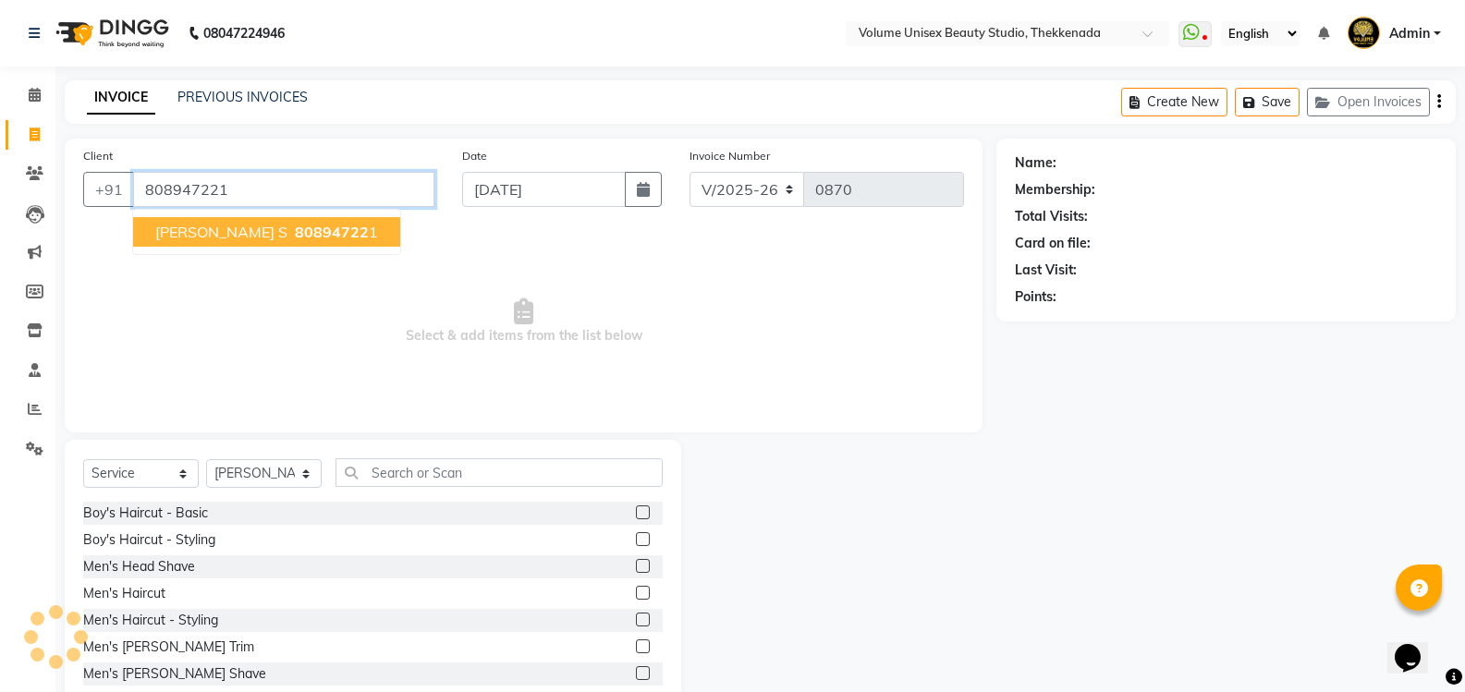
type input "808947221"
select select "1: Object"
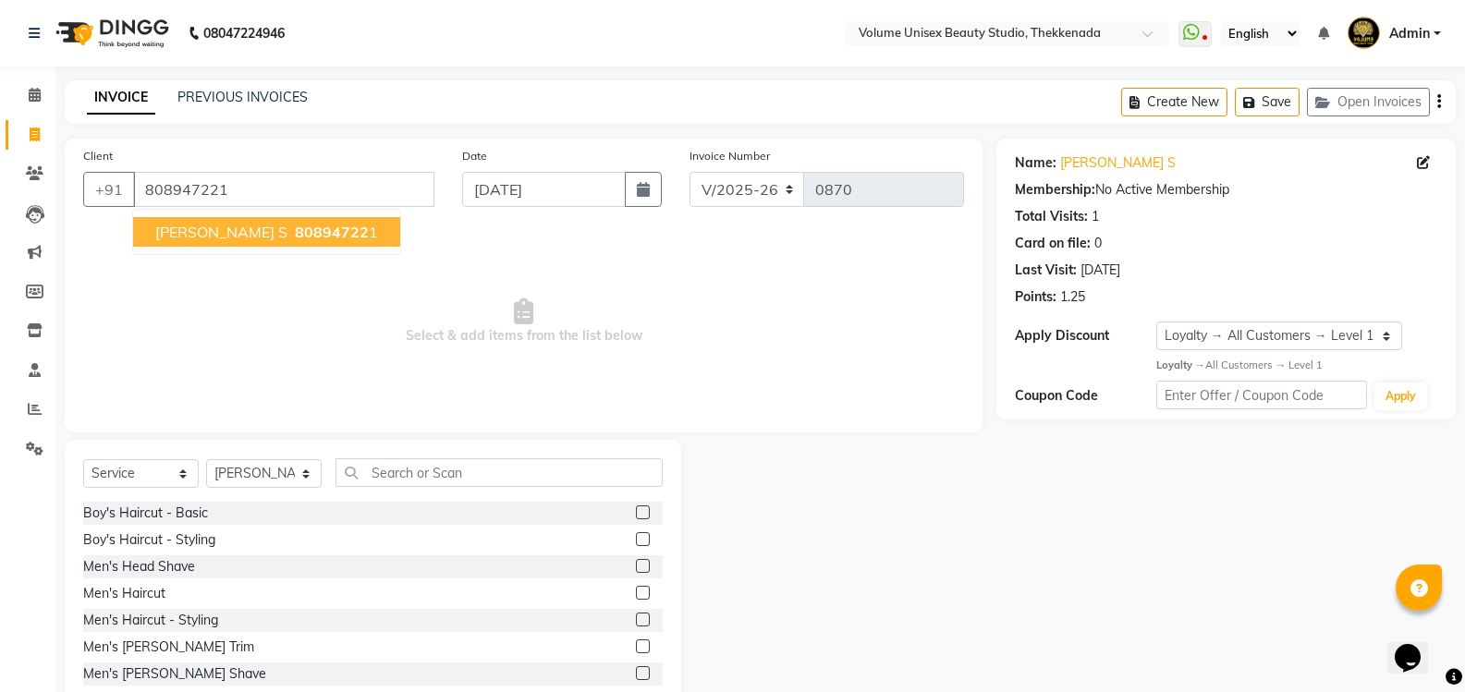
click at [295, 238] on span "80894722" at bounding box center [332, 232] width 74 height 18
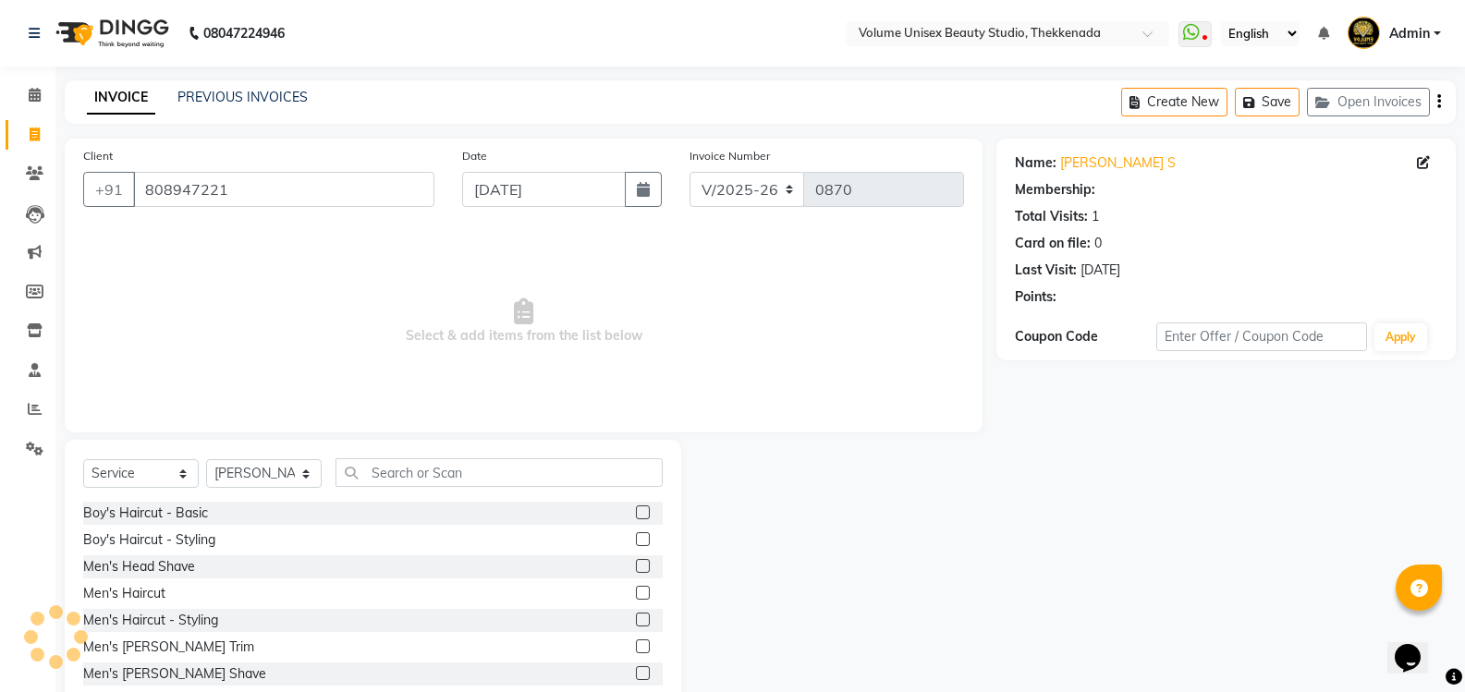
select select "1: Object"
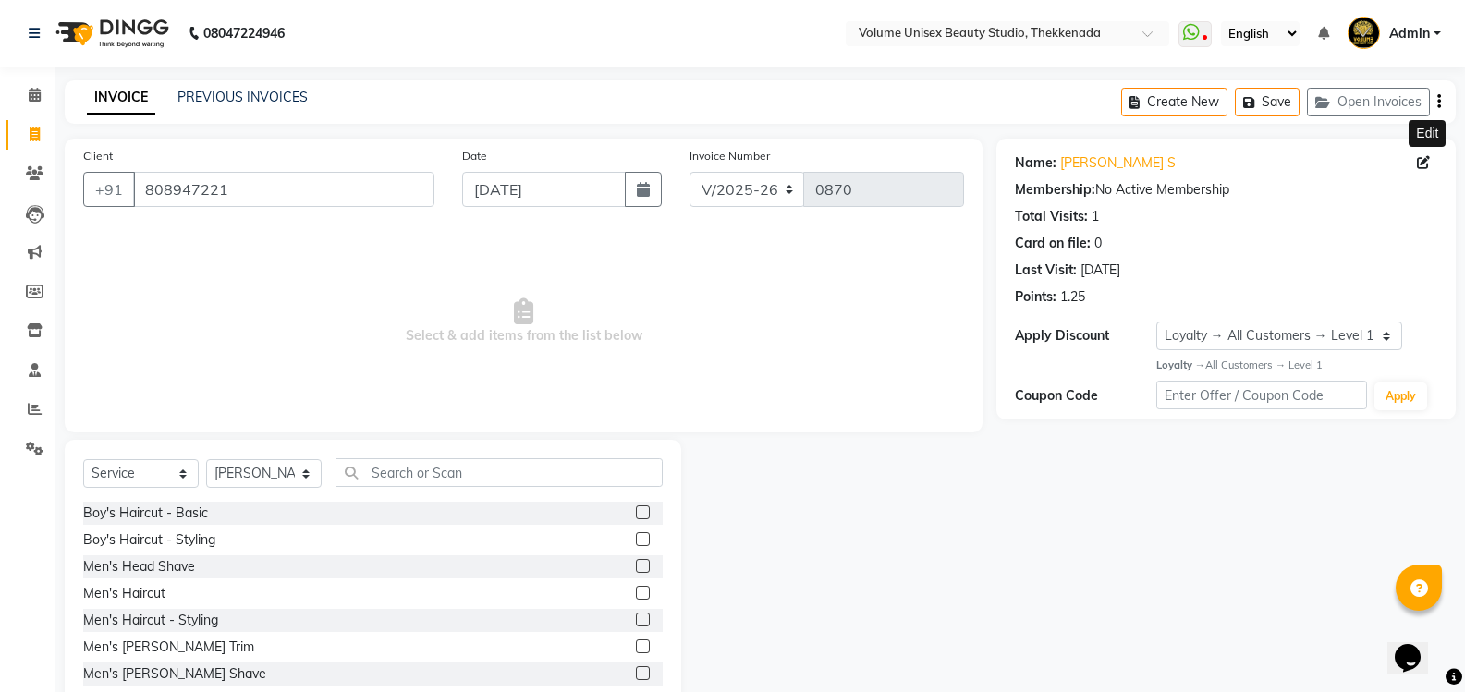
click at [1424, 164] on icon at bounding box center [1423, 162] width 13 height 13
select select "[DEMOGRAPHIC_DATA]"
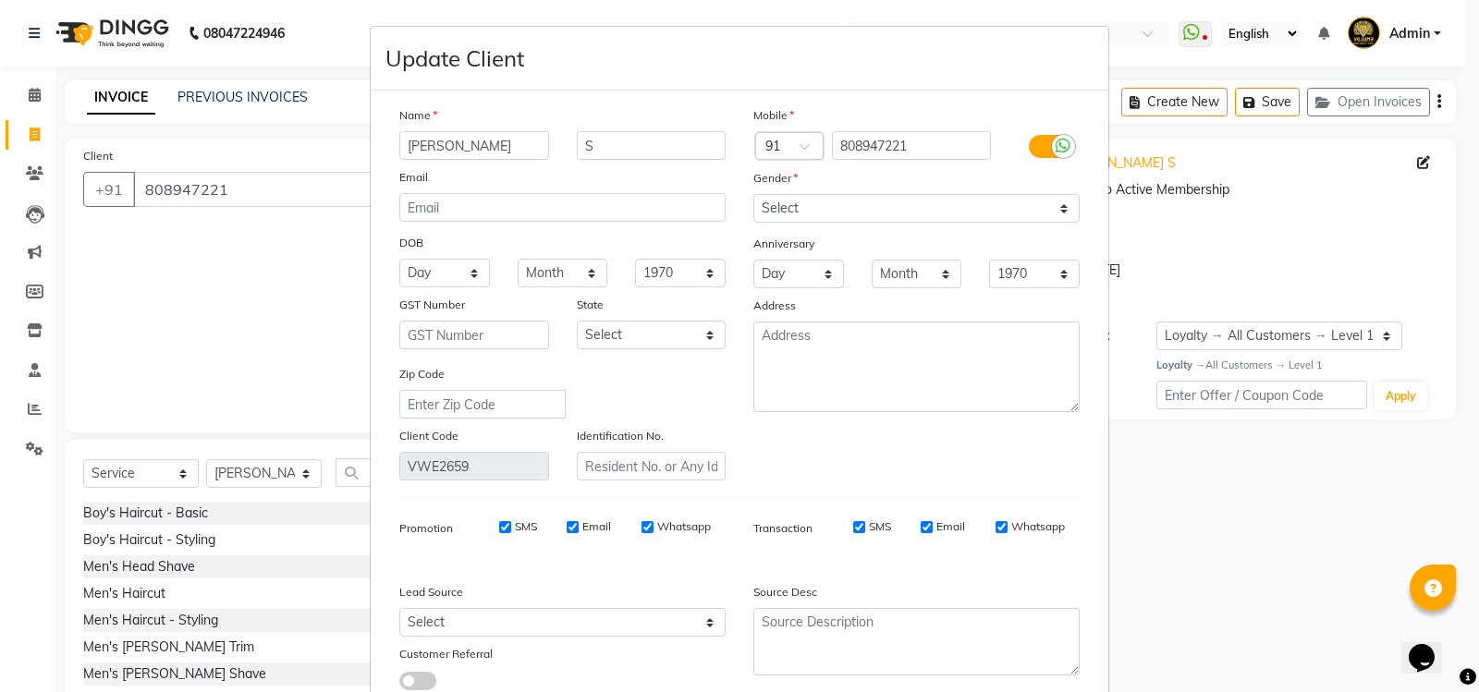
drag, startPoint x: 450, startPoint y: 143, endPoint x: 343, endPoint y: 135, distance: 107.5
click at [343, 135] on ngb-modal-window "Update Client Name Sanvi S Email DOB Day 01 02 03 04 05 06 07 08 09 10 11 12 13…" at bounding box center [739, 346] width 1479 height 692
type input "[PERSON_NAME]"
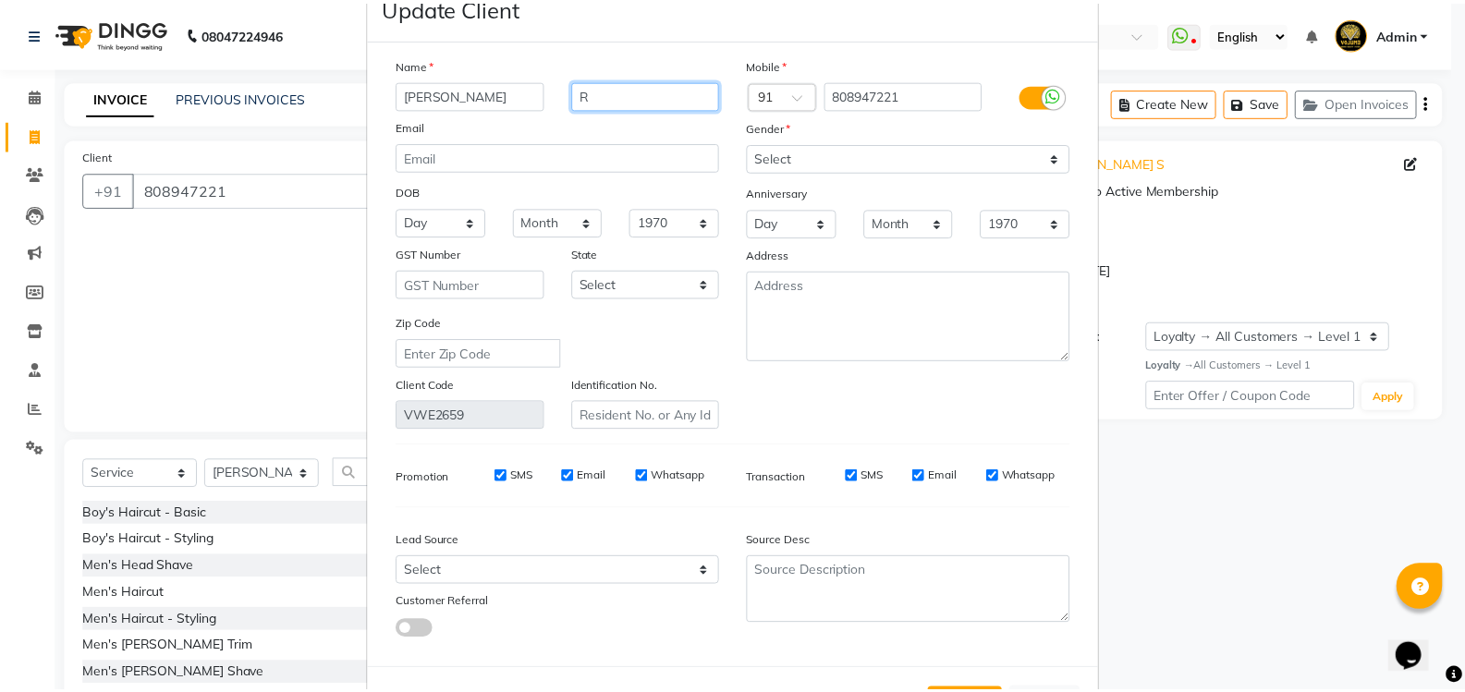
scroll to position [92, 0]
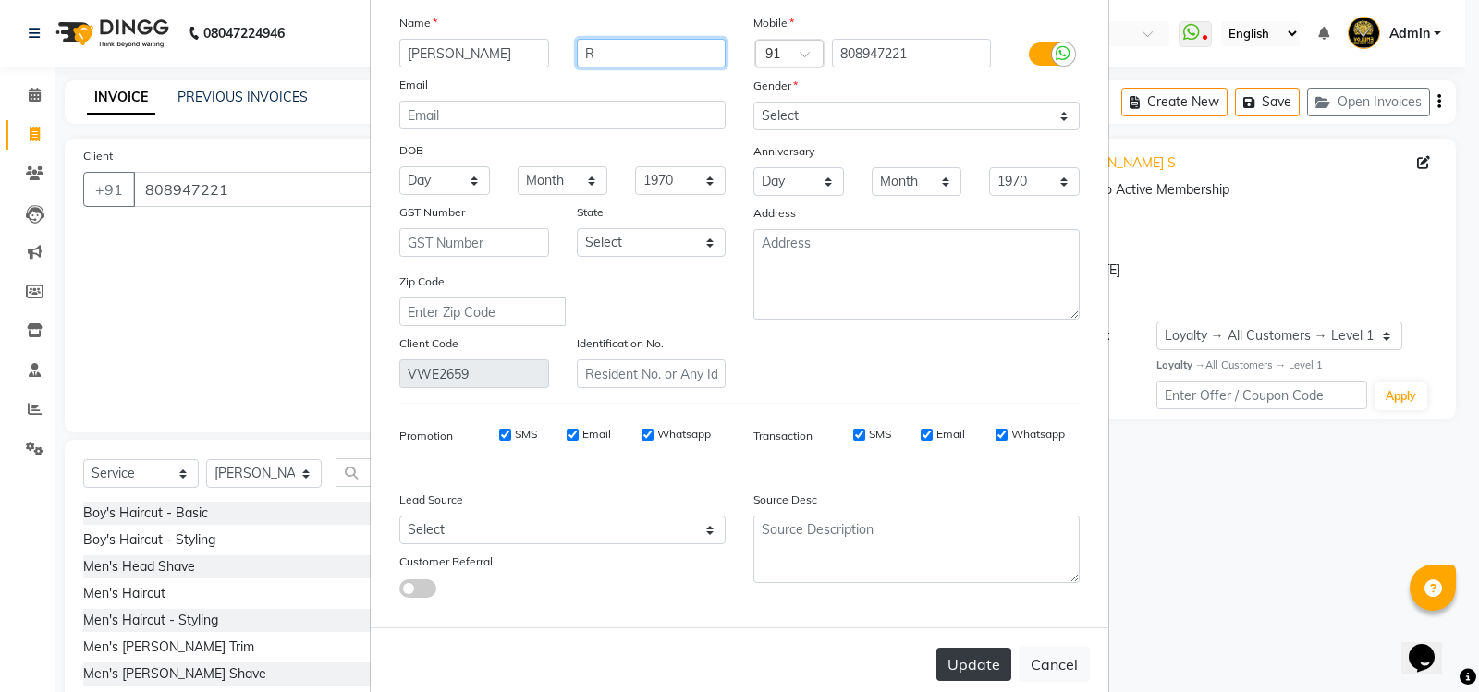
type input "R"
click at [947, 657] on button "Update" at bounding box center [973, 664] width 75 height 33
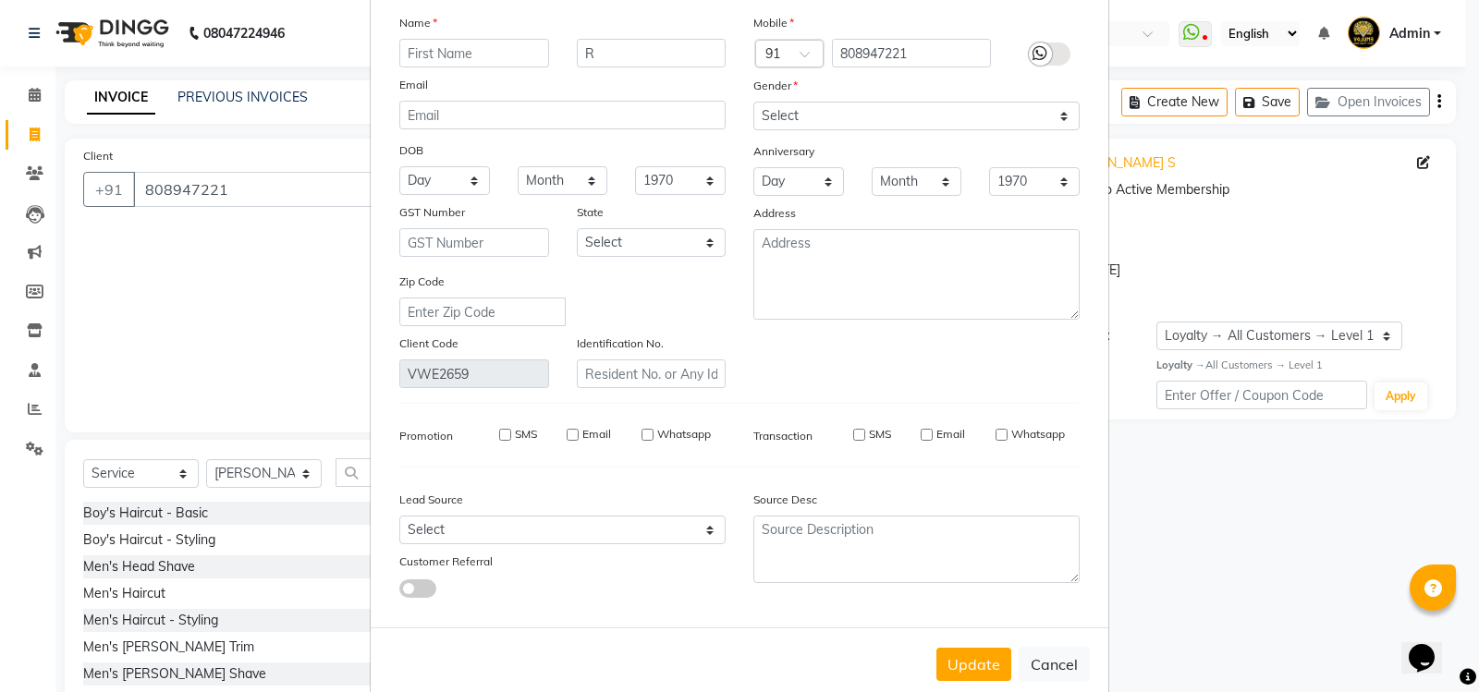
select select
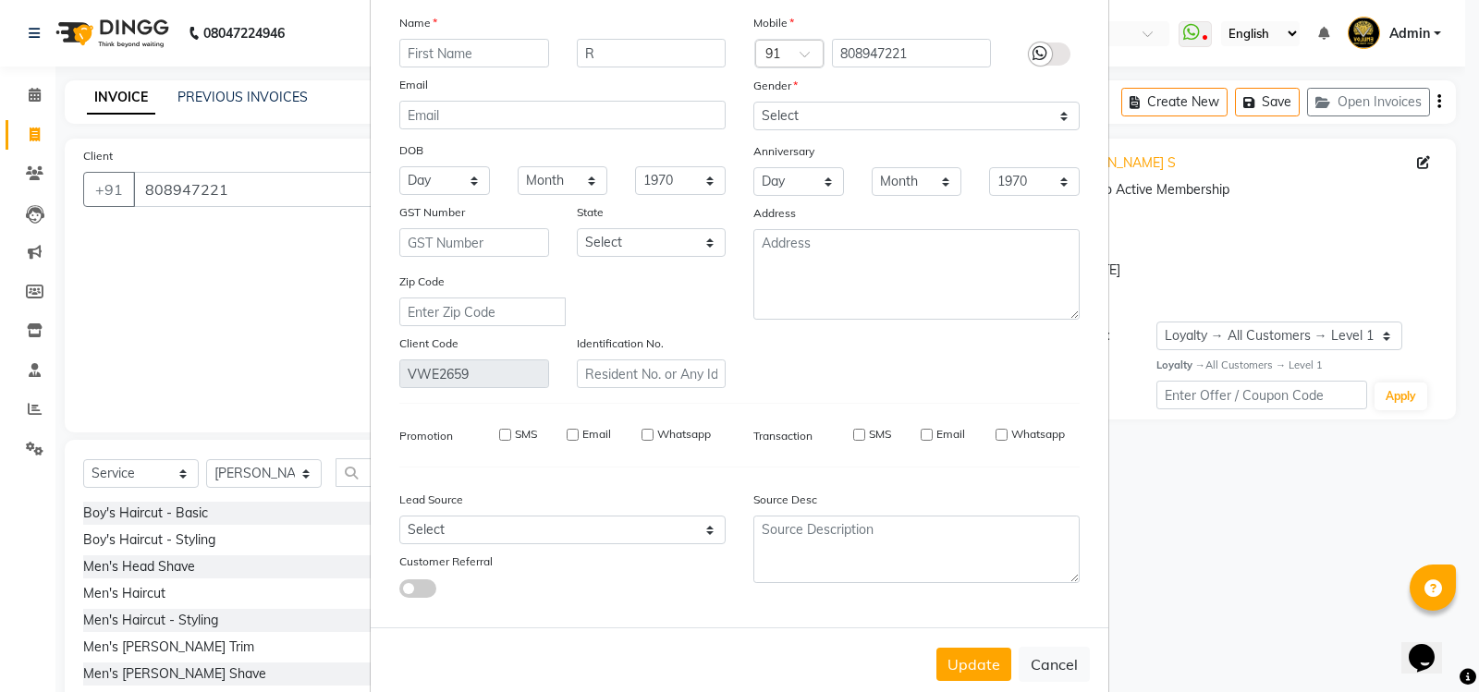
select select
checkbox input "false"
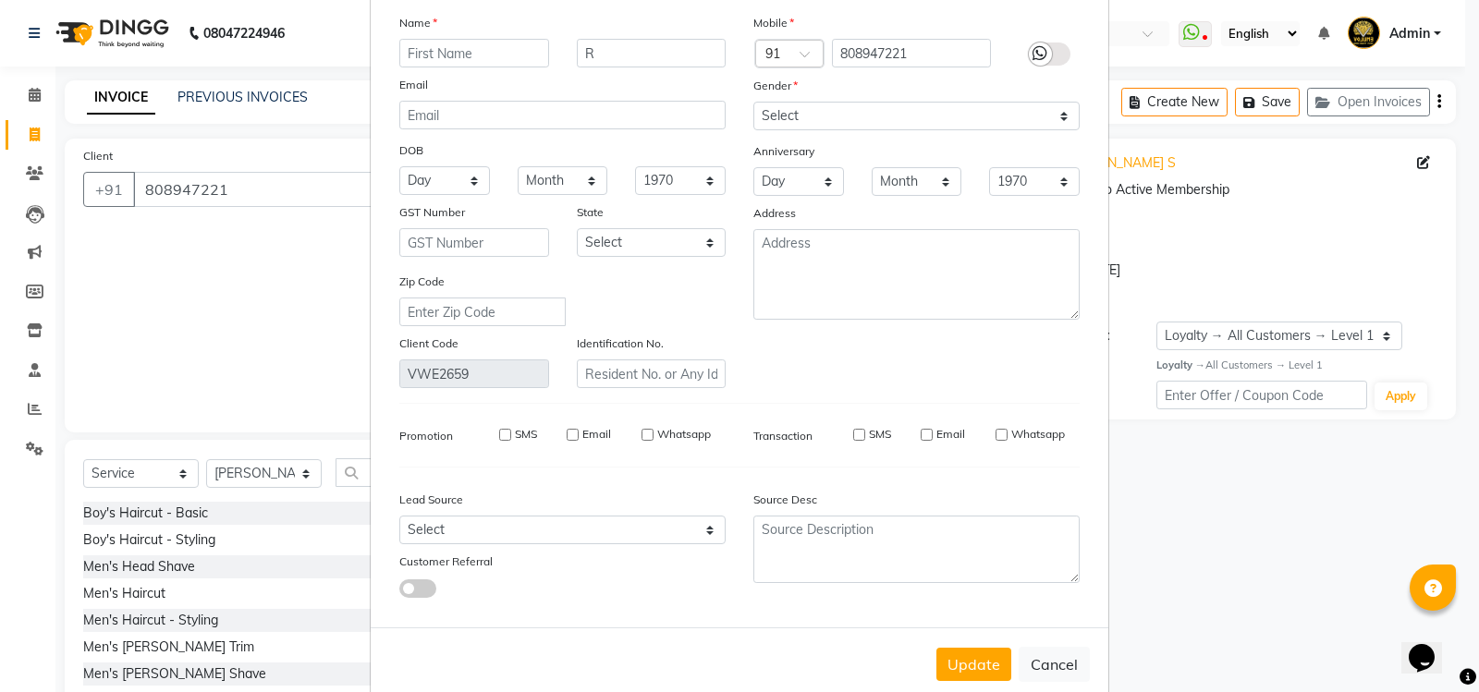
checkbox input "false"
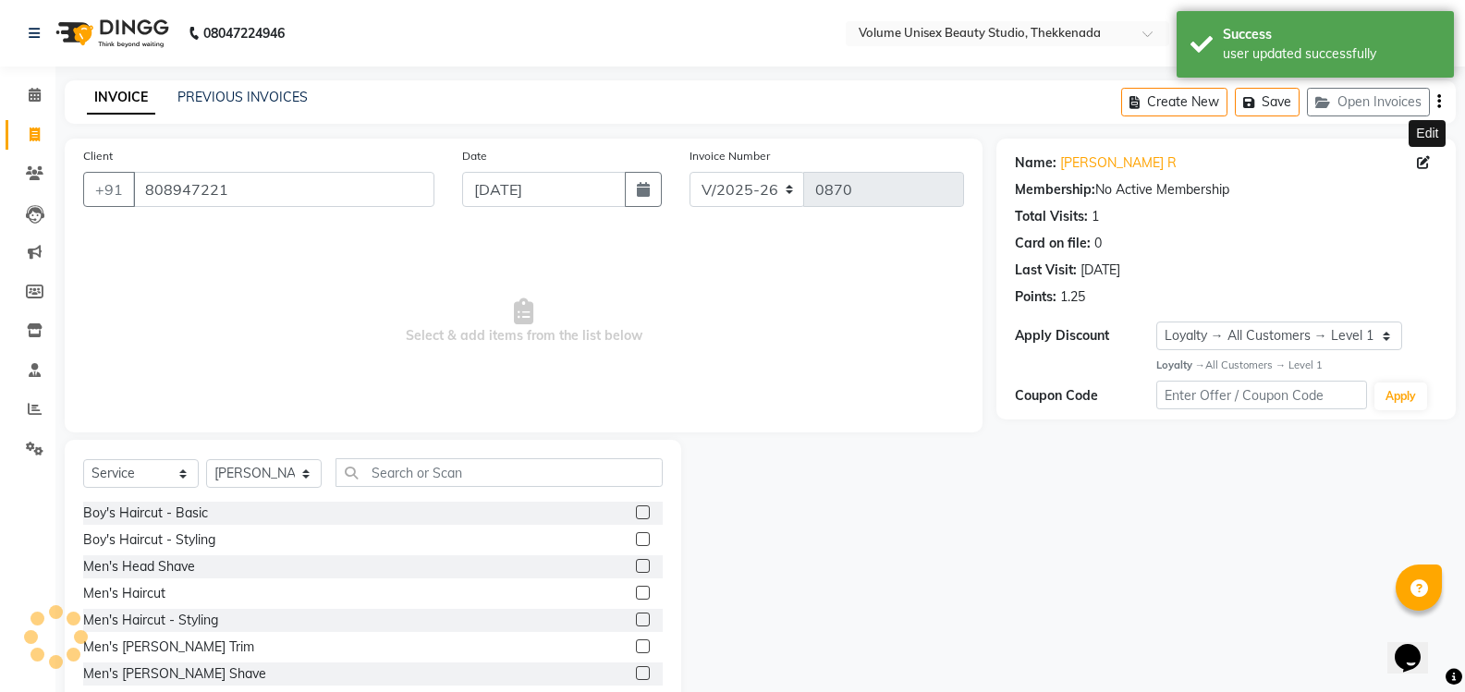
select select "1: Object"
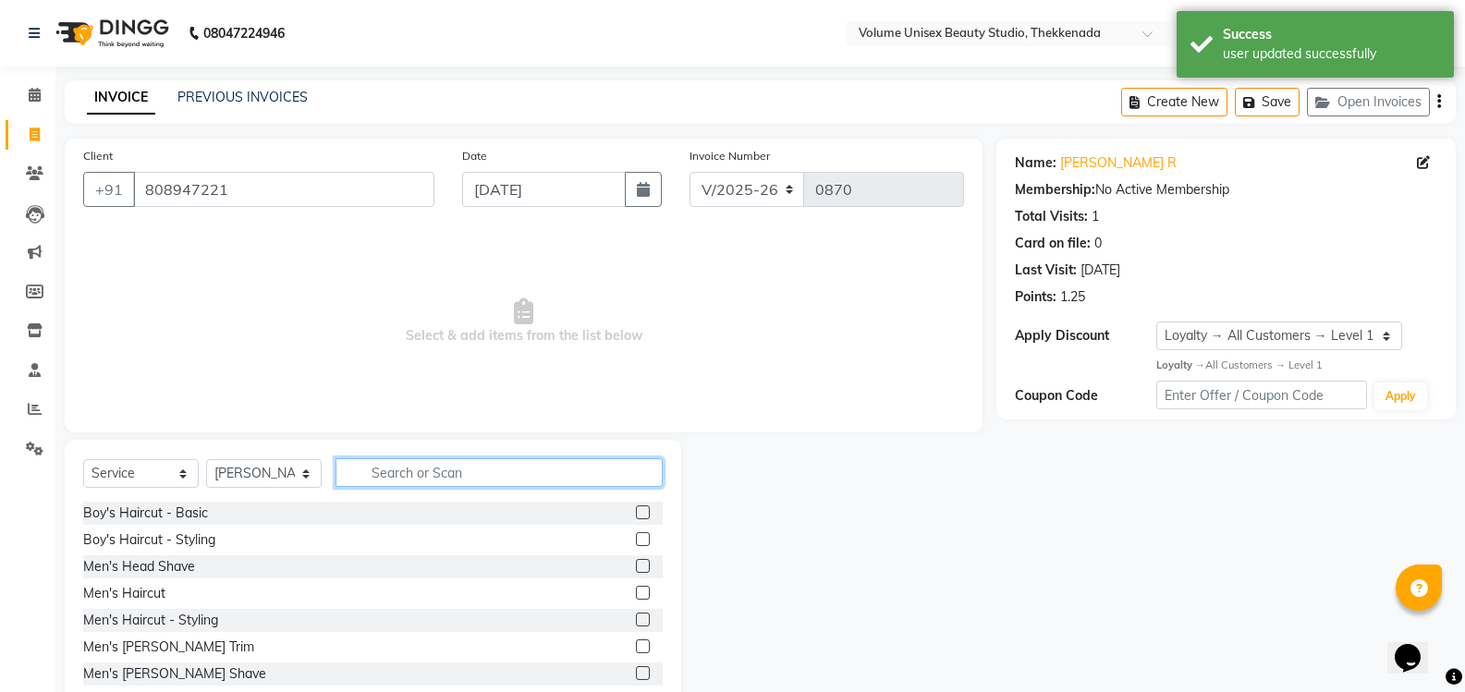
click at [370, 472] on input "text" at bounding box center [498, 472] width 327 height 29
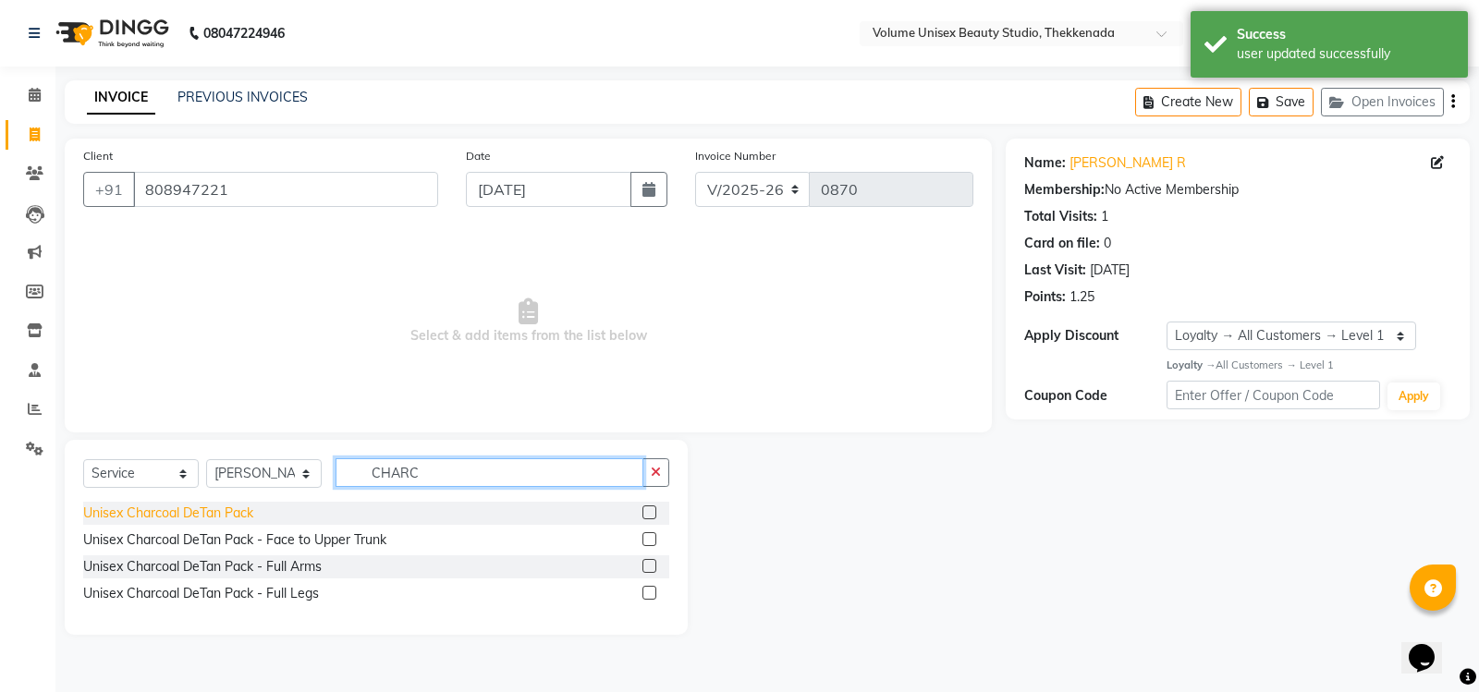
type input "CHARC"
click at [171, 513] on div "Unisex Charcoal DeTan Pack" at bounding box center [168, 513] width 170 height 19
checkbox input "false"
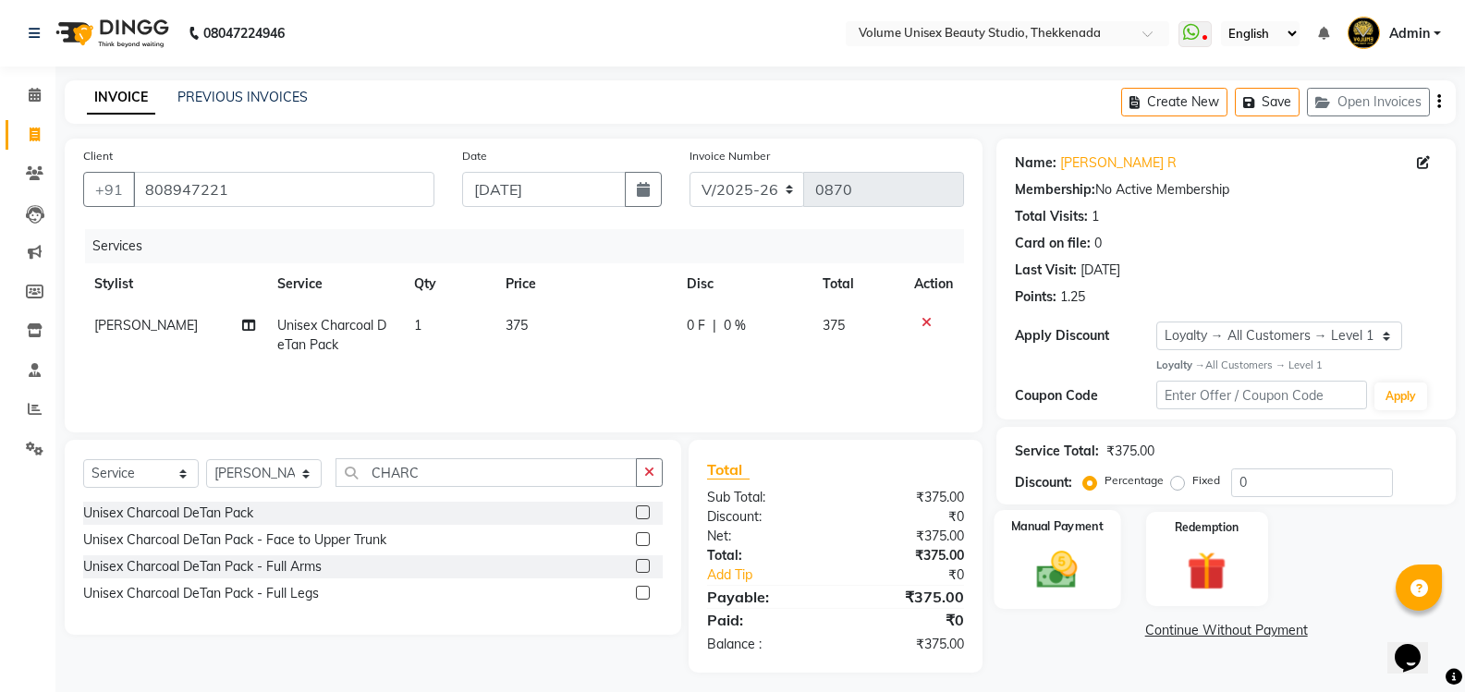
click at [1070, 566] on img at bounding box center [1057, 569] width 66 height 47
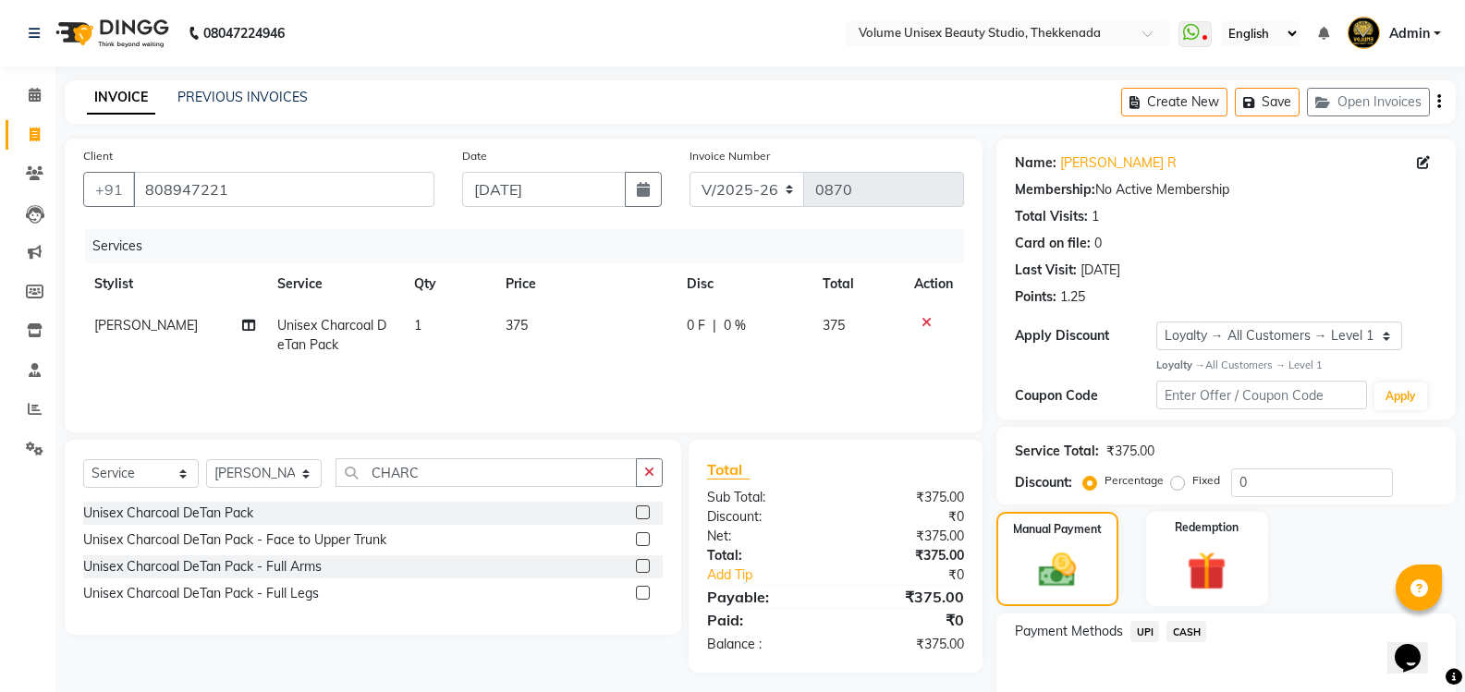
click at [1145, 637] on span "UPI" at bounding box center [1144, 631] width 29 height 21
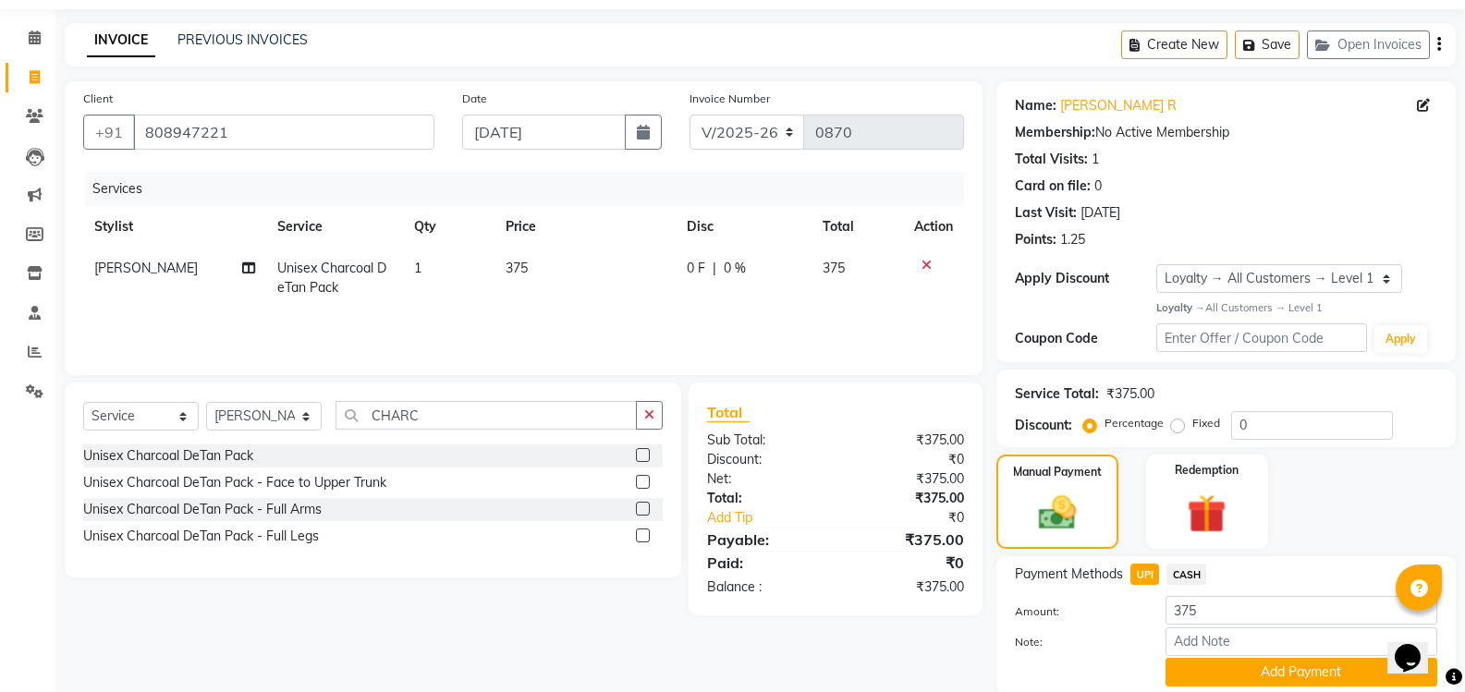
scroll to position [125, 0]
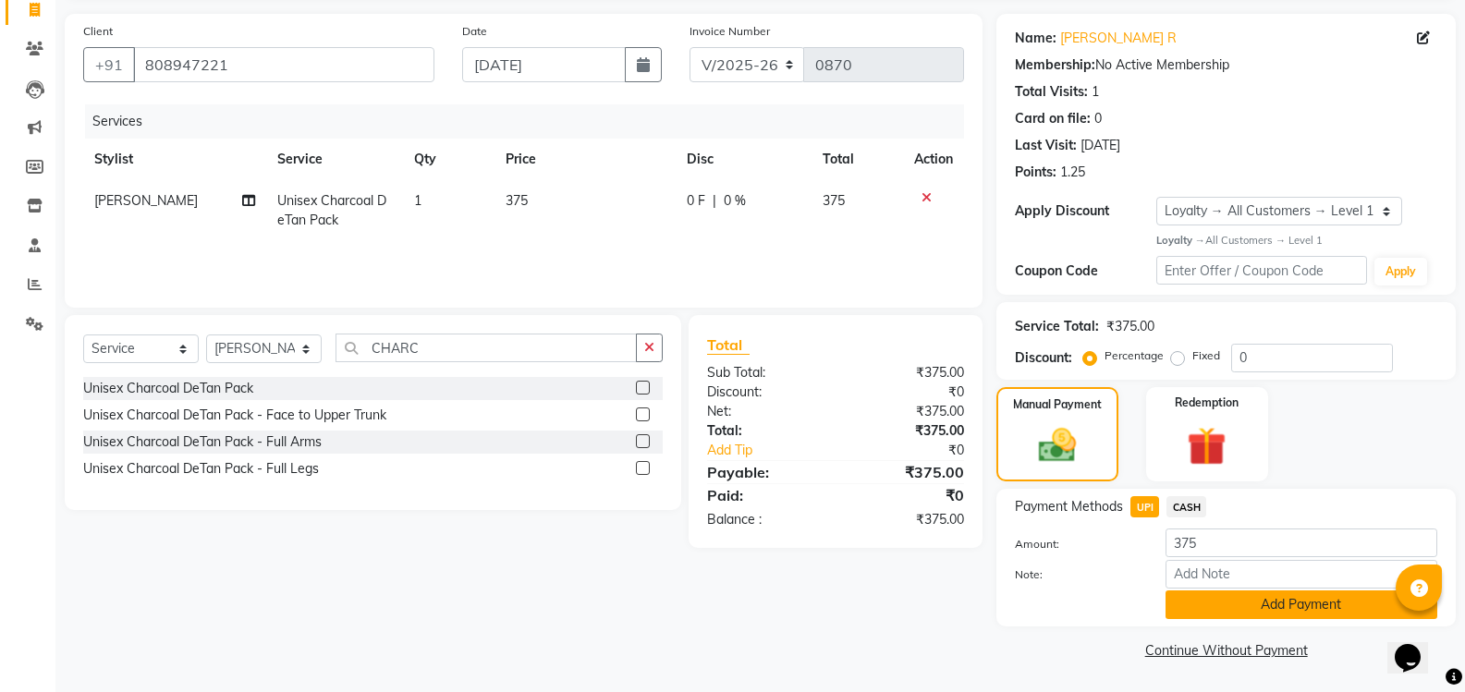
click at [1199, 612] on button "Add Payment" at bounding box center [1301, 604] width 272 height 29
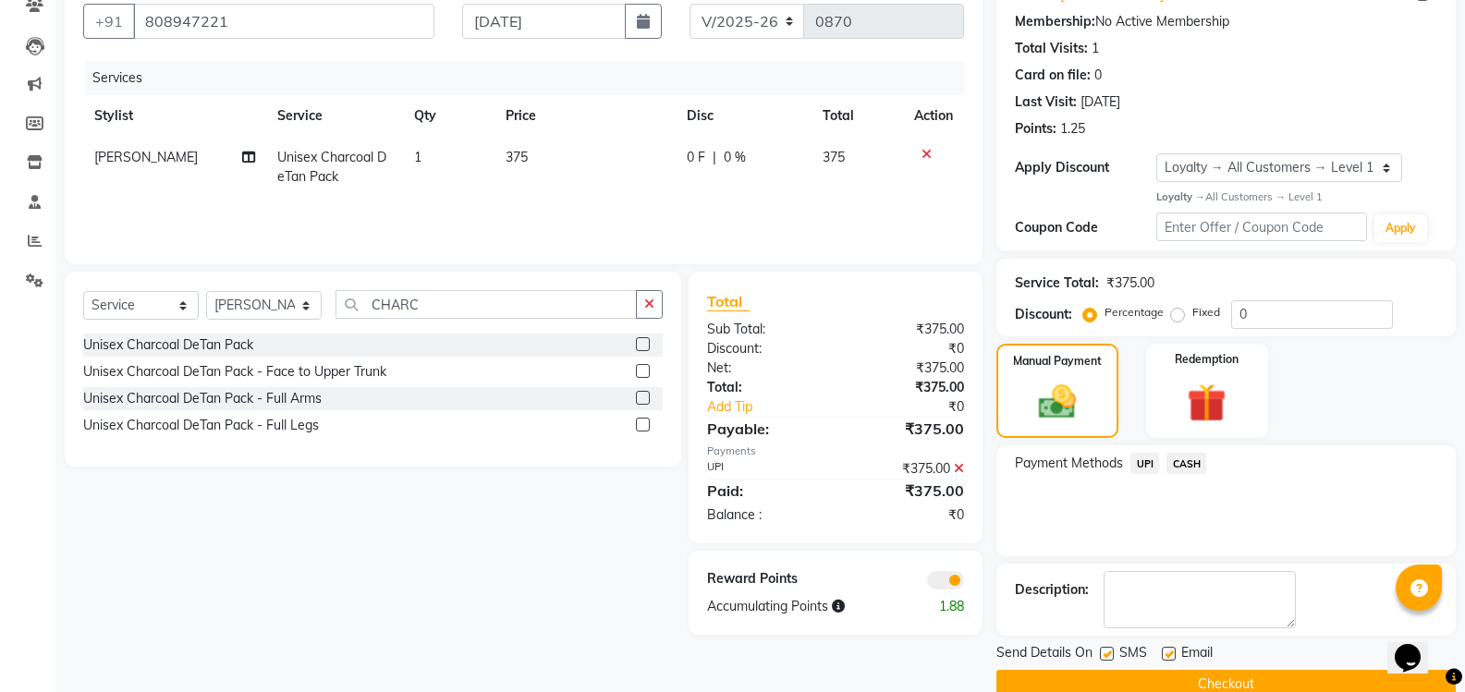
scroll to position [202, 0]
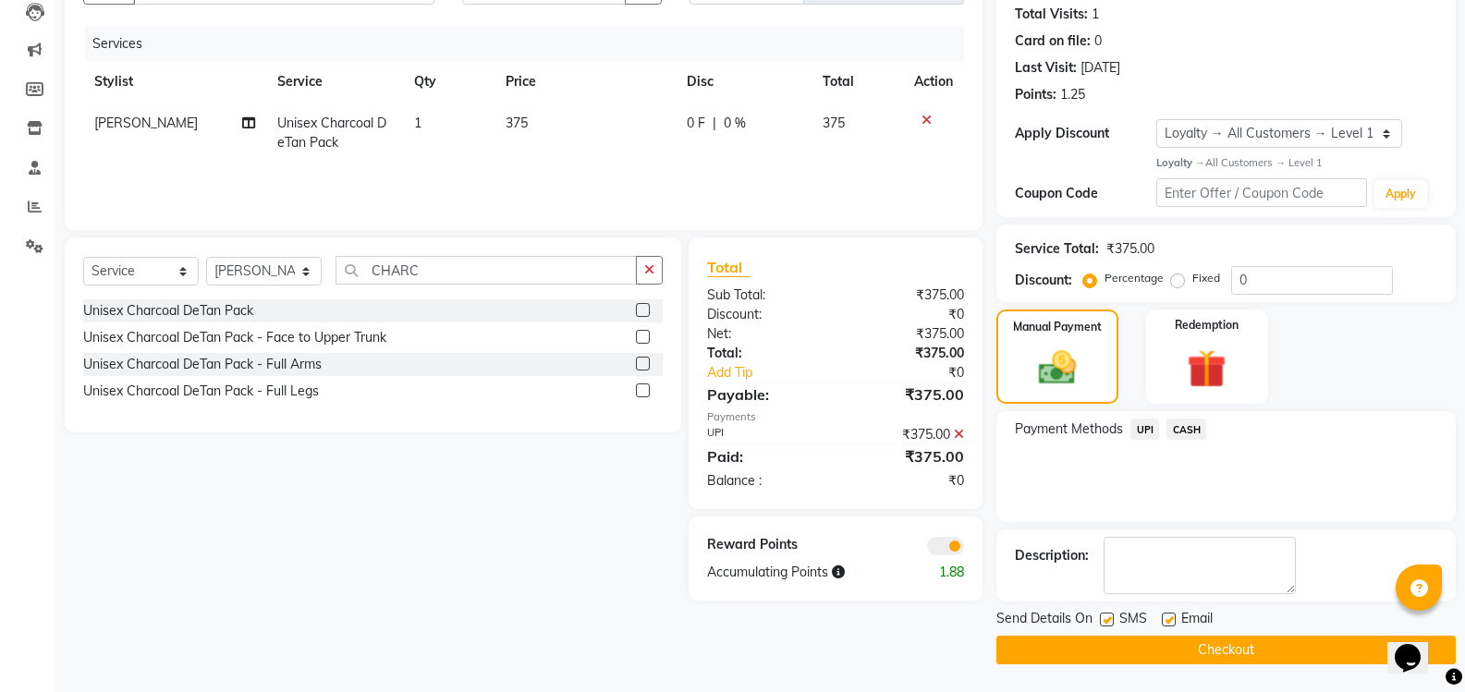
click at [1133, 641] on button "Checkout" at bounding box center [1225, 650] width 459 height 29
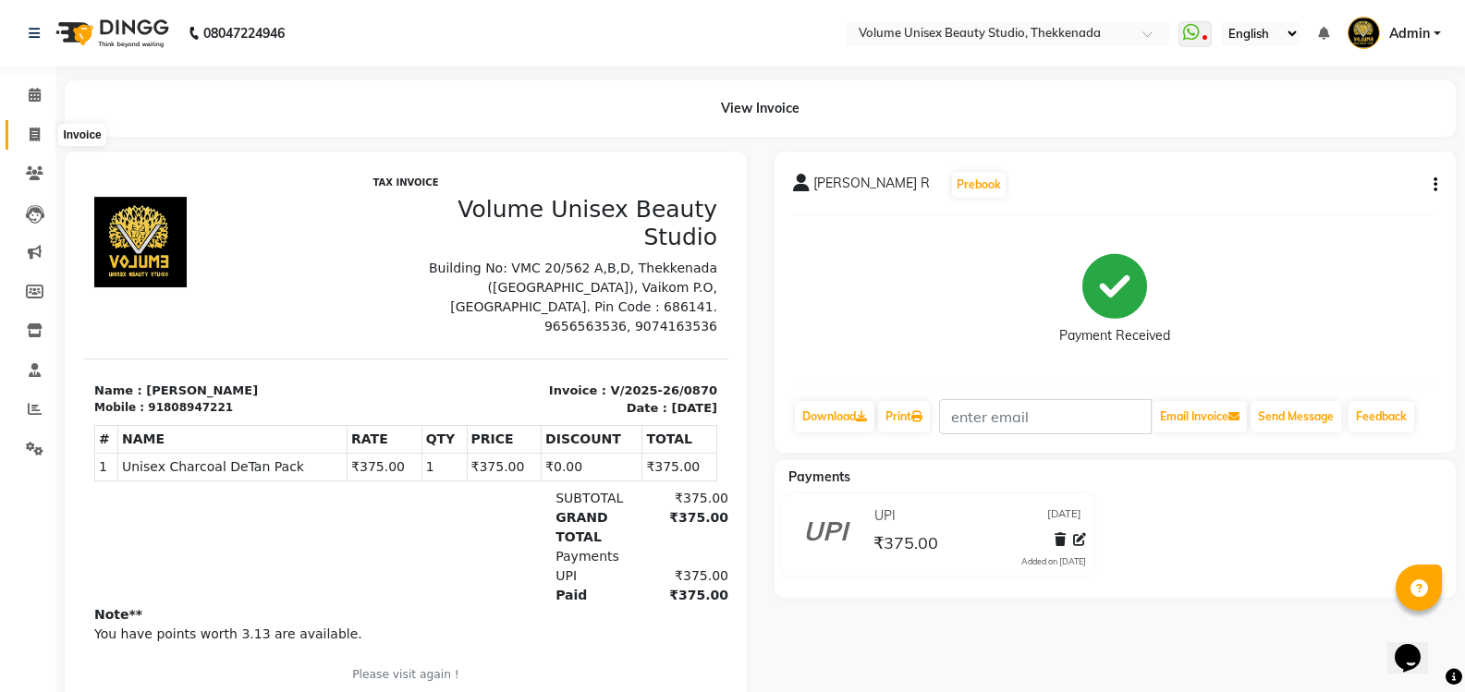
click at [30, 131] on icon at bounding box center [35, 135] width 10 height 14
select select "7432"
select select "service"
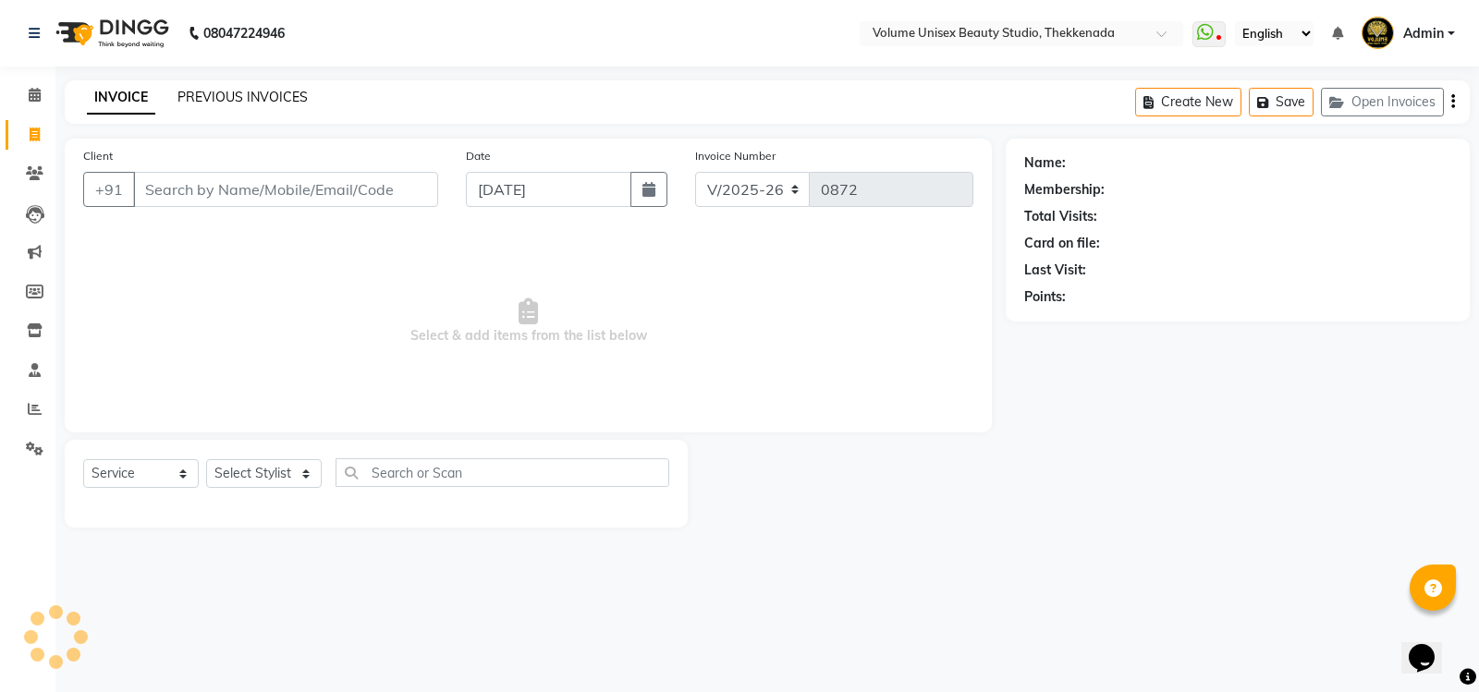
click at [239, 98] on link "PREVIOUS INVOICES" at bounding box center [242, 97] width 130 height 17
